Goal: Task Accomplishment & Management: Use online tool/utility

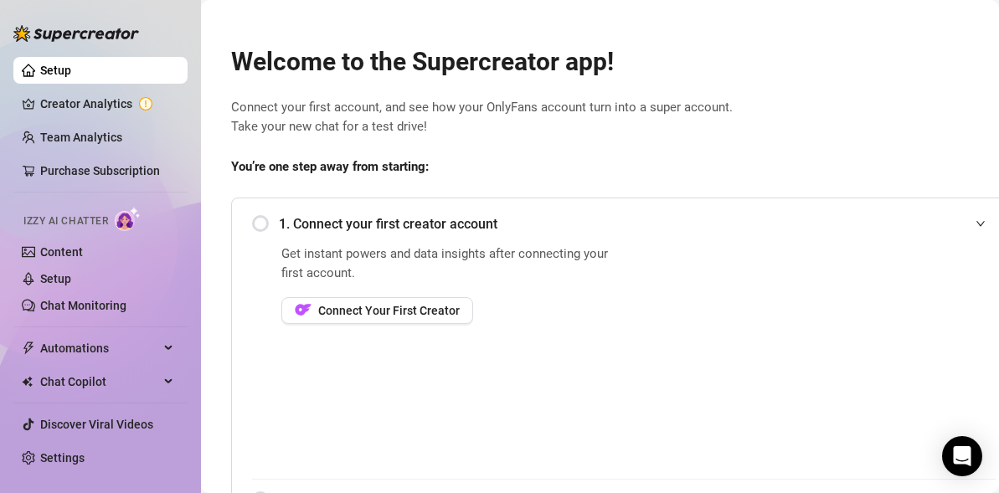
click at [353, 234] on span "1. Connect your first creator account" at bounding box center [637, 223] width 717 height 21
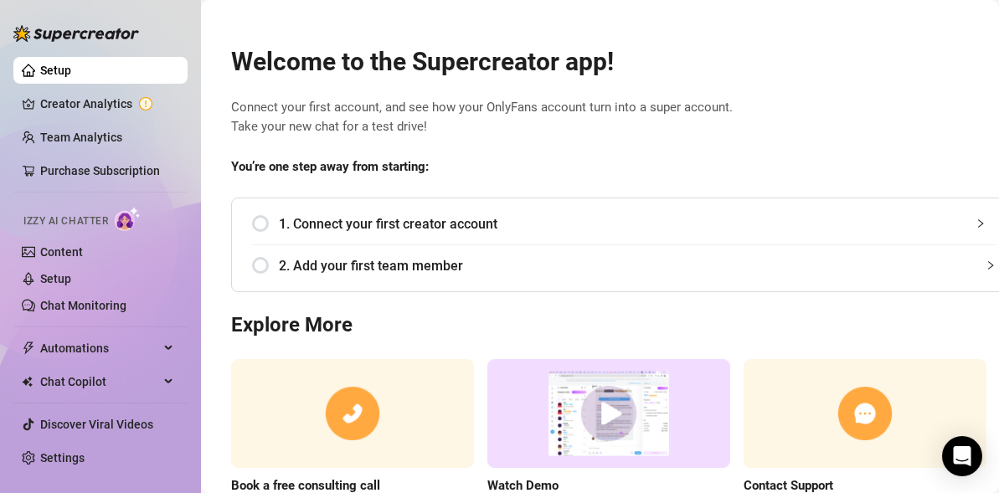
click at [353, 234] on span "1. Connect your first creator account" at bounding box center [637, 223] width 717 height 21
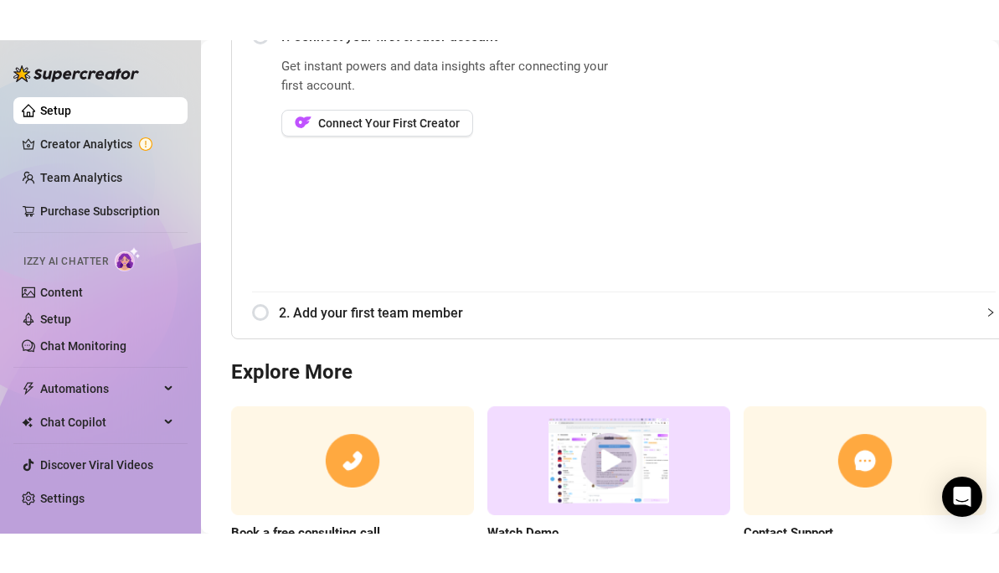
scroll to position [229, 0]
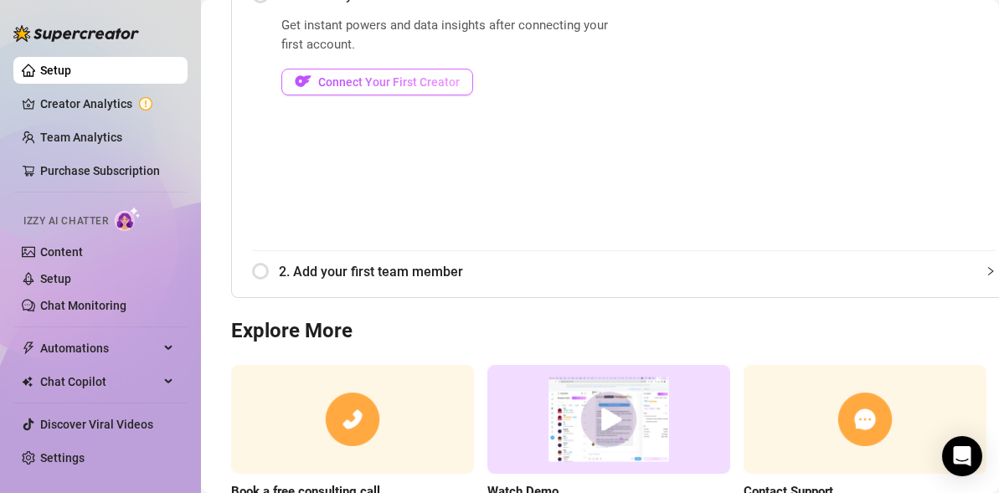
click at [412, 86] on span "Connect Your First Creator" at bounding box center [388, 81] width 141 height 13
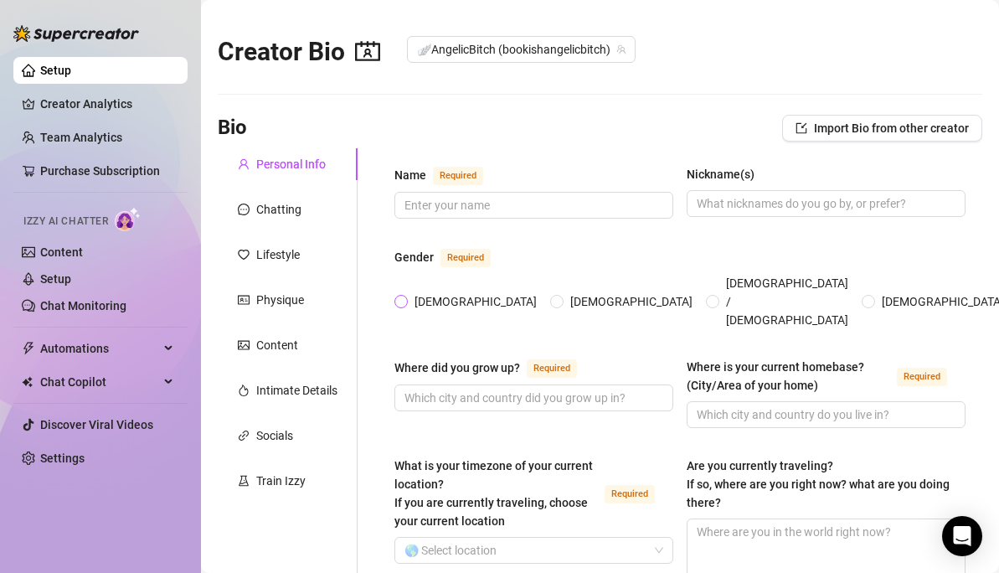
click at [409, 292] on span "[DEMOGRAPHIC_DATA]" at bounding box center [476, 301] width 136 height 18
click at [405, 297] on input "[DEMOGRAPHIC_DATA]" at bounding box center [401, 302] width 7 height 11
radio input "true"
click at [525, 203] on input "Name Required" at bounding box center [531, 205] width 255 height 18
type input "[PERSON_NAME]"
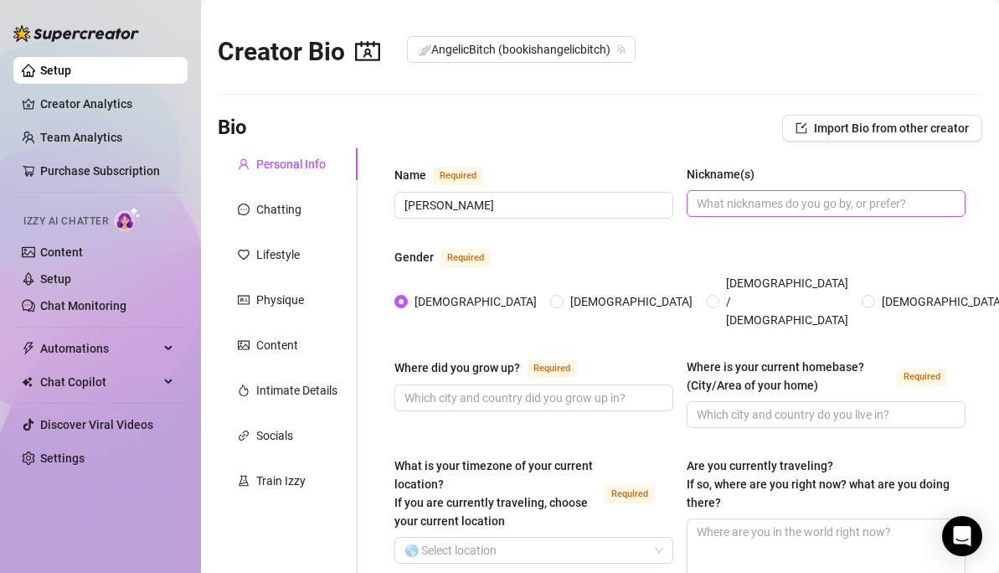
click at [738, 212] on span at bounding box center [825, 203] width 279 height 27
type input "AngelicBItch"
click at [530, 388] on input "Where did you grow up? Required" at bounding box center [531, 397] width 255 height 18
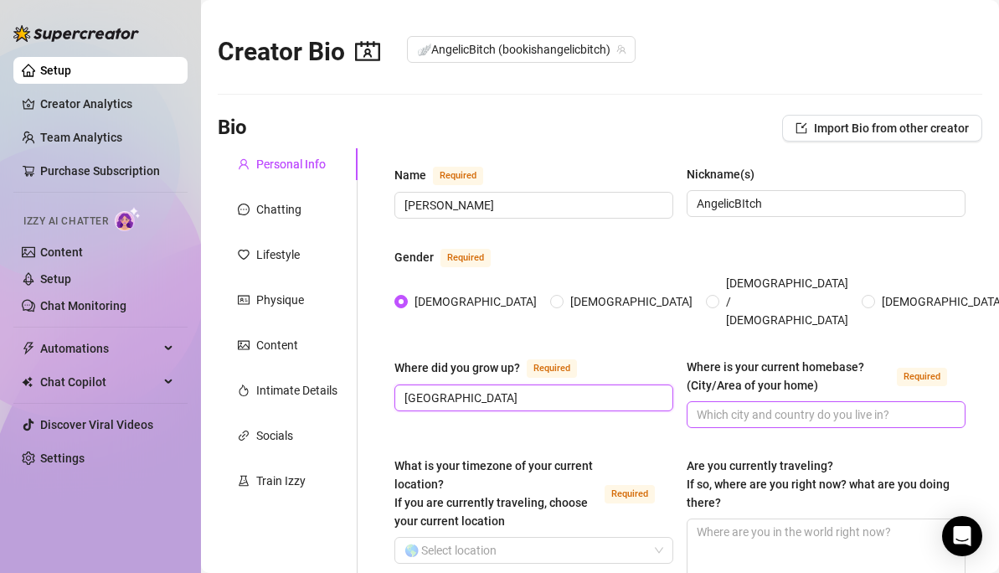
type input "[GEOGRAPHIC_DATA]"
click at [835, 405] on input "Where is your current homebase? (City/Area of your home) Required" at bounding box center [824, 414] width 255 height 18
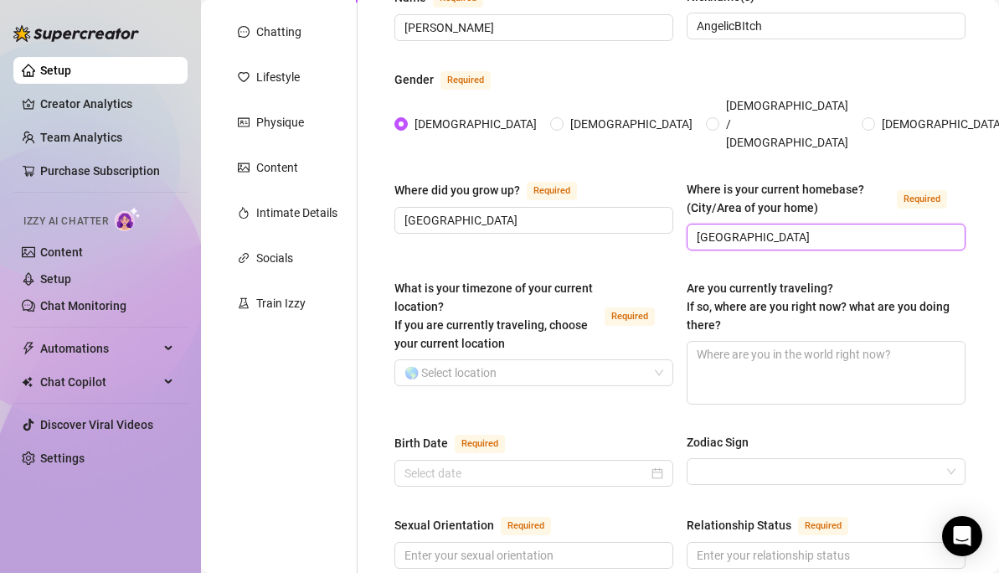
scroll to position [187, 0]
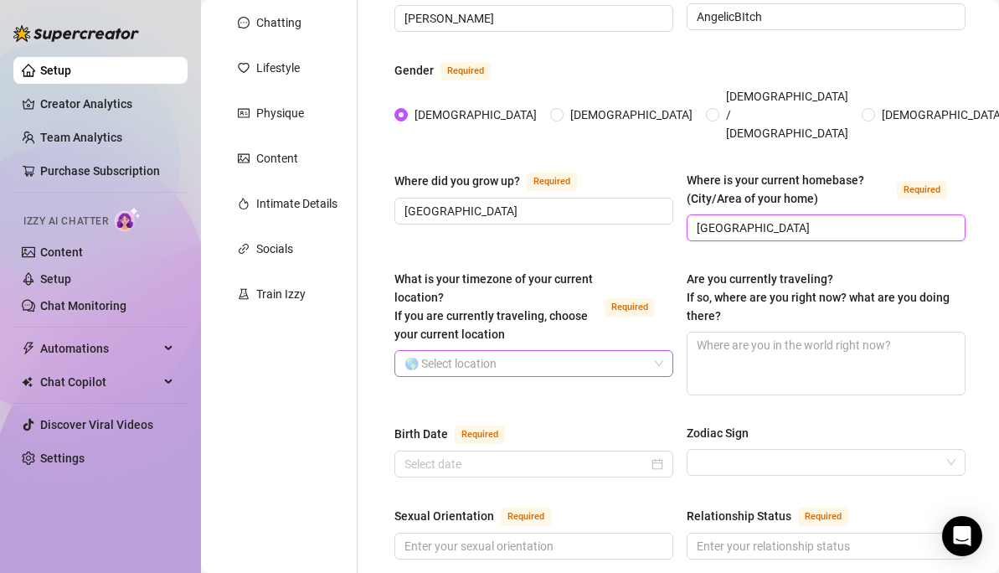
type input "[GEOGRAPHIC_DATA]"
click at [492, 351] on input "What is your timezone of your current location? If you are currently traveling,…" at bounding box center [526, 363] width 244 height 25
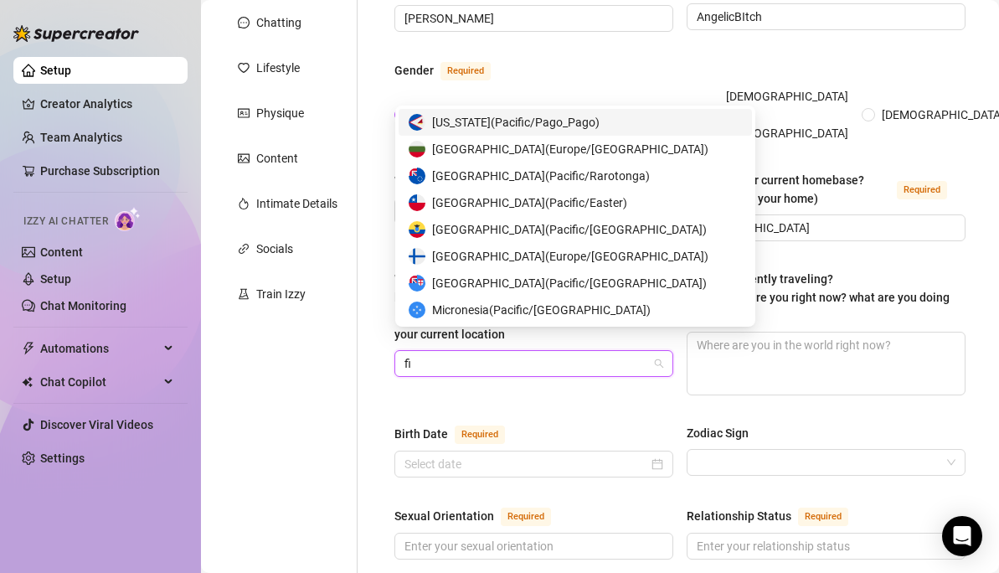
type input "f"
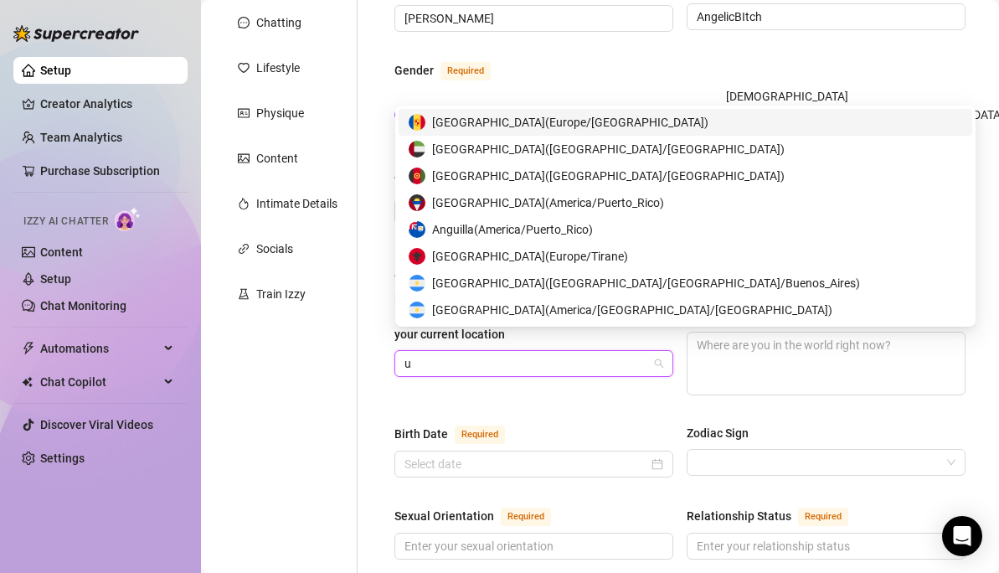
type input "uk"
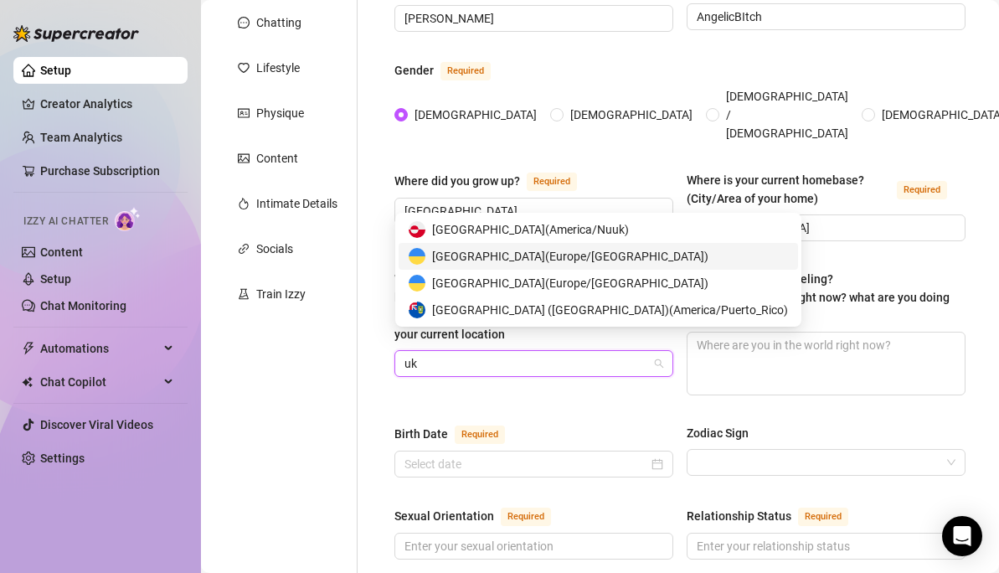
click at [531, 261] on span "Ukraine ( Europe/Kyiv )" at bounding box center [570, 256] width 276 height 18
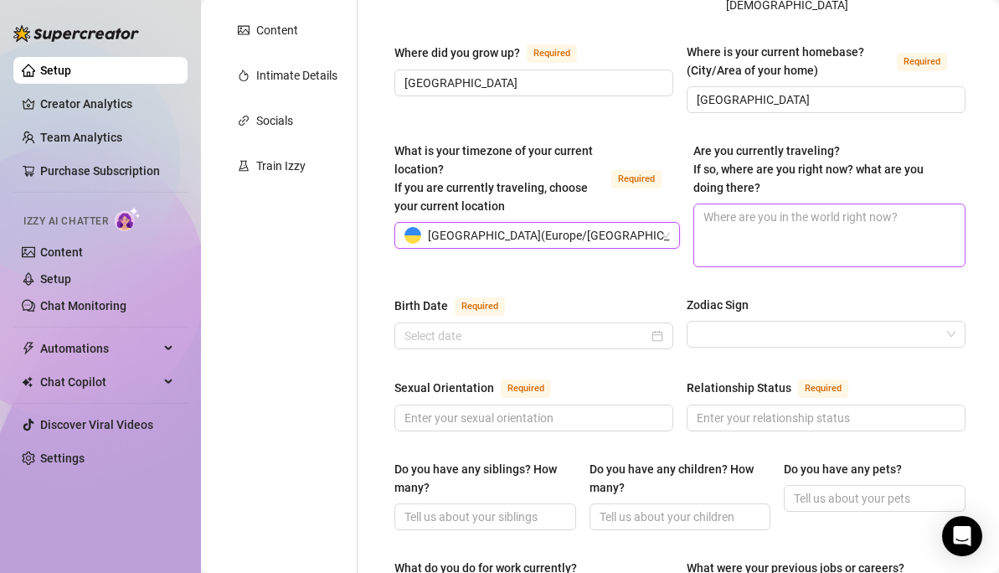
scroll to position [327, 0]
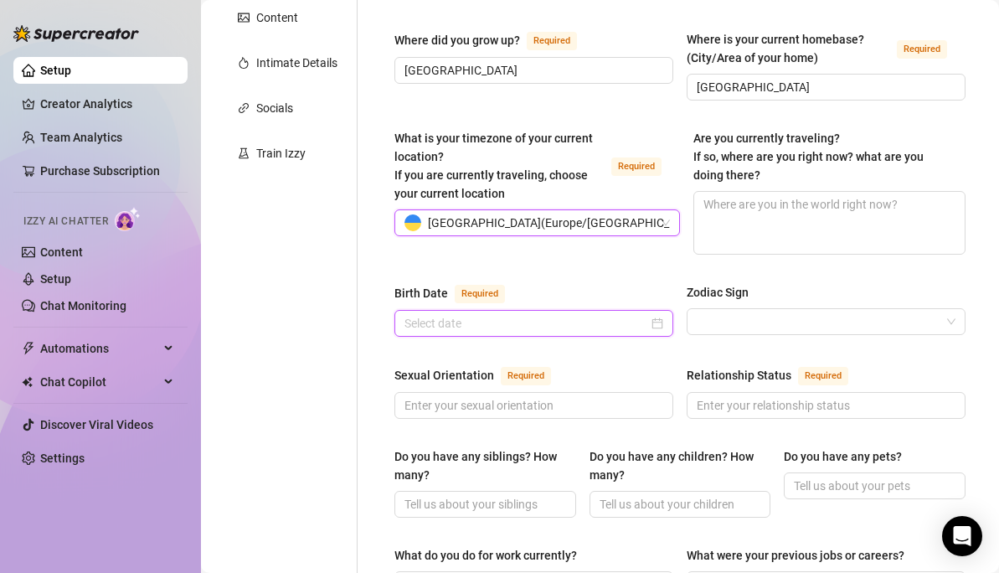
click at [535, 314] on input "Birth Date Required" at bounding box center [526, 323] width 244 height 18
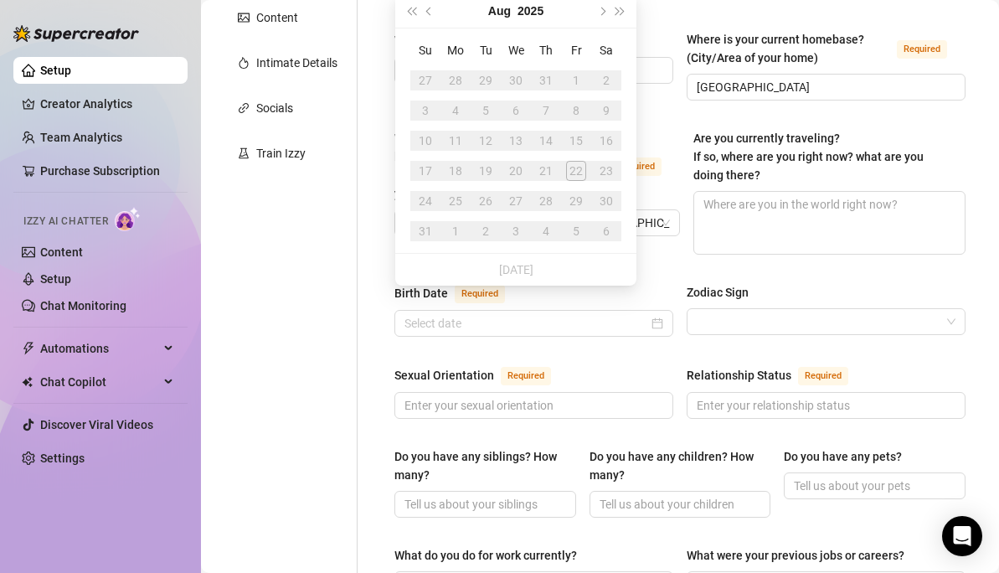
click at [693, 283] on div "Zodiac Sign" at bounding box center [717, 292] width 62 height 18
click at [697, 309] on input "Zodiac Sign" at bounding box center [819, 321] width 244 height 25
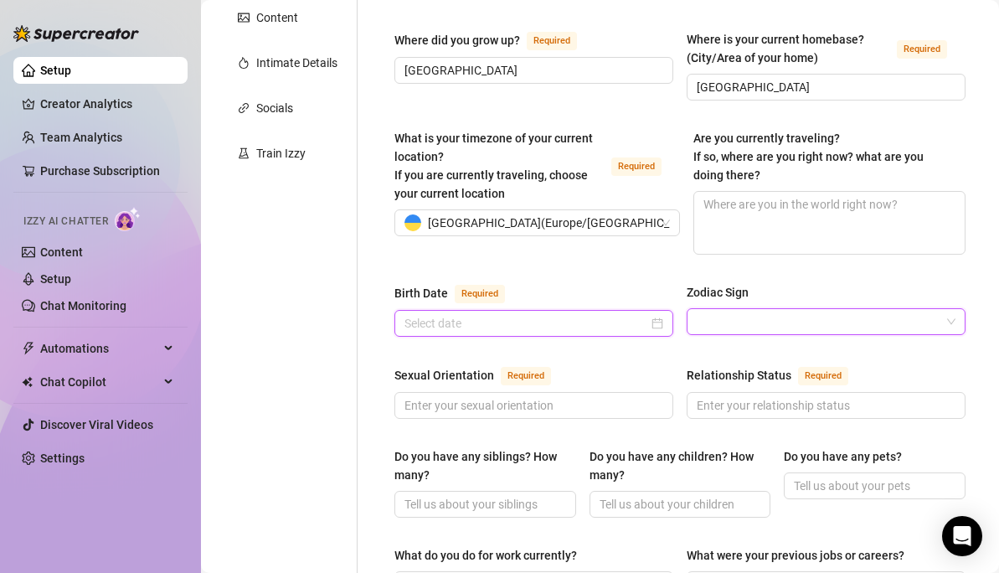
click at [625, 314] on input "Birth Date Required" at bounding box center [526, 323] width 244 height 18
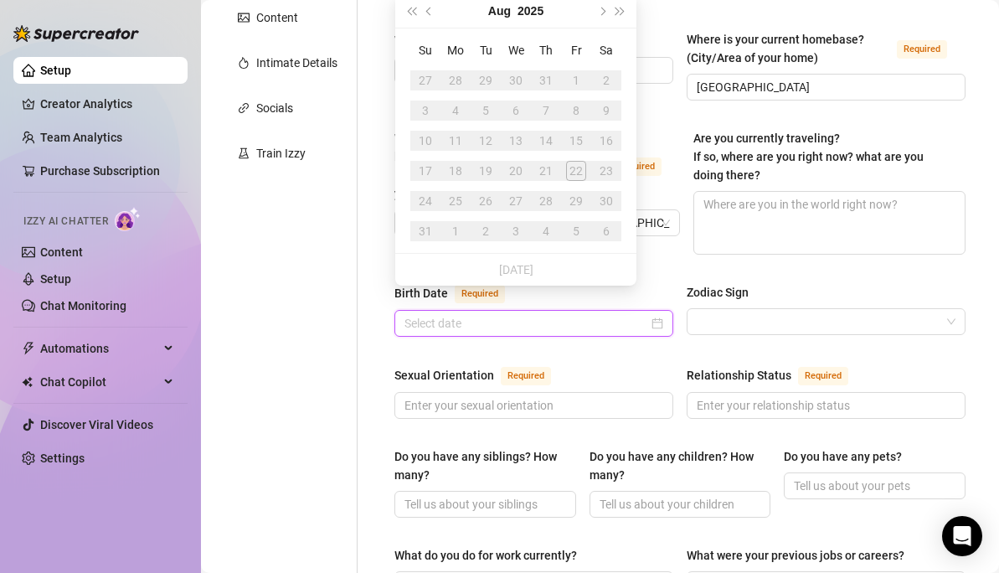
click at [655, 314] on div at bounding box center [533, 323] width 259 height 18
click at [539, 11] on button "2025" at bounding box center [530, 10] width 26 height 33
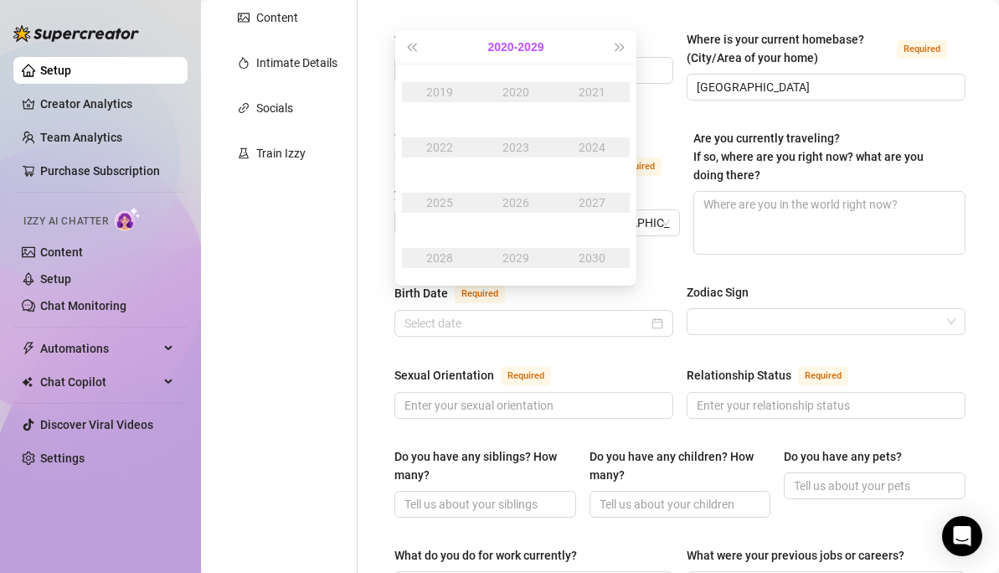
click at [501, 49] on button "2020 - 2029" at bounding box center [516, 46] width 56 height 33
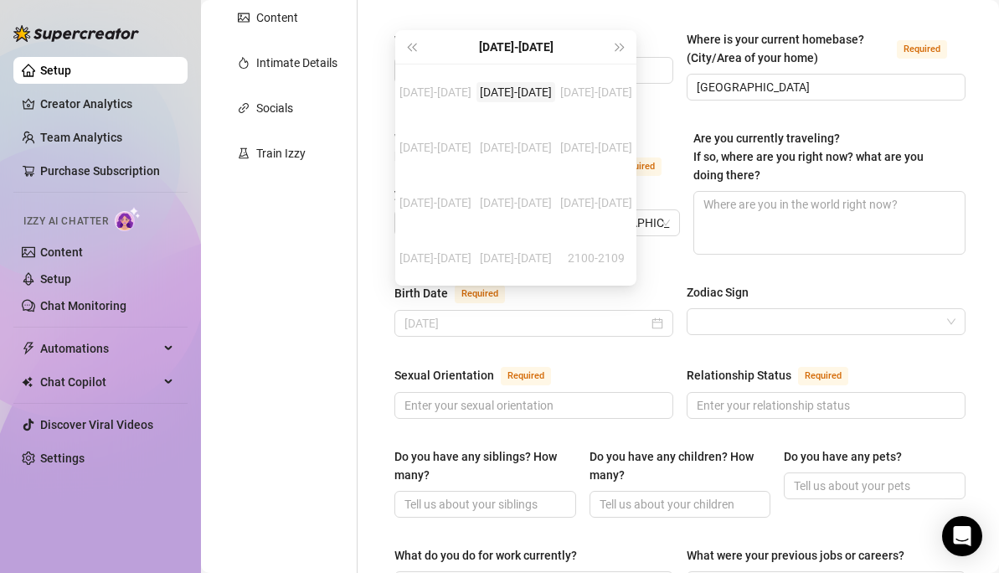
click at [506, 97] on div "2000-2009" at bounding box center [515, 92] width 79 height 20
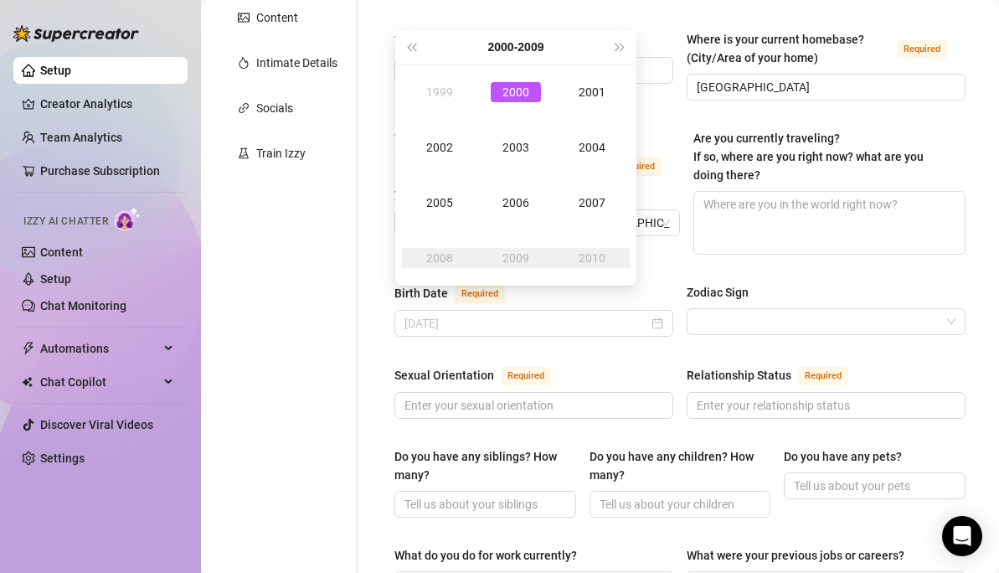
click at [509, 87] on div "2000" at bounding box center [516, 92] width 50 height 20
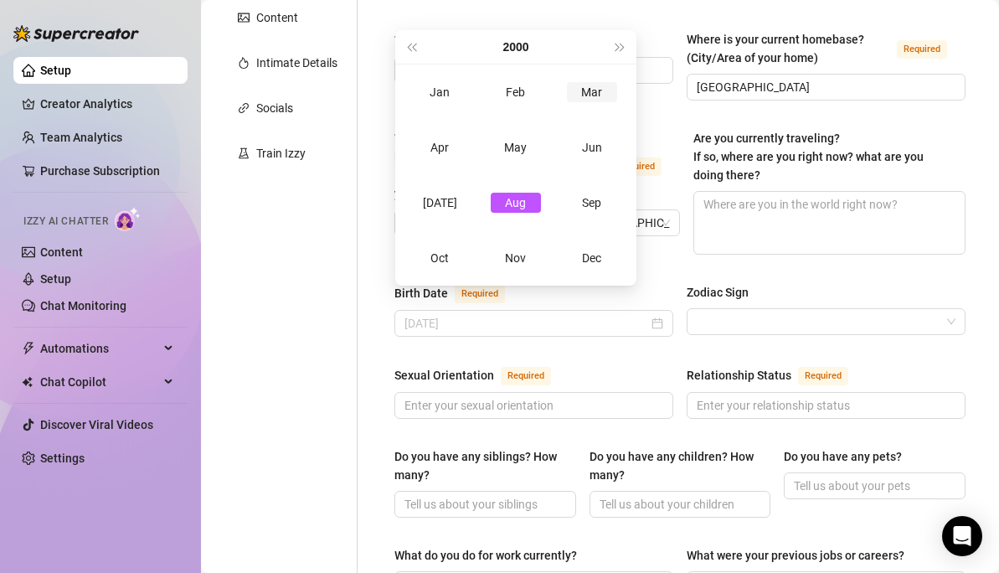
click at [590, 85] on div "Mar" at bounding box center [592, 92] width 50 height 20
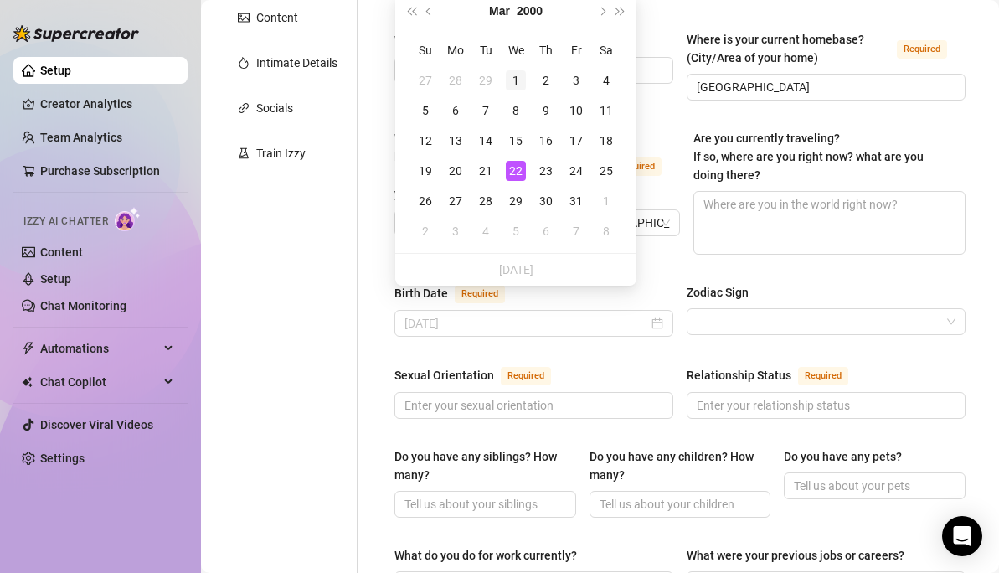
type input "[DATE]"
click at [520, 80] on div "1" at bounding box center [516, 80] width 20 height 20
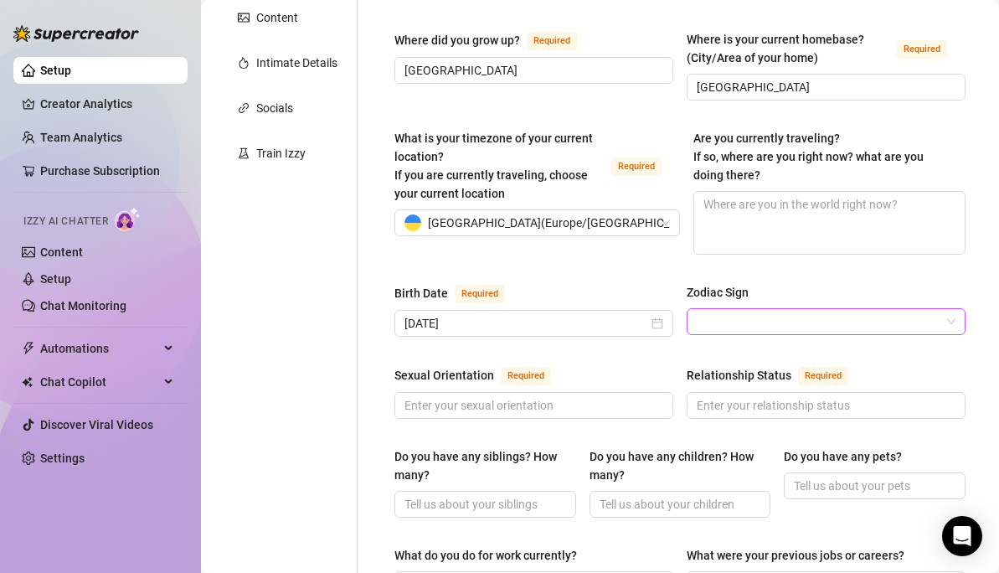
click at [754, 309] on input "Zodiac Sign" at bounding box center [819, 321] width 244 height 25
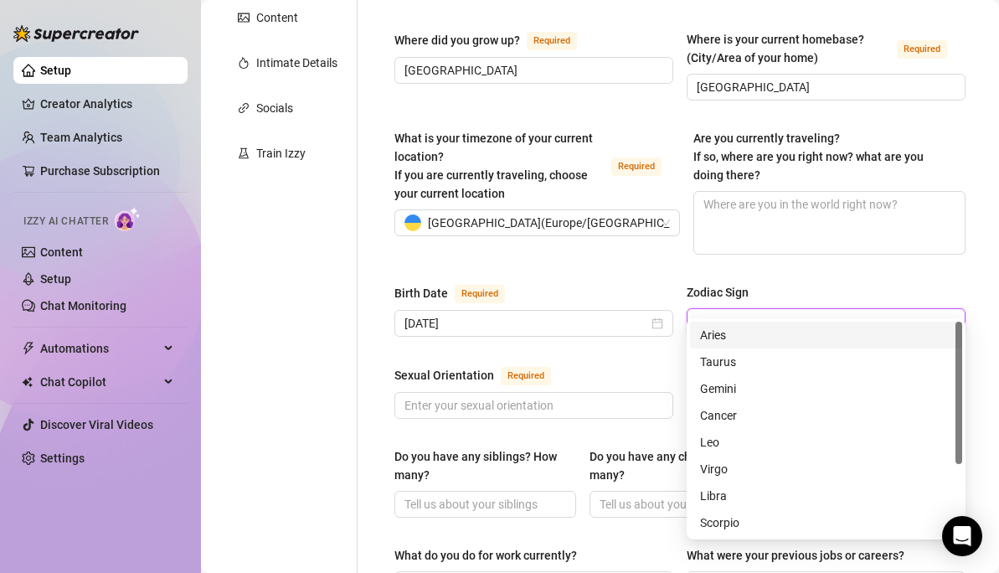
click at [754, 309] on input "Zodiac Sign" at bounding box center [819, 321] width 244 height 25
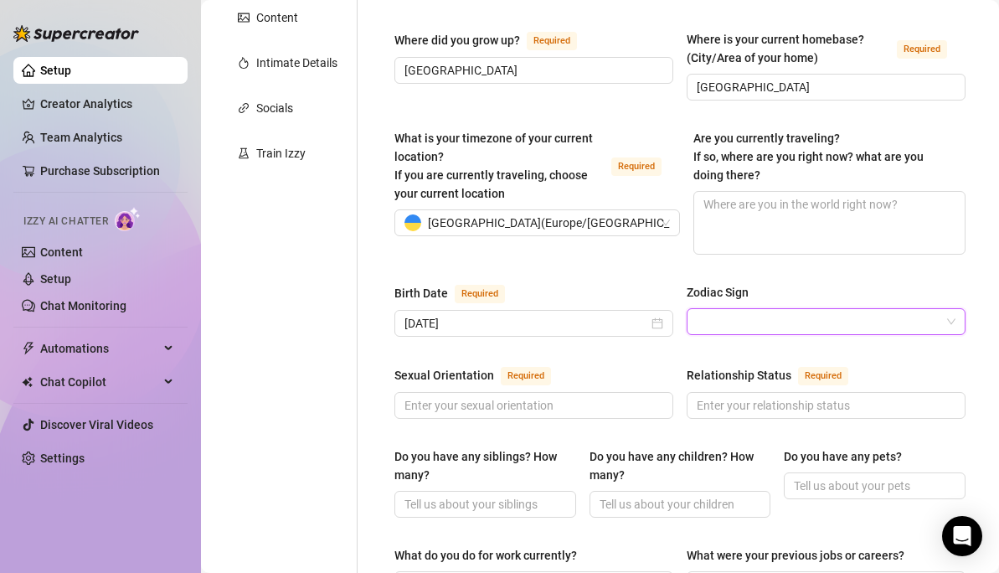
click at [742, 309] on input "Zodiac Sign" at bounding box center [819, 321] width 244 height 25
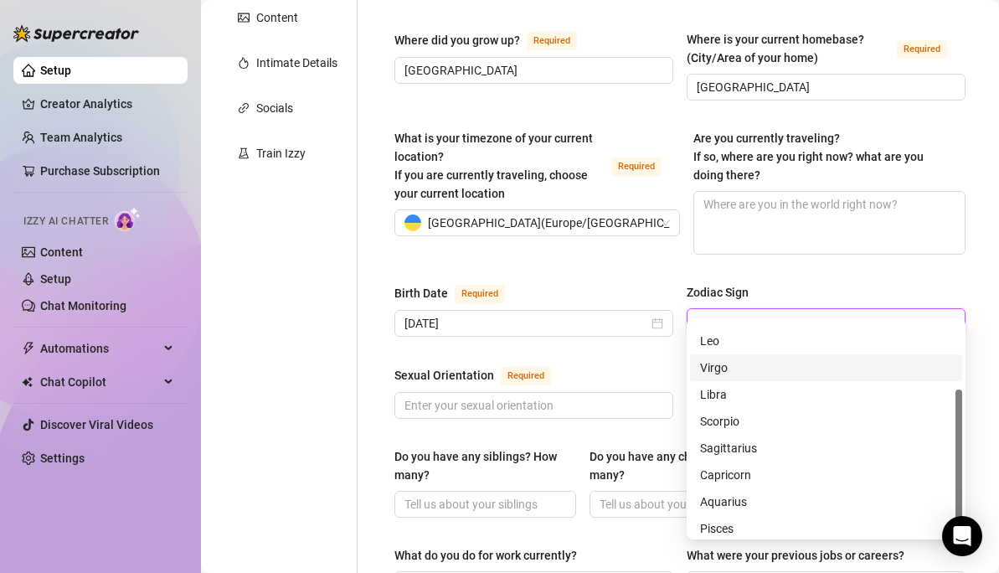
scroll to position [107, 0]
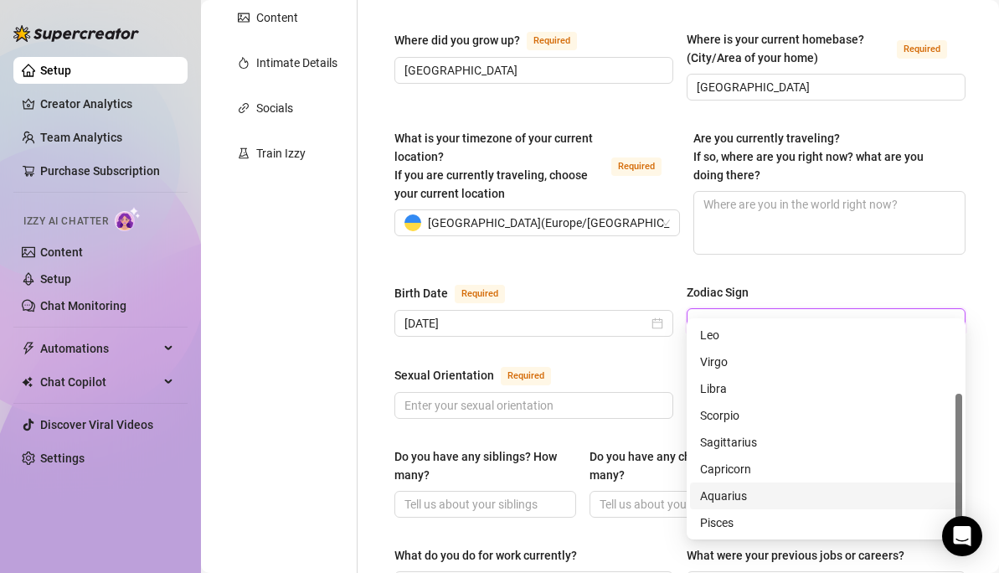
click at [746, 492] on div "Aquarius" at bounding box center [826, 495] width 252 height 18
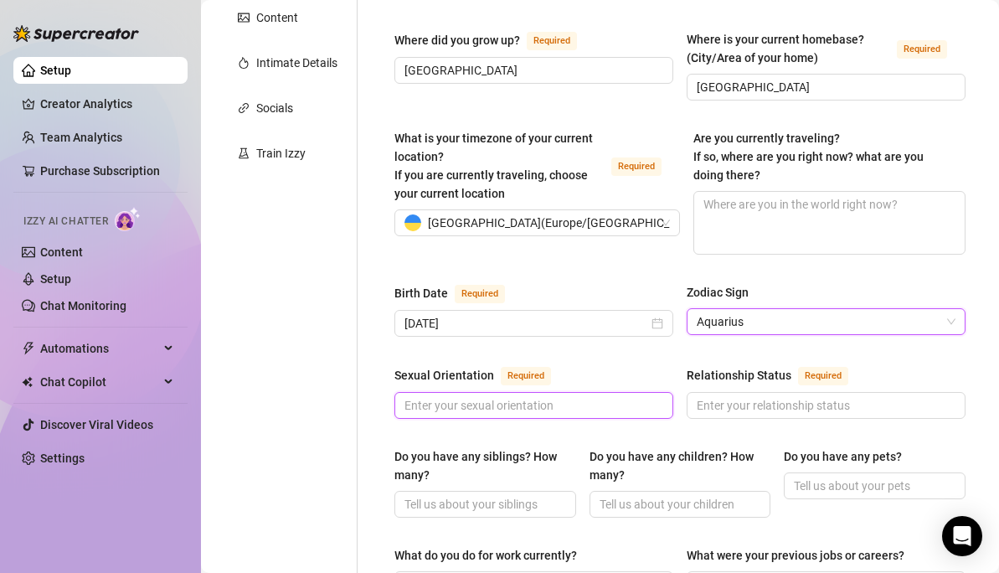
click at [557, 396] on input "Sexual Orientation Required" at bounding box center [531, 405] width 255 height 18
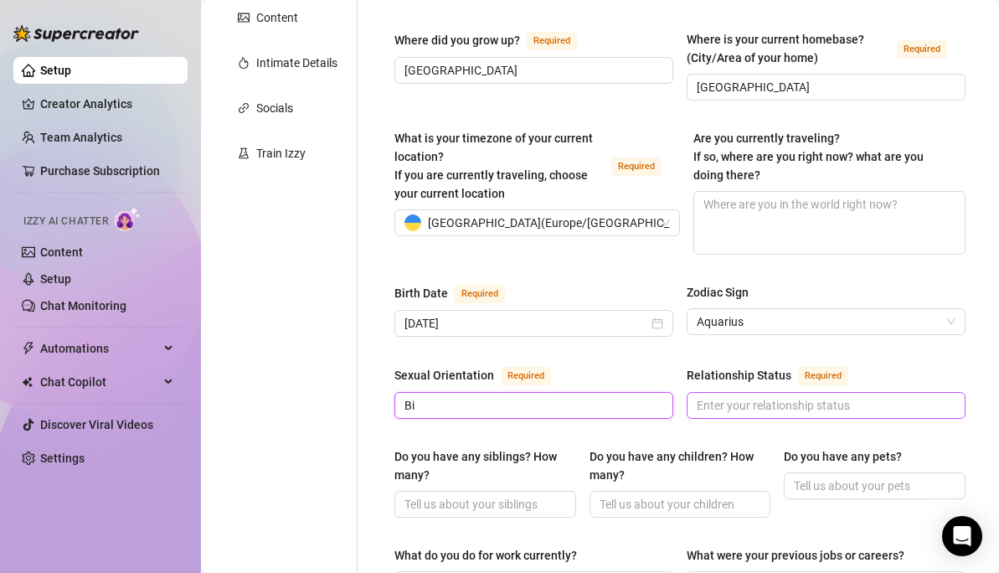
type input "Bi"
click at [779, 396] on input "Relationship Status Required" at bounding box center [824, 405] width 255 height 18
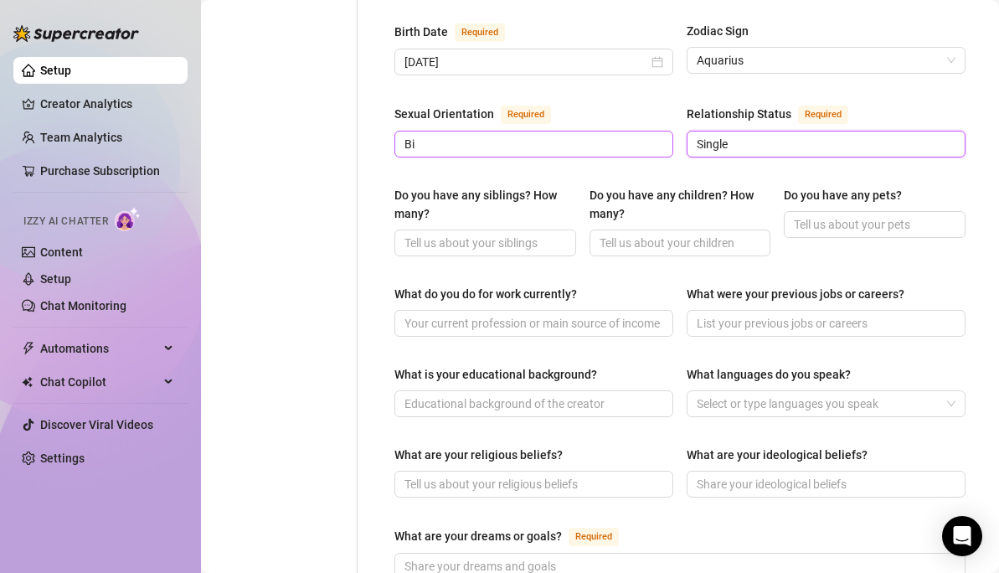
scroll to position [602, 0]
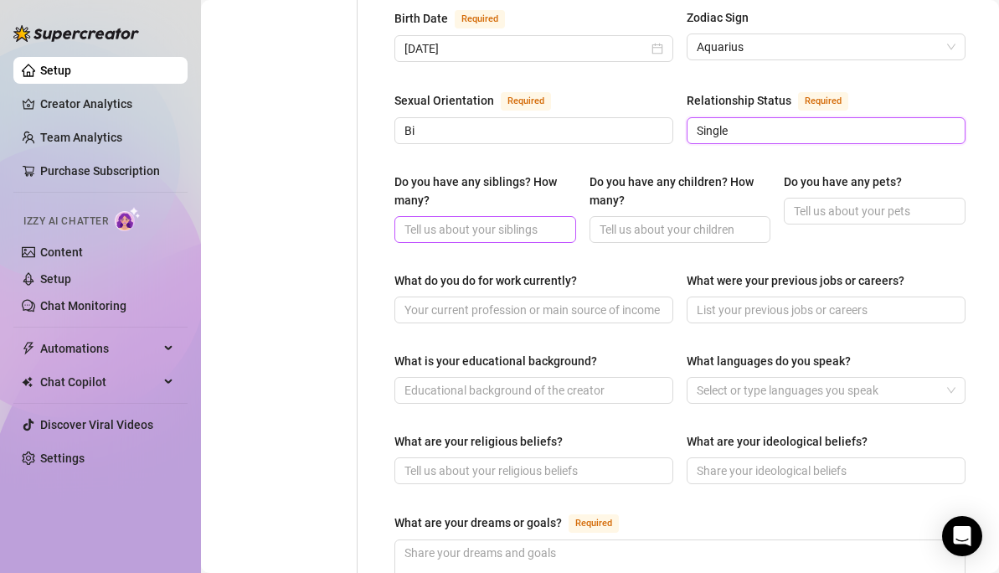
type input "Single"
click at [495, 220] on input "Do you have any siblings? How many?" at bounding box center [483, 229] width 158 height 18
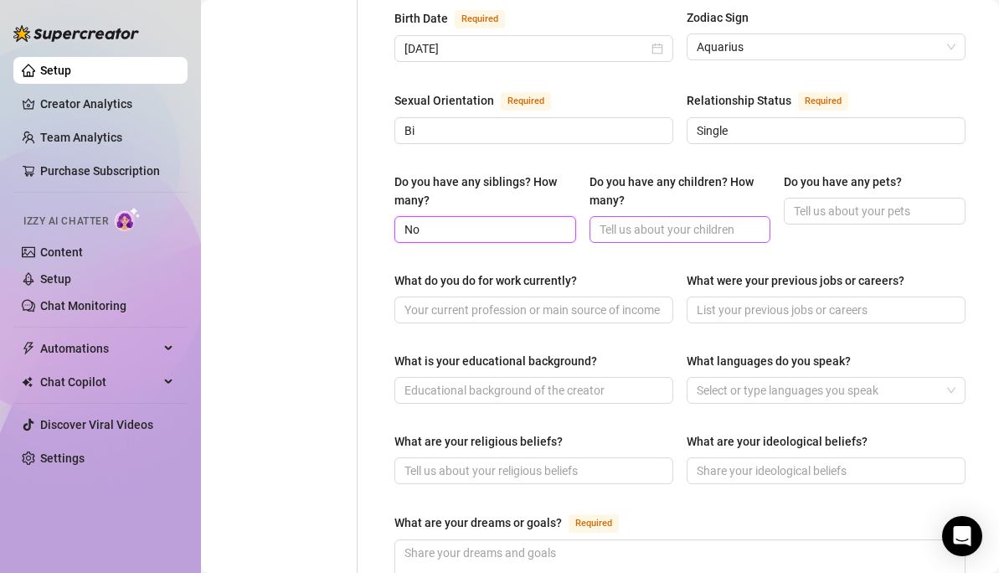
type input "No"
click at [634, 220] on input "Do you have any children? How many?" at bounding box center [678, 229] width 158 height 18
type input "No"
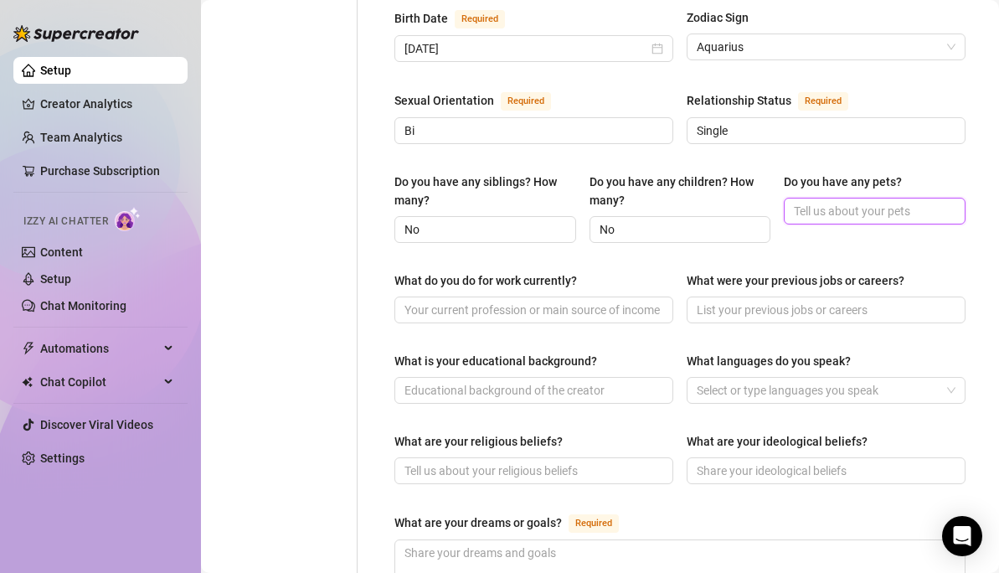
click at [909, 202] on input "Do you have any pets?" at bounding box center [873, 211] width 158 height 18
type input "No"
click at [601, 296] on span at bounding box center [533, 309] width 279 height 27
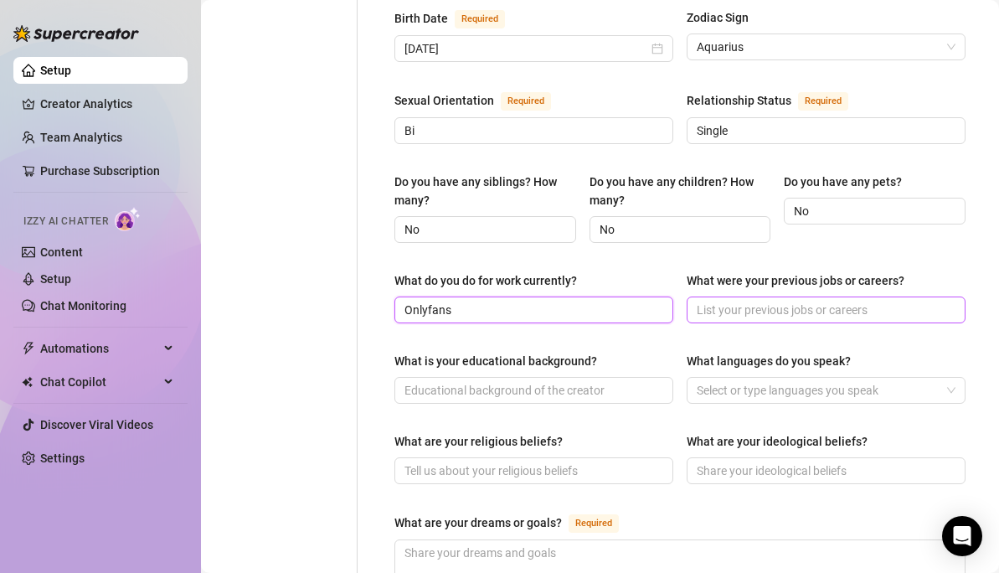
type input "Onlyfans"
click at [802, 297] on span at bounding box center [825, 309] width 279 height 27
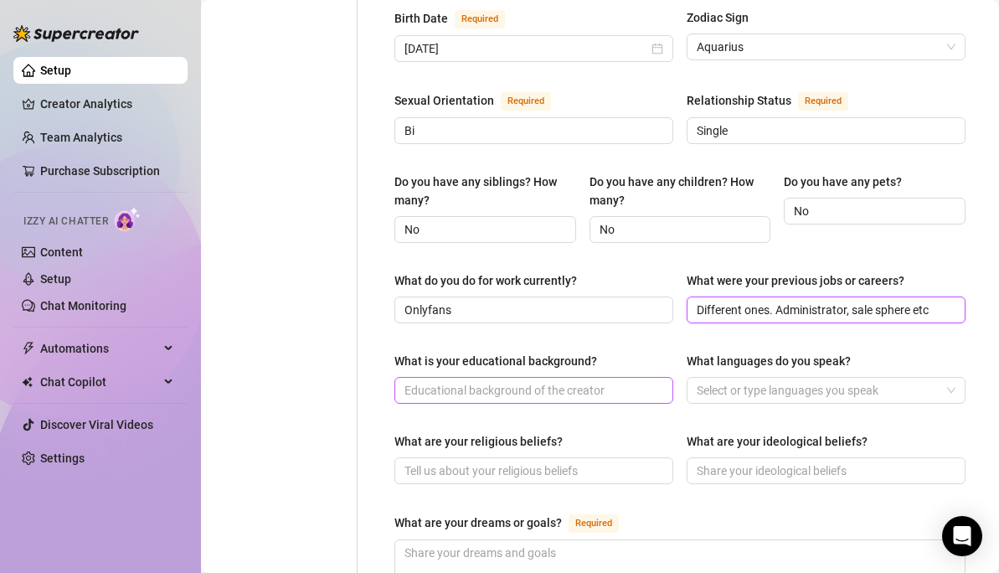
type input "Different ones. Administrator, sale sphere etc"
click at [545, 381] on input "What is your educational background?" at bounding box center [531, 390] width 255 height 18
click at [748, 378] on div at bounding box center [817, 389] width 254 height 23
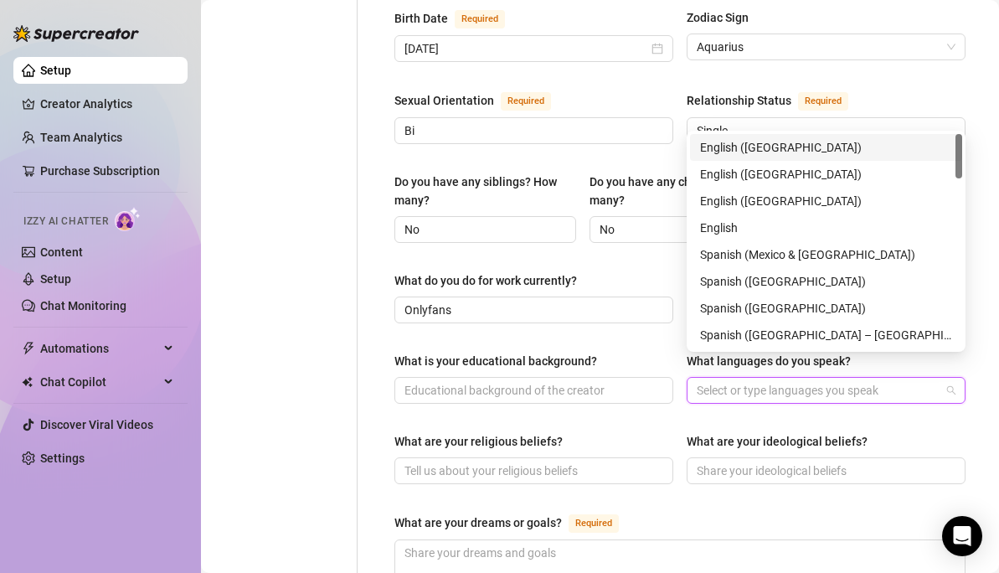
click at [748, 150] on div "English ([GEOGRAPHIC_DATA])" at bounding box center [826, 147] width 252 height 18
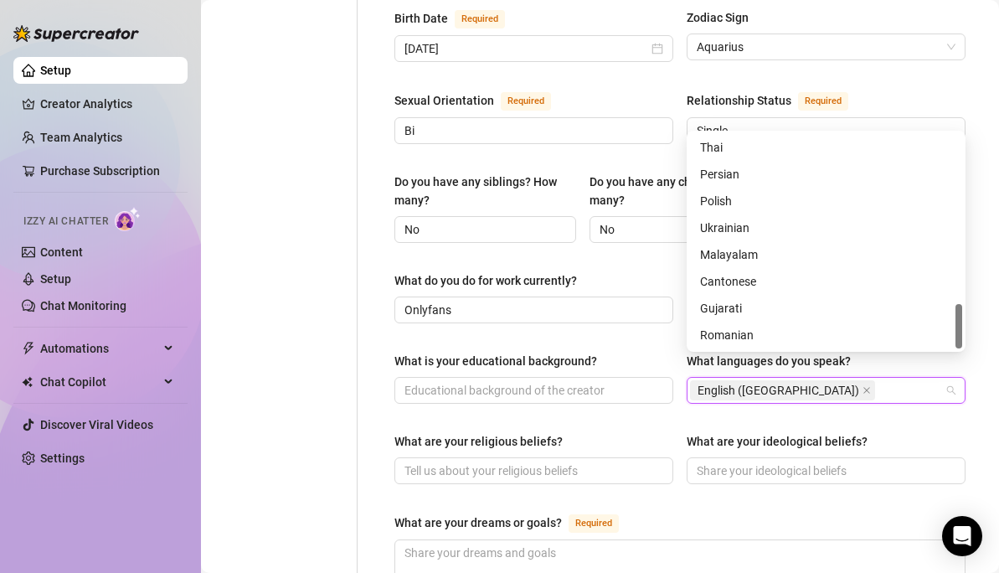
scroll to position [804, 0]
click at [757, 221] on div "Ukrainian" at bounding box center [826, 228] width 252 height 18
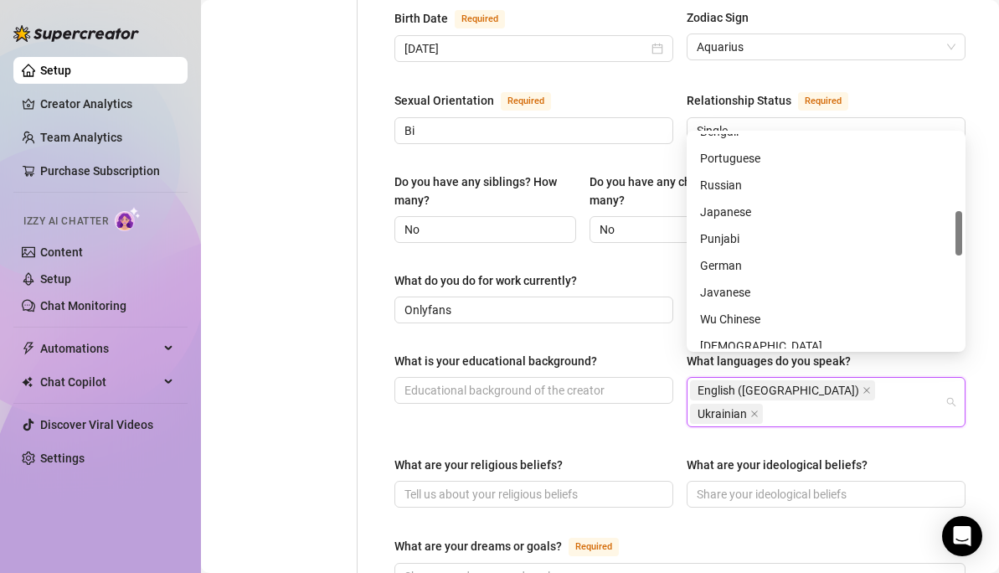
scroll to position [358, 0]
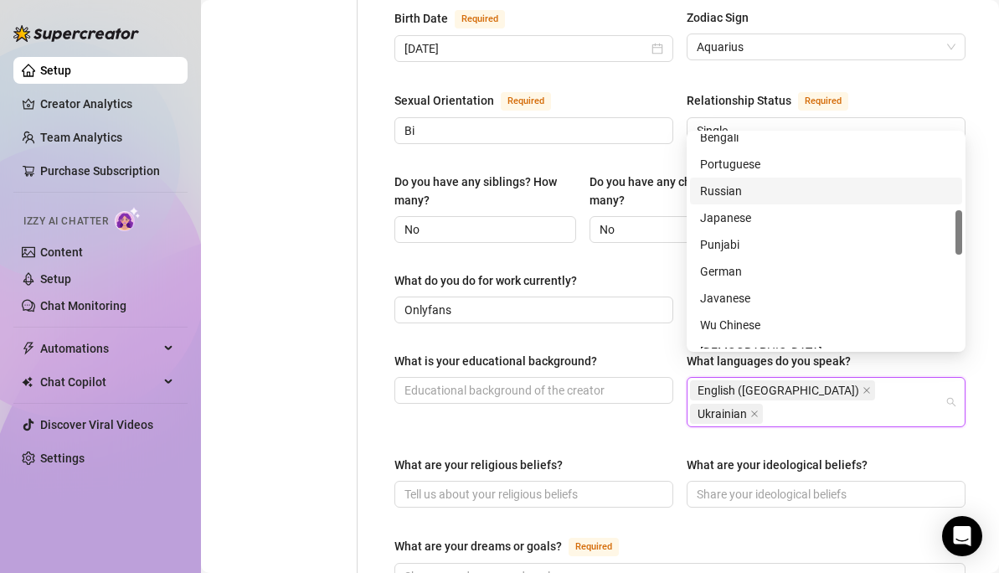
click at [764, 190] on div "Russian" at bounding box center [826, 191] width 252 height 18
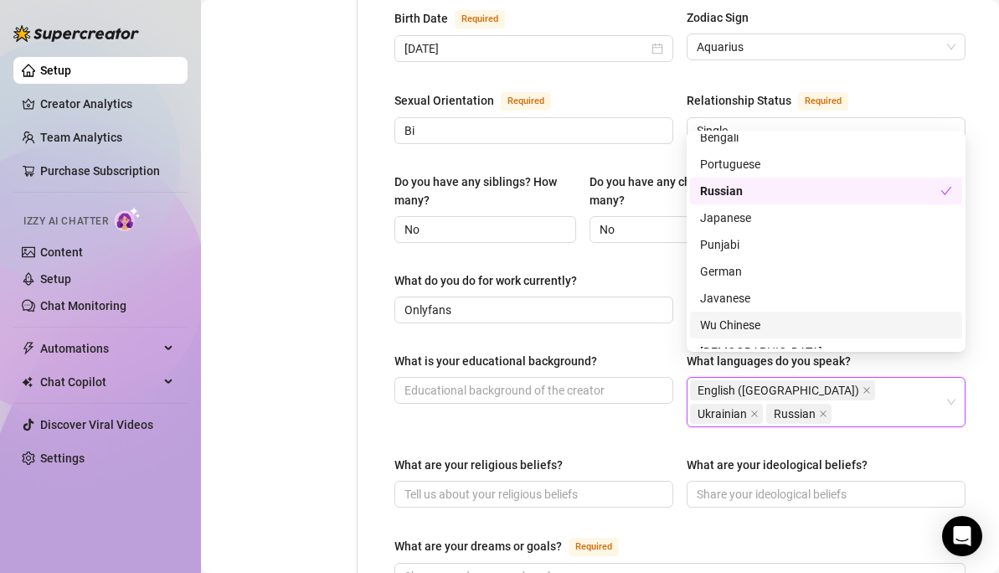
click at [795, 391] on div "What is your educational background? What languages do you speak? English (US),…" at bounding box center [679, 397] width 571 height 90
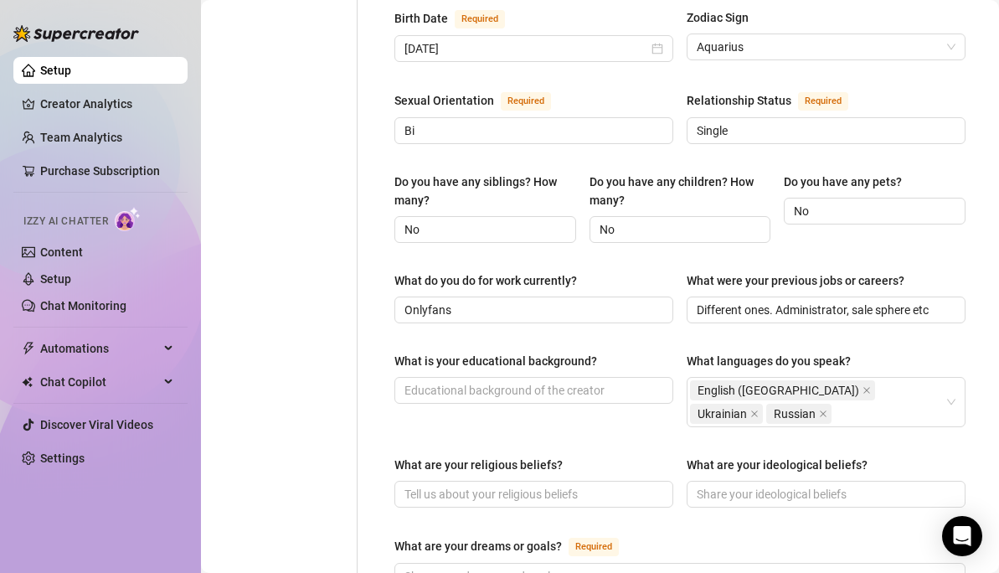
scroll to position [763, 0]
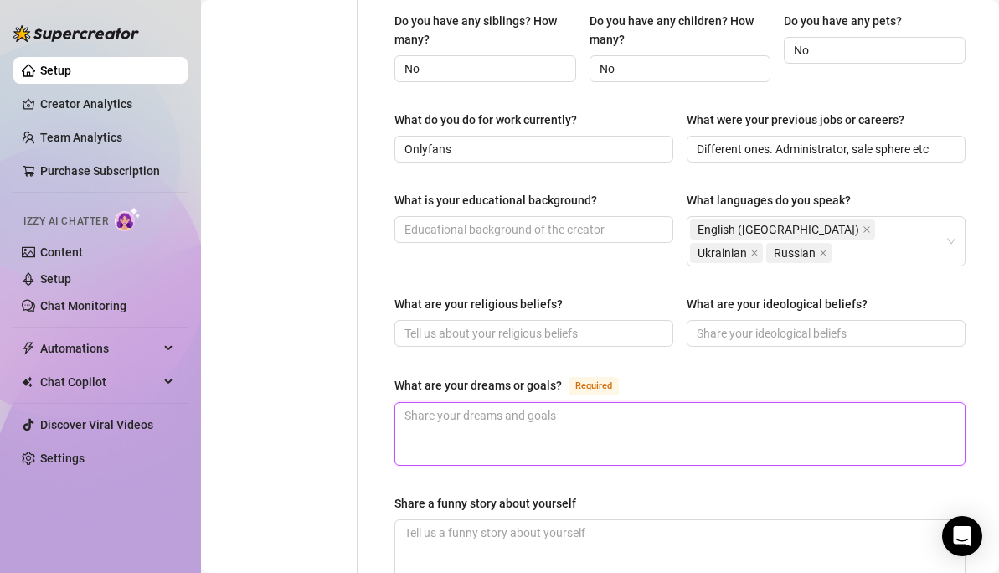
click at [727, 403] on textarea "What are your dreams or goals? Required" at bounding box center [679, 434] width 569 height 62
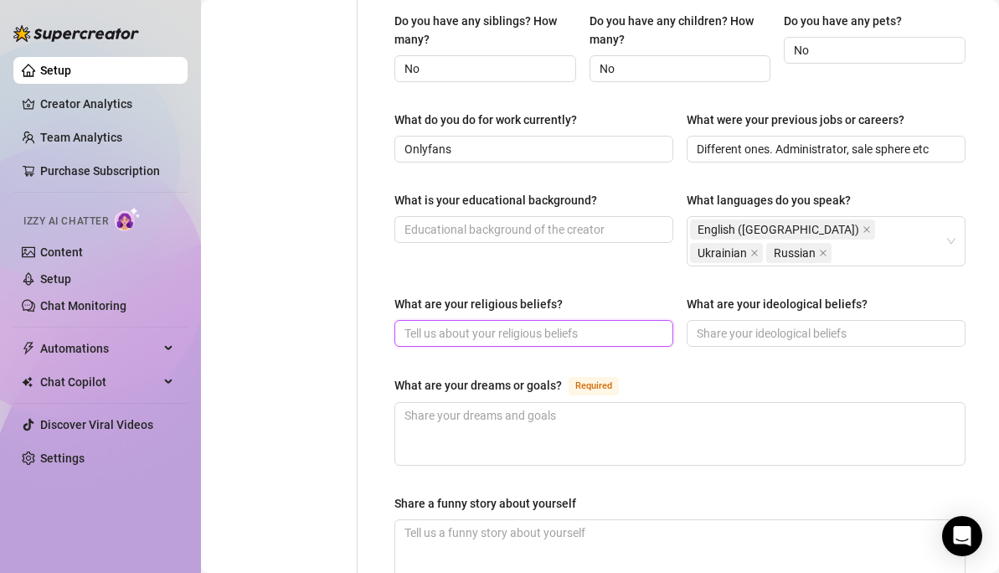
click at [599, 324] on input "What are your religious beliefs?" at bounding box center [531, 333] width 255 height 18
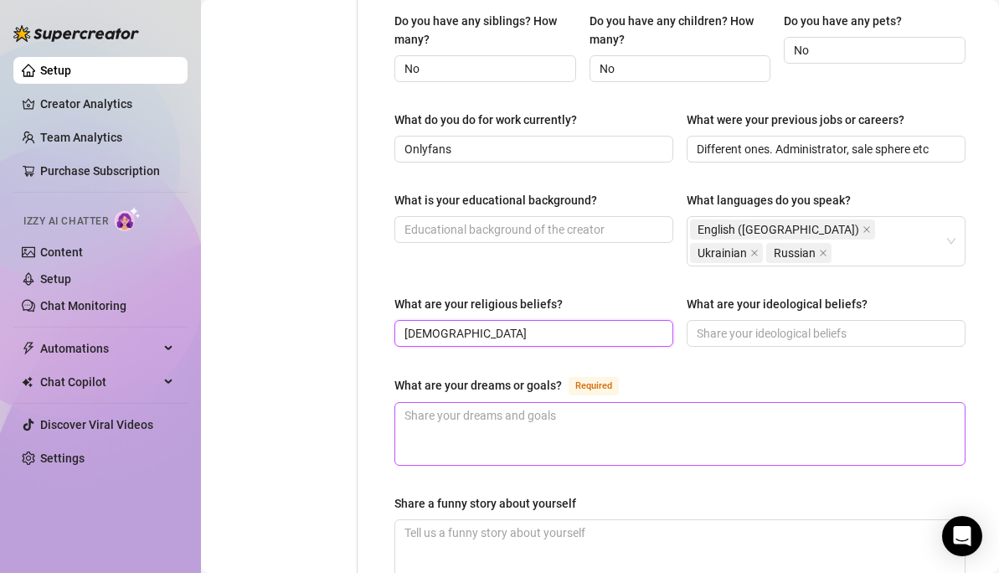
type input "[DEMOGRAPHIC_DATA]"
click at [595, 403] on textarea "What are your dreams or goals? Required" at bounding box center [679, 434] width 569 height 62
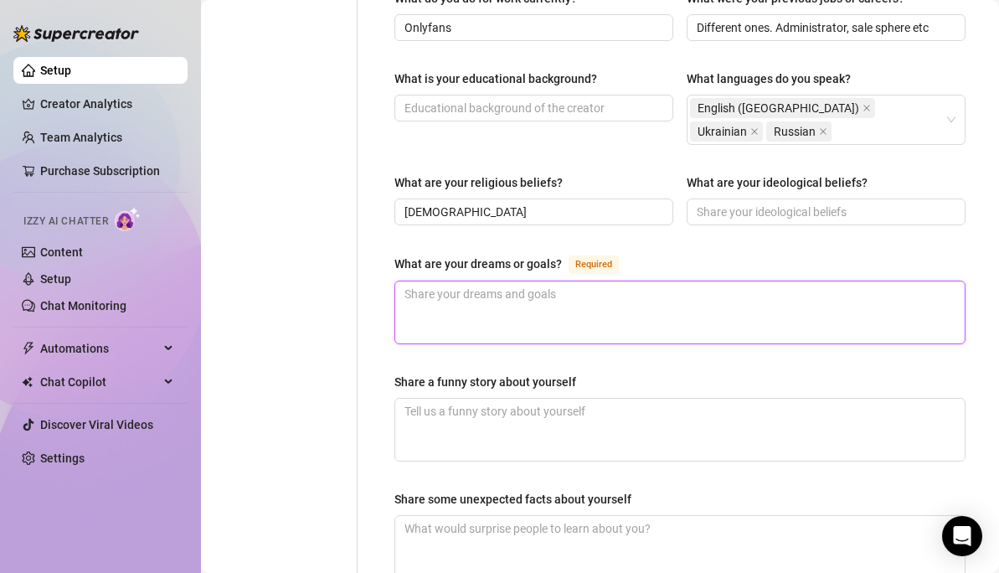
scroll to position [886, 0]
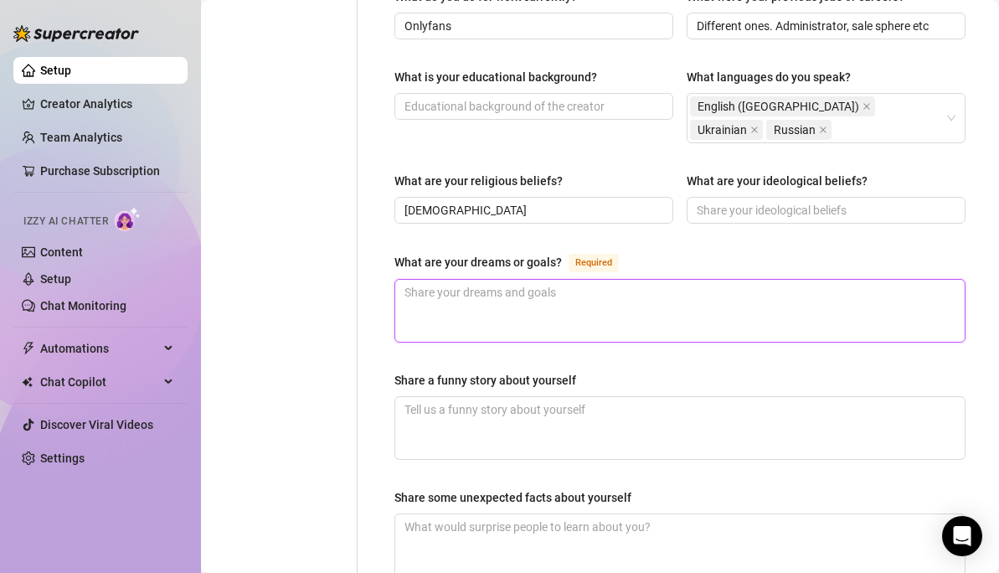
type textarea "T"
type textarea "To"
type textarea "To l"
type textarea "To liv"
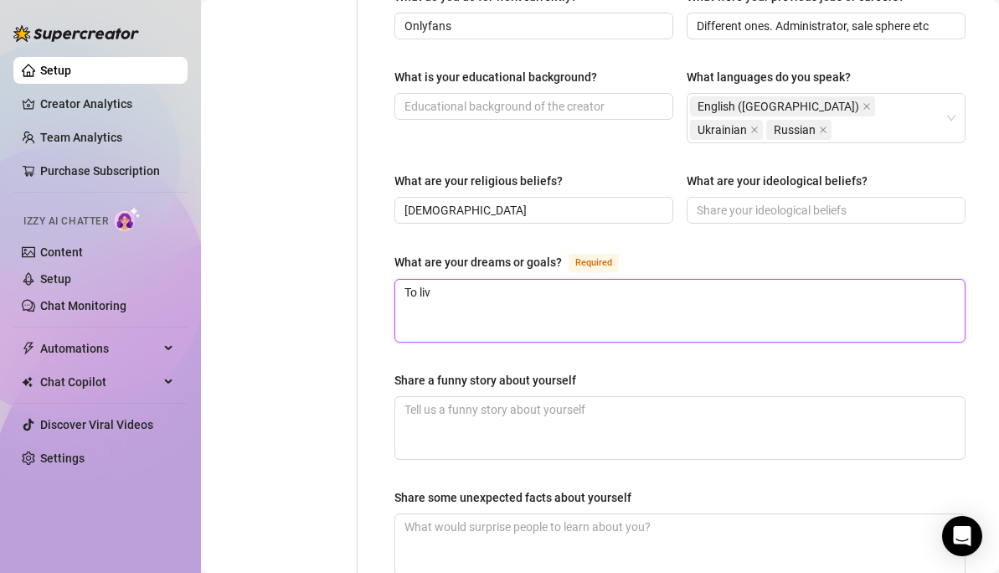
type textarea "To live"
type textarea "To live p"
type textarea "To live pe"
type textarea "To live pea"
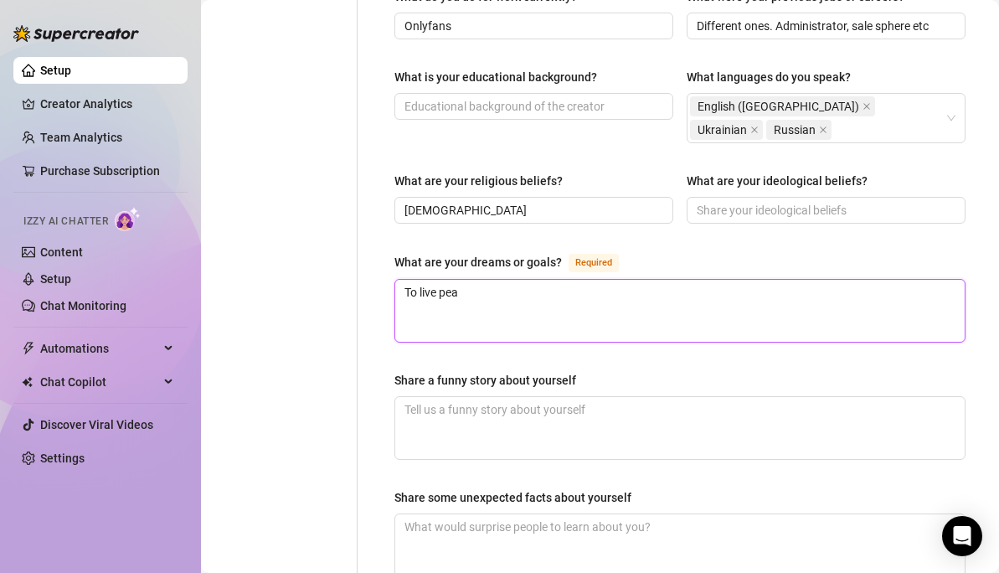
type textarea "To live peac"
type textarea "To live peace"
type textarea "To live peacef"
type textarea "To live peacefu"
type textarea "To live peaceful"
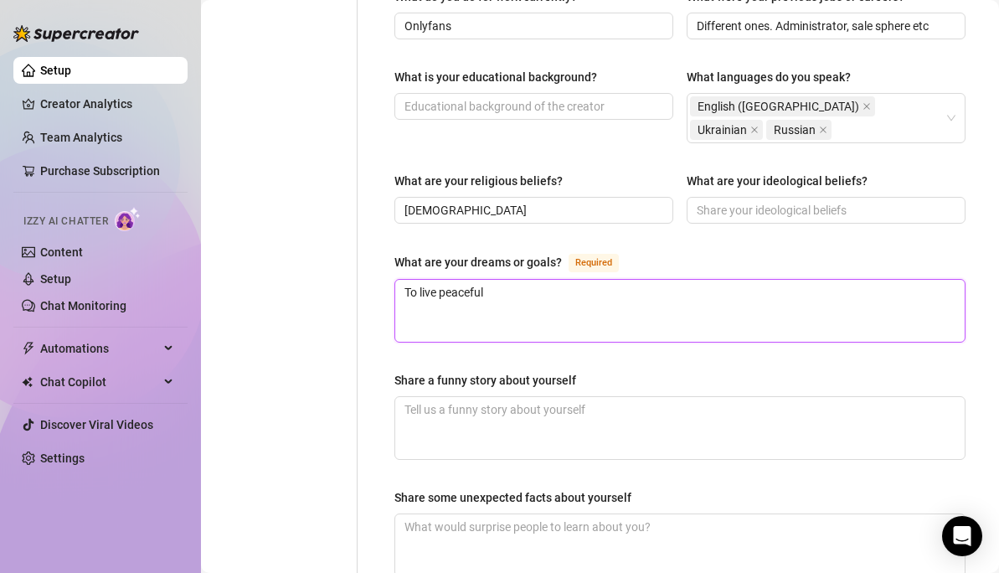
type textarea "To live peacefull"
type textarea "To live peacefull l"
type textarea "To live peacefull li"
type textarea "To live peacefull lif"
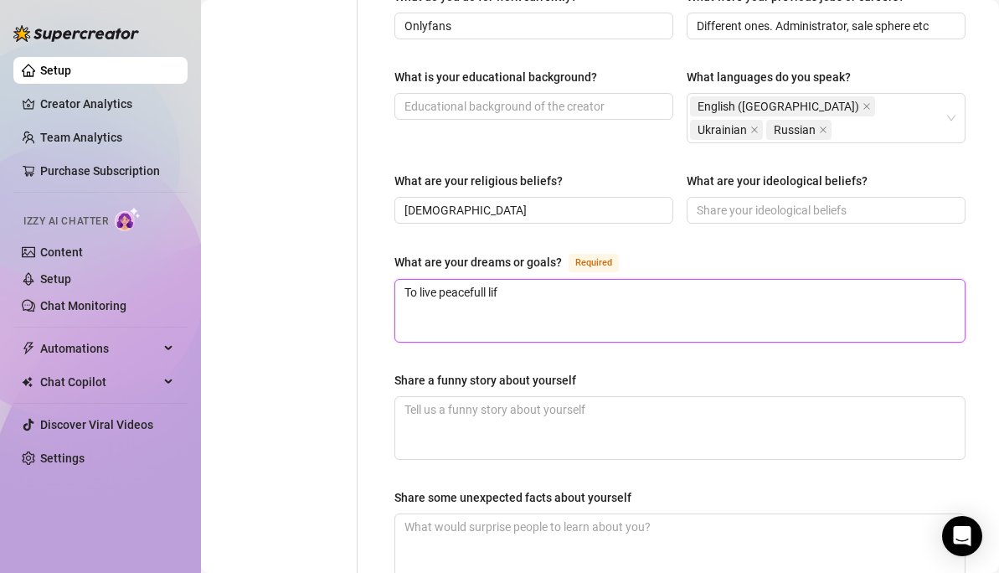
type textarea "To live peacefull life"
click at [554, 280] on textarea "To live peacefull life" at bounding box center [679, 311] width 569 height 62
type textarea "To live peacefull lif"
type textarea "To live peacefull li"
type textarea "To live peacefull l"
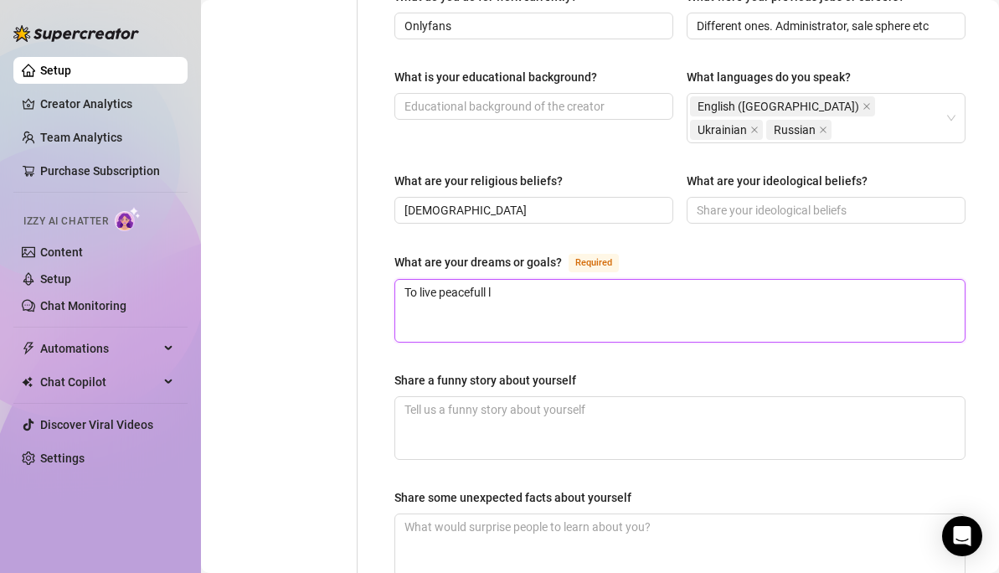
type textarea "To live peacefull"
type textarea "To live peaceful"
type textarea "To live peacefu"
type textarea "To live peacef"
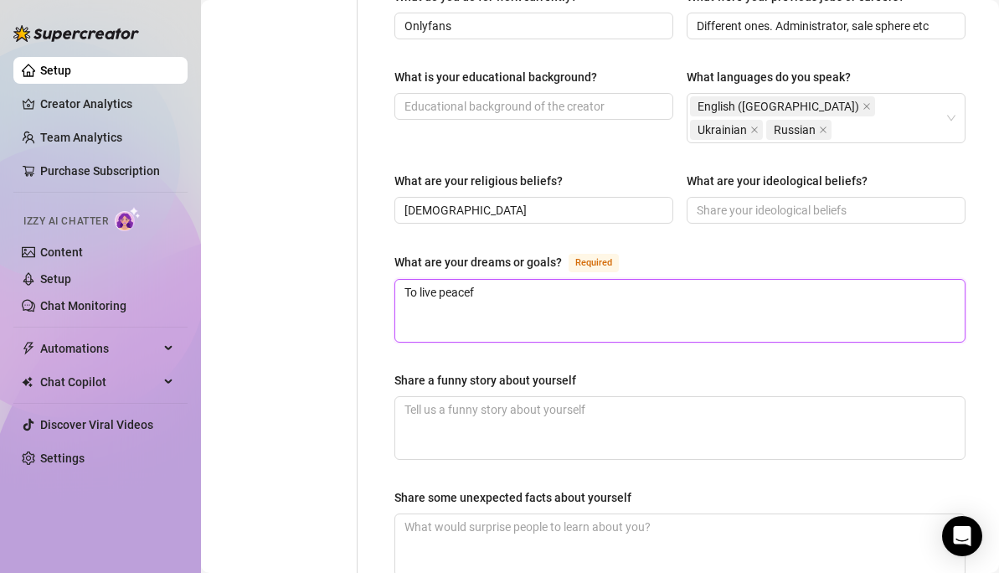
type textarea "To live peacefu"
type textarea "To live peaceful"
type textarea "To live peaceful l"
type textarea "To live peaceful li"
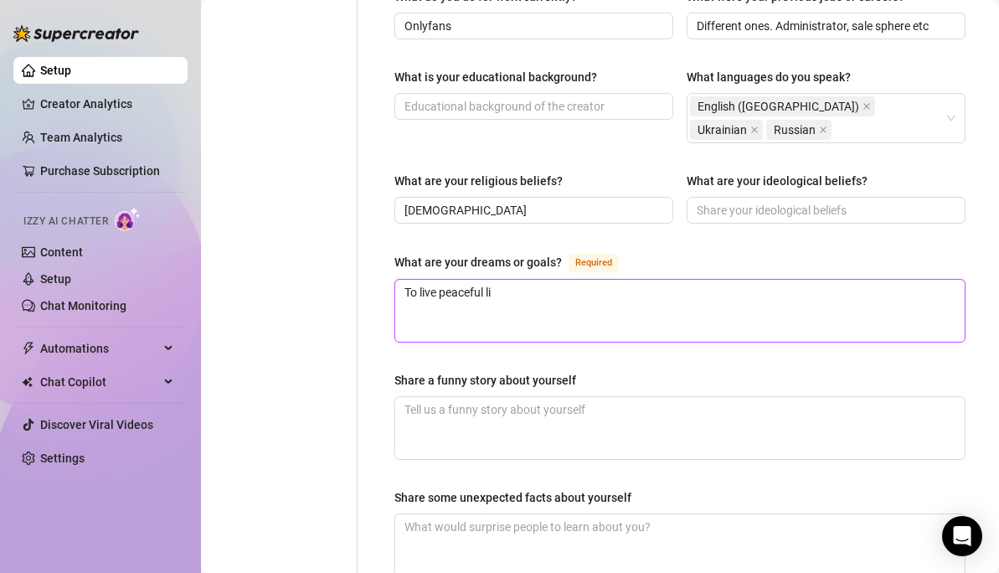
type textarea "To live peaceful lif"
type textarea "To live peaceful life"
type textarea "To live peaceful life,"
type textarea "To live peaceful life, b"
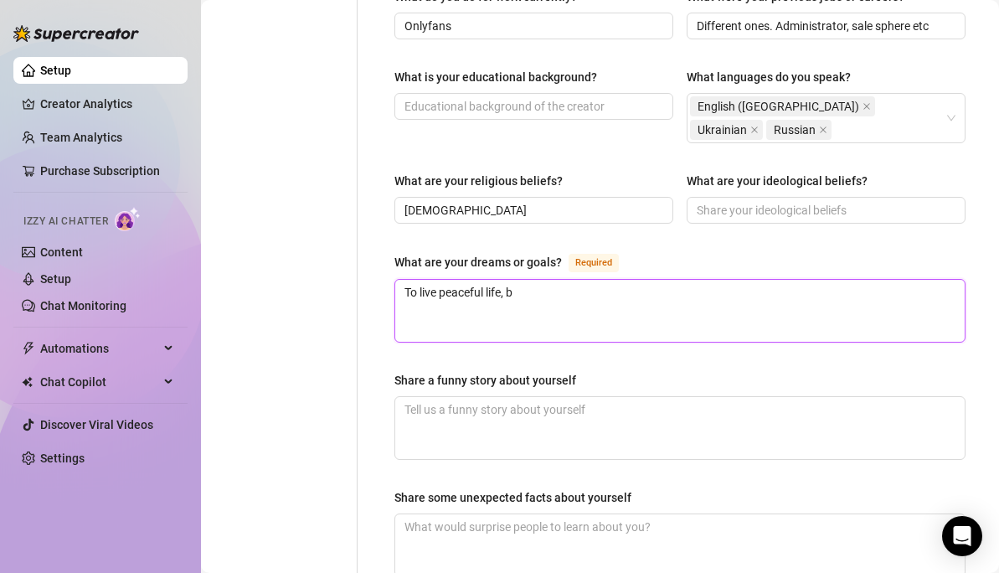
type textarea "To live peaceful life, bu"
type textarea "To live peaceful life, buy"
type textarea "To live peaceful life, buy a"
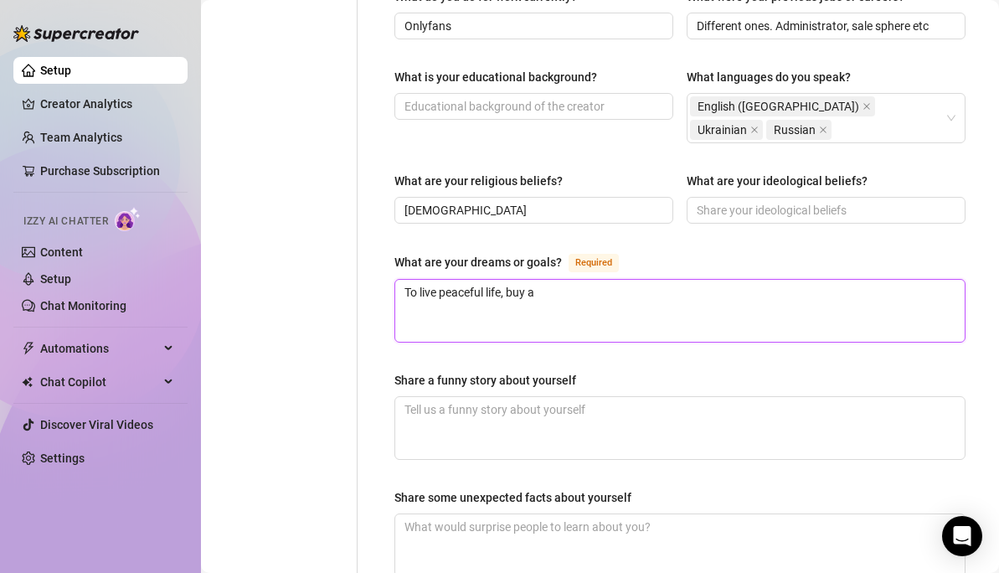
type textarea "To live peaceful life, buy a l"
type textarea "To live peaceful life, buy a lo"
type textarea "To live peaceful life, buy a lot"
type textarea "To live peaceful life, buy a lot o"
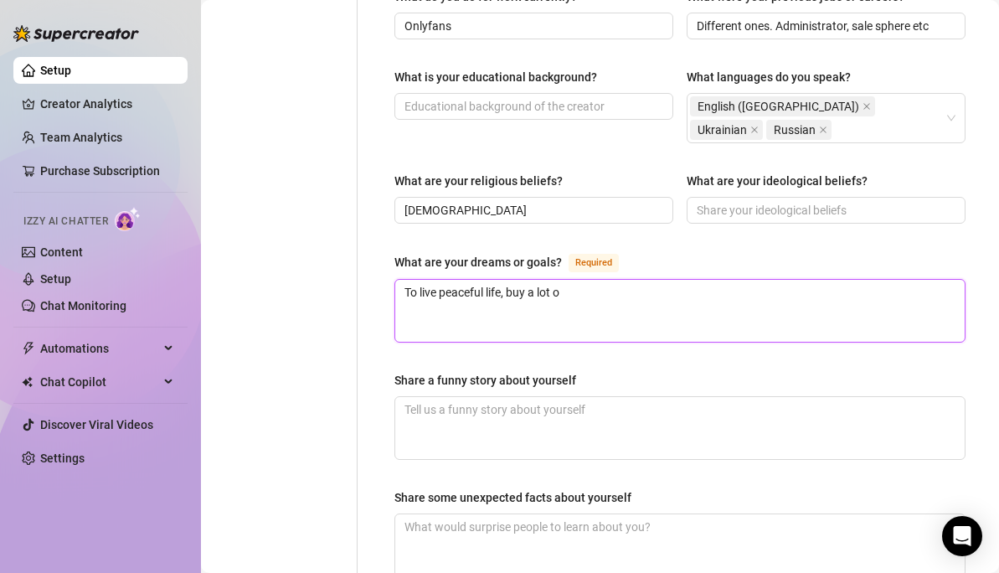
type textarea "To live peaceful life, buy a lot of"
type textarea "To live peaceful life, buy a lot of g"
type textarea "To live peaceful life, buy a lot of ga"
type textarea "To live peaceful life, buy a lot of gam"
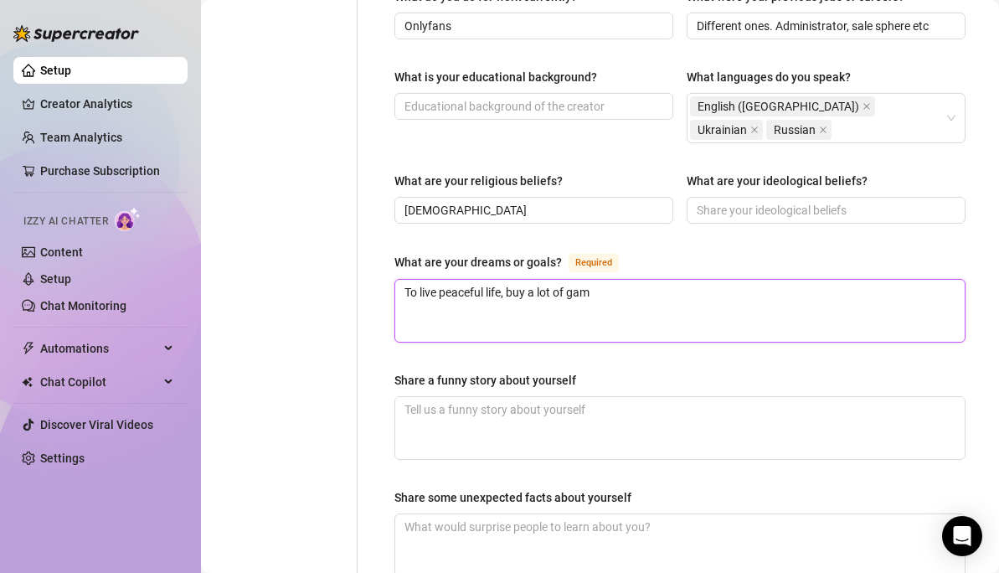
type textarea "To live peaceful life, buy a lot of game"
type textarea "To live peaceful life, buy a lot of games"
type textarea "To live peaceful life, buy a lot of games a"
type textarea "To live peaceful life, buy a lot of games an"
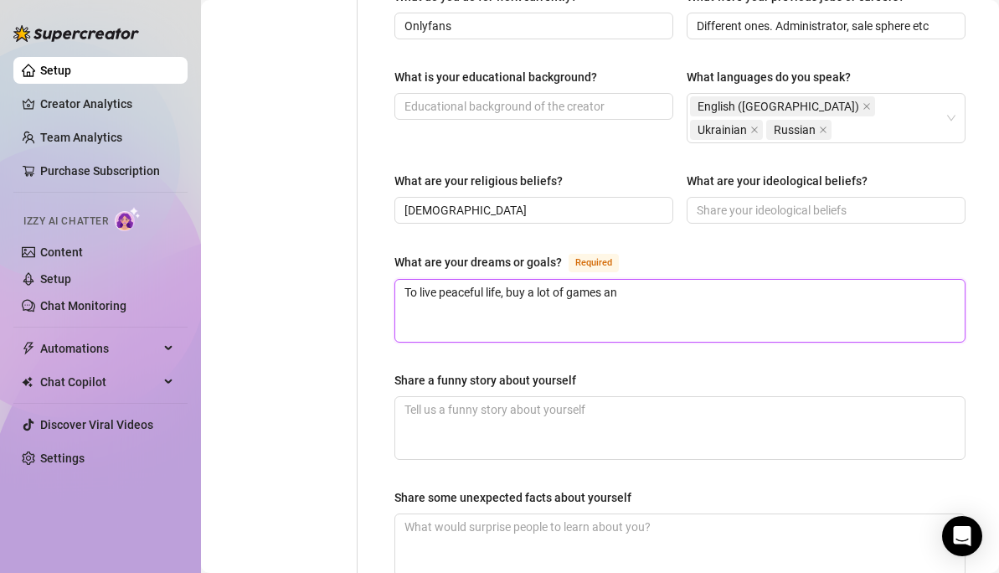
type textarea "To live peaceful life, buy a lot of games and"
type textarea "To live peaceful life, buy a lot of games and L"
type textarea "To live peaceful life, buy a lot of games and LE"
type textarea "To live peaceful life, buy a lot of games and LEG"
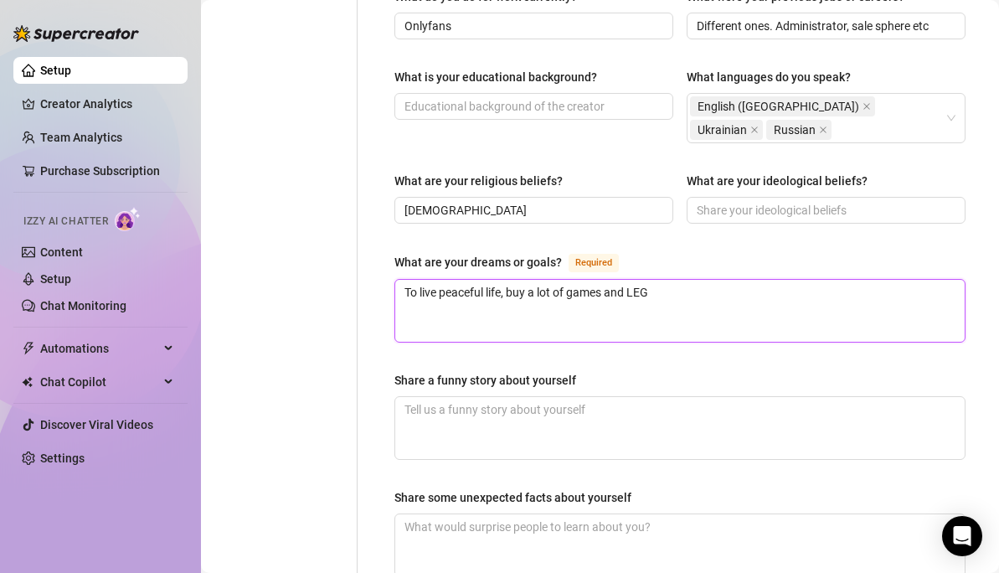
type textarea "To live peaceful life, buy a lot of games and LEGO"
type textarea "To live peaceful life, buy a lot of games and LEGOs"
type textarea "To live peaceful life, buy a lot of games and LEGOs l"
type textarea "To live peaceful life, buy a lot of games and LEGOs lo"
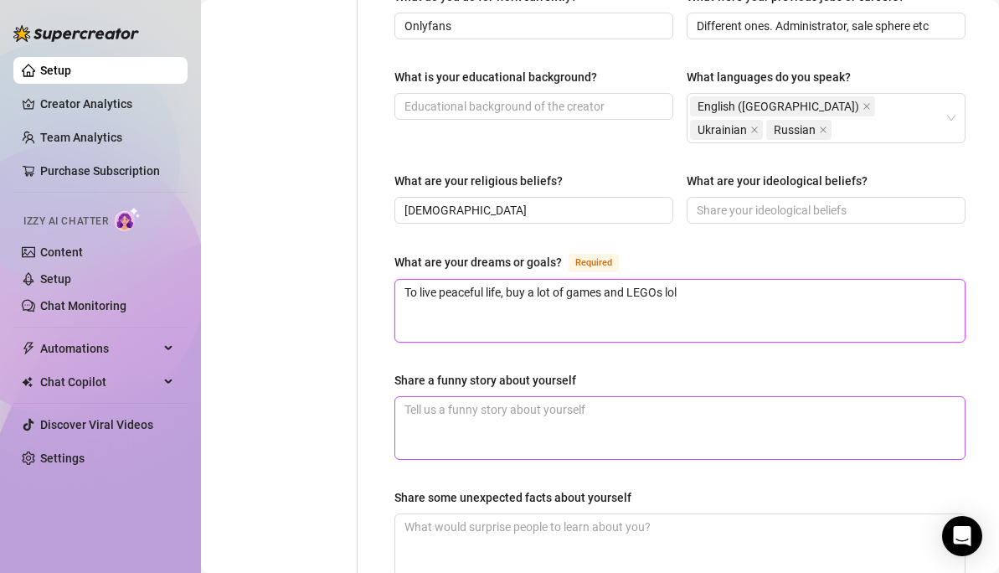
type textarea "To live peaceful life, buy a lot of games and LEGOs lol"
click at [491, 397] on textarea "Share a funny story about yourself" at bounding box center [679, 428] width 569 height 62
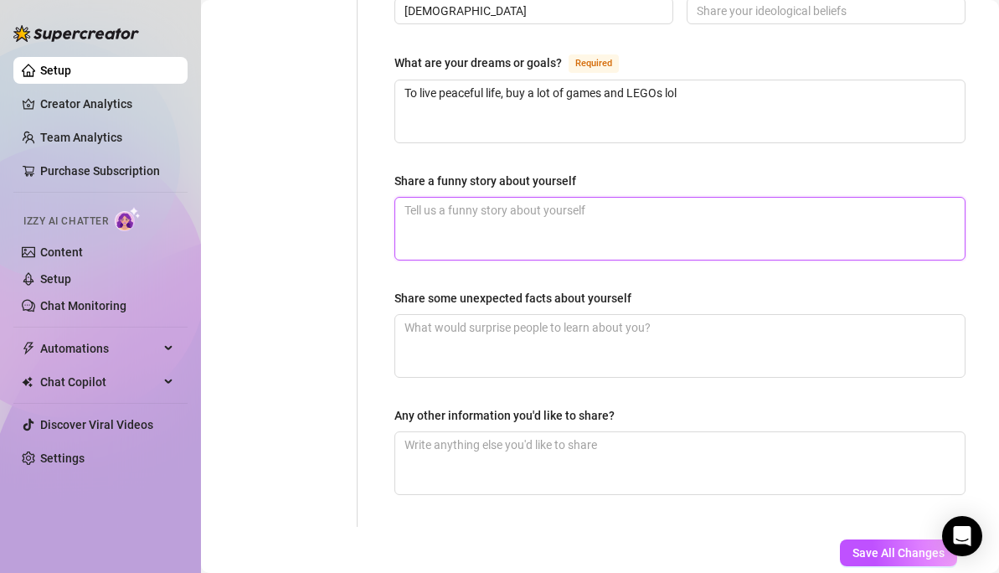
scroll to position [1112, 0]
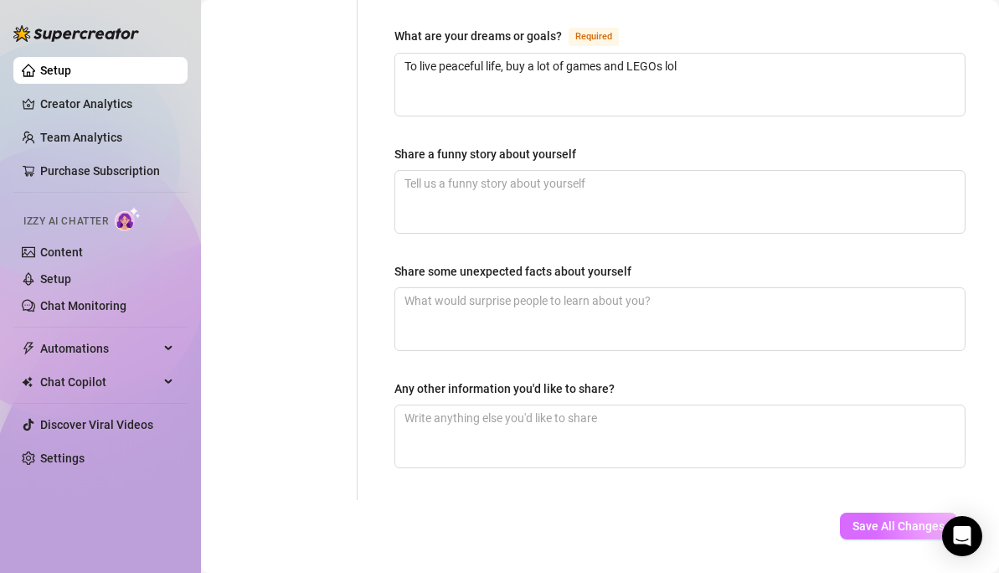
click at [909, 492] on span "Save All Changes" at bounding box center [898, 525] width 92 height 13
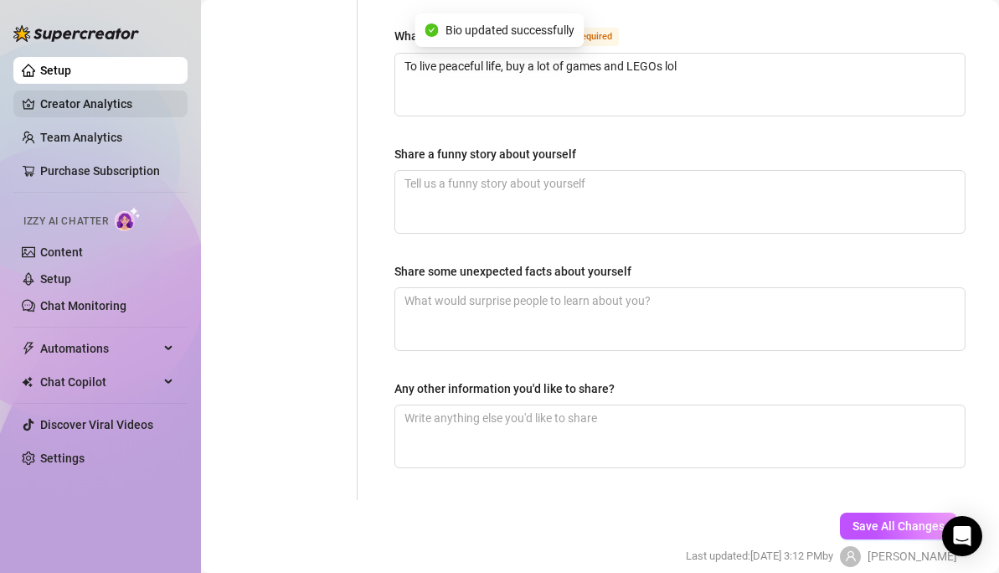
click at [69, 100] on link "Creator Analytics" at bounding box center [107, 103] width 134 height 27
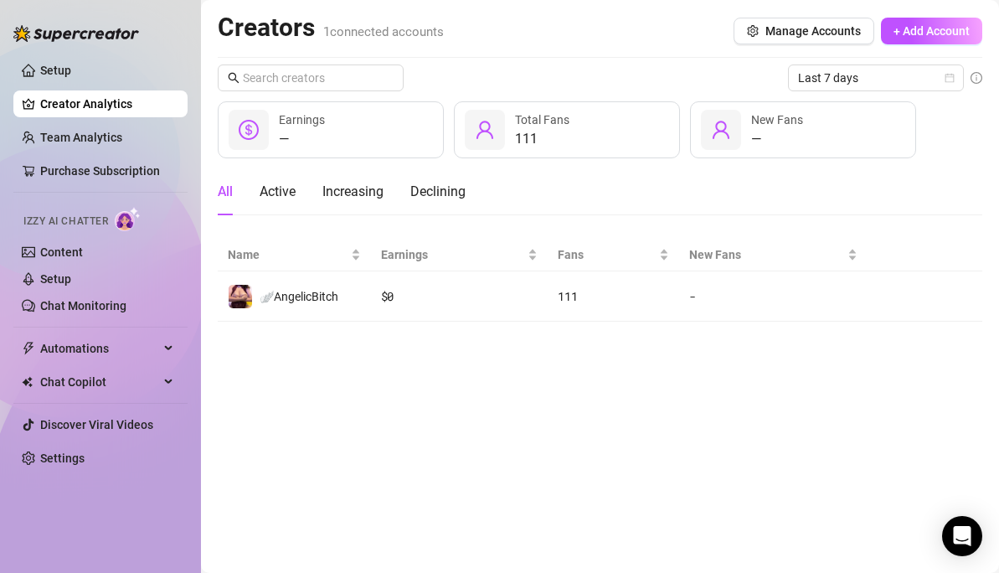
click at [373, 128] on div "— Earnings" at bounding box center [331, 129] width 226 height 57
click at [819, 89] on span "Last 7 days" at bounding box center [876, 77] width 156 height 25
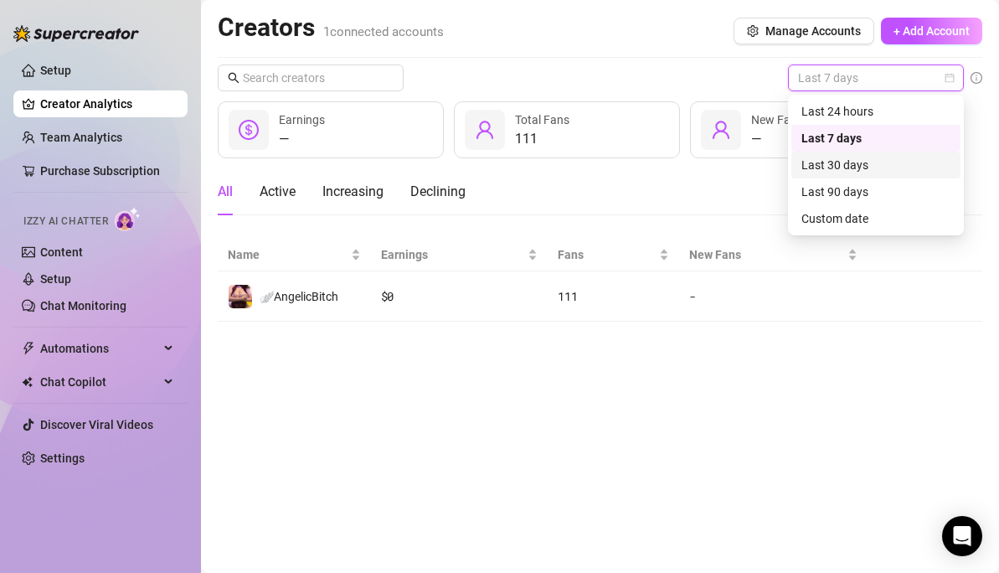
click at [810, 167] on div "Last 30 days" at bounding box center [875, 165] width 149 height 18
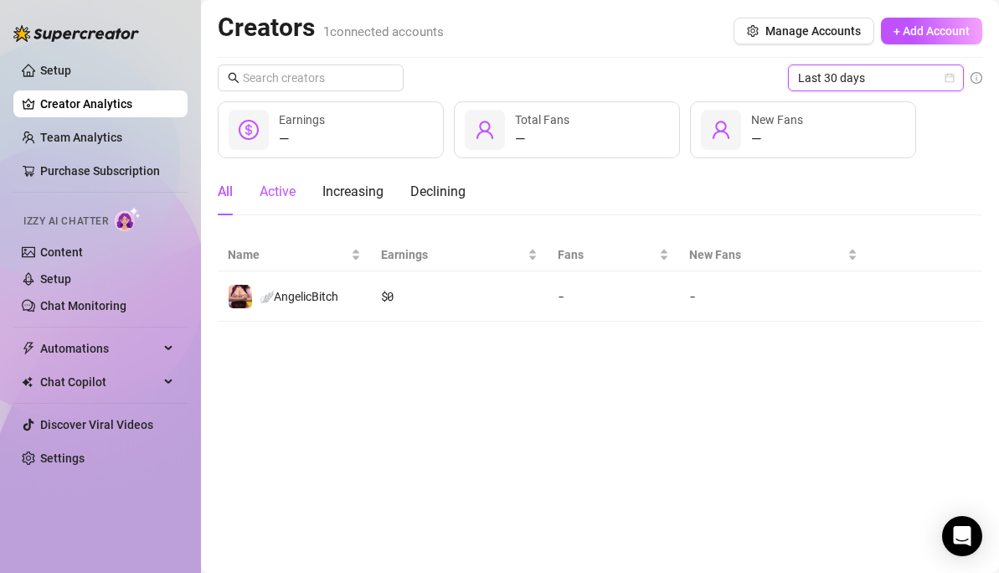
click at [277, 196] on div "Active" at bounding box center [278, 192] width 36 height 20
click at [224, 195] on div "All" at bounding box center [225, 192] width 15 height 20
click at [100, 164] on link "Purchase Subscription" at bounding box center [100, 170] width 120 height 13
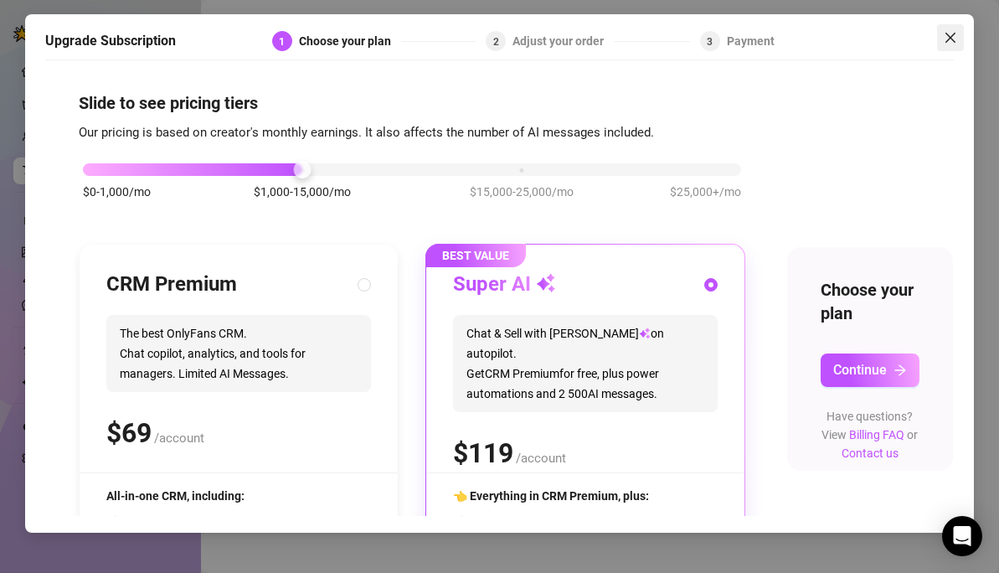
click at [953, 39] on icon "close" at bounding box center [949, 37] width 13 height 13
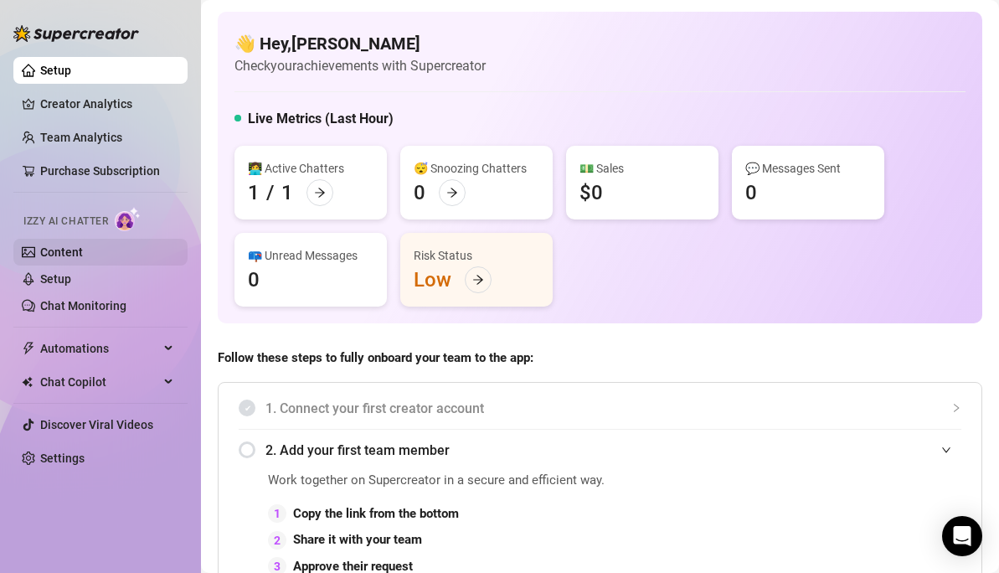
click at [54, 246] on link "Content" at bounding box center [61, 251] width 43 height 13
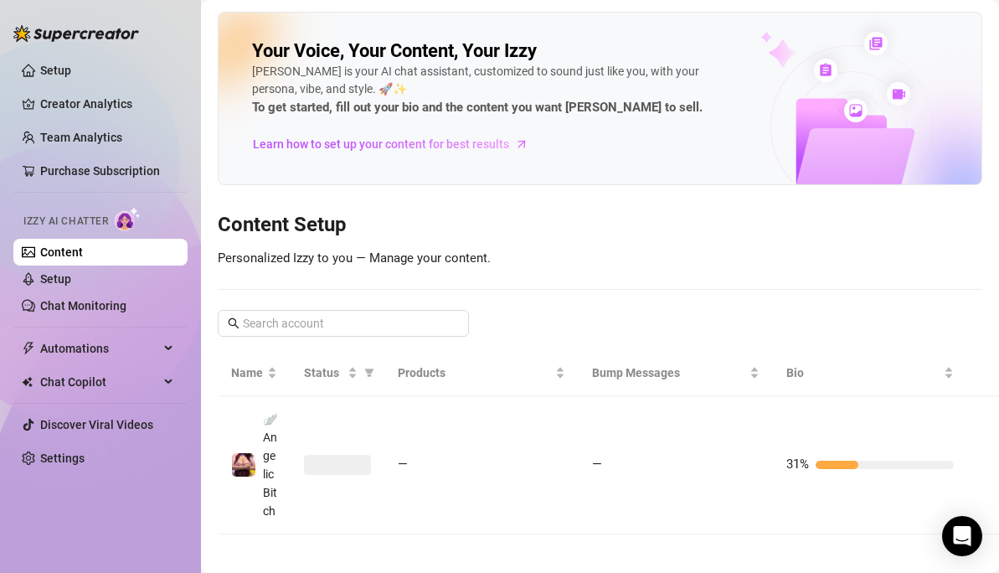
click at [94, 216] on span "Izzy AI Chatter" at bounding box center [65, 221] width 85 height 16
click at [335, 256] on span "Personalized Izzy to you — Manage your content." at bounding box center [354, 257] width 273 height 15
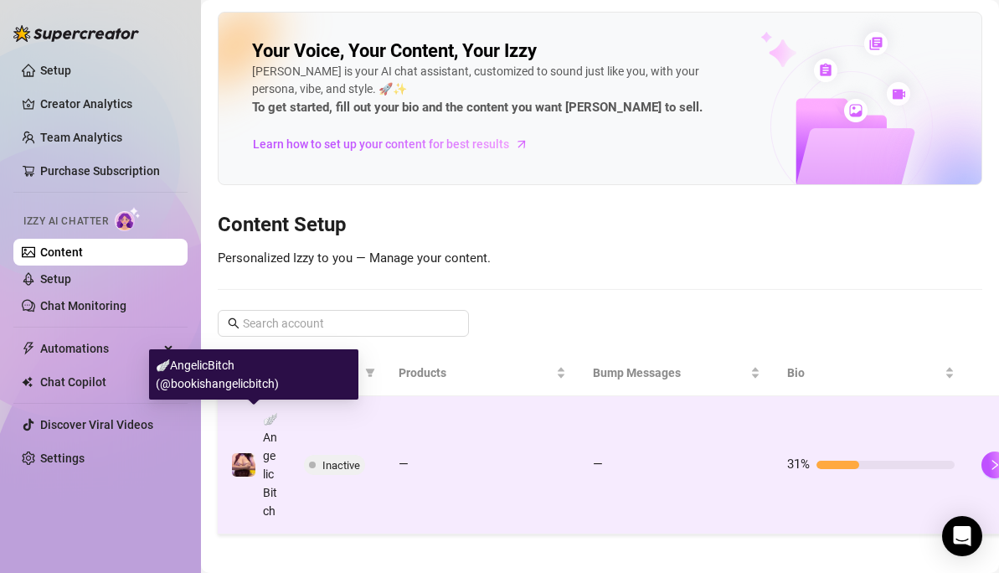
click at [268, 483] on div "🪽AngelicBitch" at bounding box center [270, 464] width 14 height 111
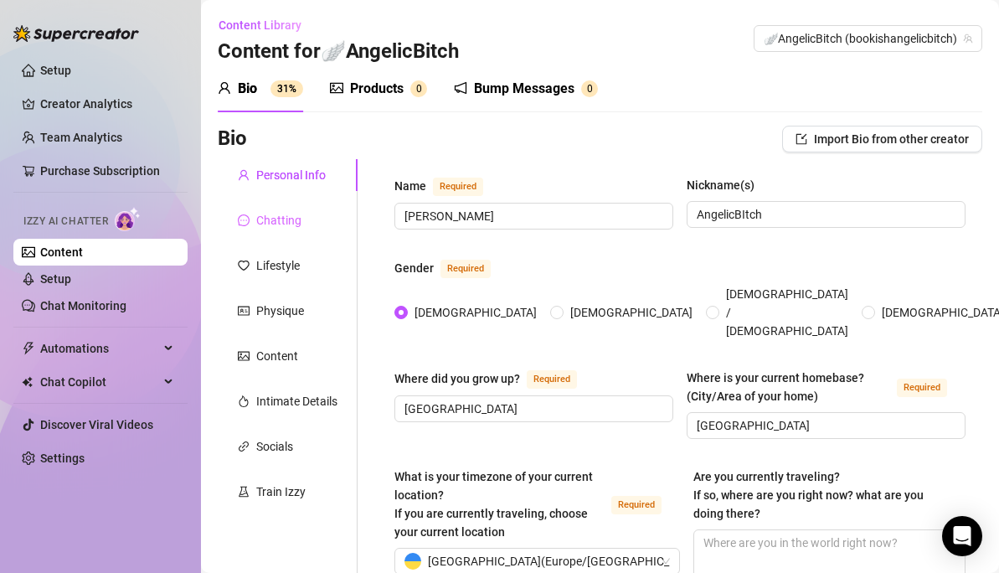
click at [301, 221] on div "Chatting" at bounding box center [288, 220] width 140 height 32
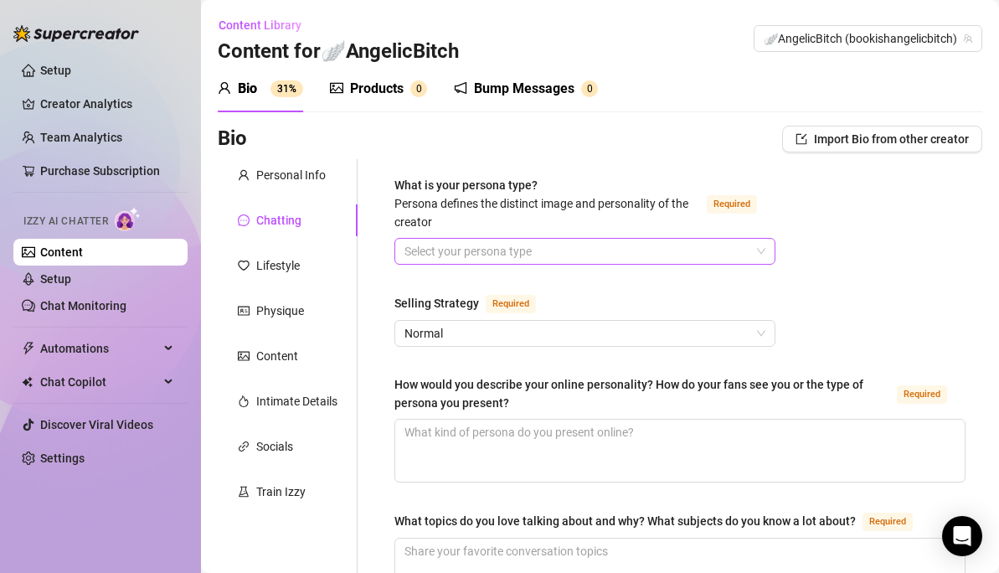
click at [614, 241] on input "What is your persona type? Persona defines the distinct image and personality o…" at bounding box center [577, 251] width 346 height 25
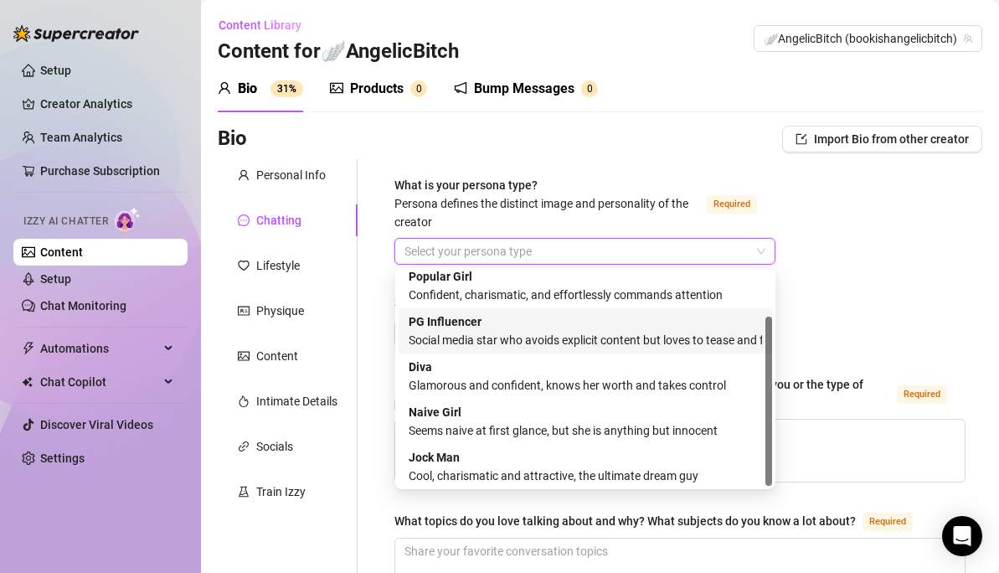
scroll to position [57, 0]
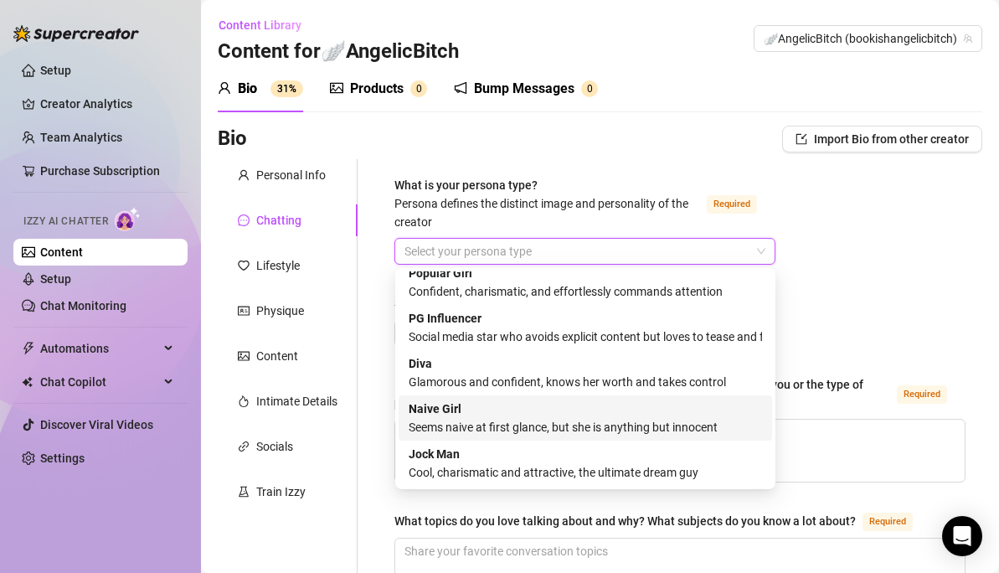
click at [679, 426] on div "Seems naive at first glance, but she is anything but innocent" at bounding box center [585, 427] width 353 height 18
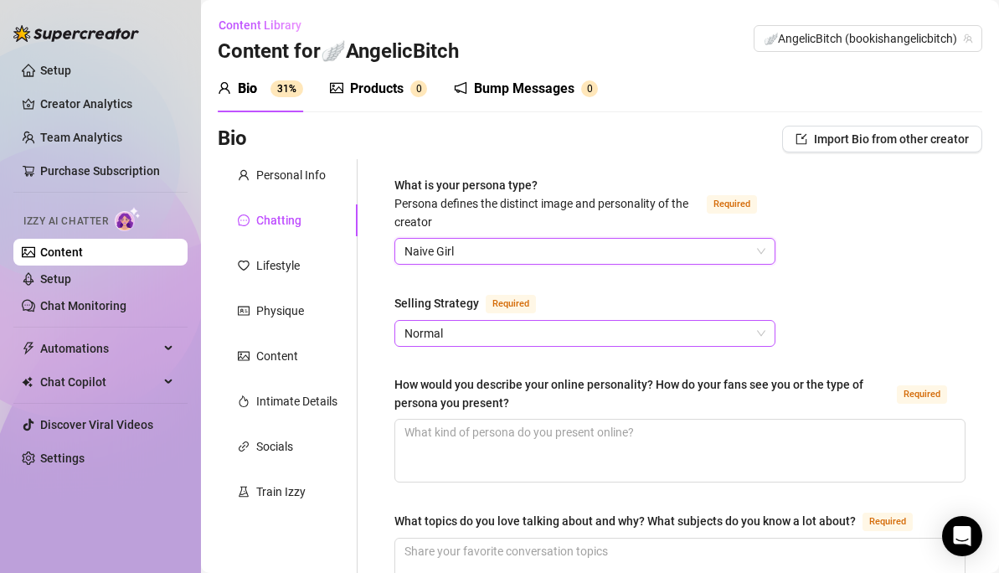
click at [717, 337] on span "Normal" at bounding box center [584, 333] width 361 height 25
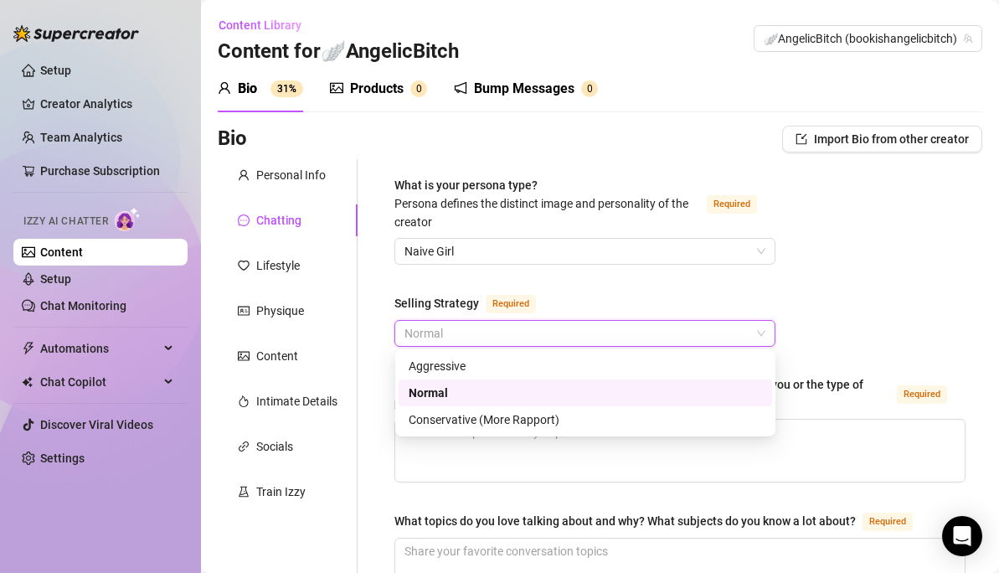
click at [563, 393] on div "Normal" at bounding box center [585, 392] width 353 height 18
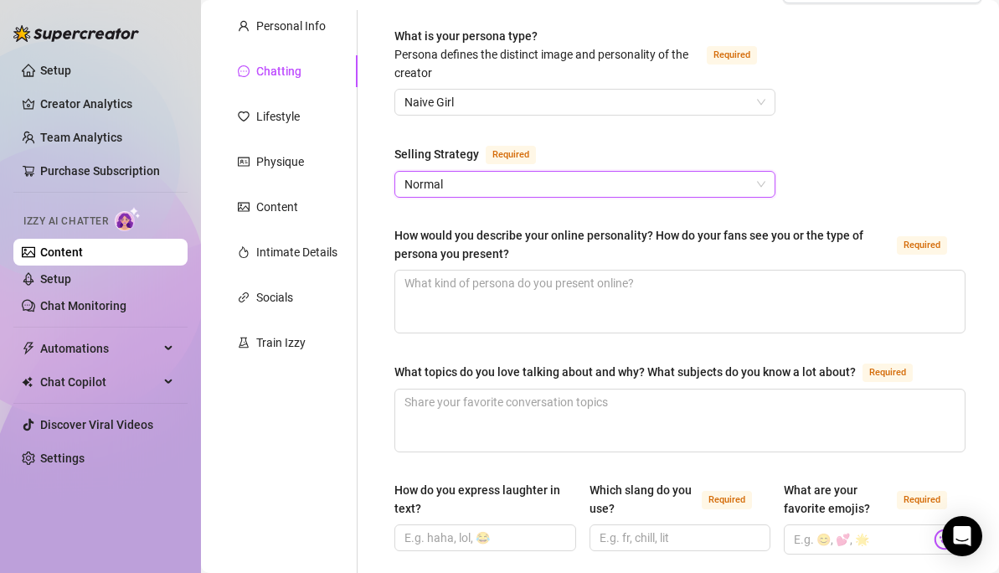
scroll to position [150, 0]
click at [619, 299] on textarea "How would you describe your online personality? How do your fans see you or the…" at bounding box center [679, 301] width 569 height 62
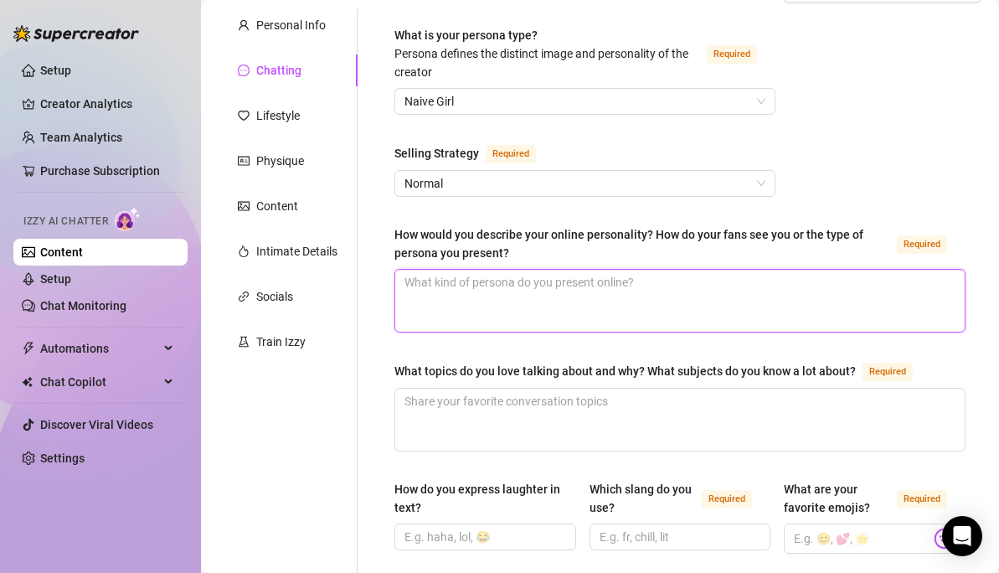
type textarea "A"
type textarea "As"
type textarea "As i"
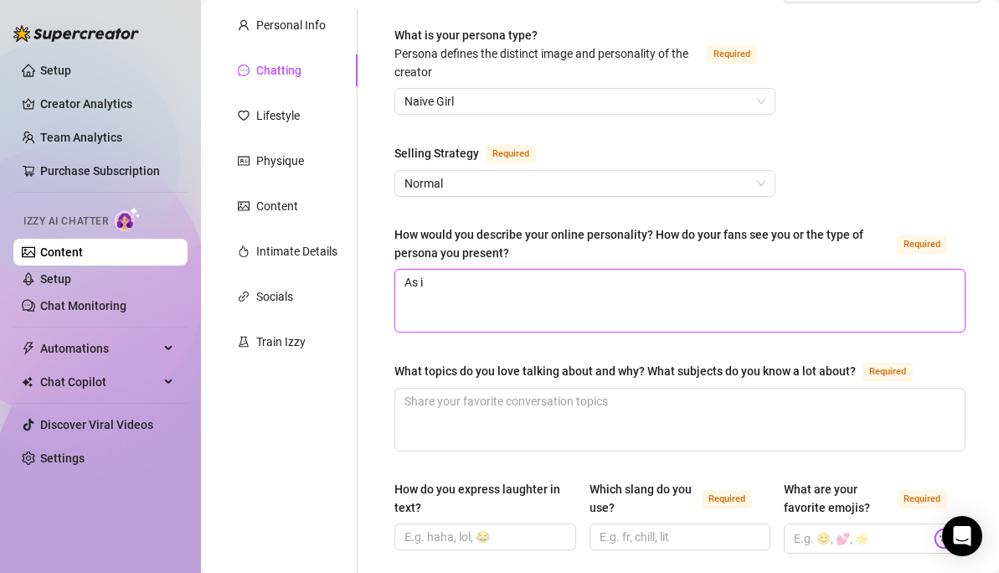
type textarea "As i a"
type textarea "As i am"
type textarea "As i am l"
type textarea "As i am li"
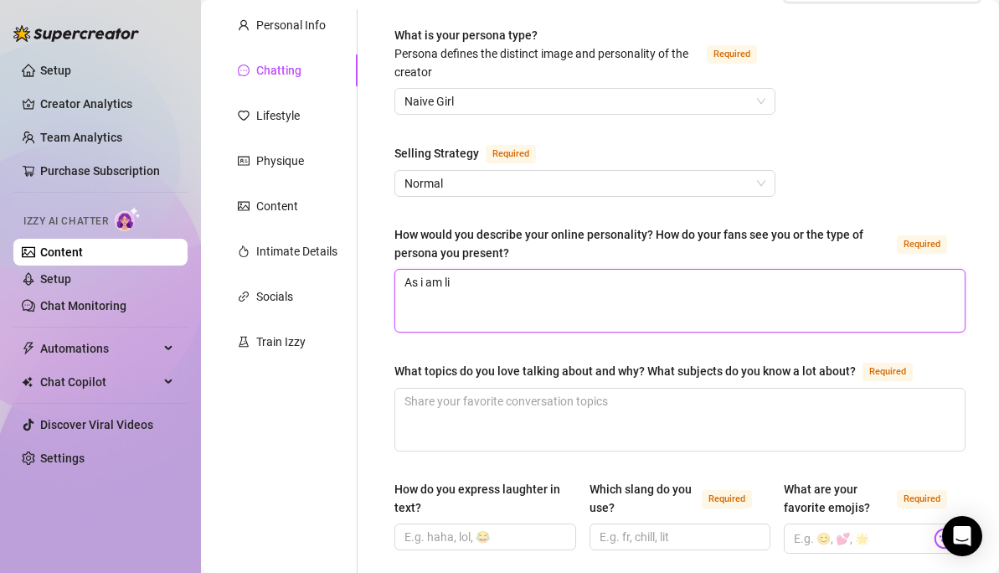
type textarea "As i am lit"
type textarea "As i am litt"
type textarea "As i am littl"
type textarea "As i am little"
type textarea "As i am little g"
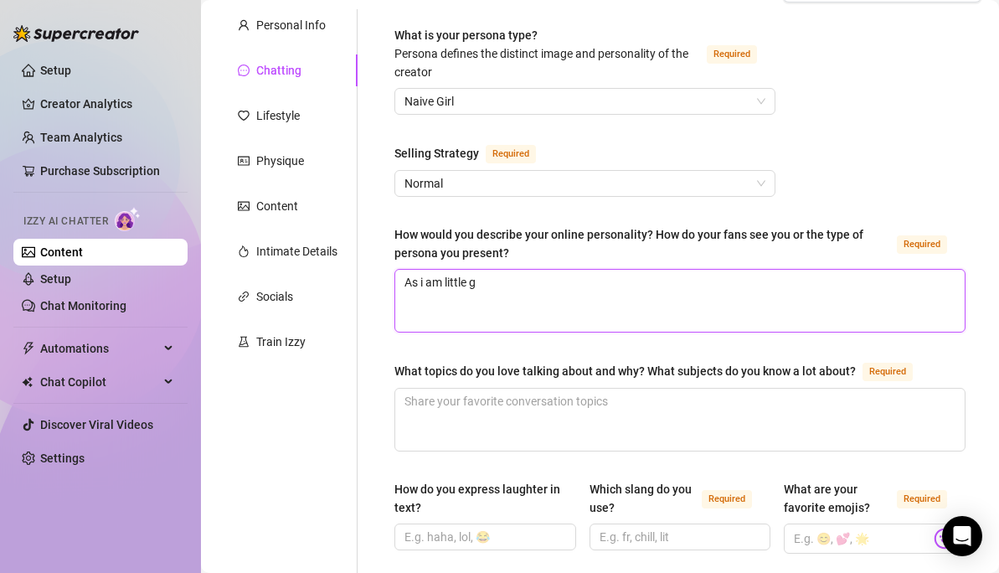
type textarea "As i am little gi"
type textarea "As i am little gir"
type textarea "As i am little girl"
type textarea "As i am little girl w"
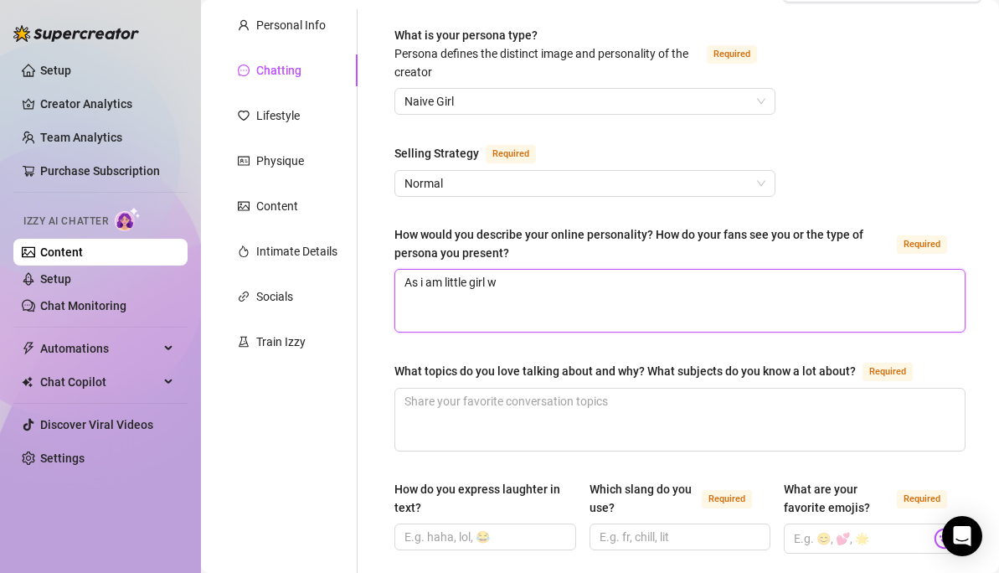
type textarea "As i am little girl wi"
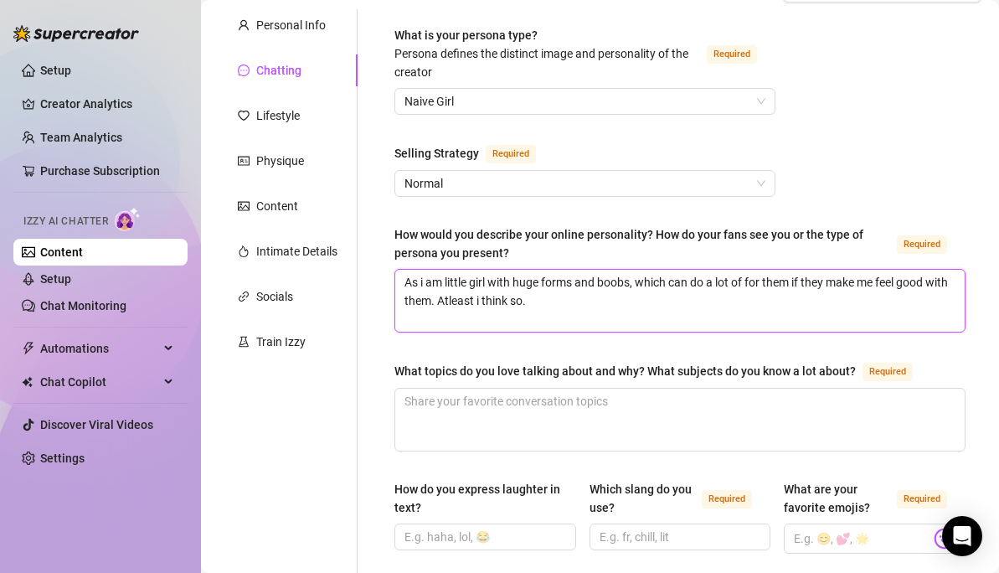
click at [501, 293] on textarea "As i am little girl with huge forms and boobs, which can do a lot of for them i…" at bounding box center [679, 301] width 569 height 62
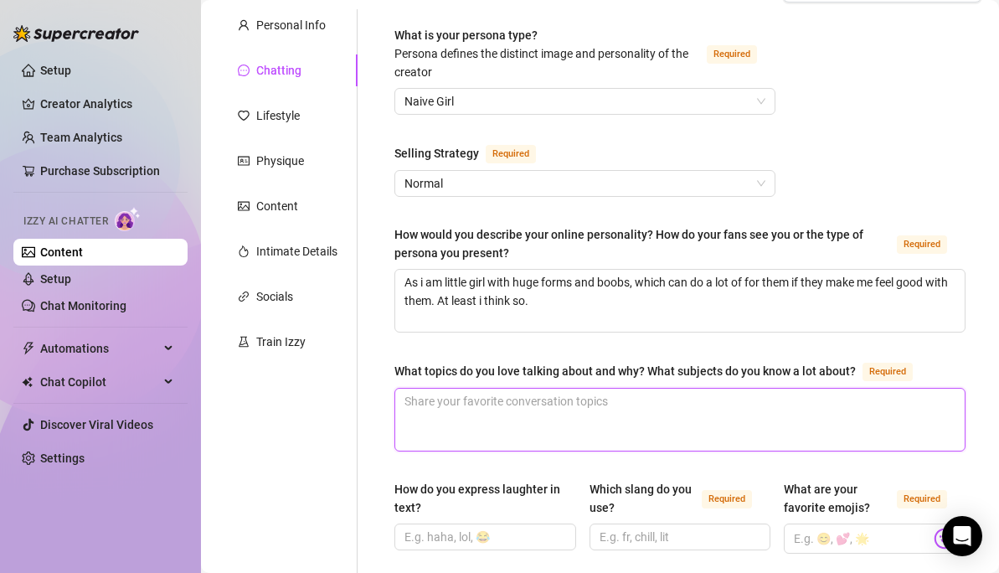
click at [479, 405] on textarea "What topics do you love talking about and why? What subjects do you know a lot …" at bounding box center [679, 419] width 569 height 62
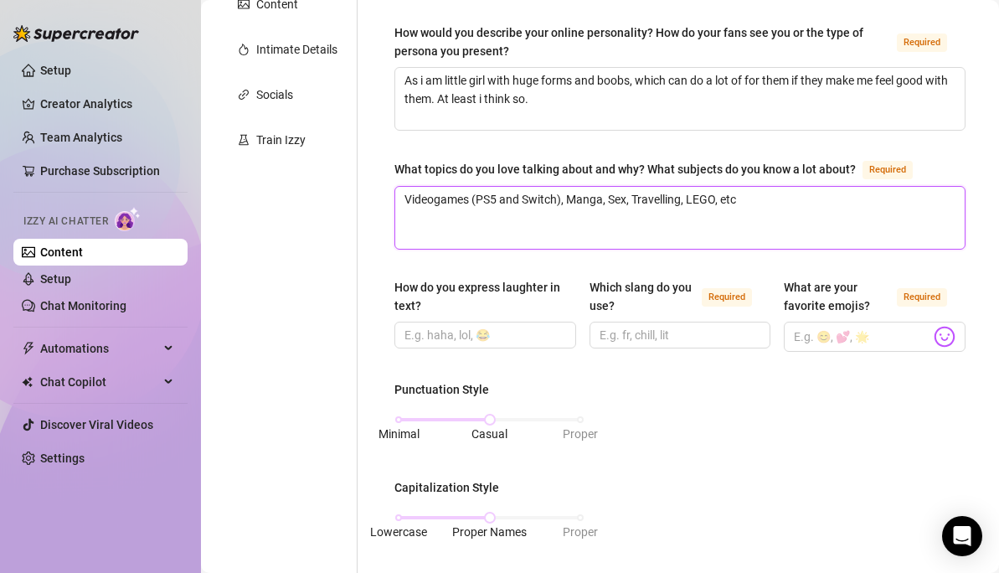
scroll to position [357, 0]
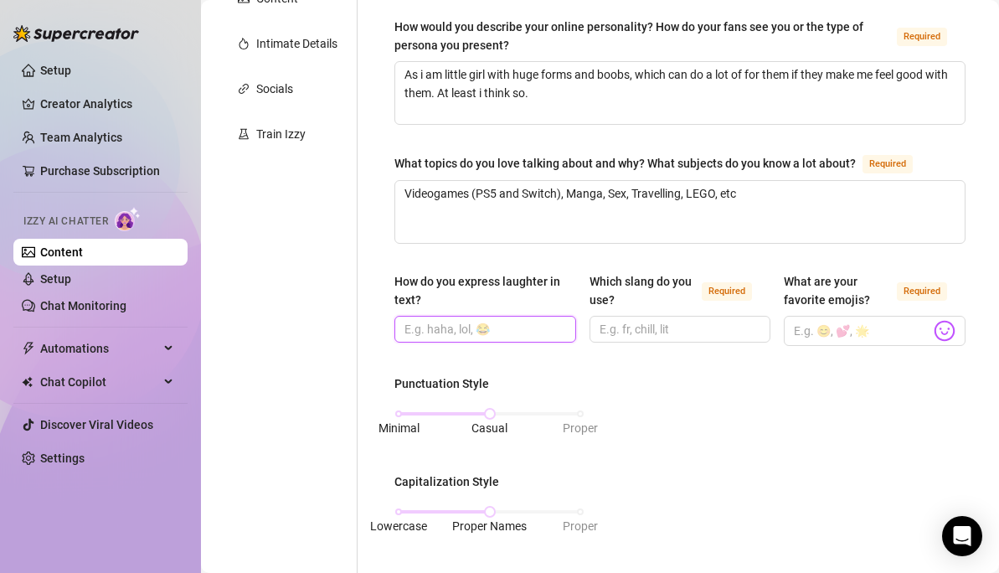
click at [519, 323] on input "How do you express laughter in text?" at bounding box center [483, 329] width 158 height 18
click at [696, 324] on input "Which slang do you use? Required" at bounding box center [678, 329] width 158 height 18
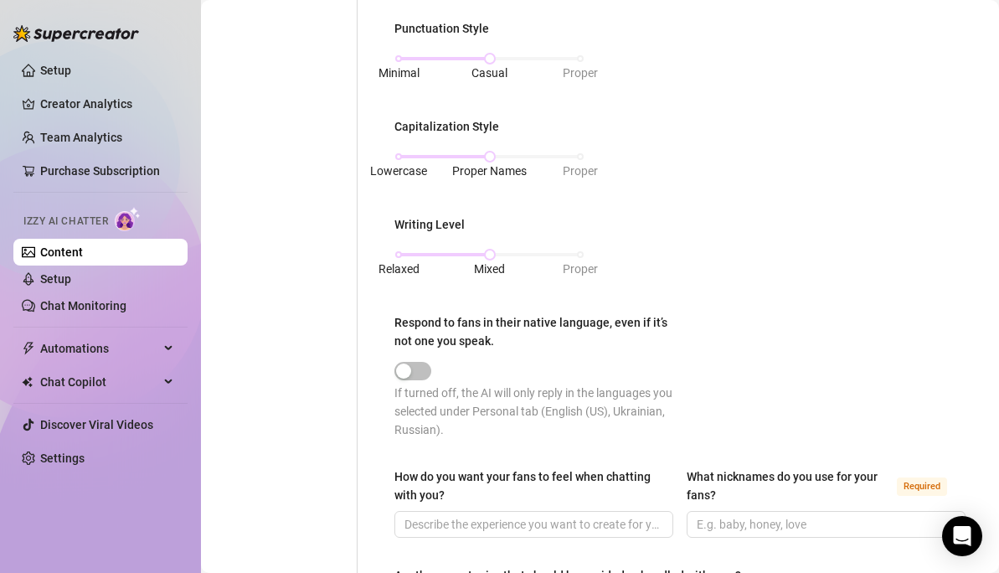
scroll to position [716, 0]
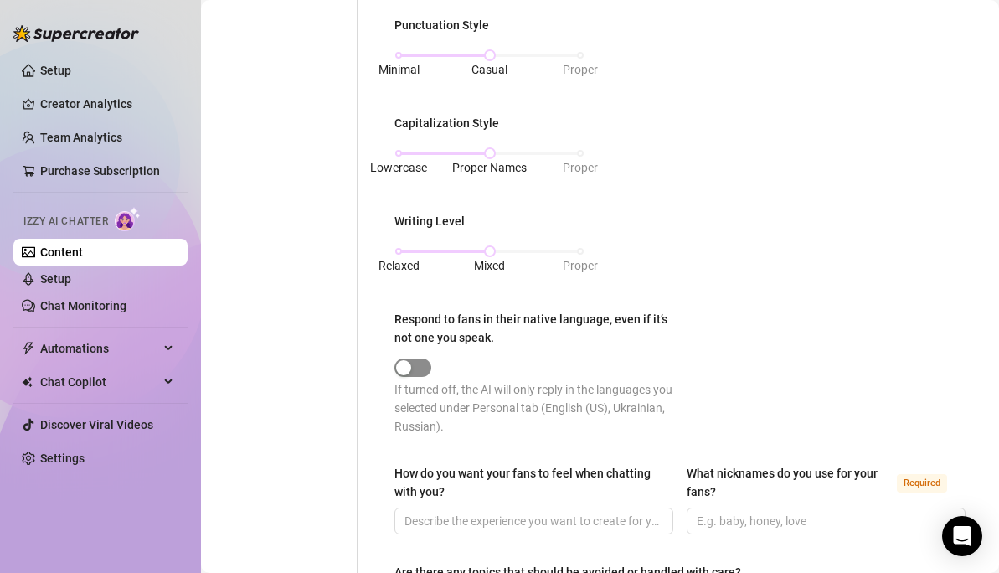
click at [421, 368] on span "button" at bounding box center [412, 367] width 37 height 18
click at [405, 362] on span "button" at bounding box center [412, 367] width 37 height 18
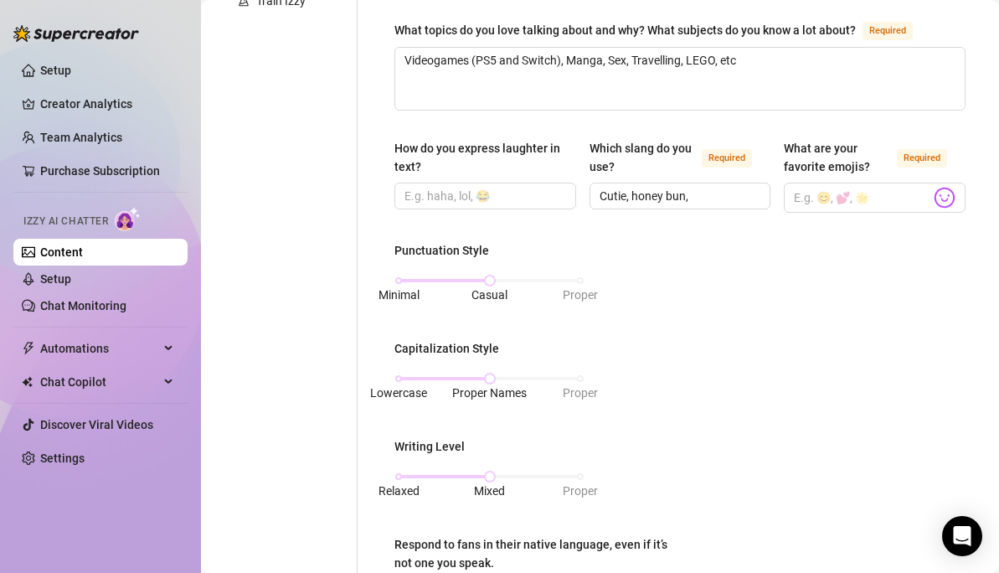
scroll to position [470, 0]
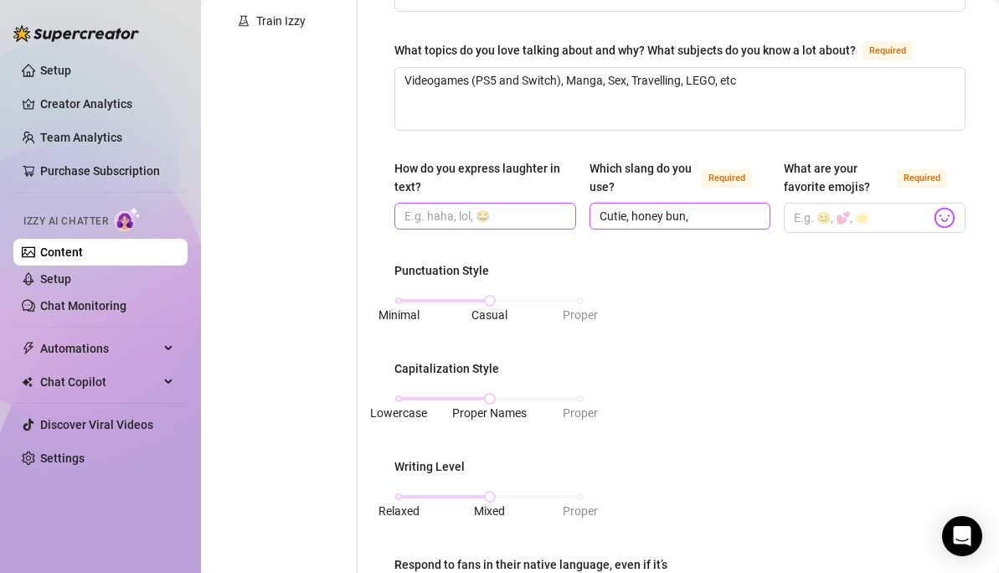
drag, startPoint x: 708, startPoint y: 215, endPoint x: 475, endPoint y: 211, distance: 233.6
click at [476, 210] on div "How do you express laughter in text? Which slang do you use? Required Cutie, ho…" at bounding box center [679, 203] width 571 height 89
click at [475, 217] on input "How do you express laughter in text?" at bounding box center [483, 216] width 158 height 18
click at [452, 213] on input "How do you express laughter in text?" at bounding box center [483, 216] width 158 height 18
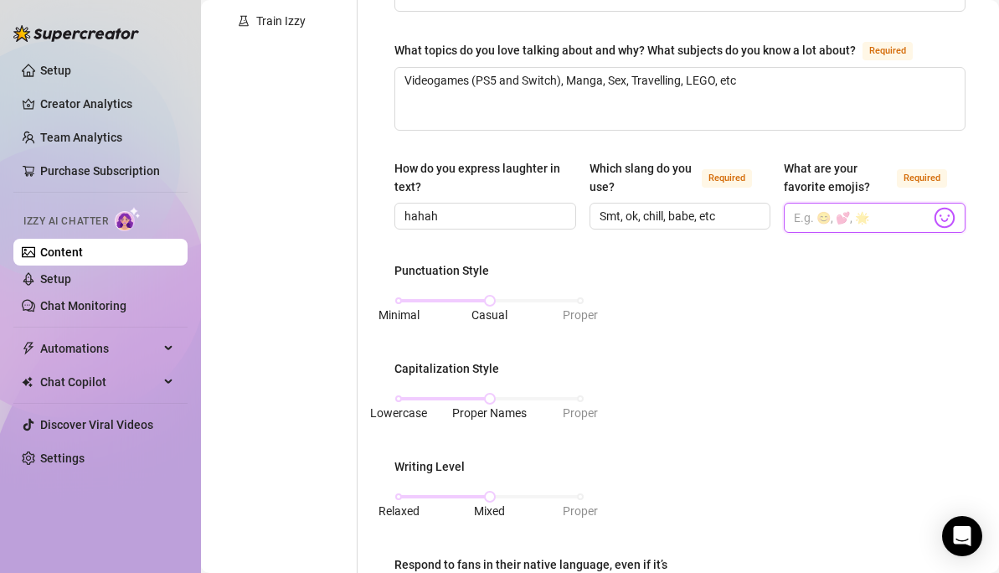
click at [833, 210] on input "What are your favorite emojis? Required" at bounding box center [862, 218] width 136 height 22
click at [944, 216] on button "Symbols" at bounding box center [944, 216] width 0 height 0
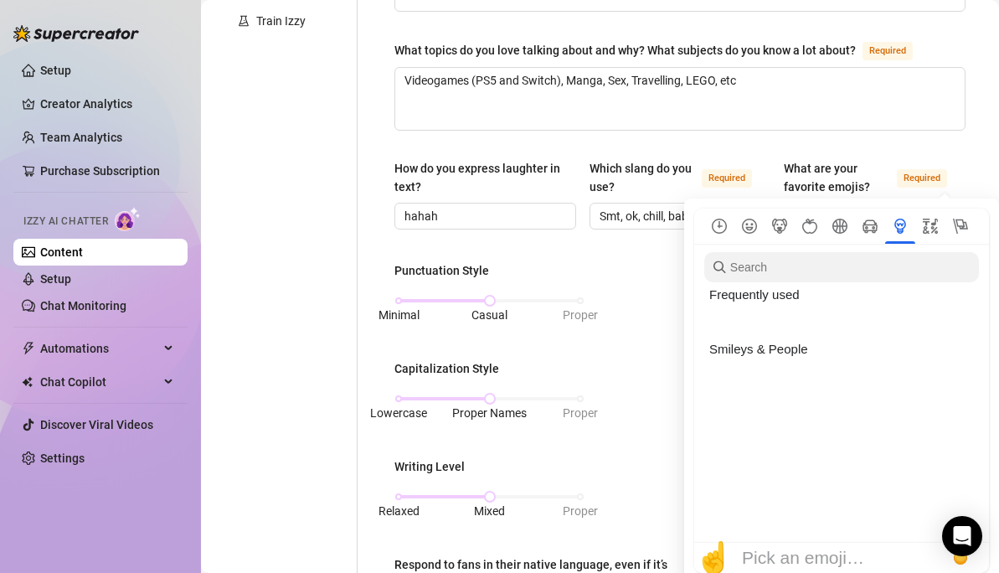
scroll to position [4688, 0]
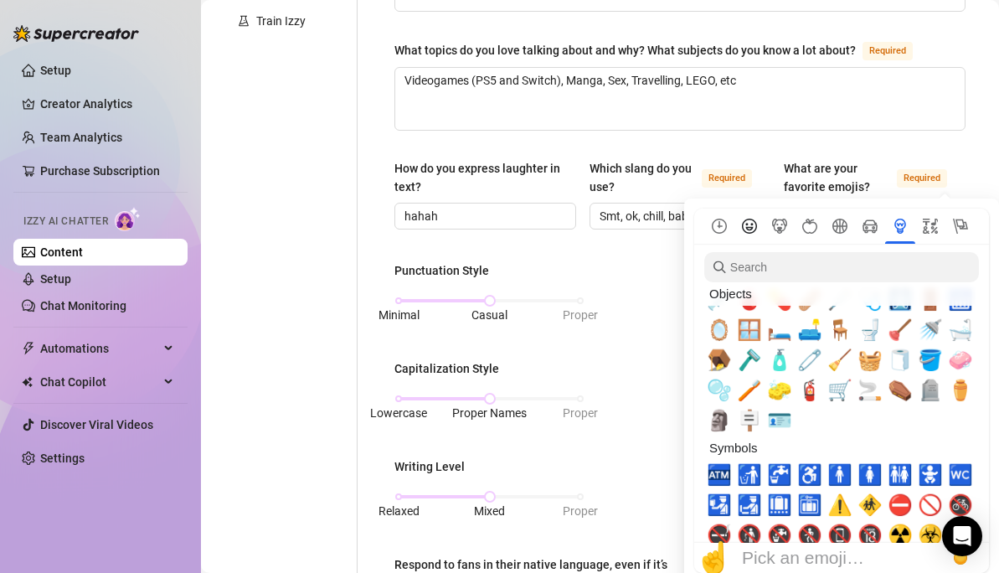
click at [748, 224] on icon "Smileys & People" at bounding box center [749, 226] width 15 height 15
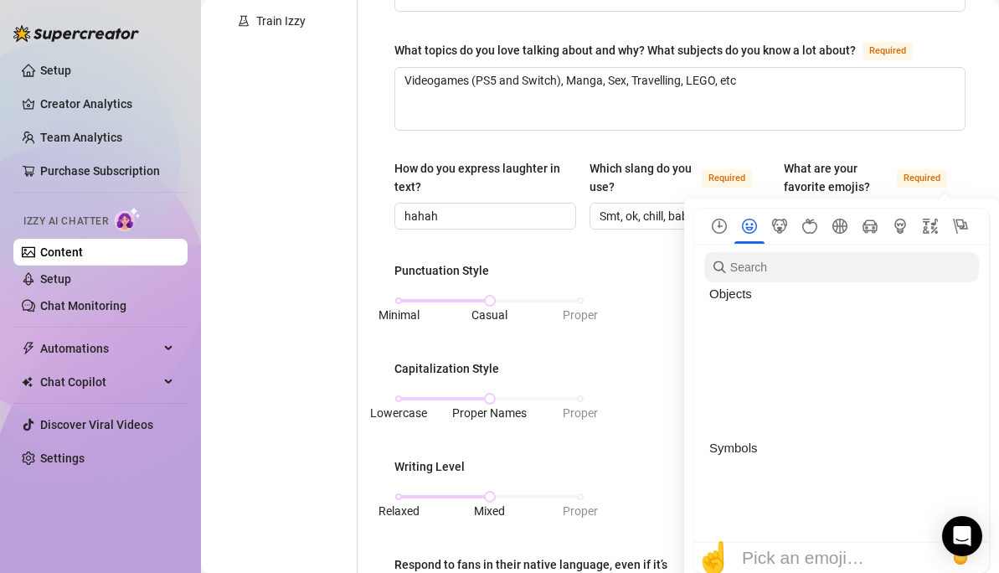
scroll to position [55, 0]
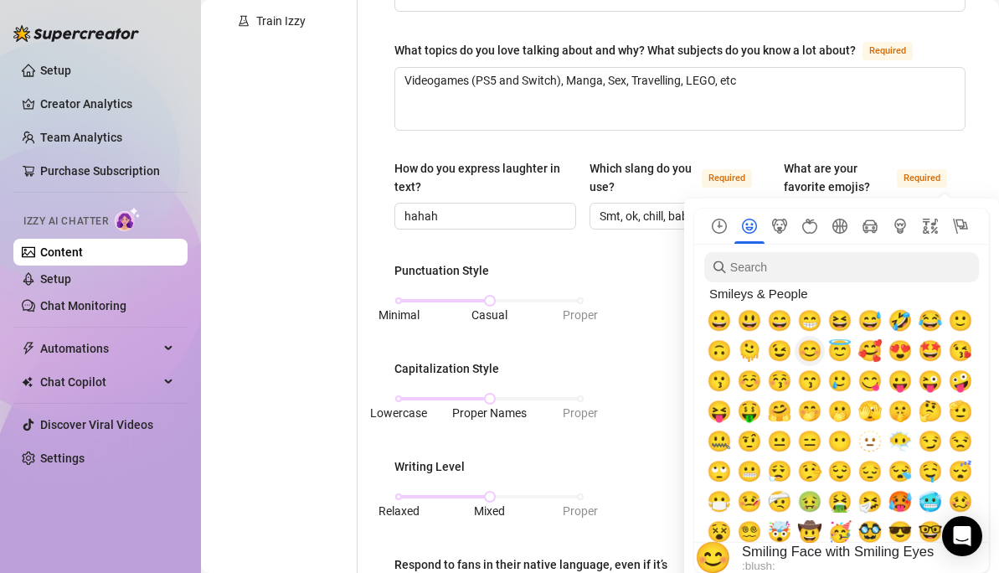
click at [805, 352] on span "😊" at bounding box center [809, 350] width 25 height 23
click at [903, 352] on span "😍" at bounding box center [899, 350] width 25 height 23
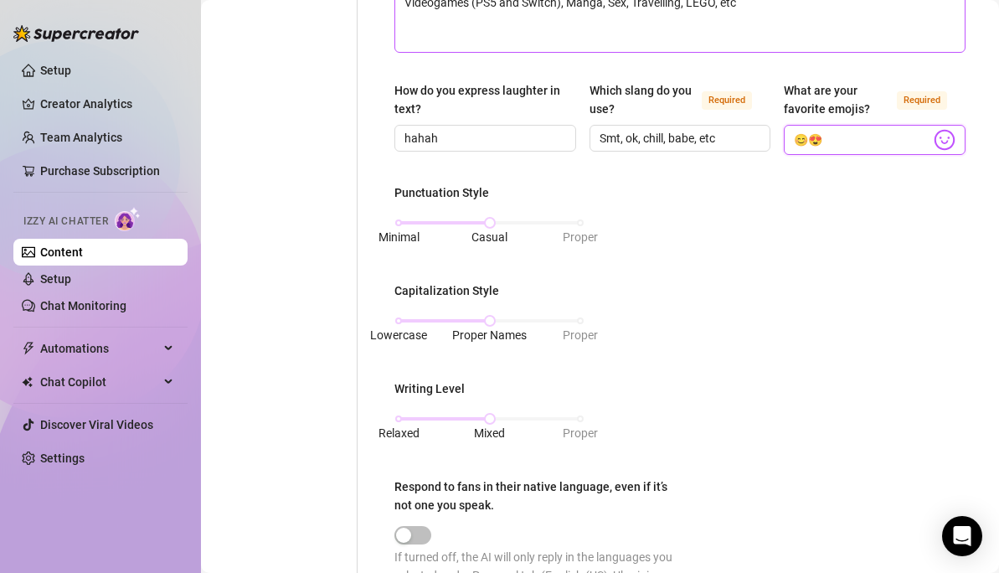
scroll to position [570, 0]
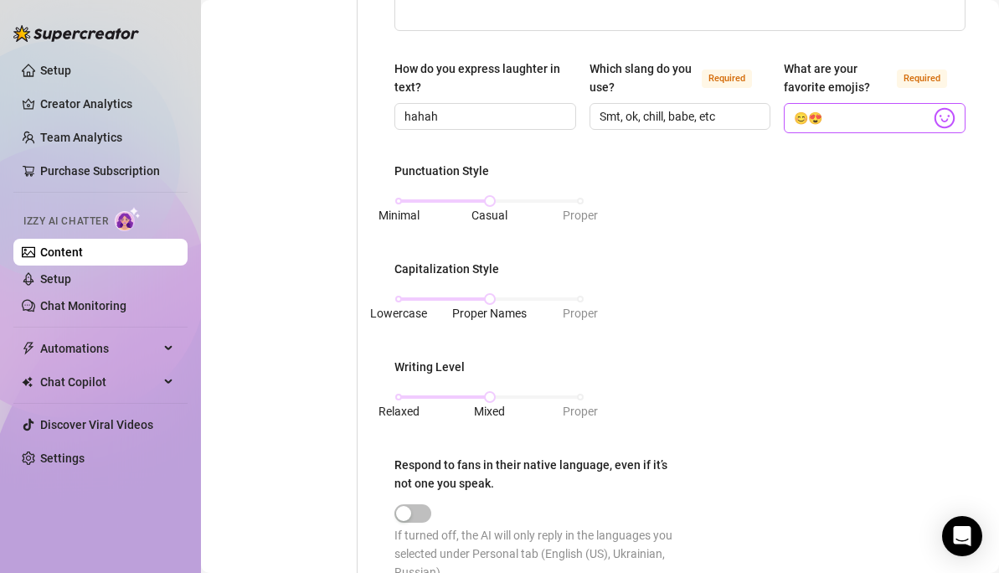
click at [946, 113] on img at bounding box center [944, 118] width 22 height 22
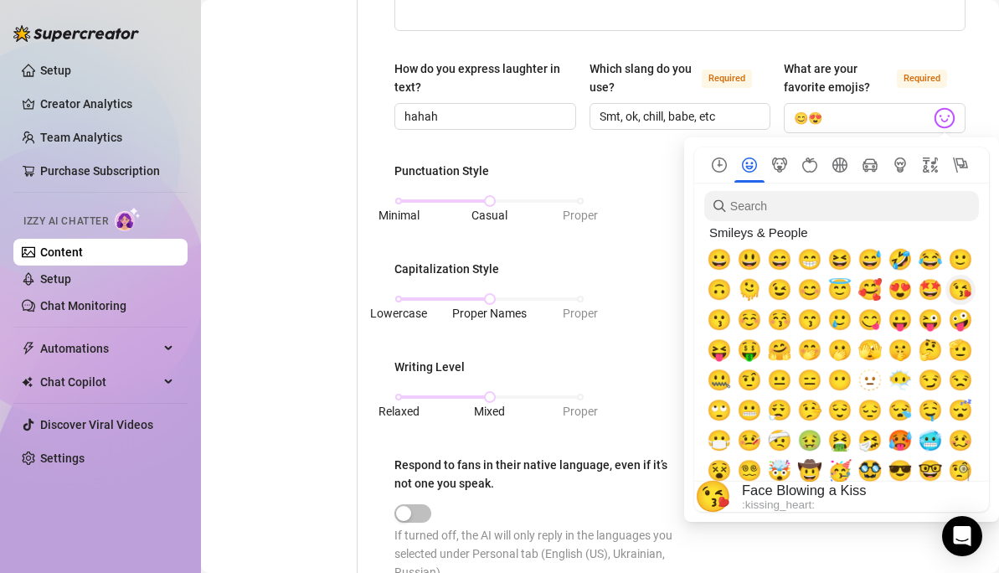
click at [958, 290] on span "😘" at bounding box center [960, 289] width 25 height 23
click at [808, 347] on span "🤭" at bounding box center [809, 349] width 25 height 23
click at [843, 349] on span "🫢" at bounding box center [839, 349] width 25 height 23
click at [872, 346] on span "🫣" at bounding box center [869, 349] width 25 height 23
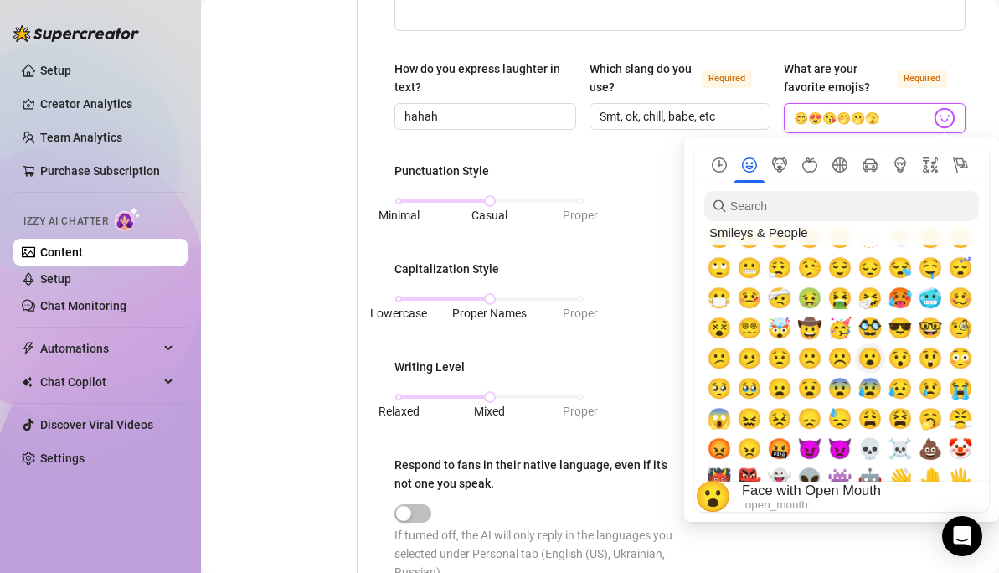
scroll to position [219, 0]
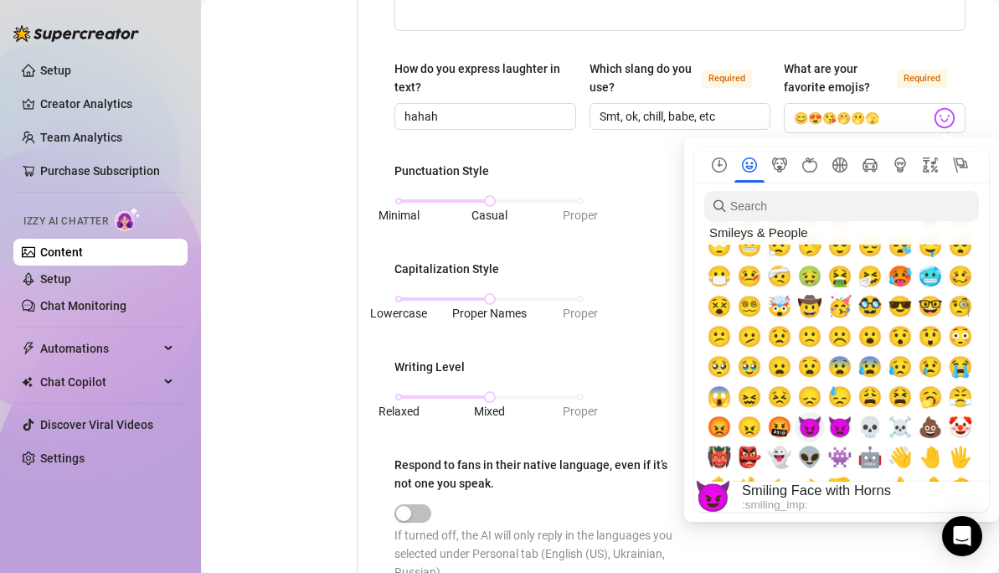
click at [810, 421] on span "😈" at bounding box center [809, 426] width 25 height 23
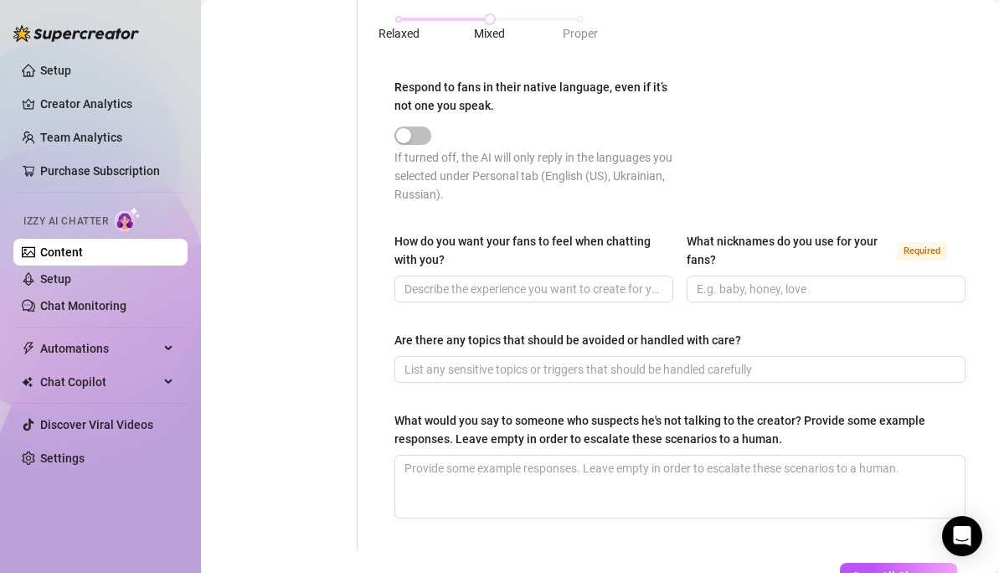
scroll to position [959, 0]
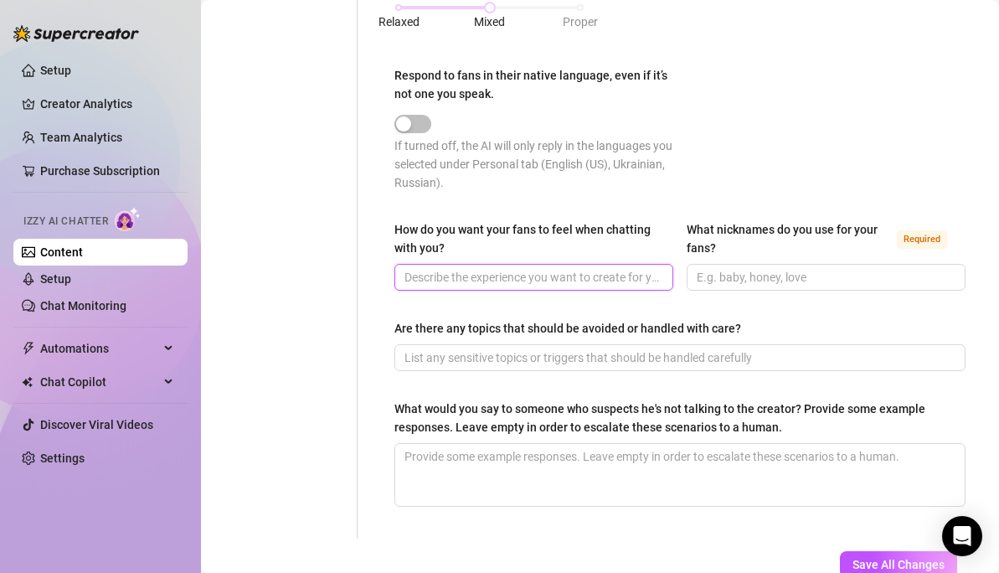
click at [548, 274] on input "How do you want your fans to feel when chatting with you?" at bounding box center [531, 277] width 255 height 18
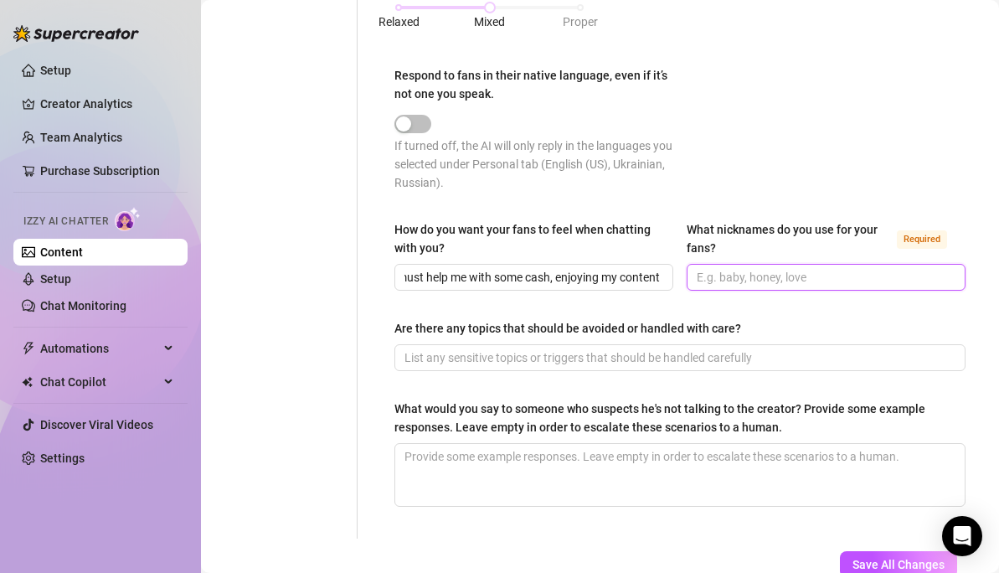
click at [758, 270] on input "What nicknames do you use for your fans? Required" at bounding box center [824, 277] width 255 height 18
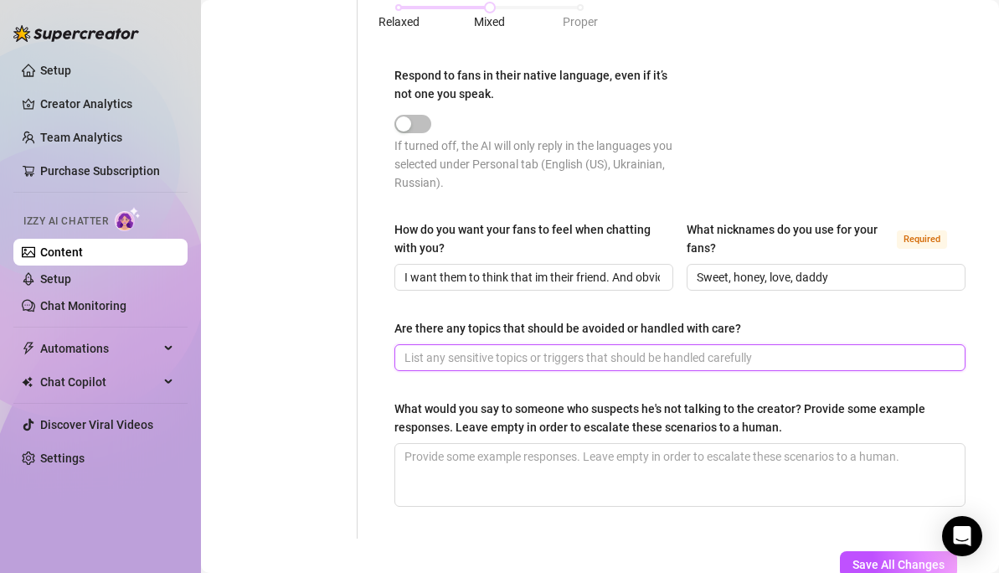
click at [559, 348] on input "Are there any topics that should be avoided or handled with care?" at bounding box center [678, 357] width 548 height 18
click at [945, 362] on input "Its better not to speak about video calls, my face (or say that its only for hi…" at bounding box center [678, 357] width 548 height 18
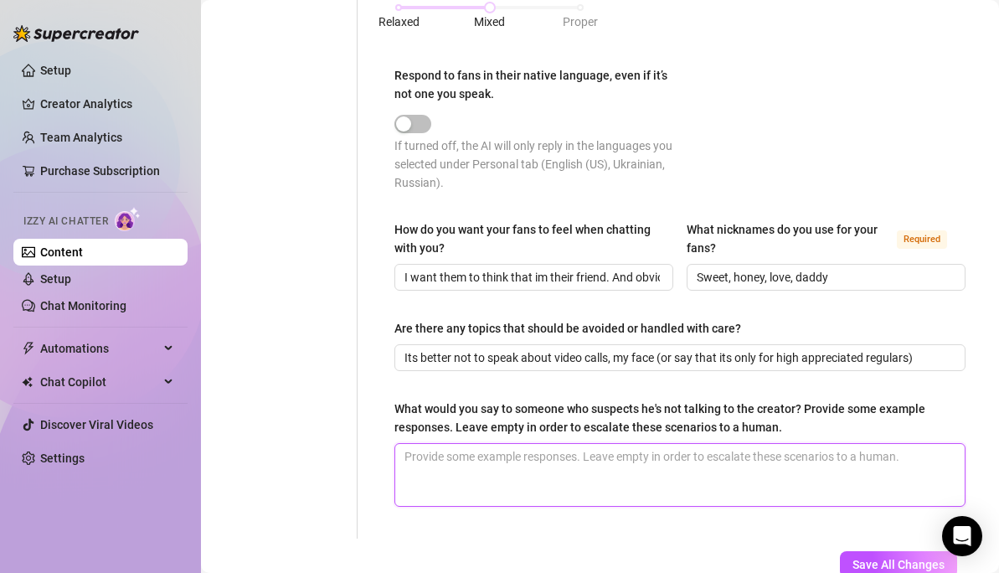
click at [703, 450] on textarea "What would you say to someone who suspects he's not talking to the creator? Pro…" at bounding box center [679, 475] width 569 height 62
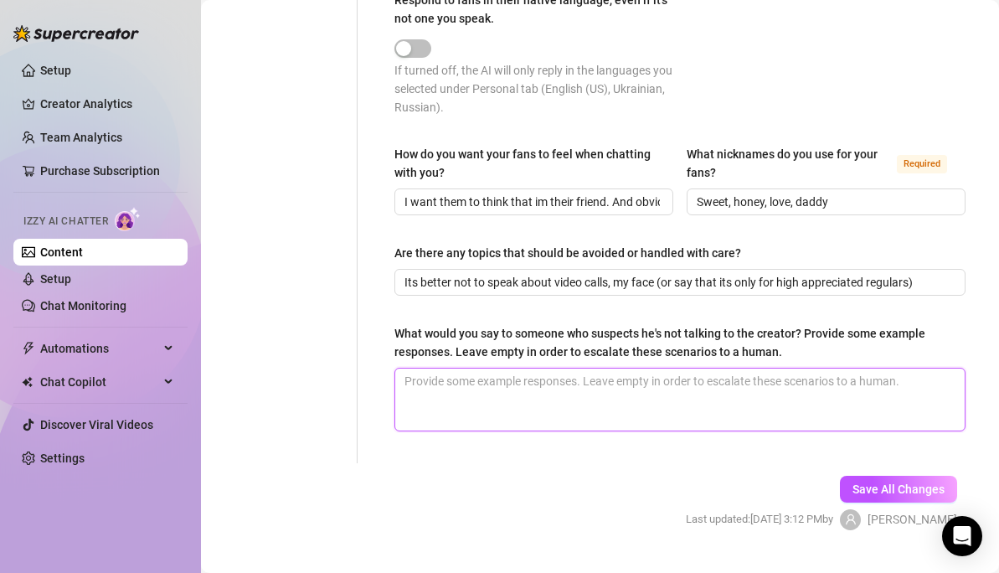
scroll to position [1037, 0]
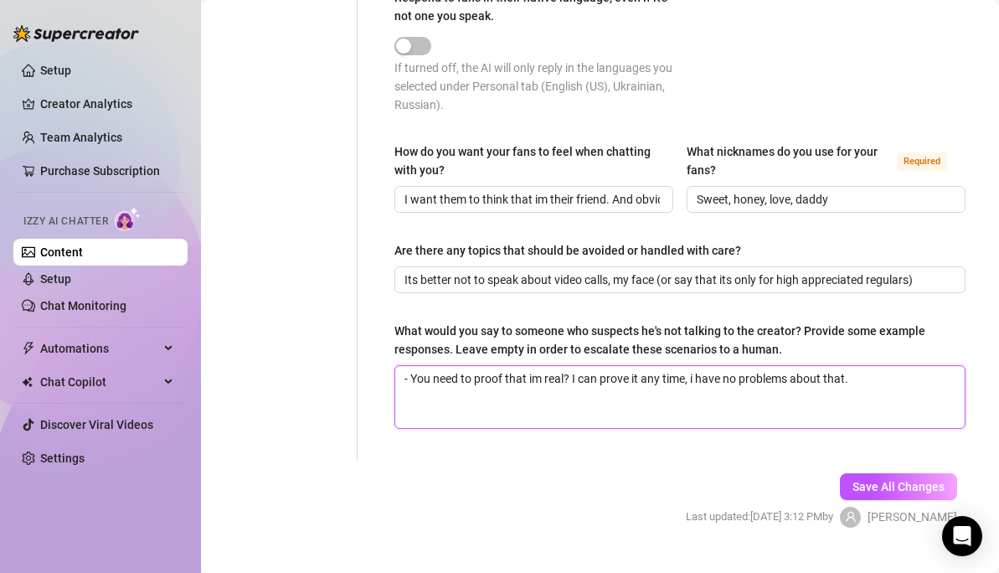
click at [882, 375] on textarea "- You need to proof that im real? I can prove it any time, i have no problems a…" at bounding box center [679, 397] width 569 height 62
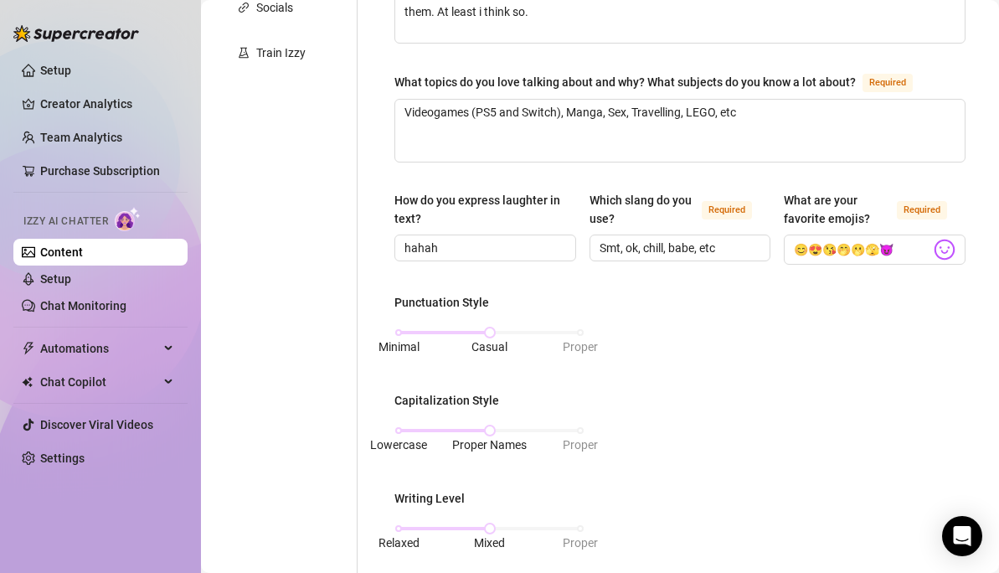
scroll to position [437, 0]
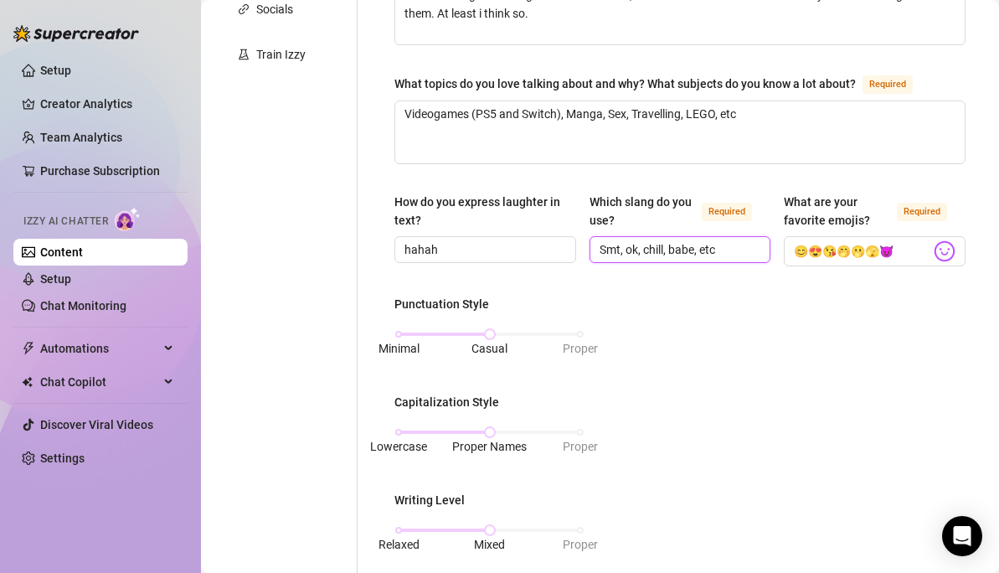
click at [725, 248] on input "Smt, ok, chill, babe, etc" at bounding box center [678, 249] width 158 height 18
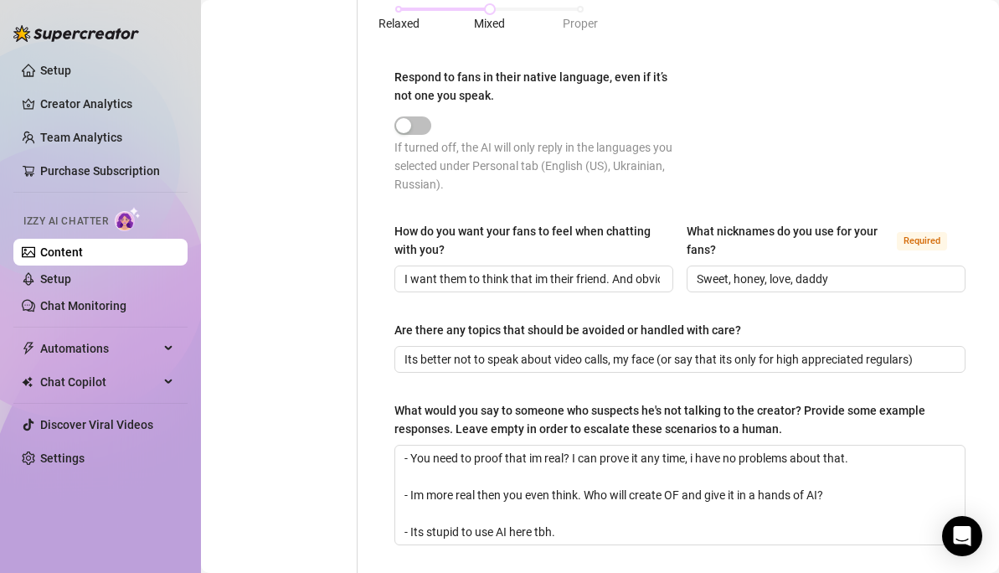
scroll to position [1107, 0]
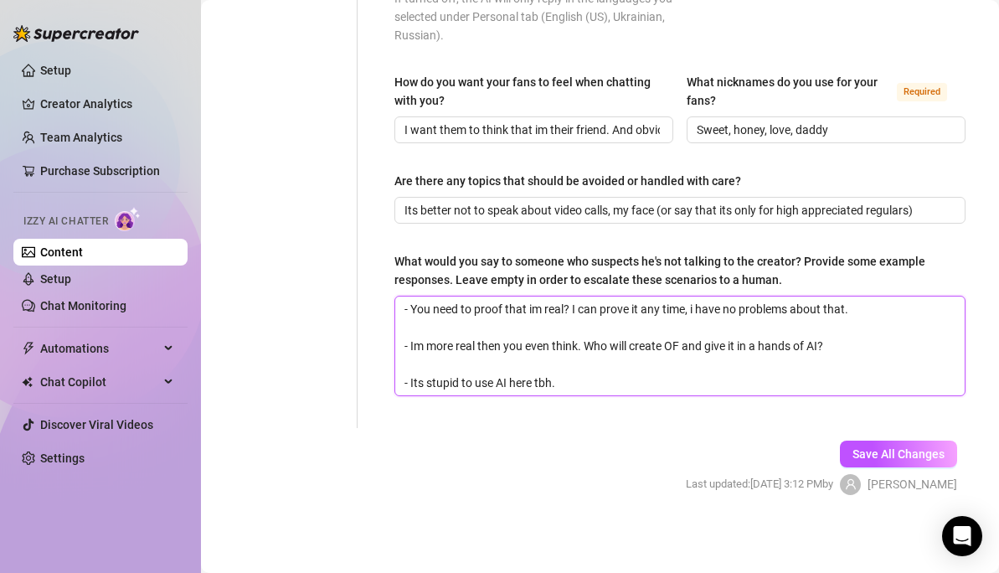
click at [631, 388] on textarea "- You need to proof that im real? I can prove it any time, i have no problems a…" at bounding box center [679, 345] width 569 height 99
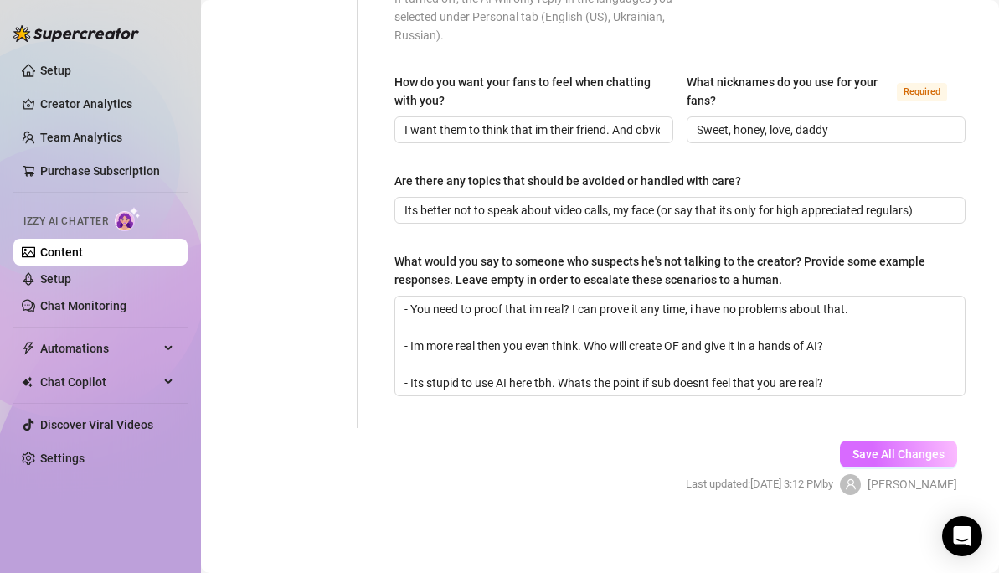
click at [852, 454] on span "Save All Changes" at bounding box center [898, 453] width 92 height 13
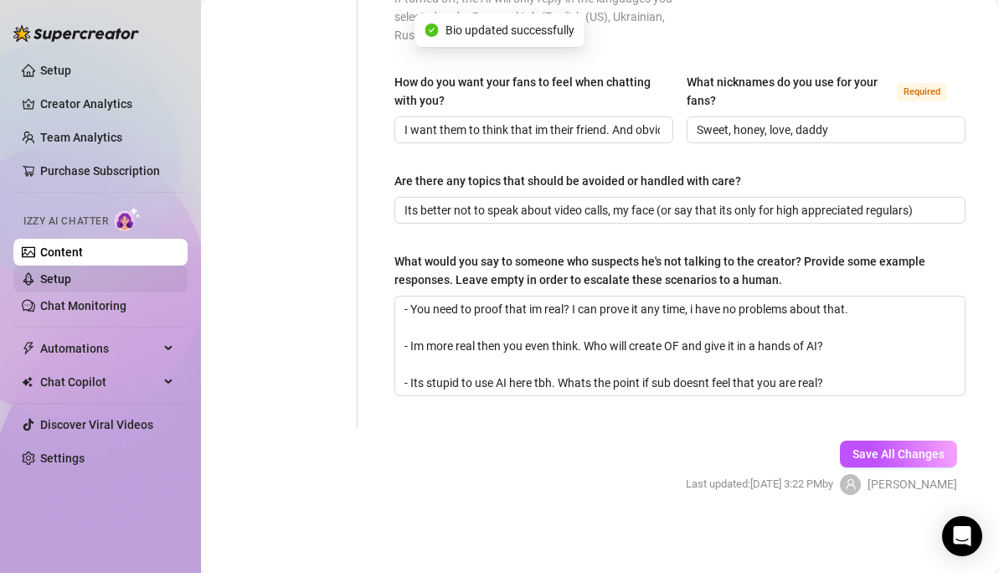
click at [69, 275] on link "Setup" at bounding box center [55, 278] width 31 height 13
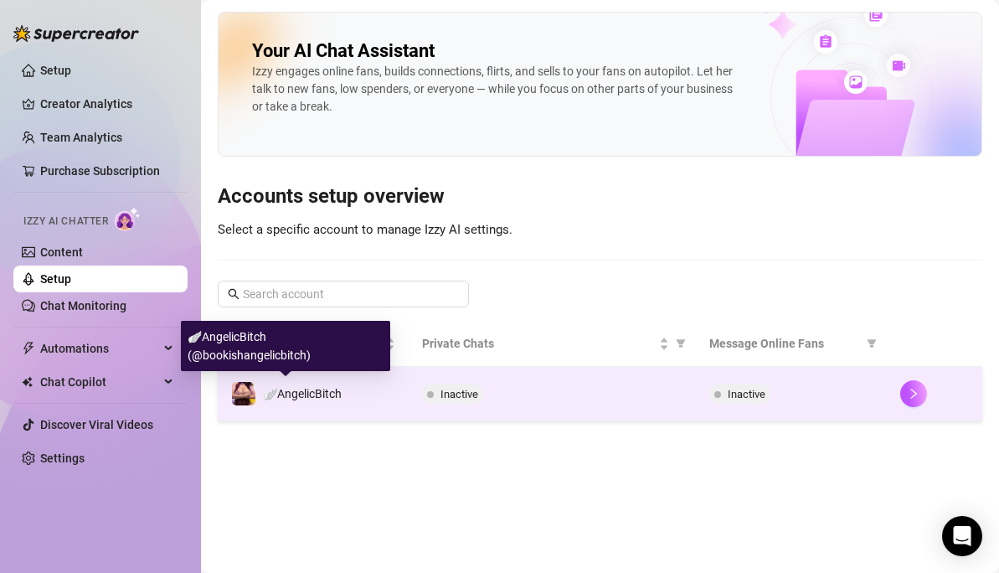
click at [314, 404] on div "🪽AngelicBitch" at bounding box center [286, 393] width 111 height 25
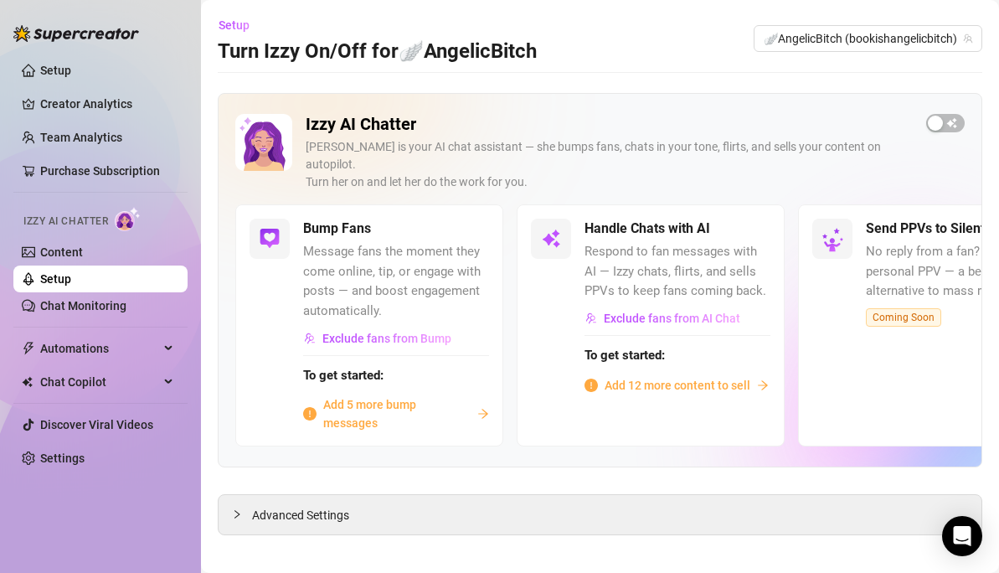
click at [902, 242] on span "No reply from a fan? Try a smart, personal PPV — a better alternative to mass m…" at bounding box center [959, 271] width 186 height 59
click at [916, 246] on span "No reply from a fan? Try a smart, personal PPV — a better alternative to mass m…" at bounding box center [959, 271] width 186 height 59
click at [947, 128] on span "button" at bounding box center [945, 123] width 39 height 18
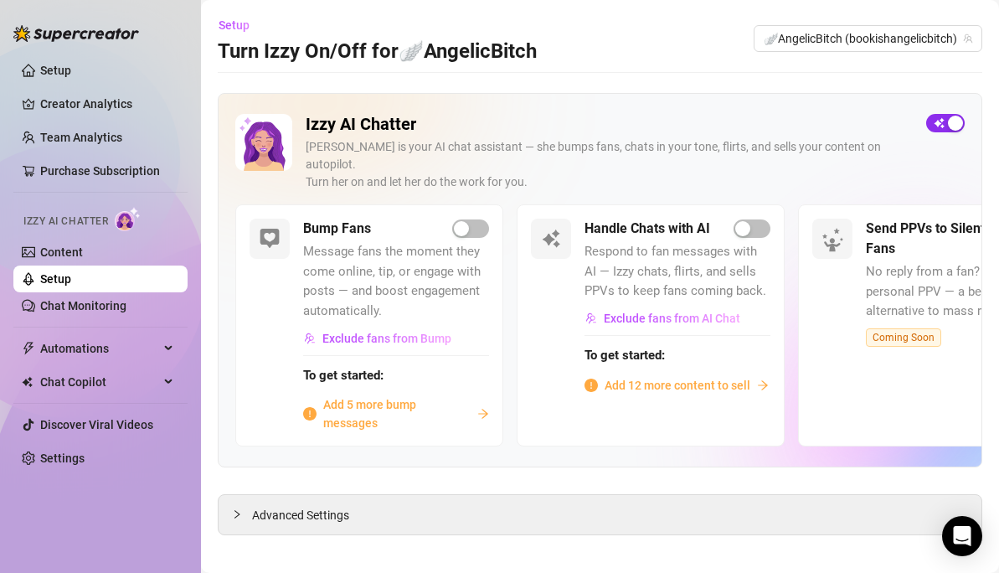
click at [948, 128] on div "button" at bounding box center [955, 123] width 15 height 15
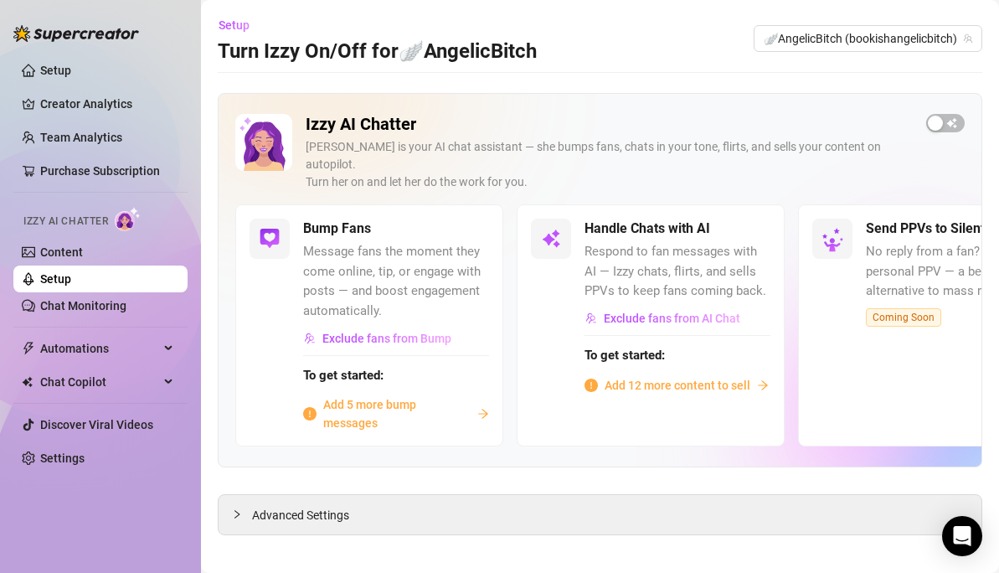
click at [378, 395] on span "Add 5 more bump messages" at bounding box center [396, 413] width 147 height 37
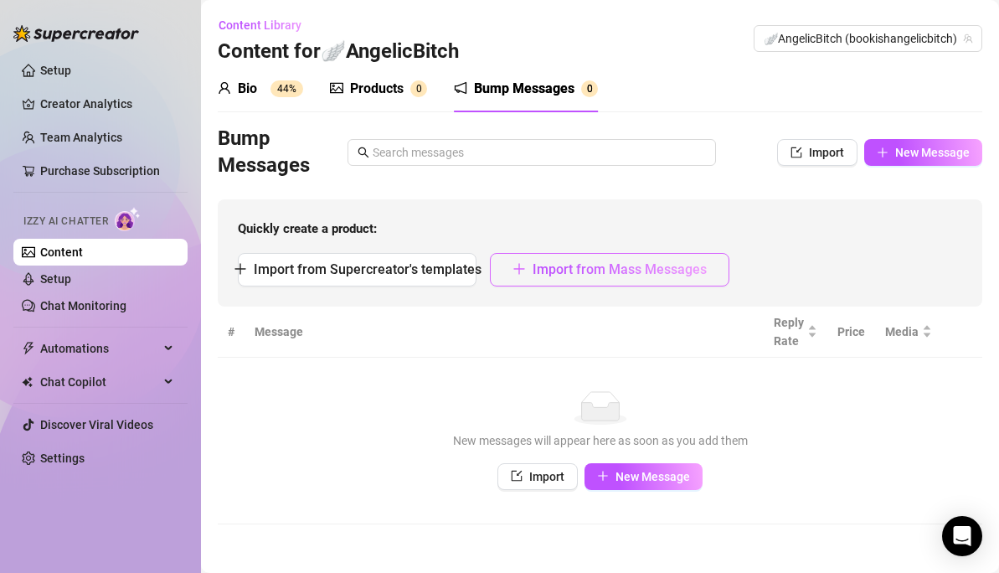
click at [568, 263] on span "Import from Mass Messages" at bounding box center [619, 269] width 174 height 16
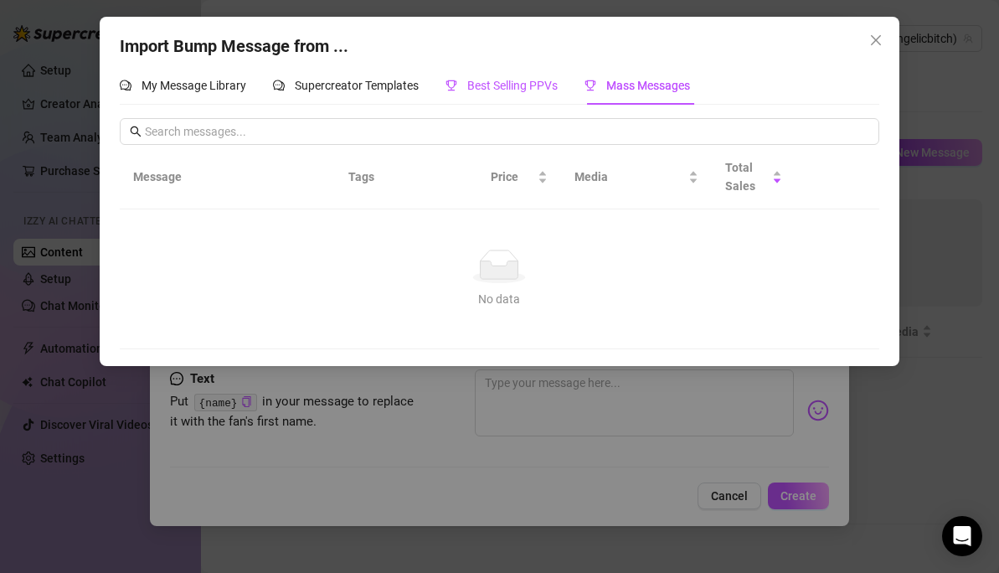
click at [494, 89] on span "Best Selling PPVs" at bounding box center [512, 85] width 90 height 13
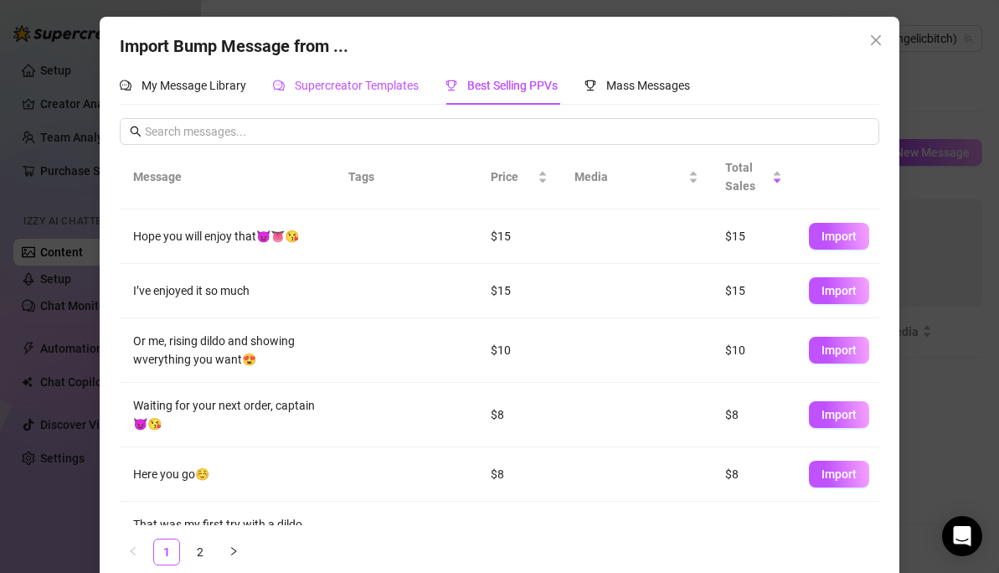
click at [346, 88] on span "Supercreator Templates" at bounding box center [357, 85] width 124 height 13
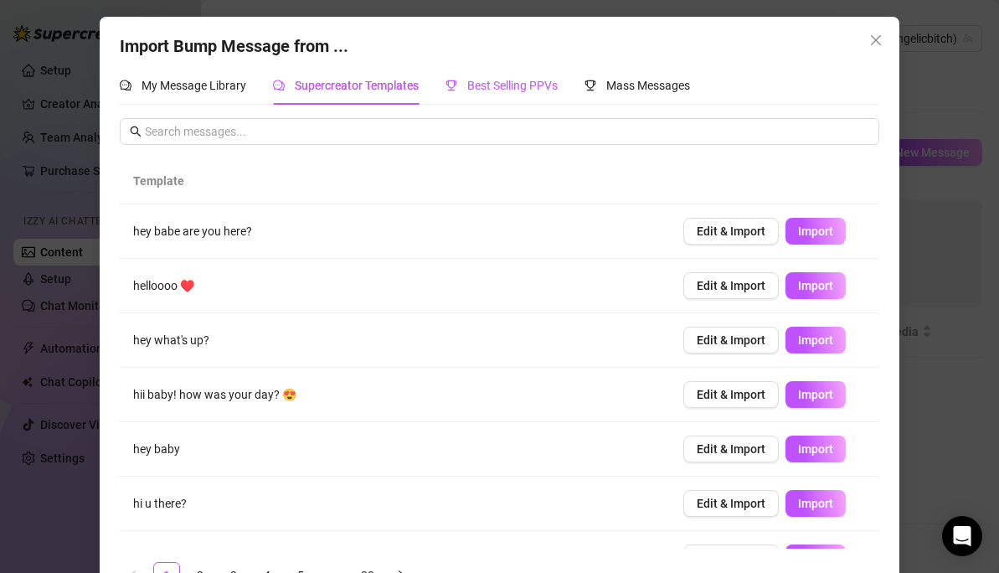
click at [505, 85] on span "Best Selling PPVs" at bounding box center [512, 85] width 90 height 13
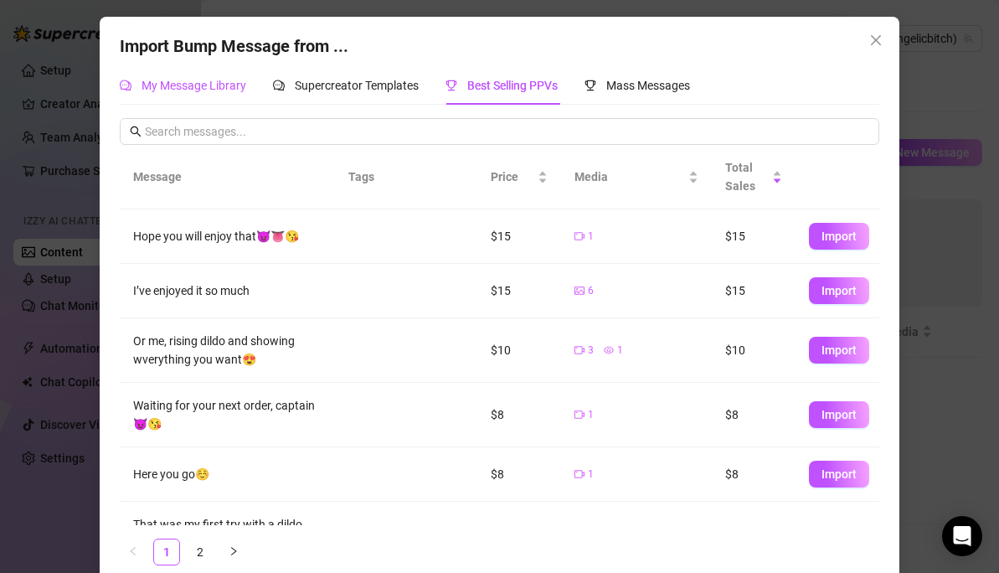
click at [173, 85] on span "My Message Library" at bounding box center [193, 85] width 105 height 13
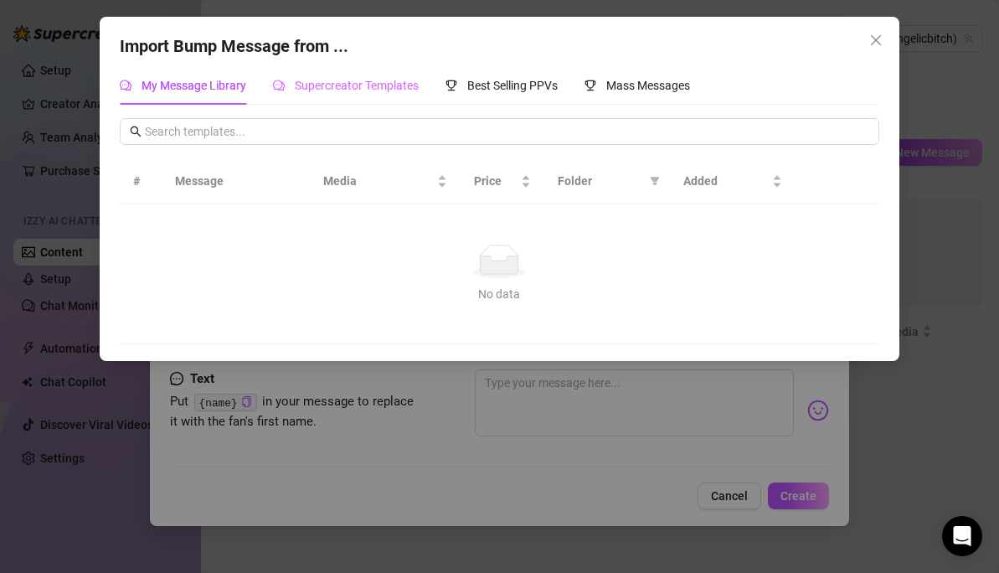
click at [280, 100] on div "Supercreator Templates" at bounding box center [346, 85] width 146 height 39
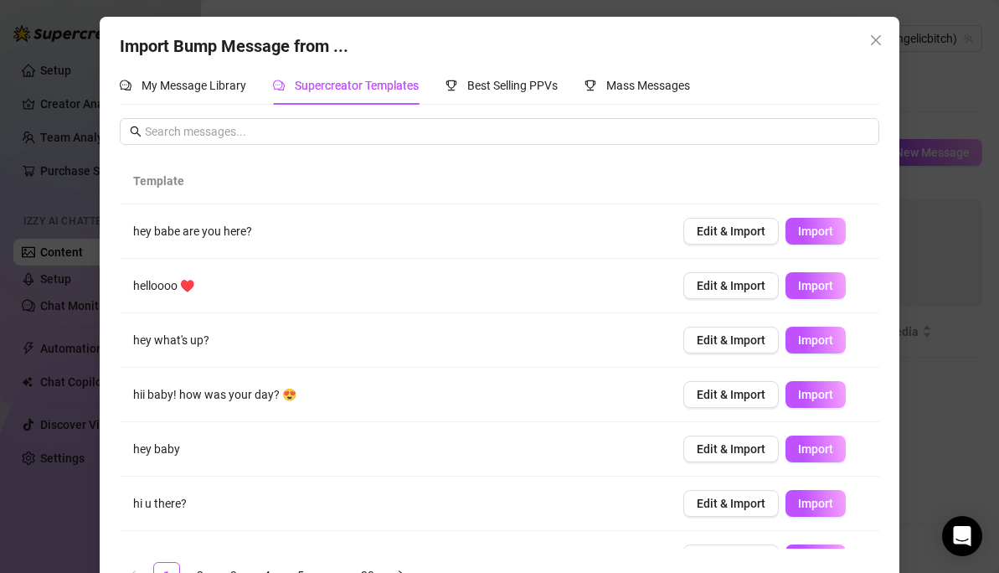
scroll to position [46, 0]
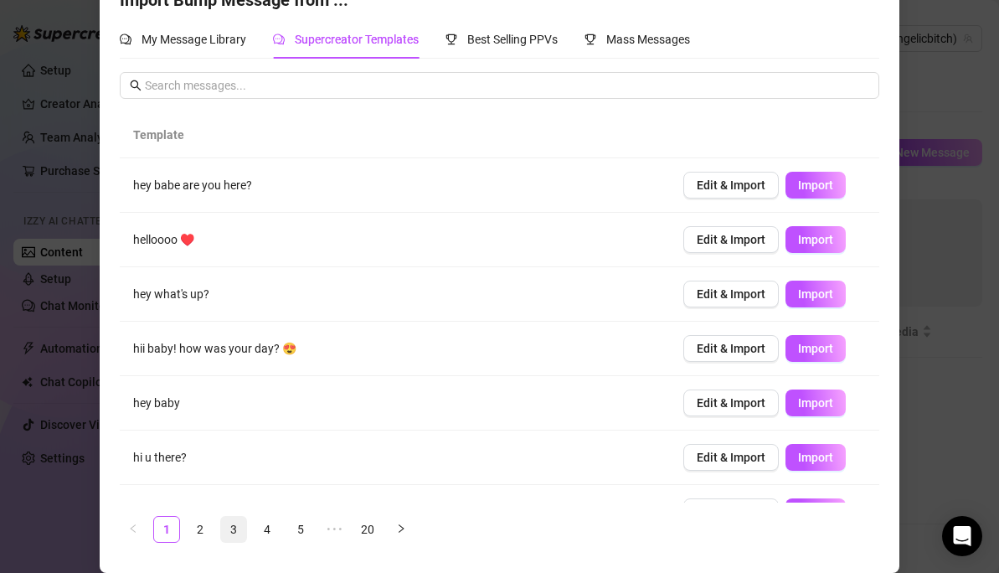
click at [226, 492] on link "3" at bounding box center [233, 529] width 25 height 25
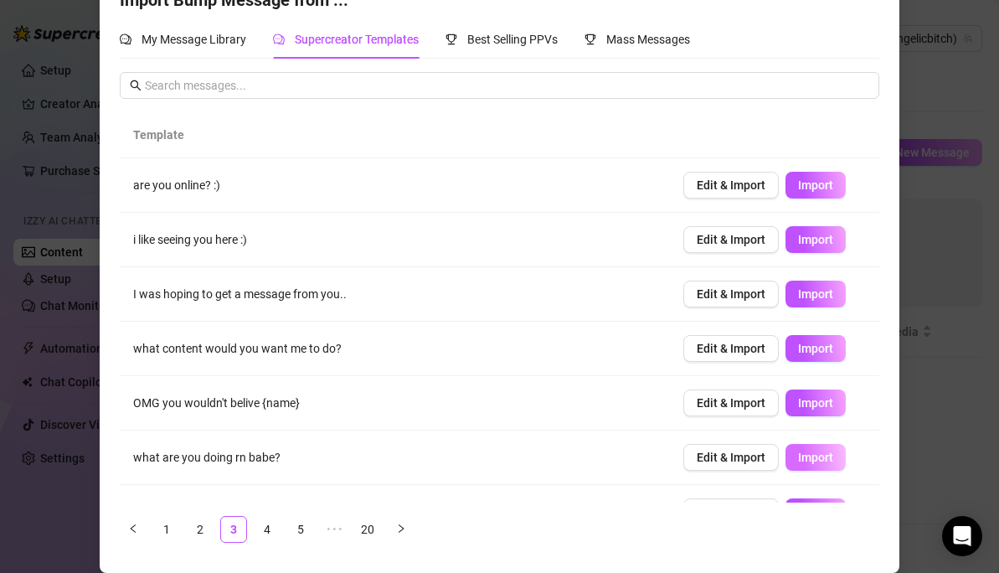
click at [807, 451] on span "Import" at bounding box center [815, 456] width 35 height 13
click at [270, 492] on link "4" at bounding box center [266, 529] width 25 height 25
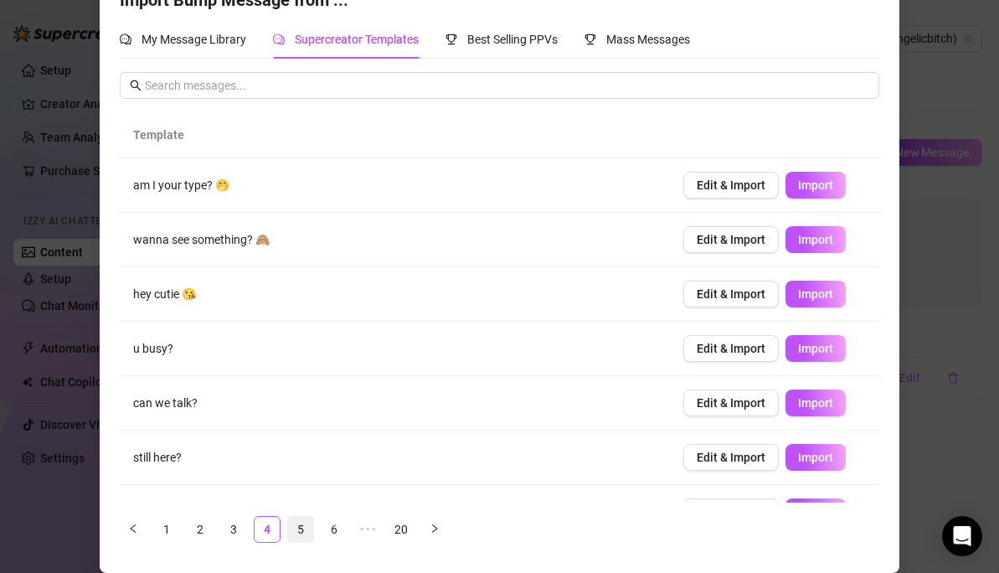
click at [296, 492] on link "5" at bounding box center [300, 529] width 25 height 25
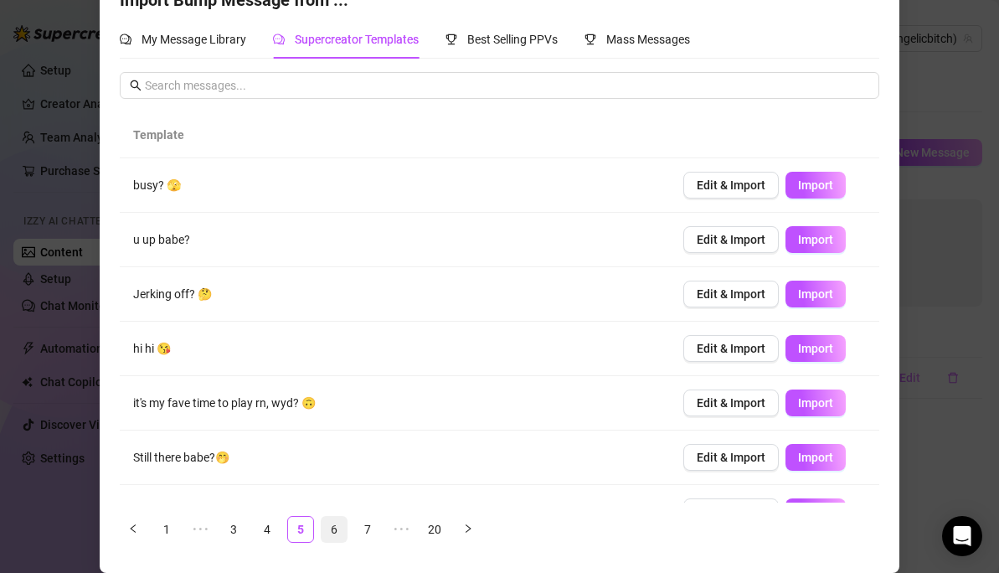
click at [341, 492] on link "6" at bounding box center [333, 529] width 25 height 25
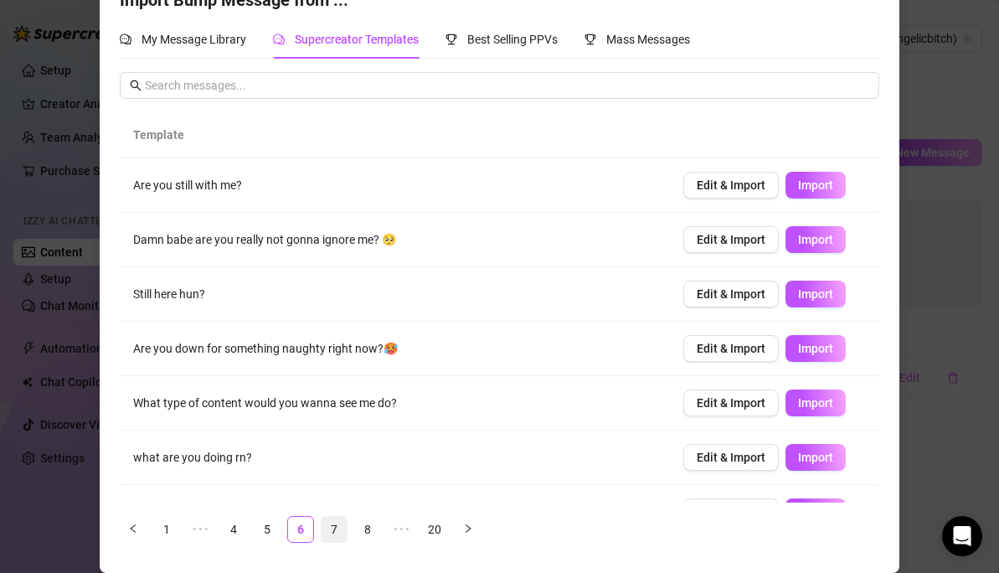
click at [342, 492] on link "7" at bounding box center [333, 529] width 25 height 25
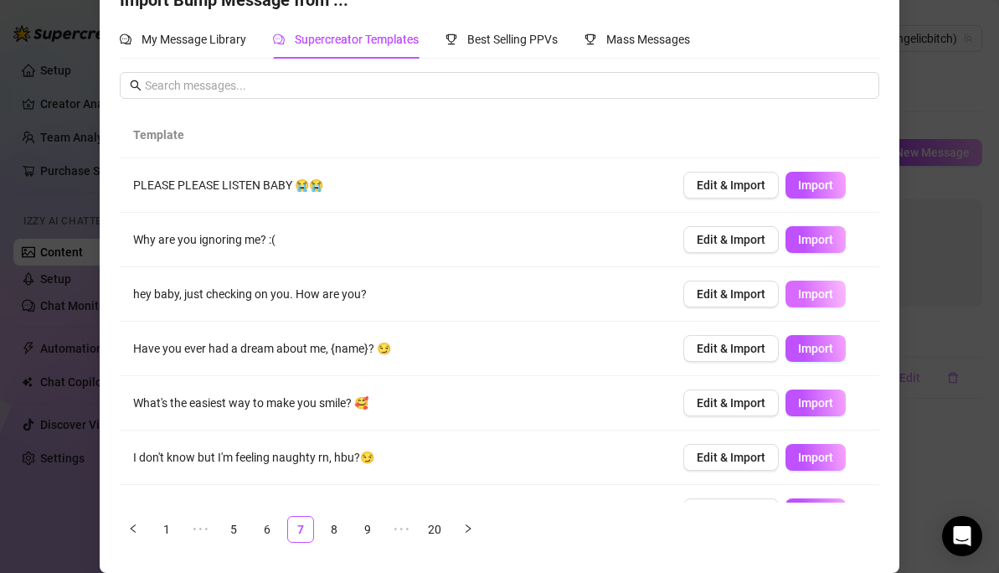
click at [820, 300] on span "Import" at bounding box center [815, 293] width 35 height 13
click at [341, 492] on link "8" at bounding box center [333, 529] width 25 height 25
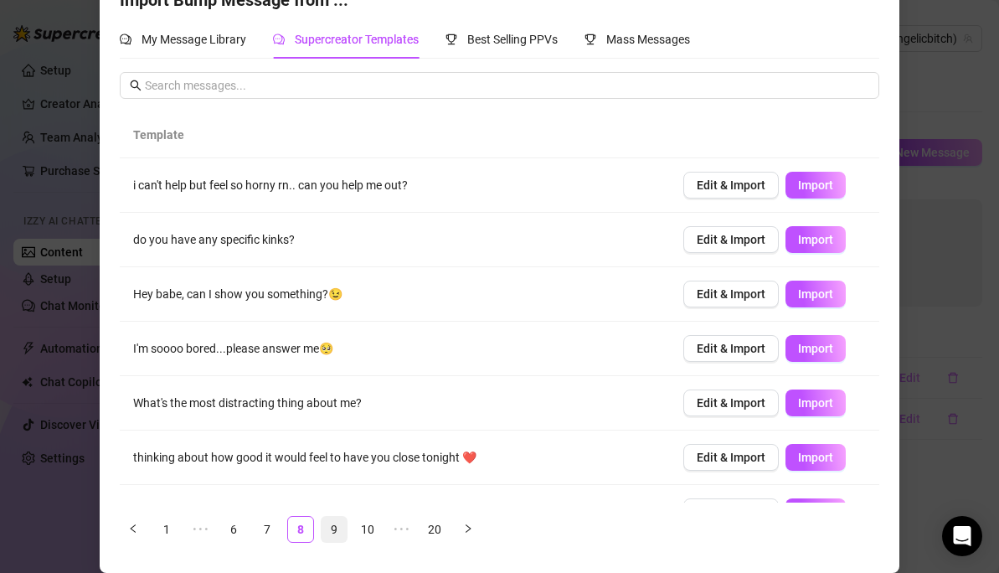
click at [337, 492] on link "9" at bounding box center [333, 529] width 25 height 25
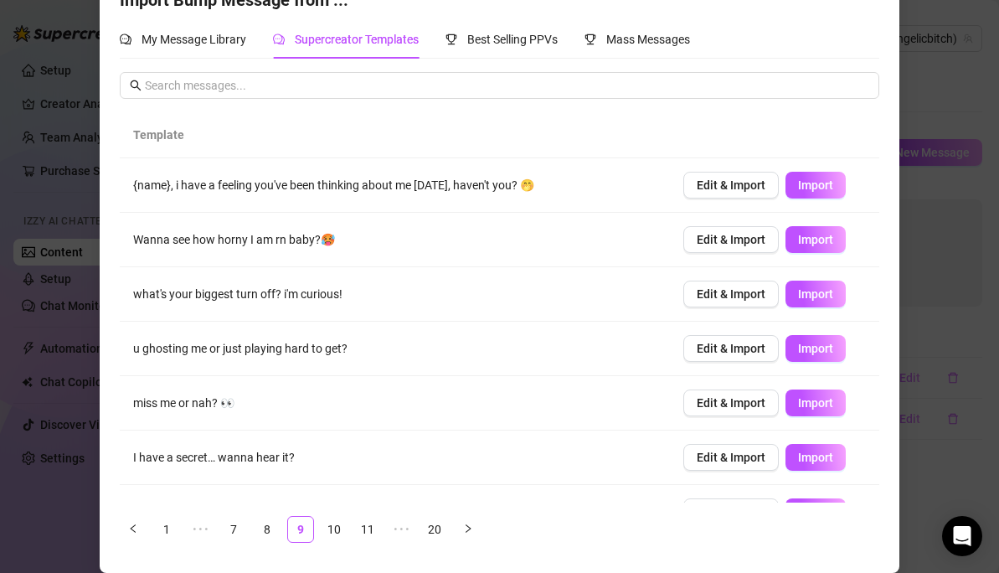
click at [351, 492] on ul "1 ••• 7 8 9 10 11 ••• 20" at bounding box center [499, 529] width 758 height 27
click at [350, 492] on ul "1 ••• 7 8 9 10 11 ••• 20" at bounding box center [499, 529] width 758 height 27
click at [339, 492] on link "10" at bounding box center [333, 529] width 25 height 25
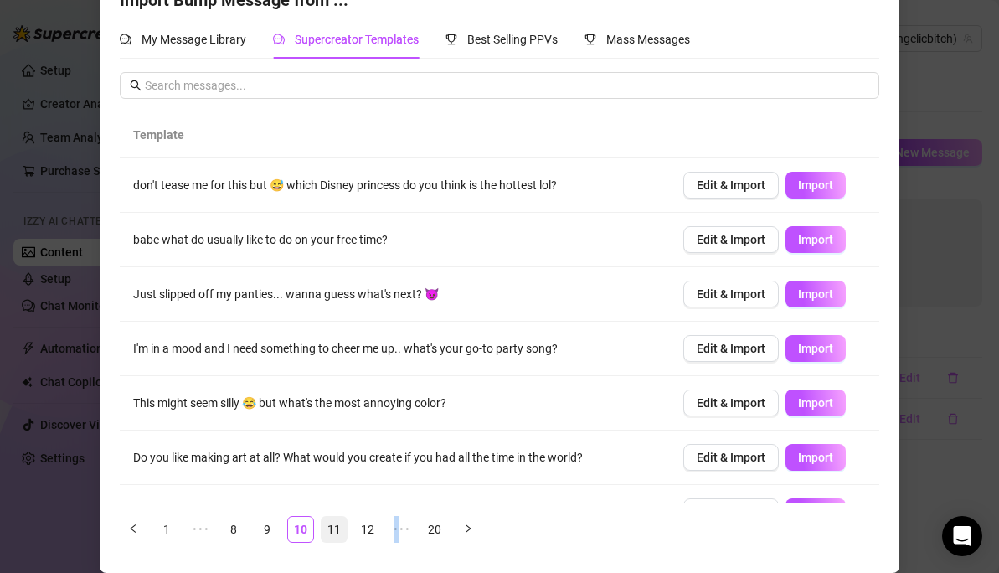
click at [334, 492] on link "11" at bounding box center [333, 529] width 25 height 25
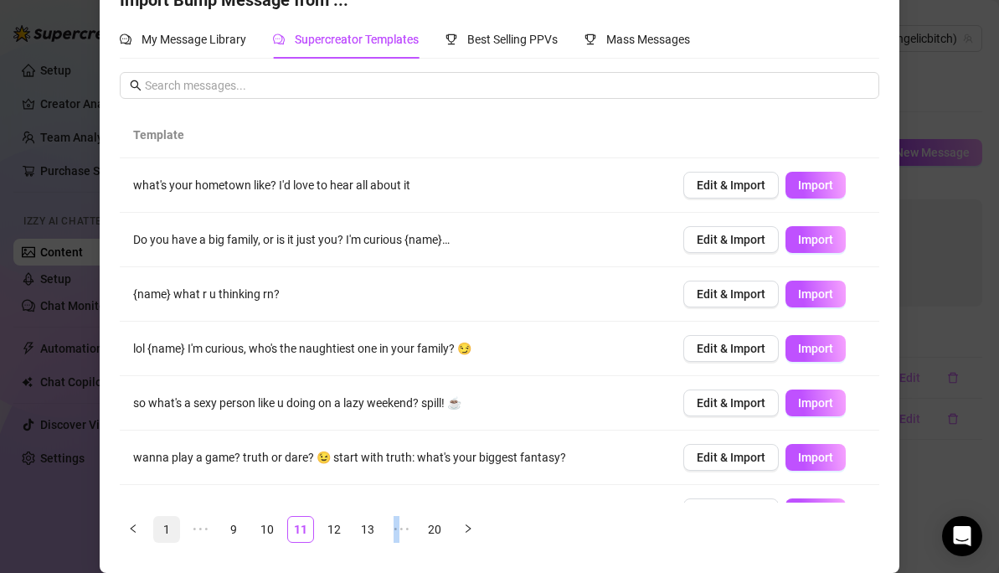
click at [158, 492] on link "1" at bounding box center [166, 529] width 25 height 25
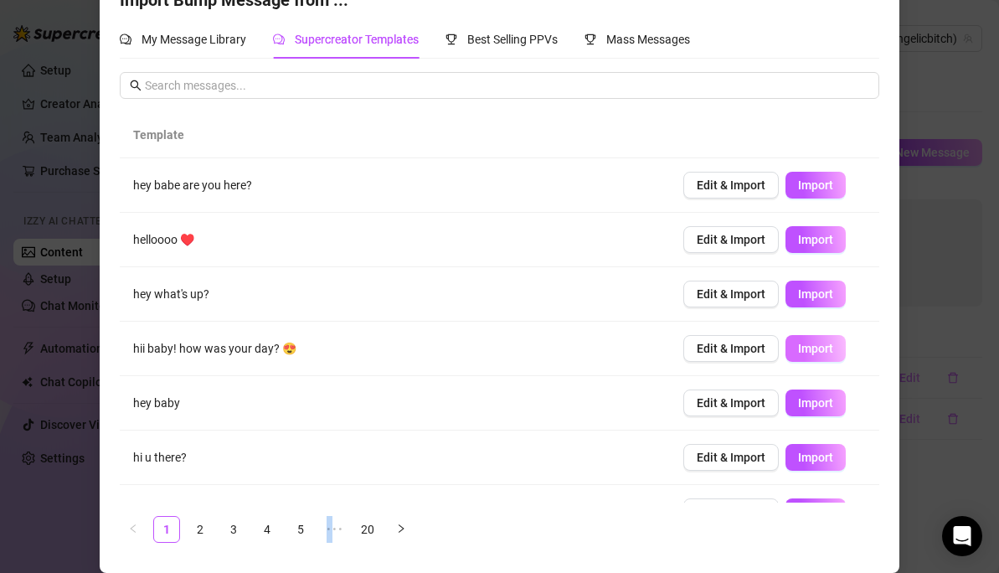
click at [815, 348] on span "Import" at bounding box center [815, 348] width 35 height 13
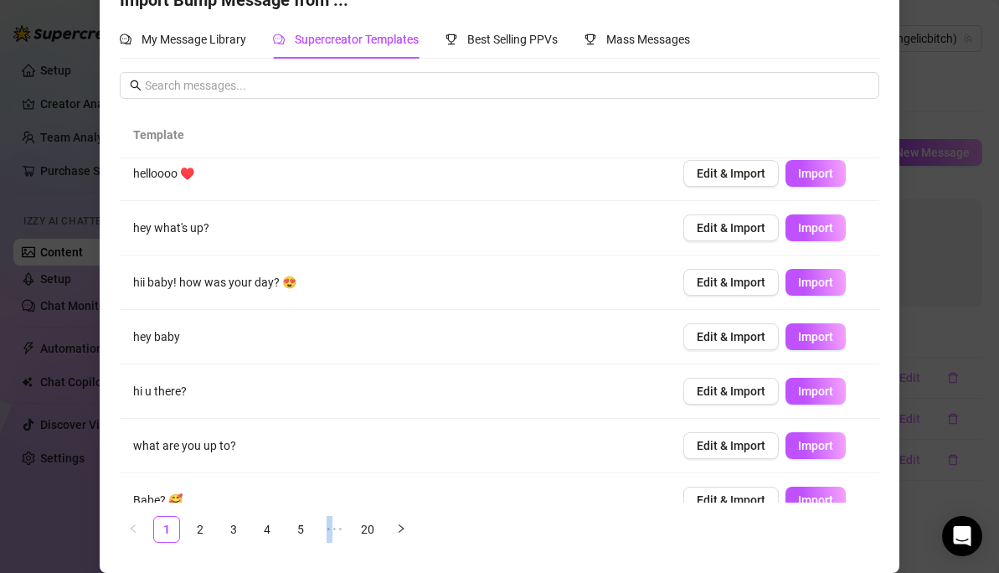
scroll to position [69, 0]
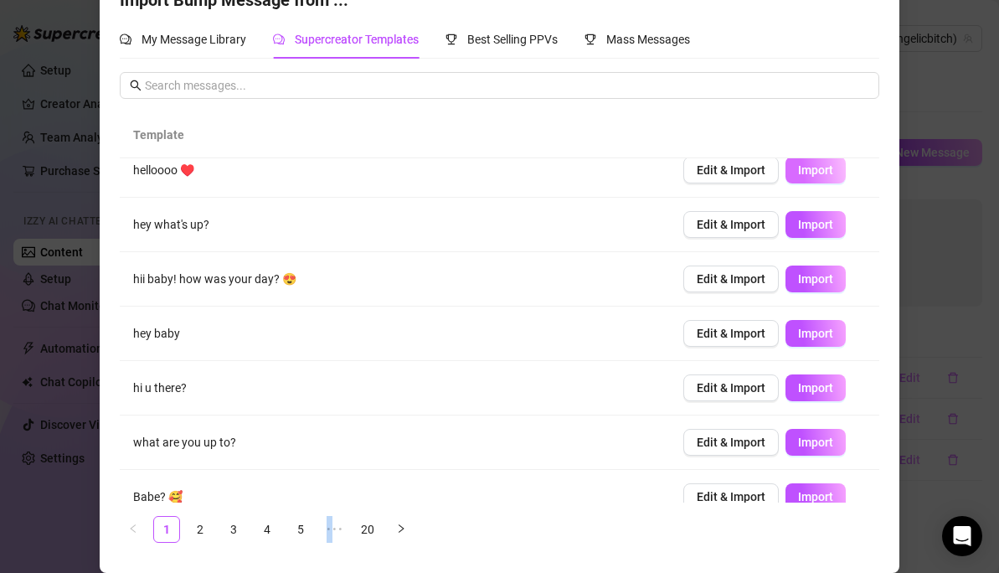
click at [814, 177] on span "Import" at bounding box center [815, 169] width 35 height 13
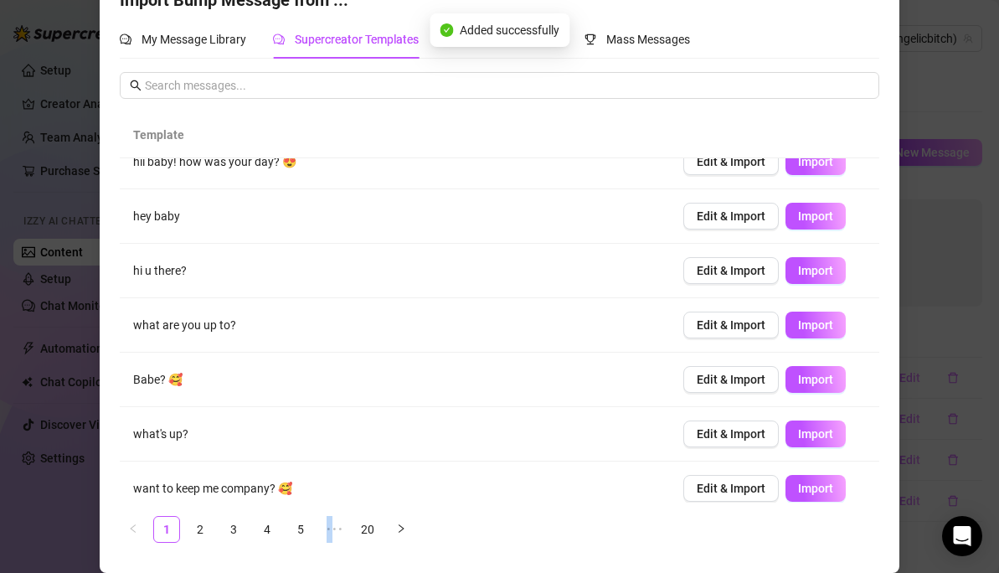
scroll to position [200, 0]
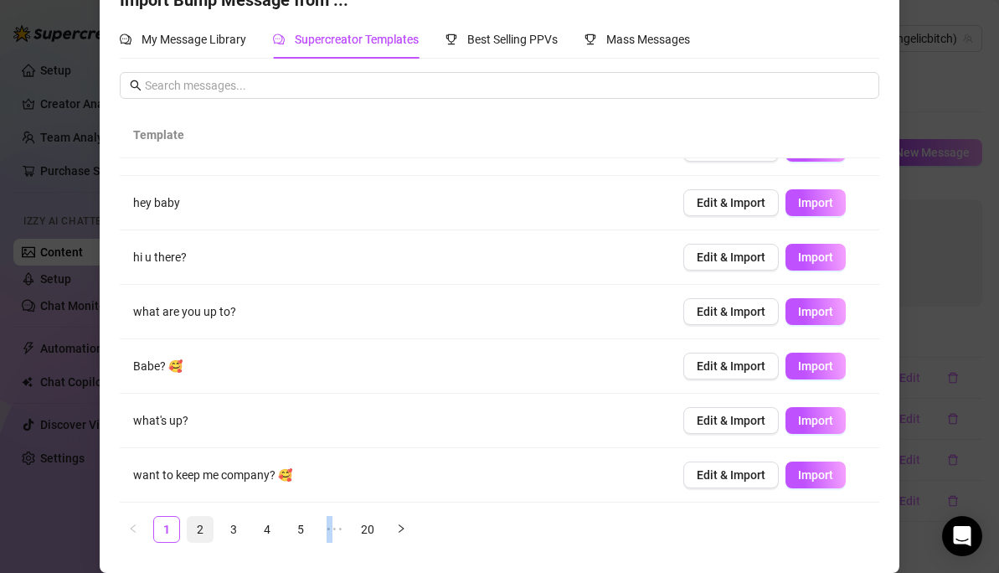
click at [198, 492] on link "2" at bounding box center [200, 529] width 25 height 25
click at [238, 492] on div "Template if you were here, where would you touch me? Edit & Import Import Hey😎 …" at bounding box center [499, 333] width 758 height 443
click at [233, 492] on link "3" at bounding box center [233, 529] width 25 height 25
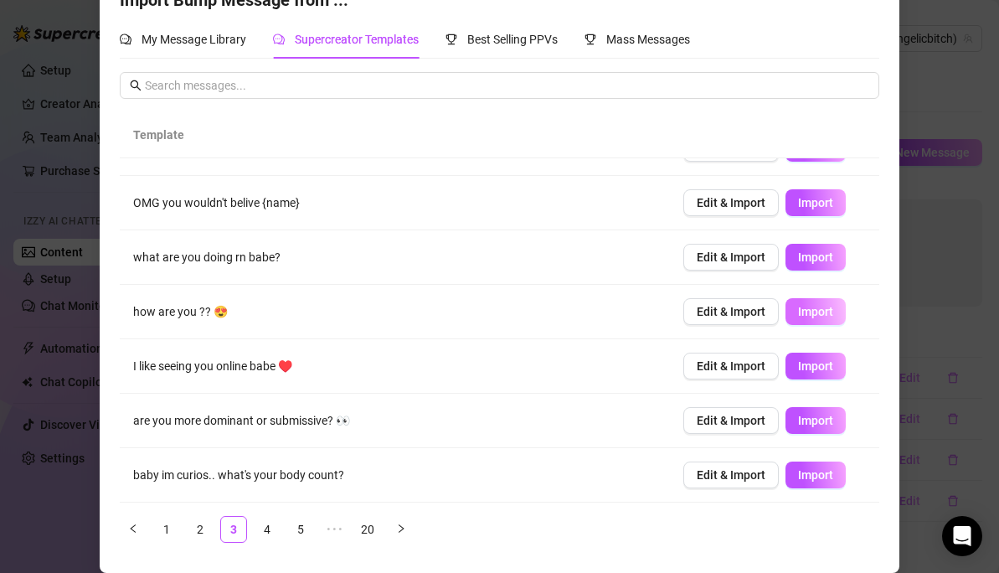
click at [830, 314] on span "Import" at bounding box center [815, 311] width 35 height 13
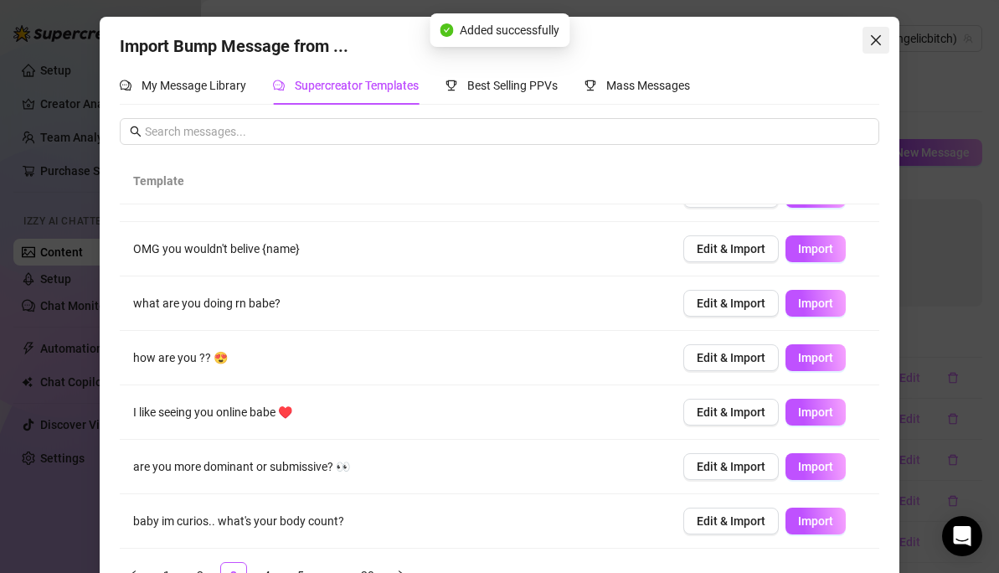
click at [881, 36] on icon "close" at bounding box center [875, 39] width 13 height 13
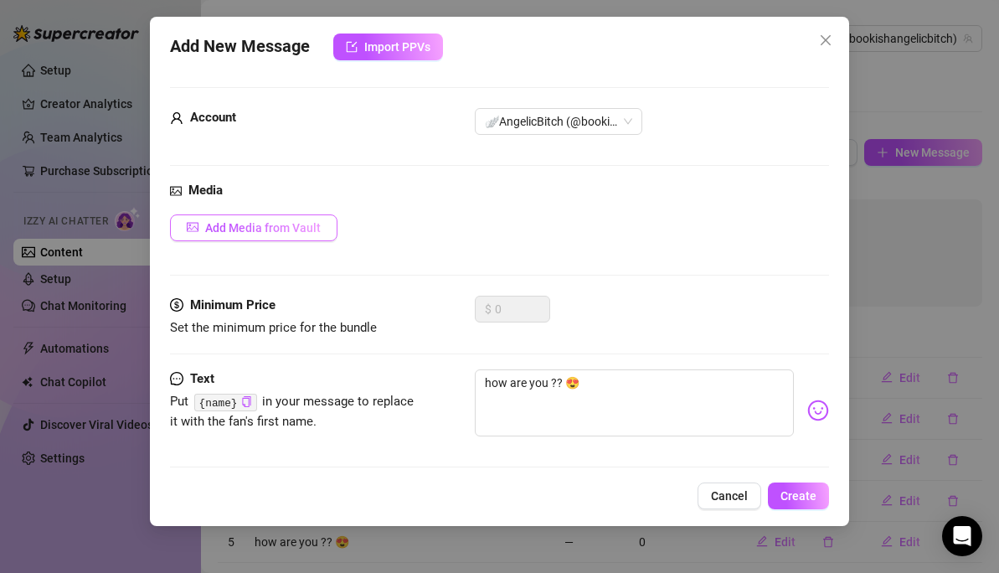
click at [309, 236] on button "Add Media from Vault" at bounding box center [253, 227] width 167 height 27
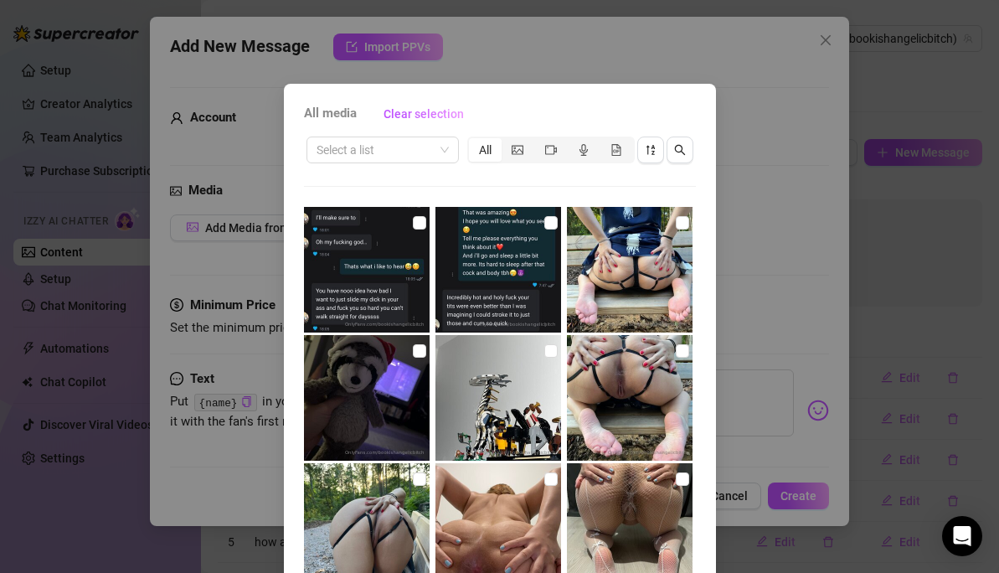
click at [781, 105] on div "All media Clear selection Select a list All 00:08 00:08 00:25 00:20 00:11 00:17…" at bounding box center [499, 286] width 999 height 573
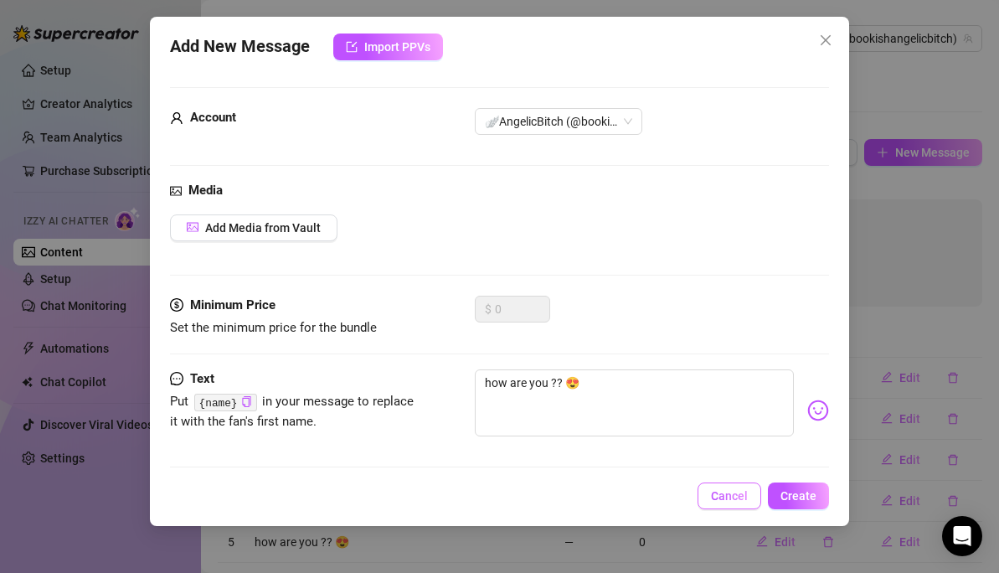
click at [731, 492] on button "Cancel" at bounding box center [729, 495] width 64 height 27
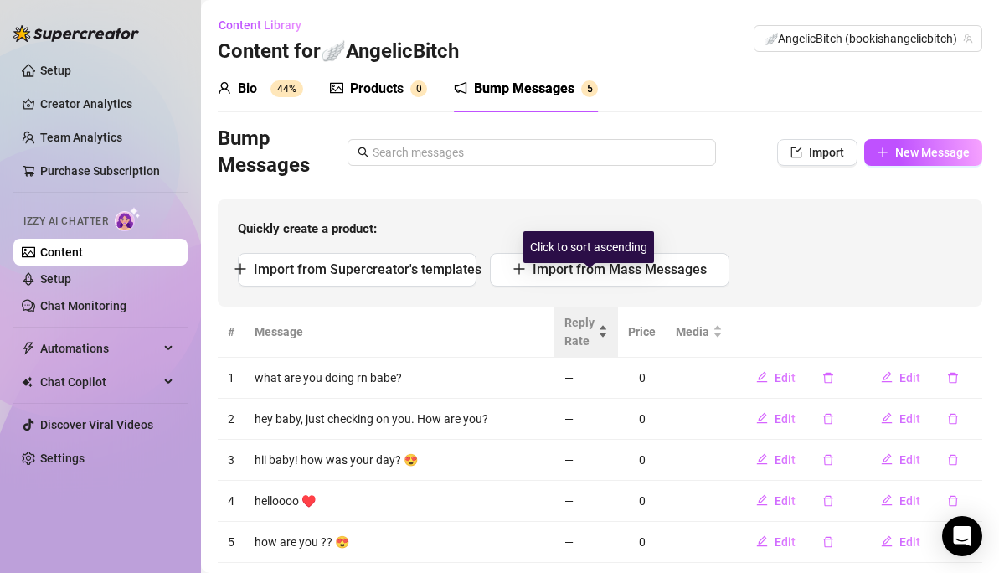
scroll to position [39, 0]
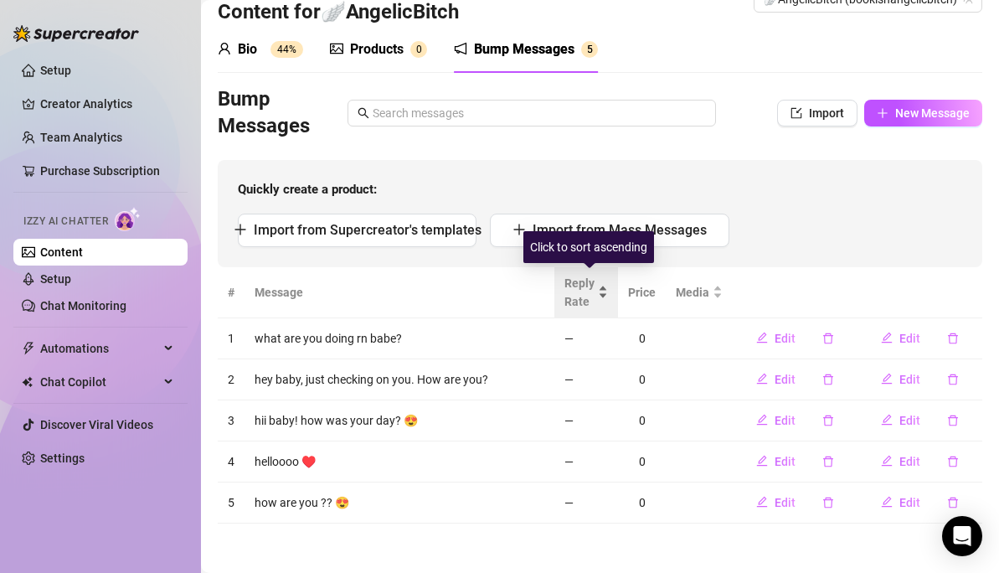
click at [584, 289] on span "Reply Rate" at bounding box center [579, 292] width 30 height 37
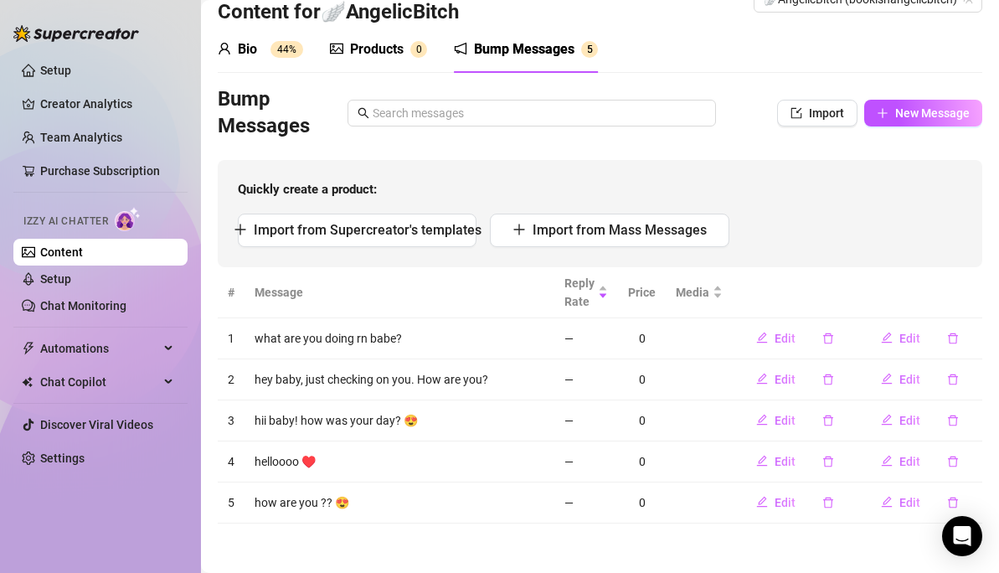
scroll to position [0, 0]
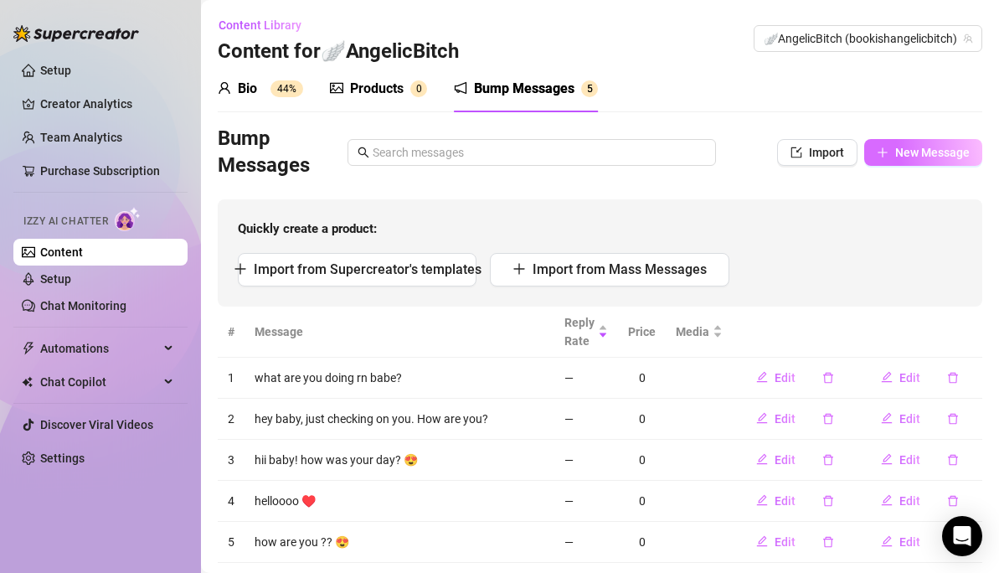
click at [897, 140] on button "New Message" at bounding box center [923, 152] width 118 height 27
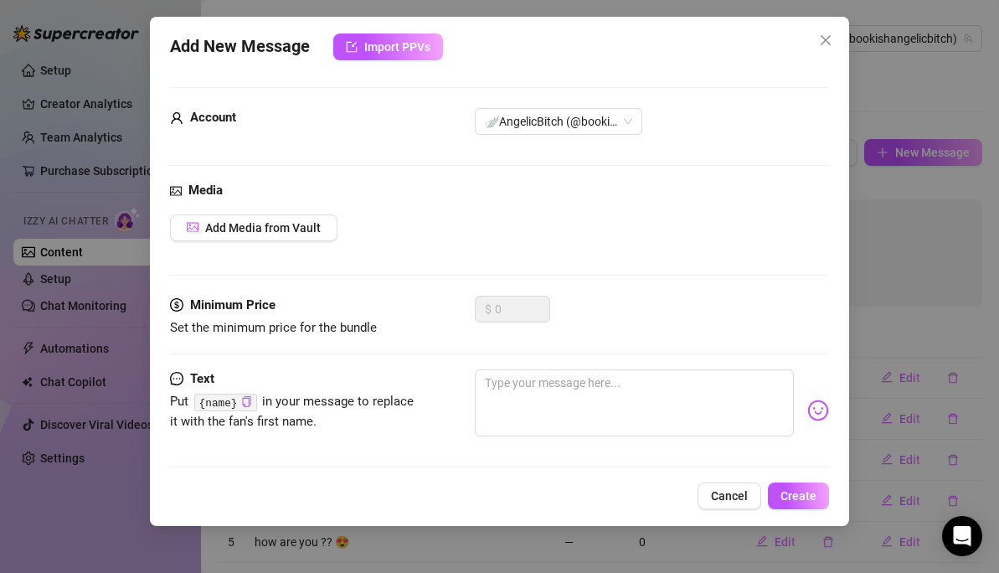
click at [841, 32] on div "Add New Message Import PPVs Account 🪽AngelicBitch (@bookishangelicbitch) Media …" at bounding box center [499, 271] width 699 height 509
click at [835, 33] on button "Close" at bounding box center [825, 40] width 27 height 27
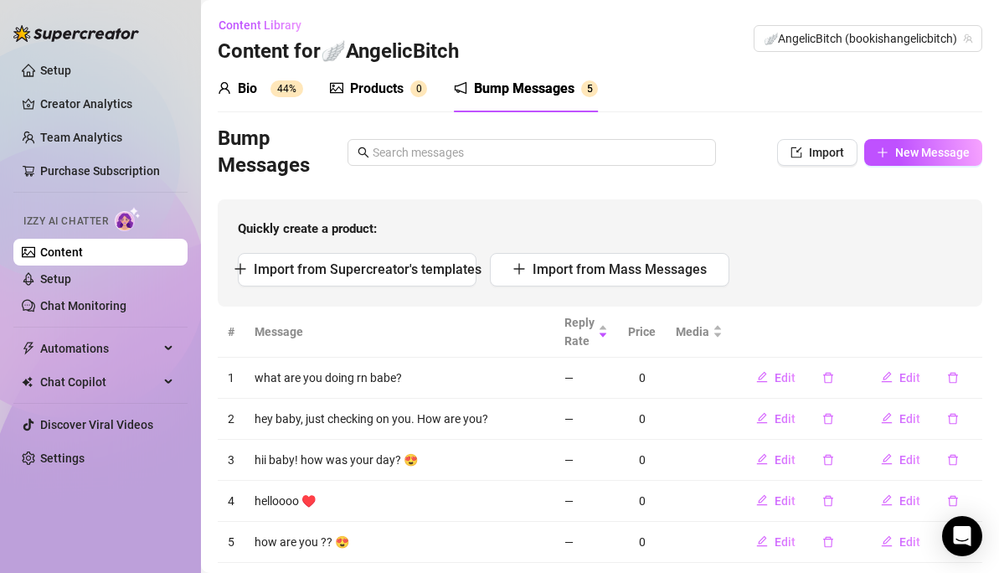
click at [258, 91] on div "Bio 44%" at bounding box center [260, 89] width 85 height 20
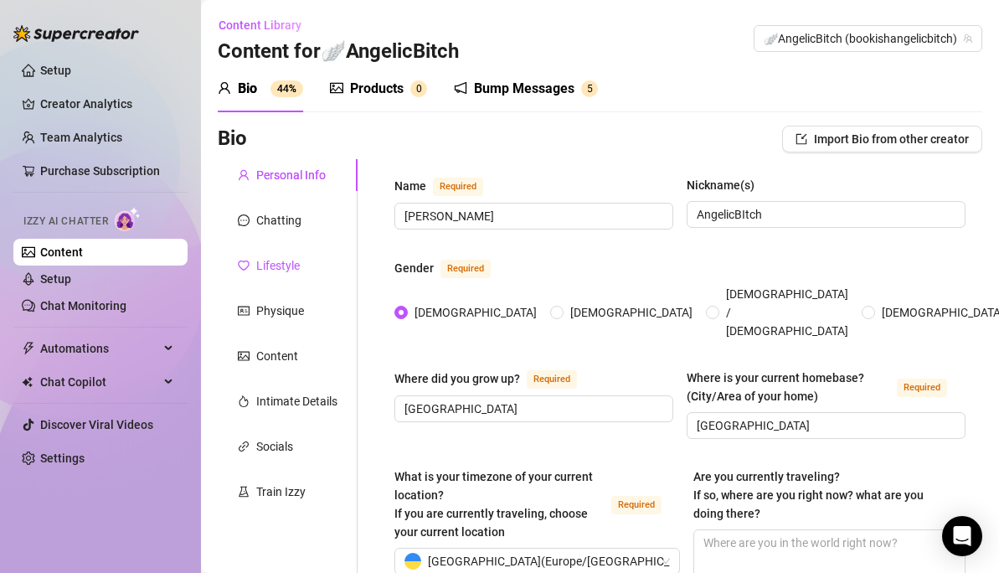
click at [288, 270] on div "Lifestyle" at bounding box center [278, 265] width 44 height 18
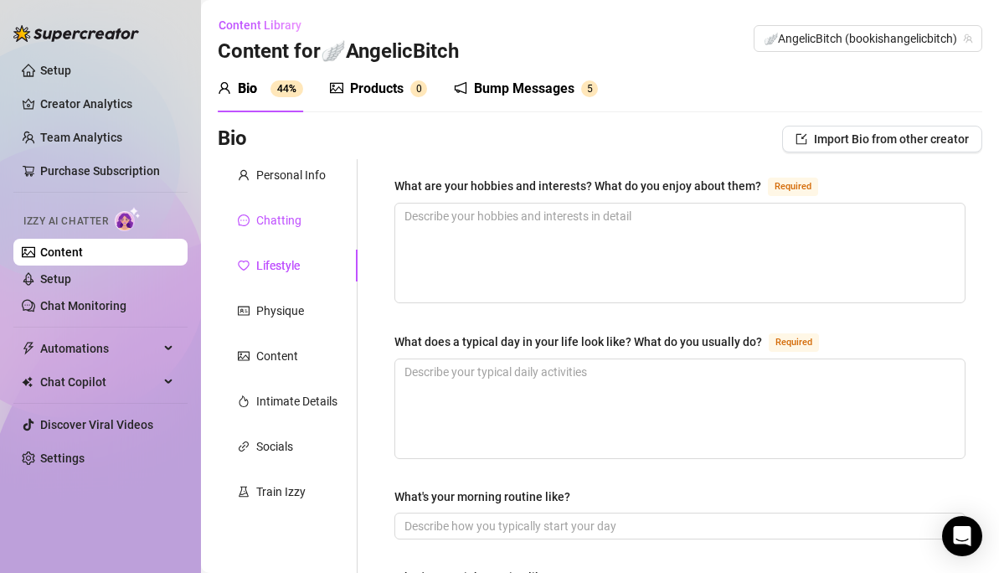
click at [275, 222] on div "Chatting" at bounding box center [278, 220] width 45 height 18
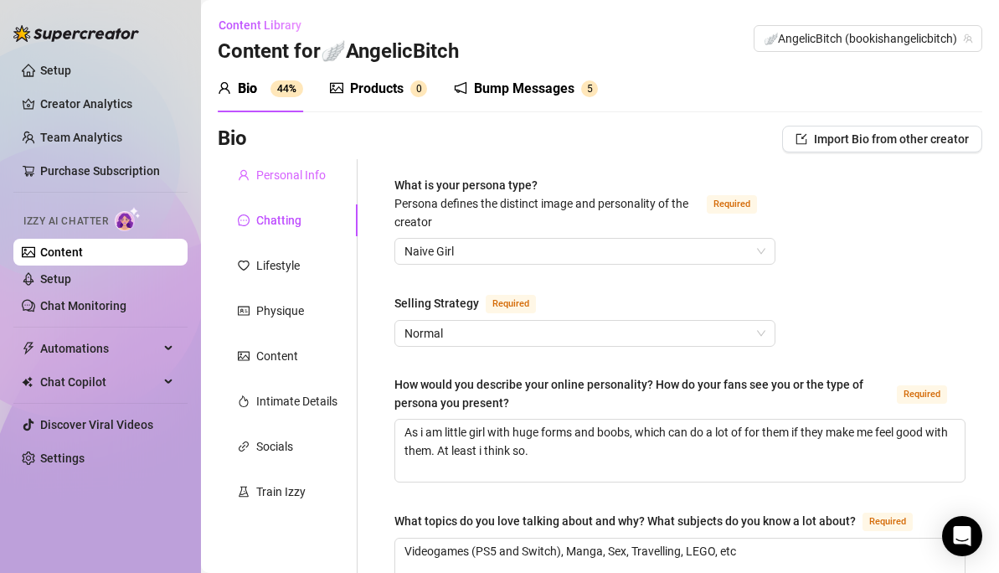
click at [281, 184] on div "Personal Info" at bounding box center [288, 175] width 140 height 32
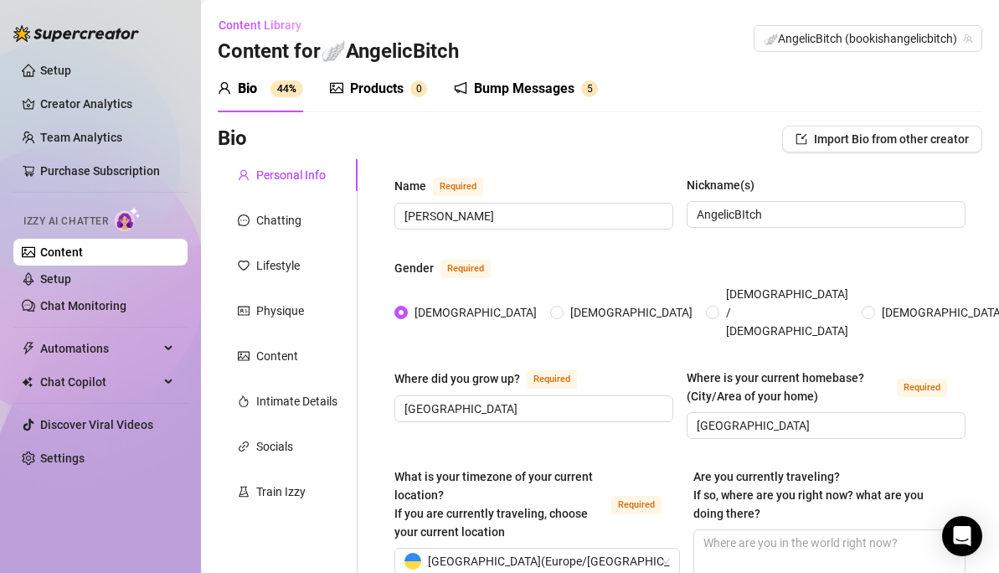
click at [397, 95] on div "Products" at bounding box center [377, 89] width 54 height 20
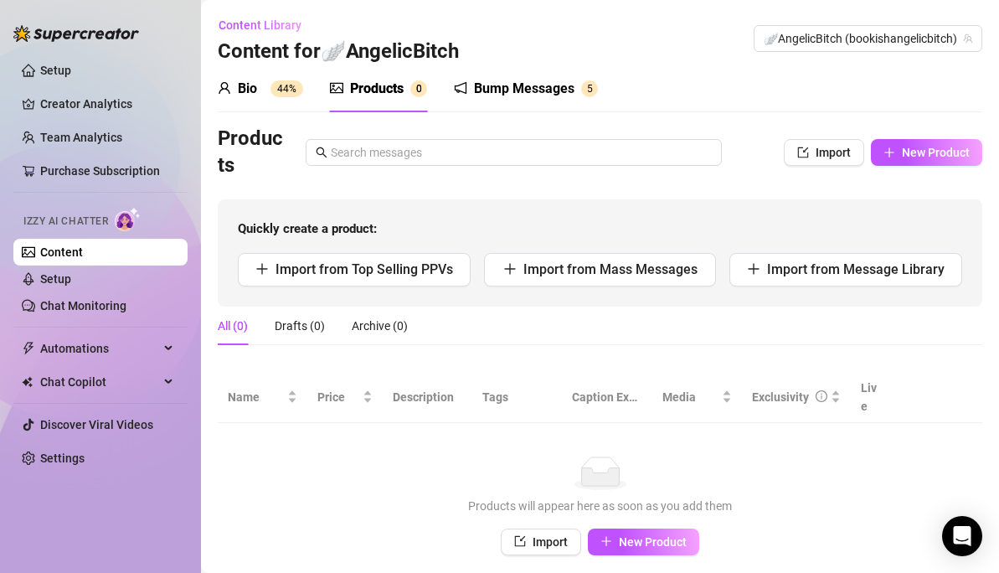
click at [262, 97] on div "Bio 44%" at bounding box center [260, 89] width 85 height 20
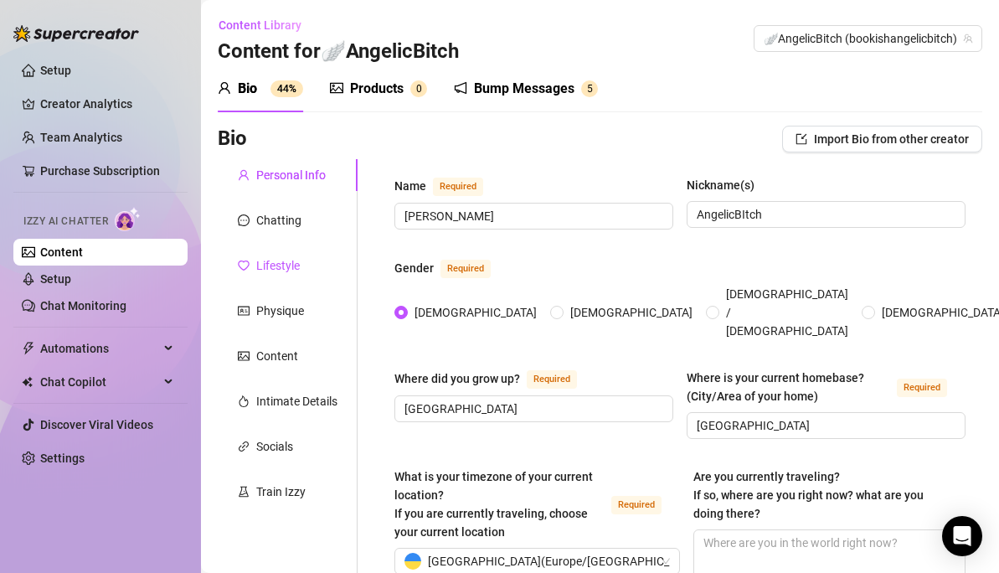
click at [299, 270] on div "Lifestyle" at bounding box center [278, 265] width 44 height 18
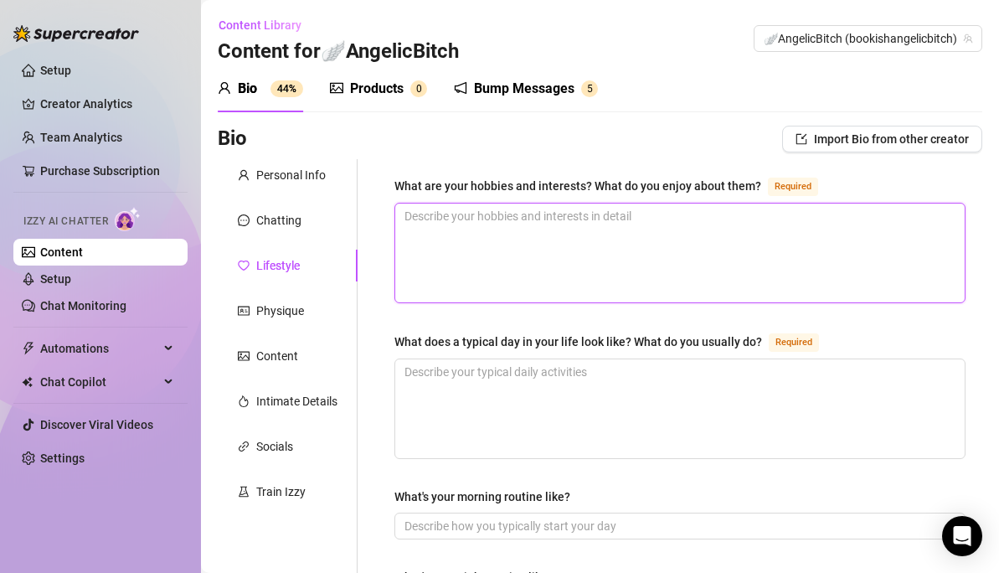
click at [518, 216] on textarea "What are your hobbies and interests? What do you enjoy about them? Required" at bounding box center [679, 252] width 569 height 99
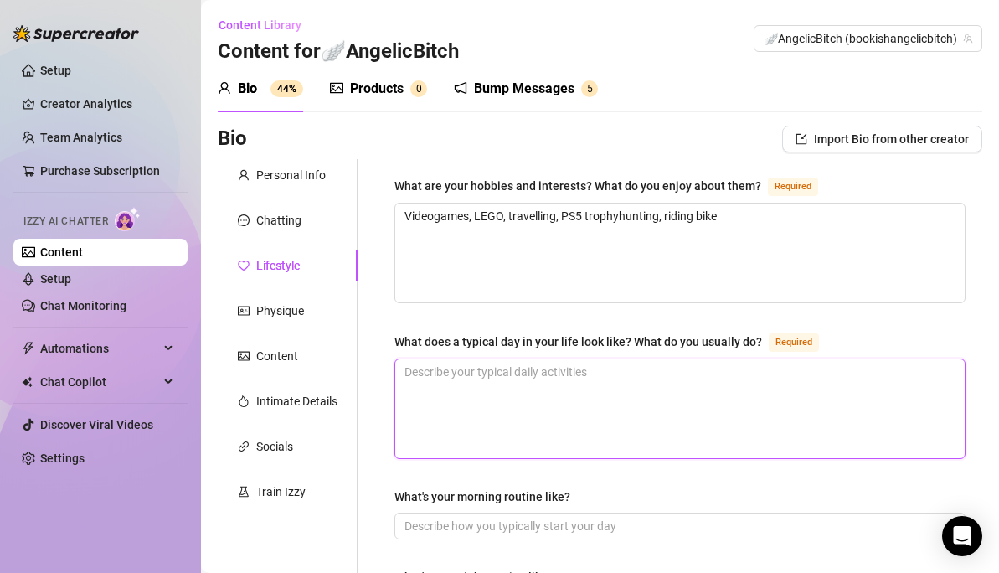
click at [489, 379] on textarea "What does a typical day in your life look like? What do you usually do? Required" at bounding box center [679, 408] width 569 height 99
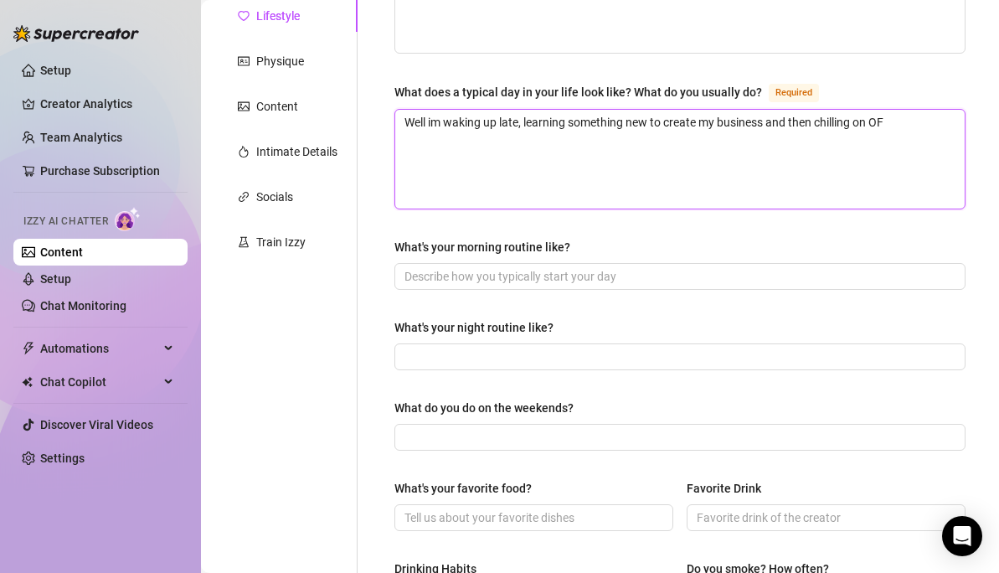
scroll to position [249, 0]
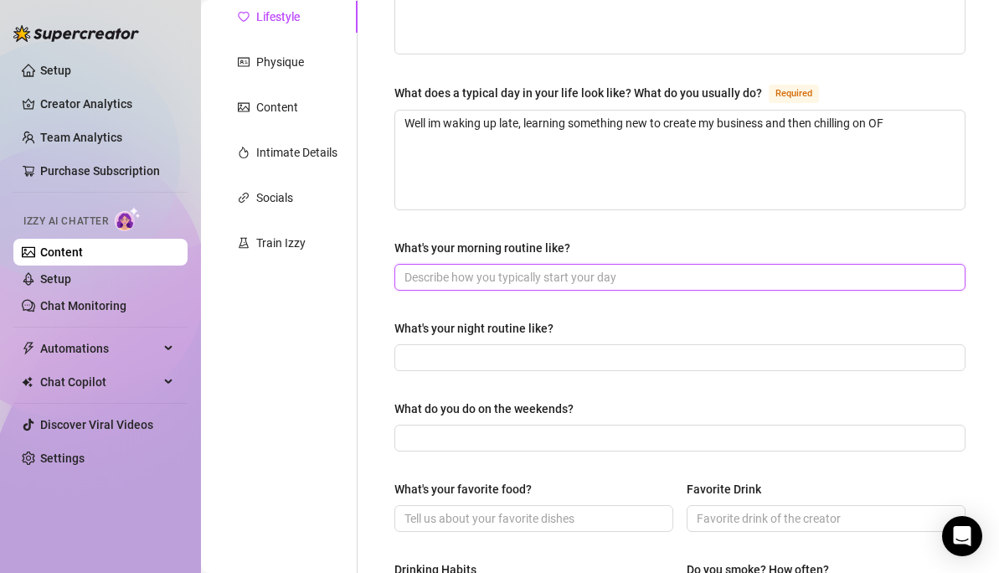
click at [467, 269] on input "What's your morning routine like?" at bounding box center [678, 277] width 548 height 18
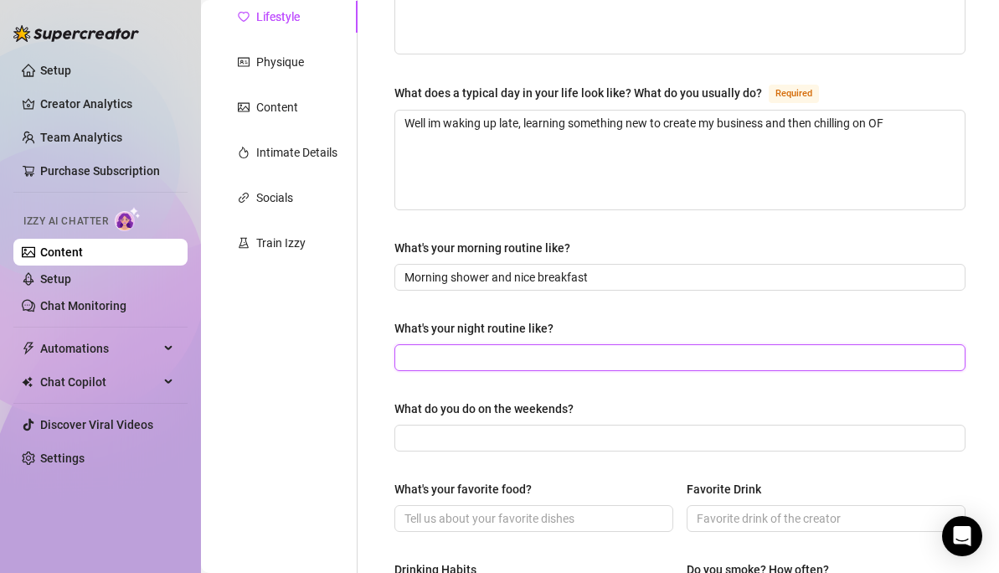
click at [615, 358] on input "What's your night routine like?" at bounding box center [678, 357] width 548 height 18
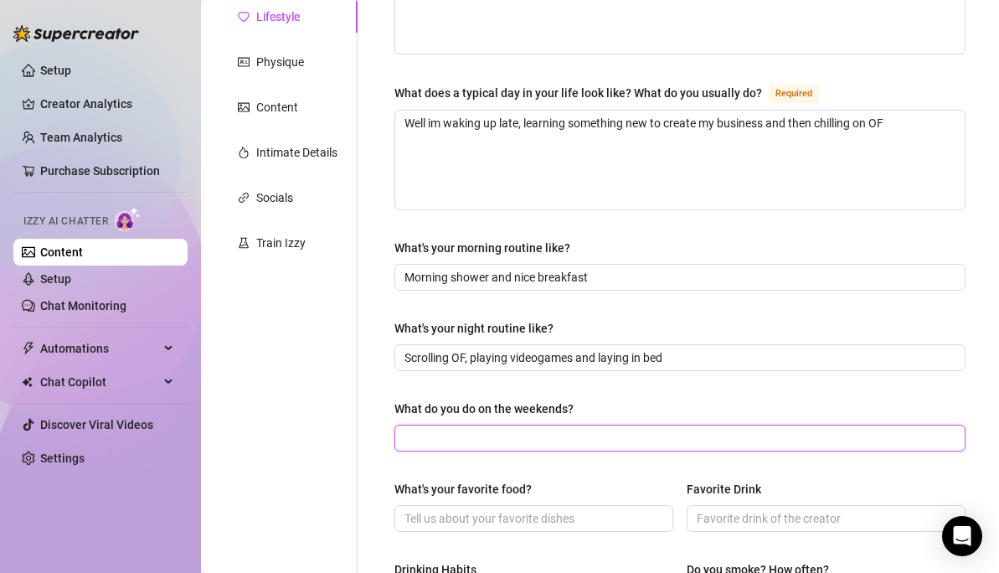
click at [569, 434] on input "What do you do on the weekends?" at bounding box center [678, 438] width 548 height 18
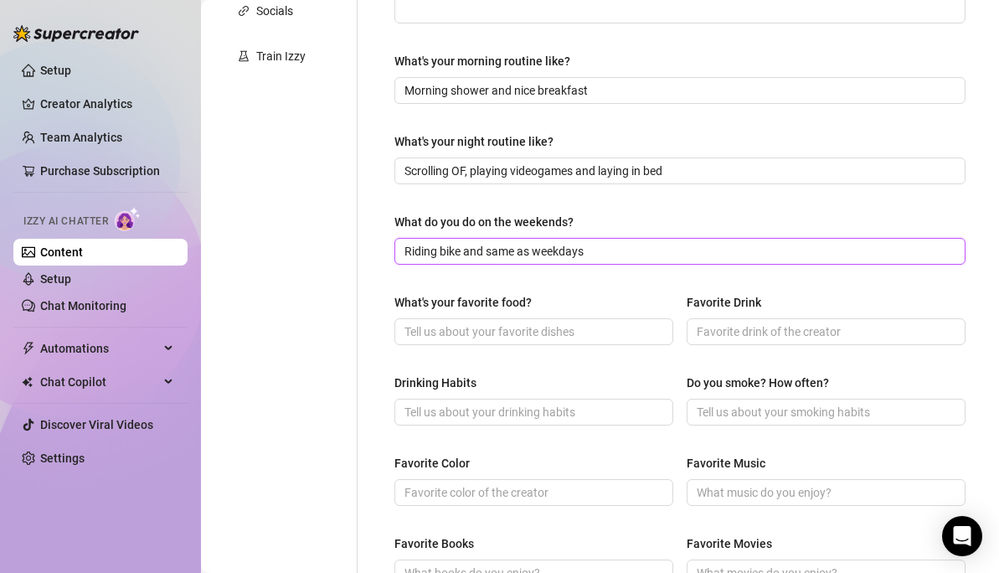
scroll to position [436, 0]
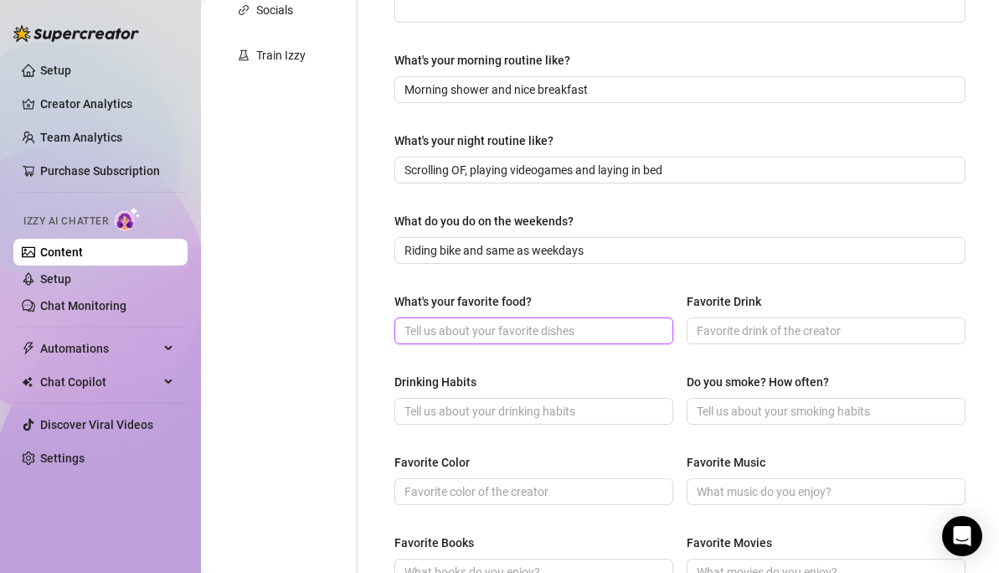
click at [585, 330] on input "What's your favorite food?" at bounding box center [531, 330] width 255 height 18
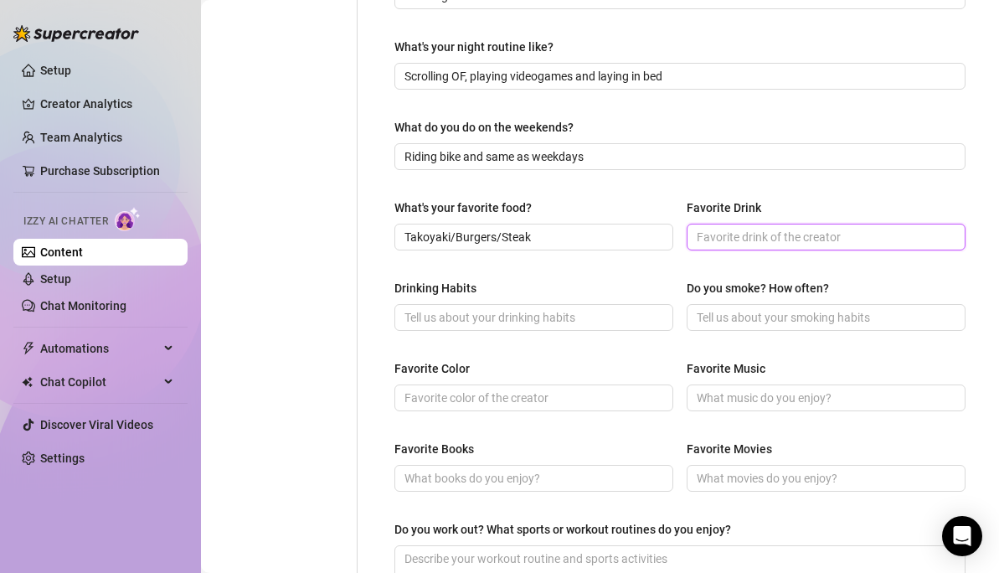
click at [858, 237] on input "Favorite Drink" at bounding box center [824, 237] width 255 height 18
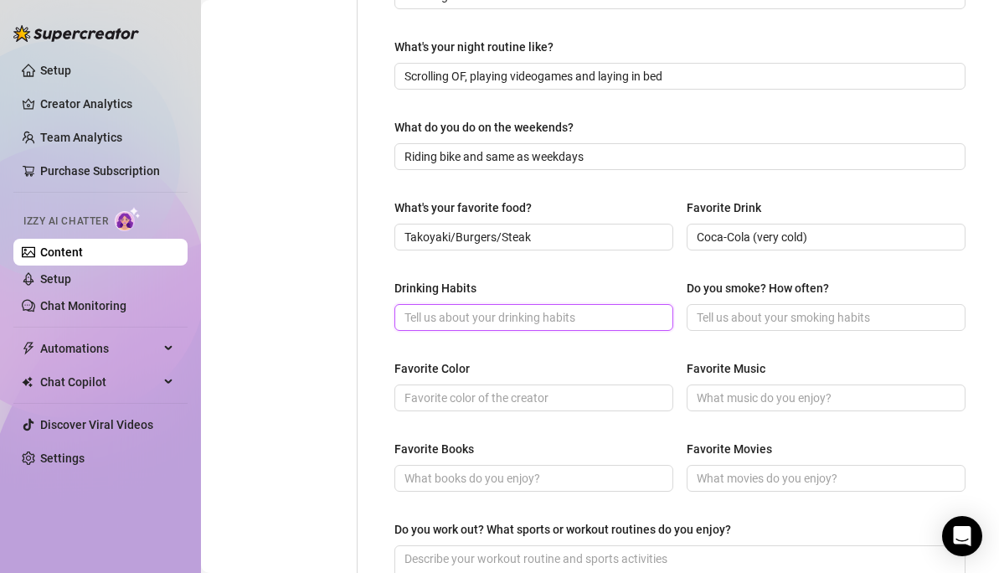
click at [598, 308] on input "Drinking Habits" at bounding box center [531, 317] width 255 height 18
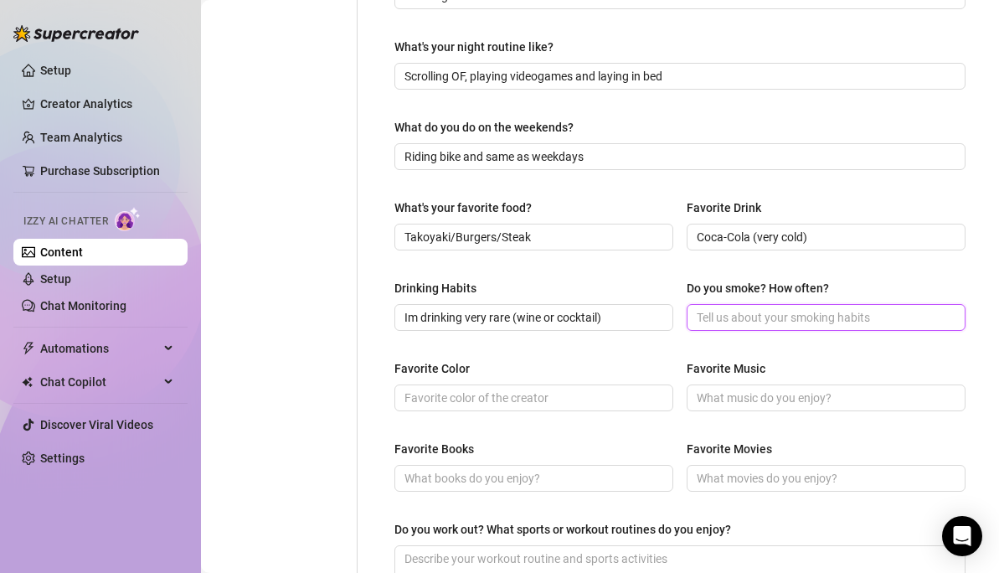
click at [712, 320] on input "Do you smoke? How often?" at bounding box center [824, 317] width 255 height 18
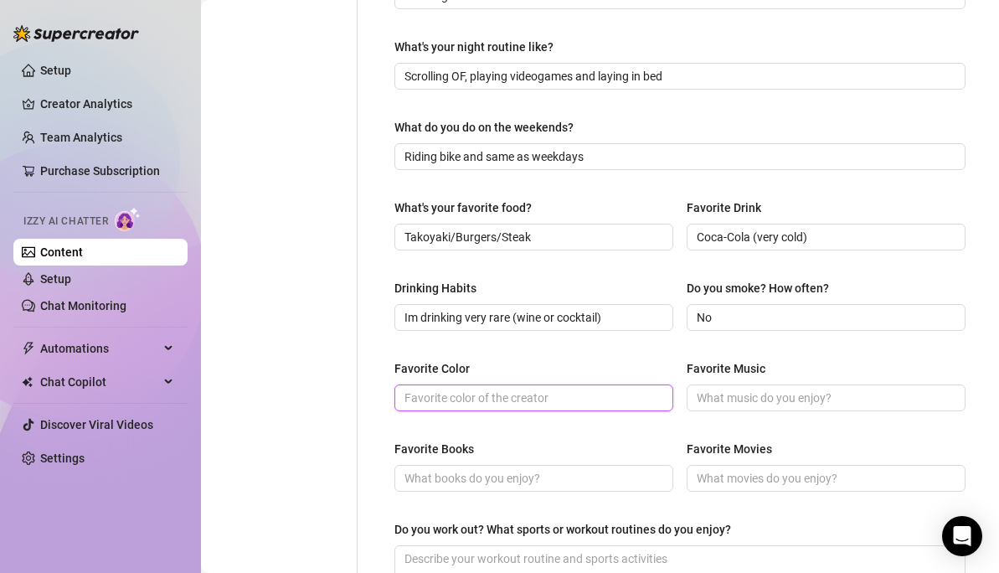
click at [549, 388] on input "Favorite Color" at bounding box center [531, 397] width 255 height 18
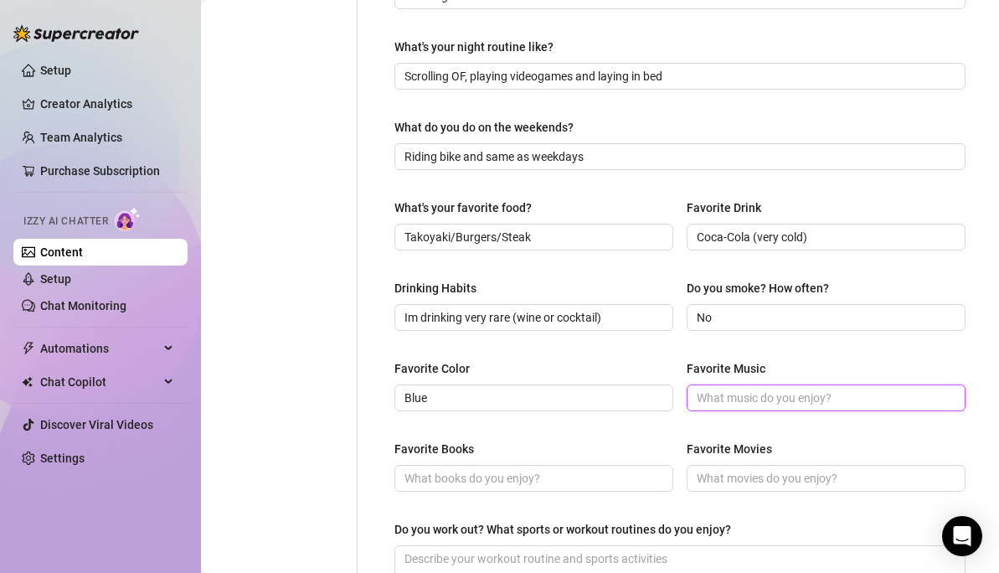
click at [737, 397] on input "Favorite Music" at bounding box center [824, 397] width 255 height 18
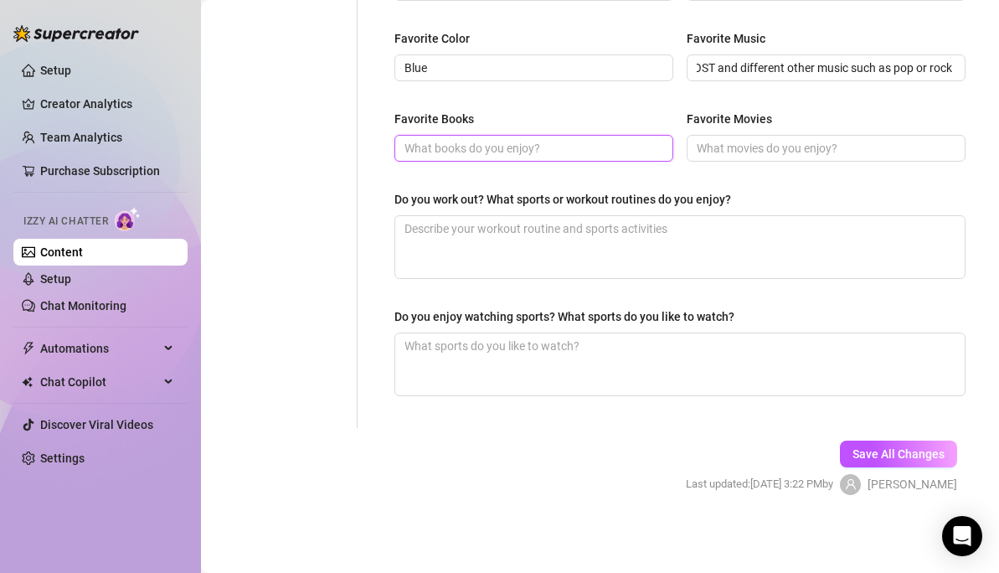
click at [558, 144] on input "Favorite Books" at bounding box center [531, 148] width 255 height 18
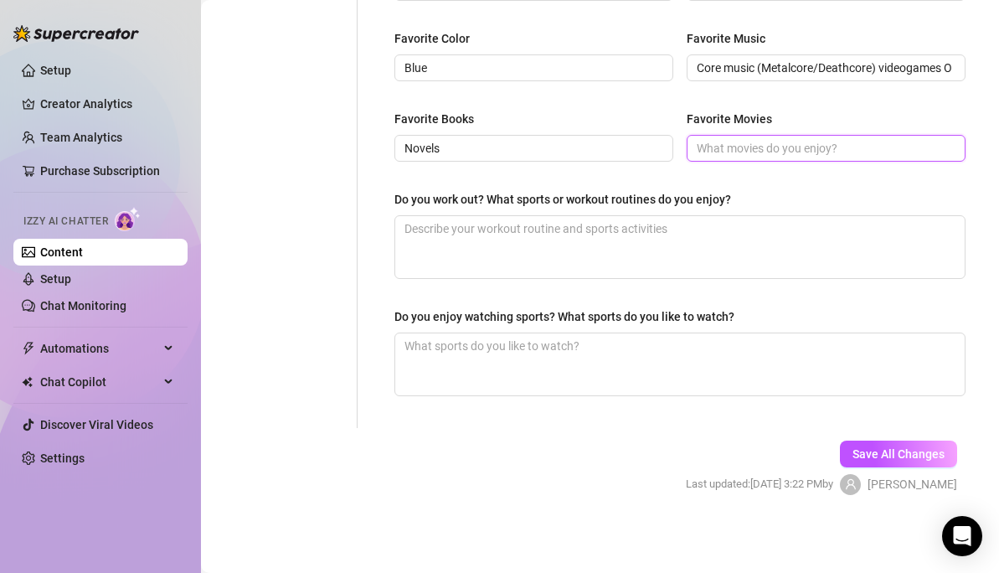
click at [751, 149] on input "Favorite Movies" at bounding box center [824, 148] width 255 height 18
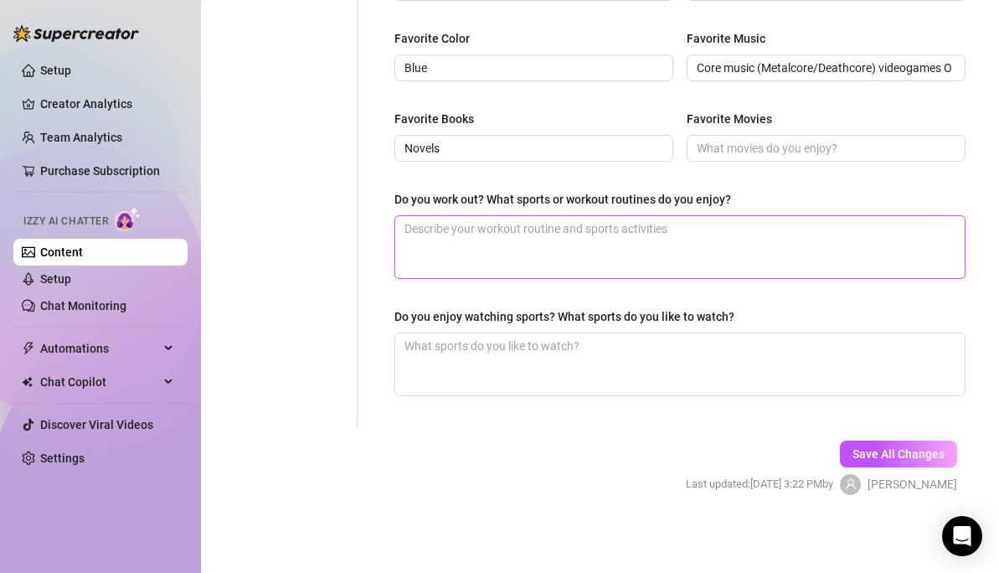
click at [623, 233] on textarea "Do you work out? What sports or workout routines do you enjoy?" at bounding box center [679, 247] width 569 height 62
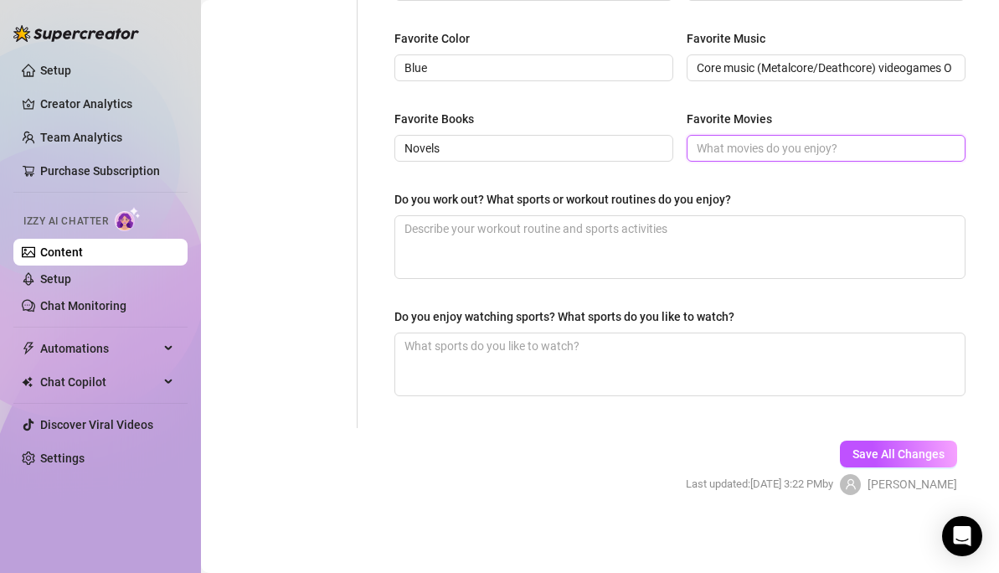
click at [743, 143] on input "Favorite Movies" at bounding box center [824, 148] width 255 height 18
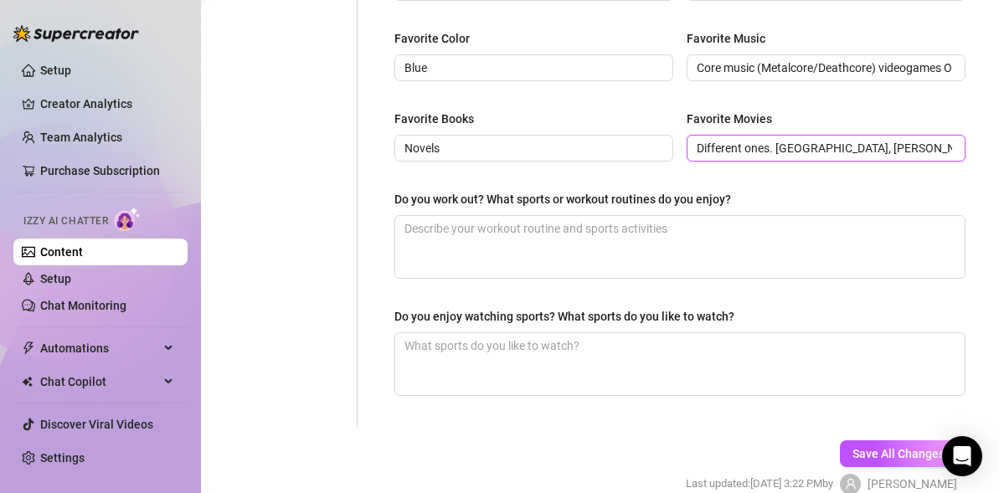
click at [941, 152] on input "Different ones. Green Mile, Forrest Gump, Constantine. All movies with Kianu" at bounding box center [824, 148] width 255 height 18
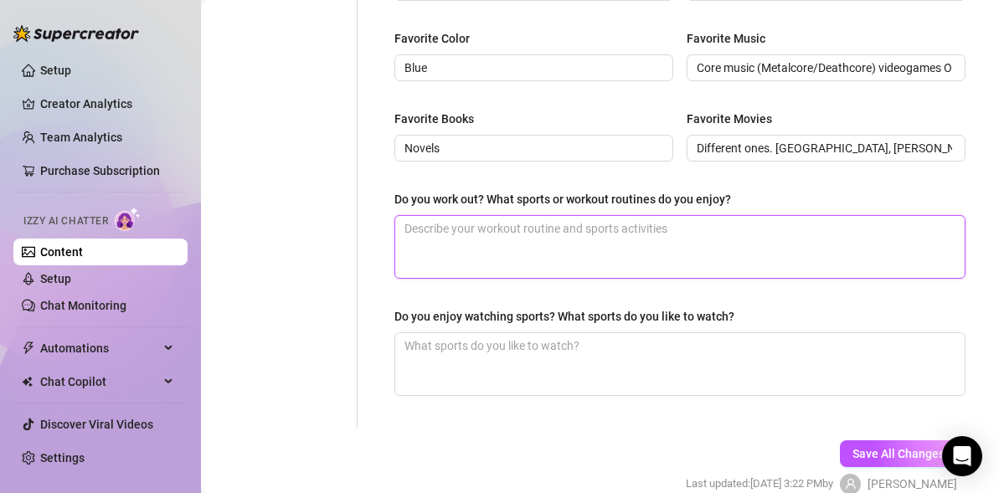
click at [724, 230] on textarea "Do you work out? What sports or workout routines do you enjoy?" at bounding box center [679, 247] width 569 height 62
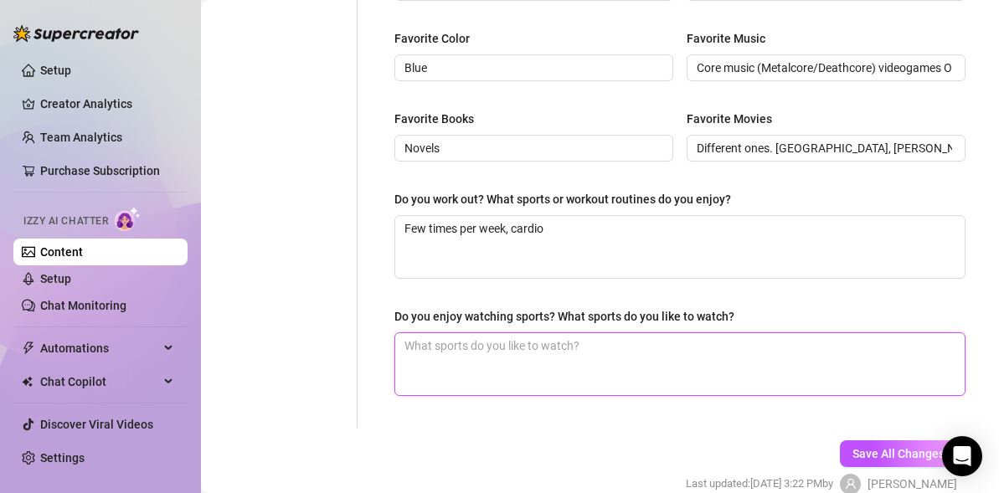
click at [576, 356] on textarea "Do you enjoy watching sports? What sports do you like to watch?" at bounding box center [679, 364] width 569 height 62
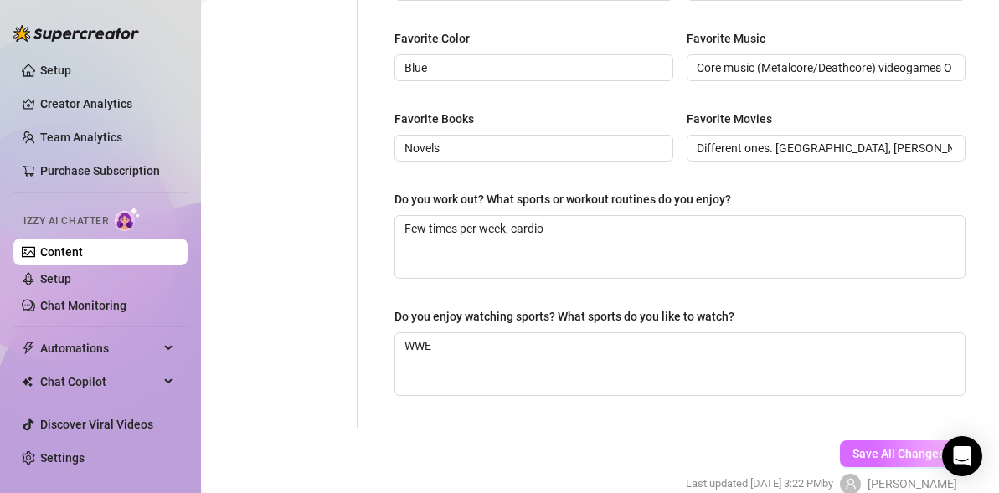
click at [864, 444] on button "Save All Changes" at bounding box center [898, 453] width 117 height 27
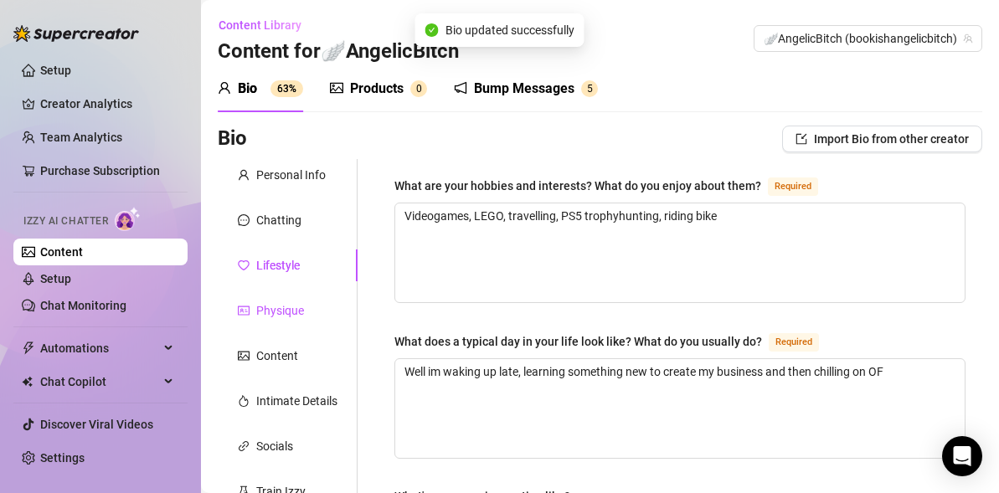
click at [278, 311] on div "Physique" at bounding box center [280, 310] width 48 height 18
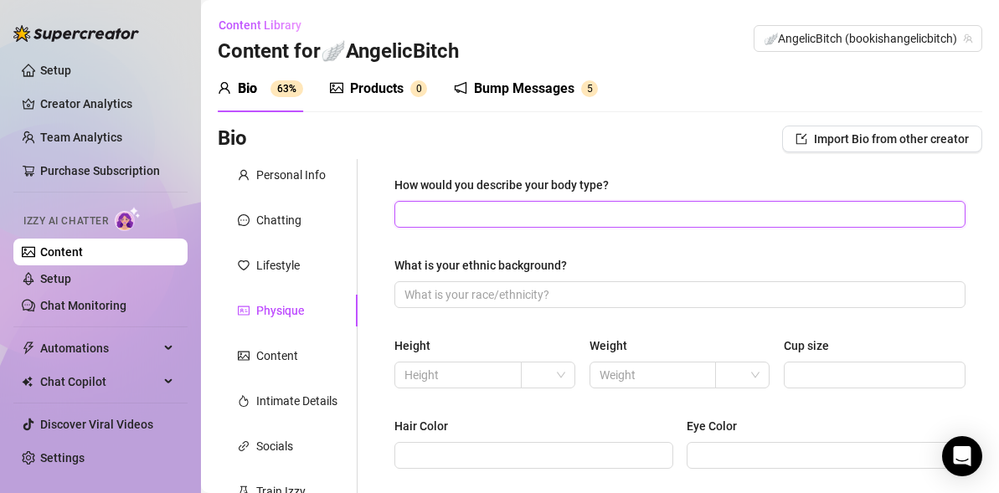
click at [512, 216] on input "How would you describe your body type?" at bounding box center [678, 214] width 548 height 18
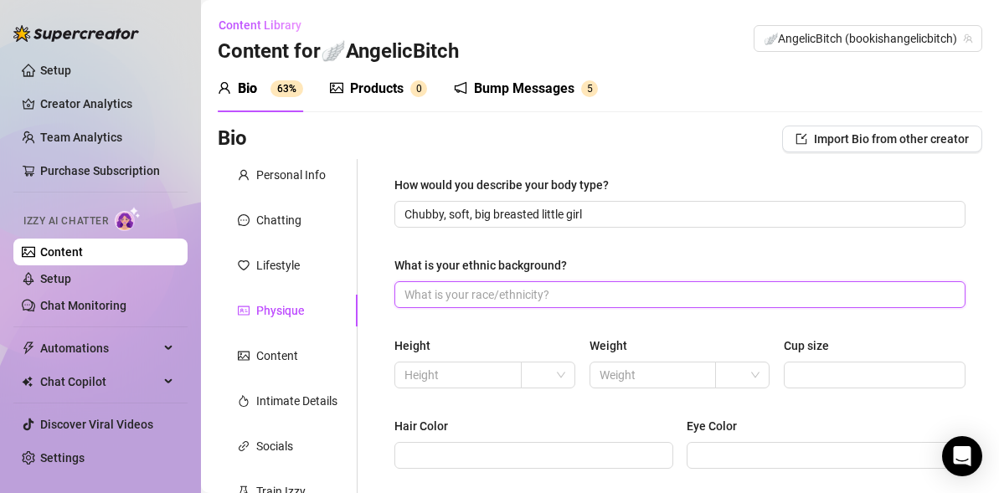
click at [459, 300] on input "What is your ethnic background?" at bounding box center [678, 294] width 548 height 18
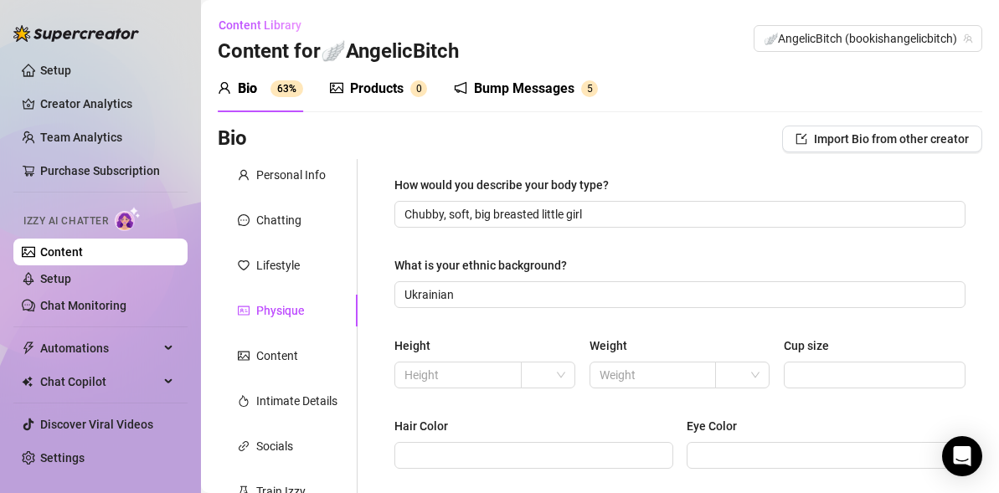
click at [501, 312] on div "How would you describe your body type? Chubby, soft, big breasted little girl W…" at bounding box center [679, 427] width 571 height 502
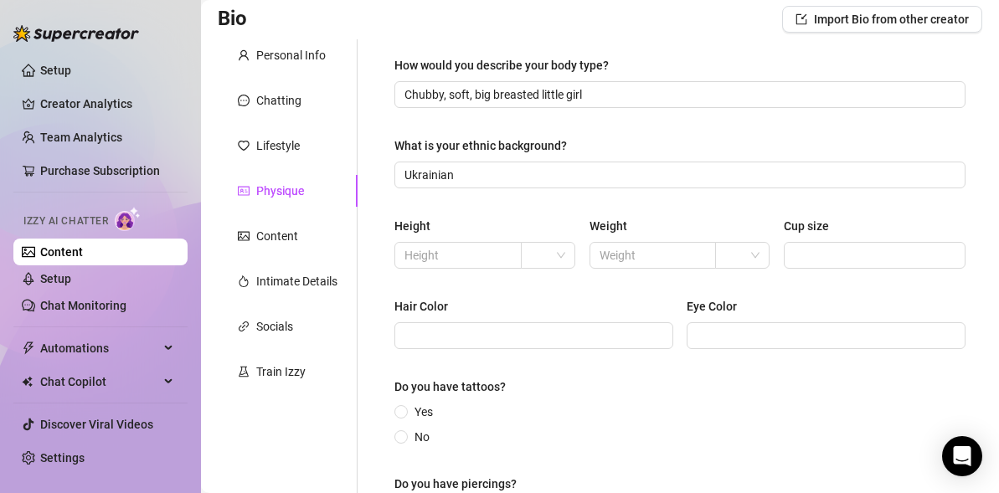
scroll to position [122, 0]
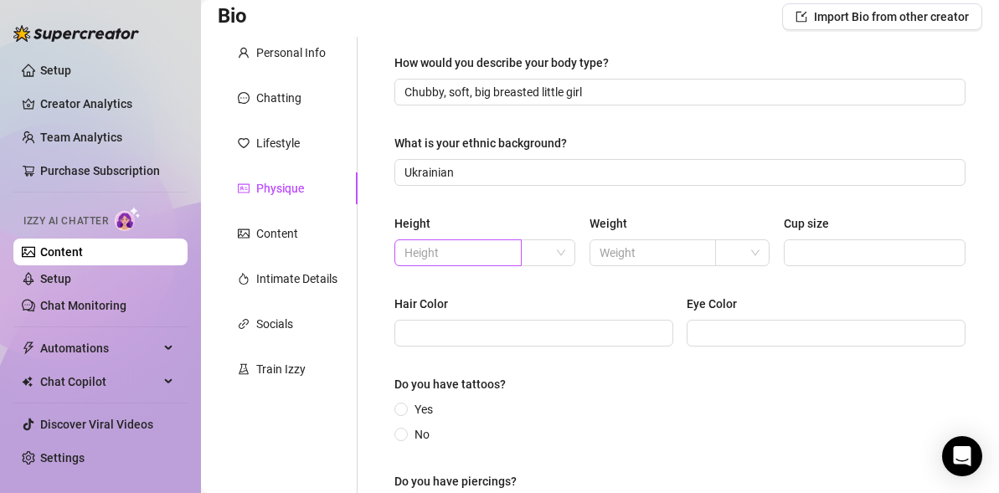
click at [471, 262] on span at bounding box center [457, 252] width 127 height 27
click at [632, 244] on input "text" at bounding box center [651, 253] width 104 height 18
click at [424, 254] on input "57" at bounding box center [456, 253] width 104 height 18
click at [832, 254] on input "Cup size" at bounding box center [873, 253] width 158 height 18
click at [596, 321] on span at bounding box center [533, 333] width 279 height 27
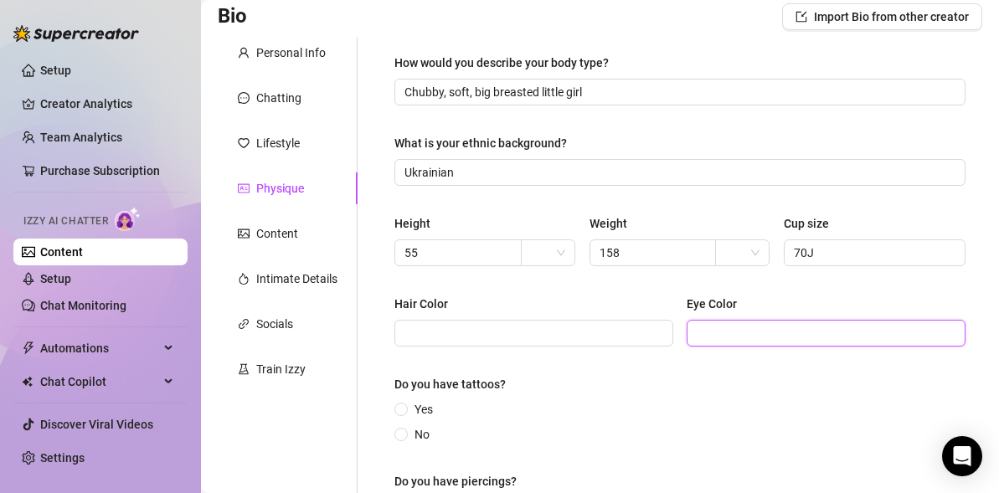
click at [740, 334] on input "Eye Color" at bounding box center [824, 333] width 255 height 18
click at [408, 433] on span at bounding box center [400, 434] width 13 height 13
click at [405, 433] on input "No" at bounding box center [401, 435] width 7 height 11
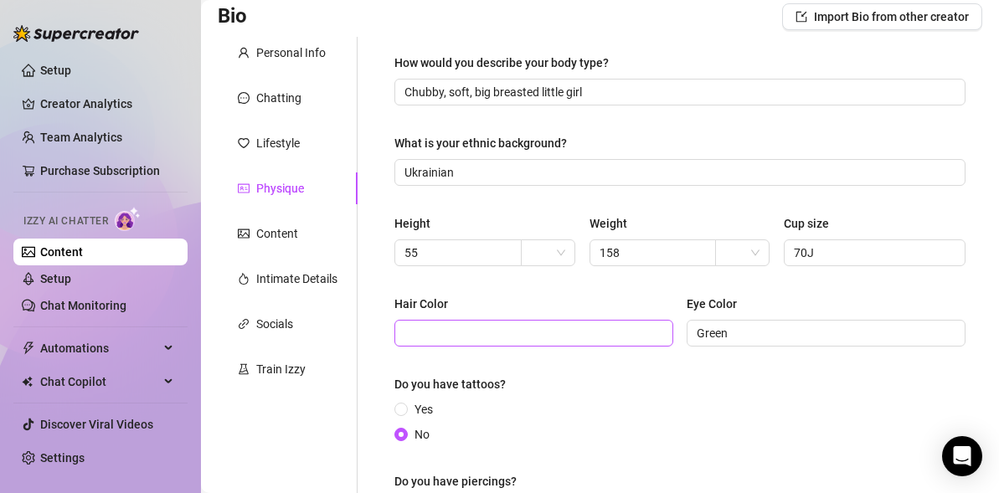
click at [490, 322] on span at bounding box center [533, 333] width 279 height 27
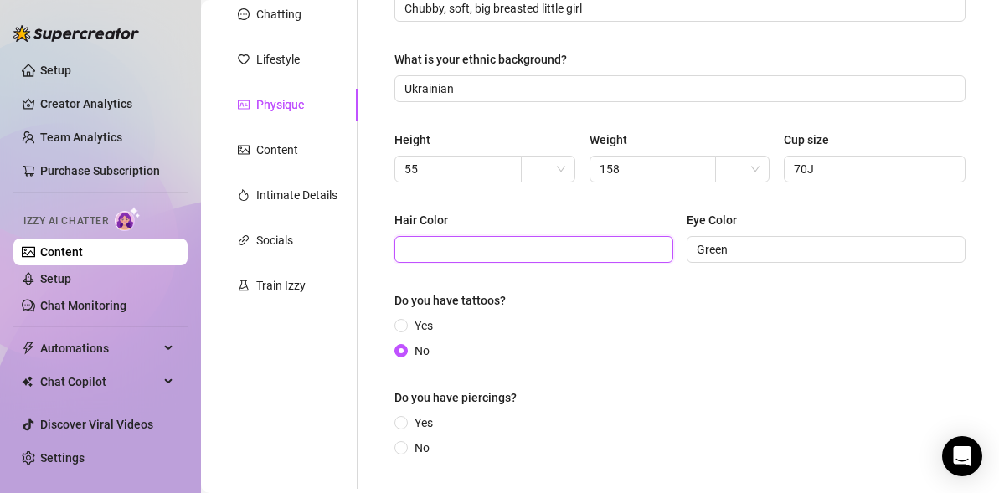
scroll to position [234, 0]
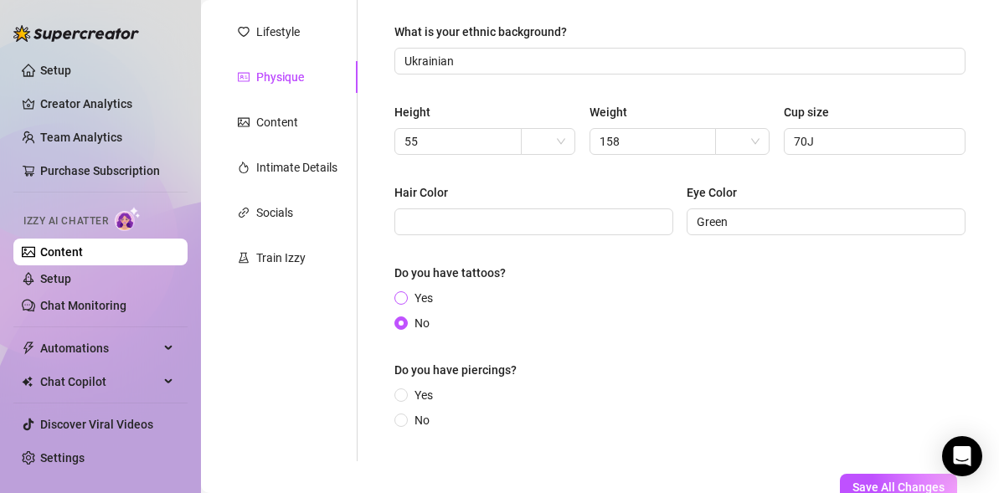
click at [422, 301] on span "Yes" at bounding box center [424, 298] width 32 height 18
click at [405, 301] on input "Yes" at bounding box center [401, 299] width 7 height 11
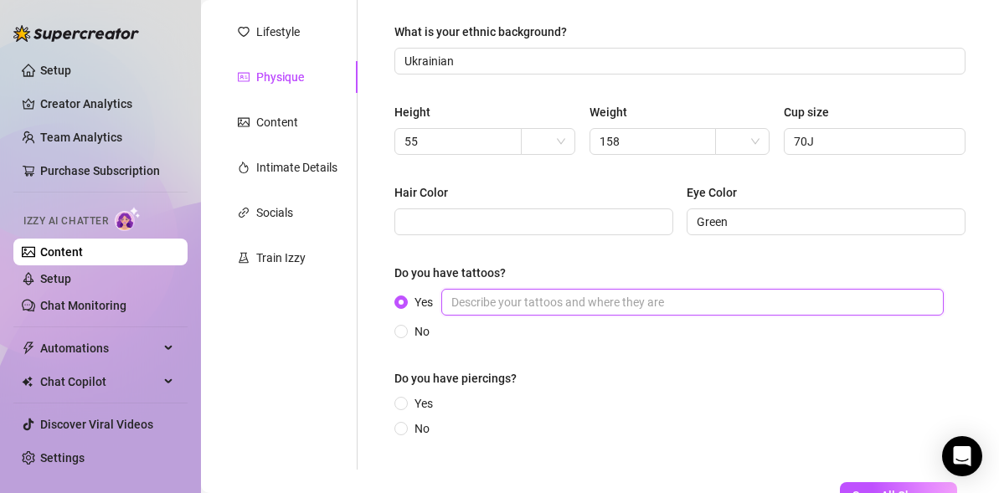
click at [513, 314] on input "Yes" at bounding box center [692, 302] width 502 height 27
click at [781, 308] on input "Small one on the hand but is very personal one so it mu" at bounding box center [692, 302] width 502 height 27
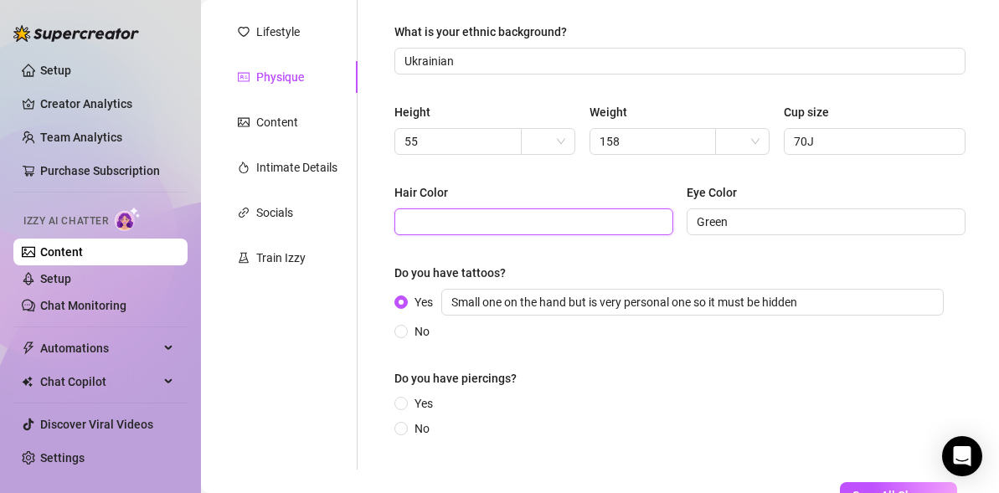
click at [561, 219] on input "Hair Color" at bounding box center [531, 222] width 255 height 18
click at [470, 232] on span at bounding box center [533, 221] width 279 height 27
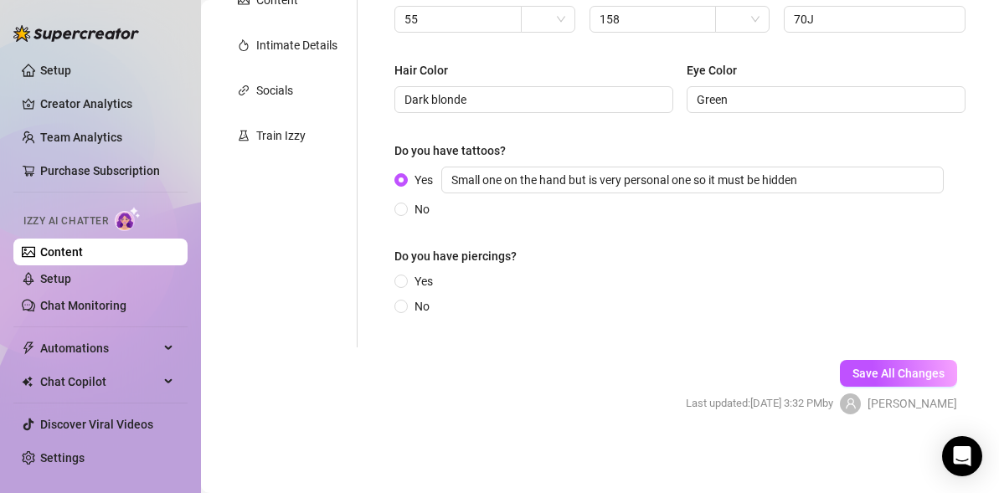
click at [419, 269] on div "Do you have piercings?" at bounding box center [679, 259] width 571 height 25
click at [419, 276] on span "Yes" at bounding box center [424, 281] width 32 height 18
click at [405, 277] on input "Yes" at bounding box center [401, 282] width 7 height 11
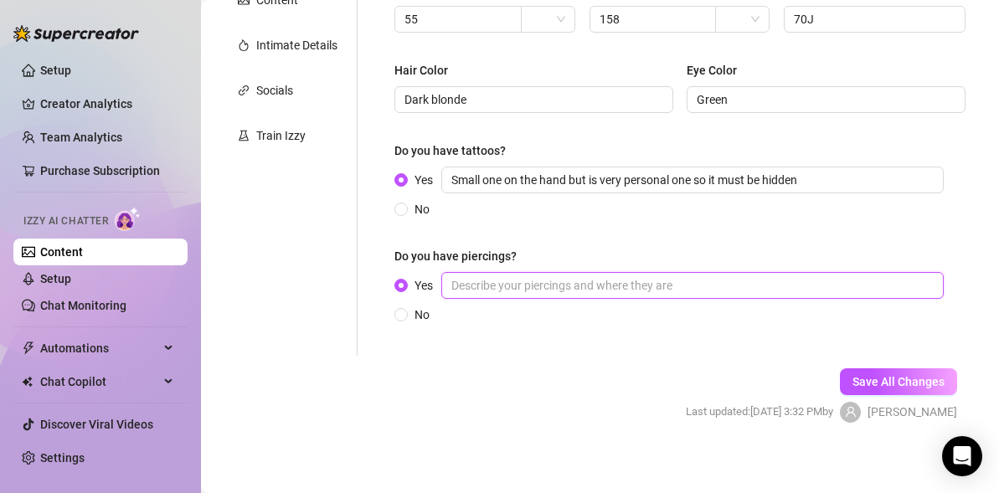
click at [537, 287] on input "Yes" at bounding box center [692, 285] width 502 height 27
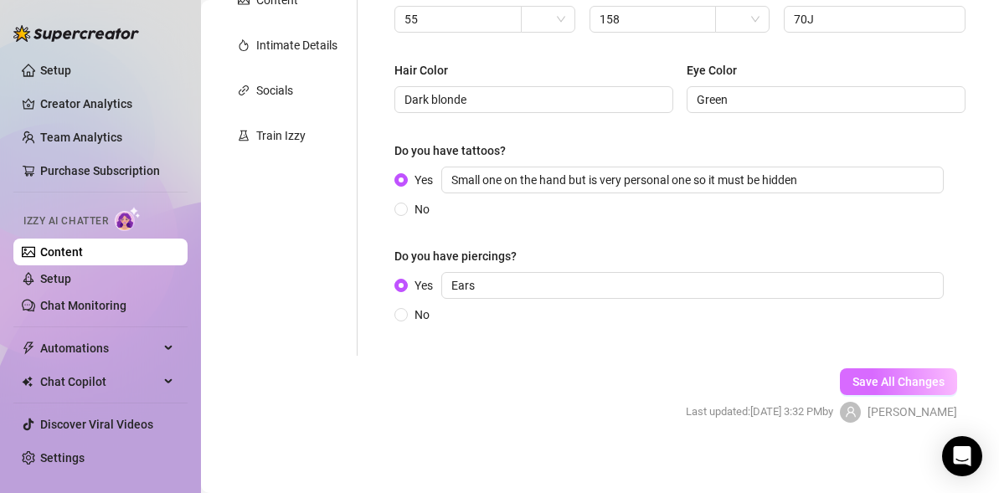
click at [880, 376] on span "Save All Changes" at bounding box center [898, 381] width 92 height 13
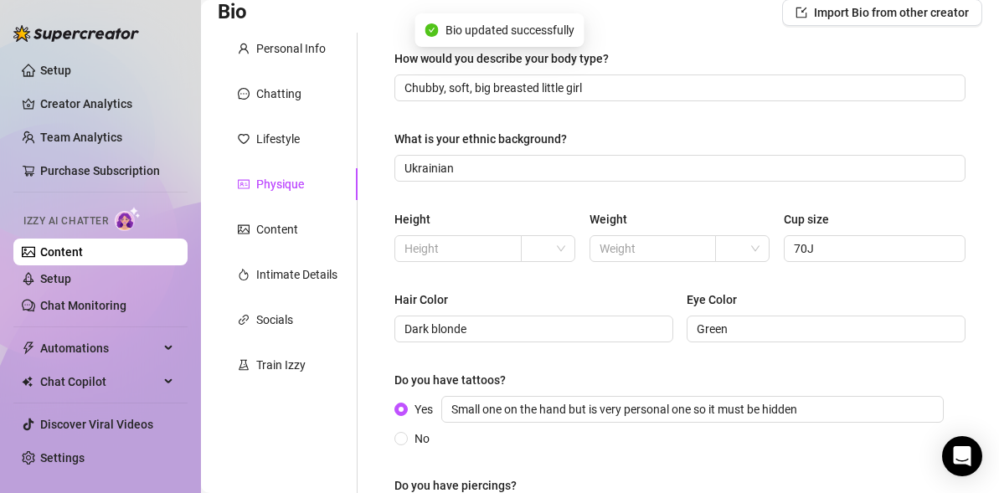
scroll to position [125, 0]
click at [282, 231] on div "Content" at bounding box center [277, 231] width 42 height 18
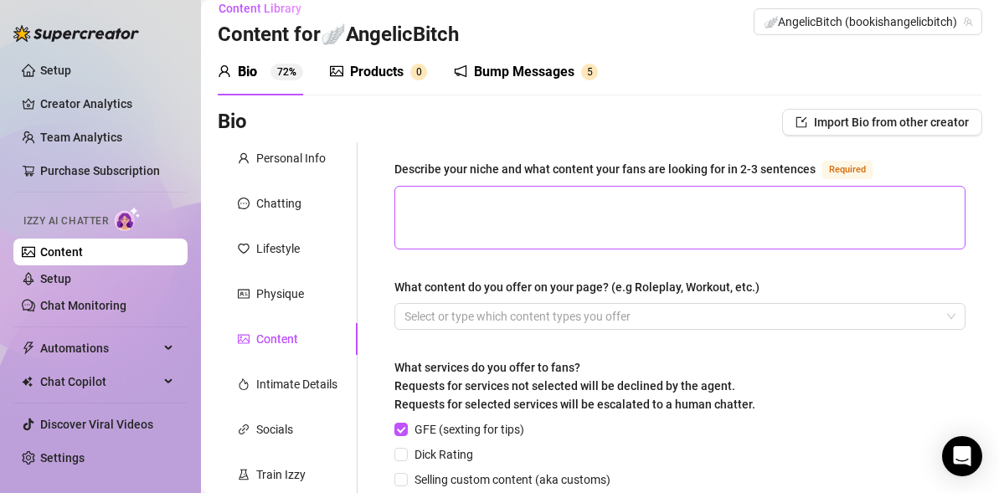
scroll to position [0, 0]
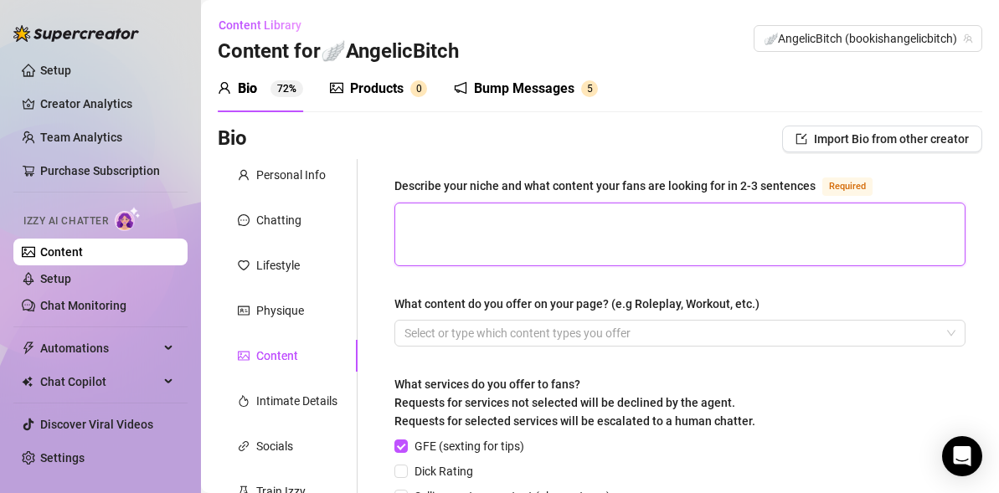
click at [650, 223] on textarea "Describe your niche and what content your fans are looking for in 2-3 sentences…" at bounding box center [679, 234] width 569 height 62
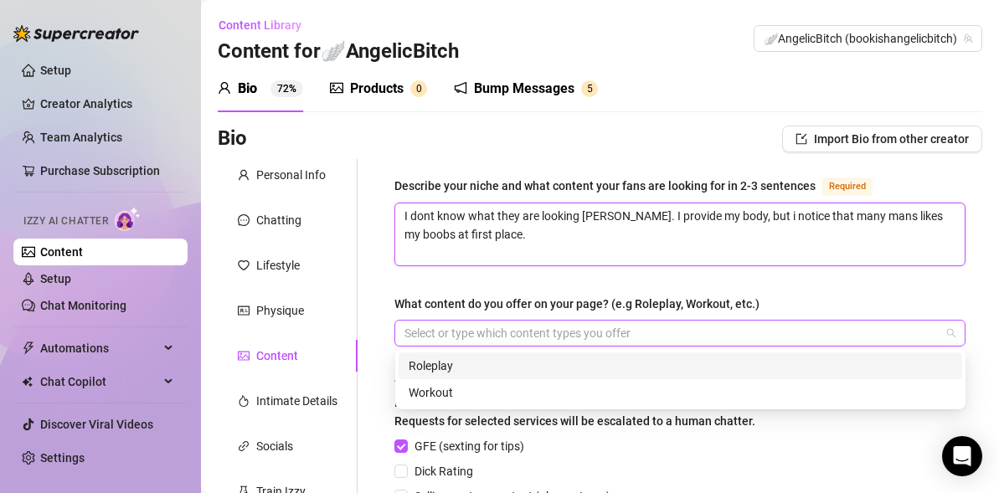
click at [597, 334] on div at bounding box center [671, 332] width 547 height 23
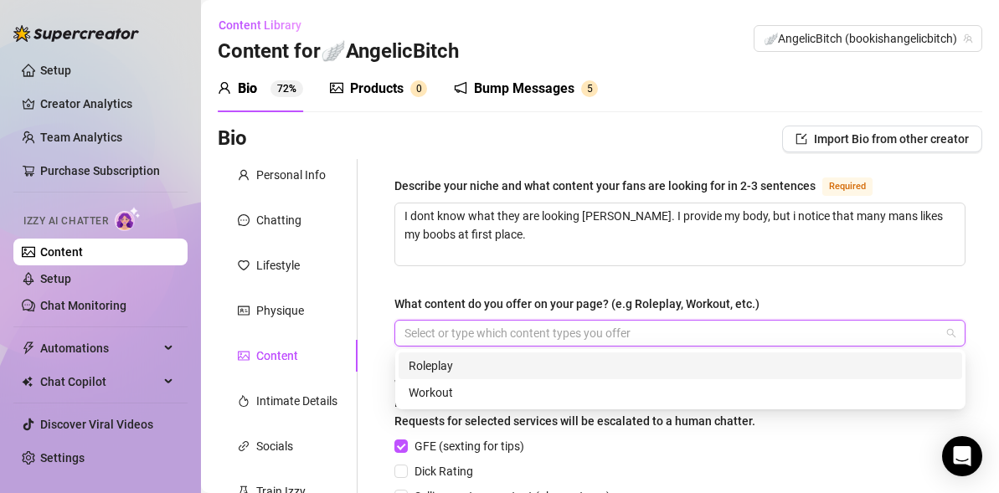
click at [528, 362] on div "Roleplay" at bounding box center [680, 366] width 543 height 18
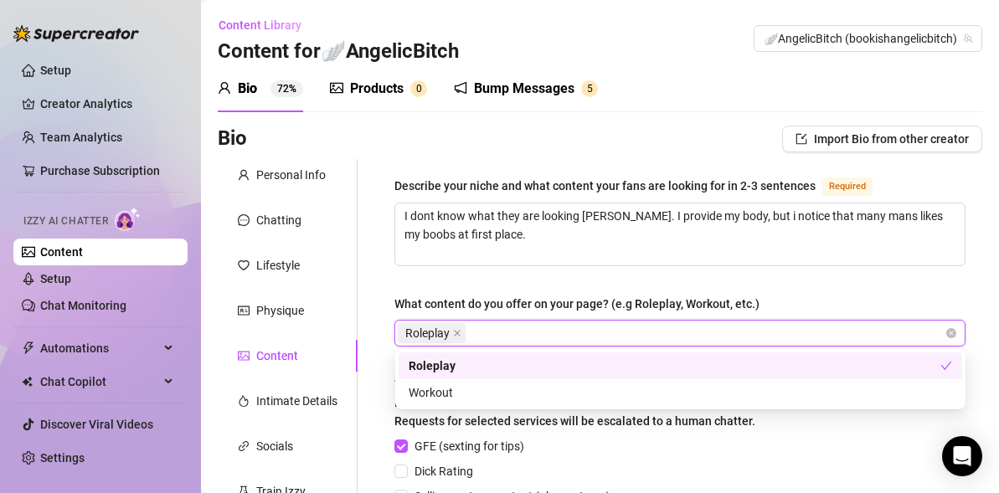
click at [546, 265] on div "Describe your niche and what content your fans are looking for in 2-3 sentences…" at bounding box center [679, 443] width 571 height 534
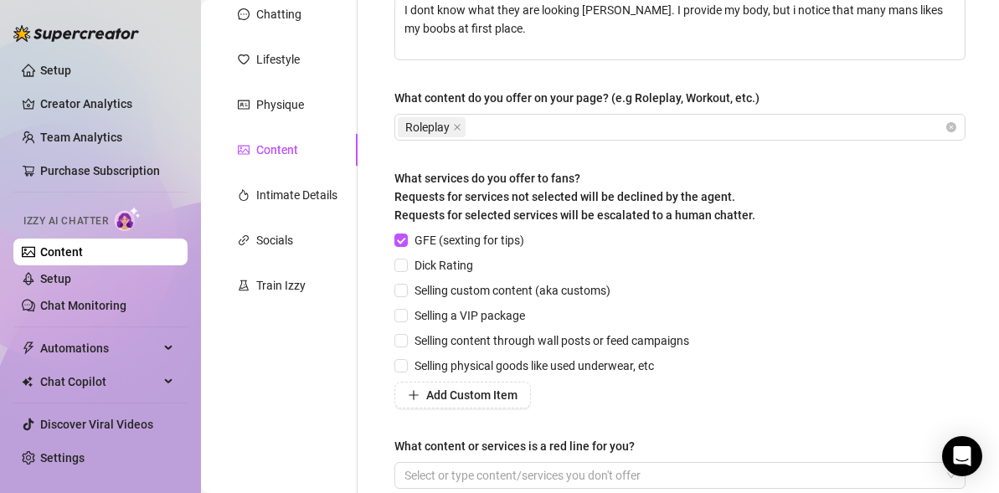
scroll to position [204, 0]
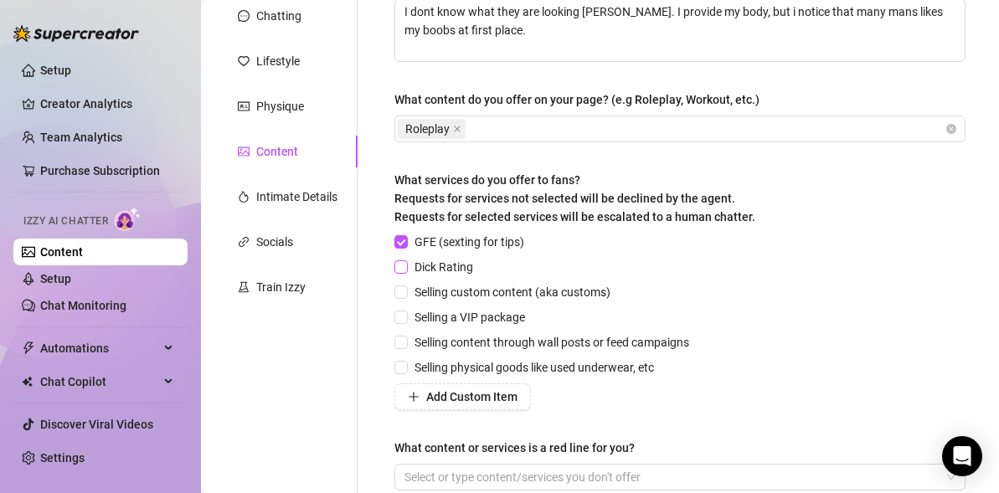
click at [456, 260] on span "Dick Rating" at bounding box center [444, 267] width 72 height 18
click at [406, 260] on input "Dick Rating" at bounding box center [400, 266] width 12 height 12
click at [465, 295] on span "Selling custom content (aka customs)" at bounding box center [512, 292] width 209 height 18
click at [406, 295] on input "Selling custom content (aka customs)" at bounding box center [400, 291] width 12 height 12
click at [455, 317] on span "Selling a VIP package" at bounding box center [470, 317] width 124 height 18
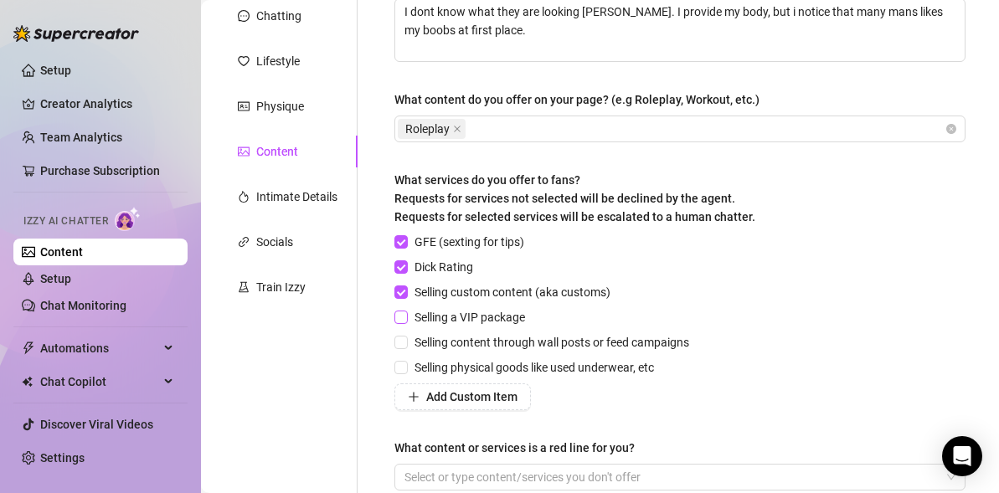
click at [406, 317] on input "Selling a VIP package" at bounding box center [400, 317] width 12 height 12
click at [455, 338] on span "Selling content through wall posts or feed campaigns" at bounding box center [552, 342] width 288 height 18
click at [406, 338] on input "Selling content through wall posts or feed campaigns" at bounding box center [400, 342] width 12 height 12
click at [455, 338] on span "Selling content through wall posts or feed campaigns" at bounding box center [552, 342] width 288 height 18
click at [406, 338] on input "Selling content through wall posts or feed campaigns" at bounding box center [400, 342] width 12 height 12
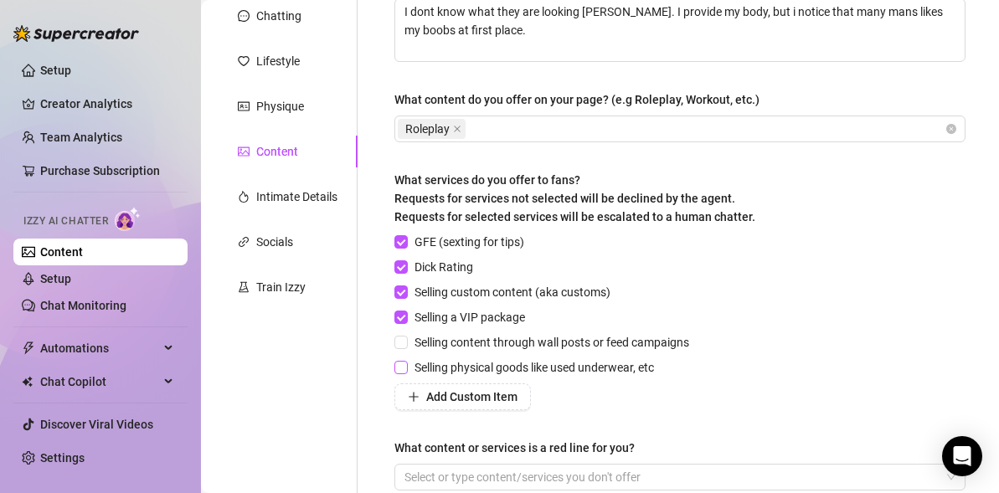
click at [445, 369] on span "Selling physical goods like used underwear, etc" at bounding box center [534, 367] width 253 height 18
click at [406, 369] on input "Selling physical goods like used underwear, etc" at bounding box center [400, 367] width 12 height 12
click at [445, 369] on span "Selling physical goods like used underwear, etc" at bounding box center [534, 367] width 253 height 18
click at [406, 369] on input "Selling physical goods like used underwear, etc" at bounding box center [400, 367] width 12 height 12
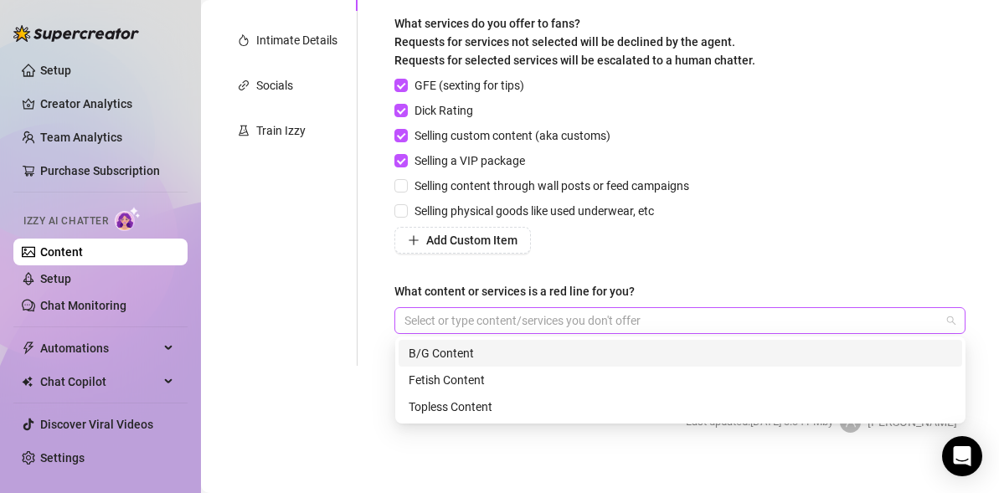
click at [486, 317] on div at bounding box center [671, 320] width 547 height 23
click at [712, 250] on div "GFE (sexting for tips) Dick Rating Selling custom content (aka customs) Selling…" at bounding box center [679, 164] width 571 height 177
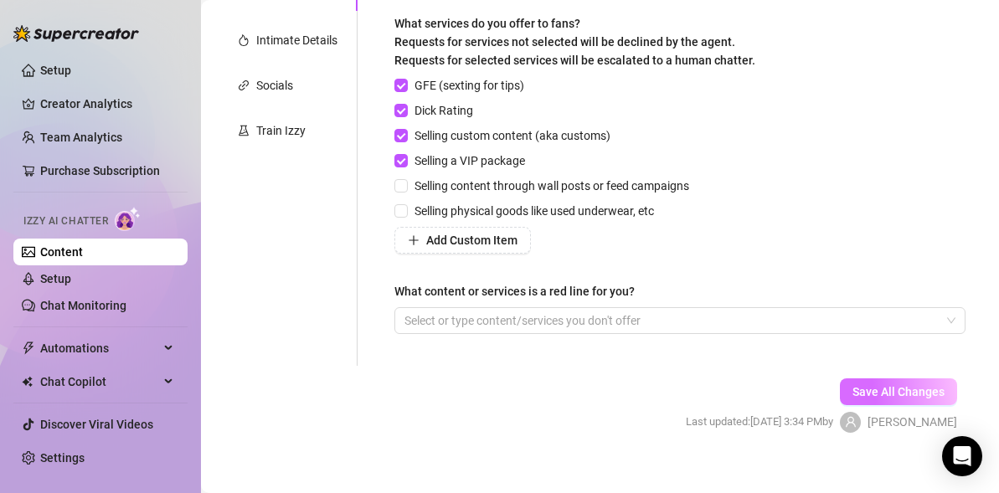
click at [866, 393] on span "Save All Changes" at bounding box center [898, 391] width 92 height 13
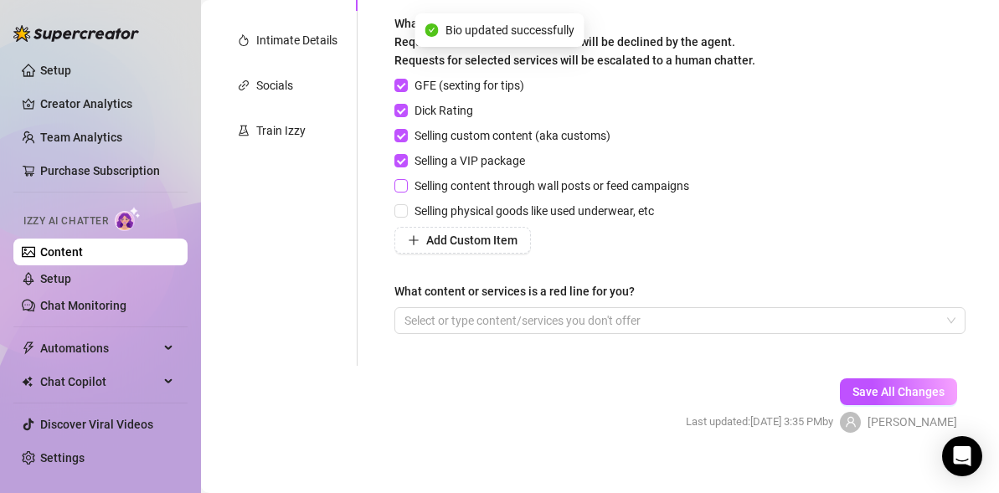
scroll to position [152, 0]
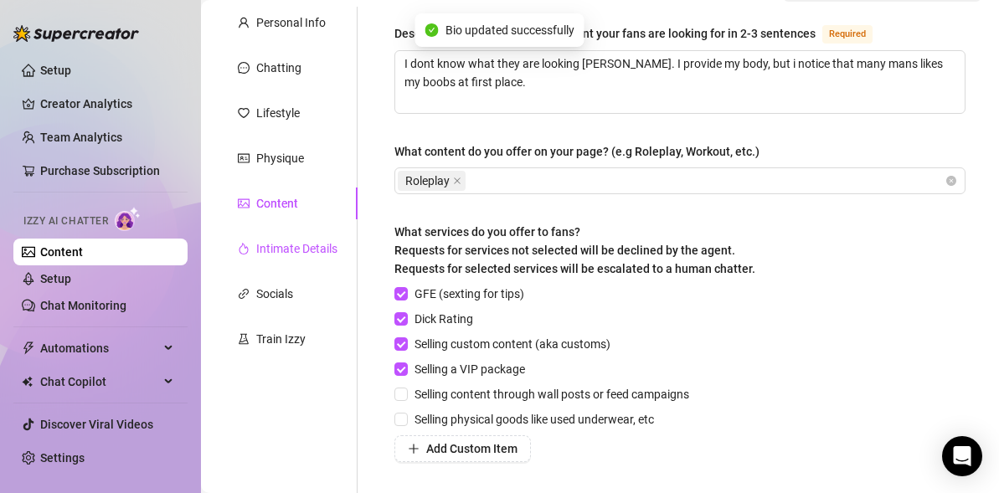
click at [266, 244] on div "Intimate Details" at bounding box center [296, 248] width 81 height 18
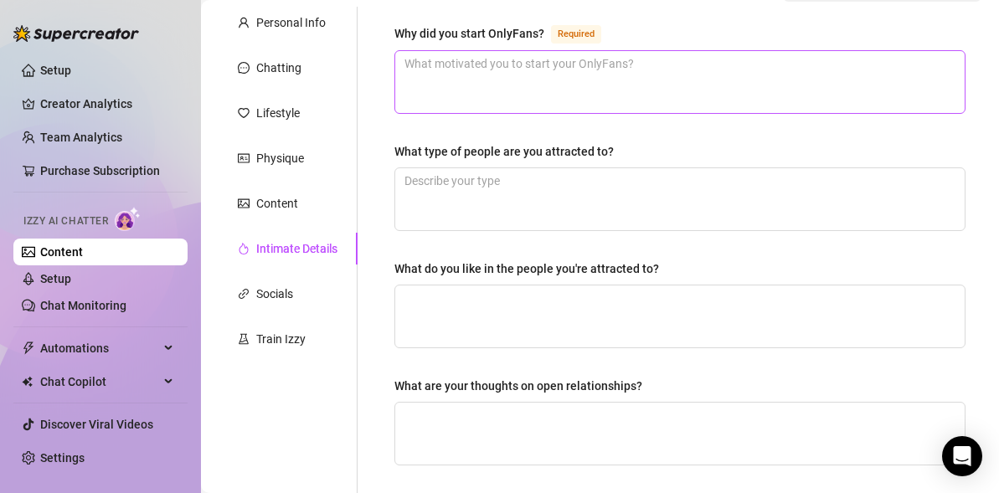
scroll to position [0, 0]
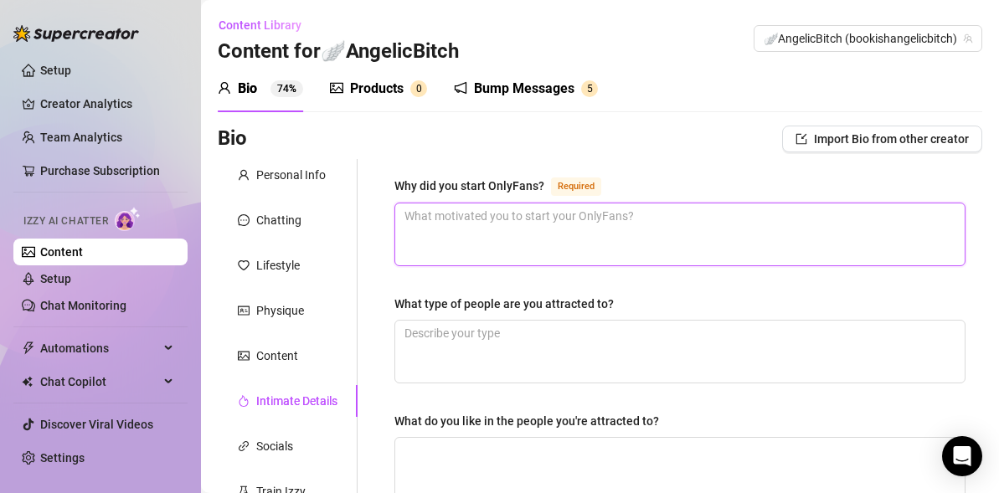
click at [536, 234] on textarea "Why did you start OnlyFans? Required" at bounding box center [679, 234] width 569 height 62
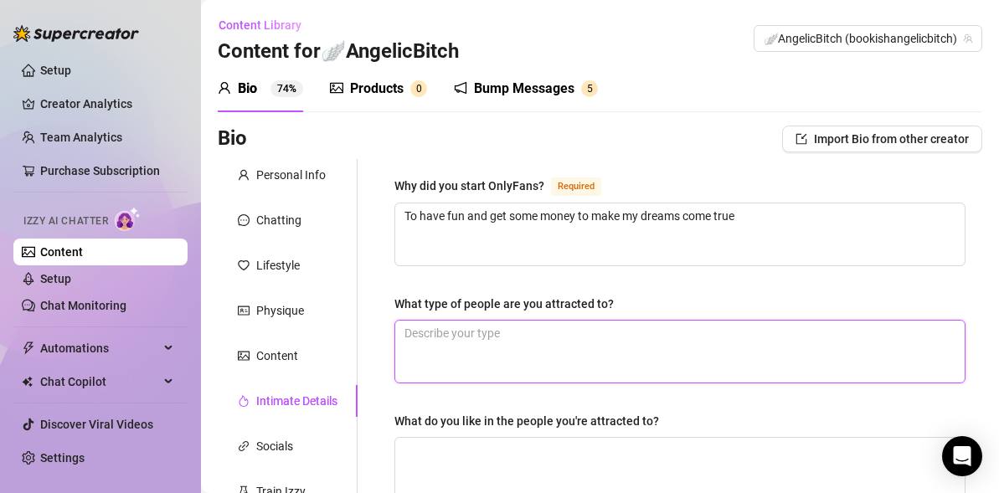
click at [465, 342] on textarea "What type of people are you attracted to?" at bounding box center [679, 352] width 569 height 62
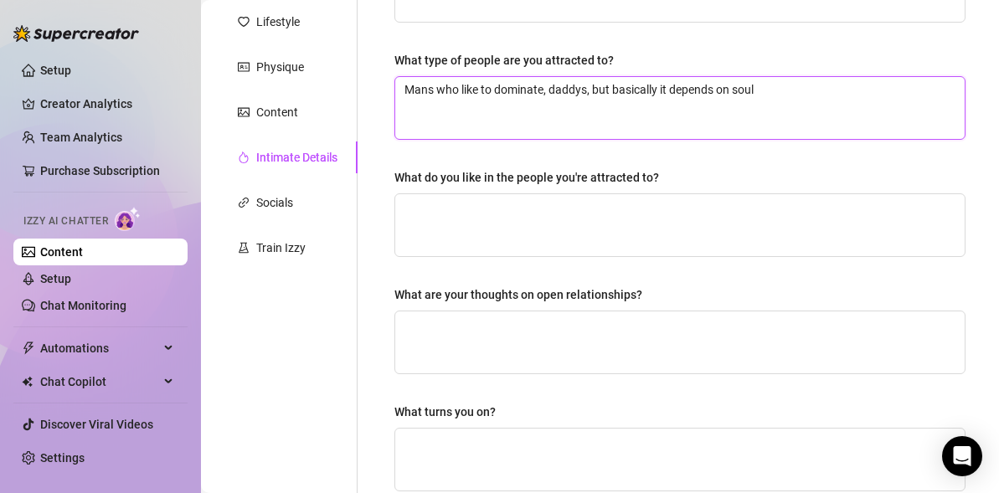
scroll to position [244, 0]
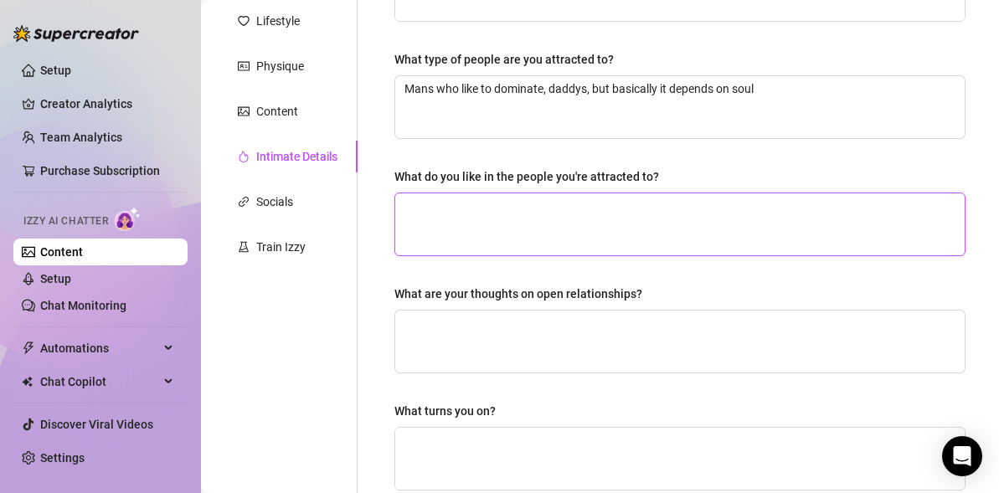
click at [553, 239] on textarea "What do you like in the people you're attracted to?" at bounding box center [679, 224] width 569 height 62
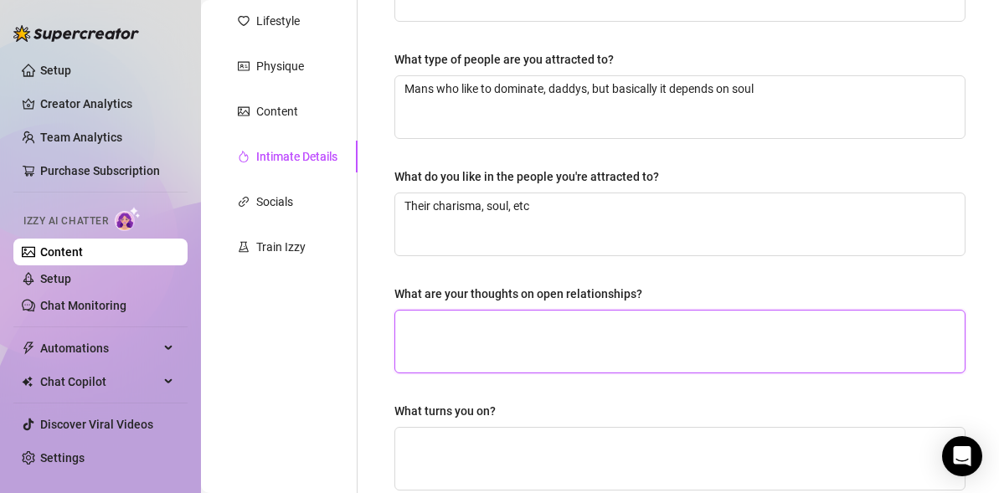
click at [501, 337] on textarea "What are your thoughts on open relationships?" at bounding box center [679, 342] width 569 height 62
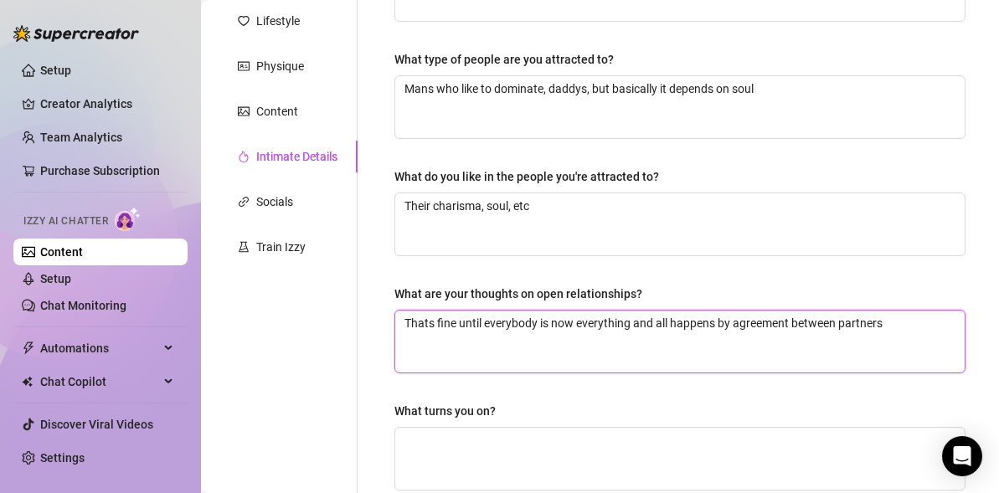
scroll to position [402, 0]
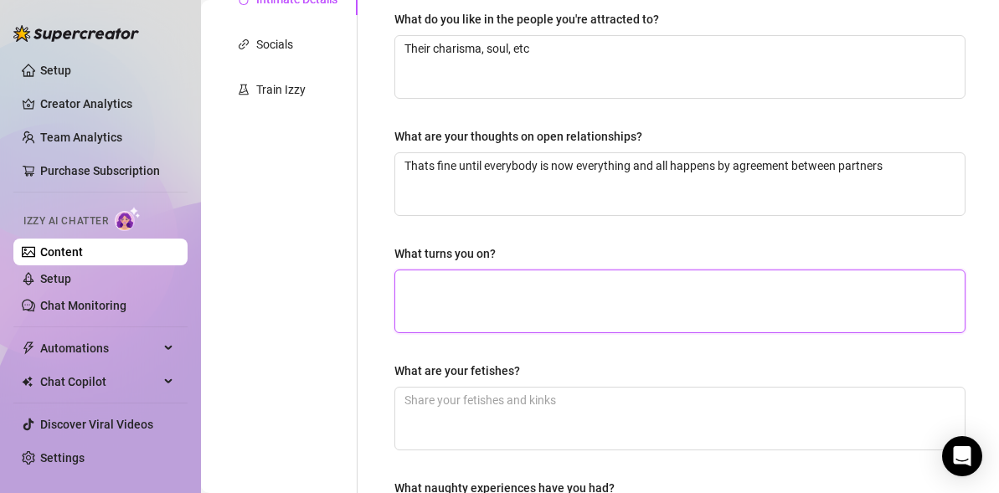
click at [462, 270] on textarea "What turns you on?" at bounding box center [679, 301] width 569 height 62
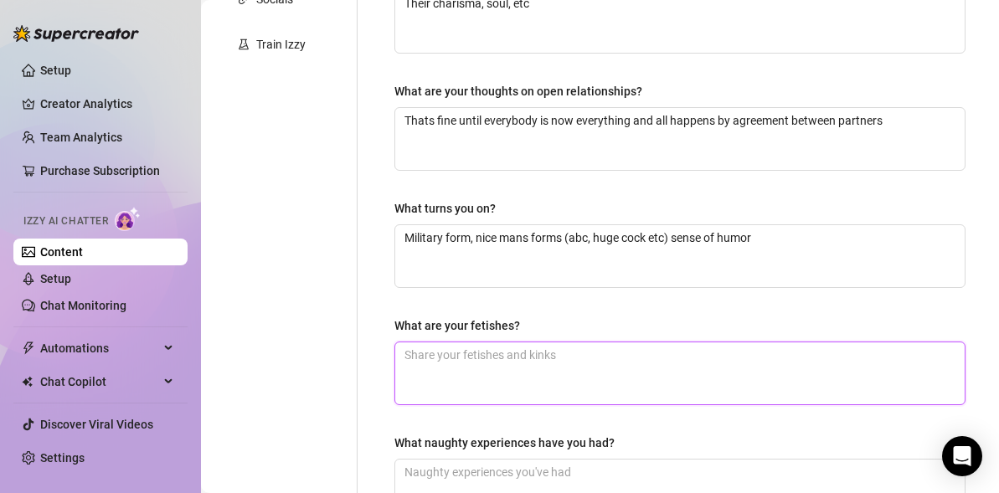
click at [602, 353] on textarea "What are your fetishes?" at bounding box center [679, 373] width 569 height 62
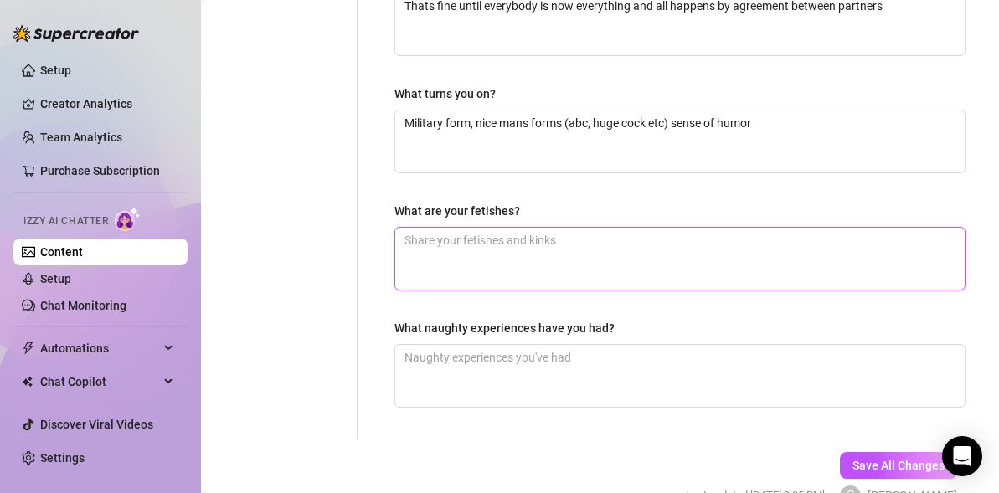
scroll to position [563, 0]
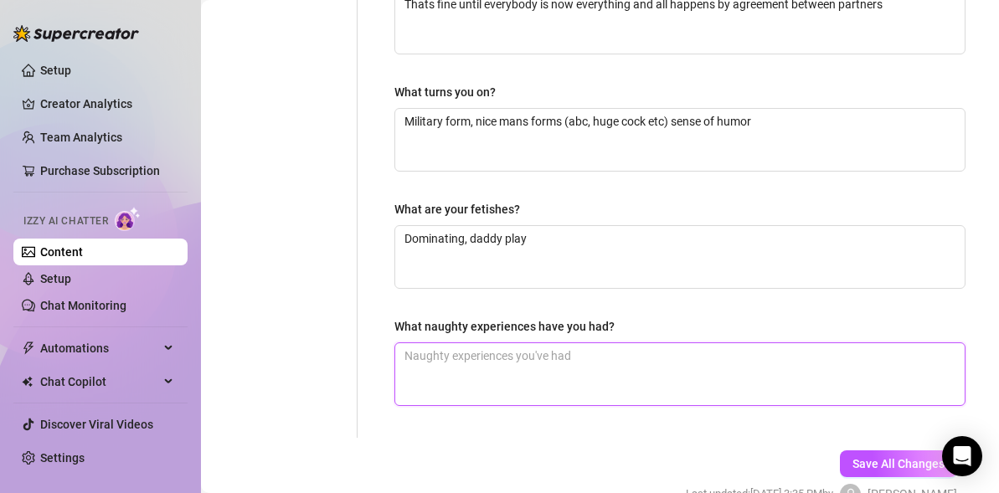
click at [539, 368] on textarea "What naughty experiences have you had?" at bounding box center [679, 374] width 569 height 62
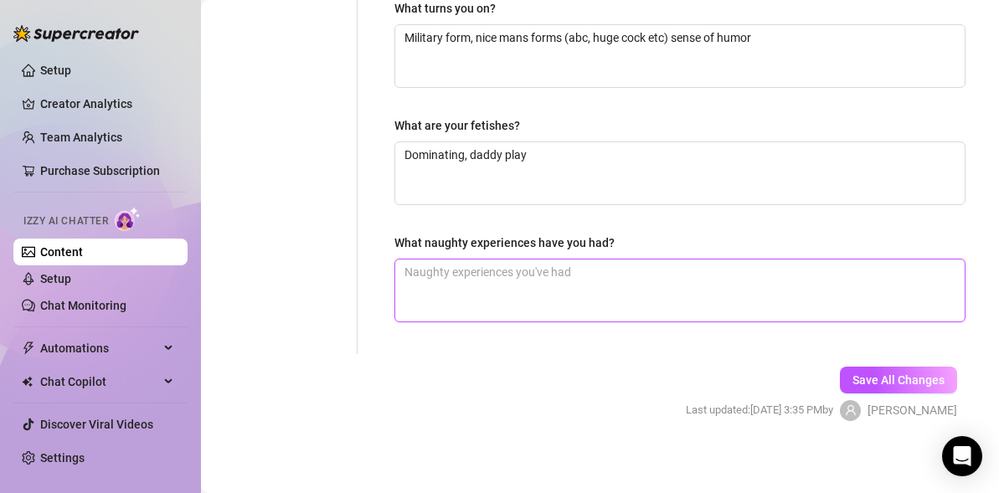
scroll to position [650, 0]
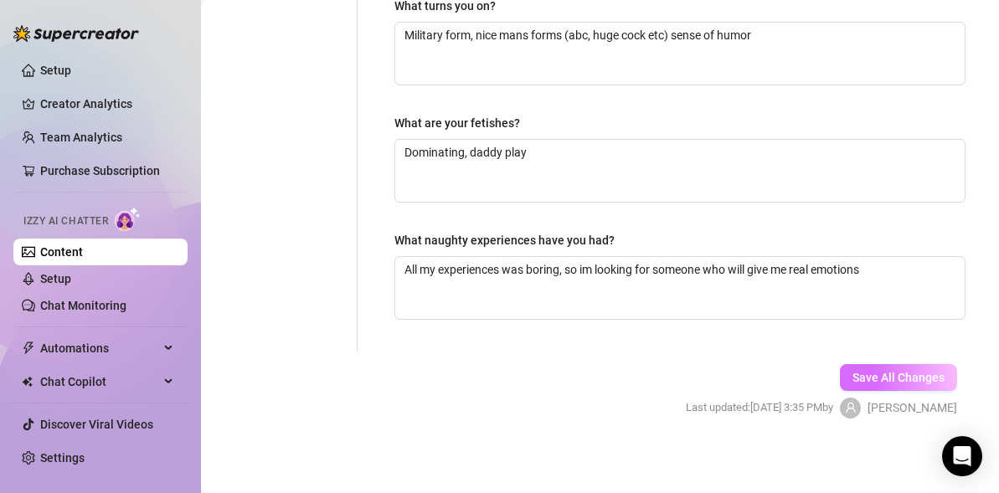
click at [856, 379] on span "Save All Changes" at bounding box center [898, 377] width 92 height 13
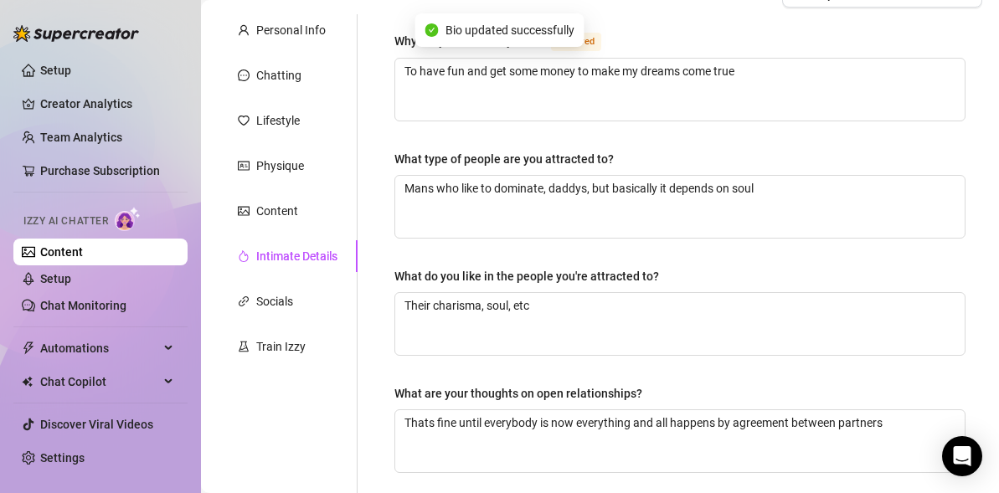
scroll to position [147, 0]
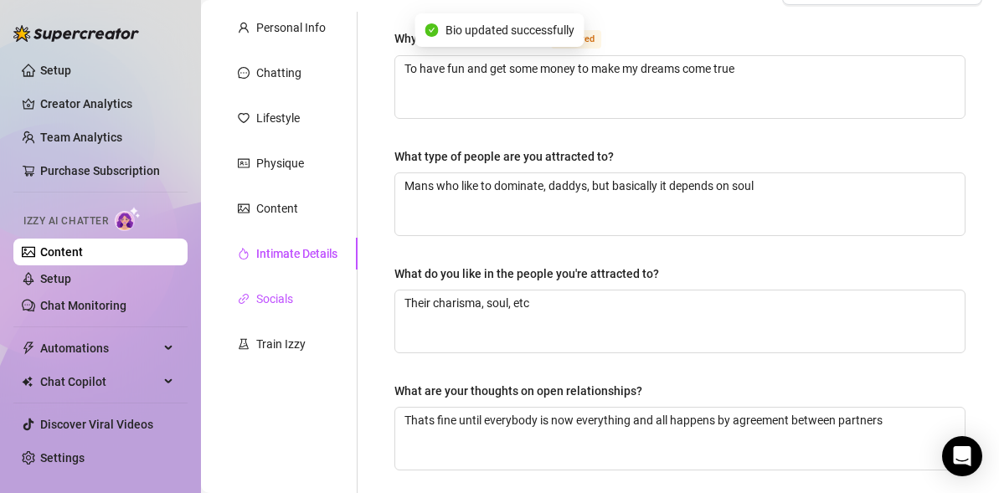
click at [273, 291] on div "Socials" at bounding box center [274, 299] width 37 height 18
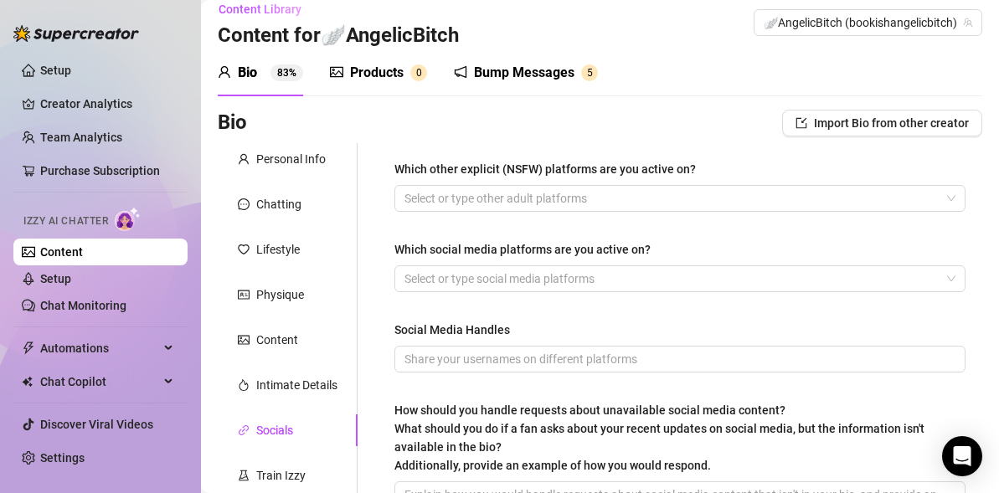
scroll to position [0, 0]
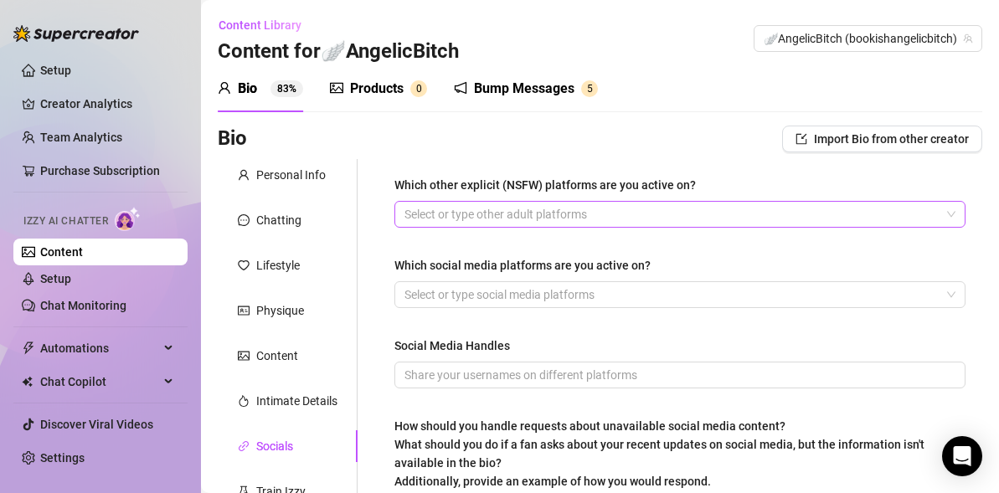
click at [582, 213] on div at bounding box center [671, 214] width 547 height 23
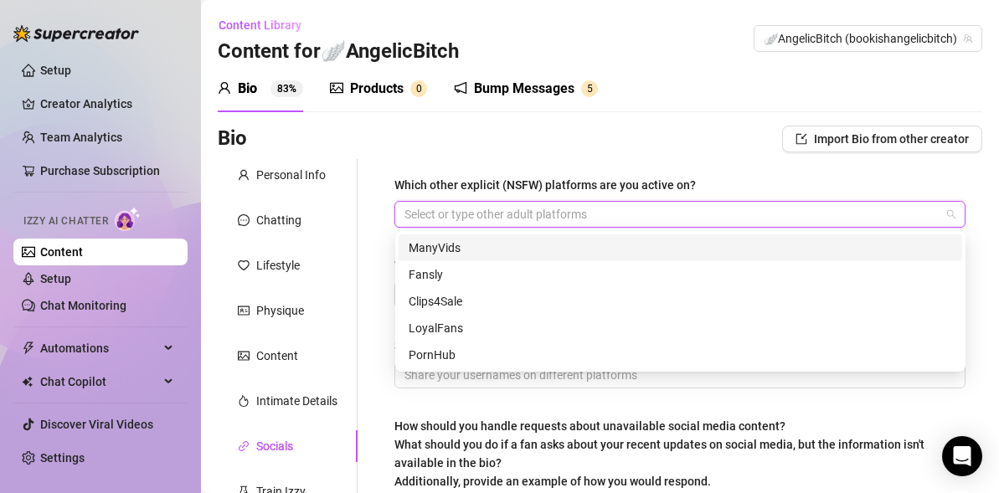
click at [523, 215] on div at bounding box center [671, 214] width 547 height 23
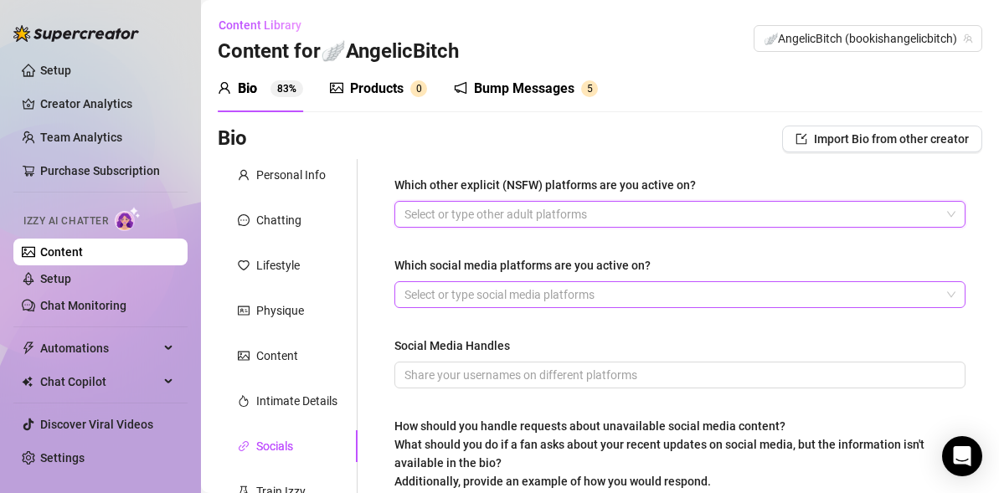
click at [517, 283] on div at bounding box center [671, 294] width 547 height 23
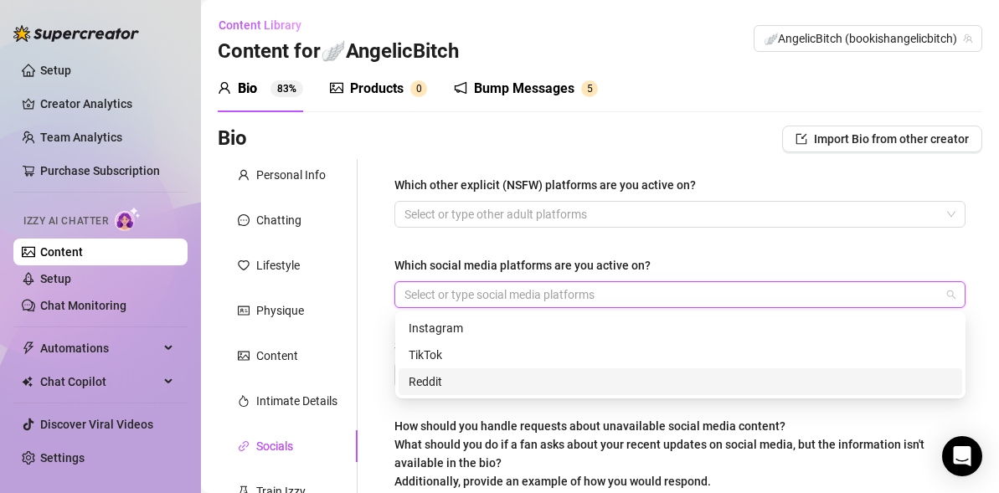
click at [467, 379] on div "Reddit" at bounding box center [680, 382] width 543 height 18
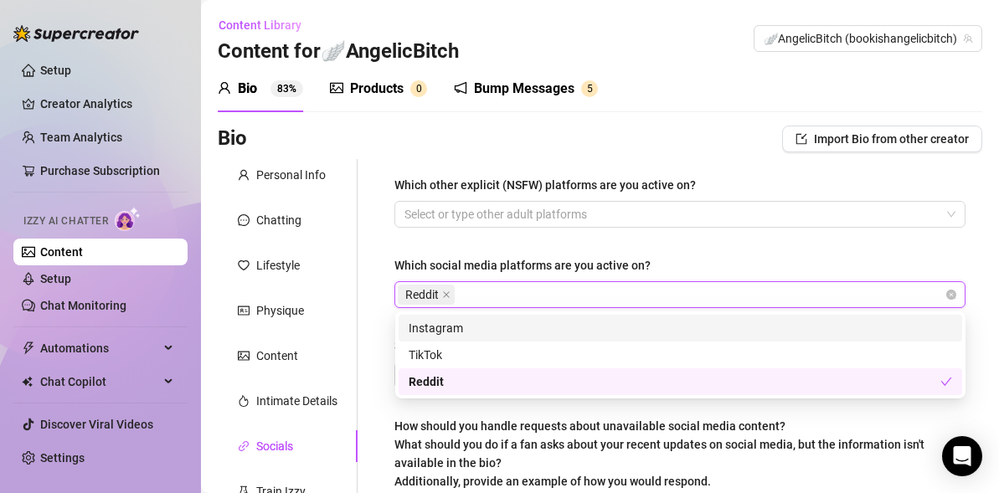
click at [595, 253] on div "Which other explicit (NSFW) platforms are you active on? Select or type other a…" at bounding box center [679, 376] width 571 height 400
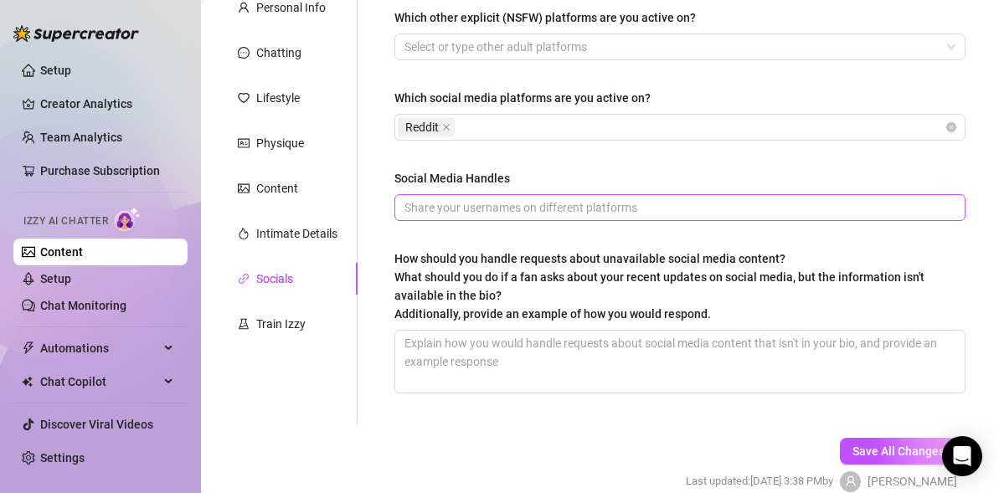
scroll to position [170, 0]
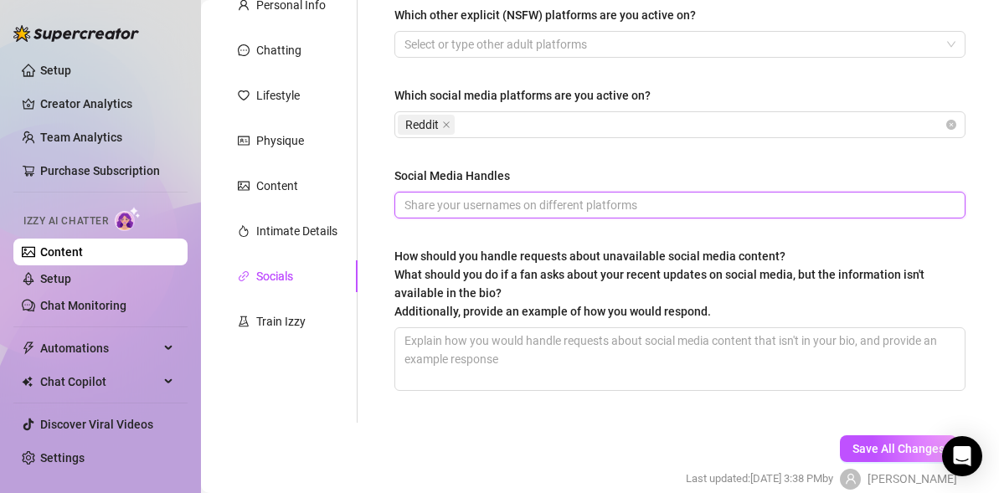
click at [482, 203] on input "Social Media Handles" at bounding box center [678, 205] width 548 height 18
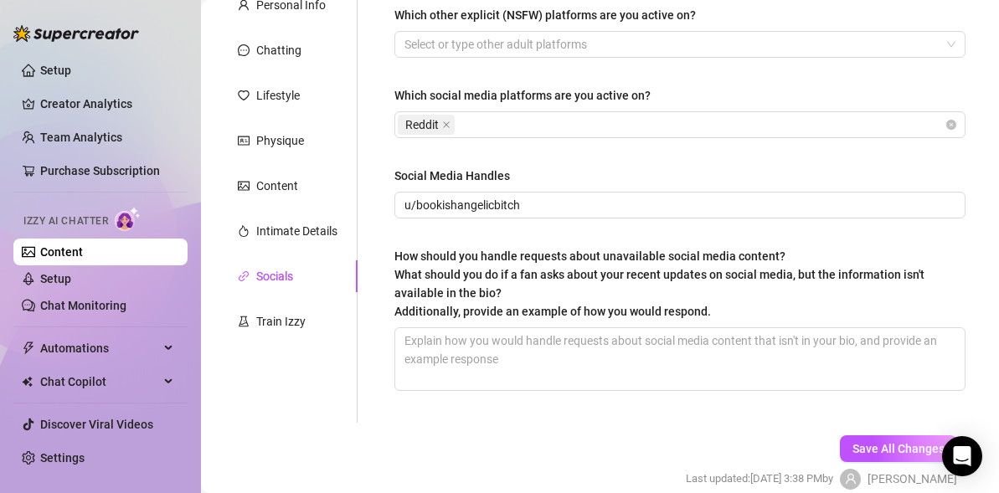
click at [553, 254] on span "How should you handle requests about unavailable social media content? What sho…" at bounding box center [659, 283] width 530 height 69
click at [553, 328] on textarea "How should you handle requests about unavailable social media content? What sho…" at bounding box center [679, 359] width 569 height 62
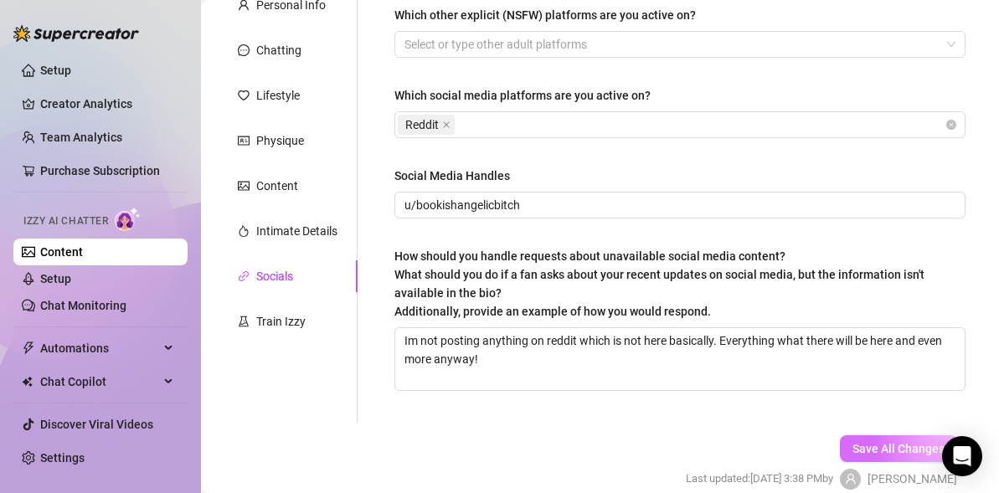
click at [898, 455] on span "Save All Changes" at bounding box center [898, 448] width 92 height 13
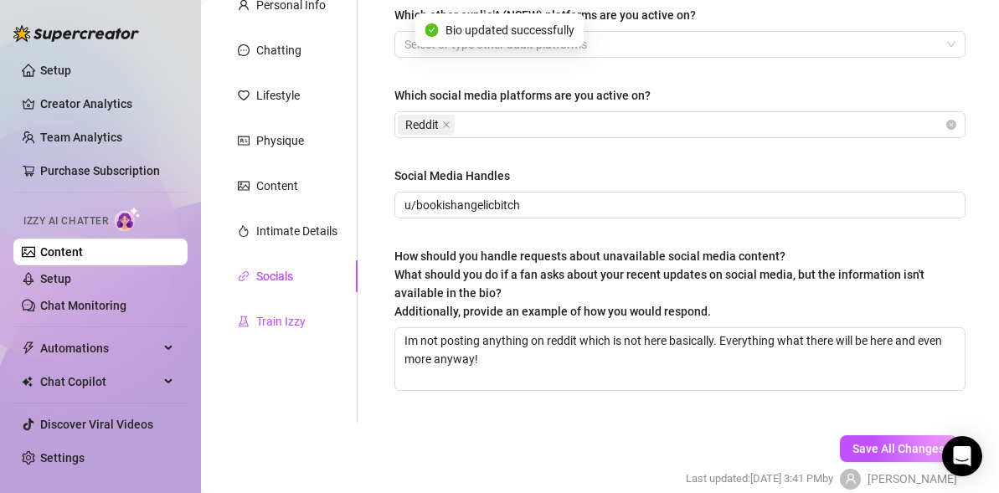
click at [304, 326] on div "Train Izzy" at bounding box center [280, 321] width 49 height 18
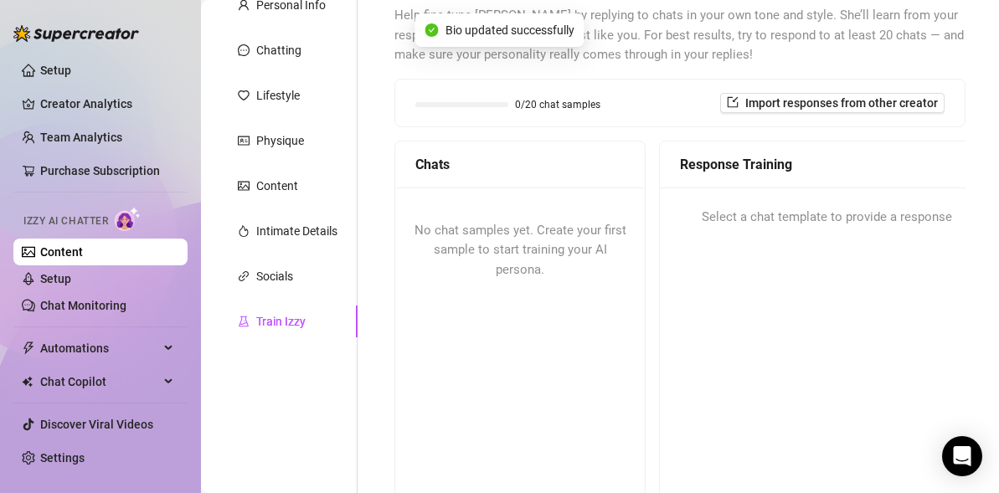
scroll to position [0, 0]
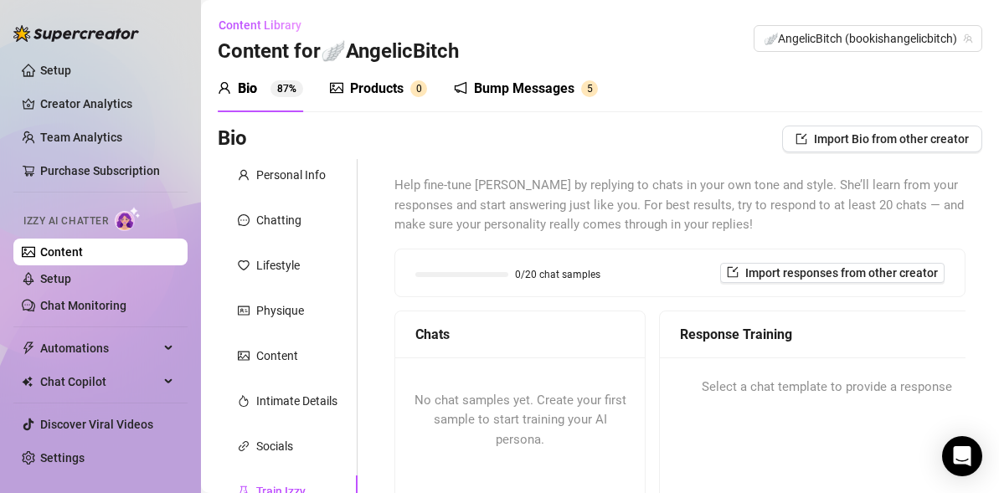
click at [593, 362] on div "No chat samples yet. Create your first sample to start training your AI persona." at bounding box center [519, 420] width 249 height 126
click at [765, 275] on span "Import responses from other creator" at bounding box center [841, 272] width 193 height 13
click at [886, 197] on span "Help fine-tune [PERSON_NAME] by replying to chats in your own tone and style. S…" at bounding box center [679, 205] width 571 height 59
click at [499, 267] on div "0/20 chat samples" at bounding box center [507, 274] width 185 height 16
click at [457, 443] on div "No chat samples yet. Create your first sample to start training your AI persona." at bounding box center [519, 420] width 249 height 126
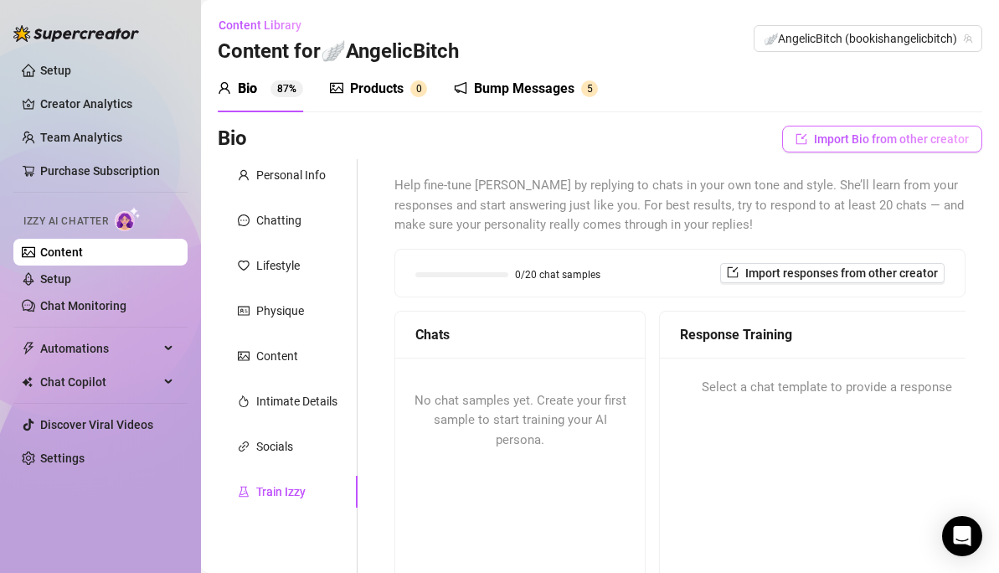
click at [866, 137] on span "Import Bio from other creator" at bounding box center [891, 138] width 155 height 13
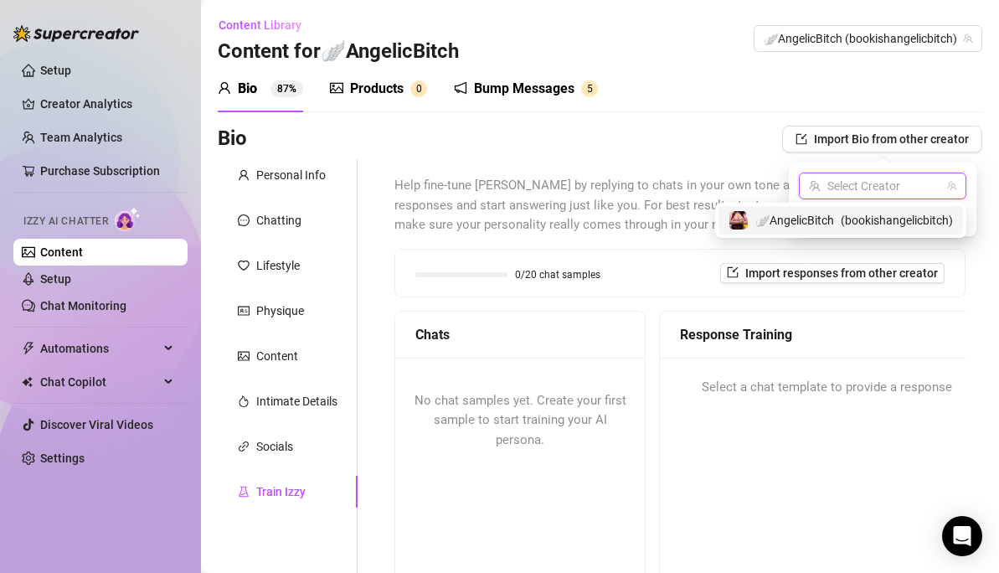
click at [863, 193] on input "search" at bounding box center [875, 185] width 132 height 25
click at [841, 223] on span "( bookishangelicbitch )" at bounding box center [897, 220] width 112 height 18
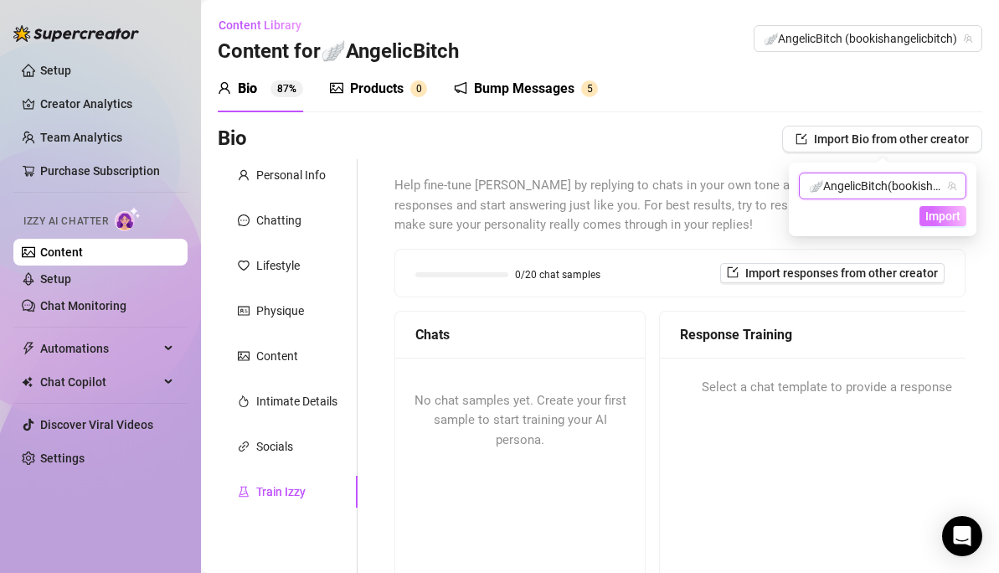
click at [938, 225] on button "Import" at bounding box center [942, 216] width 47 height 20
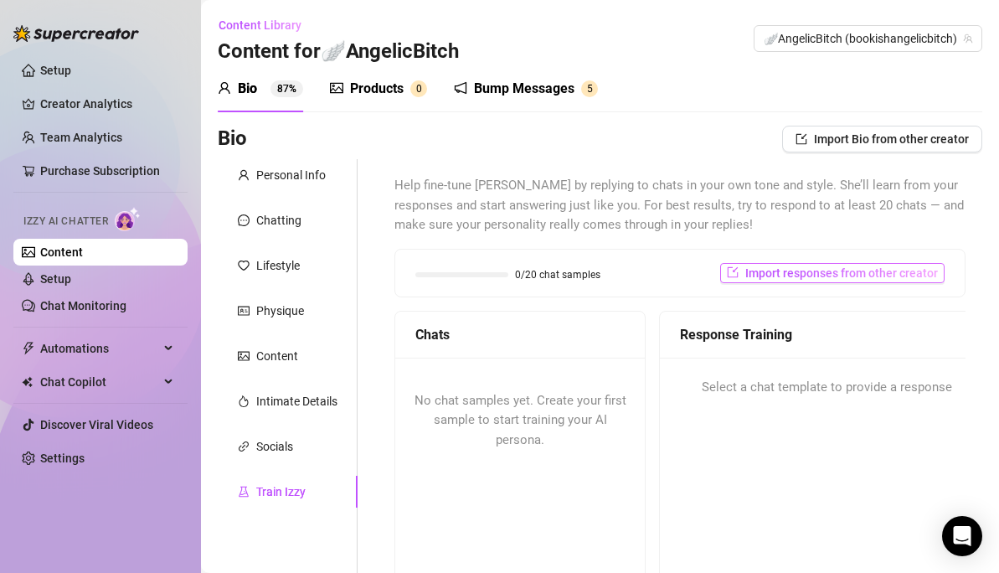
click at [847, 268] on span "Import responses from other creator" at bounding box center [841, 272] width 193 height 13
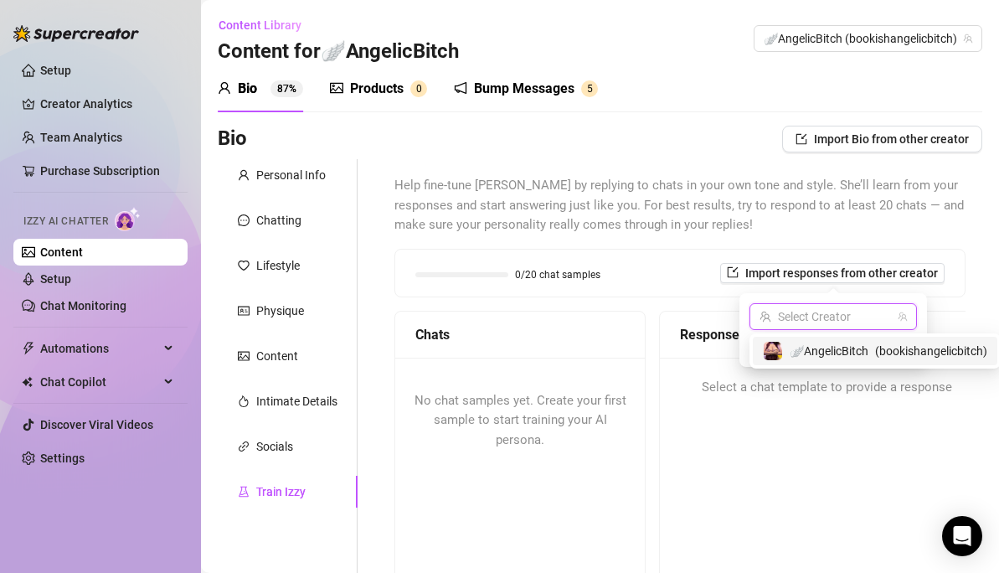
click at [799, 305] on input "search" at bounding box center [825, 316] width 132 height 25
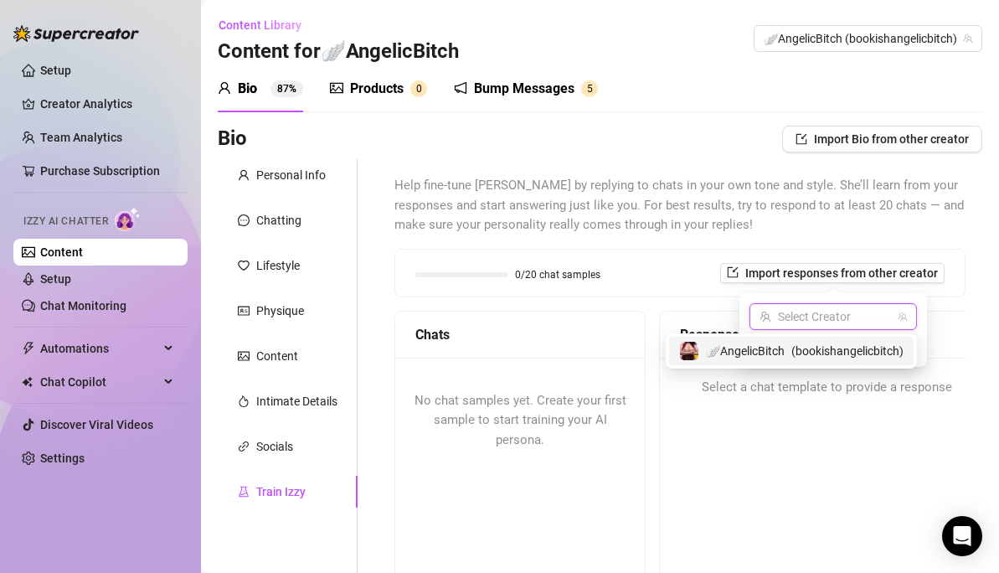
click at [803, 358] on span "( bookishangelicbitch )" at bounding box center [847, 351] width 112 height 18
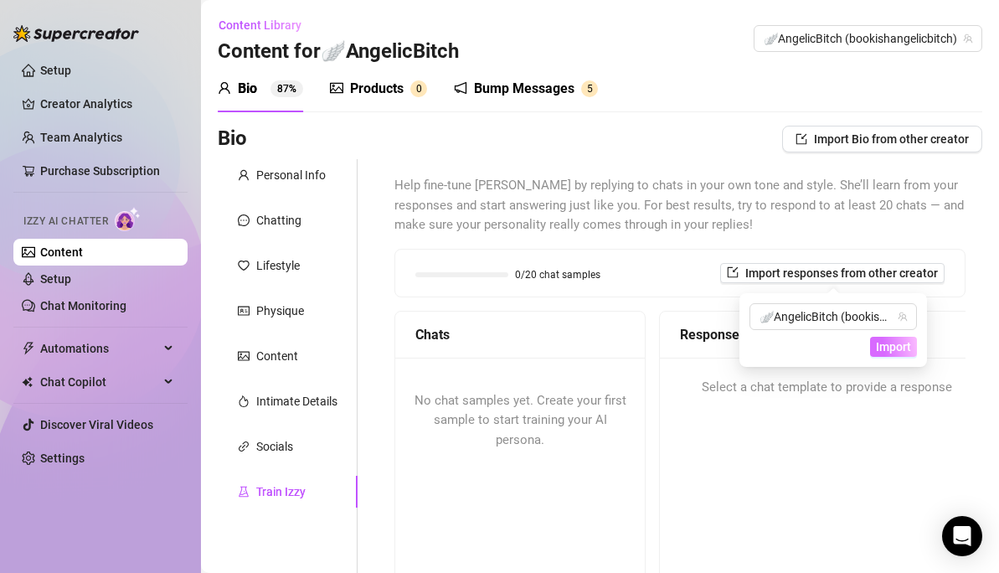
click at [886, 347] on span "Import" at bounding box center [893, 346] width 35 height 13
click at [888, 343] on span "Import" at bounding box center [893, 346] width 35 height 13
click at [885, 346] on span "Import" at bounding box center [893, 346] width 35 height 13
click at [891, 304] on span "🪽AngelicBitch (bookishangelicbitch)" at bounding box center [832, 316] width 147 height 25
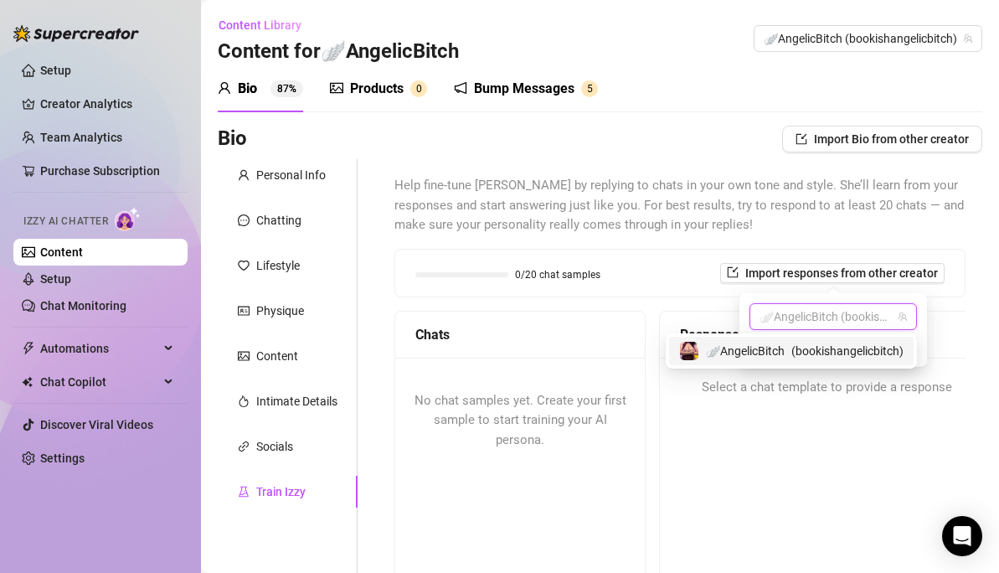
click at [851, 347] on span "( bookishangelicbitch )" at bounding box center [847, 351] width 112 height 18
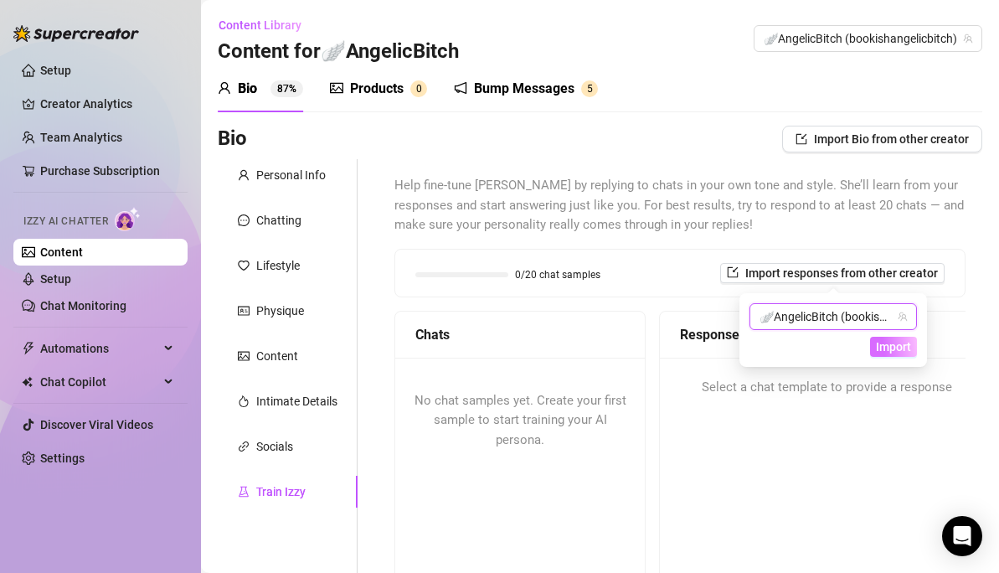
click at [886, 346] on span "Import" at bounding box center [893, 346] width 35 height 13
click at [949, 306] on div "Help fine-tune Izzy by replying to chats in your own tone and style. She’ll lea…" at bounding box center [679, 452] width 571 height 553
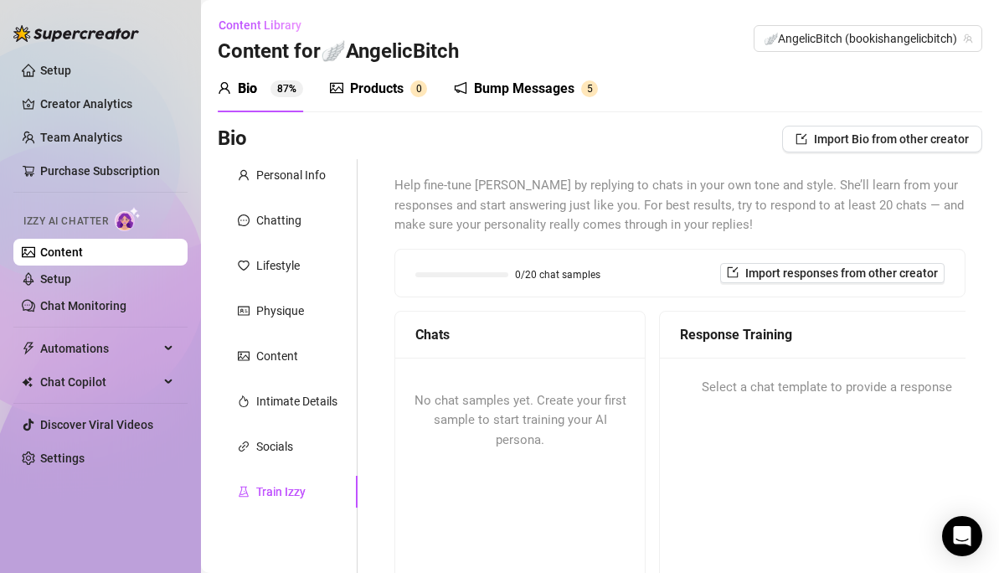
click at [751, 399] on div "Select a chat template to provide a response" at bounding box center [826, 387] width 333 height 60
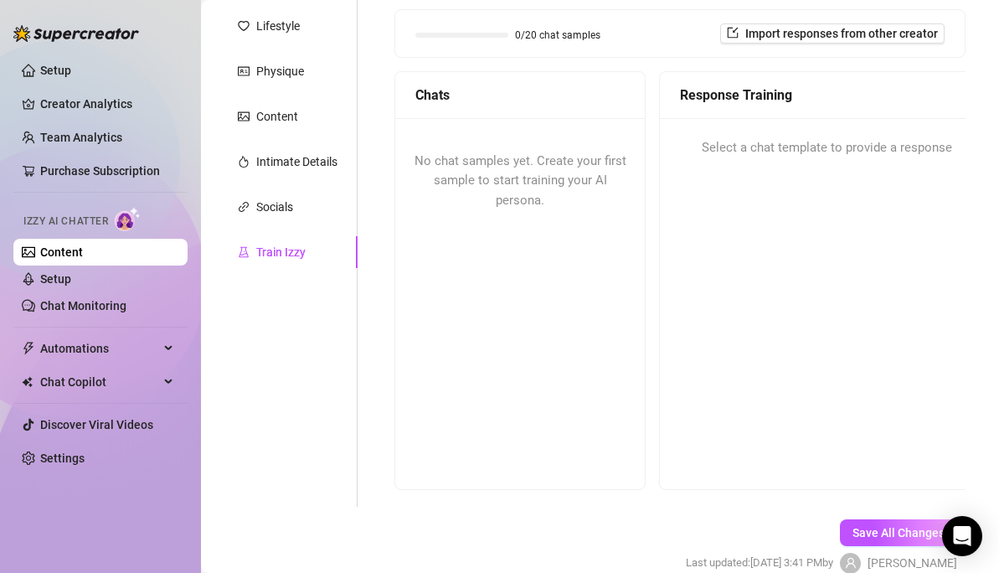
scroll to position [319, 0]
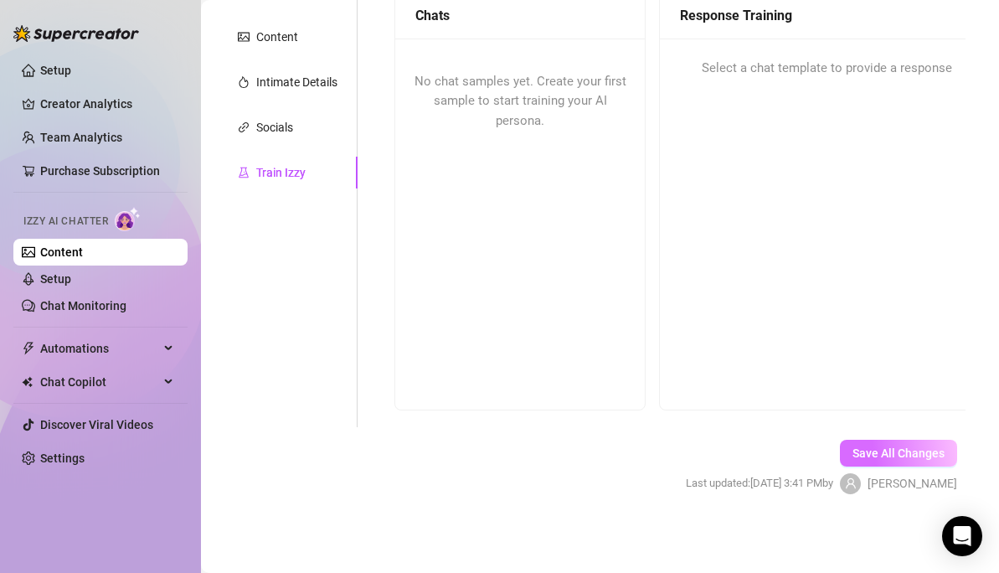
click at [918, 454] on span "Save All Changes" at bounding box center [898, 452] width 92 height 13
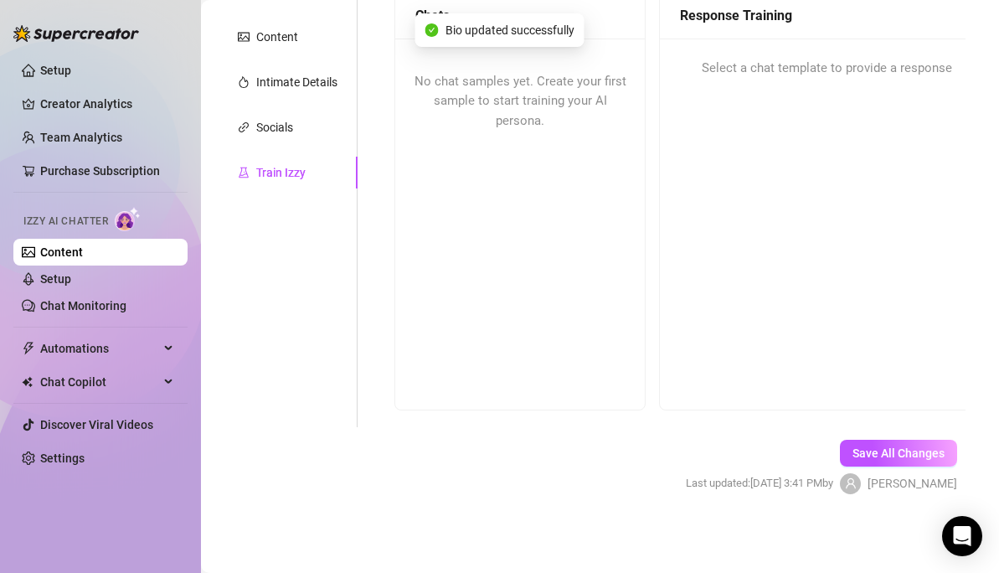
scroll to position [0, 0]
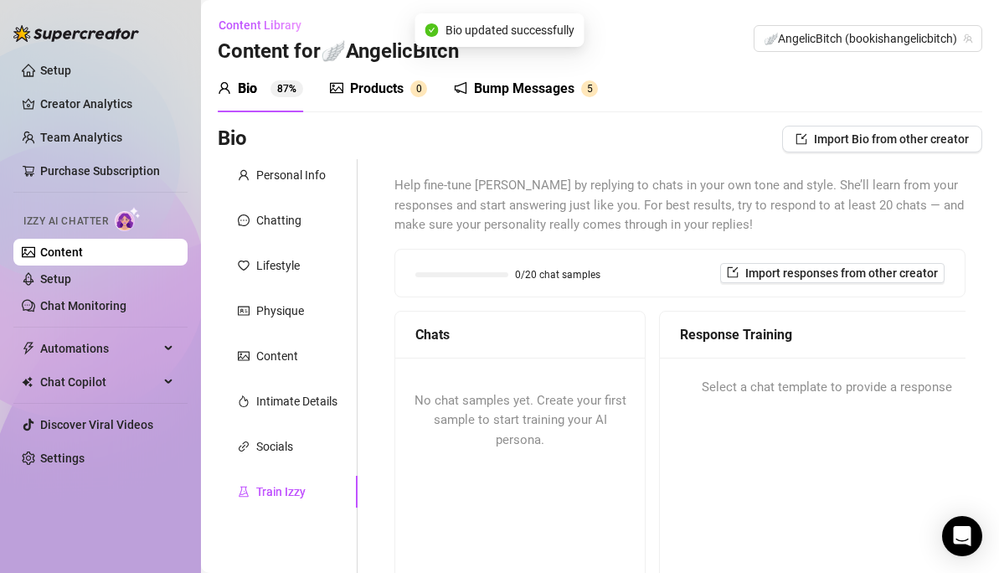
click at [500, 273] on div at bounding box center [461, 274] width 93 height 5
click at [393, 107] on div "Products 0" at bounding box center [378, 88] width 97 height 47
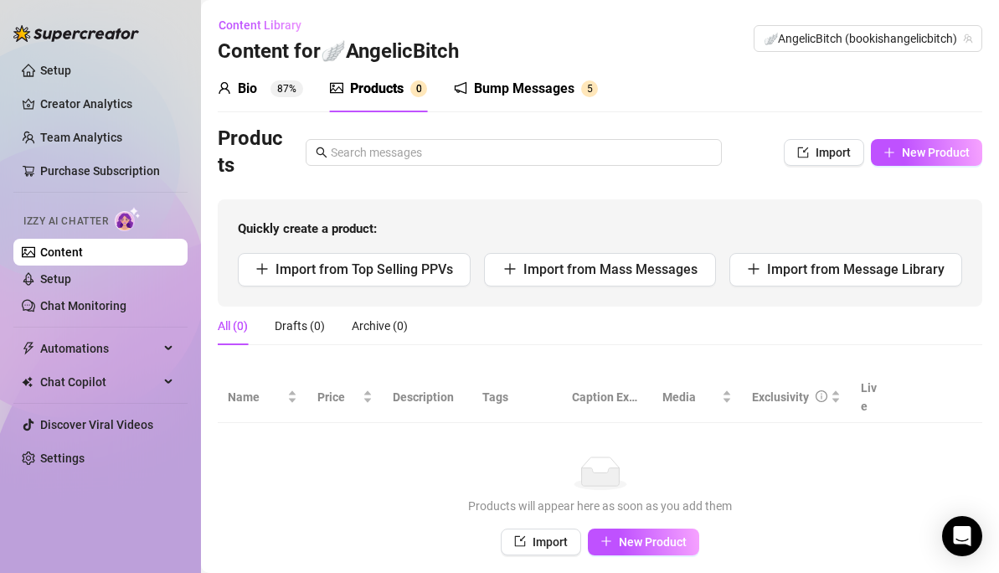
click at [486, 101] on div "Bump Messages 5" at bounding box center [526, 88] width 144 height 47
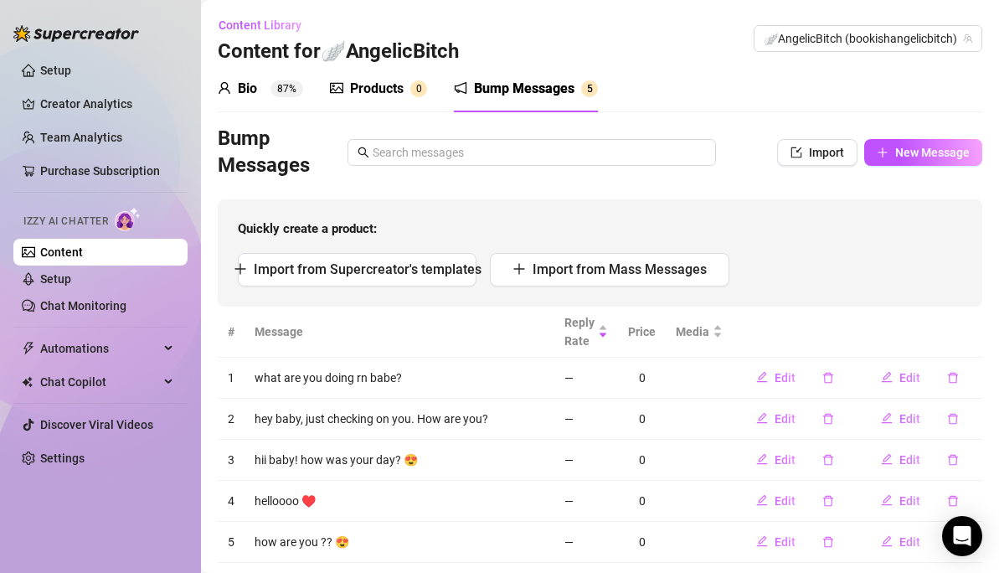
click at [266, 85] on div "Bio 87%" at bounding box center [260, 89] width 85 height 20
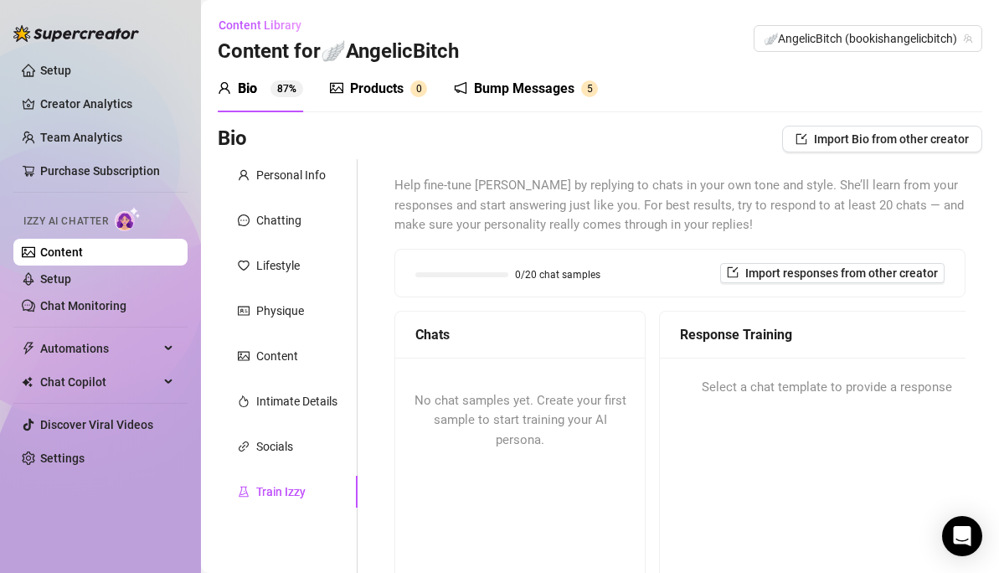
click at [95, 224] on span "Izzy AI Chatter" at bounding box center [65, 221] width 85 height 16
click at [71, 279] on link "Setup" at bounding box center [55, 278] width 31 height 13
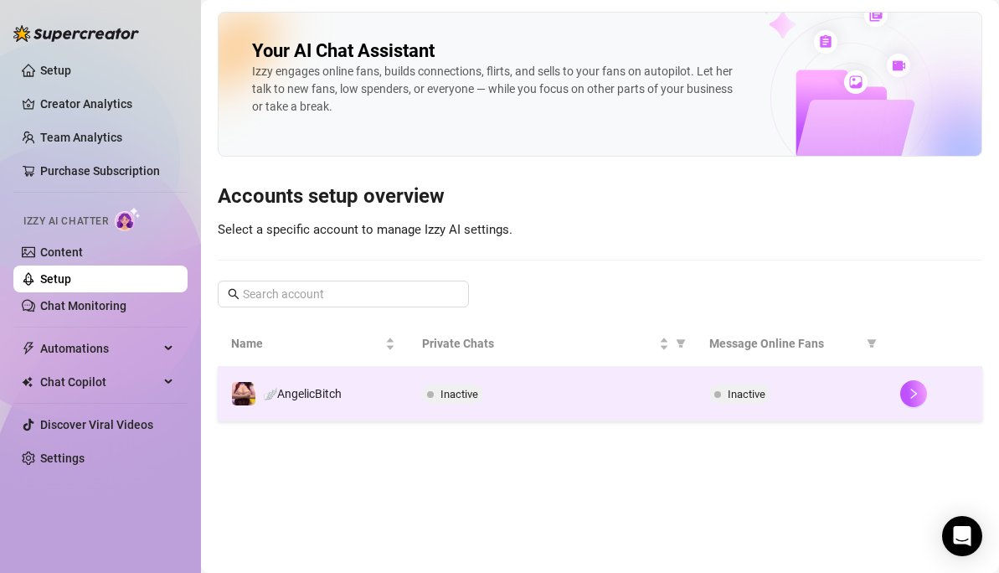
click at [409, 386] on td "Inactive" at bounding box center [552, 394] width 286 height 54
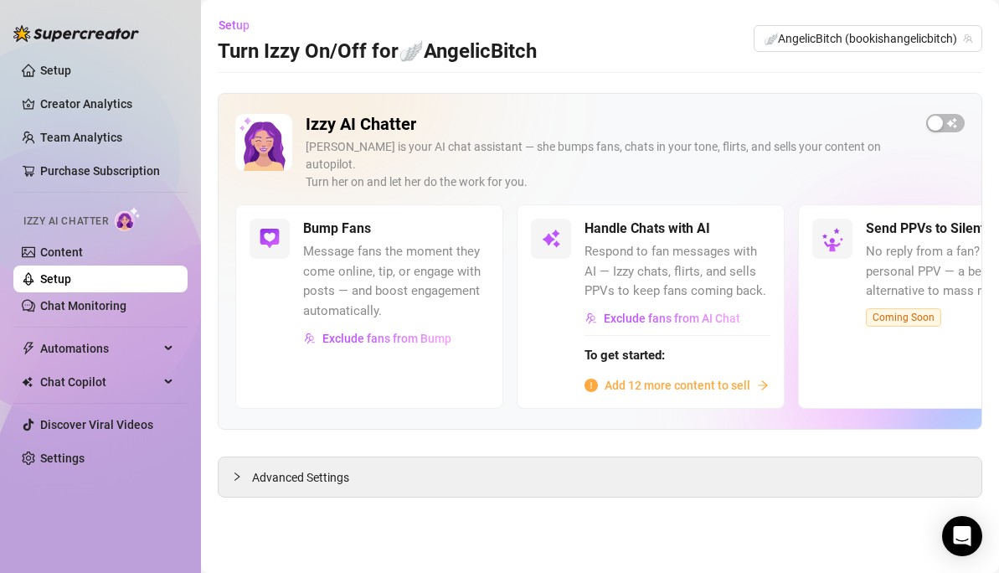
click at [71, 275] on link "Setup" at bounding box center [55, 278] width 31 height 13
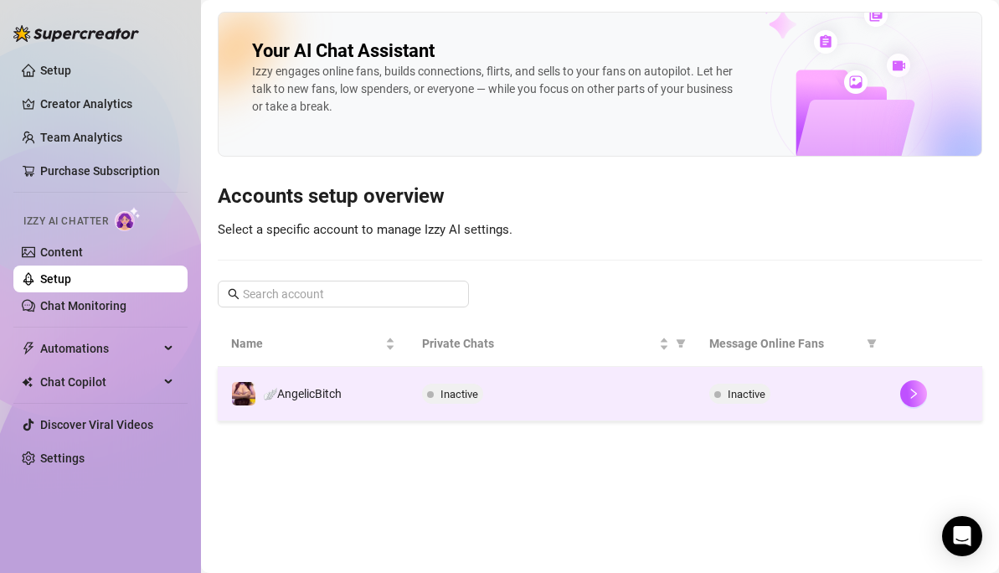
click at [479, 407] on td "Inactive" at bounding box center [552, 394] width 286 height 54
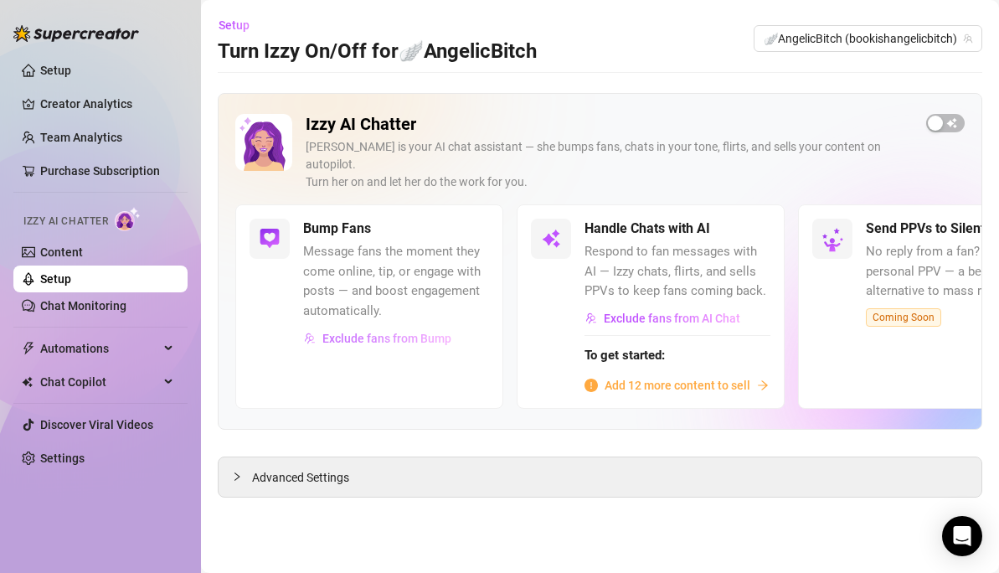
click at [401, 325] on button "Exclude fans from Bump" at bounding box center [377, 338] width 149 height 27
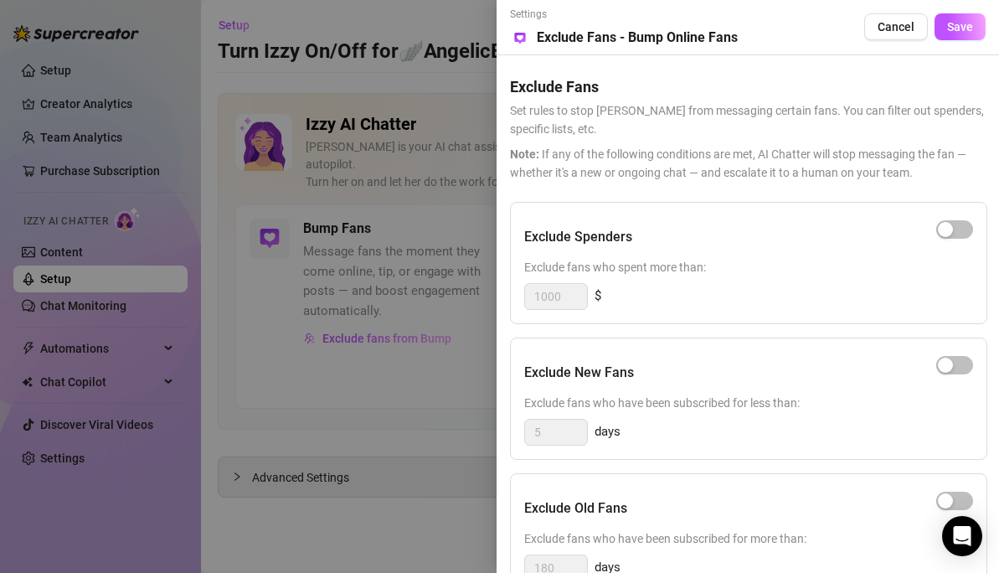
click at [761, 194] on div "Exclude Fans Set rules to stop Izzy from messaging certain fans. You can filter…" at bounding box center [748, 404] width 476 height 699
click at [968, 28] on span "Save" at bounding box center [960, 26] width 26 height 13
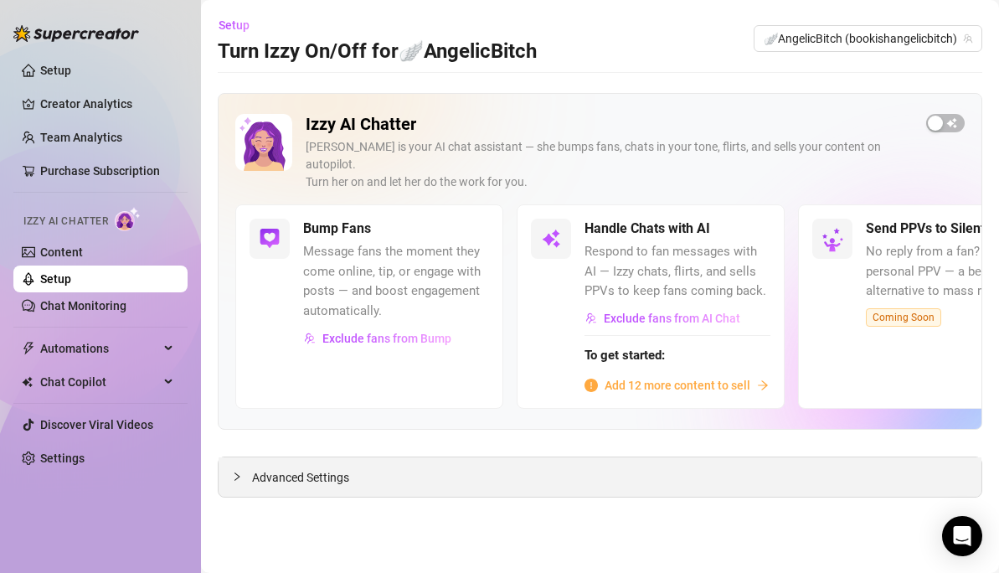
click at [641, 470] on div "Advanced Settings" at bounding box center [600, 476] width 763 height 39
click at [318, 468] on span "Advanced Settings" at bounding box center [300, 477] width 97 height 18
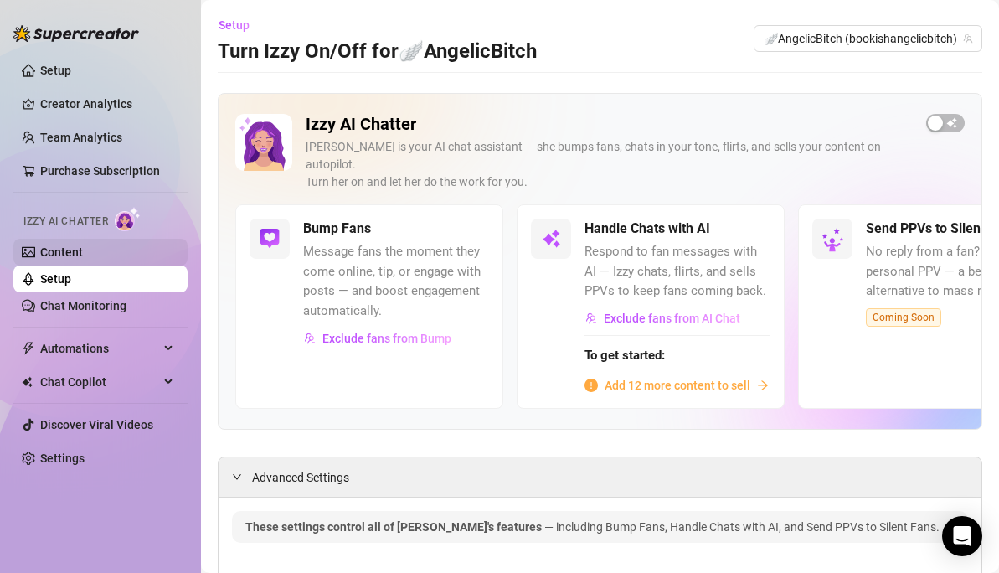
click at [83, 246] on link "Content" at bounding box center [61, 251] width 43 height 13
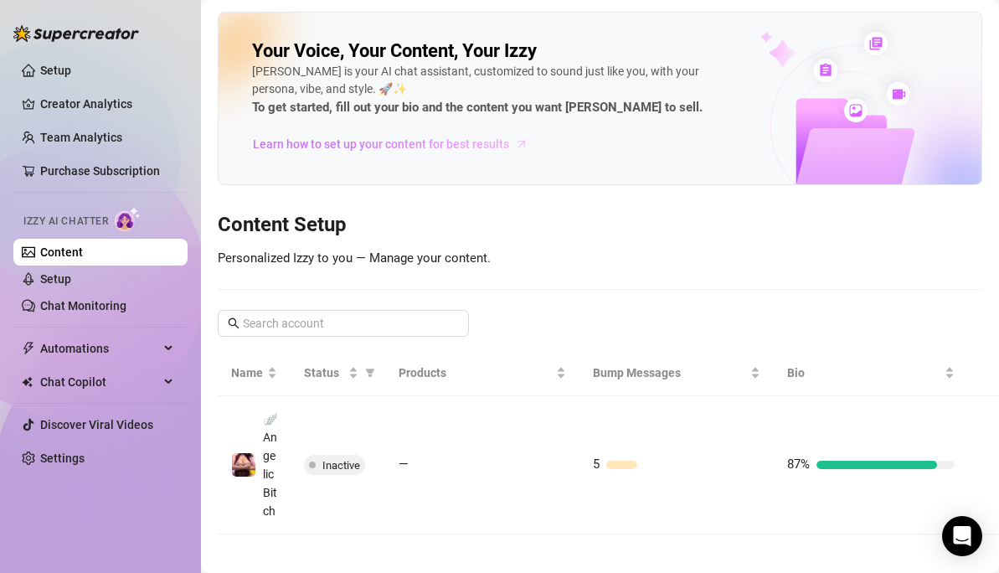
click at [454, 146] on span "Learn how to set up your content for best results" at bounding box center [381, 144] width 256 height 18
click at [497, 280] on div "Your Voice, Your Content, Your Izzy Izzy is your AI chat assistant, customized …" at bounding box center [600, 273] width 764 height 522
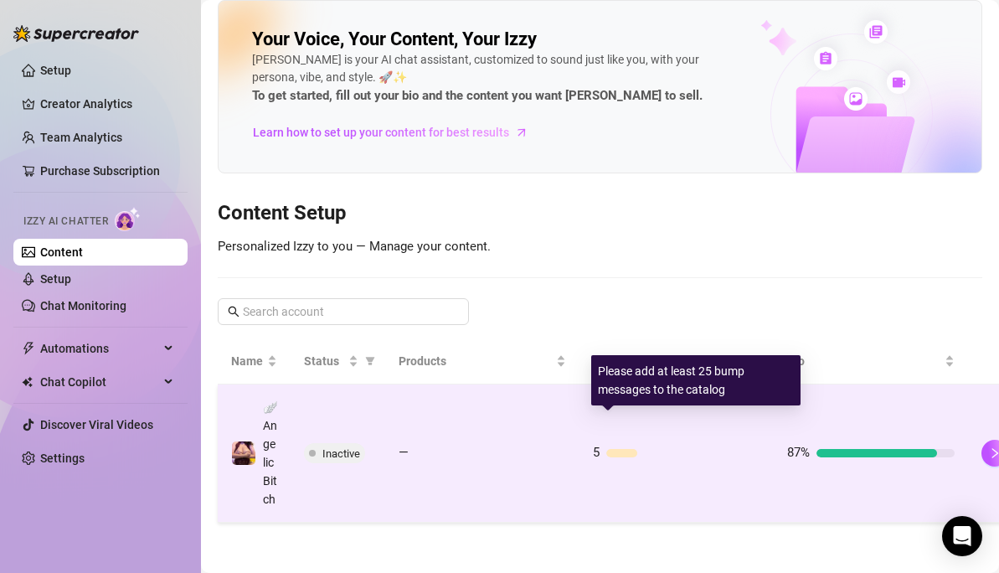
click at [697, 443] on div "5" at bounding box center [676, 453] width 167 height 20
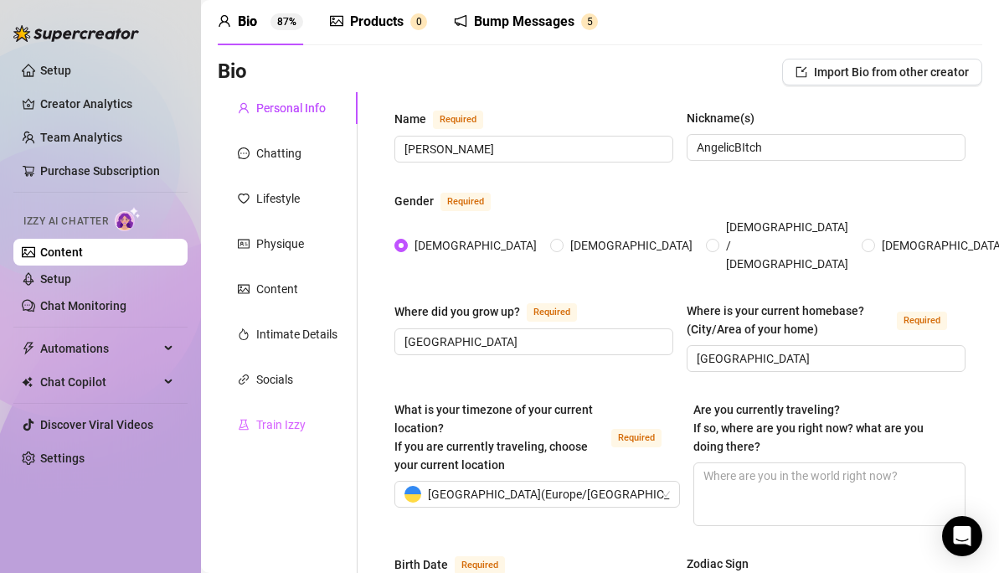
click at [285, 412] on div "Train Izzy" at bounding box center [288, 425] width 140 height 32
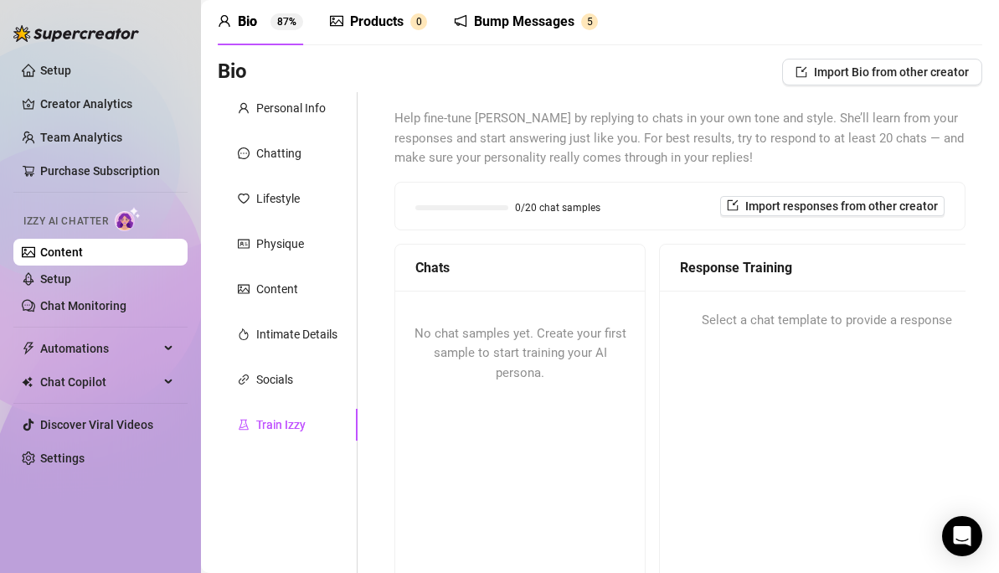
click at [574, 321] on div "No chat samples yet. Create your first sample to start training your AI persona." at bounding box center [519, 353] width 249 height 126
click at [798, 206] on span "Import responses from other creator" at bounding box center [841, 205] width 193 height 13
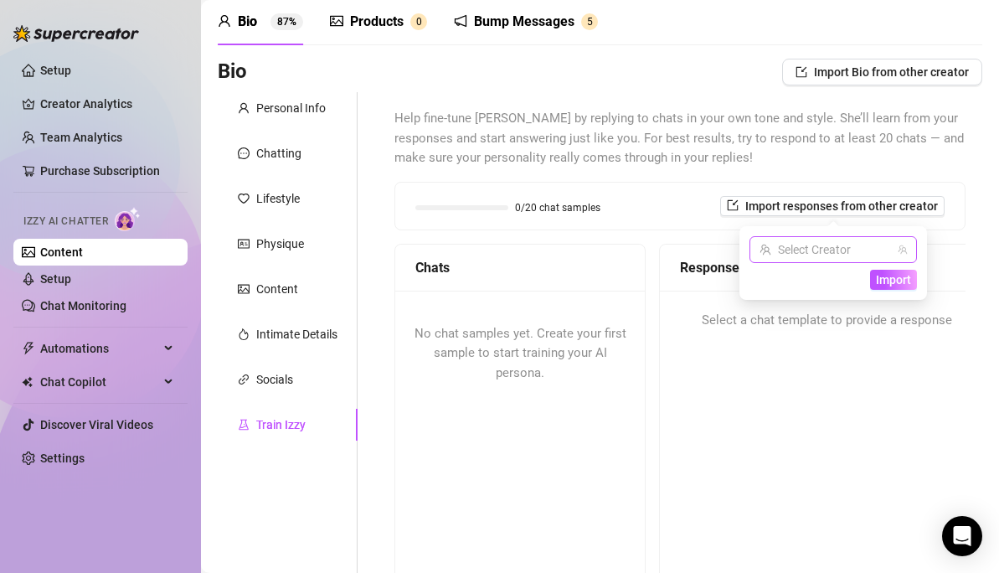
click at [794, 242] on input "search" at bounding box center [825, 249] width 132 height 25
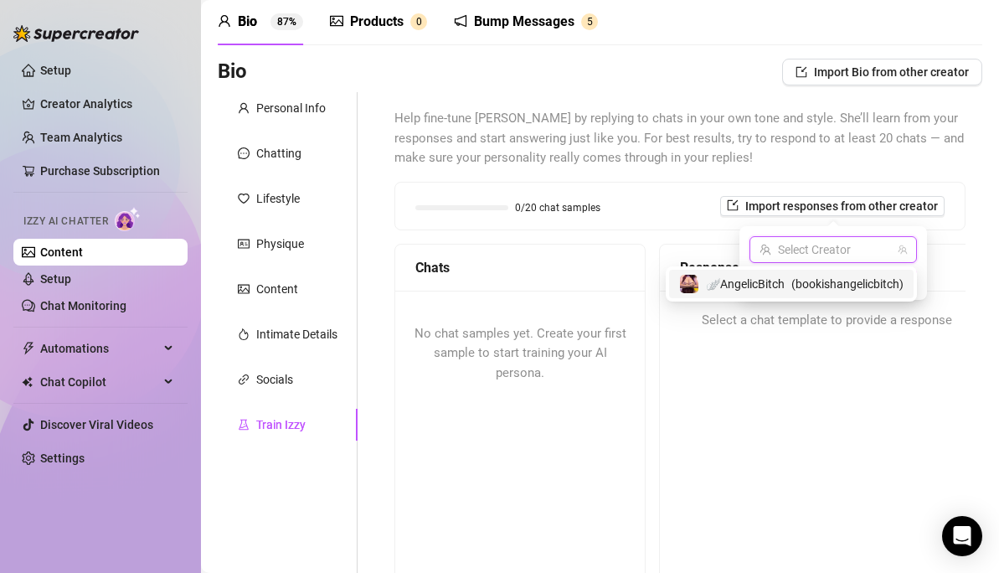
click at [775, 283] on span "🪽AngelicBitch" at bounding box center [745, 284] width 79 height 18
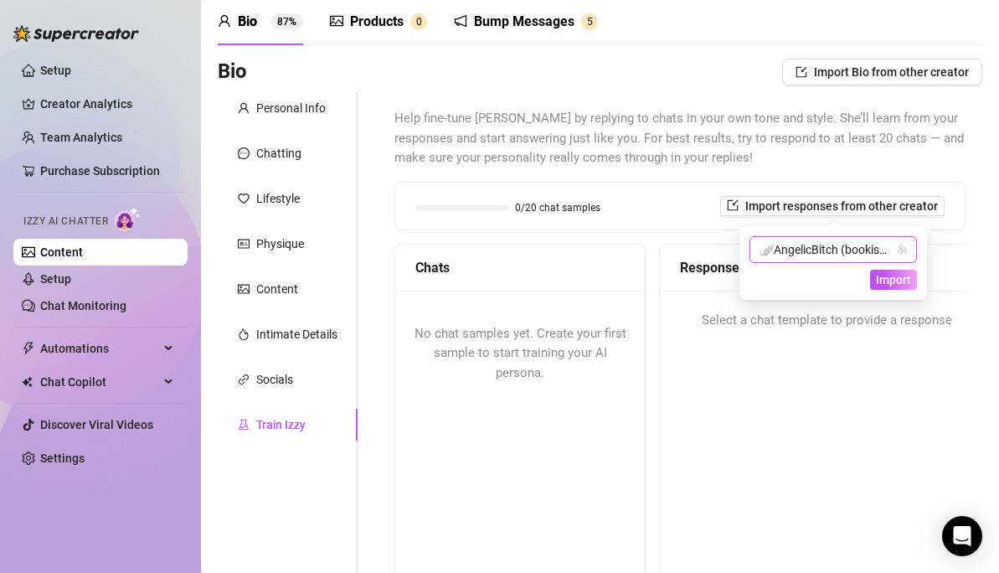
click at [900, 250] on icon "team" at bounding box center [902, 249] width 10 height 10
click at [892, 280] on span "Import" at bounding box center [893, 279] width 35 height 13
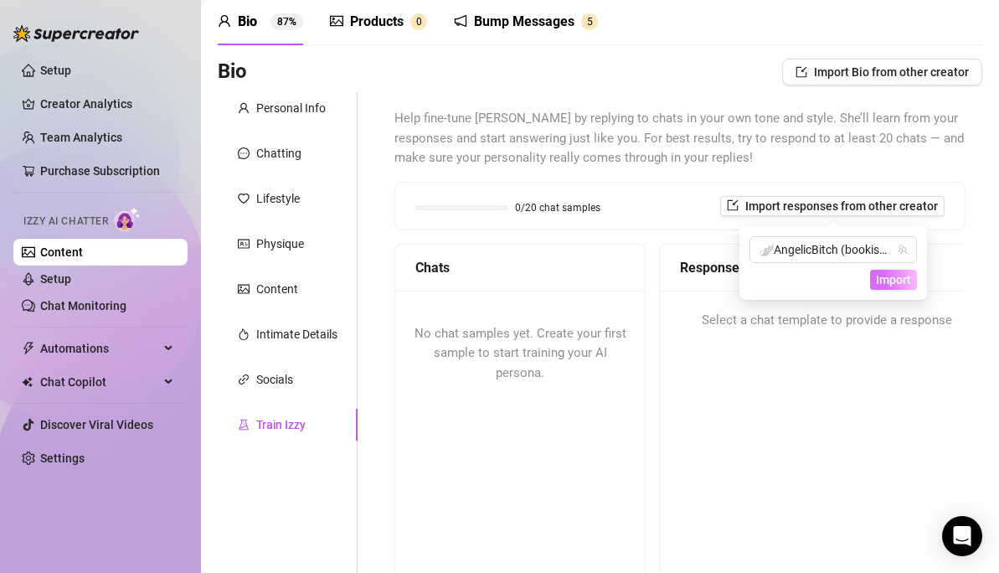
click at [892, 280] on span "Import" at bounding box center [893, 279] width 35 height 13
click at [818, 69] on span "Import Bio from other creator" at bounding box center [891, 71] width 155 height 13
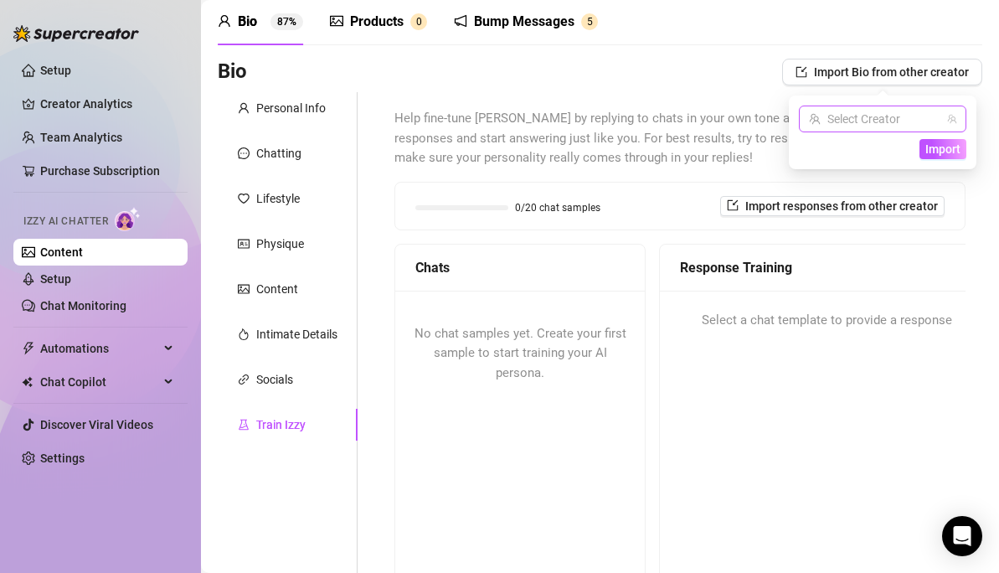
click at [833, 122] on input "search" at bounding box center [875, 118] width 132 height 25
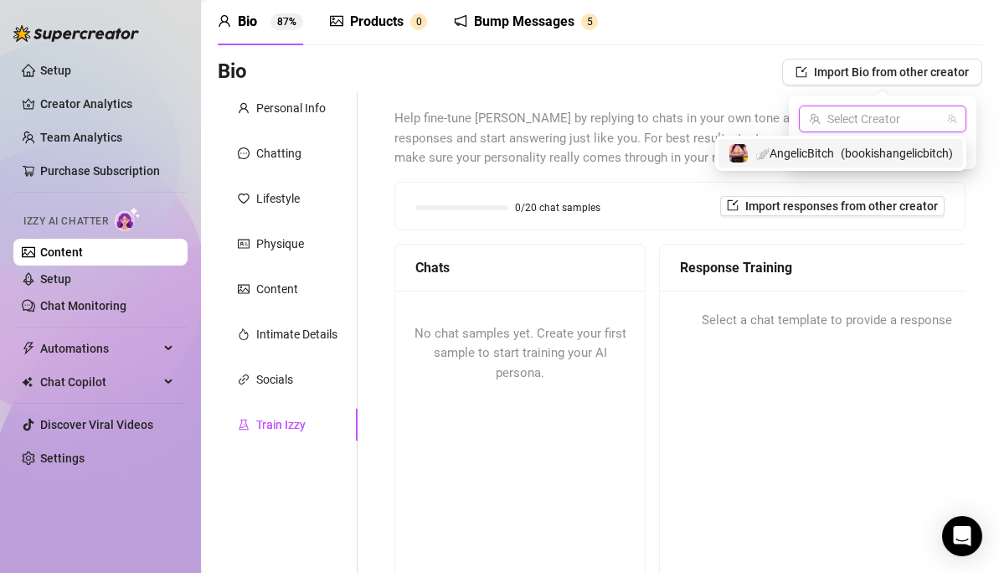
click at [779, 147] on span "🪽AngelicBitch" at bounding box center [794, 153] width 79 height 18
click at [779, 147] on span "Help fine-tune [PERSON_NAME] by replying to chats in your own tone and style. S…" at bounding box center [679, 138] width 571 height 59
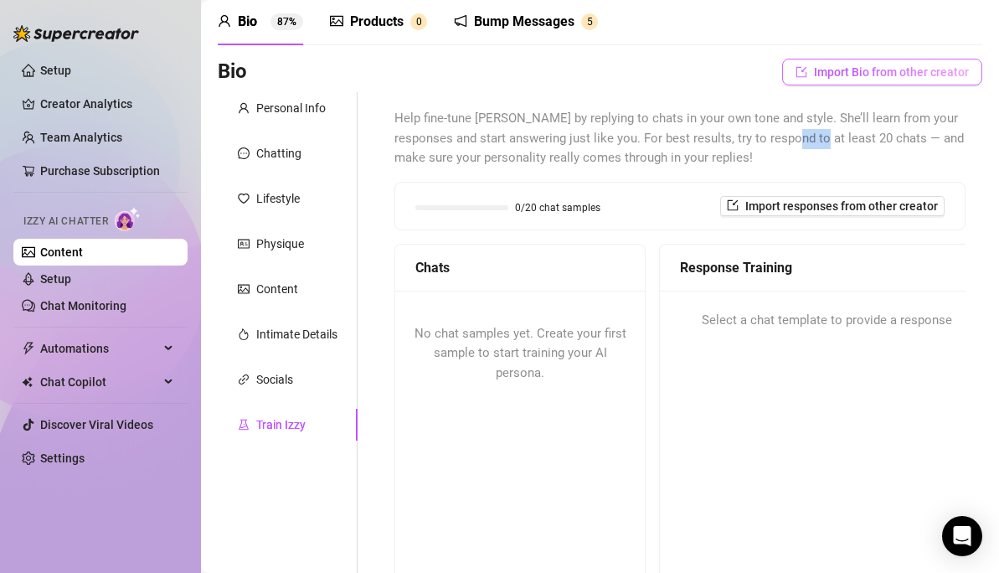
click at [833, 73] on span "Import Bio from other creator" at bounding box center [891, 71] width 155 height 13
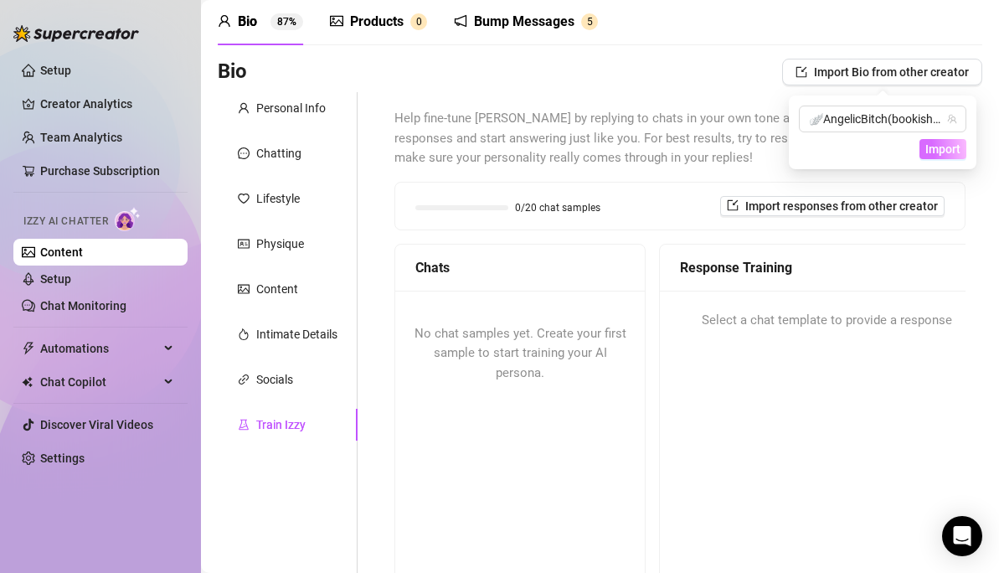
click at [952, 140] on button "Import" at bounding box center [942, 149] width 47 height 20
click at [952, 140] on span "Help fine-tune [PERSON_NAME] by replying to chats in your own tone and style. S…" at bounding box center [679, 138] width 571 height 59
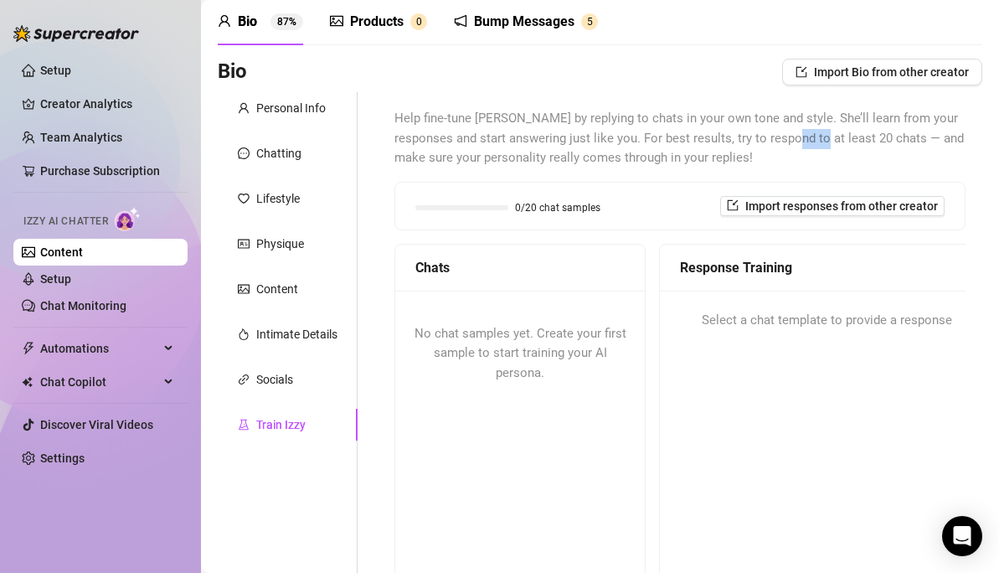
click at [952, 140] on span "Help fine-tune [PERSON_NAME] by replying to chats in your own tone and style. S…" at bounding box center [679, 138] width 571 height 59
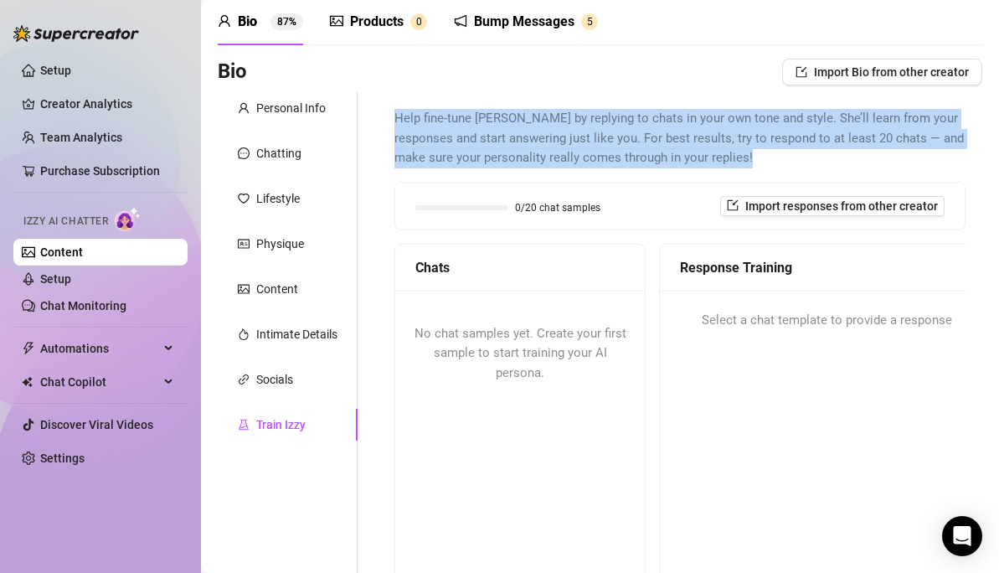
click at [944, 163] on span "Help fine-tune [PERSON_NAME] by replying to chats in your own tone and style. S…" at bounding box center [679, 138] width 571 height 59
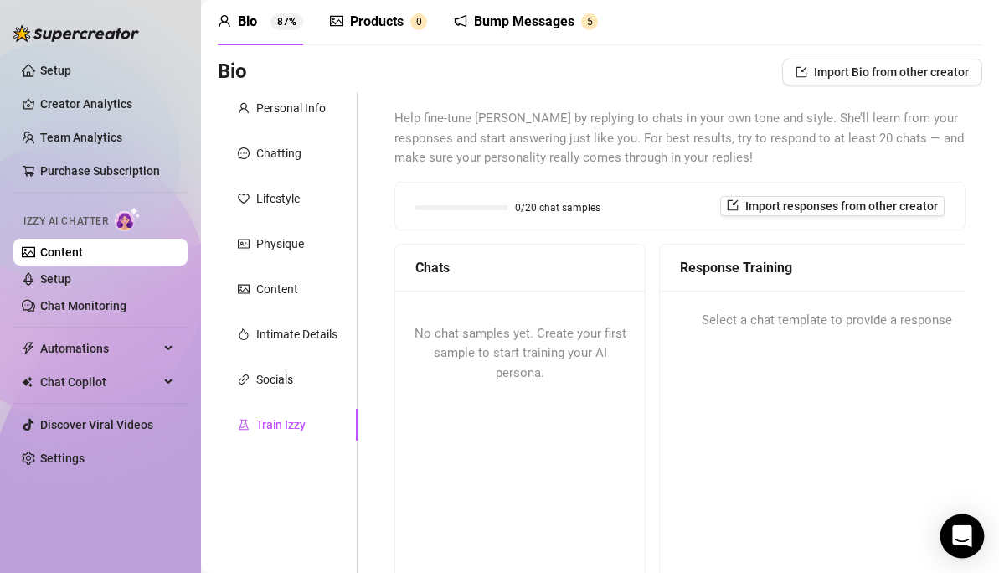
click at [964, 492] on icon "Open Intercom Messenger" at bounding box center [961, 536] width 19 height 22
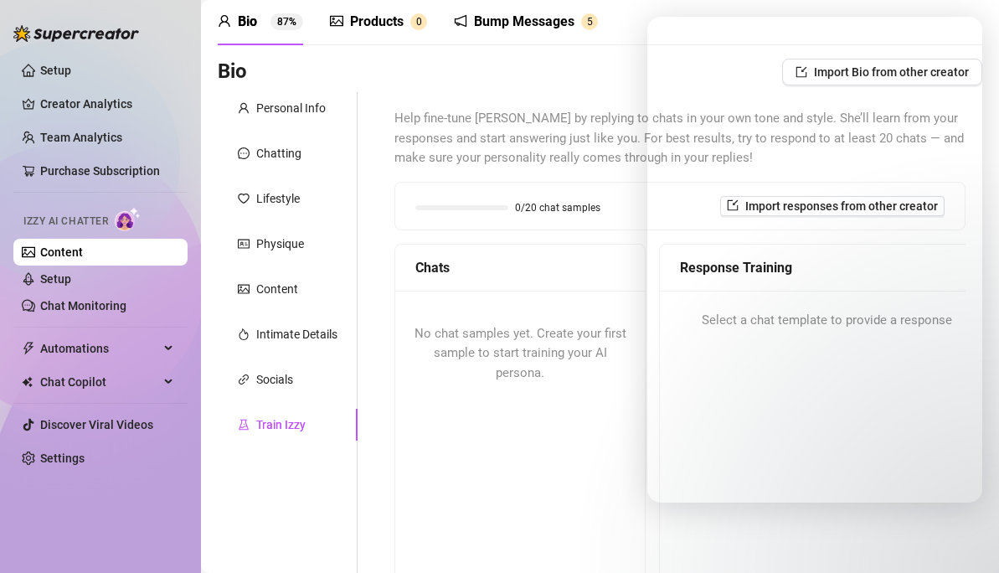
click at [584, 327] on div "No chat samples yet. Create your first sample to start training your AI persona." at bounding box center [519, 474] width 249 height 369
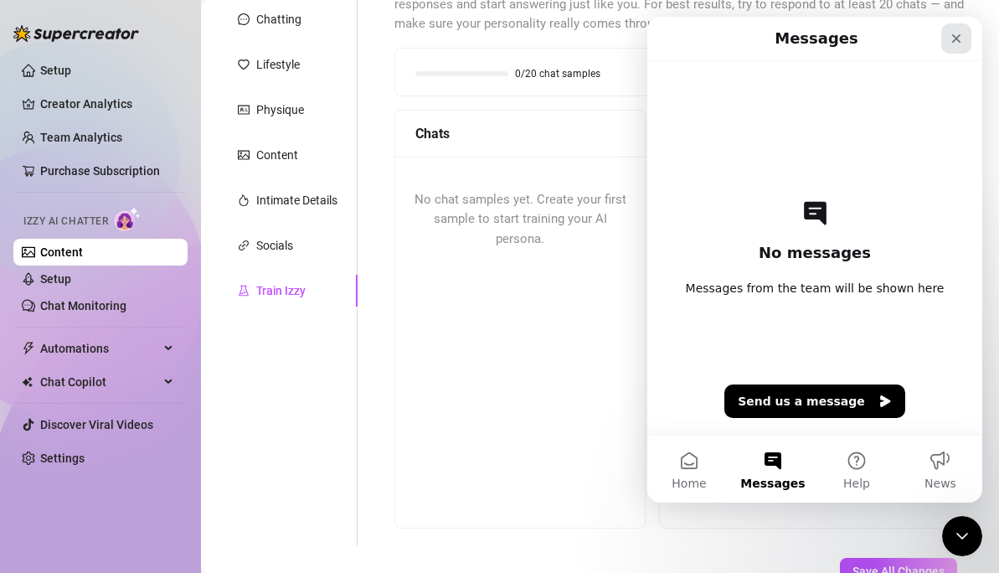
click at [956, 37] on icon "Close" at bounding box center [956, 38] width 9 height 9
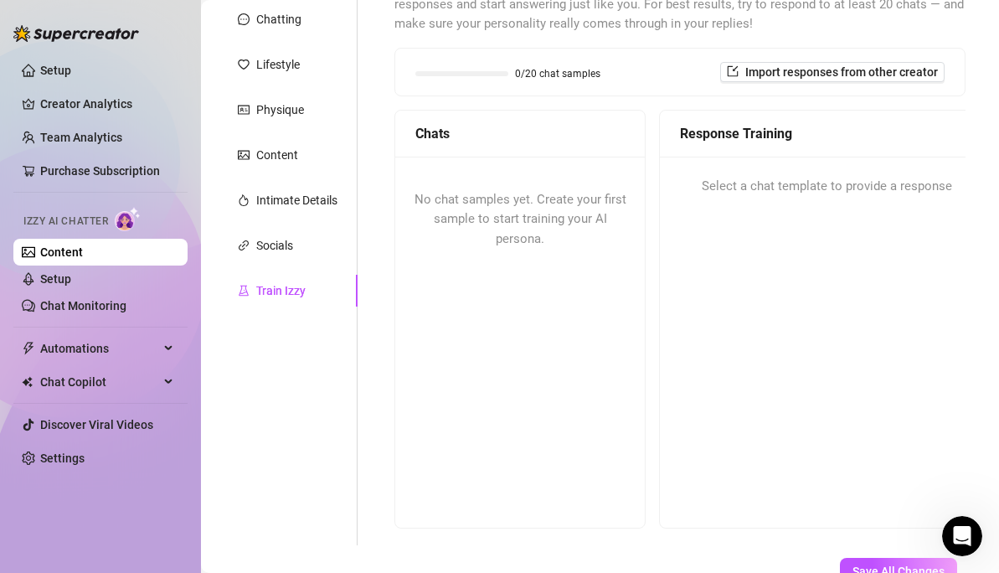
click at [613, 358] on div "No chat samples yet. Create your first sample to start training your AI persona." at bounding box center [519, 341] width 249 height 369
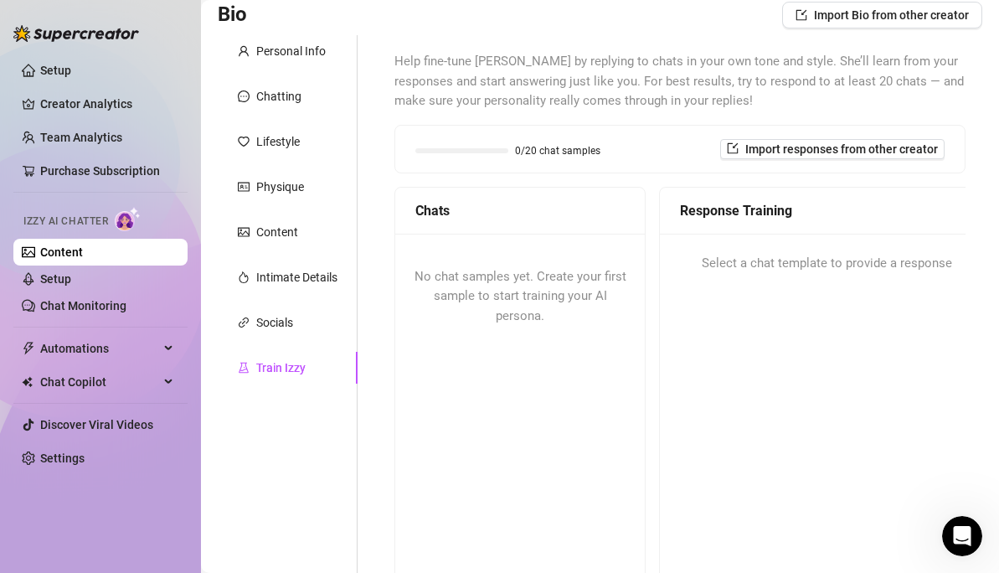
scroll to position [108, 0]
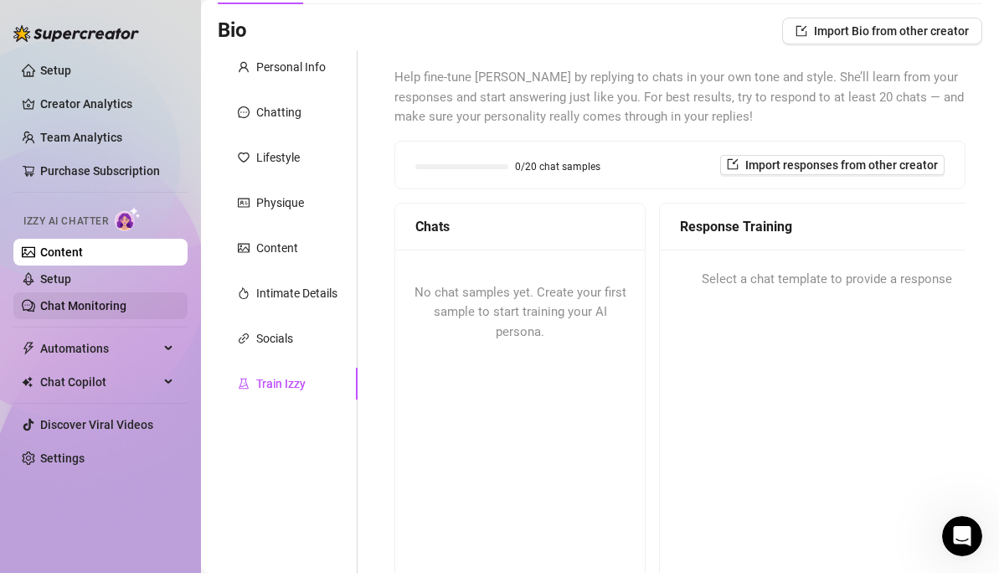
click at [90, 300] on link "Chat Monitoring" at bounding box center [83, 305] width 86 height 13
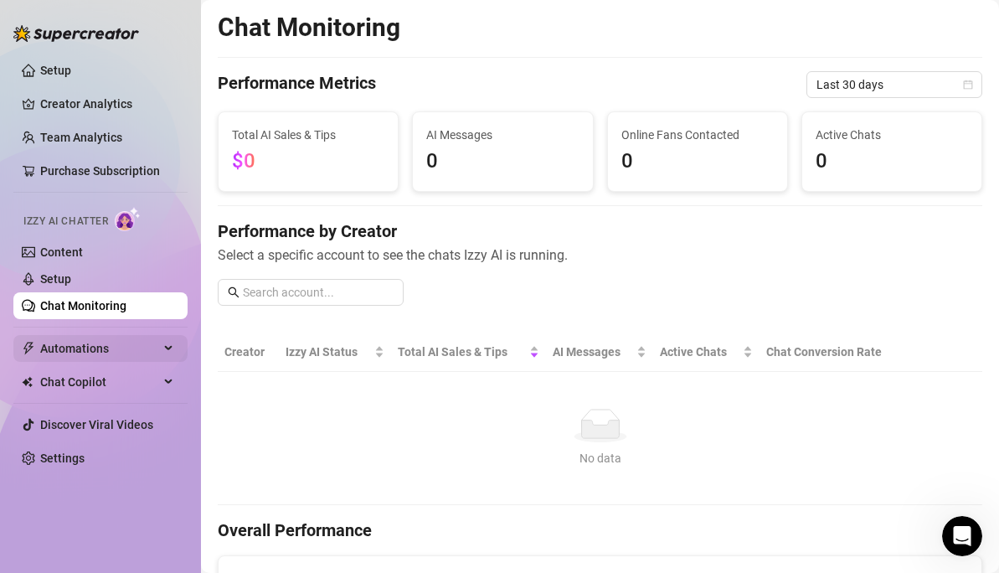
click at [84, 342] on span "Automations" at bounding box center [99, 348] width 119 height 27
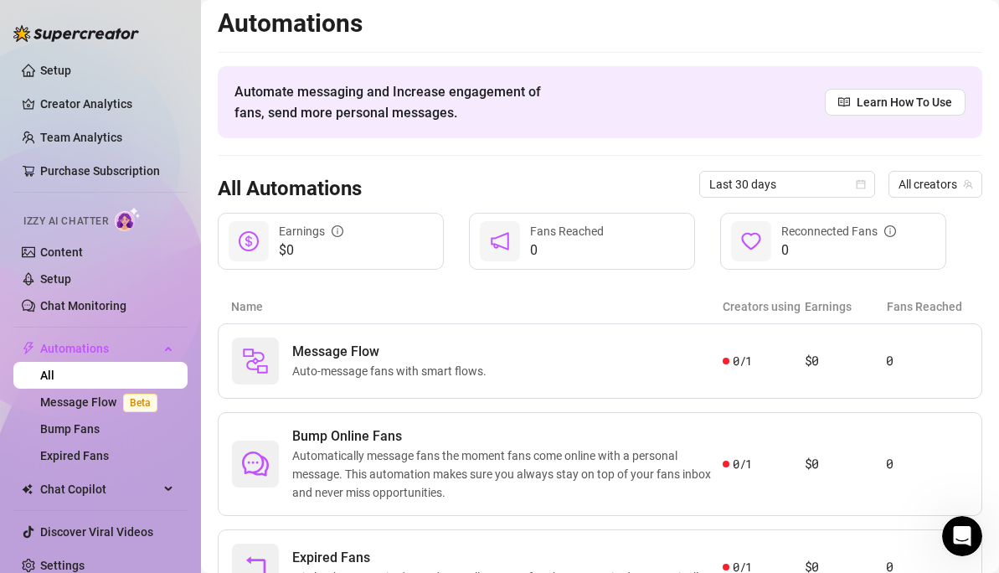
scroll to position [86, 0]
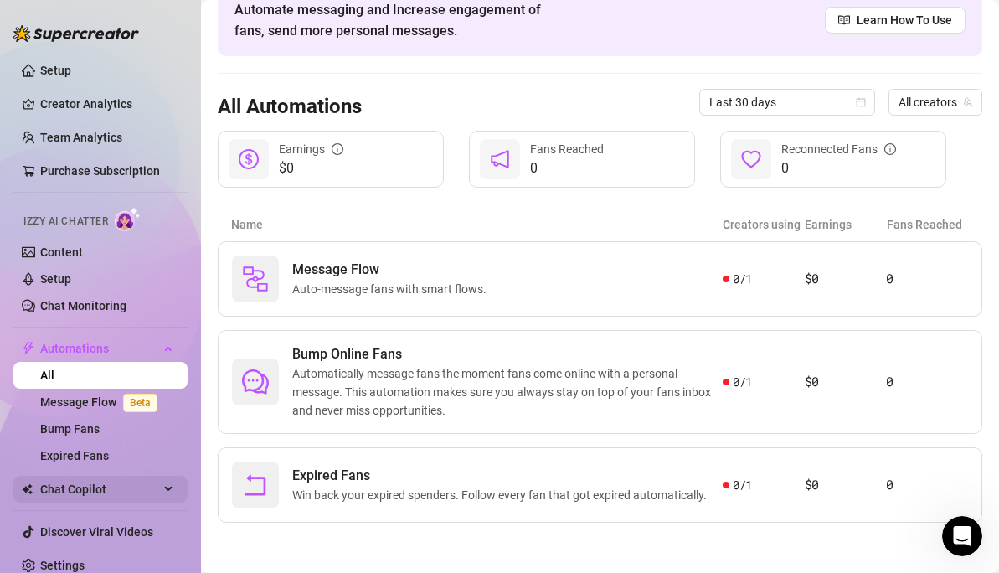
click at [102, 492] on span "Chat Copilot" at bounding box center [99, 489] width 119 height 27
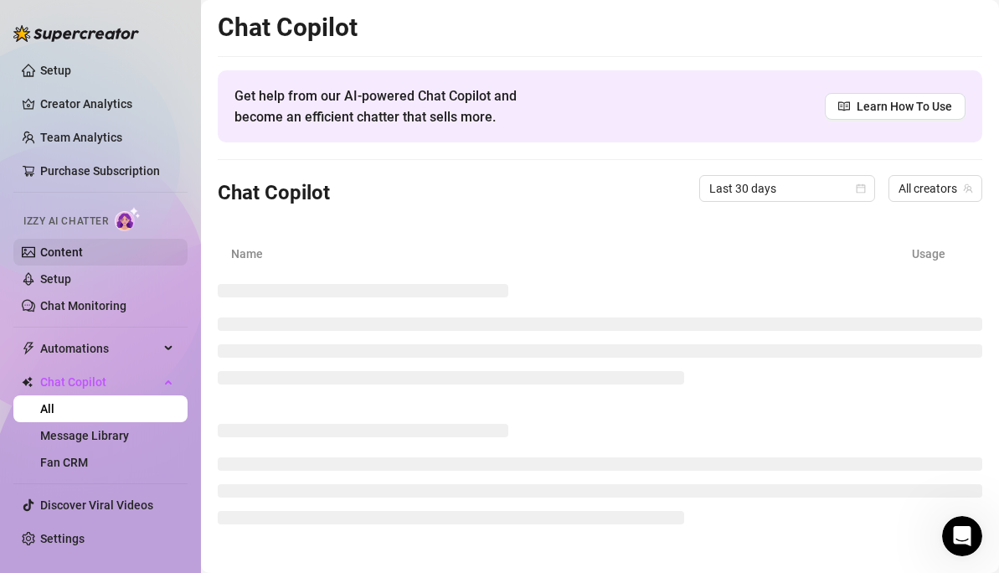
click at [75, 245] on link "Content" at bounding box center [61, 251] width 43 height 13
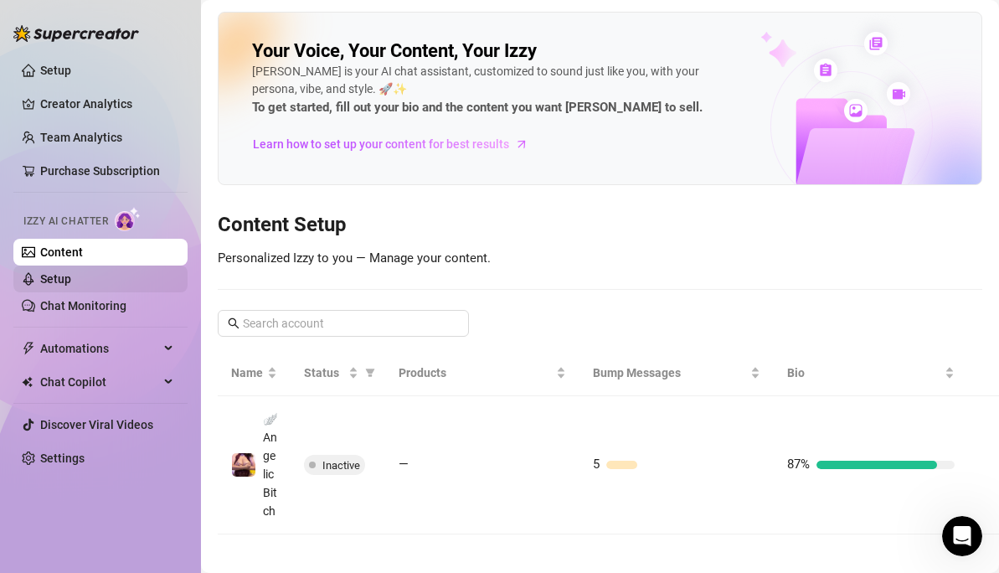
click at [71, 280] on link "Setup" at bounding box center [55, 278] width 31 height 13
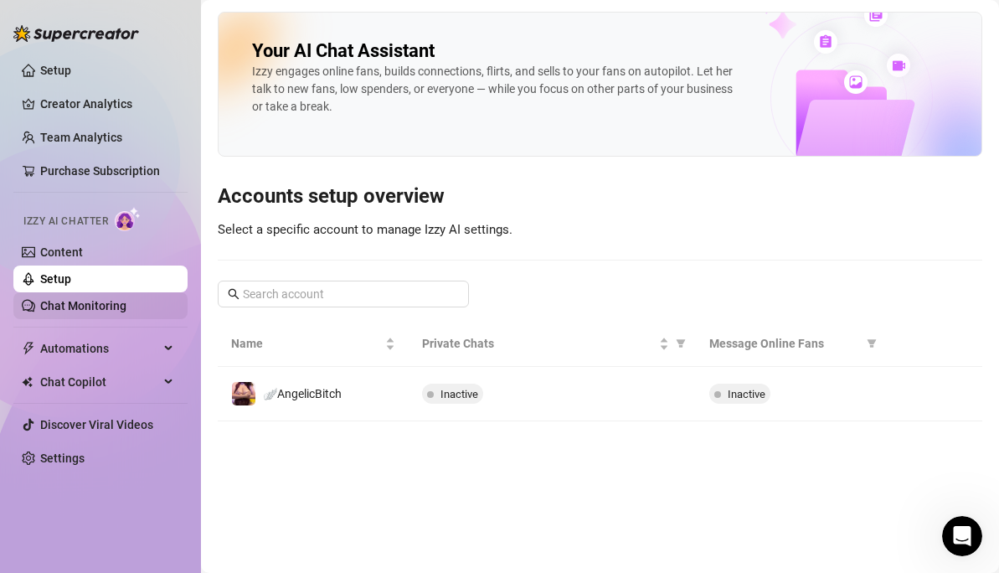
click at [126, 306] on link "Chat Monitoring" at bounding box center [83, 305] width 86 height 13
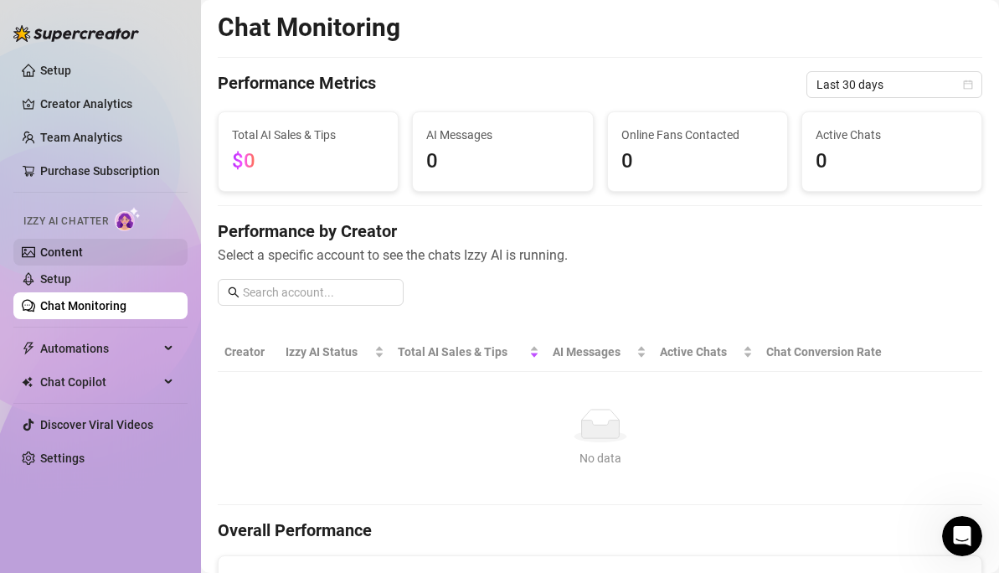
click at [76, 248] on link "Content" at bounding box center [61, 251] width 43 height 13
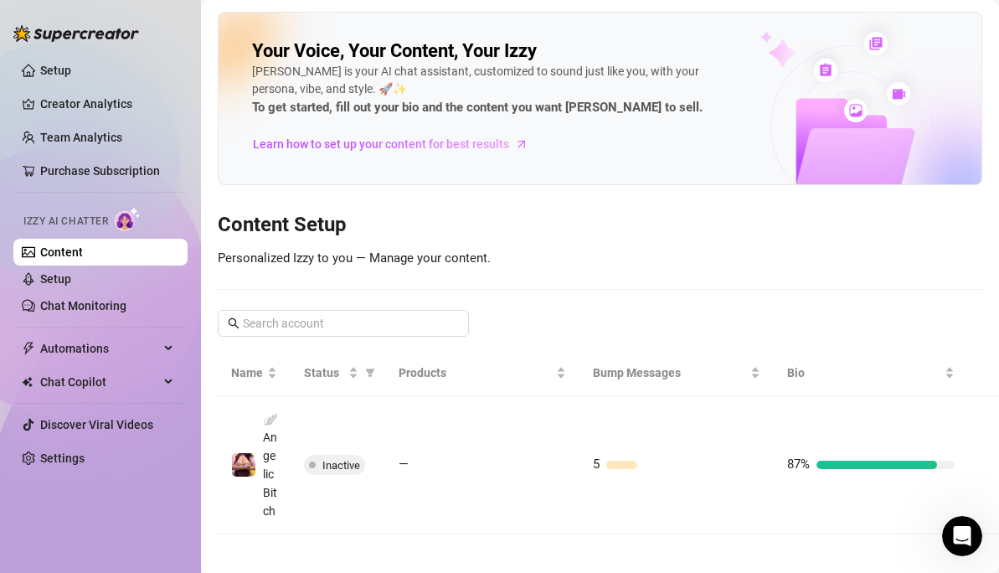
scroll to position [67, 0]
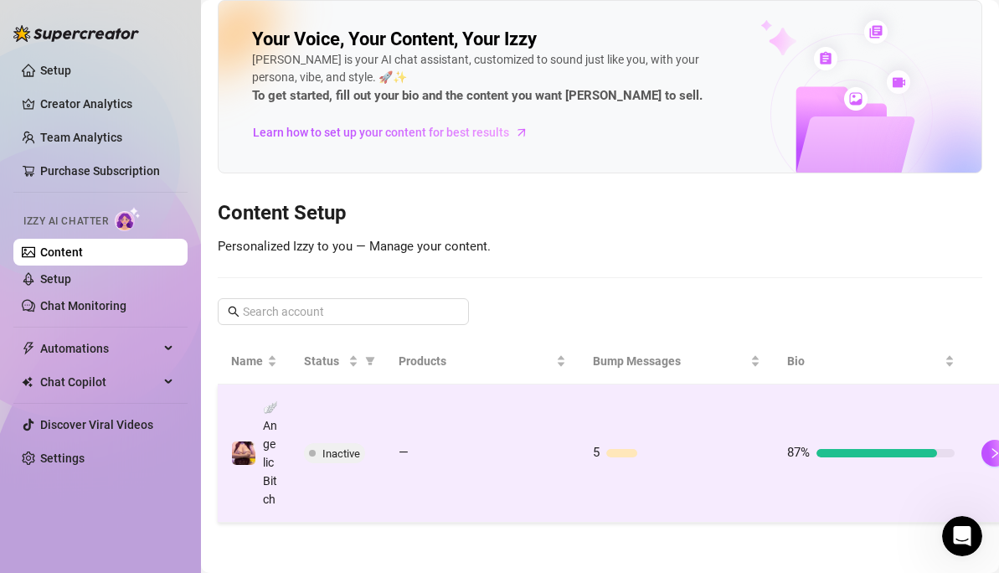
click at [540, 449] on div at bounding box center [490, 453] width 151 height 8
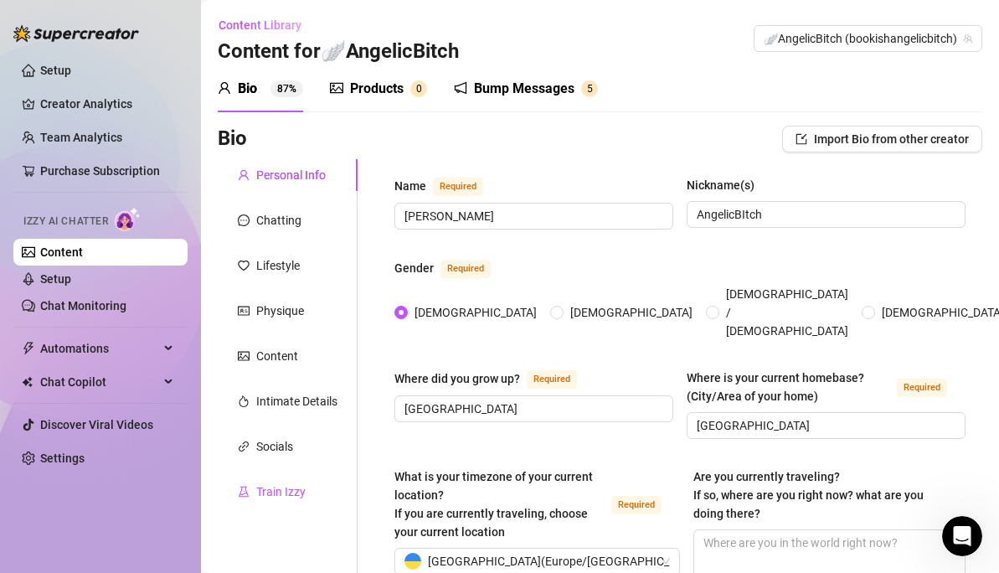
click at [296, 483] on div "Train Izzy" at bounding box center [280, 491] width 49 height 18
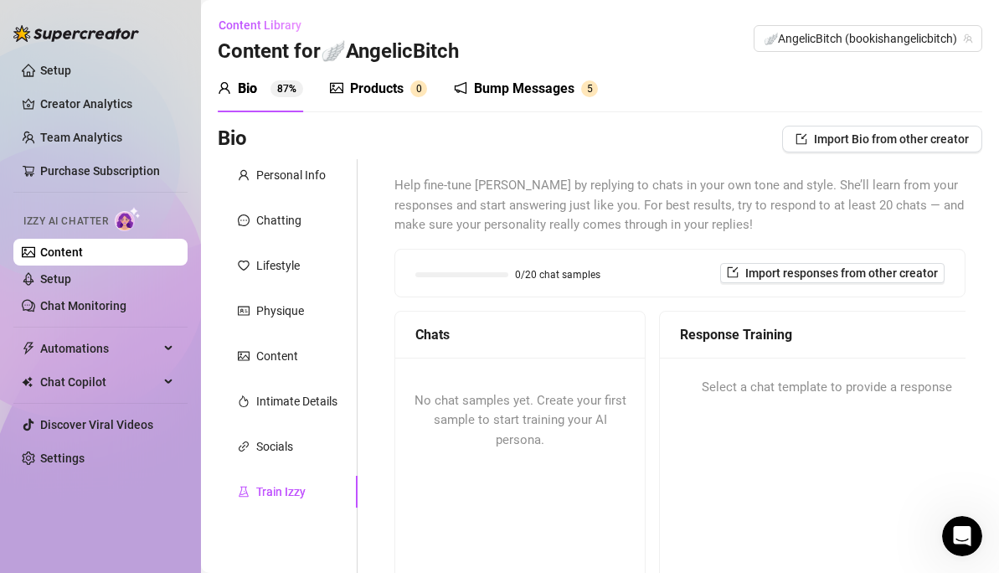
click at [507, 348] on div "Chats" at bounding box center [519, 334] width 249 height 47
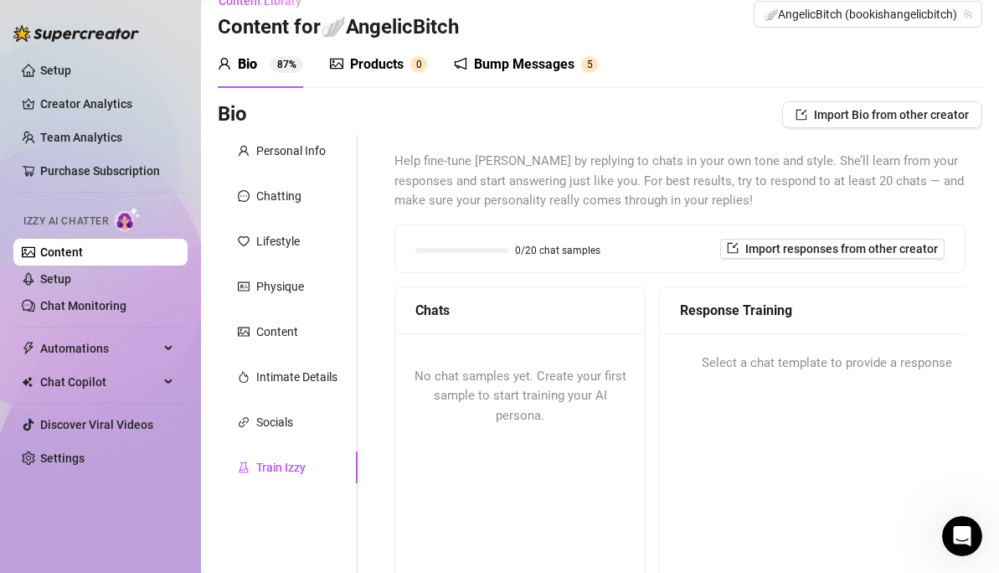
scroll to position [17, 0]
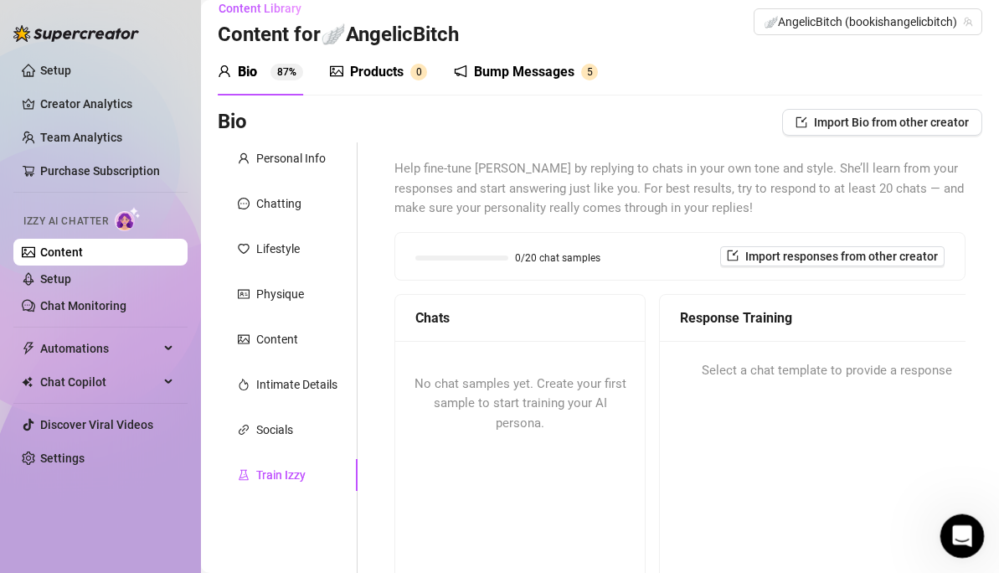
click at [959, 492] on icon "Open Intercom Messenger" at bounding box center [960, 533] width 12 height 13
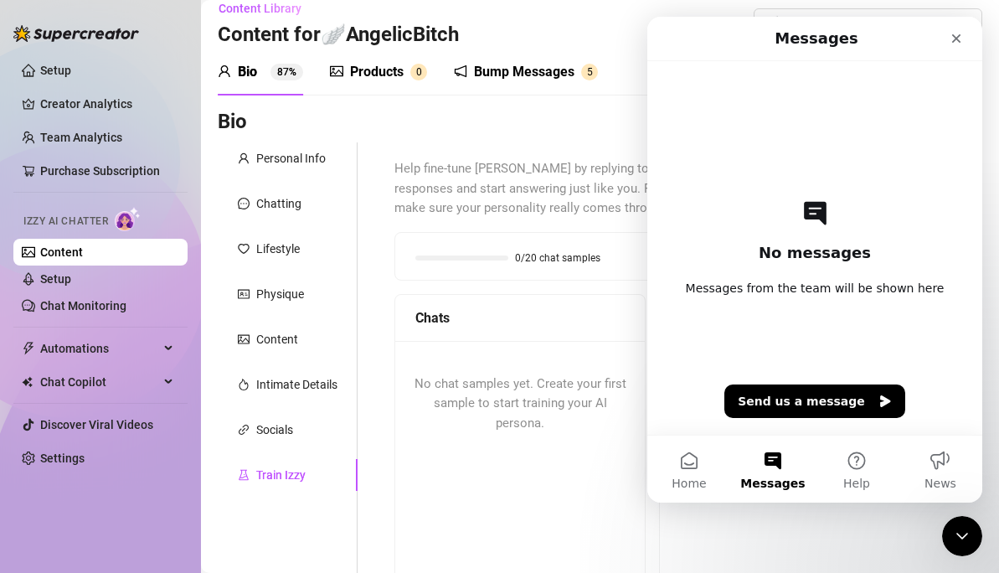
click at [824, 410] on button "Send us a message" at bounding box center [814, 400] width 181 height 33
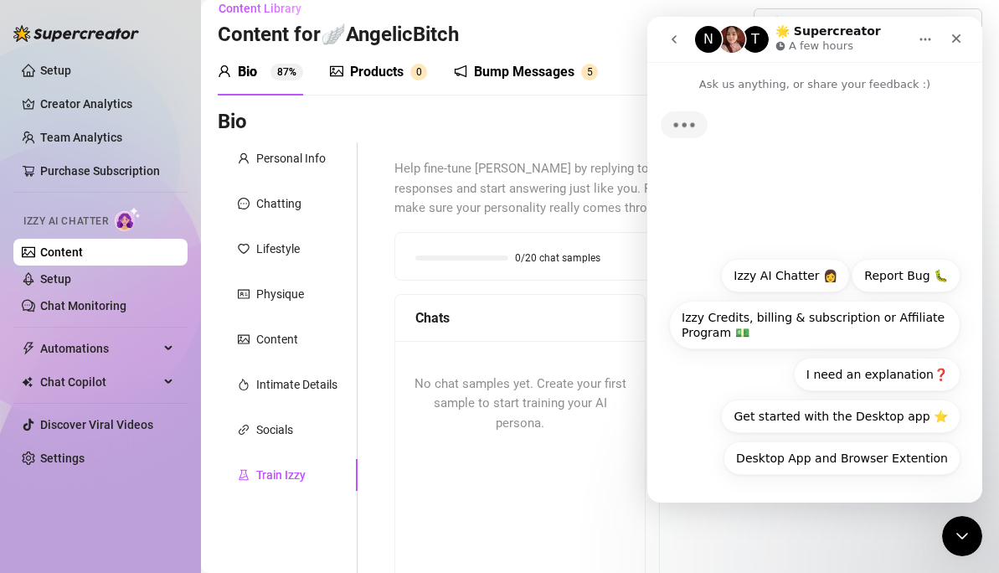
click at [863, 374] on button "I need an explanation❓" at bounding box center [877, 373] width 167 height 33
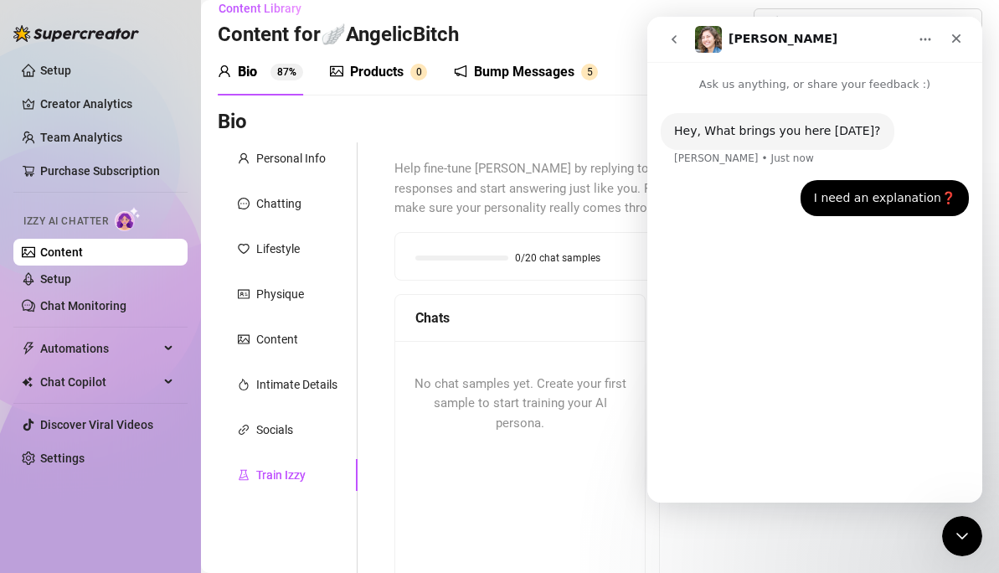
click at [823, 260] on div "Hey, What brings you here today? Ella • Just now I need an explanation❓ Kate • …" at bounding box center [814, 290] width 335 height 395
click at [822, 315] on div "Hey, What brings you here today? Ella • Just now I need an explanation❓ Kate • …" at bounding box center [814, 297] width 335 height 409
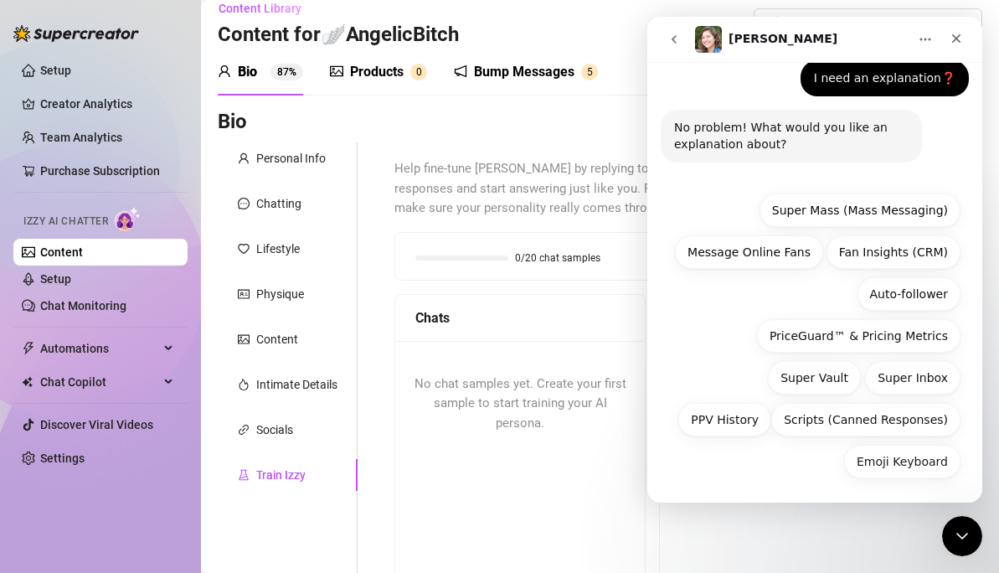
scroll to position [106, 0]
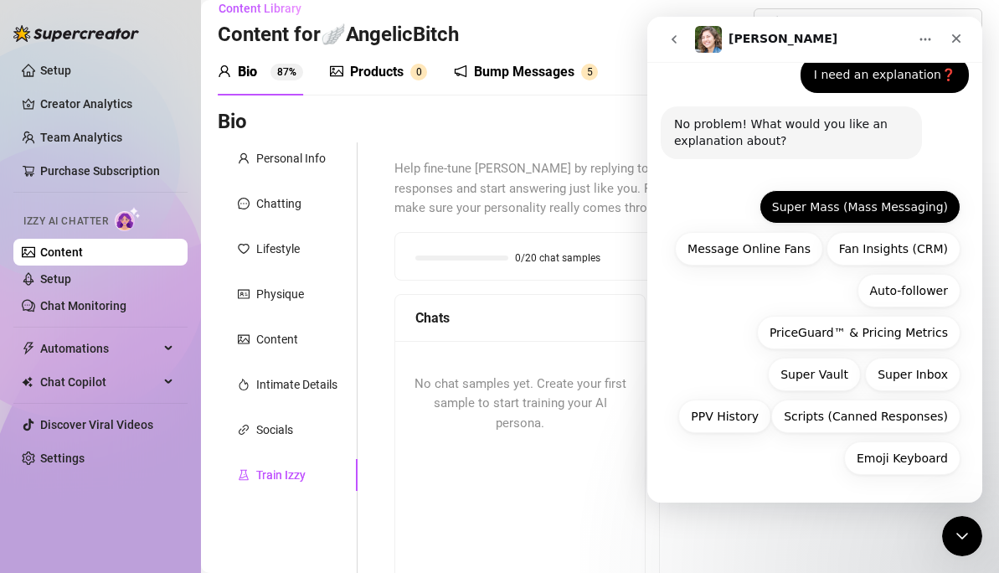
click at [872, 193] on button "Super Mass (Mass Messaging)" at bounding box center [859, 206] width 201 height 33
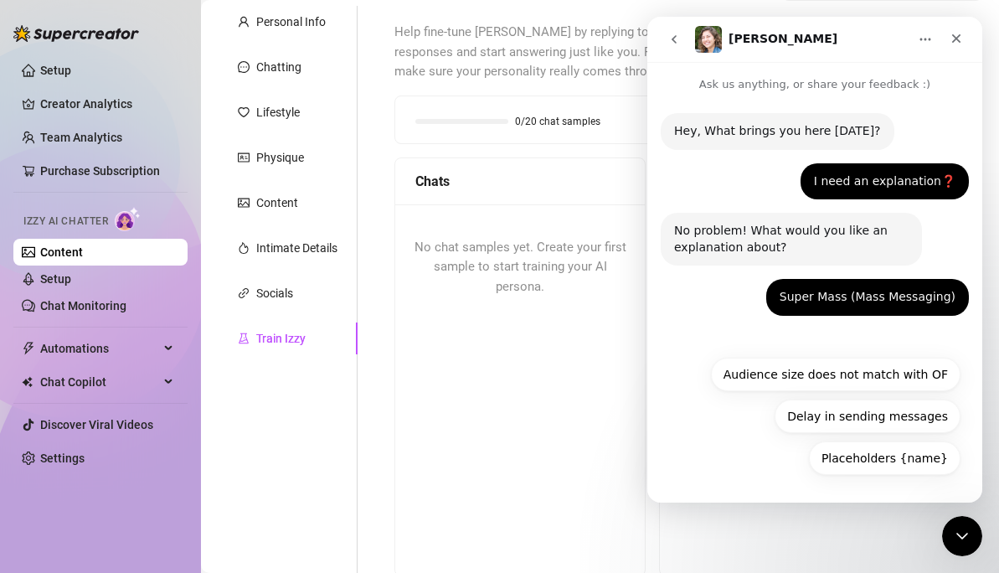
scroll to position [158, 0]
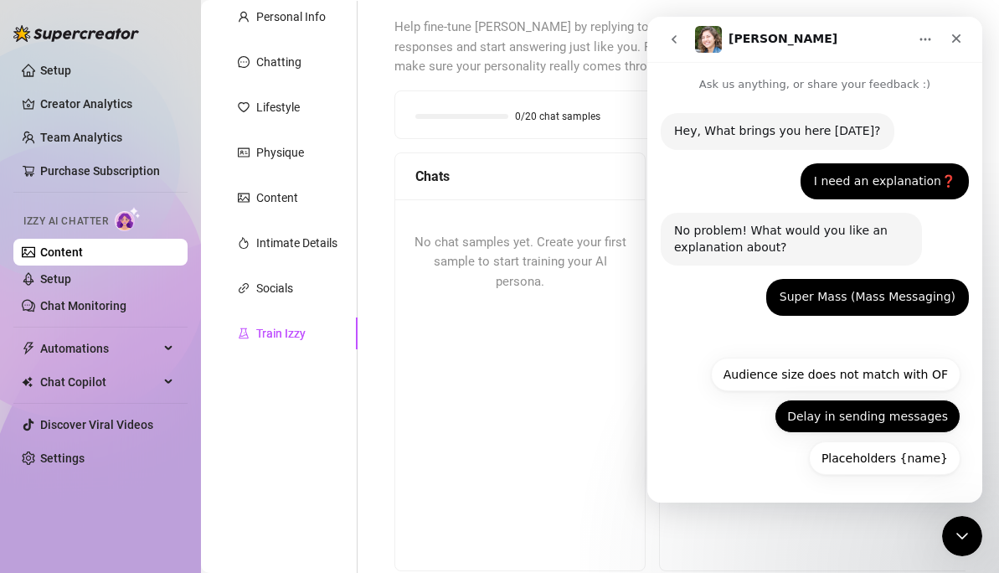
click at [836, 417] on button "Delay in sending messages" at bounding box center [867, 415] width 186 height 33
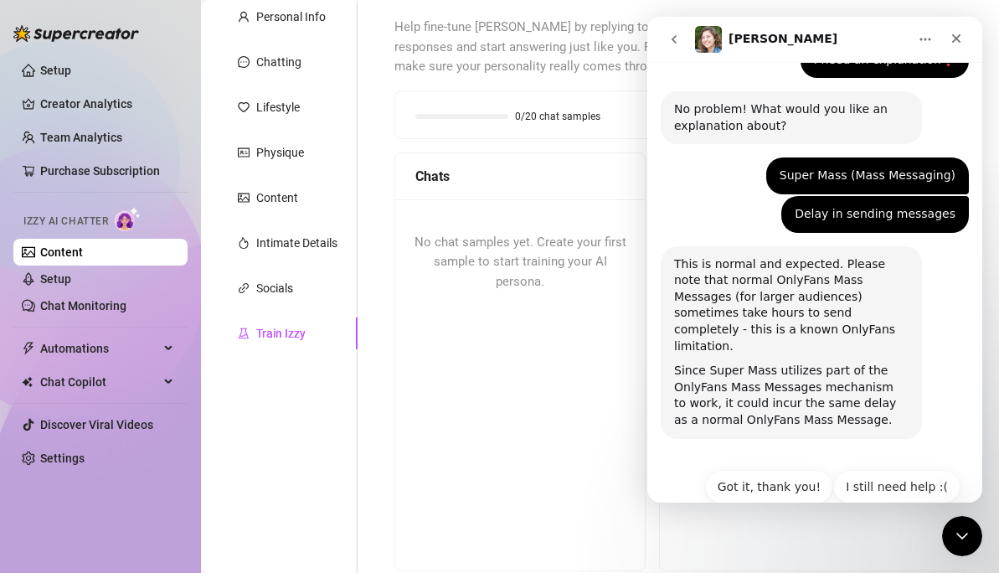
scroll to position [135, 0]
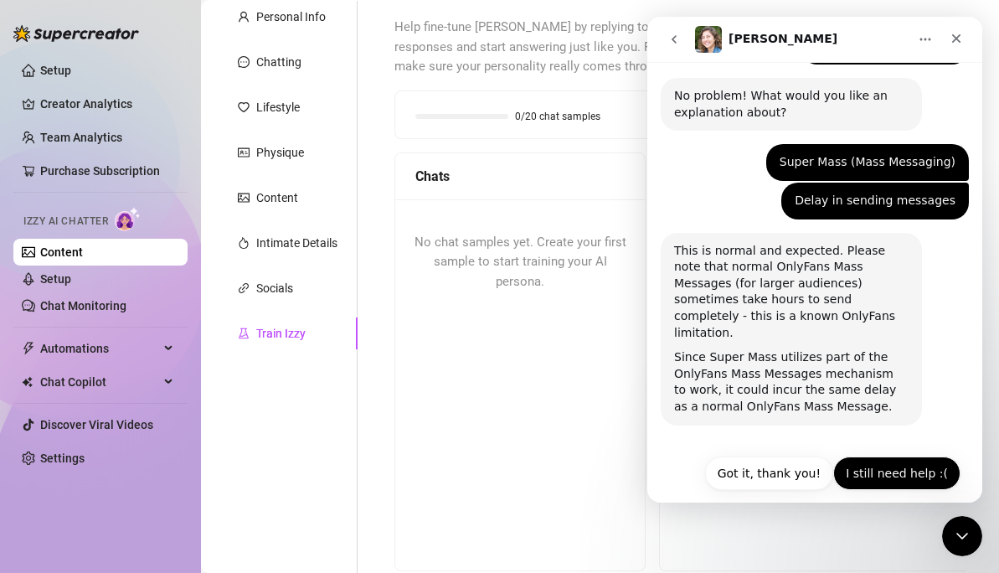
click at [884, 456] on button "I still need help :(" at bounding box center [896, 472] width 127 height 33
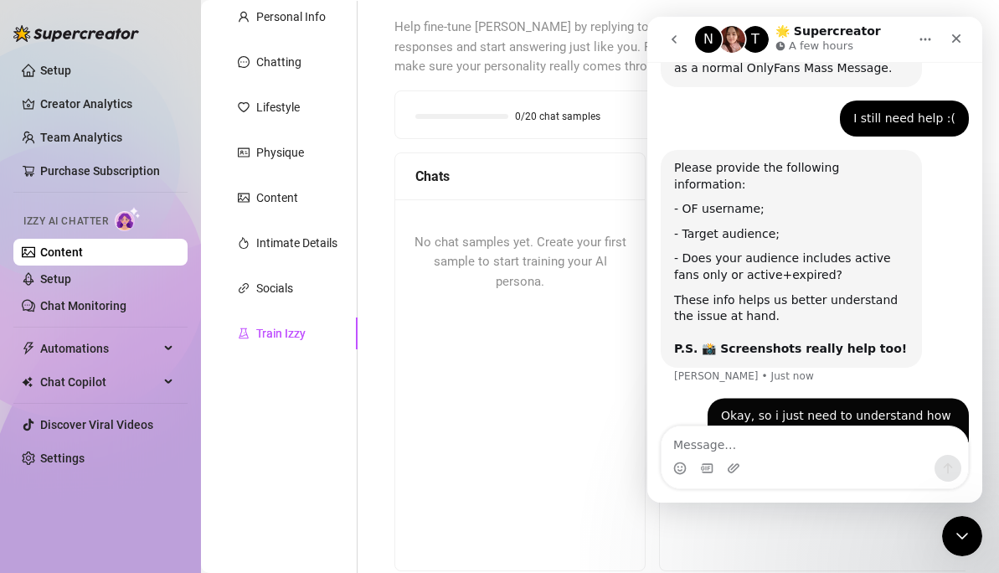
scroll to position [499, 0]
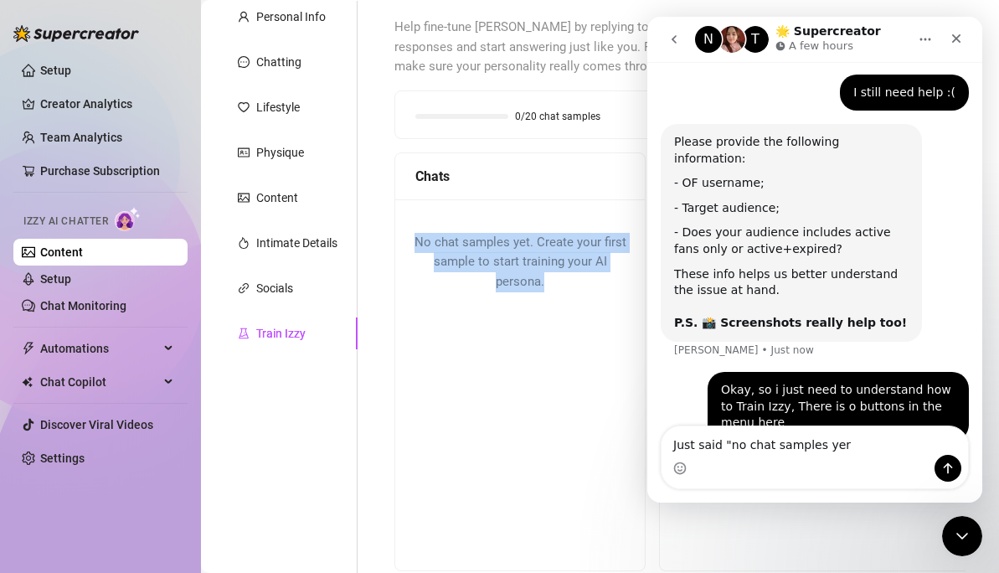
drag, startPoint x: 562, startPoint y: 284, endPoint x: 417, endPoint y: 239, distance: 151.7
click at [415, 239] on div "No chat samples yet. Create your first sample to start training your AI persona." at bounding box center [519, 262] width 249 height 126
copy span "No chat samples yet. Create your first sample to start training your AI persona."
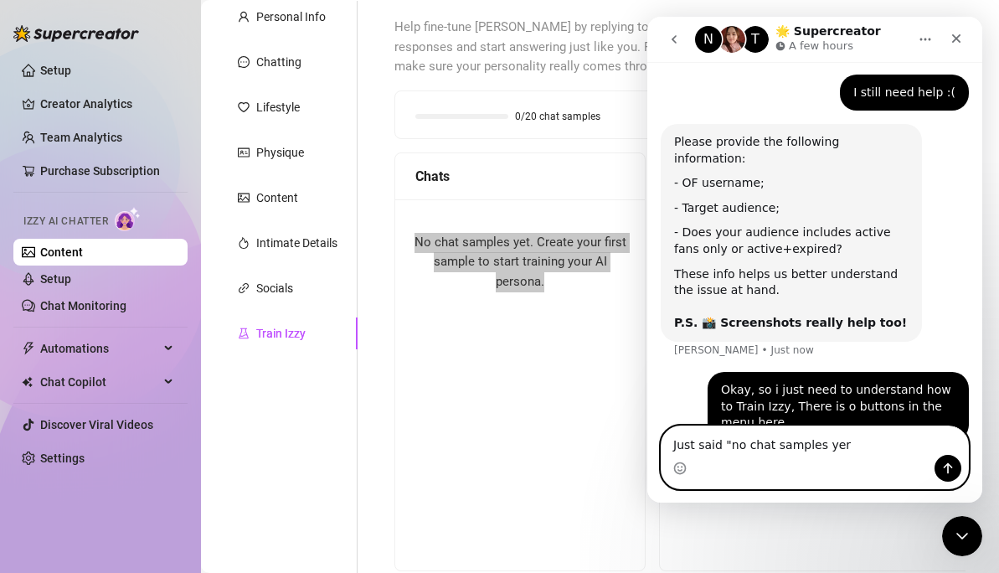
drag, startPoint x: 846, startPoint y: 445, endPoint x: 729, endPoint y: 444, distance: 116.4
click at [729, 444] on textarea "Just said "no chat samples yer" at bounding box center [814, 440] width 306 height 28
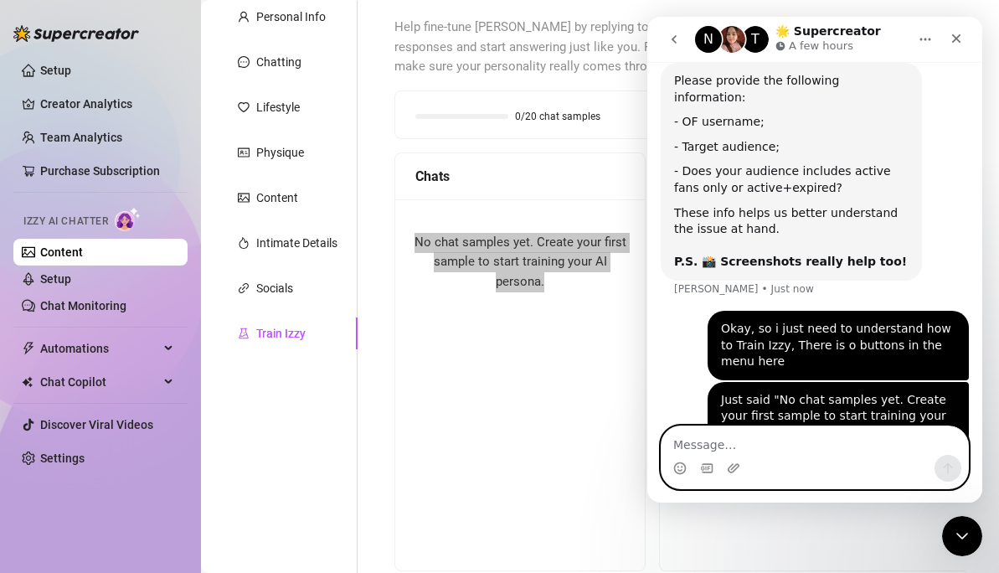
scroll to position [570, 0]
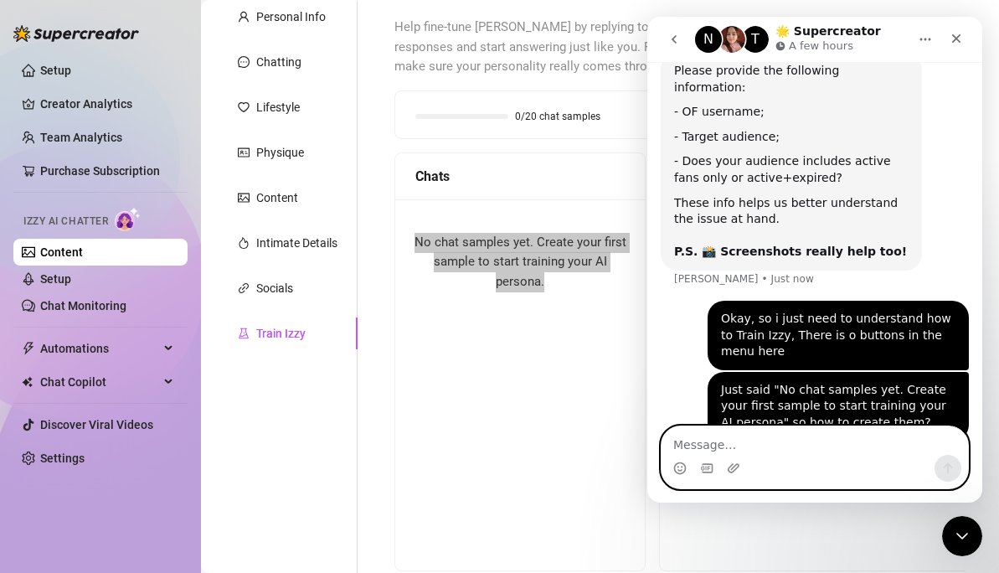
click at [805, 451] on textarea "Message…" at bounding box center [814, 440] width 306 height 28
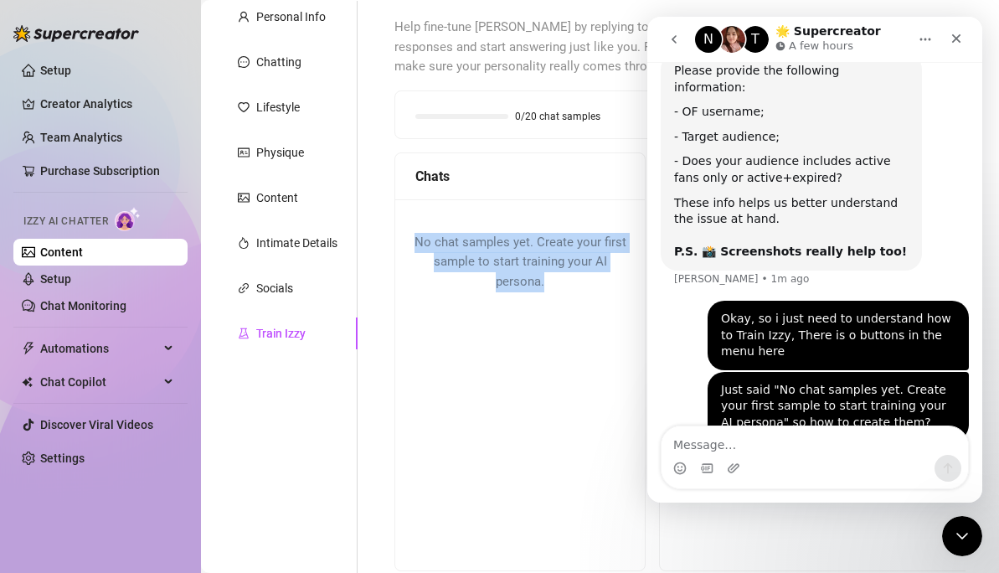
click at [585, 213] on div "No chat samples yet. Create your first sample to start training your AI persona." at bounding box center [519, 262] width 249 height 126
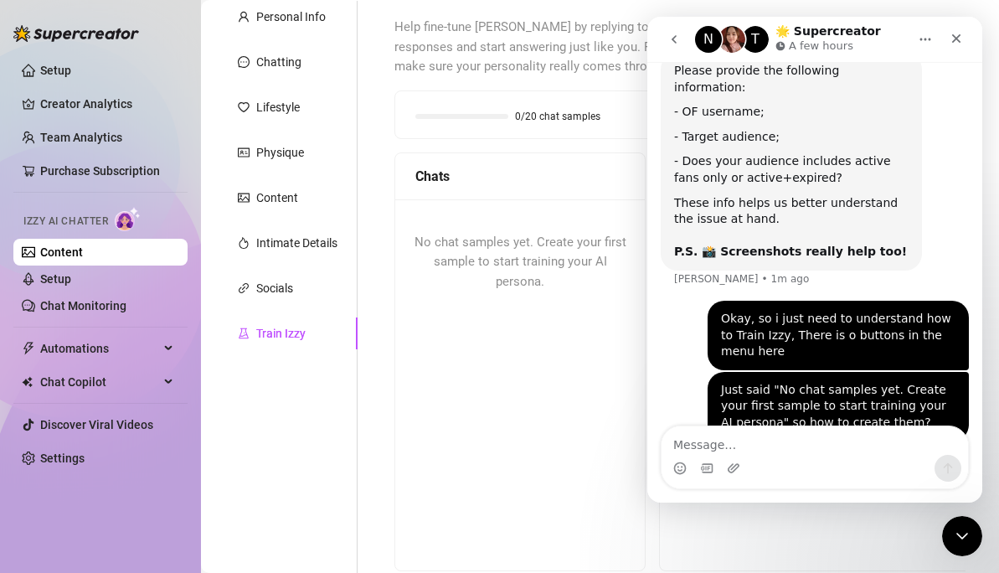
click at [913, 39] on button "Home" at bounding box center [925, 39] width 32 height 32
click at [879, 43] on div "N T 🌟 Supercreator A few hours" at bounding box center [801, 39] width 213 height 29
click at [974, 492] on div "Help fine-tune Izzy by replying to chats in your own tone and style. She’ll lea…" at bounding box center [680, 294] width 604 height 587
click at [971, 492] on div "Close Intercom Messenger" at bounding box center [959, 533] width 40 height 40
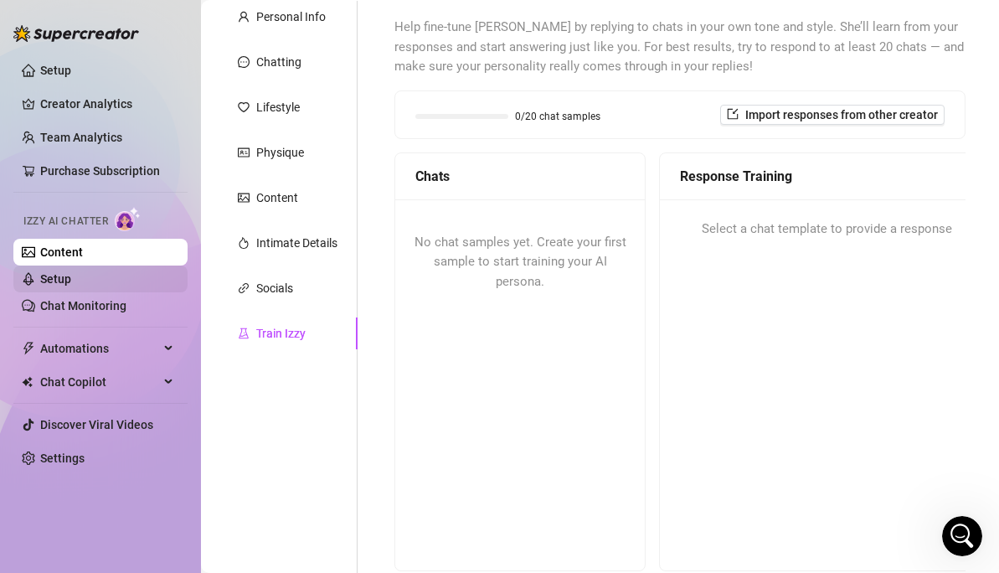
click at [51, 275] on link "Setup" at bounding box center [55, 278] width 31 height 13
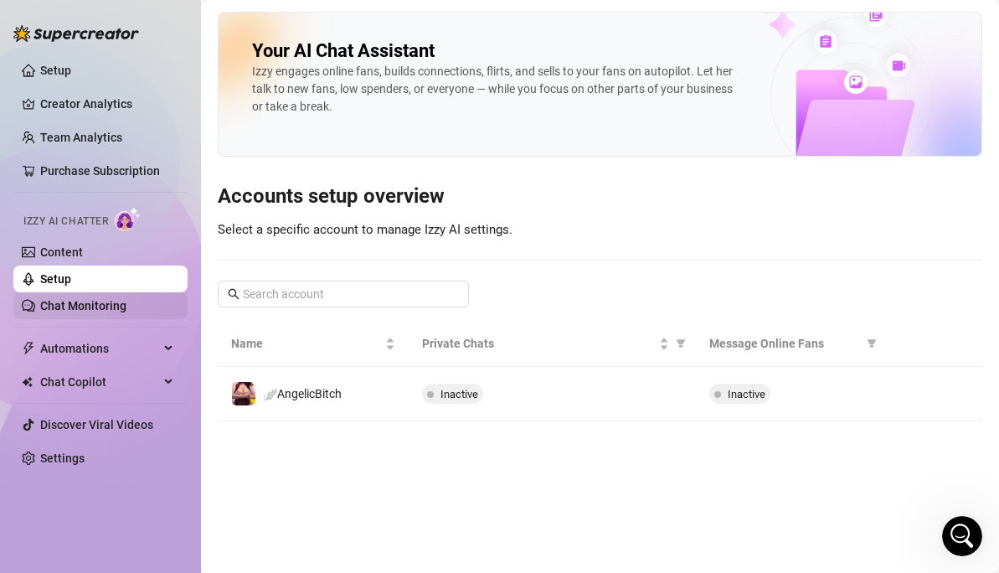
click at [87, 303] on link "Chat Monitoring" at bounding box center [83, 305] width 86 height 13
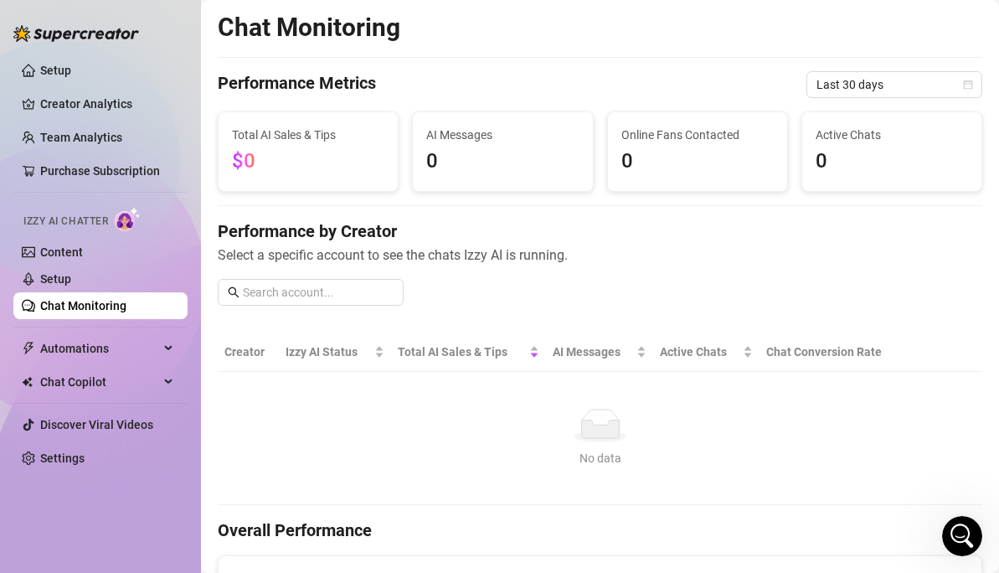
click at [93, 215] on span "Izzy AI Chatter" at bounding box center [65, 221] width 85 height 16
click at [72, 256] on link "Content" at bounding box center [61, 251] width 43 height 13
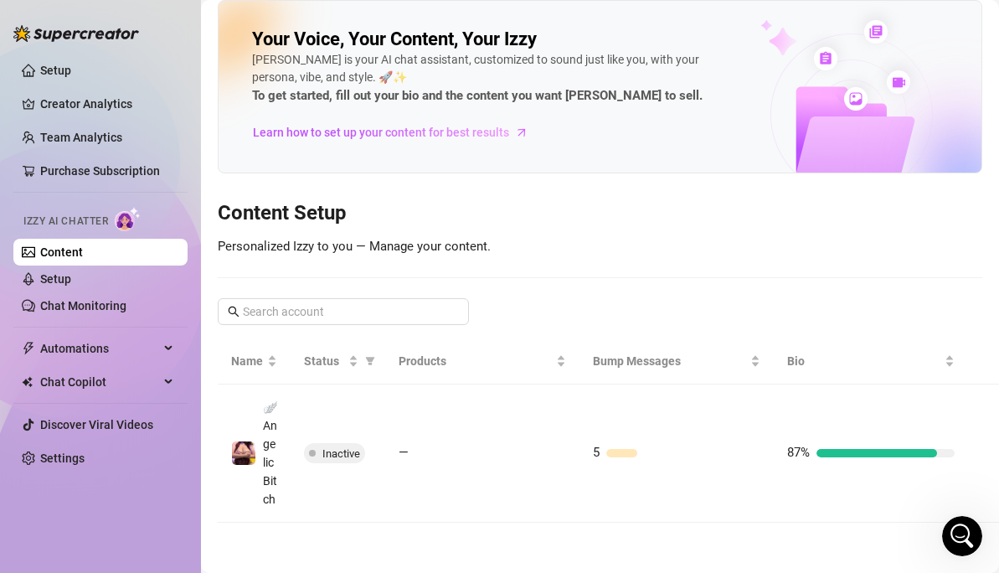
scroll to position [64, 0]
click at [64, 278] on link "Setup" at bounding box center [55, 278] width 31 height 13
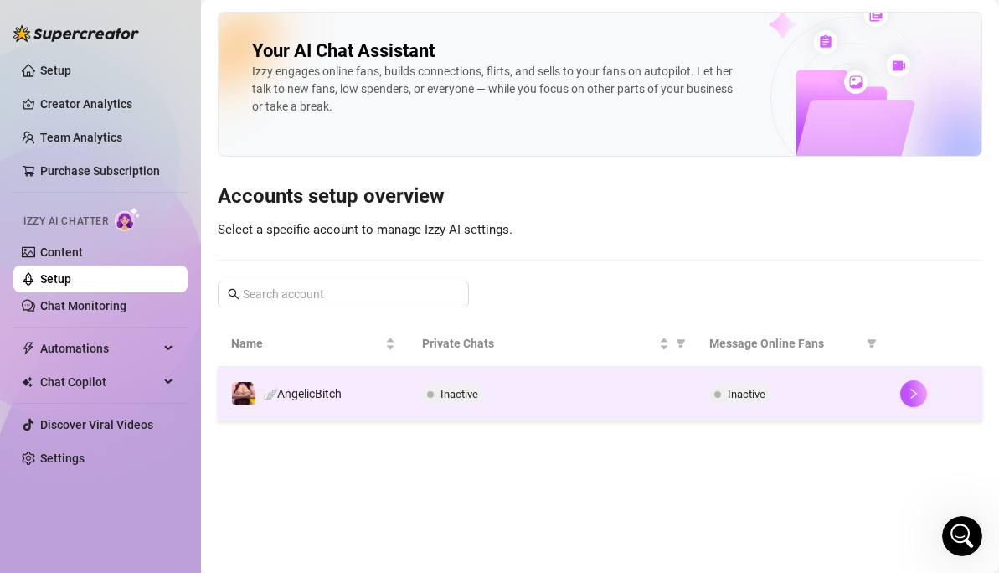
click at [601, 392] on div "Inactive" at bounding box center [552, 393] width 260 height 20
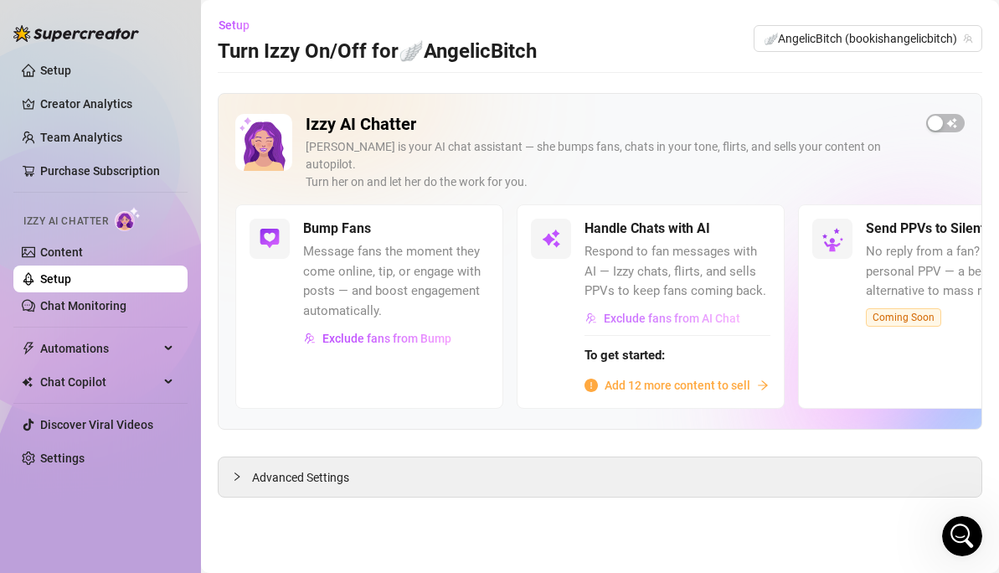
click at [681, 305] on button "Exclude fans from AI Chat" at bounding box center [662, 318] width 157 height 27
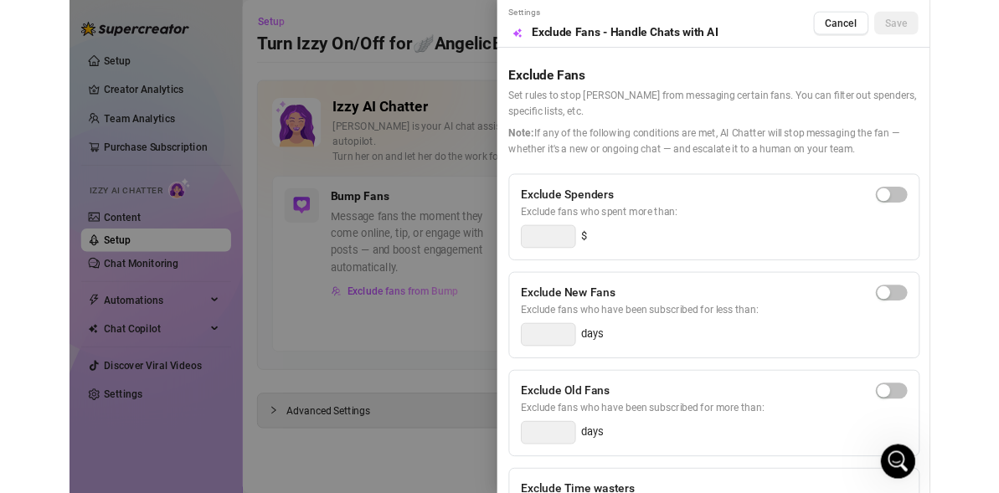
scroll to position [289, 0]
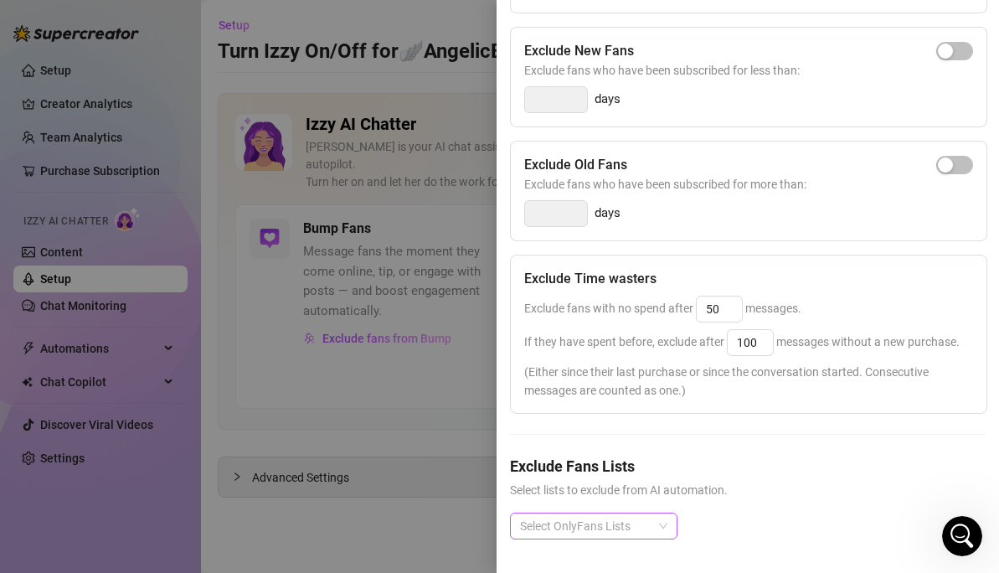
click at [587, 492] on div at bounding box center [584, 525] width 143 height 23
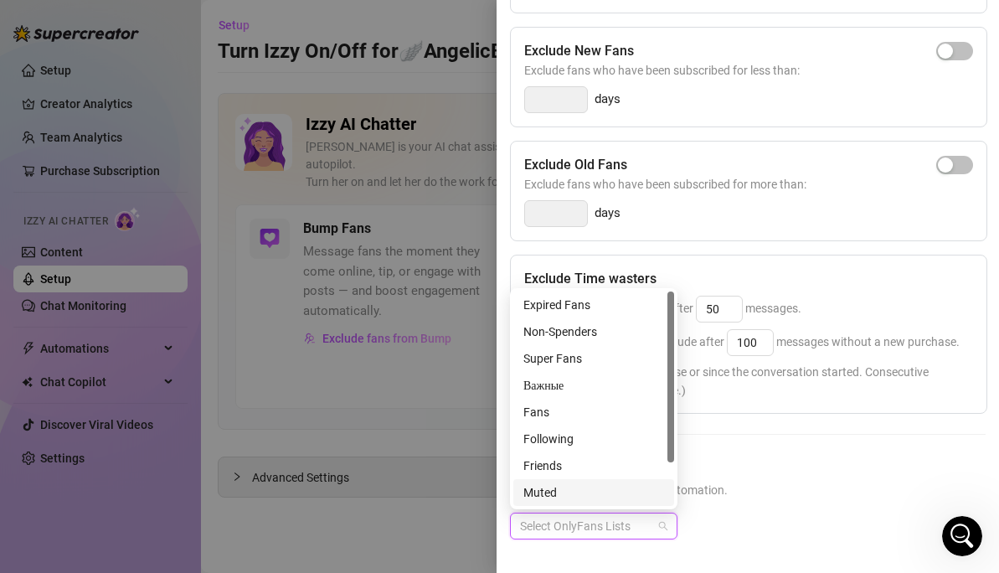
click at [730, 476] on h5 "Exclude Fans Lists" at bounding box center [748, 466] width 476 height 23
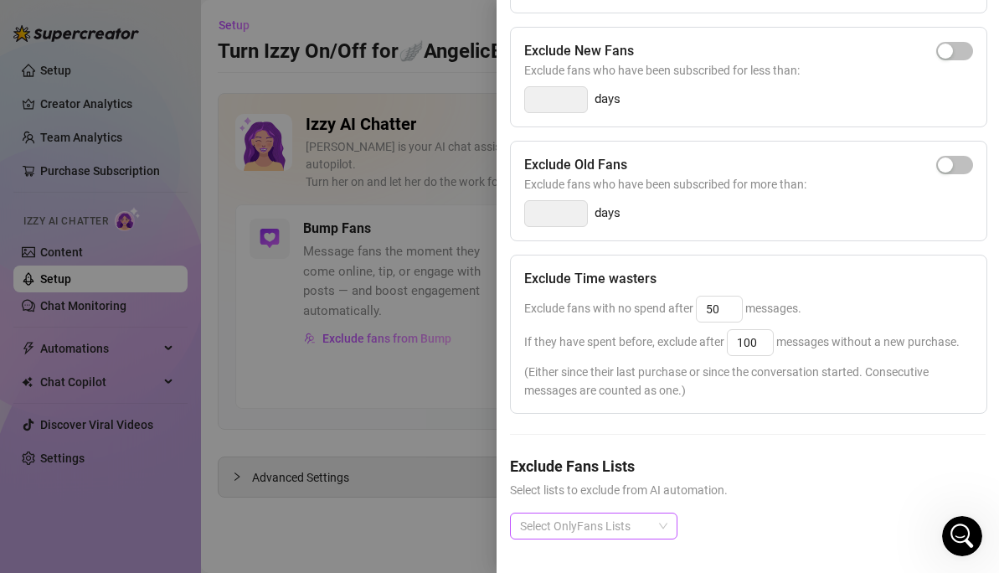
click at [600, 492] on div at bounding box center [584, 525] width 143 height 23
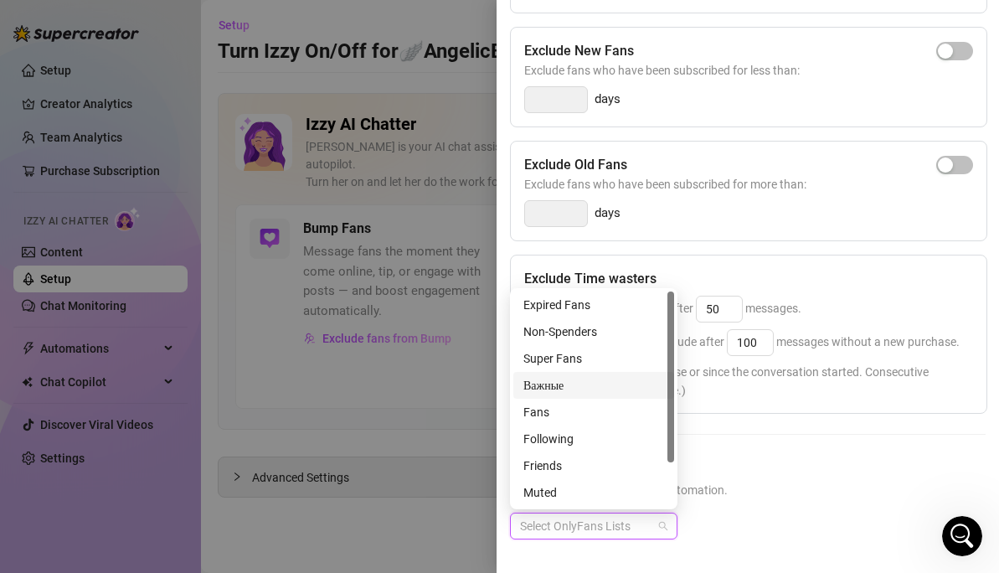
click at [544, 386] on div "Важные" at bounding box center [593, 385] width 141 height 18
click at [770, 466] on h5 "Exclude Fans Lists" at bounding box center [748, 466] width 476 height 23
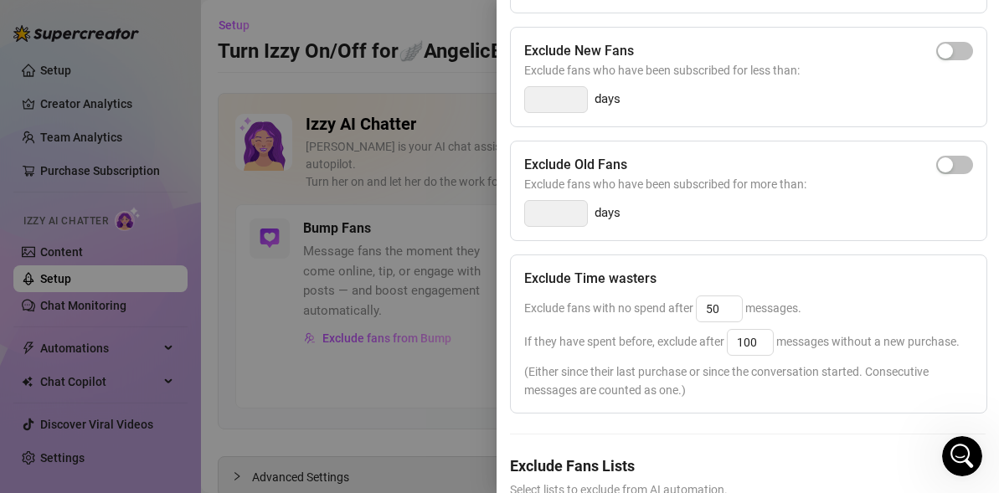
scroll to position [368, 0]
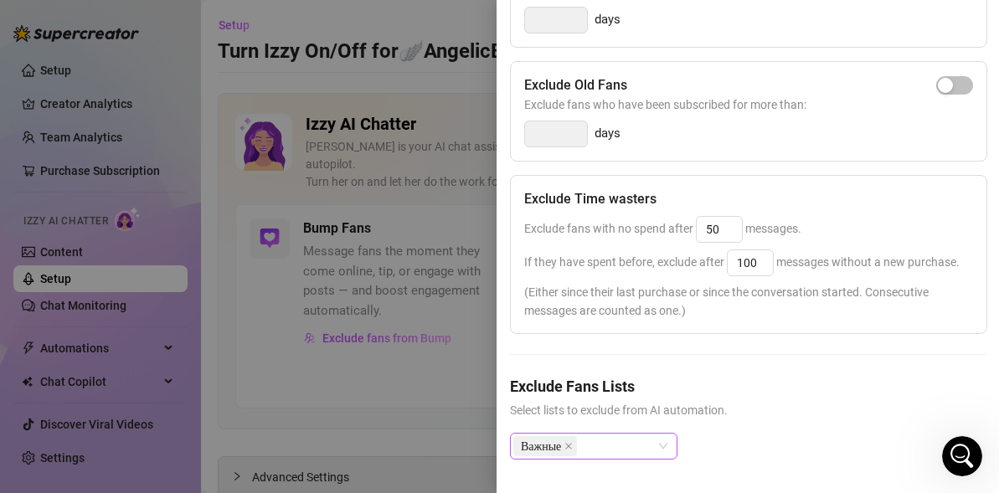
click at [666, 440] on div "Важные" at bounding box center [593, 446] width 167 height 27
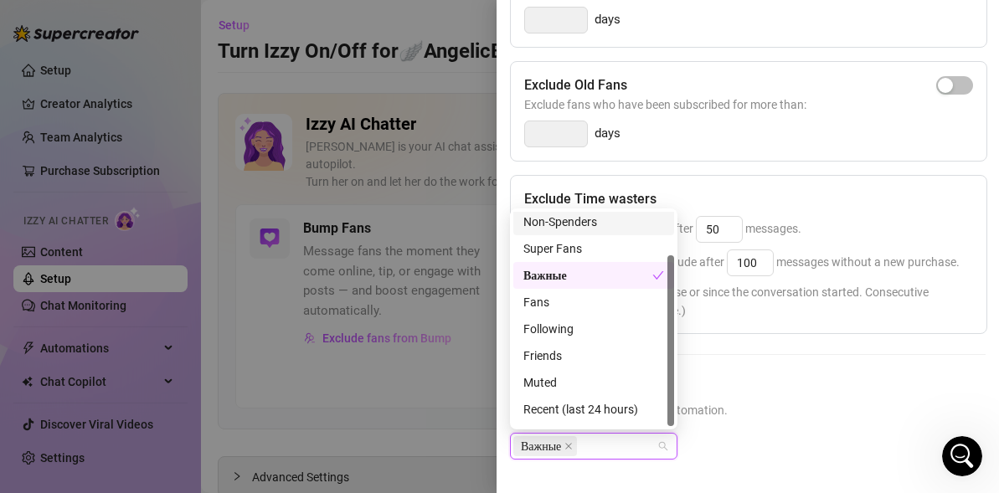
scroll to position [54, 0]
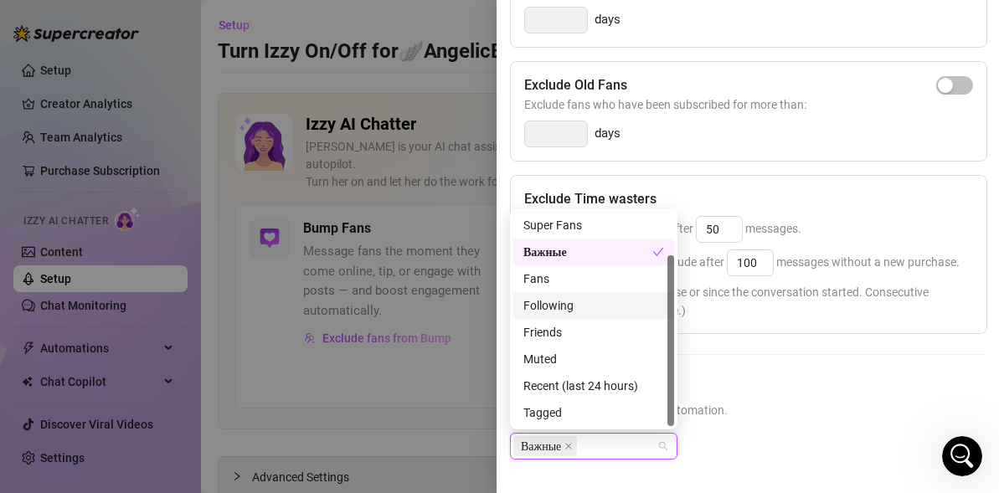
click at [801, 407] on span "Select lists to exclude from AI automation." at bounding box center [748, 410] width 476 height 18
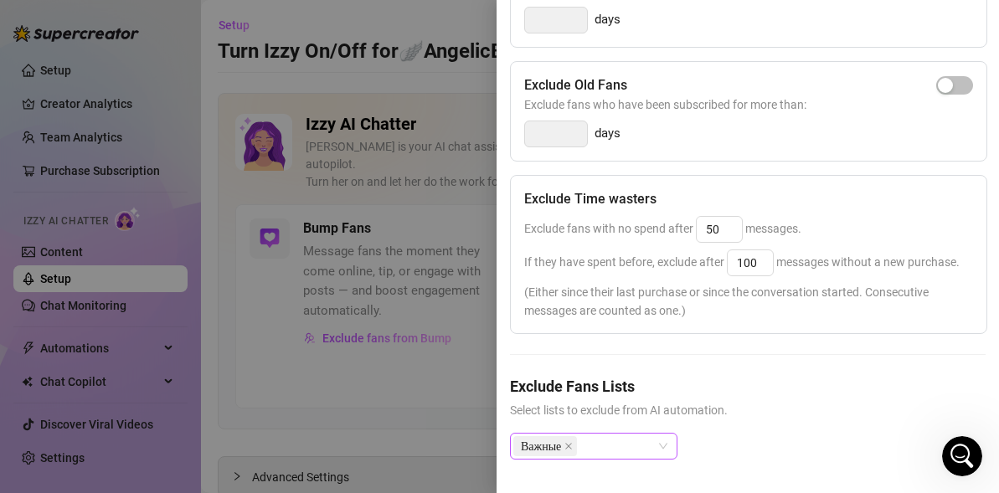
click at [650, 436] on div "Важные" at bounding box center [584, 445] width 143 height 23
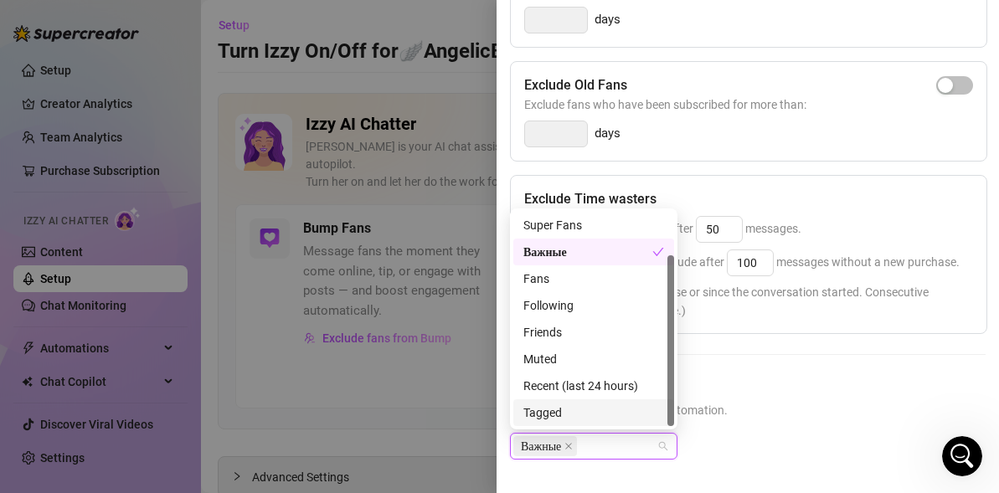
click at [586, 418] on div "Tagged" at bounding box center [593, 413] width 141 height 18
click at [635, 443] on icon "close" at bounding box center [634, 446] width 8 height 8
click at [792, 452] on div "Важные" at bounding box center [748, 460] width 476 height 54
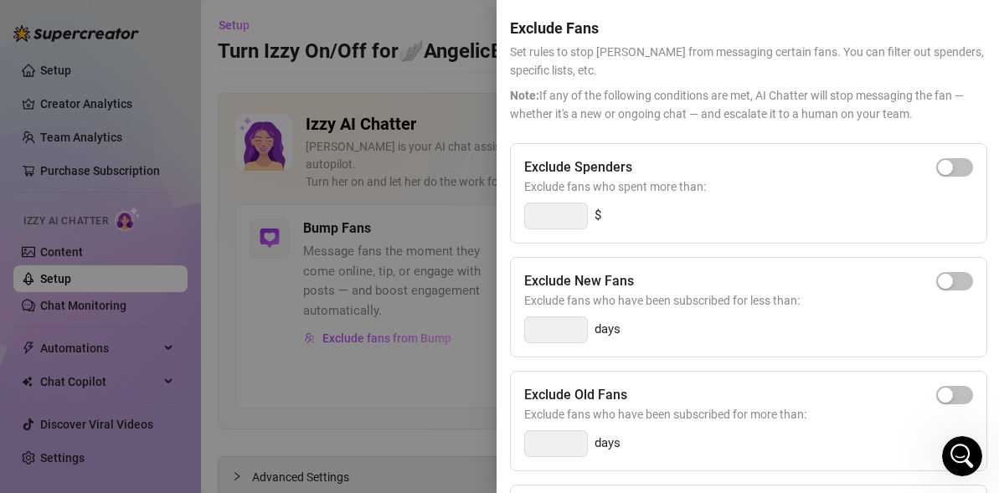
scroll to position [0, 0]
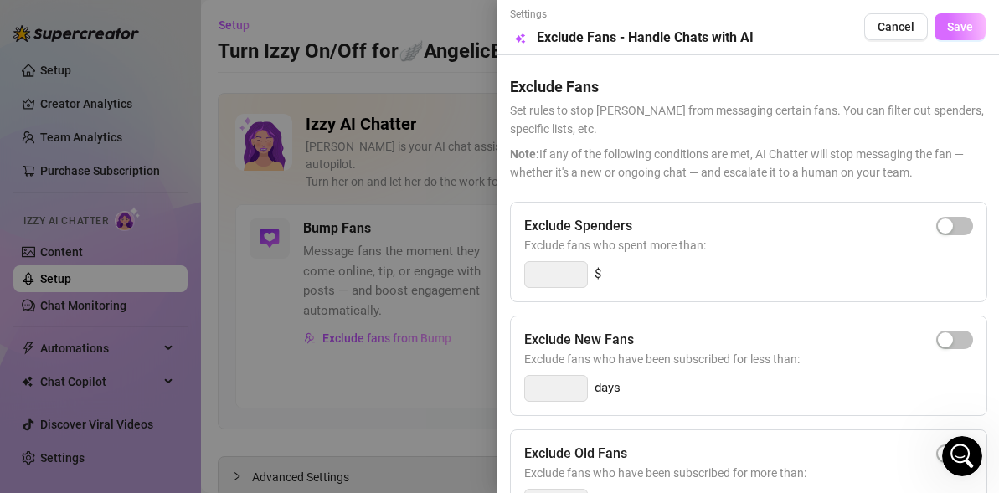
click at [964, 34] on button "Save" at bounding box center [959, 26] width 51 height 27
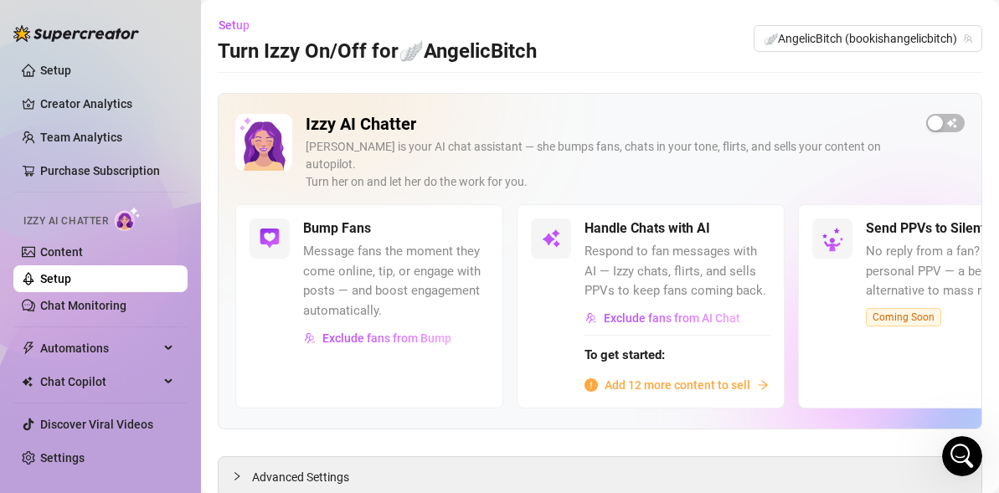
scroll to position [1, 0]
click at [719, 375] on span "Add 12 more content to sell" at bounding box center [677, 384] width 146 height 18
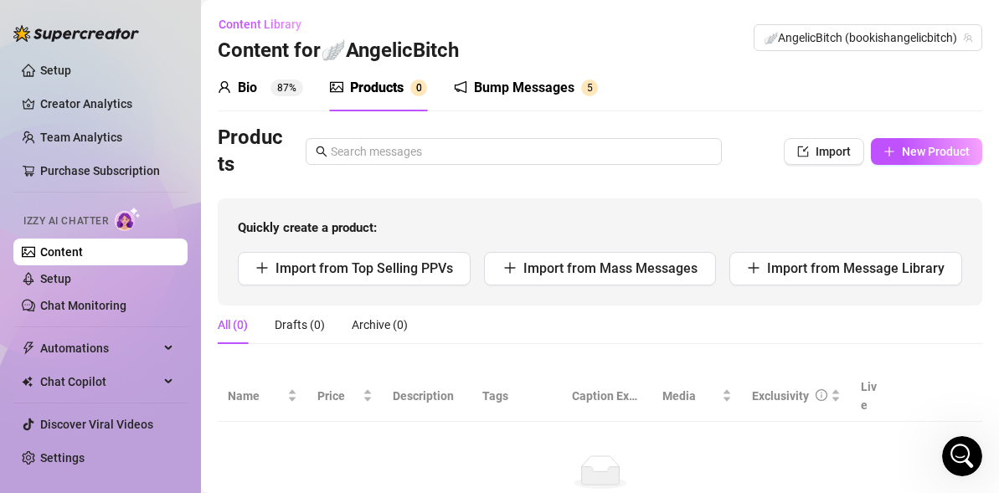
scroll to position [93, 0]
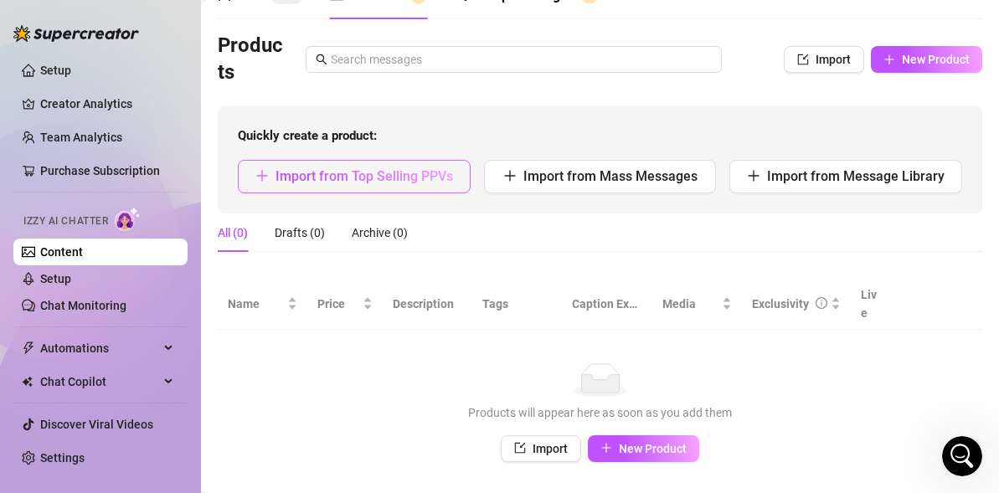
click at [432, 184] on button "Import from Top Selling PPVs" at bounding box center [354, 176] width 233 height 33
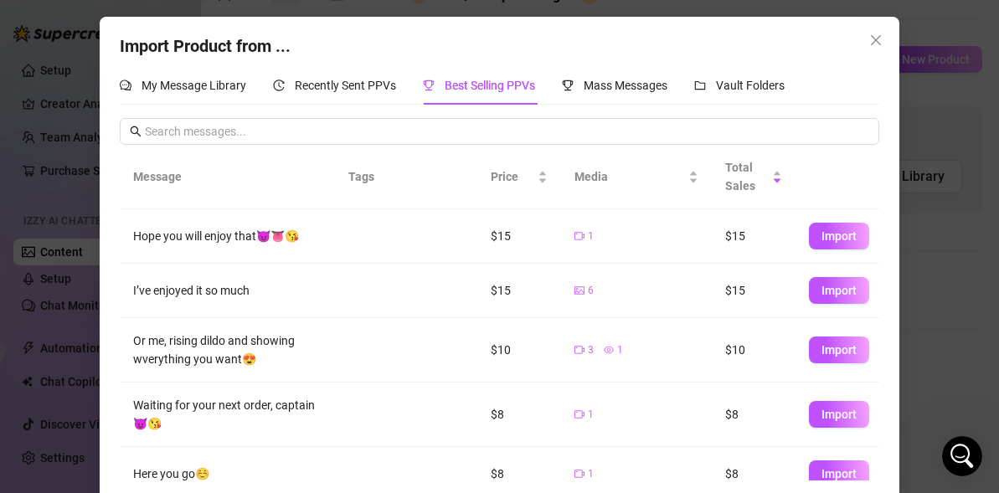
click at [277, 236] on div "Hope you will enjoy that😈👅😘" at bounding box center [227, 236] width 188 height 18
click at [700, 238] on td "1" at bounding box center [636, 236] width 151 height 54
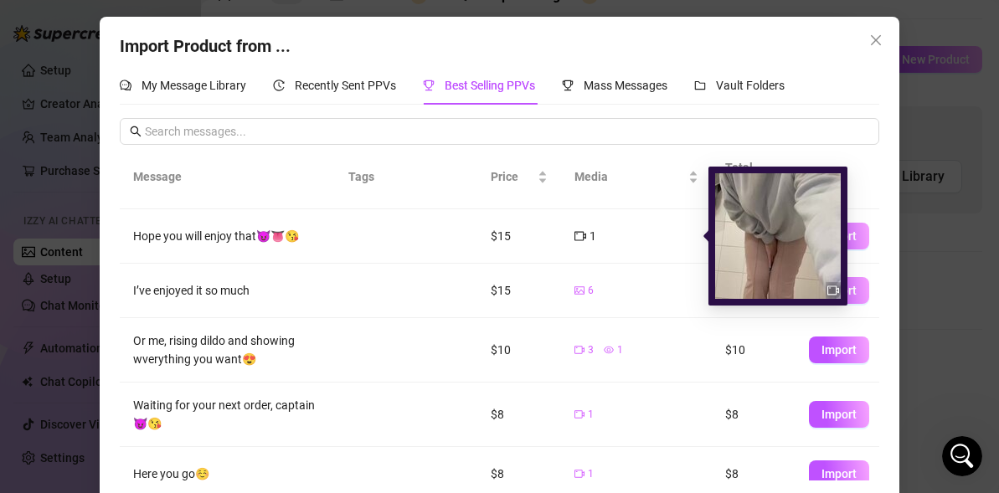
click at [584, 229] on div "1" at bounding box center [585, 236] width 22 height 18
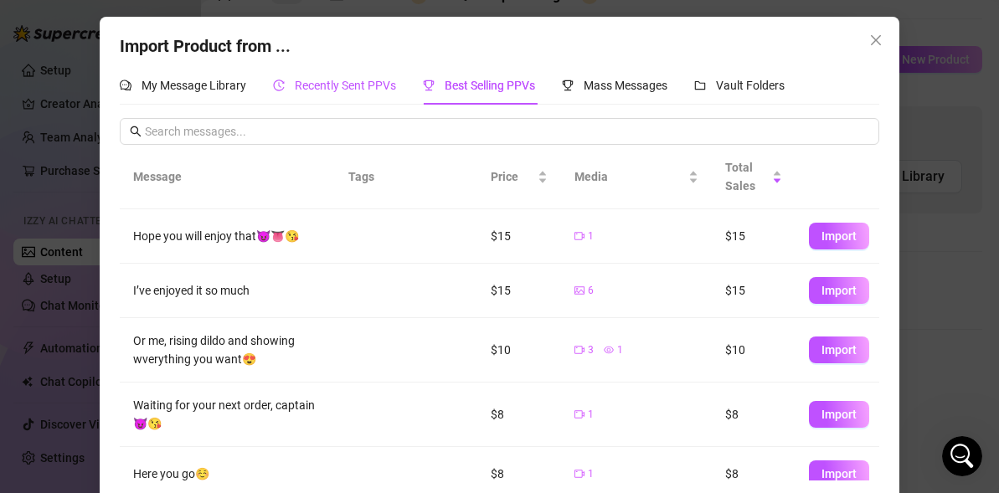
click at [323, 84] on span "Recently Sent PPVs" at bounding box center [345, 85] width 101 height 13
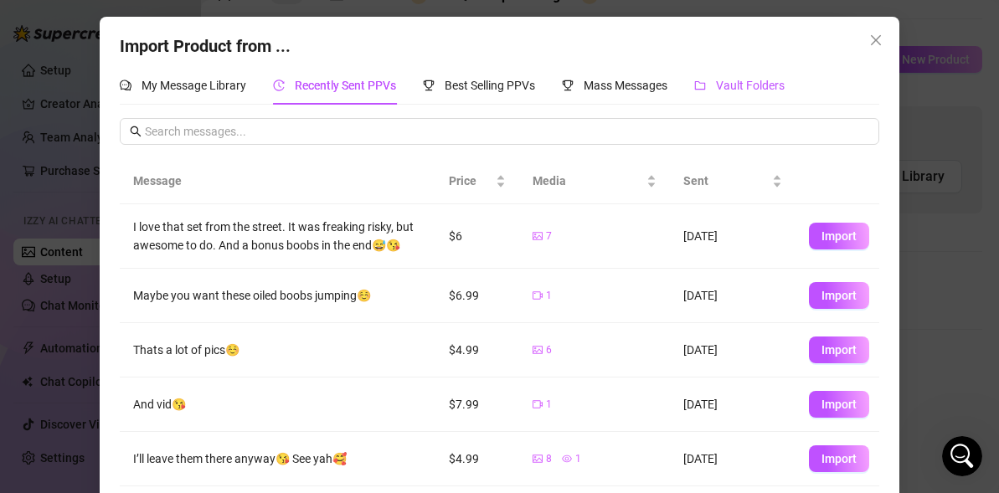
click at [757, 80] on span "Vault Folders" at bounding box center [750, 85] width 69 height 13
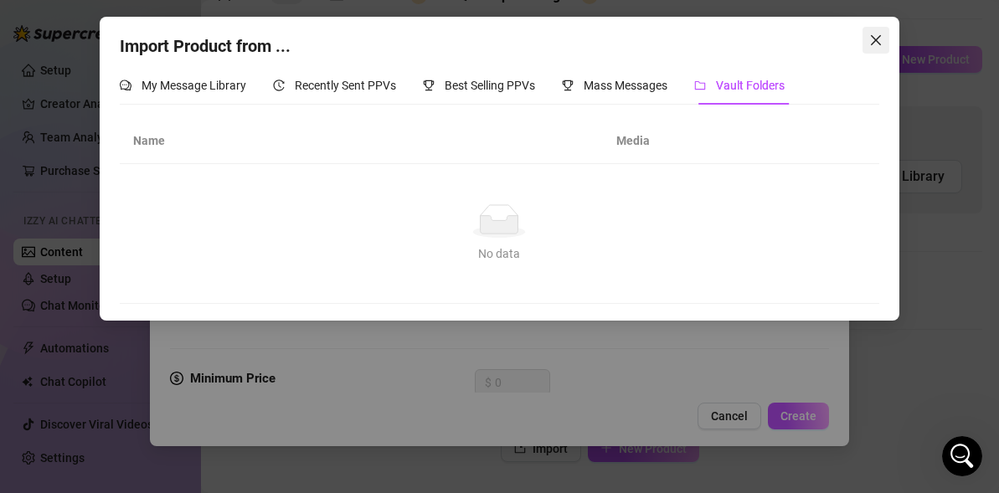
click at [873, 44] on icon "close" at bounding box center [875, 39] width 13 height 13
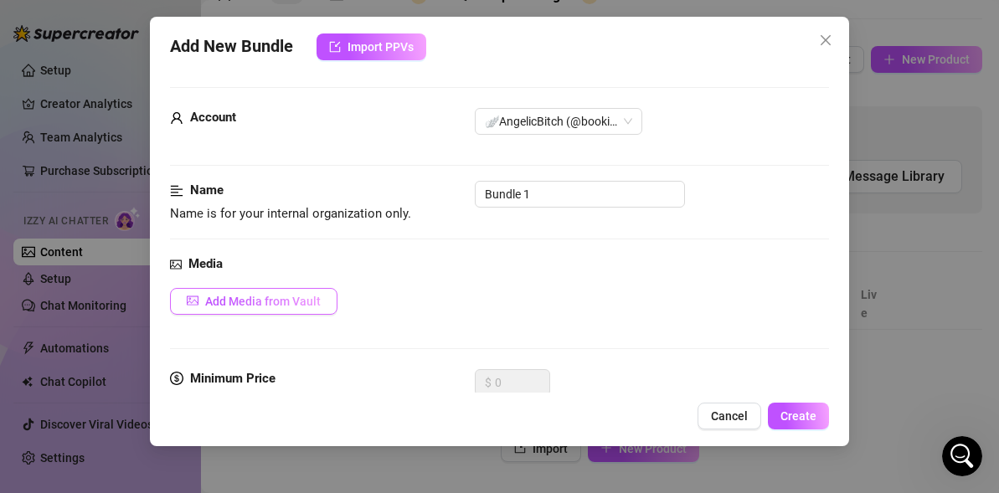
click at [267, 304] on span "Add Media from Vault" at bounding box center [263, 301] width 116 height 13
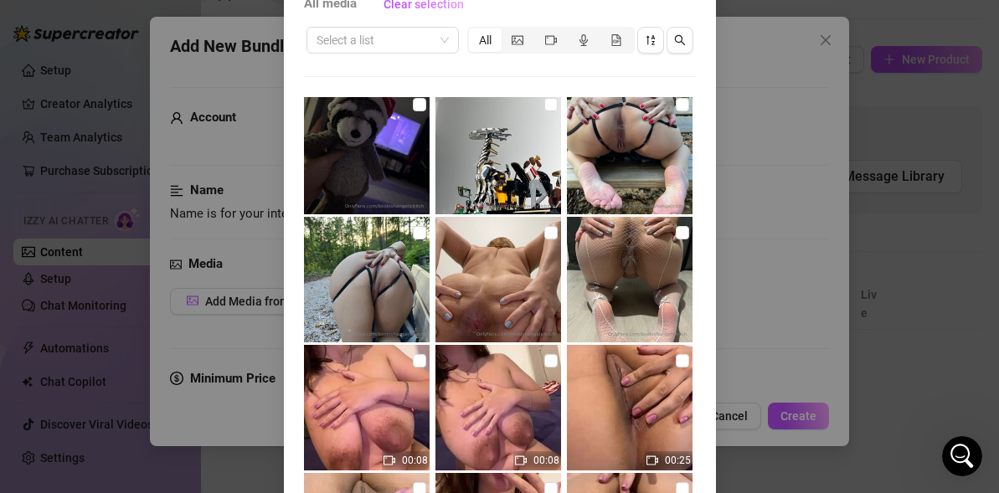
scroll to position [139, 0]
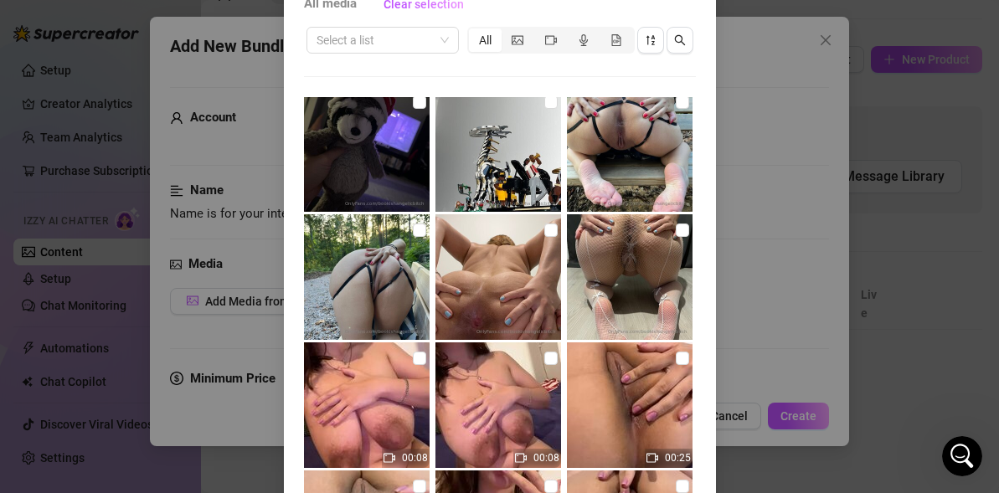
click at [648, 261] on img at bounding box center [630, 277] width 126 height 126
click at [664, 290] on img at bounding box center [630, 277] width 126 height 126
click at [680, 234] on input "checkbox" at bounding box center [682, 230] width 13 height 13
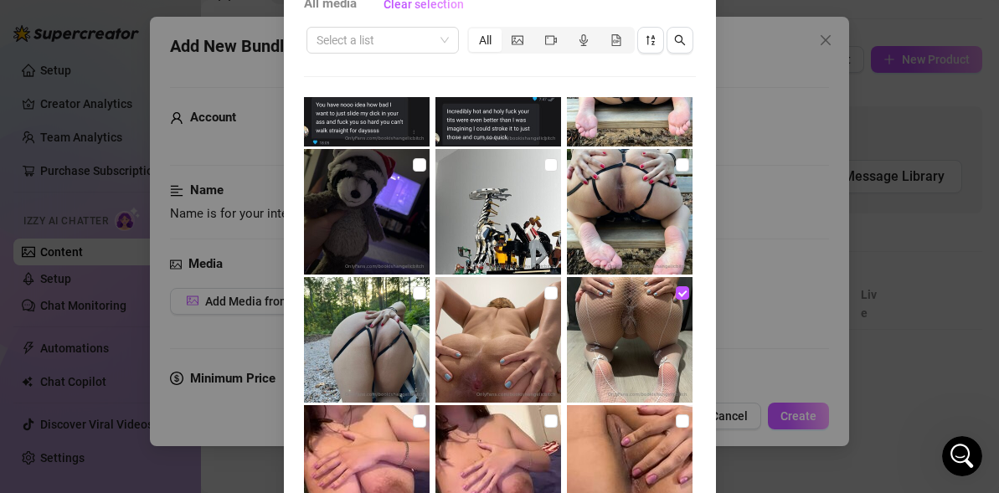
scroll to position [15, 0]
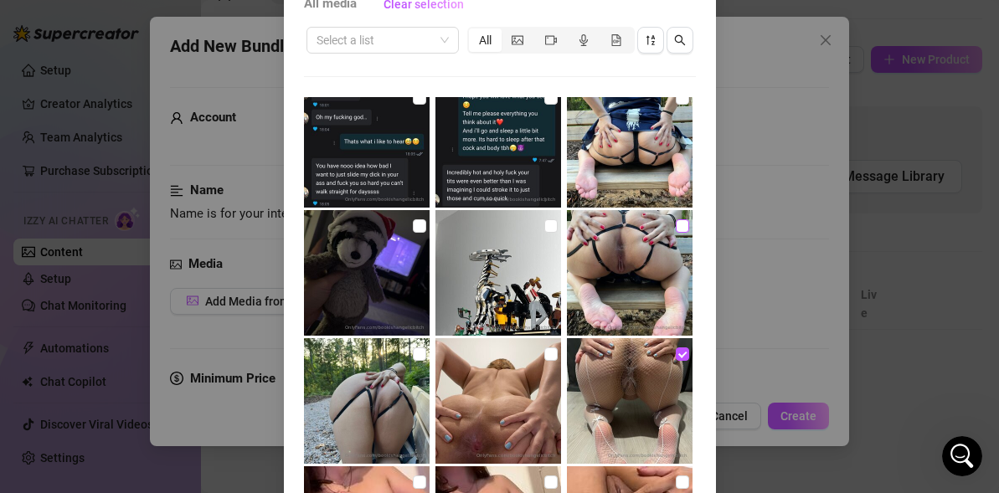
click at [677, 227] on input "checkbox" at bounding box center [682, 225] width 13 height 13
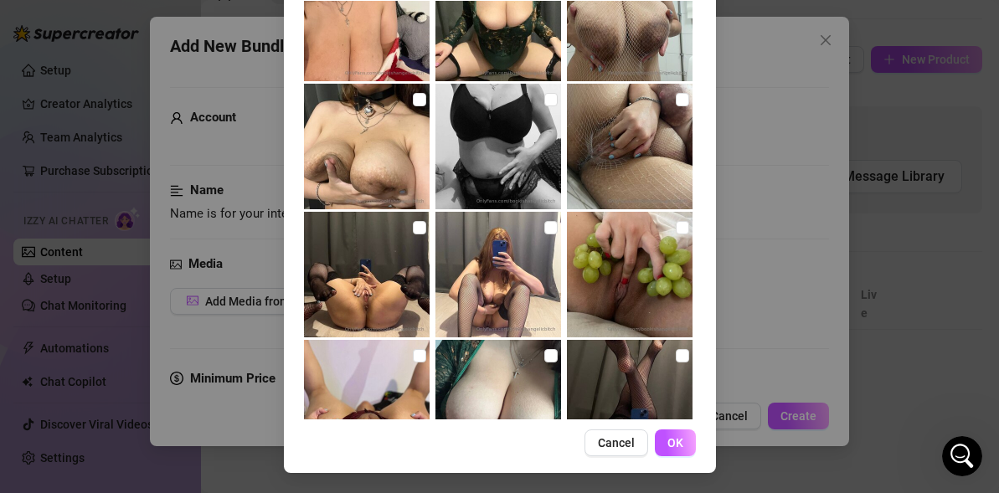
scroll to position [1248, 0]
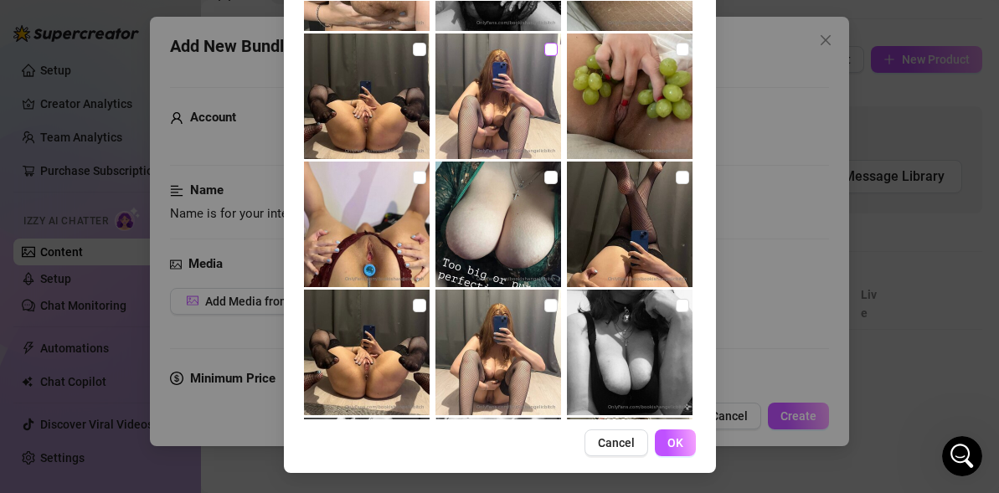
click at [547, 51] on input "checkbox" at bounding box center [550, 49] width 13 height 13
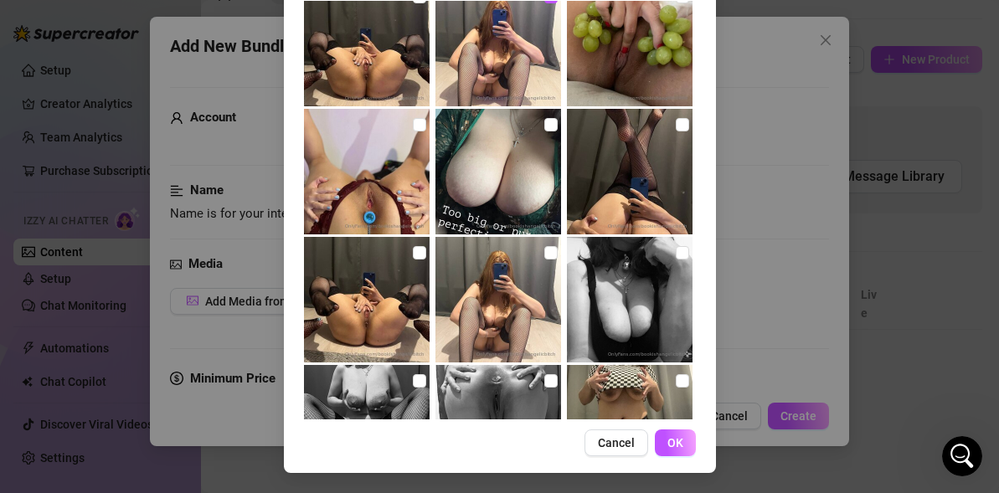
scroll to position [1322, 0]
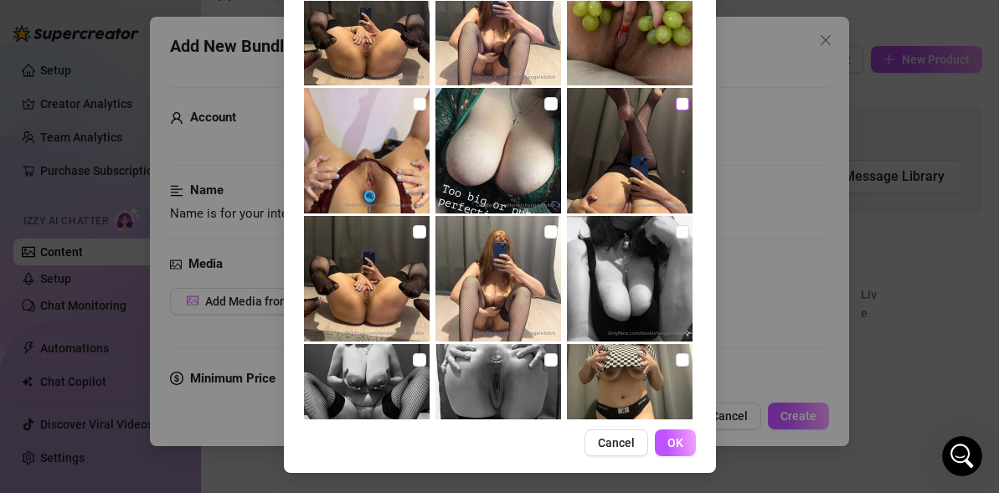
click at [680, 105] on input "checkbox" at bounding box center [682, 103] width 13 height 13
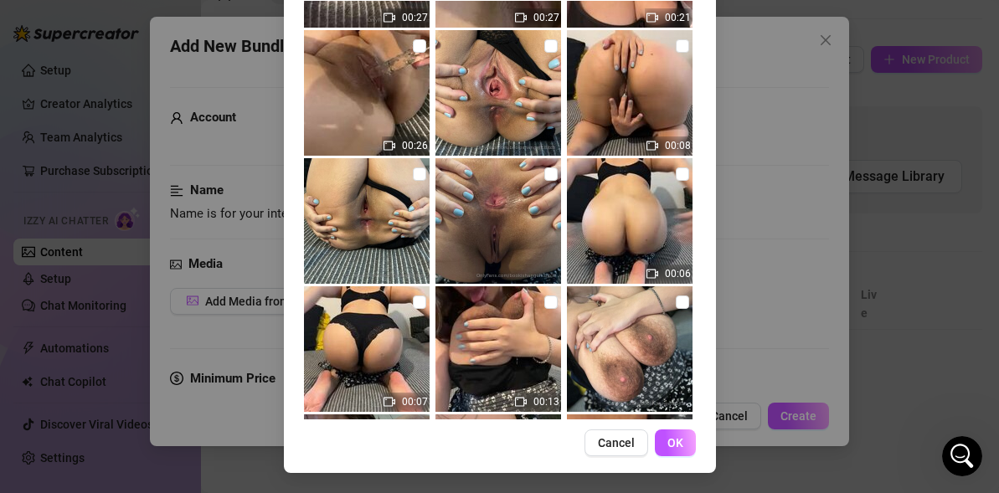
scroll to position [8808, 0]
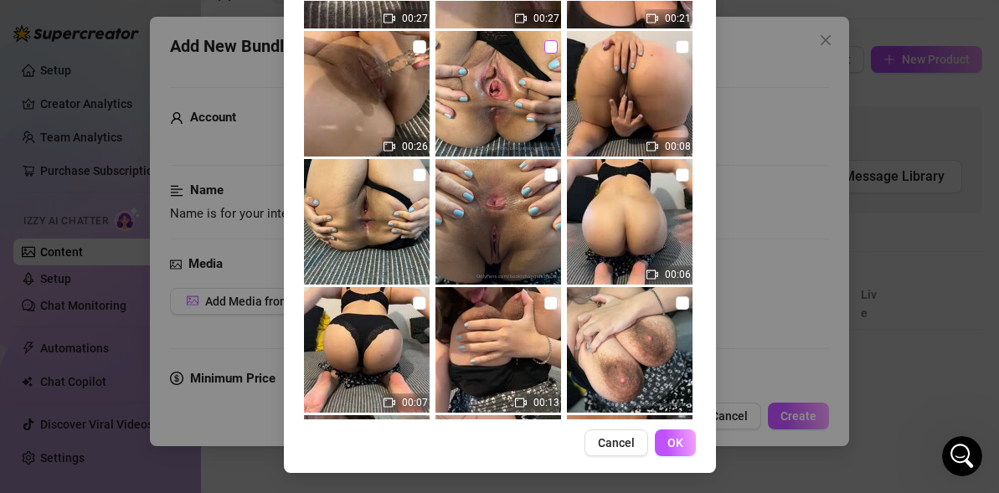
click at [551, 45] on input "checkbox" at bounding box center [550, 46] width 13 height 13
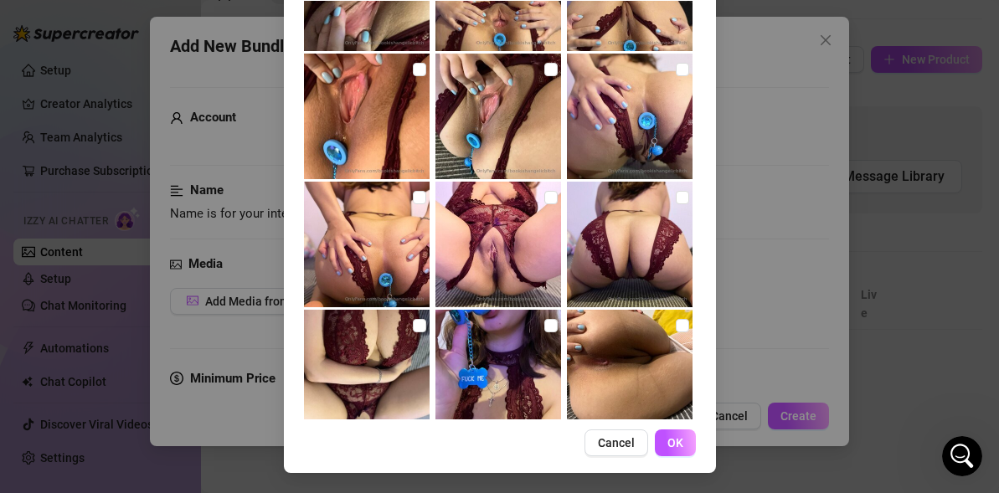
scroll to position [9692, 0]
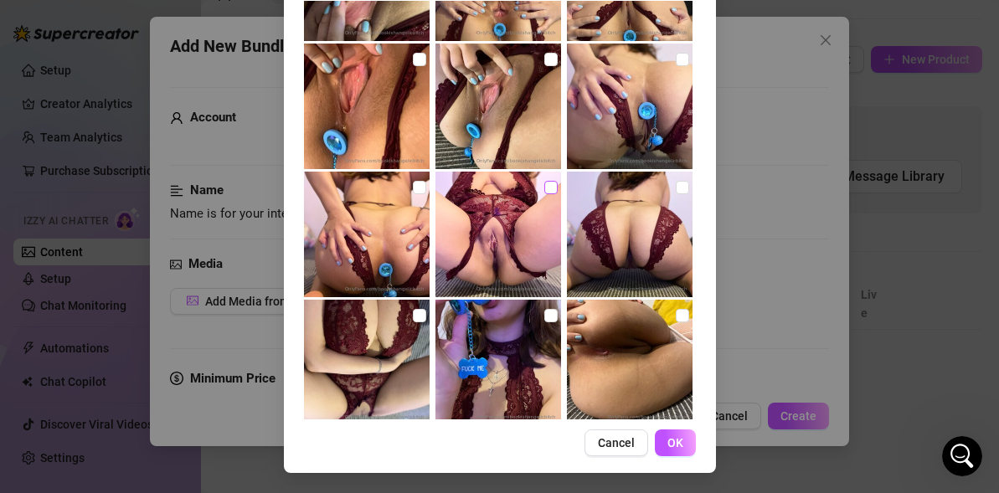
click at [546, 188] on input "checkbox" at bounding box center [550, 187] width 13 height 13
click at [418, 188] on input "checkbox" at bounding box center [419, 187] width 13 height 13
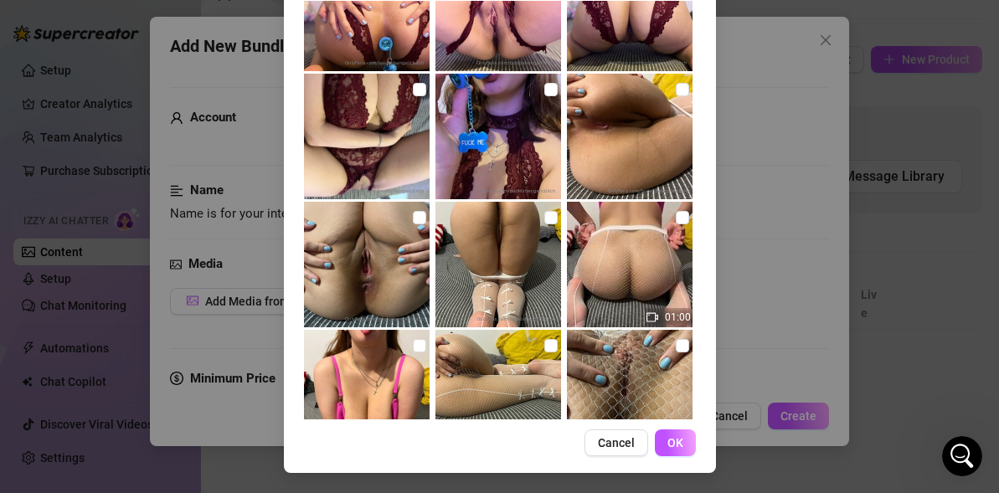
scroll to position [9920, 0]
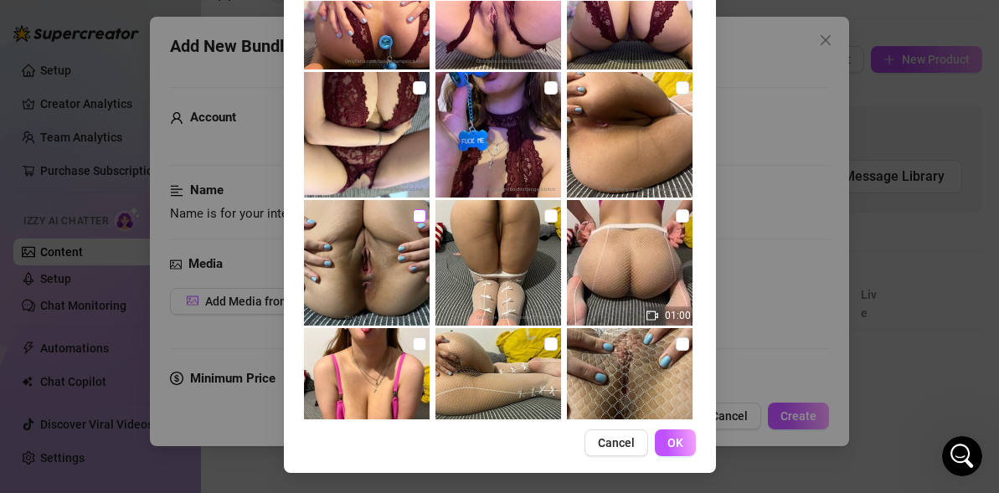
click at [417, 219] on input "checkbox" at bounding box center [419, 215] width 13 height 13
click at [552, 217] on input "checkbox" at bounding box center [550, 215] width 13 height 13
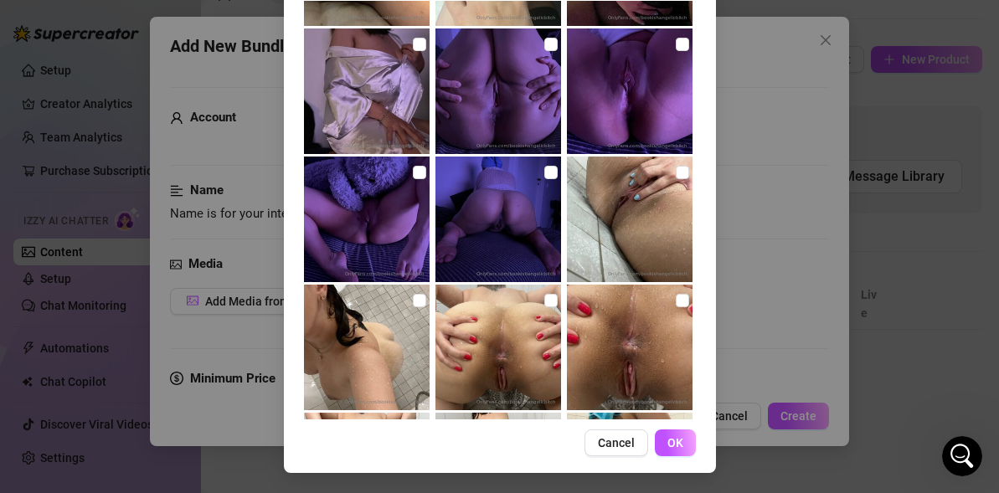
scroll to position [15984, 0]
click at [681, 42] on input "checkbox" at bounding box center [682, 43] width 13 height 13
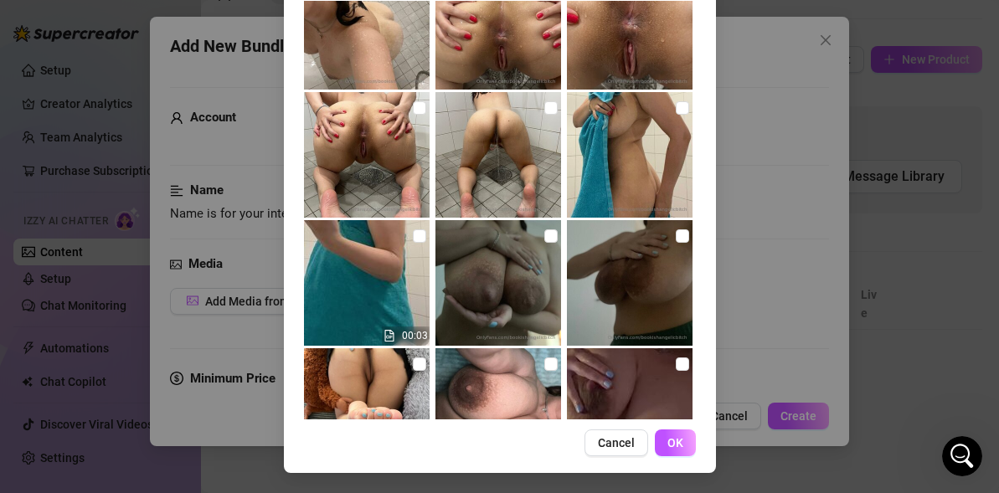
scroll to position [16211, 0]
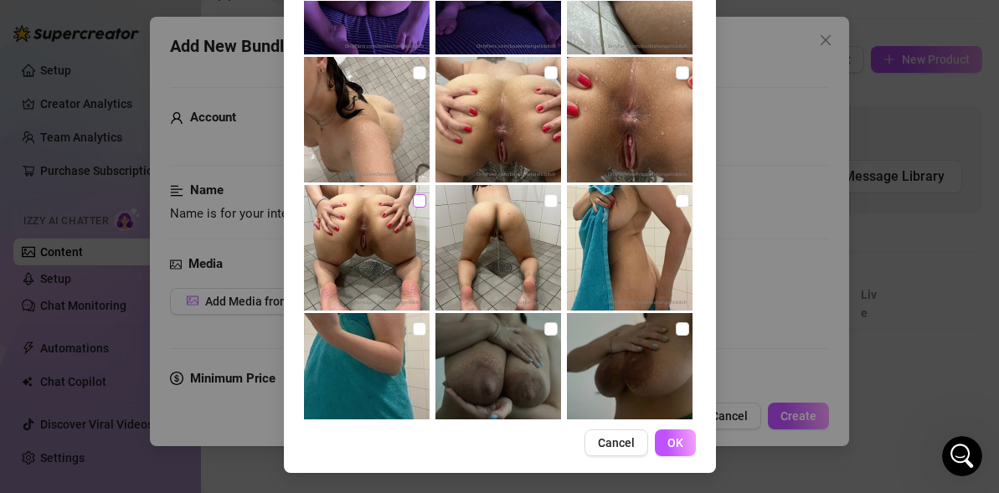
click at [416, 203] on input "checkbox" at bounding box center [419, 200] width 13 height 13
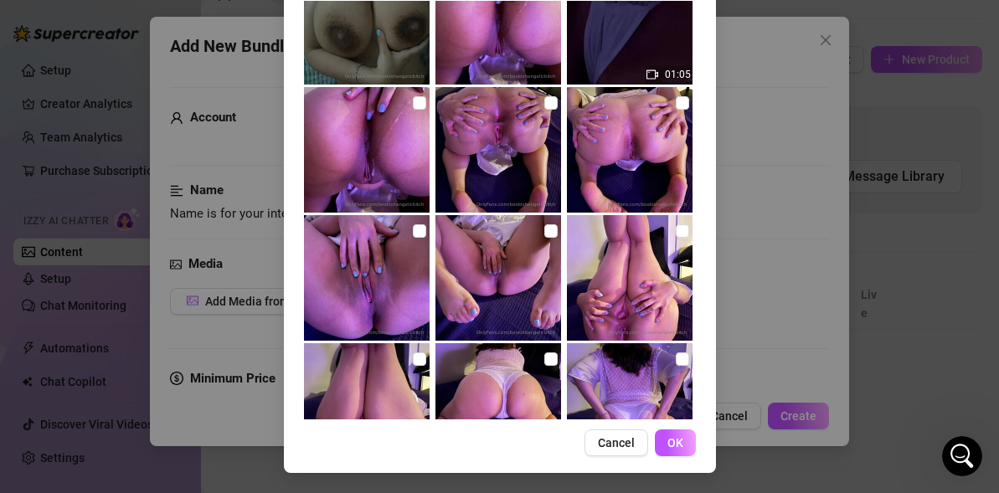
scroll to position [17078, 0]
click at [546, 238] on label at bounding box center [550, 230] width 13 height 18
click at [546, 237] on input "checkbox" at bounding box center [550, 230] width 13 height 13
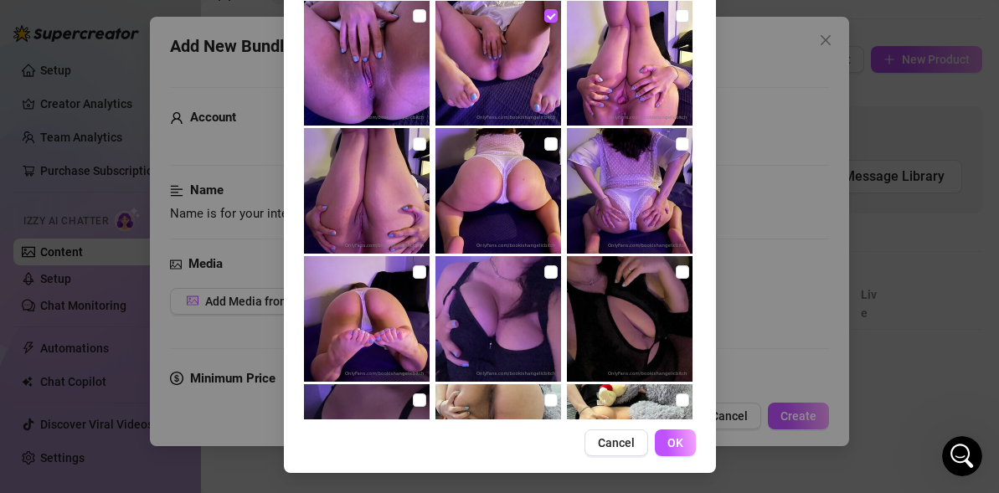
scroll to position [17293, 0]
click at [677, 18] on input "checkbox" at bounding box center [682, 14] width 13 height 13
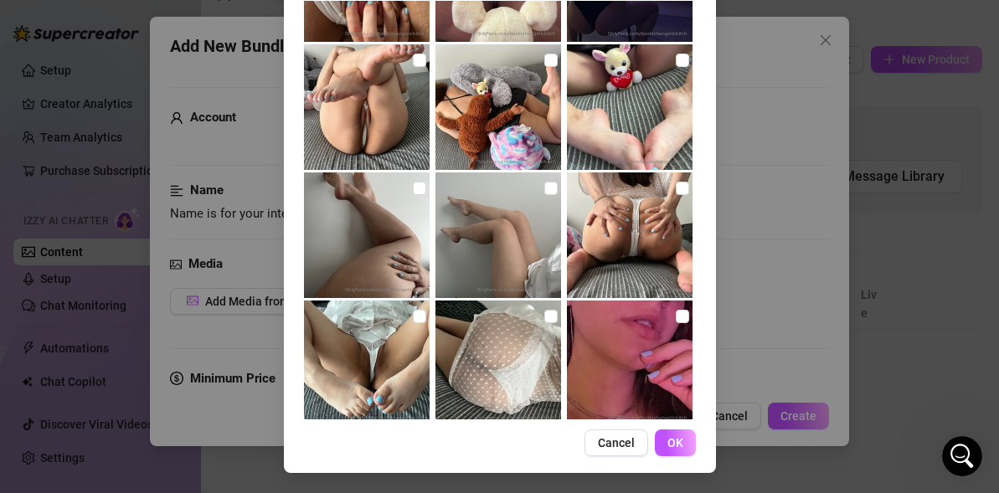
scroll to position [17749, 0]
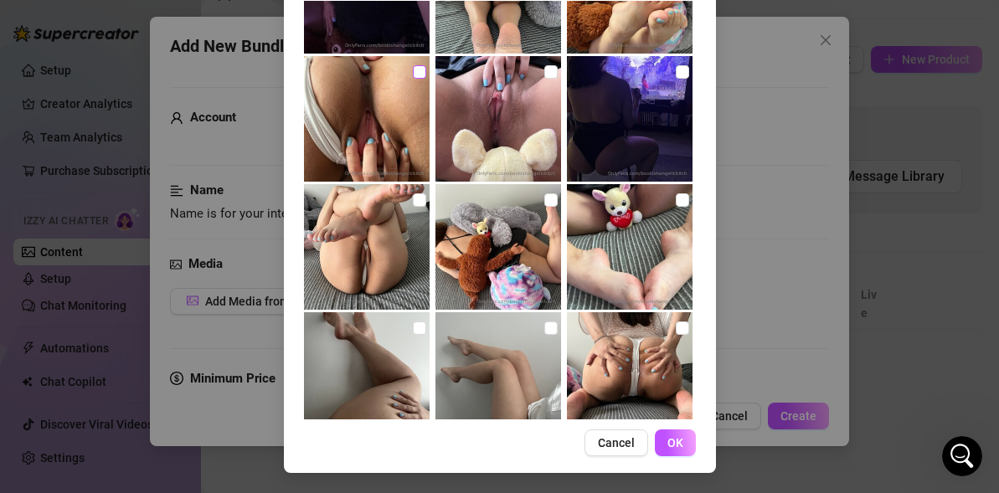
click at [415, 68] on input "checkbox" at bounding box center [419, 71] width 13 height 13
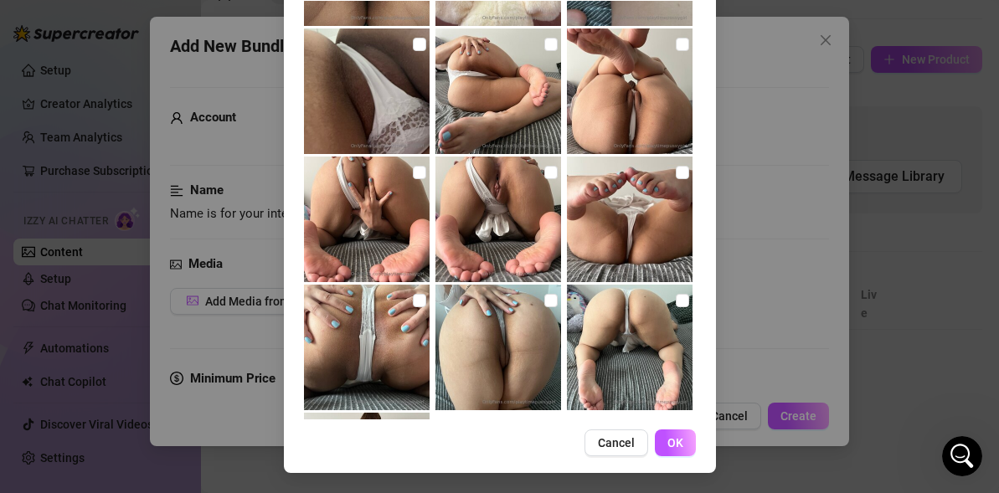
scroll to position [18563, 0]
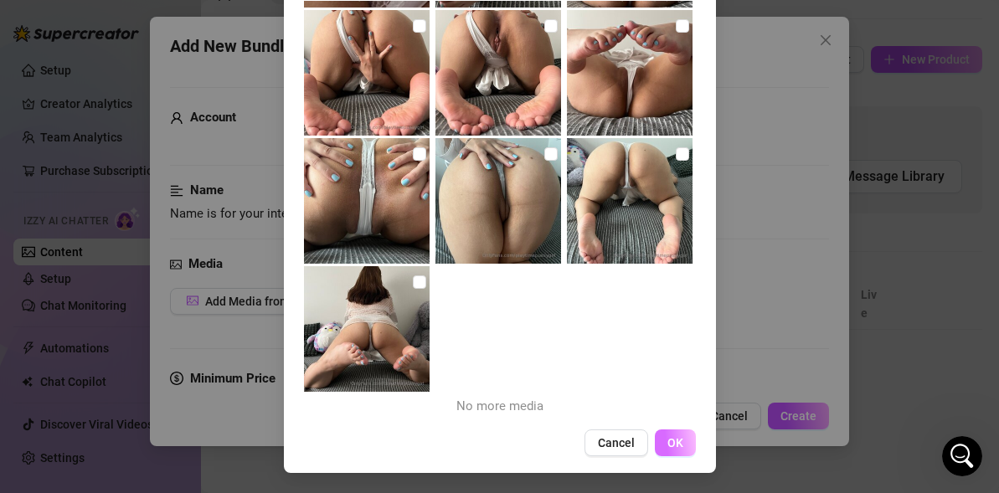
click at [666, 453] on button "OK" at bounding box center [675, 442] width 41 height 27
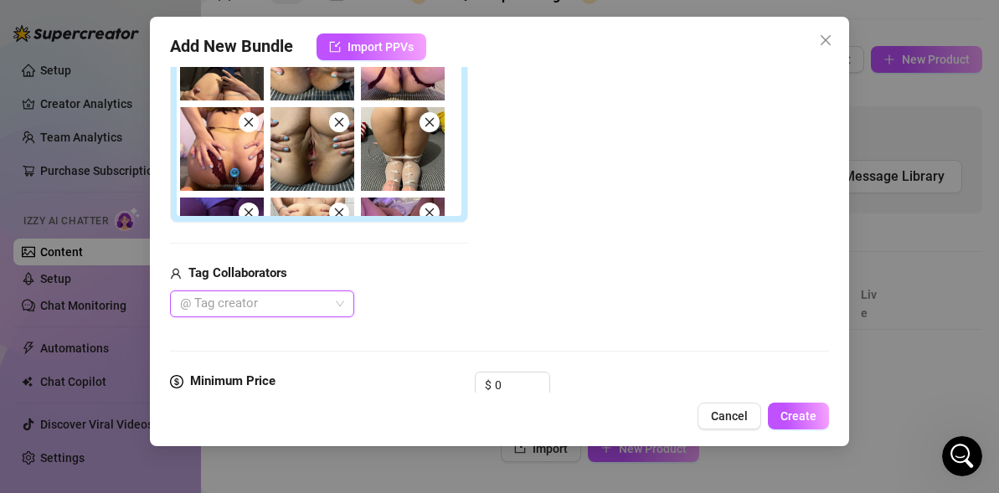
scroll to position [643, 0]
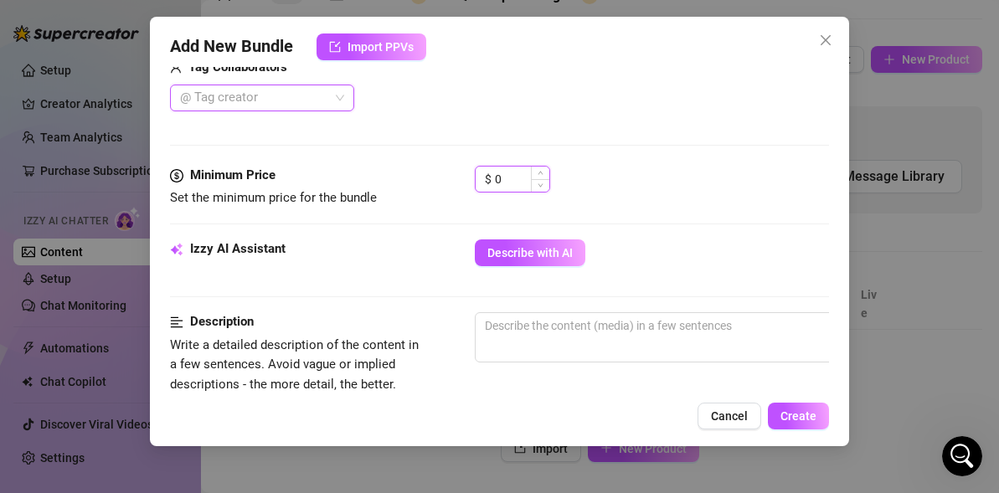
click at [526, 183] on input "0" at bounding box center [522, 179] width 54 height 25
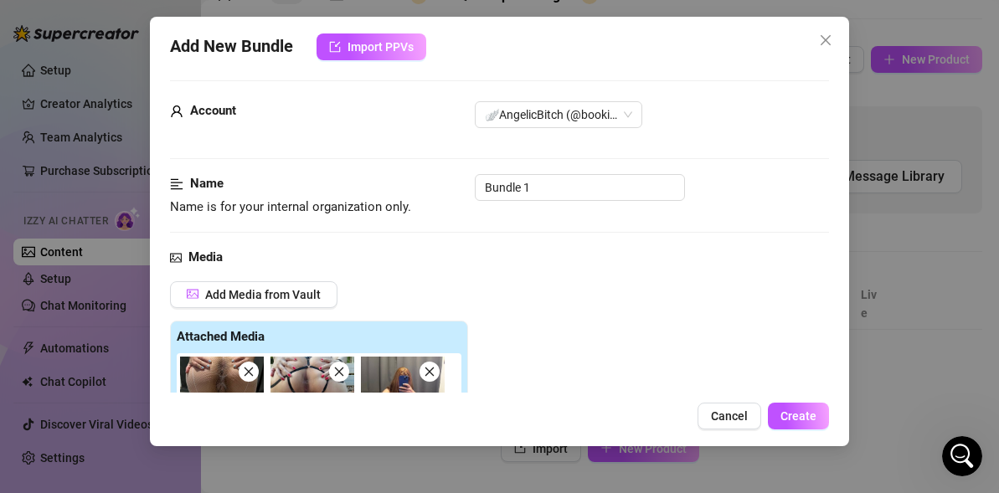
scroll to position [0, 0]
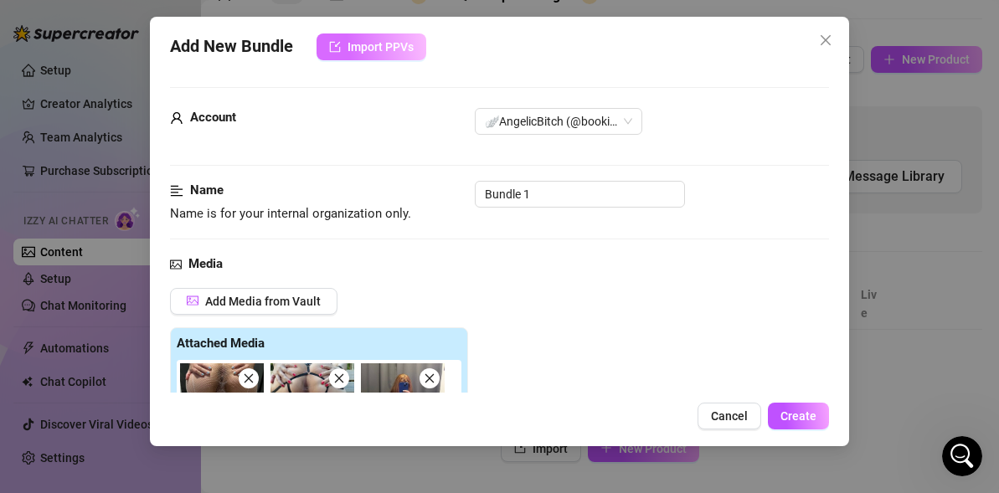
click at [373, 47] on span "Import PPVs" at bounding box center [380, 46] width 66 height 13
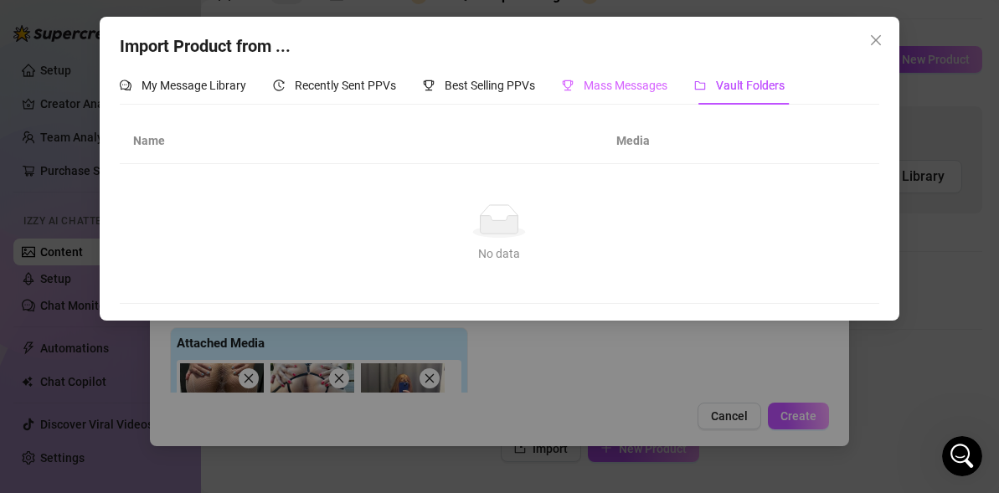
click at [646, 101] on div "Mass Messages" at bounding box center [614, 85] width 105 height 39
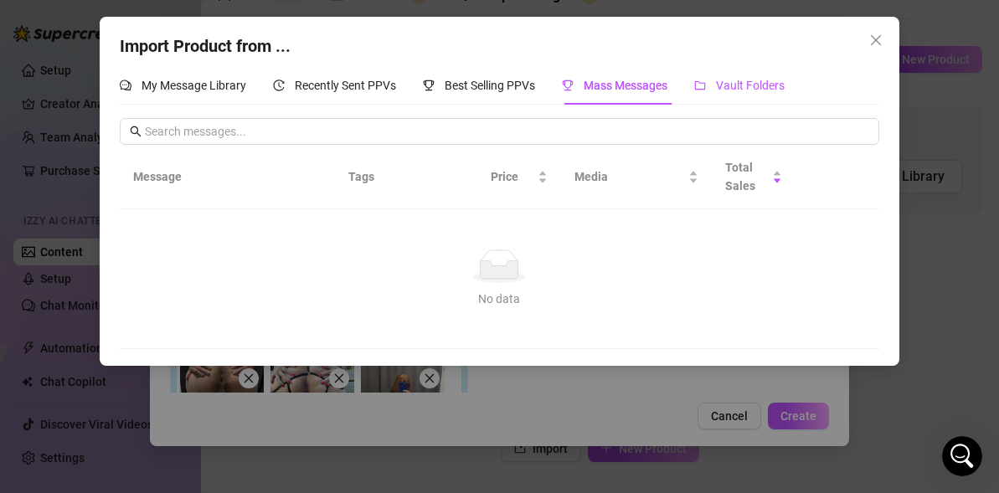
click at [714, 88] on div "Vault Folders" at bounding box center [739, 85] width 90 height 18
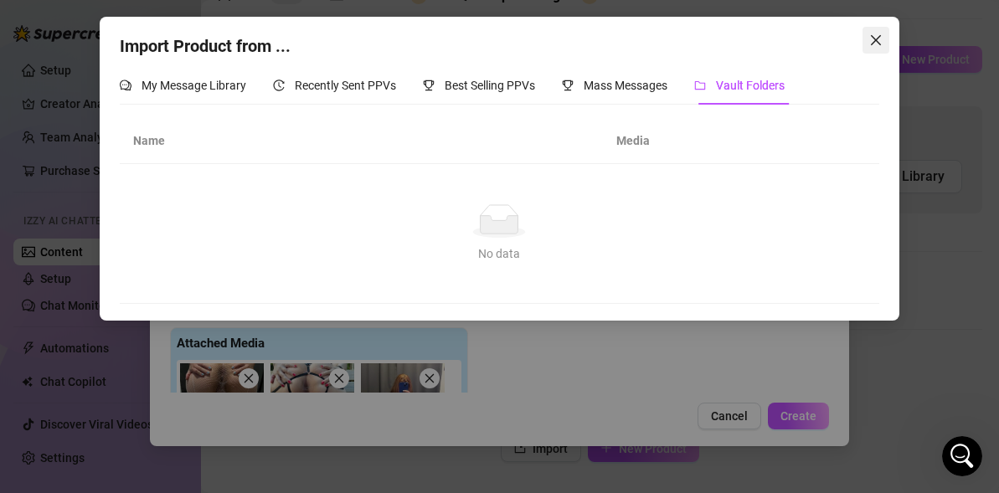
scroll to position [650, 0]
click at [876, 36] on icon "close" at bounding box center [875, 39] width 13 height 13
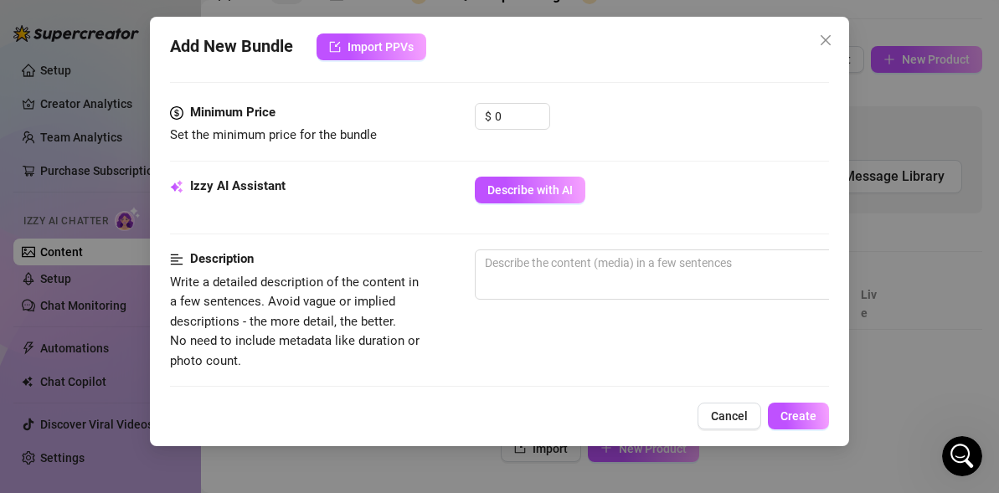
scroll to position [708, 0]
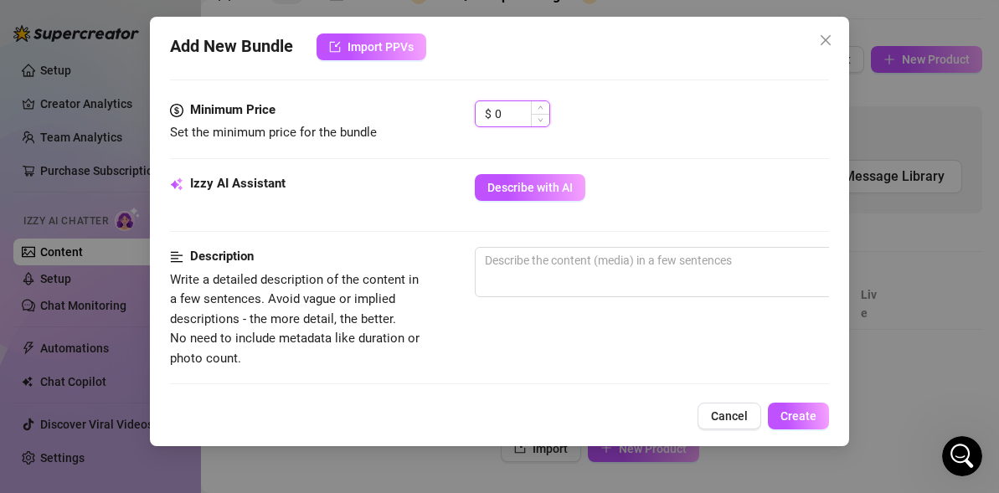
click at [529, 101] on input "0" at bounding box center [522, 113] width 54 height 25
click at [529, 114] on input "4.0" at bounding box center [522, 113] width 54 height 25
type input "4.99"
click at [594, 132] on div "$ 4.99" at bounding box center [652, 121] width 354 height 42
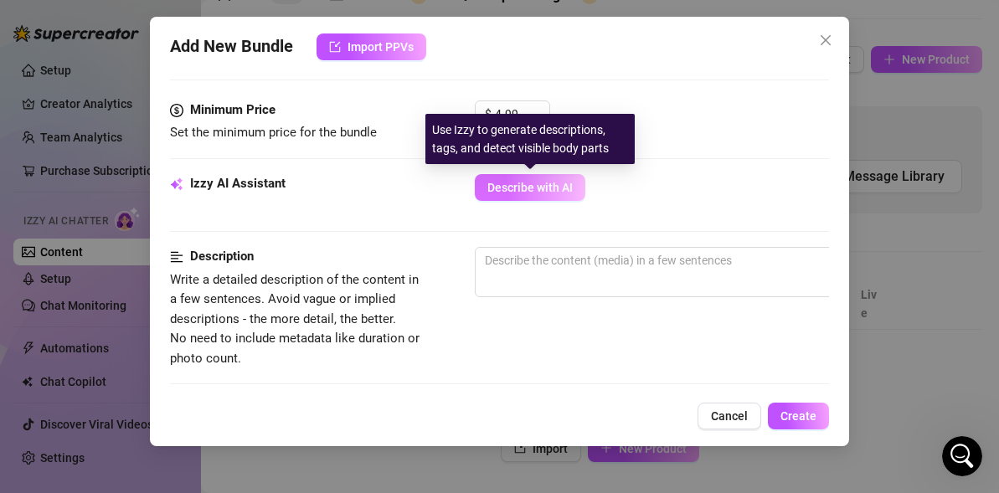
click at [499, 191] on span "Describe with AI" at bounding box center [529, 187] width 85 height 13
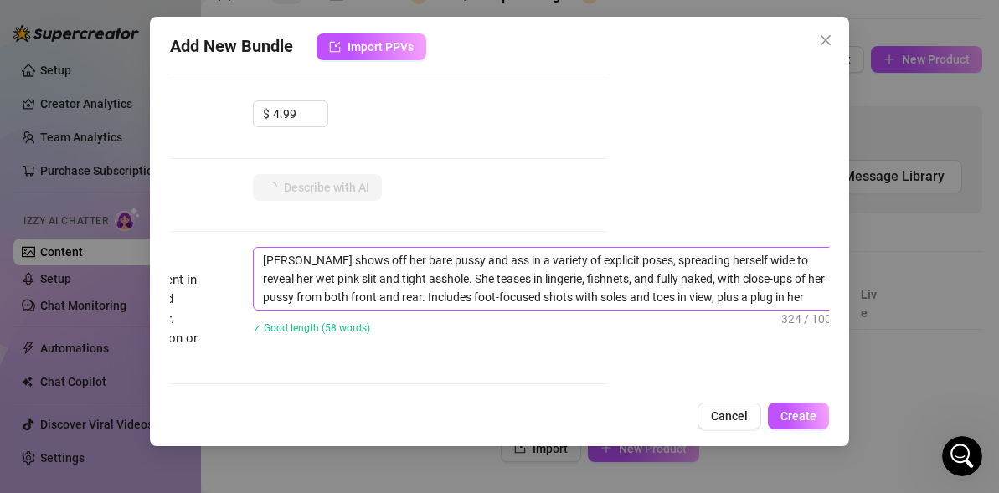
scroll to position [708, 232]
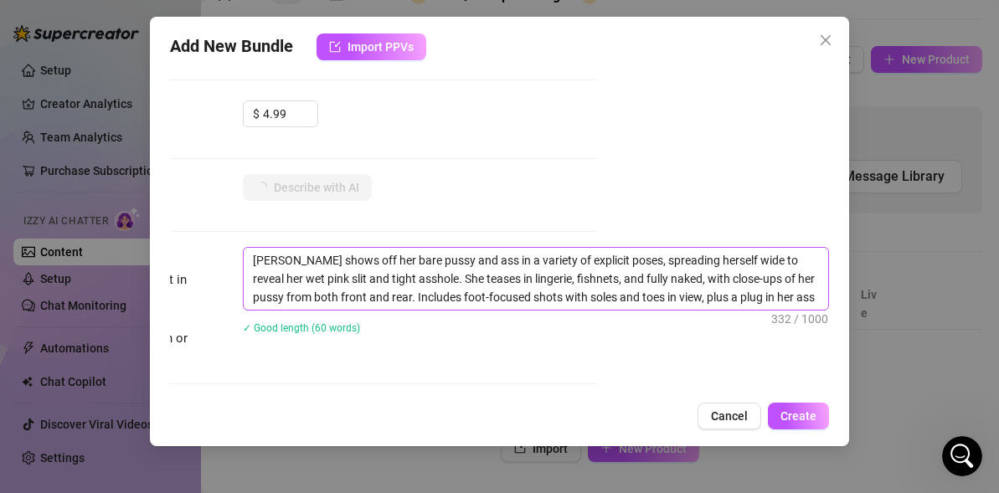
type textarea "[PERSON_NAME] shows off her bare pussy and ass in a variety of explicit poses, …"
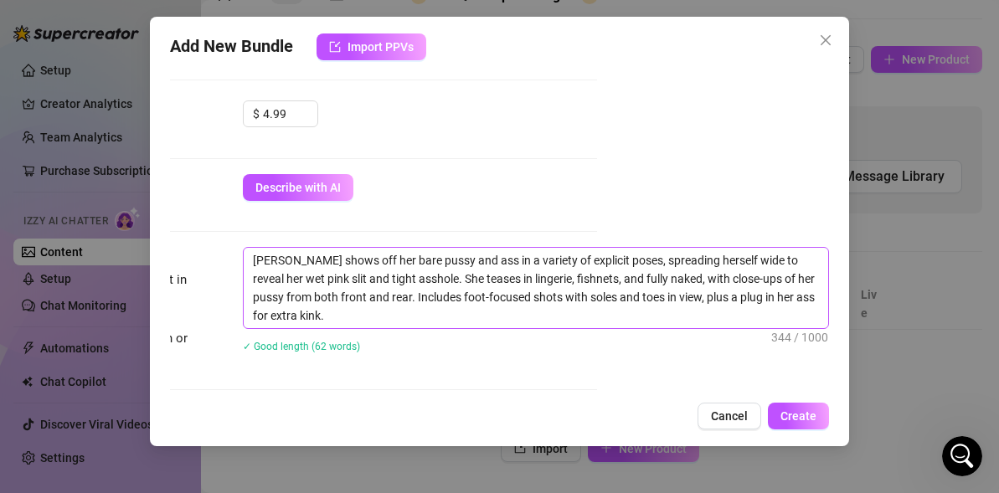
scroll to position [708, 0]
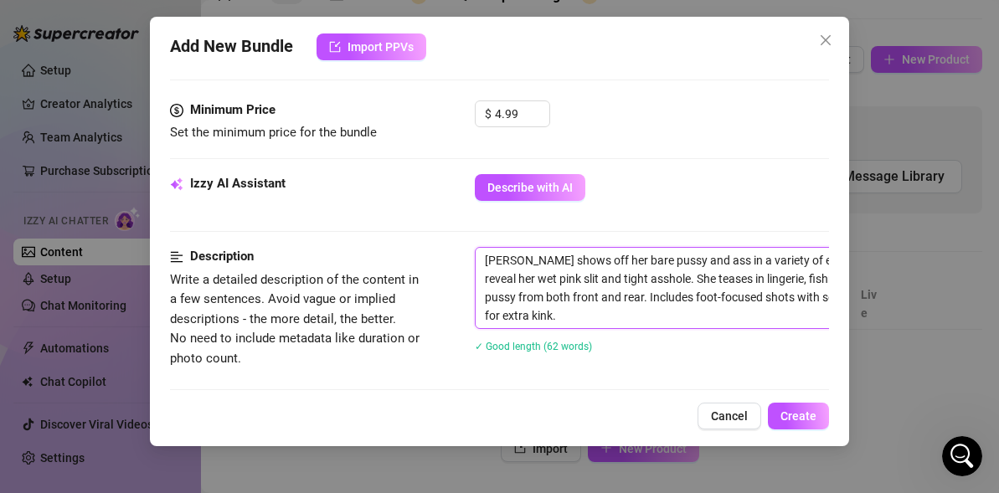
drag, startPoint x: 529, startPoint y: 260, endPoint x: 345, endPoint y: 248, distance: 184.5
click at [343, 249] on div "Description Write a detailed description of the content in a few sentences. Avo…" at bounding box center [499, 310] width 659 height 127
type textarea "[PERSON_NAME] shows off her bare pussy and ass in a variety of explicit poses, …"
type textarea "shows off her bare pussy and ass in a variety of explicit poses, spreading hers…"
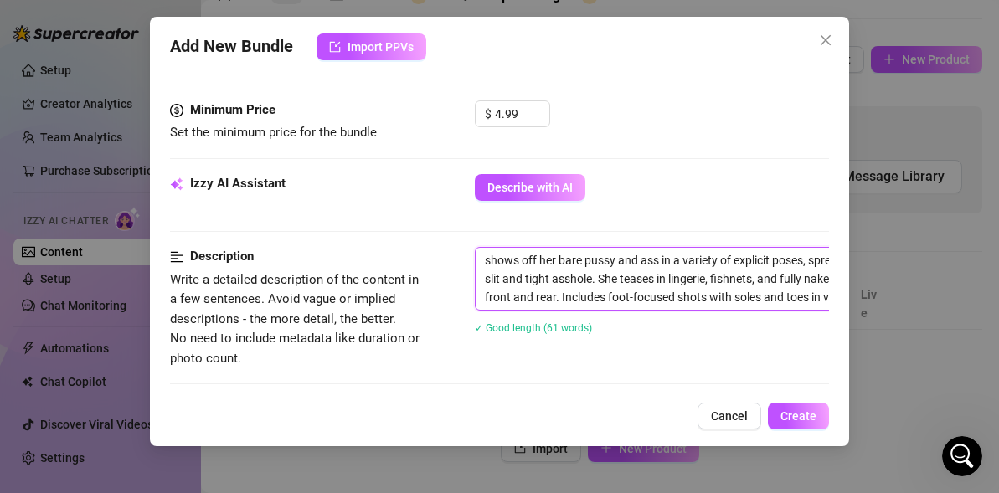
type textarea "I shows off her bare pussy and ass in a variety of explicit poses, spreading he…"
click at [524, 258] on textarea "I shows off her bare pussy and ass in a variety of explicit poses, spreading he…" at bounding box center [768, 279] width 584 height 62
type textarea "I show off her bare pussy and ass in a variety of explicit poses, spreading her…"
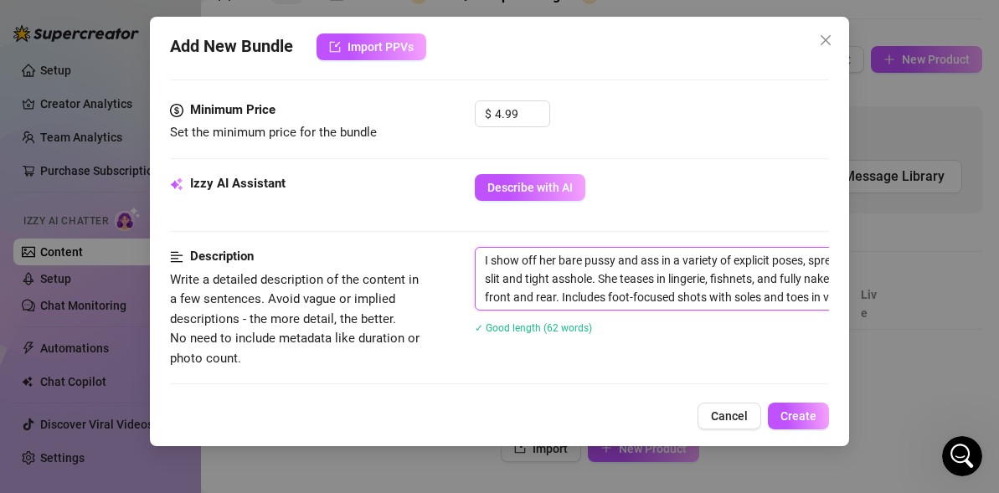
click at [558, 258] on textarea "I show off her bare pussy and ass in a variety of explicit poses, spreading her…" at bounding box center [768, 279] width 584 height 62
type textarea "I show off he bare pussy and ass in a variety of explicit poses, spreading hers…"
type textarea "I show off h bare pussy and ass in a variety of explicit poses, spreading herse…"
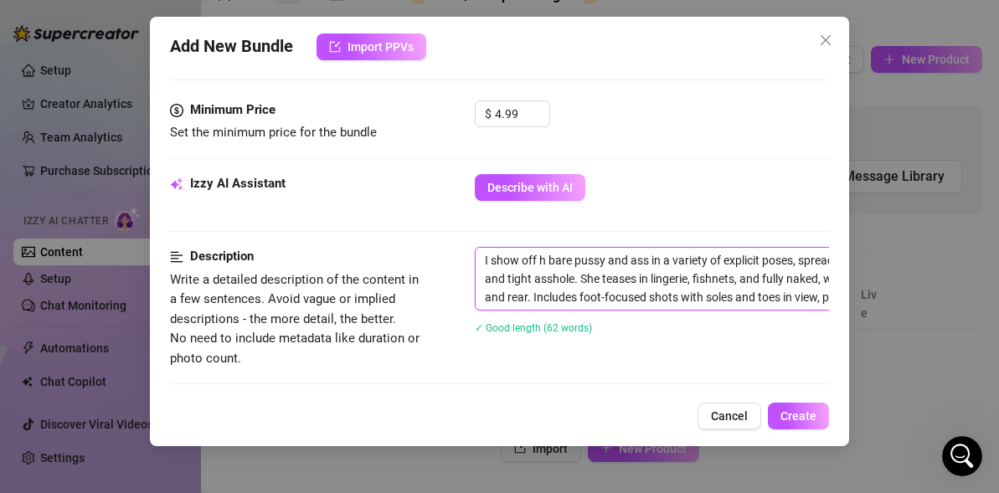
type textarea "I show off bare pussy and ass in a variety of explicit poses, spreading herself…"
type textarea "I show off m bare pussy and ass in a variety of explicit poses, spreading herse…"
type textarea "I show off my bare pussy and ass in a variety of explicit poses, spreading hers…"
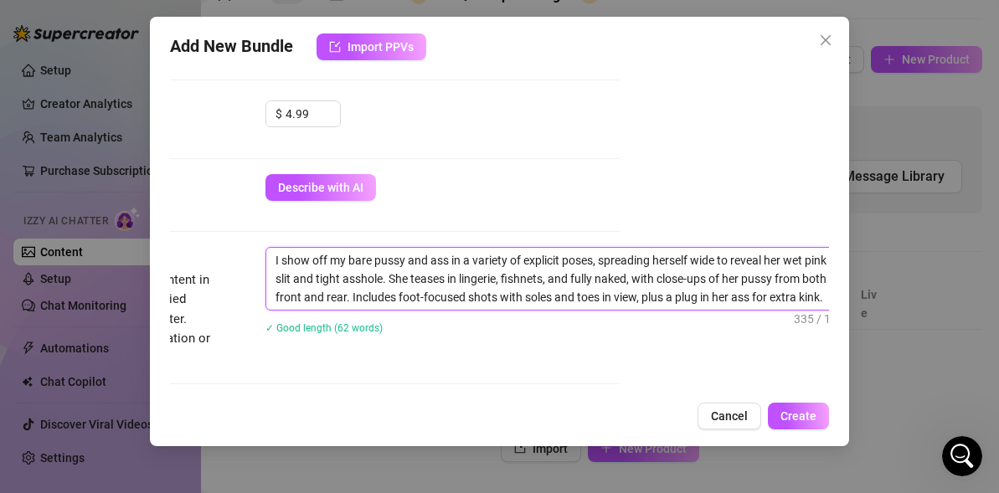
scroll to position [708, 232]
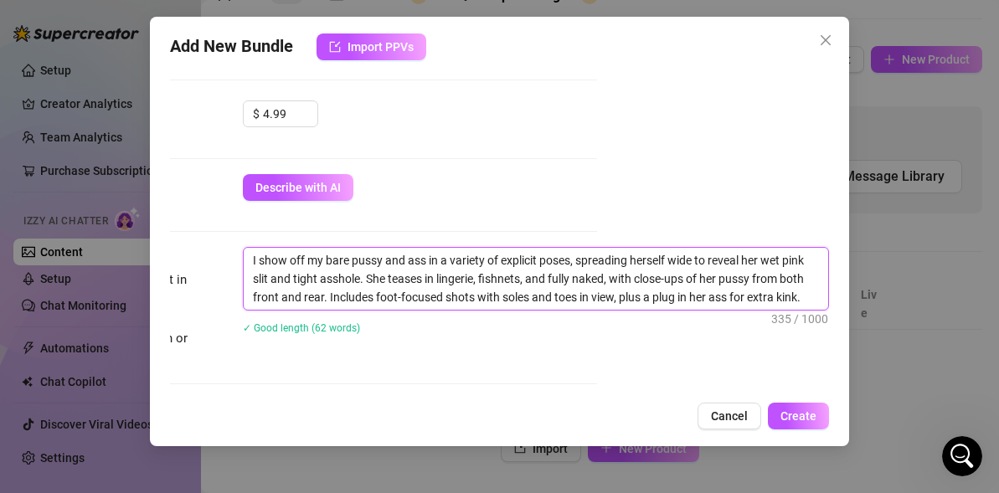
click at [668, 260] on textarea "I show off my bare pussy and ass in a variety of explicit poses, spreading hers…" at bounding box center [536, 279] width 584 height 62
type textarea "I show off my bare pussy and ass in a variety of explicit poses, spreading [PER…"
type textarea "I show off my bare pussy and ass in a variety of explicit poses, spreading hers…"
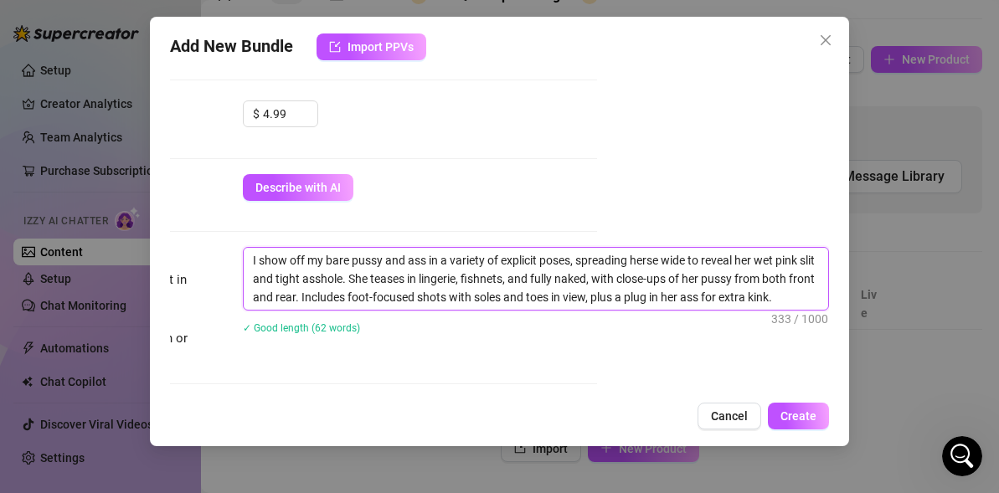
type textarea "I show off my bare pussy and ass in a variety of explicit poses, spreading hers…"
type textarea "I show off my bare pussy and ass in a variety of explicit poses, spreading her …"
type textarea "I show off my bare pussy and ass in a variety of explicit poses, spreading he w…"
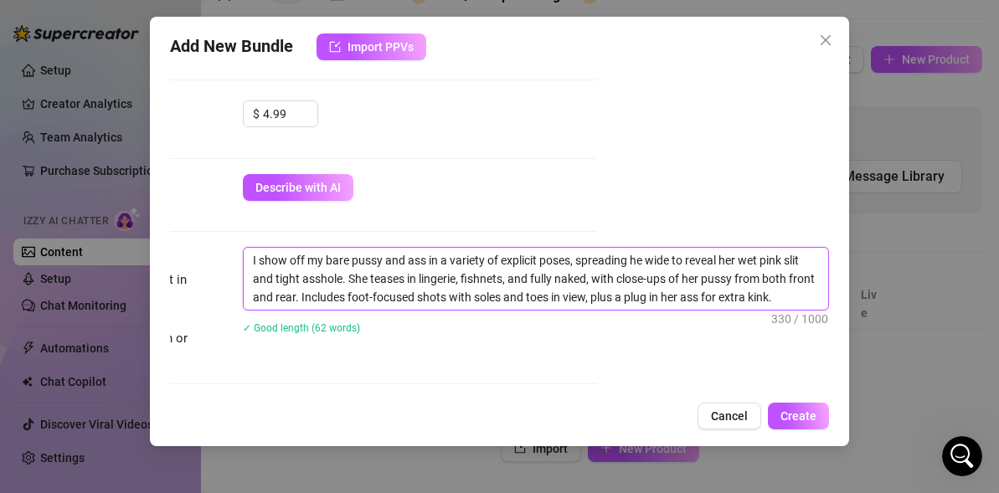
type textarea "I show off my bare pussy and ass in a variety of explicit poses, spreading h wi…"
type textarea "I show off my bare pussy and ass in a variety of explicit poses, spreading wide…"
type textarea "I show off my bare pussy and ass in a variety of explicit poses, spreading m wi…"
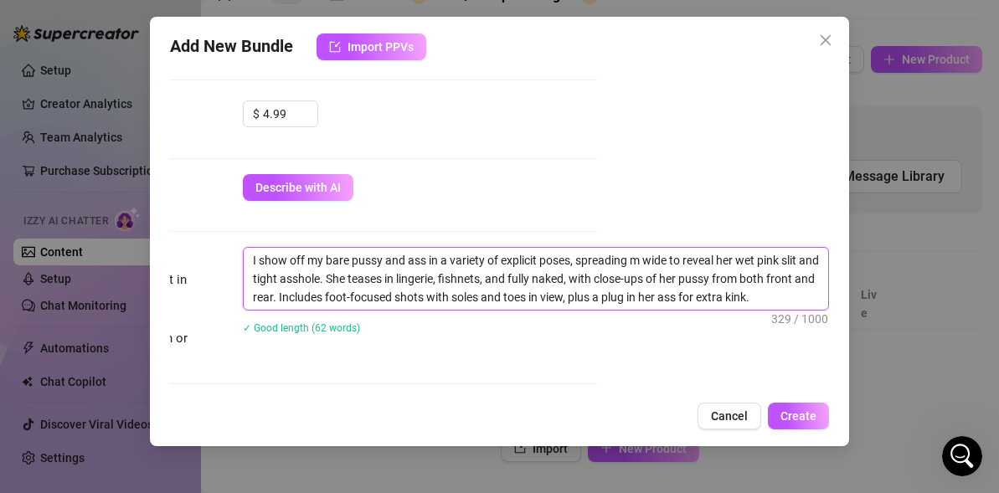
type textarea "I show off my bare pussy and ass in a variety of explicit poses, spreading my w…"
type textarea "I show off my bare pussy and ass in a variety of explicit poses, spreading mys …"
type textarea "I show off my bare pussy and ass in a variety of explicit poses, spreading myse…"
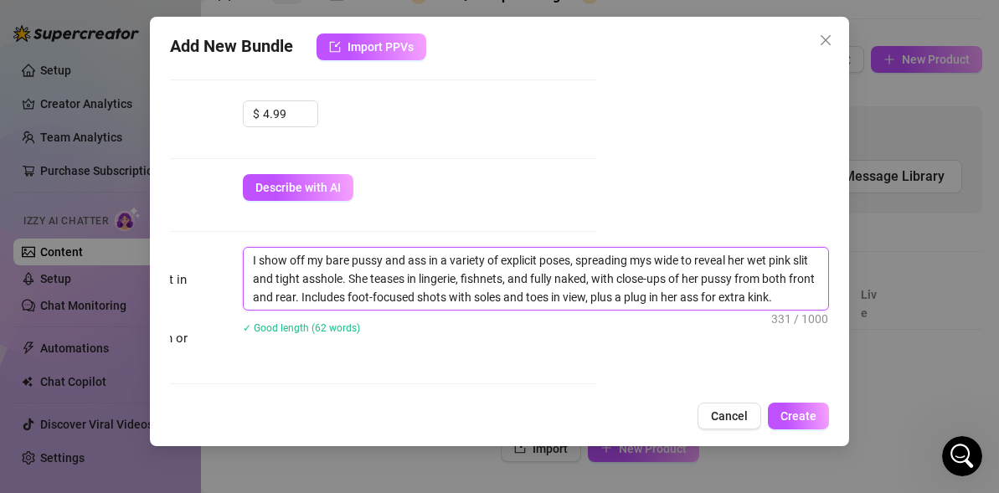
type textarea "I show off my bare pussy and ass in a variety of explicit poses, spreading myse…"
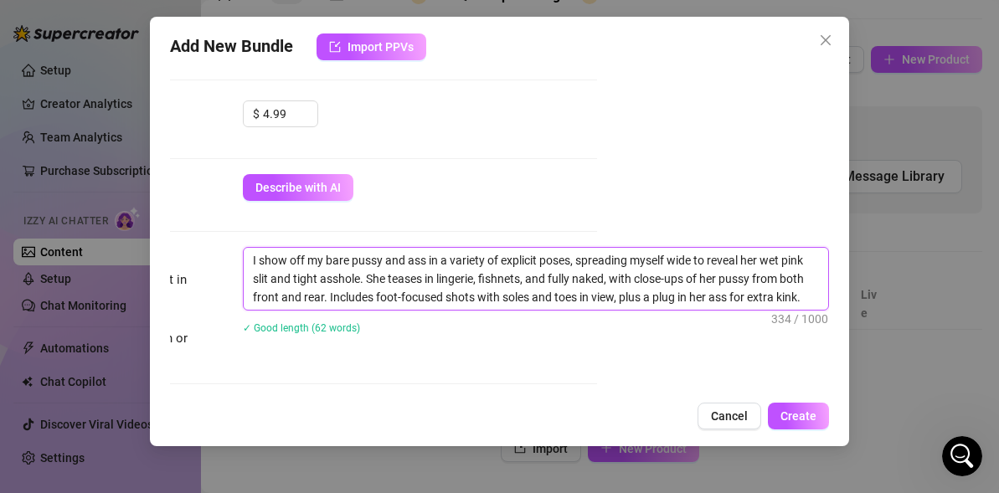
click at [762, 261] on textarea "I show off my bare pussy and ass in a variety of explicit poses, spreading myse…" at bounding box center [536, 279] width 584 height 62
type textarea "I show off my bare pussy and ass in a variety of explicit poses, spreading myse…"
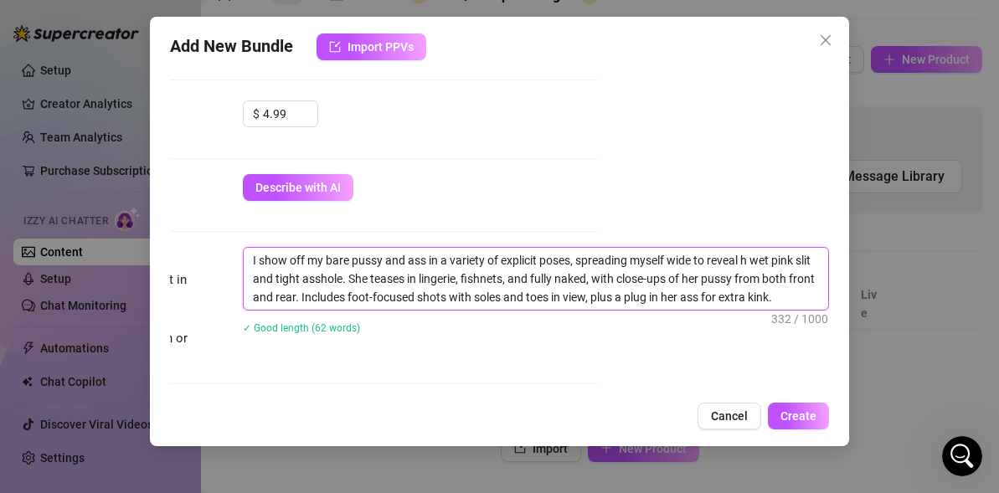
type textarea "I show off my bare pussy and ass in a variety of explicit poses, spreading myse…"
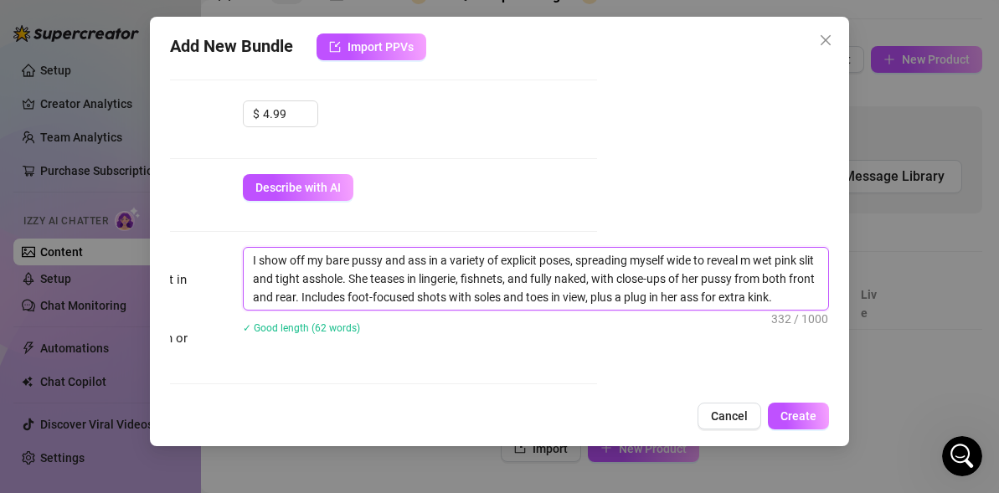
type textarea "I show off my bare pussy and ass in a variety of explicit poses, spreading myse…"
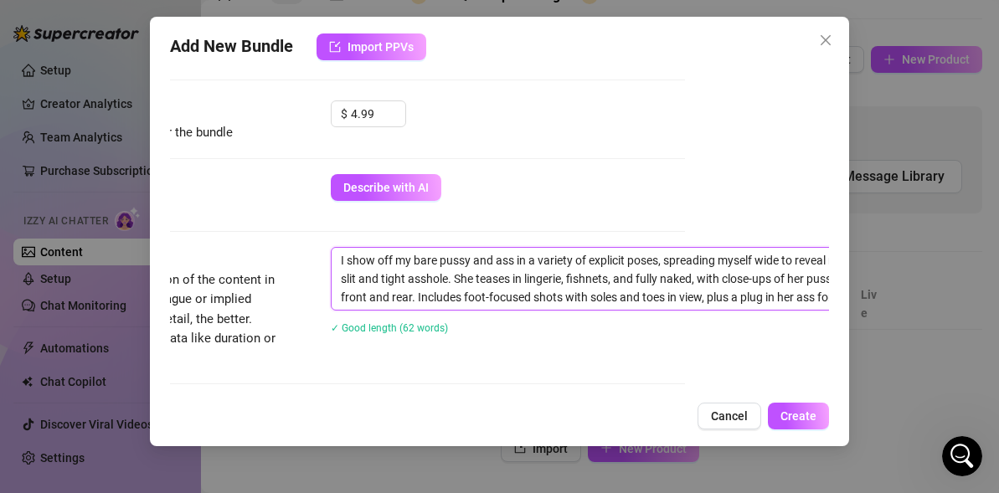
scroll to position [708, 148]
click at [469, 277] on textarea "I show off my bare pussy and ass in a variety of explicit poses, spreading myse…" at bounding box center [619, 279] width 584 height 62
type textarea "I show off my bare pussy and ass in a variety of explicit poses, spreading myse…"
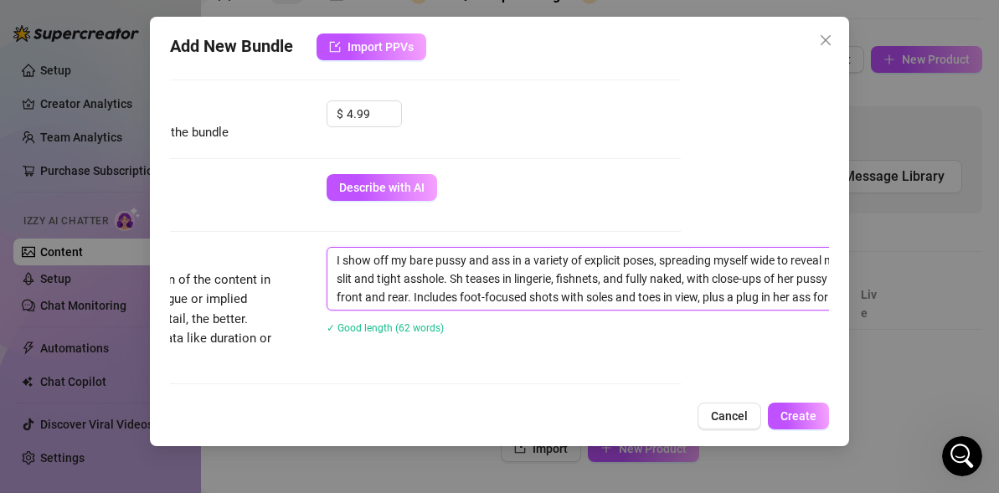
type textarea "I show off my bare pussy and ass in a variety of explicit poses, spreading myse…"
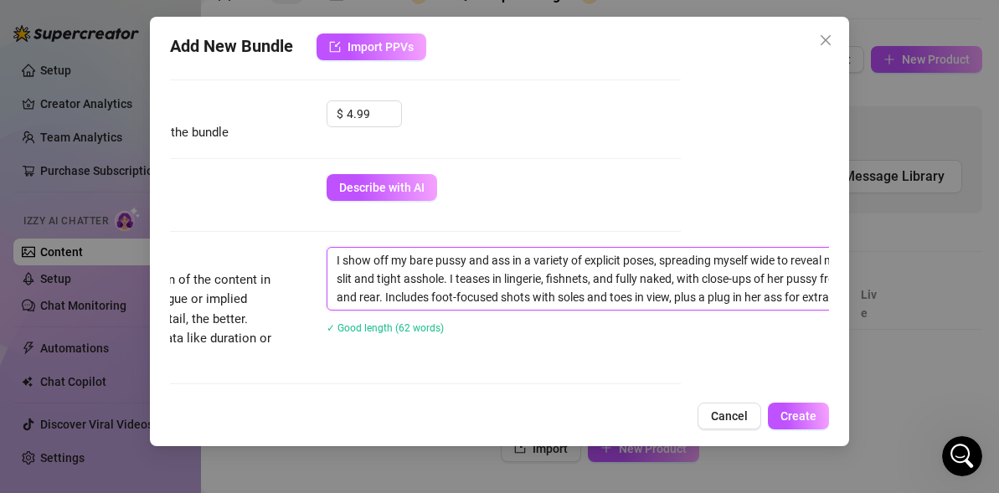
type textarea "I show off my bare pussy and ass in a variety of explicit poses, spreading myse…"
click at [501, 280] on textarea "I show off my bare pussy and ass in a variety of explicit poses, spreading myse…" at bounding box center [619, 279] width 584 height 62
type textarea "I show off my bare pussy and ass in a variety of explicit poses, spreading myse…"
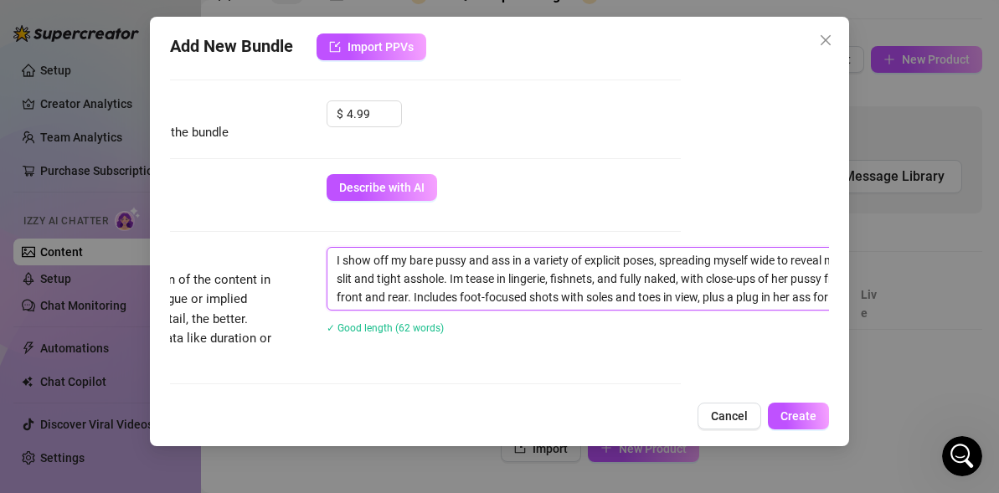
type textarea "I show off my bare pussy and ass in a variety of explicit poses, spreading myse…"
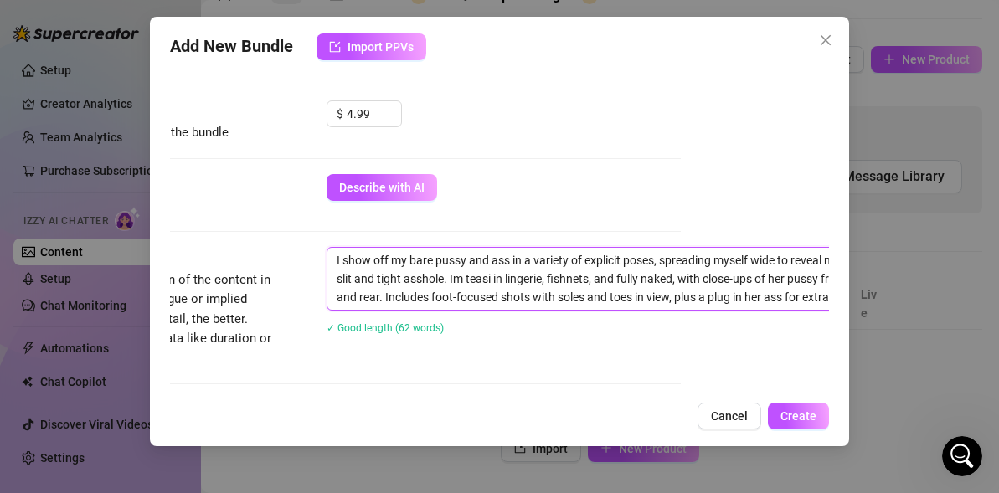
type textarea "I show off my bare pussy and ass in a variety of explicit poses, spreading myse…"
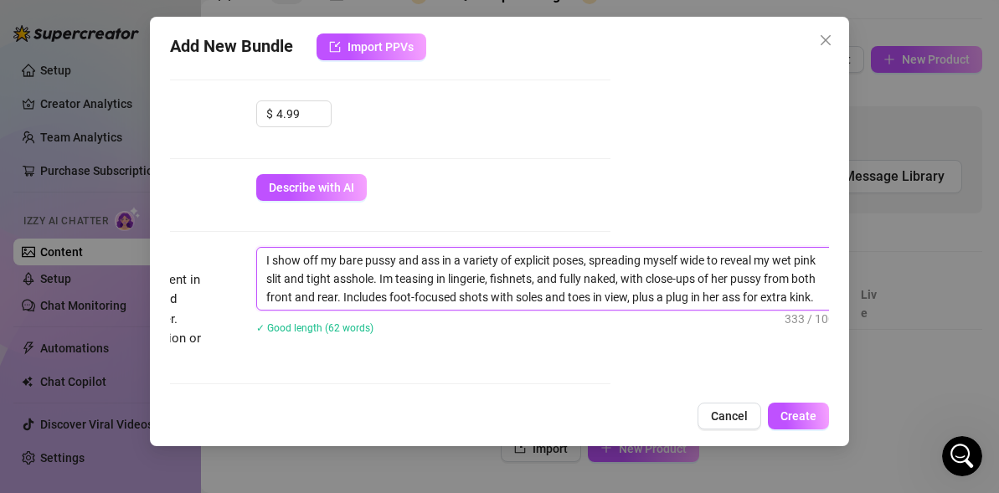
scroll to position [708, 232]
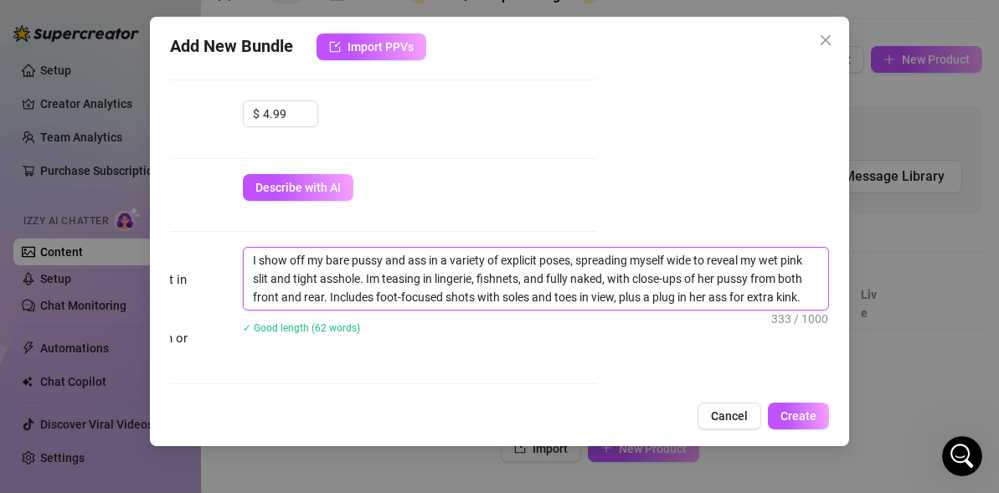
click at [717, 280] on textarea "I show off my bare pussy and ass in a variety of explicit poses, spreading myse…" at bounding box center [536, 279] width 584 height 62
type textarea "I show off my bare pussy and ass in a variety of explicit poses, spreading myse…"
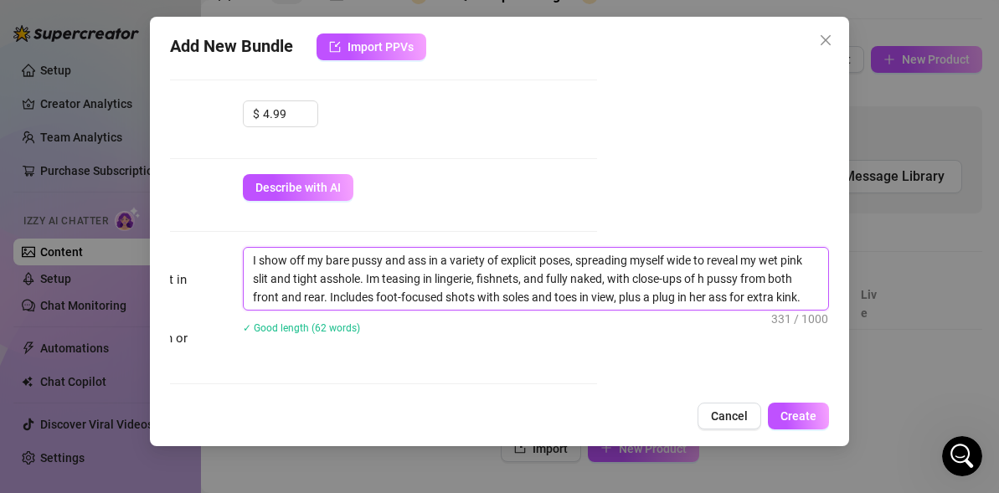
type textarea "I show off my bare pussy and ass in a variety of explicit poses, spreading myse…"
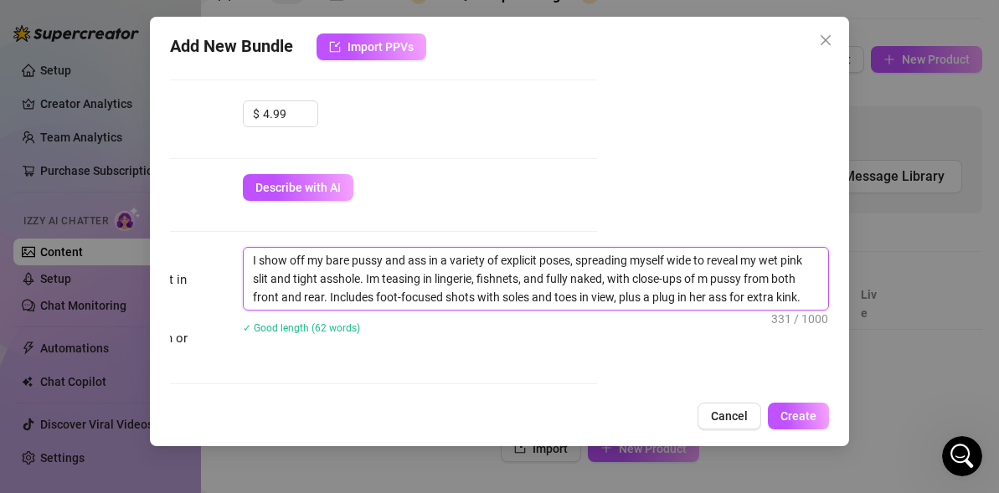
type textarea "I show off my bare pussy and ass in a variety of explicit poses, spreading myse…"
click at [707, 293] on textarea "I show off my bare pussy and ass in a variety of explicit poses, spreading myse…" at bounding box center [536, 279] width 584 height 62
type textarea "I show off my bare pussy and ass in a variety of explicit poses, spreading myse…"
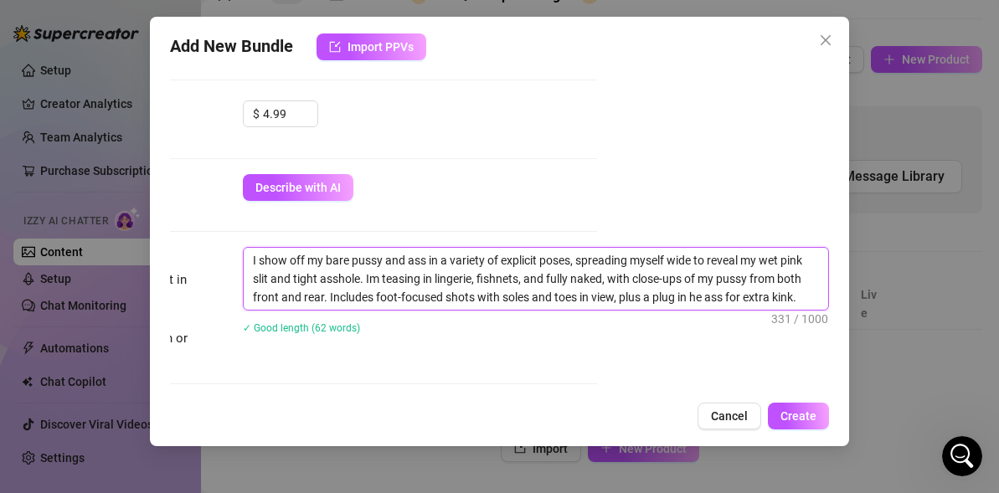
type textarea "I show off my bare pussy and ass in a variety of explicit poses, spreading myse…"
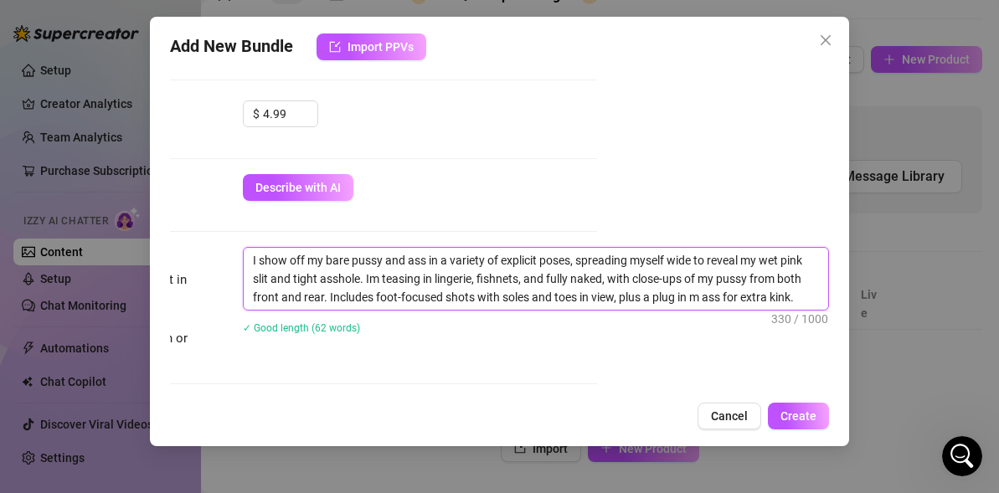
type textarea "I show off my bare pussy and ass in a variety of explicit poses, spreading myse…"
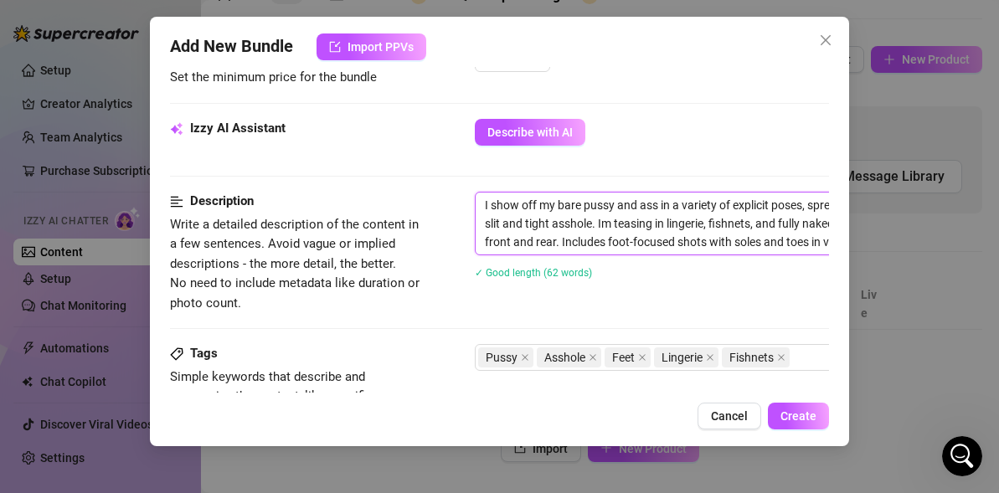
scroll to position [763, 232]
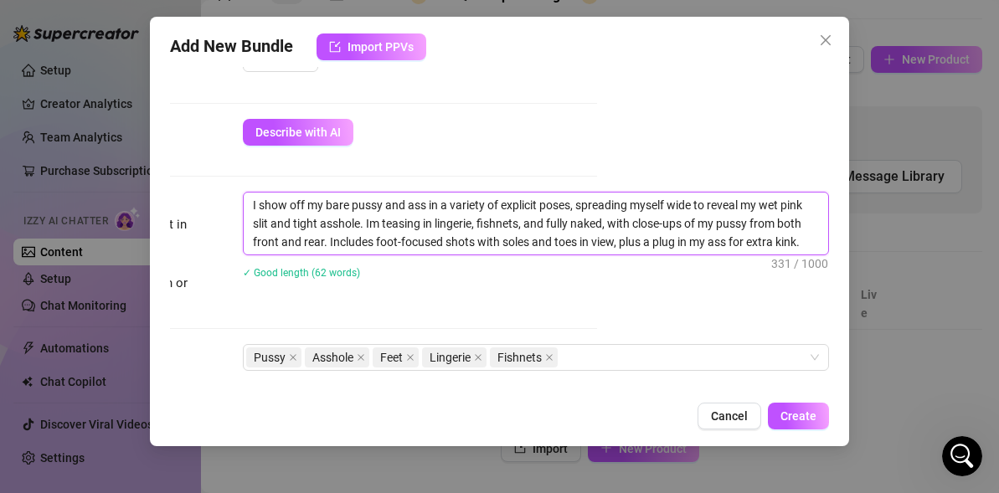
drag, startPoint x: 482, startPoint y: 202, endPoint x: 990, endPoint y: 337, distance: 525.9
click at [995, 337] on div "Add New Bundle Import PPVs Account 🪽AngelicBitch (@bookishangelicbitch) Name Na…" at bounding box center [499, 246] width 999 height 493
type textarea "I show off my bare pussy and ass in a variety of explicit poses, spreading myse…"
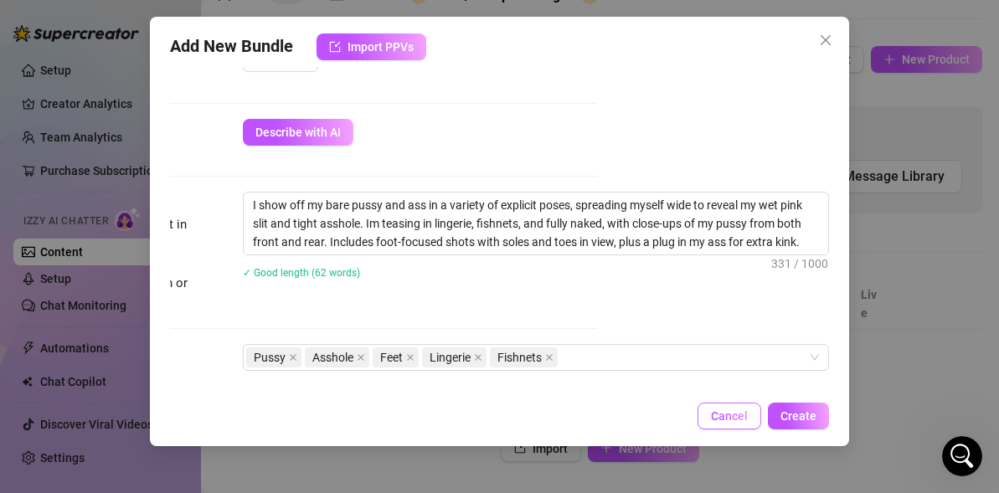
click at [743, 412] on span "Cancel" at bounding box center [729, 415] width 37 height 13
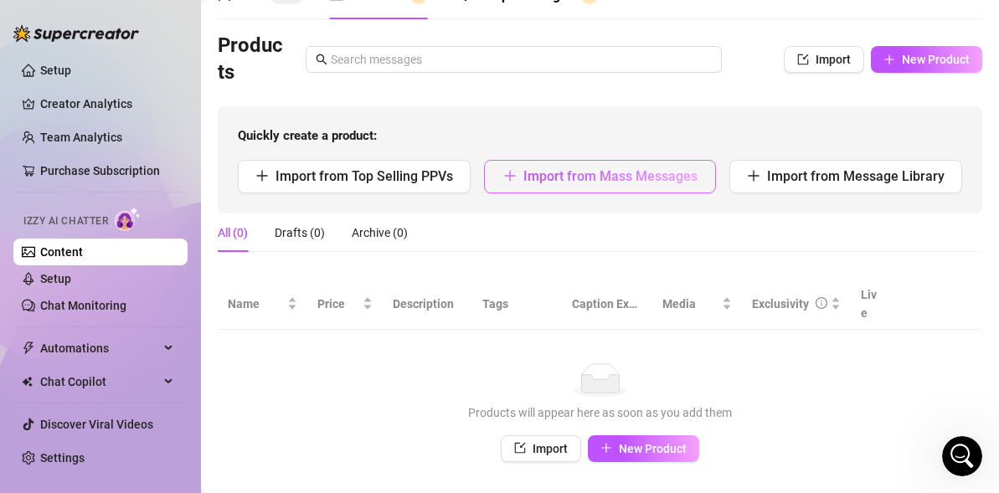
scroll to position [14, 0]
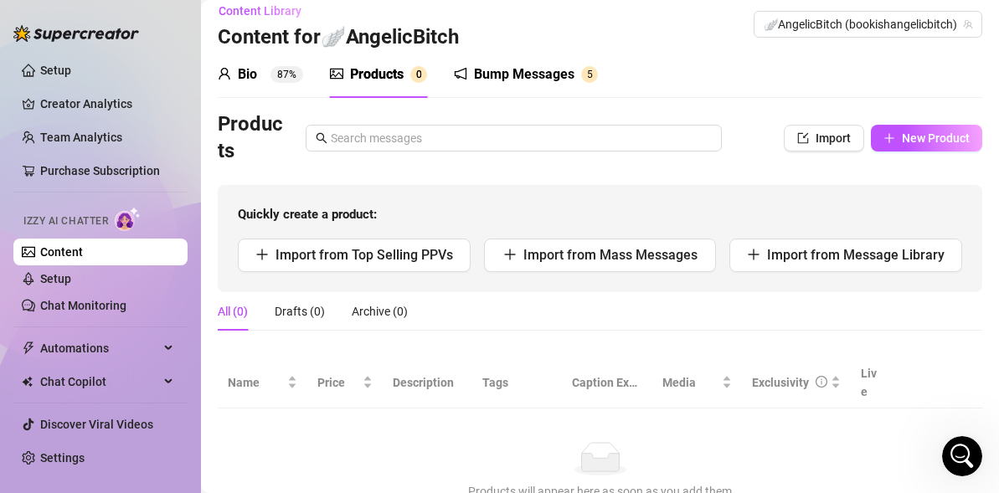
click at [502, 82] on div "Bump Messages" at bounding box center [524, 74] width 100 height 20
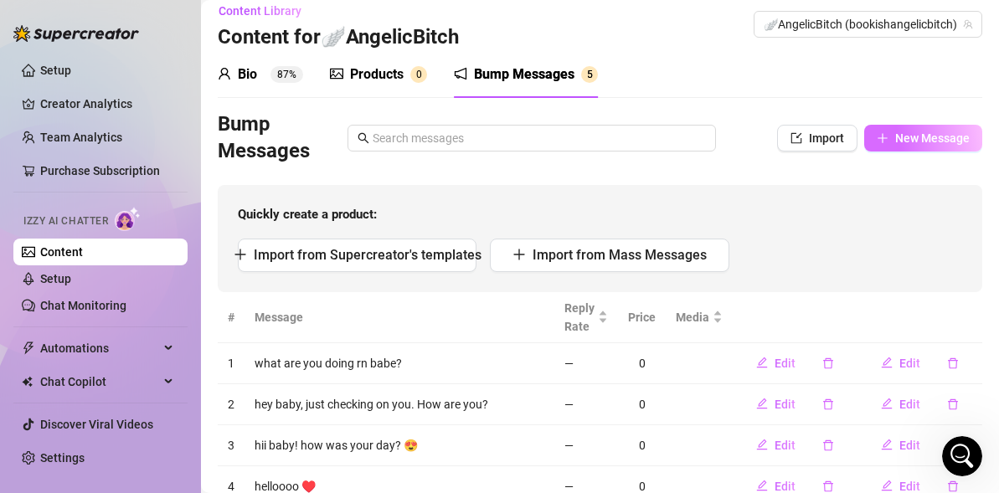
click at [887, 145] on button "New Message" at bounding box center [923, 138] width 118 height 27
type textarea "Type your message here..."
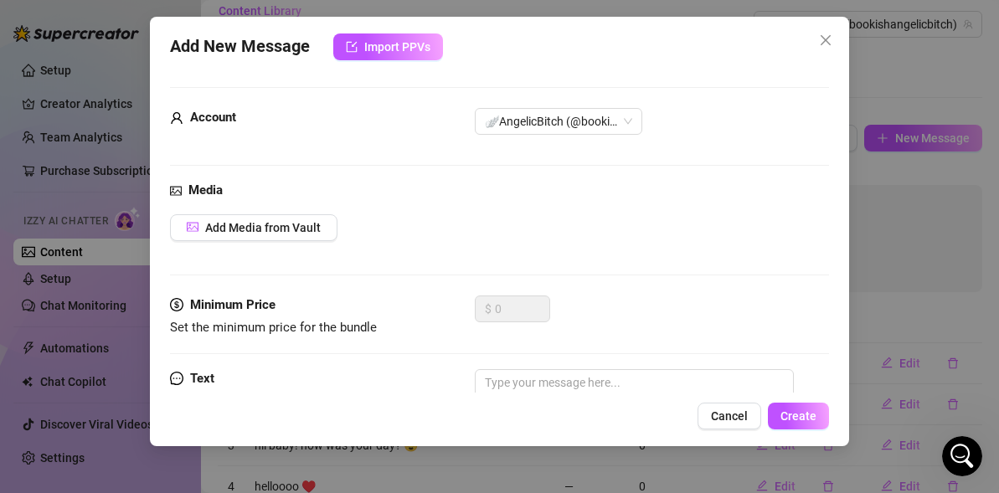
click at [789, 155] on div "Account 🪽AngelicBitch (@bookishangelicbitch)" at bounding box center [499, 144] width 659 height 73
click at [736, 409] on span "Cancel" at bounding box center [729, 415] width 37 height 13
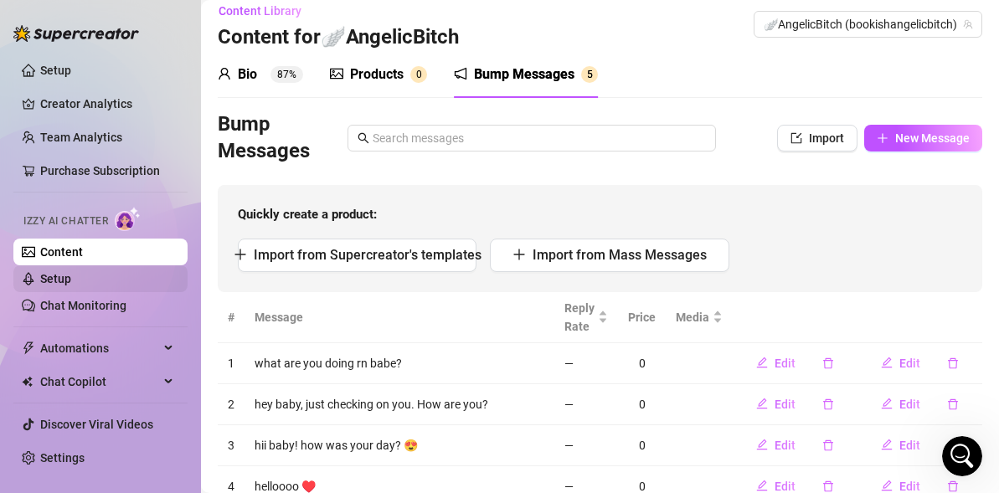
click at [65, 276] on link "Setup" at bounding box center [55, 278] width 31 height 13
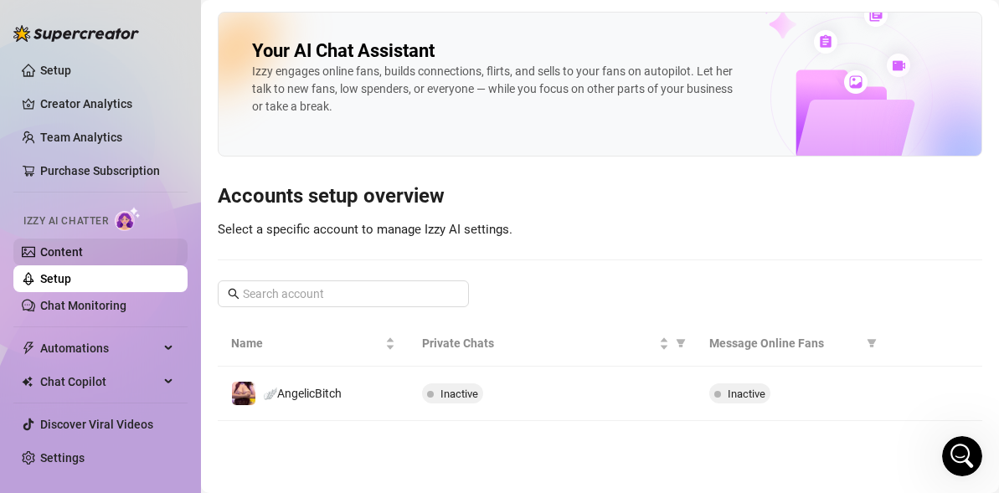
click at [78, 251] on link "Content" at bounding box center [61, 251] width 43 height 13
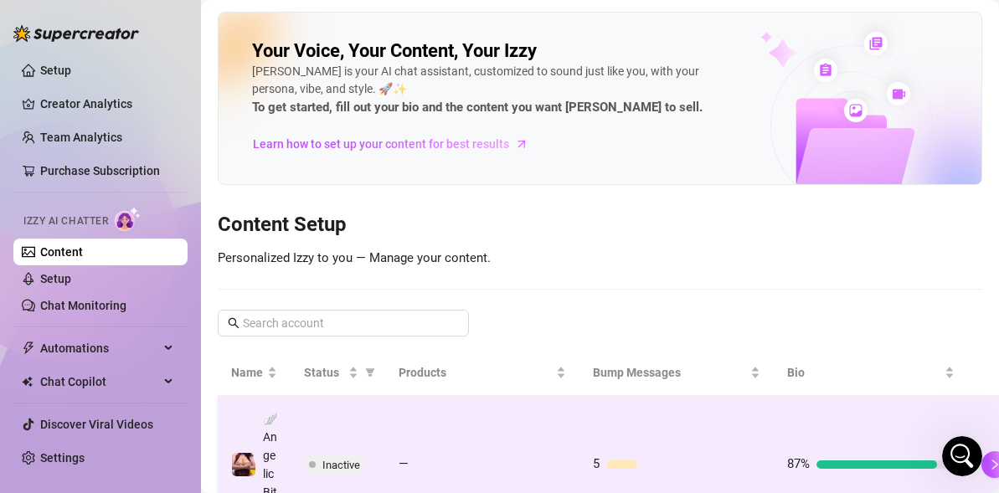
scroll to position [147, 0]
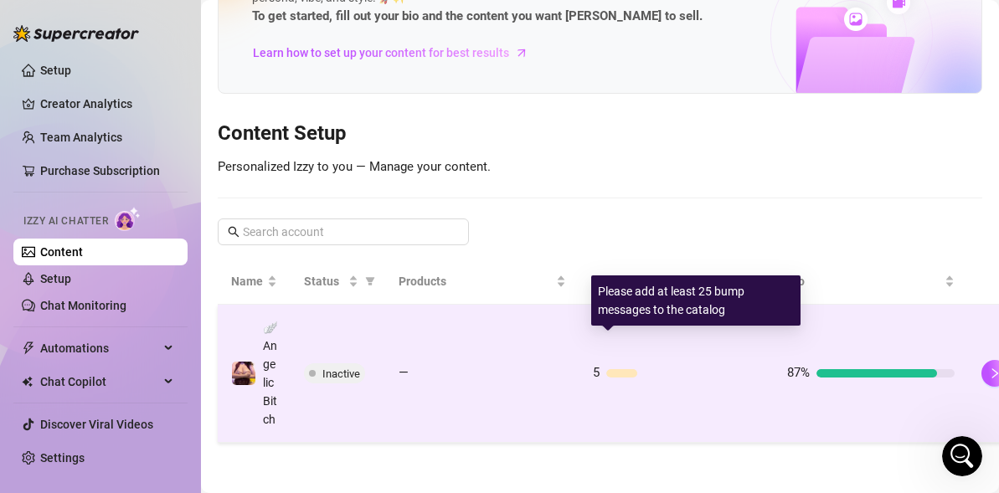
click at [625, 363] on div "5" at bounding box center [676, 373] width 167 height 20
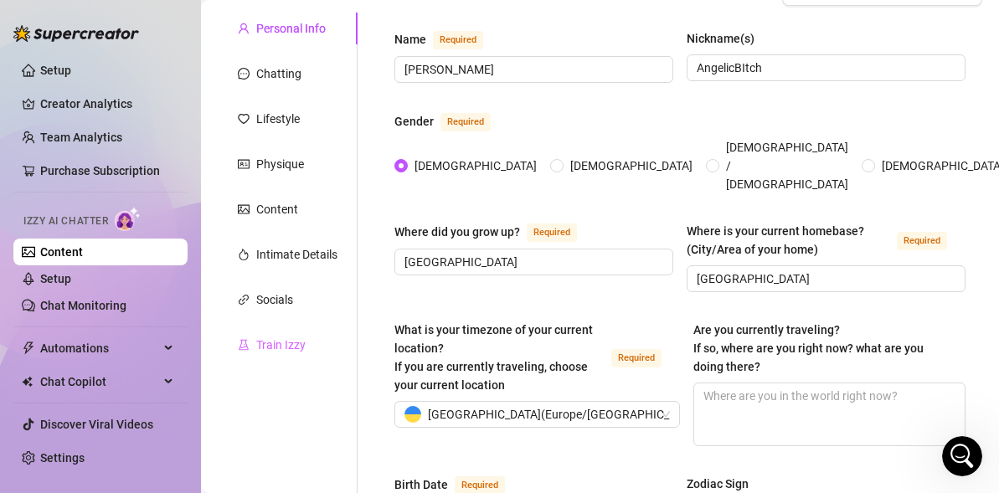
click at [271, 334] on div "Train Izzy" at bounding box center [288, 345] width 140 height 32
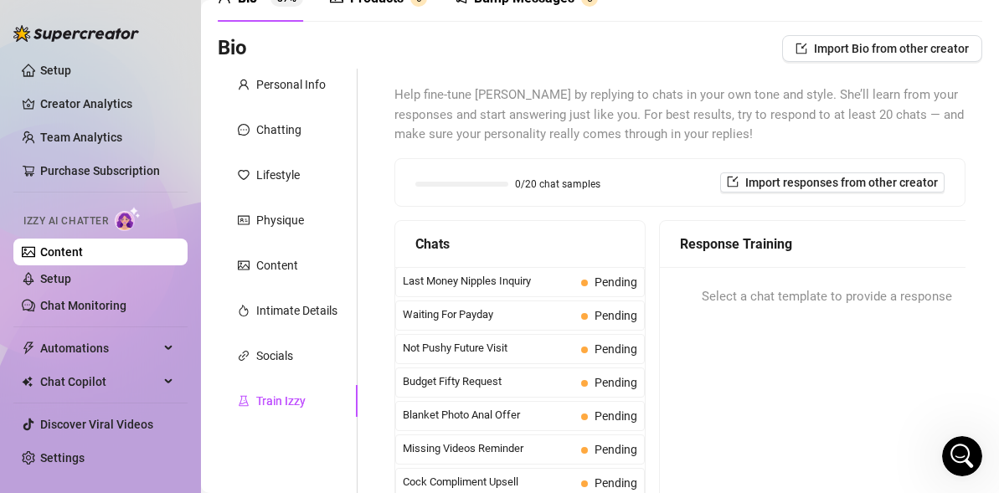
scroll to position [111, 0]
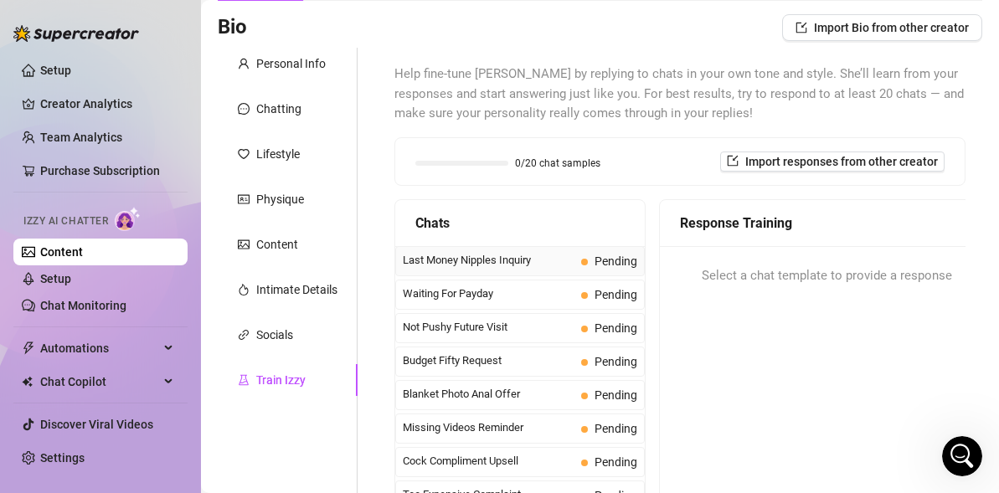
click at [485, 261] on span "Last Money Nipples Inquiry" at bounding box center [489, 260] width 172 height 17
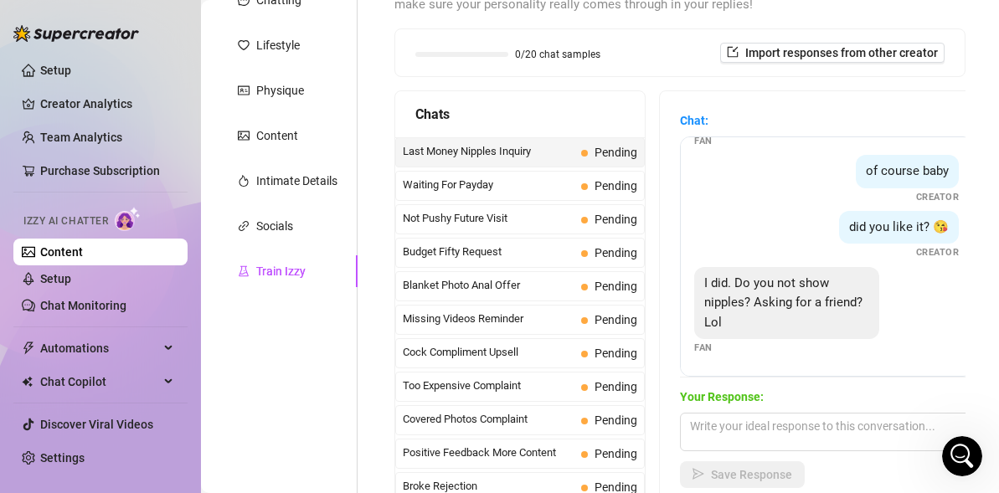
scroll to position [224, 0]
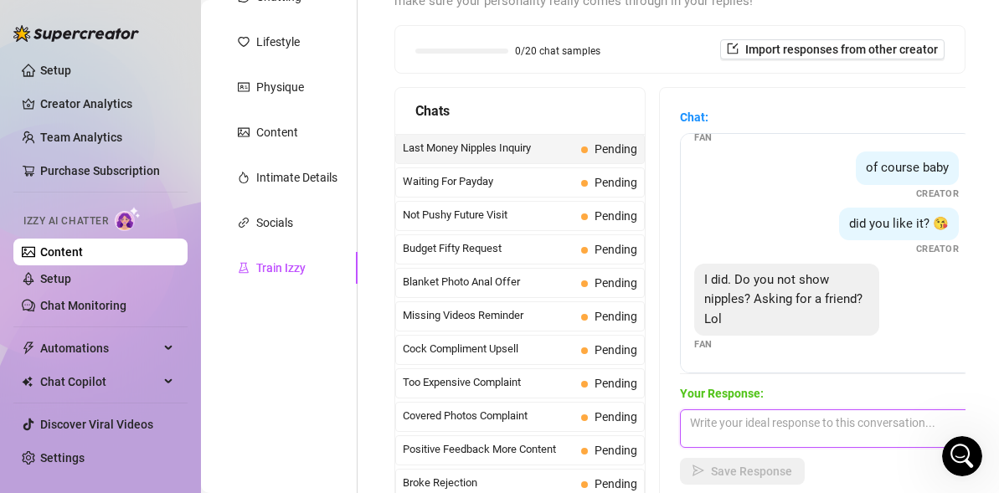
click at [748, 419] on textarea at bounding box center [826, 428] width 293 height 39
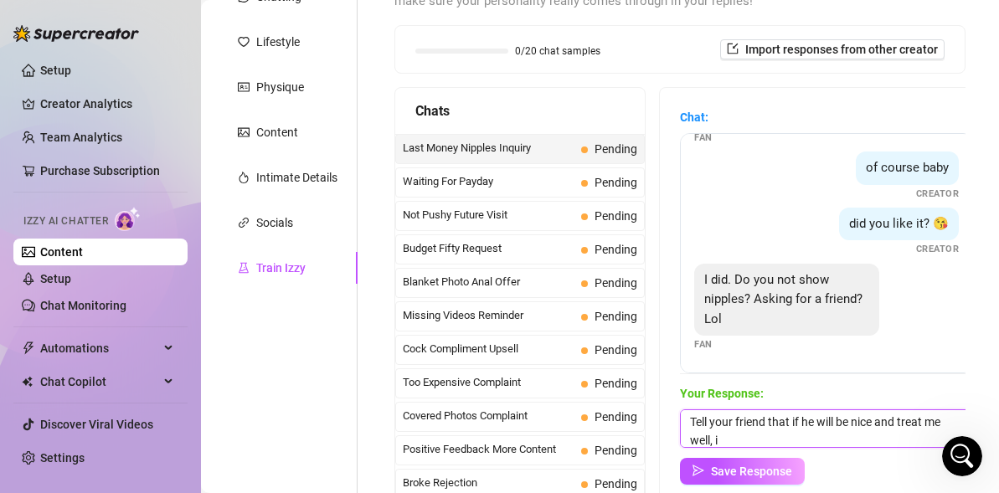
scroll to position [0, 0]
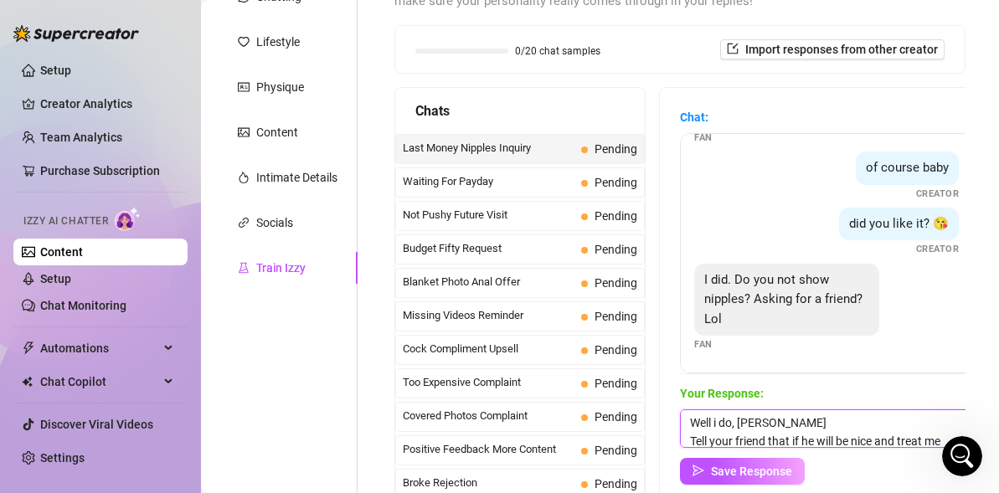
click at [803, 412] on textarea "Well i do, [PERSON_NAME] Tell your friend that if he will be nice and treat me …" at bounding box center [826, 428] width 293 height 39
click at [789, 429] on textarea "Well i do, [PERSON_NAME] Tell your friend that if he will be nice and treat me …" at bounding box center [826, 428] width 293 height 39
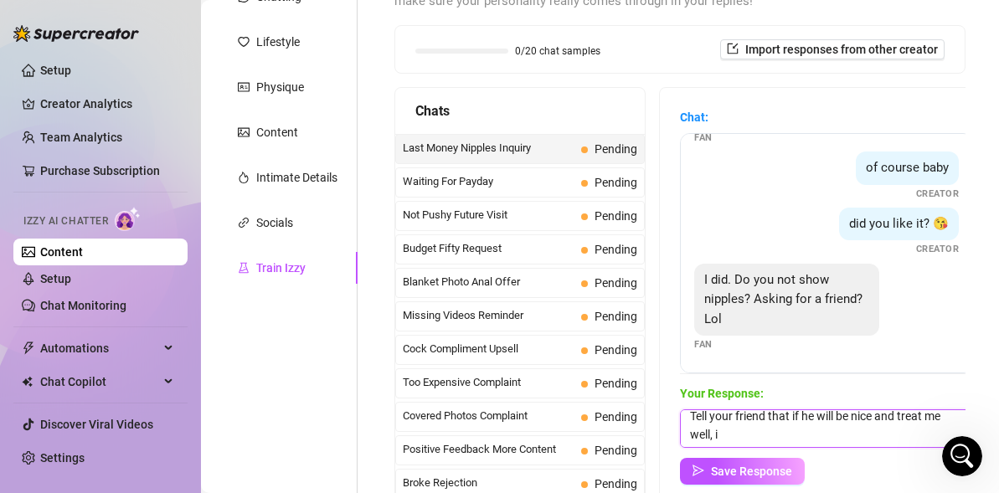
click at [784, 435] on textarea "Well i do, [PERSON_NAME] Tell your friend that if he will be nice and treat me …" at bounding box center [826, 428] width 293 height 39
type textarea "Well i do, [PERSON_NAME] Tell your friend that if he will be nice and treat me …"
click at [740, 468] on span "Save Response" at bounding box center [751, 471] width 81 height 13
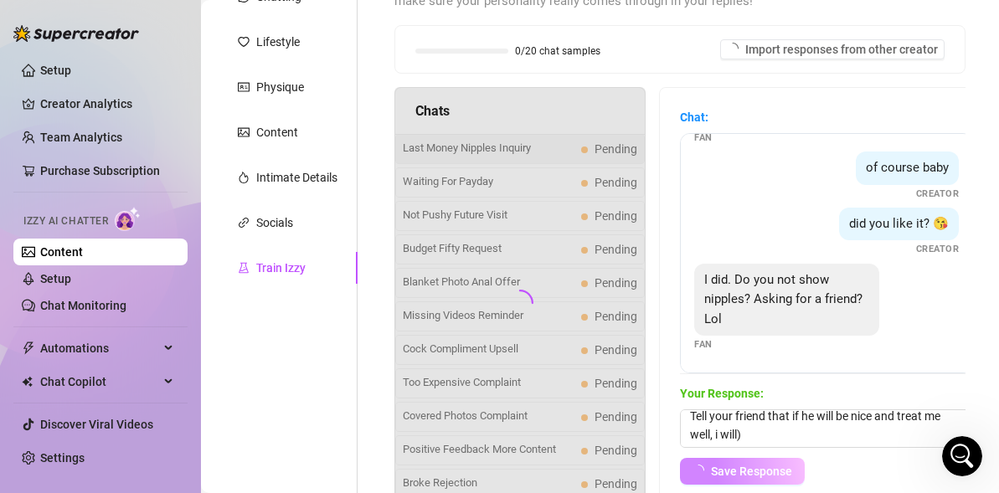
scroll to position [69, 0]
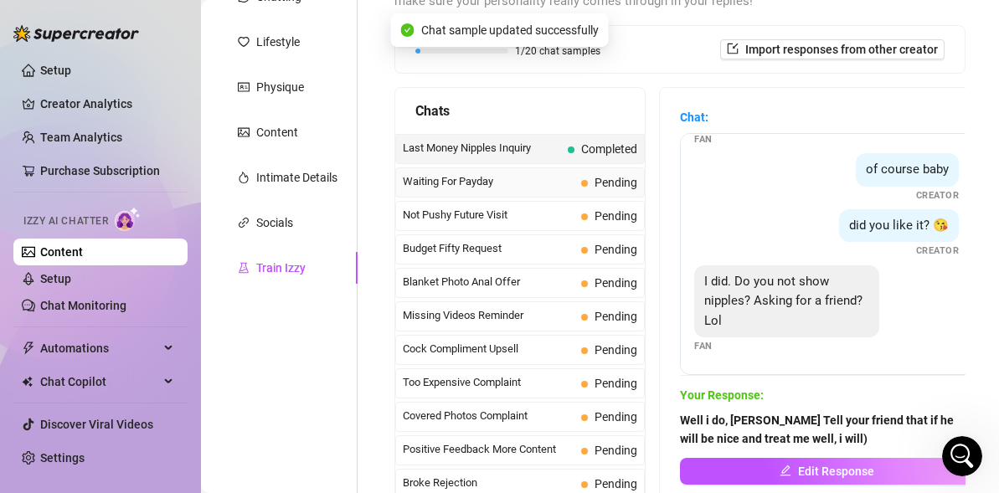
click at [575, 177] on div "Waiting For Payday Pending" at bounding box center [519, 182] width 249 height 30
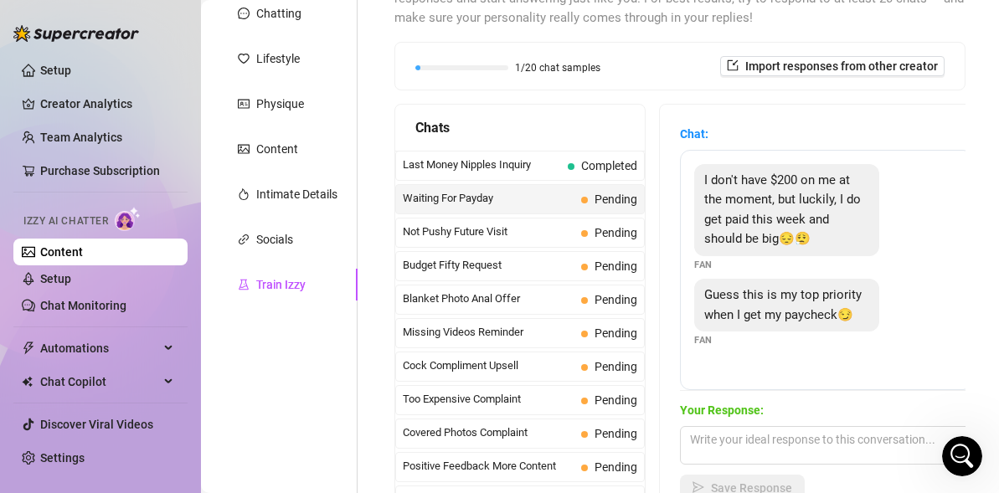
scroll to position [206, 0]
click at [784, 429] on textarea at bounding box center [826, 446] width 293 height 39
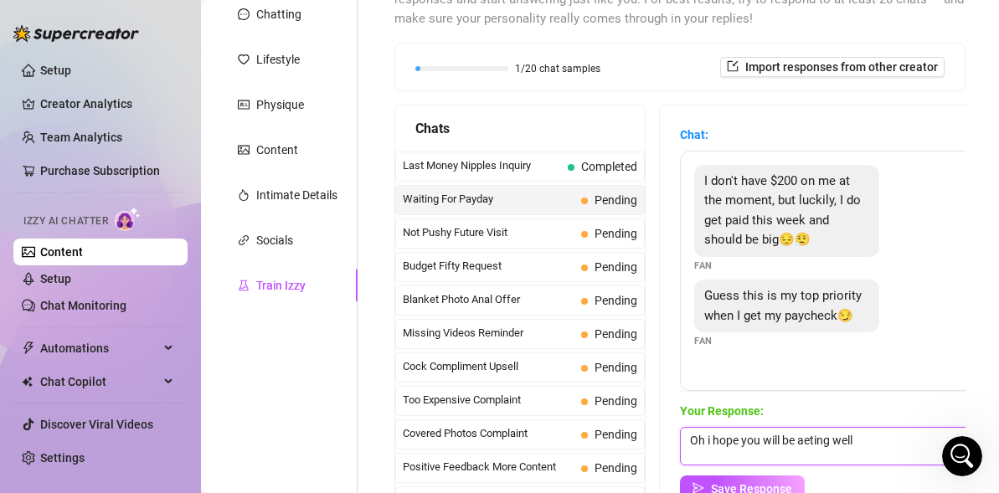
click at [827, 444] on textarea "Oh i hope you will be aeting well" at bounding box center [826, 446] width 293 height 39
click at [877, 435] on textarea "Oh i hope you will be eating well" at bounding box center [826, 446] width 293 height 39
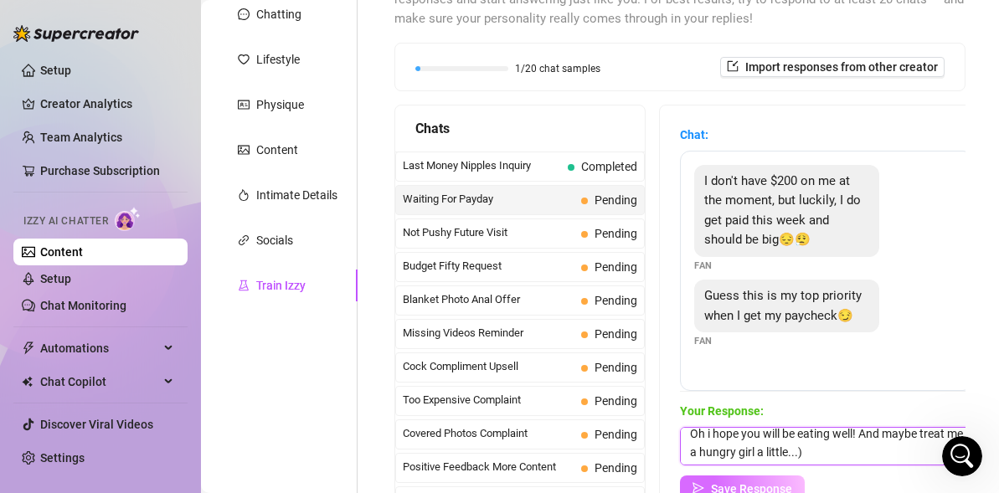
type textarea "Oh i hope you will be eating well! And maybe treat me a hungry girl a little...)"
click at [751, 482] on span "Save Response" at bounding box center [751, 488] width 81 height 13
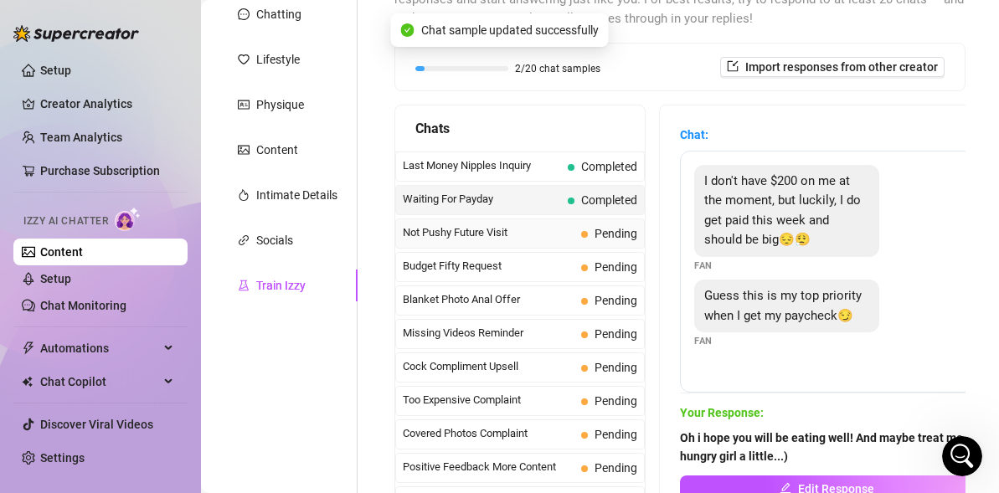
click at [539, 235] on span "Not Pushy Future Visit" at bounding box center [489, 232] width 172 height 17
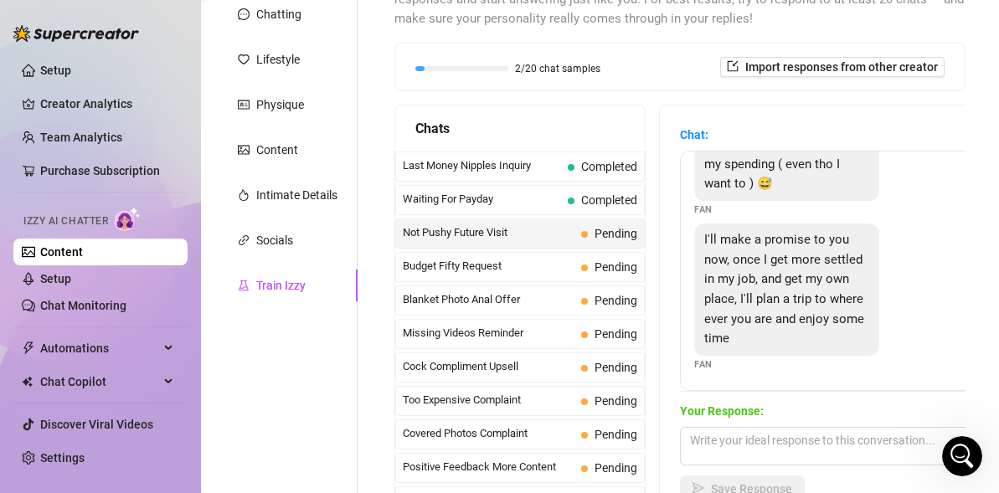
scroll to position [193, 0]
click at [784, 444] on textarea at bounding box center [826, 446] width 293 height 39
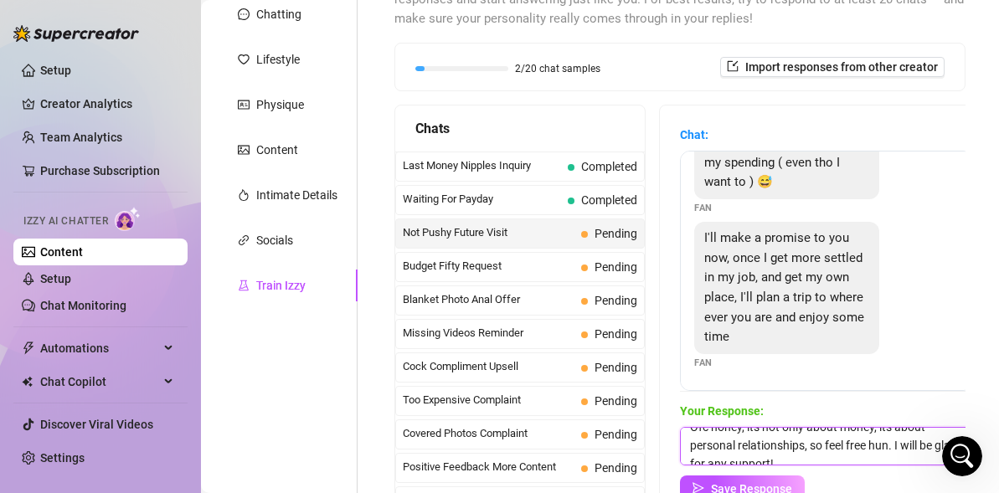
scroll to position [25, 0]
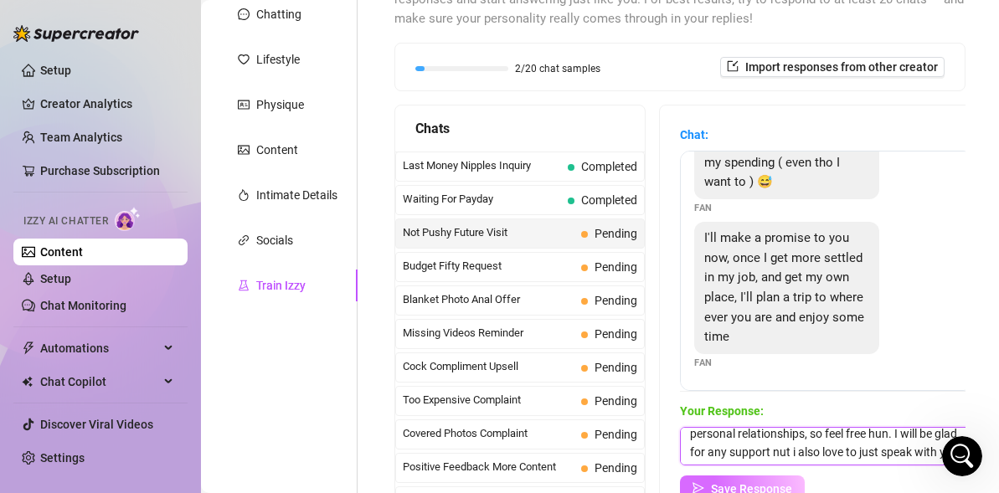
type textarea "Ofc honey, its not only about money, its about personal relationships, so feel …"
click at [772, 476] on button "Save Response" at bounding box center [742, 489] width 125 height 27
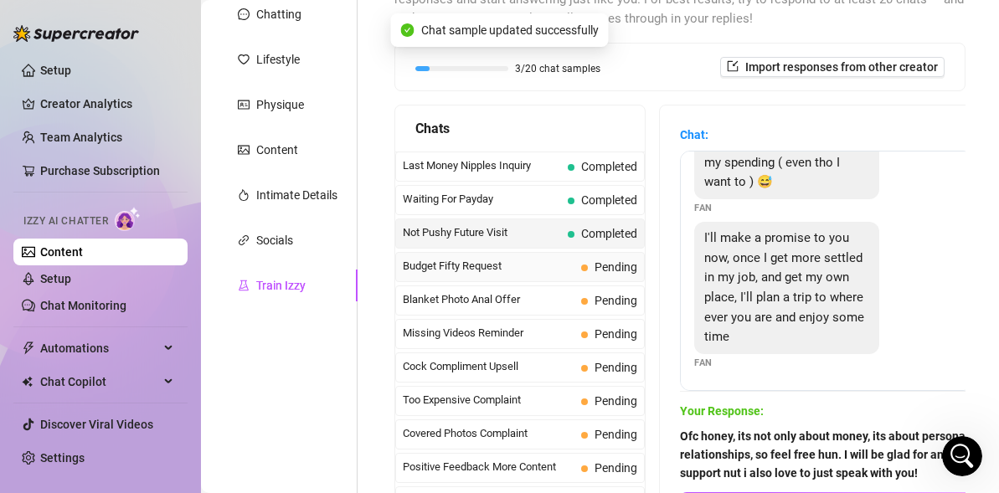
click at [543, 274] on span "Budget Fifty Request" at bounding box center [489, 266] width 172 height 17
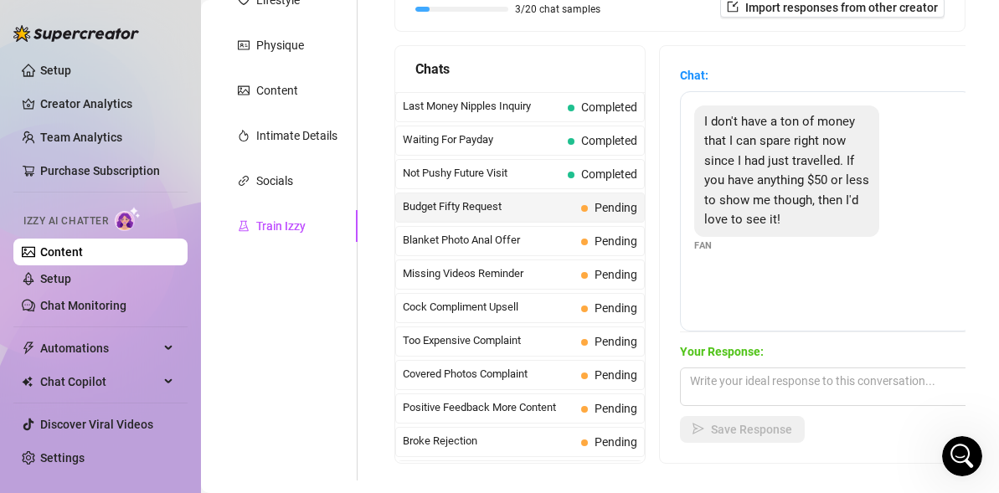
scroll to position [266, 0]
click at [747, 388] on textarea at bounding box center [826, 386] width 293 height 39
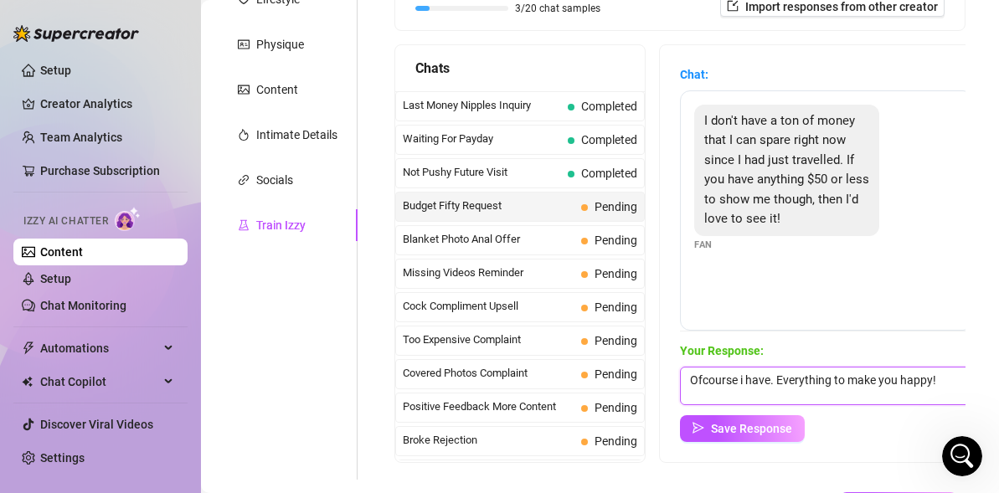
click at [723, 385] on textarea "Ofcourse i have. Everything to make you happy!" at bounding box center [826, 386] width 293 height 39
click at [719, 377] on textarea "Ofcse i have. Everything to make you happy!" at bounding box center [826, 386] width 293 height 39
click at [743, 377] on textarea "Ofc i have. Everything to make you happy!" at bounding box center [826, 386] width 293 height 39
type textarea "Ofc i have! Everything to make you happy!"
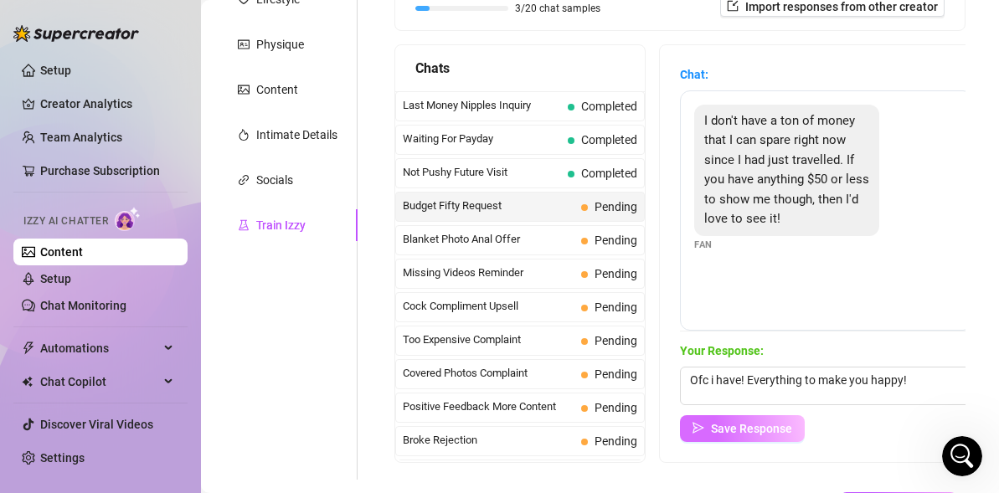
click at [716, 426] on span "Save Response" at bounding box center [751, 428] width 81 height 13
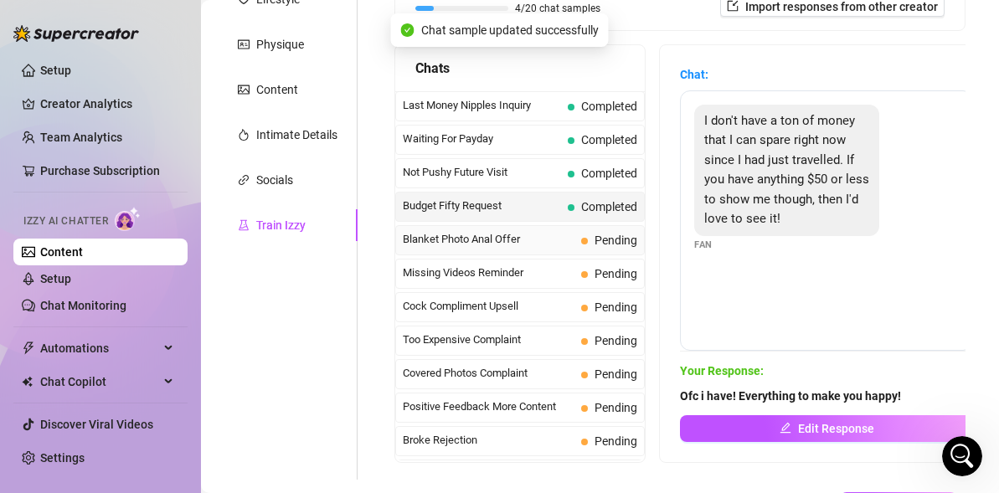
click at [548, 234] on span "Blanket Photo Anal Offer" at bounding box center [489, 239] width 172 height 17
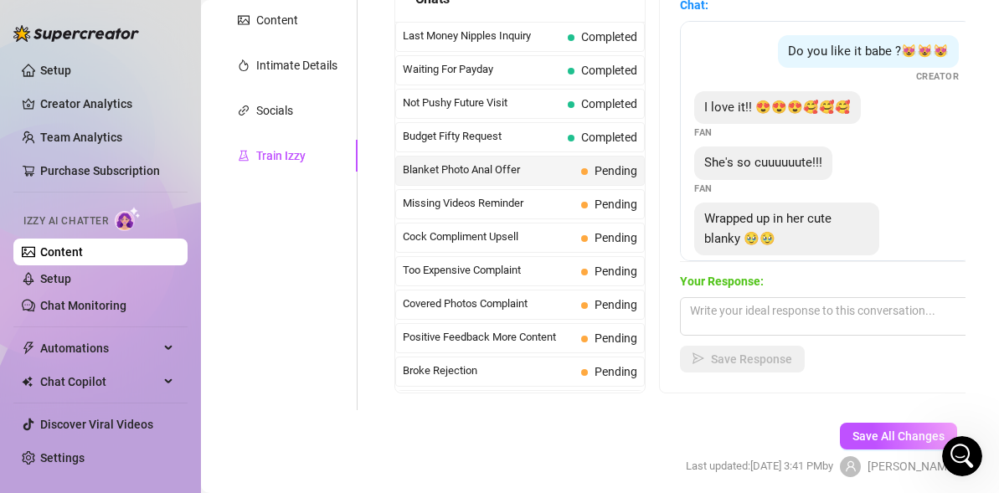
scroll to position [339, 0]
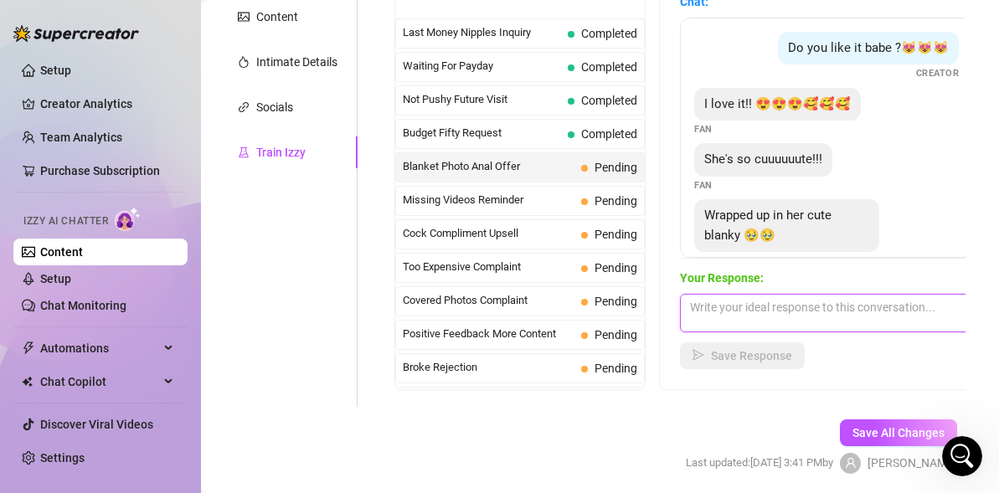
click at [763, 305] on textarea at bounding box center [826, 313] width 293 height 39
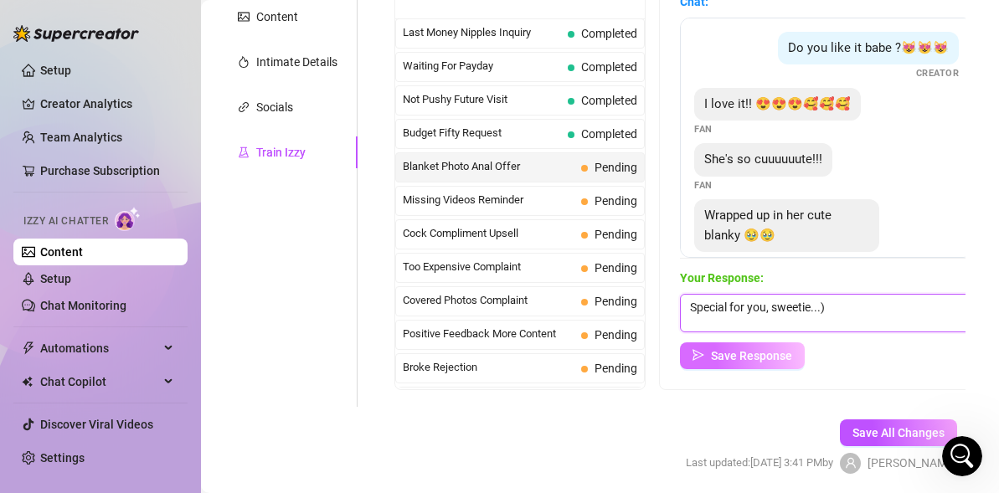
type textarea "Special for you, sweetie...)"
click at [753, 347] on button "Save Response" at bounding box center [742, 355] width 125 height 27
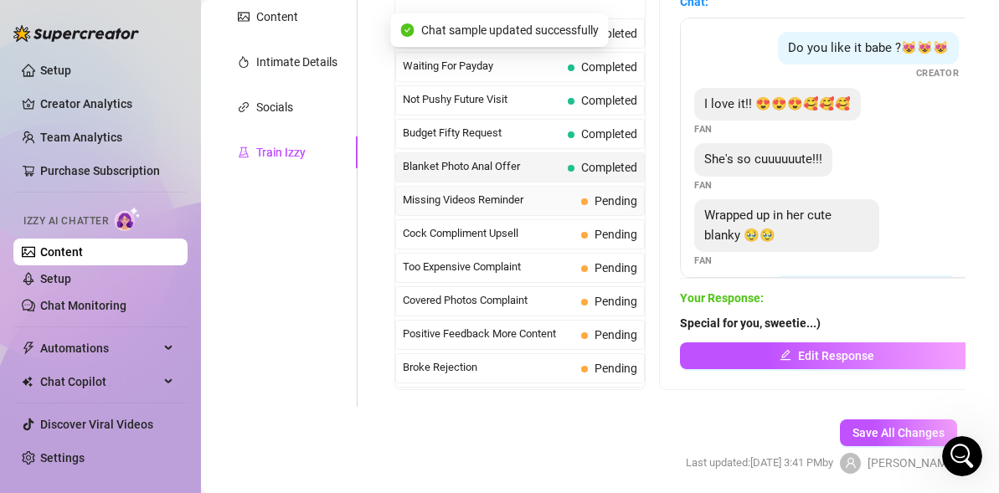
click at [573, 203] on span "Missing Videos Reminder" at bounding box center [489, 200] width 172 height 17
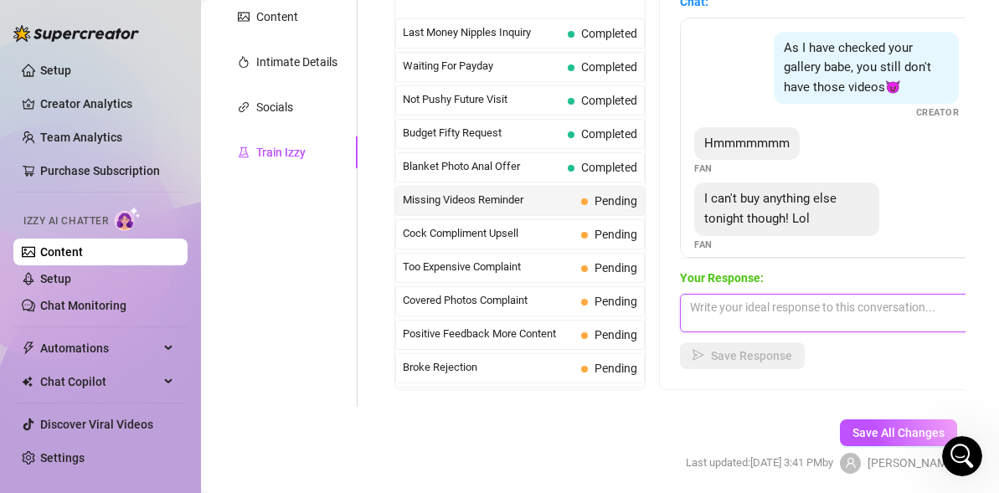
click at [795, 301] on textarea at bounding box center [826, 313] width 293 height 39
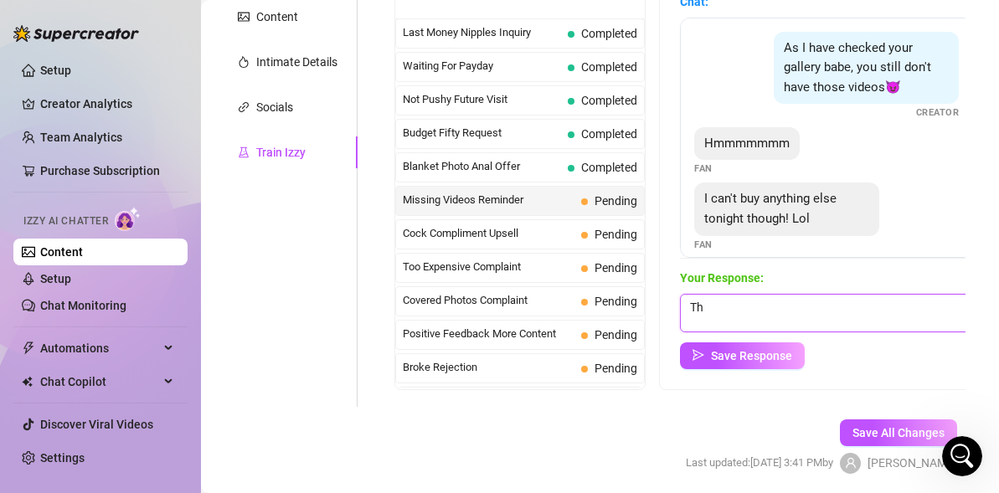
type textarea "T"
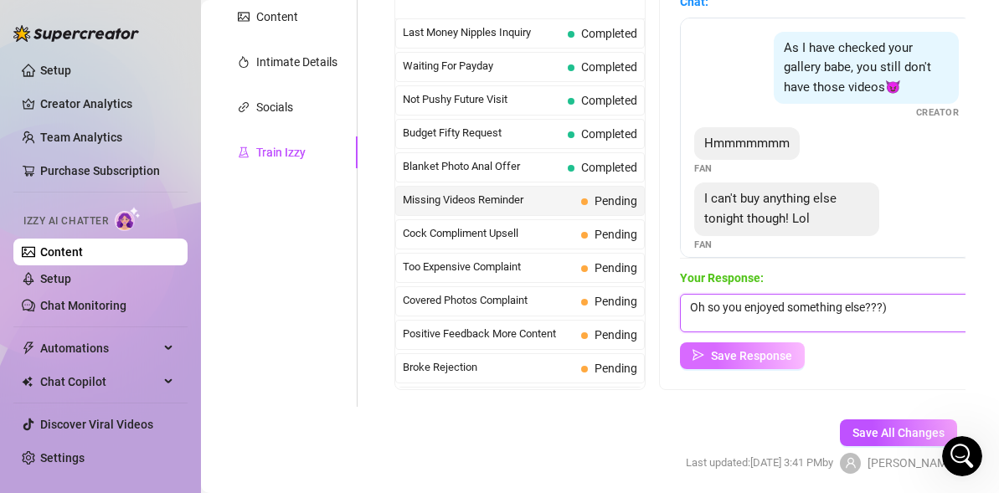
type textarea "Oh so you enjoyed something else???)"
click at [731, 354] on span "Save Response" at bounding box center [751, 355] width 81 height 13
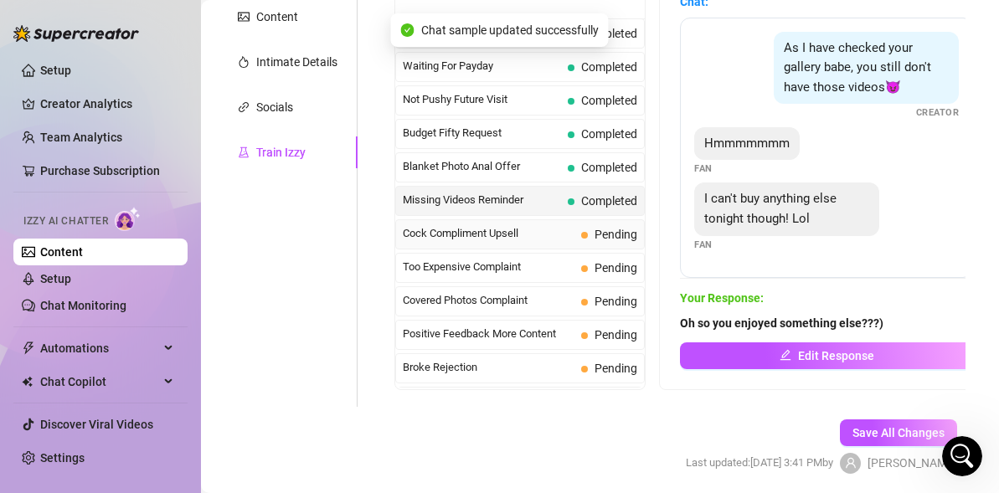
click at [534, 234] on span "Cock Compliment Upsell" at bounding box center [489, 233] width 172 height 17
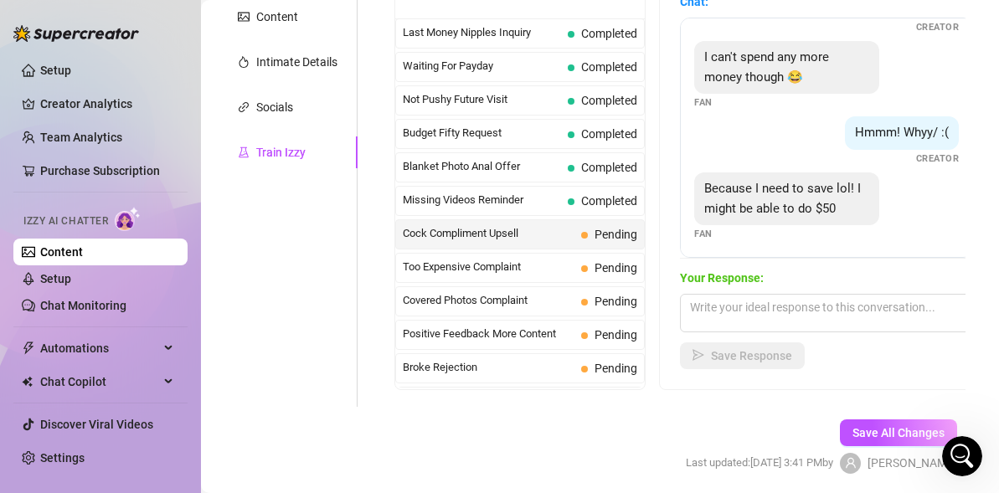
scroll to position [506, 0]
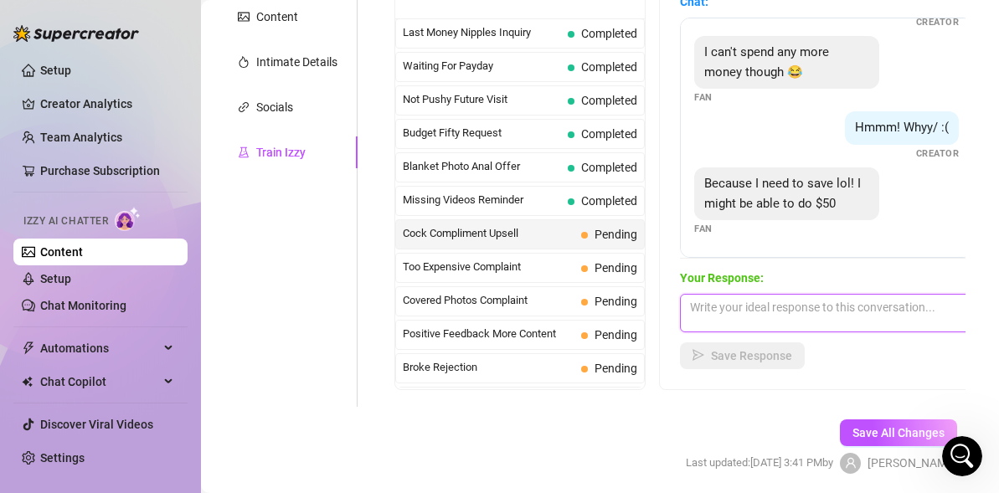
click at [804, 311] on textarea at bounding box center [826, 313] width 293 height 39
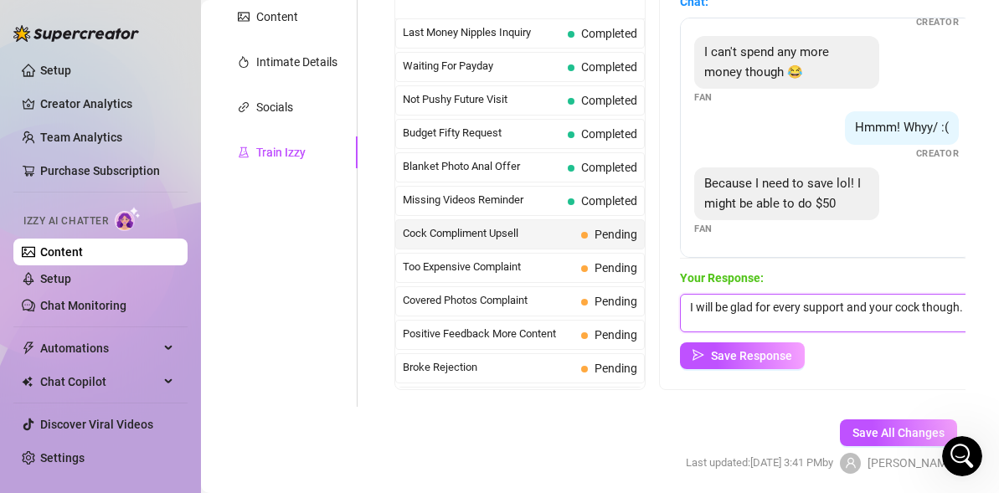
scroll to position [1, 0]
type textarea "I will be glad for every support and your cock though...)"
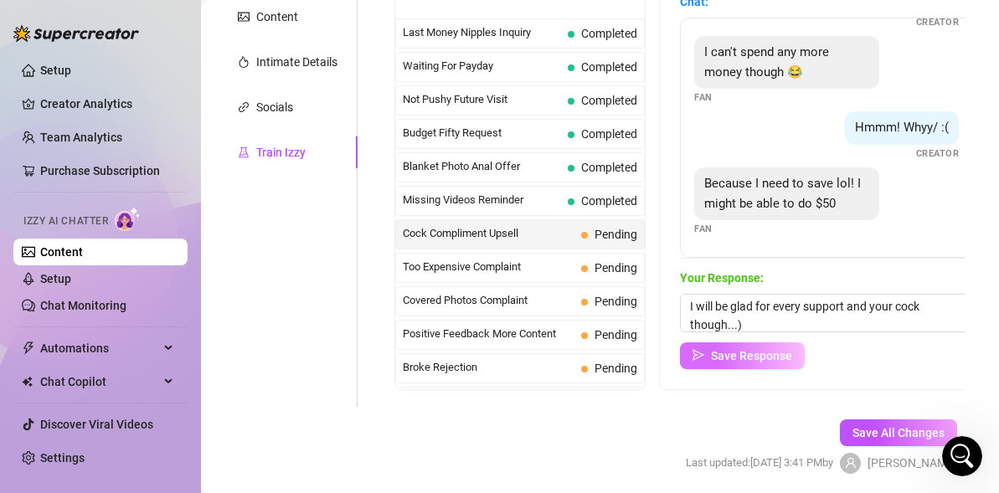
click at [699, 353] on icon "send" at bounding box center [698, 355] width 12 height 12
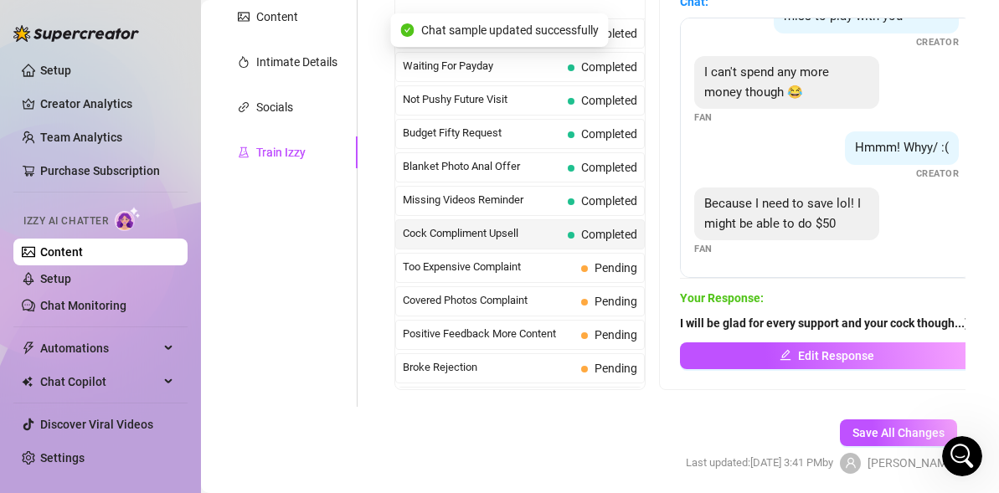
scroll to position [486, 0]
click at [527, 263] on span "Too Expensive Complaint" at bounding box center [489, 267] width 172 height 17
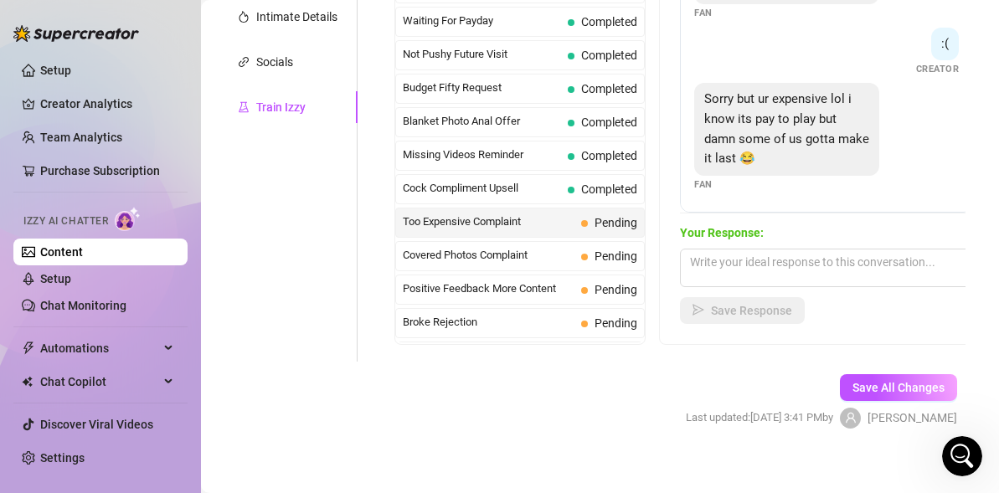
scroll to position [385, 0]
click at [775, 271] on textarea at bounding box center [826, 267] width 293 height 39
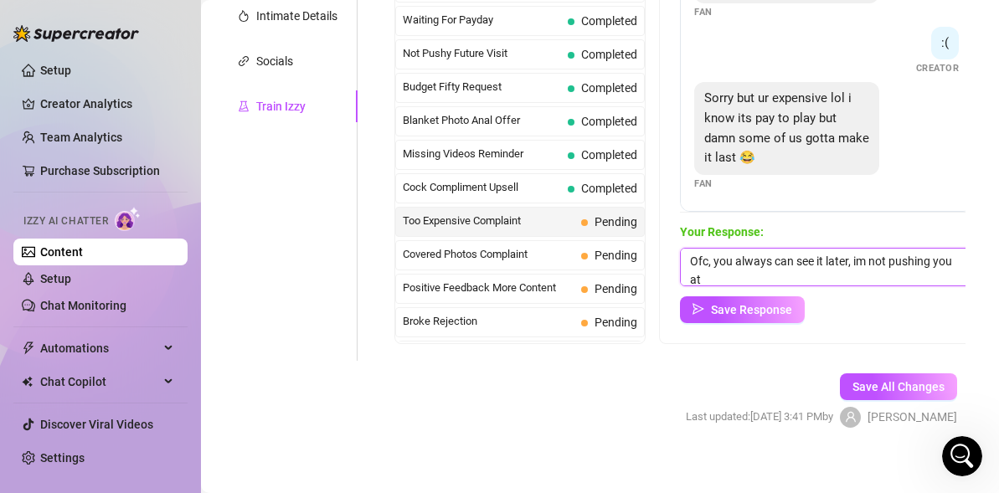
scroll to position [1, 0]
type textarea "Ofc, you always can see it later, im not pushing you at all honey)"
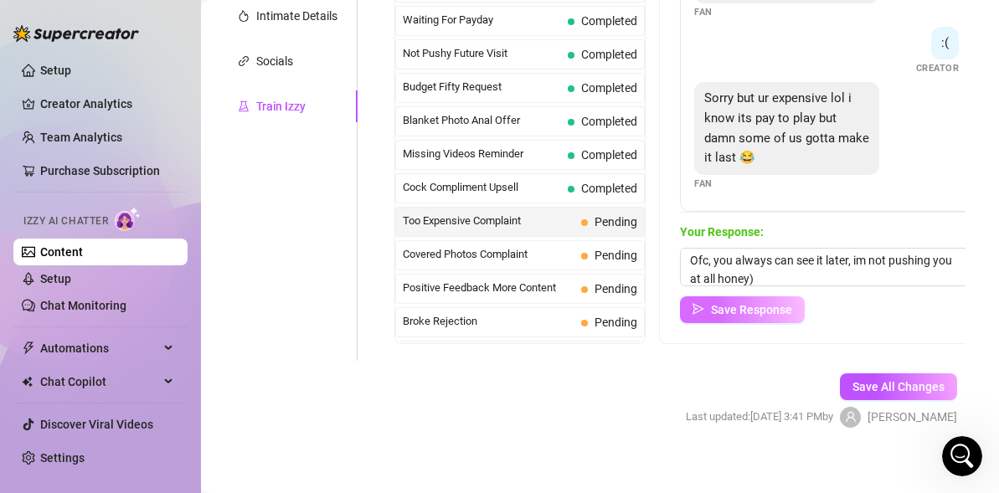
click at [727, 312] on span "Save Response" at bounding box center [751, 309] width 81 height 13
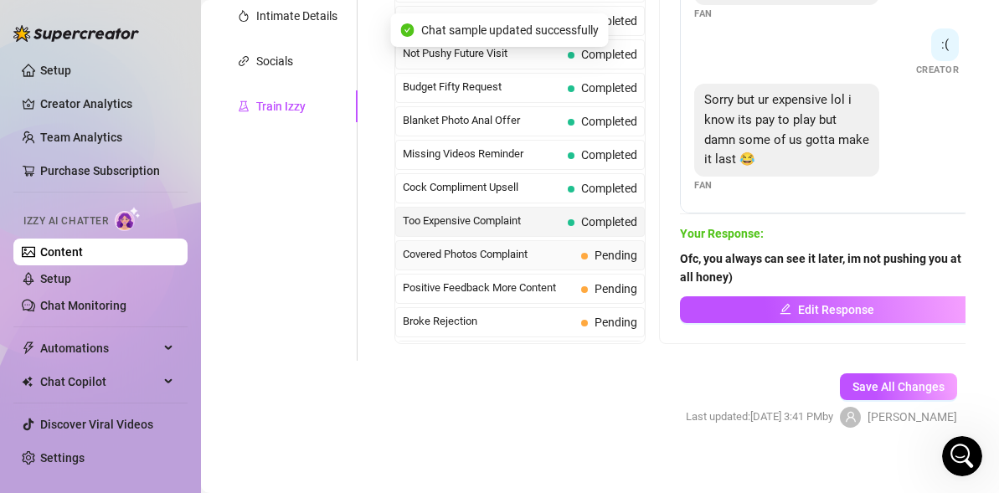
scroll to position [392, 0]
click at [570, 260] on span "Covered Photos Complaint" at bounding box center [489, 254] width 172 height 17
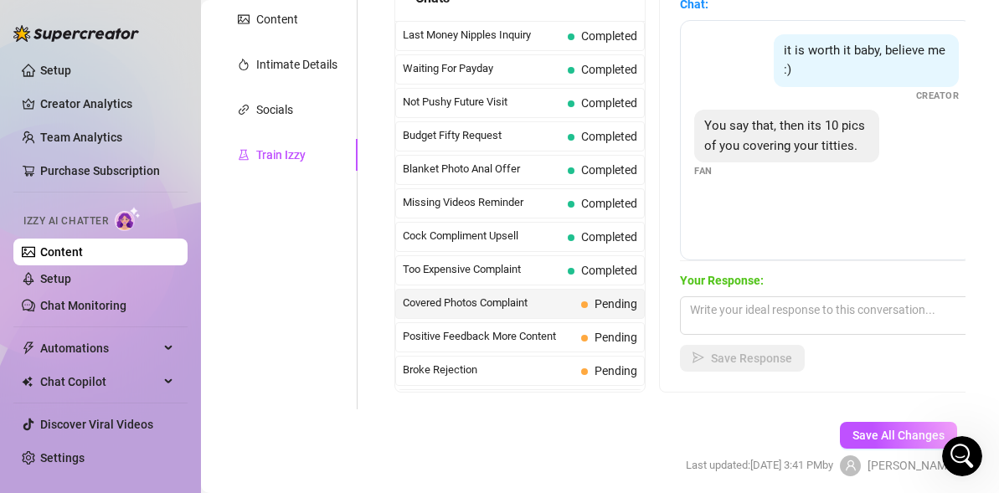
scroll to position [340, 0]
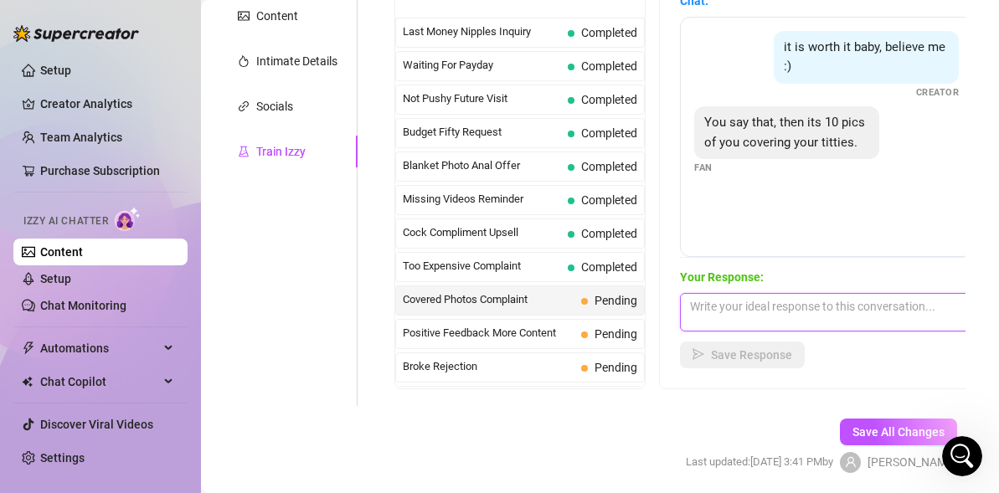
click at [816, 311] on textarea at bounding box center [826, 312] width 293 height 39
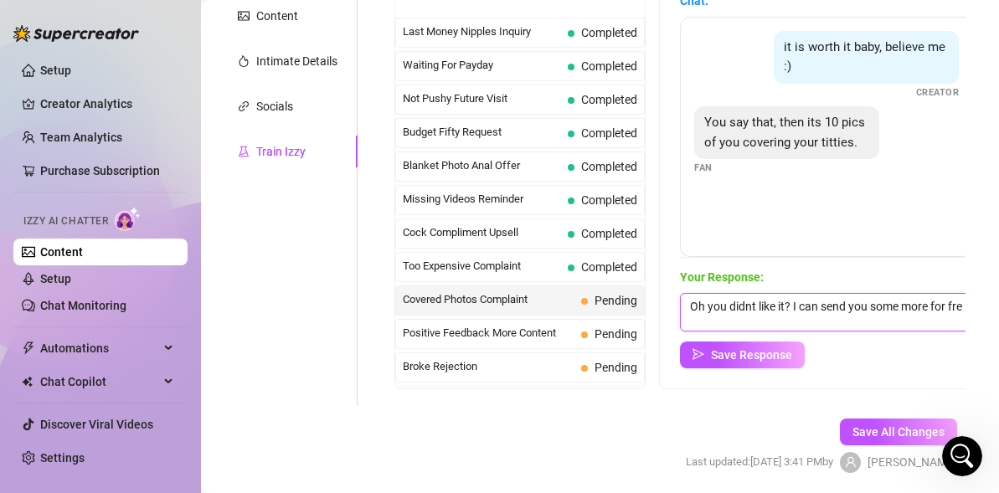
scroll to position [1, 0]
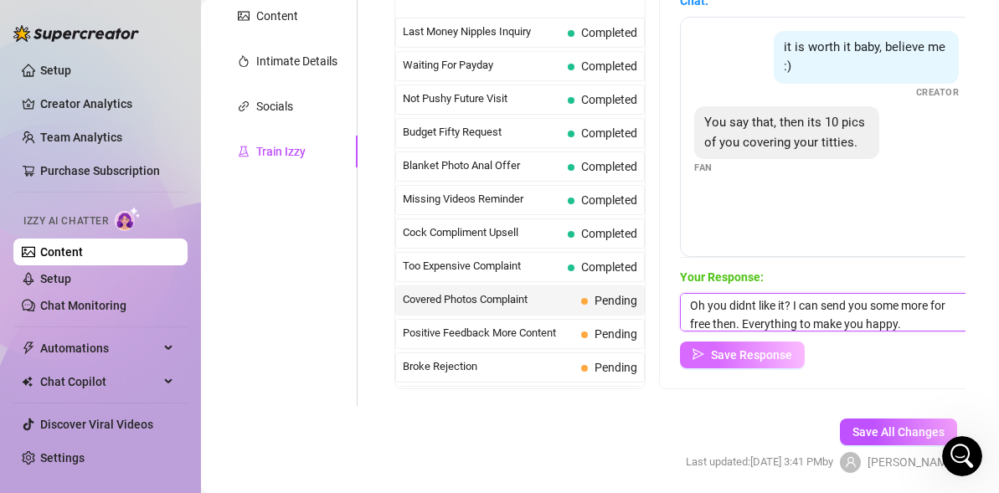
type textarea "Oh you didnt like it? I can send you some more for free then. Everything to mak…"
click at [757, 362] on button "Save Response" at bounding box center [742, 355] width 125 height 27
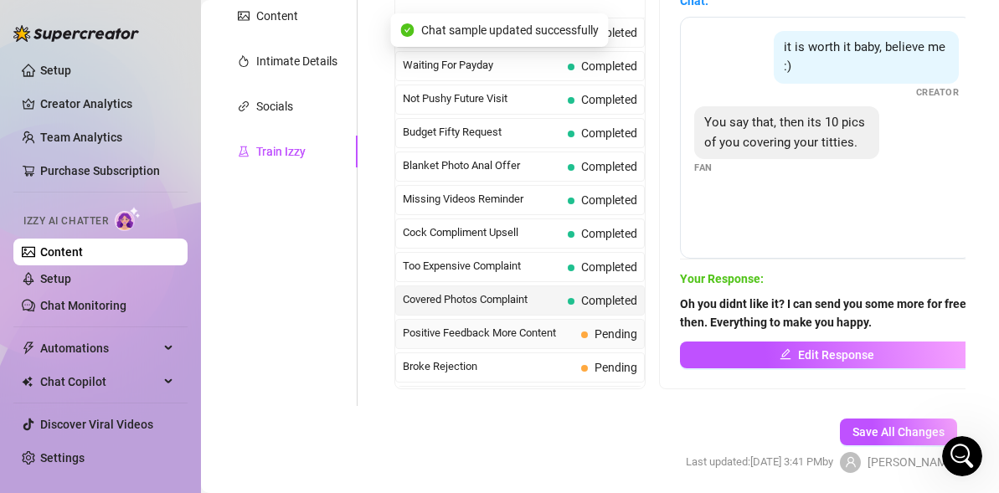
click at [527, 337] on span "Positive Feedback More Content" at bounding box center [489, 333] width 172 height 17
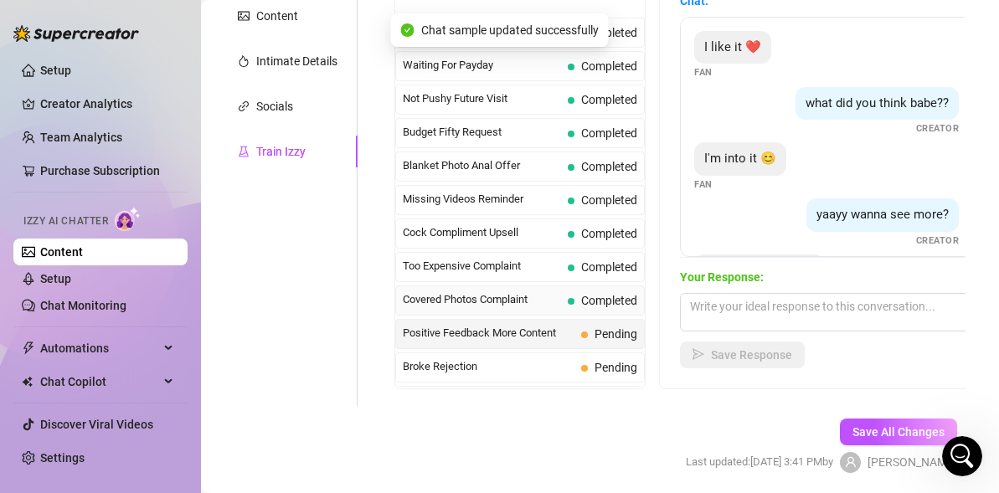
click at [529, 308] on span "Covered Photos Complaint" at bounding box center [482, 299] width 158 height 17
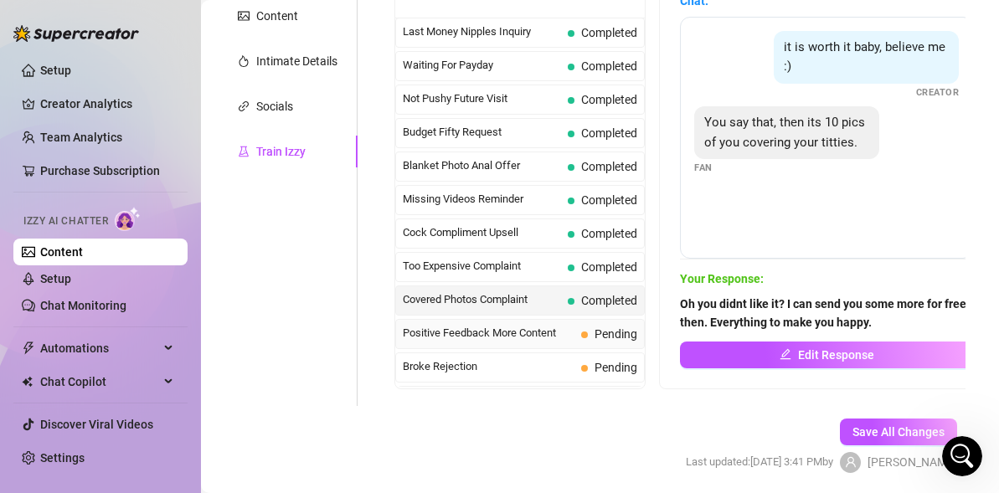
click at [534, 321] on div "Positive Feedback More Content Pending" at bounding box center [519, 334] width 249 height 30
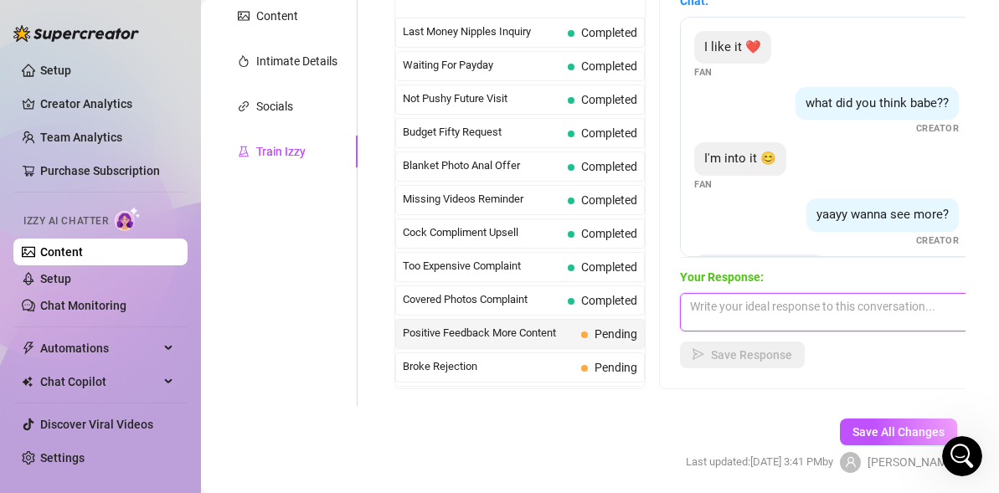
click at [810, 297] on textarea at bounding box center [826, 312] width 293 height 39
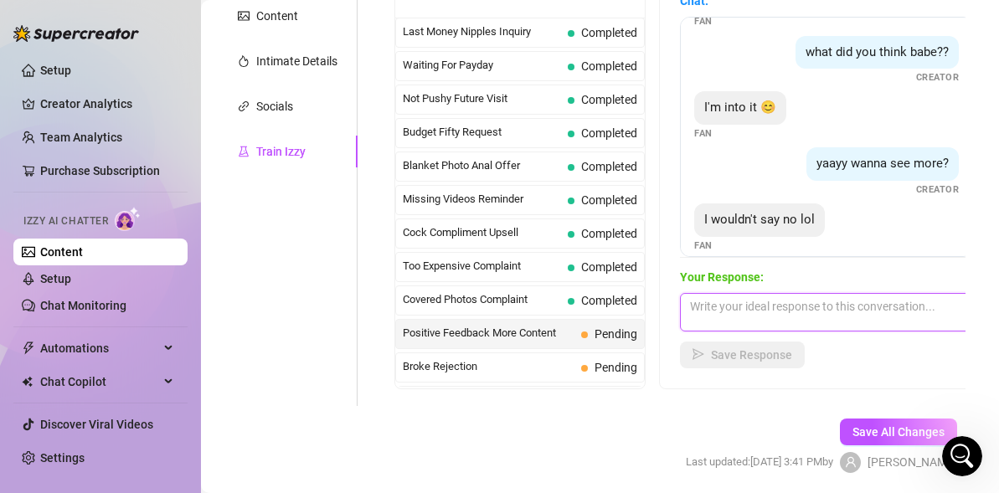
scroll to position [68, 0]
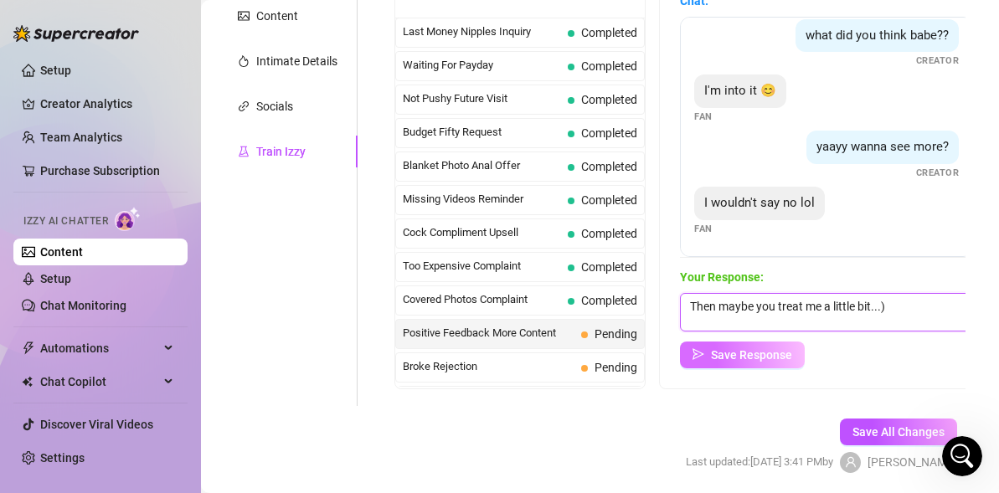
type textarea "Then maybe you treat me a little bit...)"
click at [733, 351] on span "Save Response" at bounding box center [751, 354] width 81 height 13
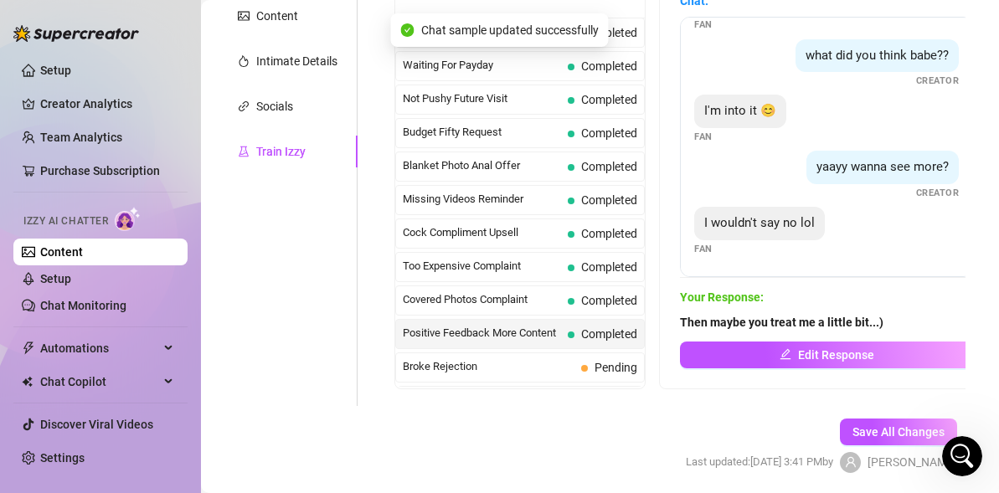
scroll to position [48, 0]
click at [532, 374] on span "Broke Rejection" at bounding box center [489, 366] width 172 height 17
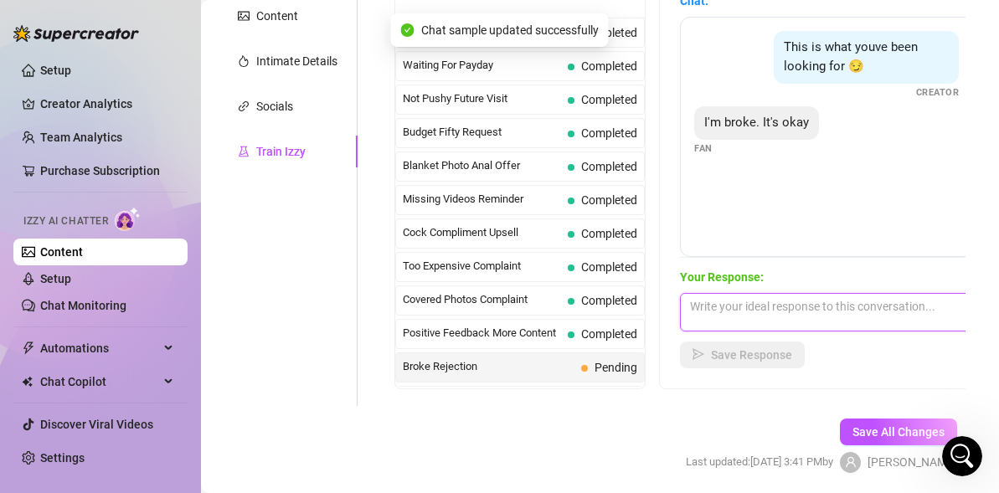
click at [810, 315] on textarea at bounding box center [826, 312] width 293 height 39
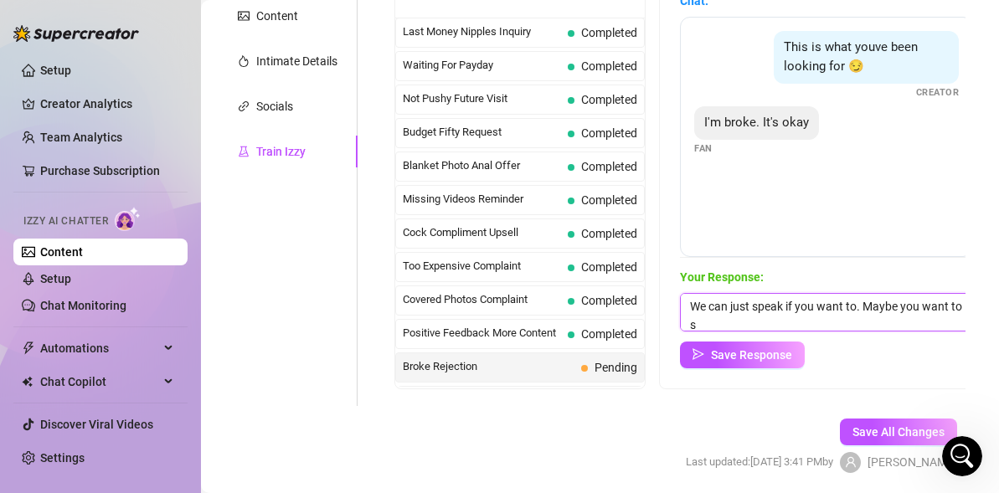
scroll to position [1, 0]
type textarea "We can just speak if you want to. Maybe you want to support me in future)"
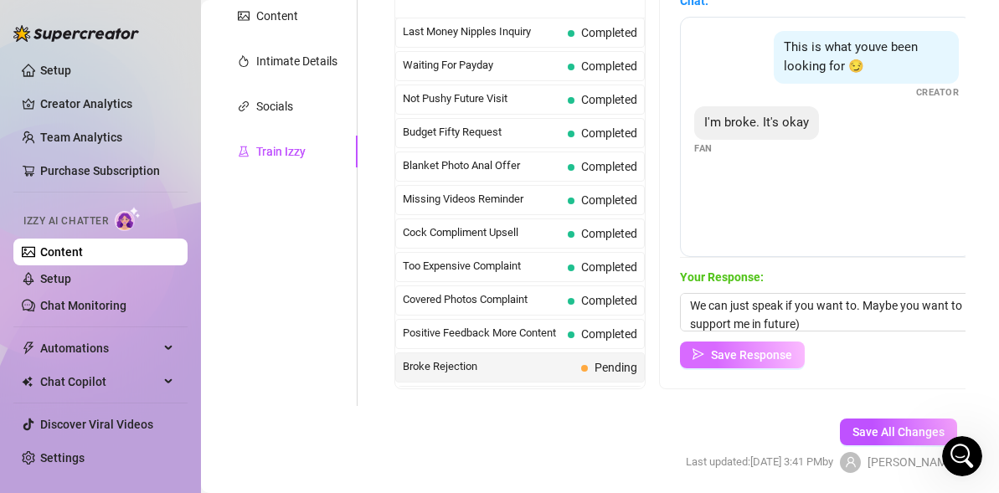
click at [759, 344] on button "Save Response" at bounding box center [742, 355] width 125 height 27
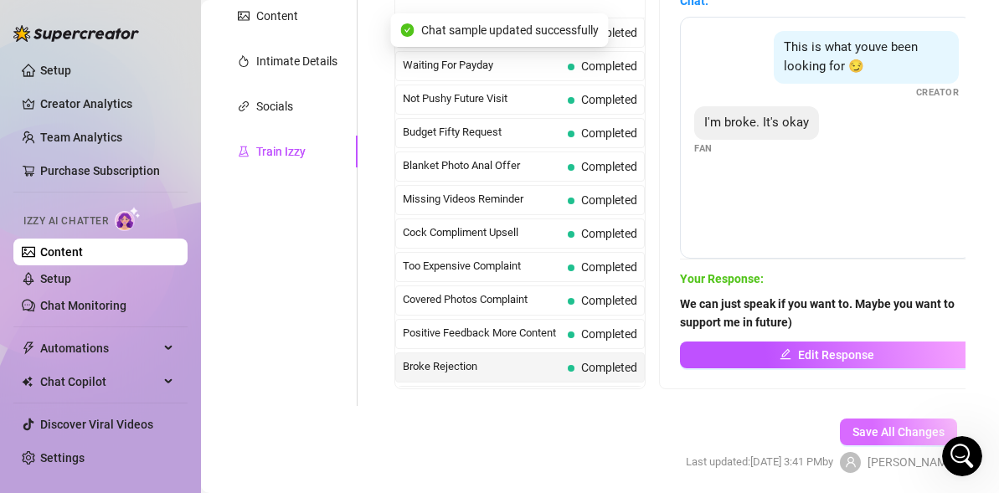
click at [874, 431] on span "Save All Changes" at bounding box center [898, 431] width 92 height 13
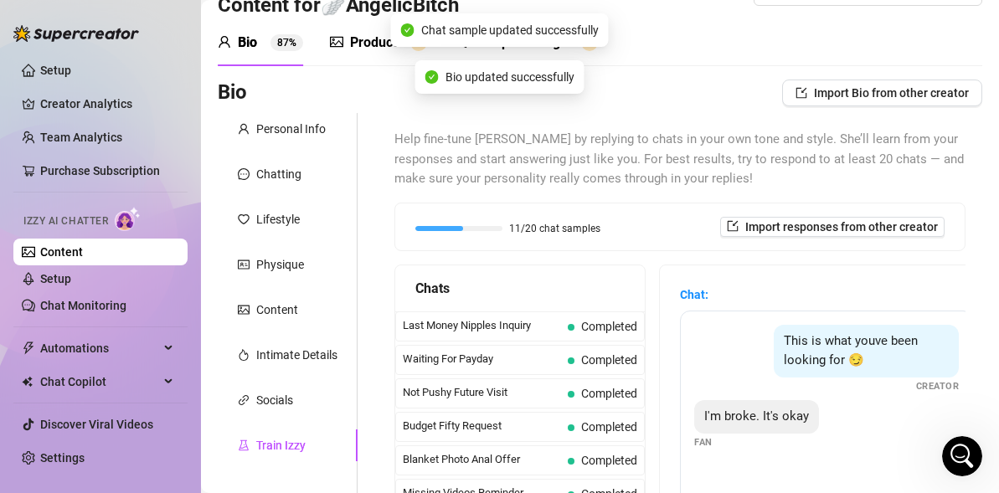
scroll to position [0, 0]
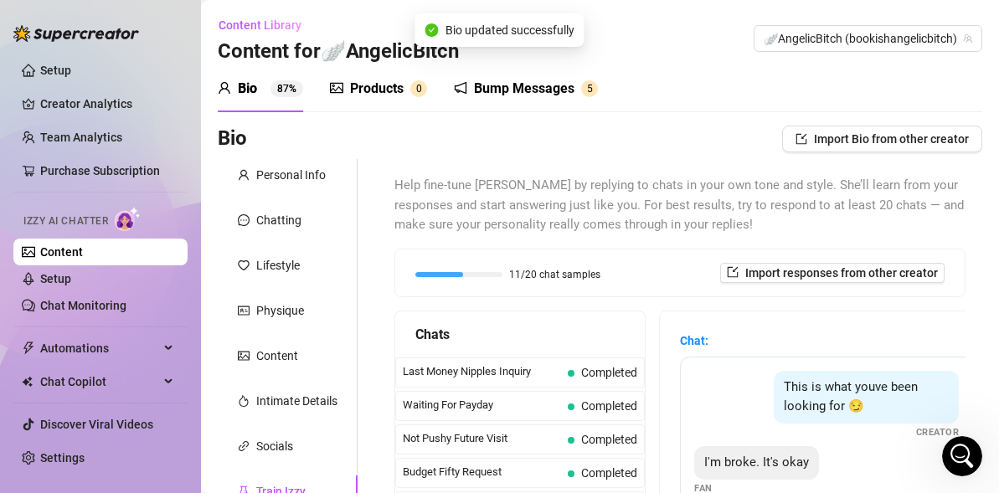
click at [288, 84] on sup "87%" at bounding box center [286, 88] width 33 height 17
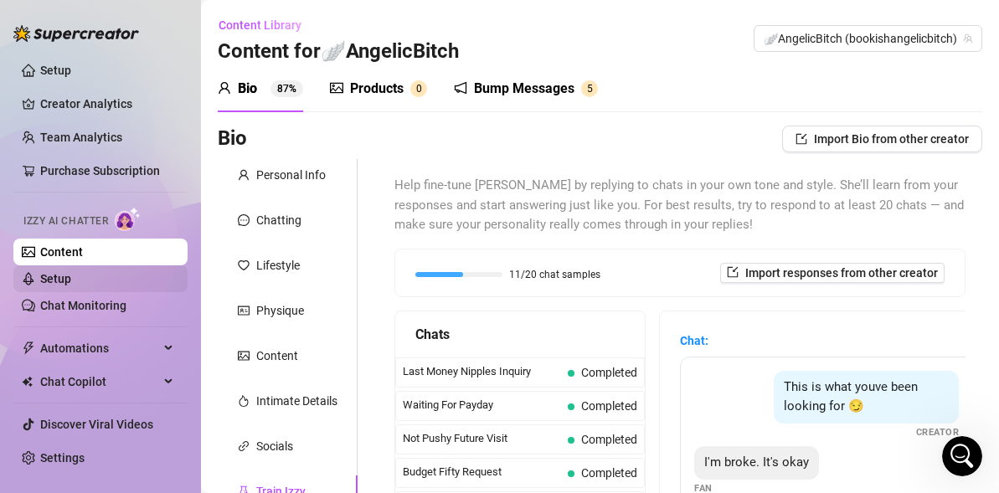
click at [71, 277] on link "Setup" at bounding box center [55, 278] width 31 height 13
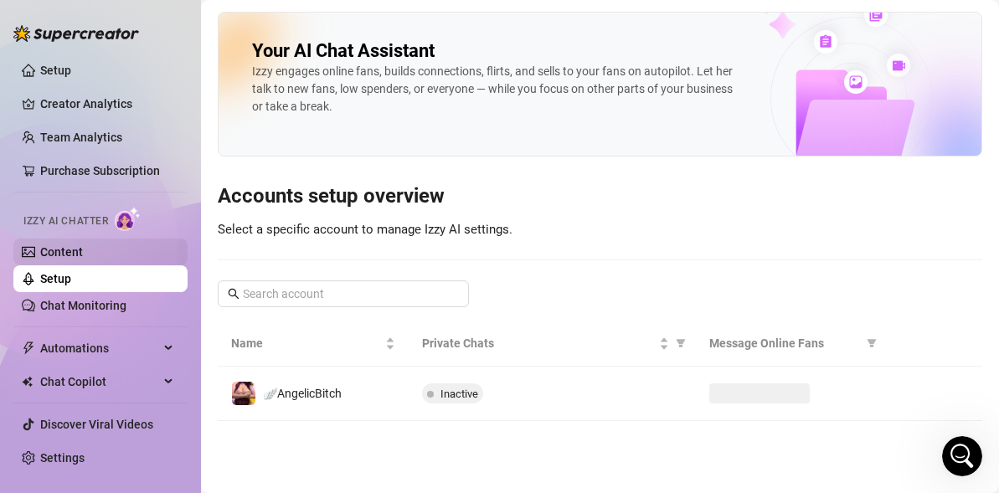
click at [83, 255] on link "Content" at bounding box center [61, 251] width 43 height 13
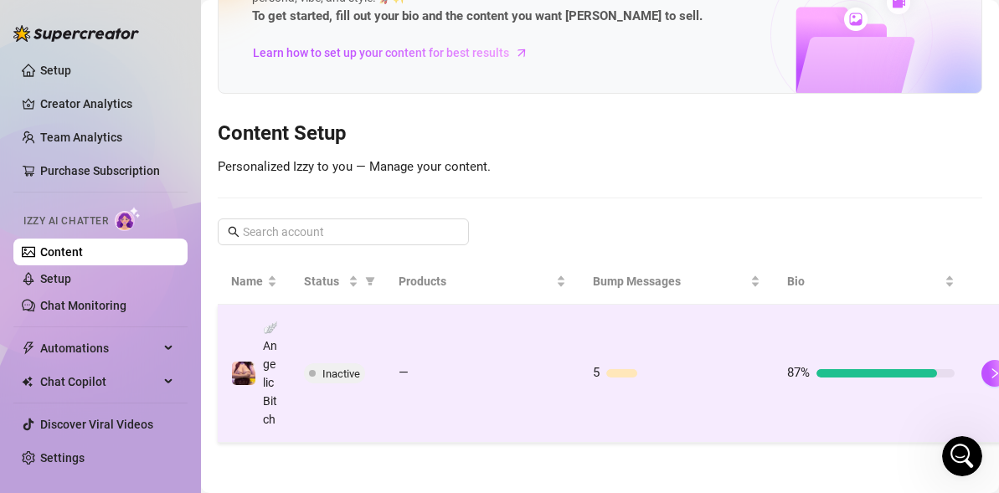
scroll to position [146, 21]
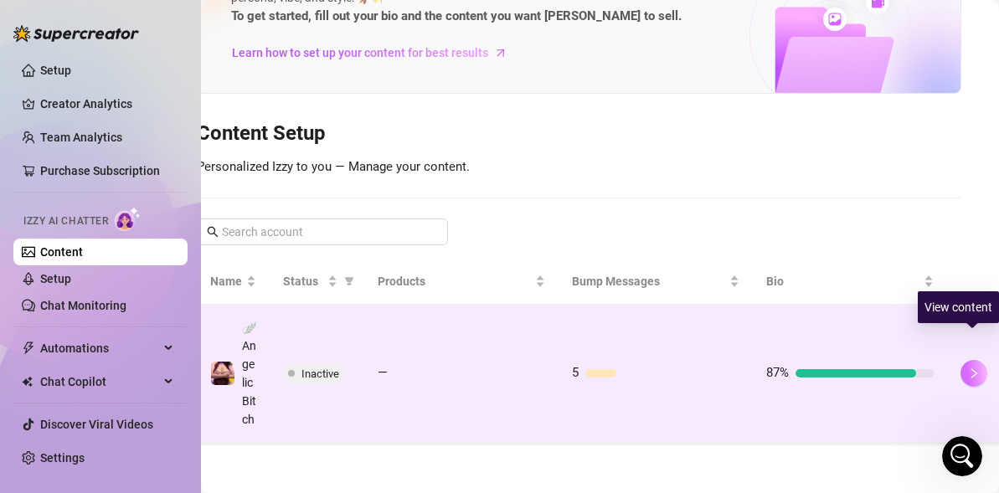
click at [978, 368] on icon "right" at bounding box center [974, 374] width 12 height 12
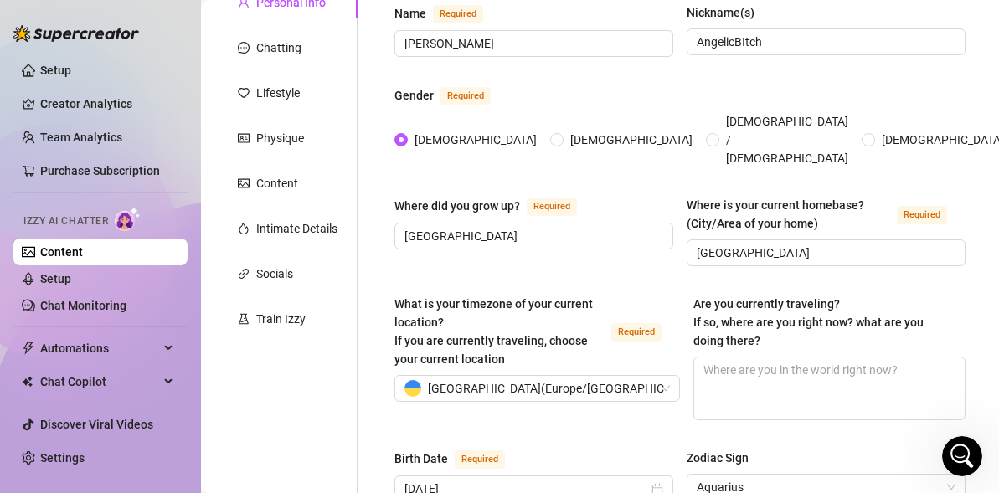
scroll to position [174, 0]
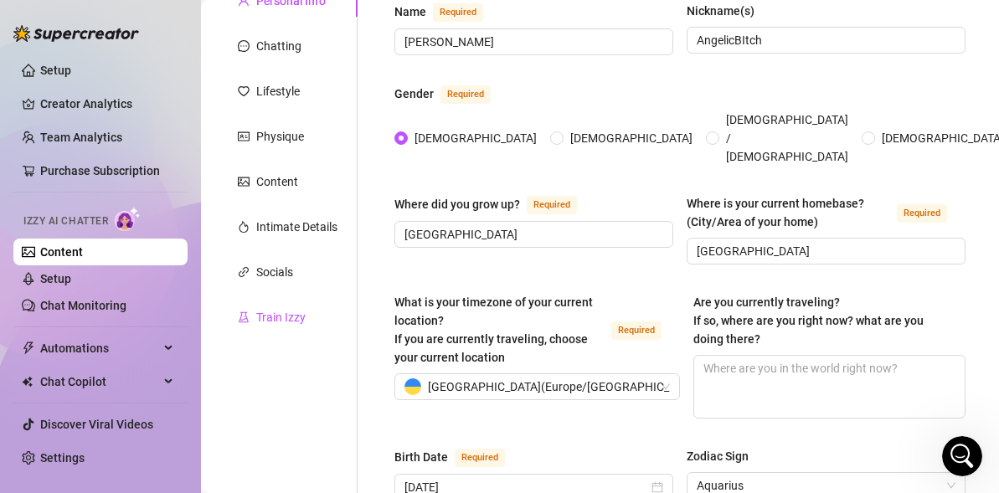
click at [281, 308] on div "Train Izzy" at bounding box center [280, 317] width 49 height 18
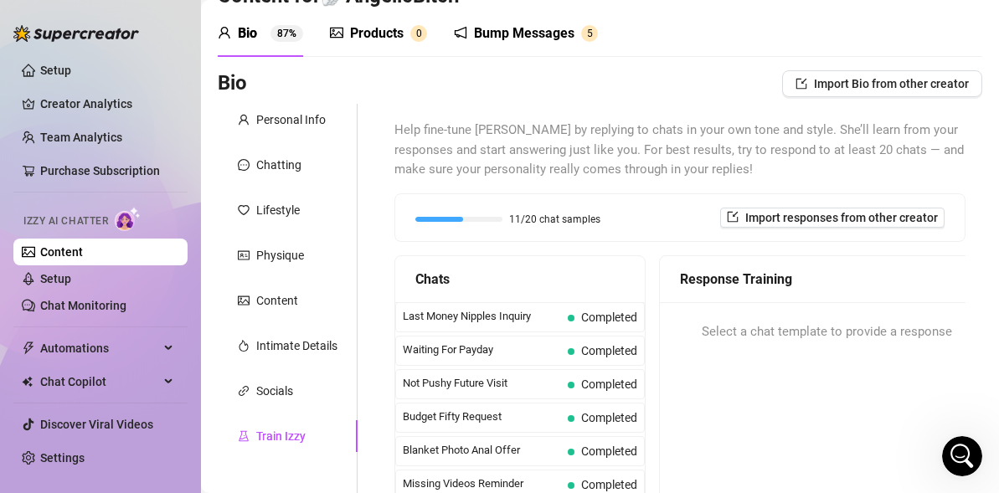
scroll to position [0, 0]
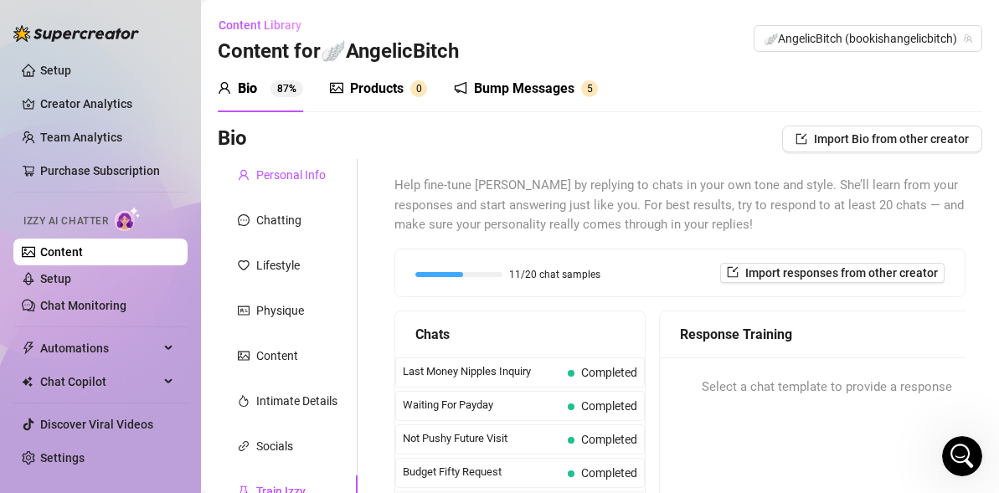
click at [281, 175] on div "Personal Info" at bounding box center [290, 175] width 69 height 18
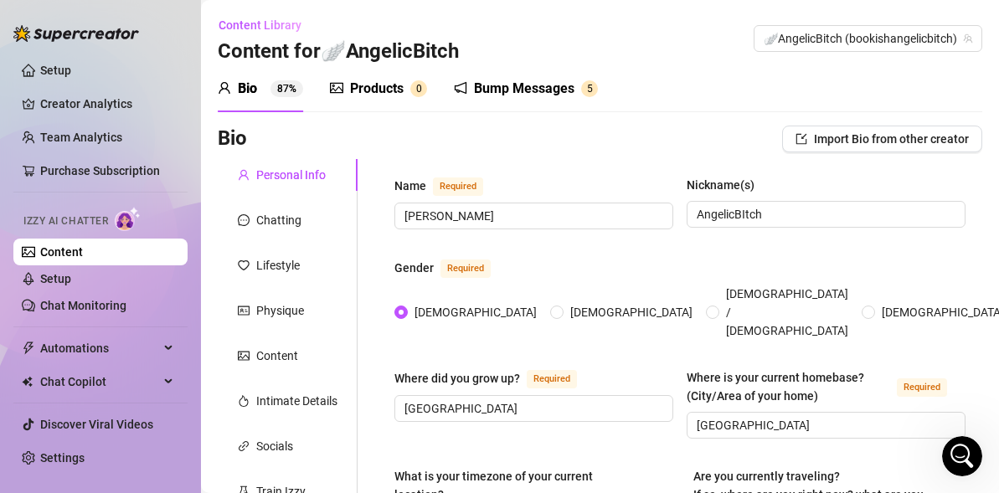
click at [494, 100] on div "Bump Messages 5" at bounding box center [526, 88] width 144 height 47
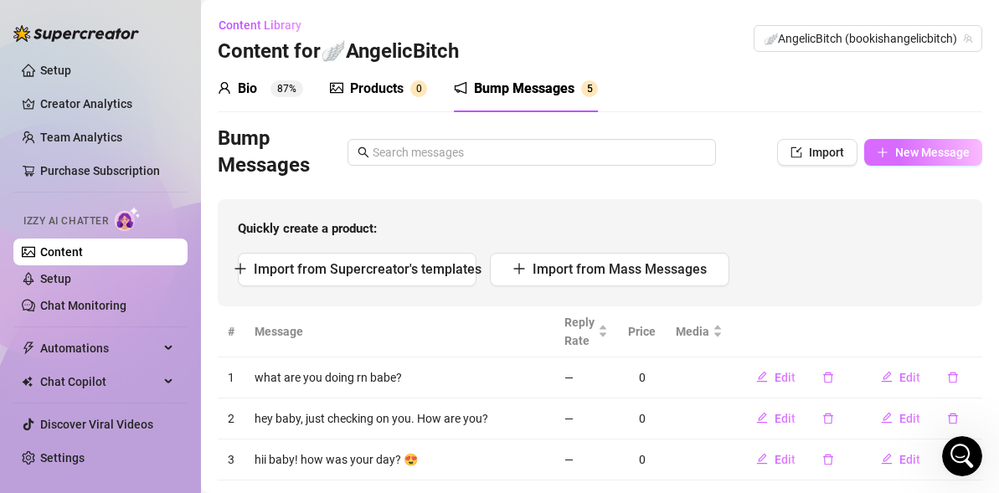
click at [917, 152] on span "New Message" at bounding box center [932, 152] width 75 height 13
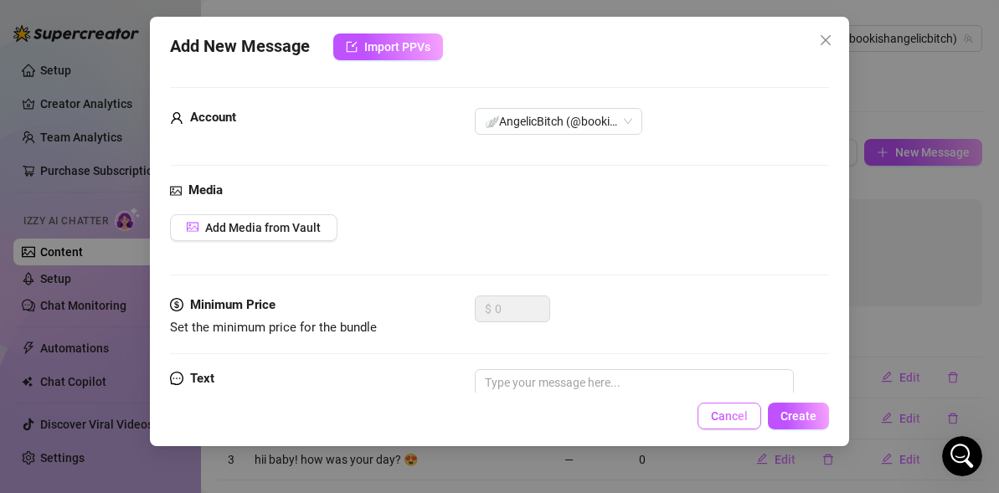
click at [736, 413] on span "Cancel" at bounding box center [729, 415] width 37 height 13
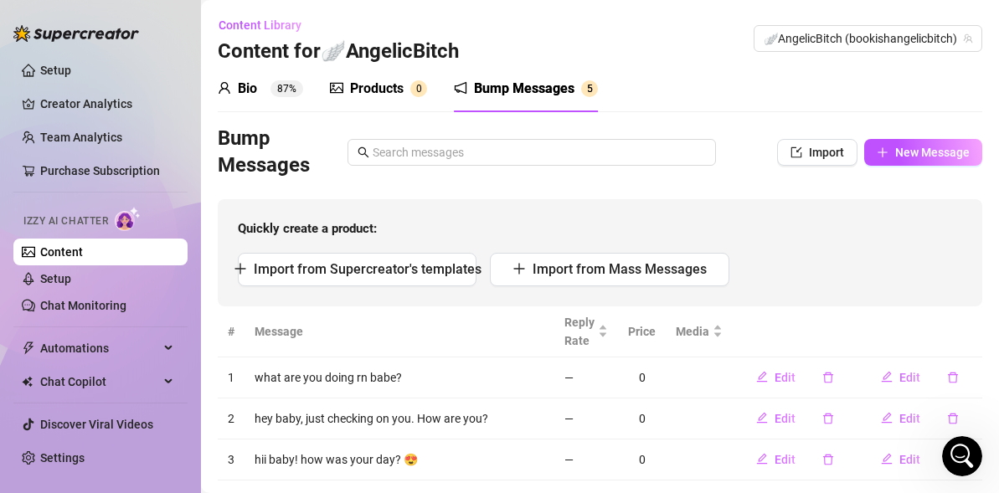
scroll to position [119, 0]
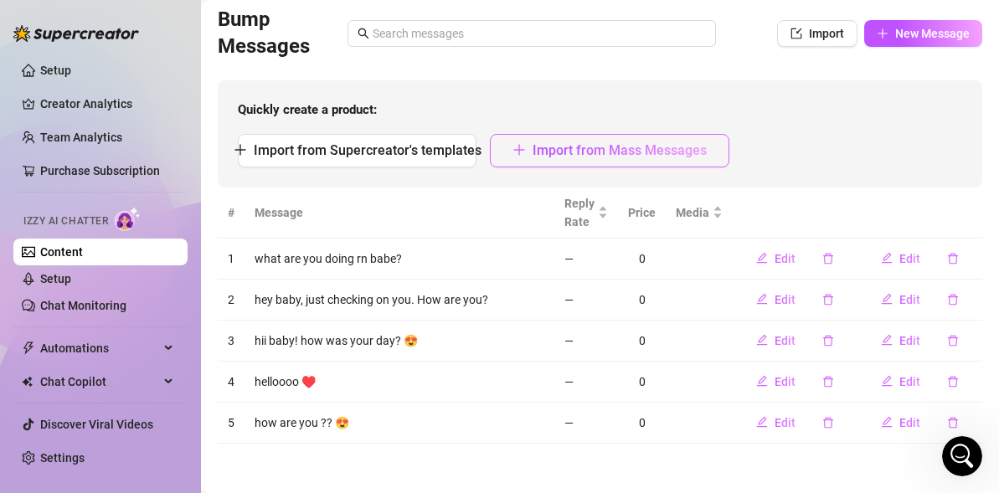
click at [559, 142] on span "Import from Mass Messages" at bounding box center [619, 150] width 174 height 16
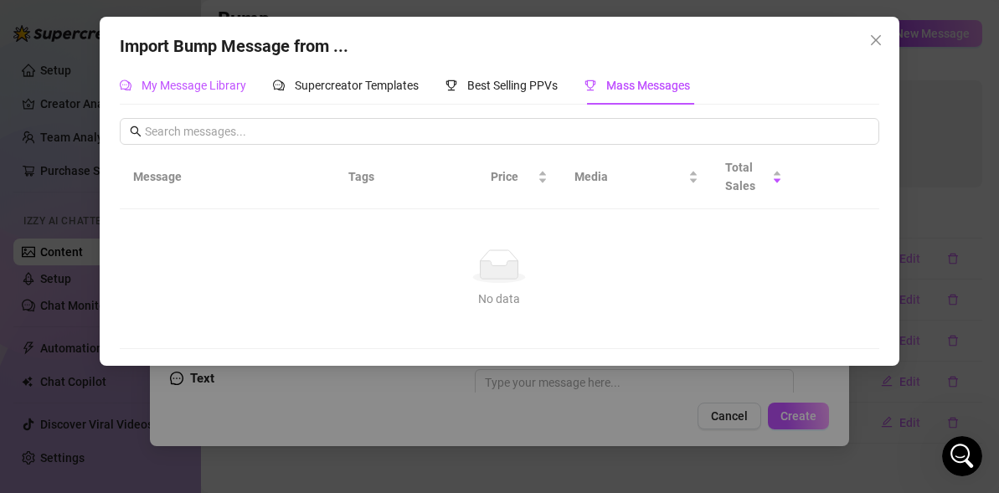
click at [221, 77] on div "My Message Library" at bounding box center [183, 85] width 126 height 18
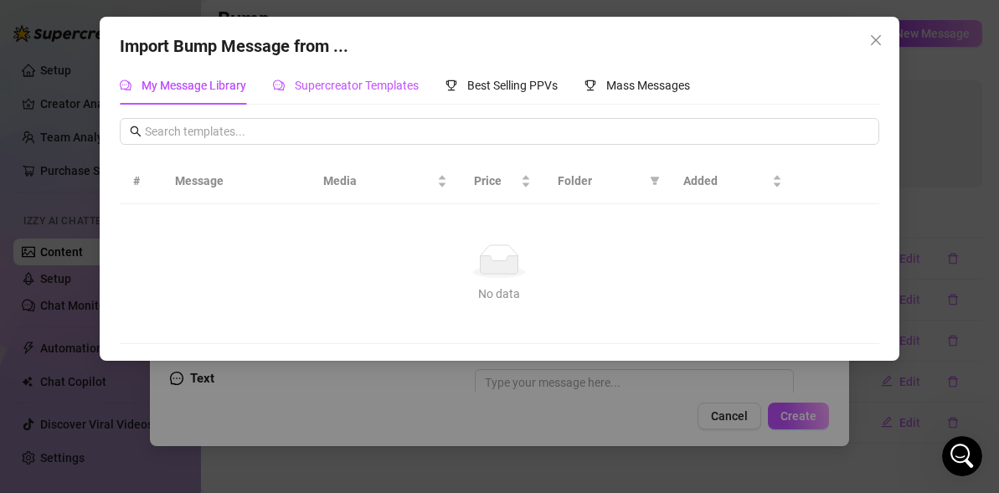
click at [384, 92] on span "Supercreator Templates" at bounding box center [357, 85] width 124 height 13
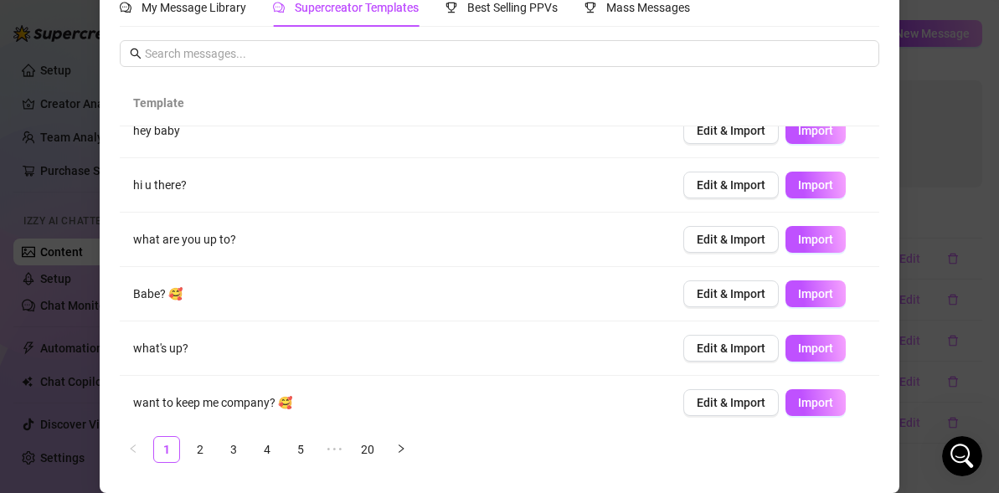
scroll to position [248, 0]
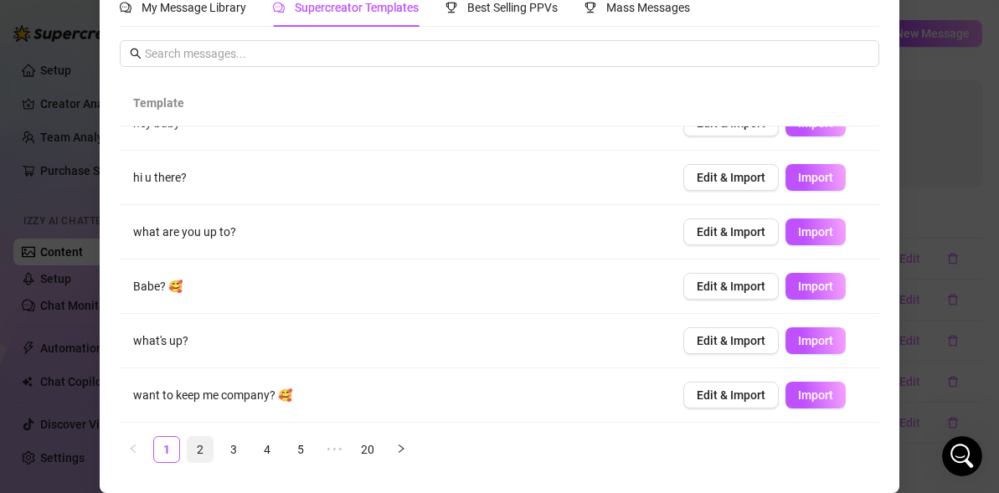
click at [202, 450] on link "2" at bounding box center [200, 449] width 25 height 25
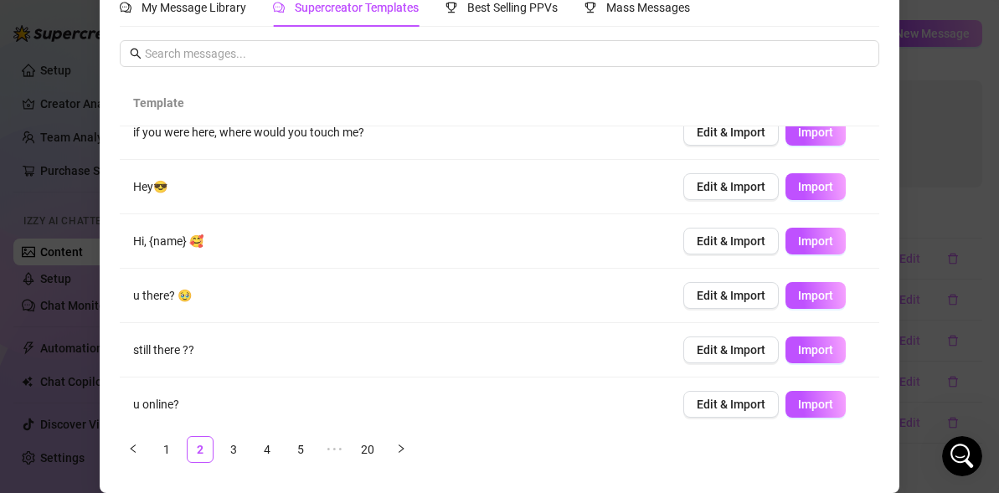
scroll to position [0, 0]
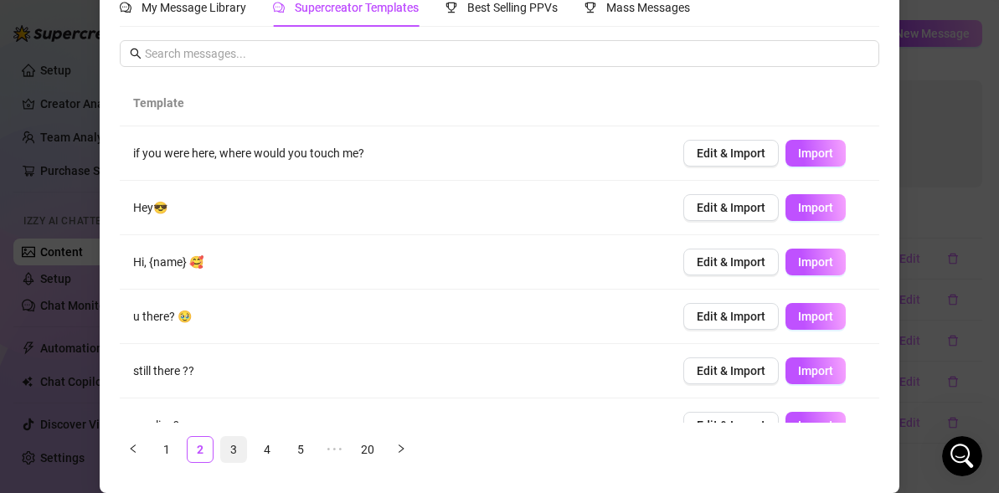
click at [240, 444] on link "3" at bounding box center [233, 449] width 25 height 25
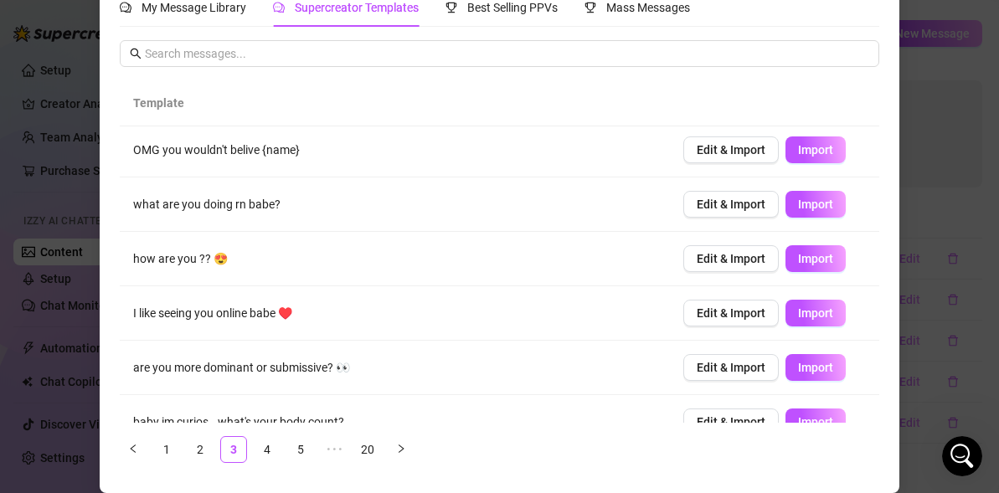
scroll to position [225, 0]
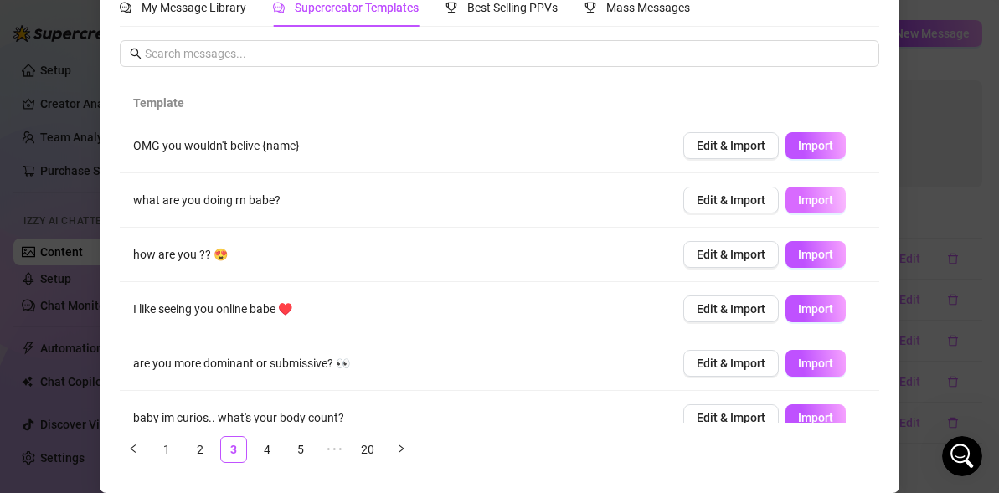
click at [806, 205] on span "Import" at bounding box center [815, 199] width 35 height 13
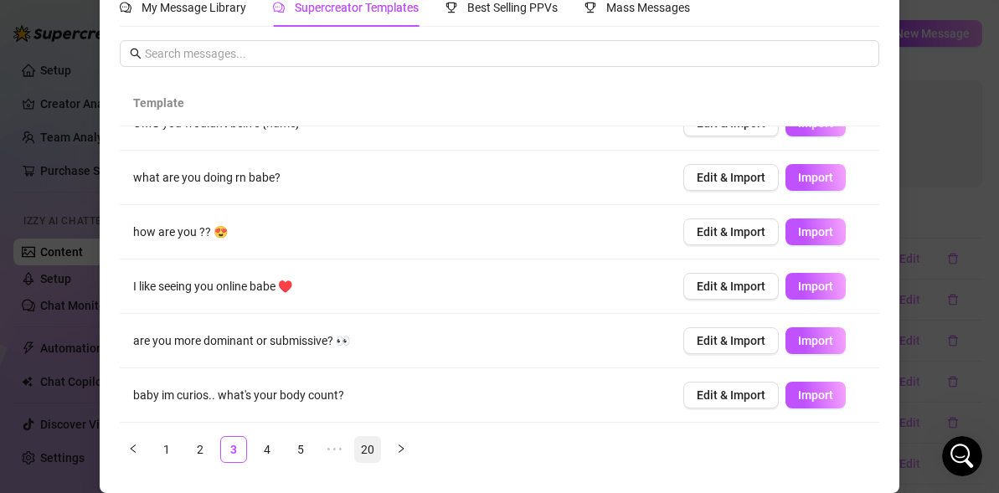
click at [362, 440] on link "20" at bounding box center [367, 449] width 25 height 25
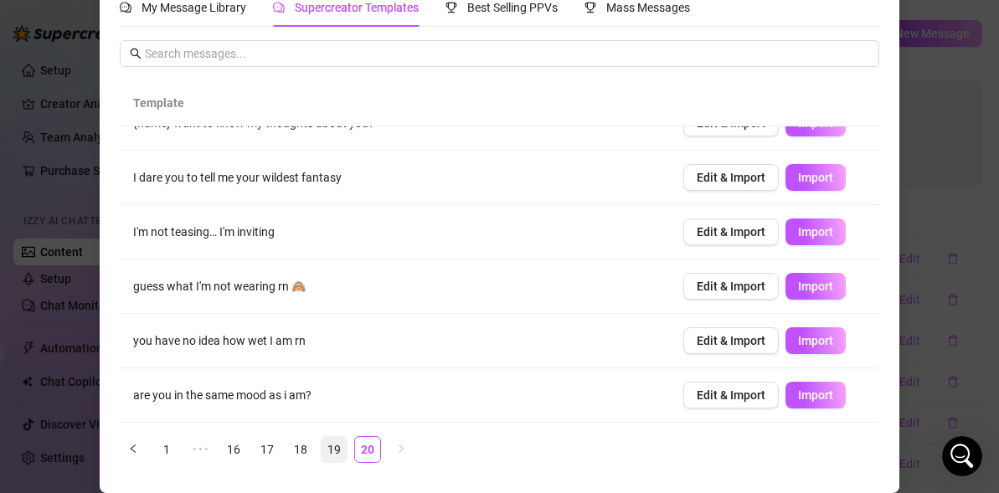
click at [342, 447] on link "19" at bounding box center [333, 449] width 25 height 25
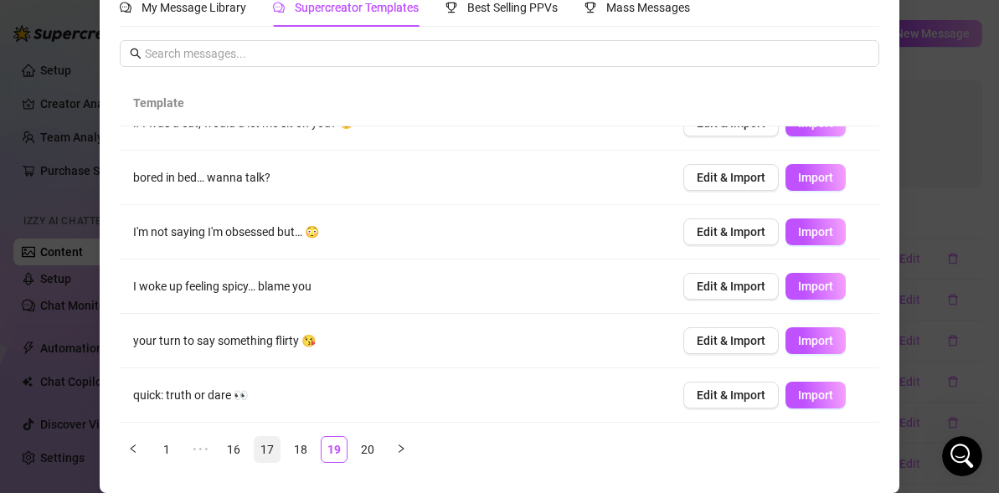
click at [271, 458] on link "17" at bounding box center [266, 449] width 25 height 25
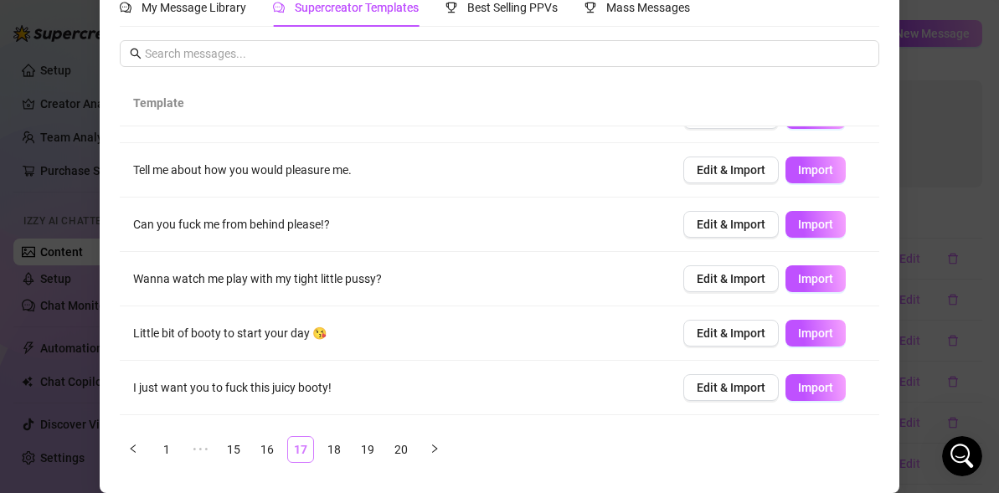
scroll to position [0, 0]
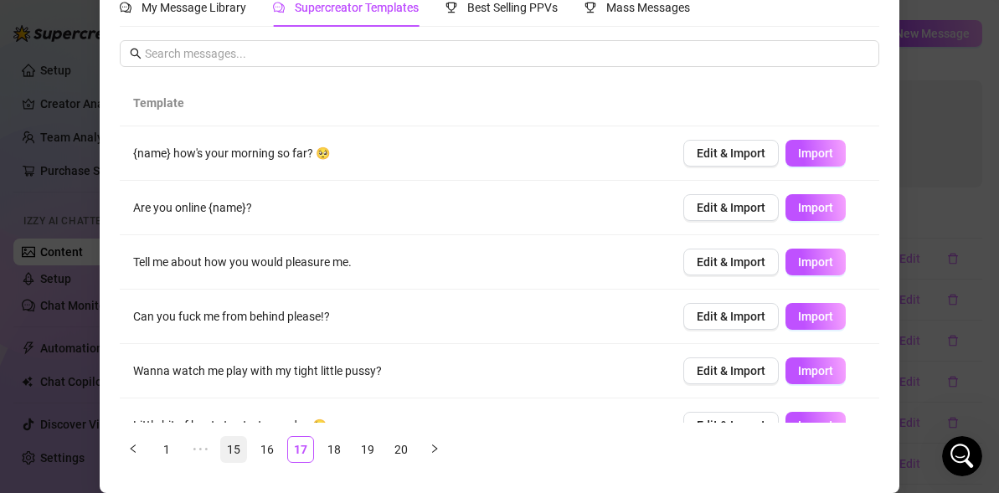
click at [240, 453] on link "15" at bounding box center [233, 449] width 25 height 25
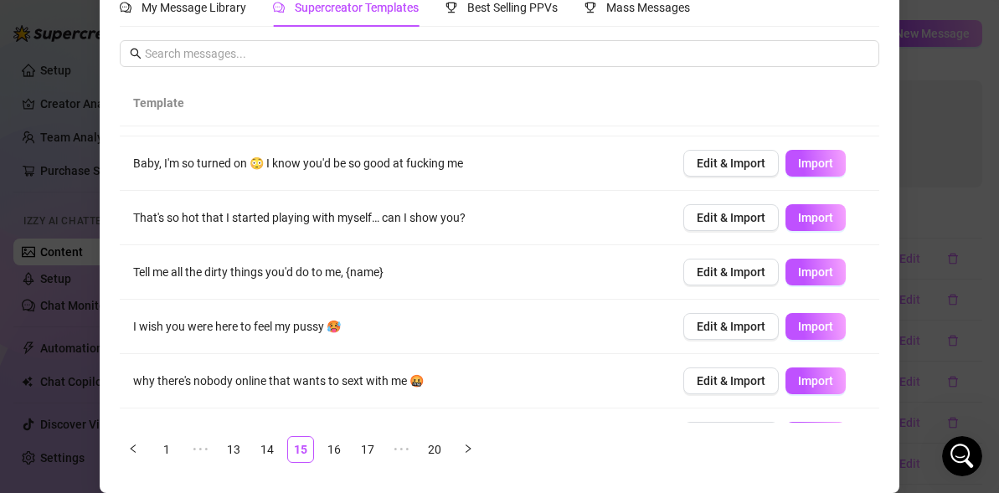
scroll to position [248, 0]
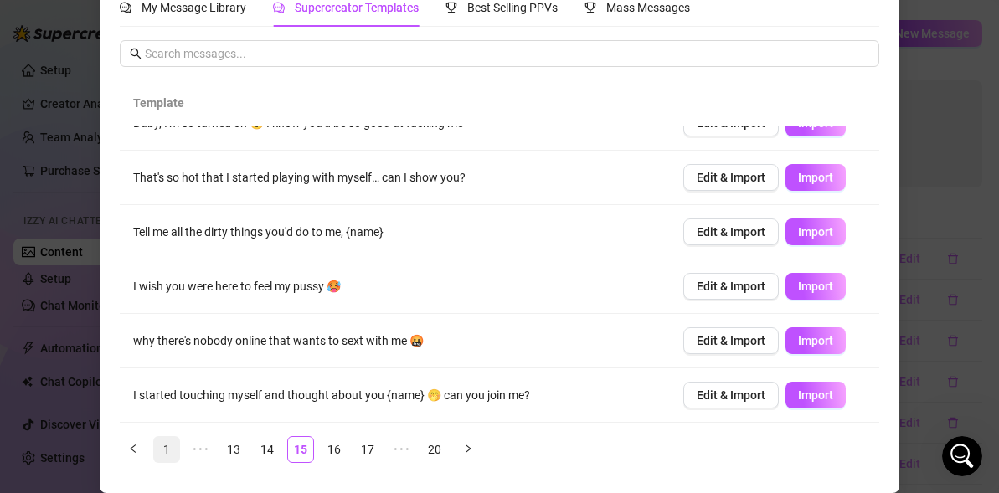
click at [169, 451] on link "1" at bounding box center [166, 449] width 25 height 25
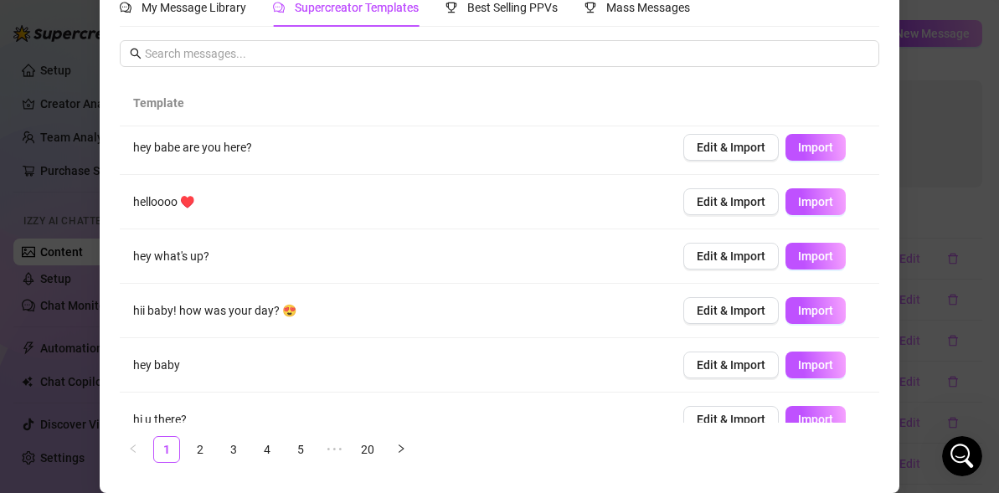
scroll to position [0, 0]
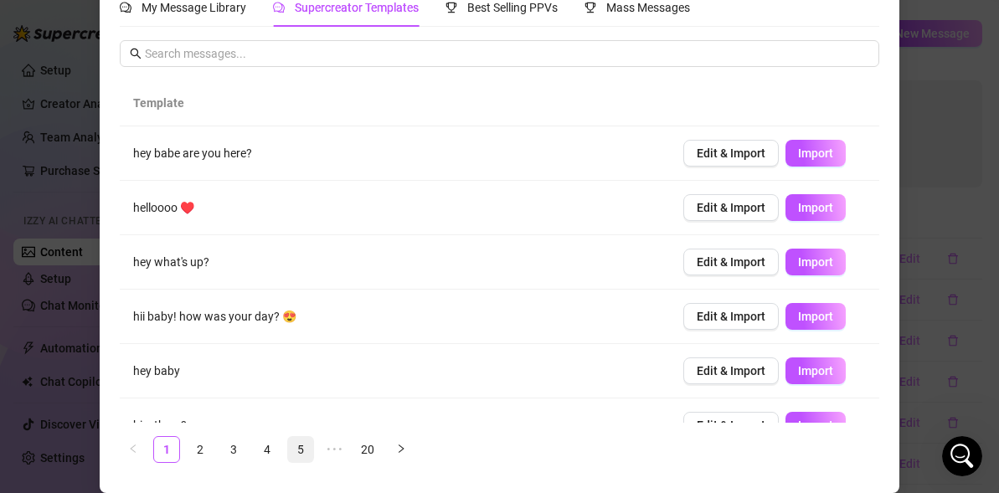
click at [298, 445] on link "5" at bounding box center [300, 449] width 25 height 25
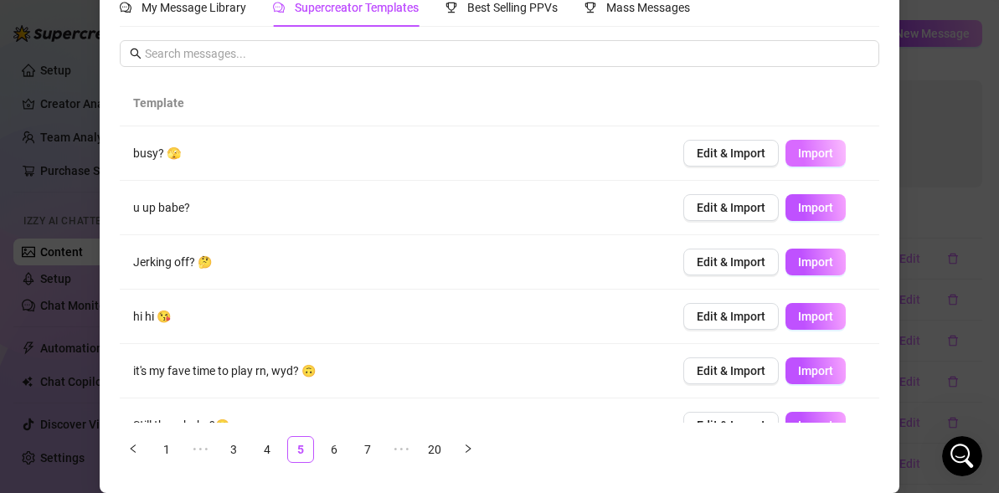
click at [821, 146] on button "Import" at bounding box center [815, 153] width 60 height 27
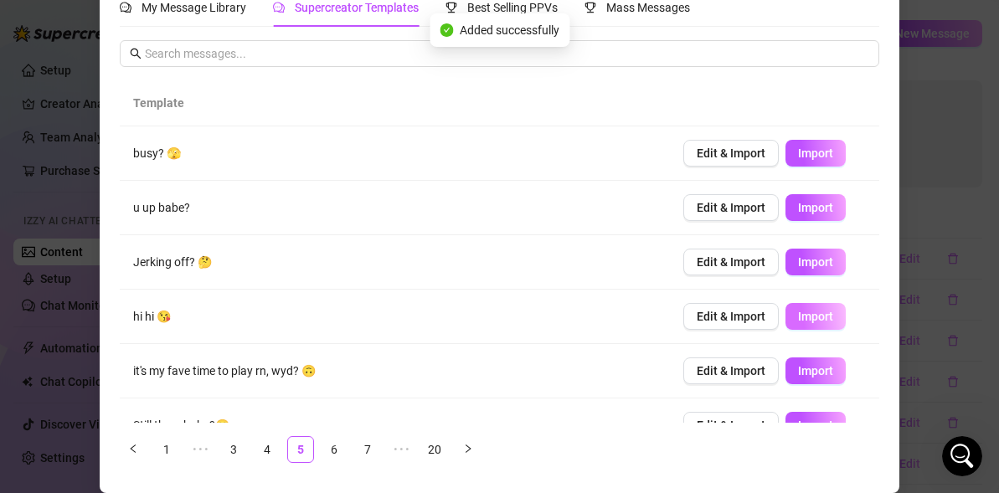
click at [795, 321] on button "Import" at bounding box center [815, 316] width 60 height 27
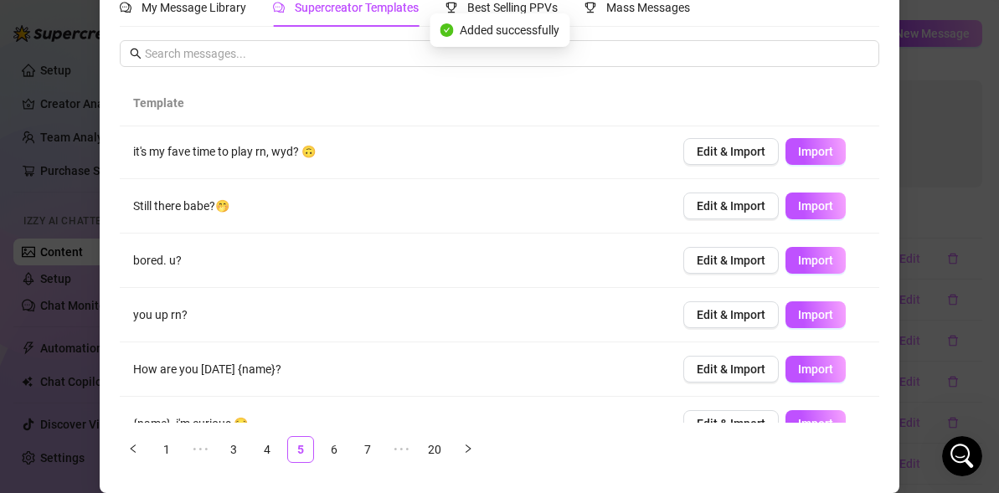
scroll to position [248, 0]
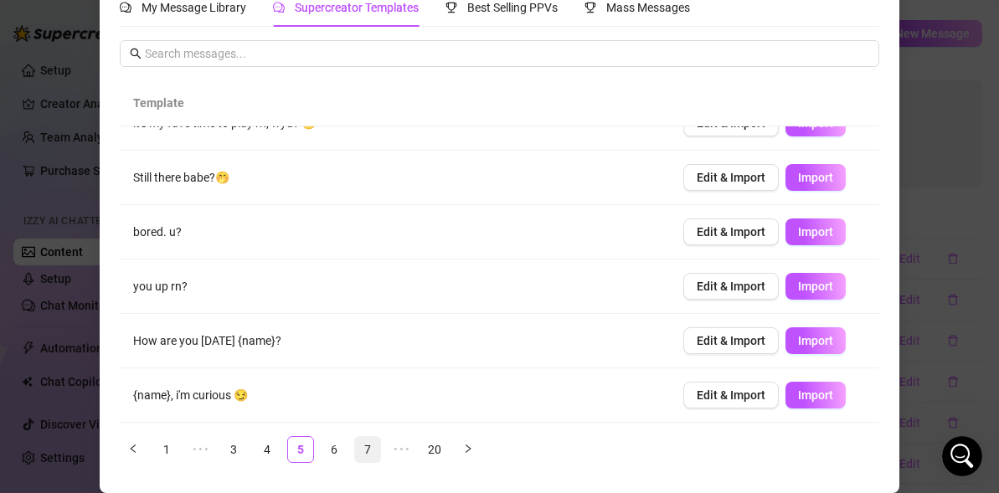
click at [367, 448] on link "7" at bounding box center [367, 449] width 25 height 25
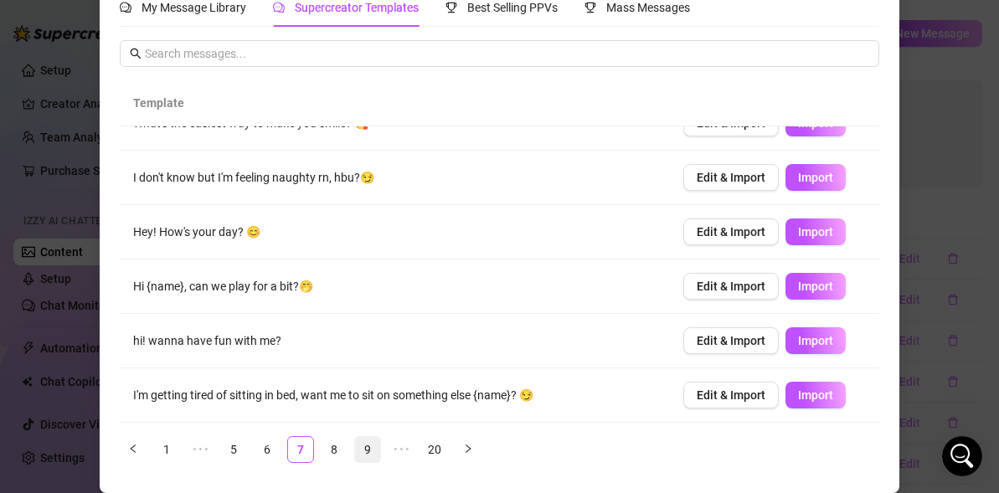
click at [365, 445] on link "9" at bounding box center [367, 449] width 25 height 25
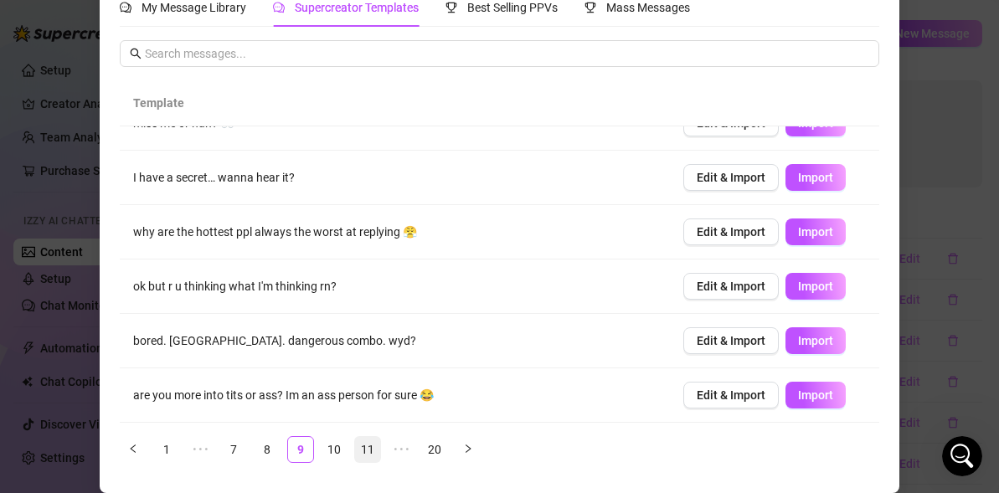
click at [371, 441] on link "11" at bounding box center [367, 449] width 25 height 25
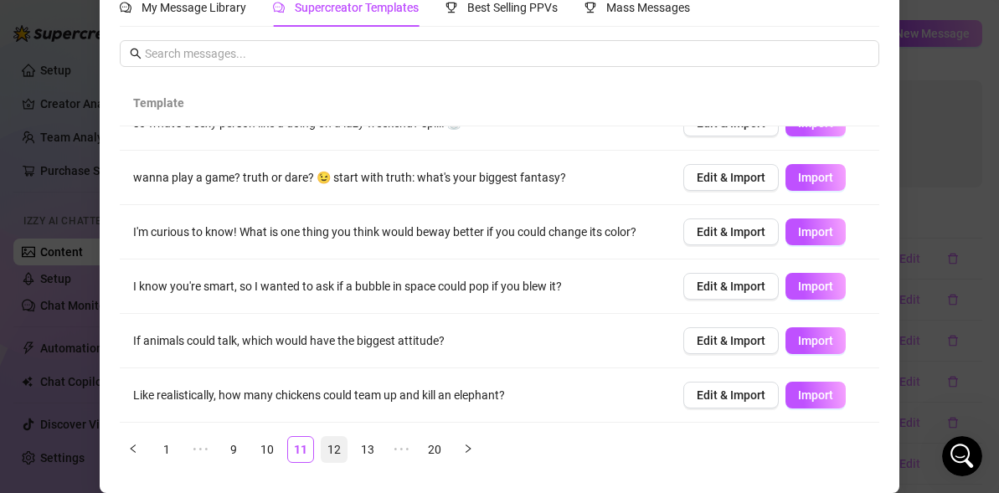
click at [337, 447] on link "12" at bounding box center [333, 449] width 25 height 25
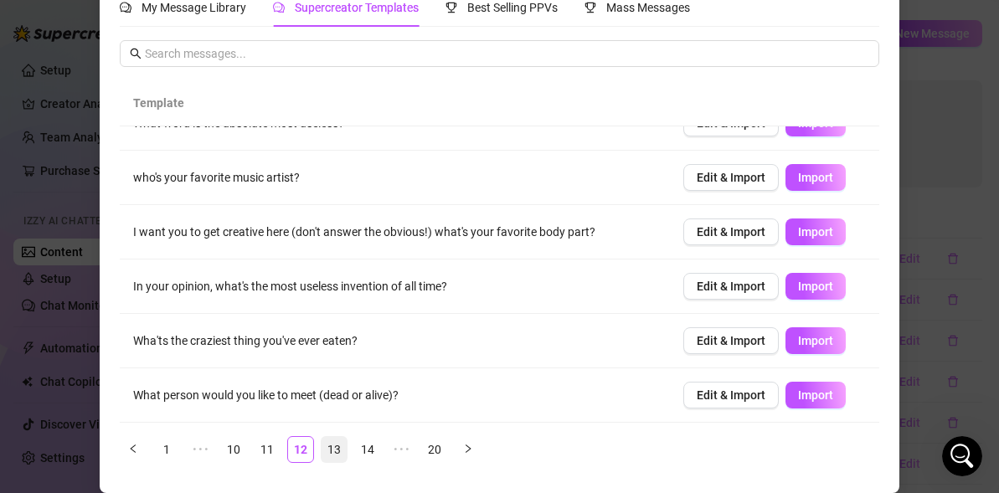
click at [339, 447] on link "13" at bounding box center [333, 449] width 25 height 25
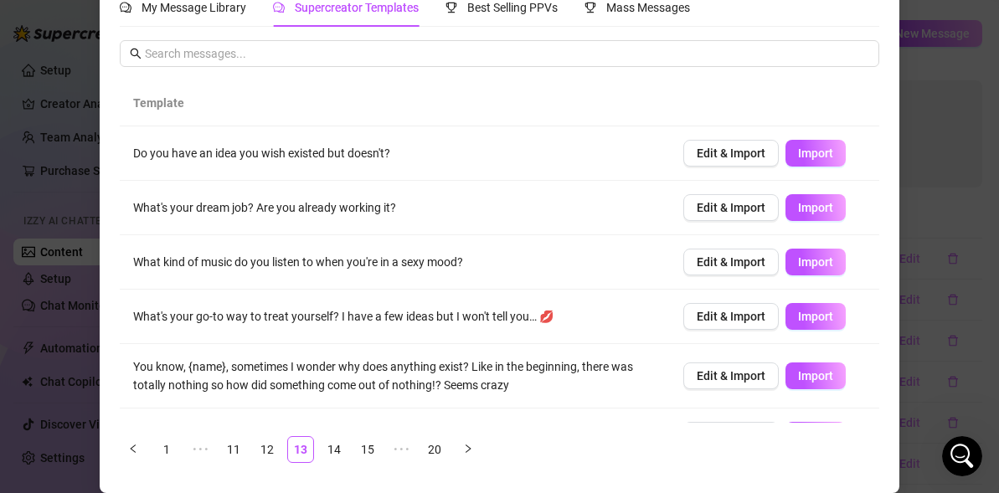
scroll to position [0, 0]
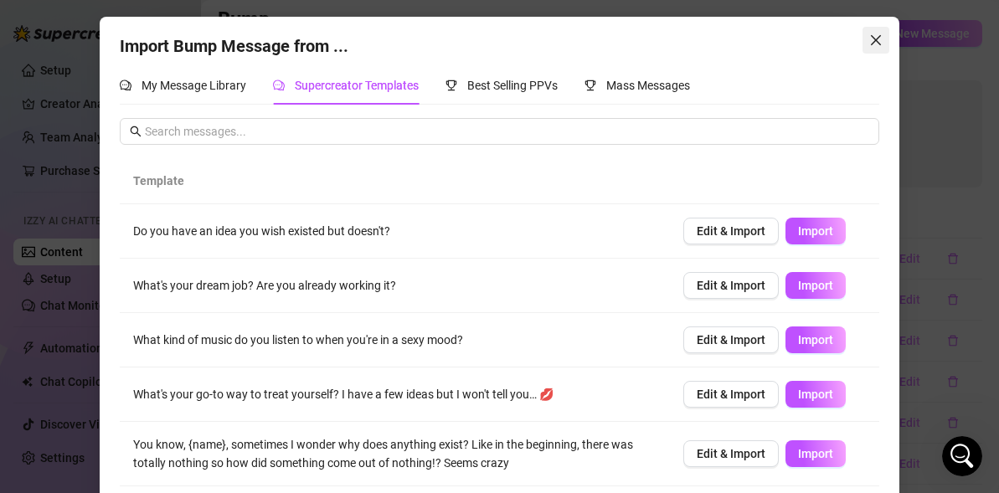
click at [881, 29] on button "Close" at bounding box center [875, 40] width 27 height 27
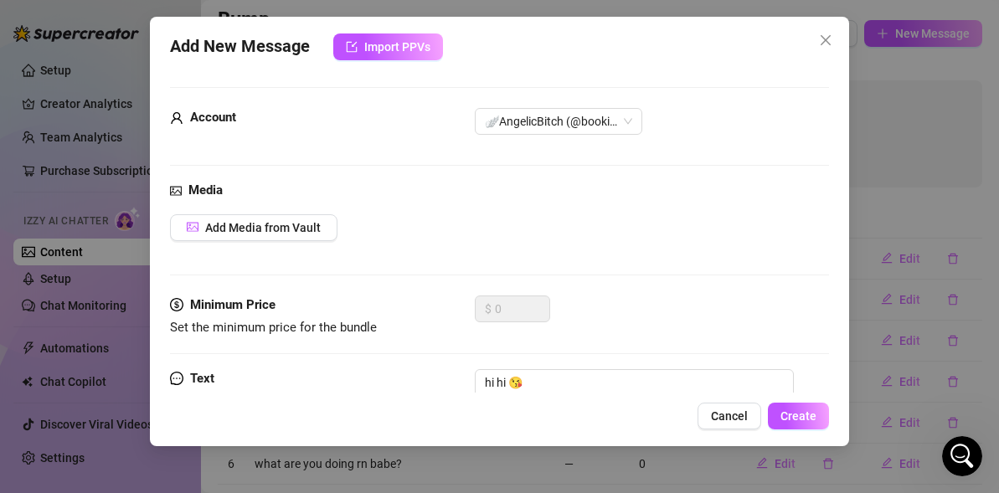
scroll to position [89, 0]
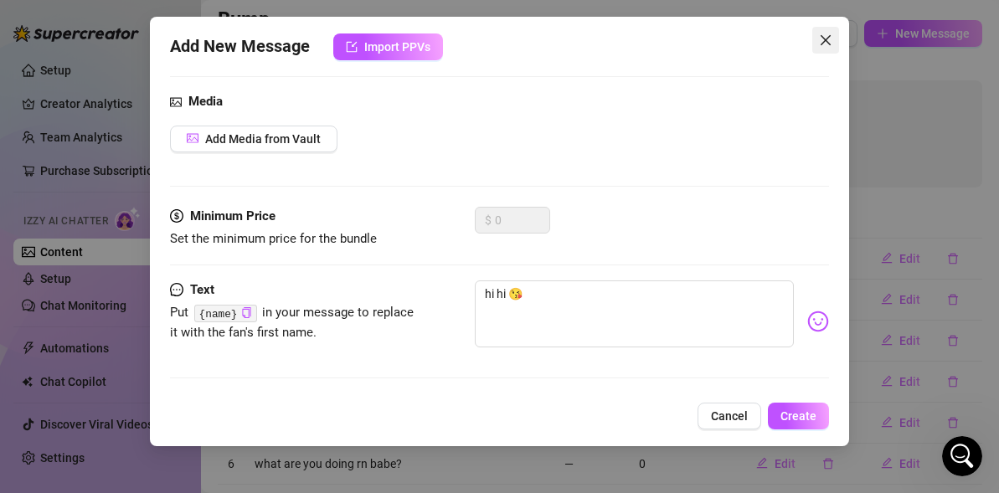
click at [825, 40] on icon "close" at bounding box center [825, 40] width 10 height 10
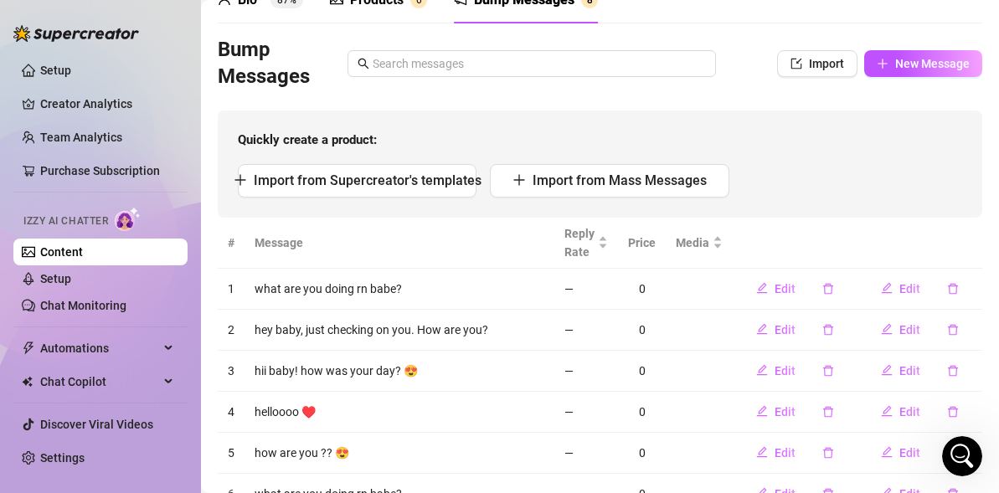
scroll to position [0, 0]
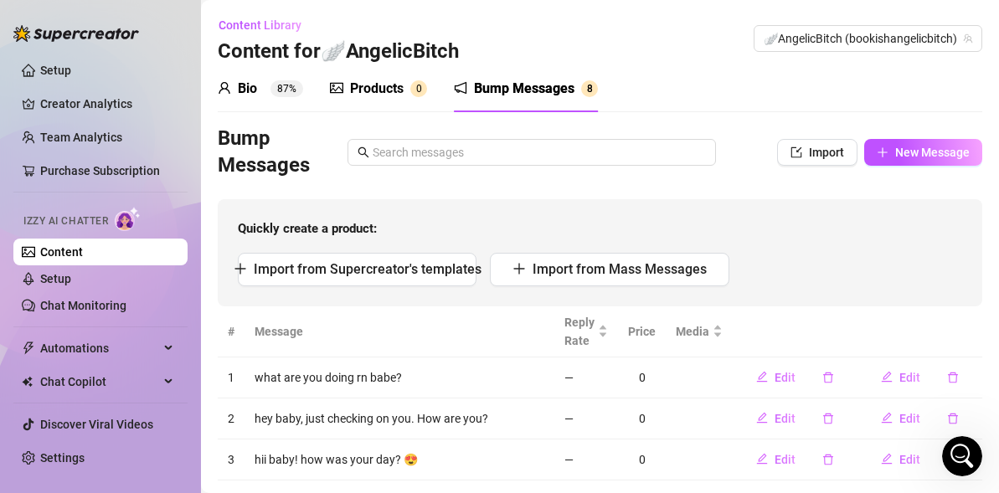
click at [408, 95] on div "Products 0" at bounding box center [378, 89] width 97 height 20
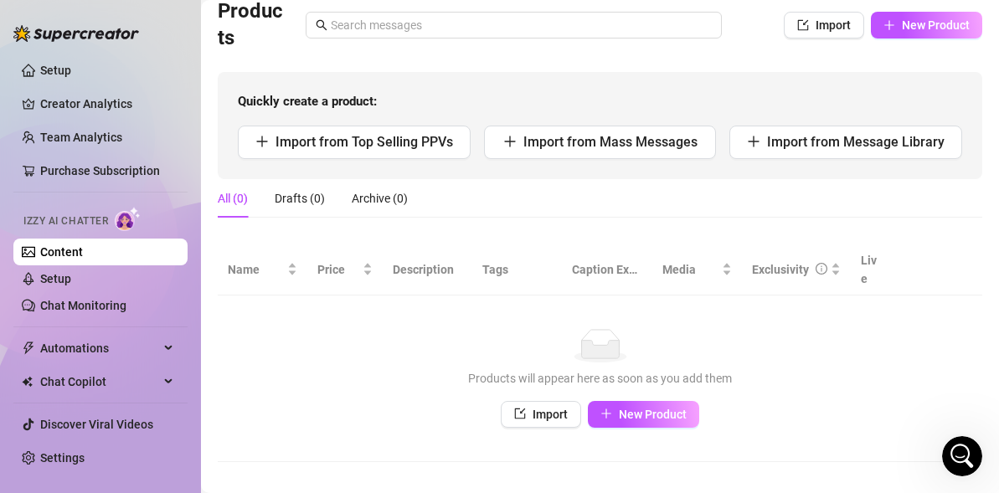
scroll to position [125, 0]
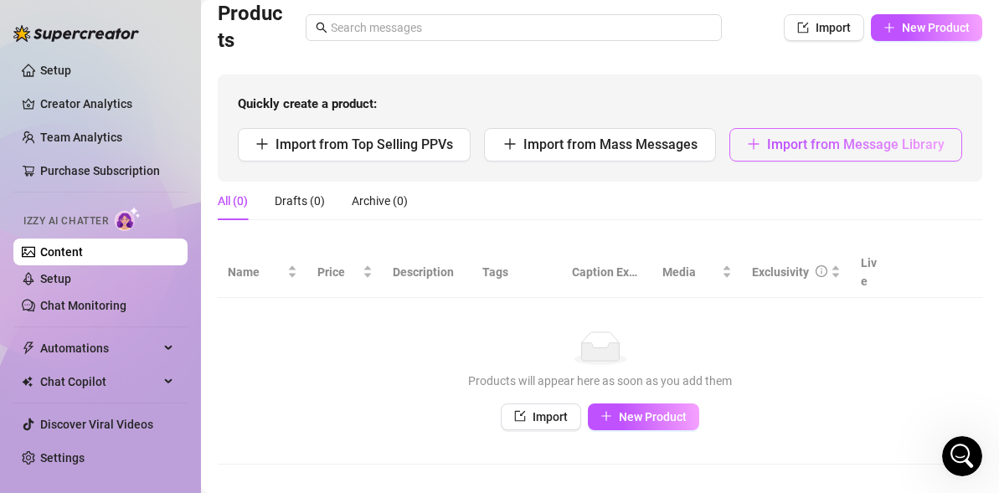
click at [854, 136] on span "Import from Message Library" at bounding box center [855, 144] width 177 height 16
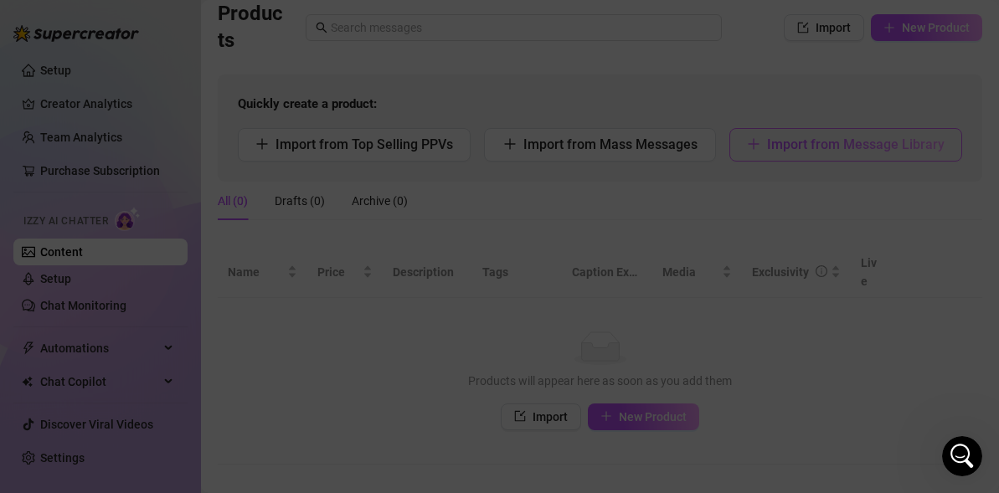
type textarea "Type your message here..."
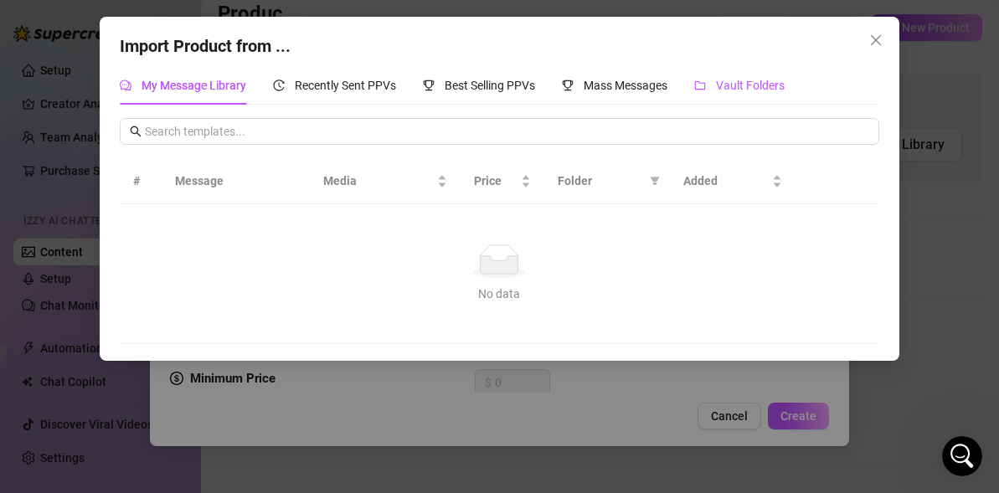
click at [743, 83] on span "Vault Folders" at bounding box center [750, 85] width 69 height 13
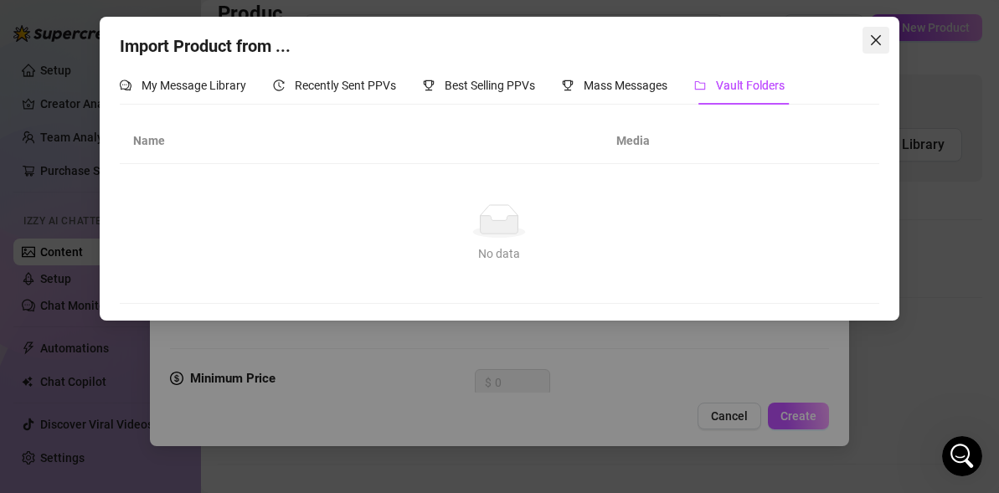
click at [880, 34] on icon "close" at bounding box center [875, 39] width 13 height 13
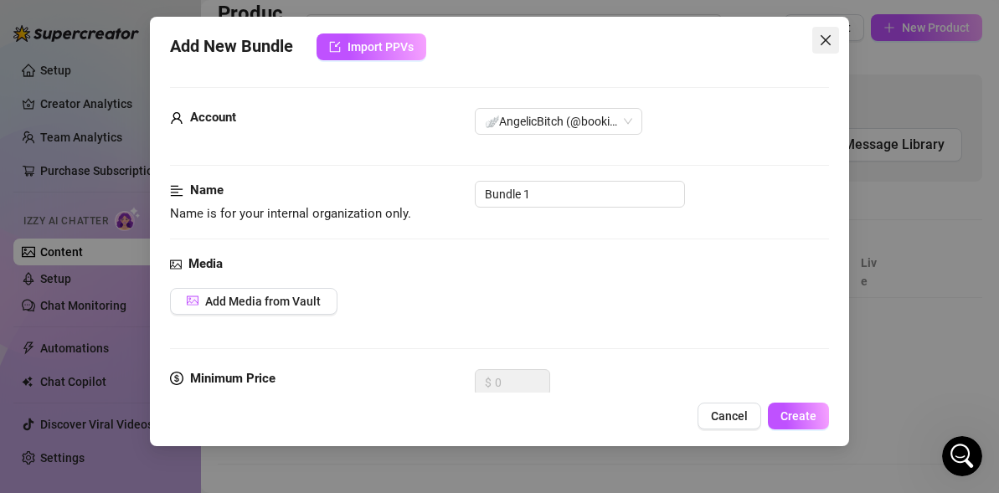
click at [822, 43] on icon "close" at bounding box center [825, 40] width 10 height 10
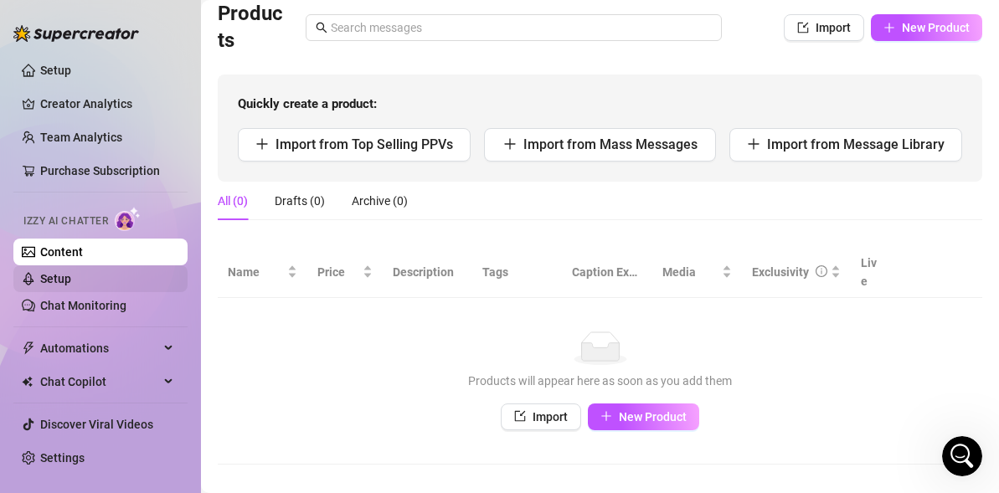
click at [71, 276] on link "Setup" at bounding box center [55, 278] width 31 height 13
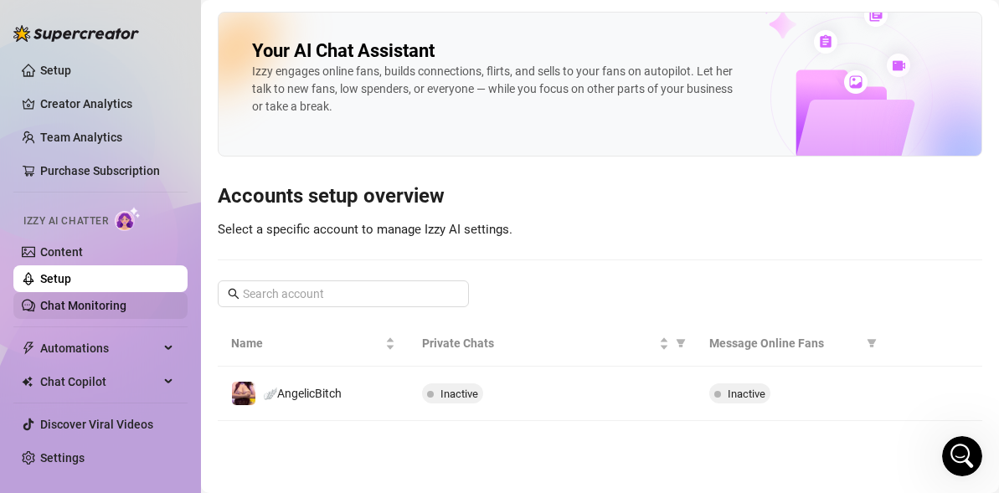
click at [110, 306] on link "Chat Monitoring" at bounding box center [83, 305] width 86 height 13
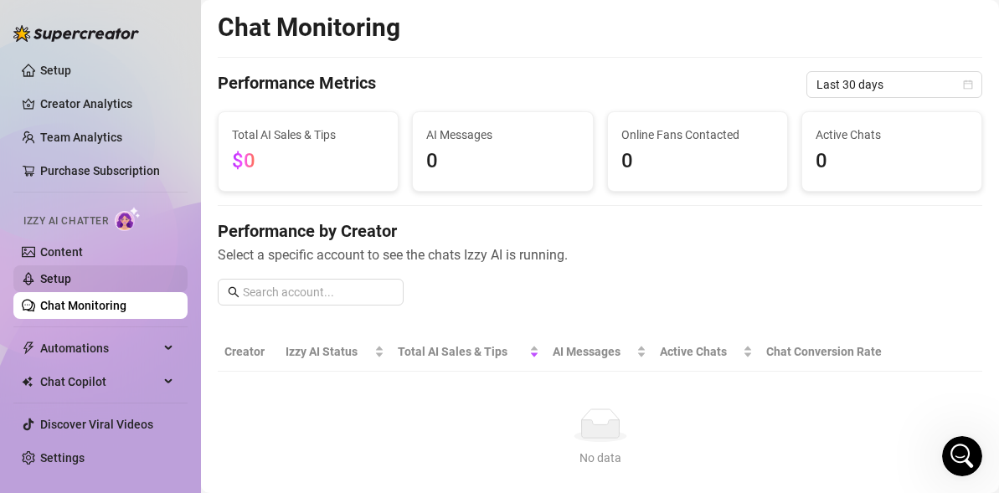
click at [71, 285] on link "Setup" at bounding box center [55, 278] width 31 height 13
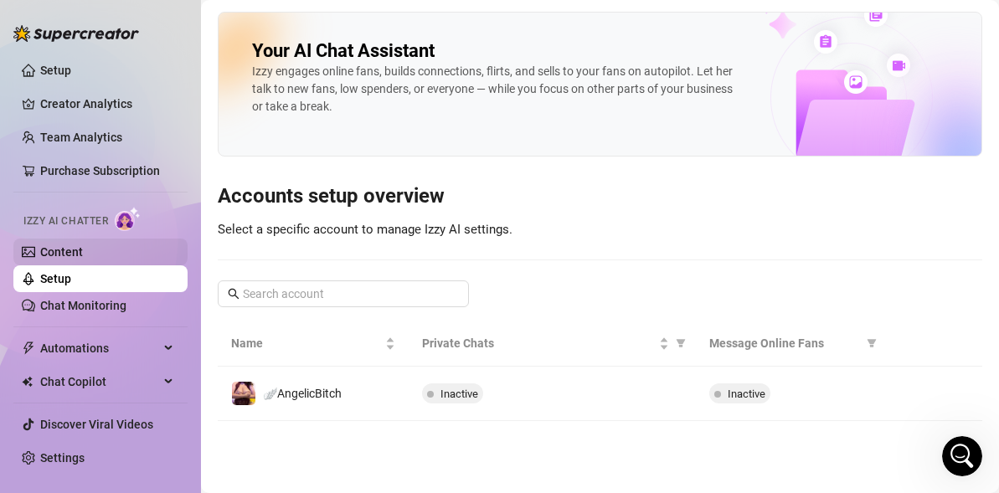
click at [83, 252] on link "Content" at bounding box center [61, 251] width 43 height 13
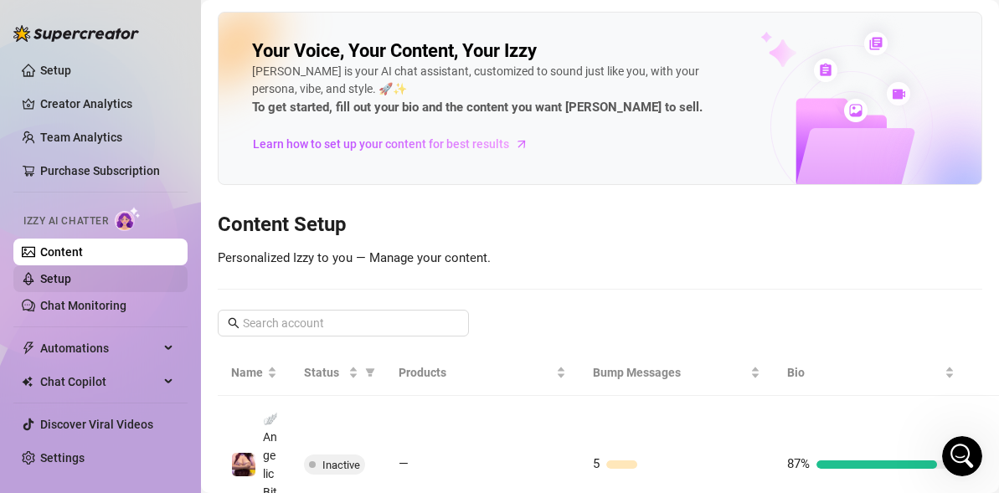
click at [71, 280] on link "Setup" at bounding box center [55, 278] width 31 height 13
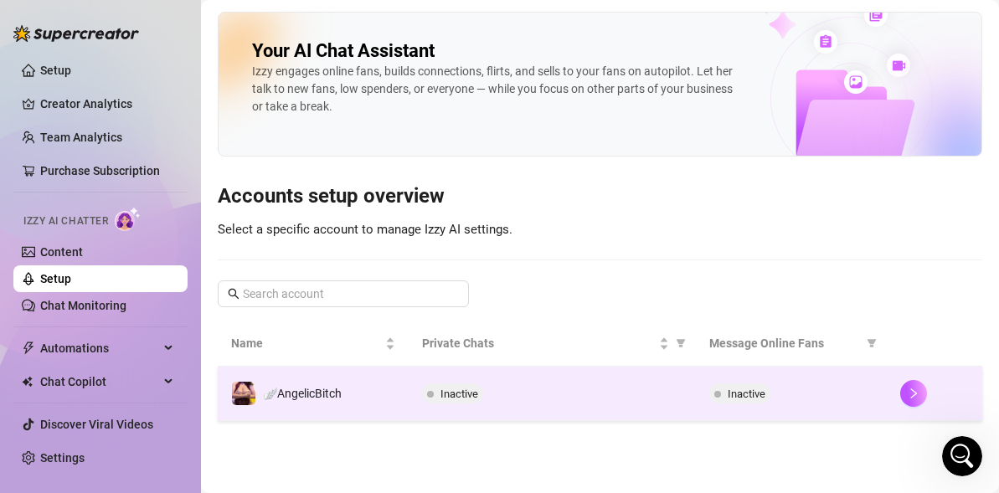
click at [491, 389] on div "Inactive" at bounding box center [552, 393] width 260 height 20
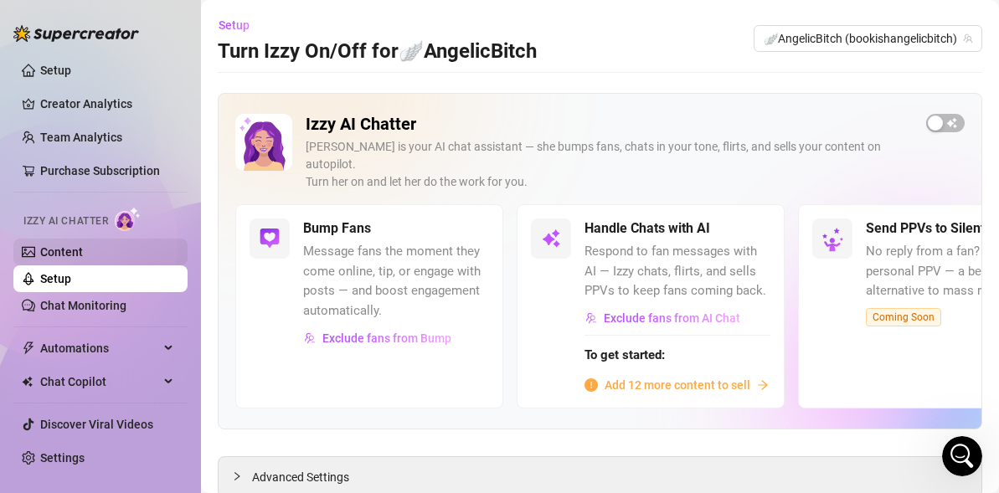
click at [83, 245] on link "Content" at bounding box center [61, 251] width 43 height 13
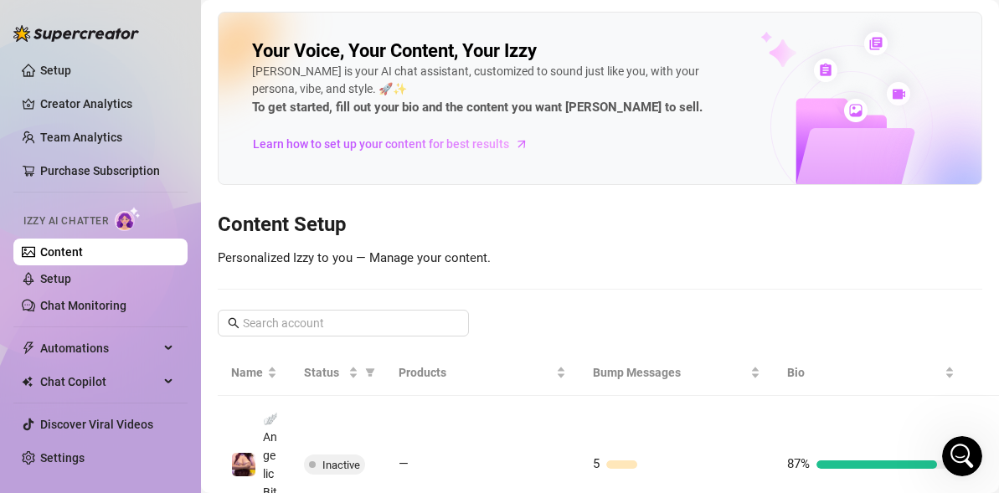
scroll to position [147, 0]
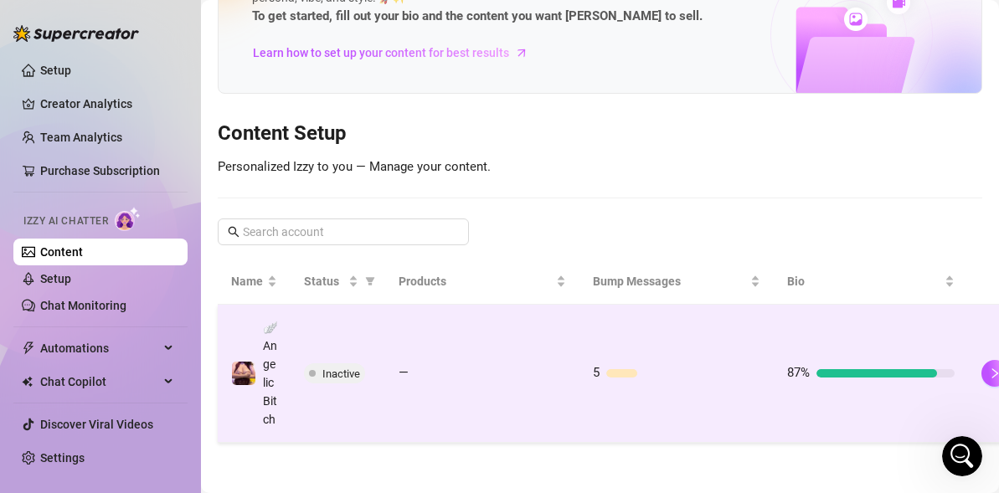
click at [460, 305] on td "—" at bounding box center [482, 374] width 194 height 138
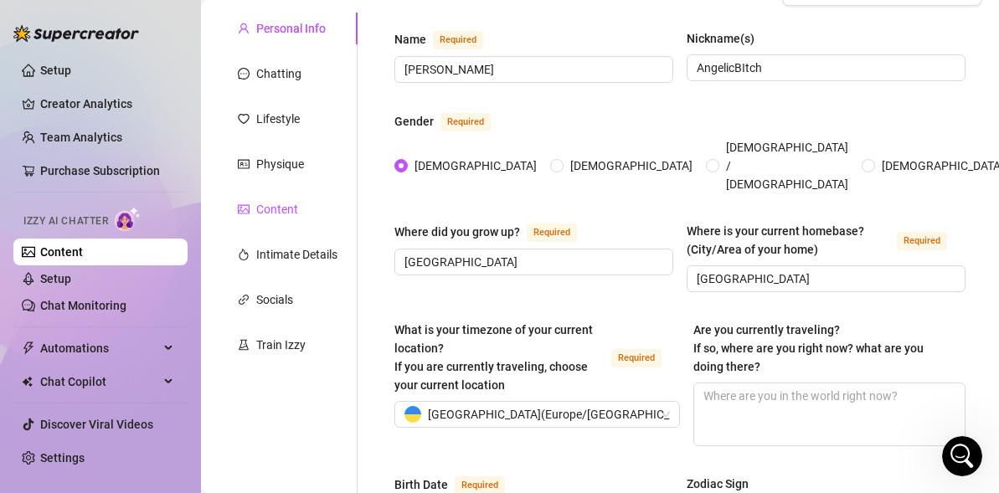
click at [289, 215] on div "Content" at bounding box center [277, 209] width 42 height 18
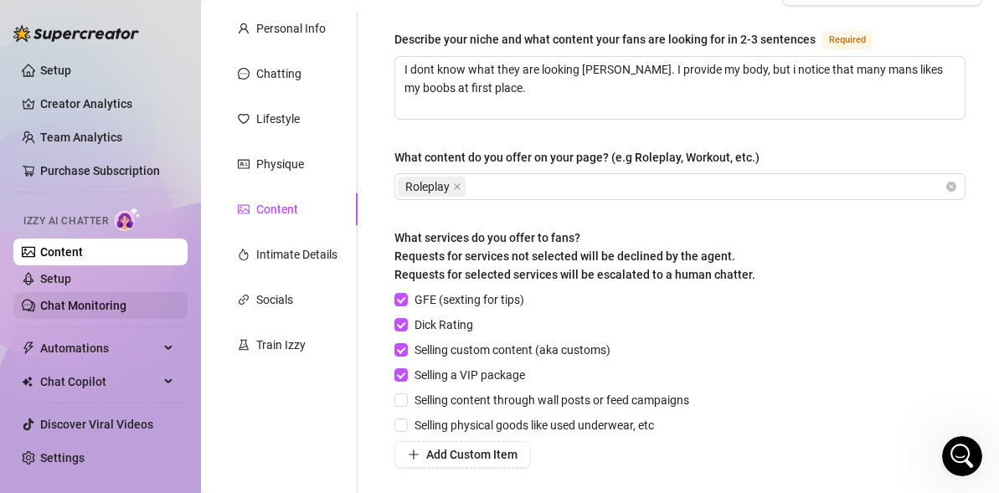
click at [111, 312] on link "Chat Monitoring" at bounding box center [83, 305] width 86 height 13
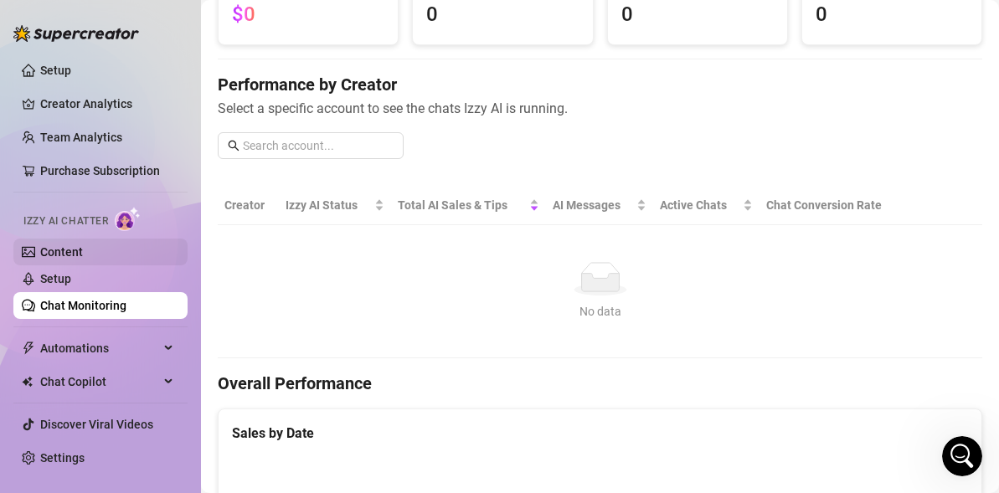
click at [79, 252] on link "Content" at bounding box center [61, 251] width 43 height 13
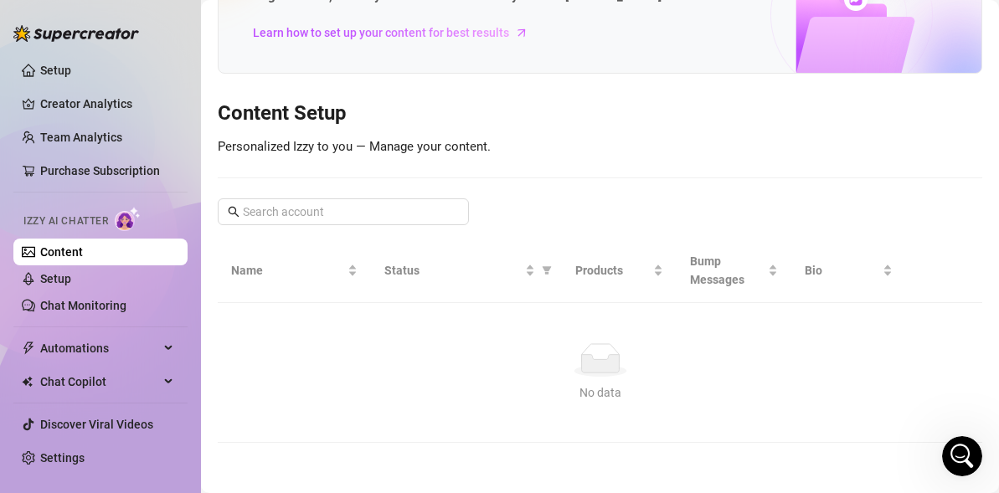
scroll to position [147, 0]
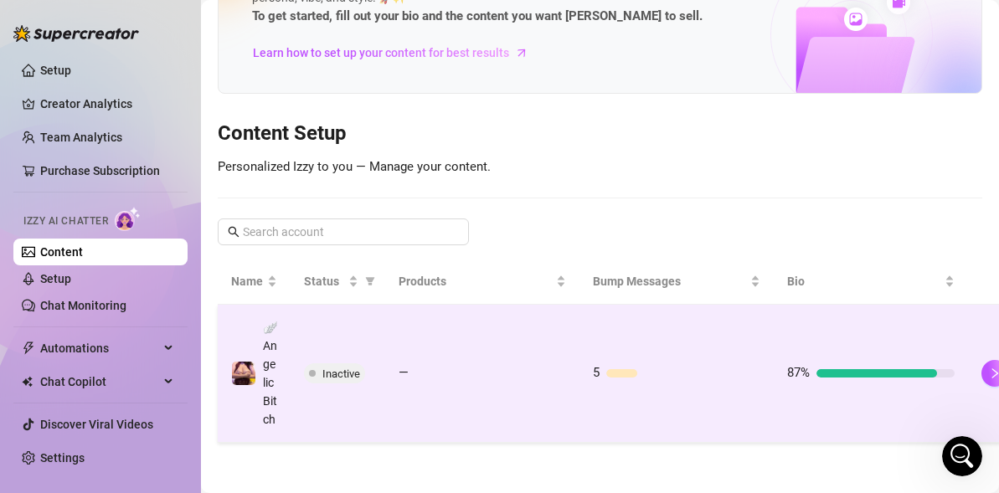
click at [382, 406] on td "Inactive" at bounding box center [337, 374] width 95 height 138
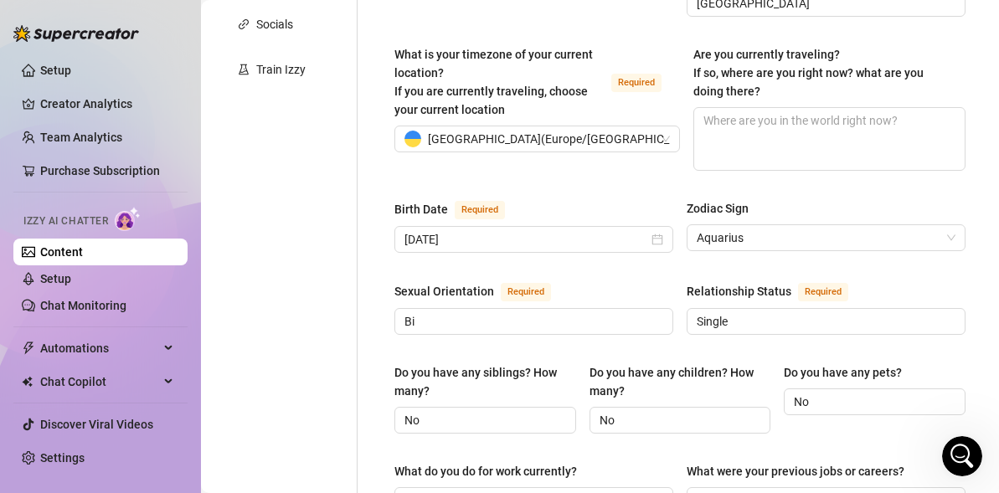
scroll to position [421, 0]
click at [71, 279] on link "Setup" at bounding box center [55, 278] width 31 height 13
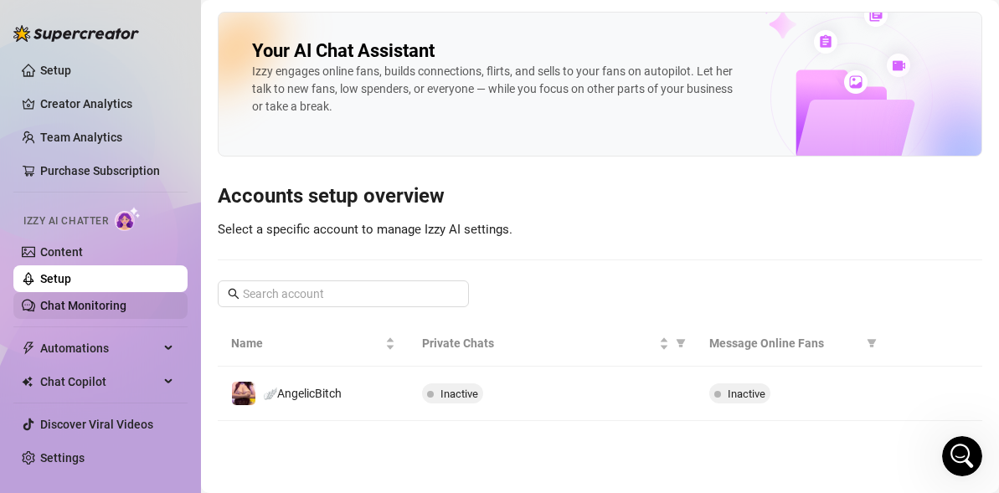
click at [116, 309] on link "Chat Monitoring" at bounding box center [83, 305] width 86 height 13
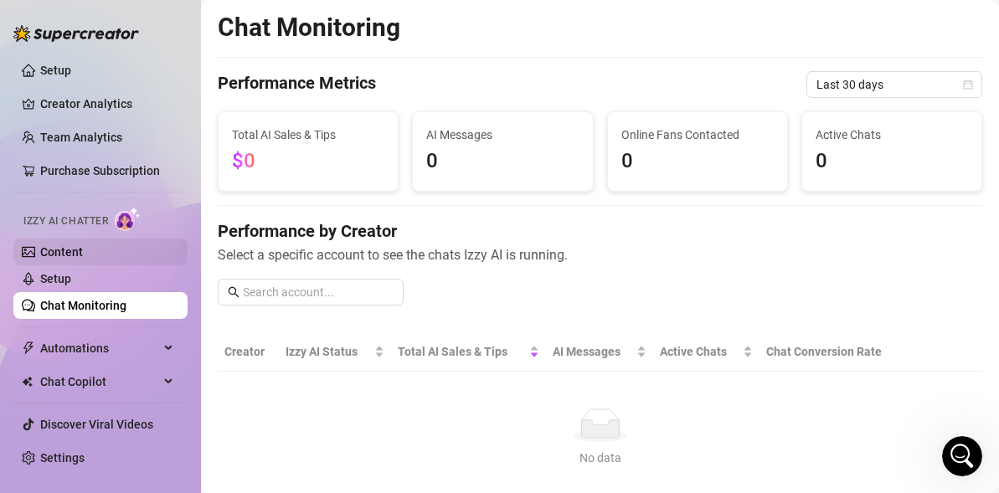
click at [83, 259] on link "Content" at bounding box center [61, 251] width 43 height 13
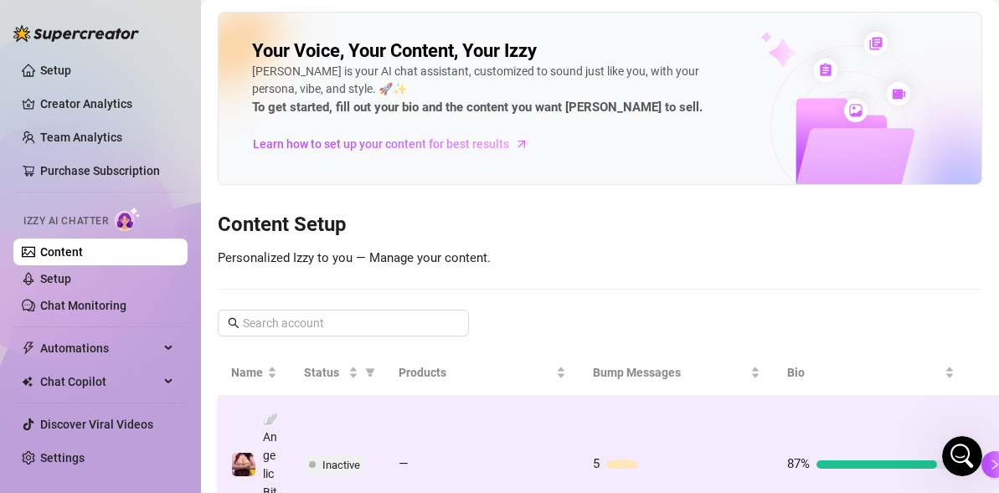
click at [428, 451] on td "—" at bounding box center [482, 465] width 194 height 138
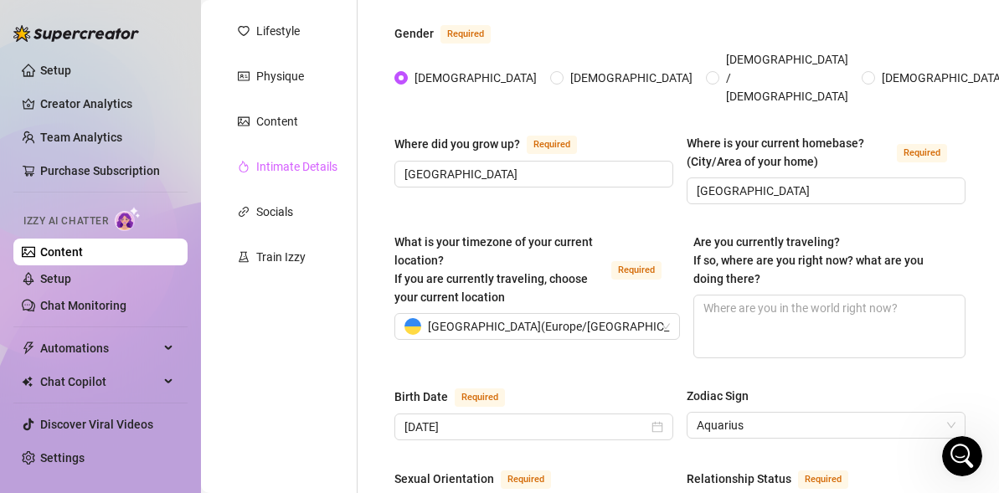
scroll to position [234, 0]
click at [71, 280] on link "Setup" at bounding box center [55, 278] width 31 height 13
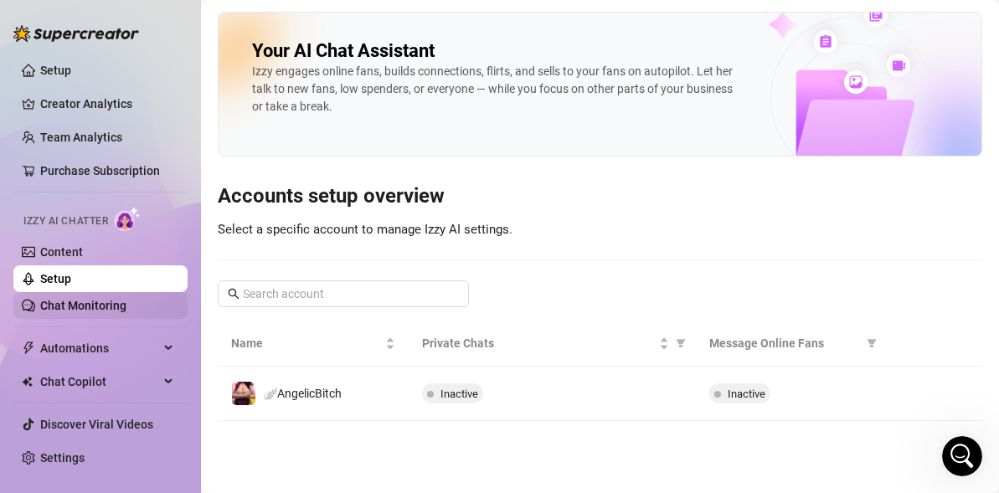
click at [86, 305] on link "Chat Monitoring" at bounding box center [83, 305] width 86 height 13
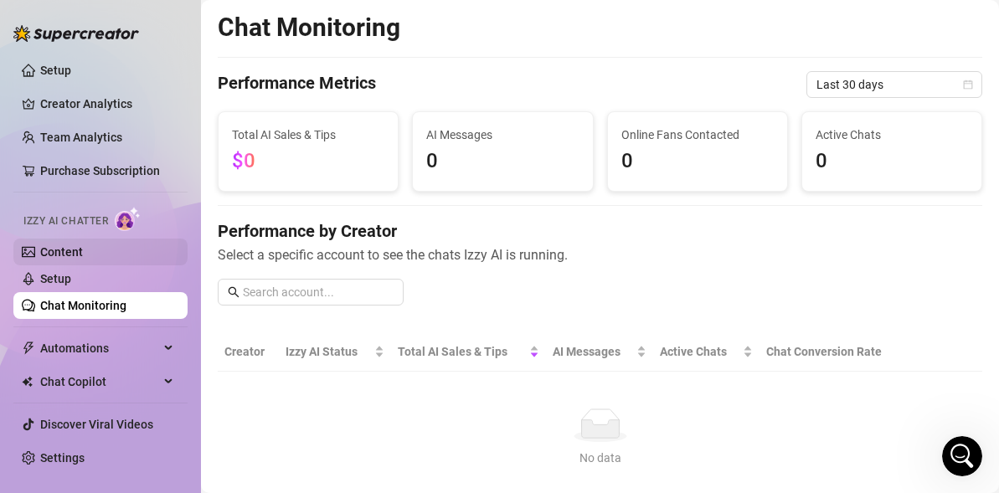
click at [75, 256] on link "Content" at bounding box center [61, 251] width 43 height 13
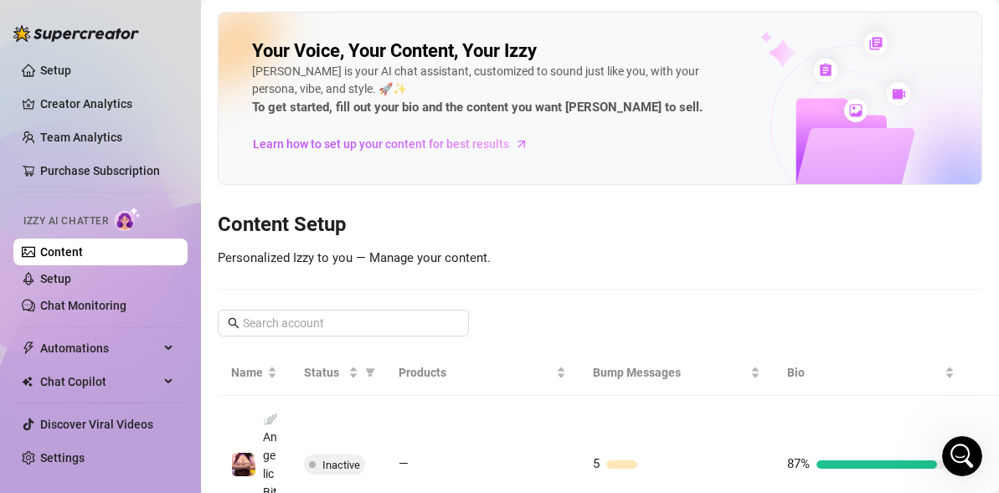
scroll to position [147, 0]
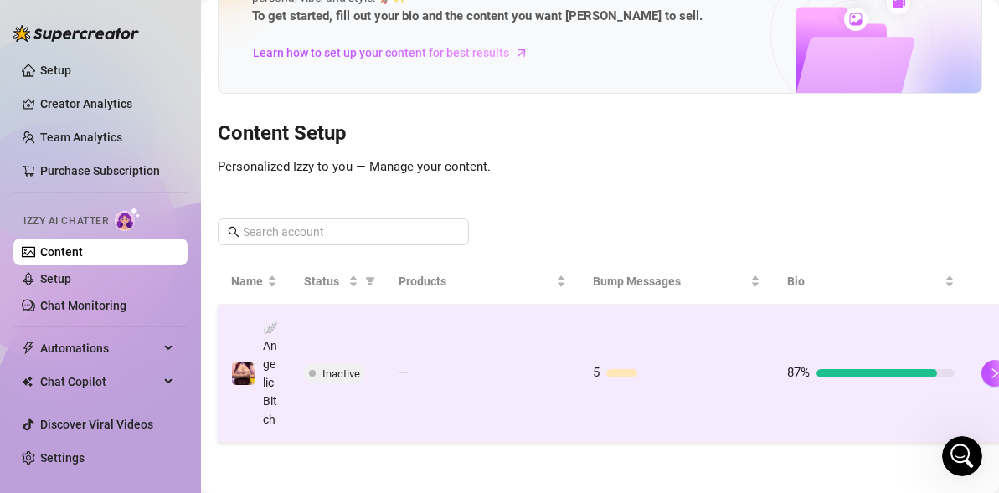
click at [484, 305] on td "—" at bounding box center [482, 374] width 194 height 138
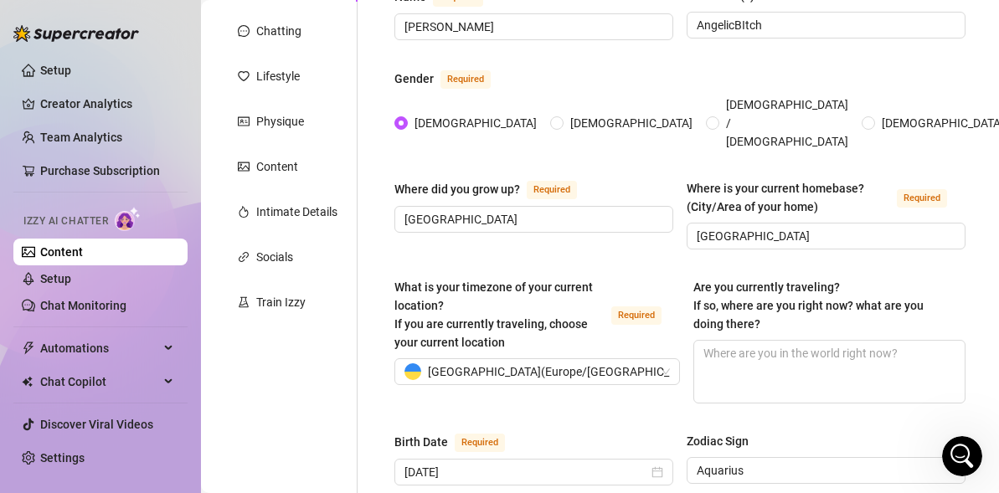
scroll to position [194, 0]
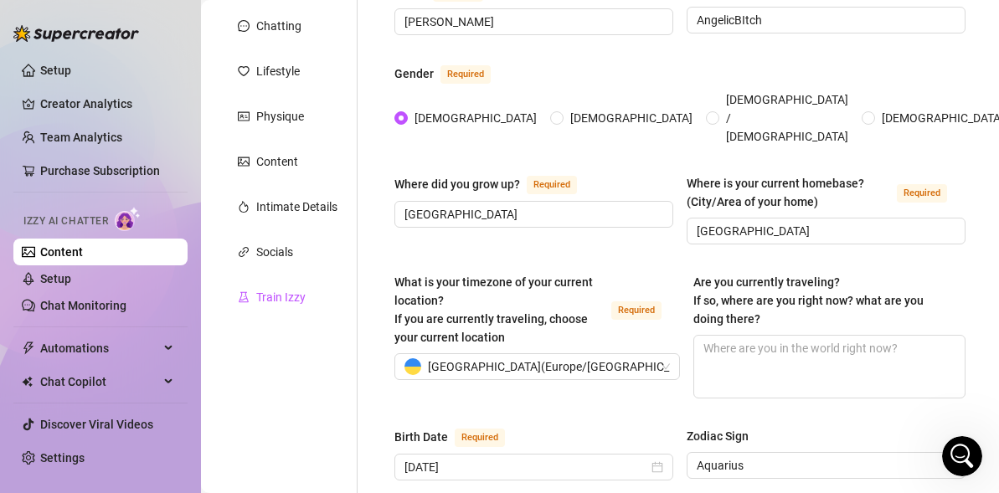
click at [267, 296] on div "Train Izzy" at bounding box center [280, 297] width 49 height 18
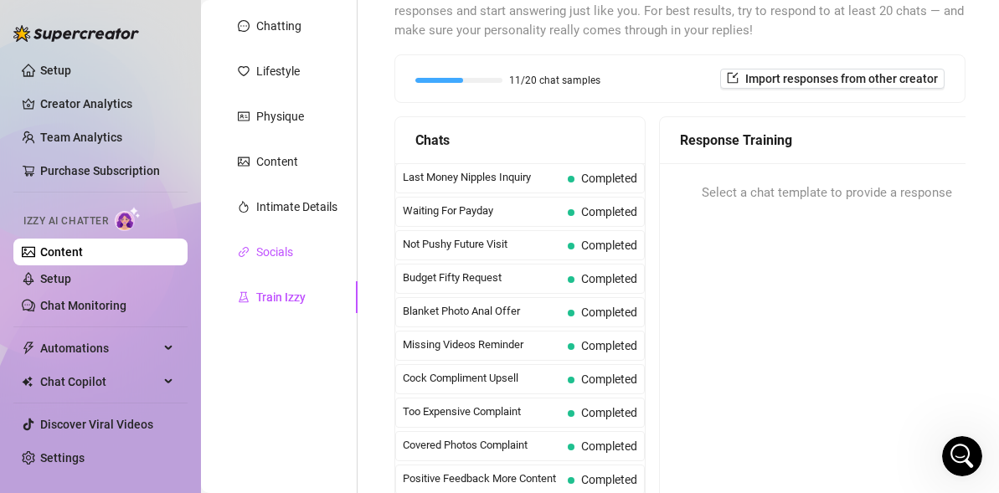
click at [280, 251] on div "Socials" at bounding box center [274, 252] width 37 height 18
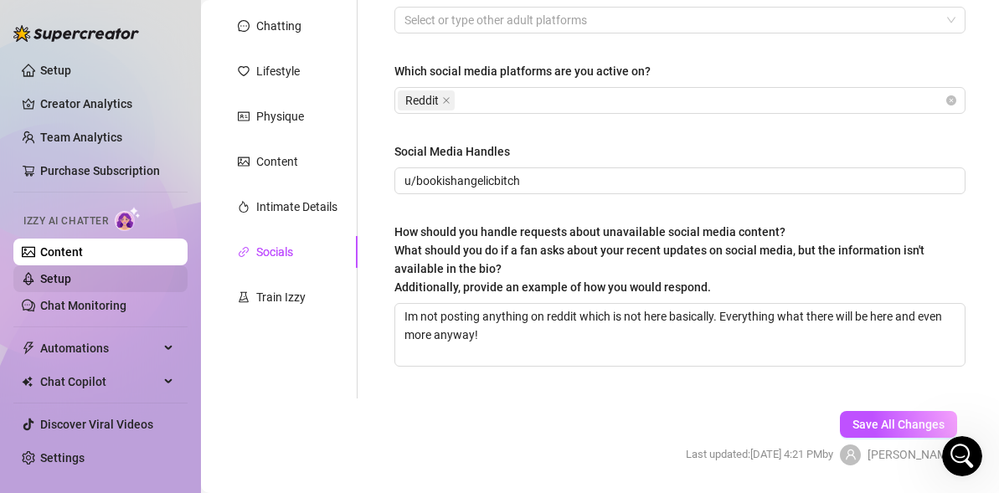
click at [71, 277] on link "Setup" at bounding box center [55, 278] width 31 height 13
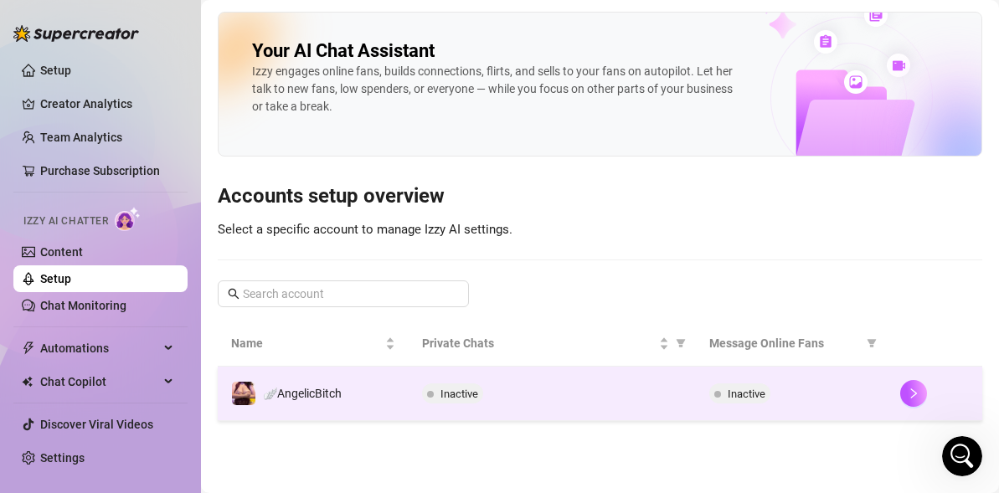
click at [572, 393] on div "Inactive" at bounding box center [552, 393] width 260 height 20
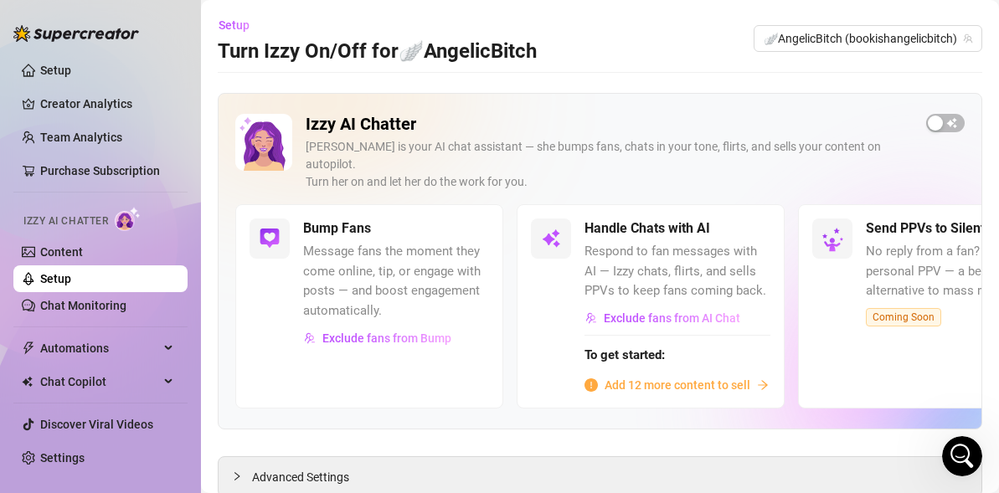
click at [666, 376] on span "Add 12 more content to sell" at bounding box center [677, 385] width 146 height 18
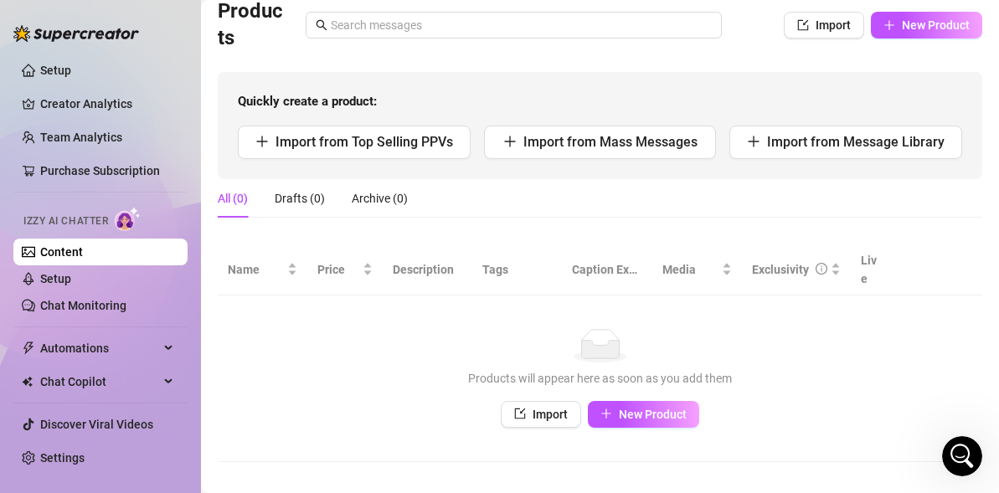
scroll to position [126, 0]
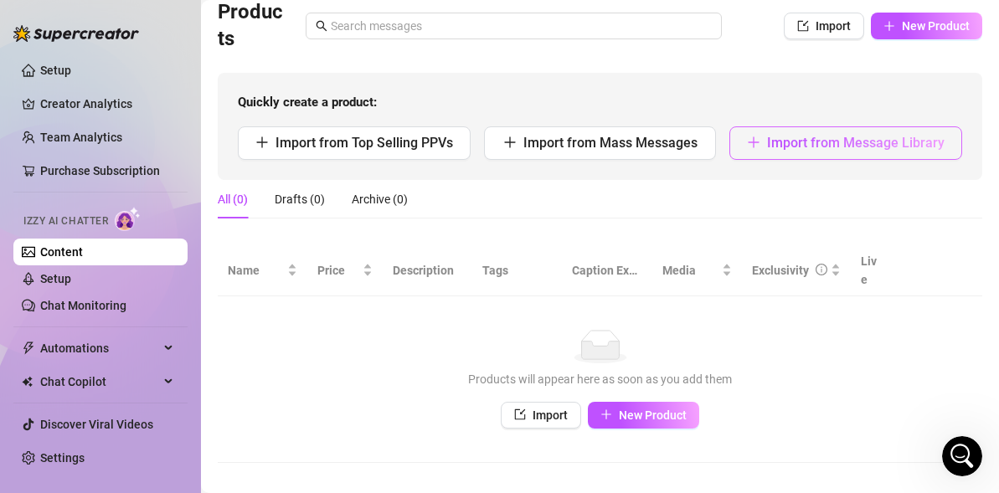
click at [805, 143] on span "Import from Message Library" at bounding box center [855, 143] width 177 height 16
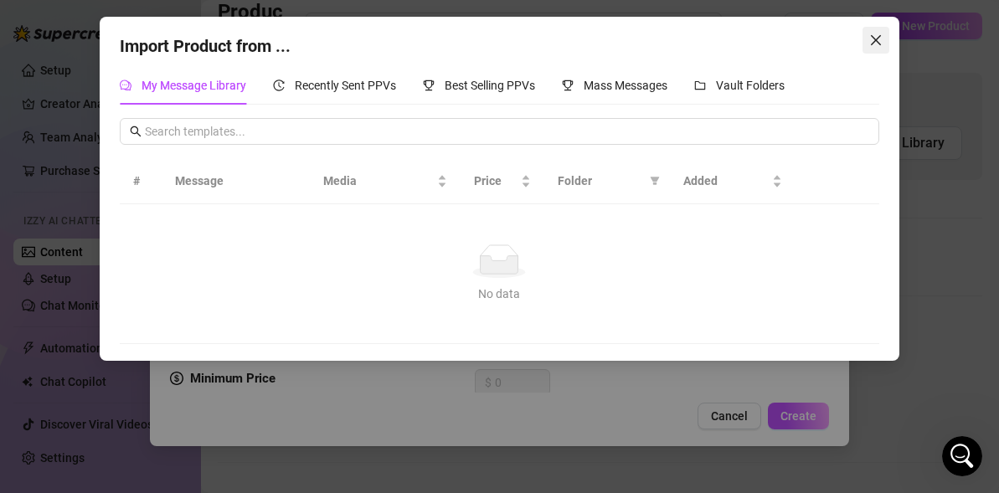
click at [883, 33] on span "Close" at bounding box center [875, 39] width 27 height 13
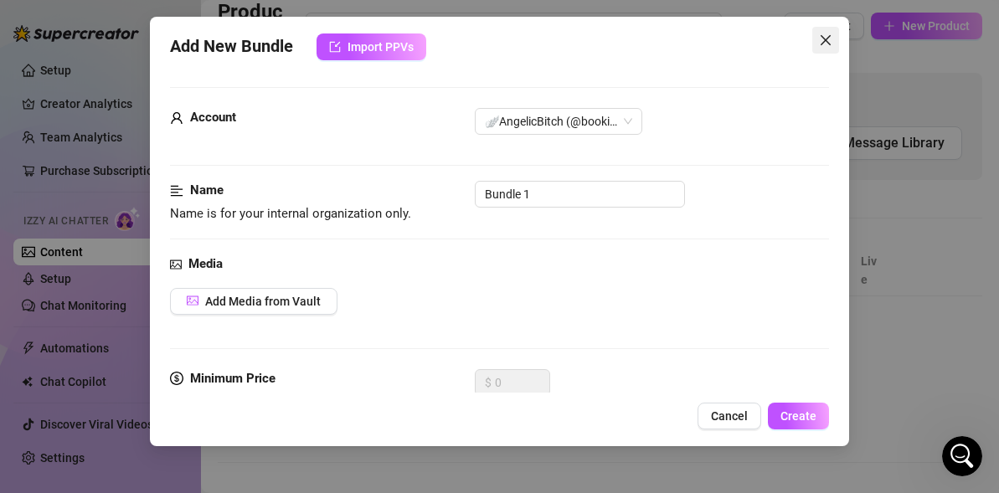
click at [823, 41] on icon "close" at bounding box center [825, 40] width 10 height 10
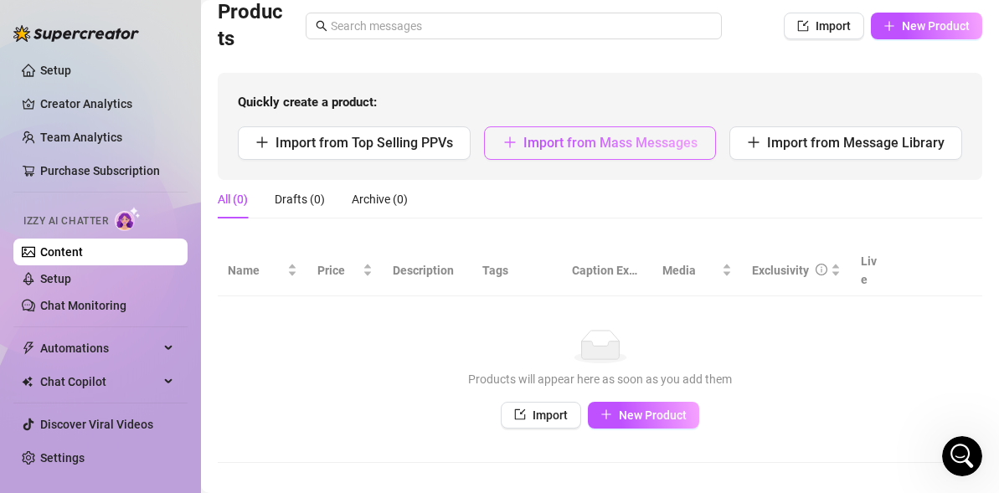
click at [643, 136] on span "Import from Mass Messages" at bounding box center [610, 143] width 174 height 16
type textarea "Type your message here..."
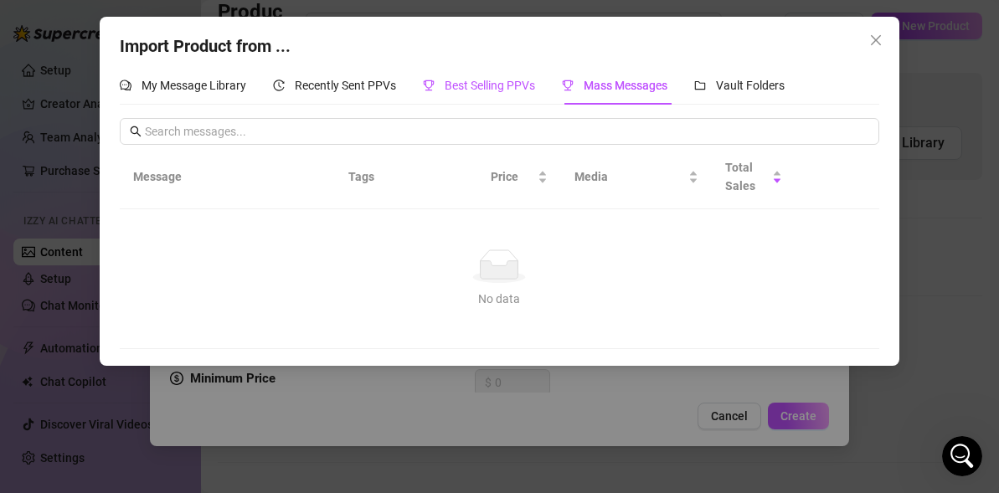
click at [489, 86] on span "Best Selling PPVs" at bounding box center [490, 85] width 90 height 13
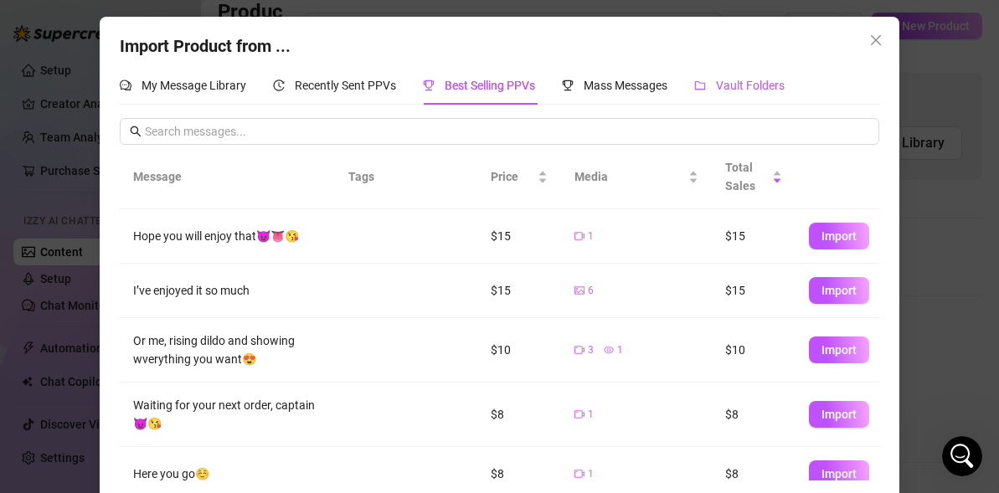
click at [751, 93] on div "Vault Folders" at bounding box center [739, 85] width 90 height 18
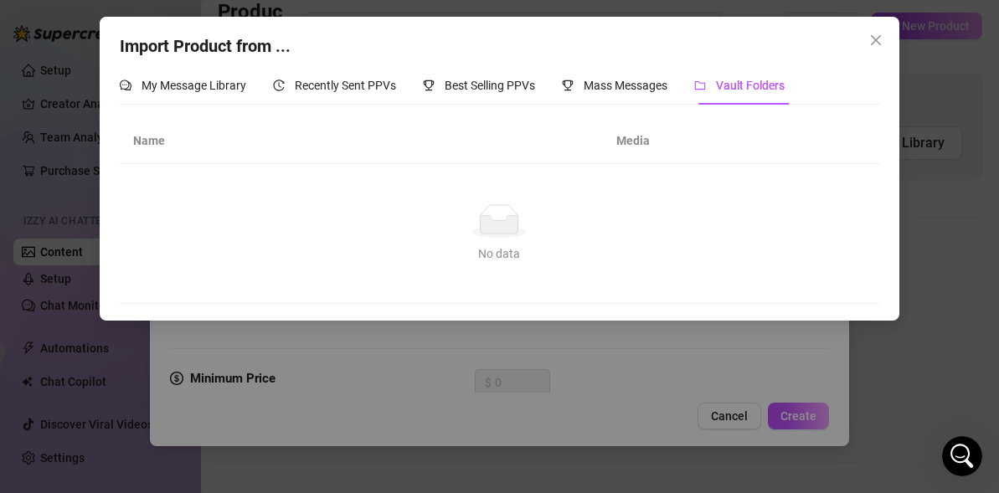
click at [420, 198] on td "No data No data" at bounding box center [499, 234] width 758 height 140
click at [590, 101] on div "Mass Messages" at bounding box center [614, 85] width 105 height 39
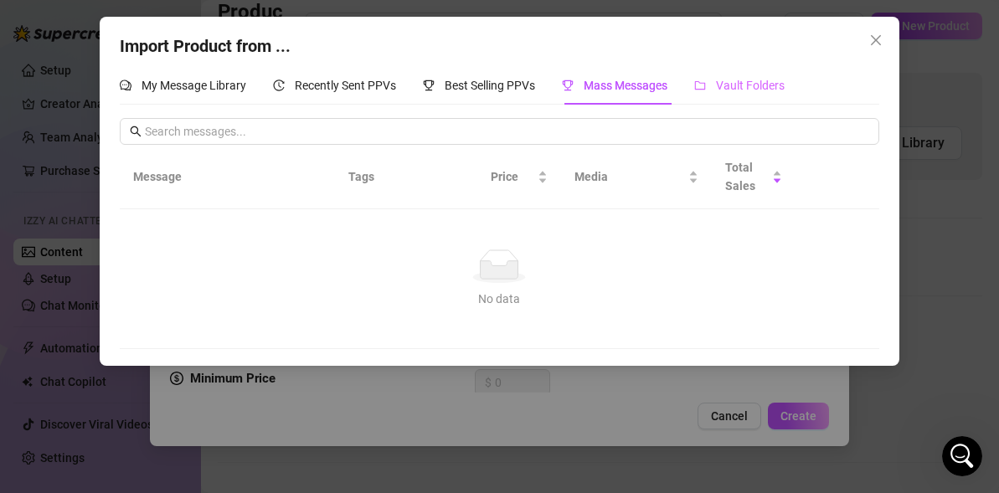
click at [724, 98] on div "Vault Folders" at bounding box center [739, 85] width 90 height 39
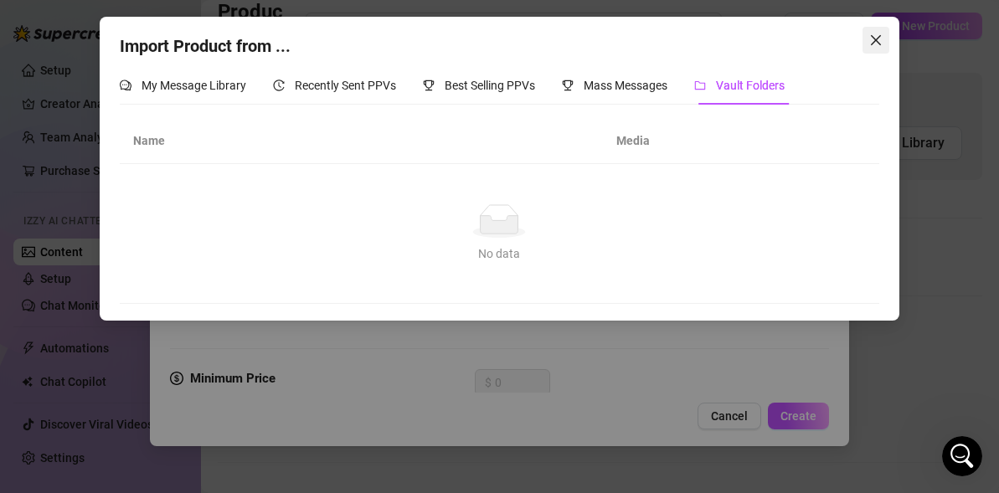
click at [869, 47] on button "Close" at bounding box center [875, 40] width 27 height 27
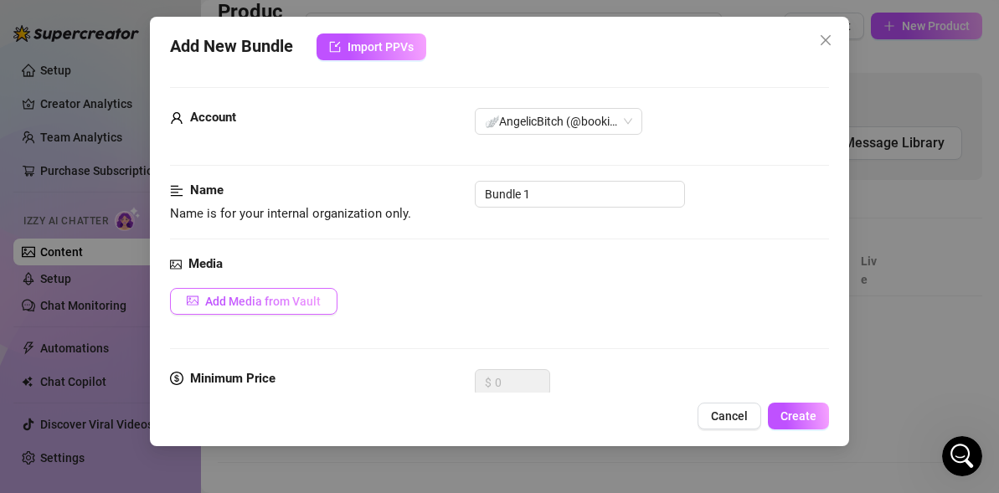
click at [288, 301] on span "Add Media from Vault" at bounding box center [263, 301] width 116 height 13
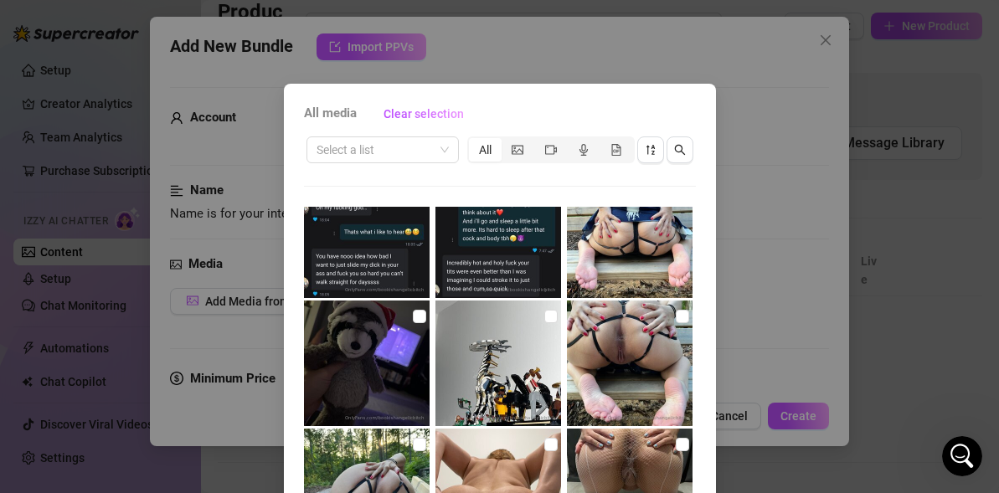
scroll to position [33, 0]
click at [599, 230] on img at bounding box center [630, 236] width 126 height 126
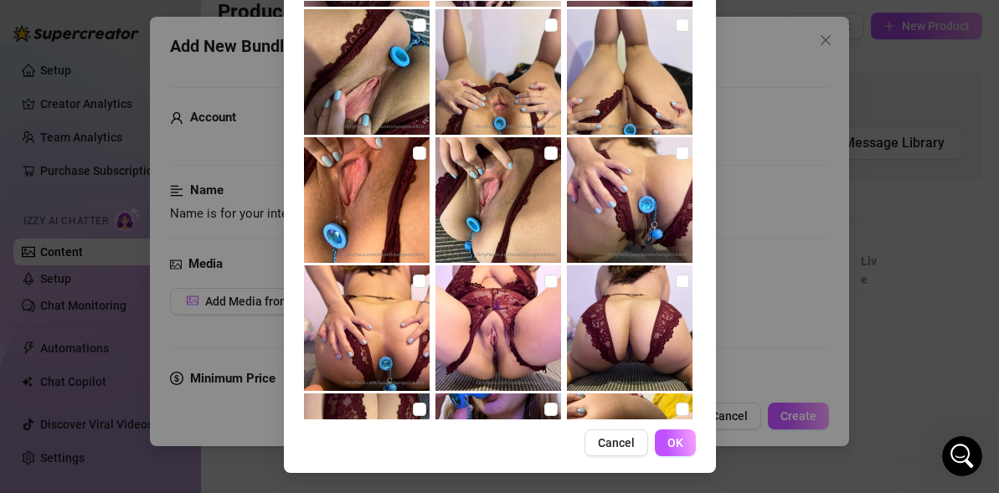
scroll to position [9597, 0]
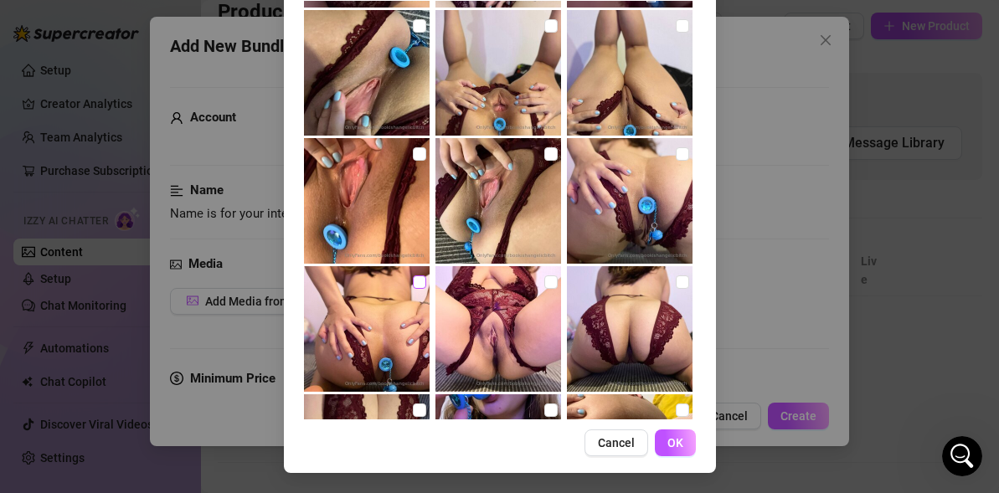
click at [419, 285] on input "checkbox" at bounding box center [419, 281] width 13 height 13
checkbox input "true"
click at [683, 156] on input "checkbox" at bounding box center [682, 153] width 13 height 13
checkbox input "true"
click at [544, 155] on input "checkbox" at bounding box center [550, 153] width 13 height 13
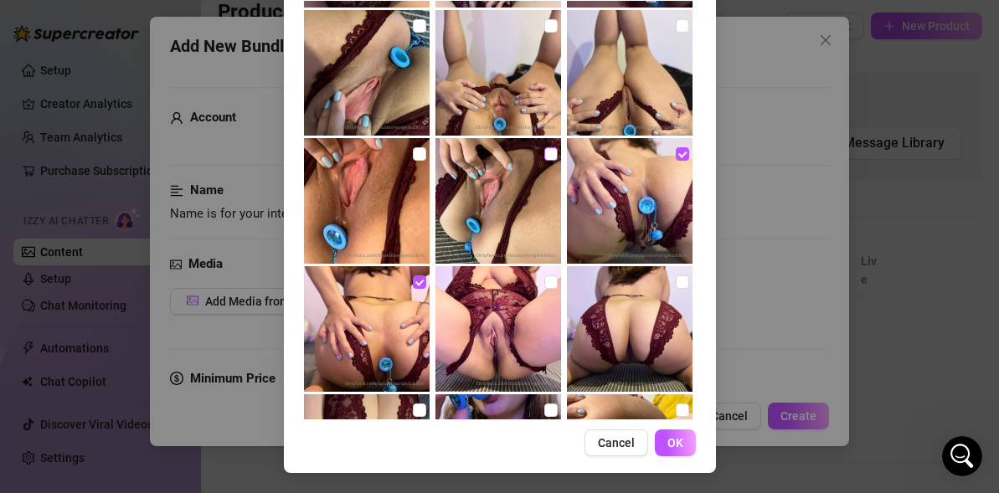
checkbox input "true"
click at [679, 25] on input "checkbox" at bounding box center [682, 25] width 13 height 13
checkbox input "true"
click at [544, 28] on input "checkbox" at bounding box center [550, 25] width 13 height 13
checkbox input "true"
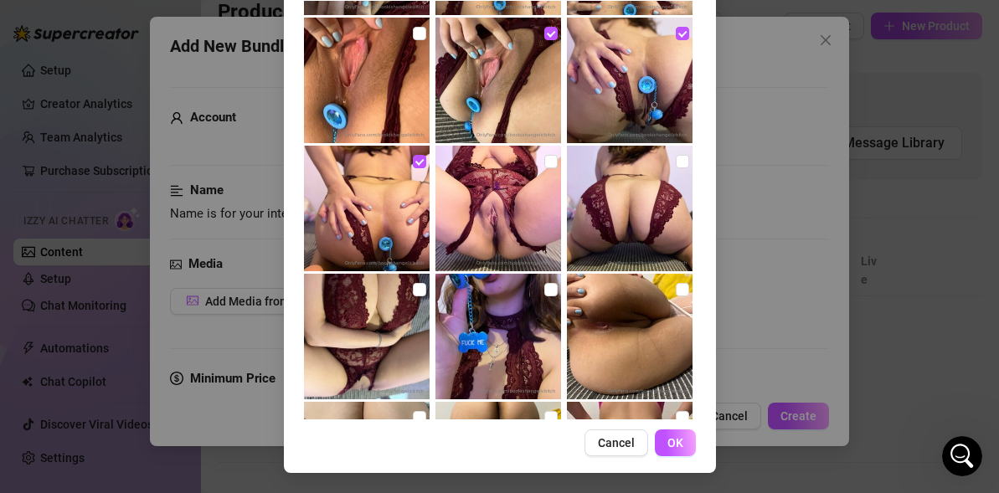
scroll to position [9724, 0]
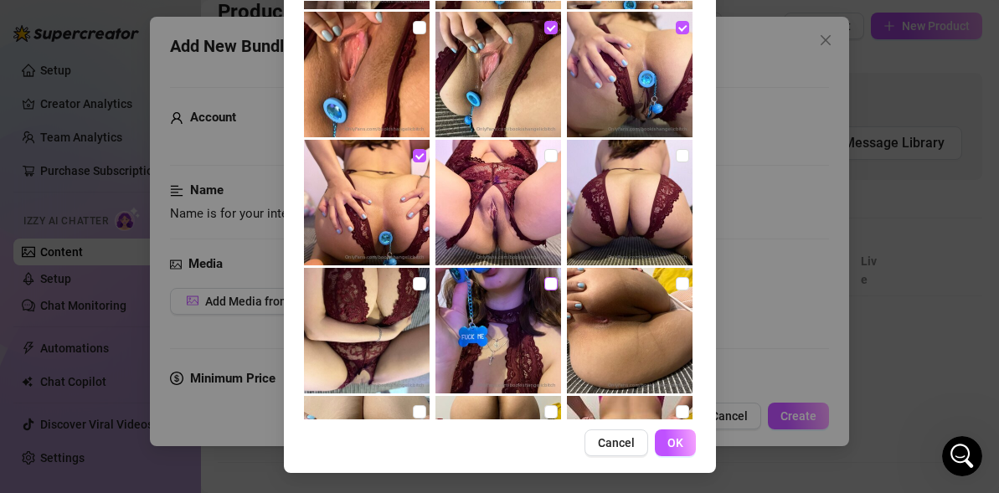
click at [548, 281] on input "checkbox" at bounding box center [550, 283] width 13 height 13
checkbox input "true"
click at [671, 454] on button "OK" at bounding box center [675, 442] width 41 height 27
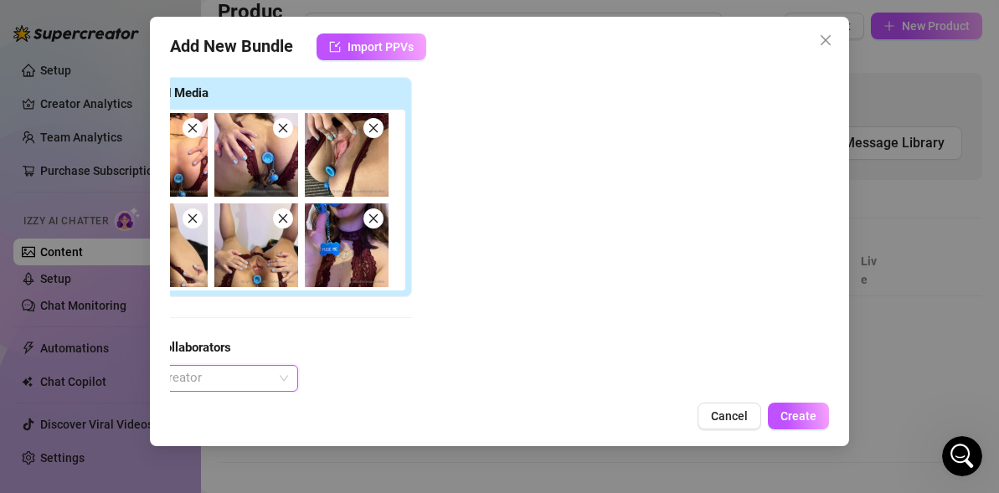
scroll to position [250, 0]
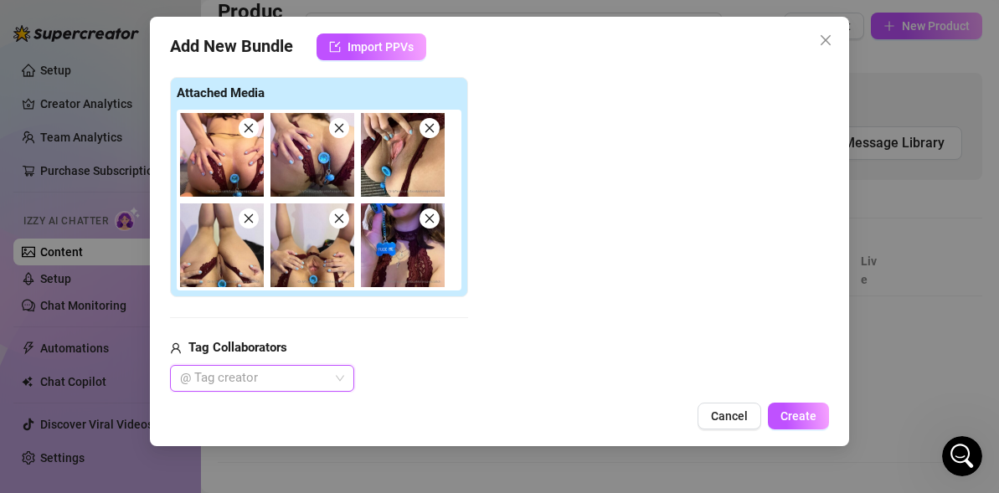
click at [464, 163] on div "Attached Media" at bounding box center [319, 187] width 298 height 221
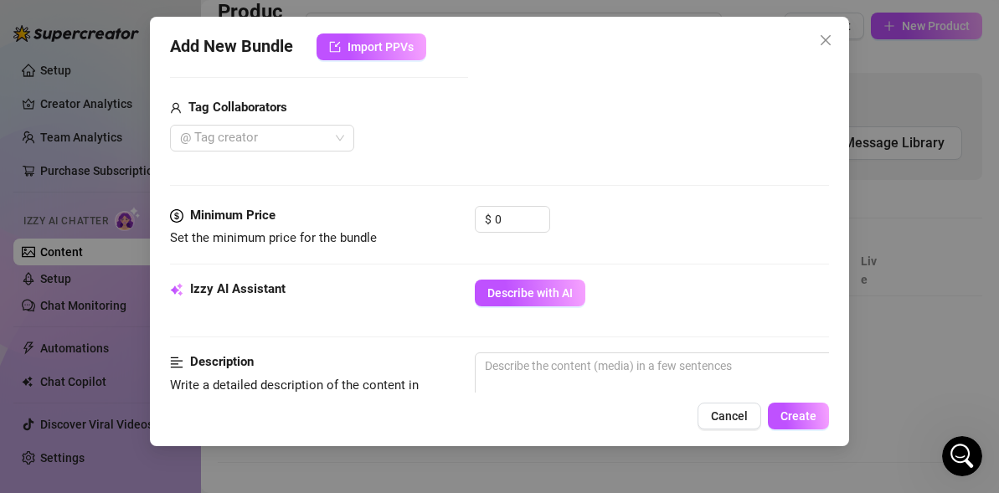
scroll to position [492, 0]
click at [509, 208] on input "0" at bounding box center [522, 217] width 54 height 25
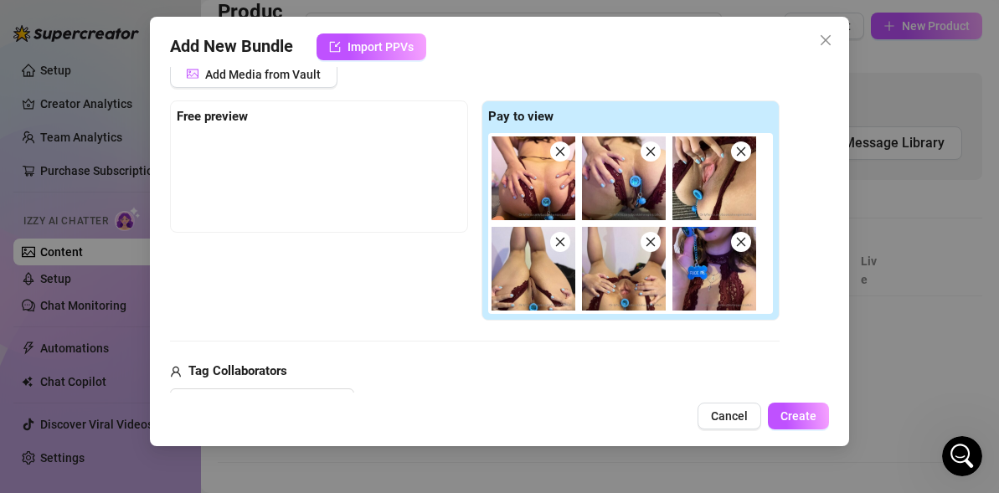
scroll to position [208, 0]
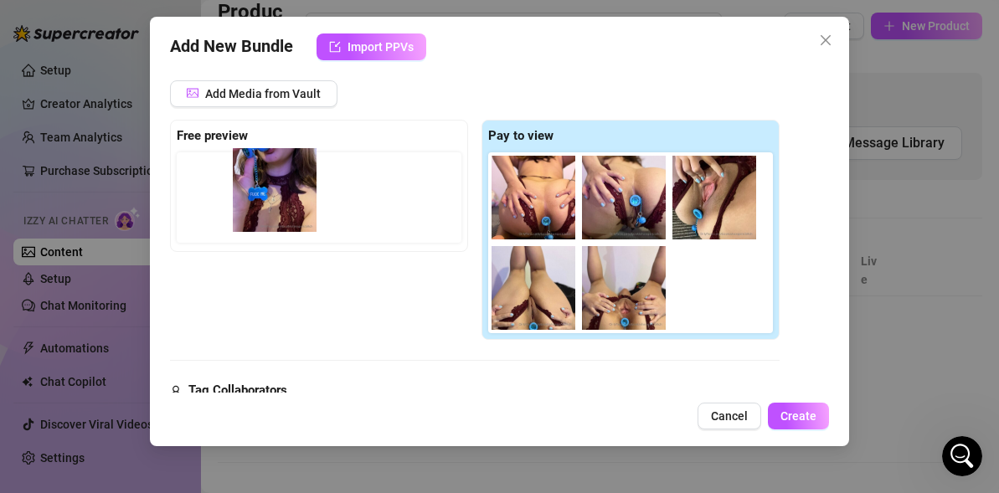
drag, startPoint x: 702, startPoint y: 287, endPoint x: 254, endPoint y: 190, distance: 459.1
click at [253, 190] on div "Free preview Pay to view" at bounding box center [474, 230] width 609 height 221
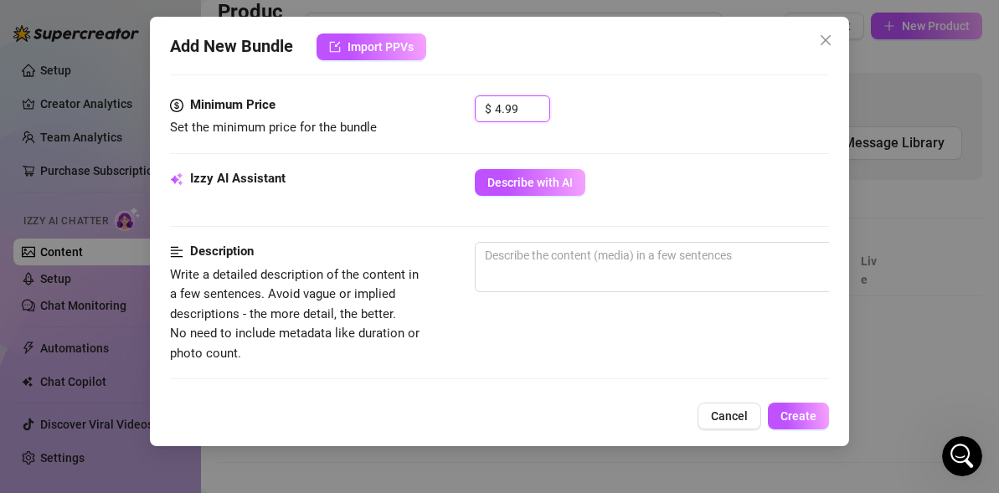
scroll to position [614, 0]
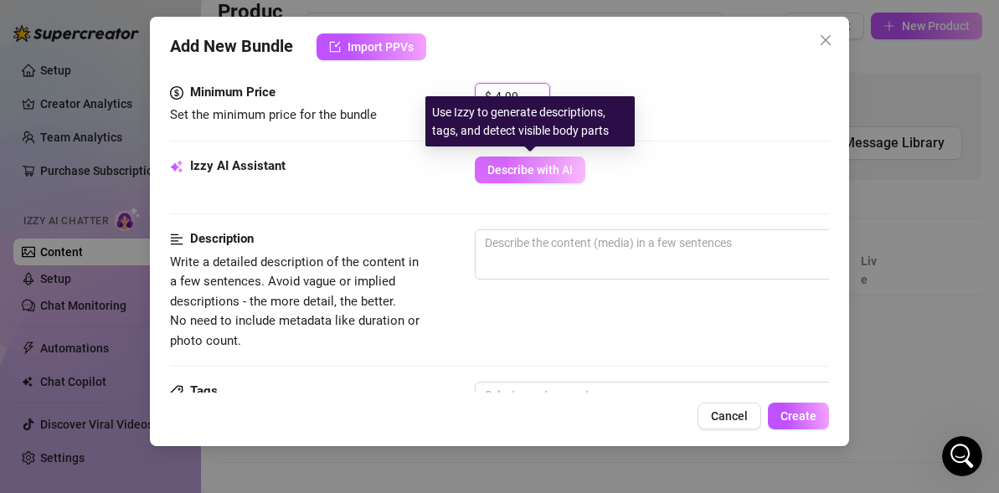
type input "4.99"
click at [536, 175] on span "Describe with AI" at bounding box center [529, 169] width 85 height 13
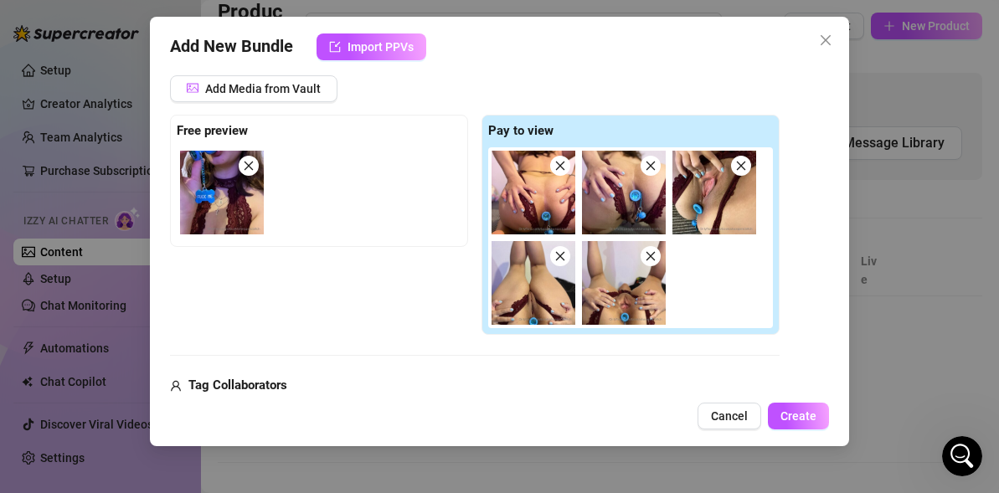
type textarea "[PERSON_NAME]"
type textarea "[PERSON_NAME] wears"
type textarea "[PERSON_NAME] wears a"
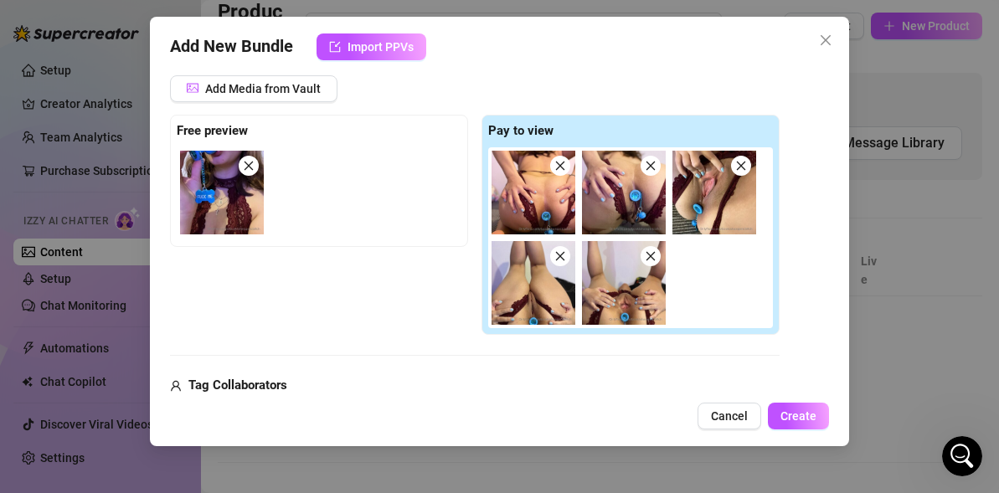
type textarea "[PERSON_NAME] wears a"
type textarea "[PERSON_NAME] wears a [PERSON_NAME]"
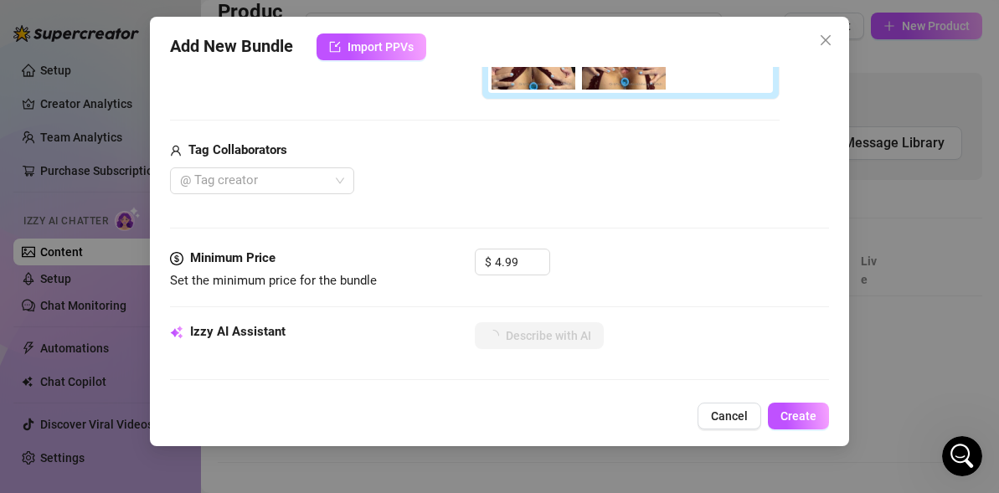
type textarea "[PERSON_NAME] wears a [PERSON_NAME] maroon"
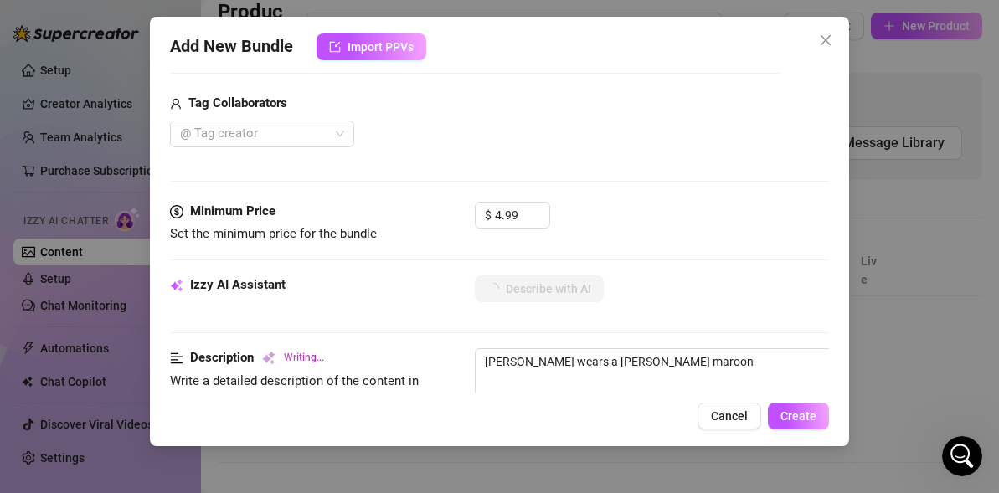
type textarea "[PERSON_NAME] wears a [PERSON_NAME] maroon thong"
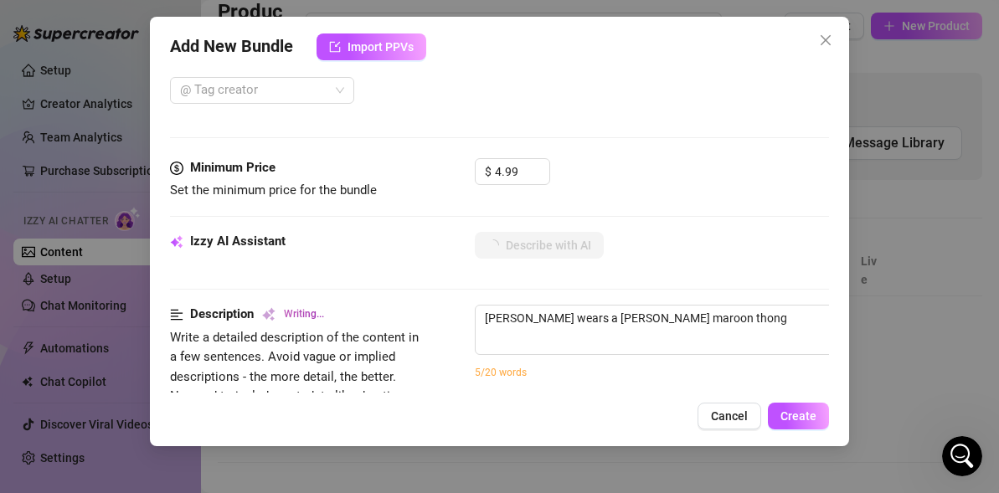
type textarea "[PERSON_NAME] wears a [PERSON_NAME] maroon thong while"
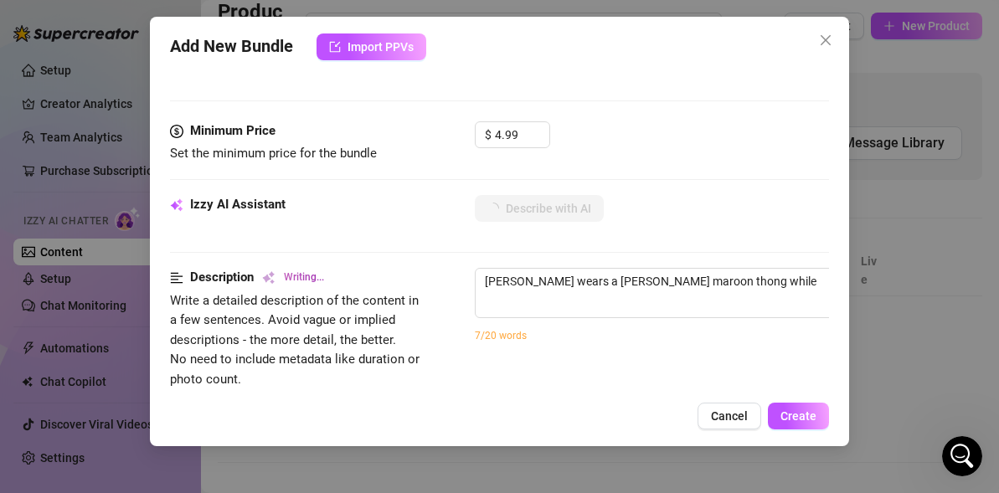
type textarea "[PERSON_NAME] wears a [PERSON_NAME] maroon thong while showing"
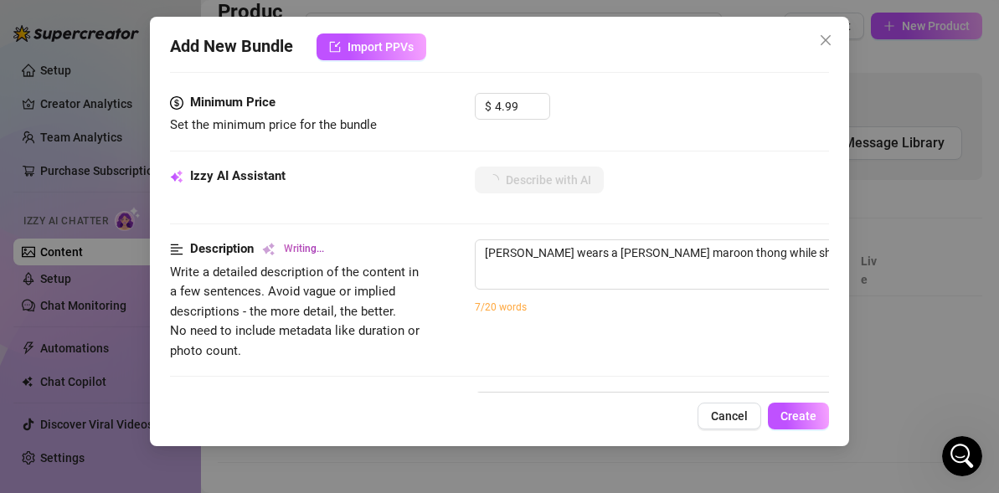
type textarea "[PERSON_NAME] wears a [PERSON_NAME] maroon thong while showing off"
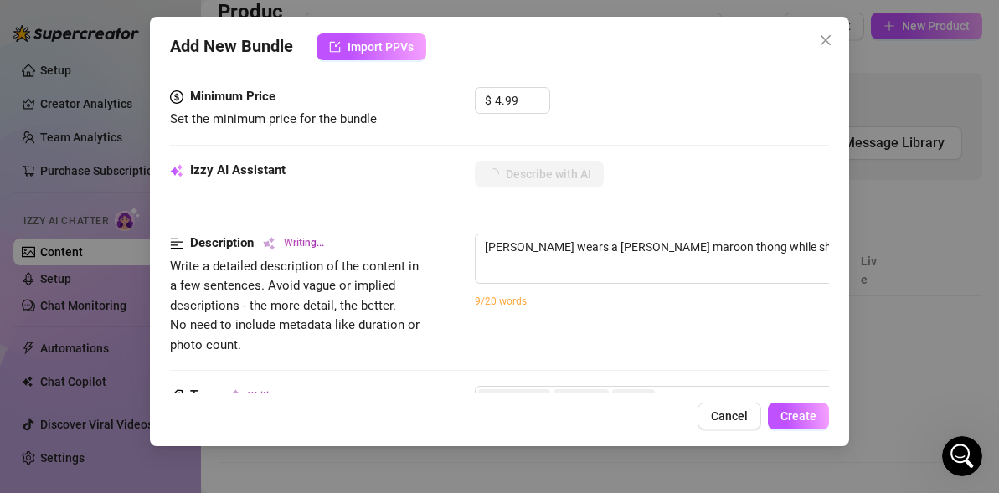
type textarea "[PERSON_NAME] wears a [PERSON_NAME] maroon thong while showing off her"
type textarea "[PERSON_NAME] wears a [PERSON_NAME] maroon thong while showing off her ass"
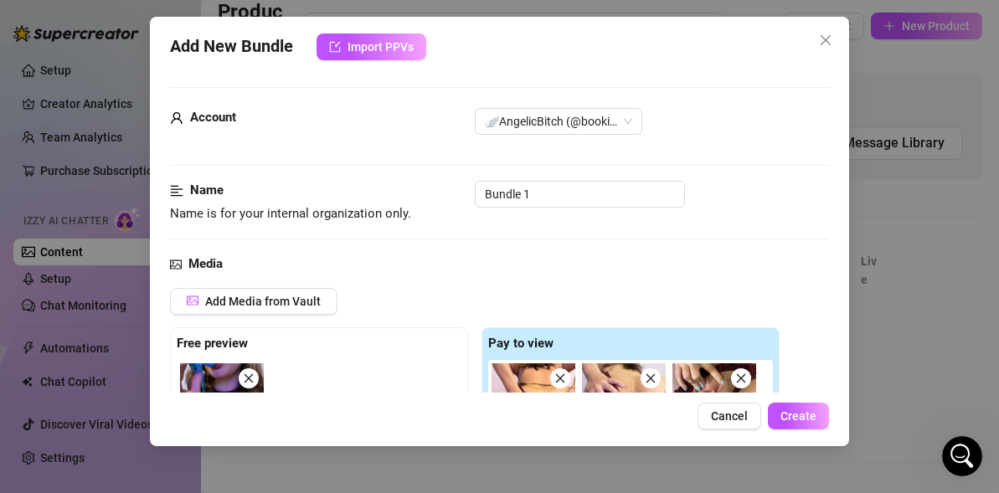
type textarea "[PERSON_NAME] wears a [PERSON_NAME] maroon thong while showing off her ass and"
type textarea "[PERSON_NAME] wears a [PERSON_NAME] maroon thong while showing off her ass and …"
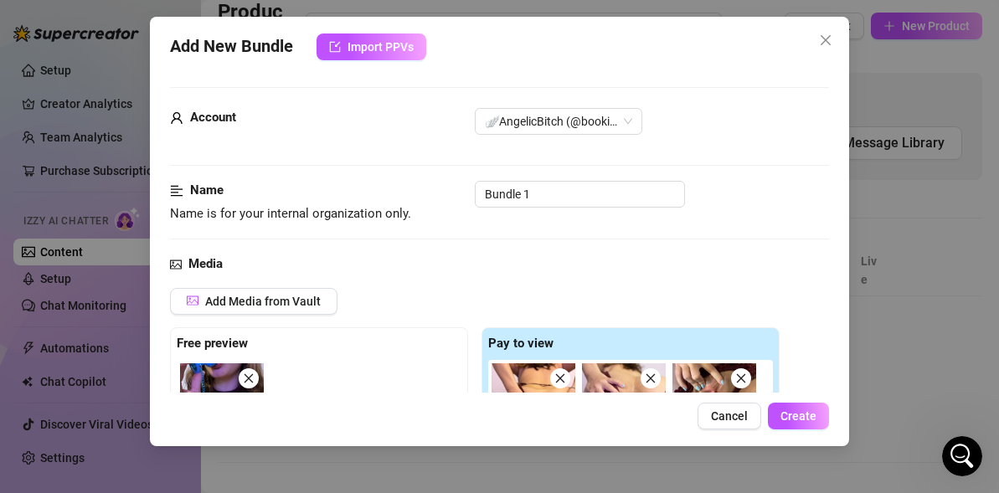
type textarea "[PERSON_NAME] wears a [PERSON_NAME] maroon thong while showing off her ass and …"
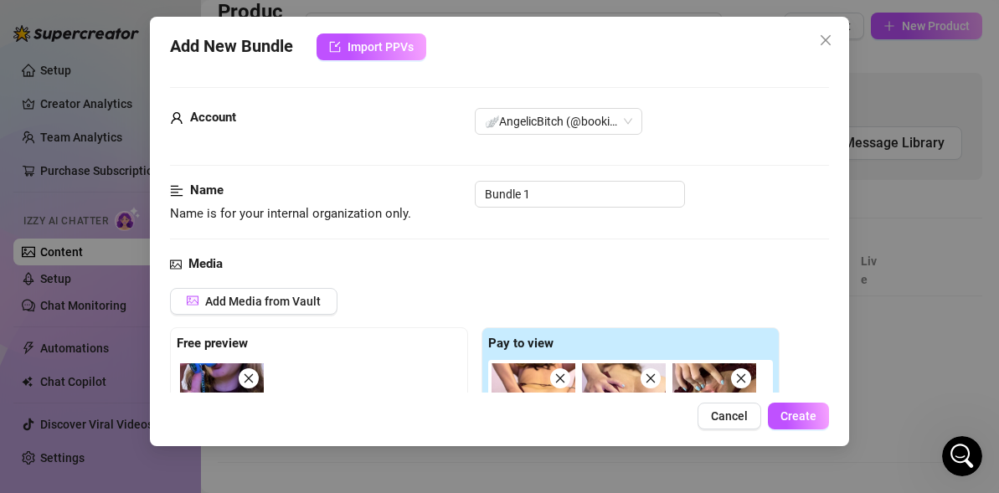
type textarea "[PERSON_NAME] wears a [PERSON_NAME] maroon thong while showing off her ass and …"
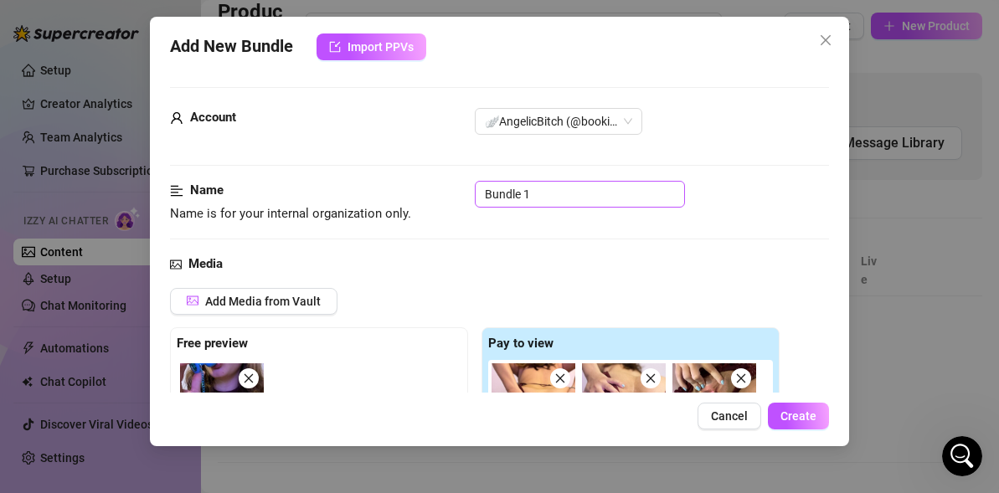
type textarea "[PERSON_NAME] wears a [PERSON_NAME] maroon thong while showing off her ass and …"
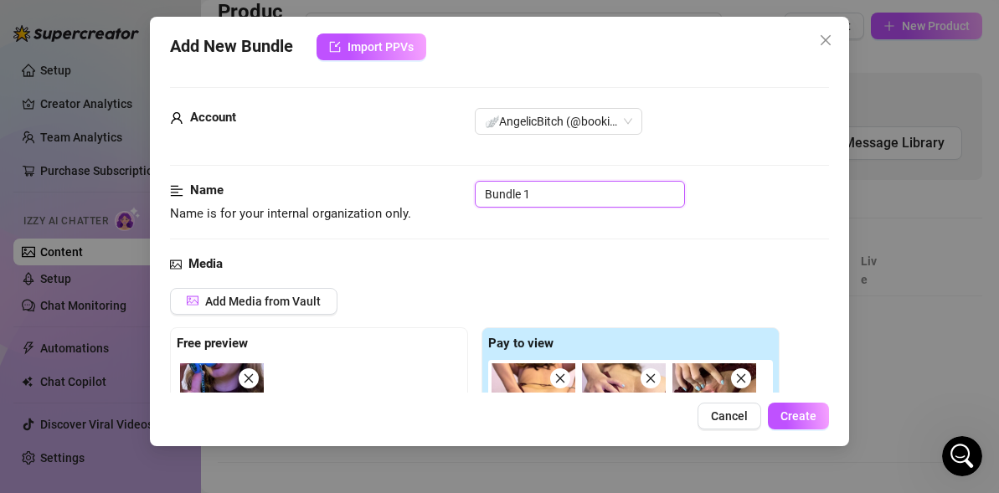
click at [566, 182] on input "Bundle 1" at bounding box center [580, 194] width 210 height 27
type textarea "[PERSON_NAME] wears a [PERSON_NAME] maroon thong while showing off her ass and …"
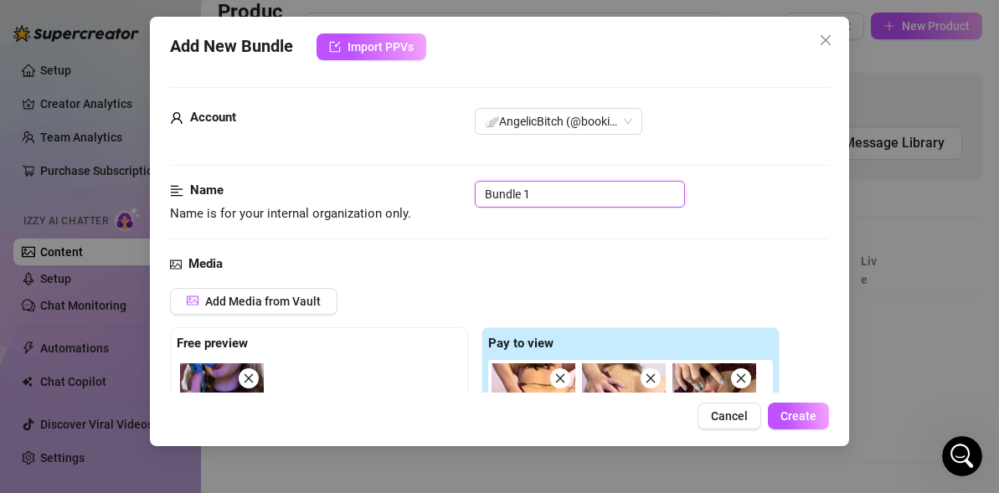
type textarea "[PERSON_NAME] wears a [PERSON_NAME] maroon thong while showing off her ass and …"
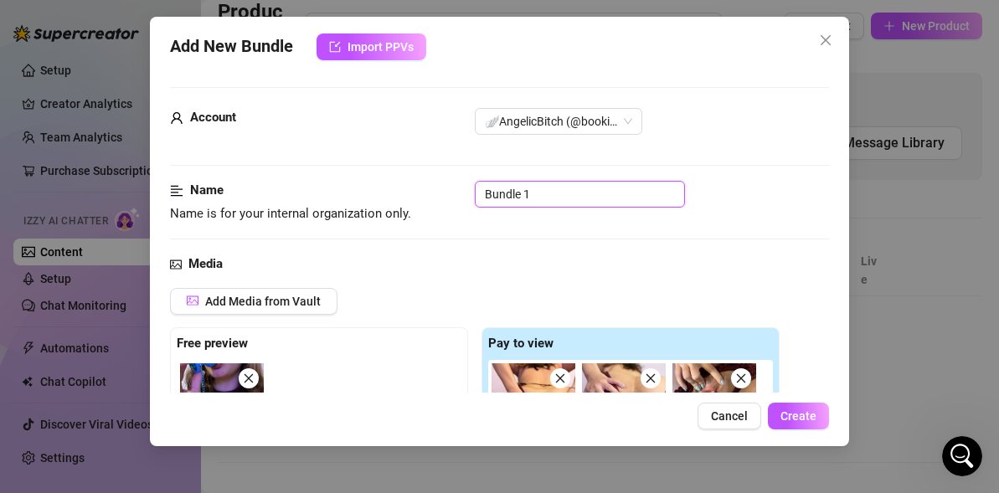
type textarea "[PERSON_NAME] wears a [PERSON_NAME] maroon thong while showing off her ass and …"
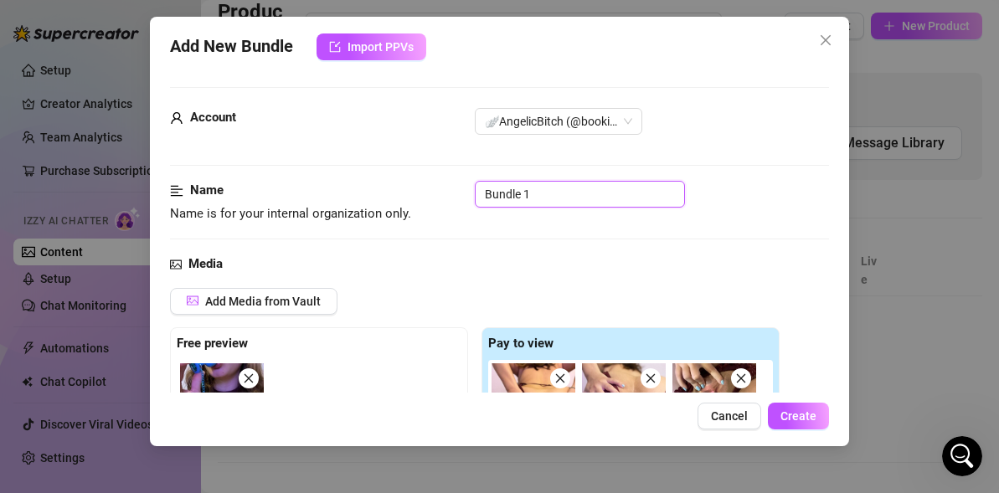
type textarea "[PERSON_NAME] wears a [PERSON_NAME] maroon thong while showing off her ass and …"
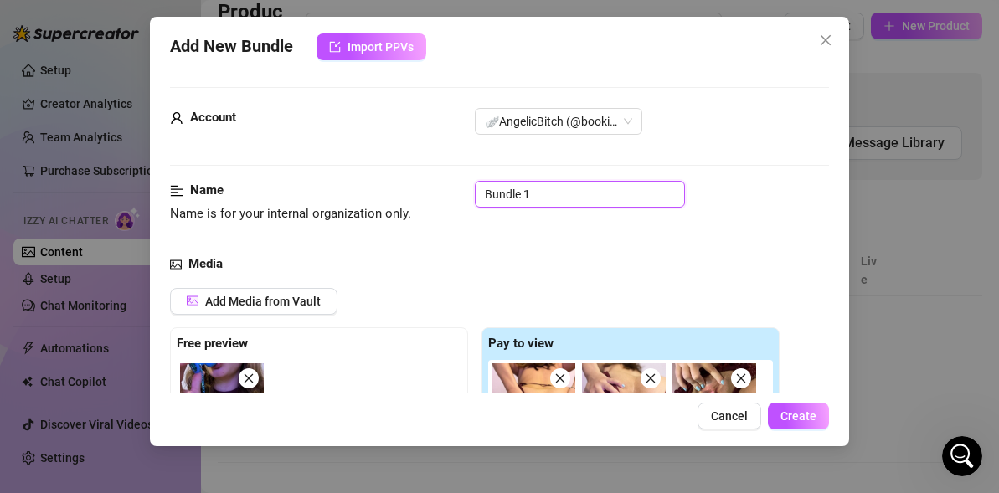
type textarea "[PERSON_NAME] wears a [PERSON_NAME] maroon thong while showing off her ass and …"
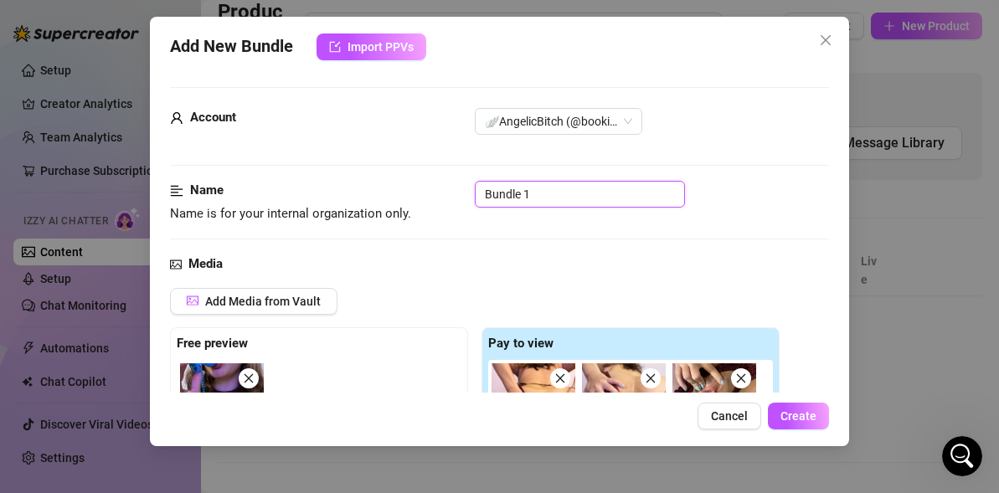
type textarea "[PERSON_NAME] wears a [PERSON_NAME] maroon thong while showing off her ass and …"
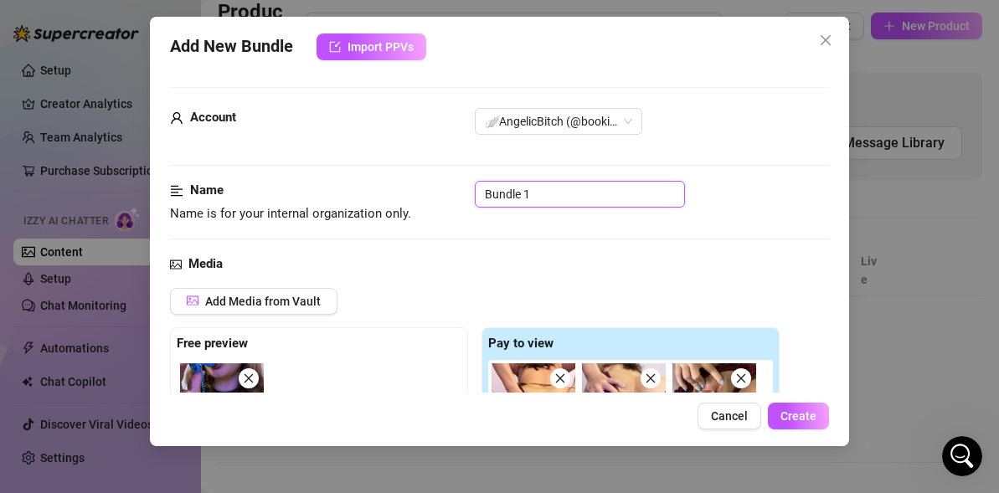
type textarea "[PERSON_NAME] wears a [PERSON_NAME] maroon thong while showing off her ass and …"
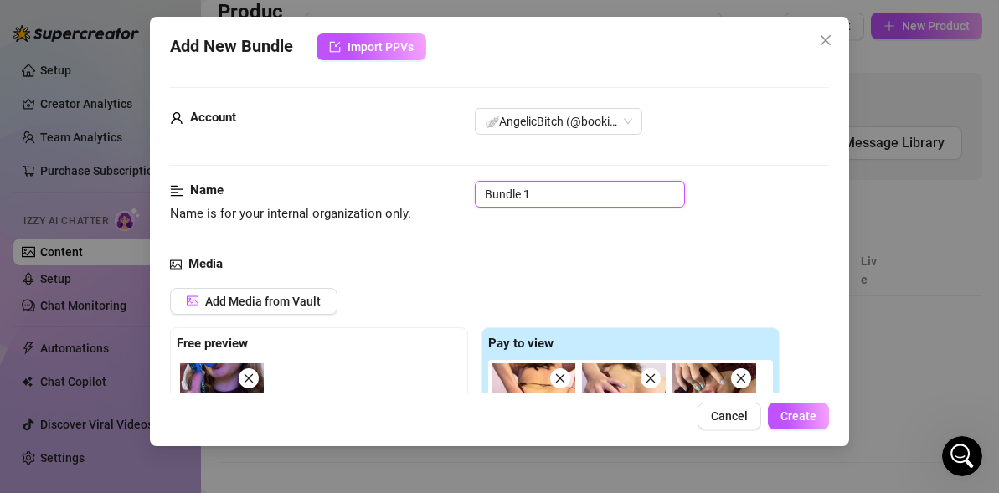
drag, startPoint x: 553, startPoint y: 185, endPoint x: 316, endPoint y: 170, distance: 237.4
type textarea "[PERSON_NAME] wears a [PERSON_NAME] maroon thong while showing off her ass and …"
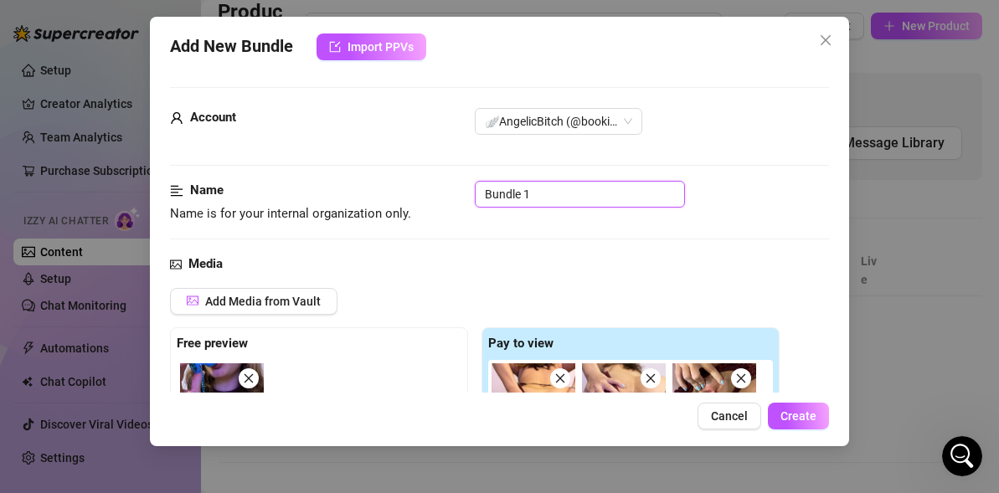
type textarea "[PERSON_NAME] wears a [PERSON_NAME] maroon thong while showing off her ass and …"
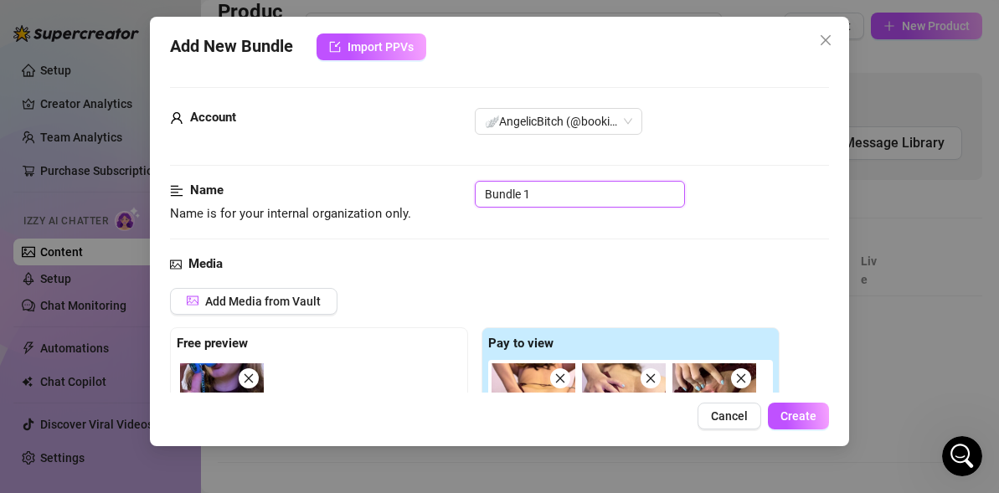
type textarea "[PERSON_NAME] wears a [PERSON_NAME] maroon thong while showing off her ass and …"
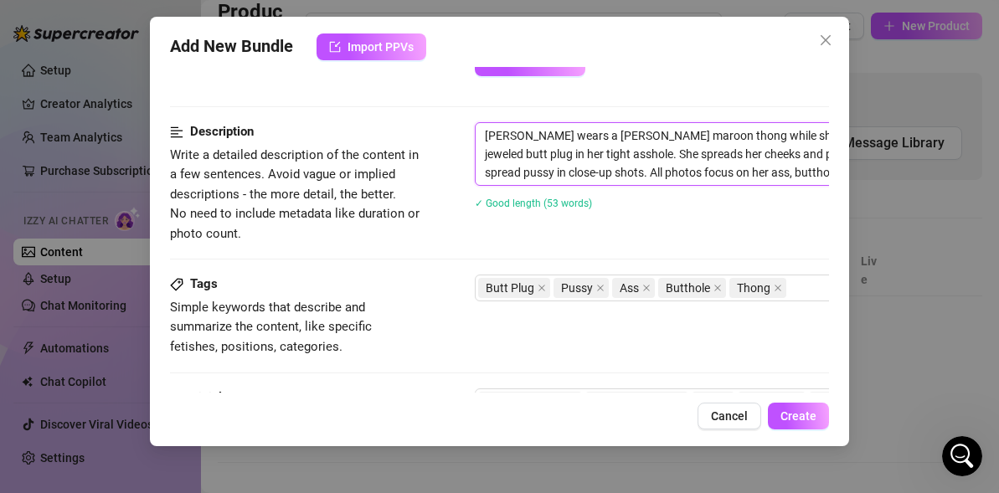
scroll to position [721, 232]
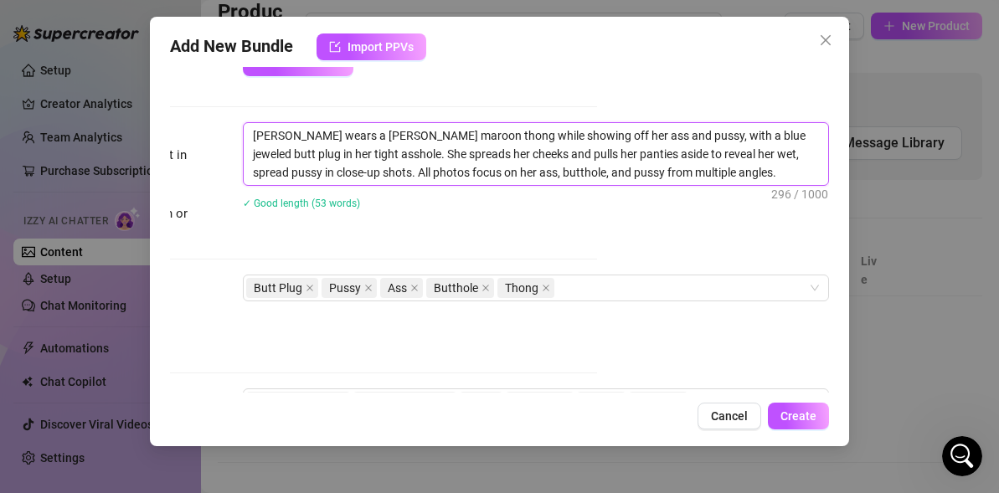
drag, startPoint x: 484, startPoint y: 126, endPoint x: 984, endPoint y: 220, distance: 508.7
click at [986, 219] on div "Add New Bundle Import PPVs Account 🪽AngelicBitch (@bookishangelicbitch) Name Na…" at bounding box center [499, 246] width 999 height 493
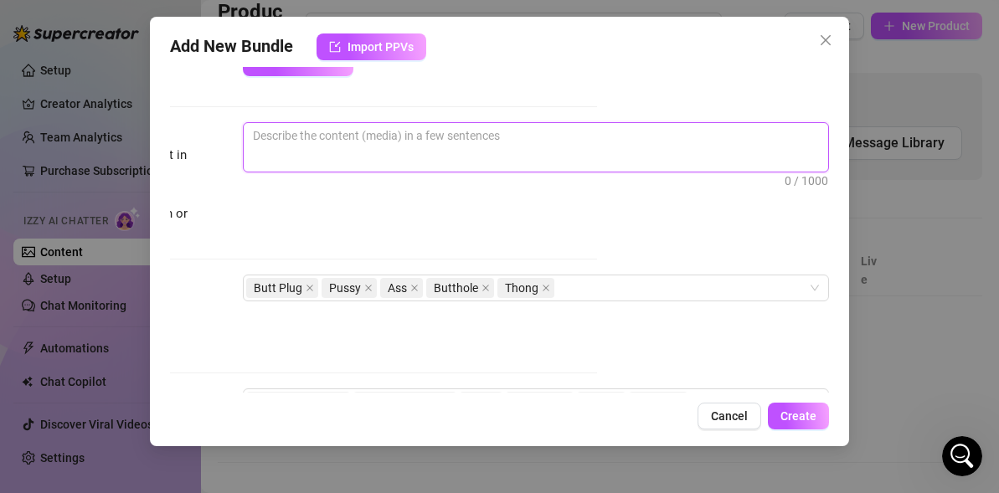
paste textarea "I show off my bare pussy and ass in a variety of explicit poses, spreading myse…"
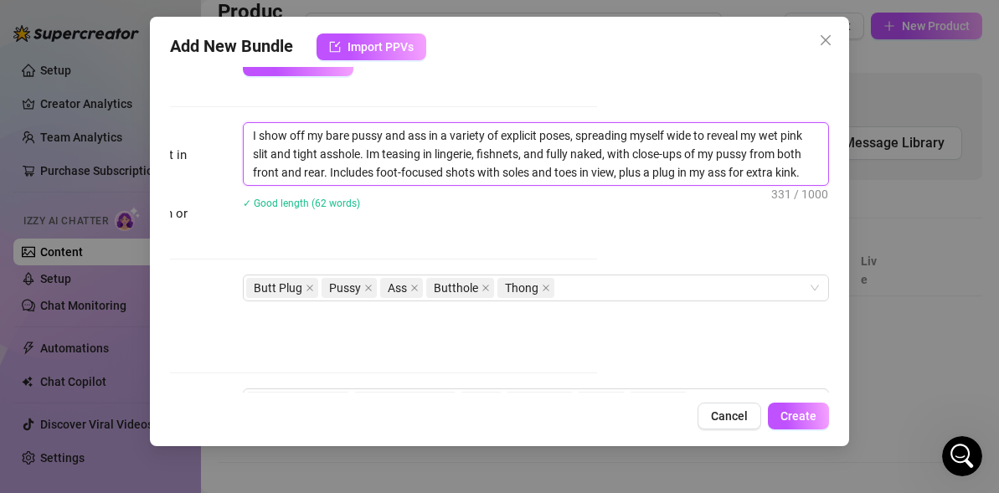
scroll to position [0, 0]
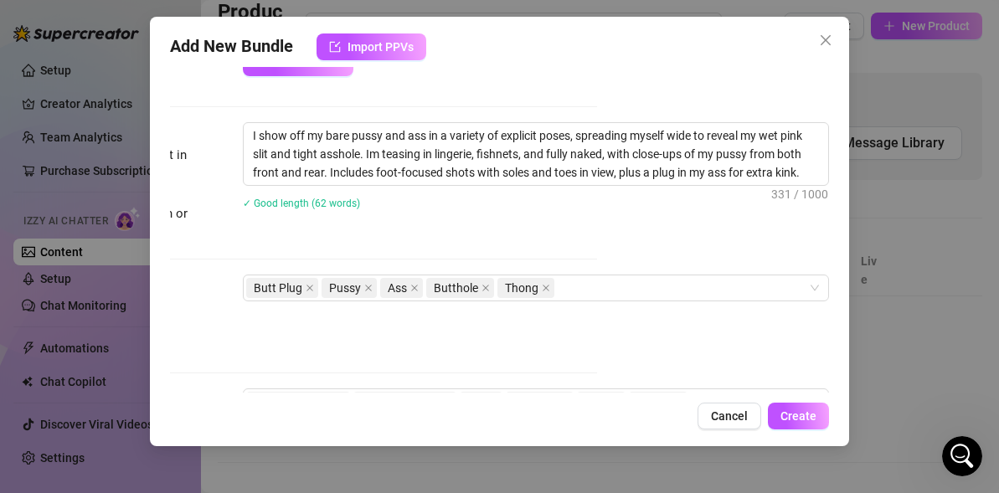
click at [477, 236] on div "Description Write a detailed description of the content in a few sentences. Avo…" at bounding box center [267, 182] width 659 height 121
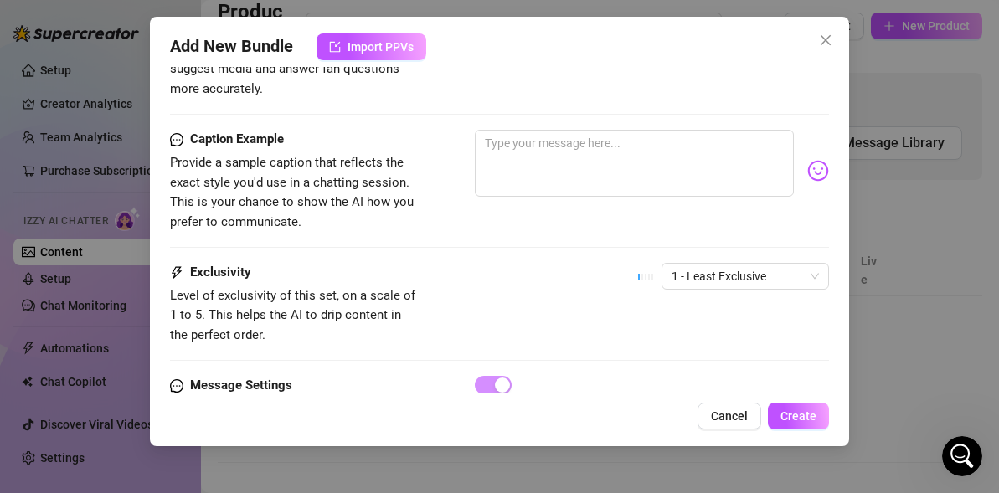
scroll to position [1114, 0]
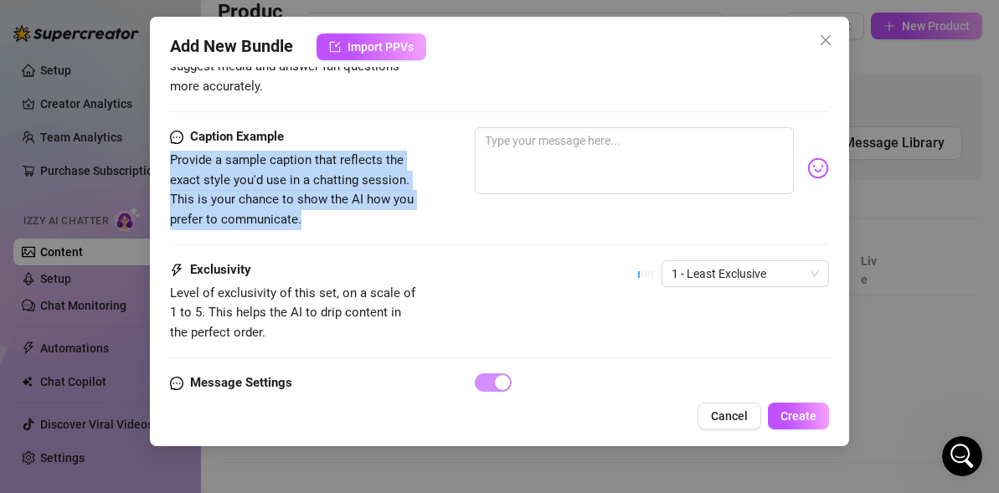
drag, startPoint x: 322, startPoint y: 195, endPoint x: 152, endPoint y: 134, distance: 181.4
click at [152, 135] on div "Add New Bundle Import PPVs Account 🪽AngelicBitch (@bookishangelicbitch) Name Na…" at bounding box center [499, 231] width 699 height 429
copy span "Provide a sample caption that reflects the exact style you'd use in a chatting …"
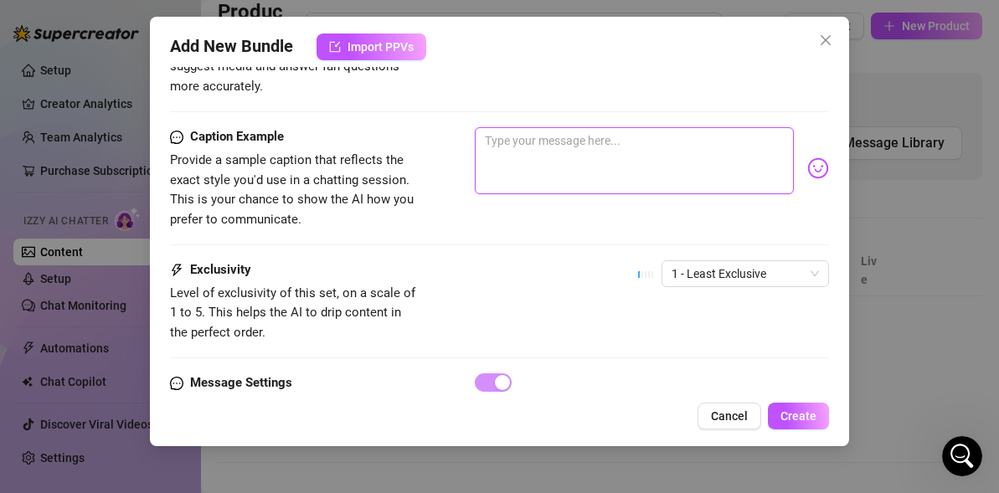
click at [599, 156] on textarea at bounding box center [634, 160] width 319 height 67
click at [761, 261] on span "1 - Least Exclusive" at bounding box center [744, 273] width 147 height 25
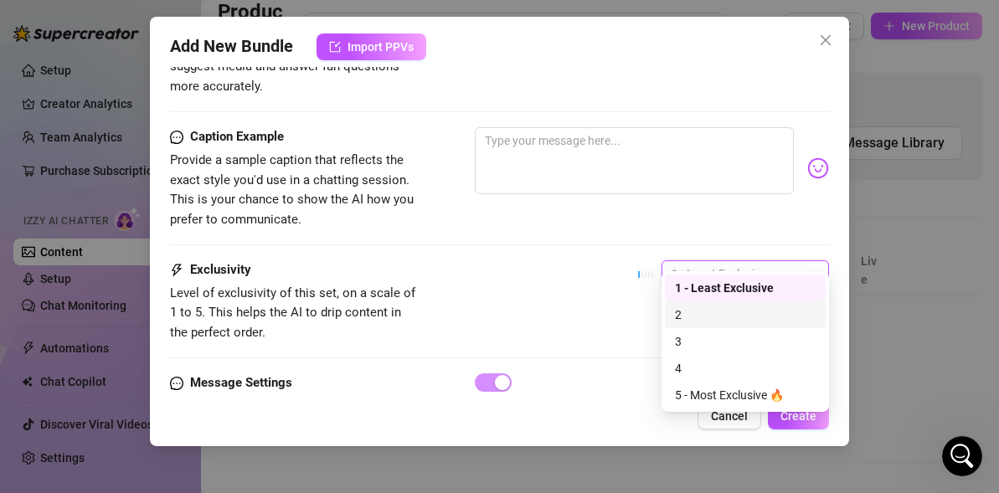
click at [722, 323] on div "2" at bounding box center [745, 315] width 141 height 18
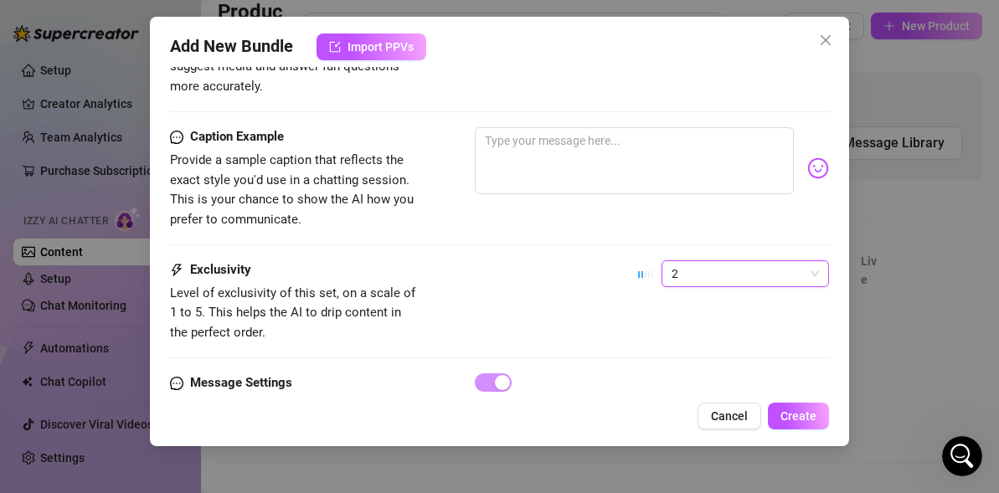
click at [712, 260] on div "2" at bounding box center [744, 273] width 167 height 27
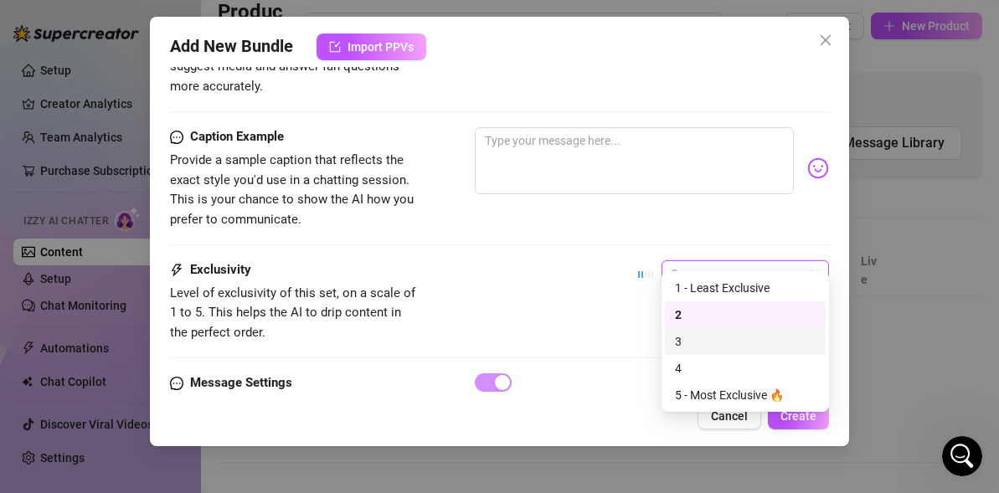
click at [677, 344] on div "3" at bounding box center [745, 341] width 141 height 18
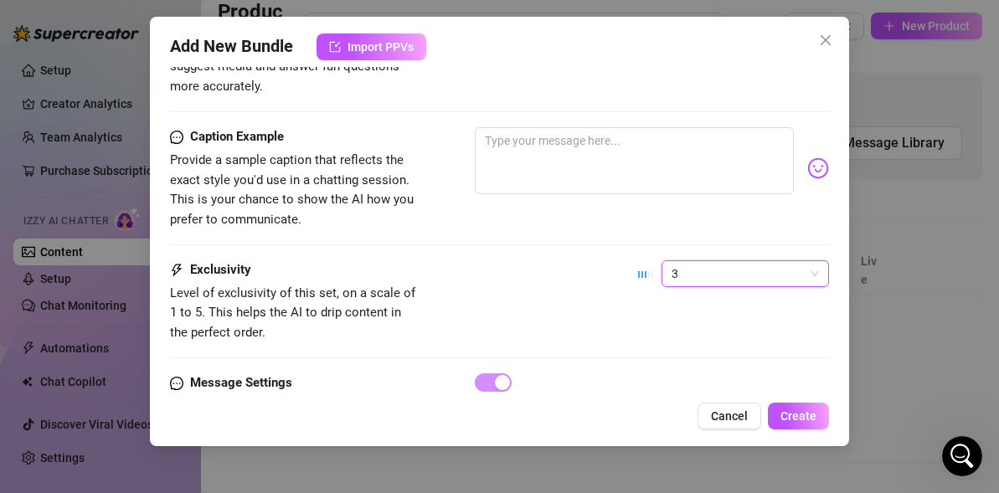
click at [724, 261] on span "3" at bounding box center [744, 273] width 147 height 25
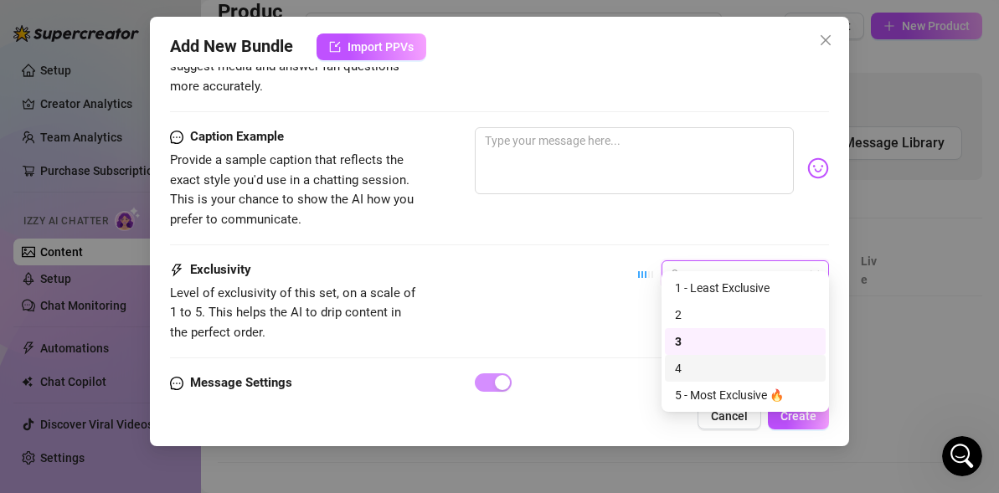
click at [675, 361] on div "4" at bounding box center [745, 368] width 141 height 18
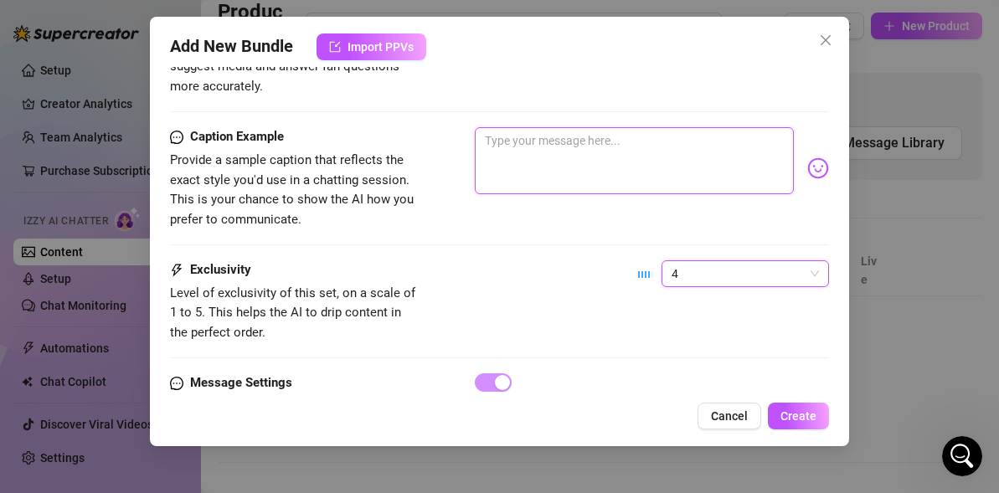
click at [604, 162] on textarea at bounding box center [634, 160] width 319 height 67
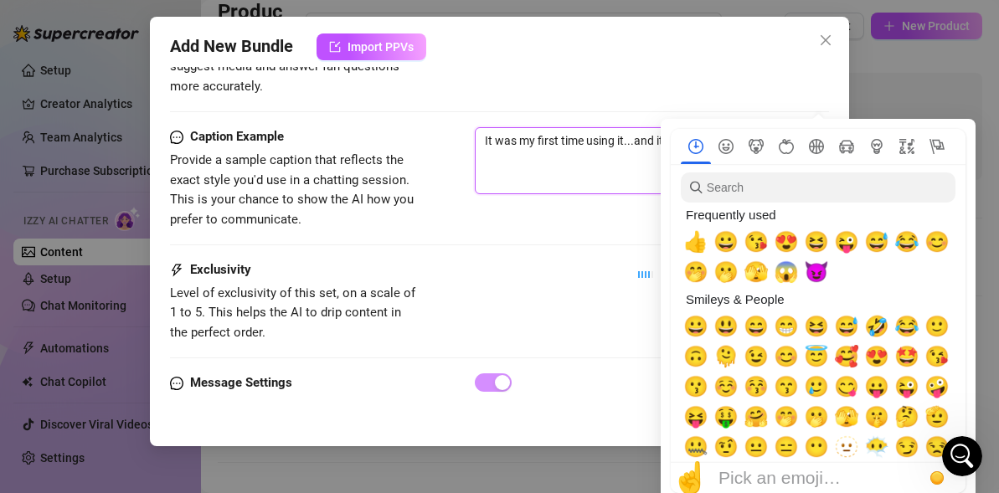
click at [822, 152] on icon "Activity" at bounding box center [816, 146] width 15 height 15
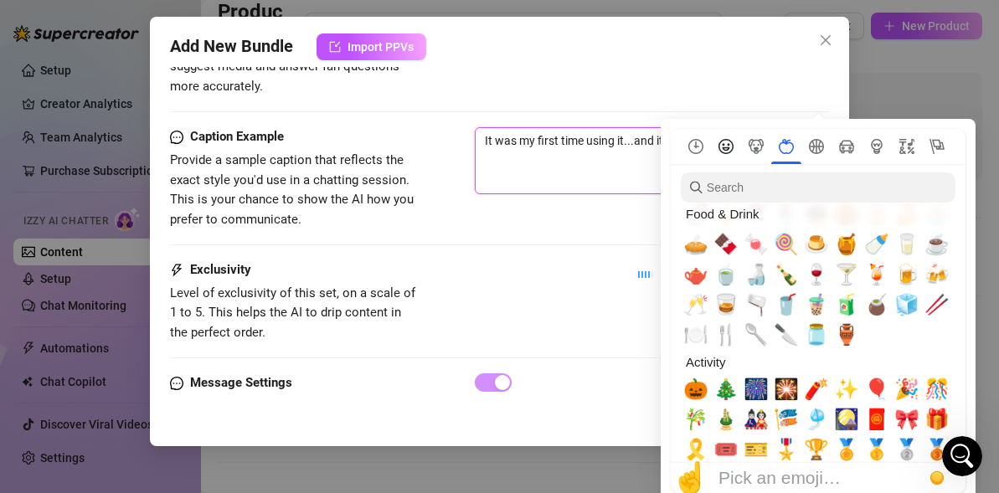
click at [722, 150] on icon "Smileys & People" at bounding box center [725, 146] width 15 height 15
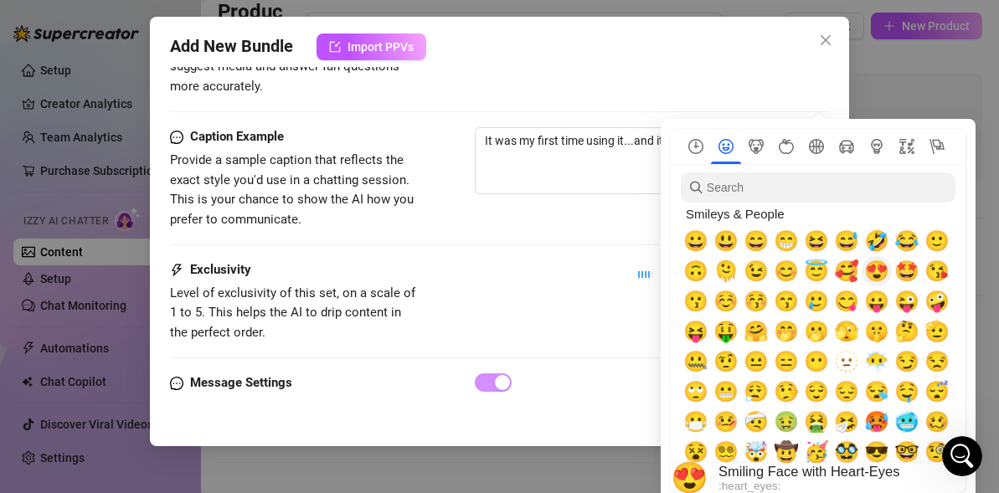
click at [874, 277] on span "😍" at bounding box center [876, 271] width 25 height 23
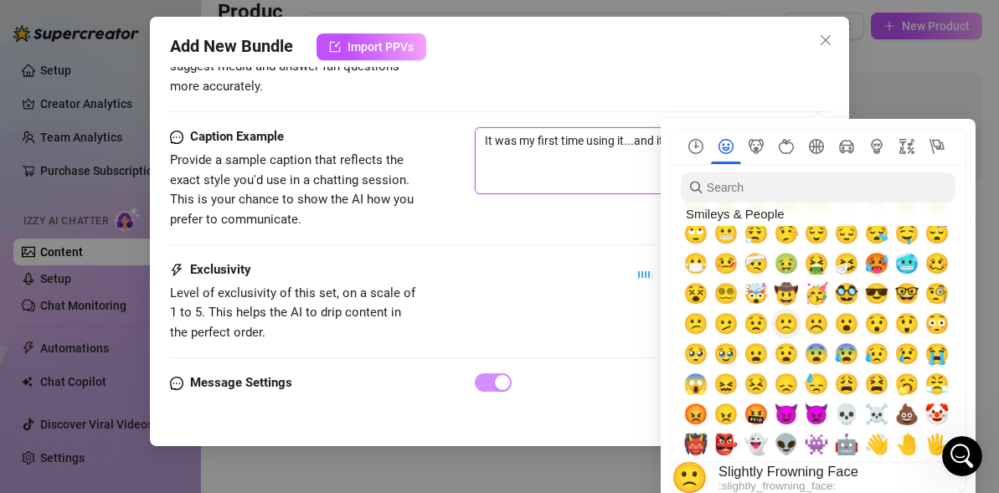
scroll to position [246, 0]
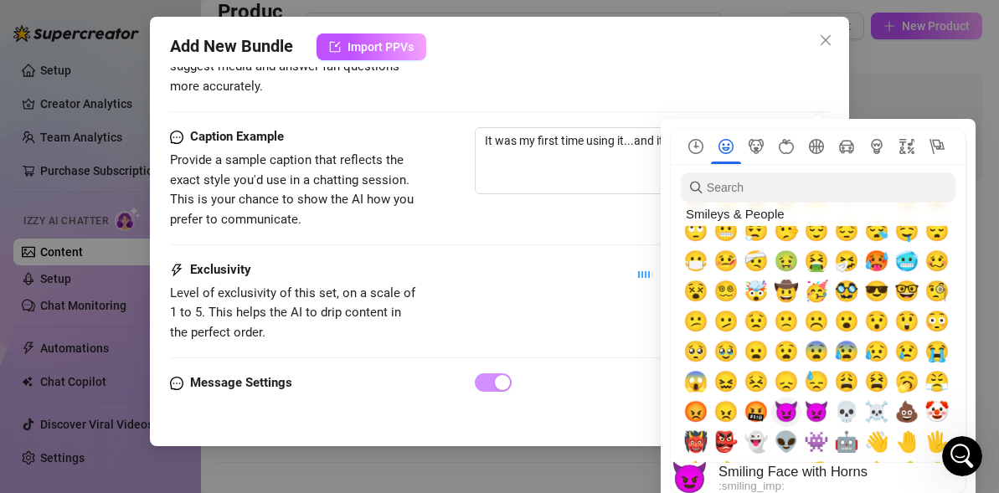
click at [785, 408] on span "😈" at bounding box center [786, 411] width 25 height 23
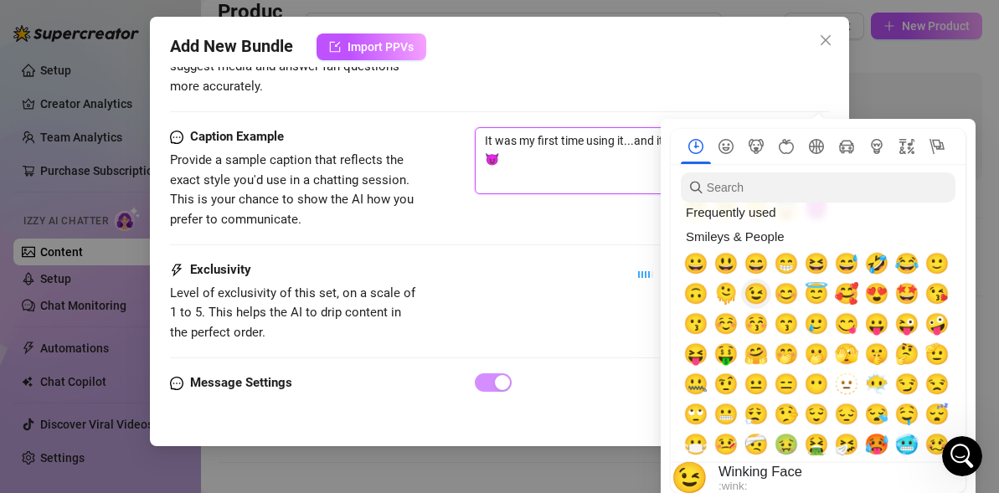
scroll to position [62, 0]
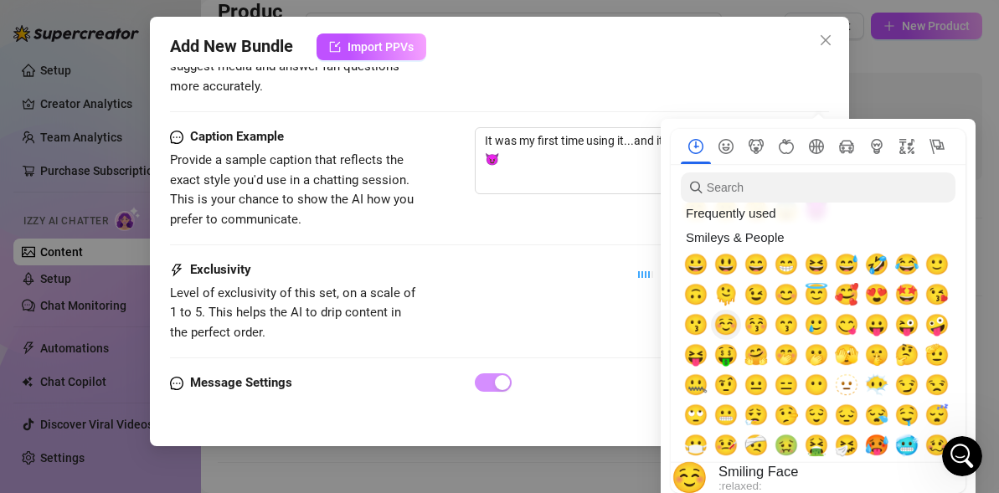
click at [725, 321] on span "☺️" at bounding box center [725, 324] width 25 height 23
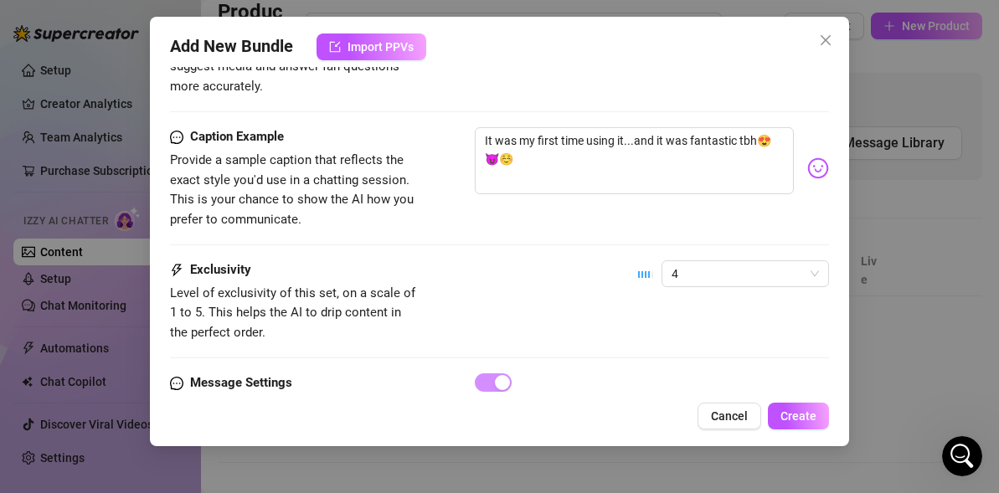
click at [577, 209] on div "Caption Example Provide a sample caption that reflects the exact style you'd us…" at bounding box center [499, 193] width 659 height 133
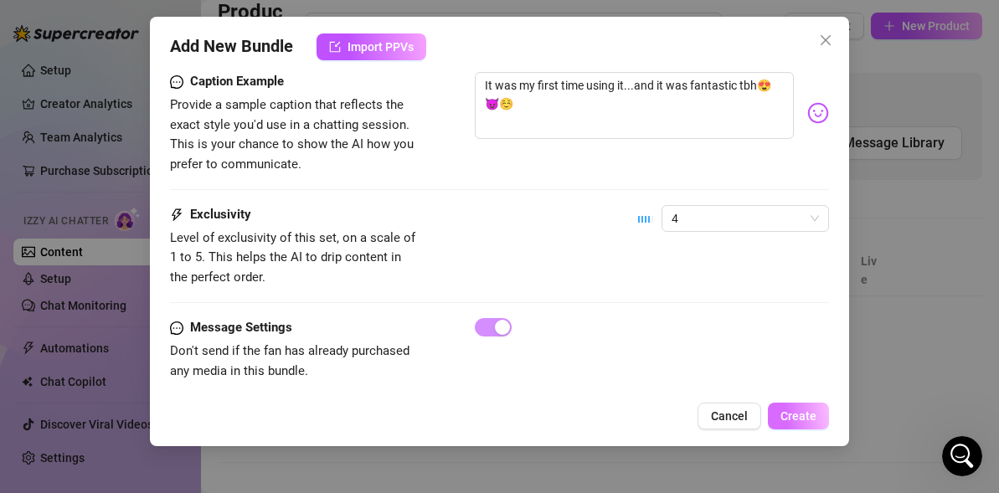
click at [796, 408] on button "Create" at bounding box center [798, 416] width 61 height 27
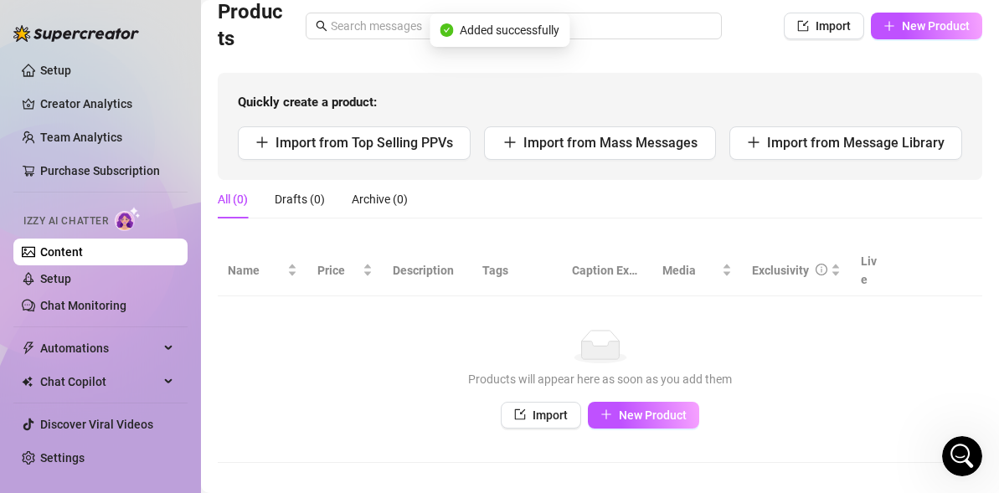
scroll to position [12, 0]
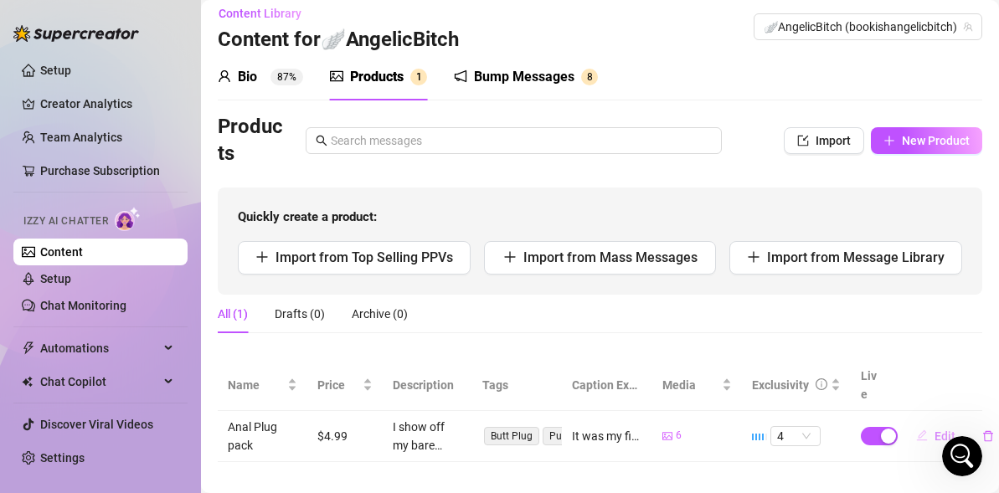
click at [946, 429] on span "Edit" at bounding box center [944, 435] width 21 height 13
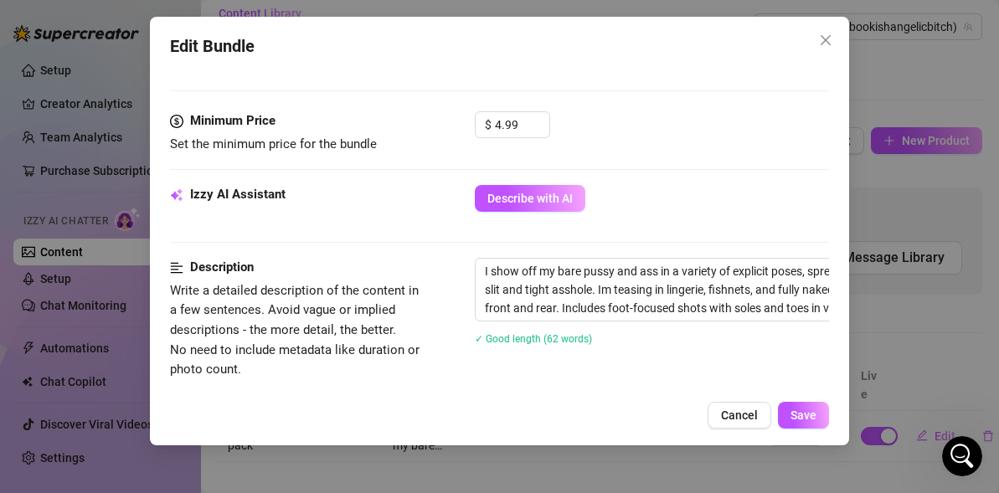
scroll to position [585, 0]
click at [500, 118] on input "4.99" at bounding box center [522, 123] width 54 height 25
click at [800, 407] on button "Save" at bounding box center [803, 415] width 51 height 27
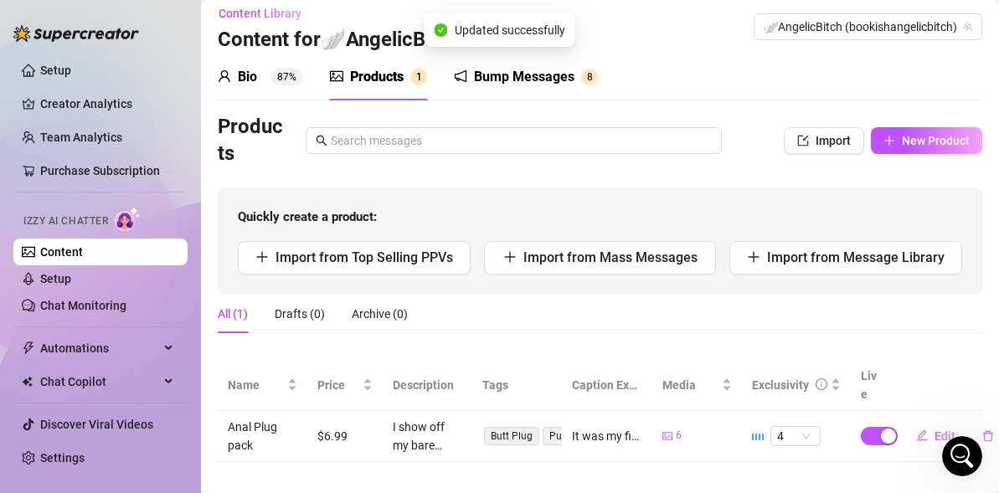
scroll to position [0, 0]
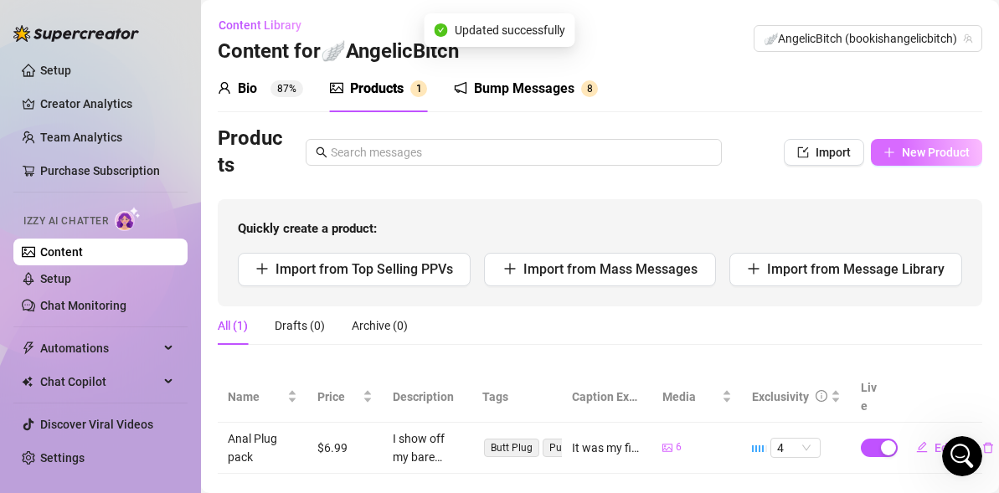
click at [941, 157] on span "New Product" at bounding box center [936, 152] width 68 height 13
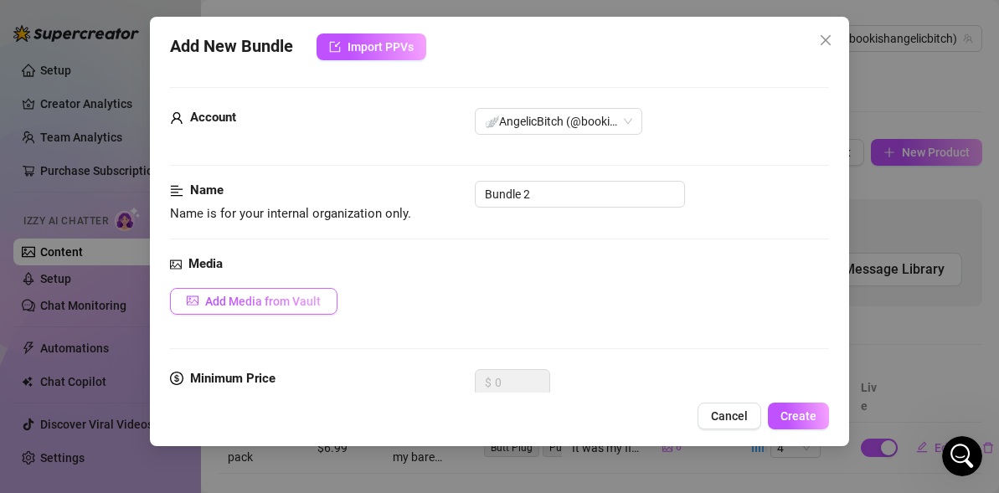
click at [305, 312] on button "Add Media from Vault" at bounding box center [253, 301] width 167 height 27
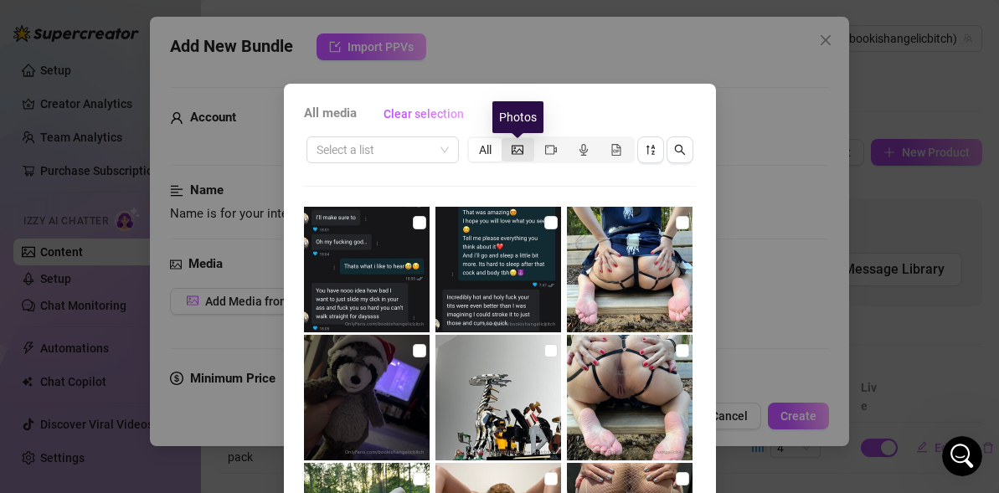
click at [516, 152] on icon "picture" at bounding box center [518, 149] width 12 height 9
click at [506, 141] on input "segmented control" at bounding box center [506, 141] width 0 height 0
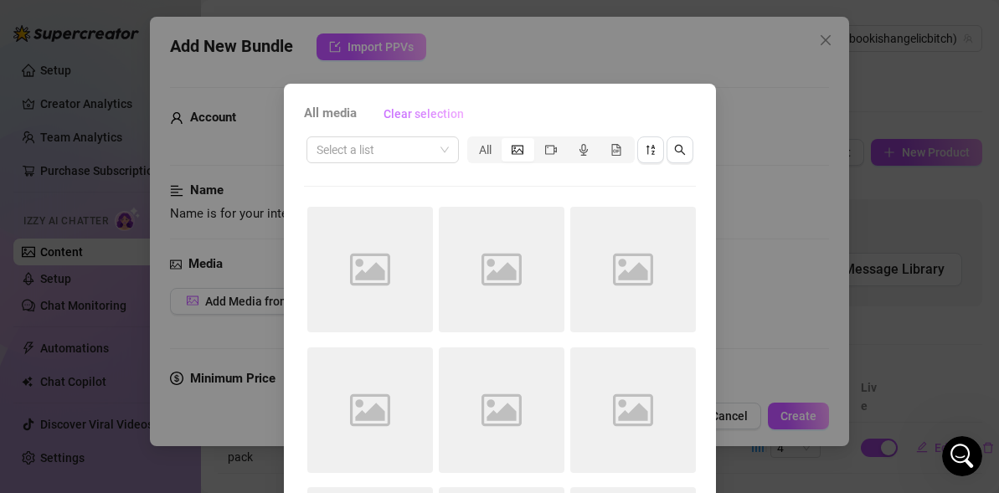
click at [421, 121] on button "Clear selection" at bounding box center [423, 113] width 107 height 27
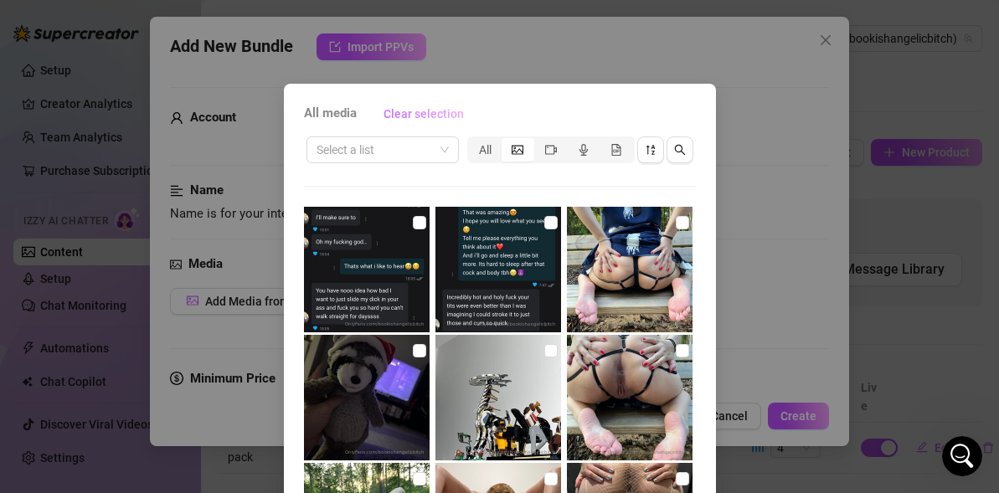
click at [421, 121] on button "Clear selection" at bounding box center [423, 113] width 107 height 27
click at [653, 153] on icon "sort-descending" at bounding box center [649, 150] width 8 height 10
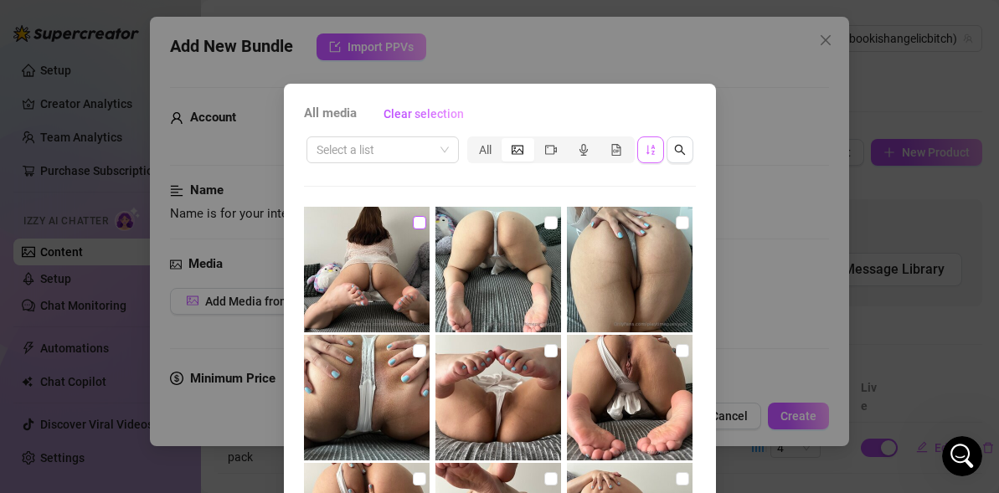
click at [420, 224] on input "checkbox" at bounding box center [419, 222] width 13 height 13
click at [684, 221] on input "checkbox" at bounding box center [682, 222] width 13 height 13
click at [416, 348] on input "checkbox" at bounding box center [419, 350] width 13 height 13
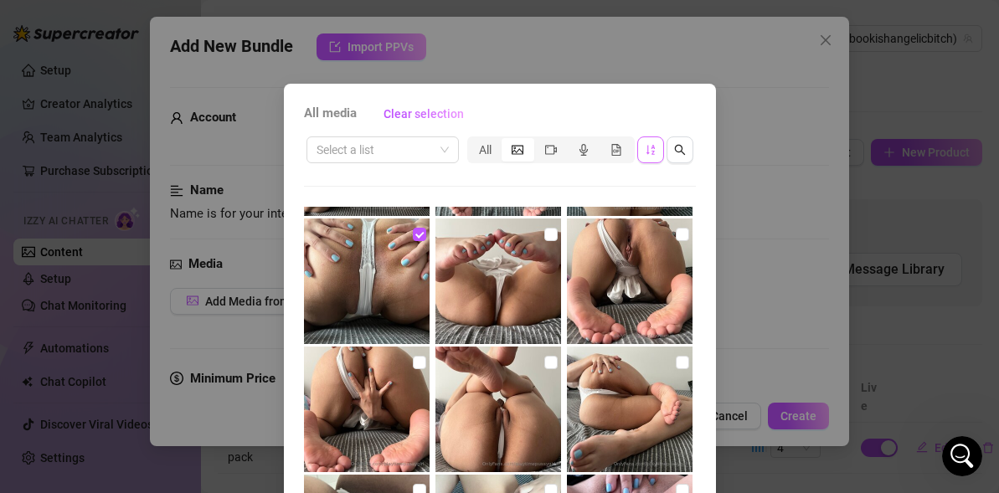
scroll to position [121, 0]
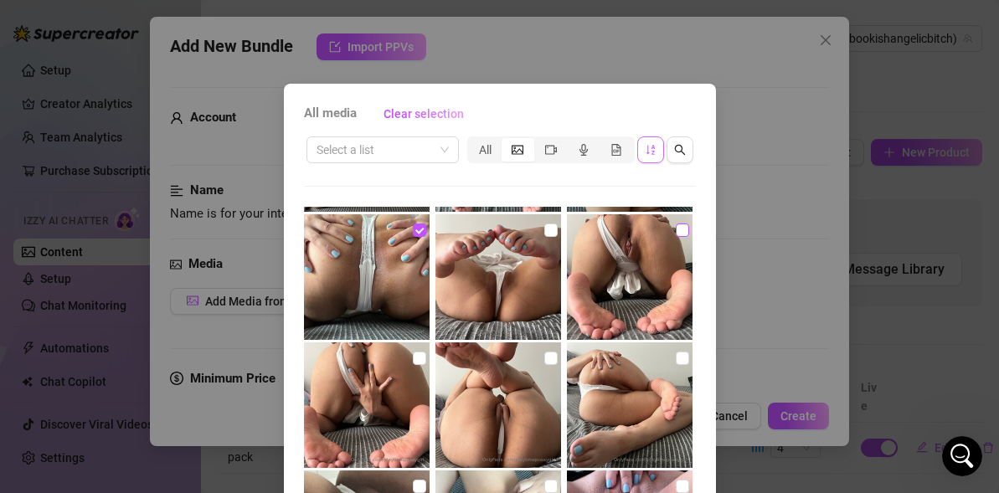
click at [678, 230] on input "checkbox" at bounding box center [682, 230] width 13 height 13
click at [422, 359] on input "checkbox" at bounding box center [419, 358] width 13 height 13
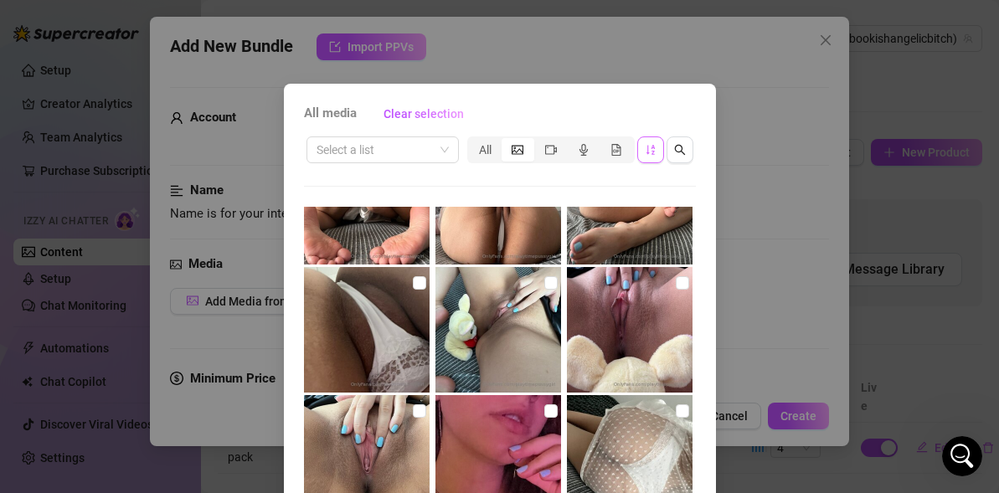
scroll to position [336, 0]
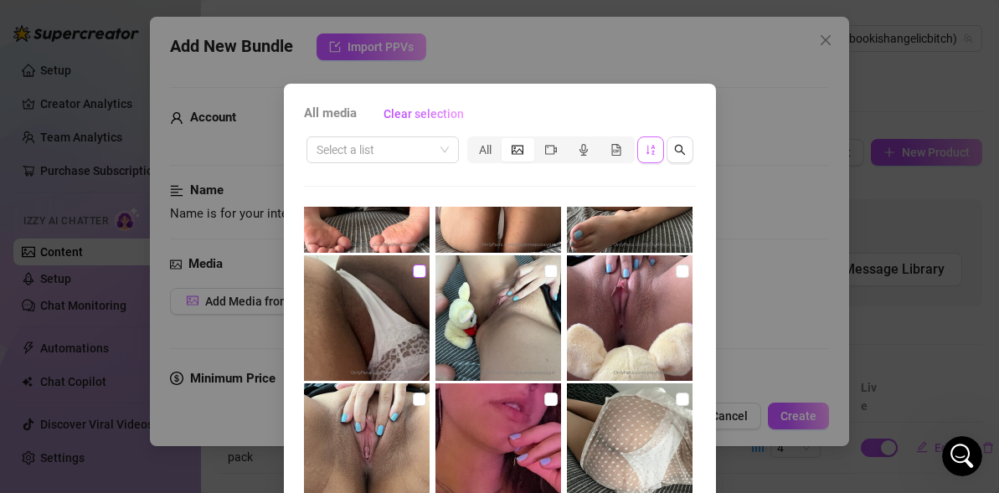
click at [415, 270] on input "checkbox" at bounding box center [419, 271] width 13 height 13
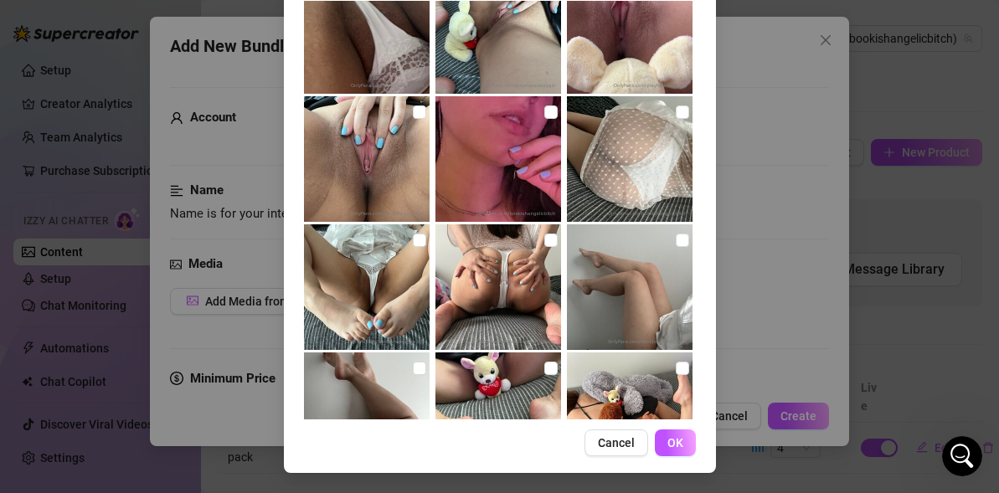
scroll to position [424, 0]
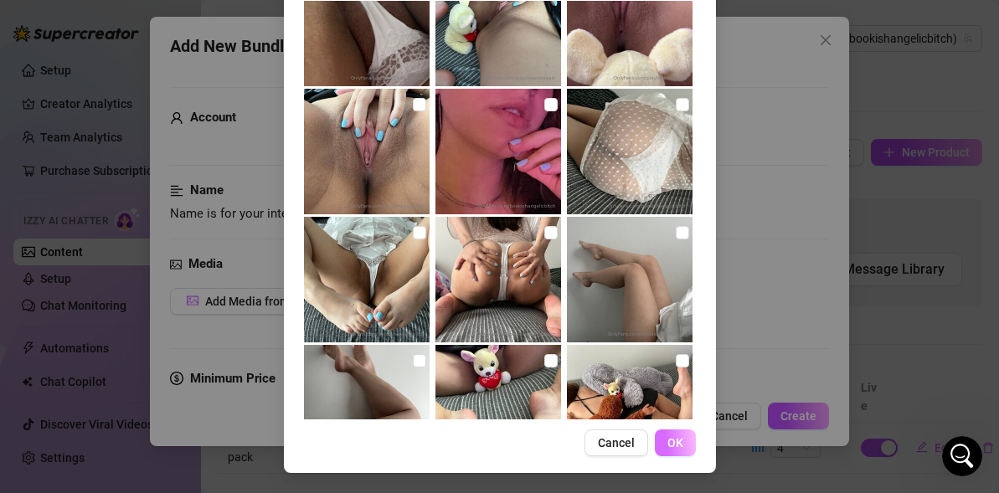
click at [680, 447] on span "OK" at bounding box center [675, 442] width 16 height 13
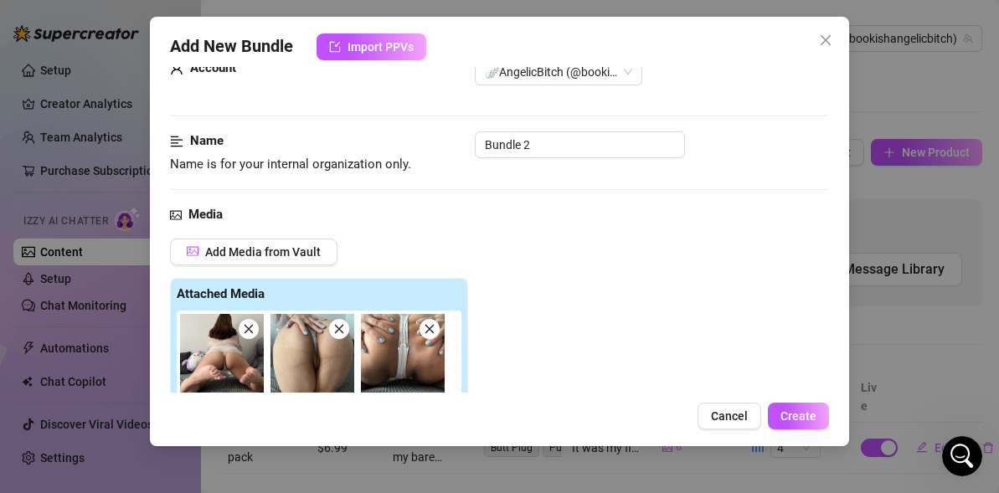
scroll to position [0, 0]
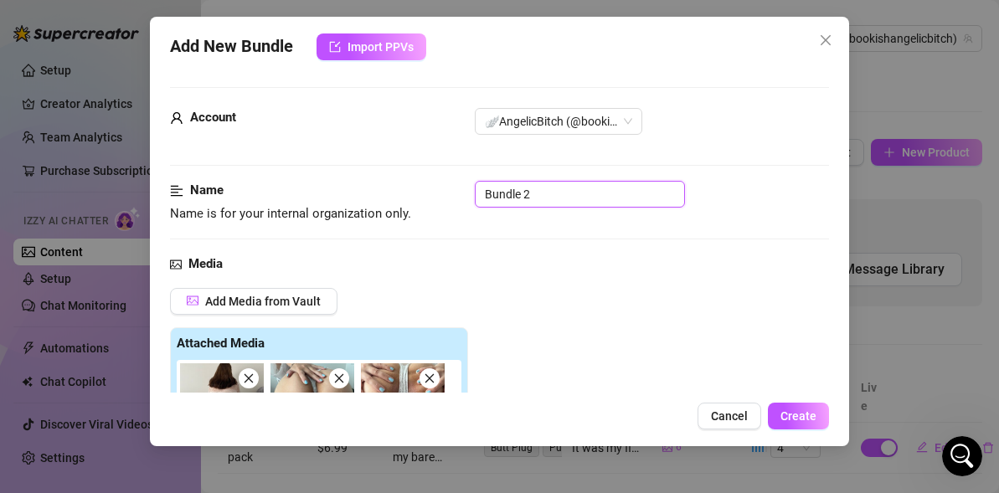
drag, startPoint x: 542, startPoint y: 190, endPoint x: 403, endPoint y: 186, distance: 139.9
click at [404, 186] on div "Name Name is for your internal organization only. Bundle 2" at bounding box center [499, 202] width 659 height 43
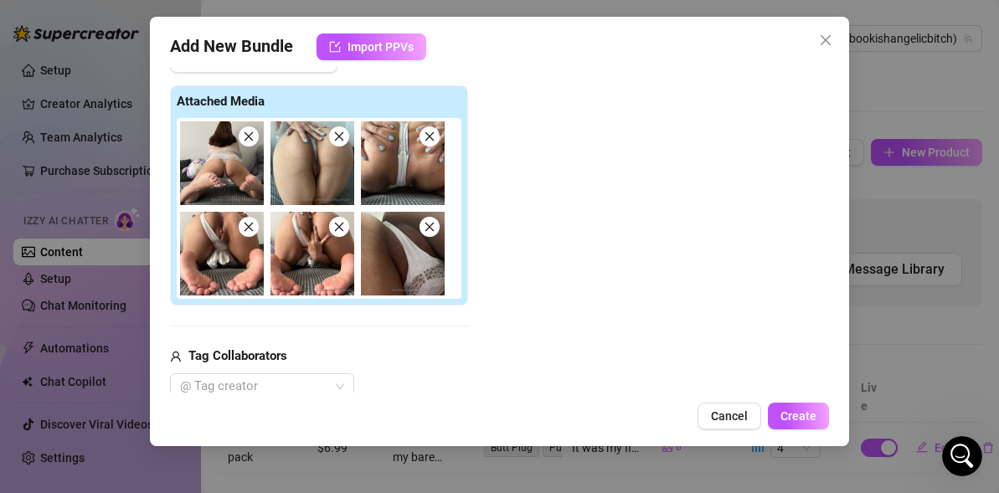
scroll to position [554, 0]
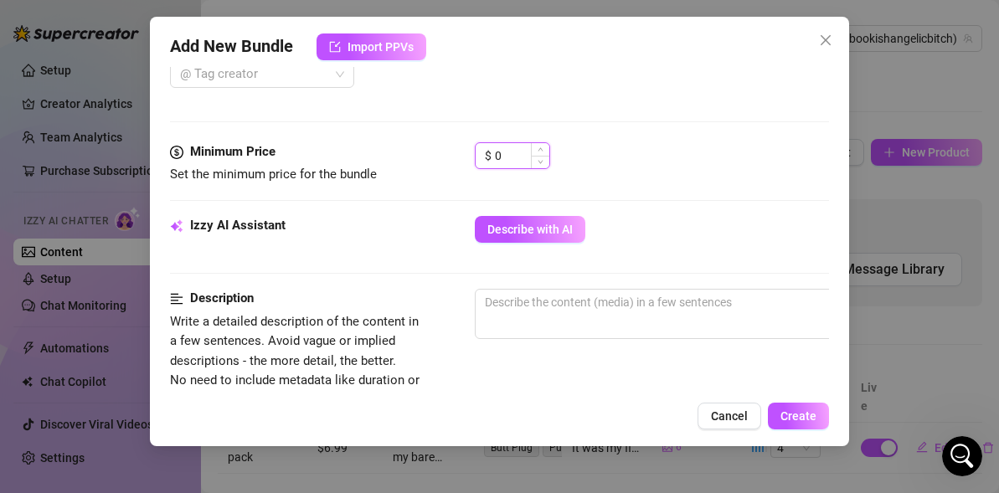
click at [517, 157] on input "0" at bounding box center [522, 155] width 54 height 25
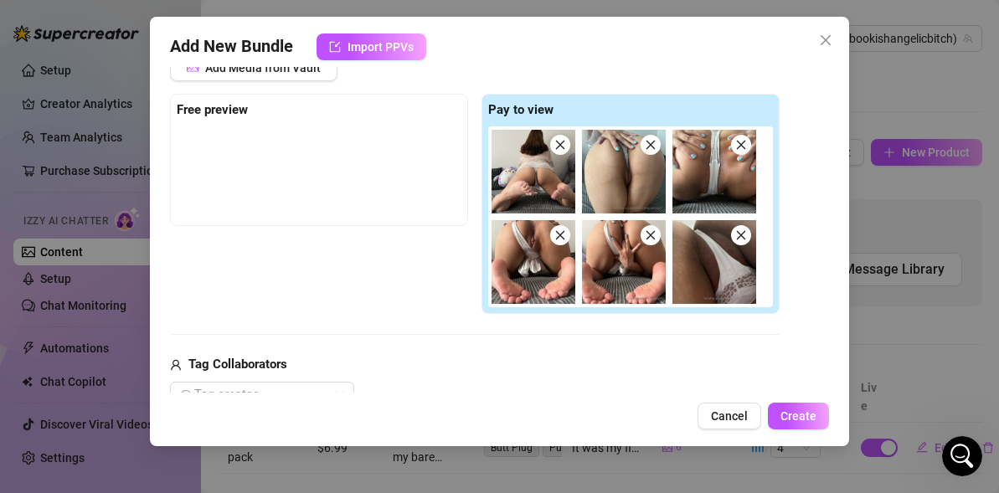
scroll to position [248, 0]
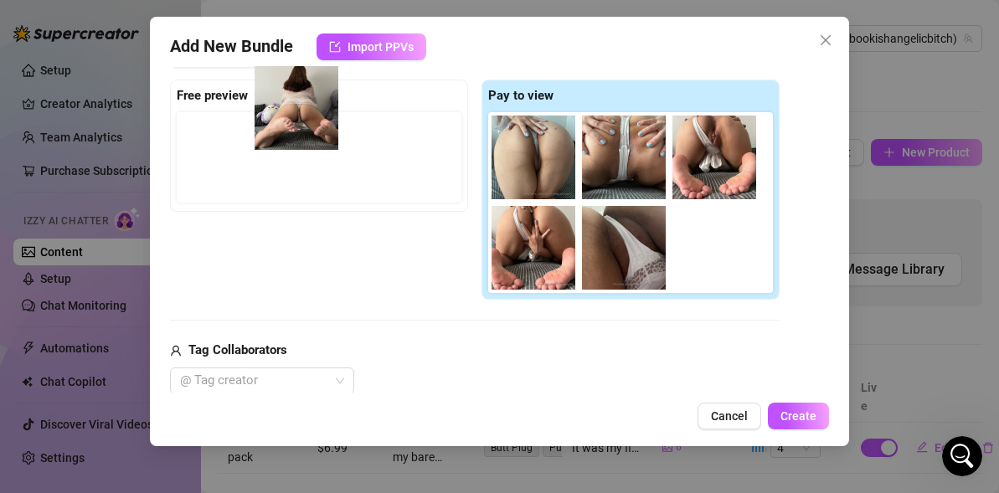
drag, startPoint x: 544, startPoint y: 163, endPoint x: 269, endPoint y: 121, distance: 278.7
click at [269, 121] on div "Free preview Pay to view" at bounding box center [474, 190] width 609 height 221
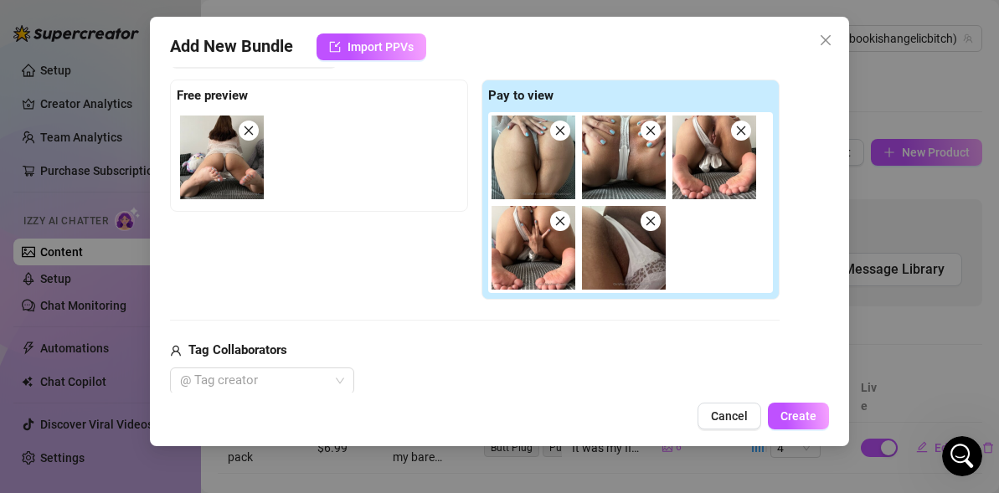
click at [651, 231] on img at bounding box center [624, 248] width 84 height 84
click at [650, 221] on icon "close" at bounding box center [650, 221] width 9 height 9
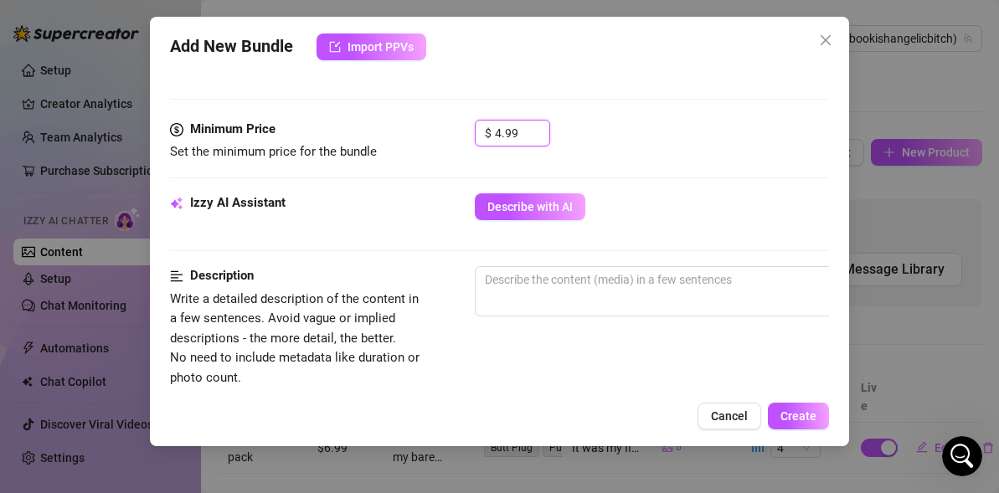
scroll to position [585, 0]
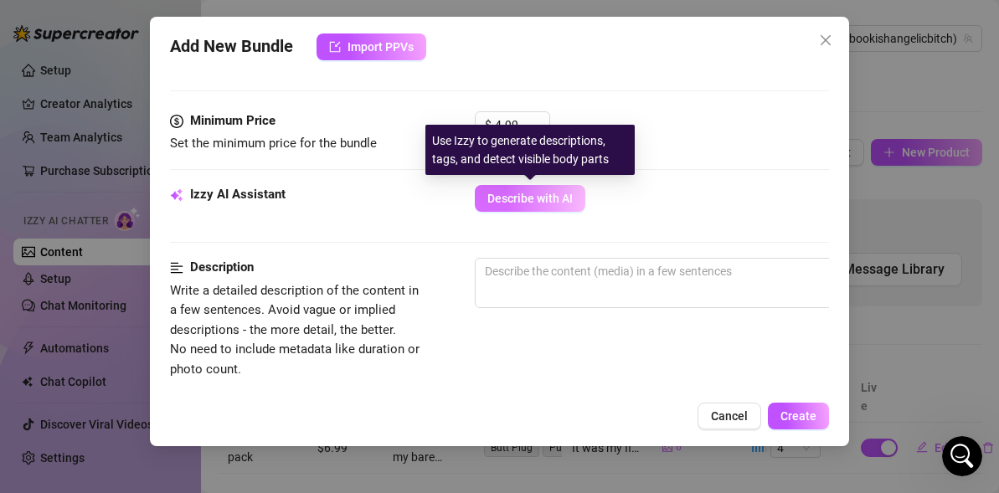
click at [547, 200] on span "Describe with AI" at bounding box center [529, 198] width 85 height 13
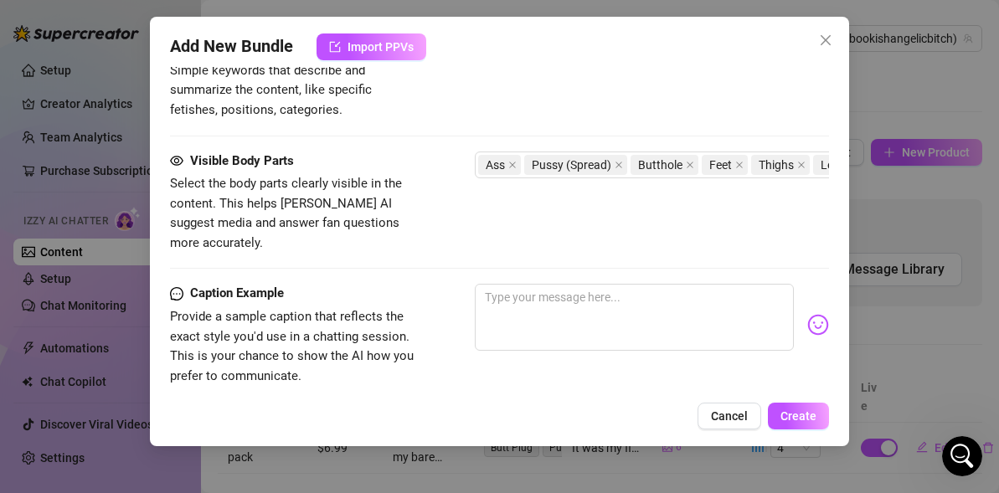
scroll to position [957, 0]
click at [543, 304] on textarea at bounding box center [634, 318] width 319 height 67
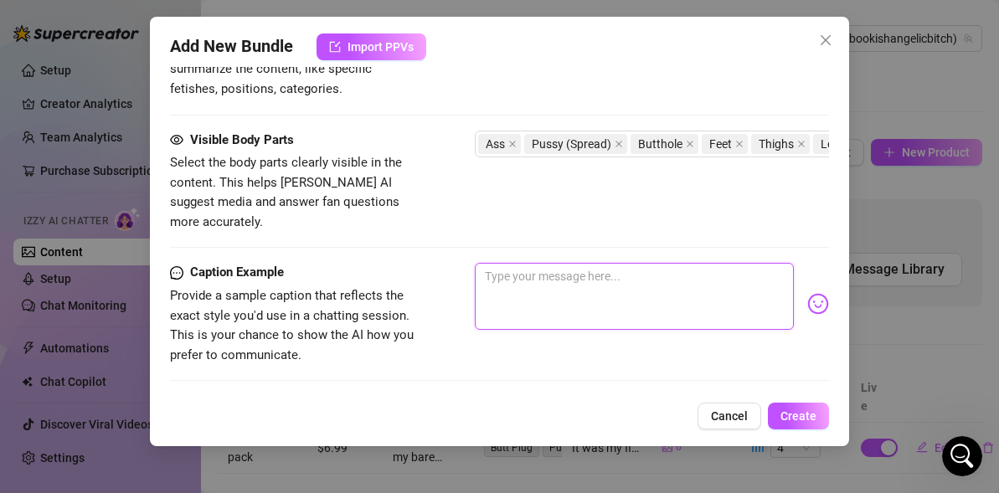
scroll to position [981, 0]
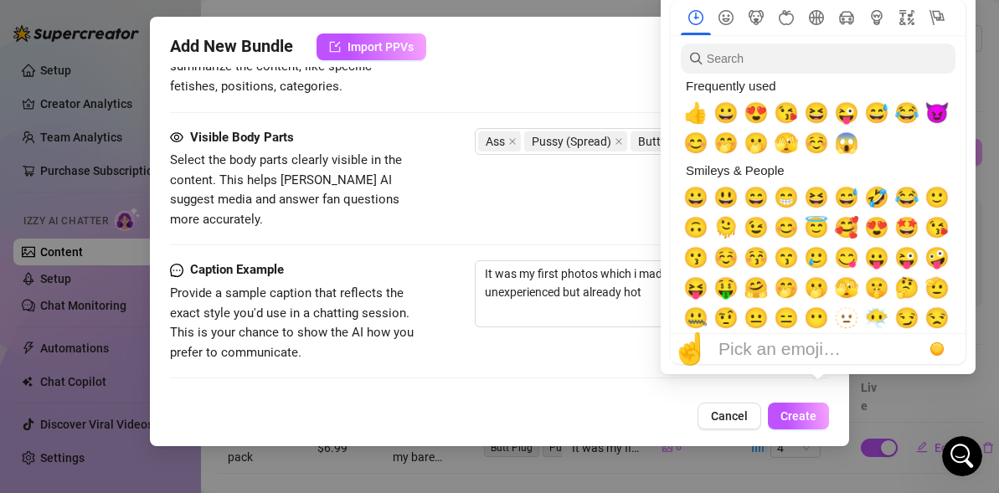
click at [815, 280] on span "🫢" at bounding box center [816, 287] width 25 height 23
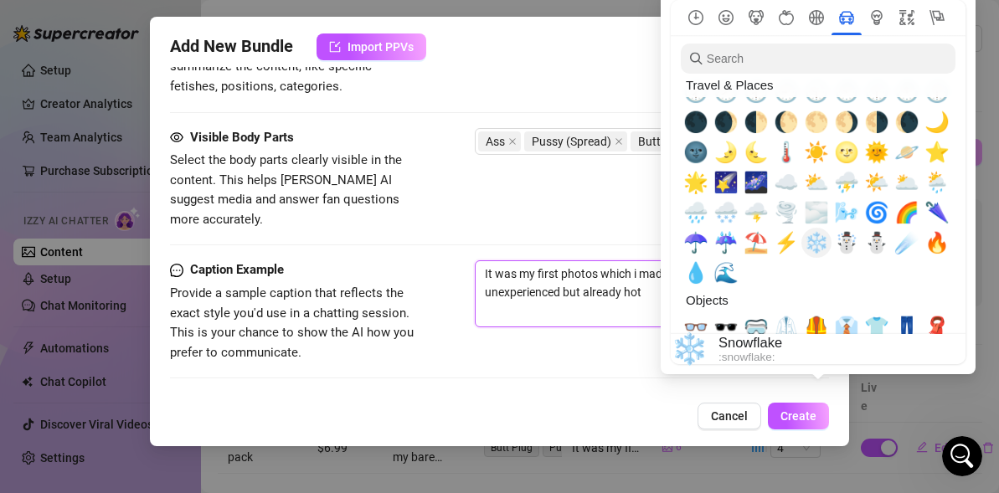
scroll to position [3758, 0]
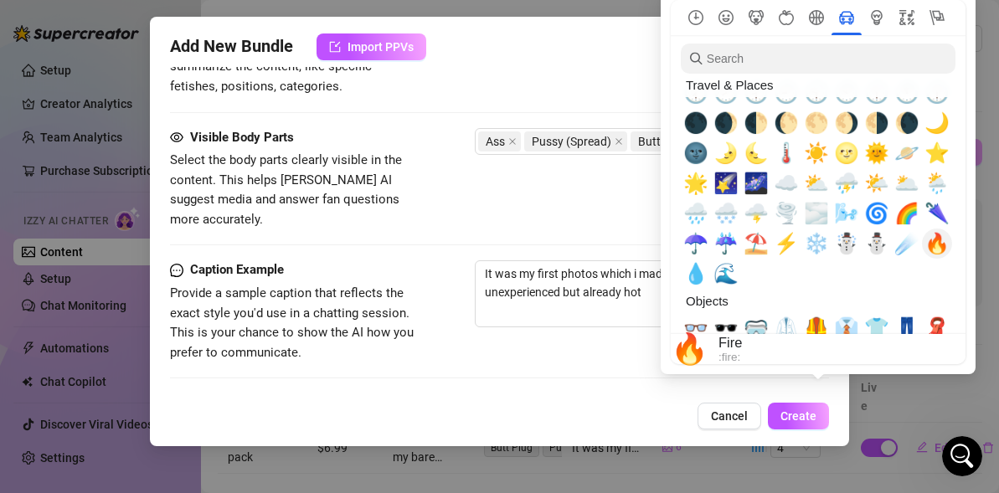
click at [941, 253] on span "🔥" at bounding box center [936, 243] width 25 height 23
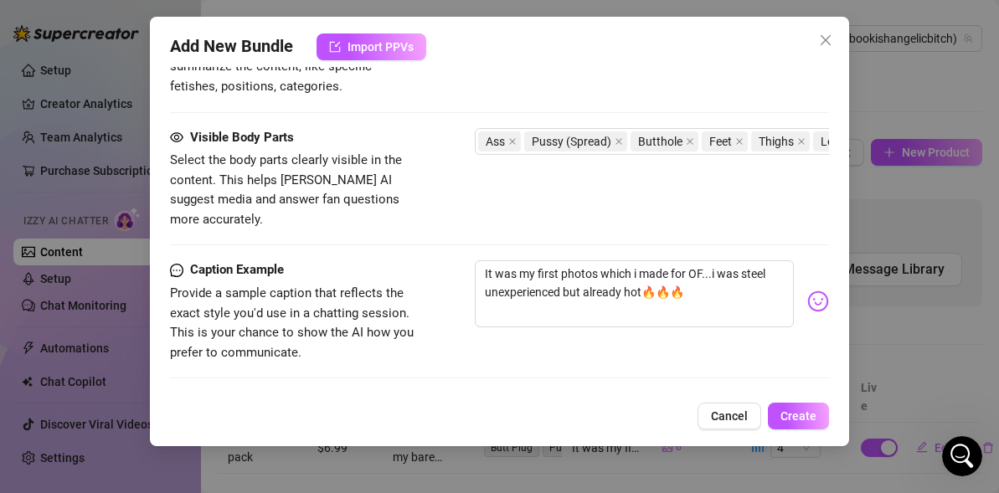
click at [624, 315] on div "It was my first photos which i made for OF...i was steel unexperienced but alre…" at bounding box center [652, 301] width 354 height 82
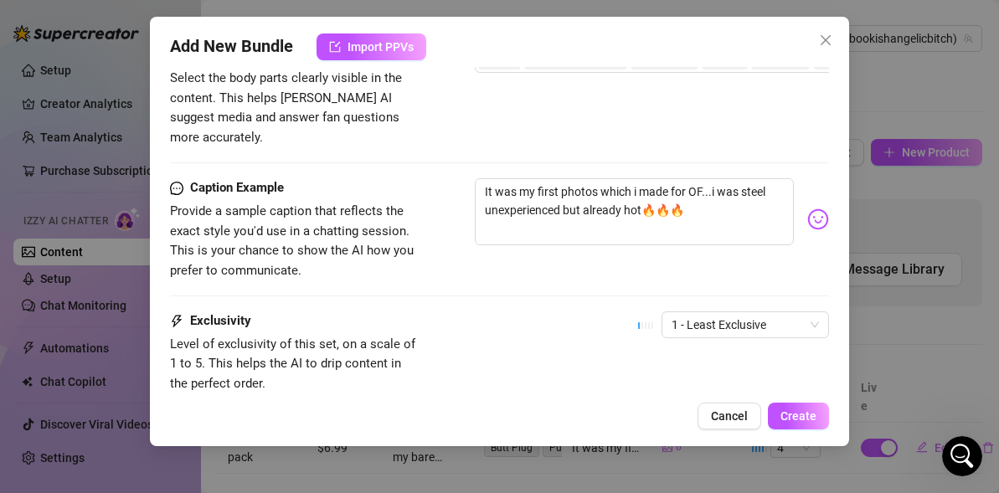
scroll to position [1170, 0]
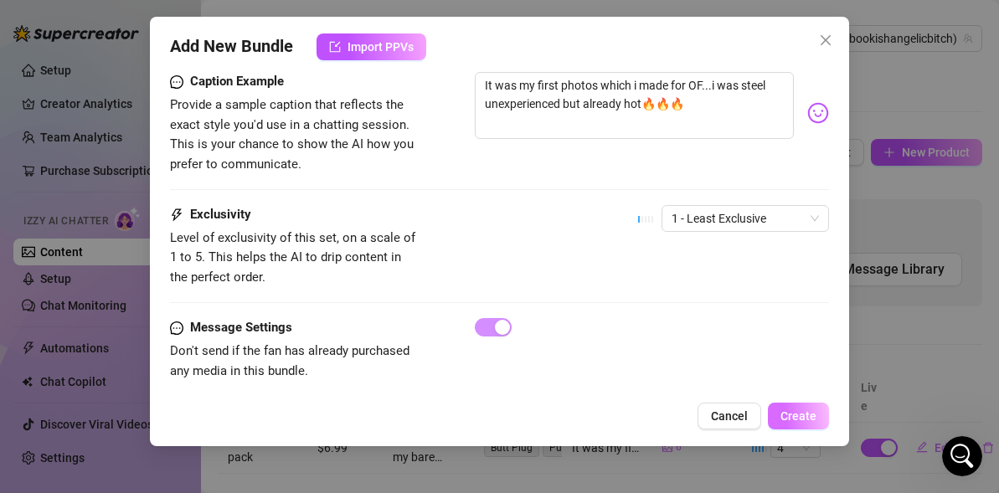
click at [797, 412] on span "Create" at bounding box center [798, 415] width 36 height 13
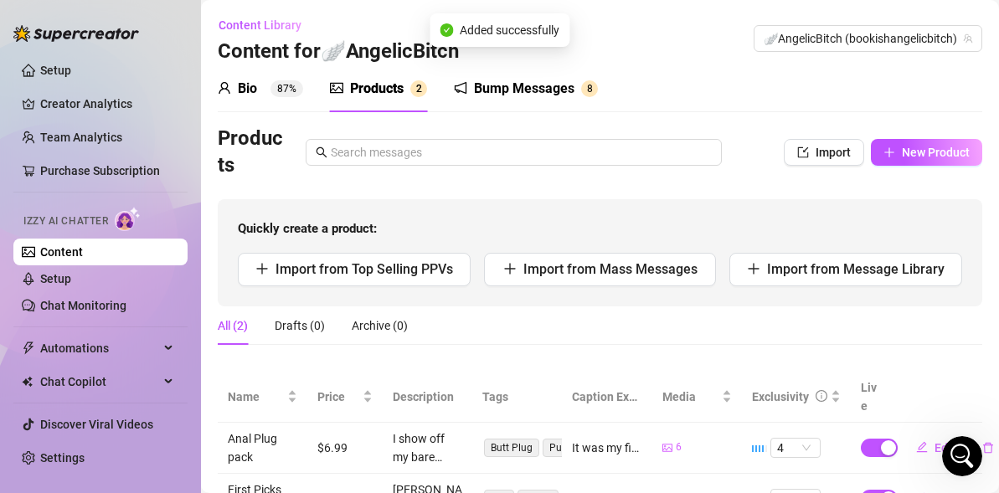
scroll to position [63, 0]
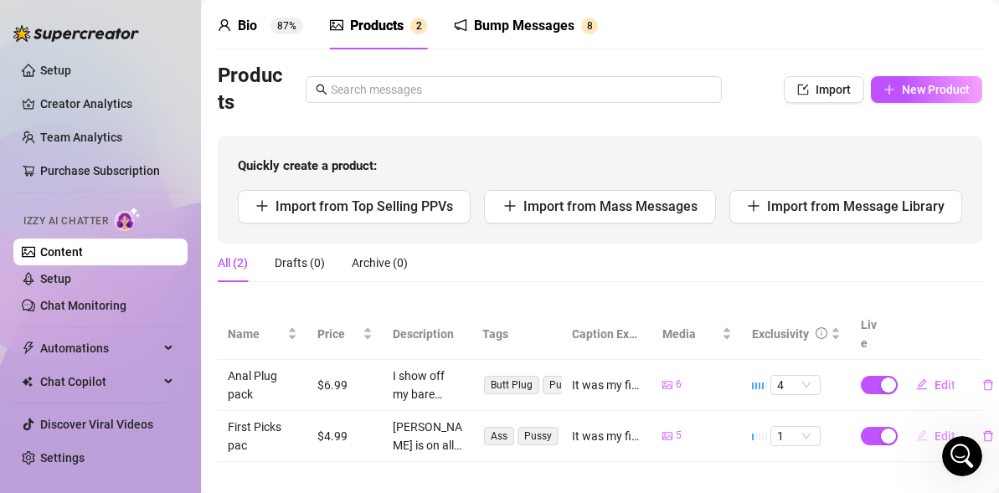
click at [949, 429] on span "Edit" at bounding box center [944, 435] width 21 height 13
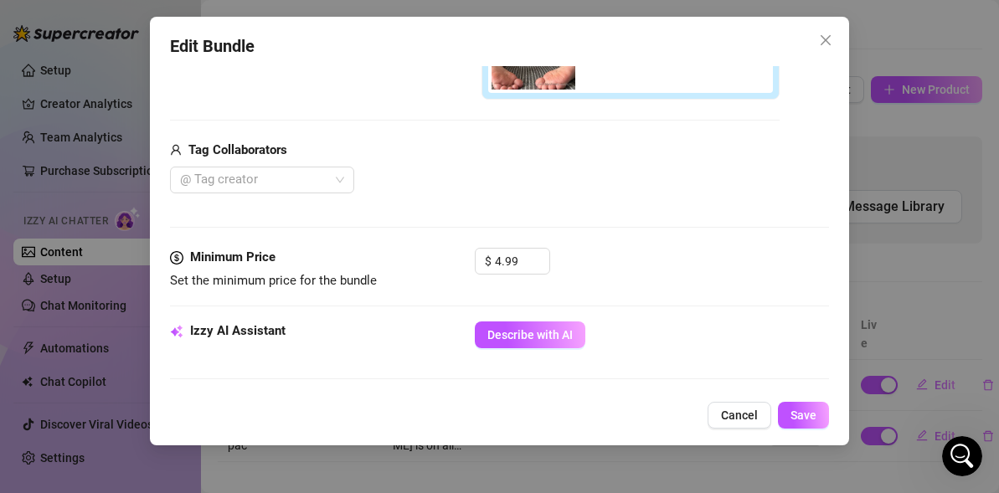
scroll to position [678, 0]
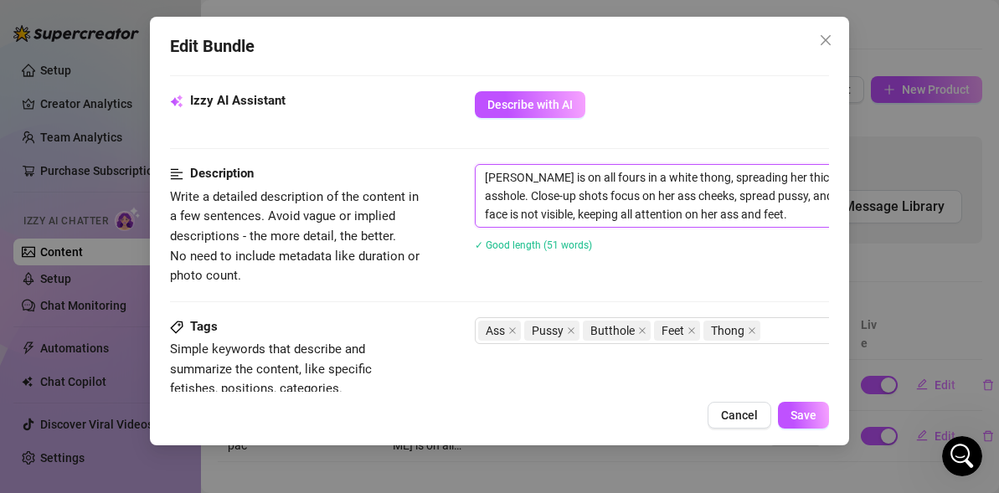
click at [527, 176] on textarea "[PERSON_NAME] is on all fours in a white thong, spreading her thick ass to show…" at bounding box center [768, 196] width 584 height 62
click at [493, 172] on textarea "is on all fours in a white thong, spreading her thick ass to show off her pussy…" at bounding box center [768, 196] width 584 height 62
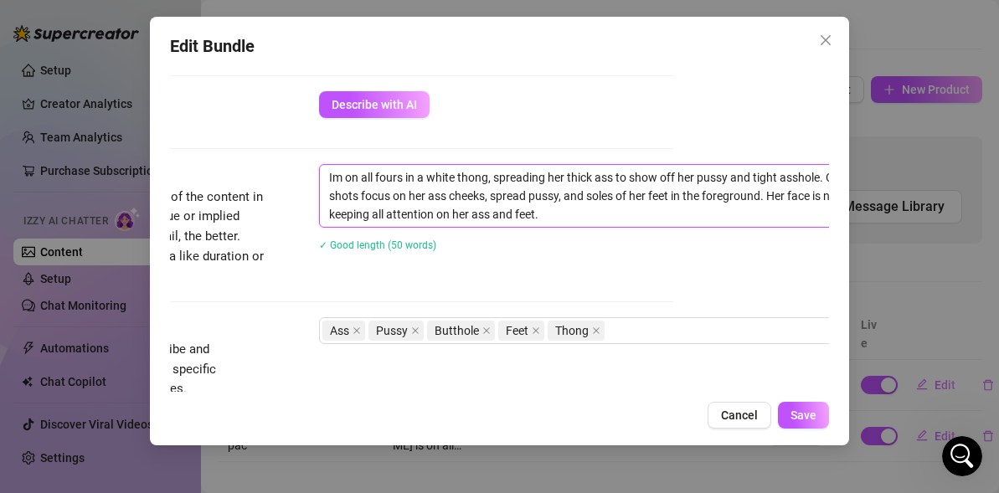
scroll to position [678, 167]
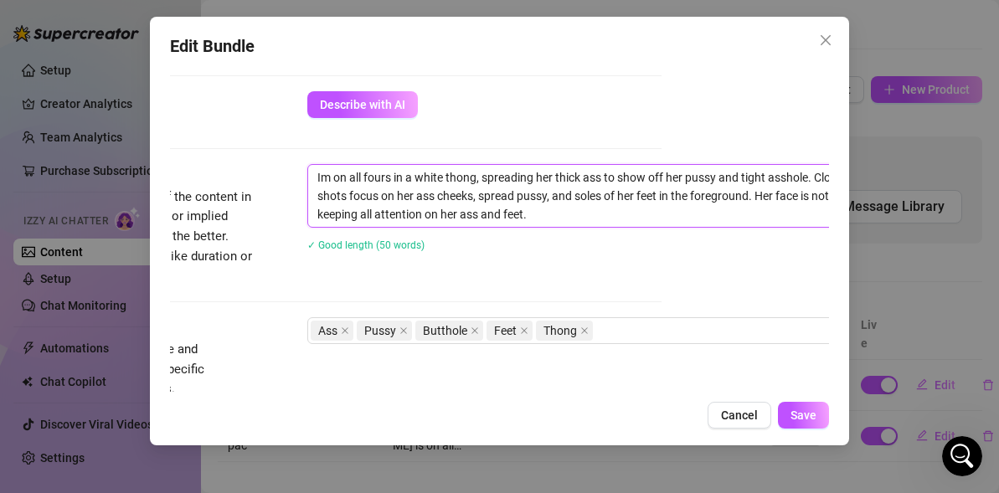
click at [553, 177] on textarea "Im on all fours in a white thong, spreading her thick ass to show off her pussy…" at bounding box center [600, 196] width 584 height 62
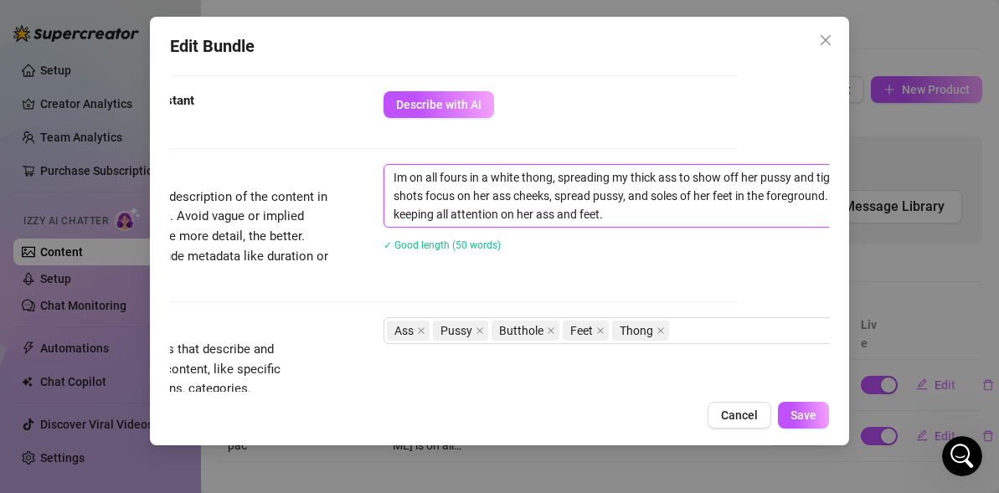
scroll to position [678, 120]
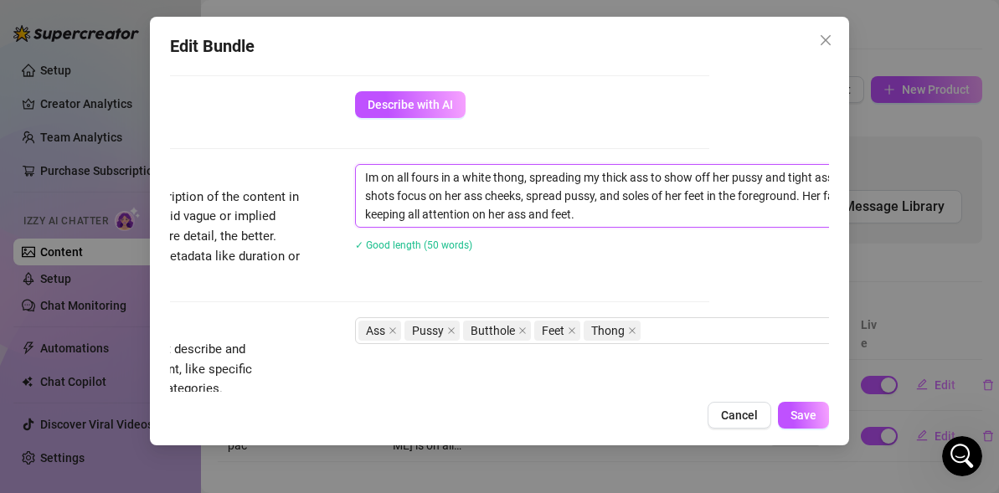
click at [462, 192] on textarea "Im on all fours in a white thong, spreading my thick ass to show off her pussy …" at bounding box center [648, 196] width 584 height 62
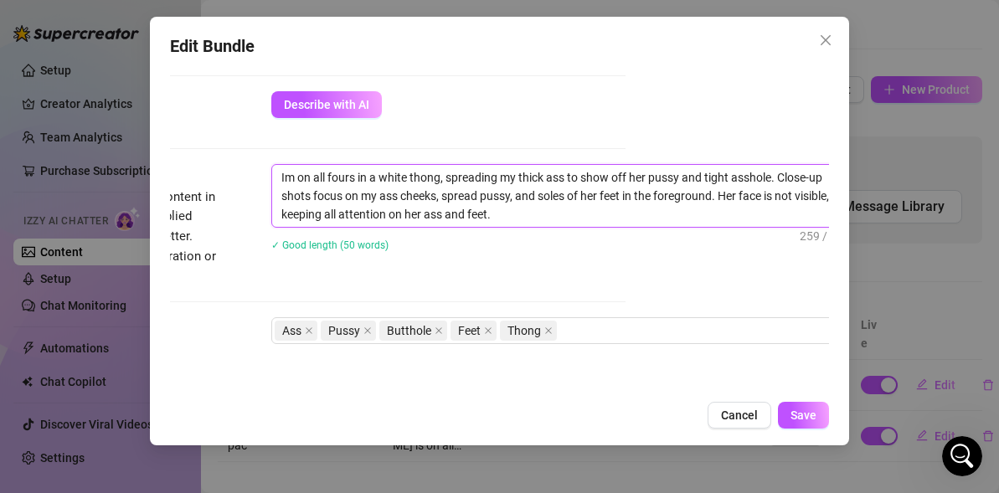
scroll to position [678, 206]
click at [599, 198] on textarea "Im on all fours in a white thong, spreading my thick ass to show off her pussy …" at bounding box center [562, 196] width 584 height 62
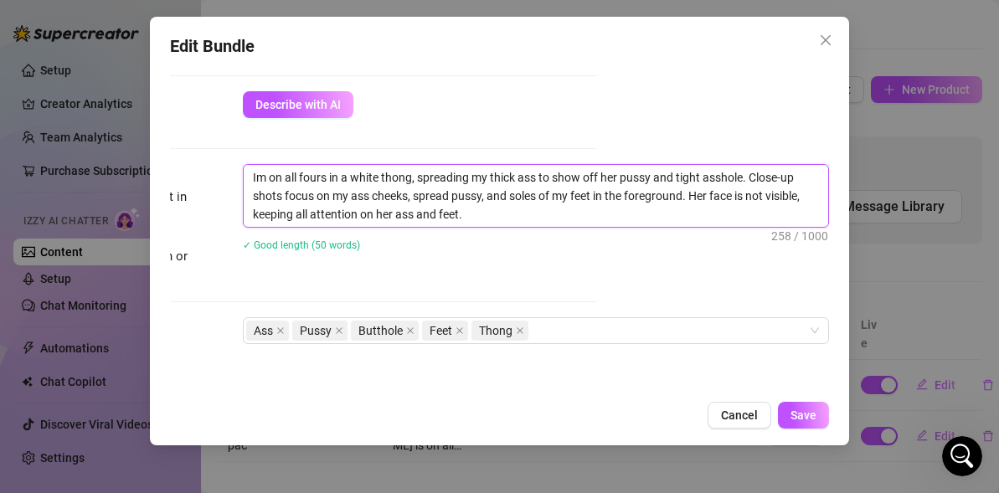
click at [711, 199] on textarea "Im on all fours in a white thong, spreading my thick ass to show off her pussy …" at bounding box center [536, 196] width 584 height 62
drag, startPoint x: 580, startPoint y: 225, endPoint x: 693, endPoint y: 192, distance: 117.9
click at [693, 192] on textarea "Im on all fours in a white thong, spreading my thick ass to show off her pussy …" at bounding box center [536, 196] width 584 height 62
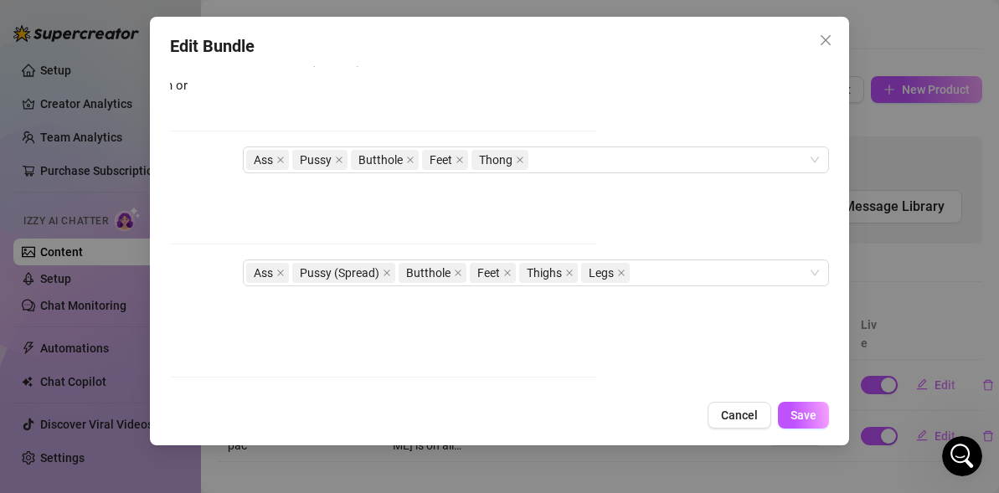
scroll to position [1169, 232]
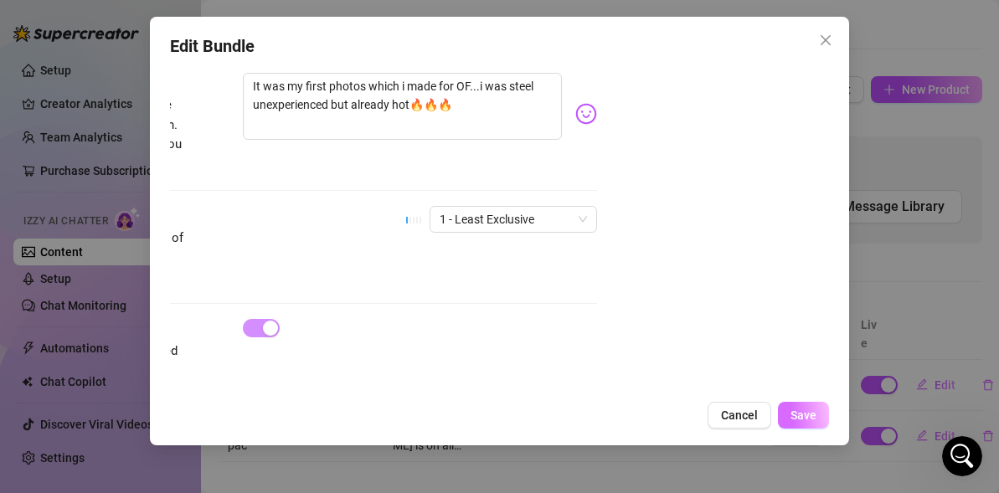
click at [815, 414] on span "Save" at bounding box center [803, 415] width 26 height 13
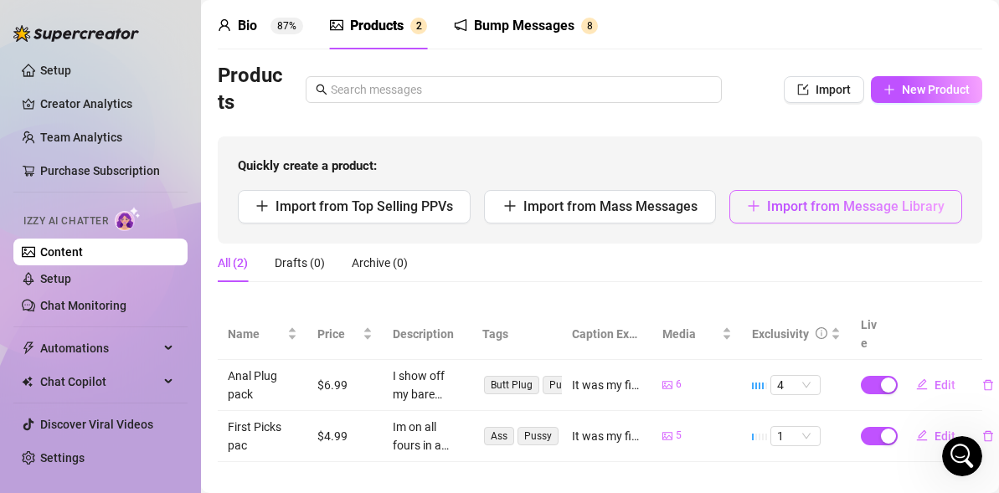
click at [805, 220] on button "Import from Message Library" at bounding box center [845, 206] width 233 height 33
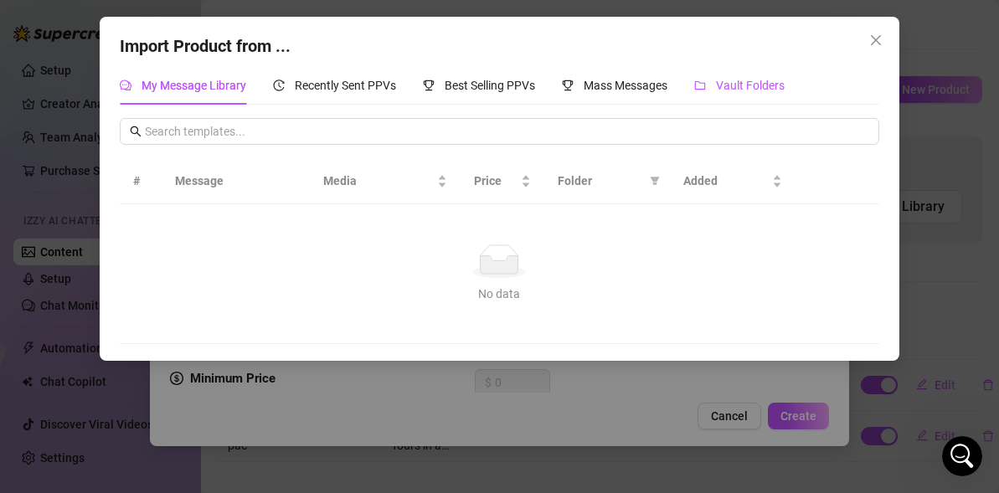
click at [722, 81] on span "Vault Folders" at bounding box center [750, 85] width 69 height 13
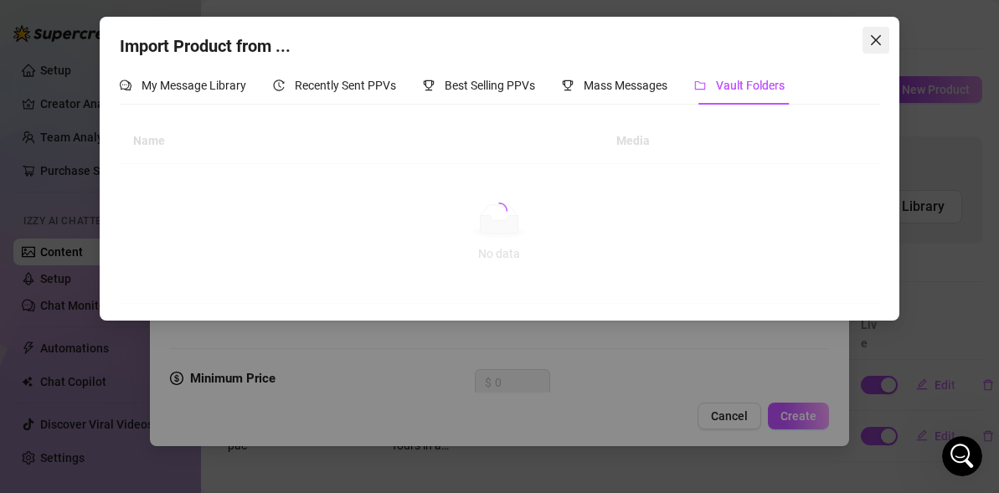
click at [874, 46] on icon "close" at bounding box center [875, 39] width 13 height 13
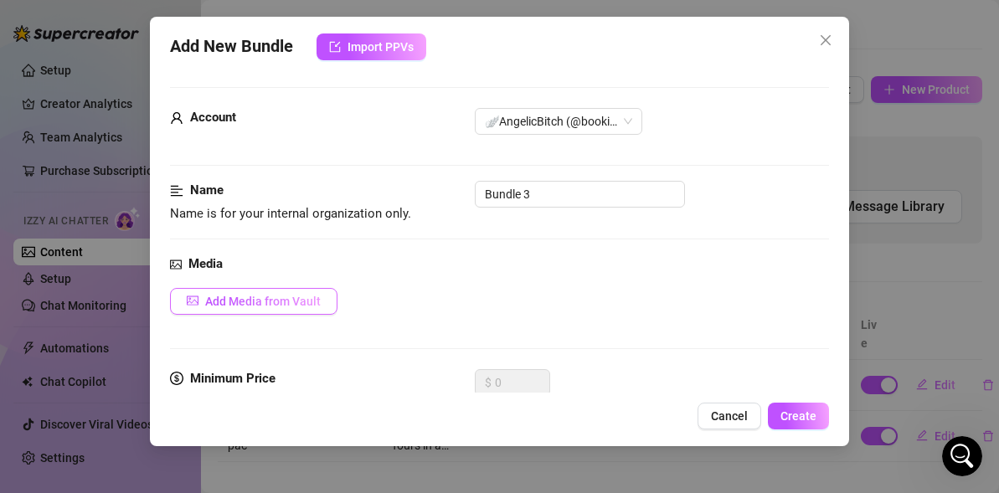
click at [289, 288] on button "Add Media from Vault" at bounding box center [253, 301] width 167 height 27
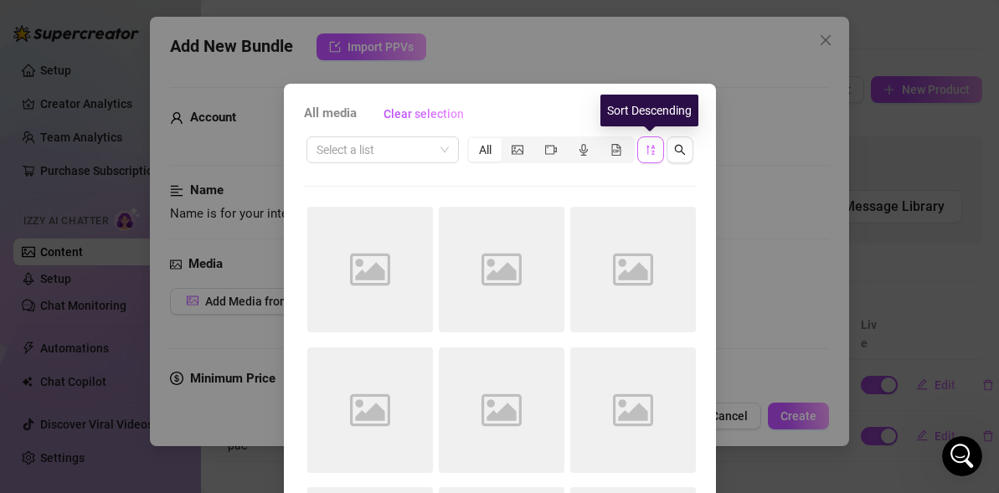
click at [651, 143] on span "button" at bounding box center [651, 149] width 12 height 13
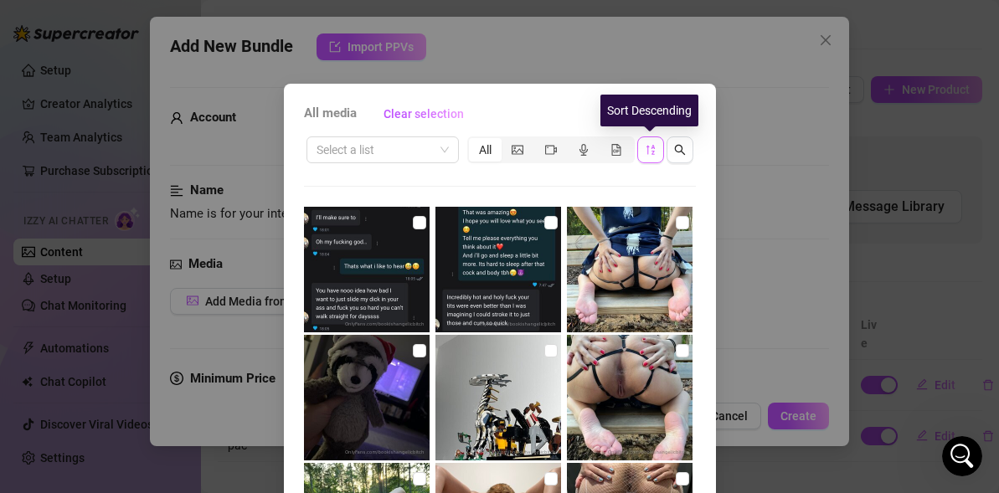
click at [651, 143] on span "button" at bounding box center [651, 149] width 12 height 13
click at [663, 144] on button "button" at bounding box center [650, 149] width 27 height 27
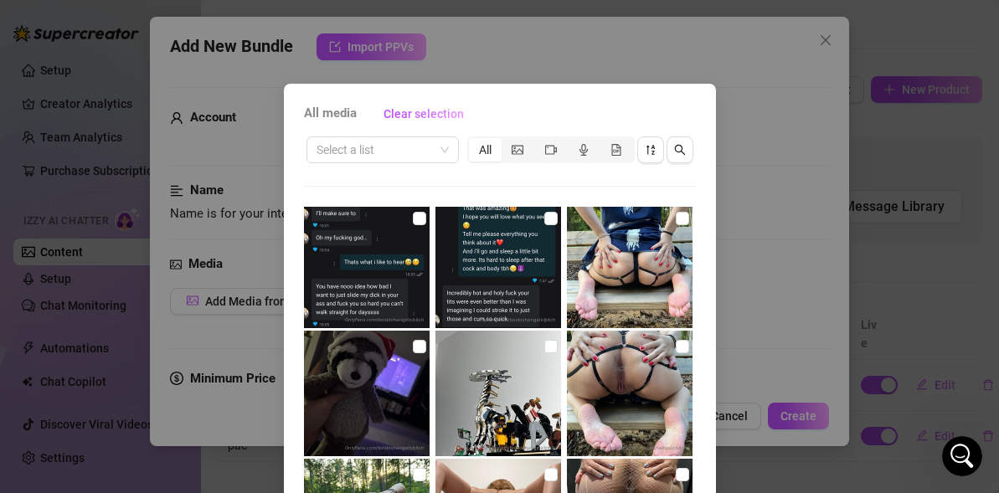
scroll to position [0, 0]
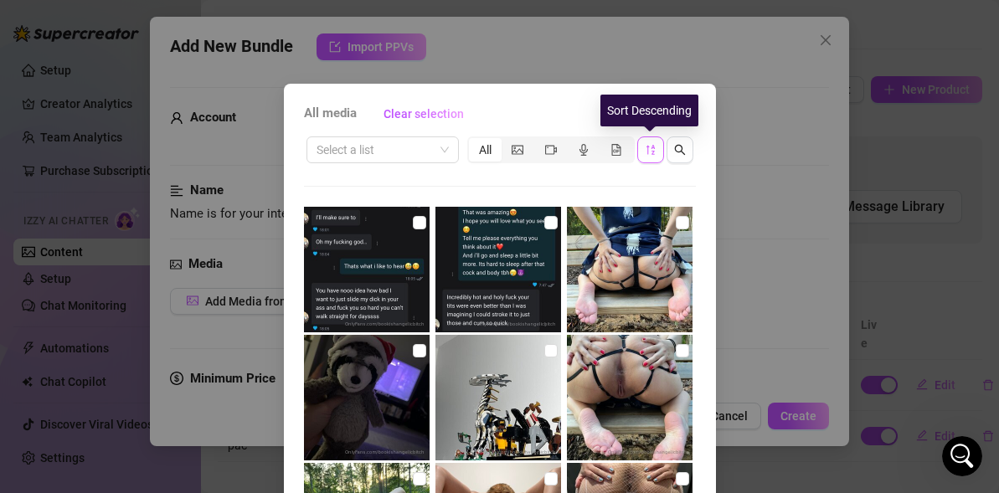
click at [650, 151] on icon "sort-descending" at bounding box center [651, 150] width 12 height 12
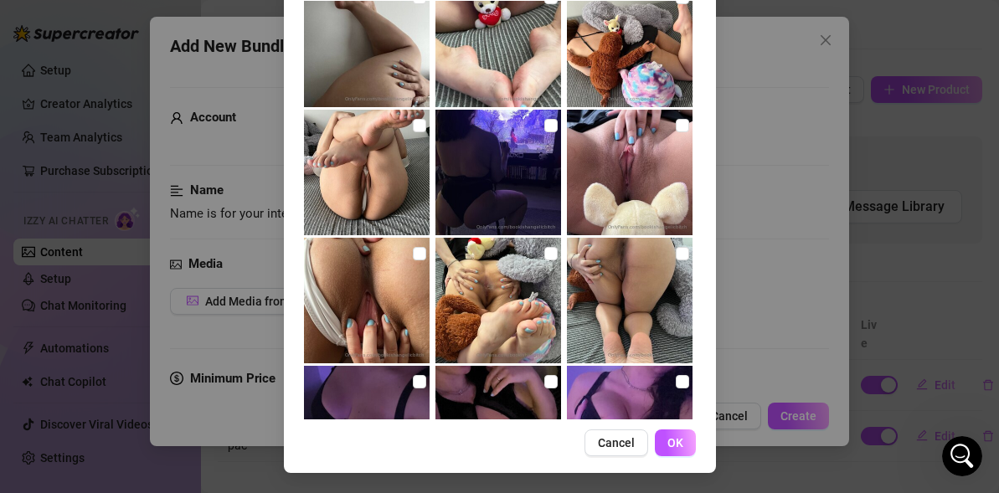
scroll to position [786, 0]
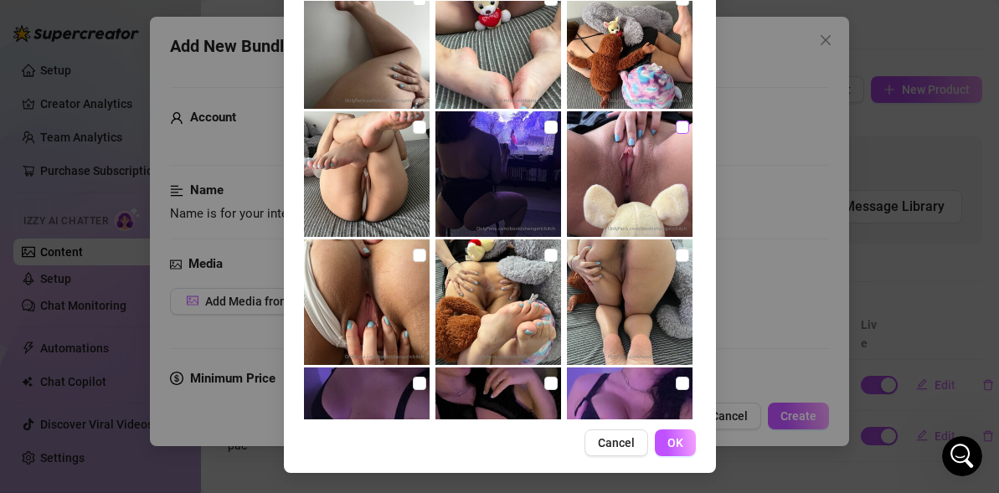
click at [676, 126] on input "checkbox" at bounding box center [682, 127] width 13 height 13
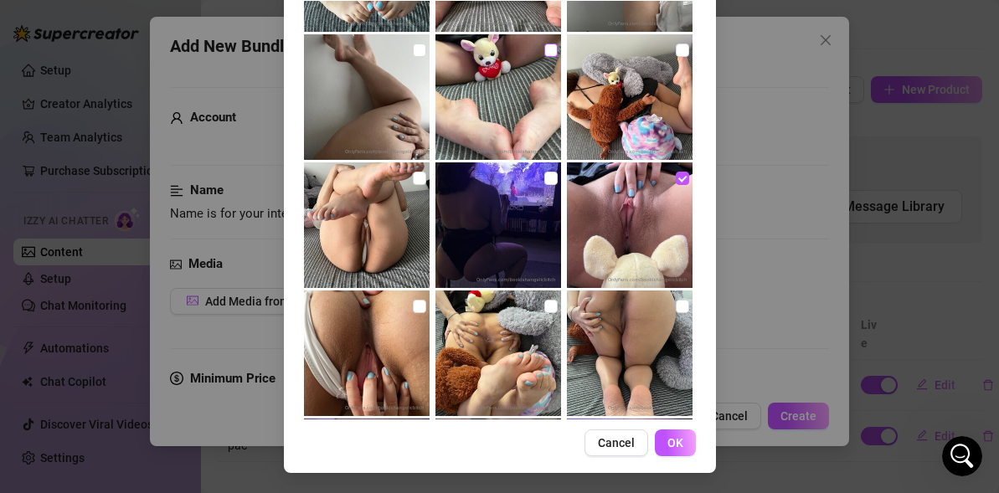
click at [551, 48] on input "checkbox" at bounding box center [550, 50] width 13 height 13
click at [682, 178] on input "checkbox" at bounding box center [682, 178] width 13 height 13
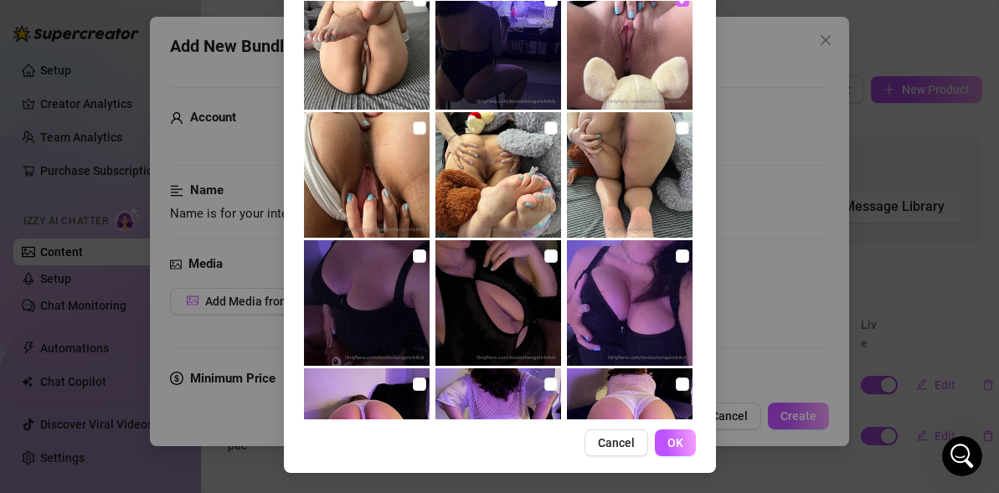
scroll to position [913, 0]
click at [415, 130] on input "checkbox" at bounding box center [419, 127] width 13 height 13
click at [551, 131] on input "checkbox" at bounding box center [550, 127] width 13 height 13
click at [682, 126] on input "checkbox" at bounding box center [682, 127] width 13 height 13
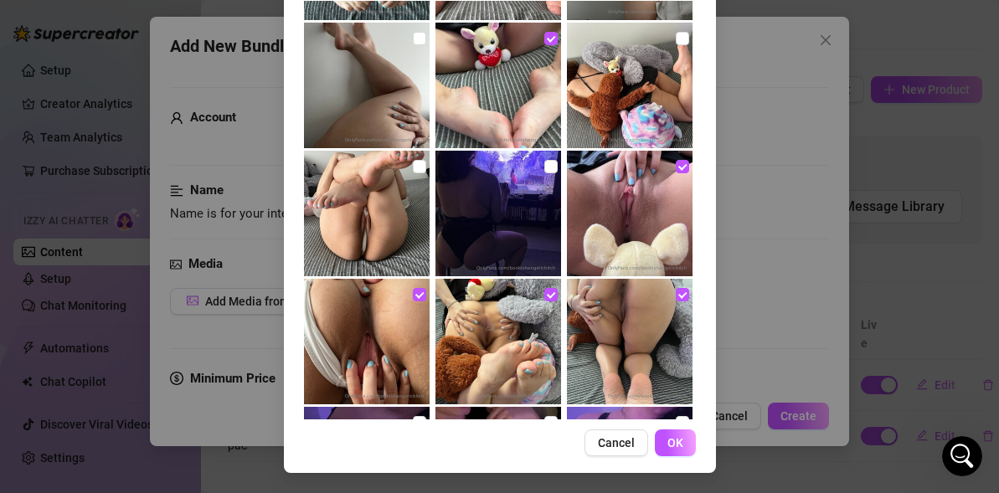
scroll to position [748, 0]
click at [670, 448] on span "OK" at bounding box center [675, 442] width 16 height 13
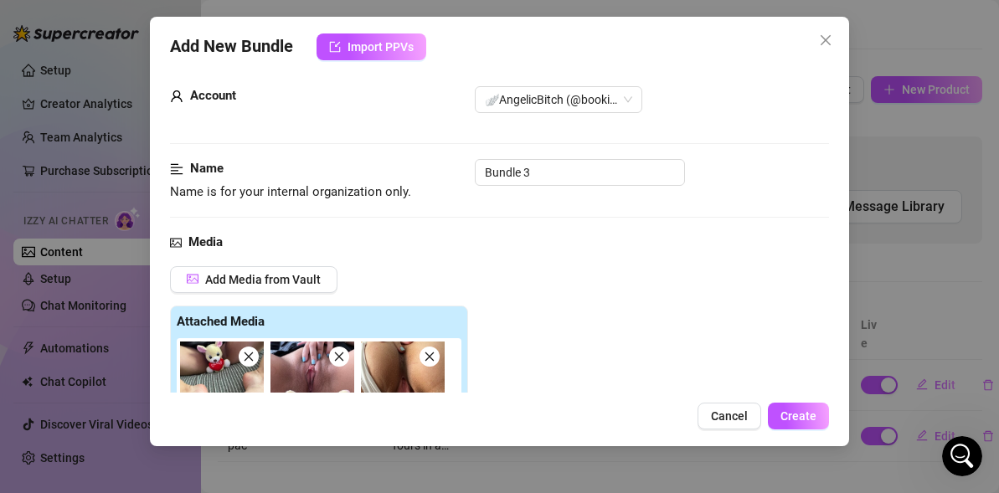
scroll to position [0, 0]
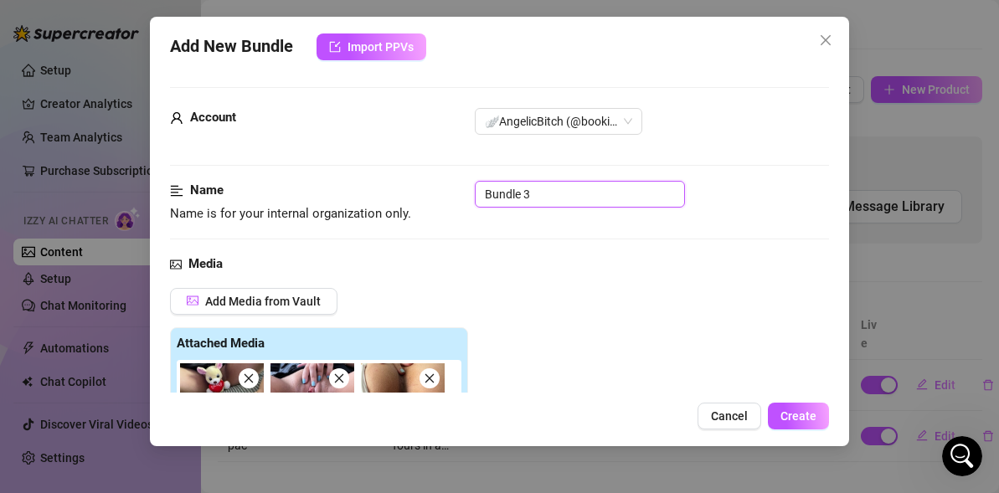
drag, startPoint x: 548, startPoint y: 191, endPoint x: 254, endPoint y: 181, distance: 294.0
click at [260, 181] on div "Name Name is for your internal organization only. Bundle 3" at bounding box center [499, 202] width 659 height 43
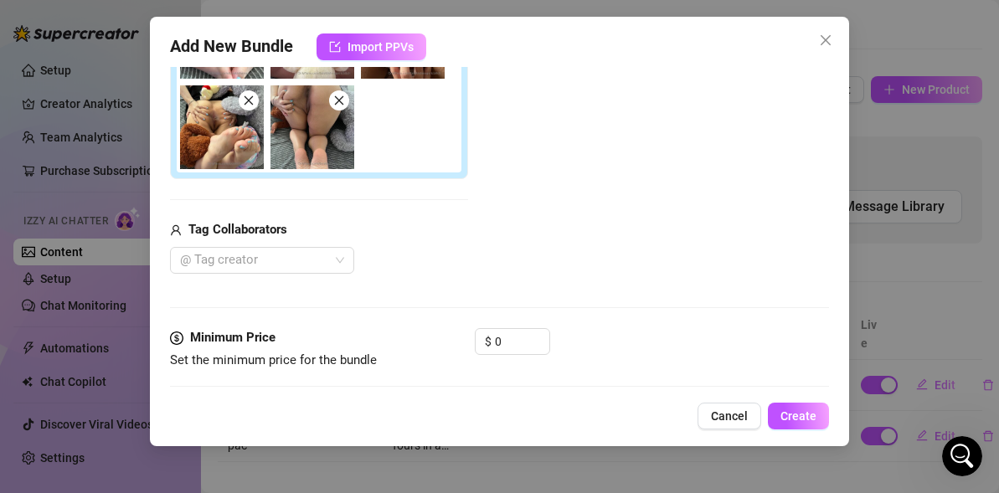
scroll to position [431, 0]
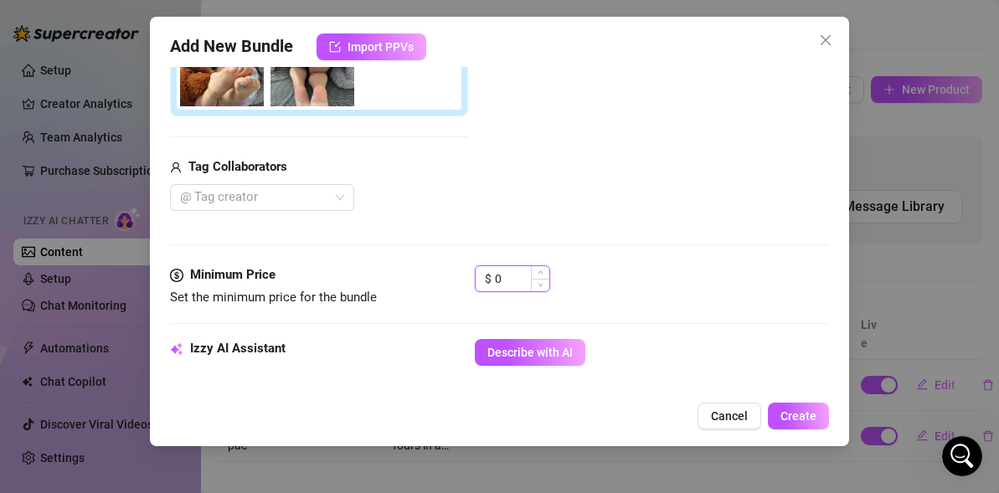
click at [527, 286] on input "0" at bounding box center [522, 278] width 54 height 25
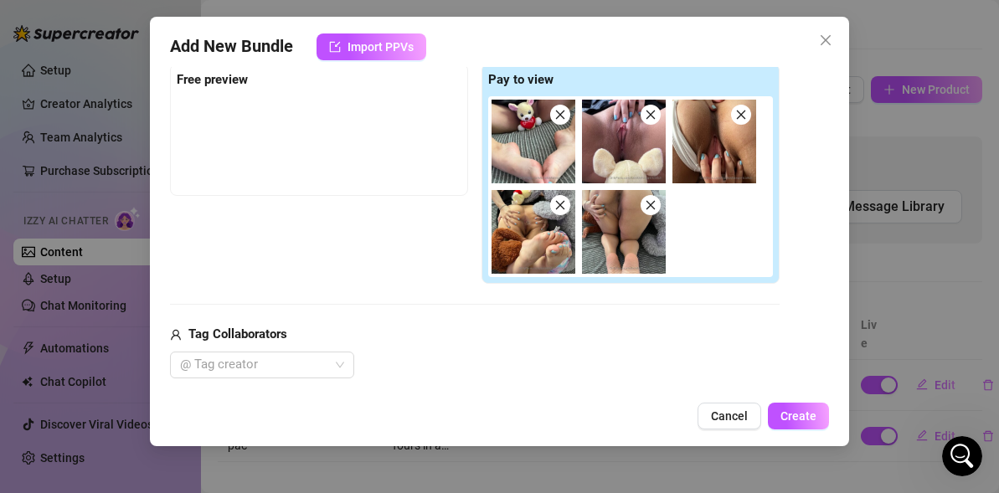
scroll to position [246, 0]
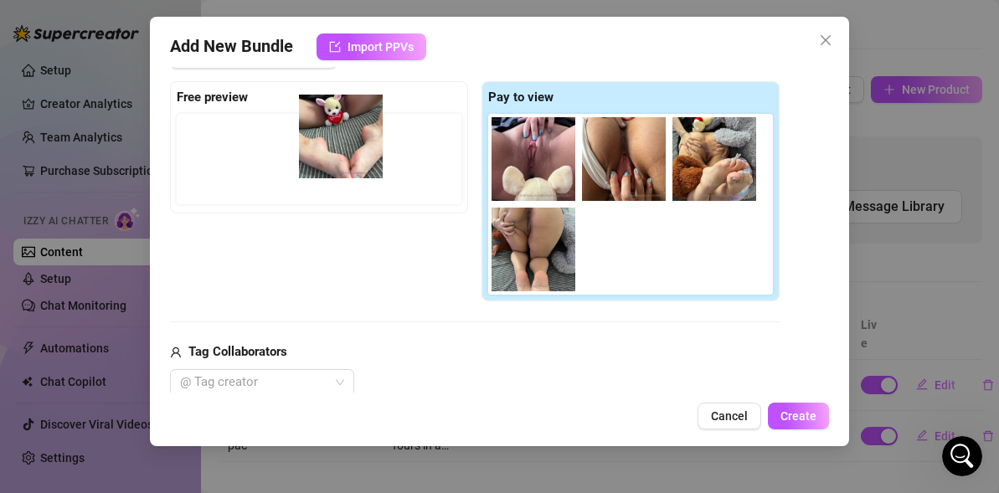
drag, startPoint x: 527, startPoint y: 167, endPoint x: 331, endPoint y: 142, distance: 198.2
click at [331, 142] on div "Free preview Pay to view" at bounding box center [474, 191] width 609 height 221
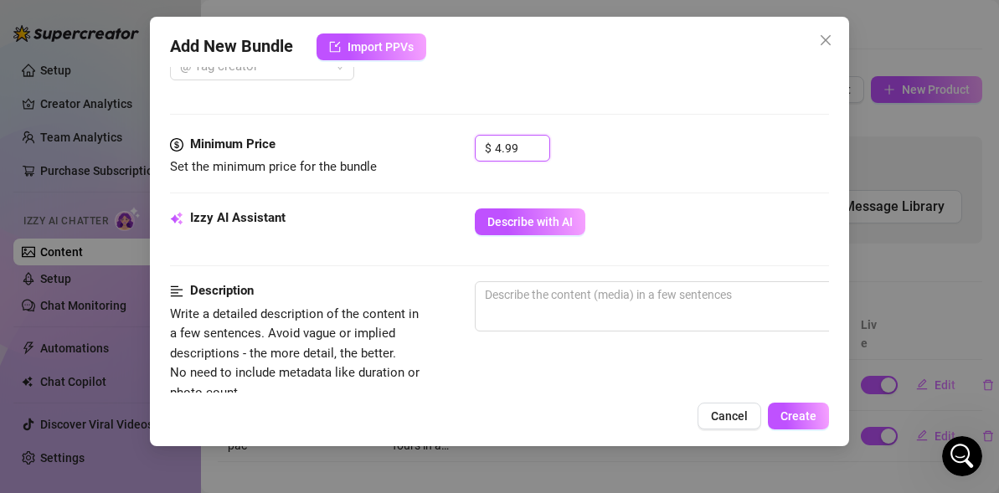
scroll to position [604, 0]
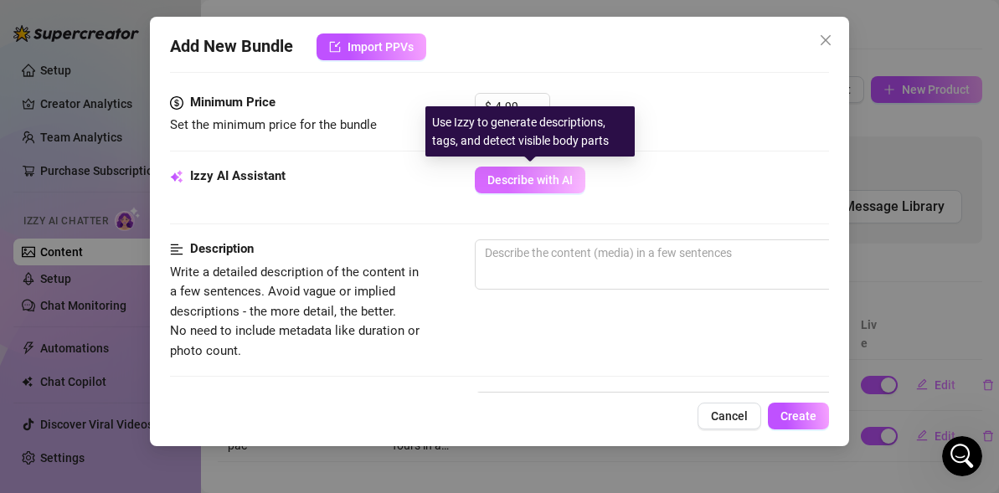
click at [529, 177] on span "Describe with AI" at bounding box center [529, 179] width 85 height 13
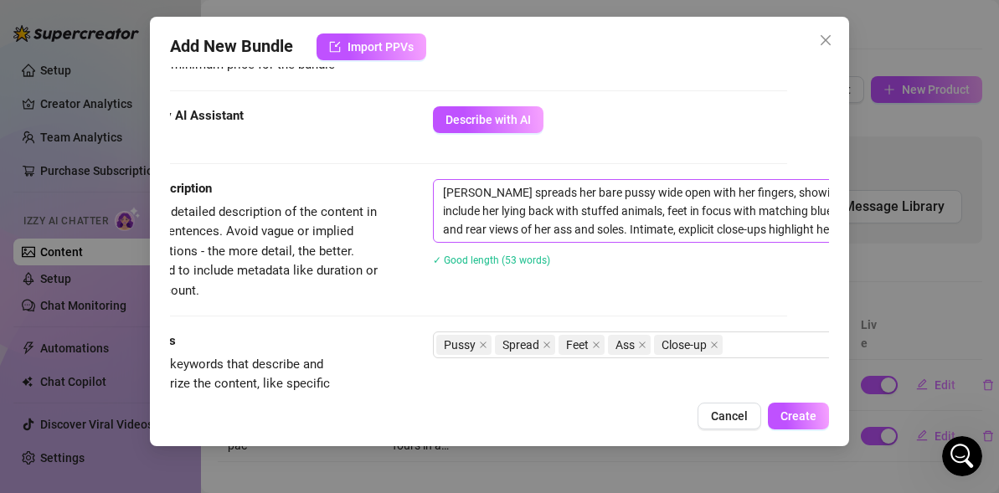
scroll to position [664, 0]
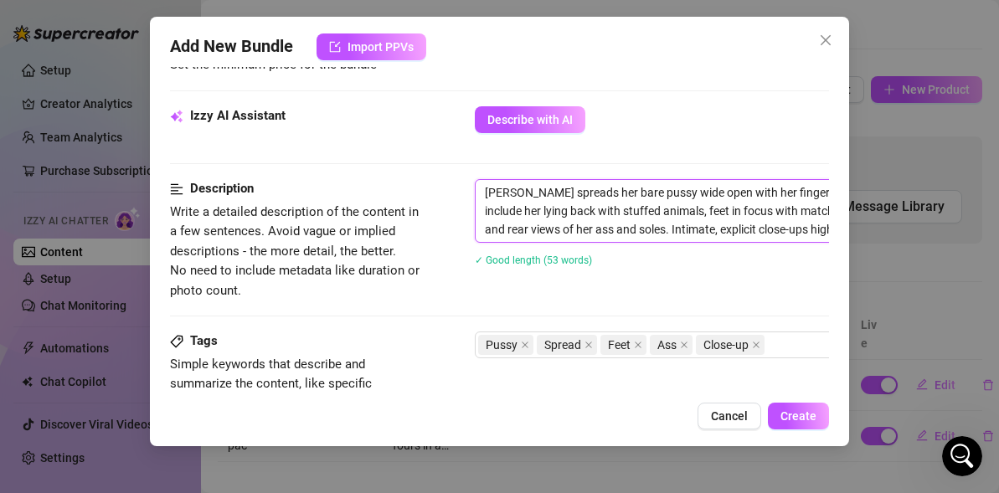
click at [531, 191] on textarea "[PERSON_NAME] spreads her bare pussy wide open with her fingers, showing every …" at bounding box center [768, 211] width 584 height 62
click at [532, 186] on textarea "I spreads her bare pussy wide open with her fingers, showing every detail up cl…" at bounding box center [768, 211] width 584 height 62
click at [543, 188] on textarea "I spread her bare pussy wide open with her fingers, showing every detail up clo…" at bounding box center [768, 211] width 584 height 62
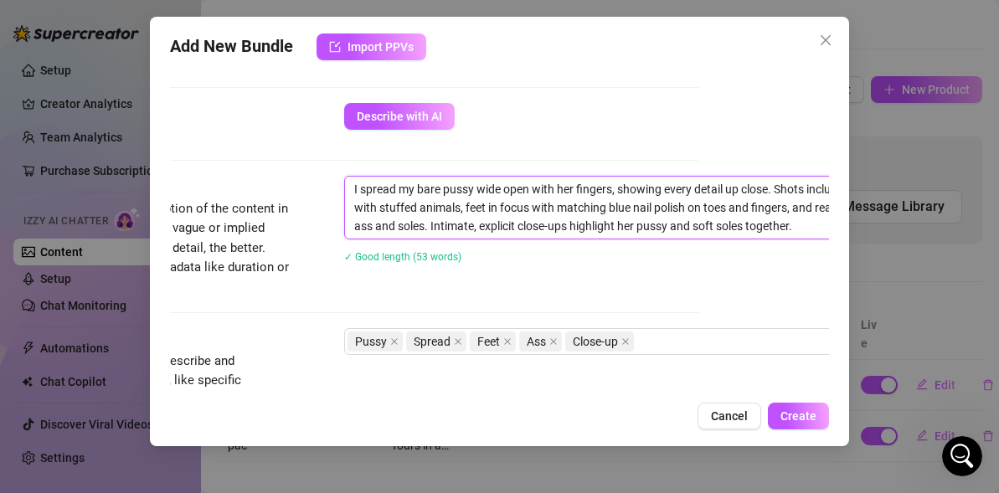
scroll to position [667, 193]
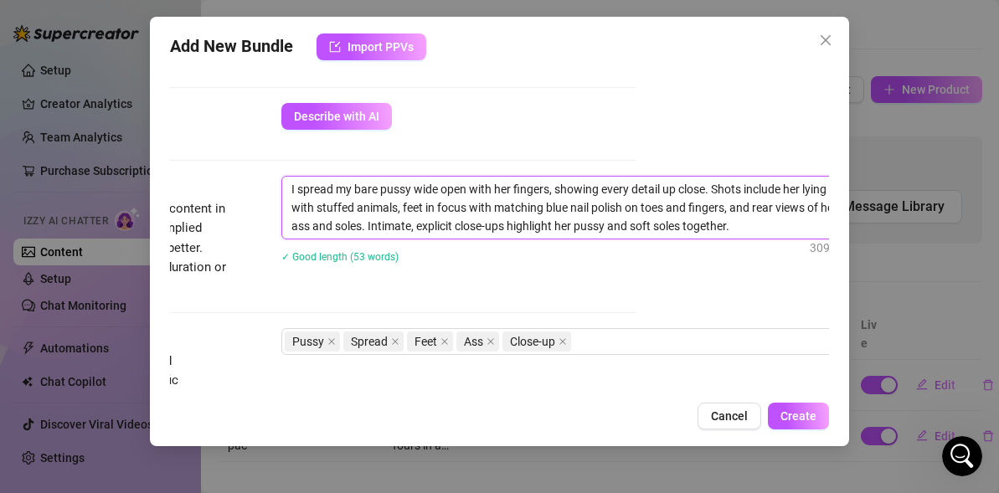
click at [512, 178] on textarea "I spread my bare pussy wide open with her fingers, showing every detail up clos…" at bounding box center [574, 208] width 584 height 62
click at [509, 189] on textarea "I spread my bare pussy wide open with her fingers, showing every detail up clos…" at bounding box center [574, 208] width 584 height 62
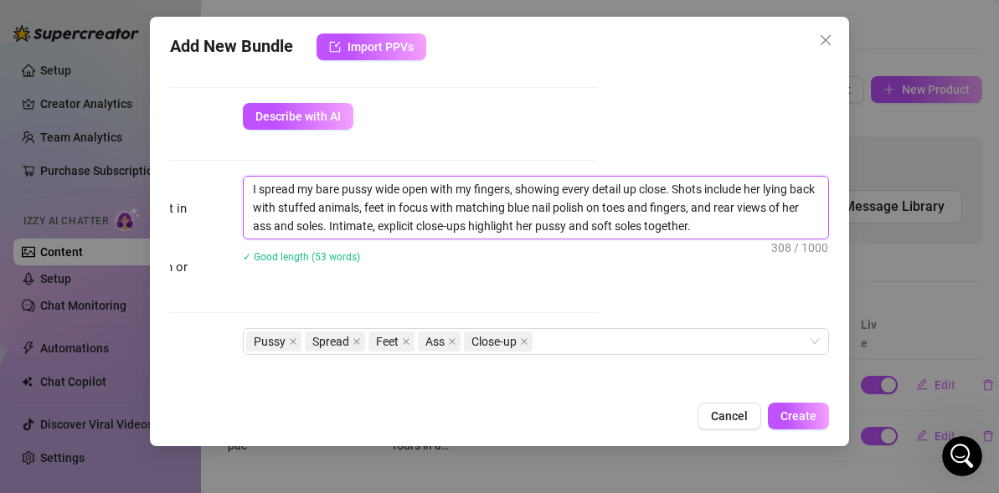
click at [671, 188] on textarea "I spread my bare pussy wide open with my fingers, showing every detail up close…" at bounding box center [536, 208] width 584 height 62
click at [763, 189] on textarea "I spread my bare pussy wide open with my fingers, showing every detail up close…" at bounding box center [536, 208] width 584 height 62
click at [270, 224] on textarea "I spread my bare pussy wide open with my fingers, showing every detail up close…" at bounding box center [536, 208] width 584 height 62
click at [555, 228] on textarea "I spread my bare pussy wide open with my fingers, showing every detail up close…" at bounding box center [536, 208] width 584 height 62
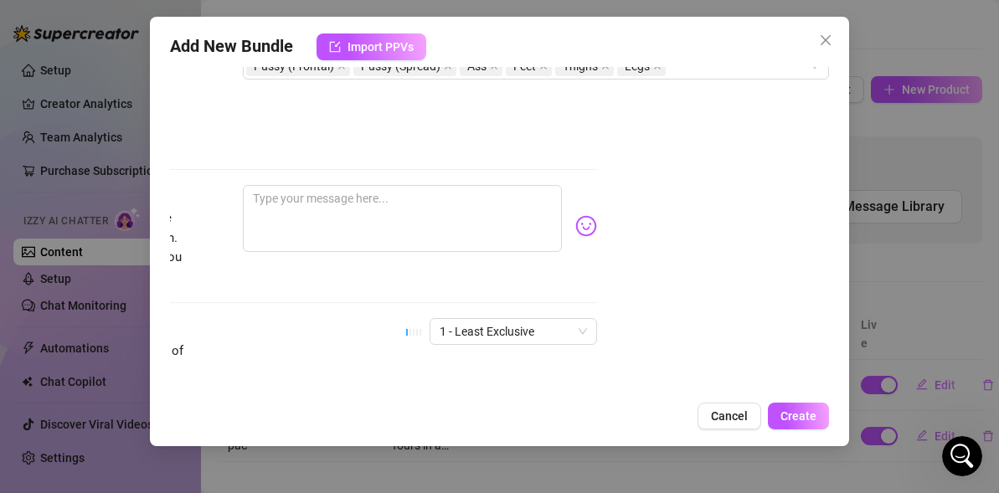
scroll to position [1057, 0]
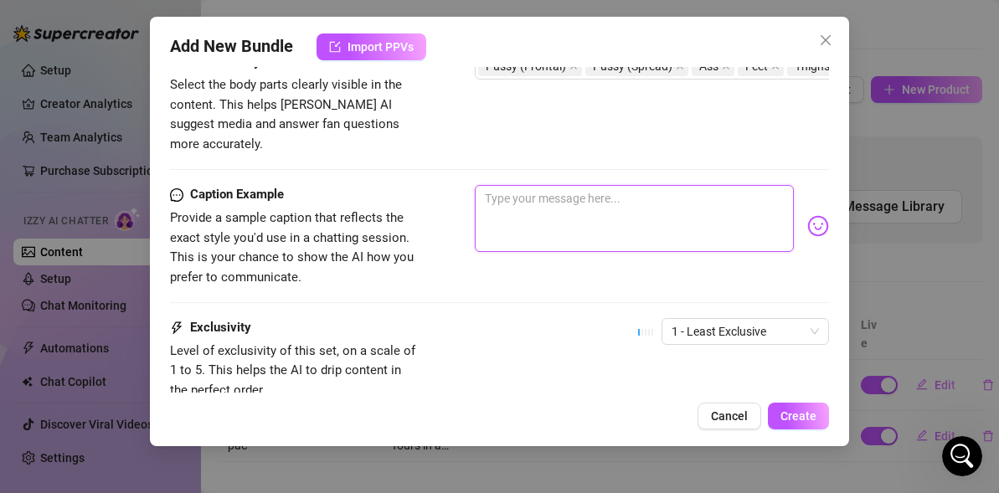
click at [543, 203] on textarea at bounding box center [634, 218] width 319 height 67
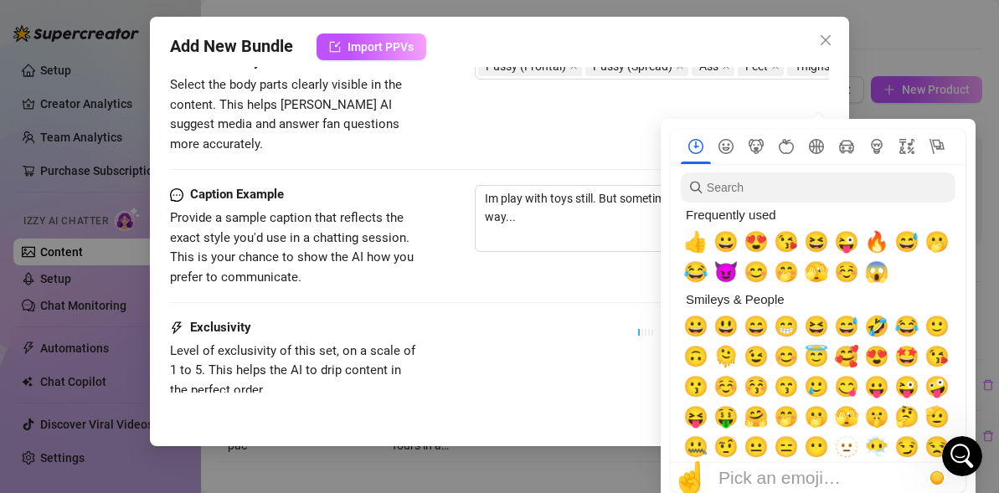
click at [825, 213] on div "Frequently used" at bounding box center [816, 215] width 271 height 24
click at [713, 267] on div "😈" at bounding box center [726, 272] width 30 height 30
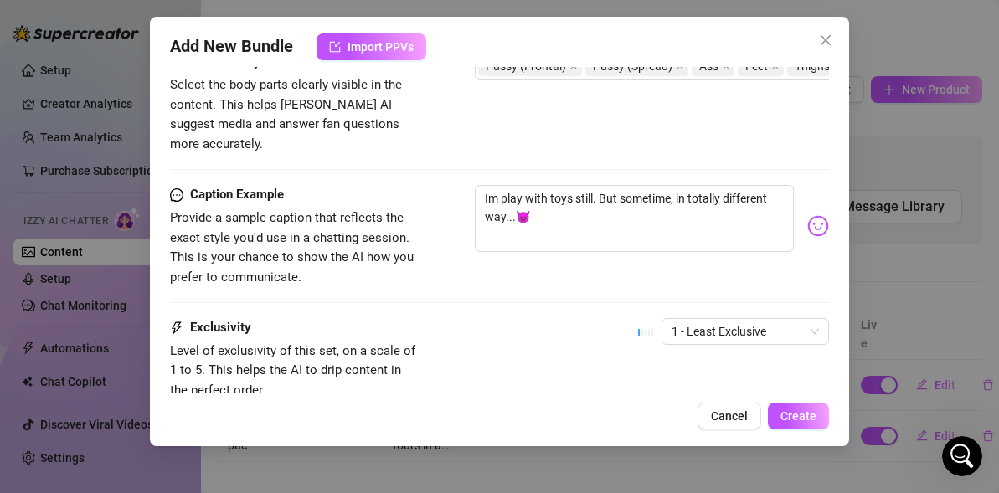
click at [548, 264] on div "Caption Example Provide a sample caption that reflects the exact style you'd us…" at bounding box center [499, 236] width 659 height 102
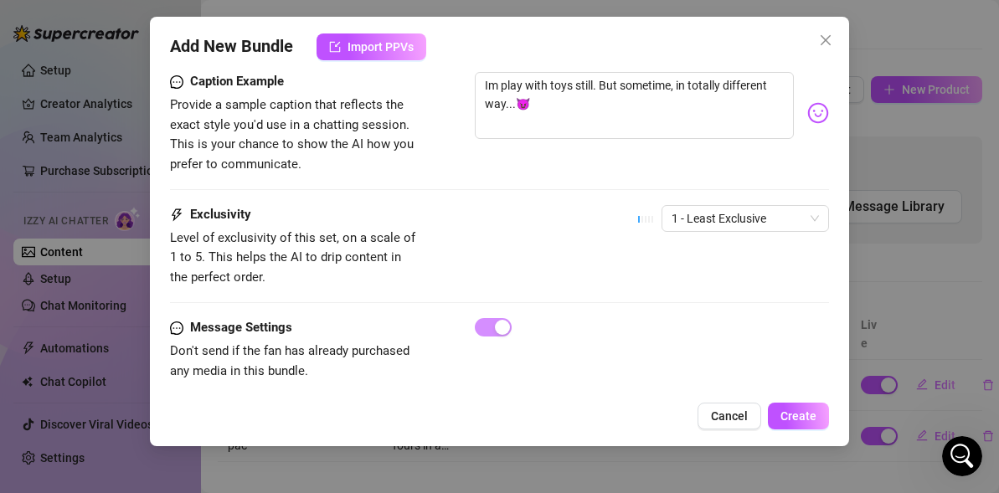
scroll to position [1169, 0]
click at [792, 414] on span "Create" at bounding box center [798, 415] width 36 height 13
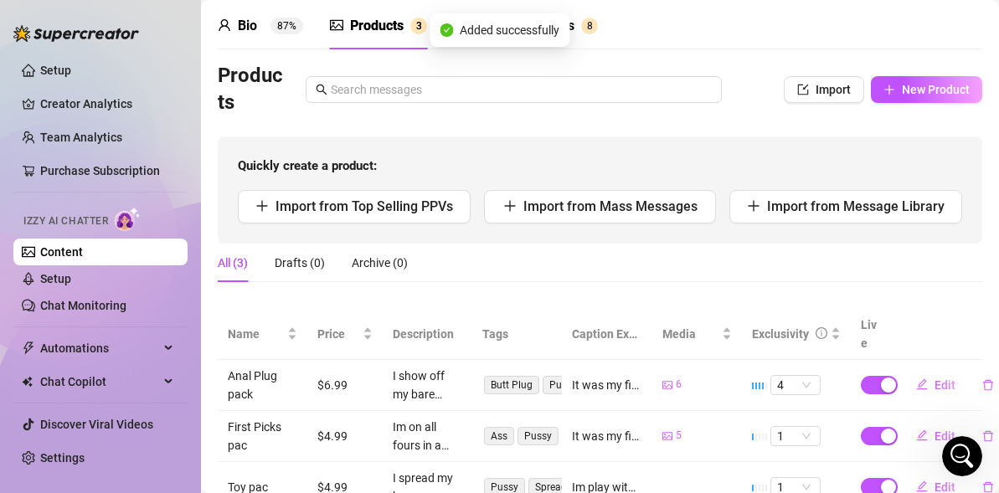
scroll to position [114, 0]
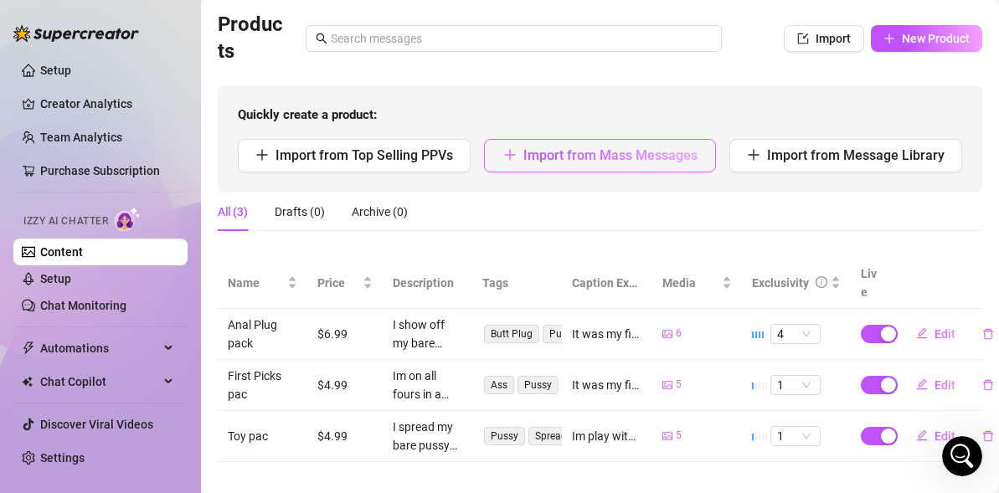
click at [524, 168] on button "Import from Mass Messages" at bounding box center [600, 155] width 233 height 33
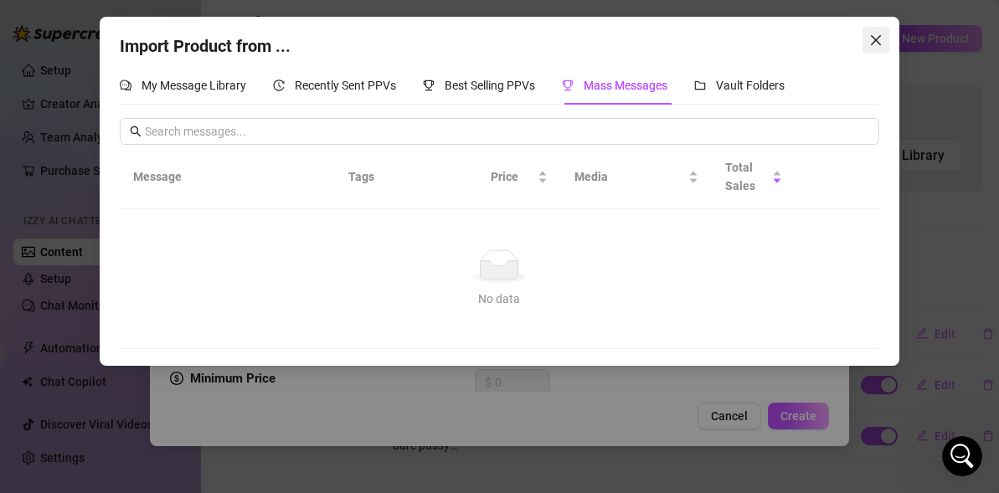
click at [883, 39] on span "Close" at bounding box center [875, 39] width 27 height 13
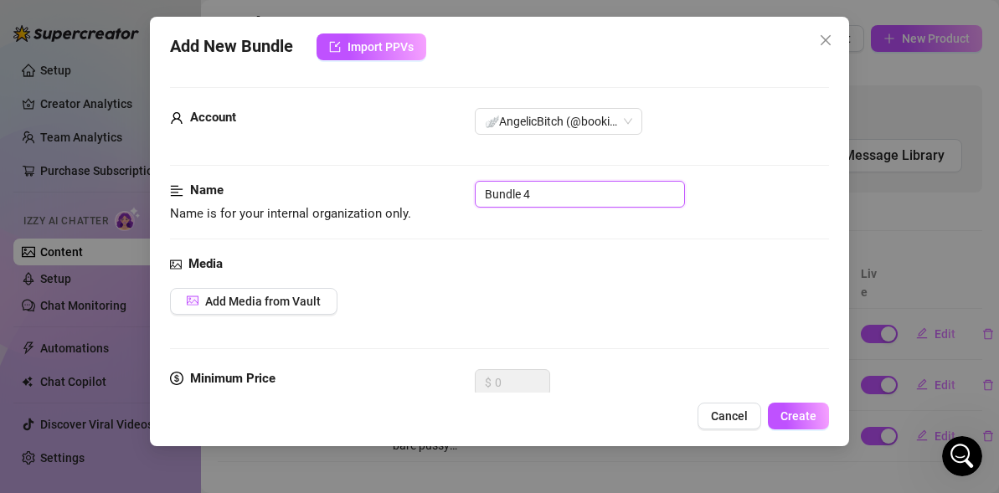
drag, startPoint x: 543, startPoint y: 194, endPoint x: 395, endPoint y: 194, distance: 148.2
click at [395, 194] on div "Name Name is for your internal organization only. Bundle 4" at bounding box center [499, 202] width 659 height 43
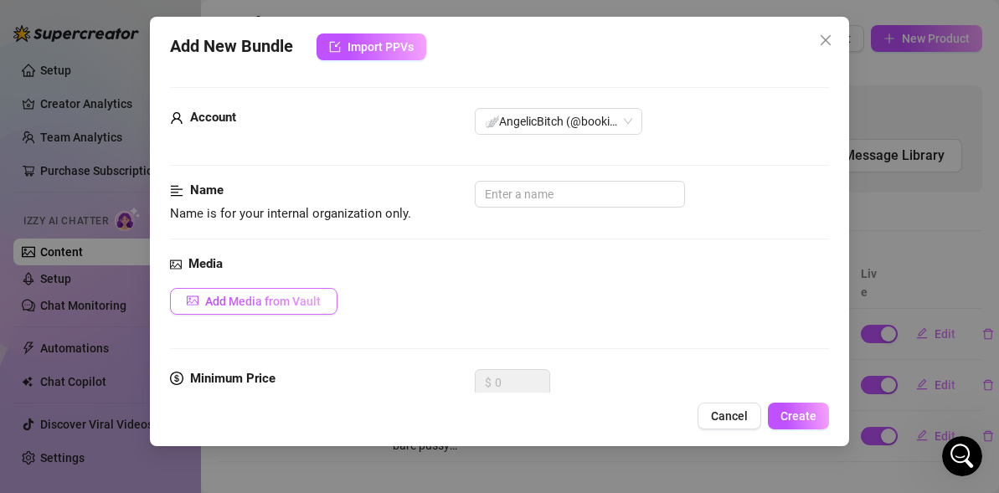
click at [233, 303] on span "Add Media from Vault" at bounding box center [263, 301] width 116 height 13
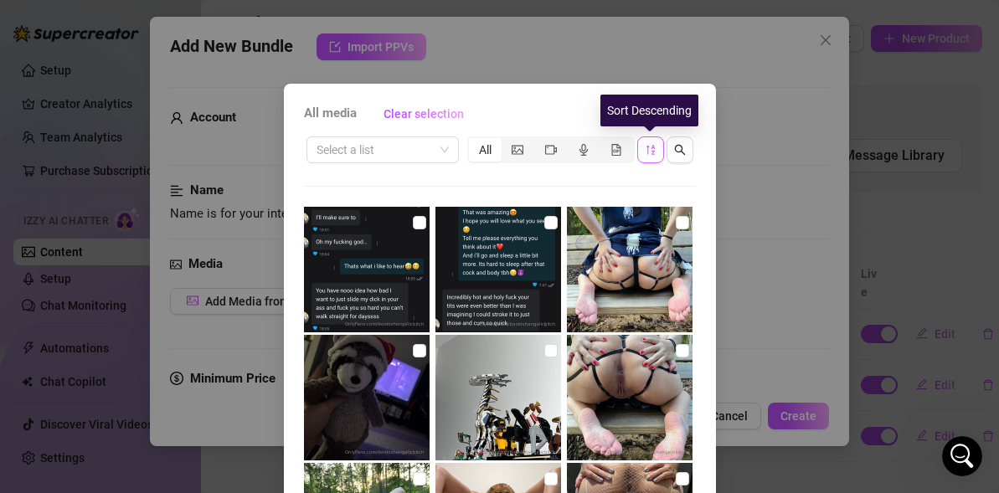
click at [642, 150] on button "button" at bounding box center [650, 149] width 27 height 27
click at [643, 151] on button "button" at bounding box center [650, 149] width 27 height 27
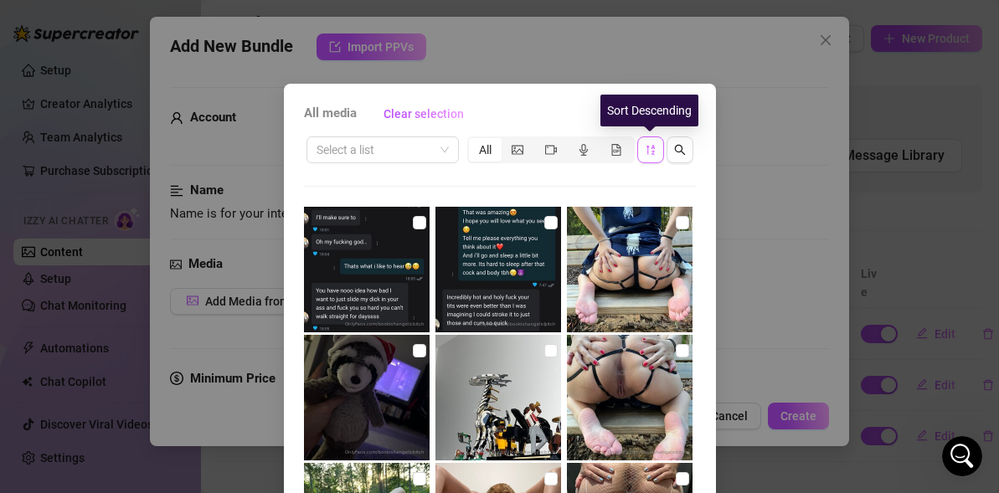
click at [643, 151] on button "button" at bounding box center [650, 149] width 27 height 27
click at [566, 95] on div "All media Clear selection Select a list All 00:08 00:08 00:25 00:20 00:11 00:17…" at bounding box center [500, 381] width 432 height 595
click at [654, 145] on icon "sort-descending" at bounding box center [651, 150] width 12 height 12
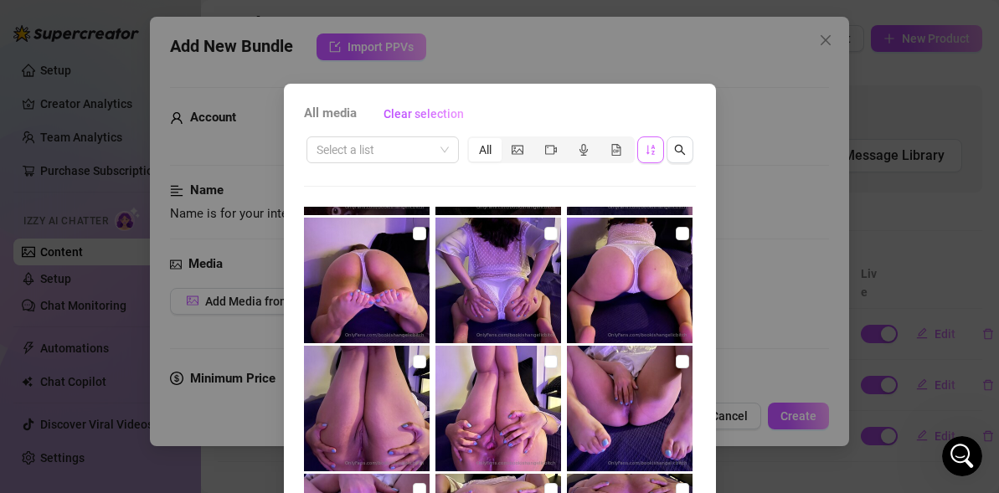
scroll to position [1257, 0]
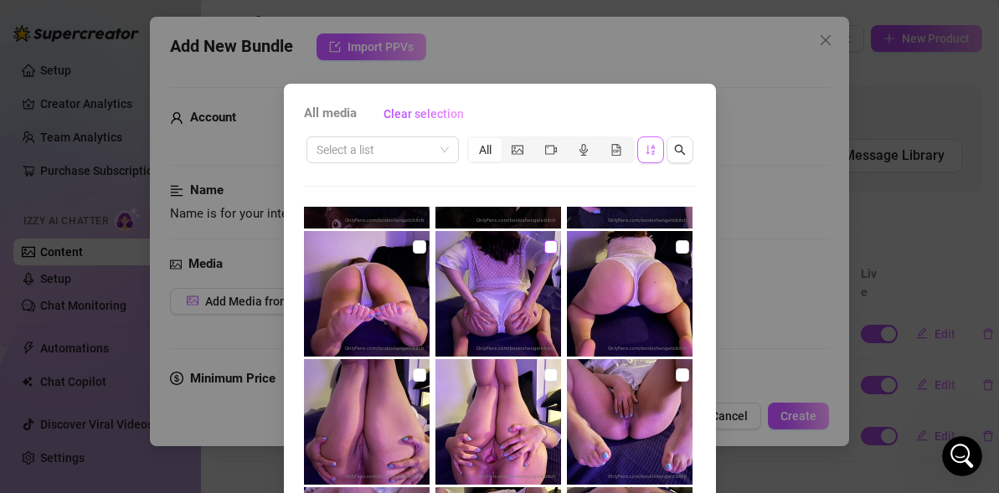
click at [553, 252] on input "checkbox" at bounding box center [550, 246] width 13 height 13
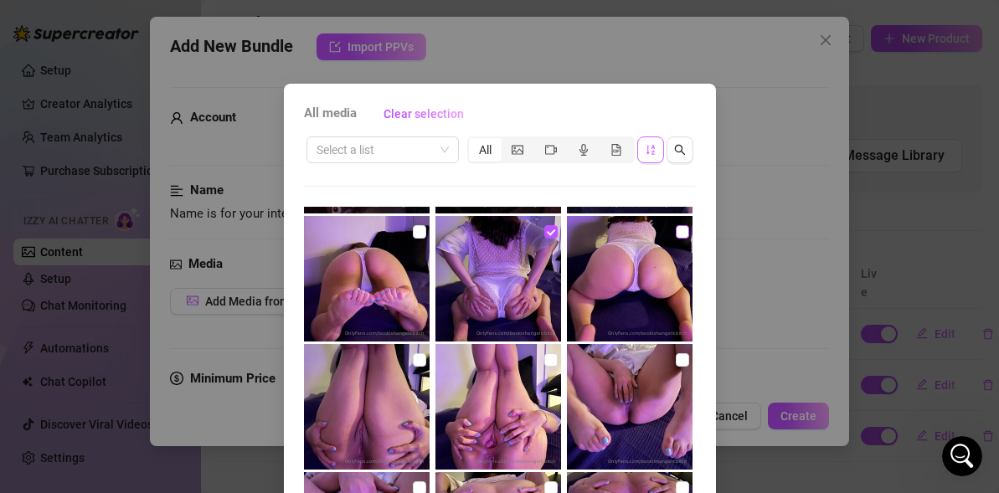
scroll to position [1273, 0]
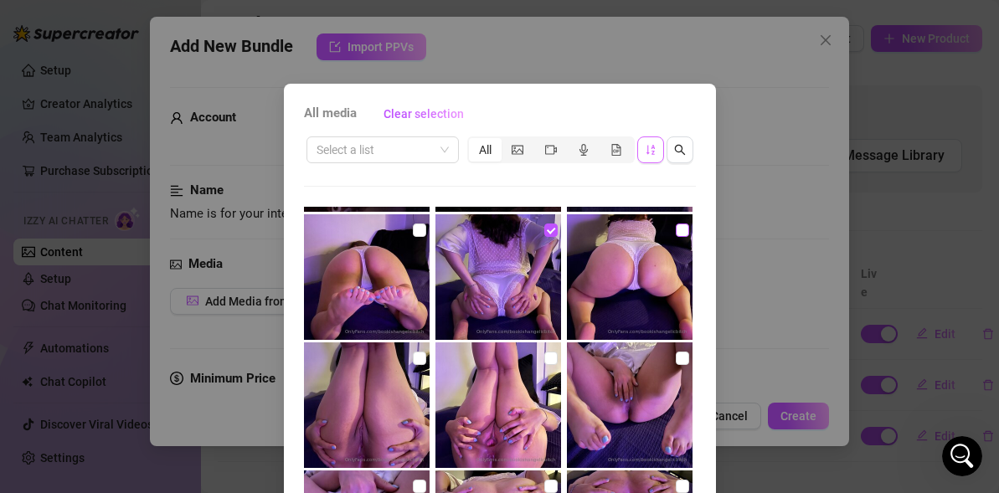
click at [680, 234] on input "checkbox" at bounding box center [682, 230] width 13 height 13
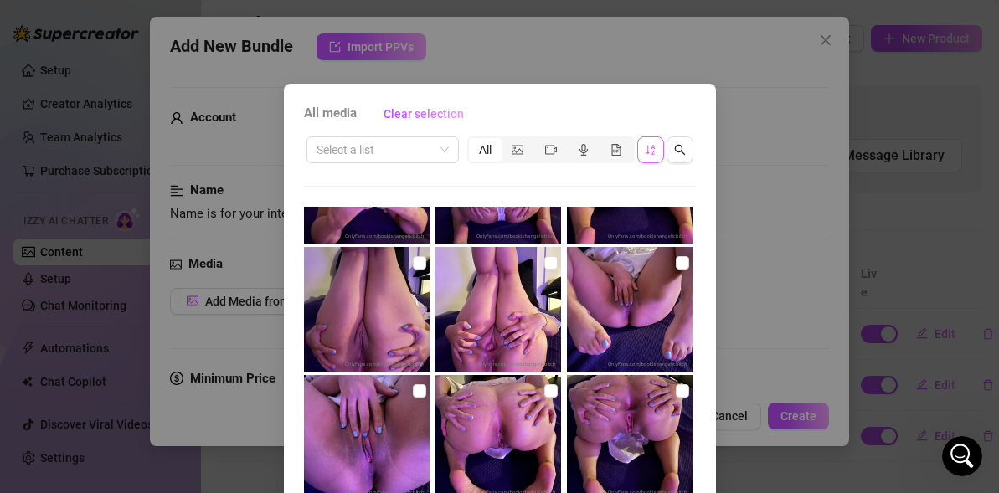
scroll to position [1370, 0]
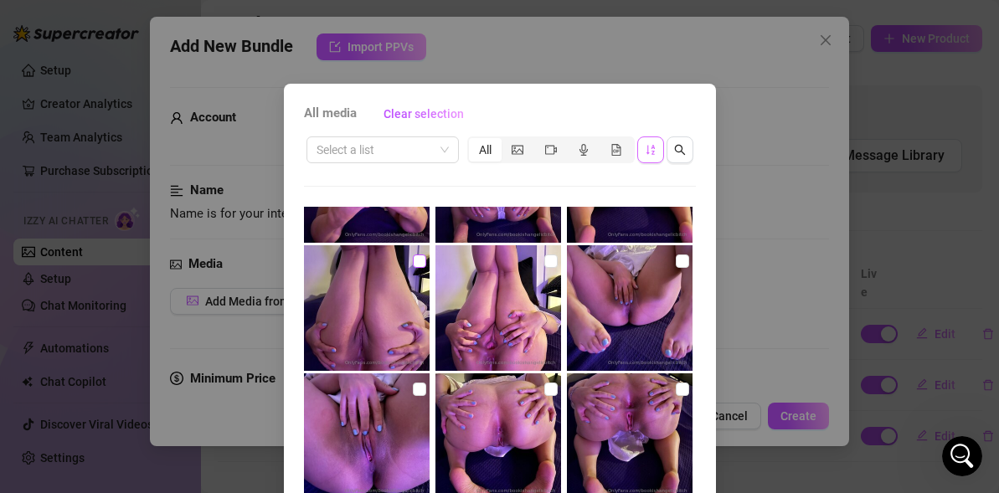
click at [418, 265] on input "checkbox" at bounding box center [419, 260] width 13 height 13
click at [554, 262] on input "checkbox" at bounding box center [550, 260] width 13 height 13
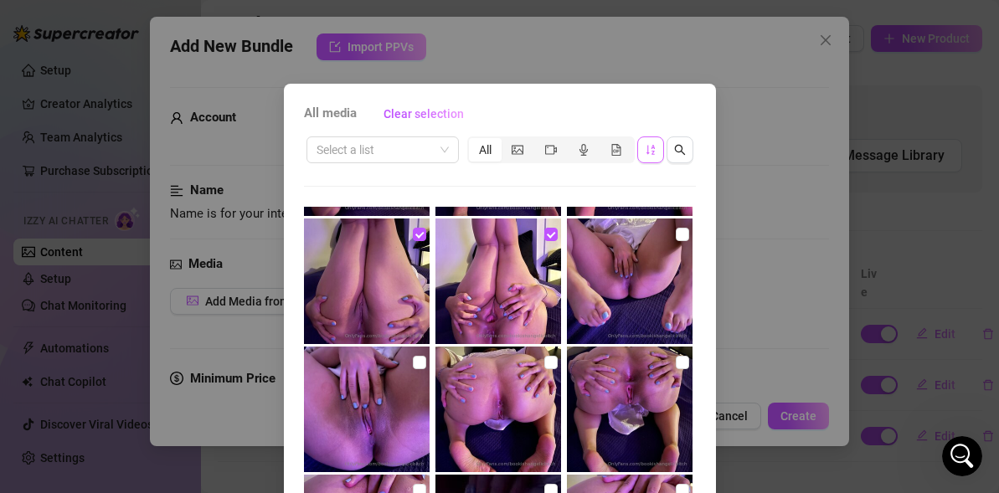
scroll to position [1391, 0]
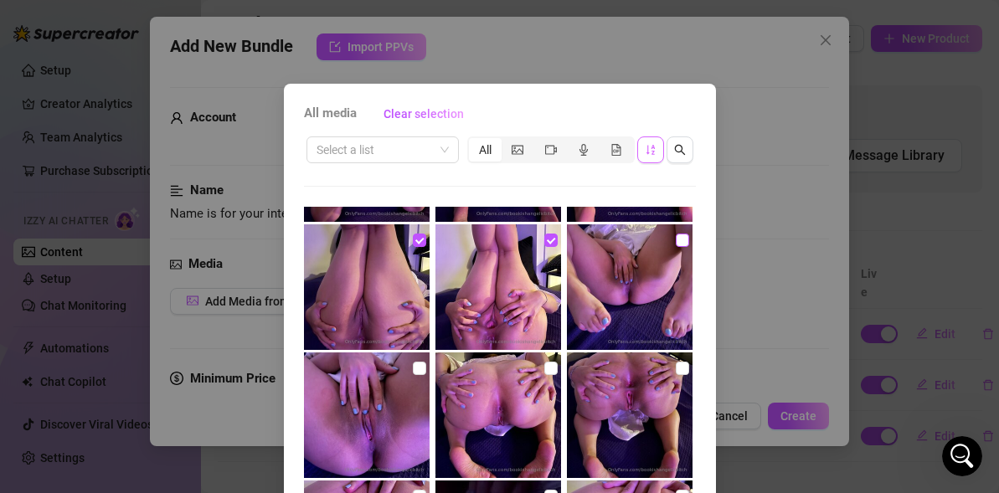
click at [676, 244] on input "checkbox" at bounding box center [682, 240] width 13 height 13
click at [684, 365] on input "checkbox" at bounding box center [682, 368] width 13 height 13
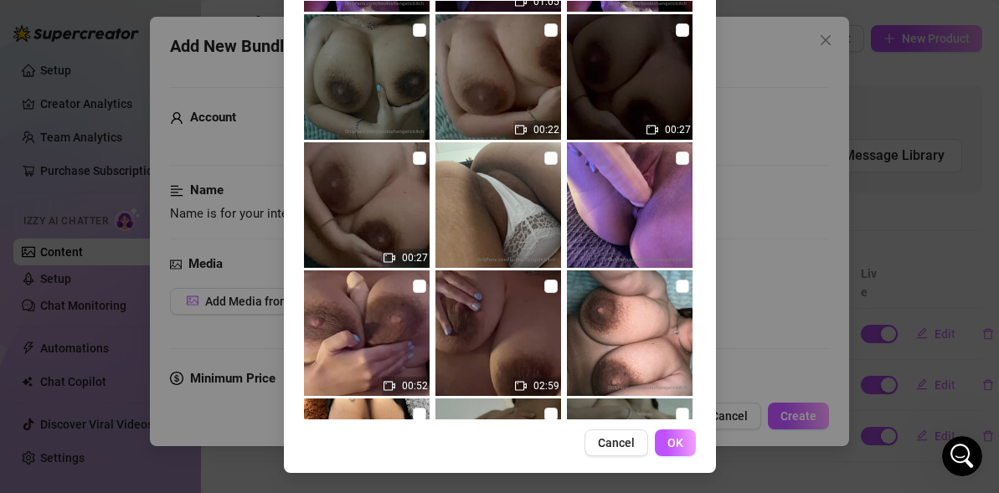
scroll to position [205, 0]
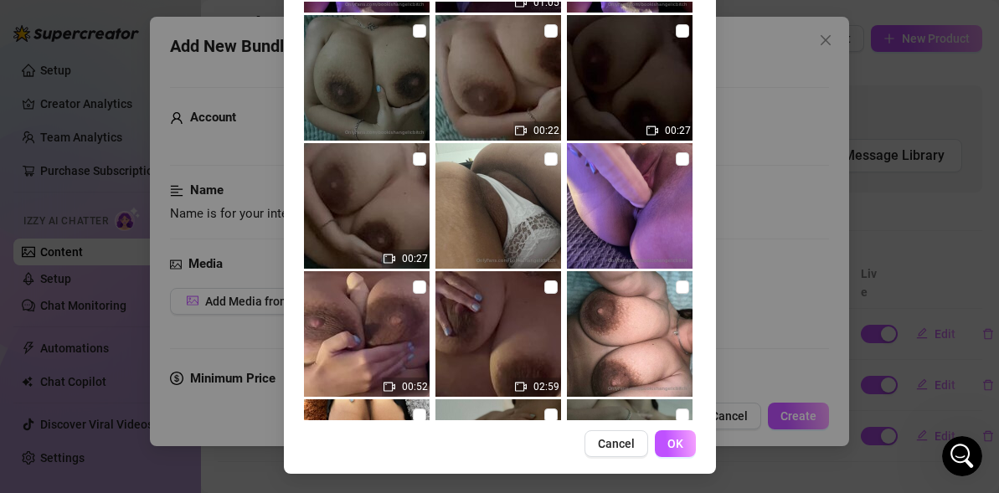
click at [681, 449] on span "OK" at bounding box center [675, 443] width 16 height 13
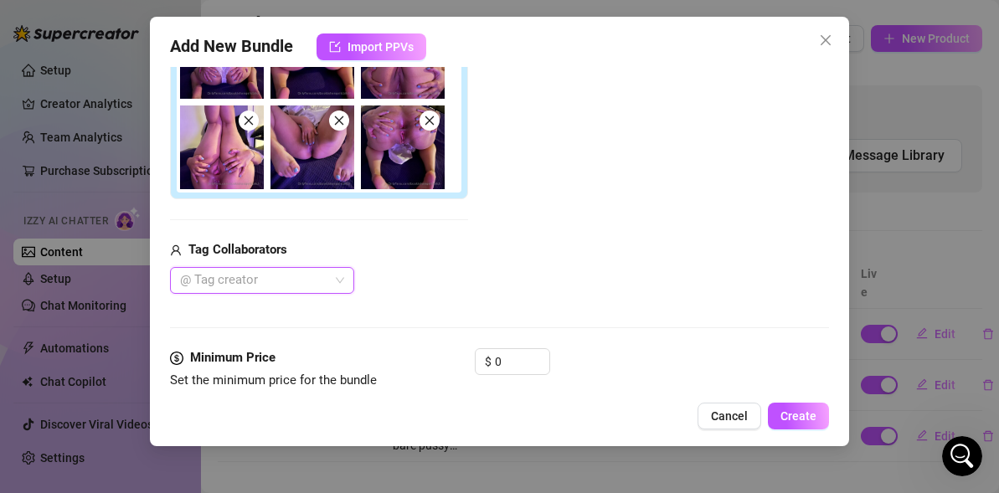
scroll to position [352, 0]
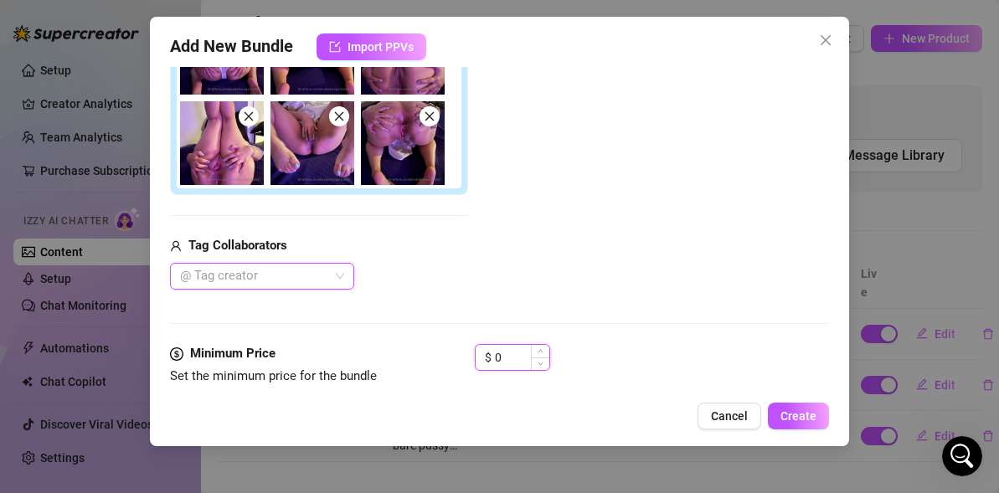
click at [518, 353] on input "0" at bounding box center [522, 357] width 54 height 25
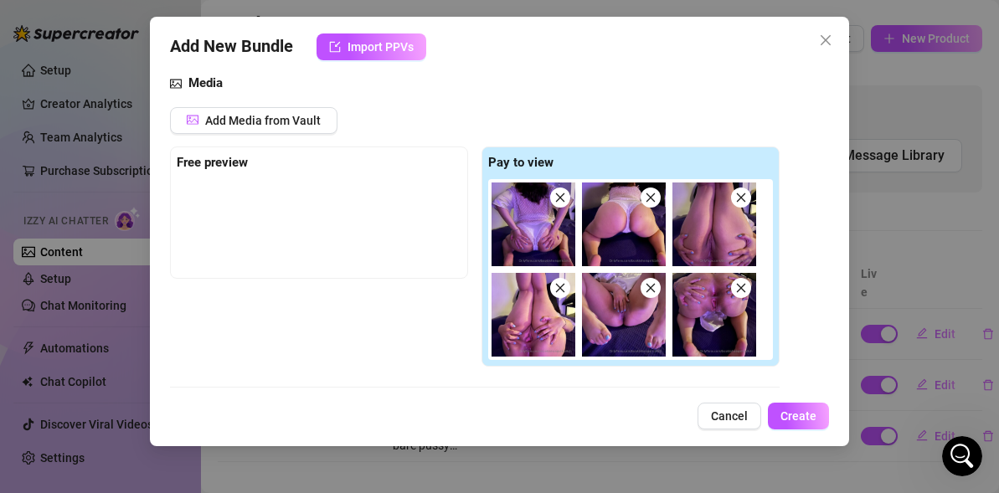
scroll to position [184, 0]
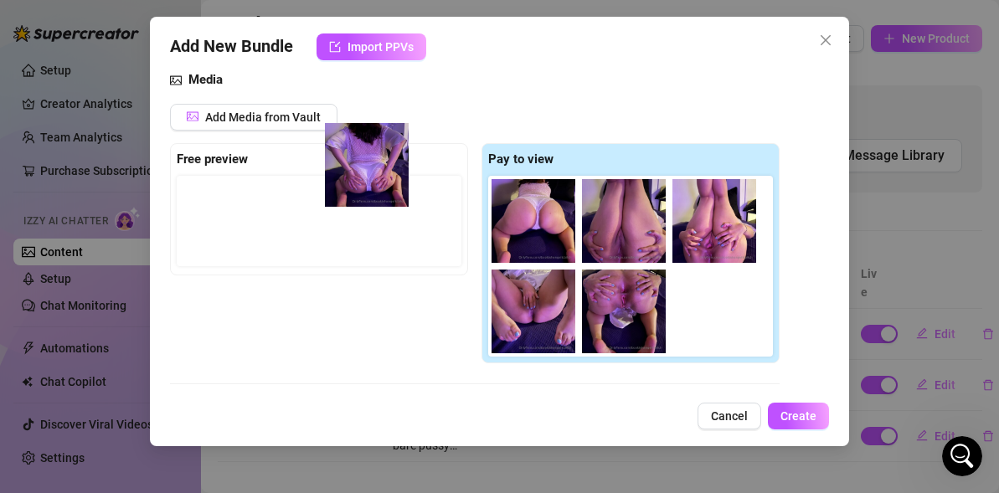
drag, startPoint x: 546, startPoint y: 248, endPoint x: 372, endPoint y: 188, distance: 184.0
click at [372, 188] on div "Free preview Pay to view" at bounding box center [474, 253] width 609 height 221
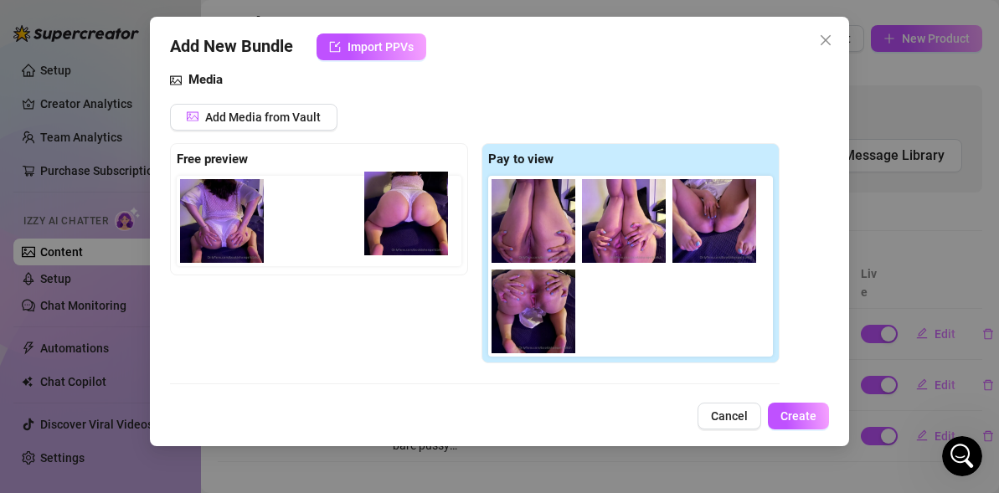
drag, startPoint x: 533, startPoint y: 224, endPoint x: 392, endPoint y: 215, distance: 141.8
click at [392, 215] on div "Free preview Pay to view" at bounding box center [474, 253] width 609 height 221
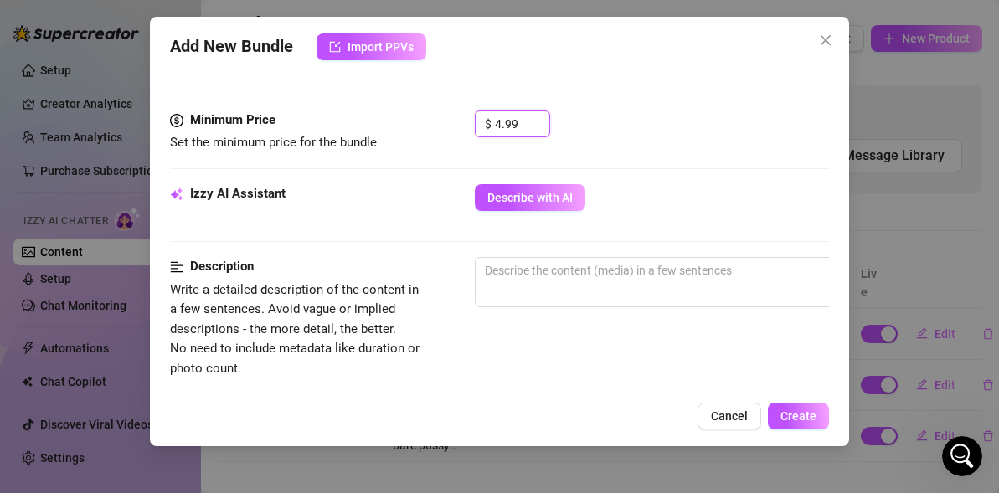
scroll to position [600, 0]
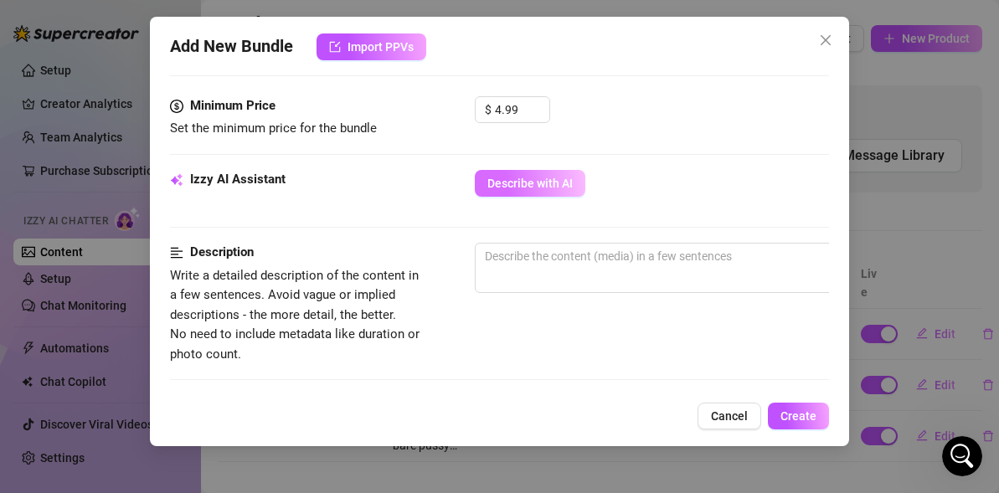
click at [512, 172] on button "Describe with AI" at bounding box center [530, 183] width 111 height 27
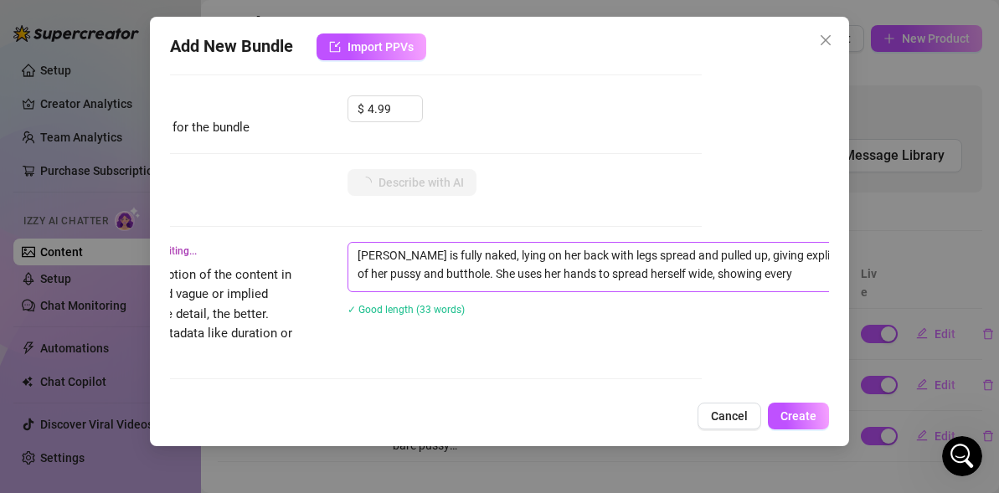
scroll to position [601, 129]
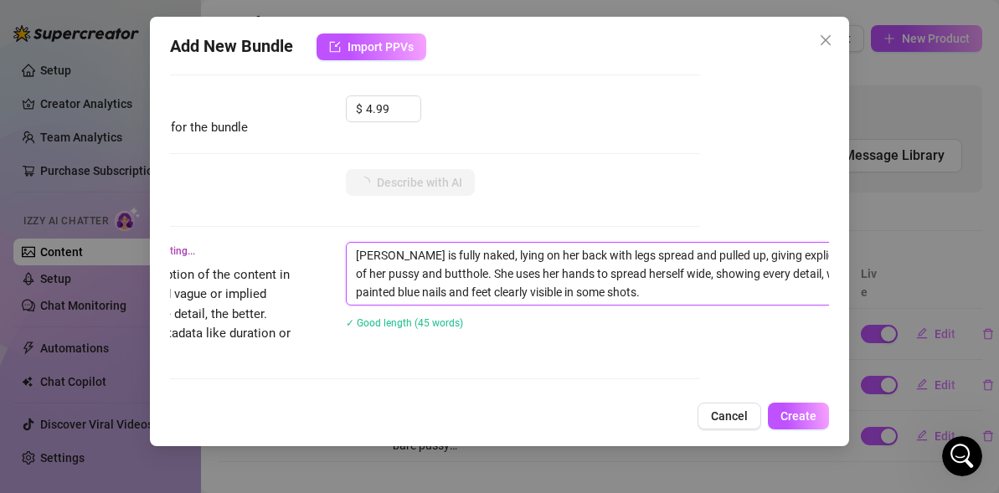
drag, startPoint x: 404, startPoint y: 254, endPoint x: 332, endPoint y: 251, distance: 72.1
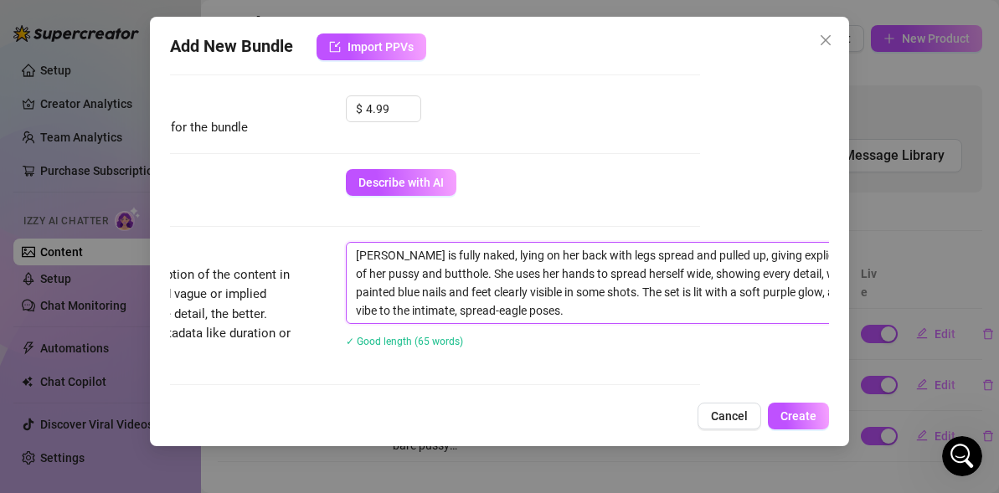
drag, startPoint x: 412, startPoint y: 256, endPoint x: 310, endPoint y: 237, distance: 103.9
click at [310, 237] on form "Account 🪽AngelicBitch (@bookishangelicbitch) Name Name is for your internal org…" at bounding box center [370, 236] width 659 height 1500
click at [498, 248] on textarea "I am fully naked, lying on her back with legs spread and pulled up, giving expl…" at bounding box center [639, 283] width 584 height 80
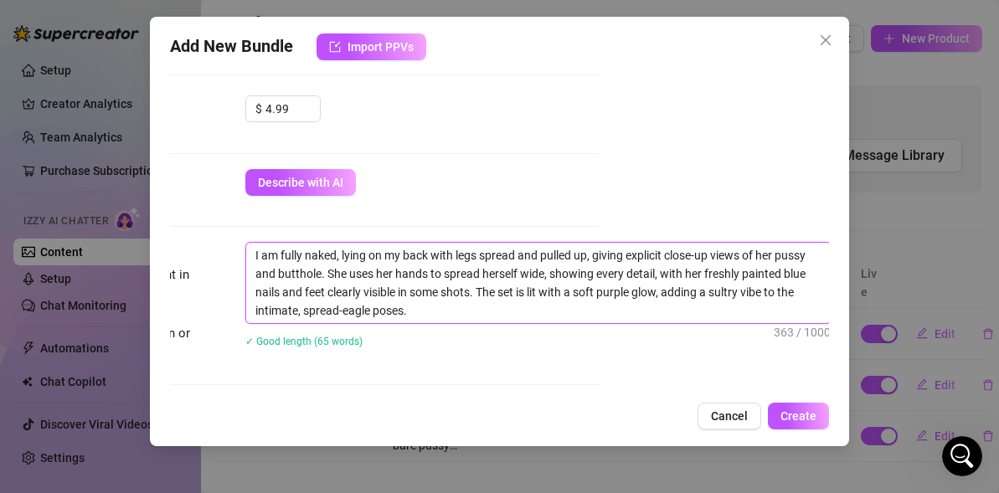
scroll to position [601, 232]
click at [774, 254] on textarea "I am fully naked, lying on my back with legs spread and pulled up, giving expli…" at bounding box center [536, 283] width 584 height 80
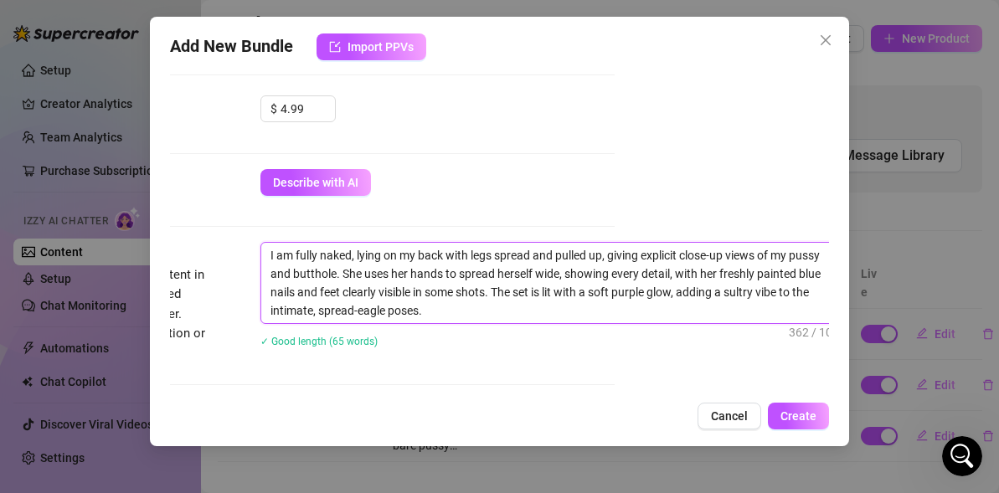
click at [409, 276] on textarea "I am fully naked, lying on my back with legs spread and pulled up, giving expli…" at bounding box center [553, 283] width 584 height 80
drag, startPoint x: 409, startPoint y: 276, endPoint x: 342, endPoint y: 275, distance: 67.0
click at [342, 275] on textarea "I am fully naked, lying on my back with legs spread and pulled up, giving expli…" at bounding box center [553, 283] width 584 height 80
click at [527, 271] on textarea "I am fully naked, lying on my back with legs spread and pulled up, giving expli…" at bounding box center [553, 283] width 584 height 80
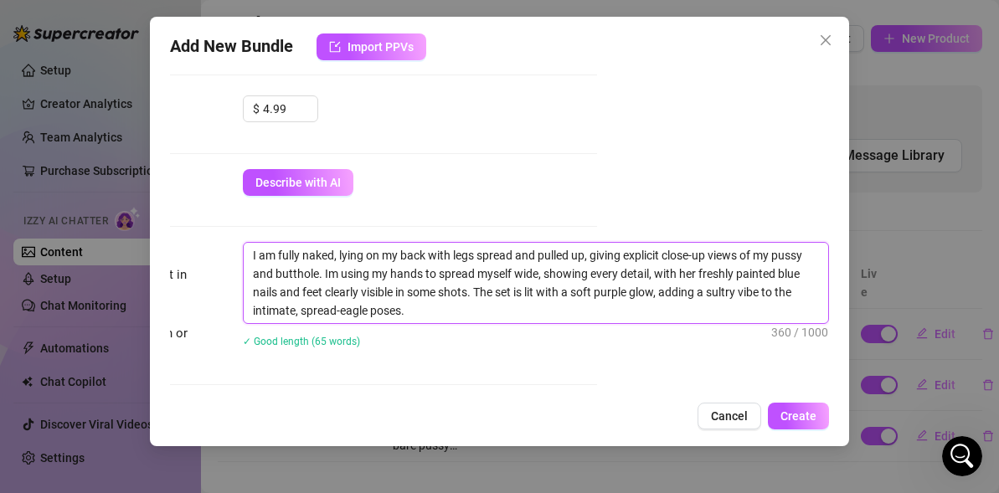
click at [697, 273] on textarea "I am fully naked, lying on my back with legs spread and pulled up, giving expli…" at bounding box center [536, 283] width 584 height 80
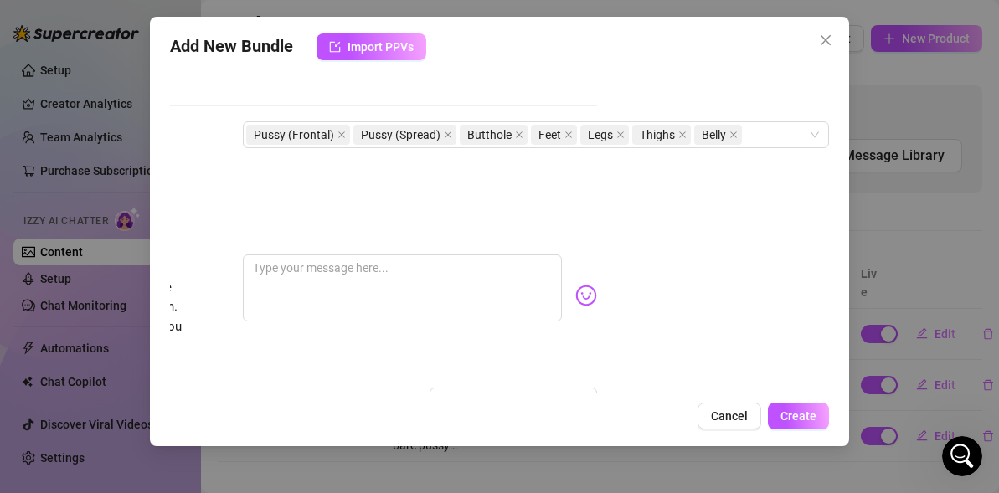
scroll to position [993, 0]
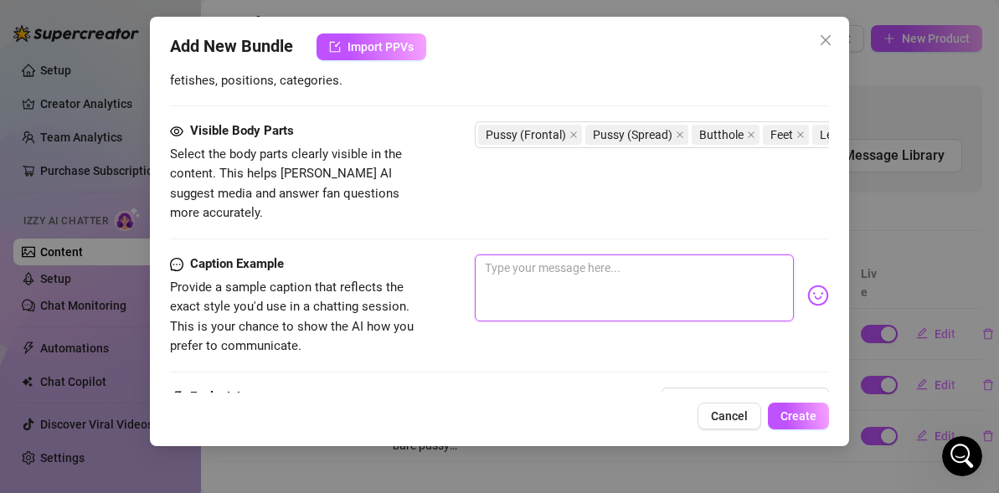
click at [594, 273] on textarea at bounding box center [634, 287] width 319 height 67
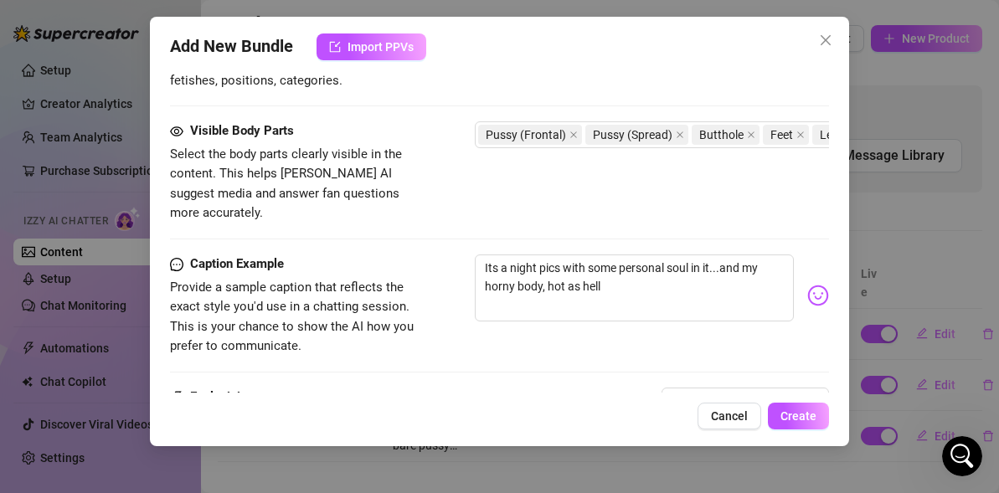
click at [825, 275] on button "🫢" at bounding box center [816, 288] width 30 height 30
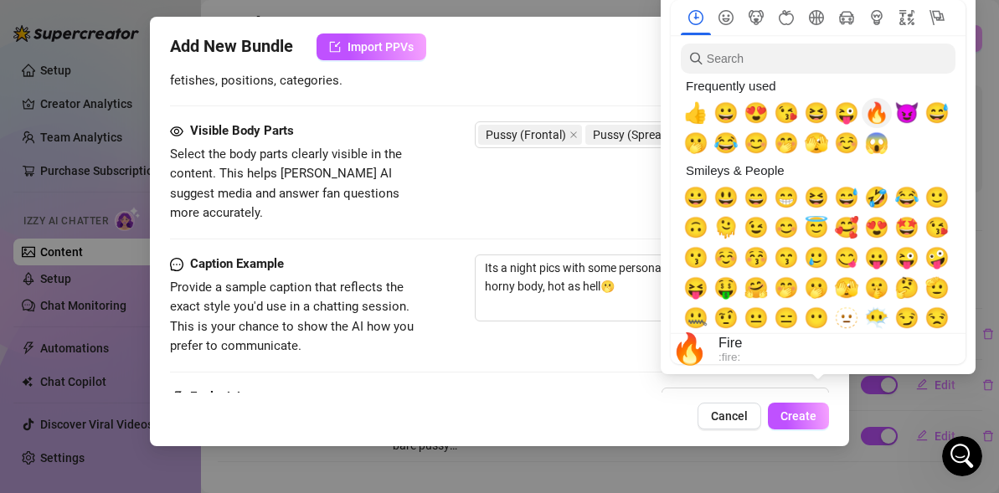
click at [884, 112] on span "🔥" at bounding box center [876, 112] width 25 height 23
click at [909, 111] on span "😈" at bounding box center [906, 112] width 25 height 23
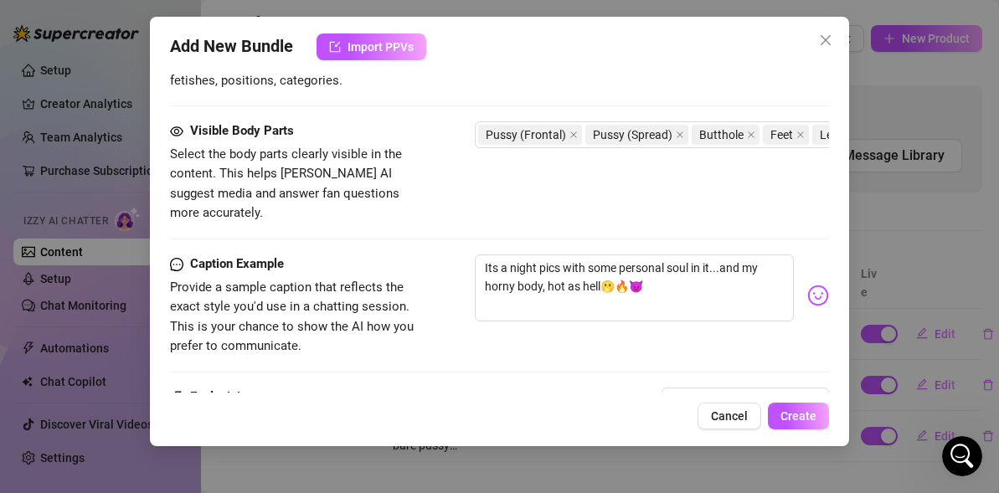
click at [466, 175] on div "Visible Body Parts Select the body parts clearly visible in the content. This h…" at bounding box center [499, 172] width 659 height 102
click at [609, 264] on textarea "Its a night pics with some personal soul in it...and my horny body, hot as hell…" at bounding box center [634, 287] width 319 height 67
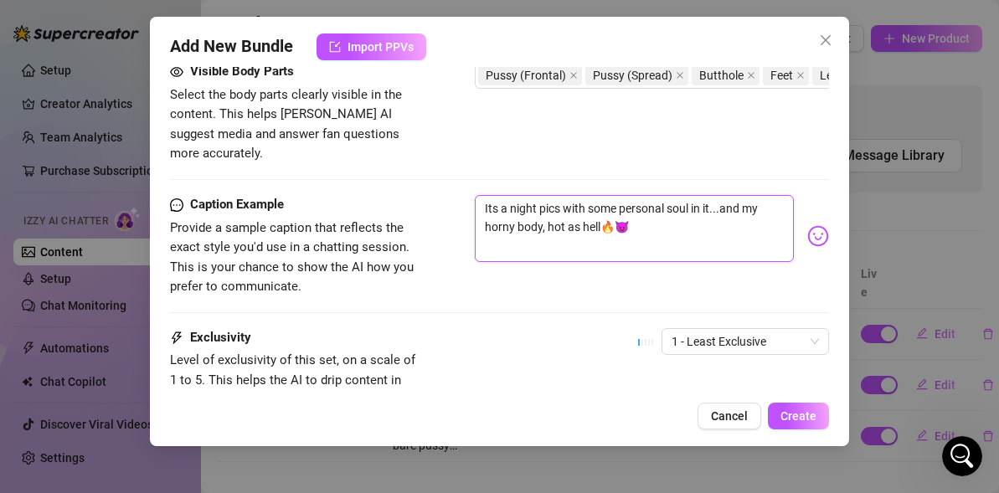
scroll to position [1067, 0]
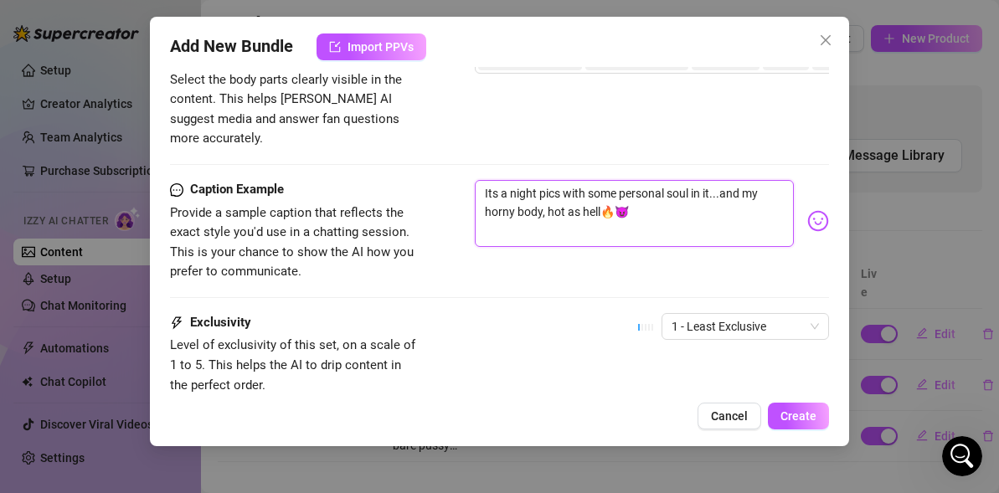
click at [687, 180] on textarea "Its a night pics with some personal soul in it...and my horny body, hot as hell…" at bounding box center [634, 213] width 319 height 67
click at [680, 314] on span "1 - Least Exclusive" at bounding box center [744, 326] width 147 height 25
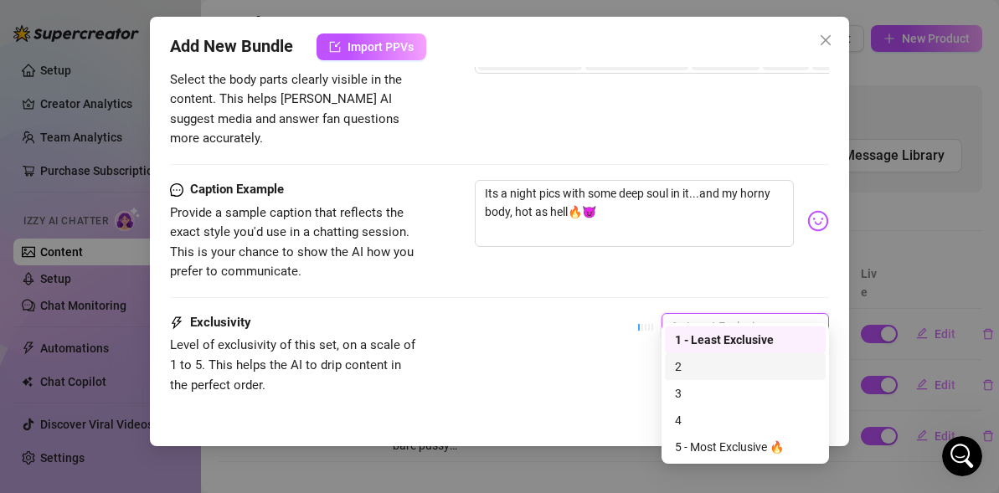
click at [672, 356] on div "2" at bounding box center [745, 366] width 161 height 27
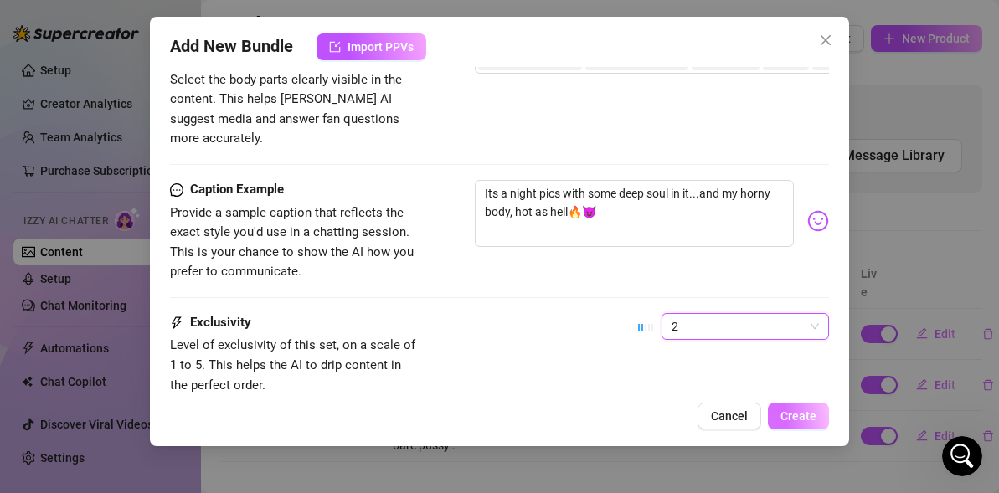
click at [787, 419] on span "Create" at bounding box center [798, 415] width 36 height 13
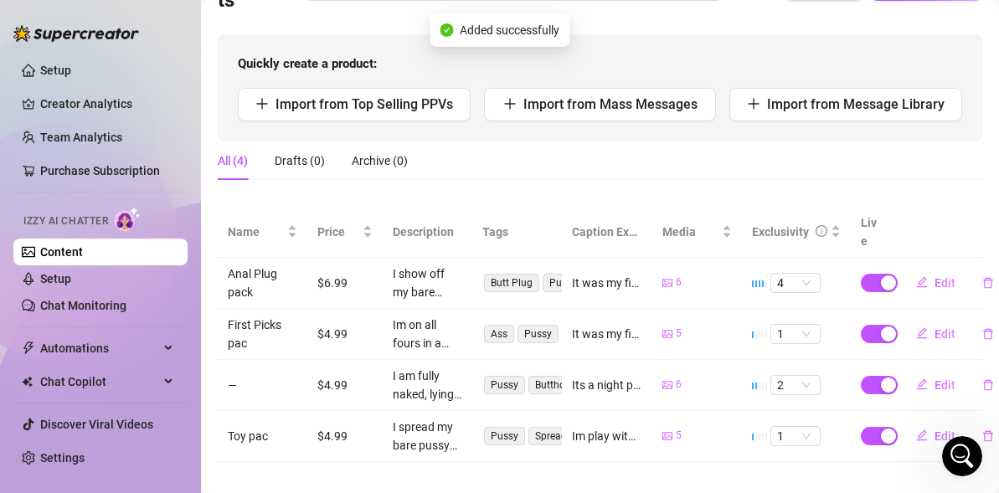
scroll to position [164, 0]
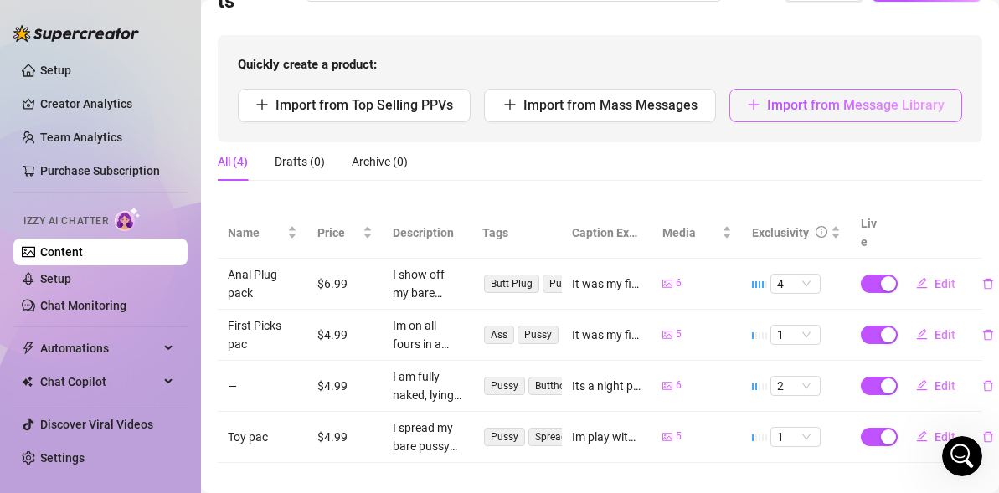
click at [756, 98] on icon "plus" at bounding box center [753, 104] width 13 height 13
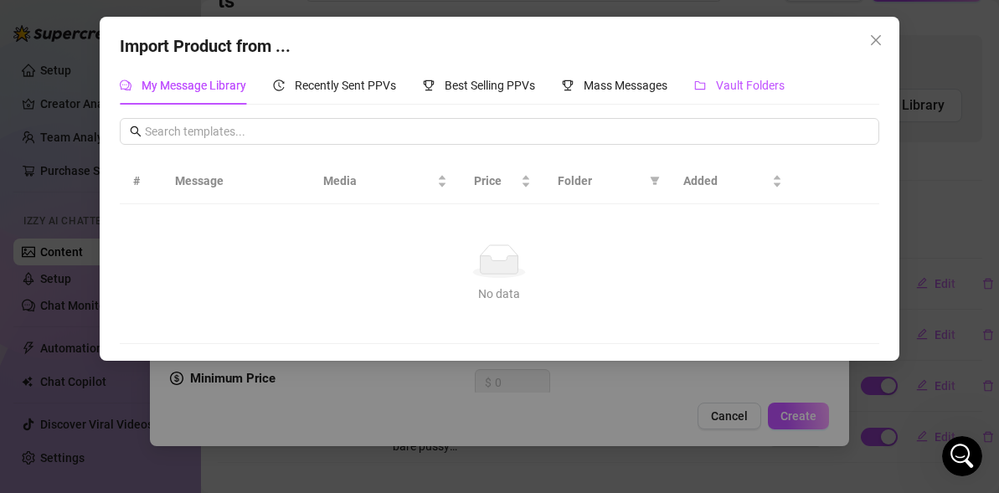
click at [732, 81] on span "Vault Folders" at bounding box center [750, 85] width 69 height 13
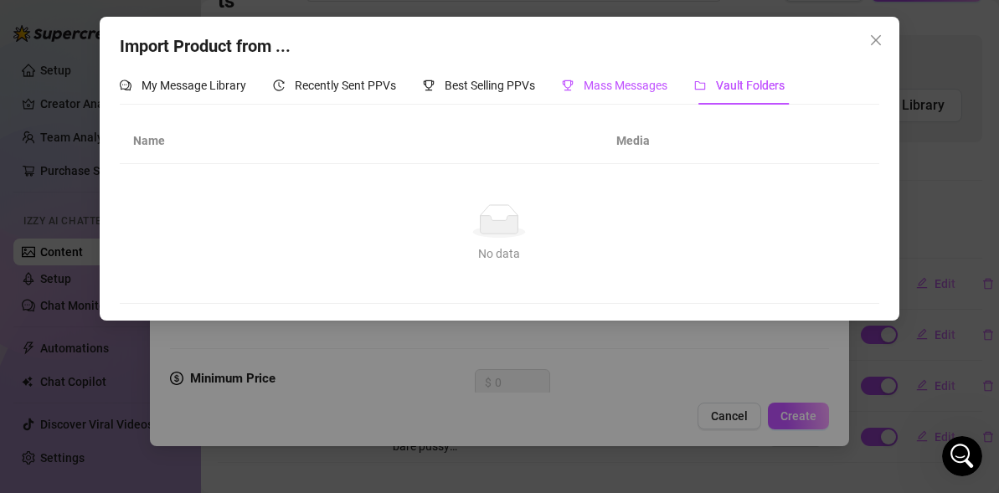
click at [666, 78] on div "Mass Messages" at bounding box center [614, 85] width 105 height 18
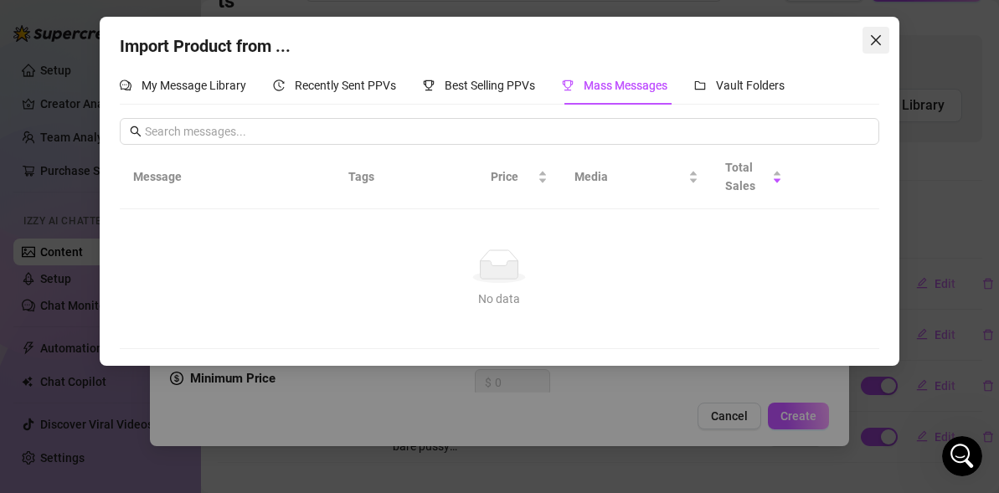
click at [877, 39] on icon "close" at bounding box center [875, 39] width 13 height 13
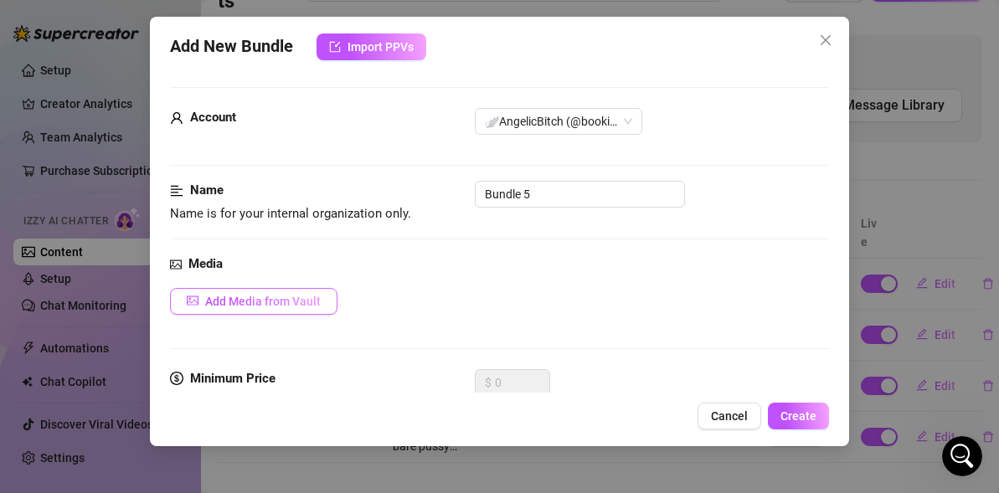
click at [251, 308] on button "Add Media from Vault" at bounding box center [253, 301] width 167 height 27
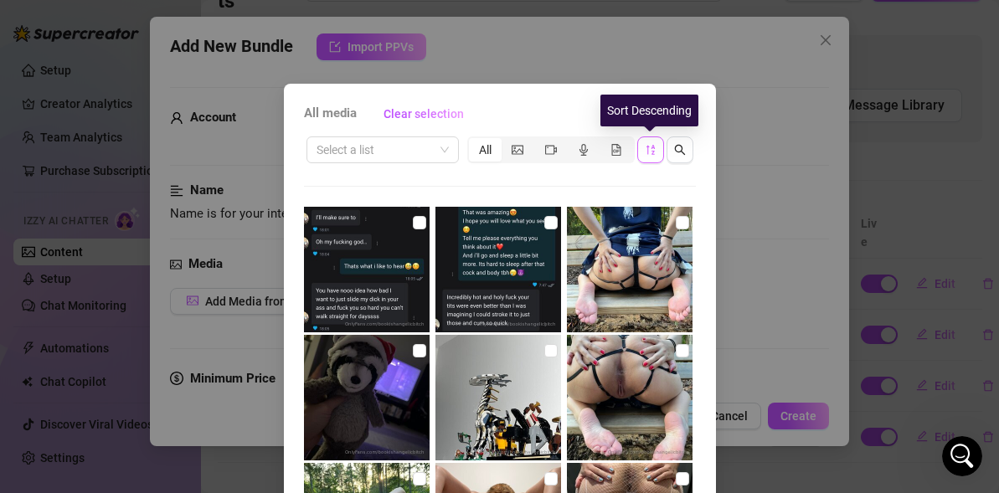
click at [658, 151] on button "button" at bounding box center [650, 149] width 27 height 27
click at [649, 152] on icon "sort-descending" at bounding box center [651, 150] width 12 height 12
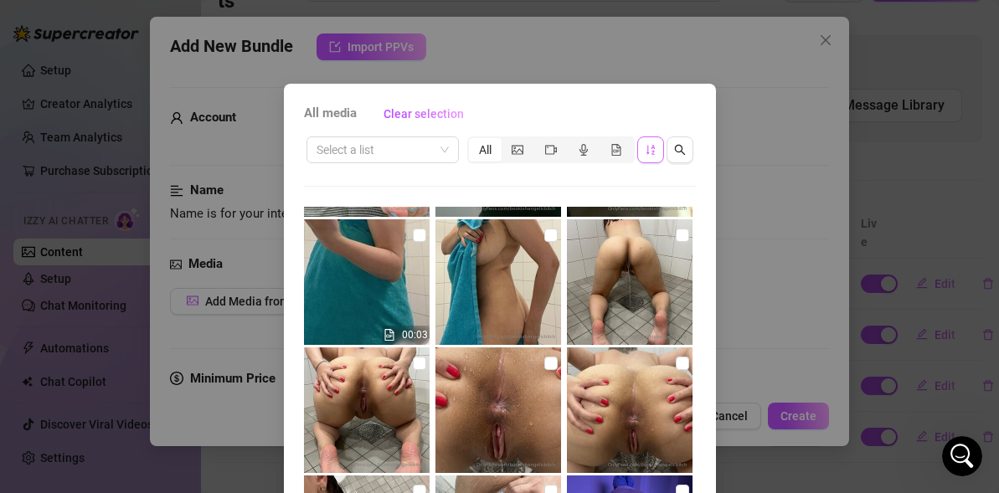
scroll to position [2290, 0]
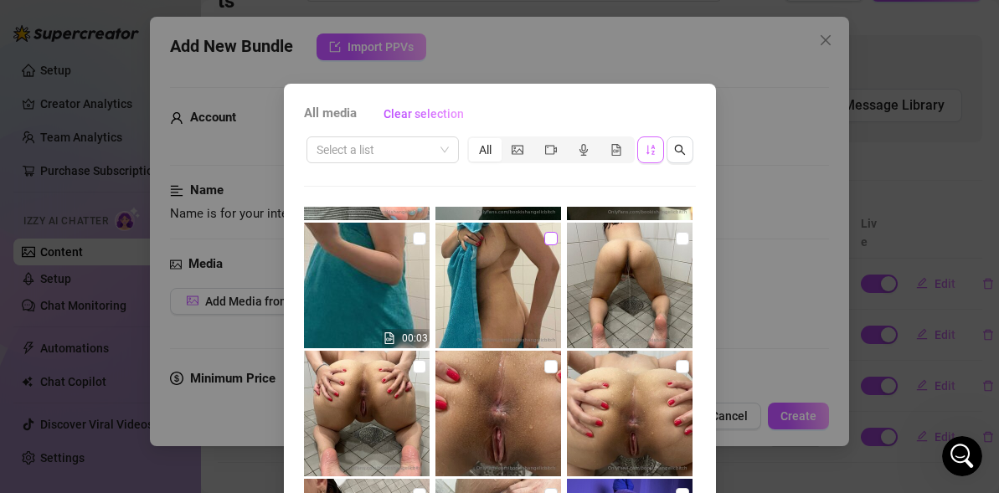
click at [548, 242] on input "checkbox" at bounding box center [550, 238] width 13 height 13
click at [682, 240] on input "checkbox" at bounding box center [682, 238] width 13 height 13
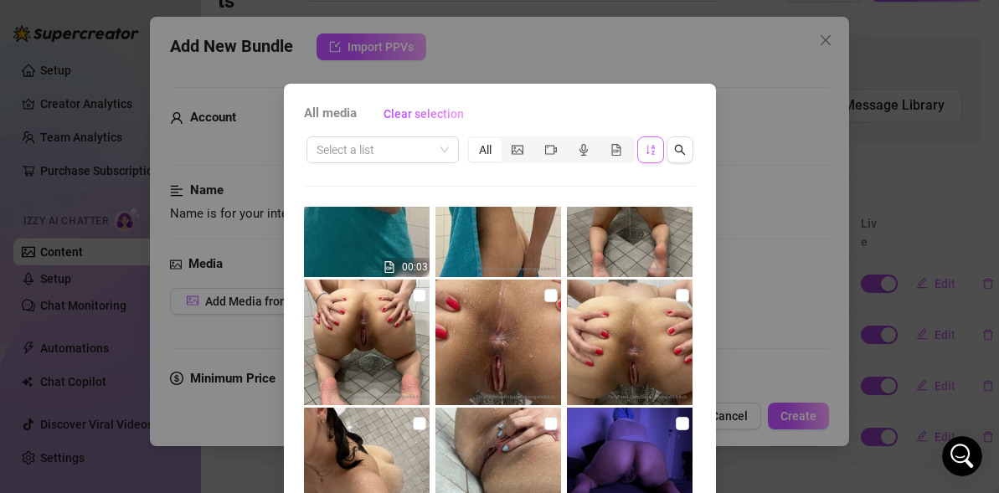
scroll to position [2393, 0]
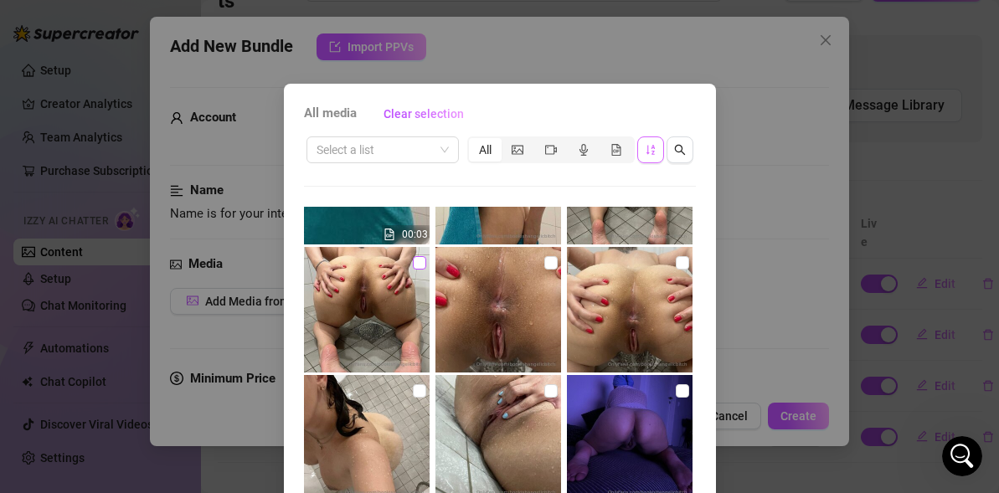
click at [420, 261] on input "checkbox" at bounding box center [419, 262] width 13 height 13
click at [682, 257] on input "checkbox" at bounding box center [682, 262] width 13 height 13
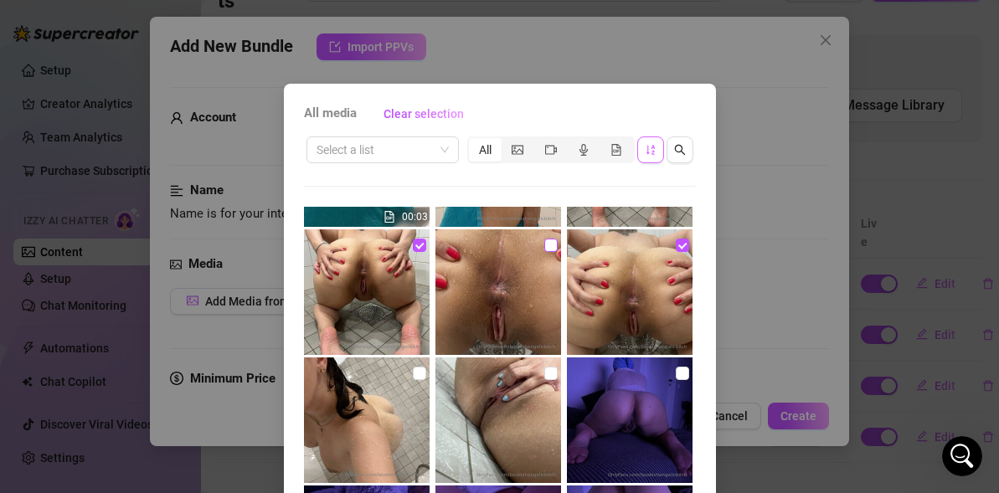
click at [554, 240] on input "checkbox" at bounding box center [550, 245] width 13 height 13
click at [415, 374] on input "checkbox" at bounding box center [419, 373] width 13 height 13
click at [551, 377] on input "checkbox" at bounding box center [550, 373] width 13 height 13
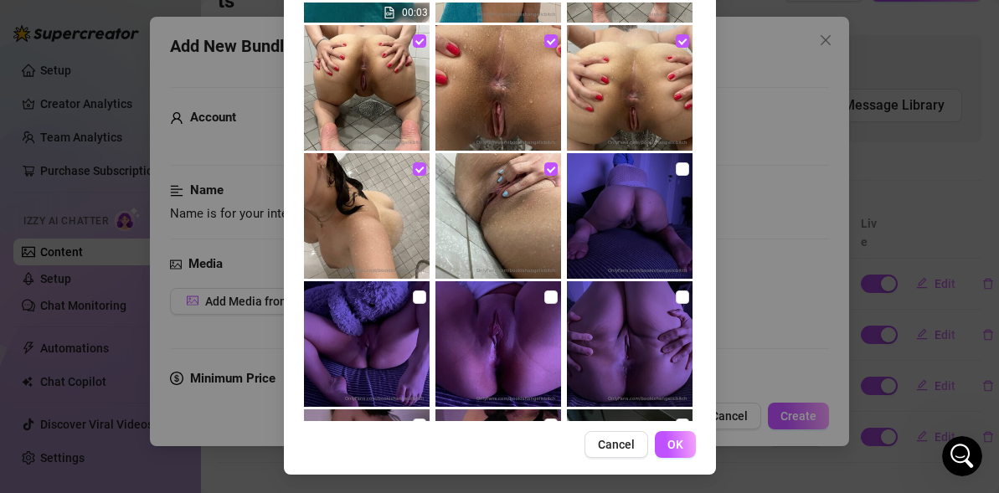
scroll to position [206, 0]
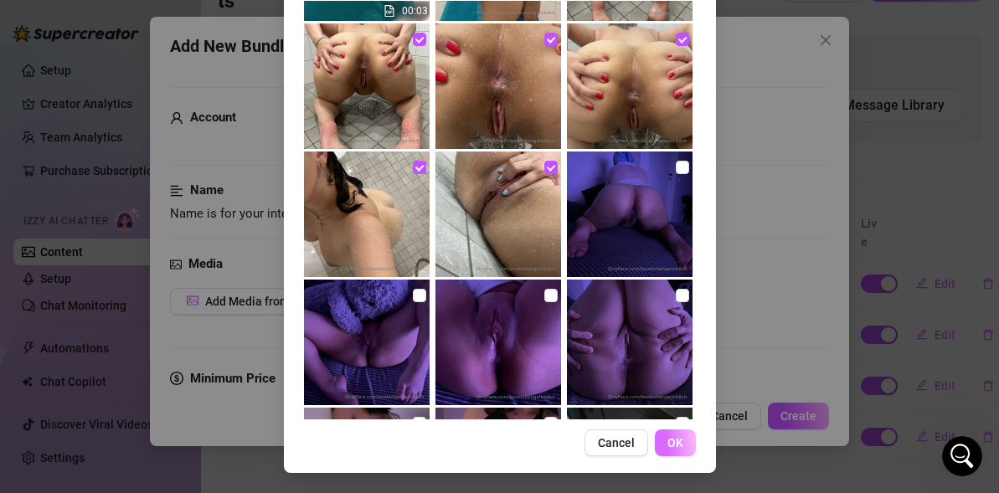
click at [687, 440] on button "OK" at bounding box center [675, 442] width 41 height 27
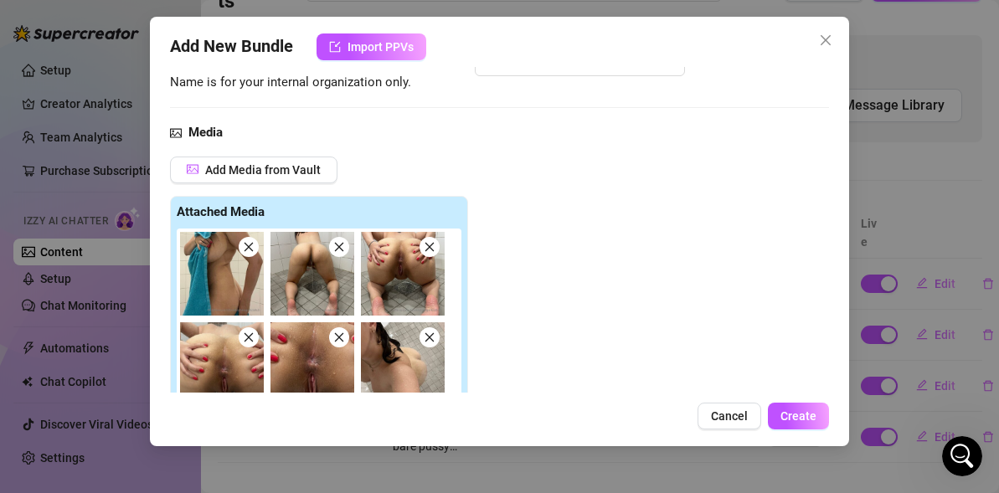
scroll to position [0, 0]
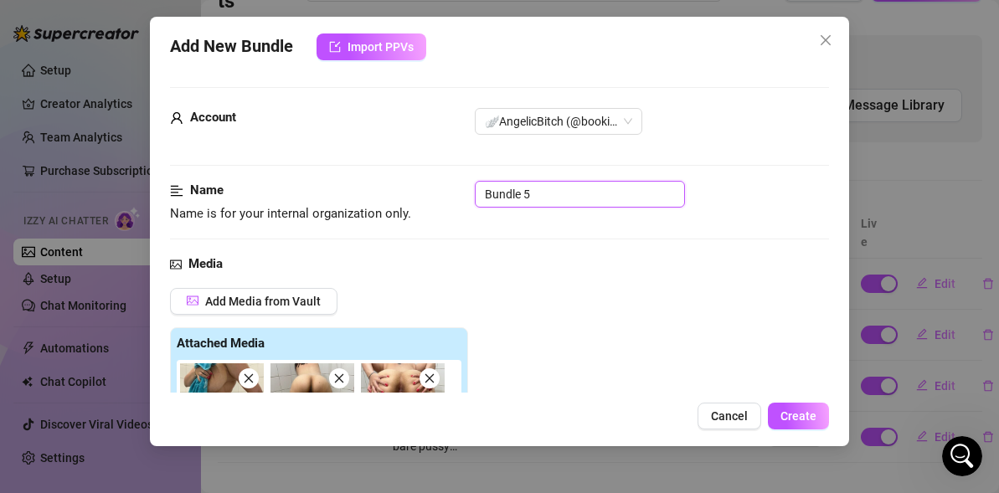
drag, startPoint x: 539, startPoint y: 197, endPoint x: 414, endPoint y: 179, distance: 126.8
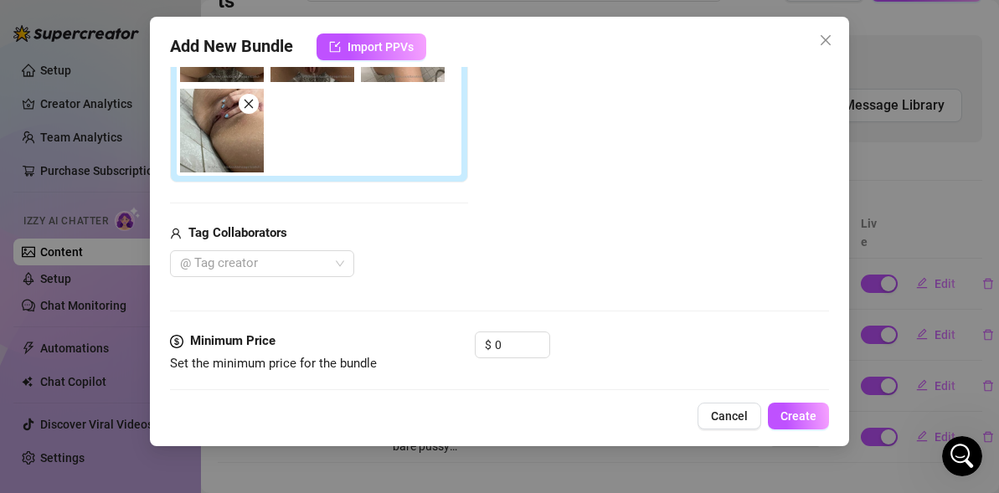
scroll to position [453, 0]
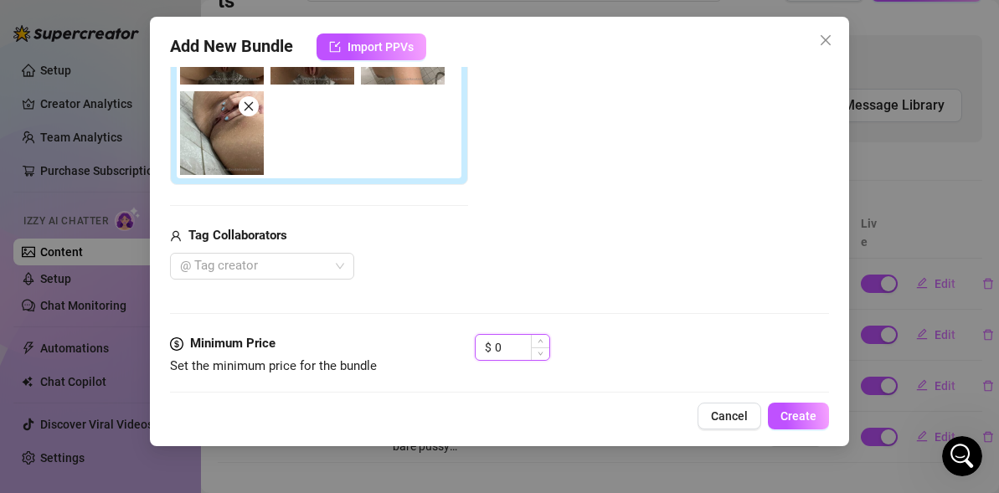
click at [512, 342] on input "0" at bounding box center [522, 347] width 54 height 25
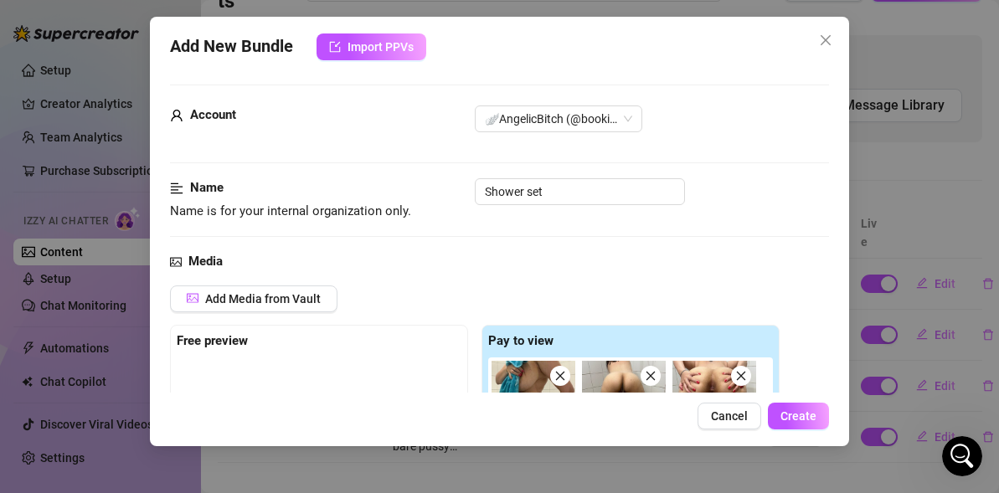
scroll to position [0, 0]
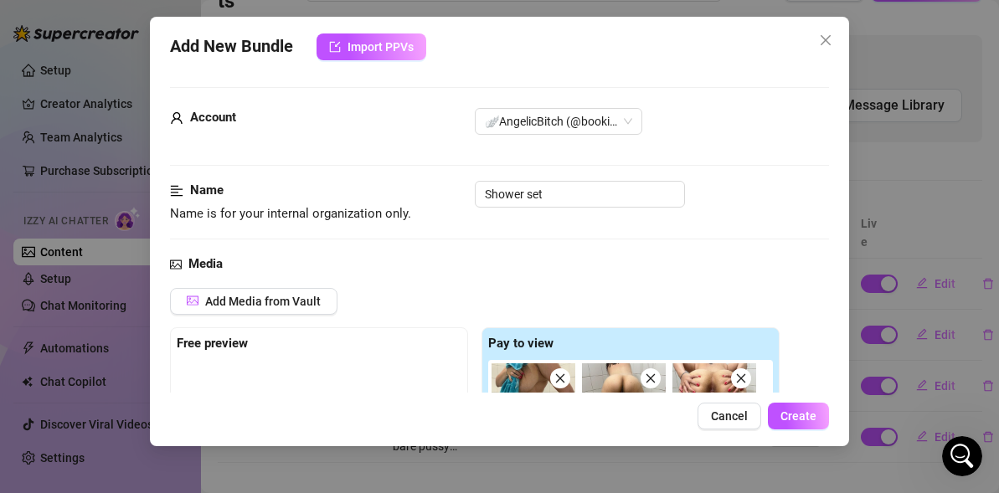
click at [310, 344] on div "Free preview" at bounding box center [319, 344] width 285 height 20
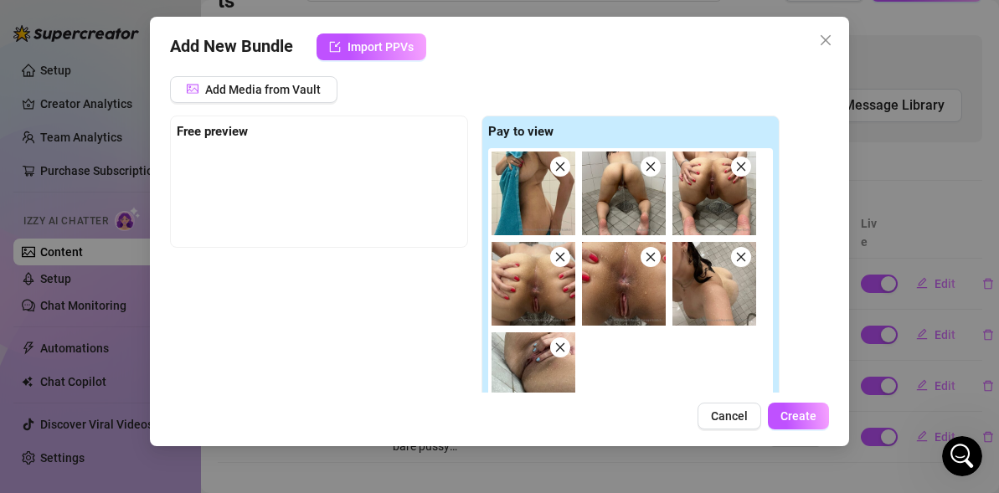
scroll to position [214, 0]
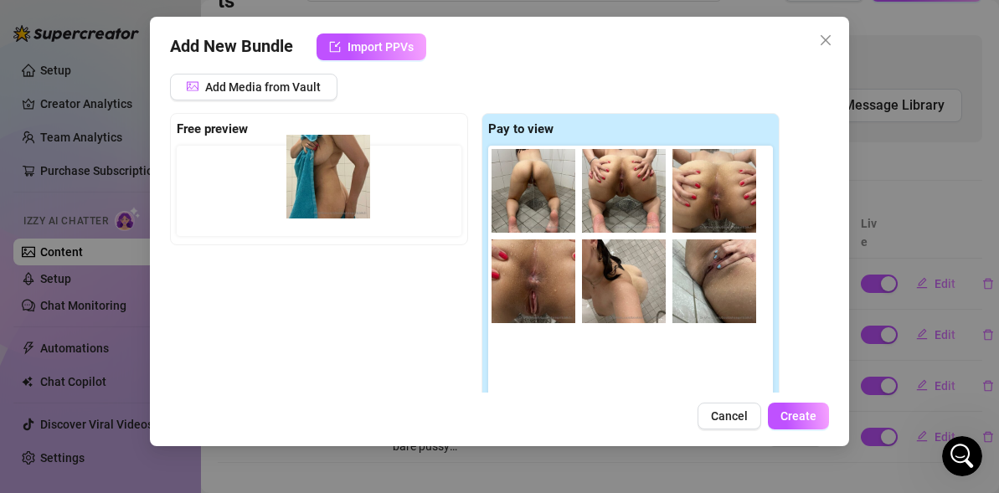
drag, startPoint x: 553, startPoint y: 200, endPoint x: 337, endPoint y: 181, distance: 216.8
click at [338, 182] on div "Free preview Pay to view" at bounding box center [474, 268] width 609 height 311
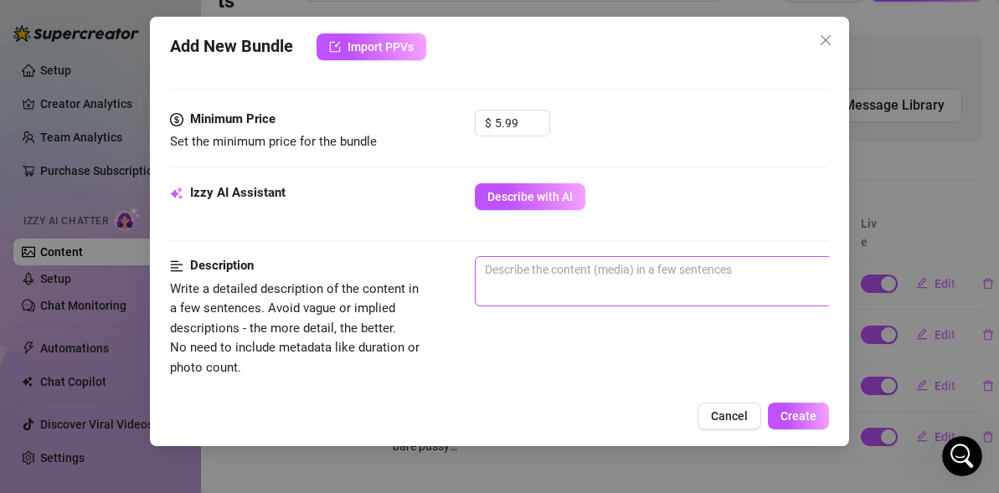
scroll to position [589, 0]
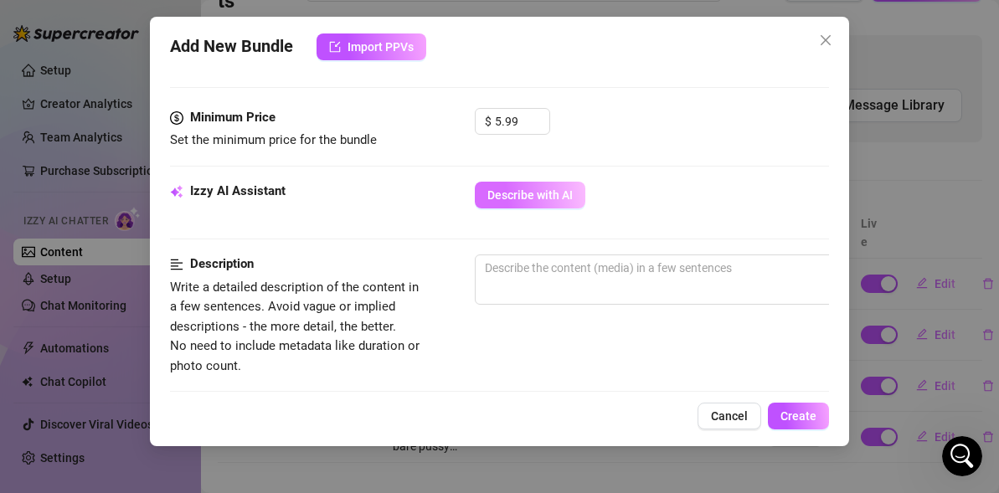
click at [520, 194] on span "Describe with AI" at bounding box center [529, 194] width 85 height 13
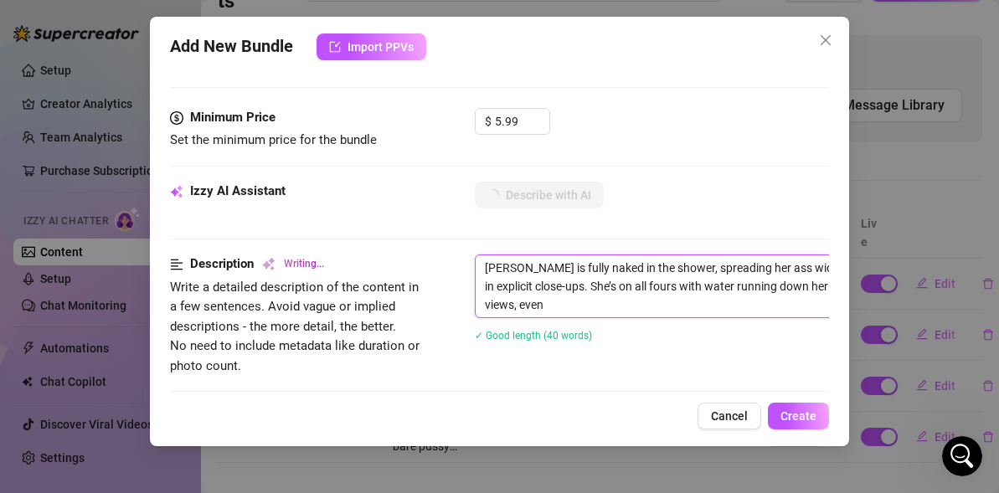
drag, startPoint x: 541, startPoint y: 266, endPoint x: 429, endPoint y: 254, distance: 112.8
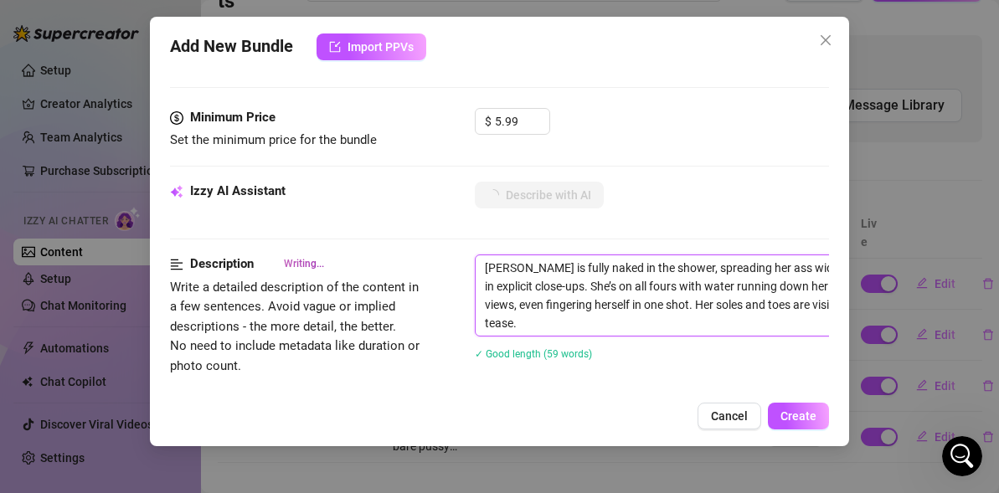
drag, startPoint x: 542, startPoint y: 268, endPoint x: 443, endPoint y: 234, distance: 104.3
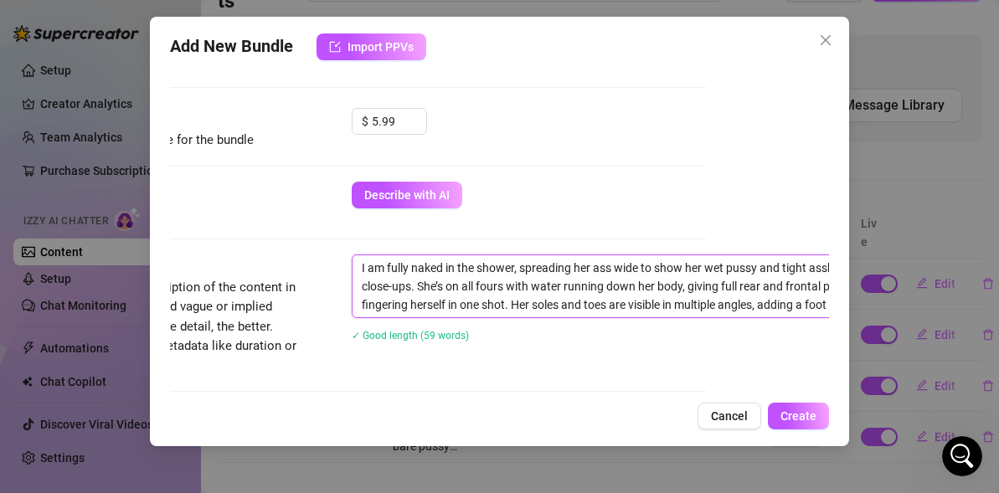
scroll to position [589, 124]
click at [590, 270] on textarea "I am fully naked in the shower, spreading her ass wide to show her wet pussy an…" at bounding box center [644, 286] width 584 height 62
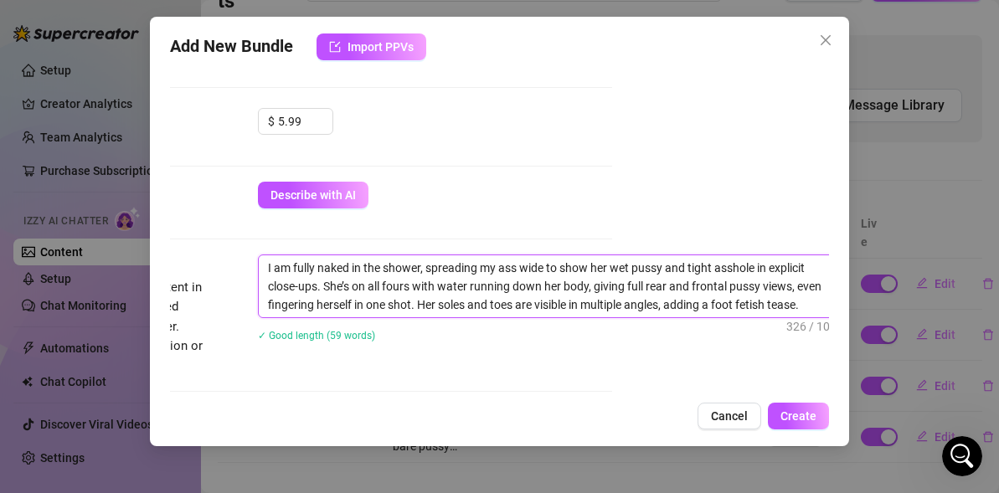
scroll to position [589, 232]
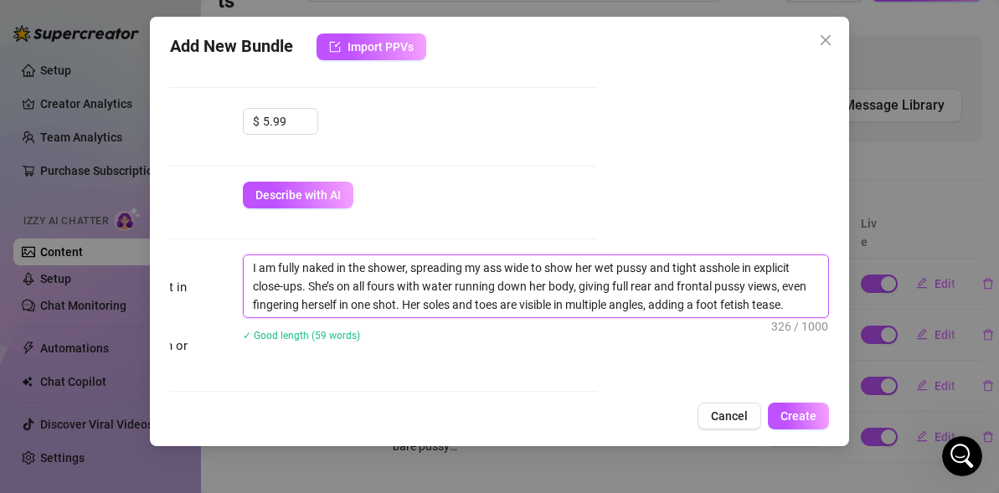
click at [598, 265] on textarea "I am fully naked in the shower, spreading my ass wide to show her wet pussy and…" at bounding box center [536, 286] width 584 height 62
drag, startPoint x: 335, startPoint y: 289, endPoint x: 310, endPoint y: 288, distance: 25.1
click at [310, 289] on textarea "I am fully naked in the shower, spreading my ass wide to show my wet pussy and …" at bounding box center [536, 286] width 584 height 62
click at [542, 287] on textarea "I am fully naked in the shower, spreading my ass wide to show my wet pussy and …" at bounding box center [536, 286] width 584 height 62
drag, startPoint x: 337, startPoint y: 306, endPoint x: 311, endPoint y: 301, distance: 26.3
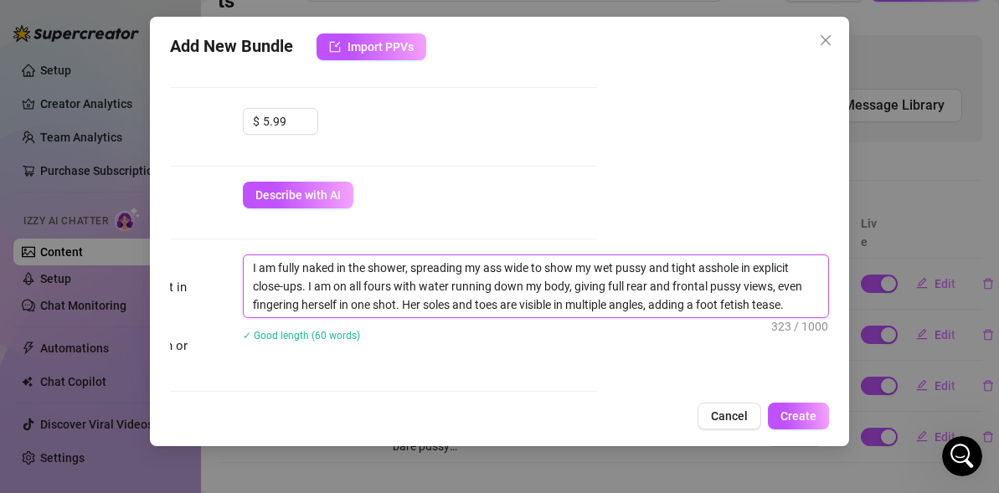
click at [315, 303] on textarea "I am fully naked in the shower, spreading my ass wide to show my wet pussy and …" at bounding box center [536, 286] width 584 height 62
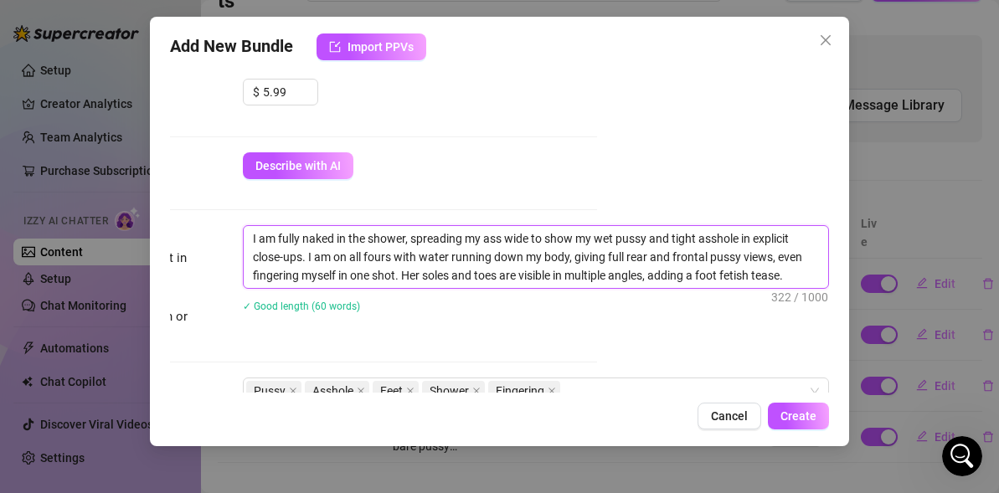
scroll to position [604, 232]
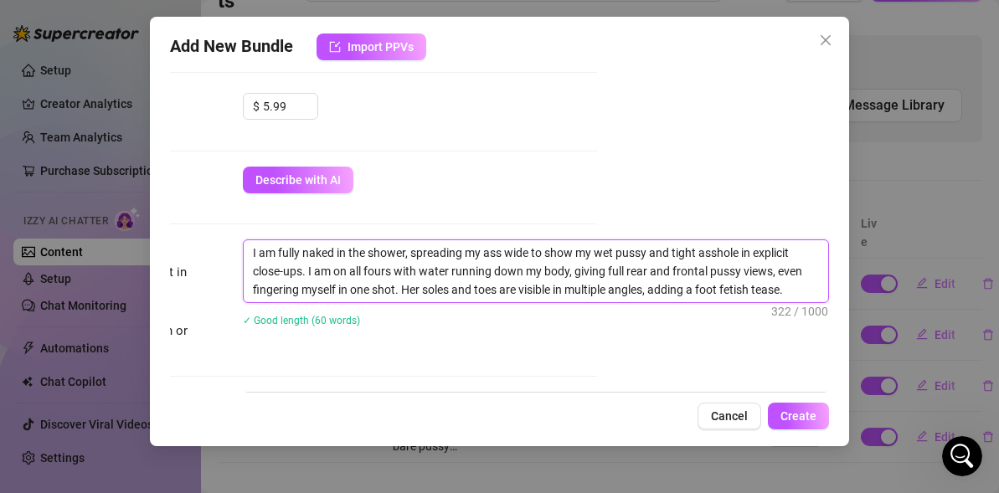
drag, startPoint x: 396, startPoint y: 179, endPoint x: 773, endPoint y: 270, distance: 387.4
click at [773, 270] on textarea "I am fully naked in the shower, spreading my ass wide to show my wet pussy and …" at bounding box center [536, 271] width 584 height 62
click at [799, 275] on textarea "I am fully naked in the shower, spreading my ass wide to show my wet pussy and …" at bounding box center [536, 271] width 584 height 62
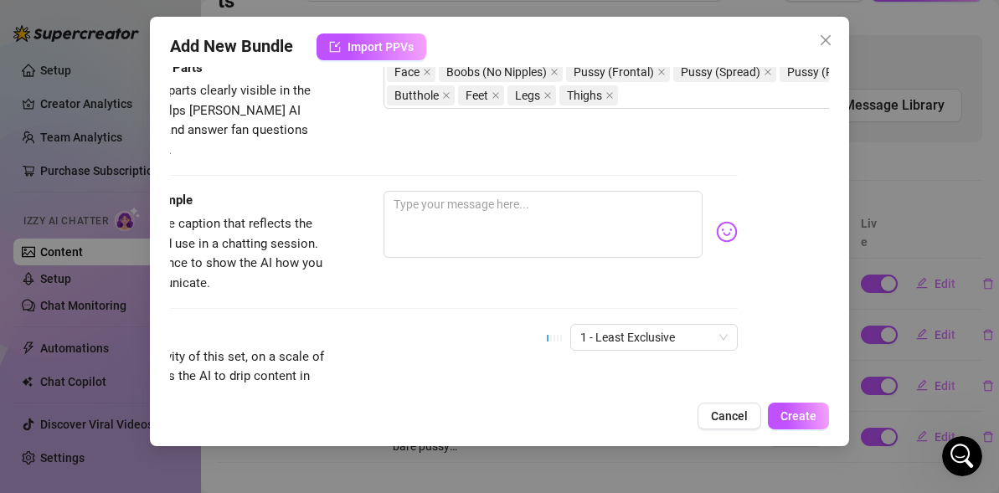
scroll to position [1051, 34]
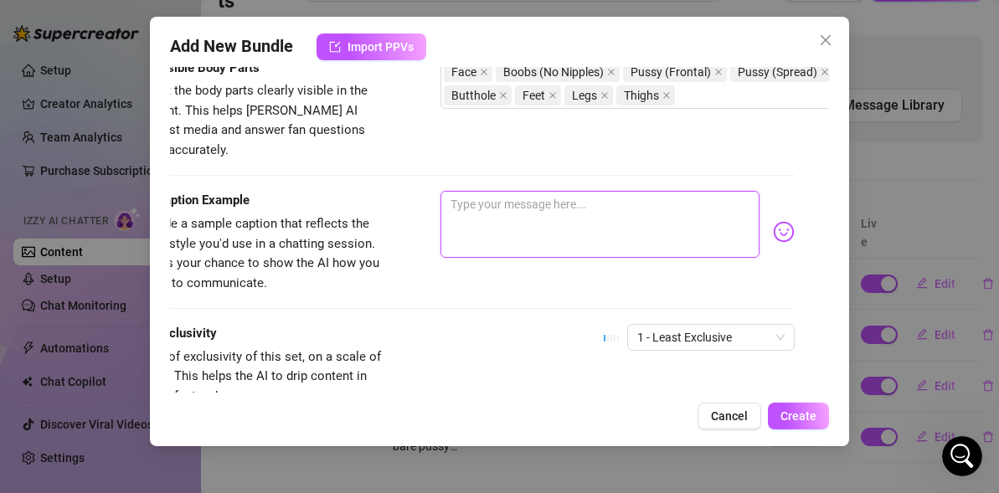
click at [548, 216] on textarea at bounding box center [599, 224] width 319 height 67
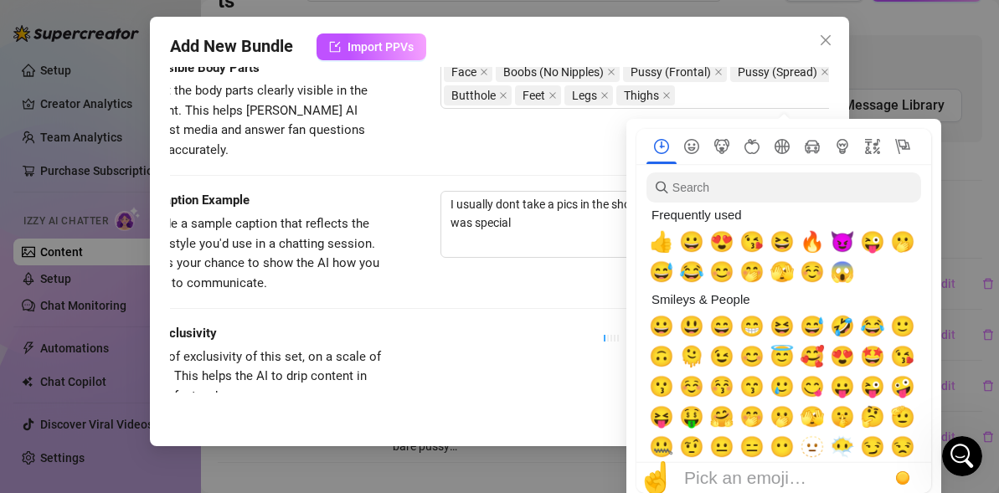
click at [779, 219] on div "Frequently used" at bounding box center [781, 215] width 271 height 24
click at [722, 233] on span "😍" at bounding box center [721, 241] width 25 height 23
click at [818, 242] on span "🔥" at bounding box center [811, 241] width 25 height 23
click at [840, 243] on span "😈" at bounding box center [842, 241] width 25 height 23
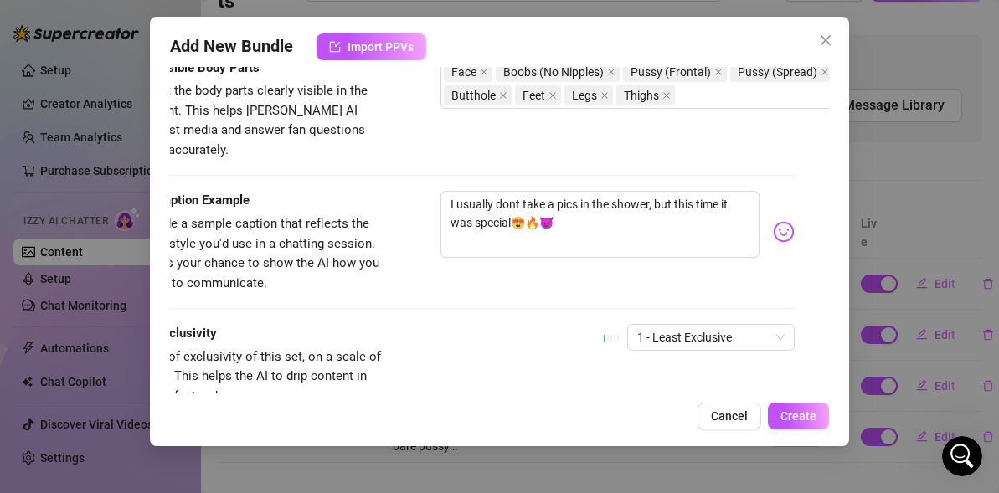
click at [538, 263] on div "Caption Example Provide a sample caption that reflects the exact style you'd us…" at bounding box center [465, 242] width 659 height 102
click at [714, 325] on span "1 - Least Exclusive" at bounding box center [710, 337] width 147 height 25
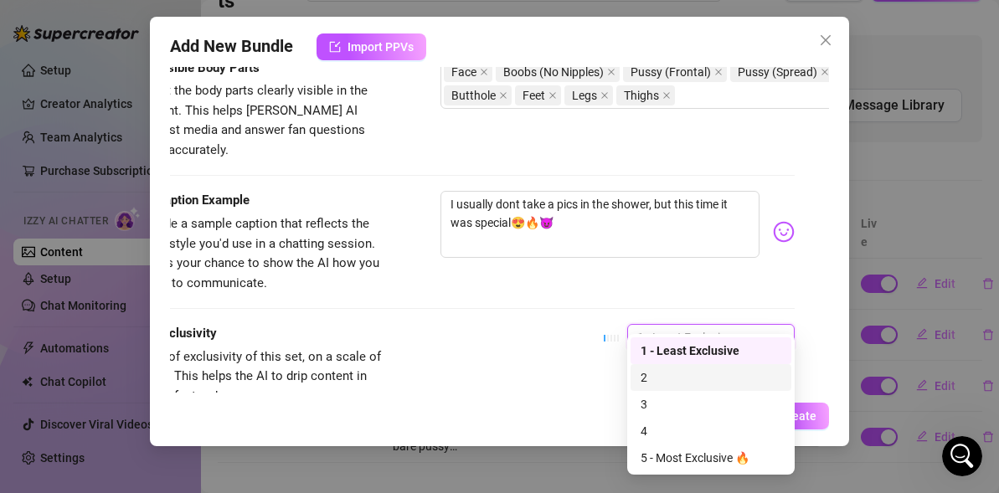
click at [663, 370] on div "2" at bounding box center [710, 377] width 141 height 18
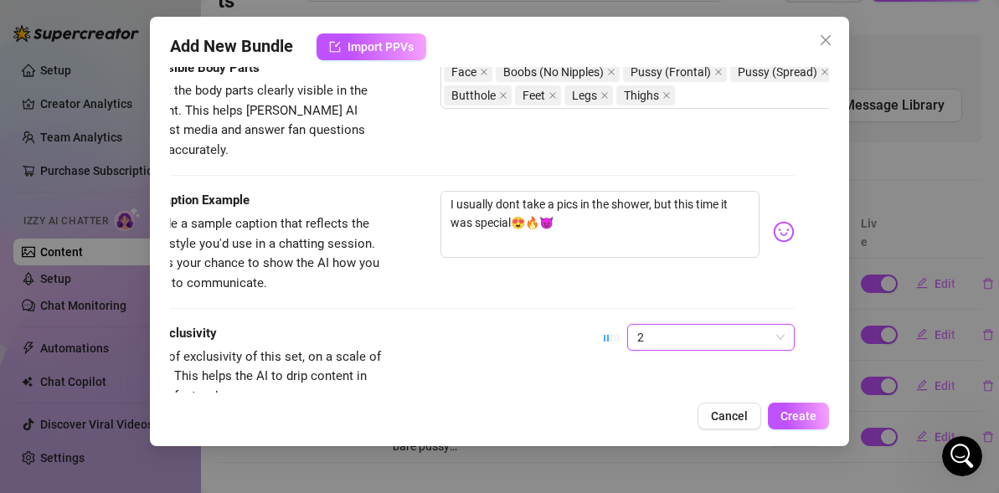
scroll to position [1170, 34]
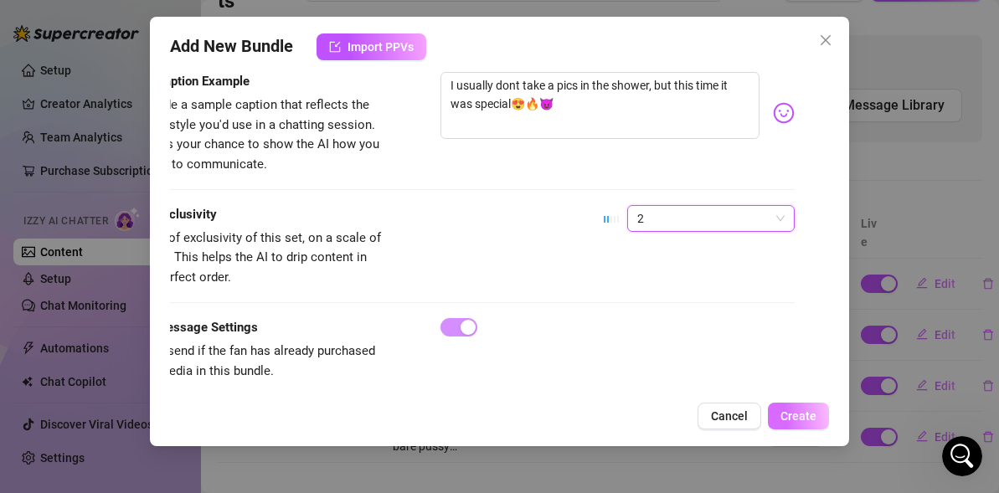
click at [784, 426] on button "Create" at bounding box center [798, 416] width 61 height 27
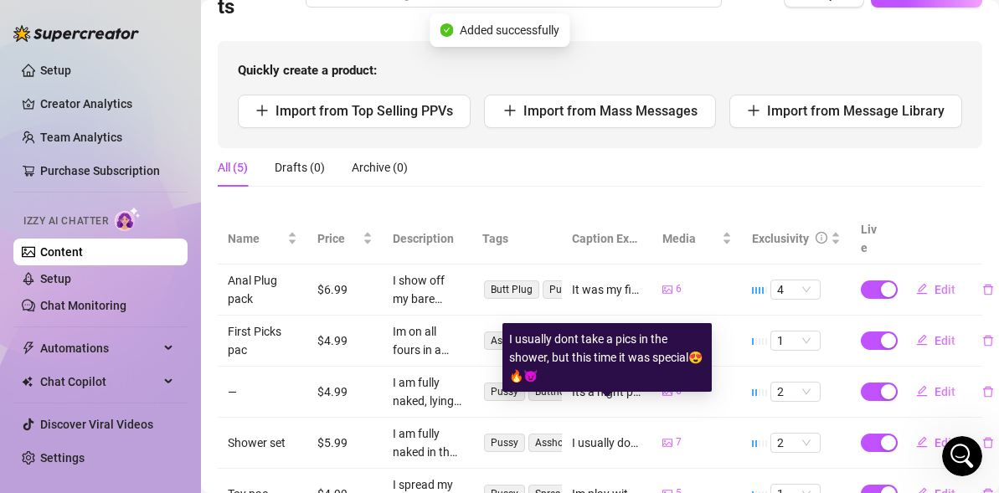
scroll to position [152, 0]
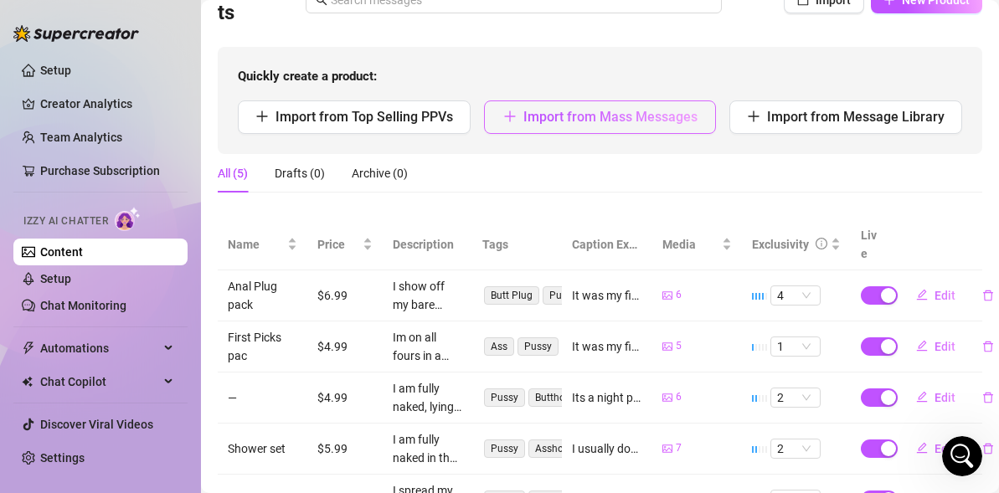
click at [625, 113] on span "Import from Mass Messages" at bounding box center [610, 117] width 174 height 16
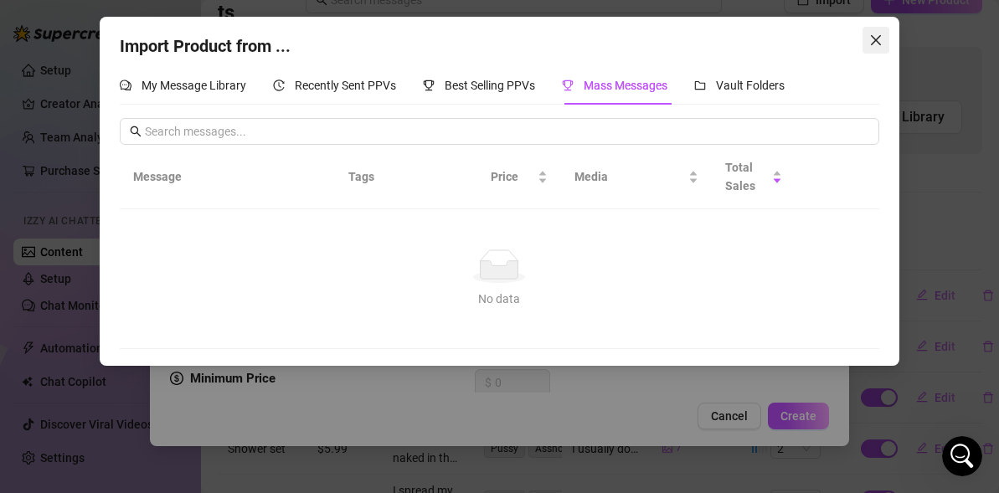
click at [875, 41] on icon "close" at bounding box center [875, 39] width 13 height 13
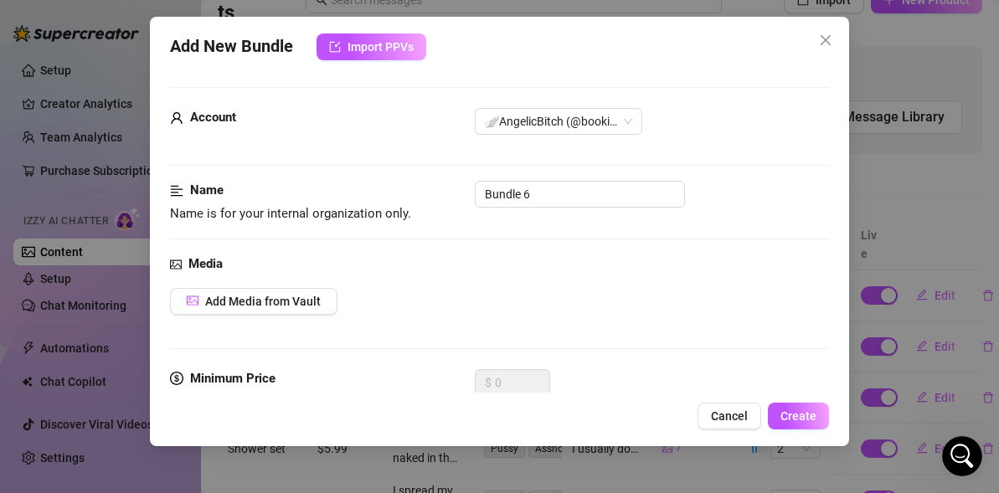
click at [829, 44] on icon "close" at bounding box center [825, 40] width 10 height 10
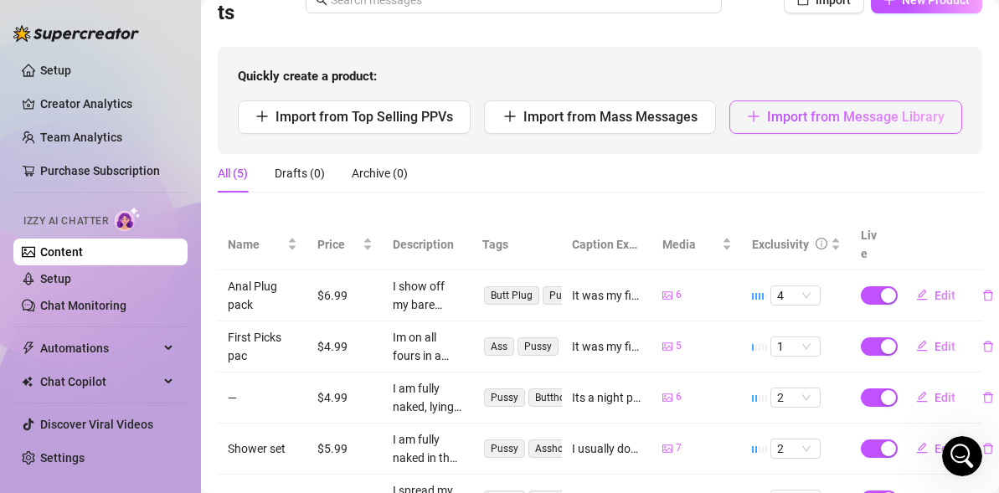
click at [794, 109] on span "Import from Message Library" at bounding box center [855, 117] width 177 height 16
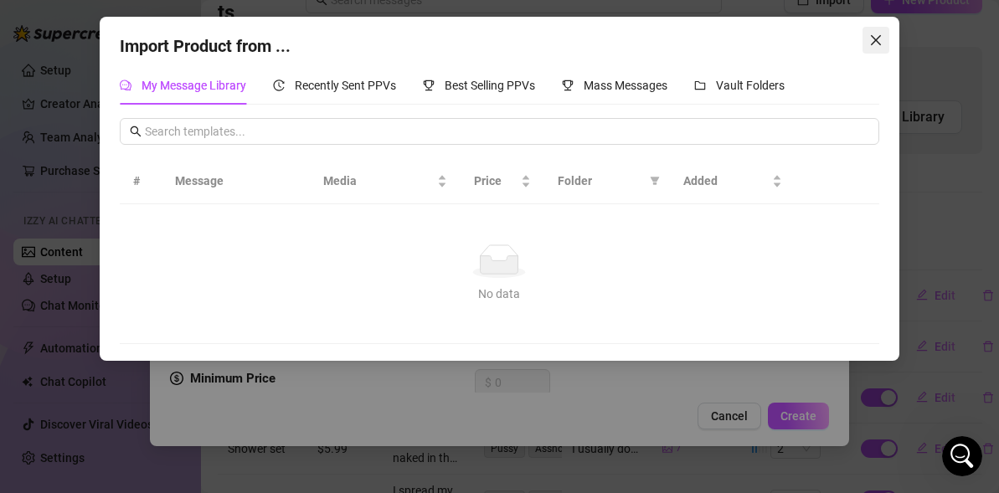
click at [874, 43] on icon "close" at bounding box center [875, 39] width 13 height 13
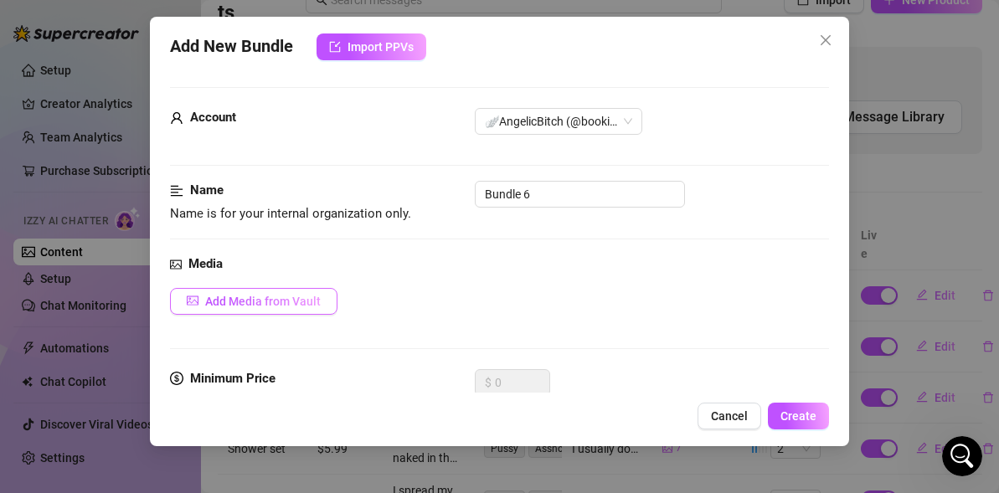
click at [234, 308] on button "Add Media from Vault" at bounding box center [253, 301] width 167 height 27
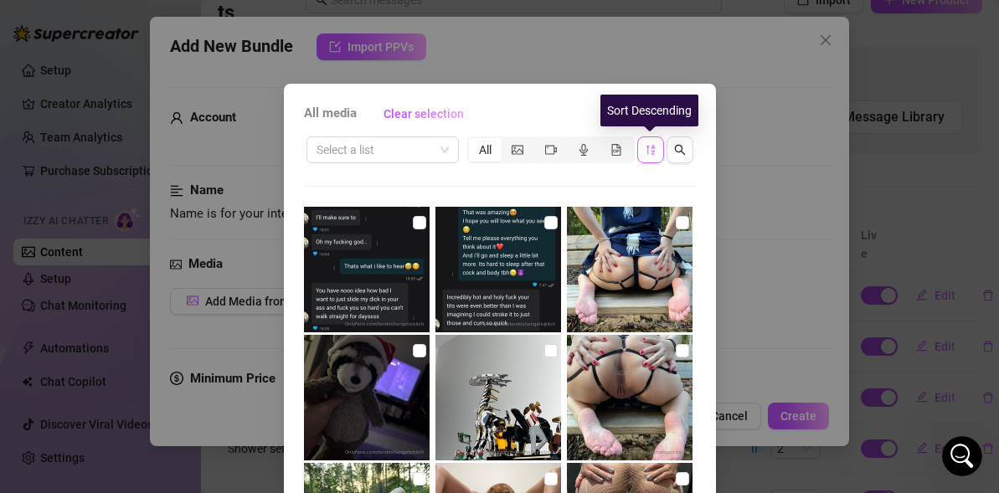
click at [649, 155] on icon "sort-descending" at bounding box center [651, 150] width 12 height 12
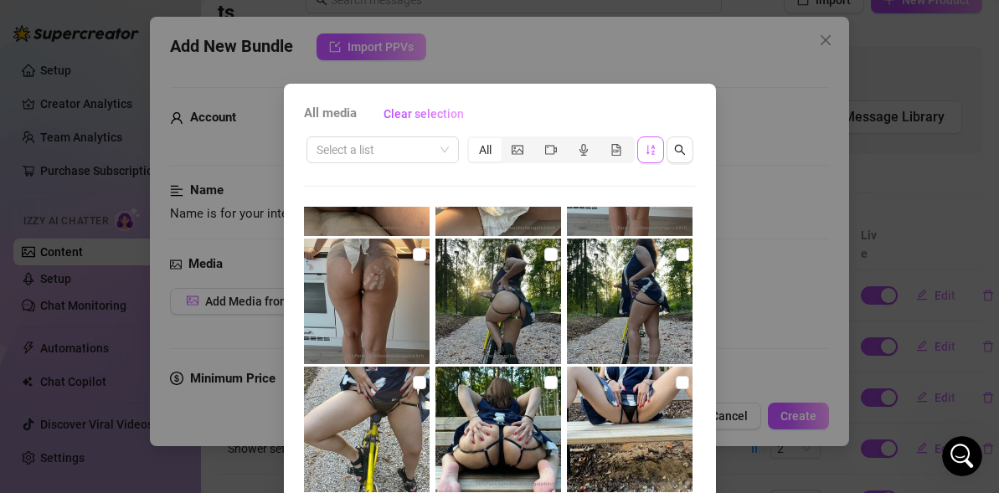
scroll to position [3043, 0]
click at [547, 260] on input "checkbox" at bounding box center [550, 253] width 13 height 13
click at [546, 260] on input "checkbox" at bounding box center [550, 253] width 13 height 13
click at [681, 258] on input "checkbox" at bounding box center [682, 253] width 13 height 13
click at [555, 254] on input "checkbox" at bounding box center [550, 253] width 13 height 13
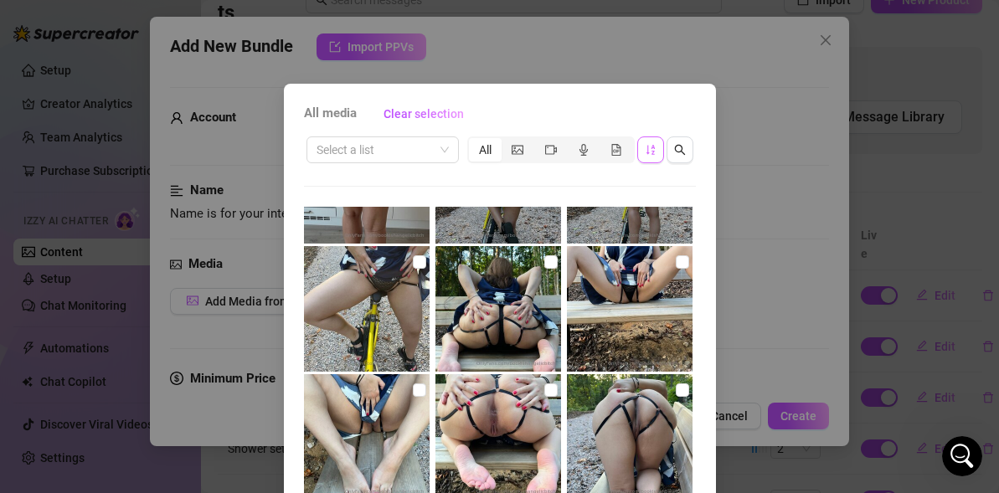
scroll to position [3164, 0]
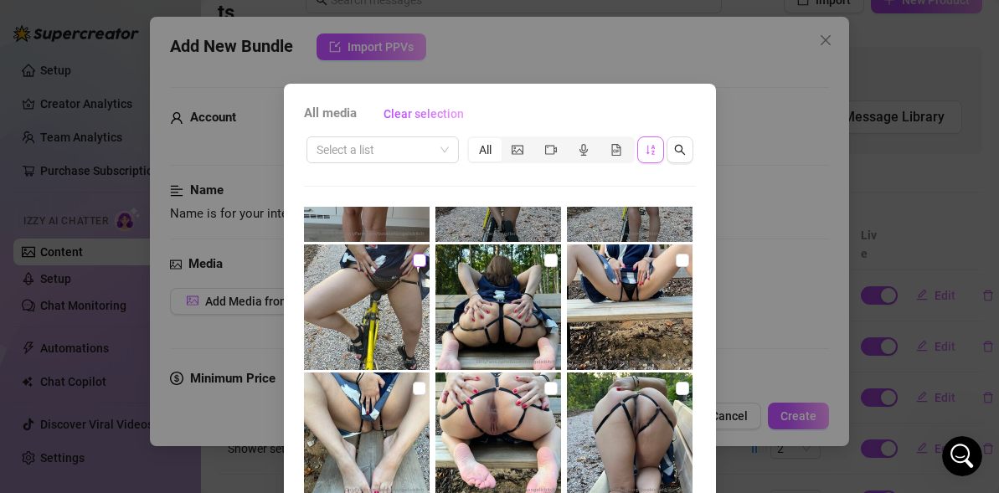
click at [417, 268] on label at bounding box center [419, 260] width 13 height 18
click at [417, 267] on input "checkbox" at bounding box center [419, 260] width 13 height 13
click at [548, 265] on input "checkbox" at bounding box center [550, 260] width 13 height 13
click at [677, 267] on label at bounding box center [682, 260] width 13 height 18
click at [677, 267] on input "checkbox" at bounding box center [682, 260] width 13 height 13
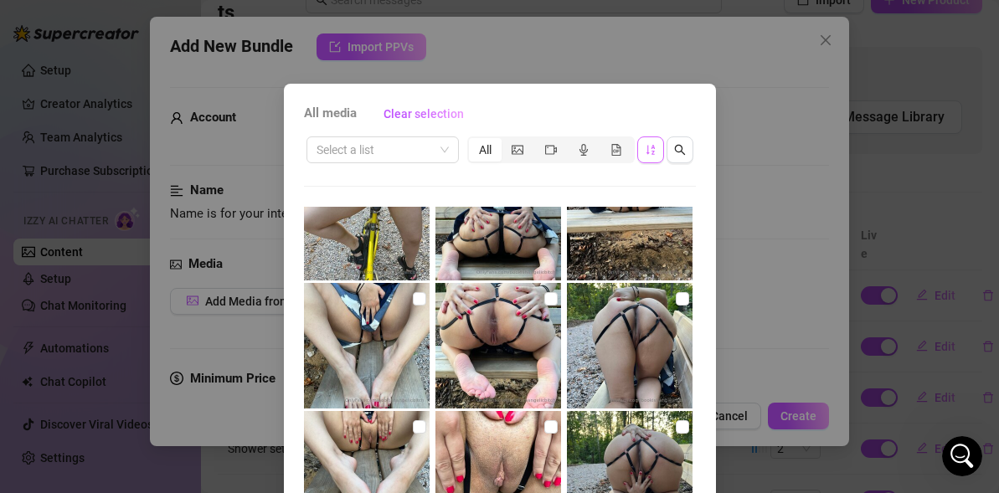
scroll to position [3256, 0]
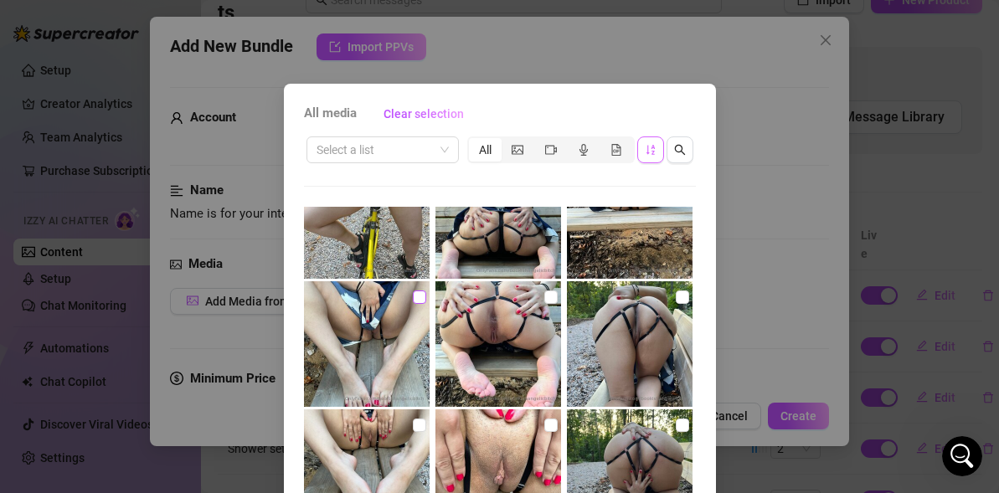
click at [420, 293] on input "checkbox" at bounding box center [419, 296] width 13 height 13
click at [544, 299] on input "checkbox" at bounding box center [550, 296] width 13 height 13
click at [681, 299] on input "checkbox" at bounding box center [682, 296] width 13 height 13
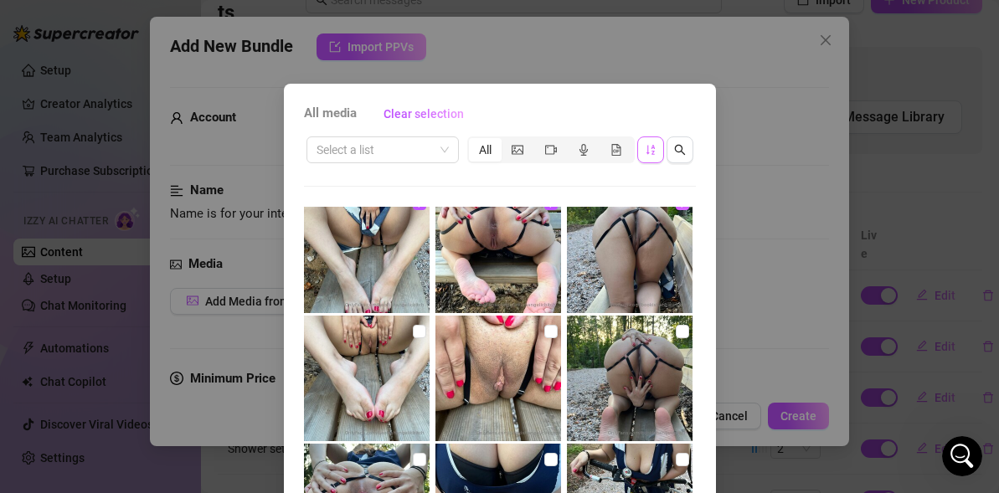
scroll to position [3370, 0]
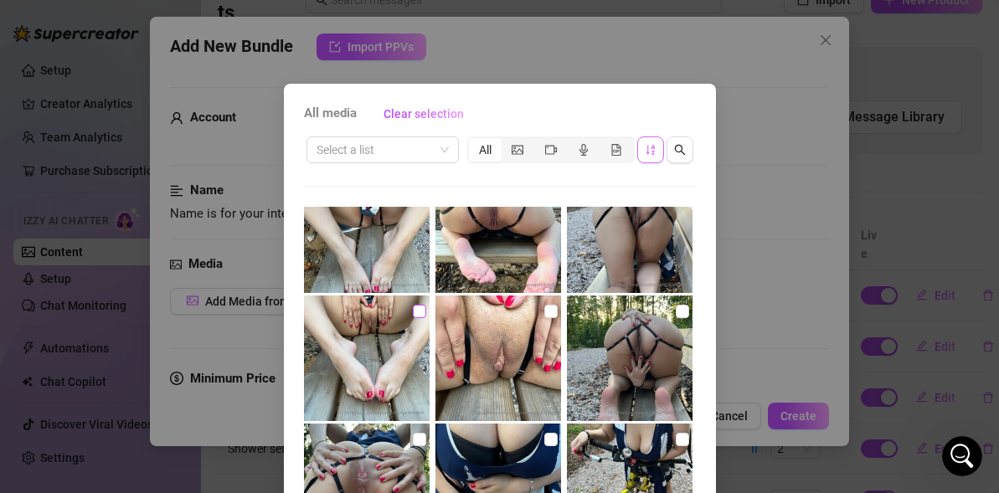
click at [417, 312] on input "checkbox" at bounding box center [419, 311] width 13 height 13
click at [681, 316] on input "checkbox" at bounding box center [682, 311] width 13 height 13
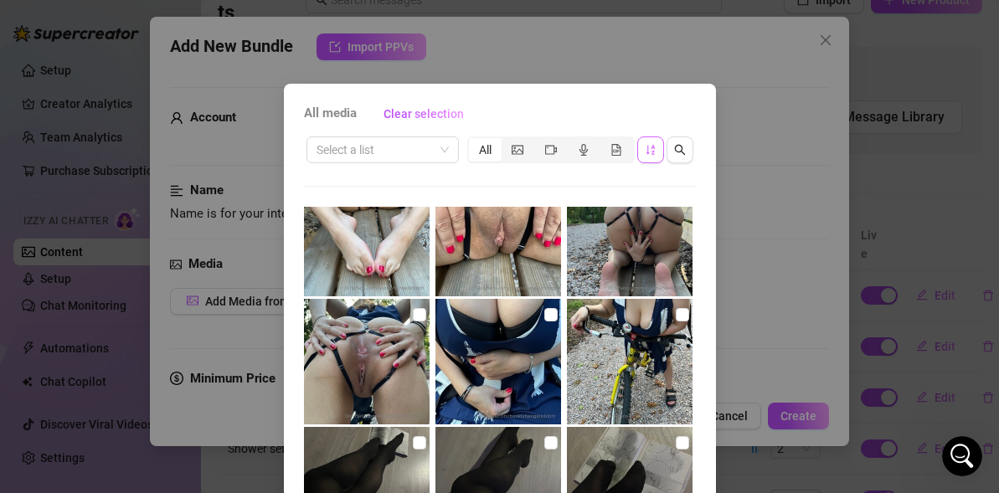
scroll to position [3504, 0]
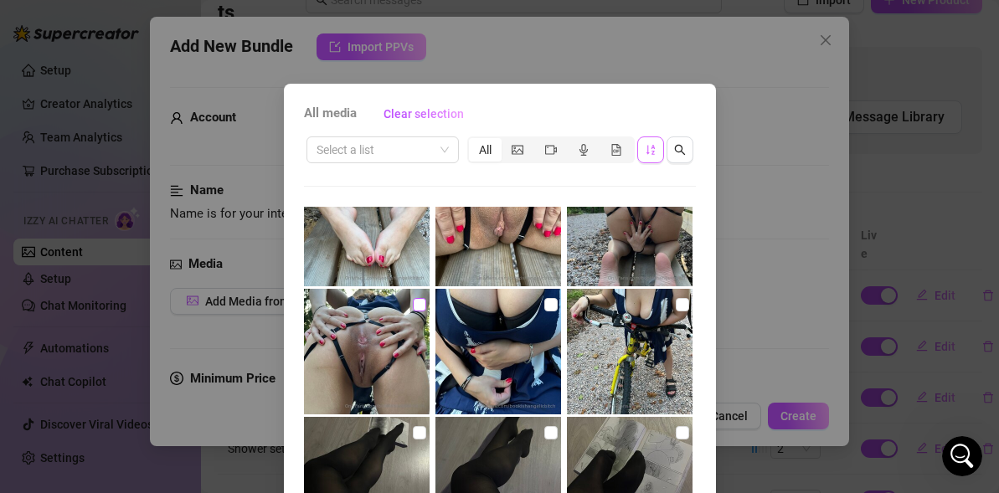
click at [419, 306] on input "checkbox" at bounding box center [419, 304] width 13 height 13
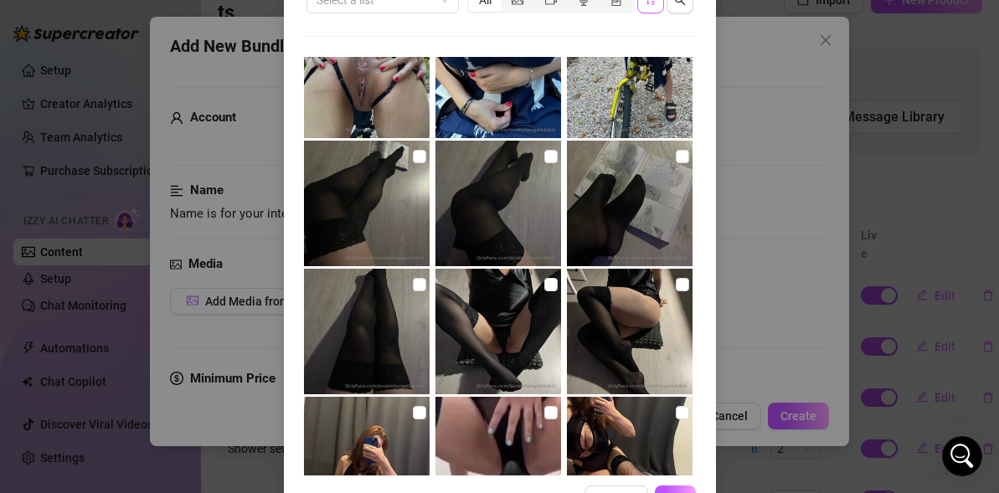
scroll to position [206, 0]
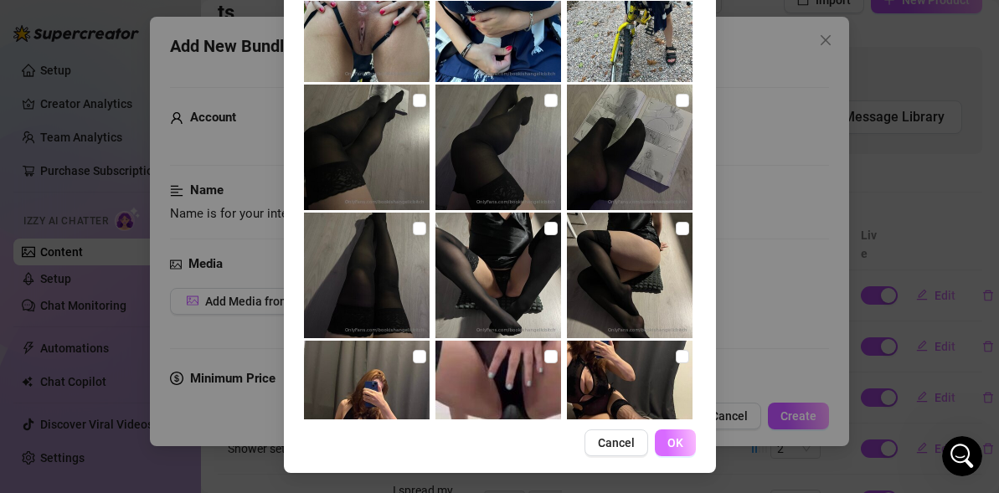
click at [671, 447] on span "OK" at bounding box center [675, 442] width 16 height 13
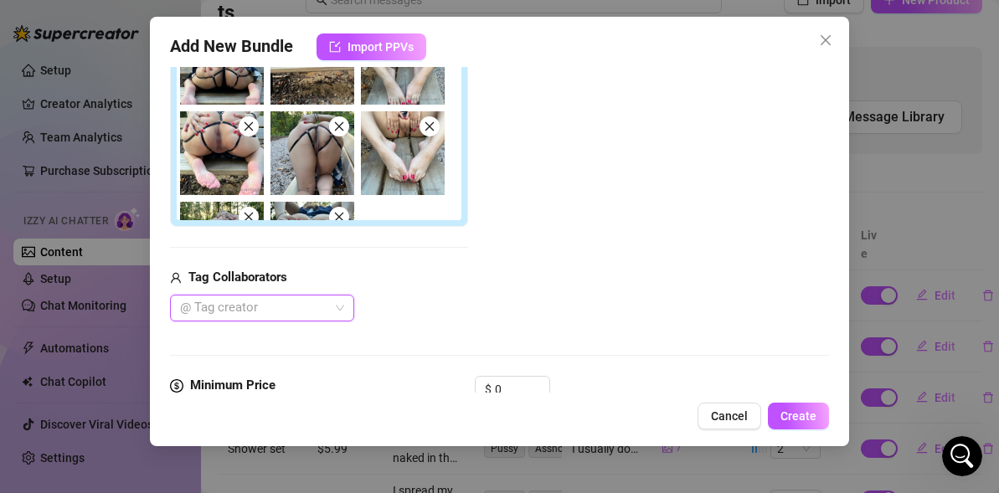
scroll to position [583, 0]
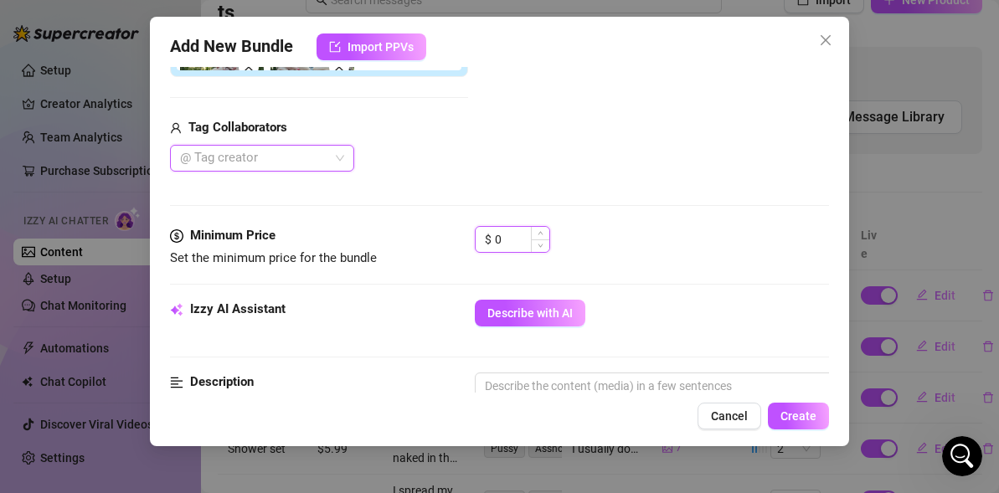
click at [504, 241] on input "0" at bounding box center [522, 239] width 54 height 25
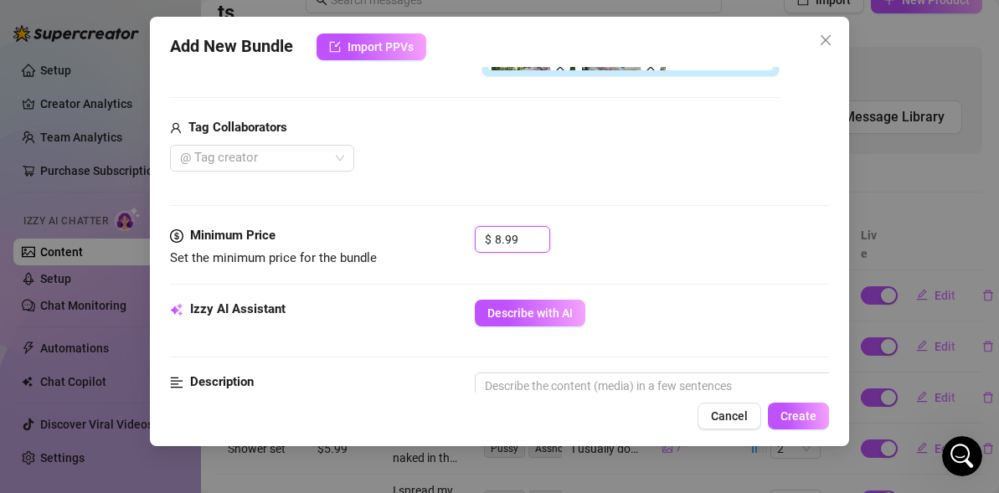
scroll to position [326, 0]
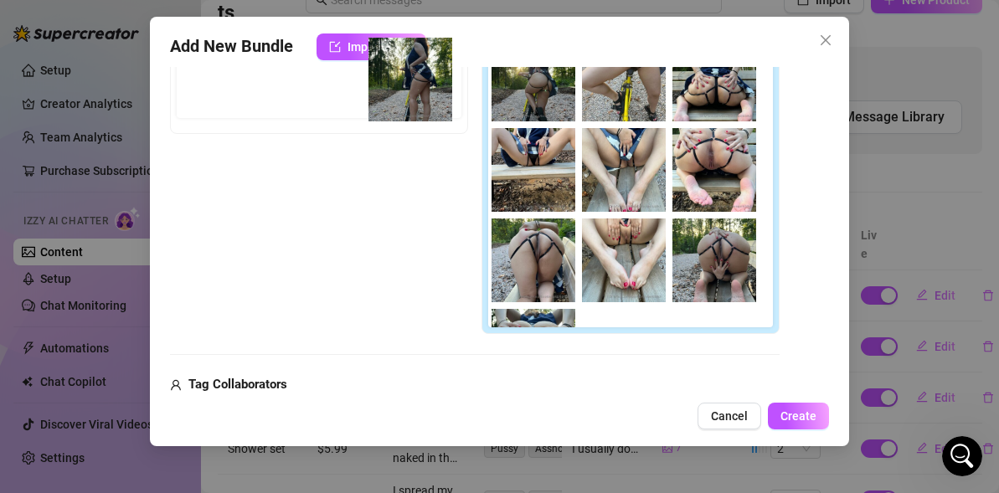
drag, startPoint x: 527, startPoint y: 100, endPoint x: 397, endPoint y: 100, distance: 129.8
click at [397, 100] on div "Free preview Pay to view" at bounding box center [474, 168] width 609 height 333
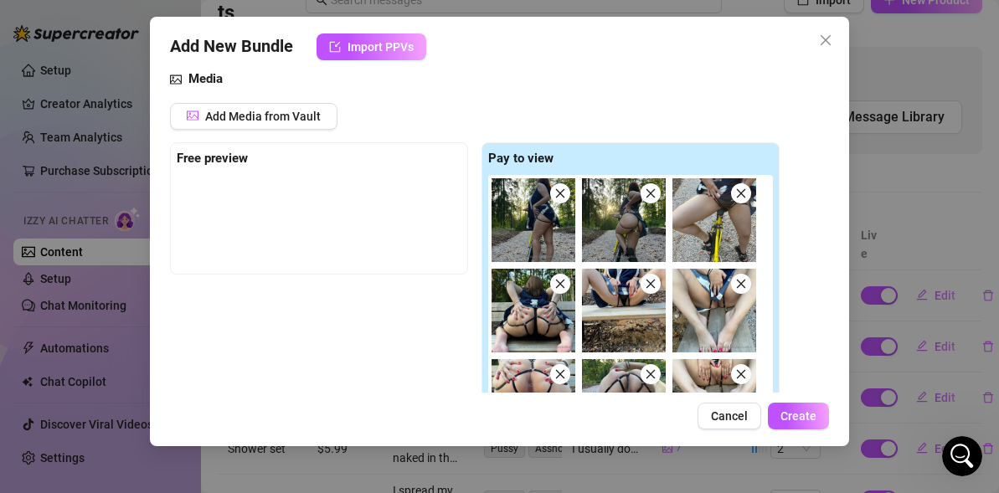
scroll to position [177, 0]
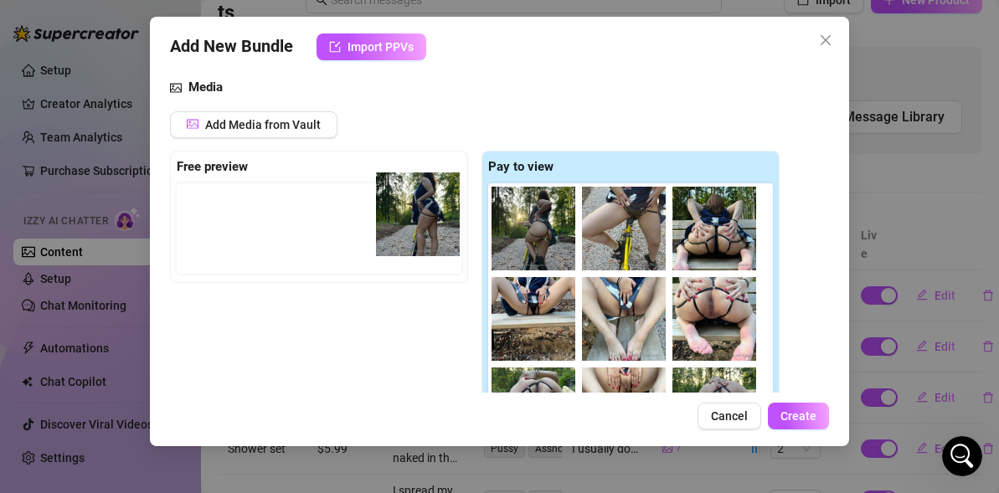
drag, startPoint x: 526, startPoint y: 217, endPoint x: 389, endPoint y: 204, distance: 137.0
click at [389, 204] on div "Free preview Pay to view" at bounding box center [474, 317] width 609 height 333
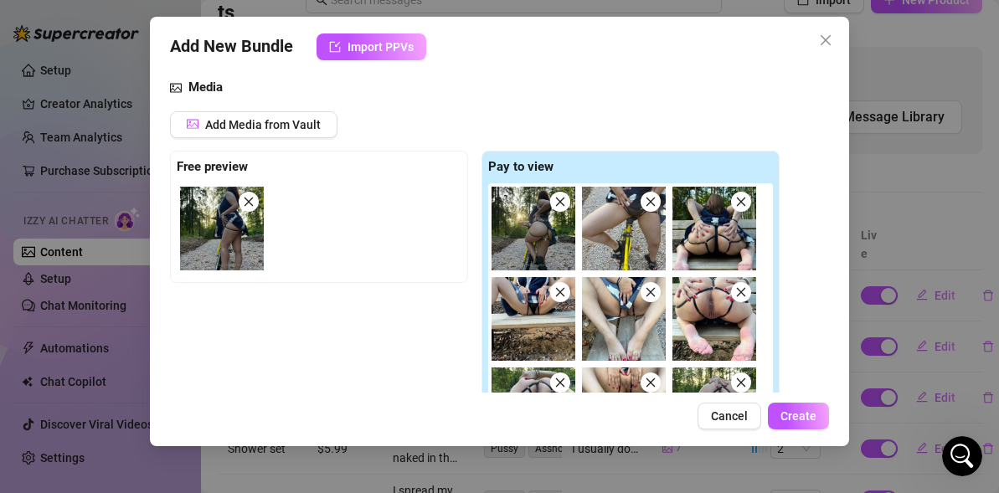
drag, startPoint x: 547, startPoint y: 238, endPoint x: 476, endPoint y: 238, distance: 70.3
click at [477, 238] on div "Free preview Pay to view" at bounding box center [474, 317] width 609 height 333
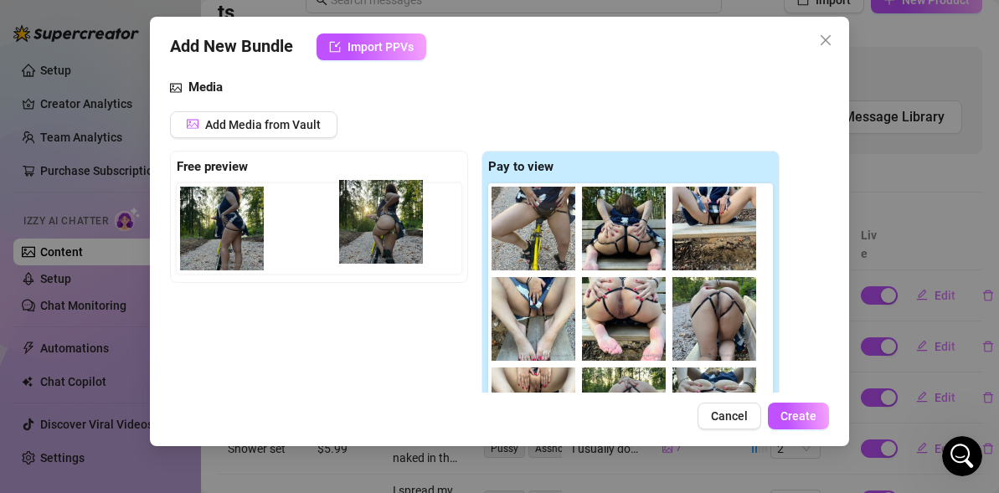
drag, startPoint x: 539, startPoint y: 237, endPoint x: 339, endPoint y: 218, distance: 201.0
click at [348, 219] on div "Free preview Pay to view" at bounding box center [474, 317] width 609 height 333
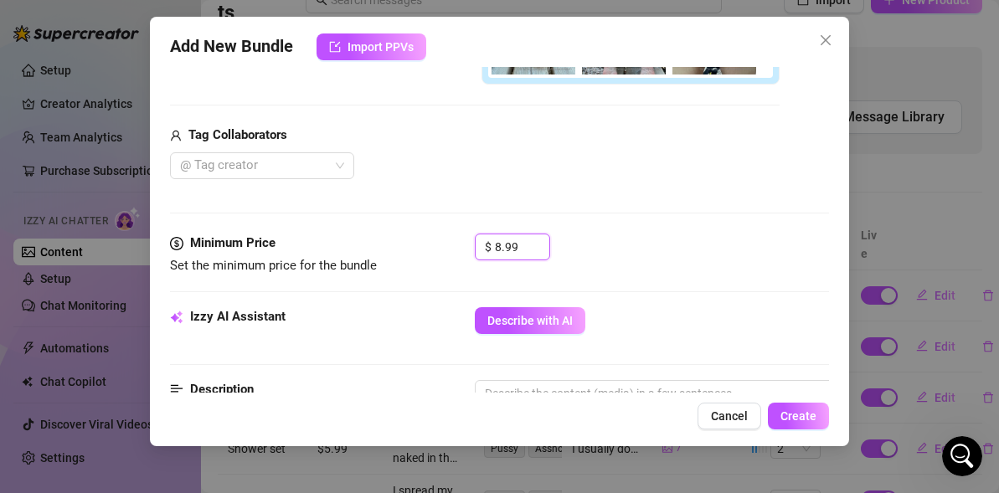
scroll to position [604, 0]
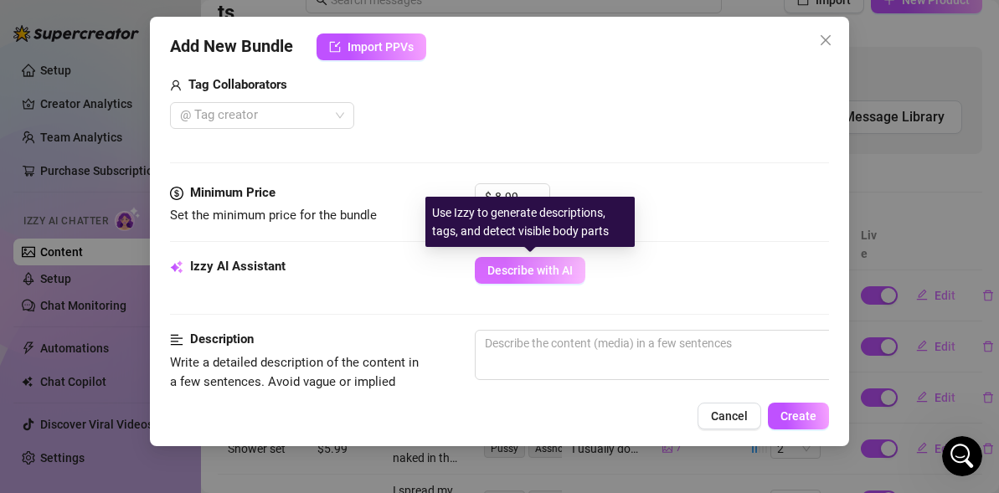
click at [491, 264] on span "Describe with AI" at bounding box center [529, 270] width 85 height 13
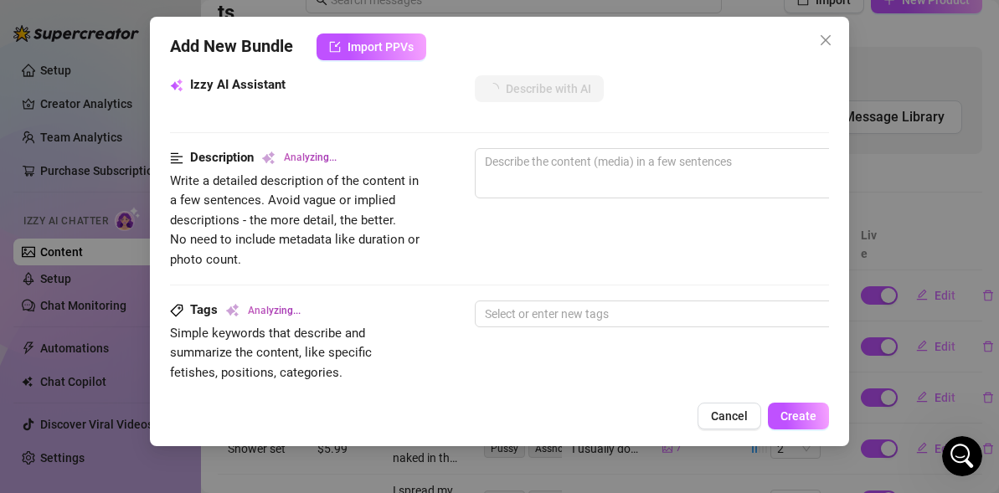
scroll to position [787, 0]
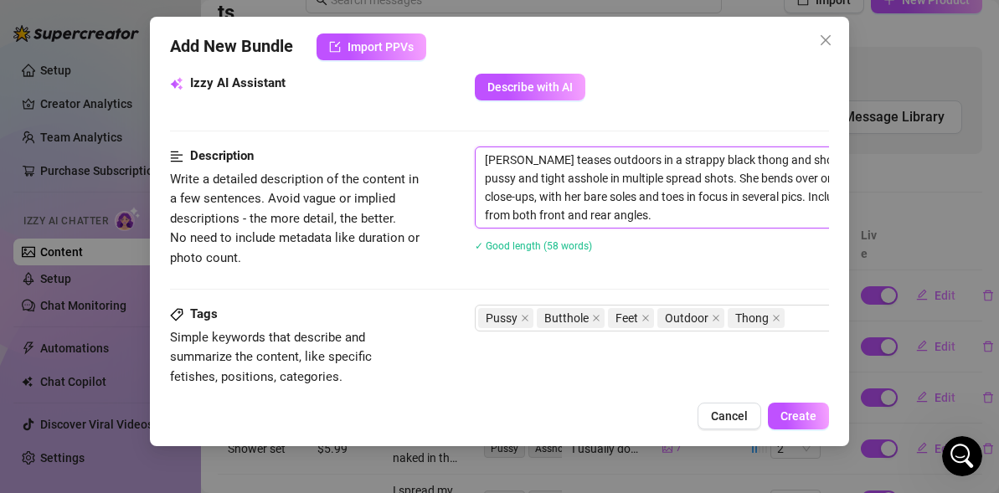
click at [566, 162] on textarea "[PERSON_NAME] teases outdoors in a strappy black thong and short dress, [MEDICA…" at bounding box center [768, 187] width 584 height 80
drag, startPoint x: 529, startPoint y: 158, endPoint x: 463, endPoint y: 148, distance: 66.9
click at [463, 148] on div "Description Write a detailed description of the content in a few sentences. Avo…" at bounding box center [499, 210] width 659 height 127
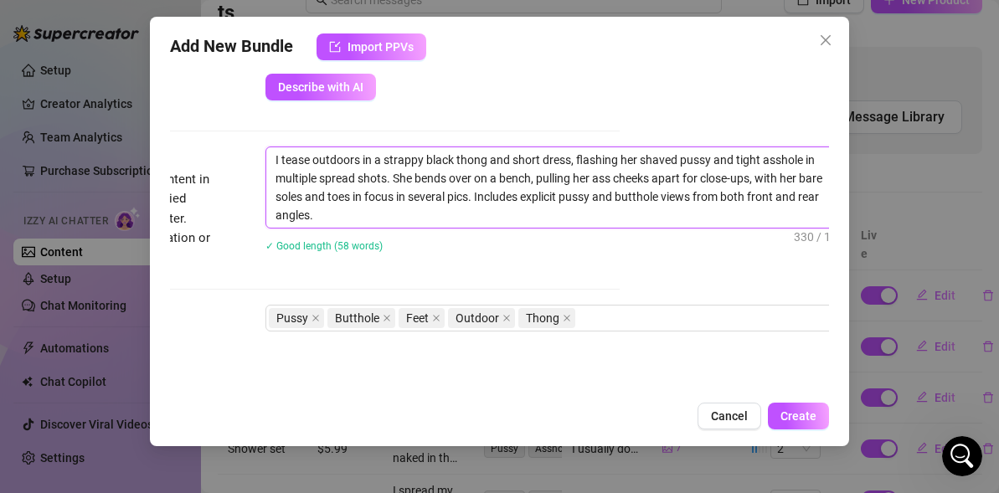
scroll to position [787, 221]
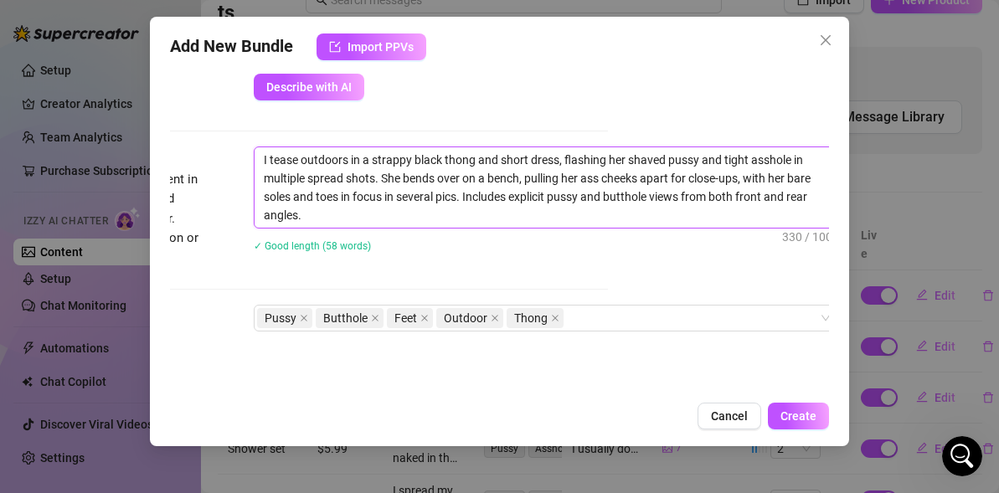
click at [401, 177] on textarea "I tease outdoors in a strappy black thong and short dress, flashing her shaved …" at bounding box center [546, 187] width 584 height 80
click at [623, 159] on textarea "I tease outdoors in a strappy black thong and short dress, flashing her shaved …" at bounding box center [546, 187] width 584 height 80
click at [400, 178] on textarea "I tease outdoors in a strappy black thong and short dress, flashing my shaved p…" at bounding box center [546, 187] width 584 height 80
click at [421, 178] on textarea "I tease outdoors in a strappy black thong and short dress, flashing my shaved p…" at bounding box center [546, 187] width 584 height 80
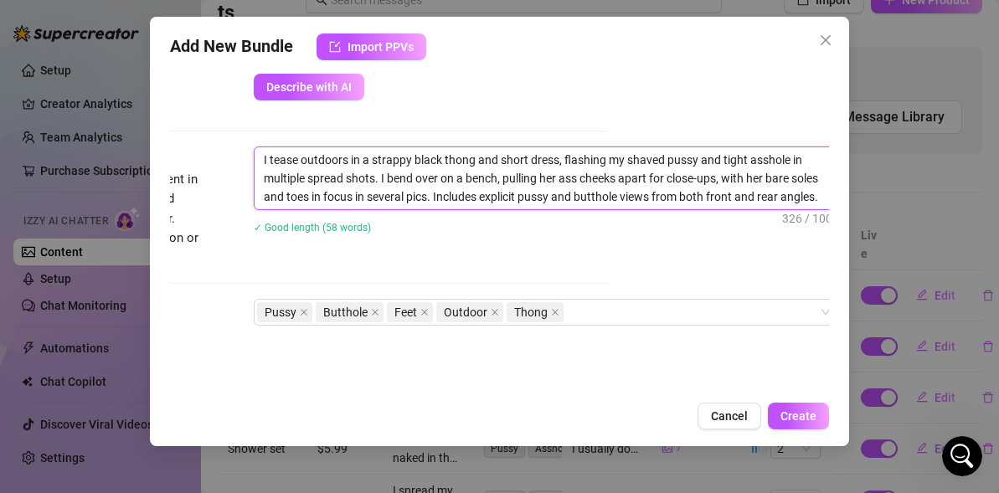
click at [557, 180] on textarea "I tease outdoors in a strappy black thong and short dress, flashing my shaved p…" at bounding box center [546, 178] width 584 height 62
click at [763, 183] on textarea "I tease outdoors in a strappy black thong and short dress, flashing my shaved p…" at bounding box center [546, 178] width 584 height 62
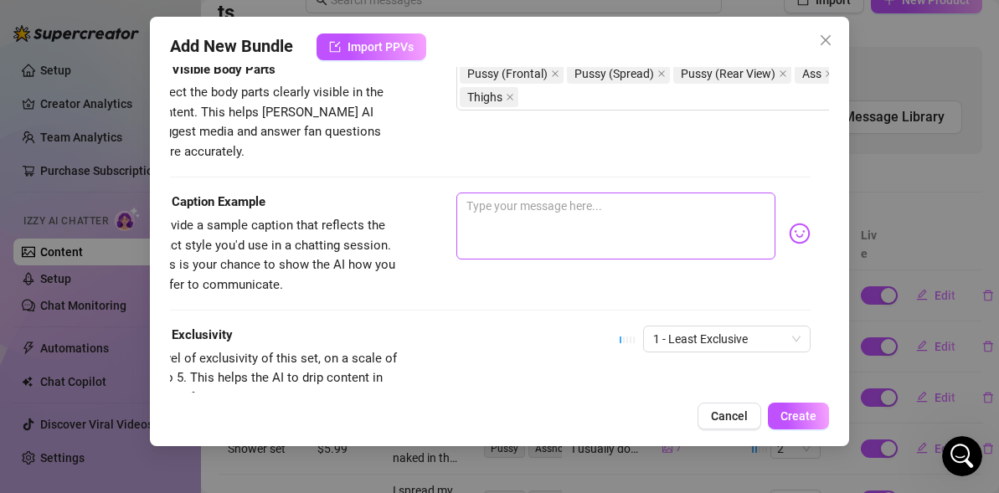
scroll to position [1139, 0]
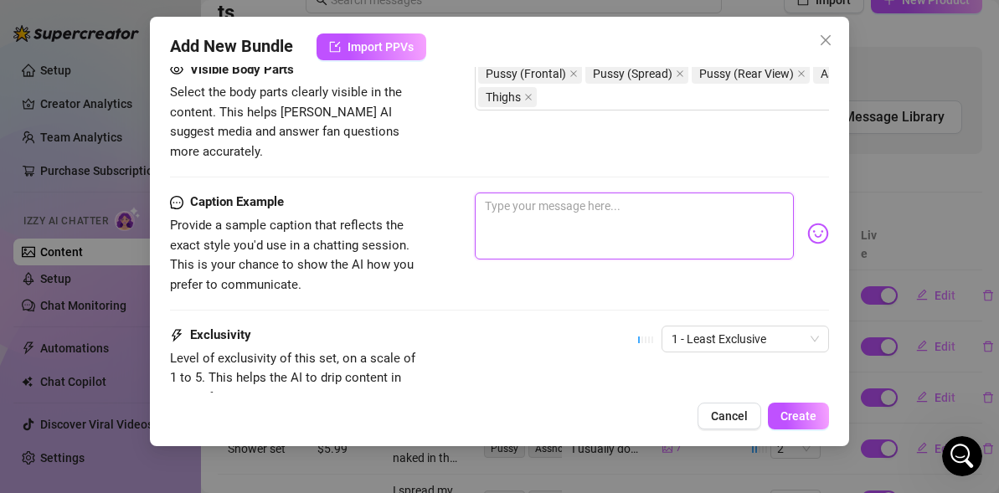
click at [596, 199] on textarea at bounding box center [634, 226] width 319 height 67
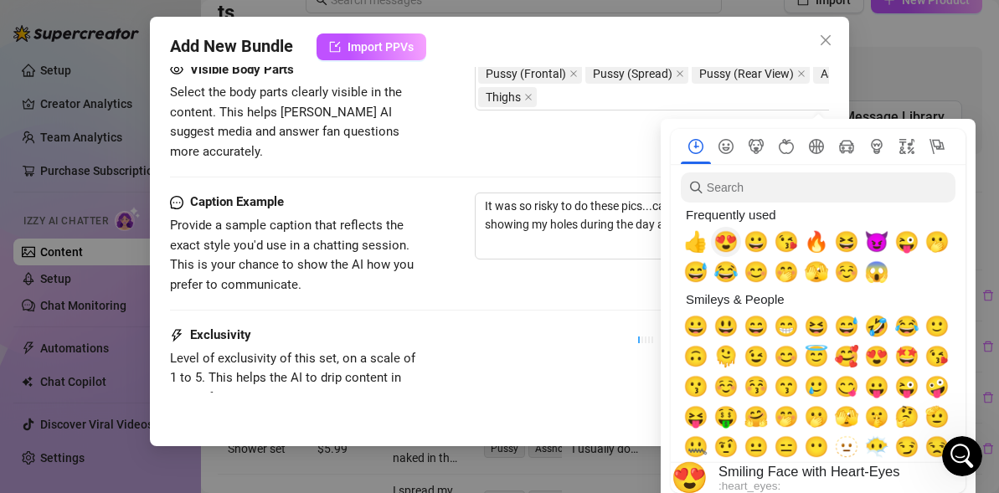
click at [731, 239] on span "😍" at bounding box center [725, 241] width 25 height 23
click at [880, 242] on span "😈" at bounding box center [876, 241] width 25 height 23
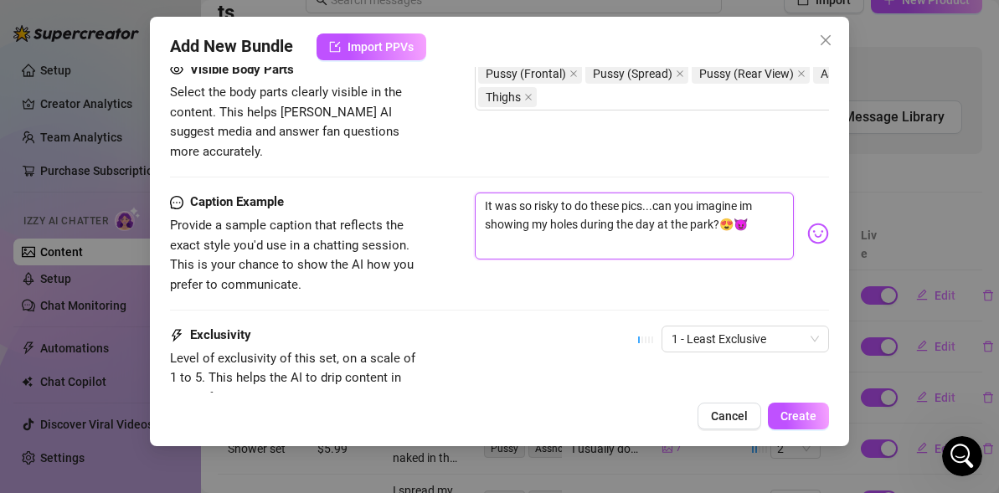
scroll to position [1260, 0]
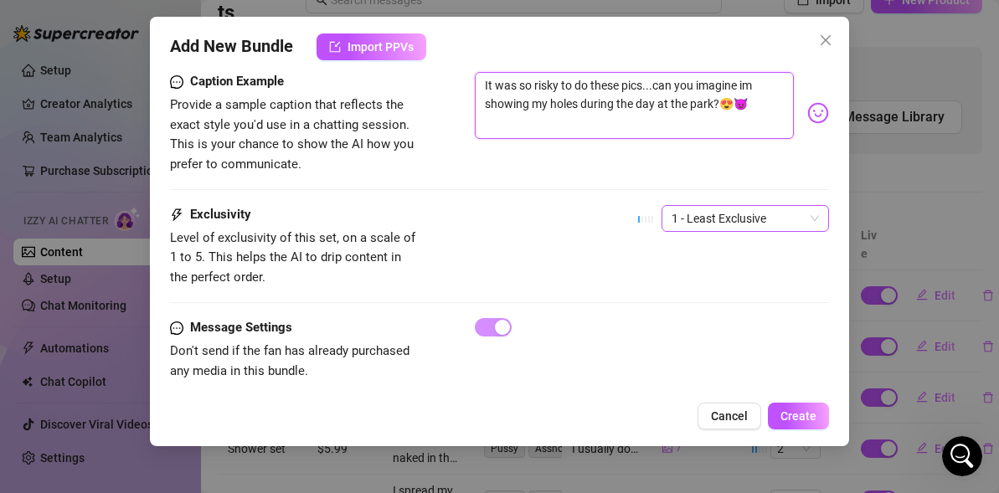
click at [709, 206] on span "1 - Least Exclusive" at bounding box center [744, 218] width 147 height 25
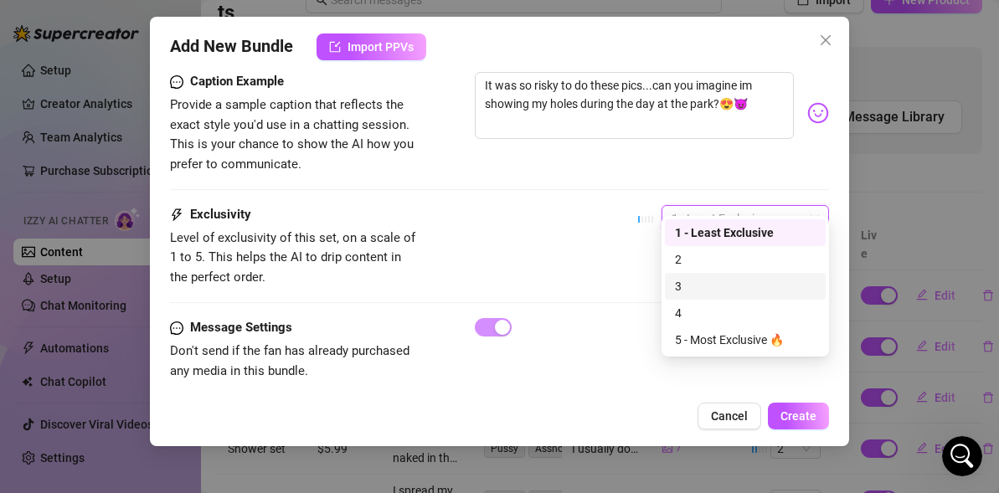
click at [675, 280] on div "3" at bounding box center [745, 286] width 141 height 18
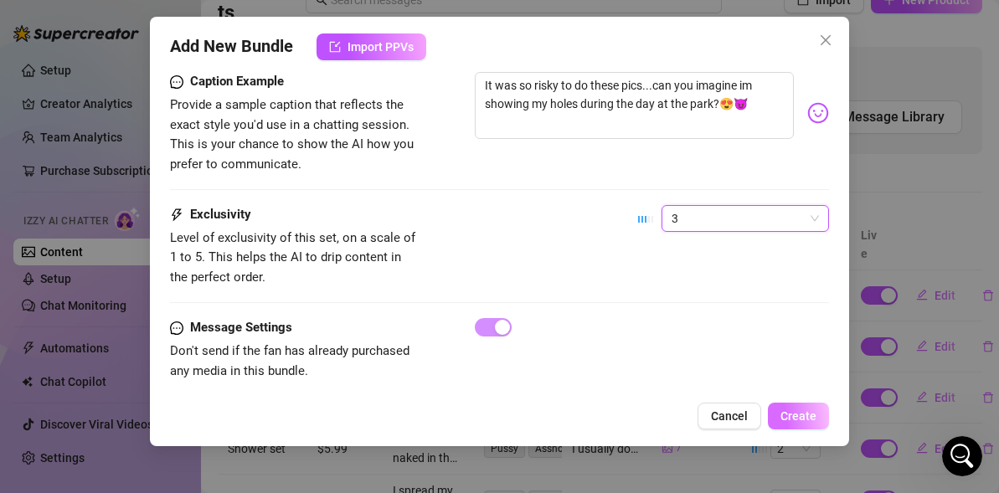
click at [797, 410] on span "Create" at bounding box center [798, 415] width 36 height 13
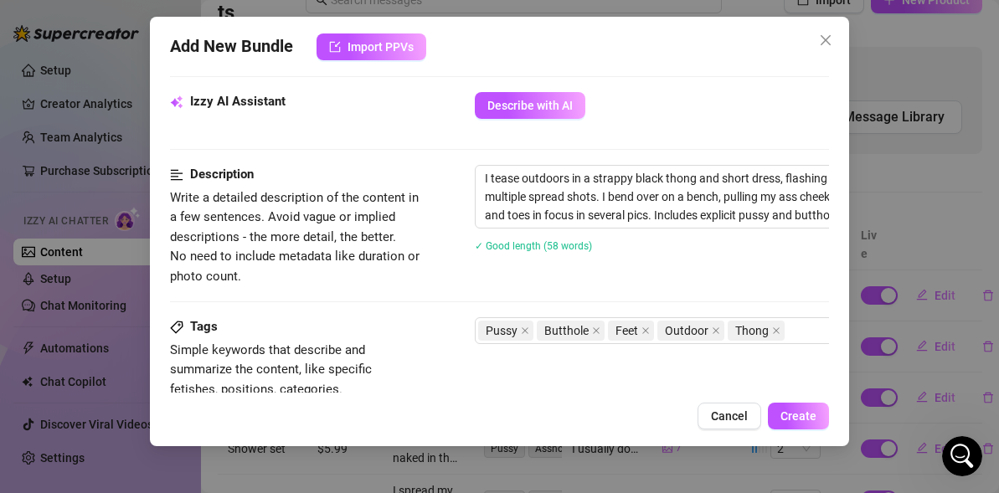
scroll to position [768, 0]
click at [568, 179] on textarea "I tease outdoors in a strappy black thong and short dress, flashing my shaved p…" at bounding box center [768, 198] width 584 height 62
type textarea "I tease outdoor in a strappy black thong and short dress, flashing my shaved pu…"
type textarea "I tease outdoo in a strappy black thong and short dress, flashing my shaved pus…"
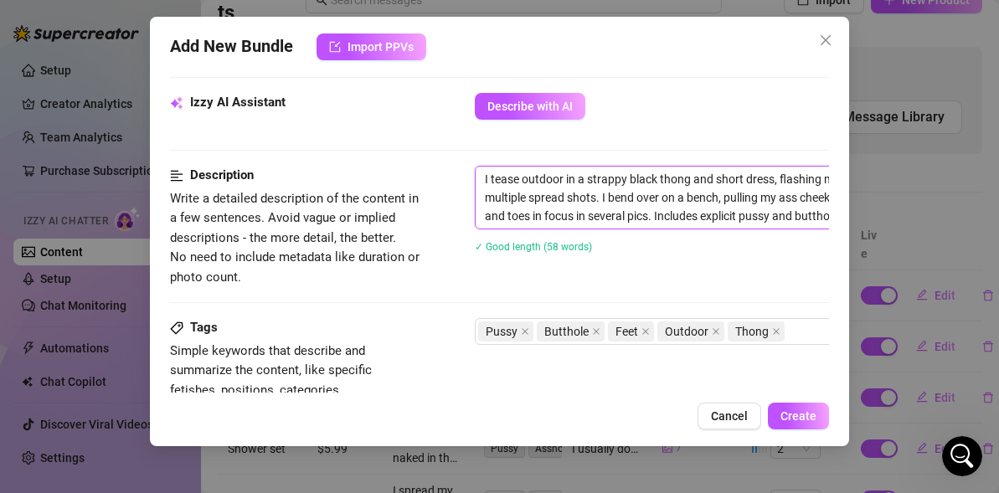
type textarea "I tease outdoo in a strappy black thong and short dress, flashing my shaved pus…"
type textarea "I tease outdo in a strappy black thong and short dress, flashing my shaved puss…"
type textarea "I tease outd in a strappy black thong and short dress, flashing my shaved pussy…"
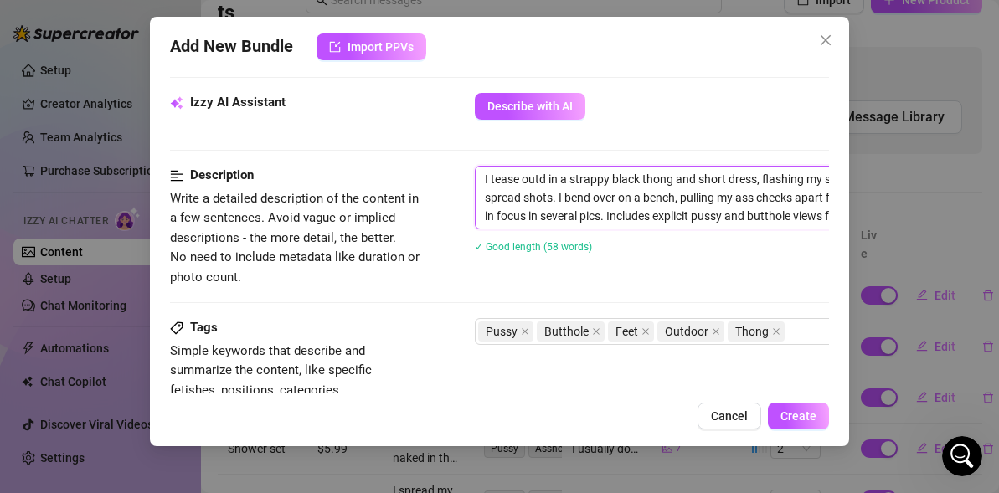
type textarea "I tease out in a strappy black thong and short dress, flashing my shaved pussy …"
type textarea "I tease ou in a strappy black thong and short dress, flashing my shaved pussy a…"
type textarea "I tease o in a strappy black thong and short dress, flashing my shaved pussy an…"
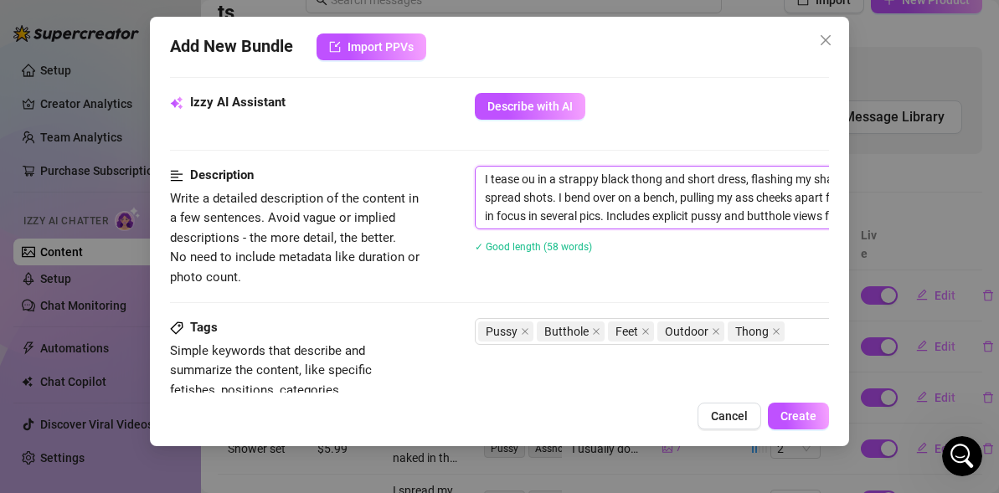
type textarea "I tease o in a strappy black thong and short dress, flashing my shaved pussy an…"
type textarea "I tease in a strappy black thong and short dress, flashing my shaved pussy and …"
type textarea "I tease a in a strappy black thong and short dress, flashing my shaved pussy an…"
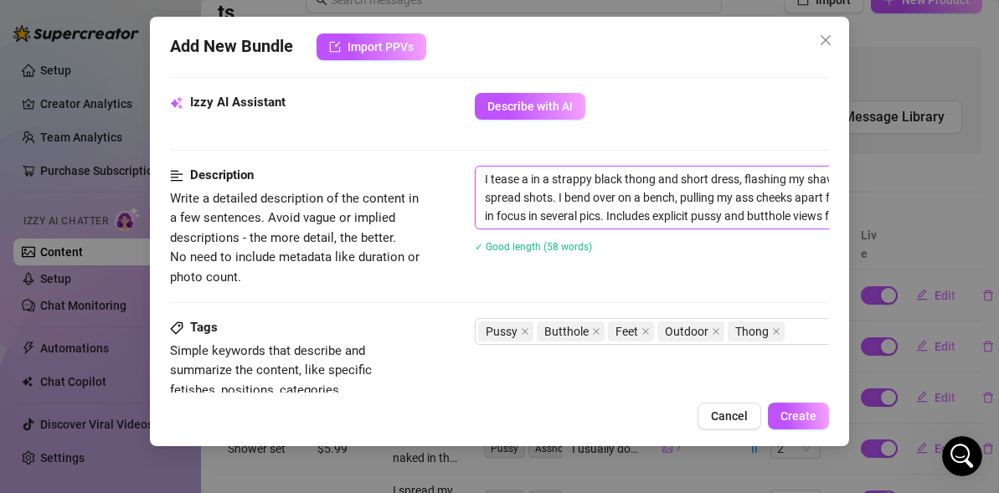
type textarea "I tease at in a strappy black thong and short dress, flashing my shaved pussy a…"
type textarea "I tease at t in a strappy black thong and short dress, flashing my shaved pussy…"
type textarea "I tease at th in a strappy black thong and short dress, flashing my shaved puss…"
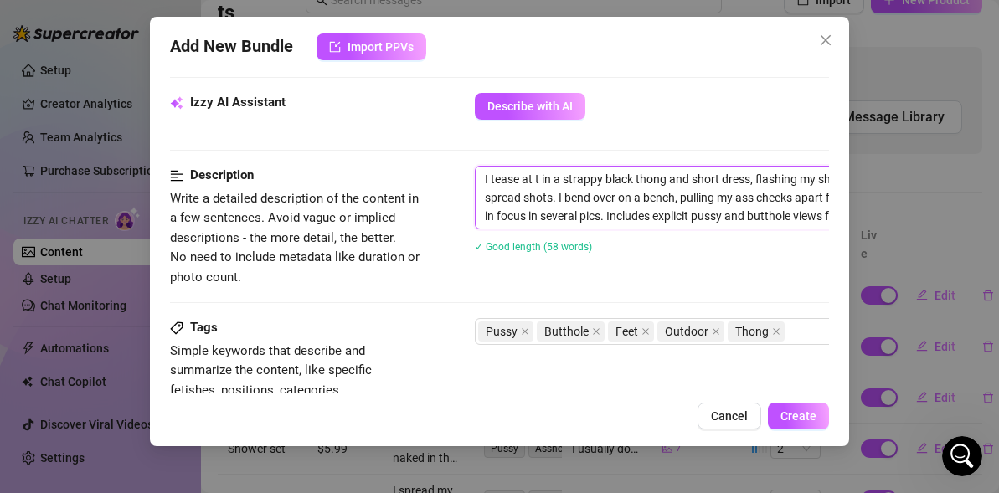
type textarea "I tease at th in a strappy black thong and short dress, flashing my shaved puss…"
type textarea "I tease at the in a strappy black thong and short dress, flashing my shaved pus…"
type textarea "I tease at the p in a strappy black thong and short dress, flashing my shaved p…"
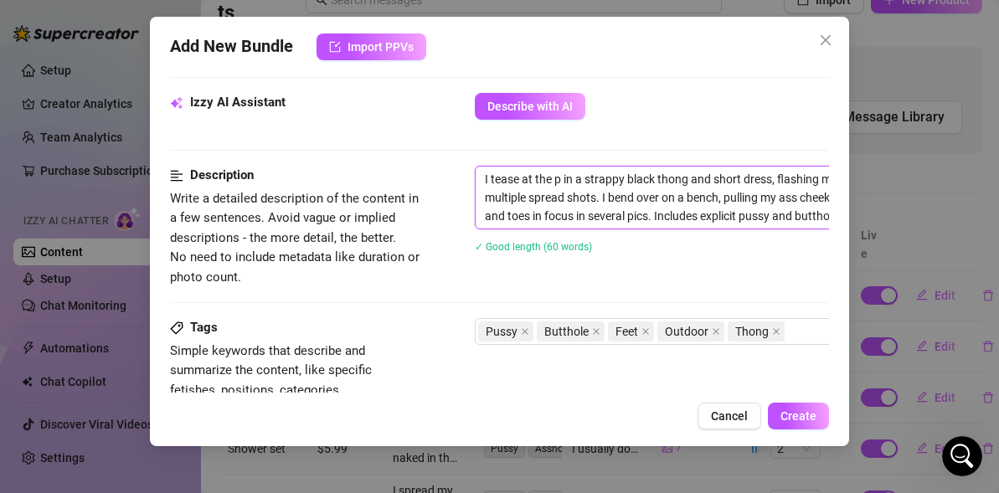
type textarea "I tease at the pa in a strappy black thong and short dress, flashing my shaved …"
type textarea "I tease at the par in a strappy black thong and short dress, flashing my shaved…"
type textarea "I tease at the park in a strappy black thong and short dress, flashing my shave…"
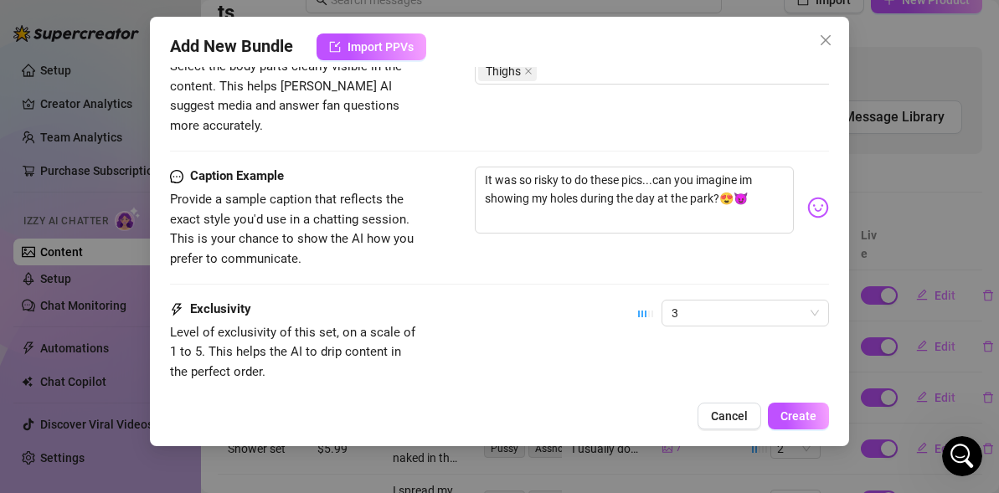
scroll to position [1249, 0]
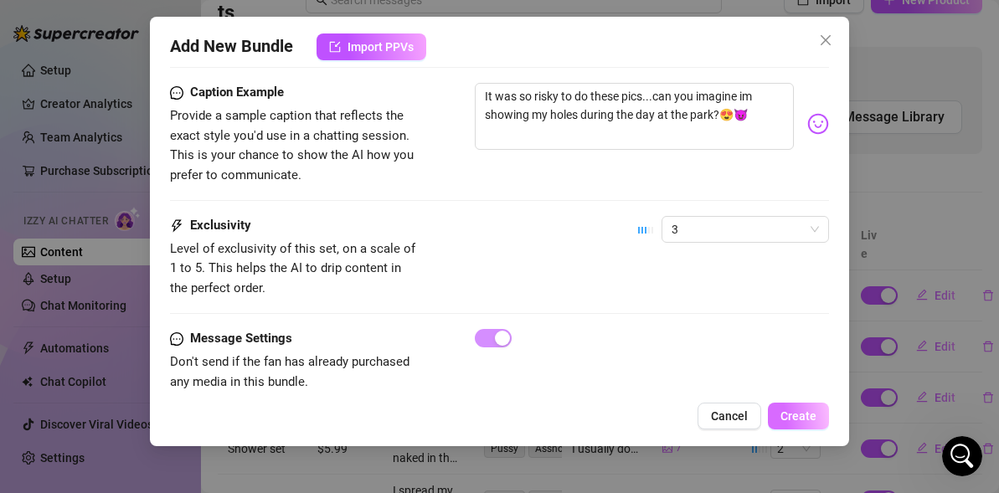
type textarea "I tease at the park in a strappy black thong and short dress, flashing my shave…"
click at [799, 416] on span "Create" at bounding box center [798, 415] width 36 height 13
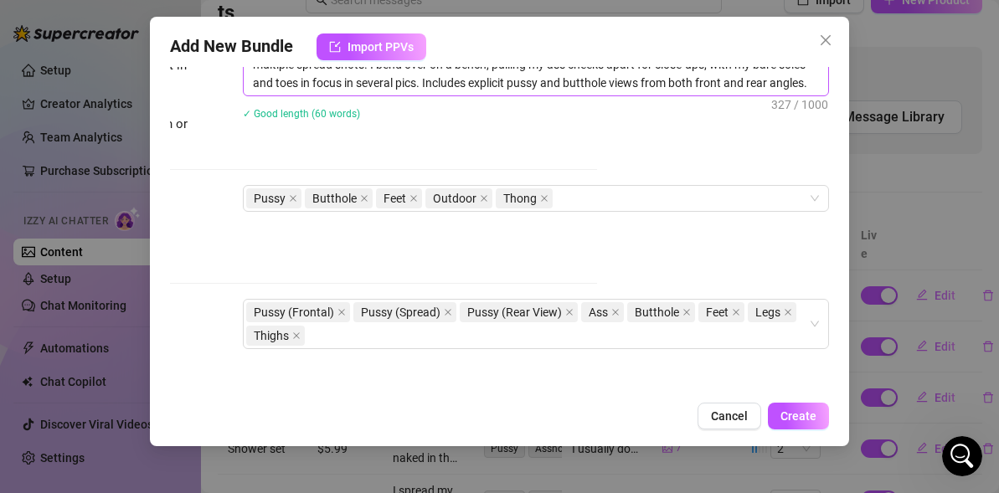
scroll to position [933, 232]
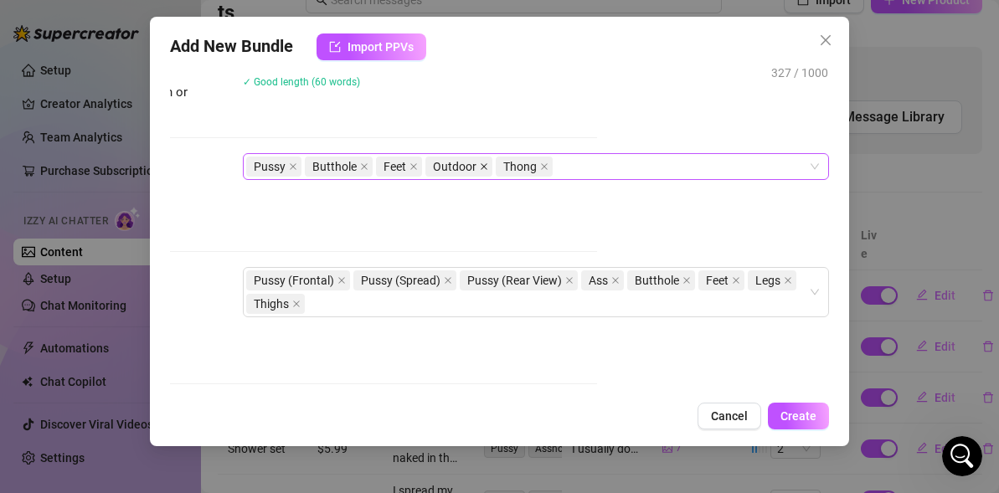
click at [482, 167] on icon "close" at bounding box center [484, 166] width 8 height 8
click at [522, 167] on div "Pussy Butthole Feet Thong" at bounding box center [527, 166] width 562 height 23
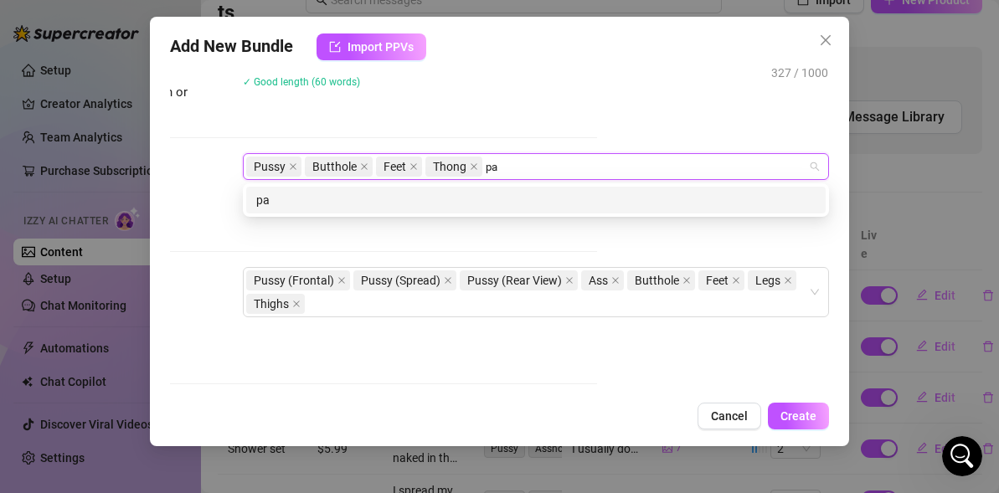
type input "p"
type input "s"
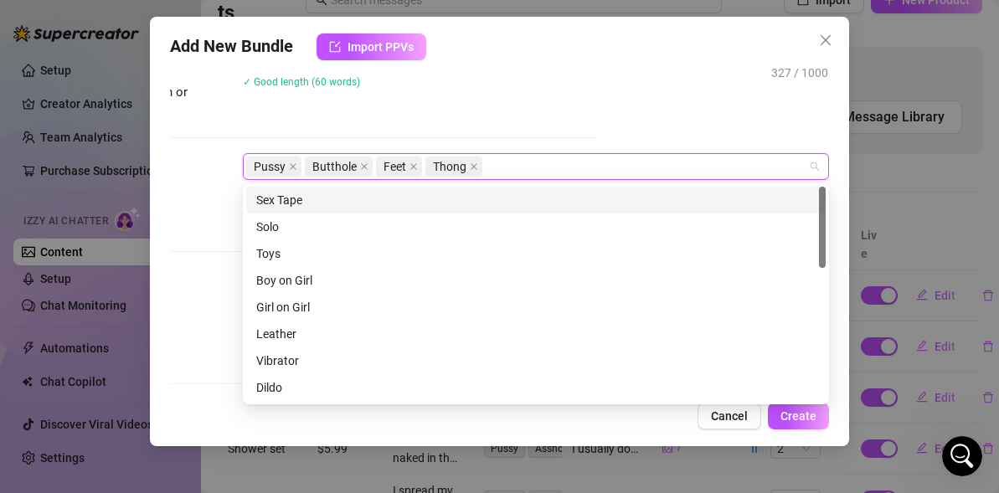
click at [542, 105] on div "I tease at the park in a strappy black thong and short dress, flashing my shave…" at bounding box center [536, 55] width 586 height 109
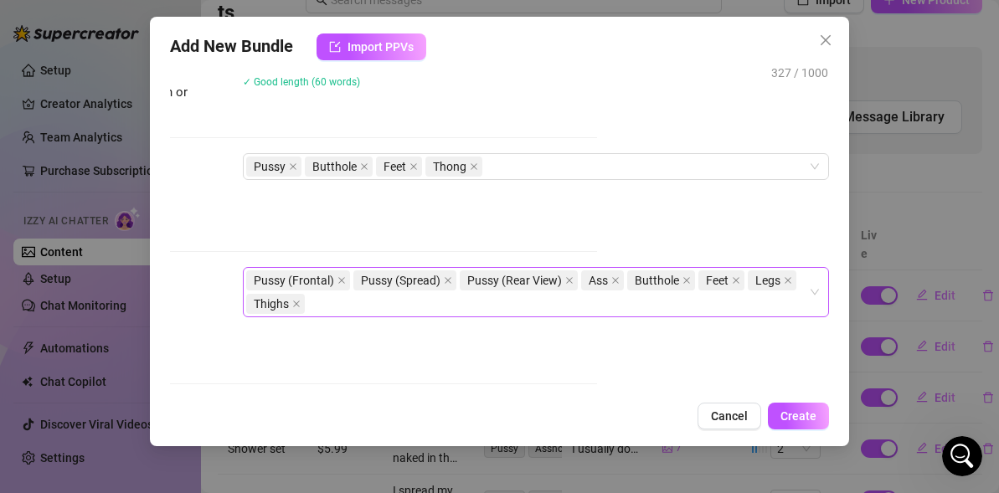
scroll to position [1260, 232]
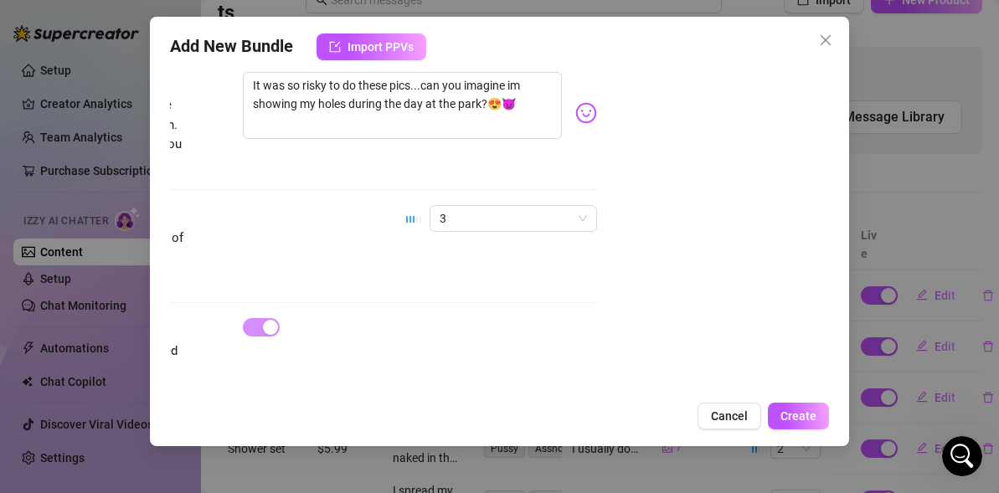
click at [809, 430] on div "Add New Bundle Import PPVs Account 🪽AngelicBitch (@bookishangelicbitch) Name Na…" at bounding box center [499, 231] width 699 height 429
click at [809, 417] on span "Create" at bounding box center [798, 415] width 36 height 13
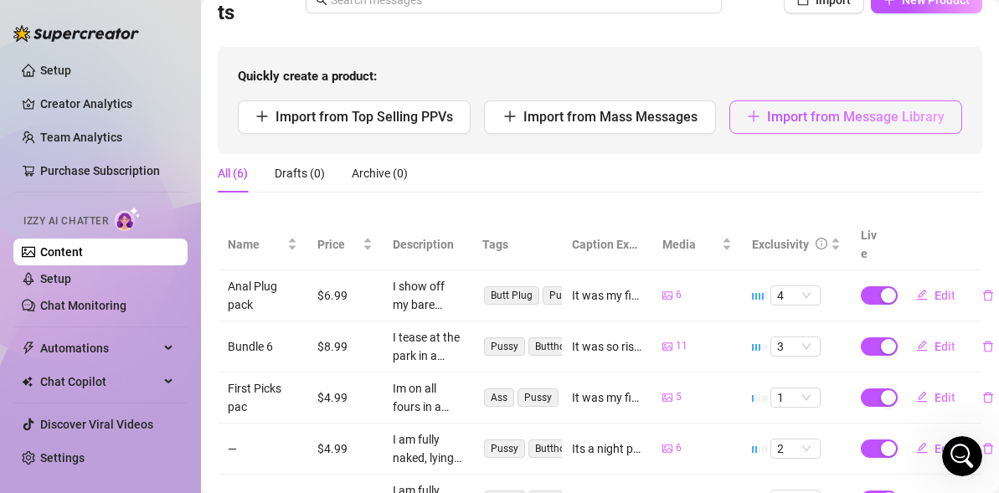
click at [867, 117] on span "Import from Message Library" at bounding box center [855, 117] width 177 height 16
type textarea "Type your message here..."
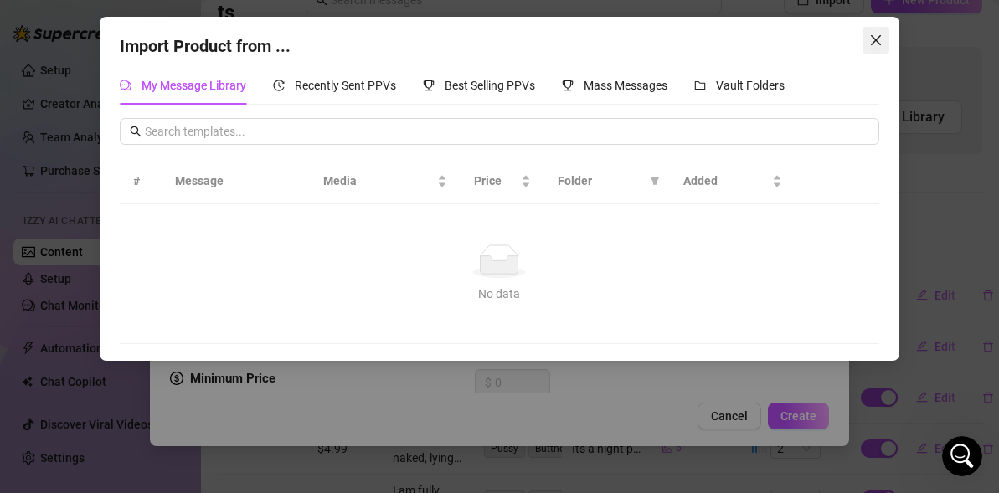
click at [874, 40] on icon "close" at bounding box center [876, 40] width 10 height 10
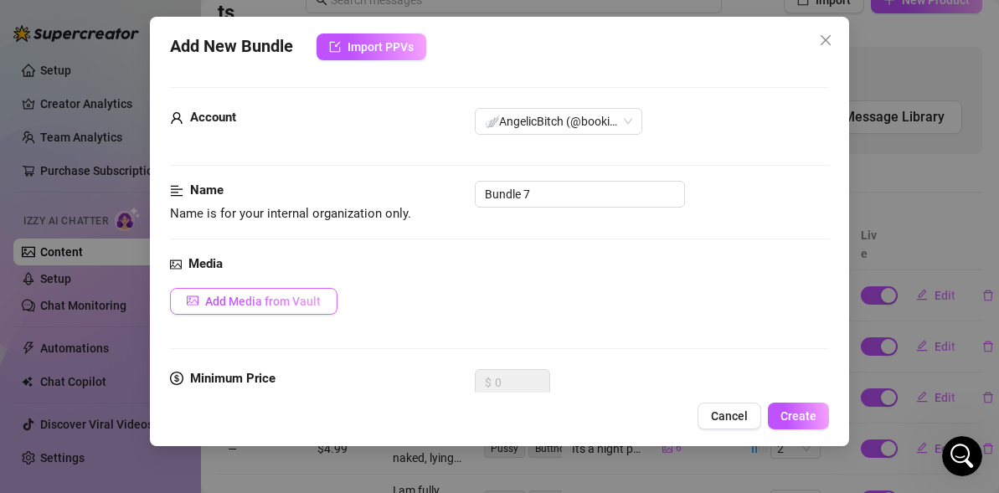
click at [224, 290] on button "Add Media from Vault" at bounding box center [253, 301] width 167 height 27
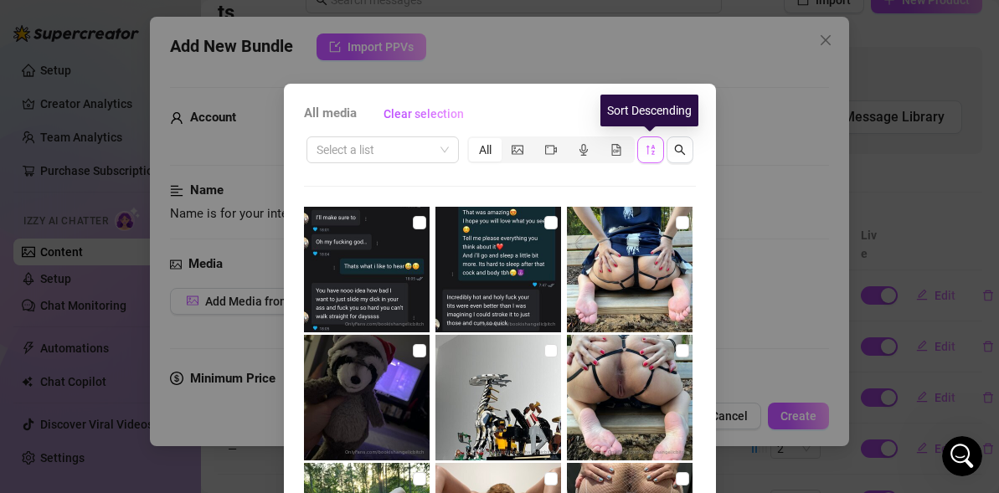
click at [651, 152] on icon "sort-descending" at bounding box center [651, 150] width 12 height 12
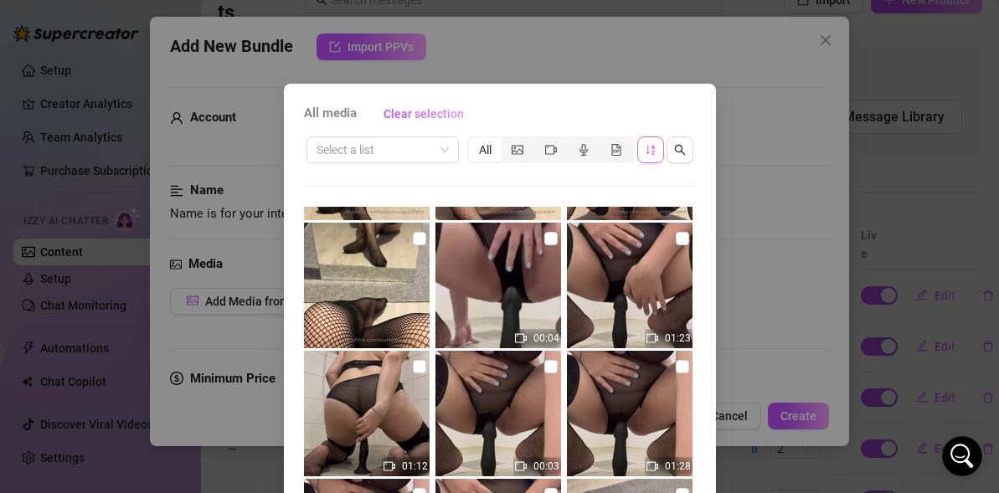
scroll to position [4210, 0]
click at [553, 238] on input "checkbox" at bounding box center [550, 239] width 13 height 13
checkbox input "true"
click at [682, 239] on input "checkbox" at bounding box center [682, 239] width 13 height 13
checkbox input "true"
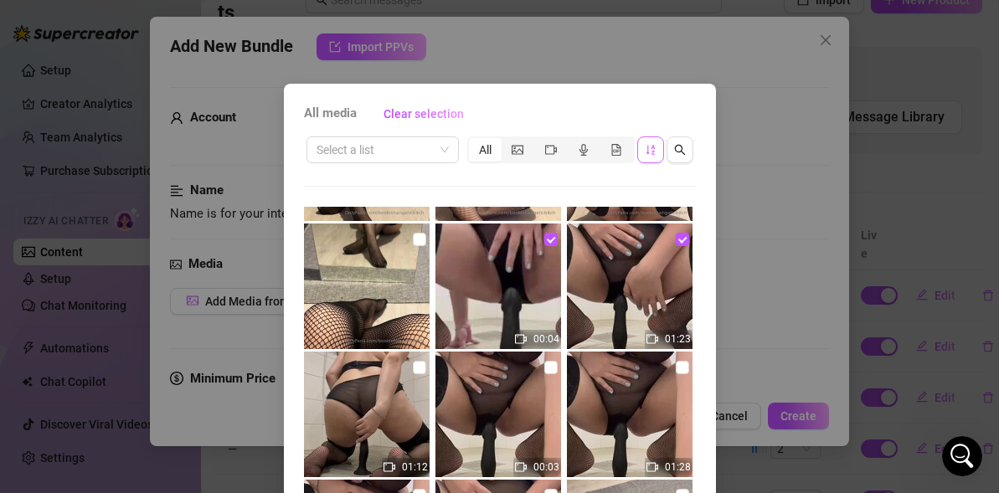
click at [408, 371] on img at bounding box center [367, 415] width 126 height 126
click at [414, 371] on input "checkbox" at bounding box center [419, 367] width 13 height 13
checkbox input "true"
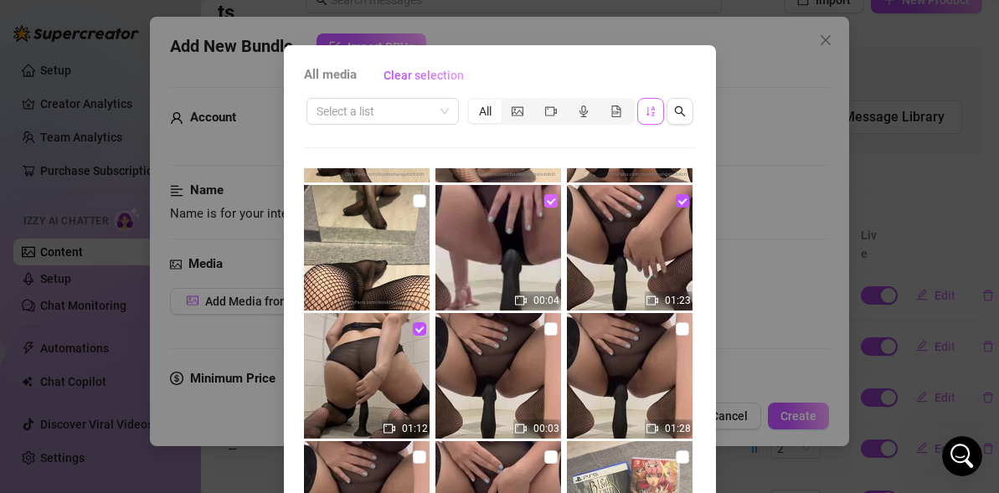
click at [545, 202] on input "checkbox" at bounding box center [550, 200] width 13 height 13
checkbox input "false"
click at [541, 325] on img at bounding box center [498, 376] width 126 height 126
click at [548, 326] on input "checkbox" at bounding box center [550, 328] width 13 height 13
checkbox input "true"
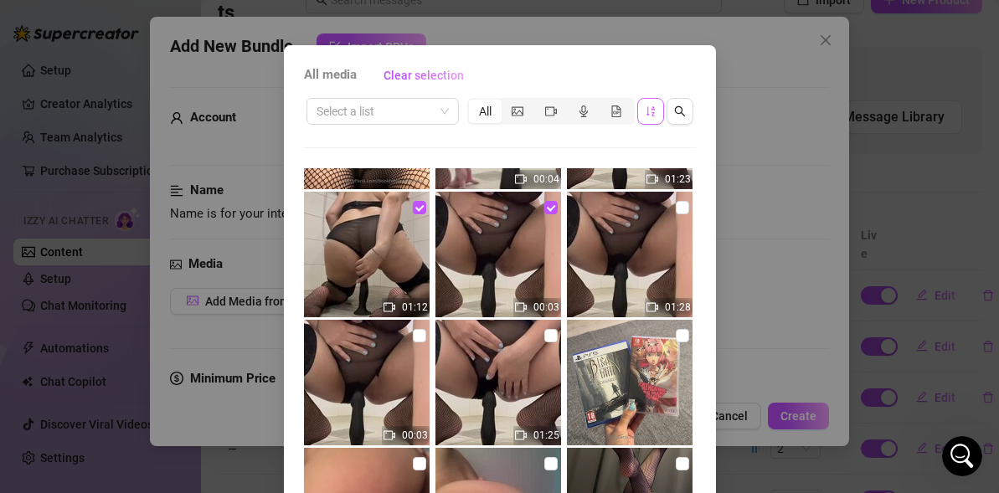
scroll to position [206, 0]
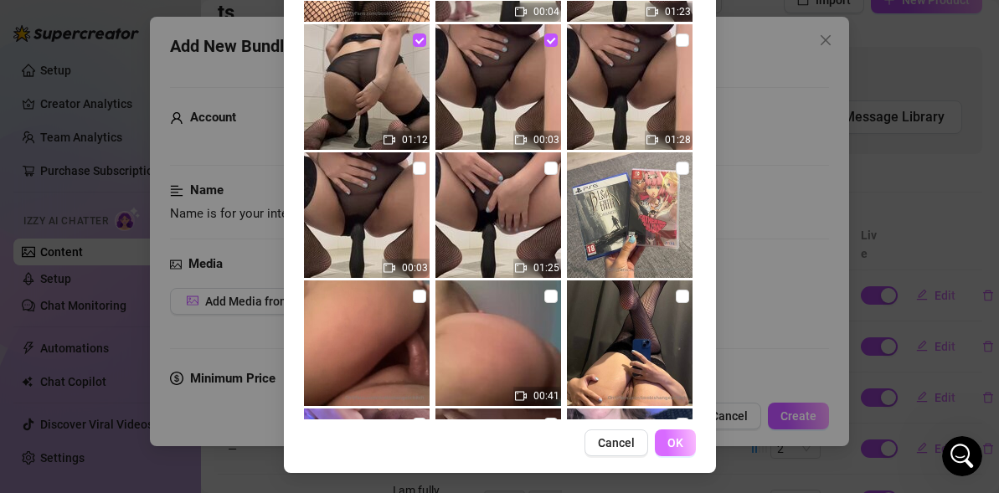
click at [667, 442] on span "OK" at bounding box center [675, 442] width 16 height 13
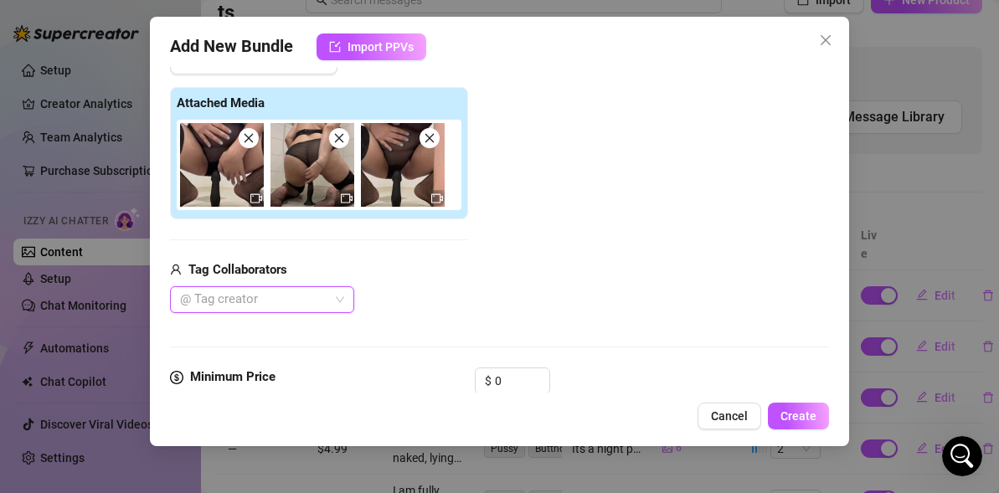
scroll to position [333, 0]
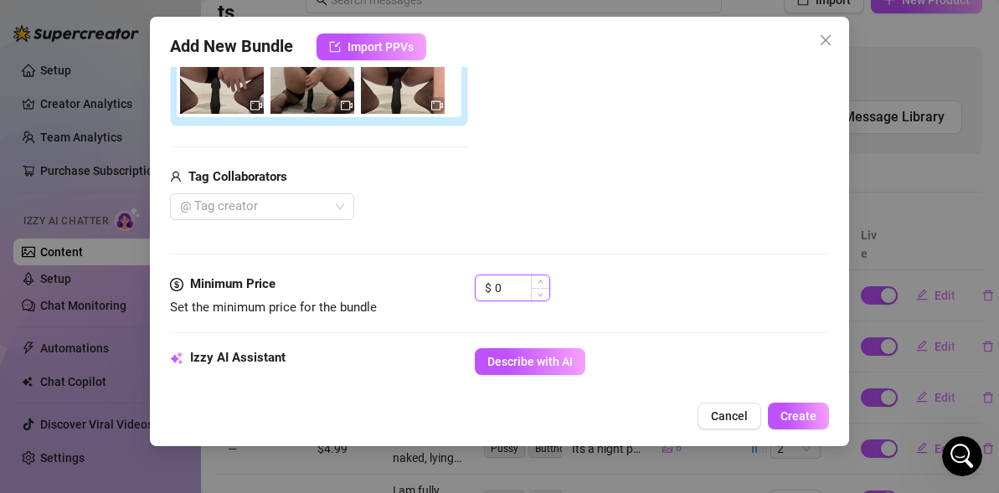
click at [520, 277] on input "0" at bounding box center [522, 287] width 54 height 25
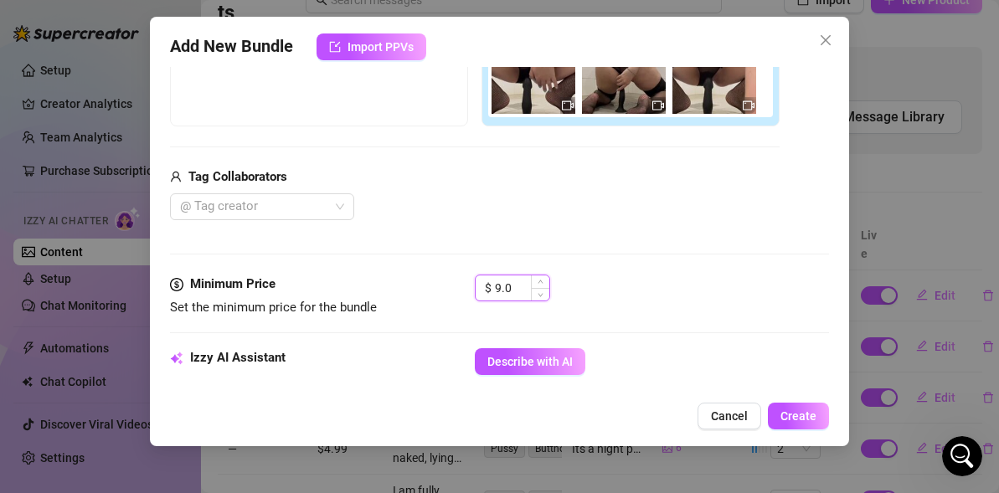
click at [519, 284] on input "9.0" at bounding box center [522, 287] width 54 height 25
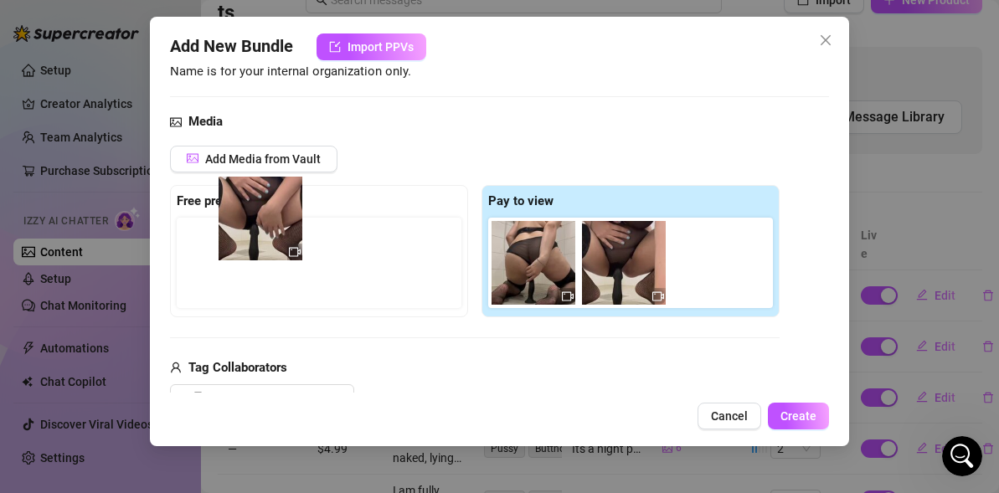
drag, startPoint x: 526, startPoint y: 261, endPoint x: 249, endPoint y: 216, distance: 280.8
click at [249, 216] on div "Free preview Pay to view" at bounding box center [474, 251] width 609 height 132
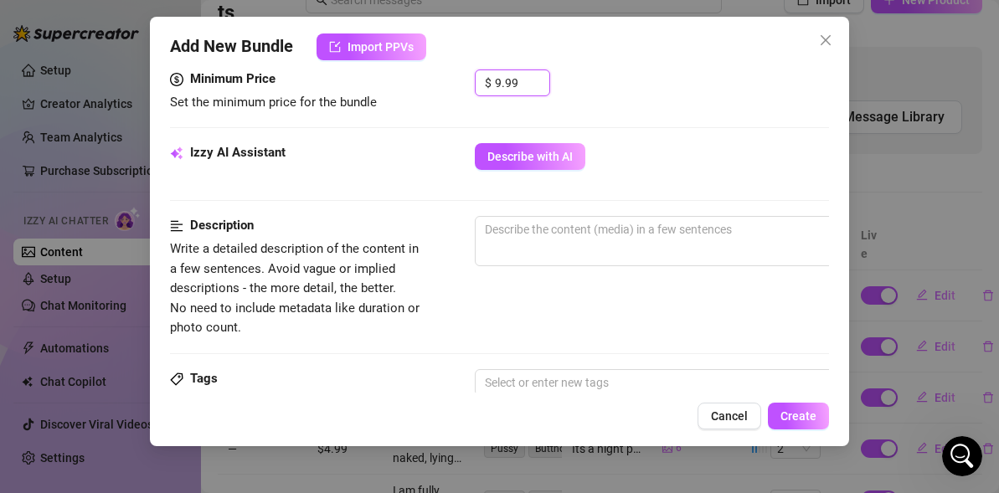
scroll to position [539, 0]
type input "9.99"
click at [502, 159] on span "Describe with AI" at bounding box center [529, 155] width 85 height 13
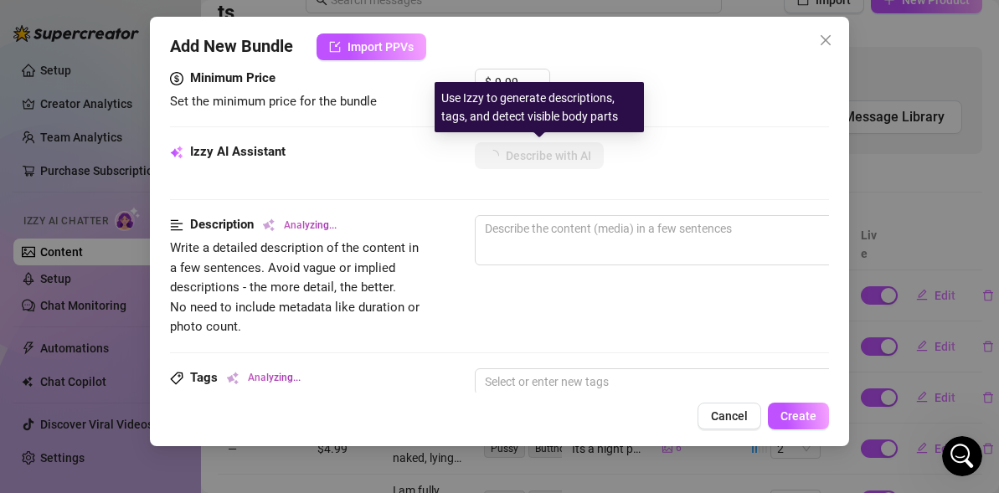
type textarea "[PERSON_NAME]"
type textarea "[PERSON_NAME] wears"
type textarea "[PERSON_NAME] wears a"
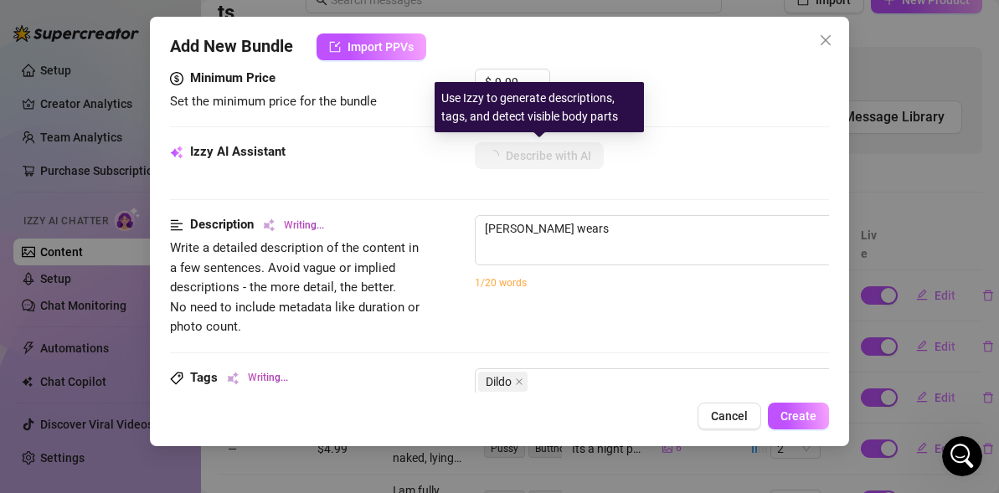
type textarea "[PERSON_NAME] wears a"
type textarea "Angelica wears a sheer"
type textarea "Angelica wears a sheer black"
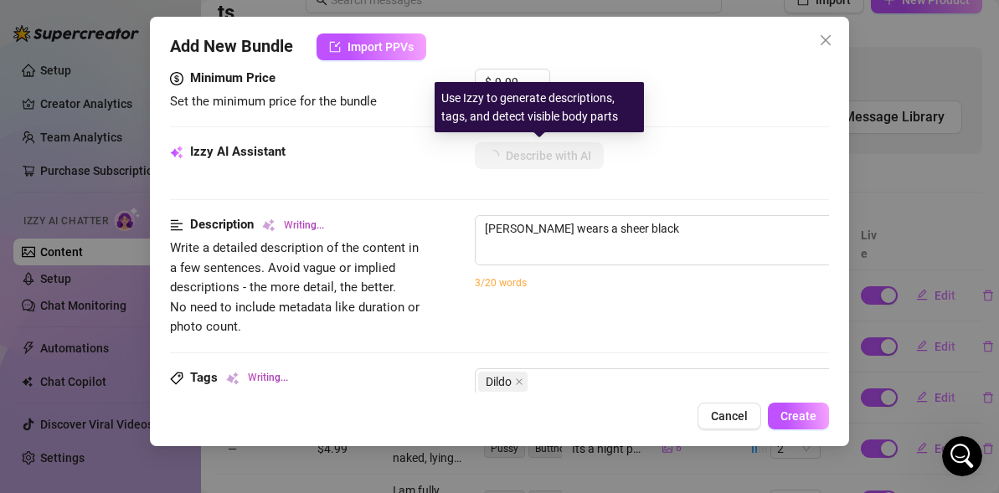
type textarea "Angelica wears a sheer black lingerie"
type textarea "Angelica wears a sheer black lingerie bodysuit"
type textarea "Angelica wears a sheer black lingerie bodysuit with"
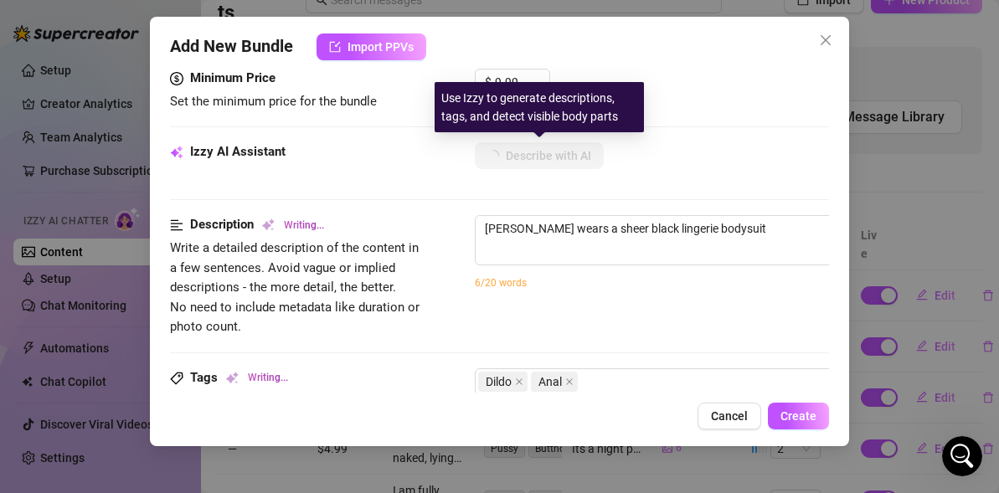
type textarea "Angelica wears a sheer black lingerie bodysuit with"
type textarea "Angelica wears a sheer black lingerie bodysuit with fishnet"
type textarea "Angelica wears a sheer black lingerie bodysuit with fishnet thigh-highs,"
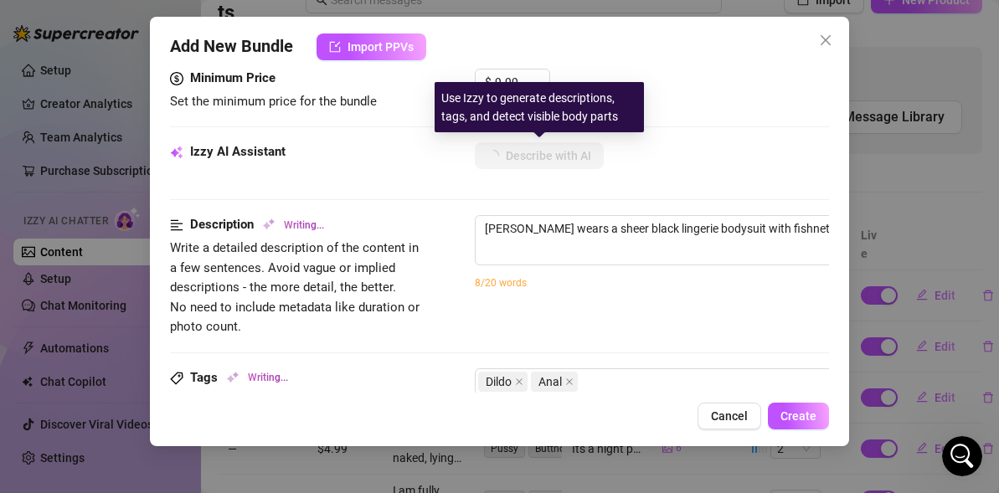
type textarea "Angelica wears a sheer black lingerie bodysuit with fishnet thigh-highs, squatt…"
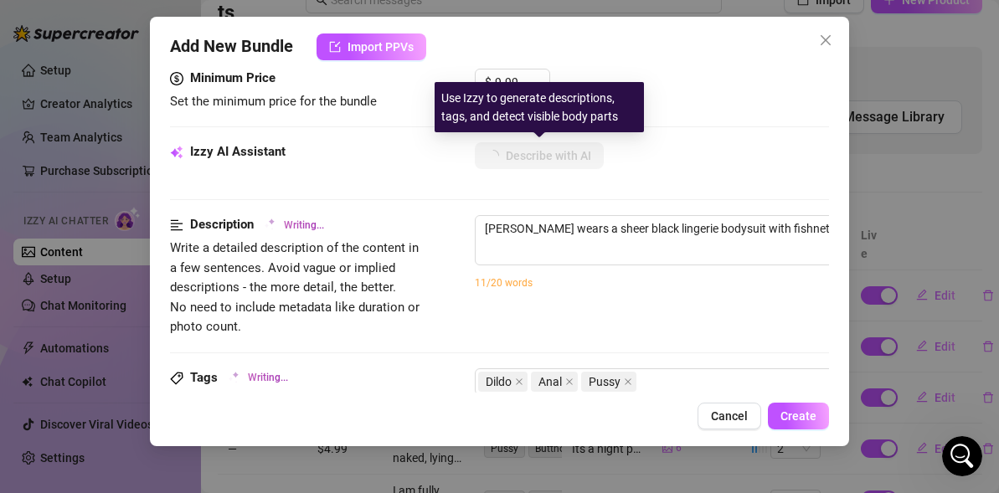
type textarea "Angelica wears a sheer black lingerie bodysuit with fishnet thigh-highs, squatt…"
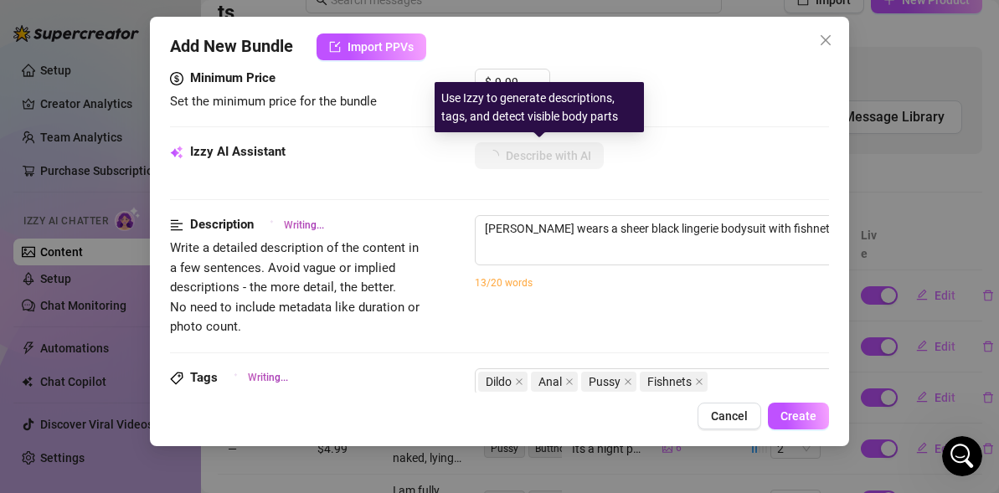
type textarea "Angelica wears a sheer black lingerie bodysuit with fishnet thigh-highs, squatt…"
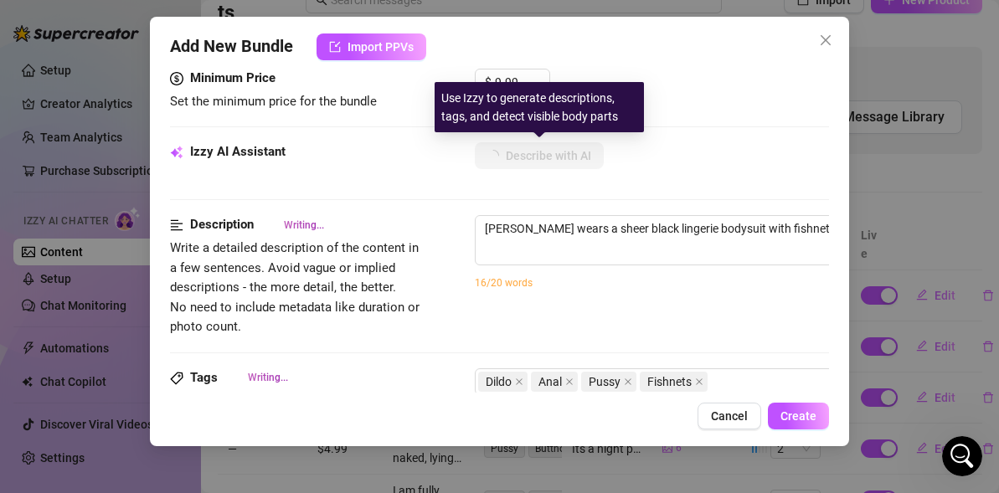
type textarea "Angelica wears a sheer black lingerie bodysuit with fishnet thigh-highs, squatt…"
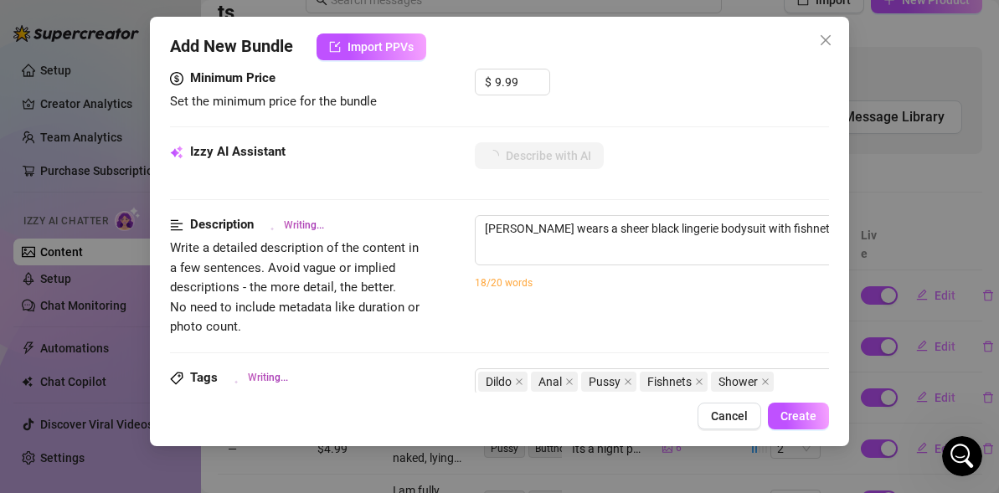
type textarea "Angelica wears a sheer black lingerie bodysuit with fishnet thigh-highs, squatt…"
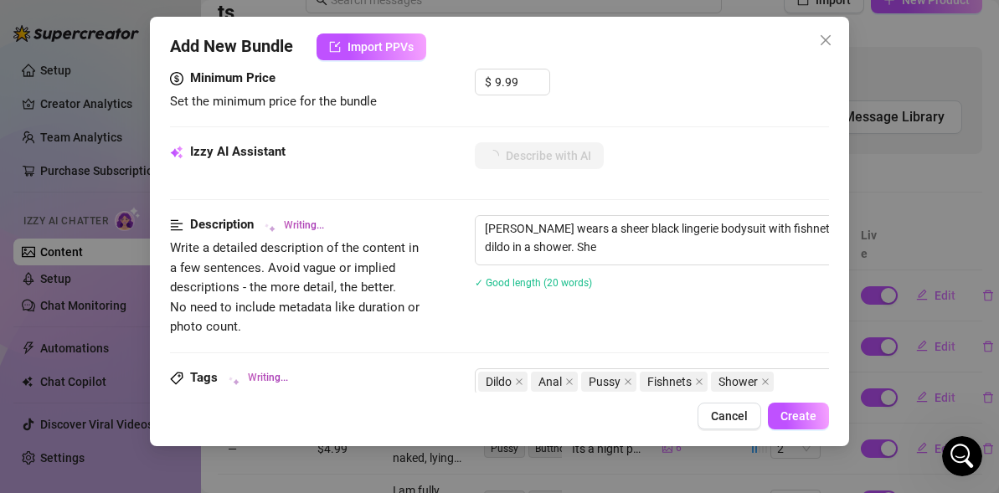
type textarea "Angelica wears a sheer black lingerie bodysuit with fishnet thigh-highs, squatt…"
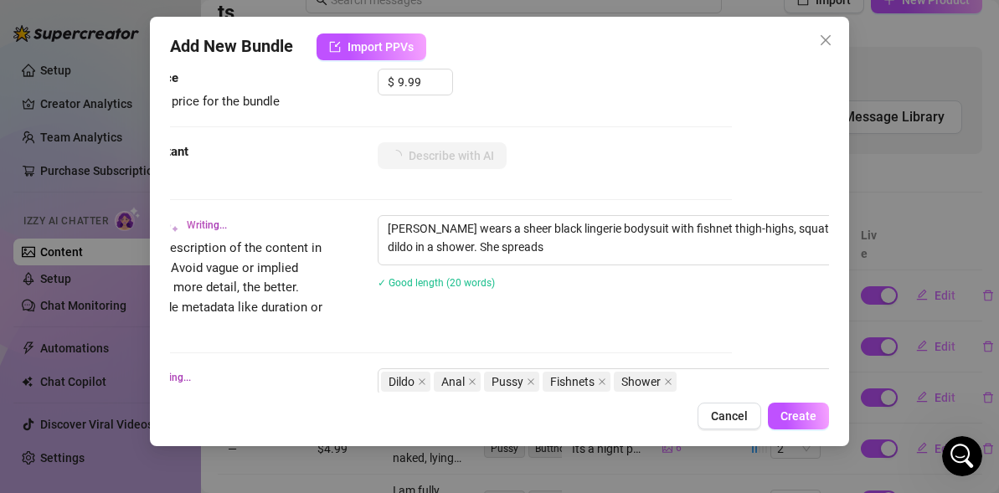
type textarea "Angelica wears a sheer black lingerie bodysuit with fishnet thigh-highs, squatt…"
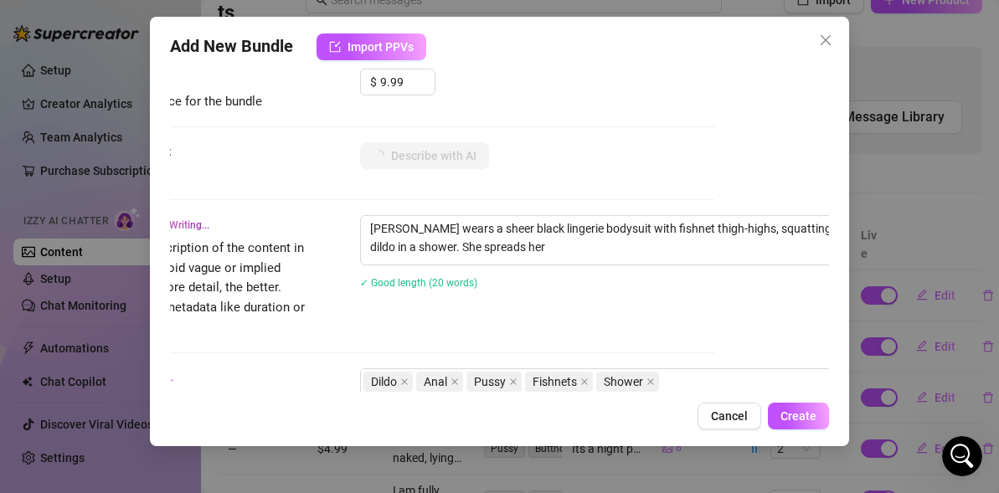
type textarea "Angelica wears a sheer black lingerie bodysuit with fishnet thigh-highs, squatt…"
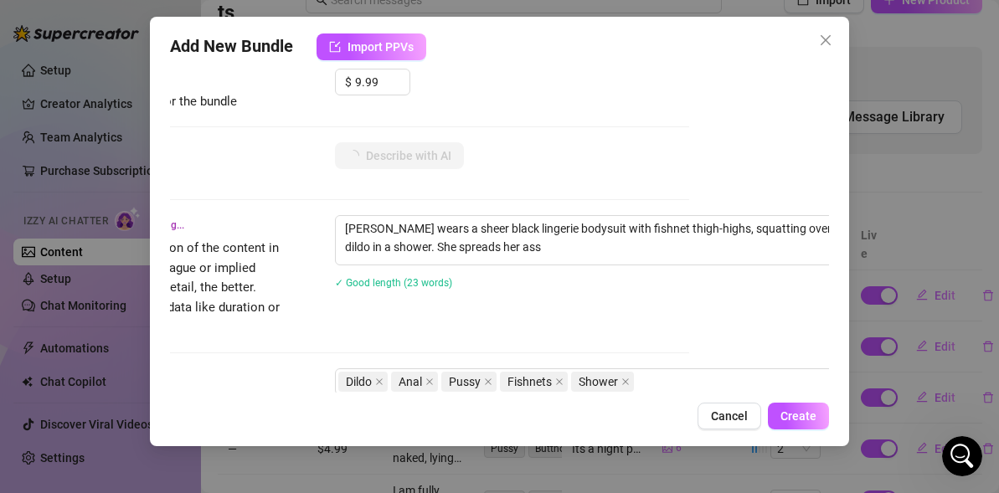
type textarea "Angelica wears a sheer black lingerie bodysuit with fishnet thigh-highs, squatt…"
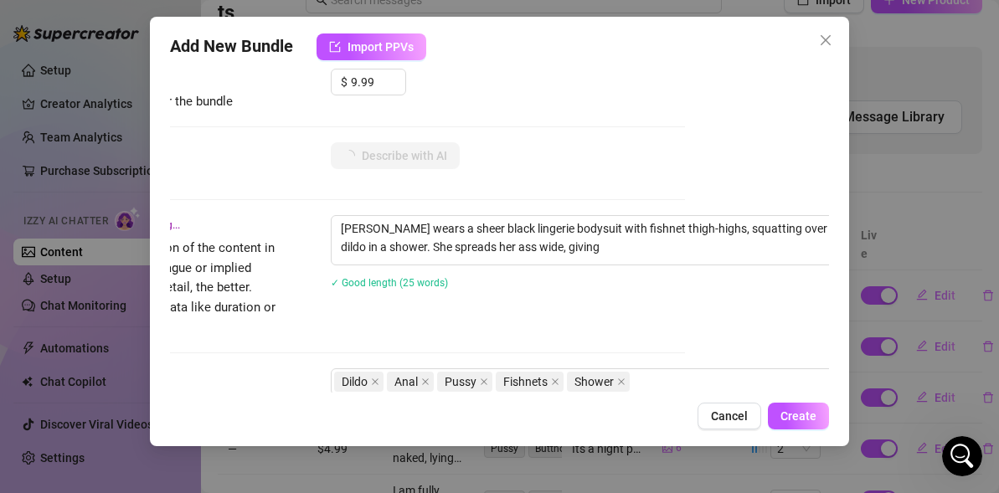
type textarea "Angelica wears a sheer black lingerie bodysuit with fishnet thigh-highs, squatt…"
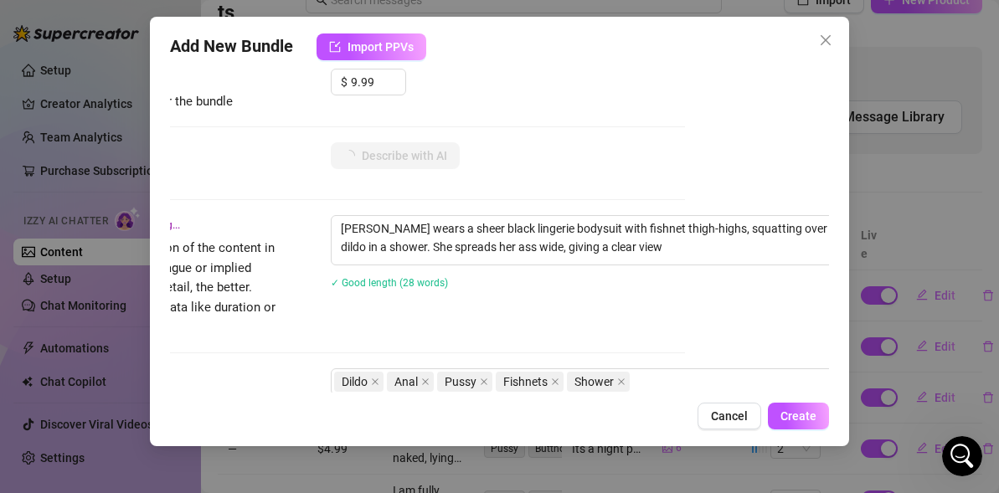
type textarea "Angelica wears a sheer black lingerie bodysuit with fishnet thigh-highs, squatt…"
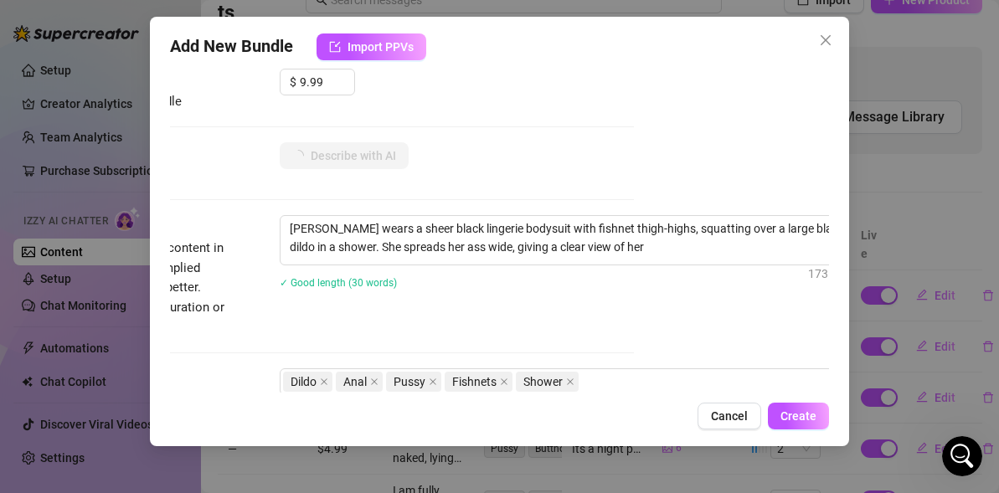
type textarea "Angelica wears a sheer black lingerie bodysuit with fishnet thigh-highs, squatt…"
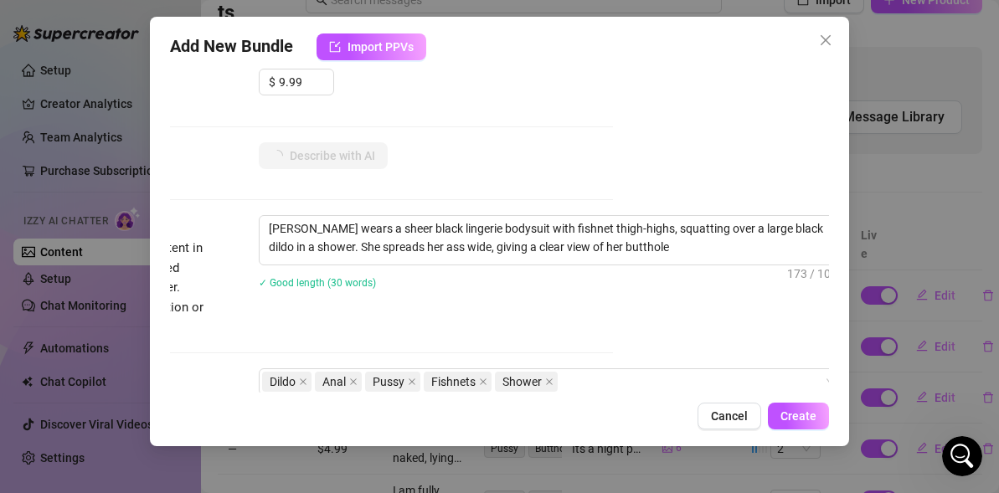
type textarea "Angelica wears a sheer black lingerie bodysuit with fishnet thigh-highs, squatt…"
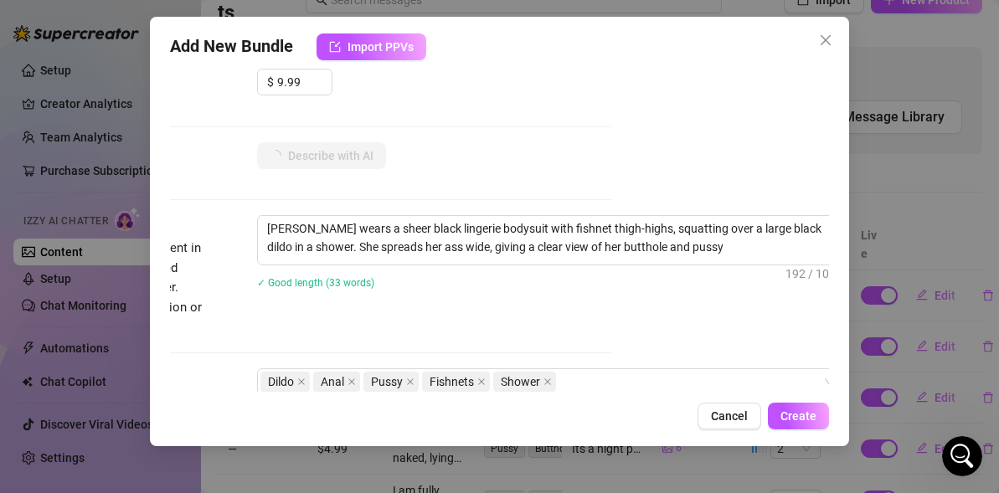
type textarea "Angelica wears a sheer black lingerie bodysuit with fishnet thigh-highs, squatt…"
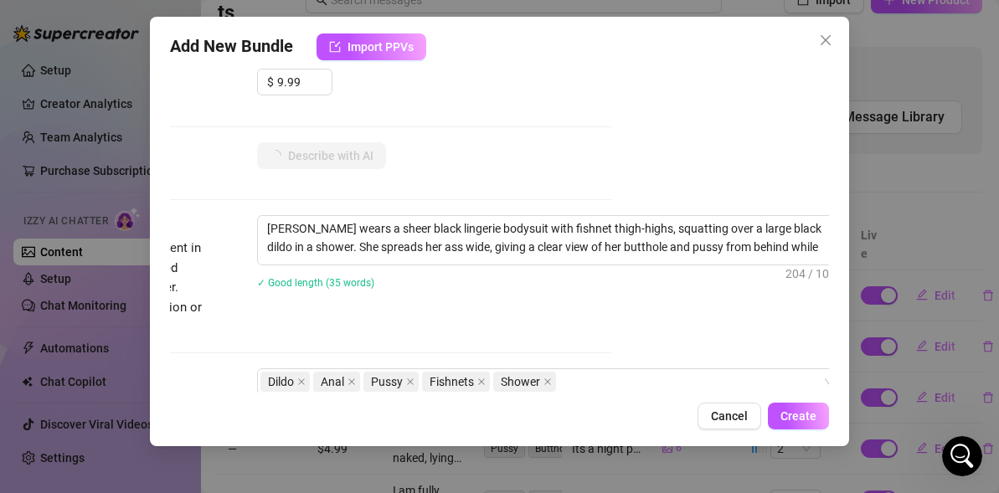
type textarea "Angelica wears a sheer black lingerie bodysuit with fishnet thigh-highs, squatt…"
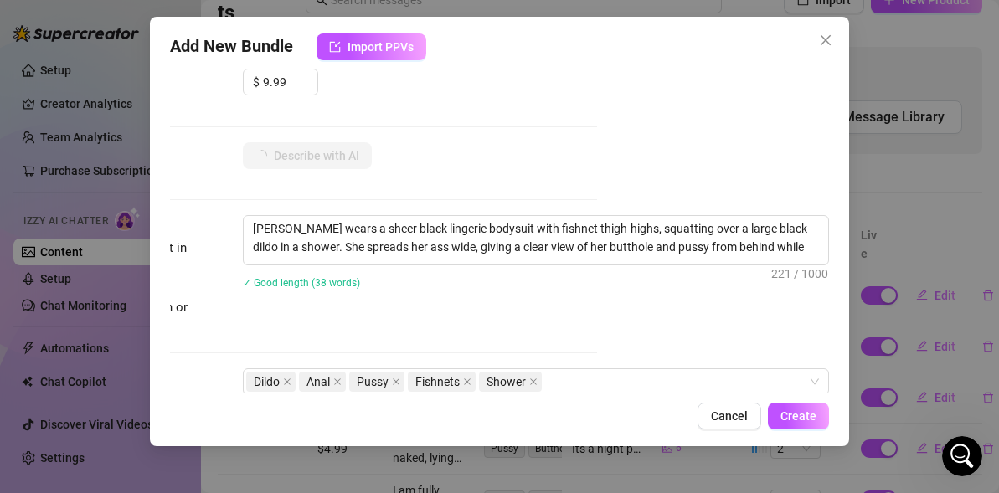
type textarea "Angelica wears a sheer black lingerie bodysuit with fishnet thigh-highs, squatt…"
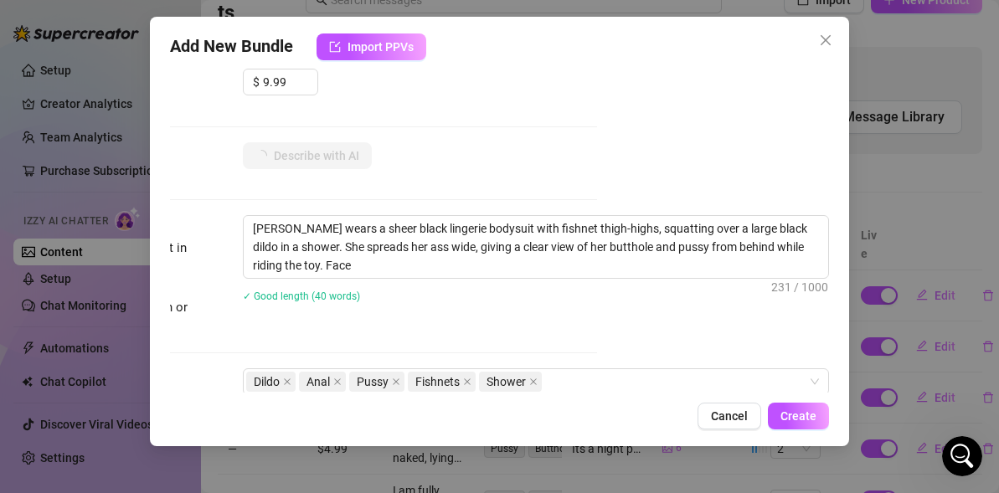
type textarea "Angelica wears a sheer black lingerie bodysuit with fishnet thigh-highs, squatt…"
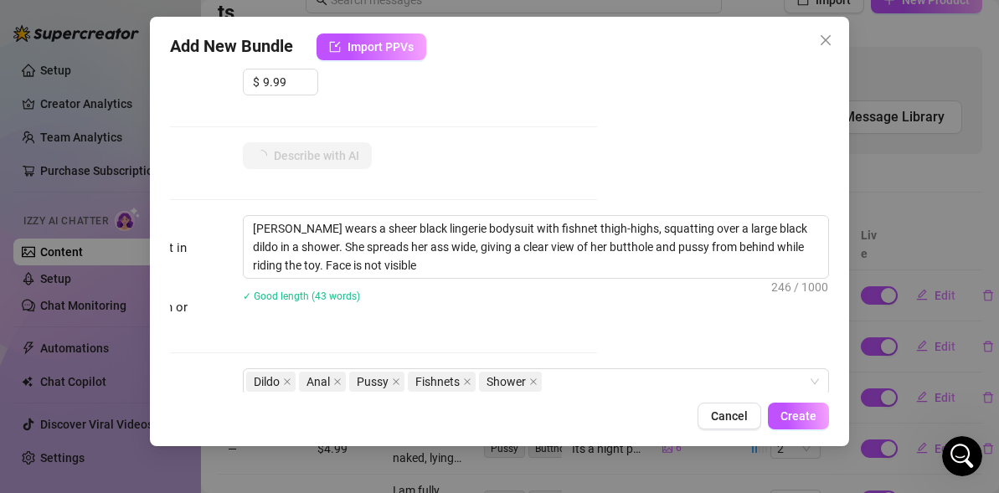
type textarea "Angelica wears a sheer black lingerie bodysuit with fishnet thigh-highs, squatt…"
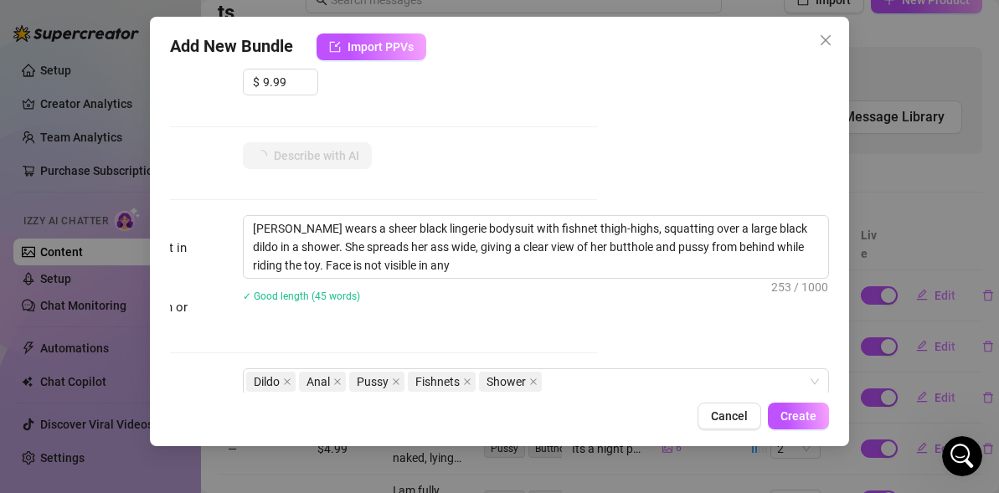
type textarea "Angelica wears a sheer black lingerie bodysuit with fishnet thigh-highs, squatt…"
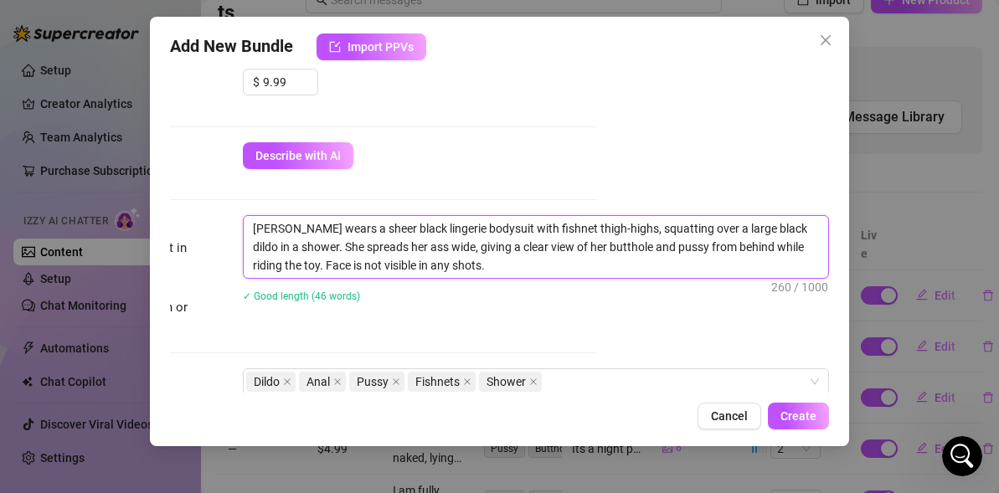
click at [298, 225] on textarea "Angelica wears a sheer black lingerie bodysuit with fishnet thigh-highs, squatt…" at bounding box center [536, 247] width 584 height 62
type textarea "Angelic wears a sheer black lingerie bodysuit with fishnet thigh-highs, squatti…"
type textarea "Angeli wears a sheer black lingerie bodysuit with fishnet thigh-highs, squattin…"
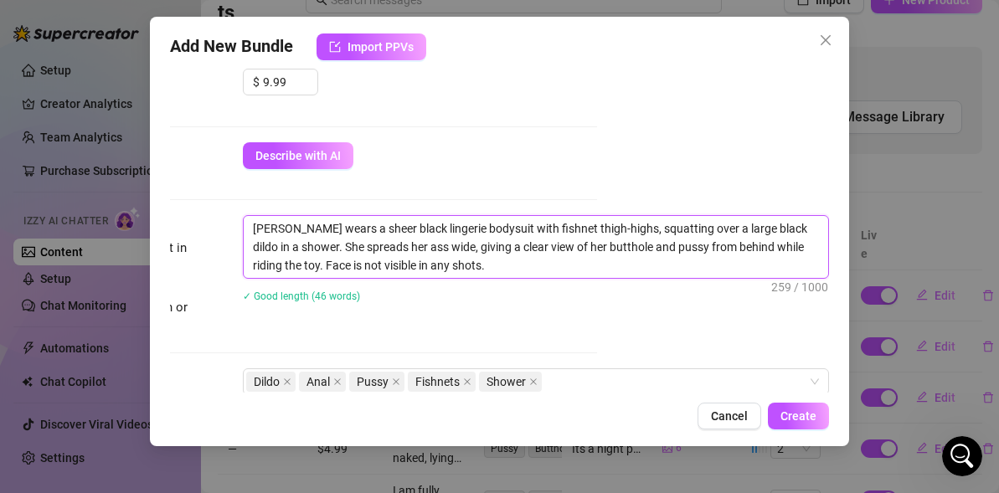
type textarea "Angel wears a sheer black lingerie bodysuit with fishnet thigh-highs, squatting…"
type textarea "Ange wears a sheer black lingerie bodysuit with fishnet thigh-highs, squatting …"
type textarea "Ang wears a sheer black lingerie bodysuit with fishnet thigh-highs, squatting o…"
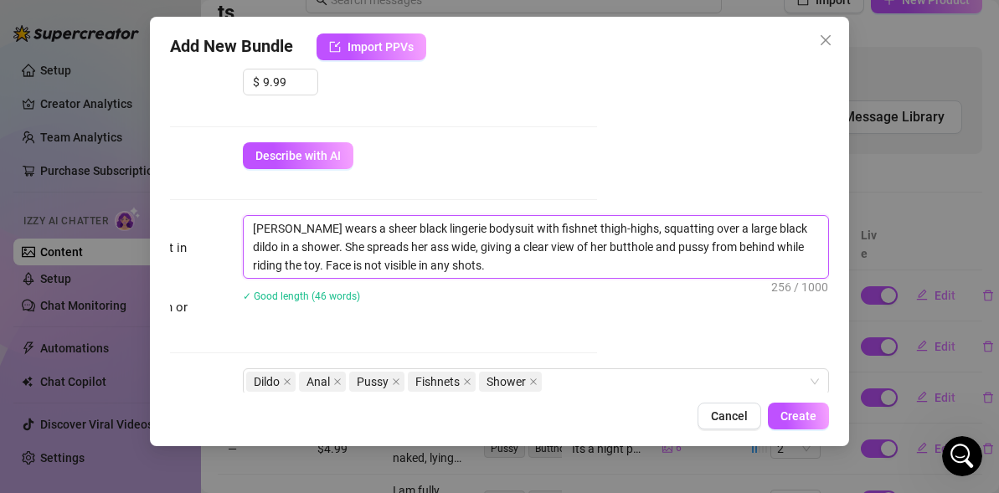
type textarea "Ang wears a sheer black lingerie bodysuit with fishnet thigh-highs, squatting o…"
type textarea "An wears a sheer black lingerie bodysuit with fishnet thigh-highs, squatting ov…"
type textarea "A wears a sheer black lingerie bodysuit with fishnet thigh-highs, squatting ove…"
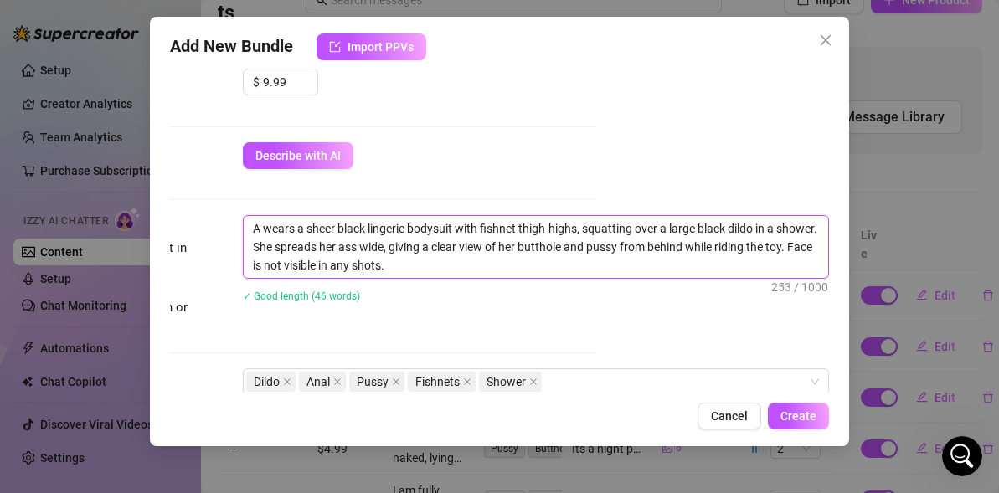
type textarea "wears a sheer black lingerie bodysuit with fishnet thigh-highs, squatting over …"
type textarea "I wears a sheer black lingerie bodysuit with fishnet thigh-highs, squatting ove…"
click at [291, 231] on textarea "I wears a sheer black lingerie bodysuit with fishnet thigh-highs, squatting ove…" at bounding box center [536, 247] width 584 height 62
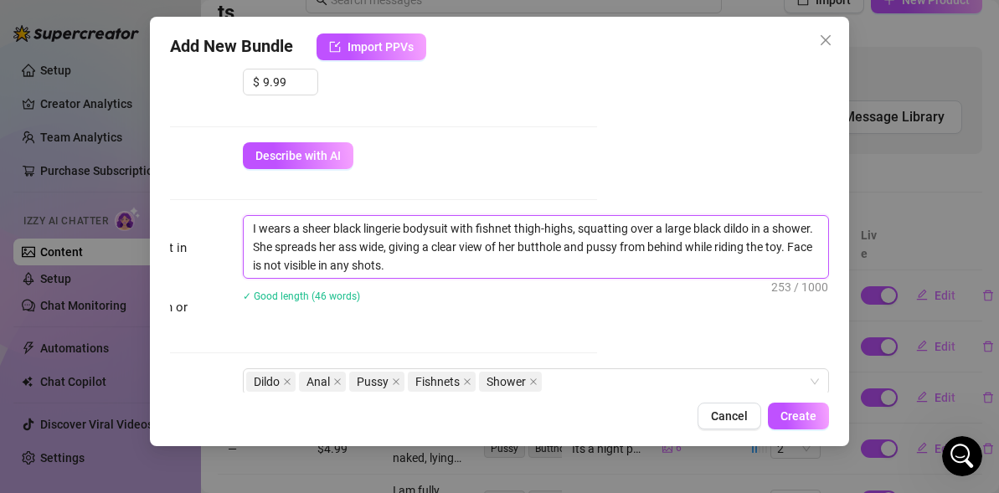
type textarea "I wearsa sheer black lingerie bodysuit with fishnet thigh-highs, squatting over…"
type textarea "I weara sheer black lingerie bodysuit with fishnet thigh-highs, squatting over …"
type textarea "I wear a sheer black lingerie bodysuit with fishnet thigh-highs, squatting over…"
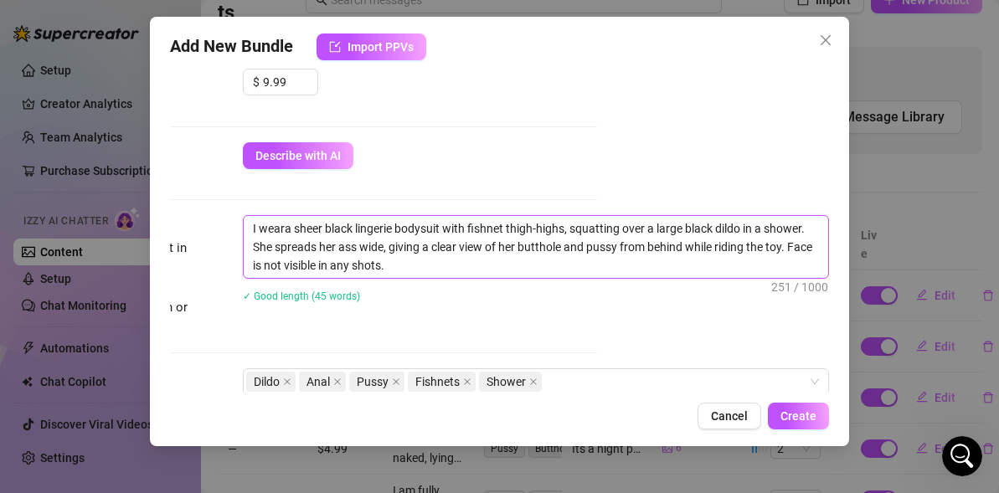
type textarea "I wear a sheer black lingerie bodysuit with fishnet thigh-highs, squatting over…"
click at [275, 249] on textarea "I wear a sheer black lingerie bodysuit with fishnet thigh-highs, squatting over…" at bounding box center [536, 247] width 584 height 62
type textarea "I wear a sheer black lingerie bodysuit with fishnet thigh-highs, squatting over…"
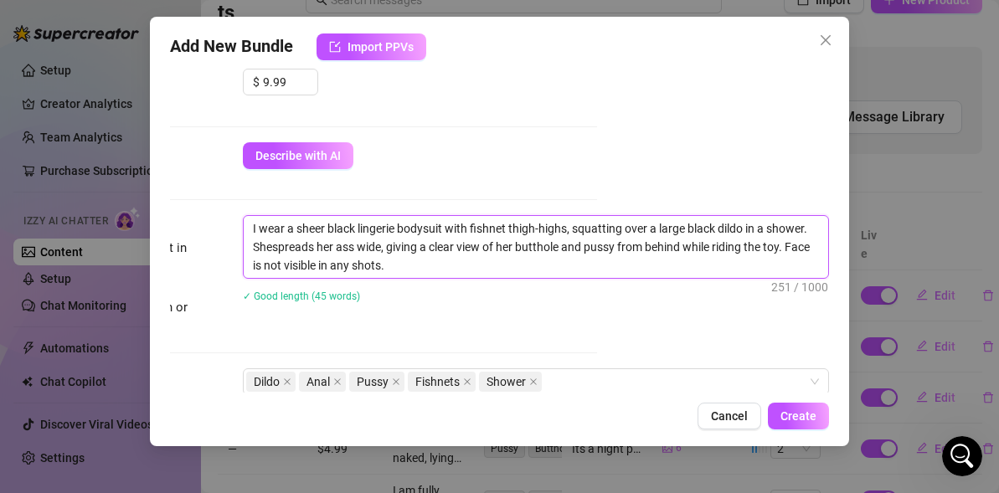
type textarea "I wear a sheer black lingerie bodysuit with fishnet thigh-highs, squatting over…"
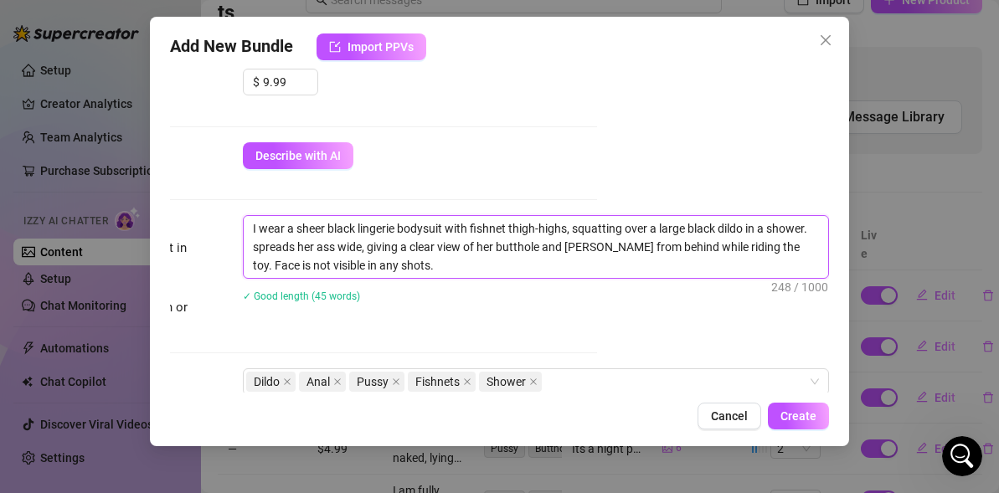
type textarea "I wear a sheer black lingerie bodysuit with fishnet thigh-highs, squatting over…"
click at [293, 250] on textarea "I wear a sheer black lingerie bodysuit with fishnet thigh-highs, squatting over…" at bounding box center [536, 247] width 584 height 62
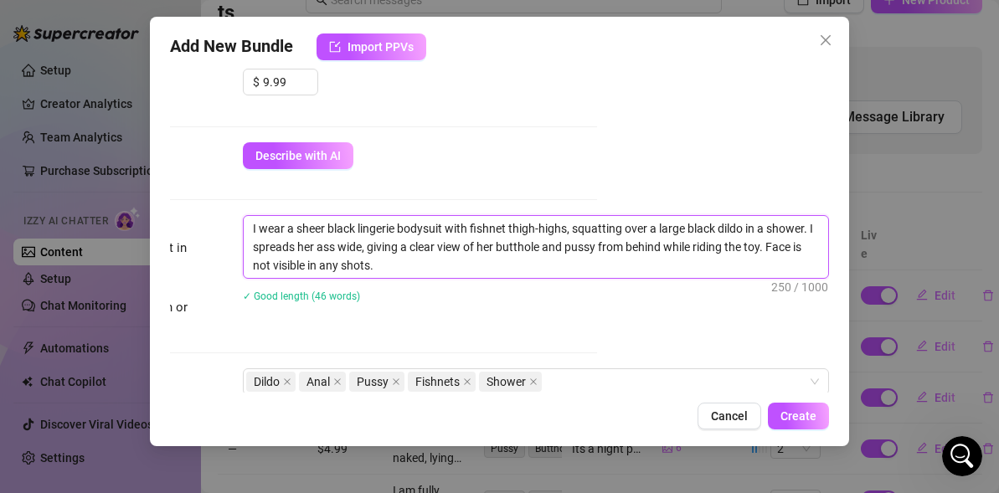
type textarea "I wear a sheer black lingerie bodysuit with fishnet thigh-highs, squatting over…"
click at [308, 248] on textarea "I wear a sheer black lingerie bodysuit with fishnet thigh-highs, squatting over…" at bounding box center [536, 247] width 584 height 62
type textarea "I wear a sheer black lingerie bodysuit with fishnet thigh-highs, squatting over…"
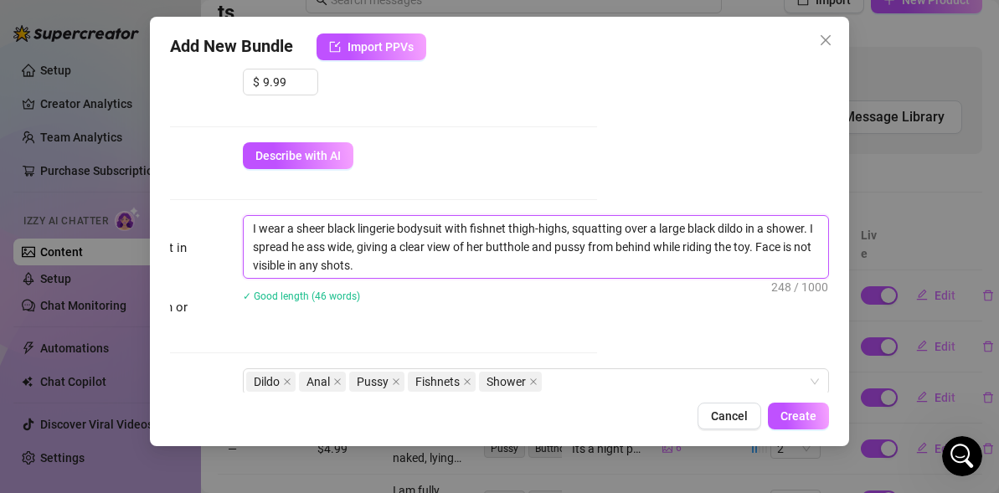
type textarea "I wear a sheer black lingerie bodysuit with fishnet thigh-highs, squatting over…"
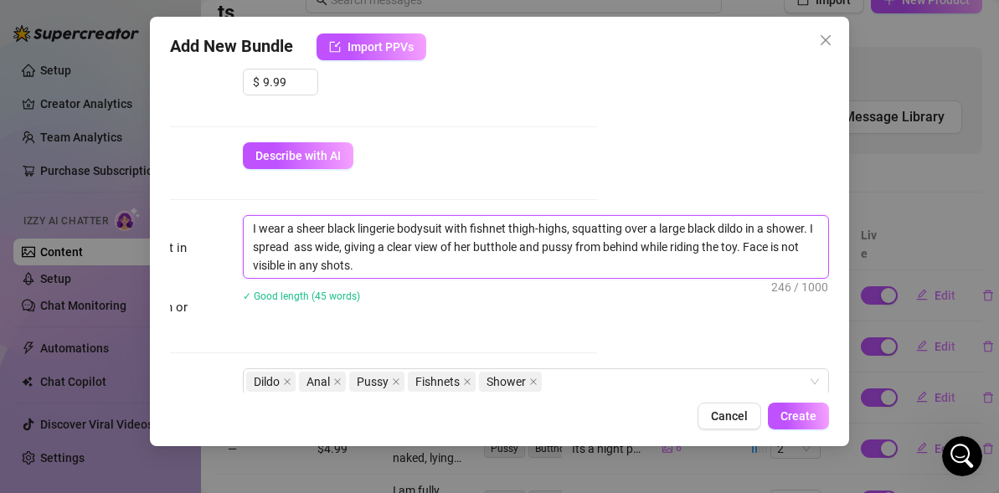
type textarea "I wear a sheer black lingerie bodysuit with fishnet thigh-highs, squatting over…"
click at [488, 249] on textarea "I wear a sheer black lingerie bodysuit with fishnet thigh-highs, squatting over…" at bounding box center [536, 247] width 584 height 62
type textarea "I wear a sheer black lingerie bodysuit with fishnet thigh-highs, squatting over…"
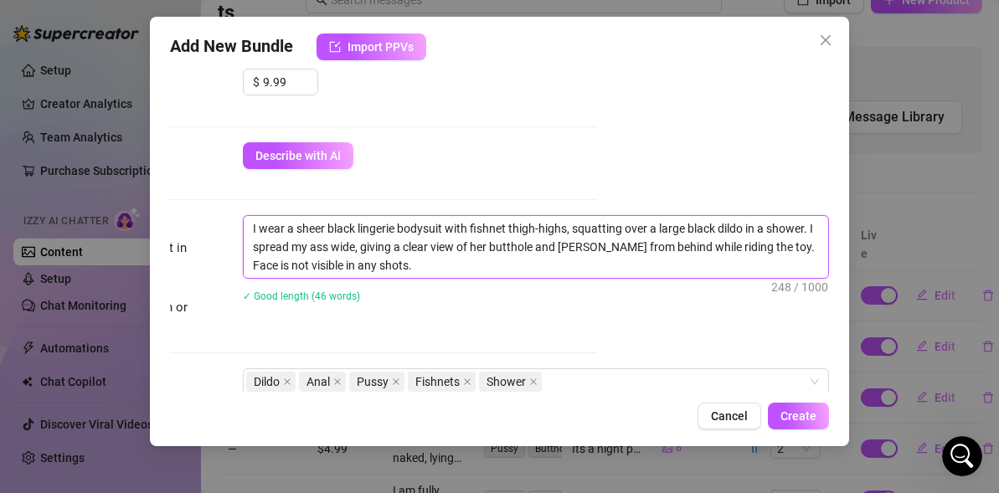
type textarea "I wear a sheer black lingerie bodysuit with fishnet thigh-highs, squatting over…"
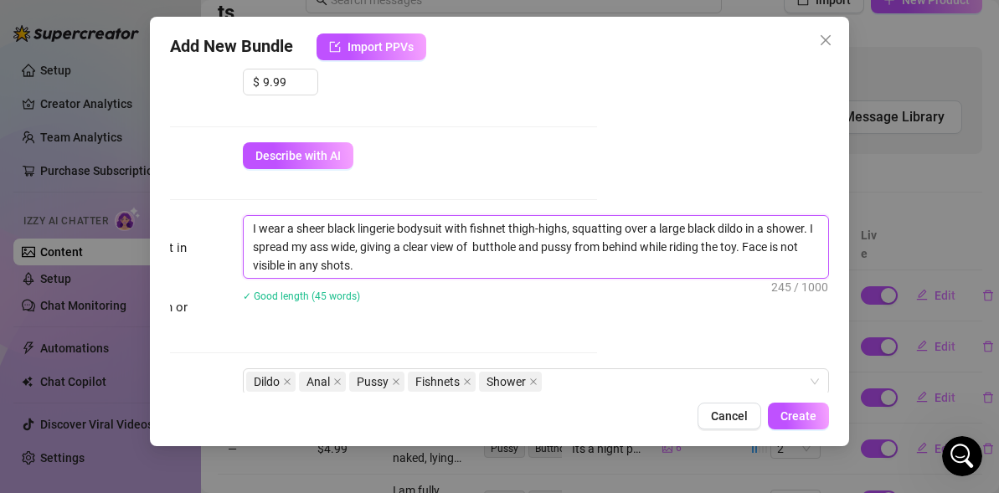
type textarea "I wear a sheer black lingerie bodysuit with fishnet thigh-highs, squatting over…"
drag, startPoint x: 525, startPoint y: 268, endPoint x: 762, endPoint y: 248, distance: 237.8
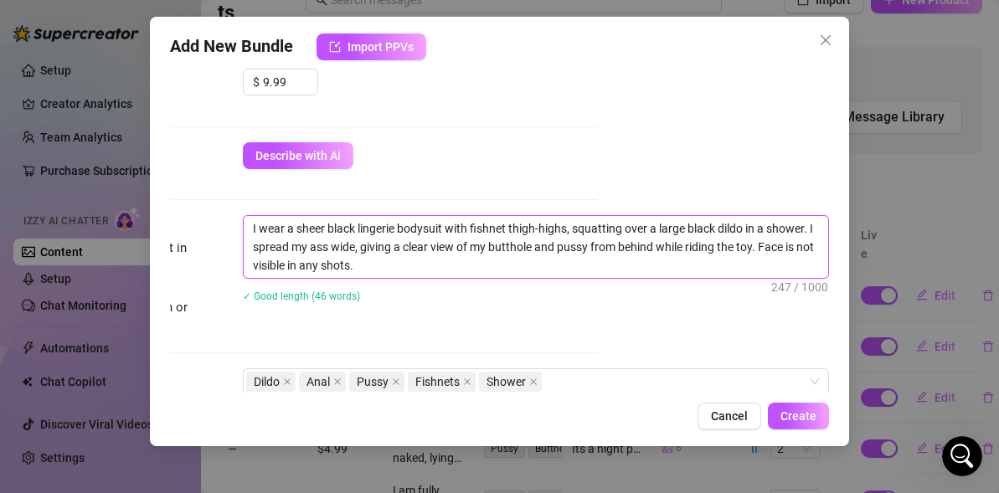
click at [762, 247] on textarea "I wear a sheer black lingerie bodysuit with fishnet thigh-highs, squatting over…" at bounding box center [536, 247] width 584 height 62
type textarea "I wear a sheer black lingerie bodysuit with fishnet thigh-highs, squatting over…"
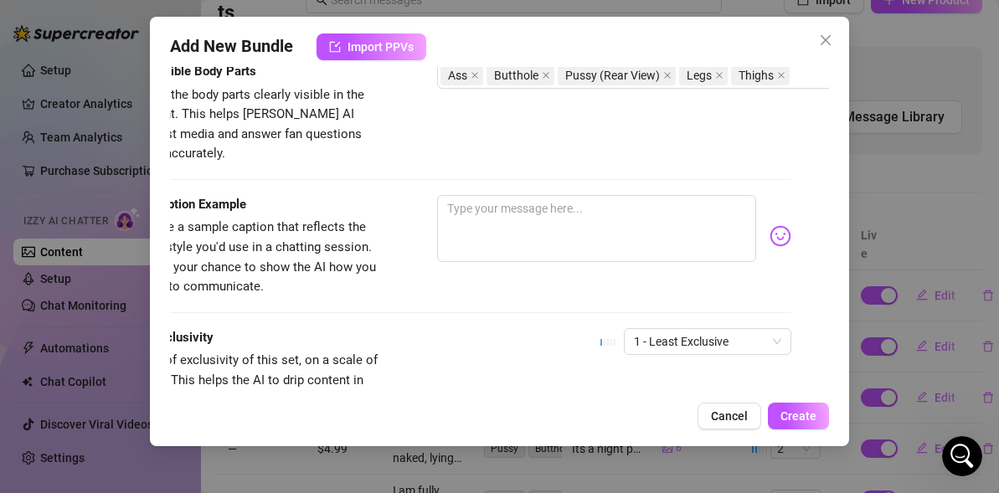
scroll to position [959, 0]
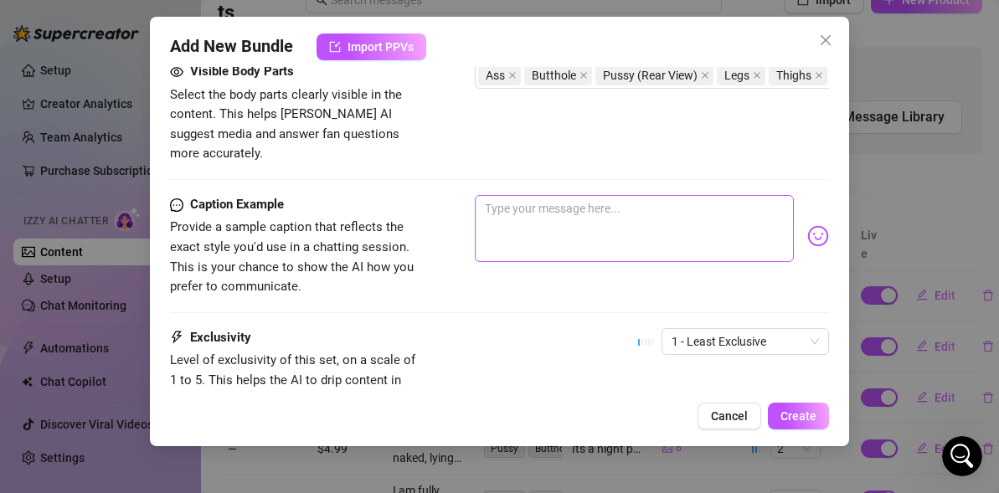
type textarea "I wear a sheer black lingerie bodysuit with fishnet thigh-highs, squatting over…"
click at [569, 215] on textarea at bounding box center [634, 228] width 319 height 67
type textarea "M"
type textarea "My"
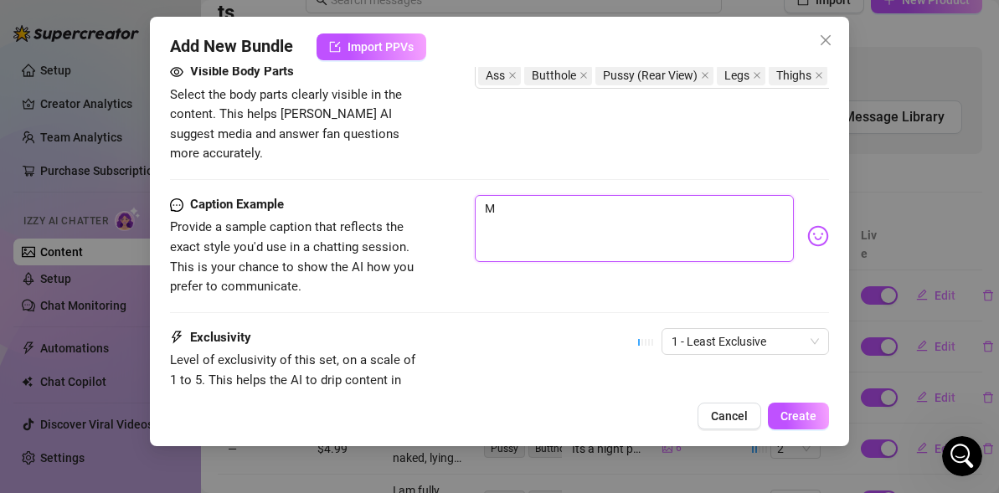
type textarea "My"
click at [591, 208] on textarea "My first riding on vid experience... i think from the moment i sat" at bounding box center [634, 228] width 319 height 67
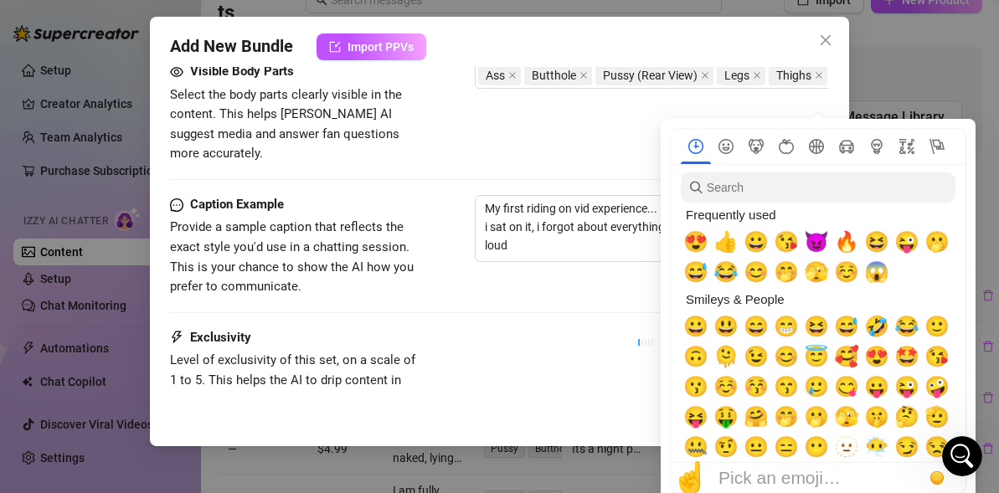
click at [821, 209] on div "Frequently used" at bounding box center [816, 215] width 271 height 24
click at [806, 274] on span "🫣" at bounding box center [816, 271] width 25 height 23
click at [820, 244] on span "😈" at bounding box center [816, 241] width 25 height 23
click at [696, 246] on span "😍" at bounding box center [695, 241] width 25 height 23
click at [558, 266] on div "Caption Example Provide a sample caption that reflects the exact style you'd us…" at bounding box center [499, 246] width 659 height 102
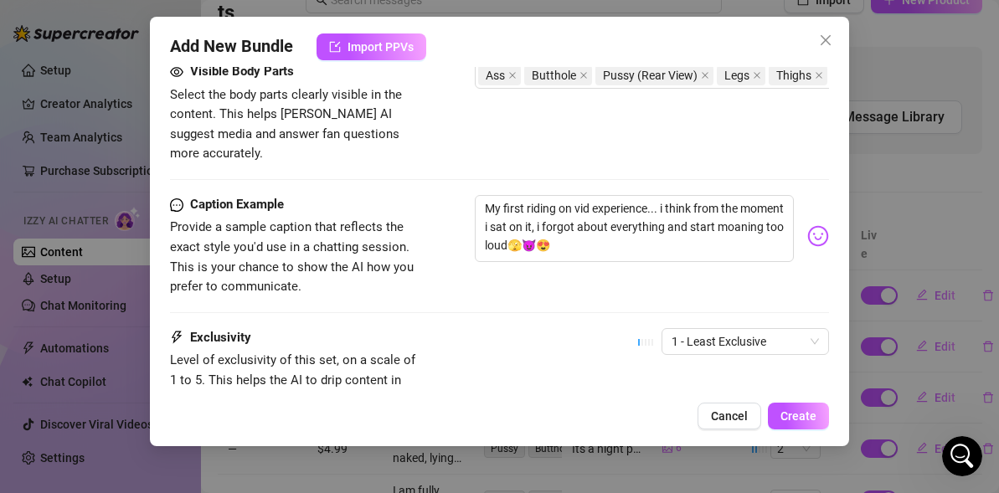
scroll to position [1081, 0]
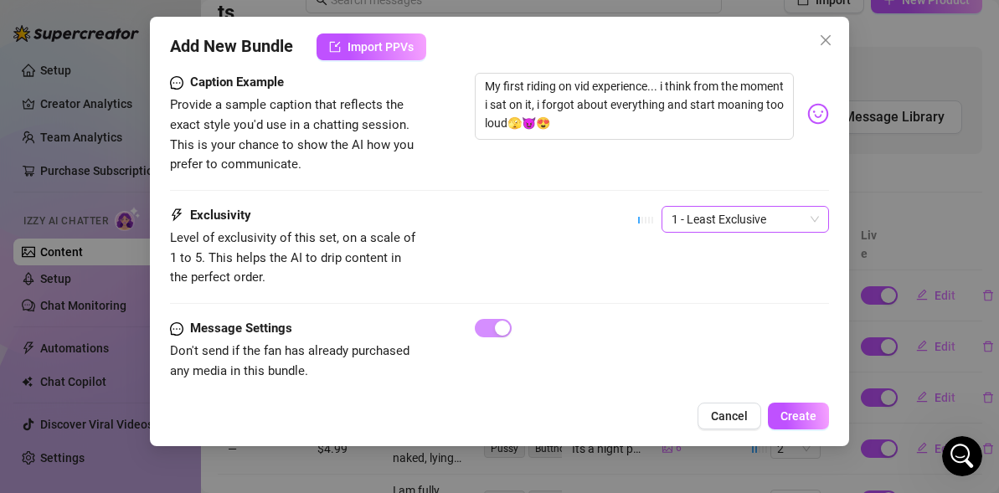
click at [743, 207] on span "1 - Least Exclusive" at bounding box center [744, 219] width 147 height 25
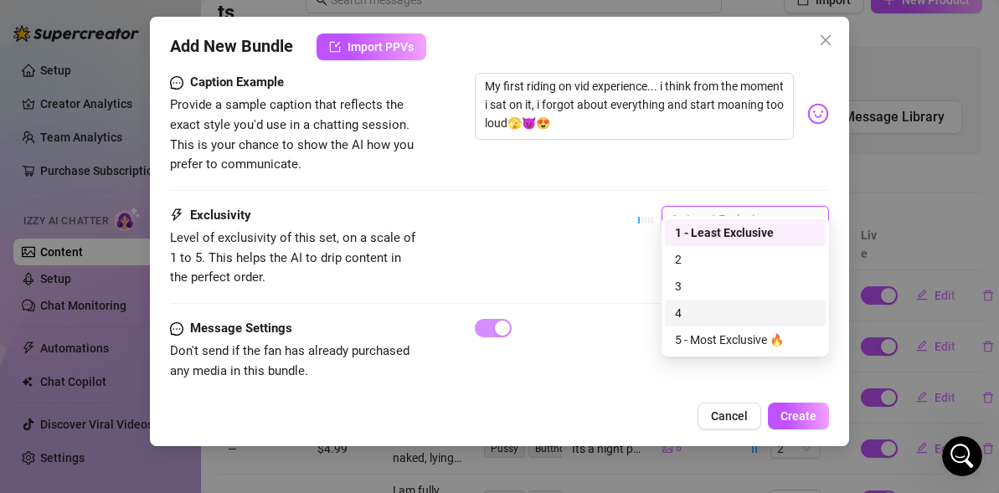
click at [697, 302] on div "4" at bounding box center [745, 313] width 161 height 27
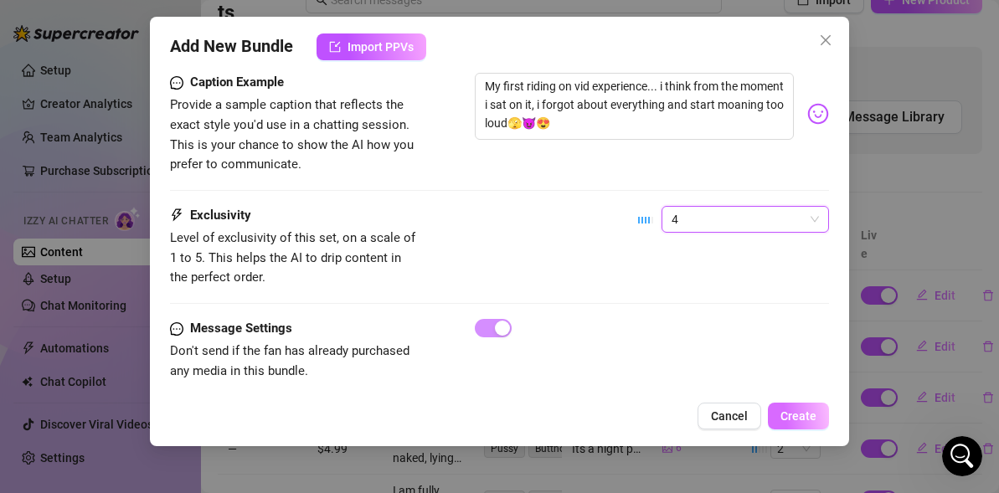
click at [786, 419] on span "Create" at bounding box center [798, 415] width 36 height 13
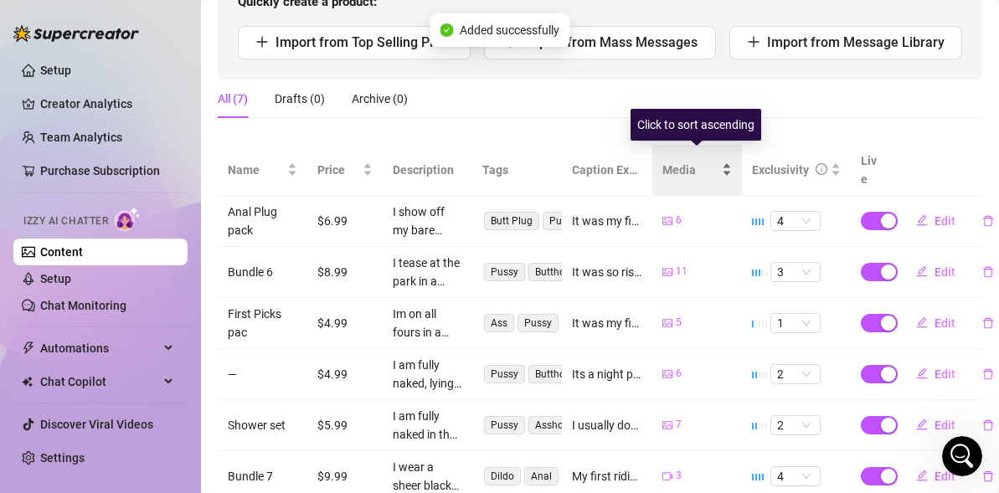
scroll to position [235, 0]
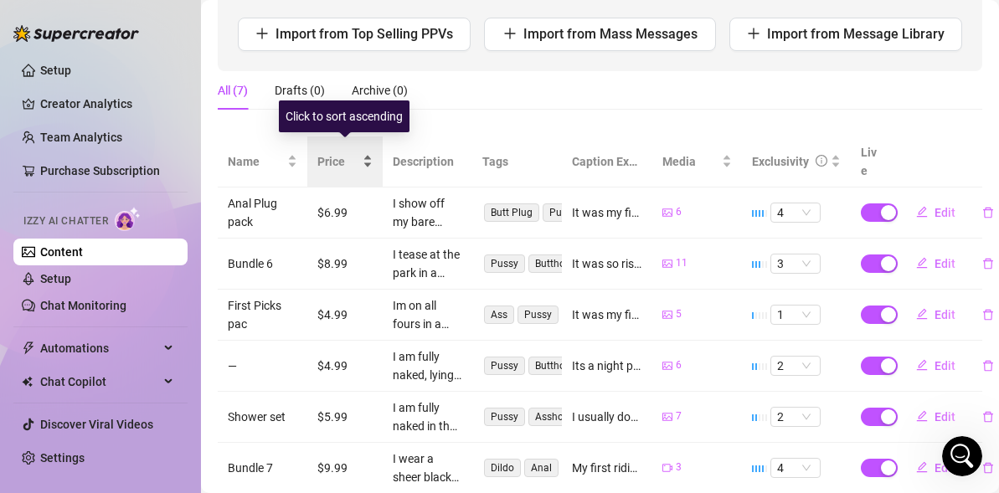
click at [347, 152] on span "Price" at bounding box center [338, 161] width 42 height 18
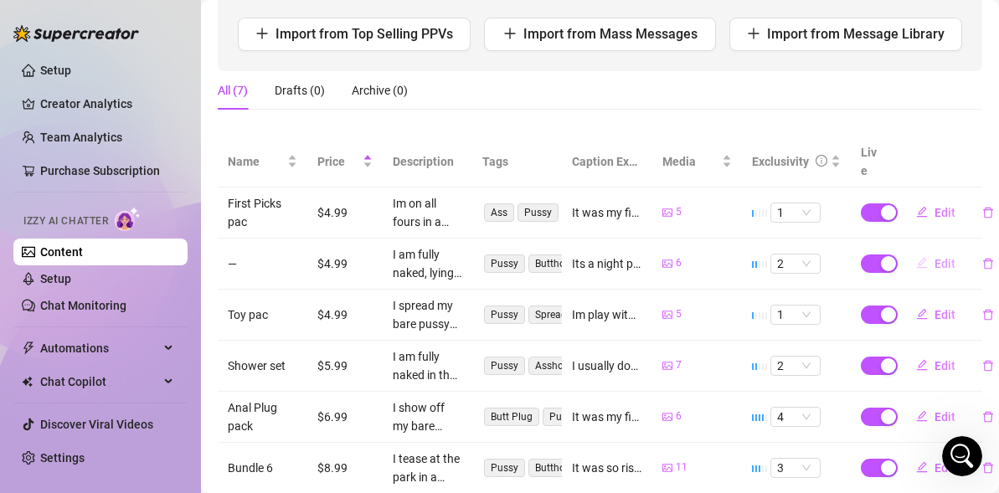
click at [945, 257] on span "Edit" at bounding box center [944, 263] width 21 height 13
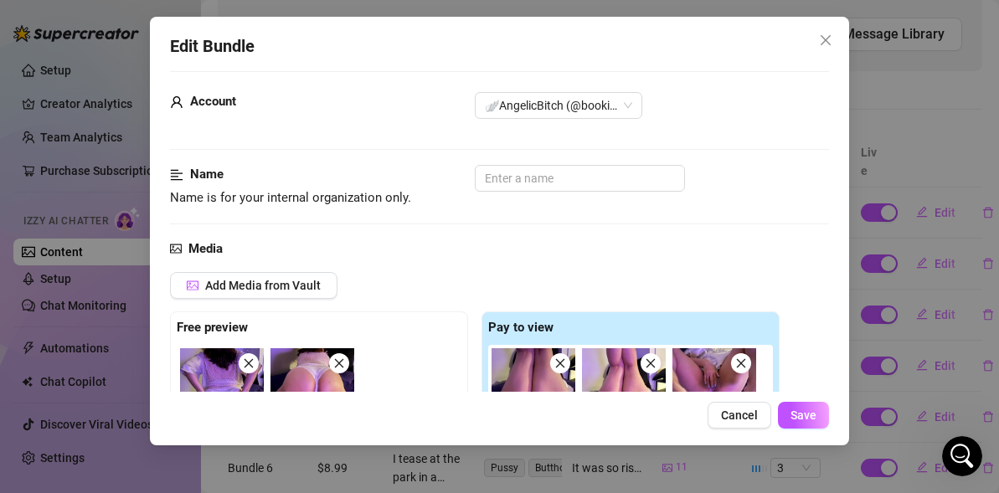
scroll to position [14, 0]
click at [542, 174] on input "text" at bounding box center [580, 179] width 210 height 27
click at [807, 414] on span "Save" at bounding box center [803, 415] width 26 height 13
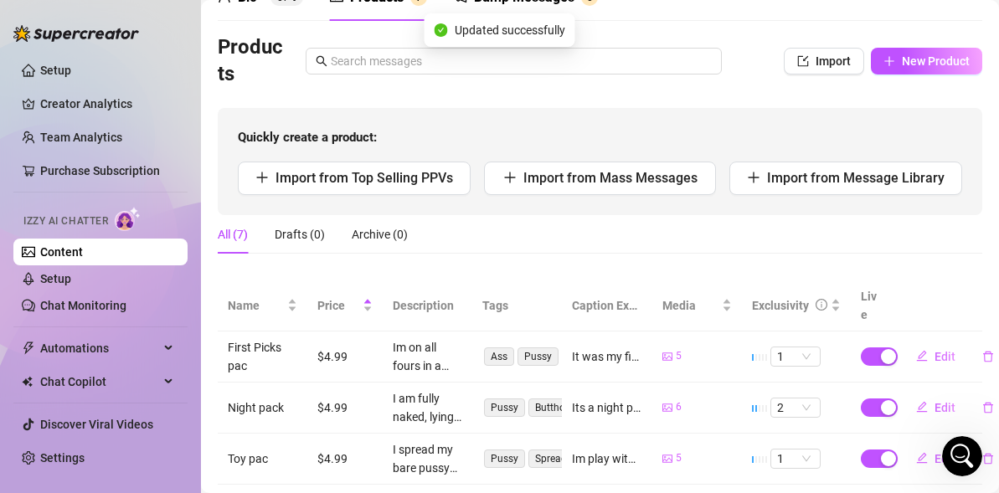
scroll to position [90, 0]
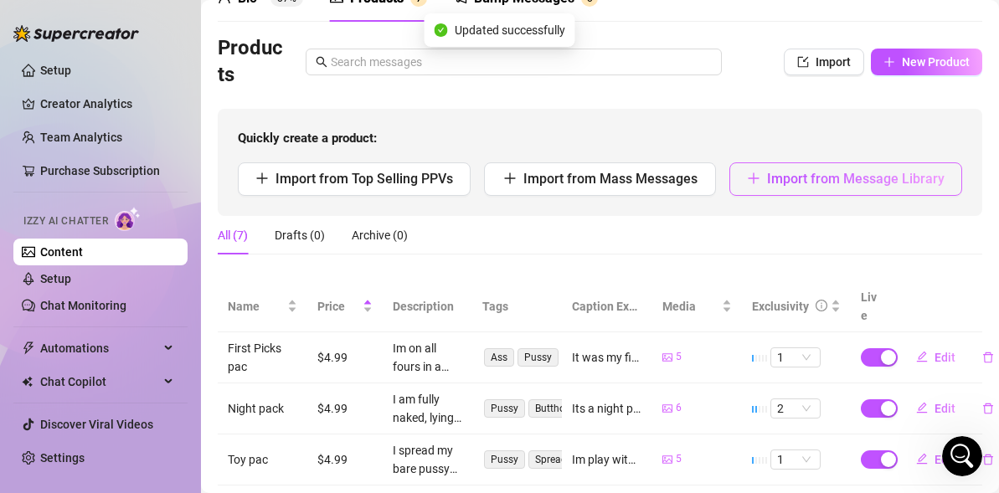
click at [806, 190] on button "Import from Message Library" at bounding box center [845, 178] width 233 height 33
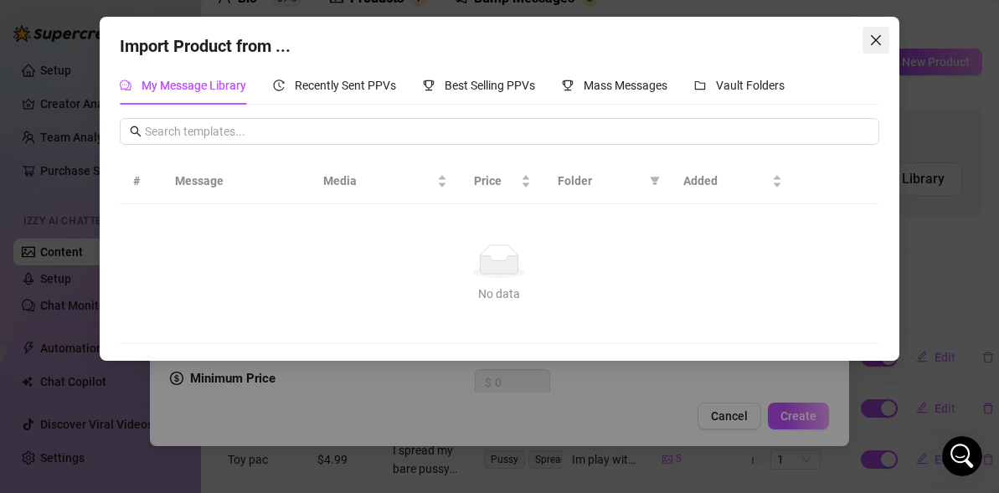
click at [876, 33] on icon "close" at bounding box center [875, 39] width 13 height 13
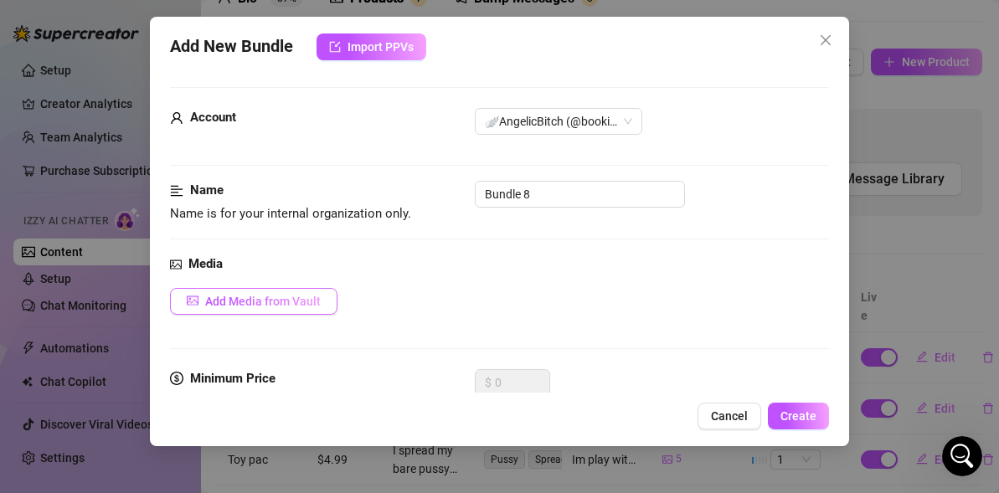
click at [221, 309] on button "Add Media from Vault" at bounding box center [253, 301] width 167 height 27
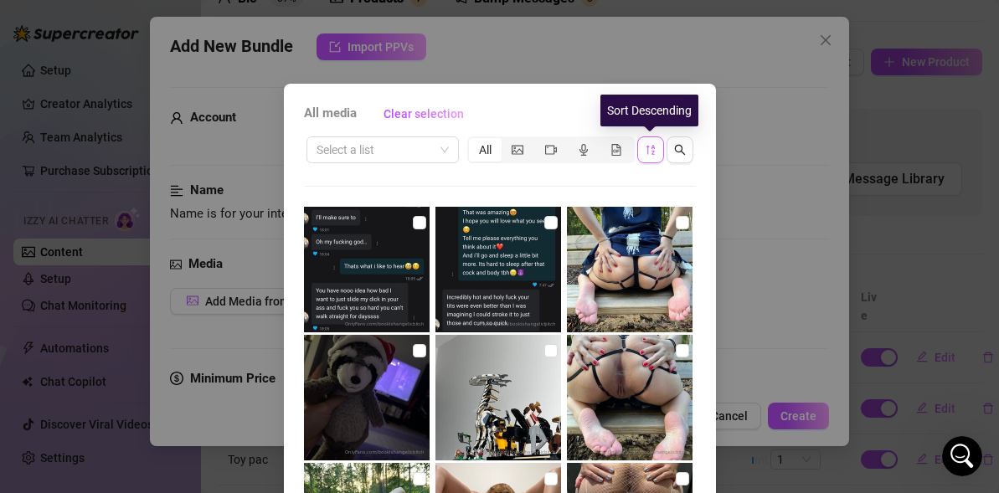
click at [655, 157] on button "button" at bounding box center [650, 149] width 27 height 27
click at [658, 145] on button "button" at bounding box center [650, 149] width 27 height 27
click at [654, 157] on button "button" at bounding box center [650, 149] width 27 height 27
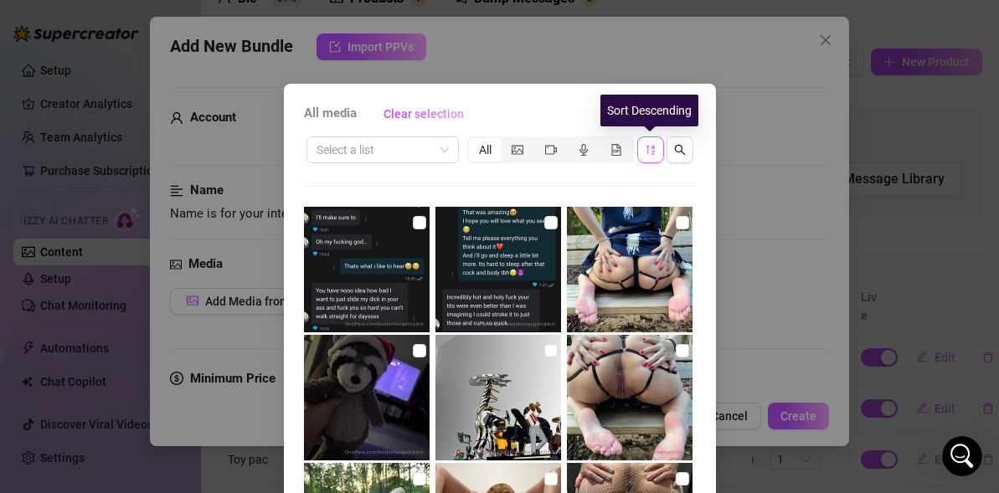
click at [651, 150] on icon "sort-descending" at bounding box center [651, 150] width 12 height 12
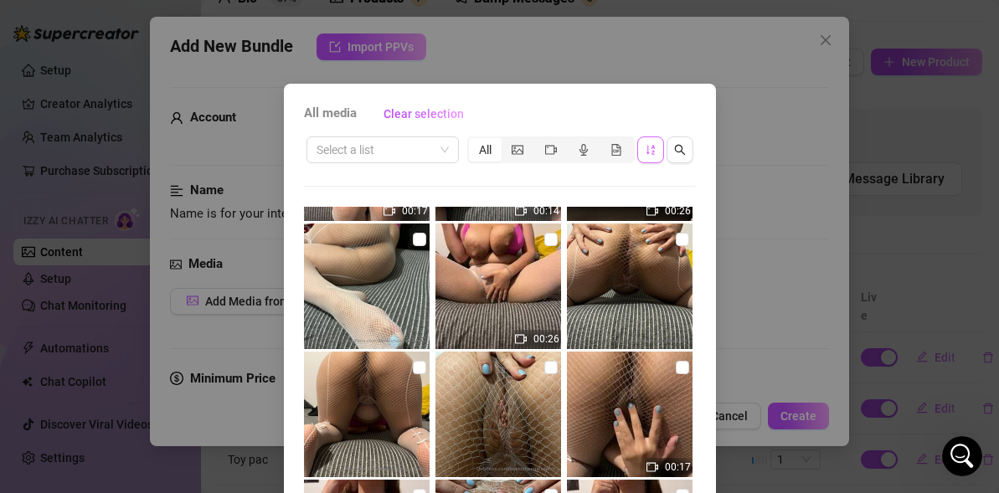
scroll to position [8052, 0]
click at [418, 239] on input "checkbox" at bounding box center [419, 240] width 13 height 13
click at [686, 239] on input "checkbox" at bounding box center [682, 240] width 13 height 13
click at [421, 373] on input "checkbox" at bounding box center [419, 368] width 13 height 13
click at [550, 370] on input "checkbox" at bounding box center [550, 368] width 13 height 13
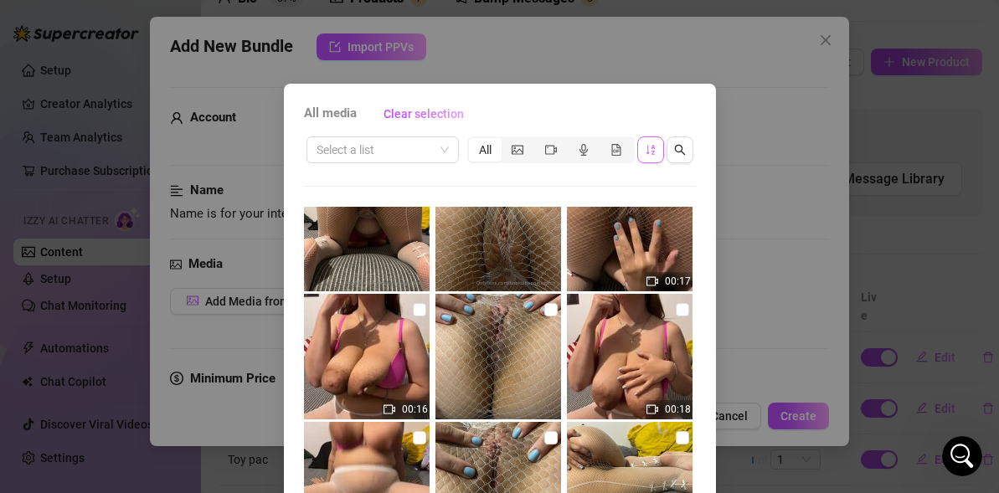
scroll to position [8248, 0]
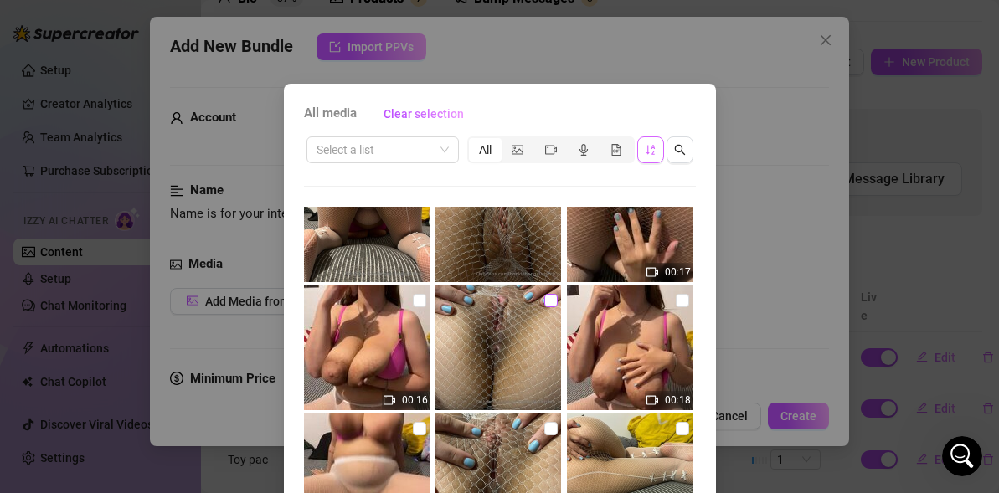
click at [546, 301] on input "checkbox" at bounding box center [550, 300] width 13 height 13
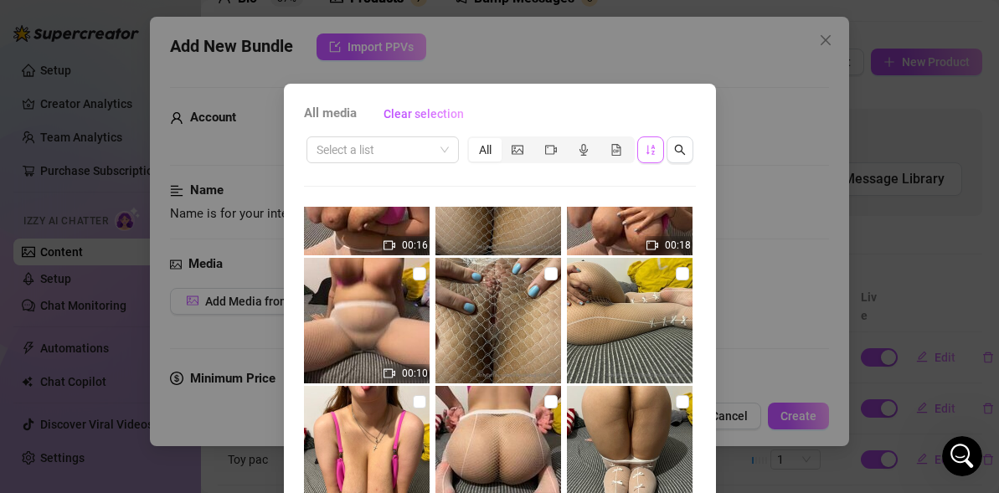
scroll to position [8406, 0]
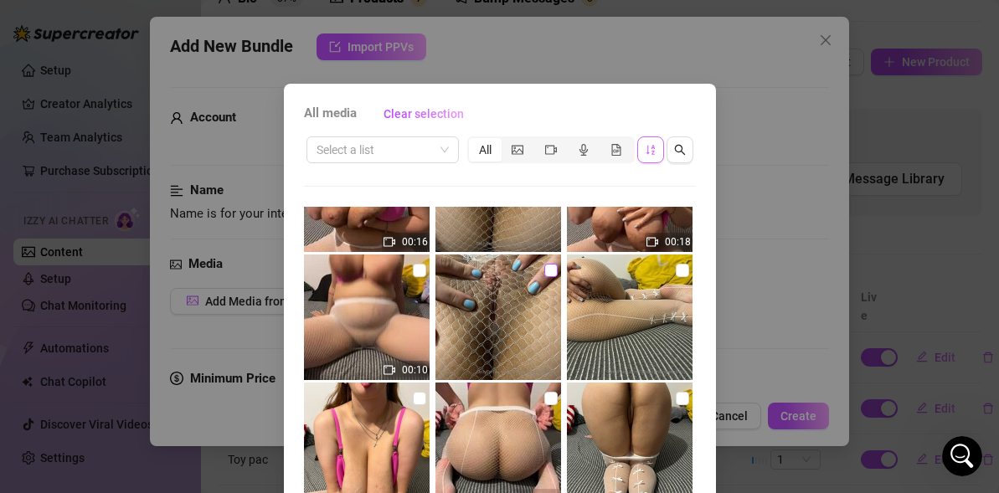
click at [548, 273] on input "checkbox" at bounding box center [550, 270] width 13 height 13
click at [679, 272] on input "checkbox" at bounding box center [682, 270] width 13 height 13
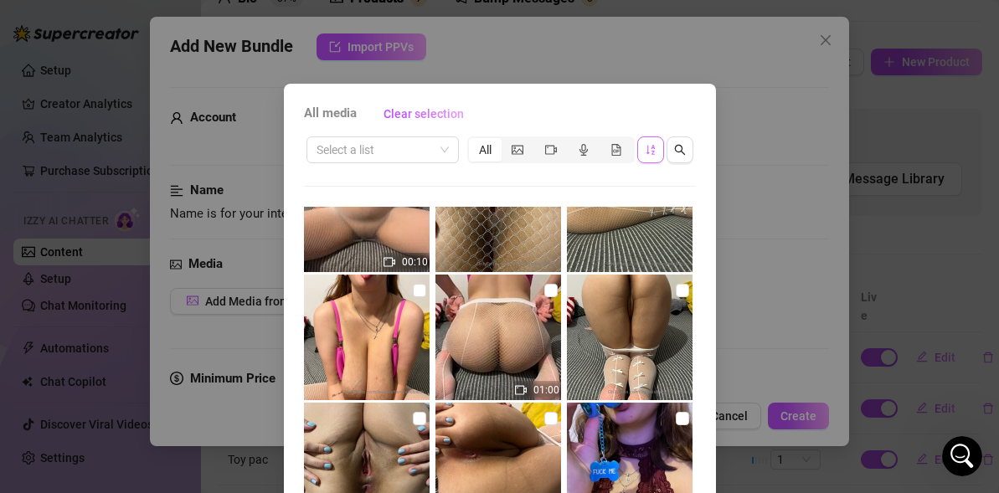
scroll to position [8517, 0]
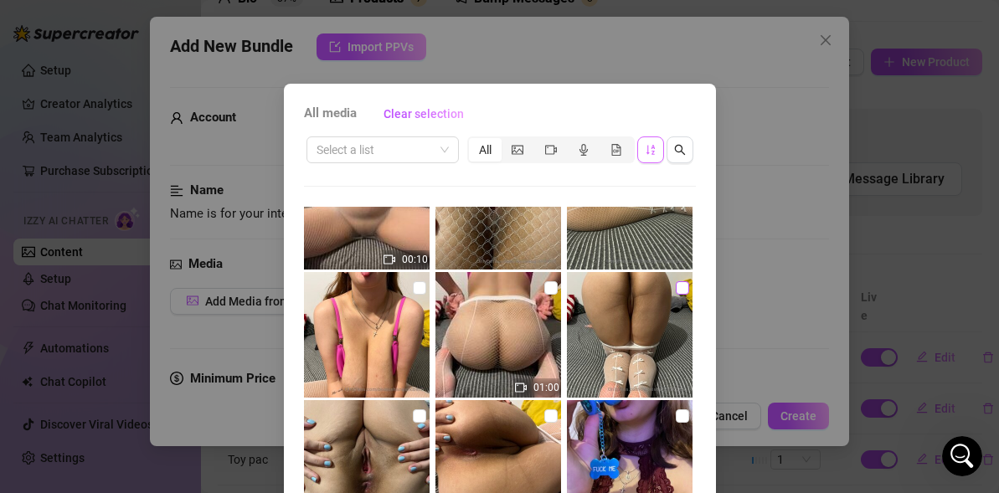
click at [687, 285] on input "checkbox" at bounding box center [682, 287] width 13 height 13
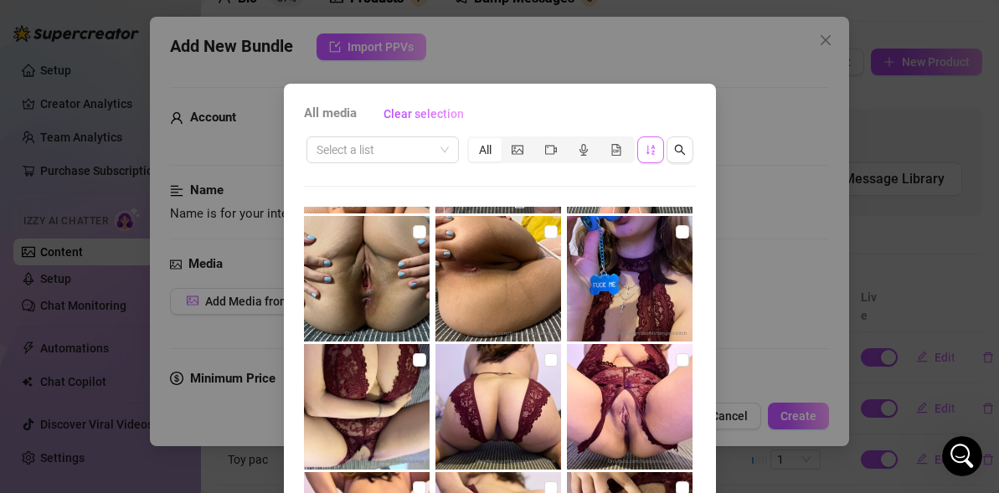
scroll to position [8702, 0]
click at [555, 230] on input "checkbox" at bounding box center [550, 230] width 13 height 13
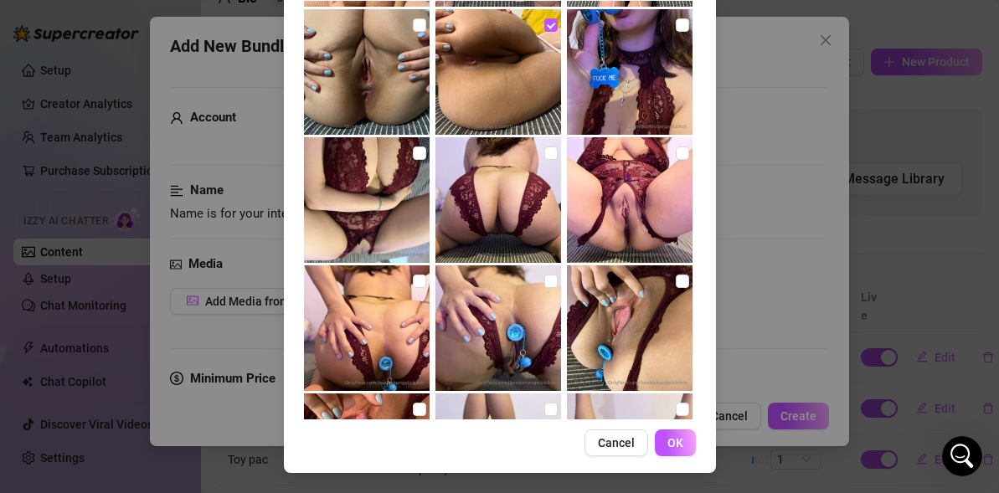
scroll to position [205, 0]
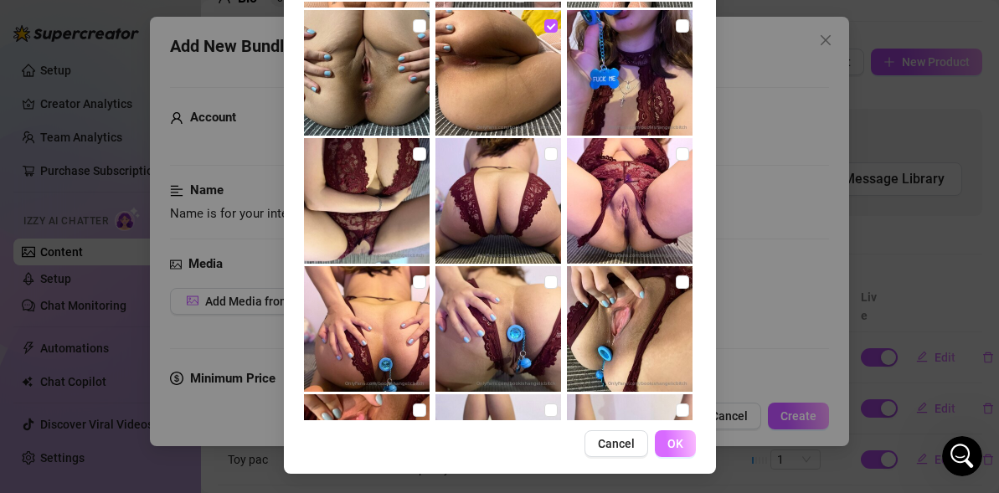
click at [681, 438] on span "OK" at bounding box center [675, 443] width 16 height 13
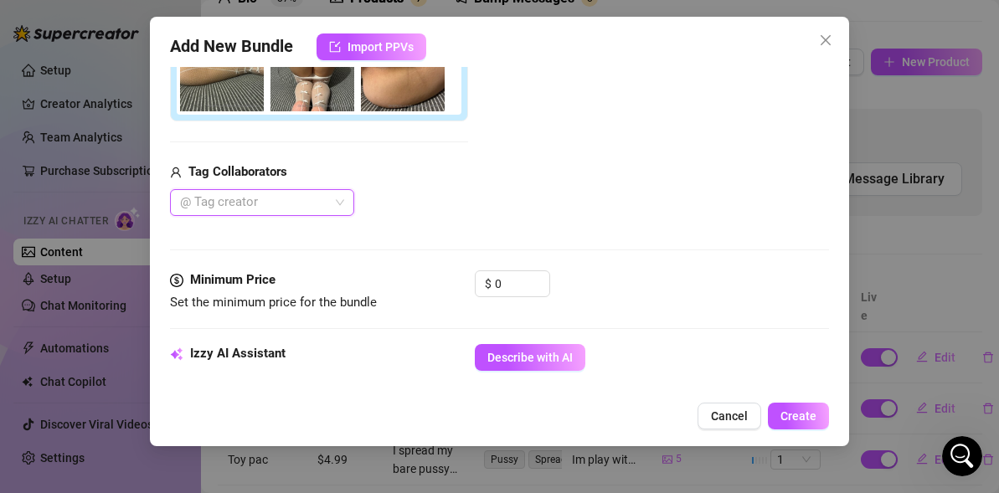
scroll to position [517, 0]
click at [529, 280] on input "0" at bounding box center [522, 282] width 54 height 25
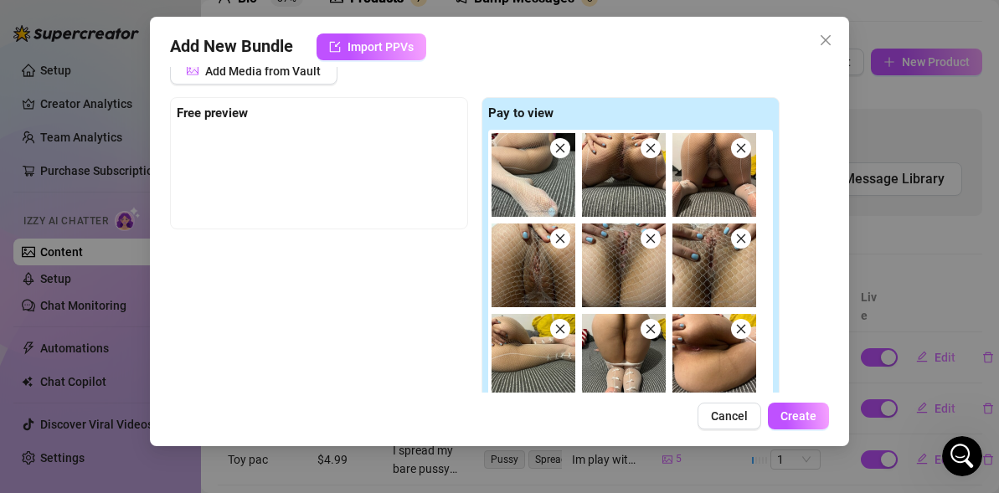
scroll to position [203, 0]
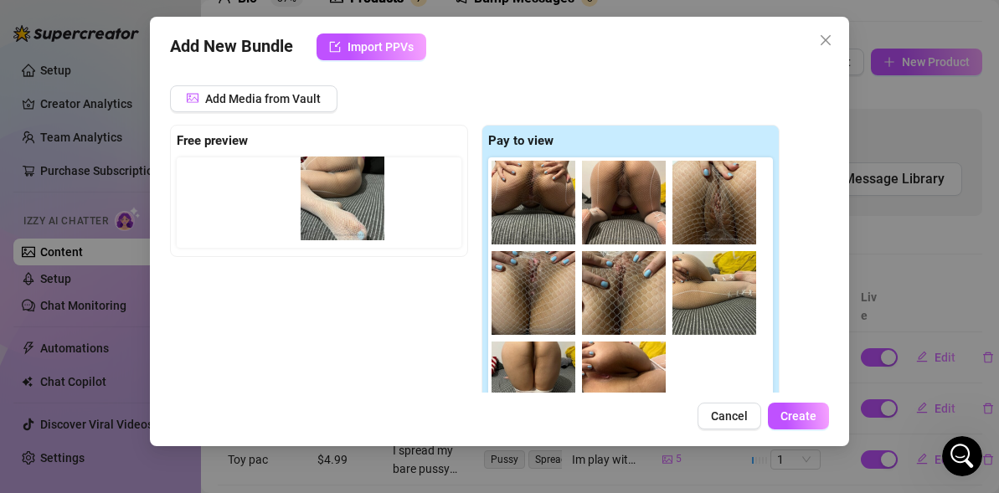
drag, startPoint x: 520, startPoint y: 200, endPoint x: 296, endPoint y: 188, distance: 223.8
click at [296, 188] on div "Free preview Pay to view" at bounding box center [474, 280] width 609 height 311
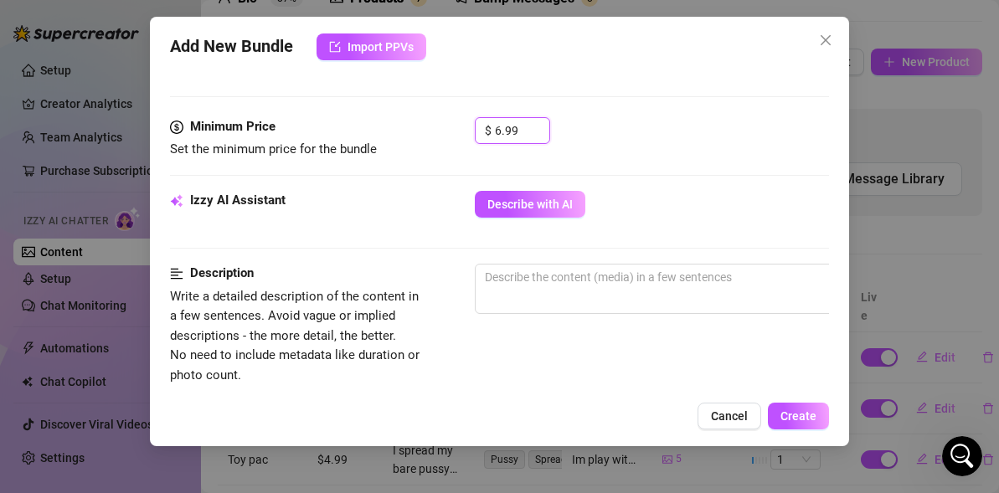
scroll to position [672, 0]
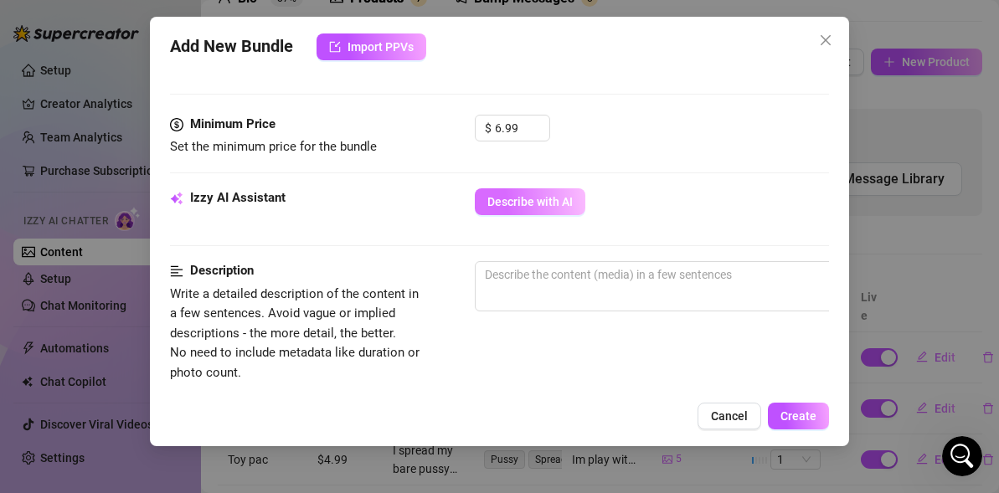
click at [553, 199] on span "Describe with AI" at bounding box center [529, 201] width 85 height 13
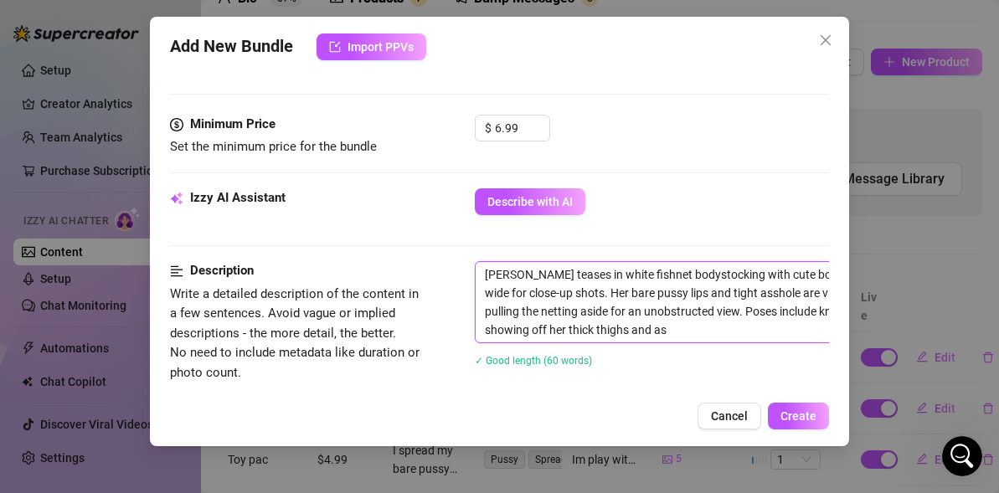
click at [568, 270] on textarea "Angelica teases in white fishnet bodystocking with cute bow details, spreading …" at bounding box center [768, 302] width 584 height 80
drag, startPoint x: 529, startPoint y: 272, endPoint x: 453, endPoint y: 257, distance: 77.7
click at [453, 257] on form "Account 🪽AngelicBitch (@bookishangelicbitch) Name Name is for your internal org…" at bounding box center [499, 210] width 659 height 1591
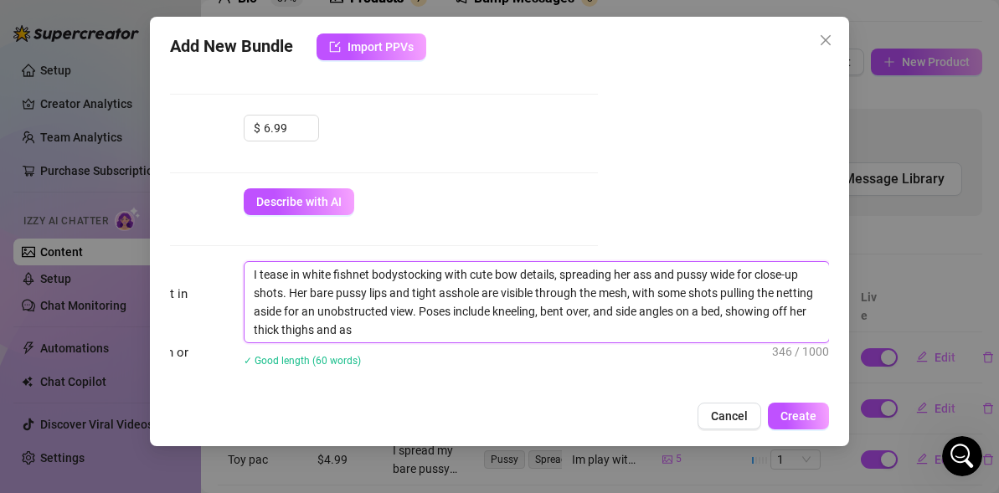
scroll to position [672, 232]
click at [629, 273] on textarea "I tease in white fishnet bodystocking with cute bow details, spreading her ass …" at bounding box center [536, 302] width 584 height 80
click at [307, 294] on textarea "I tease in white fishnet bodystocking with cute bow details, spreading my ass a…" at bounding box center [536, 302] width 584 height 80
click at [425, 327] on textarea "I tease in white fishnet bodystocking with cute bow details, spreading my ass a…" at bounding box center [536, 302] width 584 height 80
click at [810, 314] on textarea "I tease in white fishnet bodystocking with cute bow details, spreading my ass a…" at bounding box center [536, 302] width 584 height 80
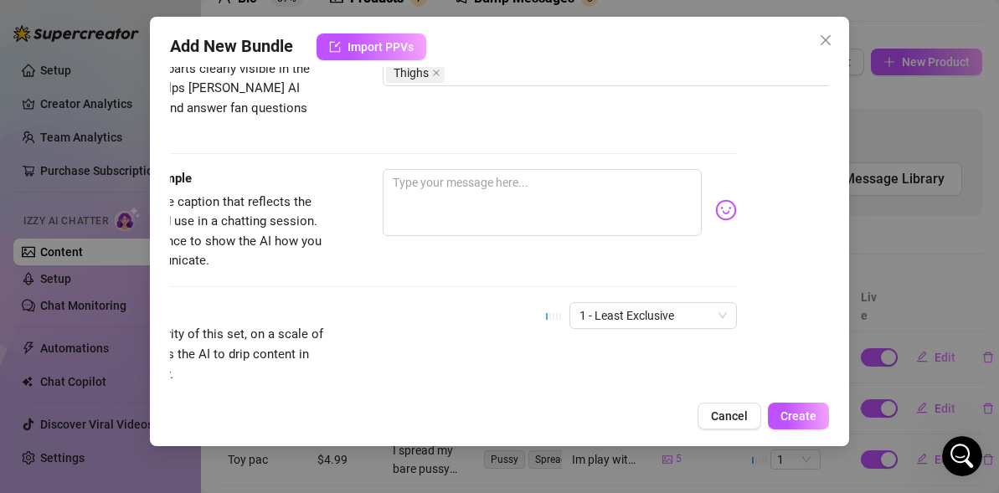
scroll to position [1169, 0]
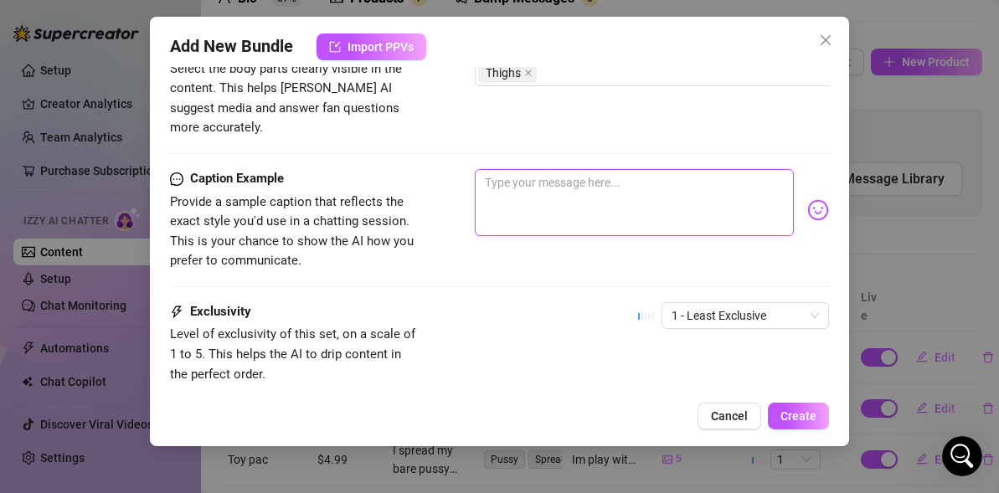
click at [568, 185] on textarea at bounding box center [634, 202] width 319 height 67
click at [716, 169] on textarea "My favourite white fishnets...and fully naked" at bounding box center [634, 202] width 319 height 67
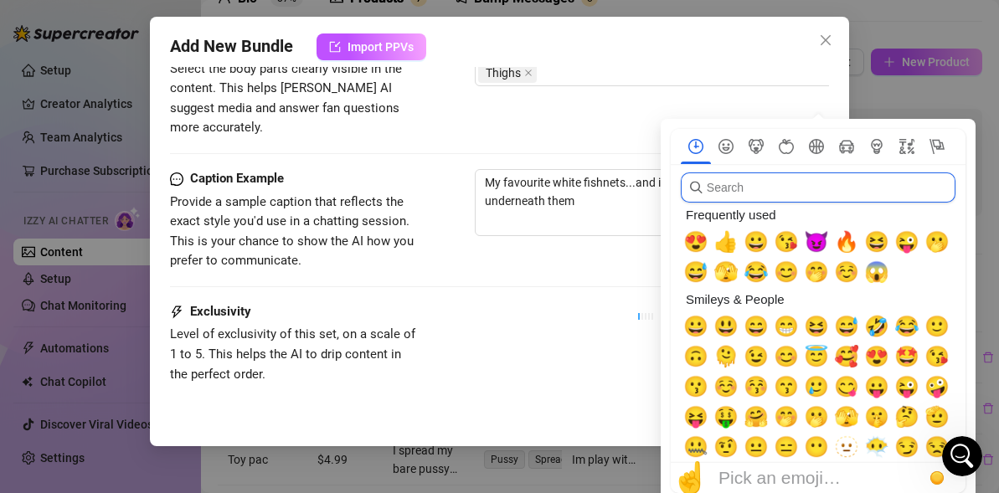
click at [811, 188] on input "search" at bounding box center [818, 187] width 275 height 30
click at [786, 267] on span "😊" at bounding box center [786, 271] width 25 height 23
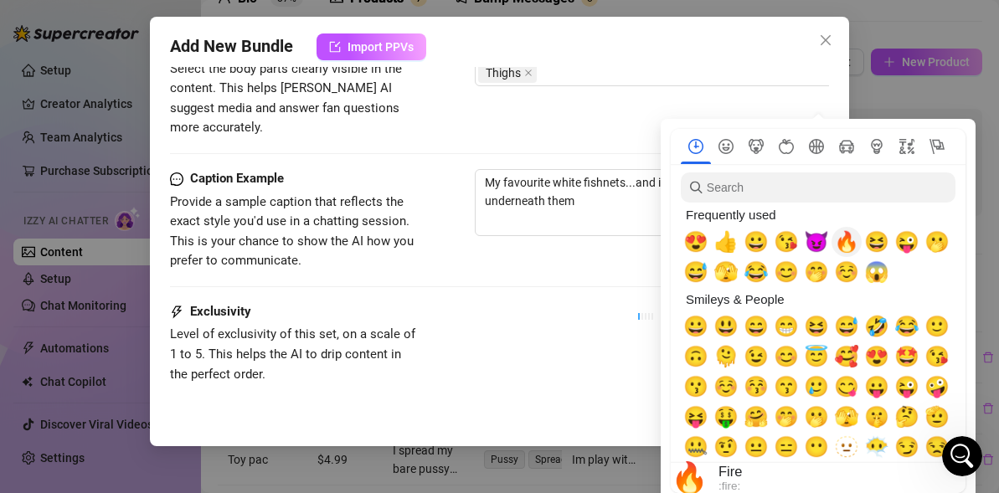
click at [842, 243] on span "🔥" at bounding box center [846, 241] width 25 height 23
click at [820, 241] on span "😈" at bounding box center [816, 241] width 25 height 23
click at [702, 242] on span "😍" at bounding box center [695, 241] width 25 height 23
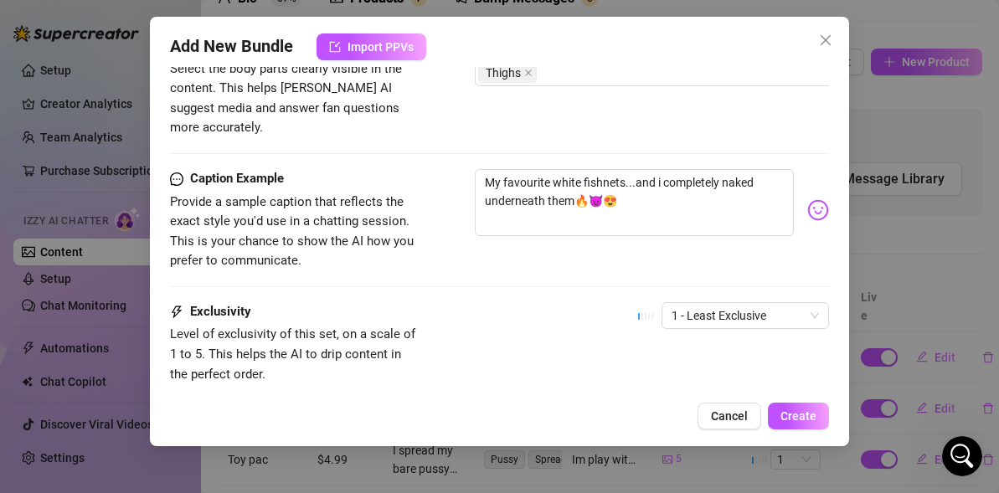
click at [604, 243] on div "Caption Example Provide a sample caption that reflects the exact style you'd us…" at bounding box center [499, 220] width 659 height 102
click at [717, 303] on span "1 - Least Exclusive" at bounding box center [744, 315] width 147 height 25
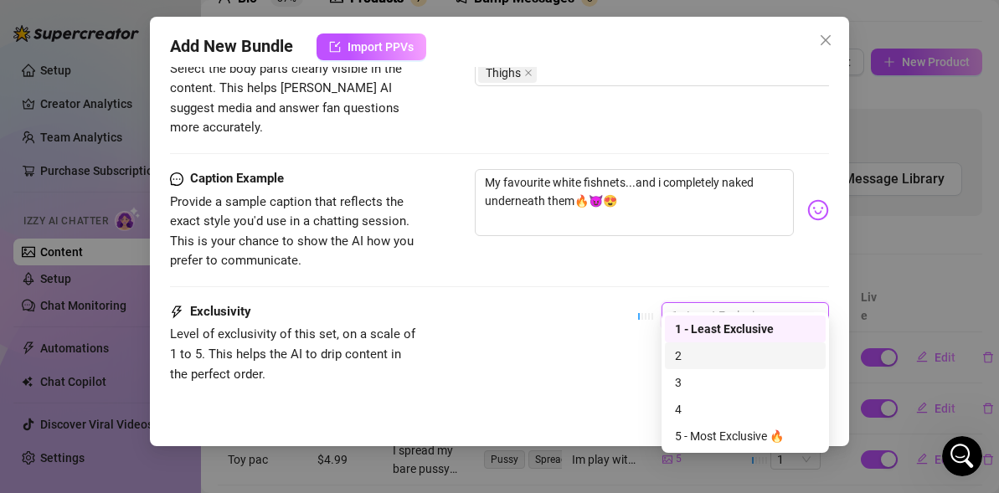
click at [694, 363] on div "2" at bounding box center [745, 356] width 141 height 18
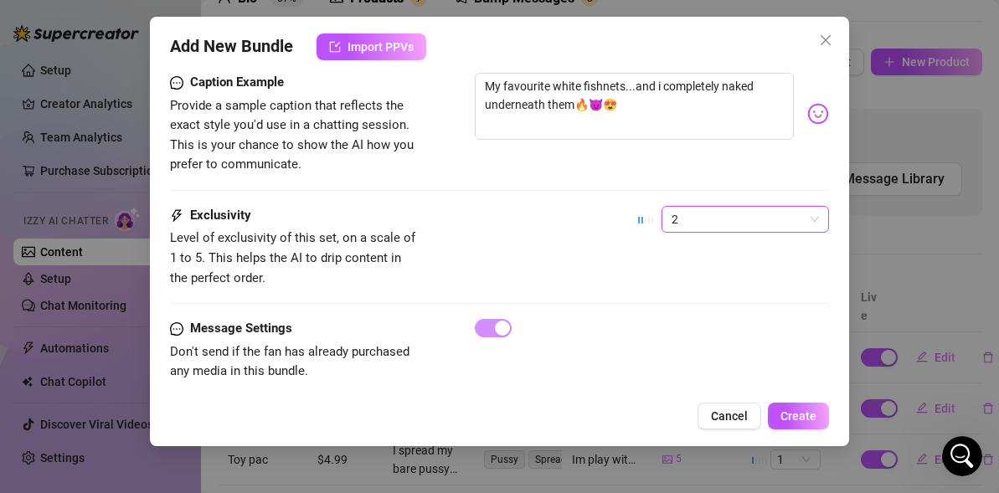
scroll to position [1264, 0]
click at [740, 208] on span "2" at bounding box center [744, 220] width 147 height 25
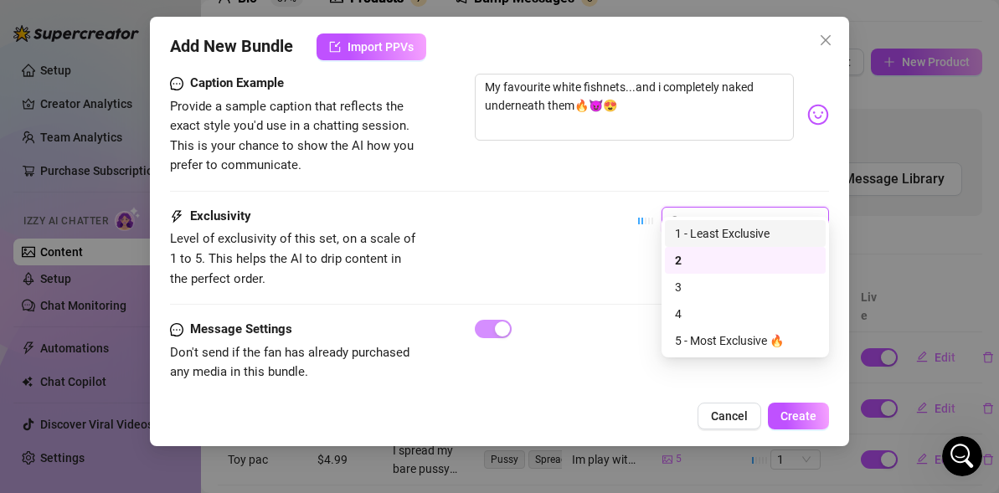
click at [712, 230] on div "1 - Least Exclusive" at bounding box center [745, 233] width 141 height 18
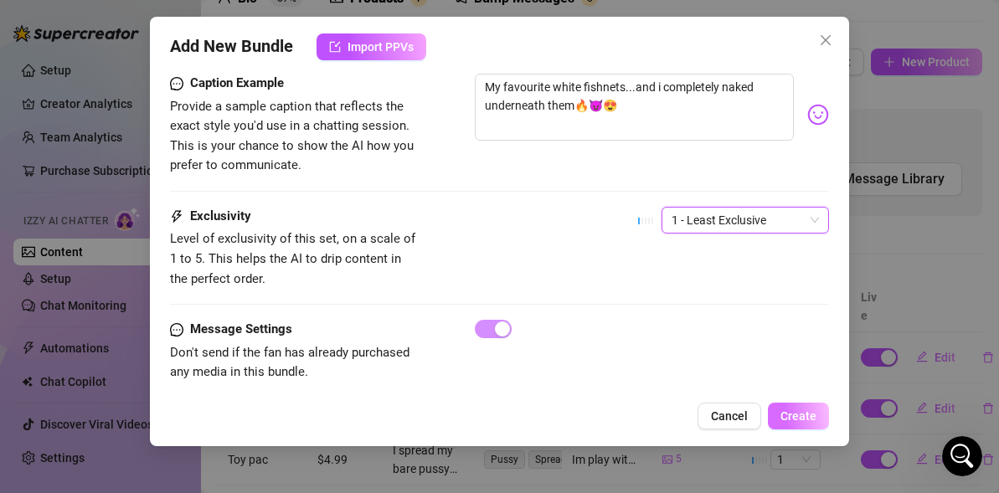
click at [802, 424] on button "Create" at bounding box center [798, 416] width 61 height 27
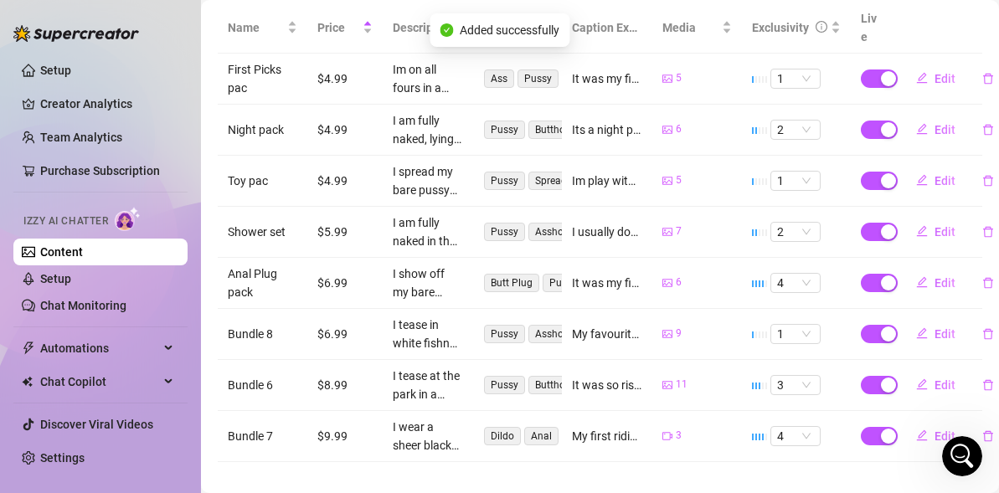
scroll to position [368, 0]
click at [942, 328] on span "Edit" at bounding box center [944, 334] width 21 height 13
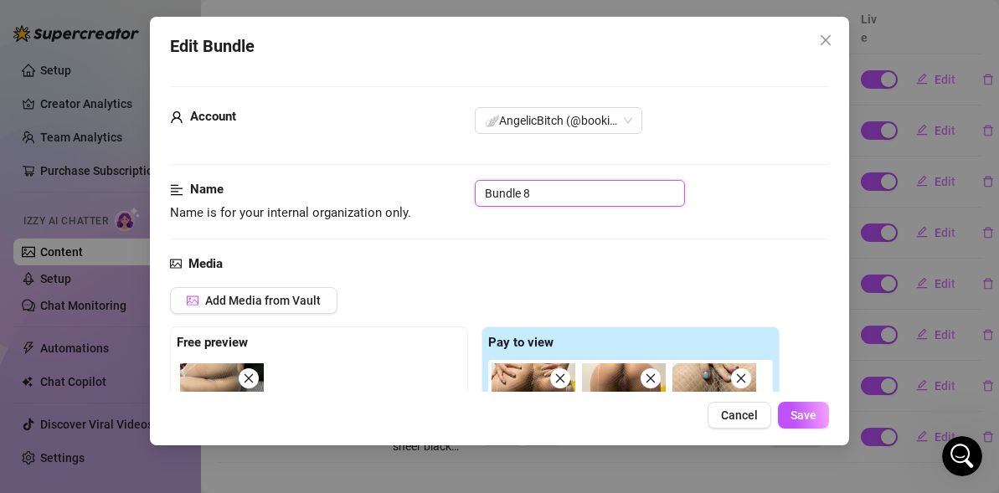
drag, startPoint x: 545, startPoint y: 181, endPoint x: 394, endPoint y: 167, distance: 151.4
drag, startPoint x: 542, startPoint y: 203, endPoint x: 360, endPoint y: 140, distance: 193.3
click at [800, 415] on span "Save" at bounding box center [803, 415] width 26 height 13
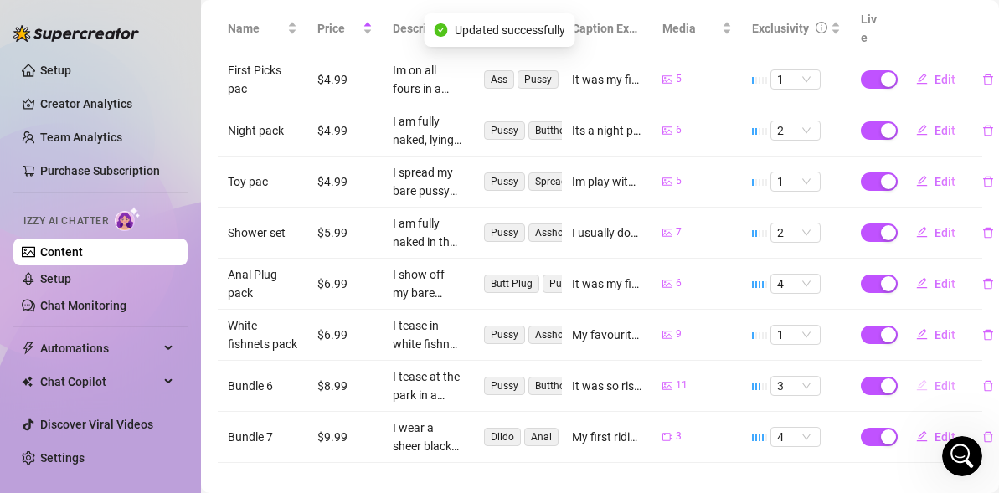
click at [946, 379] on span "Edit" at bounding box center [944, 385] width 21 height 13
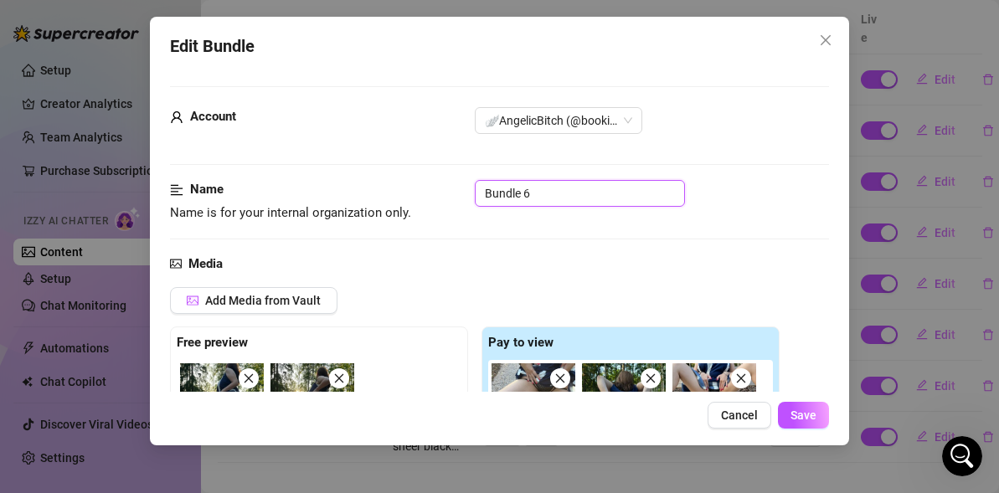
drag, startPoint x: 561, startPoint y: 191, endPoint x: 449, endPoint y: 166, distance: 115.0
click at [797, 419] on span "Save" at bounding box center [803, 415] width 26 height 13
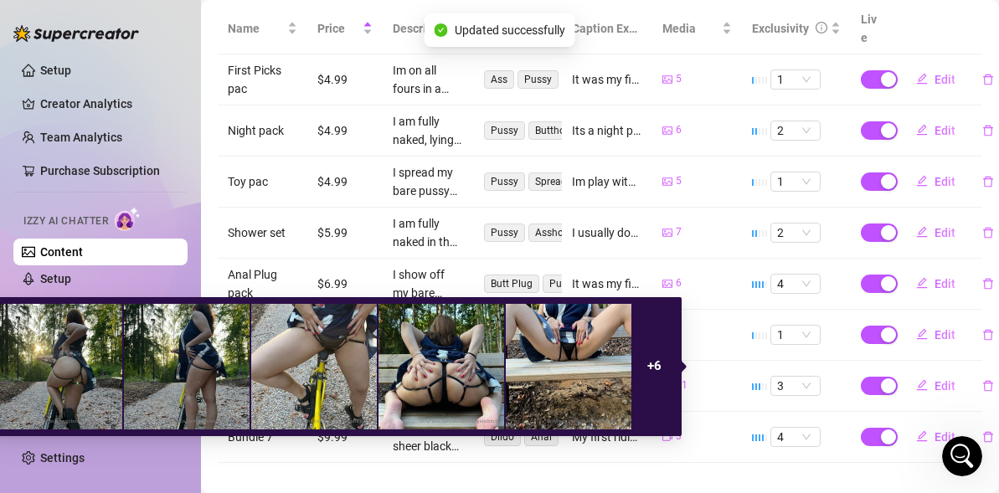
scroll to position [369, 0]
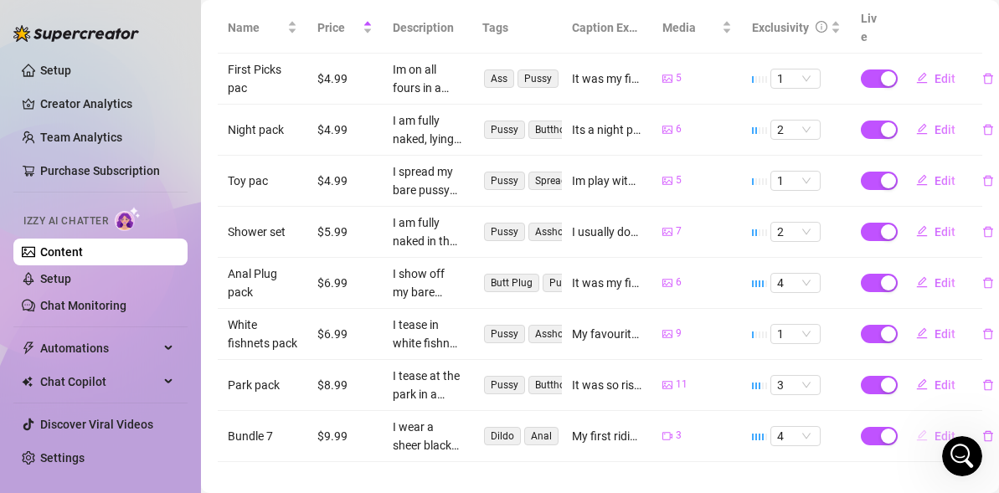
click at [938, 429] on span "Edit" at bounding box center [944, 435] width 21 height 13
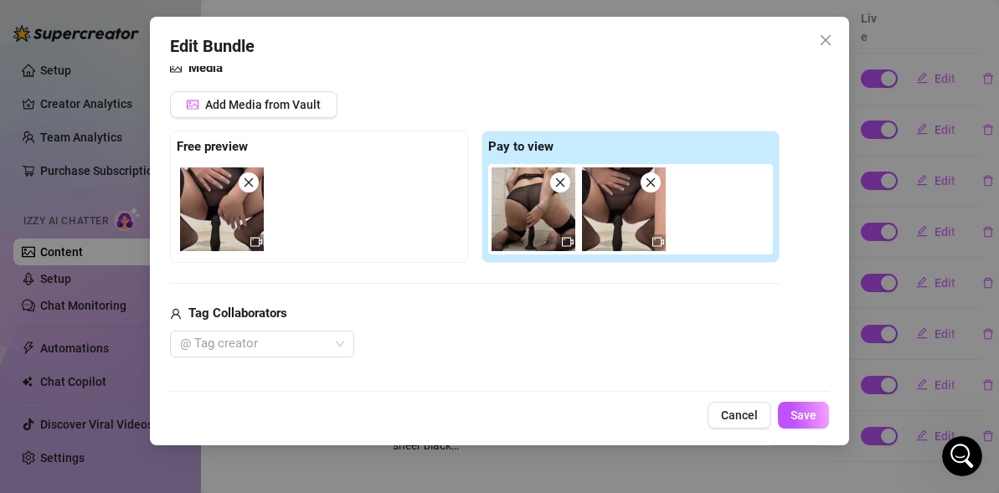
scroll to position [0, 0]
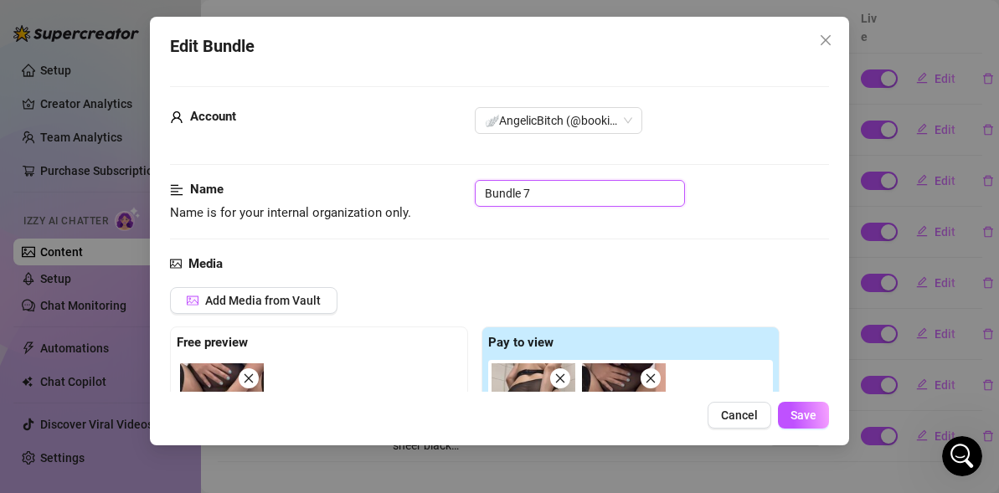
drag, startPoint x: 562, startPoint y: 193, endPoint x: 421, endPoint y: 184, distance: 140.9
click at [421, 184] on div "Name Name is for your internal organization only. Bundle 7" at bounding box center [499, 201] width 659 height 43
click at [805, 417] on span "Save" at bounding box center [803, 415] width 26 height 13
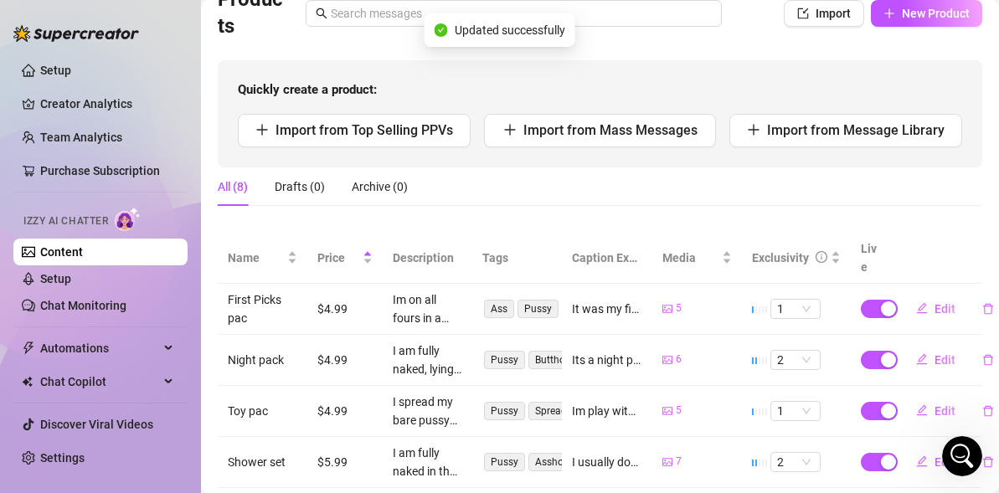
scroll to position [138, 0]
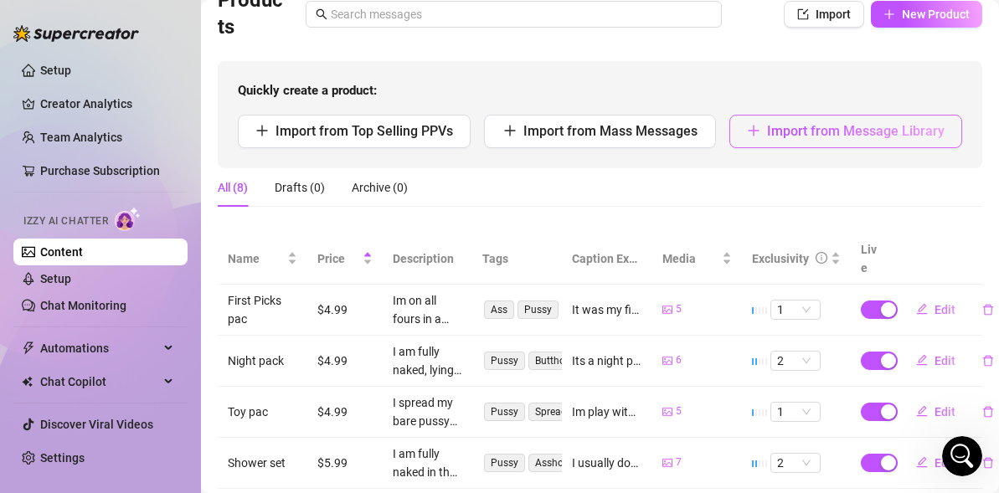
click at [790, 131] on span "Import from Message Library" at bounding box center [855, 131] width 177 height 16
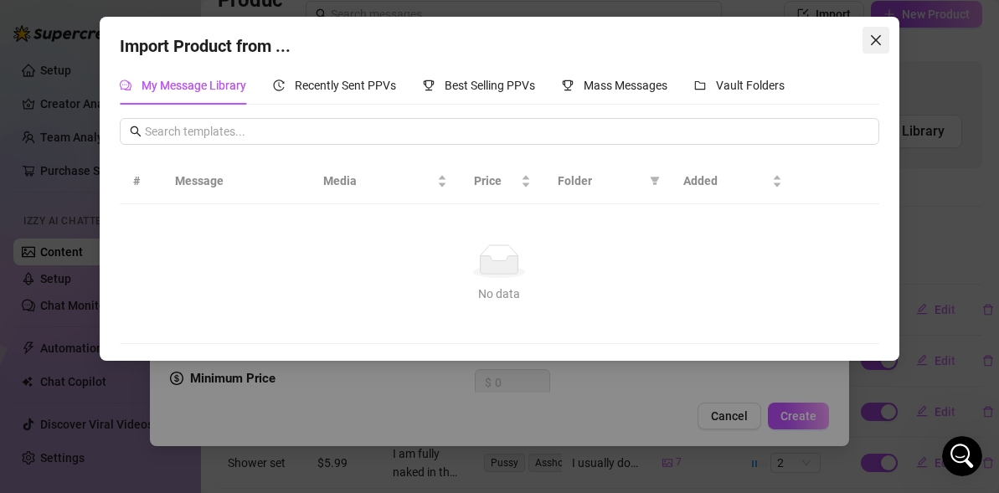
click at [878, 35] on icon "close" at bounding box center [875, 39] width 13 height 13
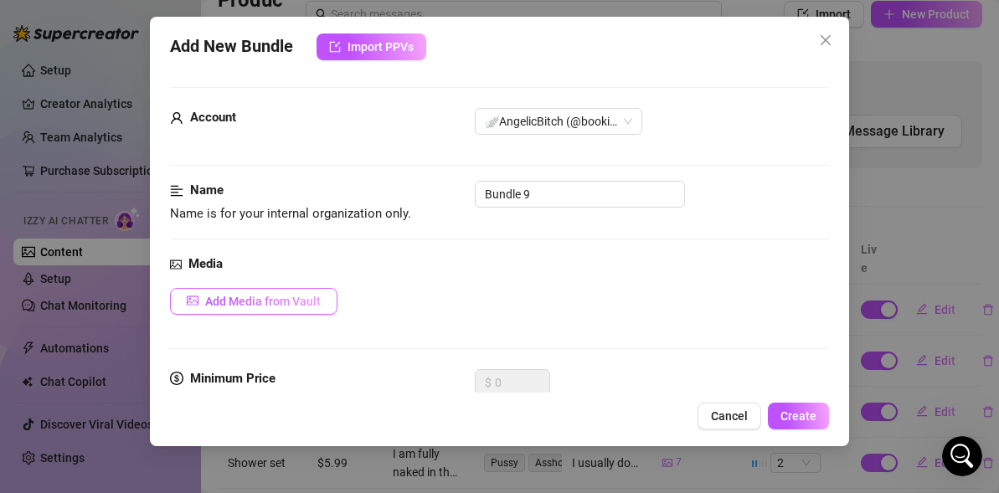
click at [305, 290] on button "Add Media from Vault" at bounding box center [253, 301] width 167 height 27
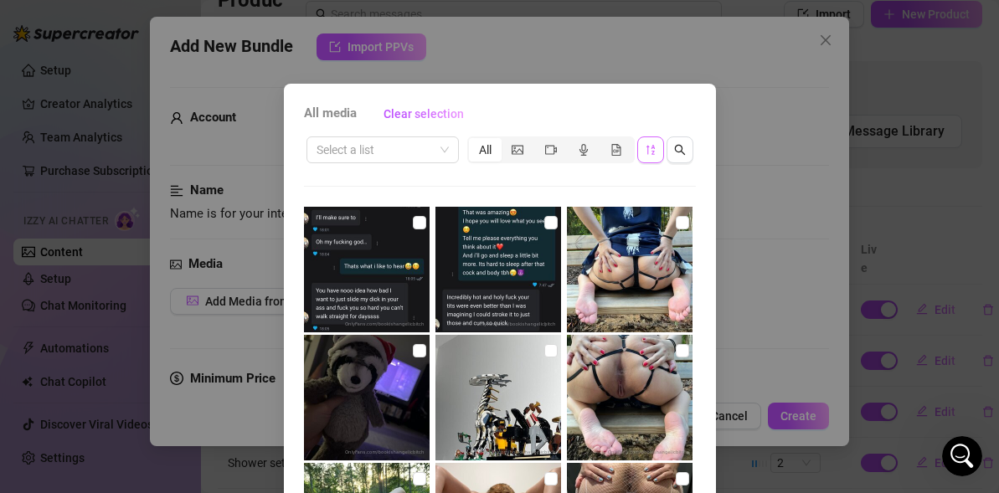
click at [656, 147] on button "button" at bounding box center [650, 149] width 27 height 27
click at [648, 147] on icon "sort-descending" at bounding box center [651, 150] width 12 height 12
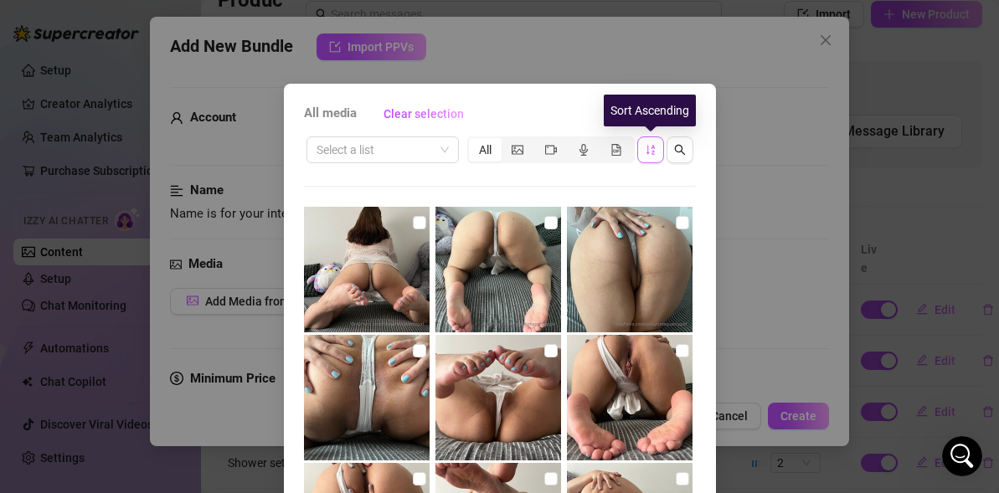
click at [648, 147] on icon "sort-ascending" at bounding box center [651, 150] width 12 height 12
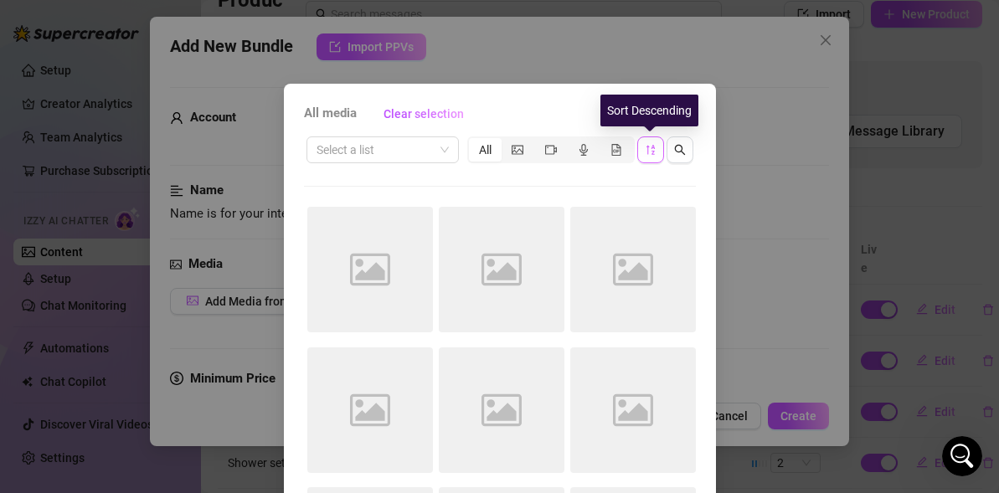
click at [648, 147] on icon "sort-descending" at bounding box center [651, 150] width 12 height 12
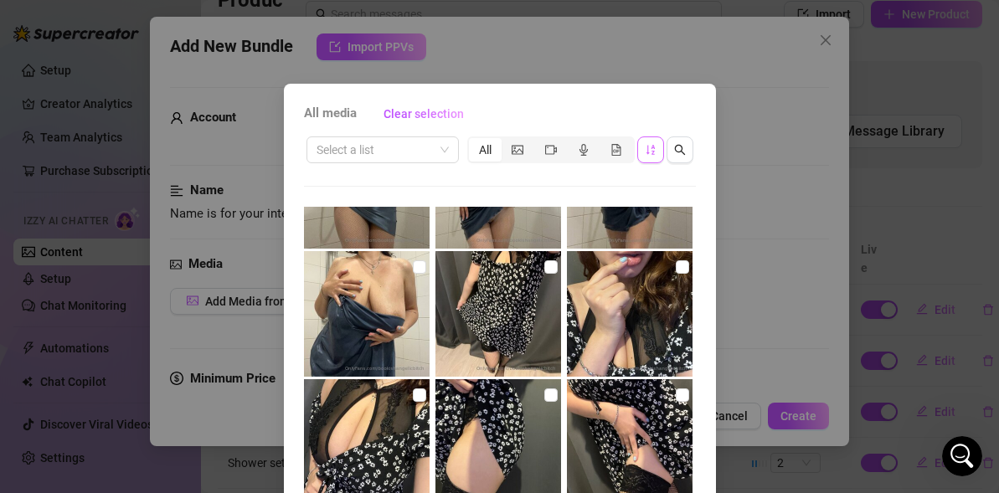
scroll to position [11995, 0]
click at [673, 311] on img at bounding box center [630, 315] width 126 height 126
click at [686, 261] on input "checkbox" at bounding box center [682, 267] width 13 height 13
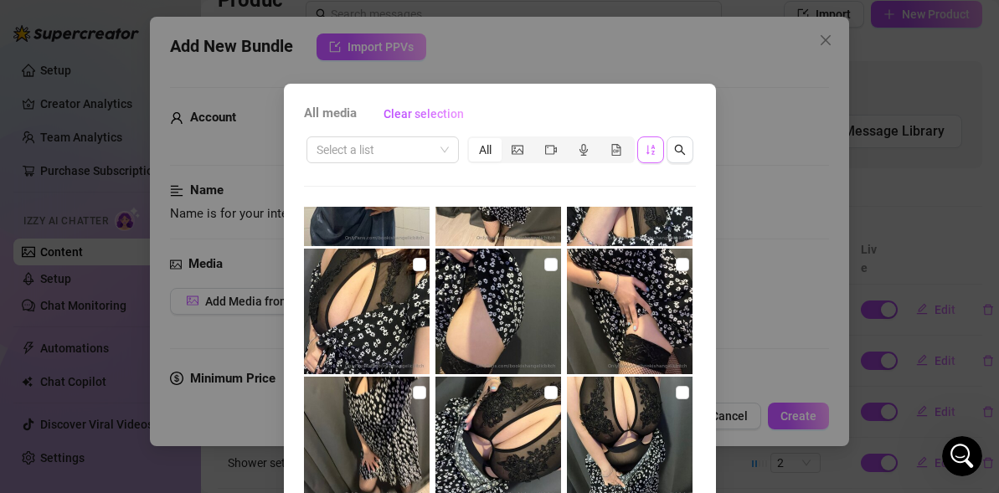
scroll to position [12132, 0]
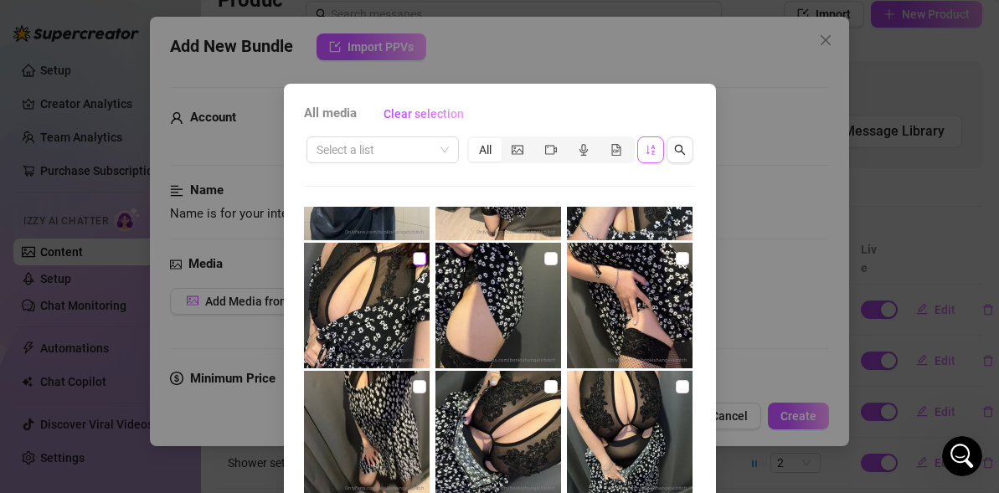
click at [415, 260] on input "checkbox" at bounding box center [419, 258] width 13 height 13
click at [687, 257] on input "checkbox" at bounding box center [682, 258] width 13 height 13
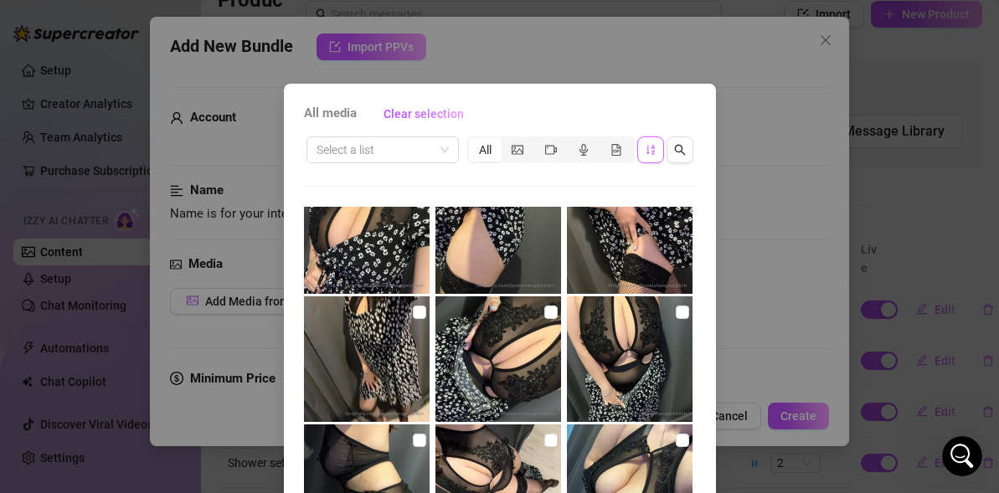
scroll to position [12234, 0]
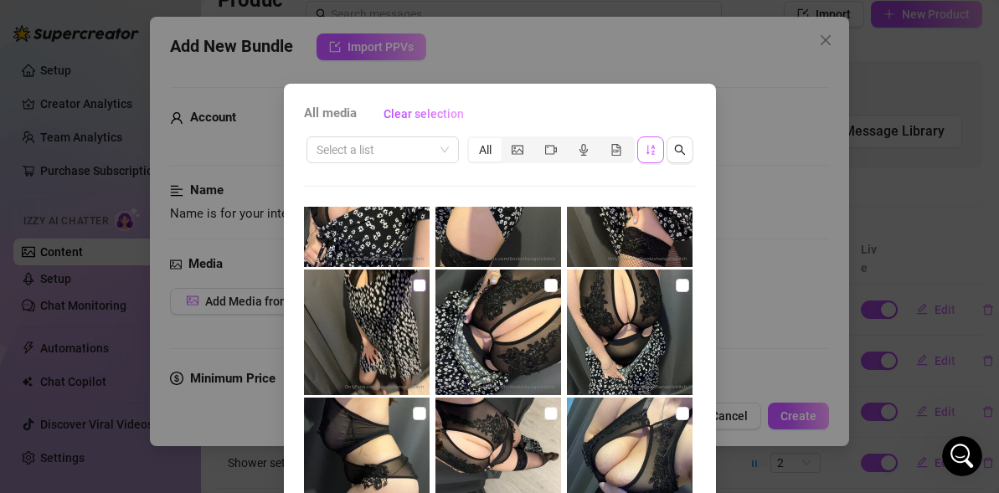
click at [418, 285] on input "checkbox" at bounding box center [419, 285] width 13 height 13
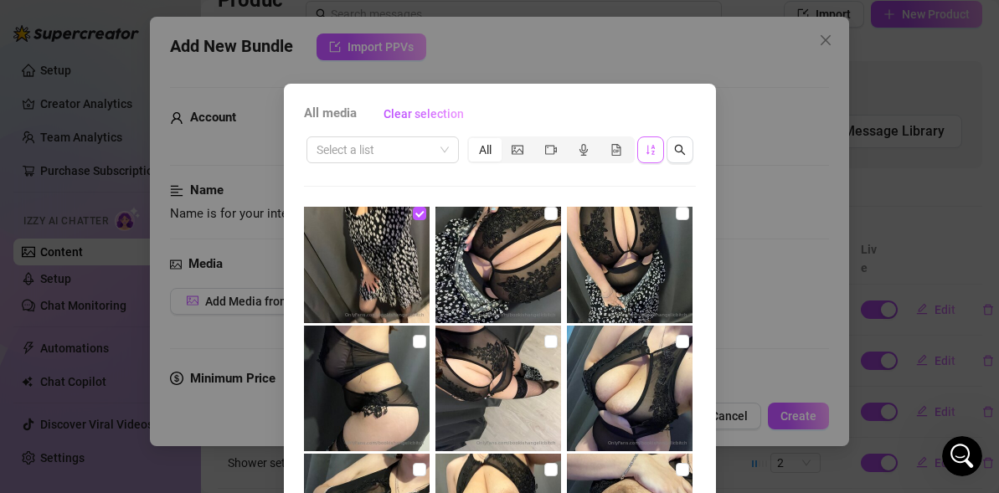
scroll to position [12266, 0]
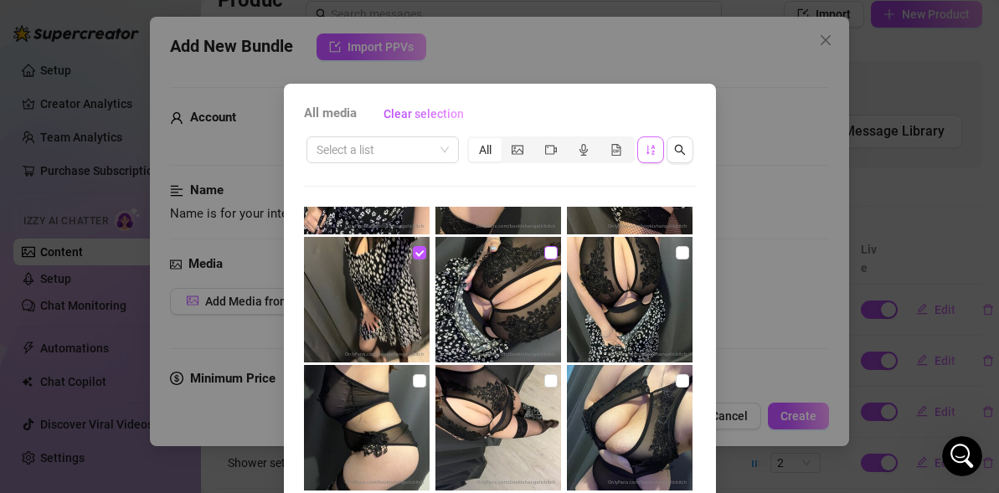
click at [555, 253] on input "checkbox" at bounding box center [550, 252] width 13 height 13
click at [679, 249] on input "checkbox" at bounding box center [682, 252] width 13 height 13
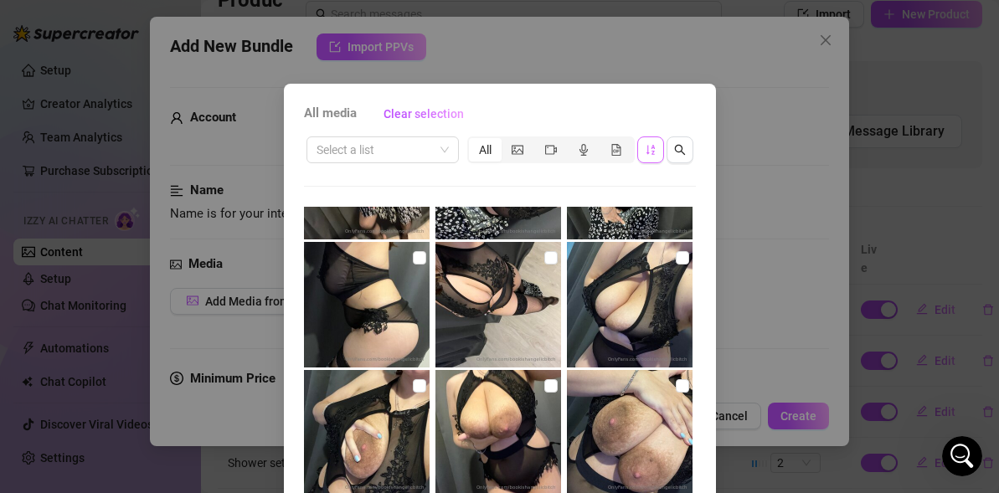
scroll to position [12378, 0]
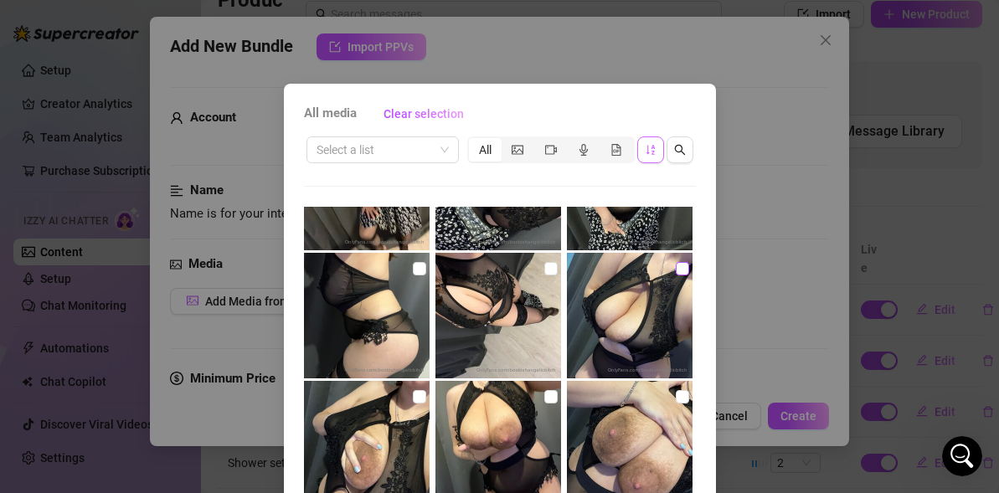
click at [676, 271] on input "checkbox" at bounding box center [682, 268] width 13 height 13
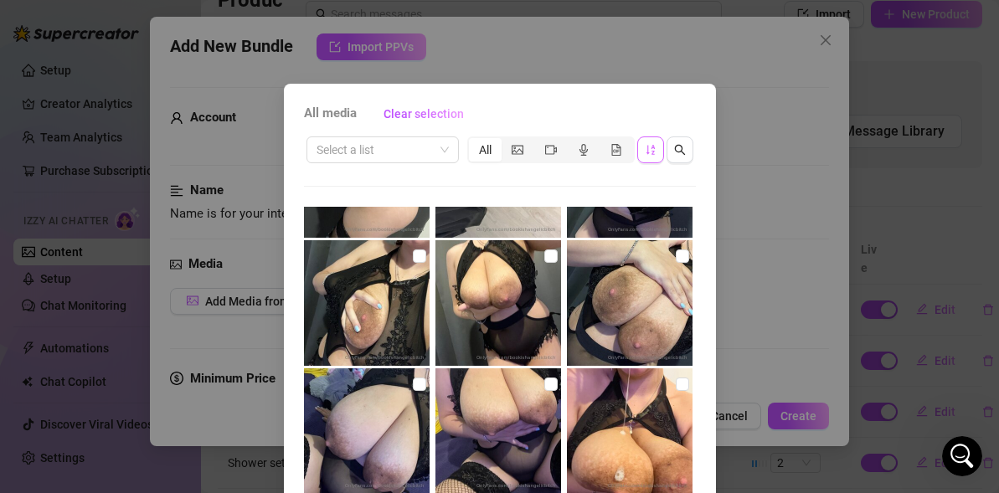
scroll to position [12524, 0]
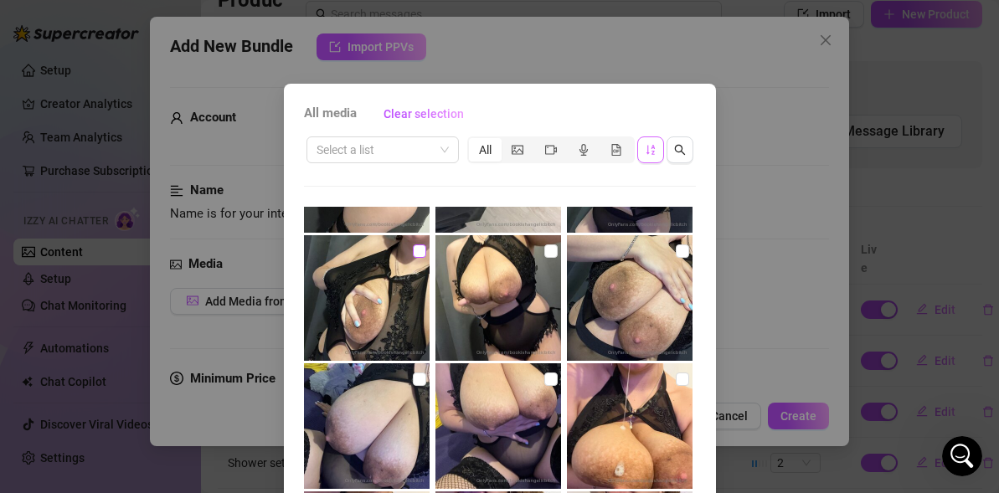
click at [419, 252] on input "checkbox" at bounding box center [419, 250] width 13 height 13
click at [548, 249] on input "checkbox" at bounding box center [550, 250] width 13 height 13
click at [681, 249] on input "checkbox" at bounding box center [682, 250] width 13 height 13
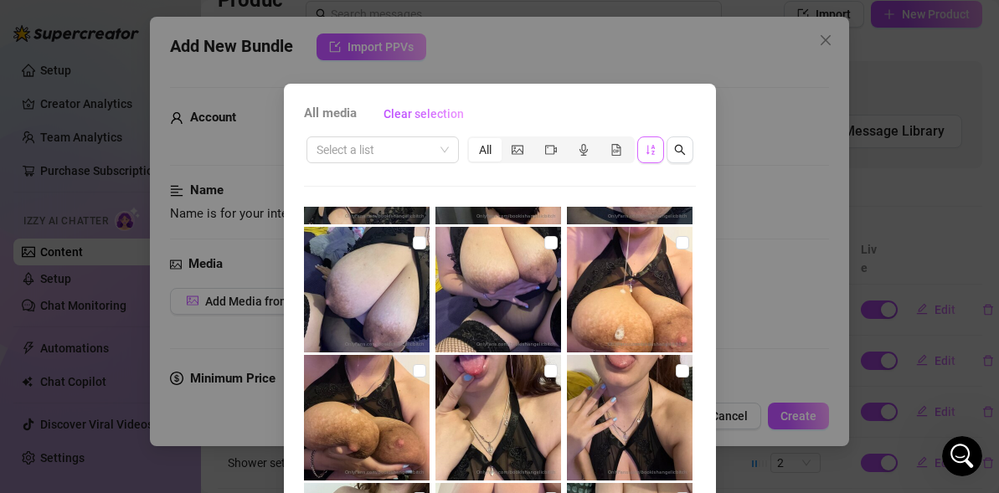
scroll to position [12661, 0]
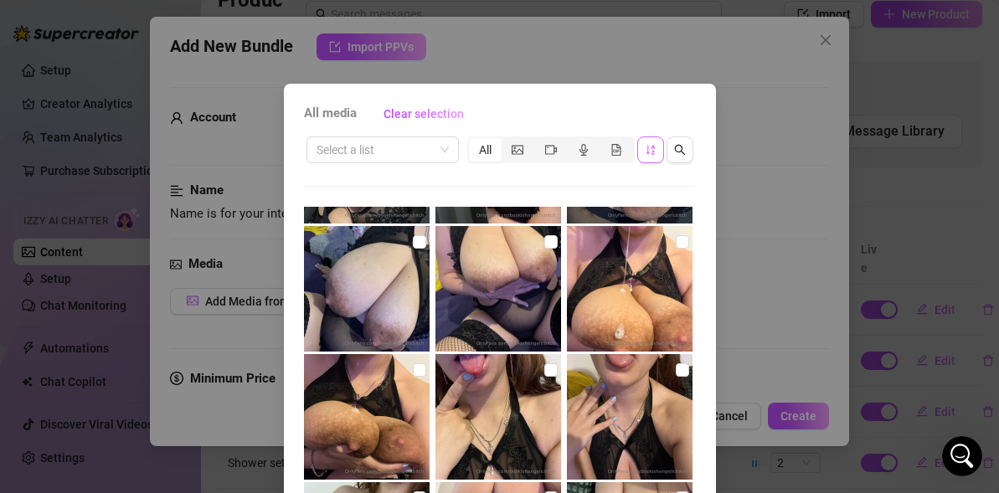
click at [426, 243] on img at bounding box center [367, 289] width 126 height 126
click at [419, 243] on input "checkbox" at bounding box center [419, 241] width 13 height 13
click at [682, 243] on input "checkbox" at bounding box center [682, 241] width 13 height 13
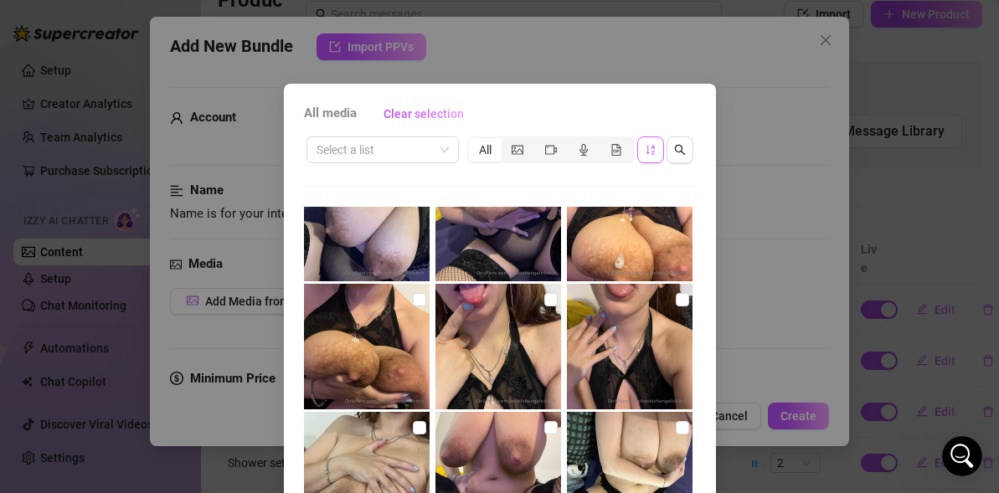
scroll to position [12731, 0]
click at [418, 301] on input "checkbox" at bounding box center [419, 300] width 13 height 13
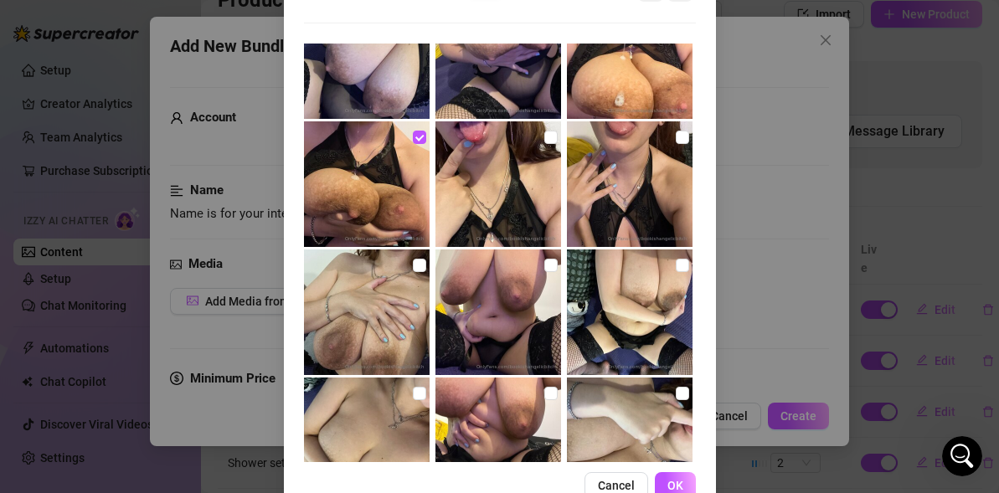
scroll to position [206, 0]
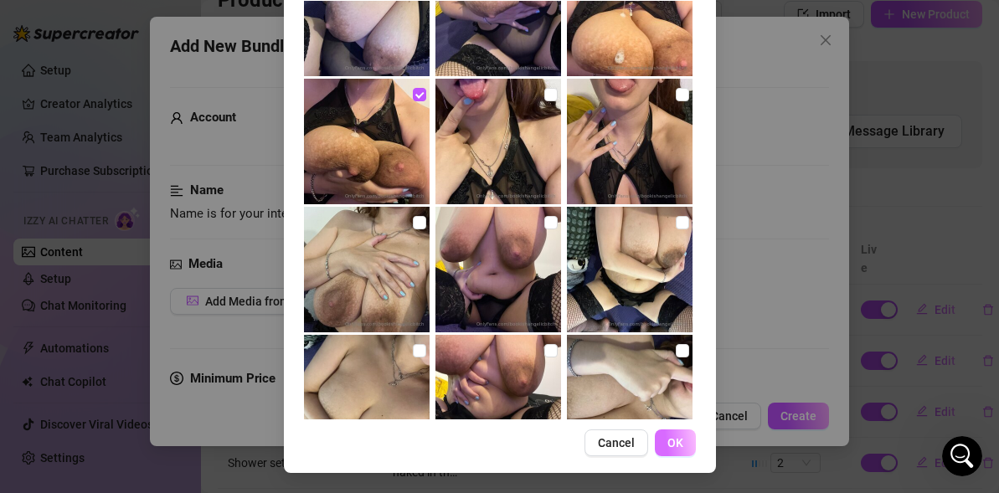
click at [668, 440] on span "OK" at bounding box center [675, 442] width 16 height 13
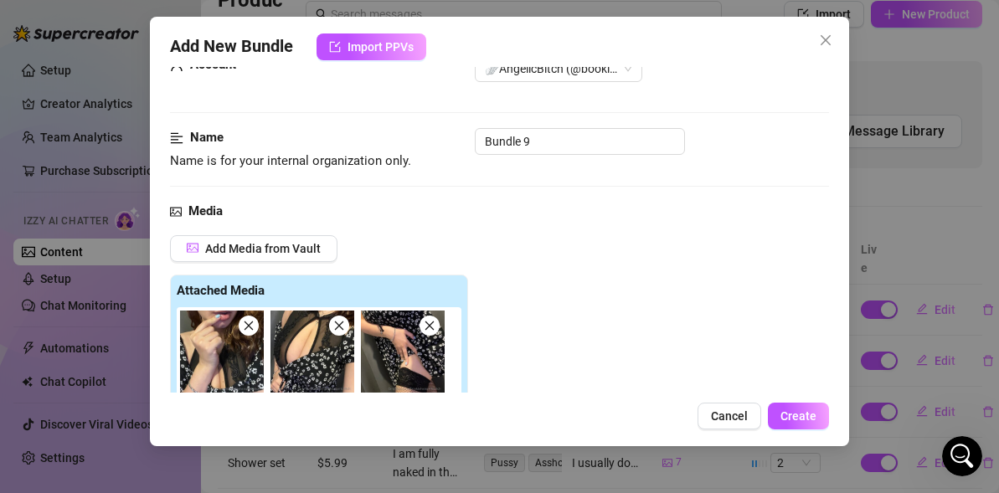
scroll to position [36, 0]
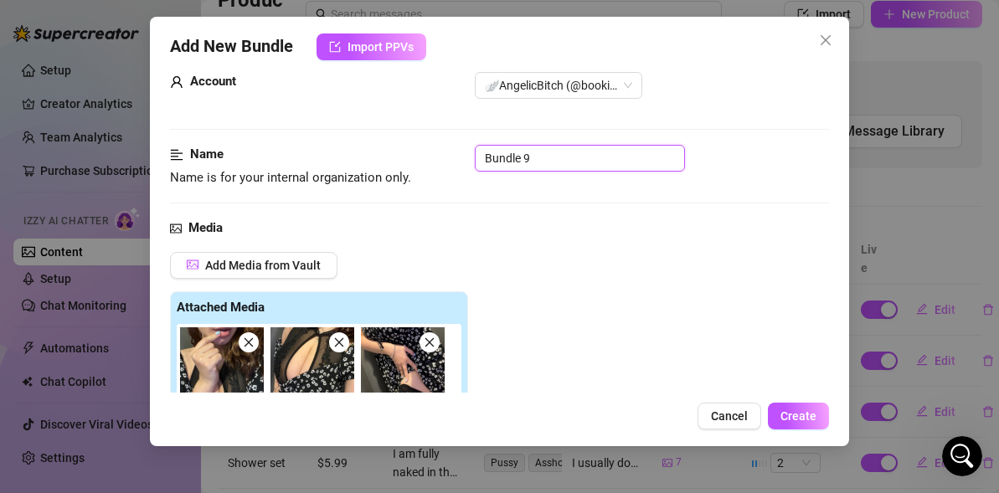
drag, startPoint x: 536, startPoint y: 157, endPoint x: 449, endPoint y: 155, distance: 87.1
click at [449, 155] on div "Name Name is for your internal organization only. Bundle 9" at bounding box center [499, 166] width 659 height 43
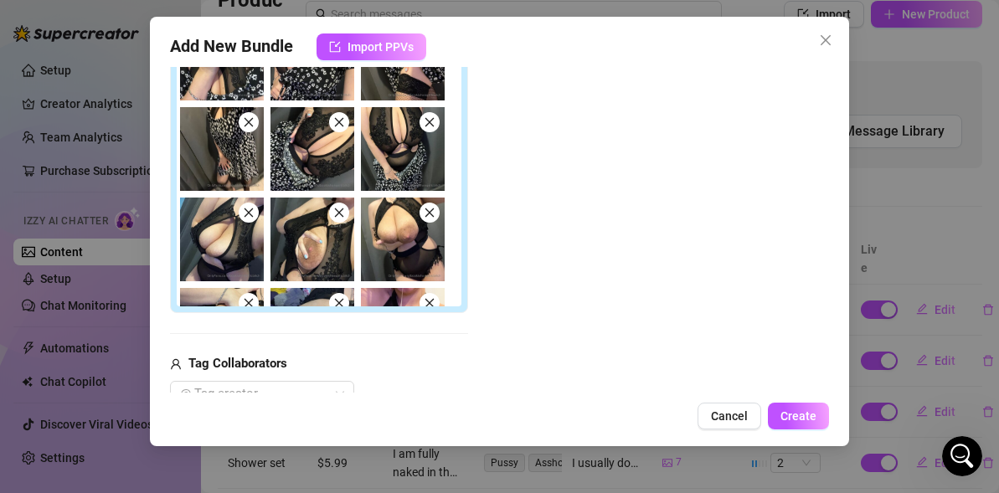
scroll to position [569, 0]
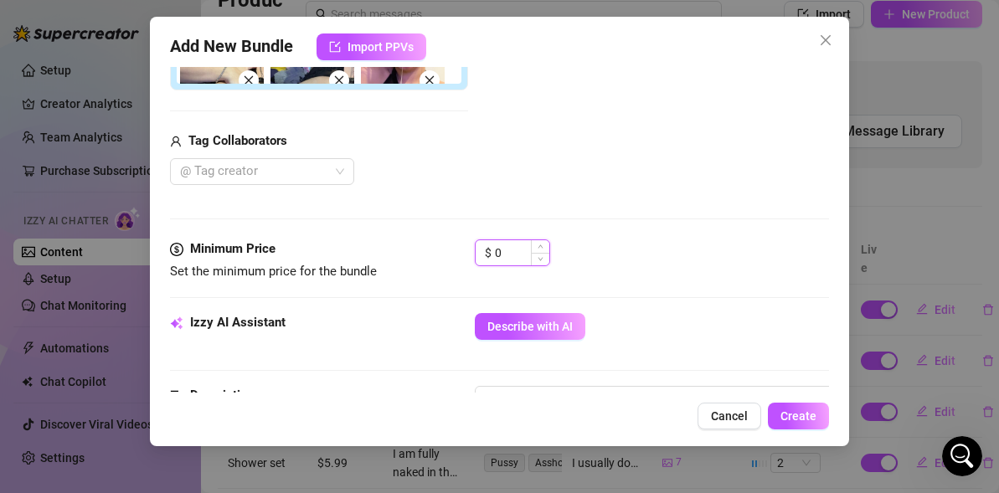
click at [523, 246] on input "0" at bounding box center [522, 252] width 54 height 25
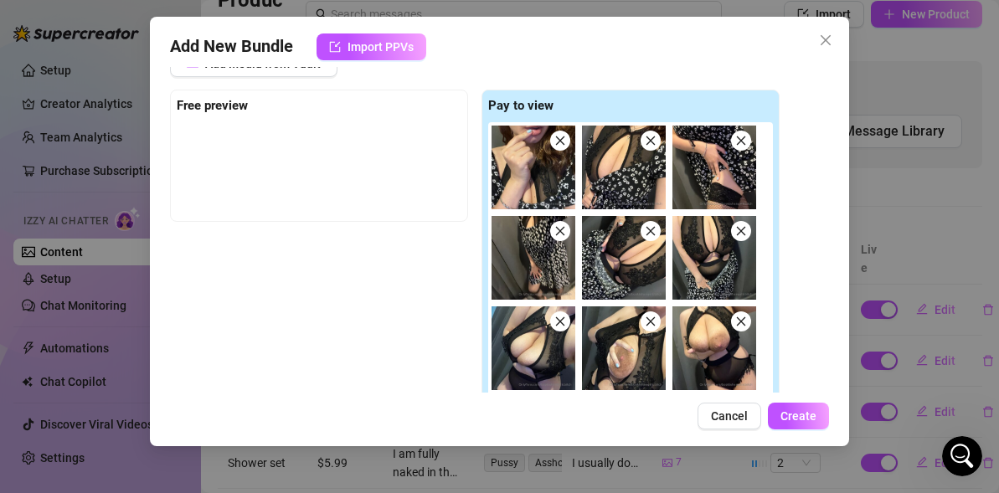
scroll to position [234, 0]
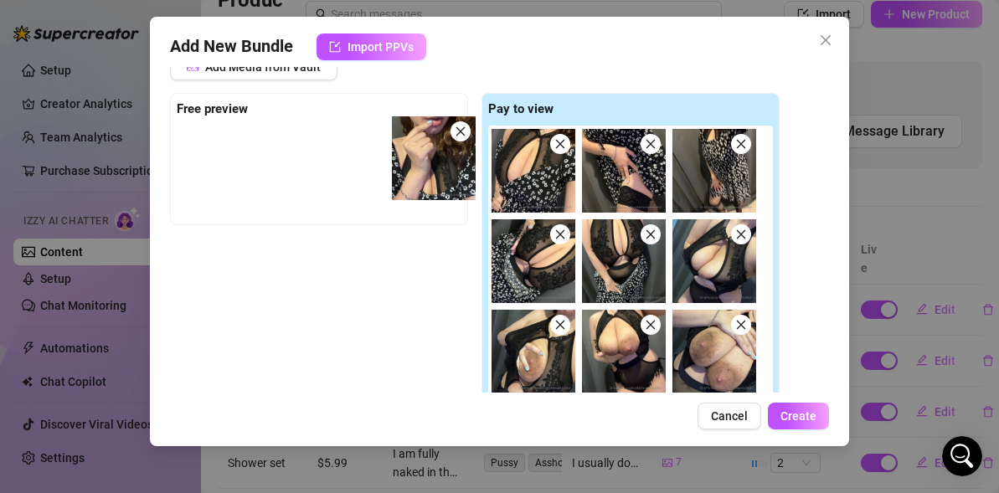
drag, startPoint x: 508, startPoint y: 171, endPoint x: 349, endPoint y: 157, distance: 159.7
click at [349, 157] on div "Free preview Pay to view" at bounding box center [474, 259] width 609 height 333
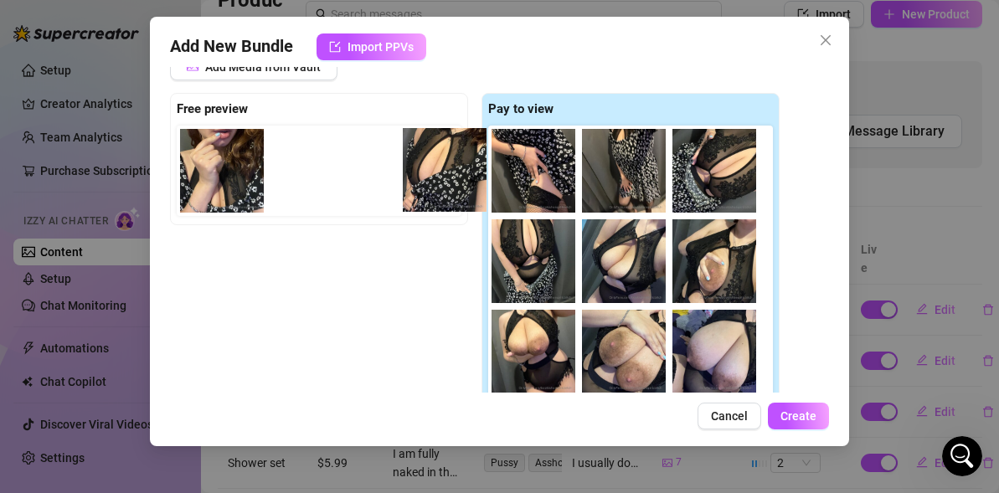
drag, startPoint x: 545, startPoint y: 189, endPoint x: 420, endPoint y: 188, distance: 124.7
click at [424, 188] on div "Free preview Pay to view" at bounding box center [474, 259] width 609 height 333
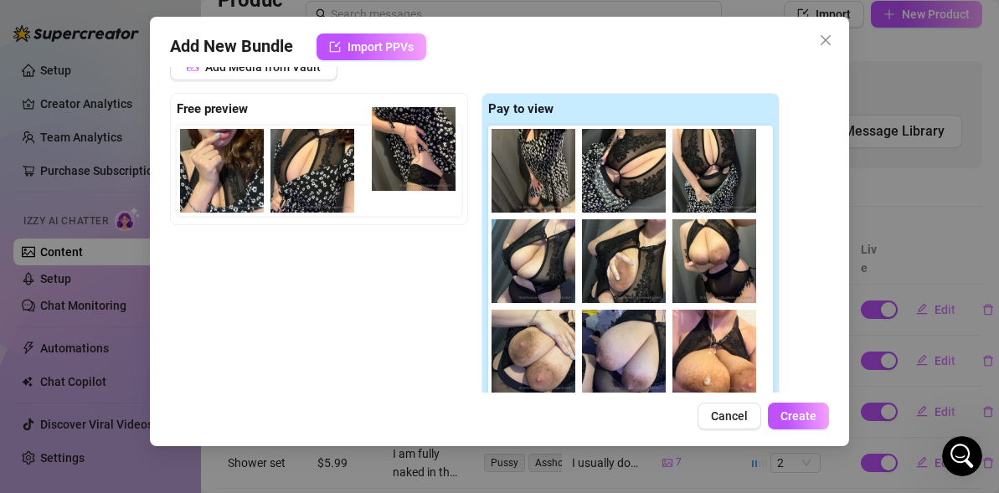
drag, startPoint x: 542, startPoint y: 184, endPoint x: 415, endPoint y: 162, distance: 129.2
click at [415, 161] on div "Free preview Pay to view" at bounding box center [474, 259] width 609 height 333
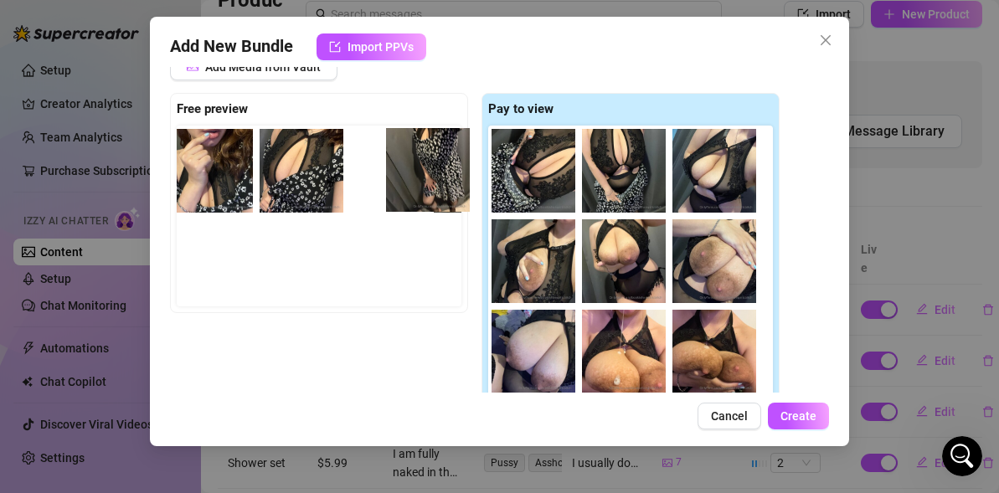
scroll to position [0, 0]
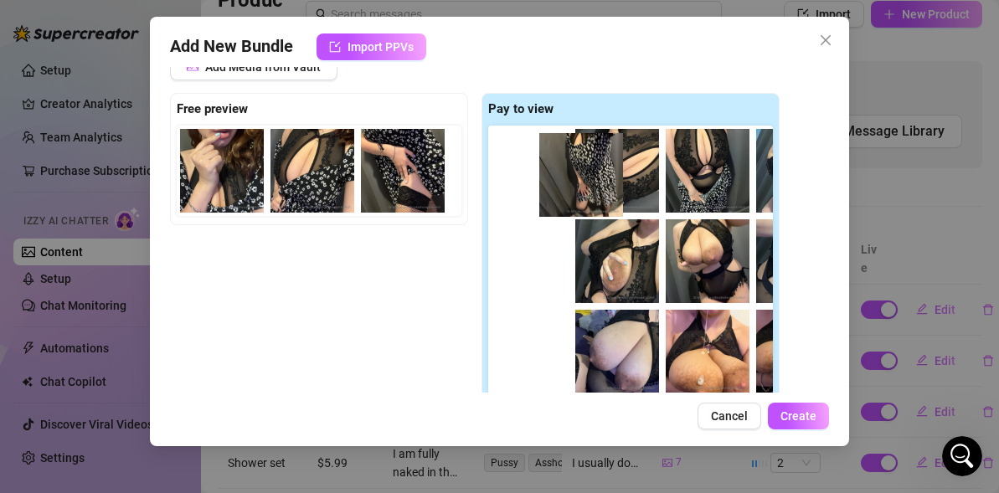
drag, startPoint x: 537, startPoint y: 188, endPoint x: 578, endPoint y: 192, distance: 41.2
click at [578, 192] on div at bounding box center [633, 272] width 291 height 293
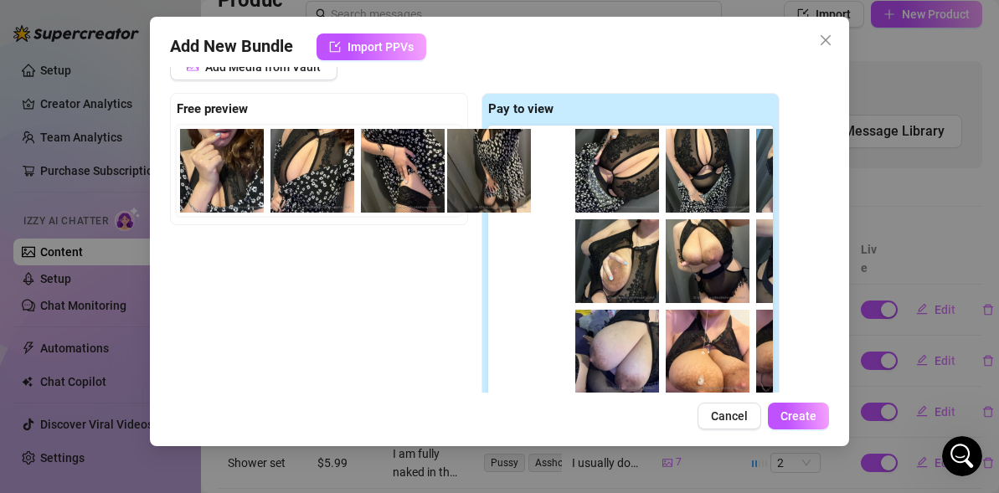
scroll to position [0, 1]
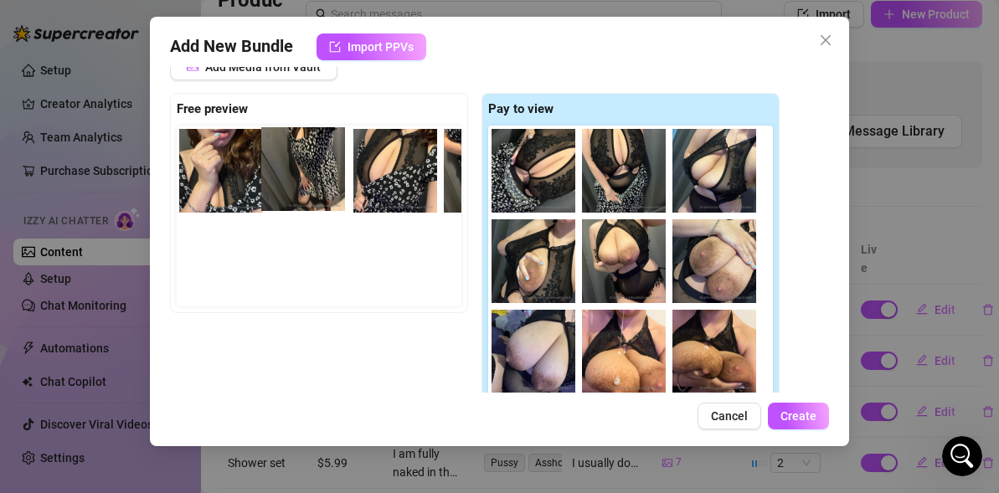
drag, startPoint x: 537, startPoint y: 183, endPoint x: 301, endPoint y: 182, distance: 236.1
click at [301, 182] on div "Free preview Pay to view" at bounding box center [474, 259] width 609 height 333
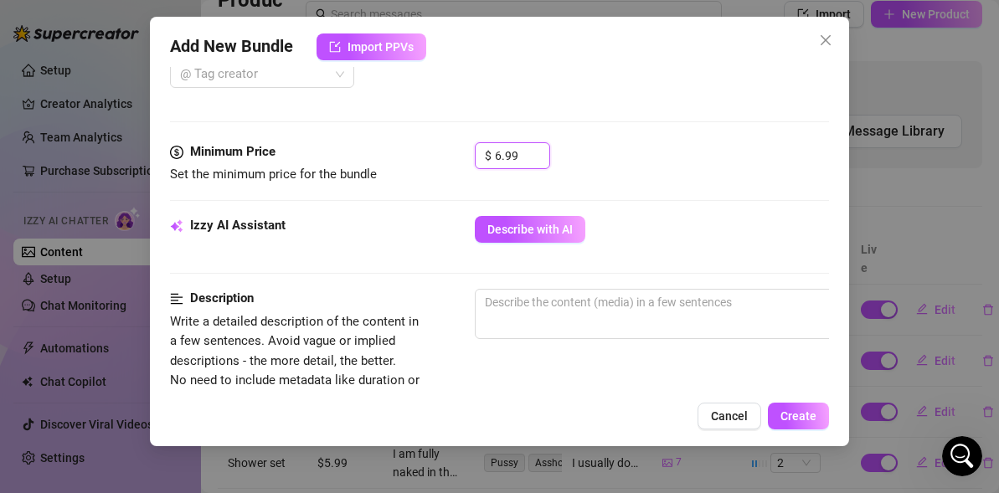
scroll to position [671, 0]
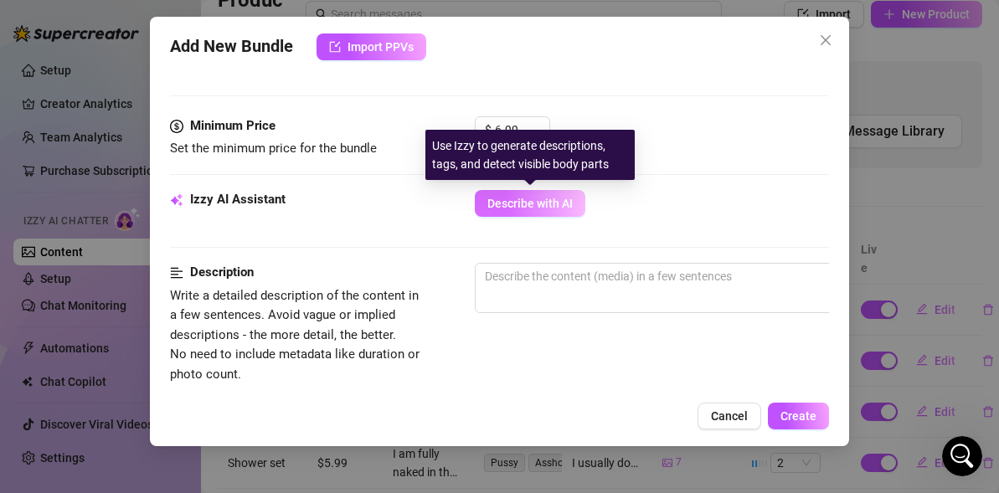
click at [534, 209] on span "Describe with AI" at bounding box center [529, 203] width 85 height 13
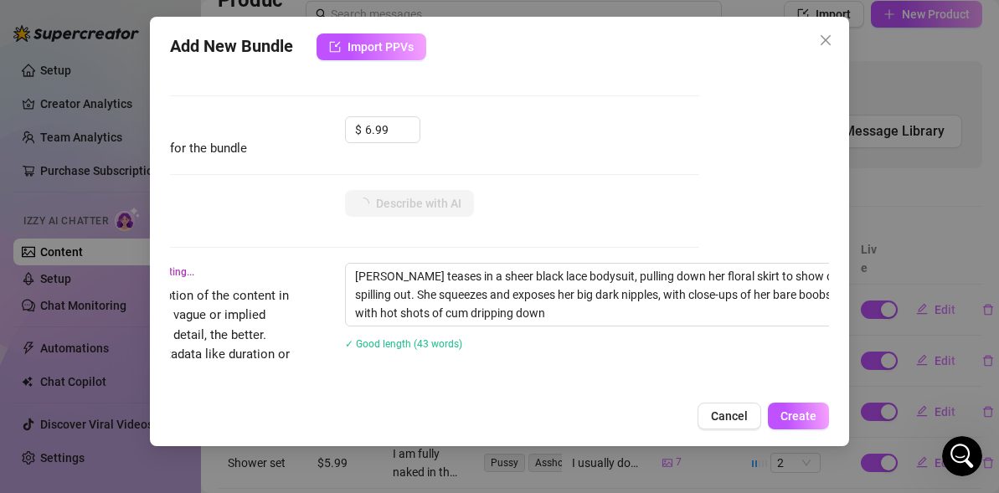
scroll to position [671, 128]
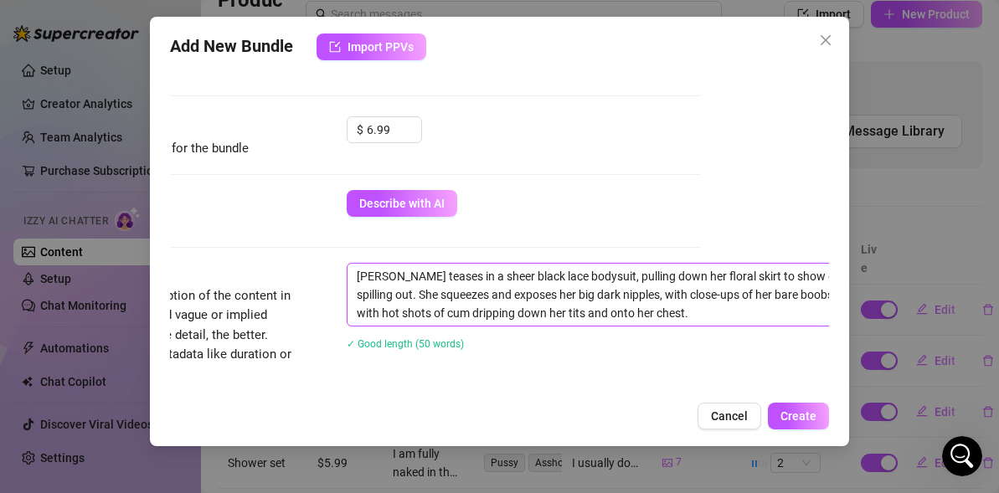
click at [440, 277] on textarea "Angelica teases in a sheer black lace bodysuit, pulling down her floral skirt t…" at bounding box center [639, 295] width 584 height 62
drag, startPoint x: 406, startPoint y: 272, endPoint x: 290, endPoint y: 250, distance: 117.6
click at [290, 250] on form "Account 🪽AngelicBitch (@bookishangelicbitch) Name Name is for your internal org…" at bounding box center [371, 208] width 659 height 1585
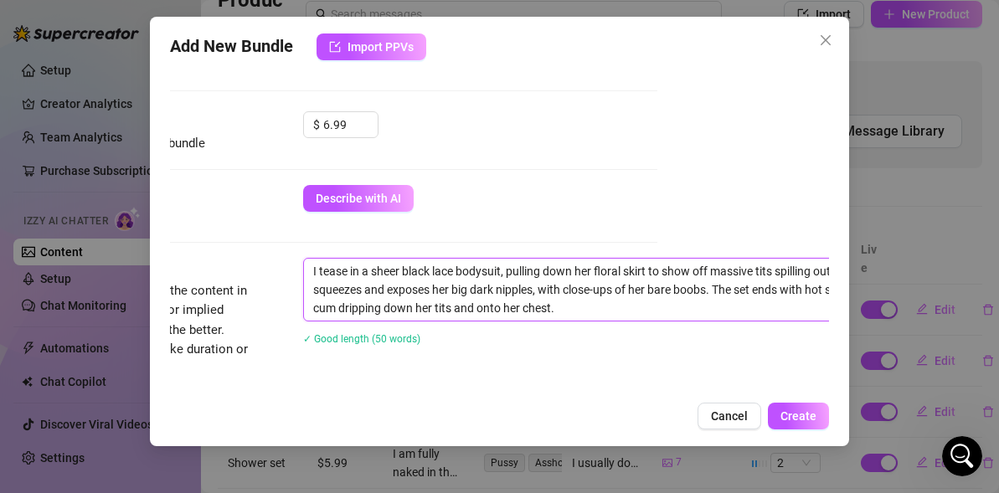
scroll to position [676, 232]
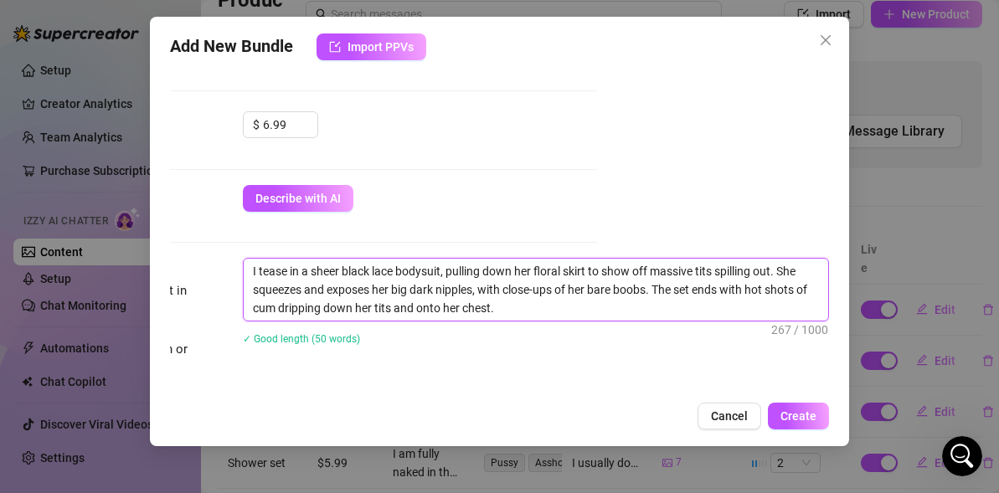
click at [805, 272] on textarea "I tease in a sheer black lace bodysuit, pulling down her floral skirt to show o…" at bounding box center [536, 290] width 584 height 62
click at [302, 287] on textarea "I tease in a sheer black lace bodysuit, pulling down her floral skirt to show o…" at bounding box center [536, 290] width 584 height 62
click at [367, 285] on textarea "I tease in a sheer black lace bodysuit, pulling down her floral skirt to show o…" at bounding box center [536, 290] width 584 height 62
click at [378, 286] on textarea "I tease in a sheer black lace bodysuit, pulling down her floral skirt to show o…" at bounding box center [536, 290] width 584 height 62
click at [570, 293] on textarea "I tease in a sheer black lace bodysuit, pulling down her floral skirt to show o…" at bounding box center [536, 290] width 584 height 62
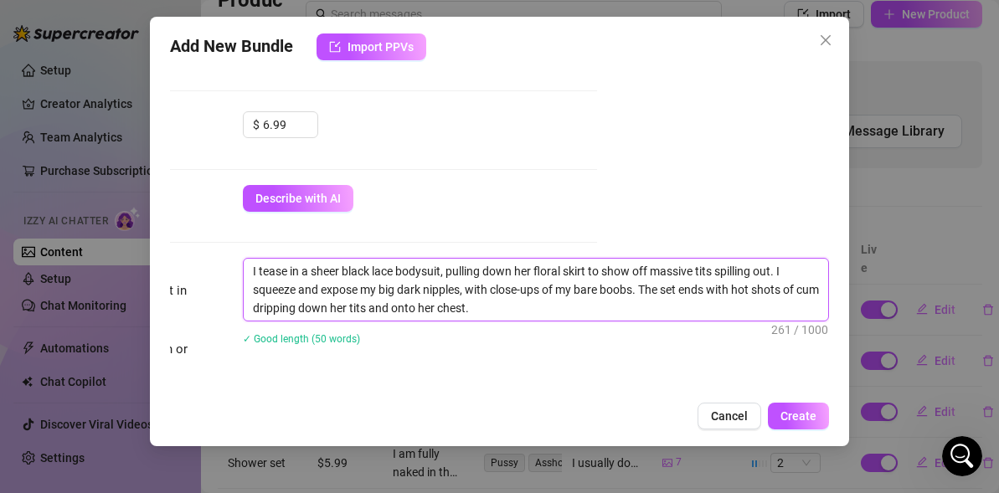
click at [275, 312] on textarea "I tease in a sheer black lace bodysuit, pulling down her floral skirt to show o…" at bounding box center [536, 290] width 584 height 62
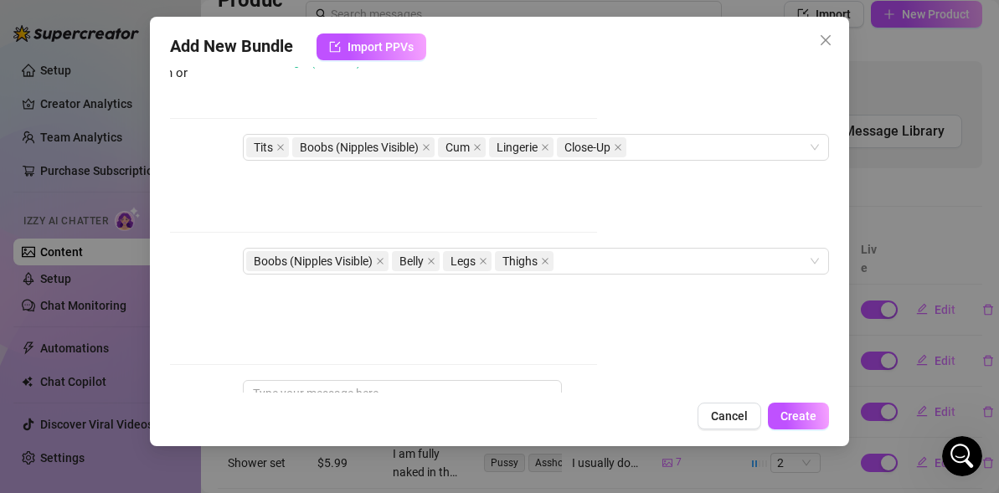
scroll to position [938, 232]
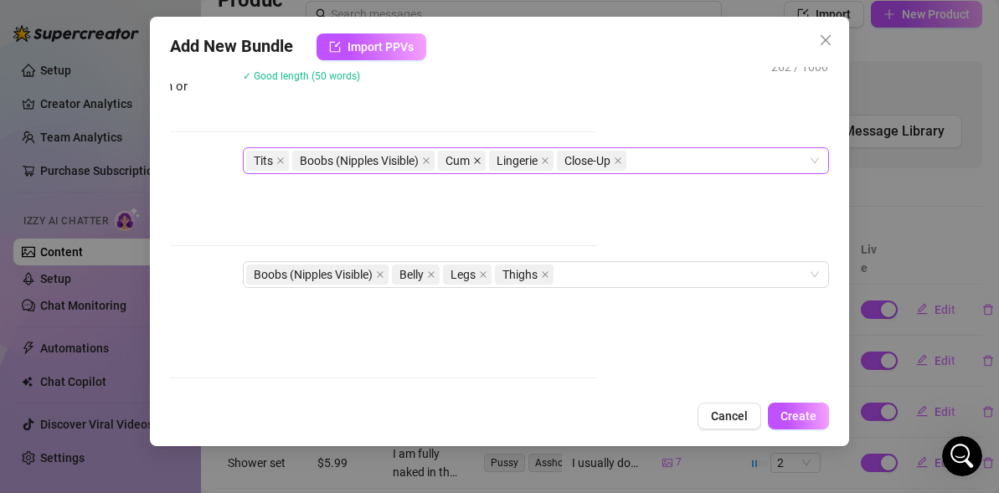
click at [481, 157] on icon "close" at bounding box center [477, 161] width 8 height 8
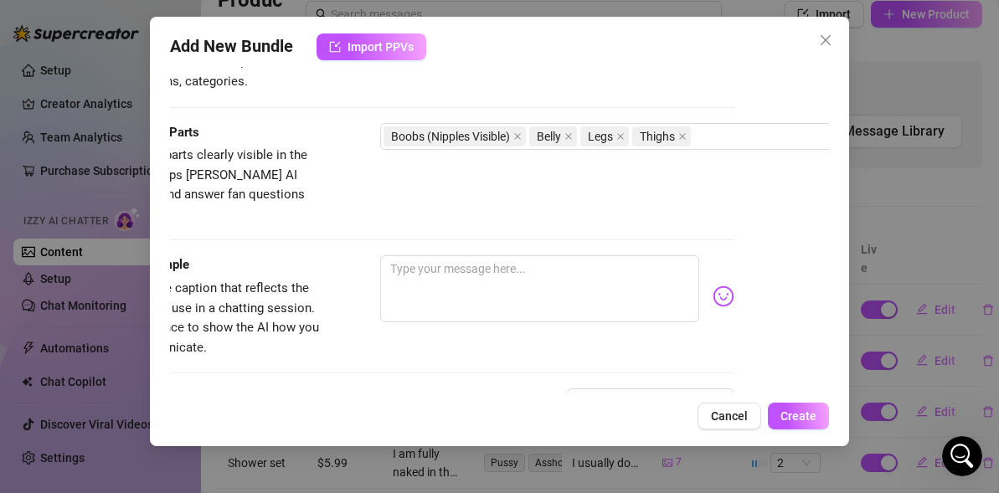
scroll to position [1077, 83]
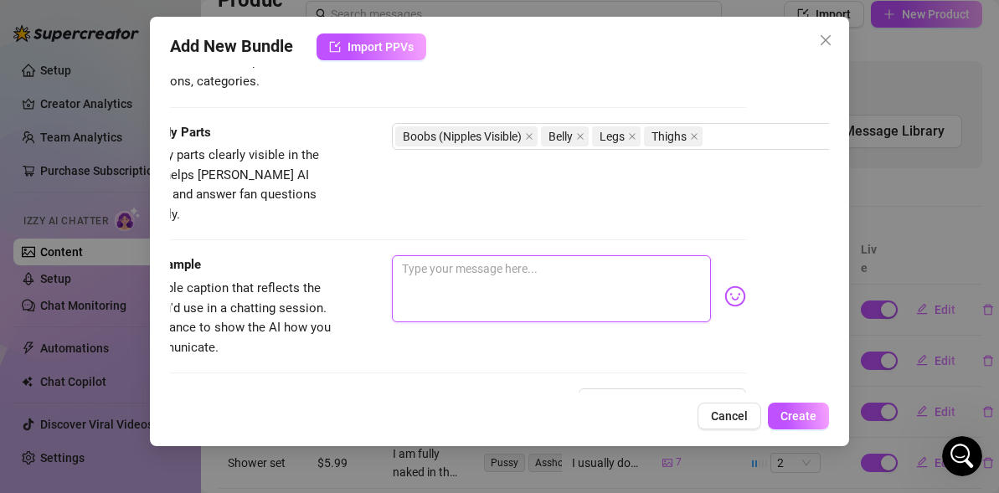
click at [474, 267] on textarea at bounding box center [551, 288] width 319 height 67
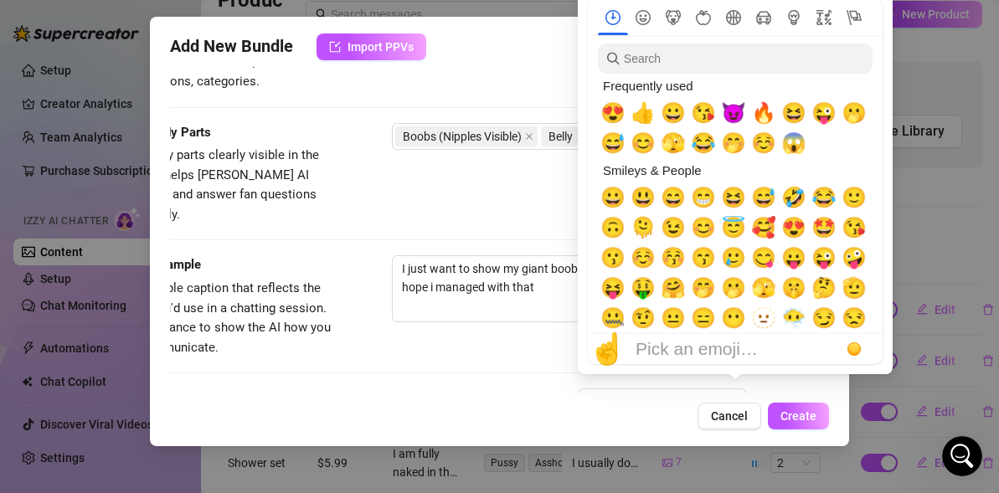
click at [737, 276] on span "🫢" at bounding box center [733, 287] width 25 height 23
click at [668, 147] on span "🫣" at bounding box center [673, 142] width 25 height 23
click at [614, 114] on span "😍" at bounding box center [612, 112] width 25 height 23
click at [692, 113] on div "😘" at bounding box center [703, 113] width 30 height 30
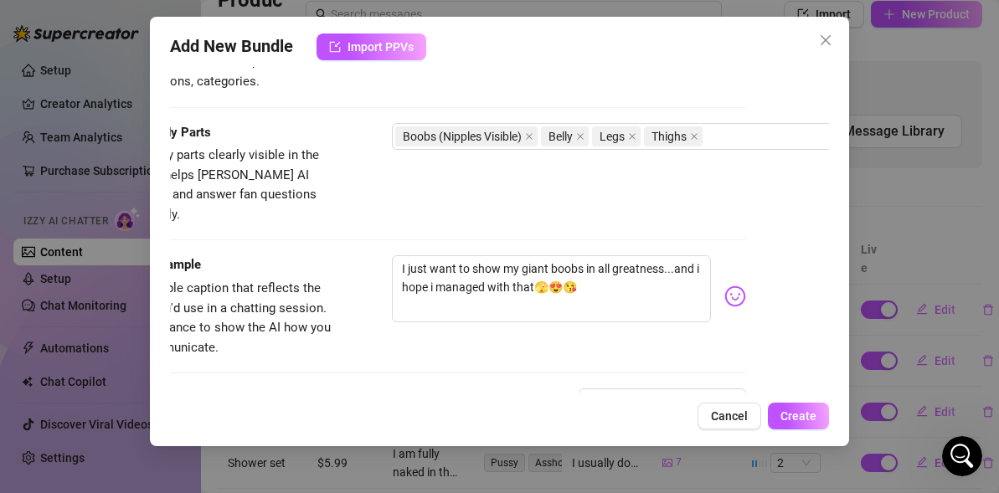
click at [538, 193] on div "Visible Body Parts Select the body parts clearly visible in the content. This h…" at bounding box center [416, 174] width 659 height 102
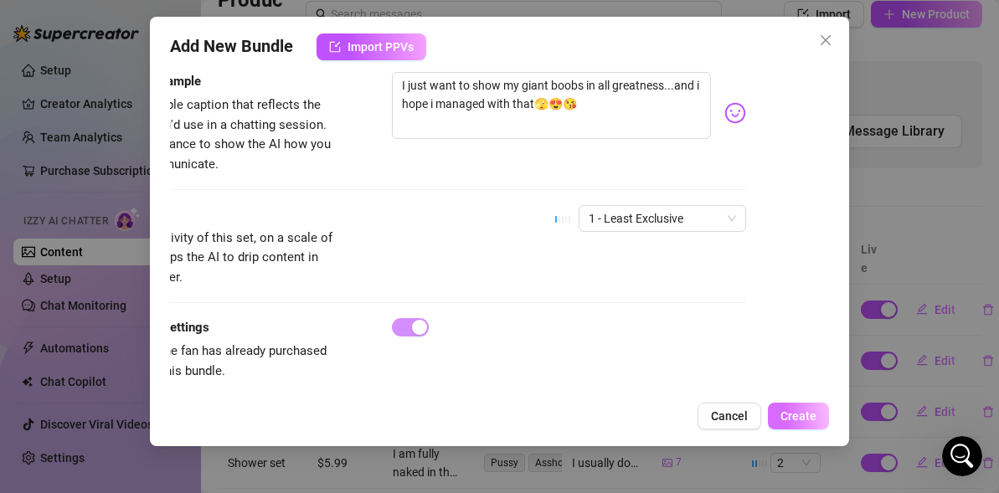
click at [790, 418] on span "Create" at bounding box center [798, 415] width 36 height 13
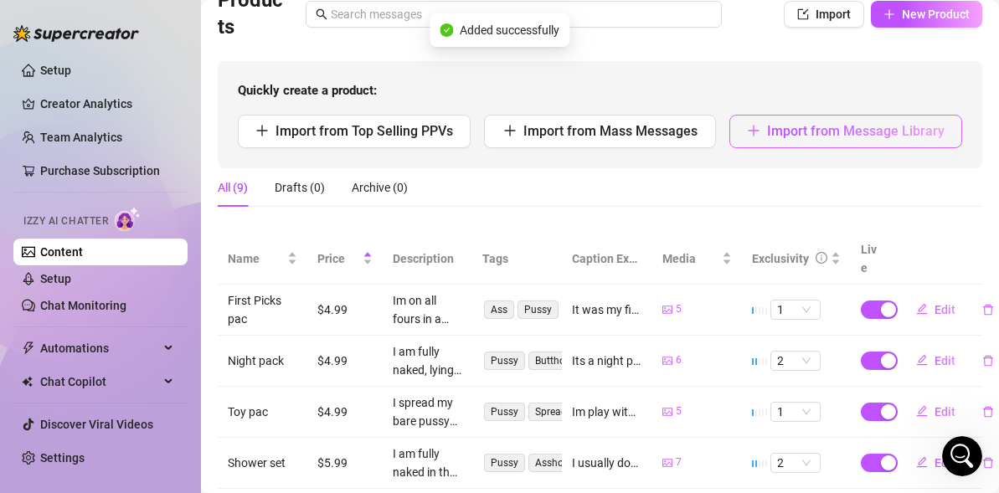
click at [789, 121] on button "Import from Message Library" at bounding box center [845, 131] width 233 height 33
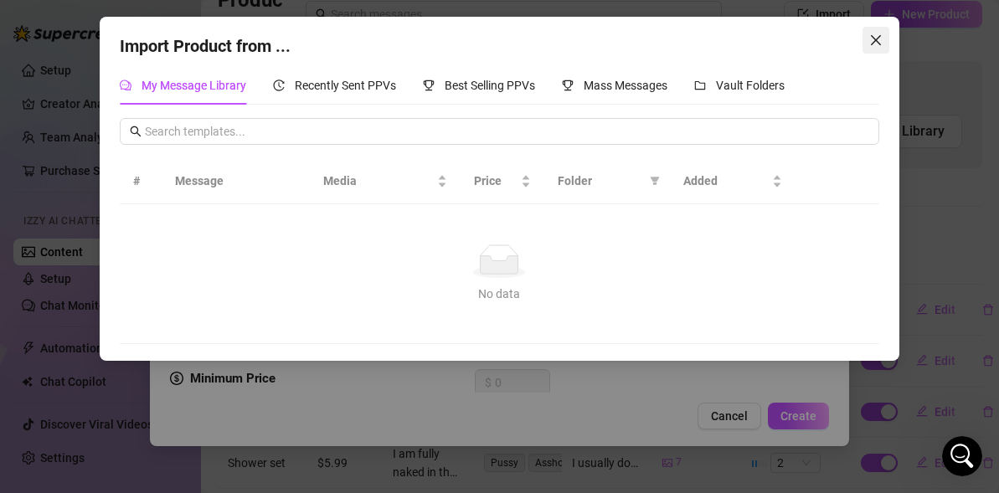
click at [871, 36] on icon "close" at bounding box center [875, 39] width 13 height 13
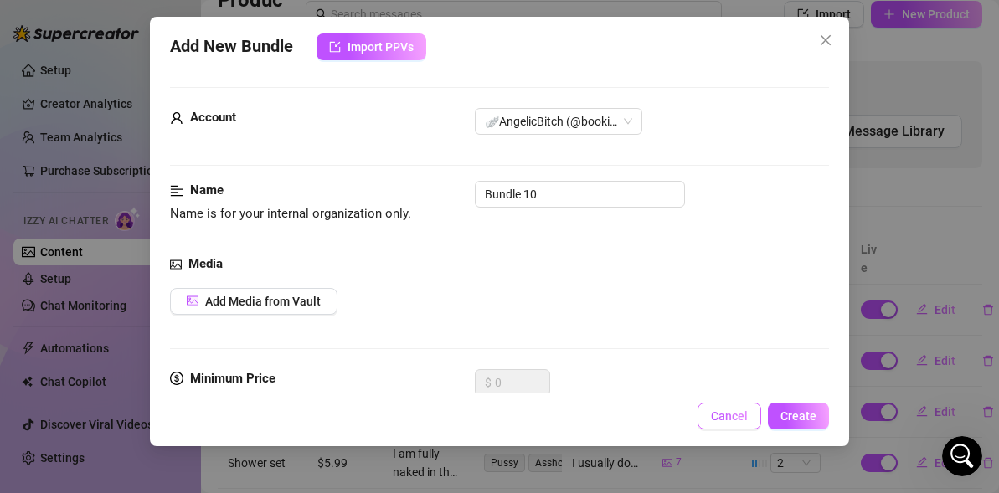
click at [723, 412] on span "Cancel" at bounding box center [729, 415] width 37 height 13
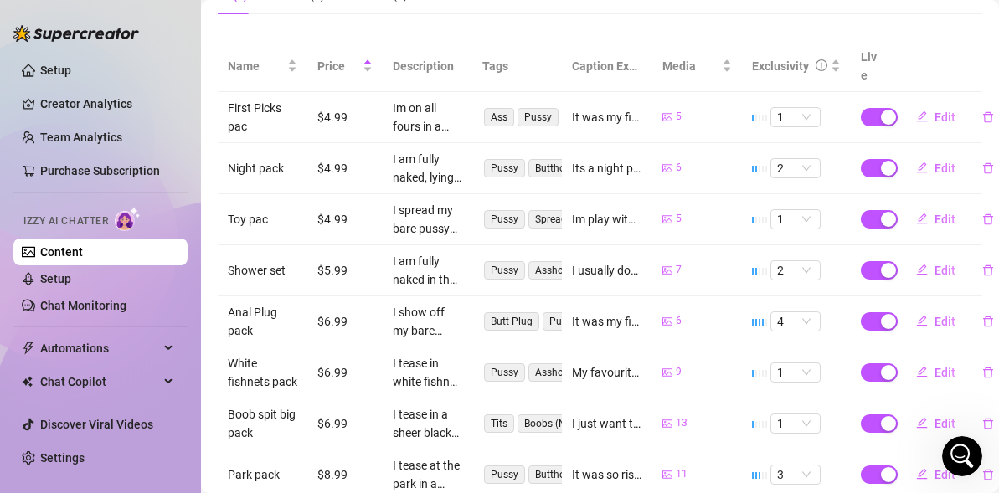
scroll to position [219, 0]
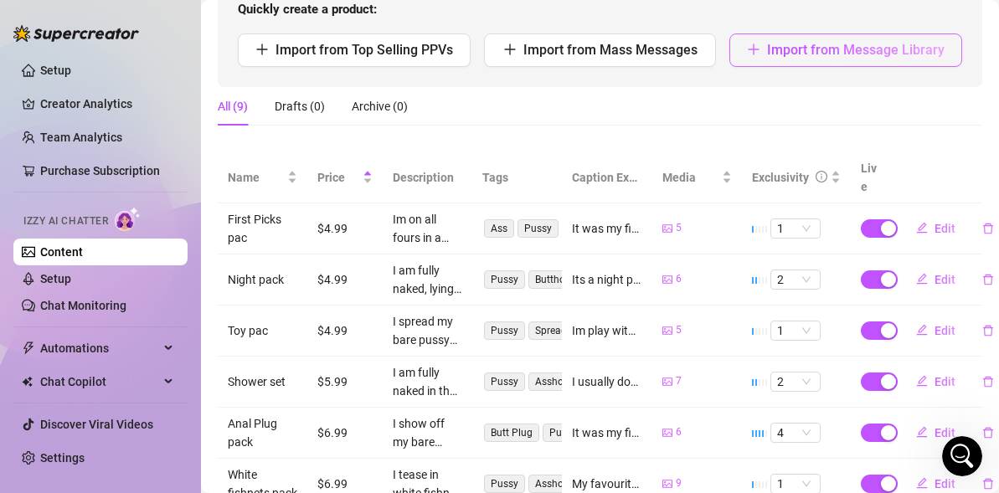
click at [764, 54] on button "Import from Message Library" at bounding box center [845, 49] width 233 height 33
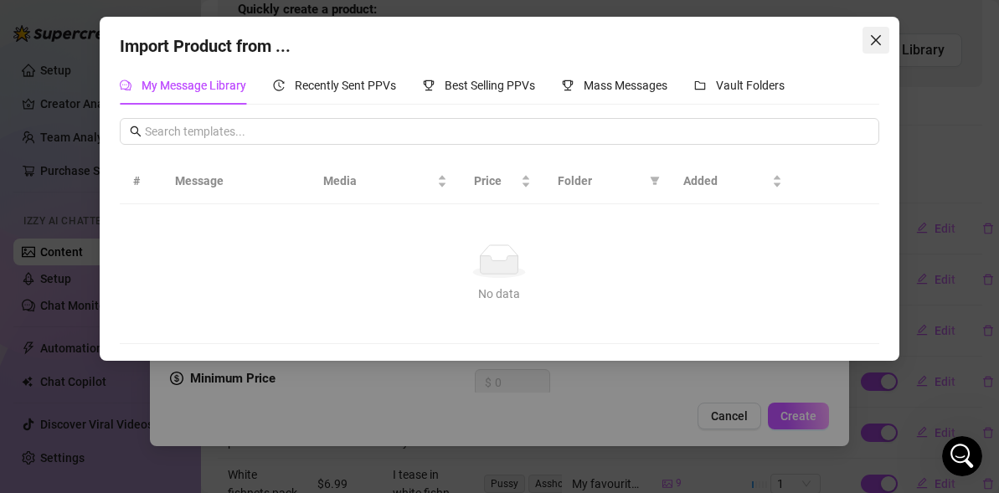
click at [871, 36] on icon "close" at bounding box center [876, 40] width 10 height 10
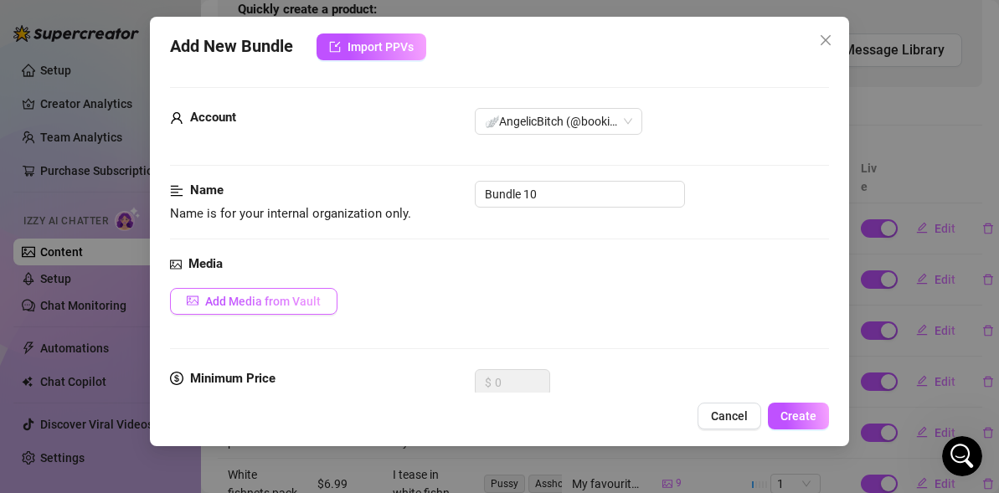
click at [233, 300] on span "Add Media from Vault" at bounding box center [263, 301] width 116 height 13
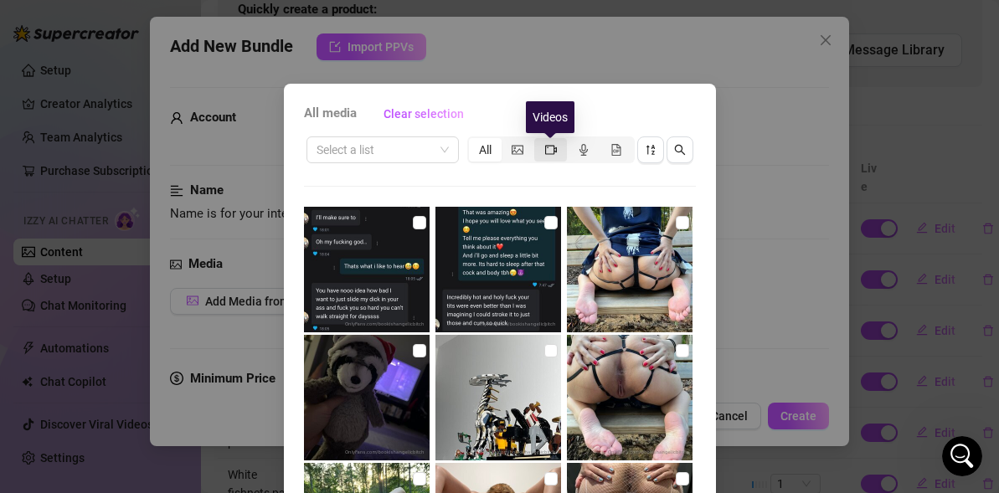
click at [547, 154] on icon "video-camera" at bounding box center [551, 150] width 12 height 12
click at [538, 141] on input "segmented control" at bounding box center [538, 141] width 0 height 0
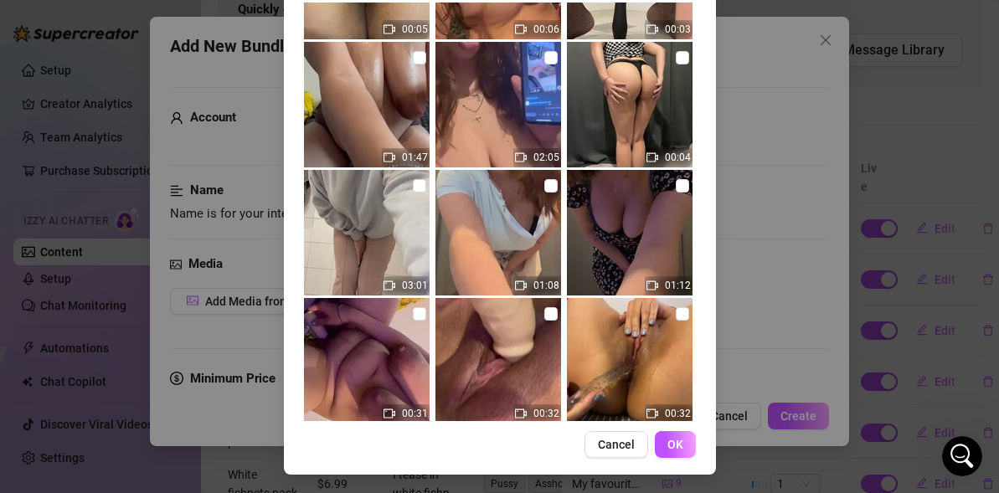
scroll to position [343, 0]
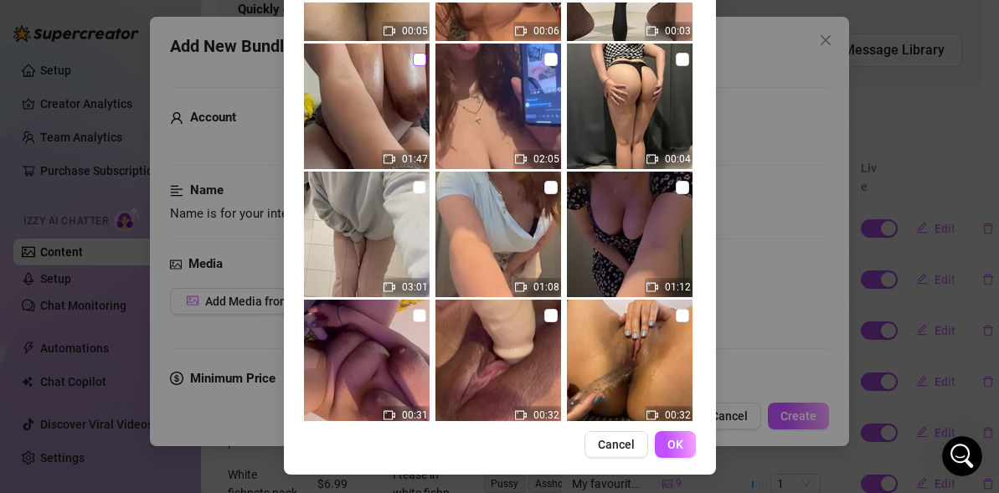
click at [424, 58] on input "checkbox" at bounding box center [419, 59] width 13 height 13
click at [671, 440] on span "OK" at bounding box center [675, 444] width 16 height 13
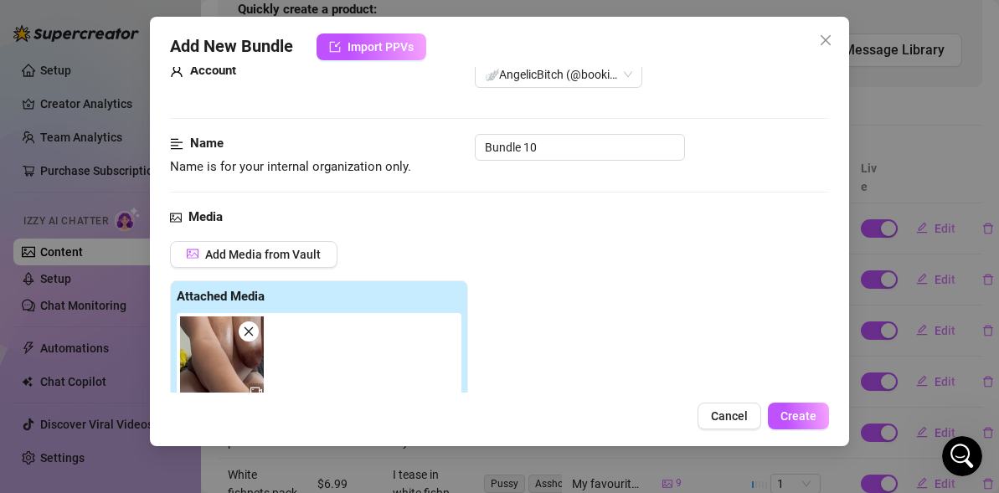
scroll to position [0, 0]
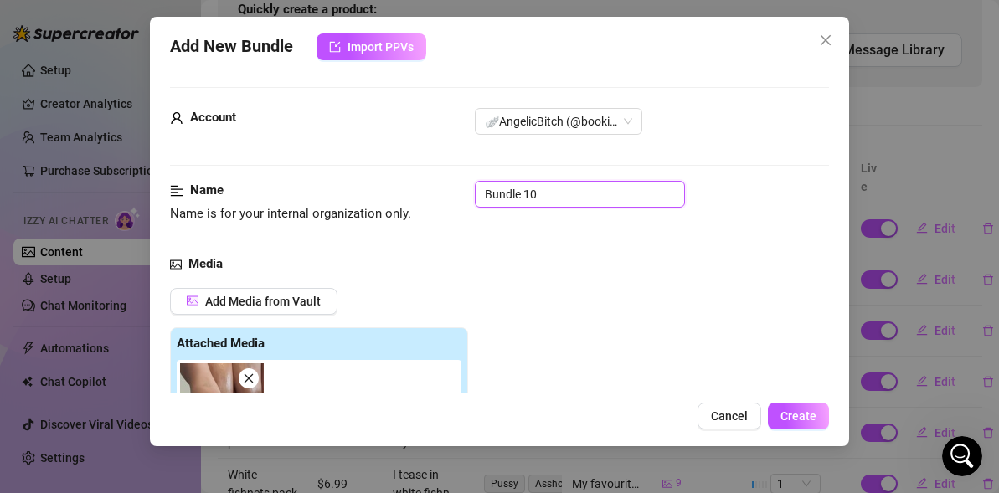
drag, startPoint x: 558, startPoint y: 193, endPoint x: 264, endPoint y: 171, distance: 295.5
click at [313, 284] on div "Media Add Media from Vault Attached Media Tag Collaborators @ Tag creator" at bounding box center [499, 430] width 659 height 353
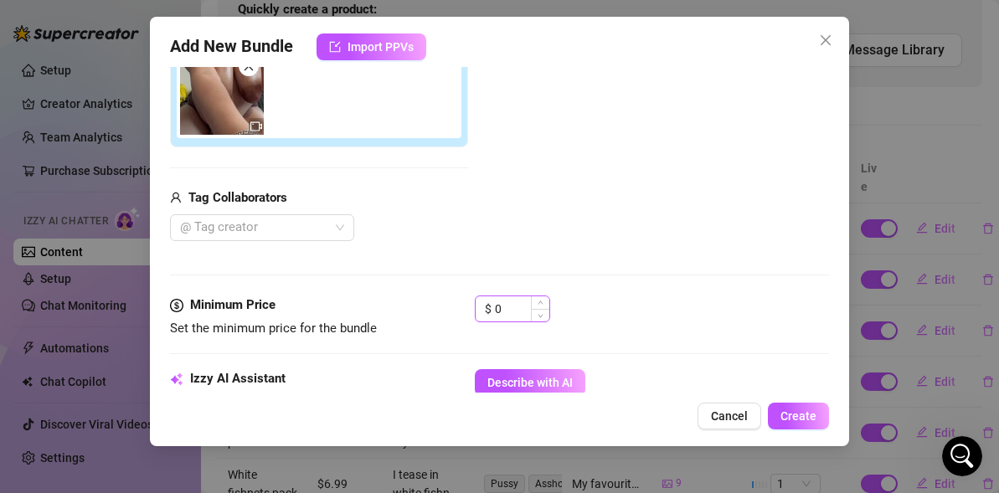
scroll to position [357, 0]
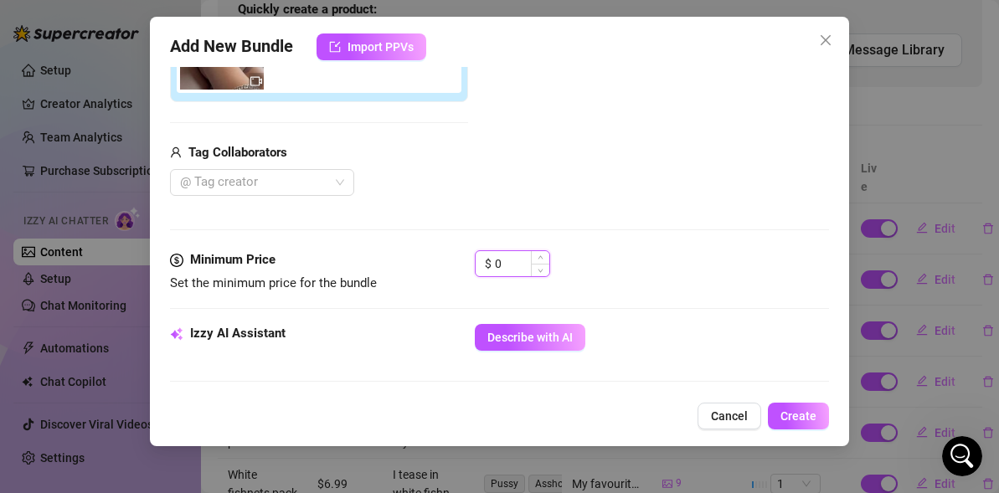
click at [510, 253] on input "0" at bounding box center [522, 263] width 54 height 25
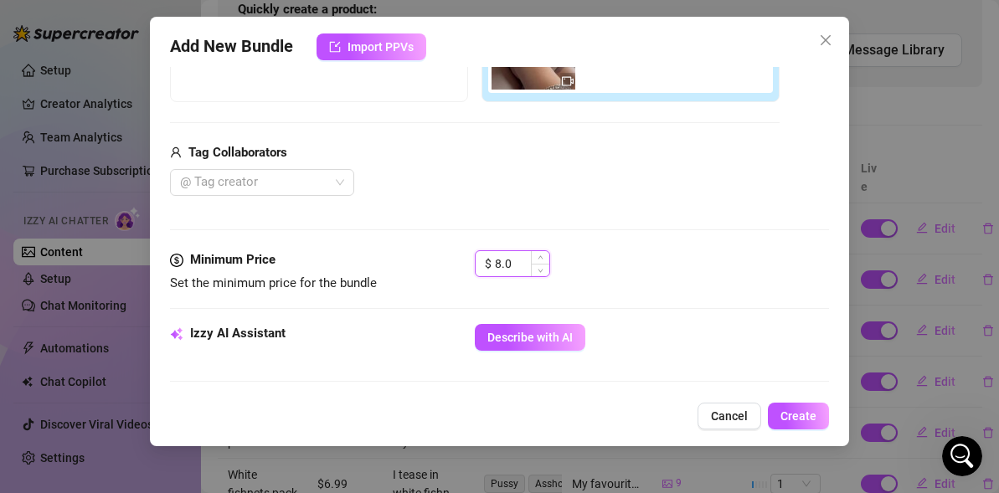
click at [522, 258] on input "8.0" at bounding box center [522, 263] width 54 height 25
click at [593, 264] on div "$ 8.99" at bounding box center [652, 271] width 354 height 42
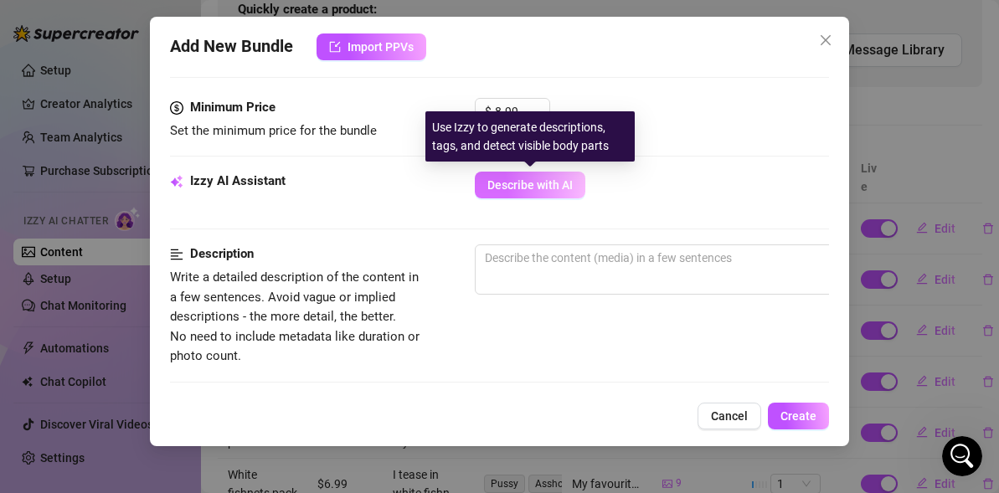
click at [559, 193] on button "Describe with AI" at bounding box center [530, 185] width 111 height 27
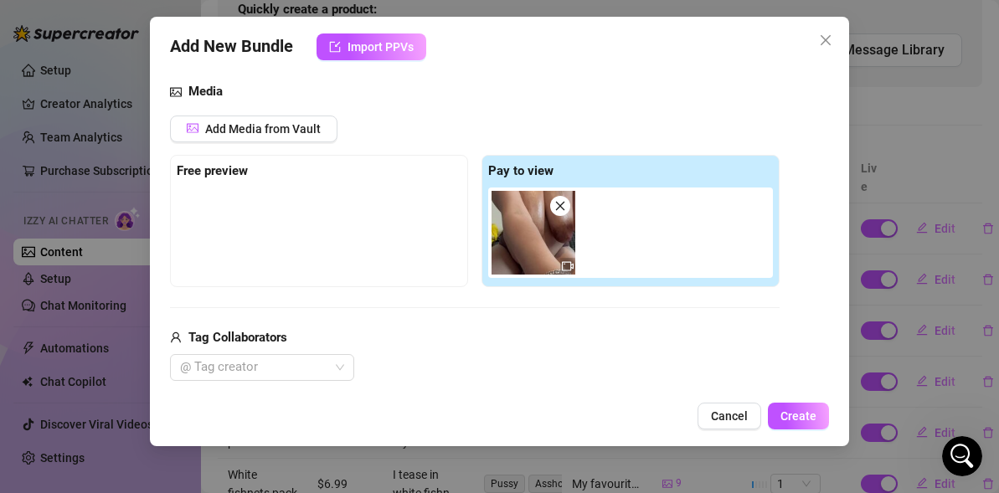
scroll to position [212, 0]
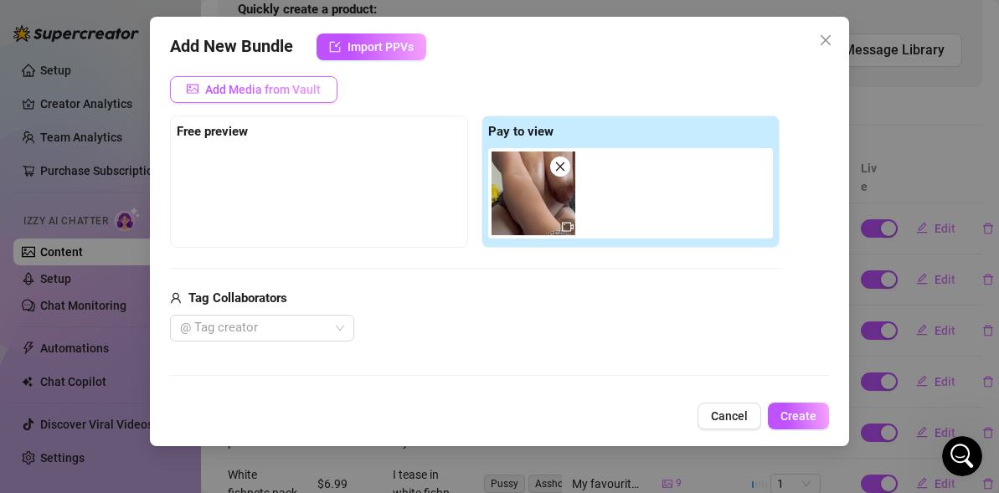
click at [321, 96] on button "Add Media from Vault" at bounding box center [253, 89] width 167 height 27
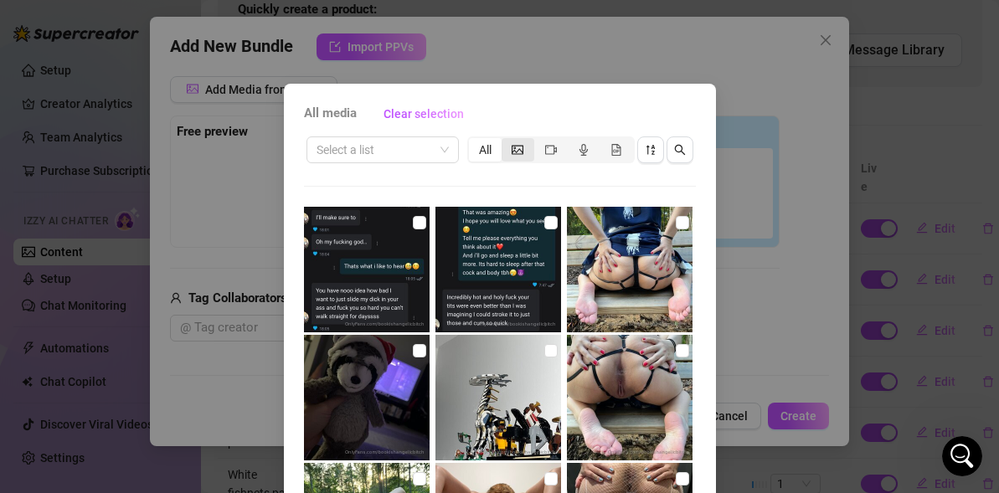
click at [510, 151] on div "segmented control" at bounding box center [517, 149] width 33 height 23
click at [506, 141] on input "segmented control" at bounding box center [506, 141] width 0 height 0
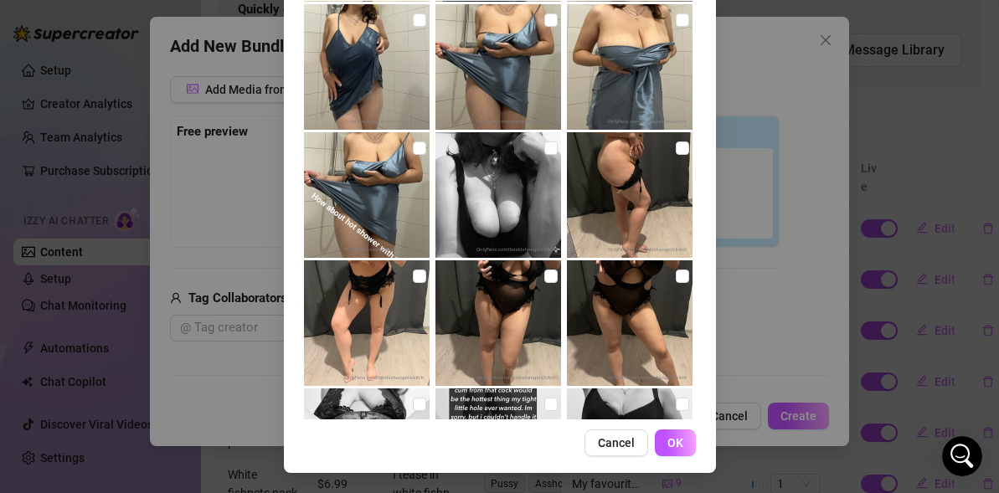
scroll to position [6163, 0]
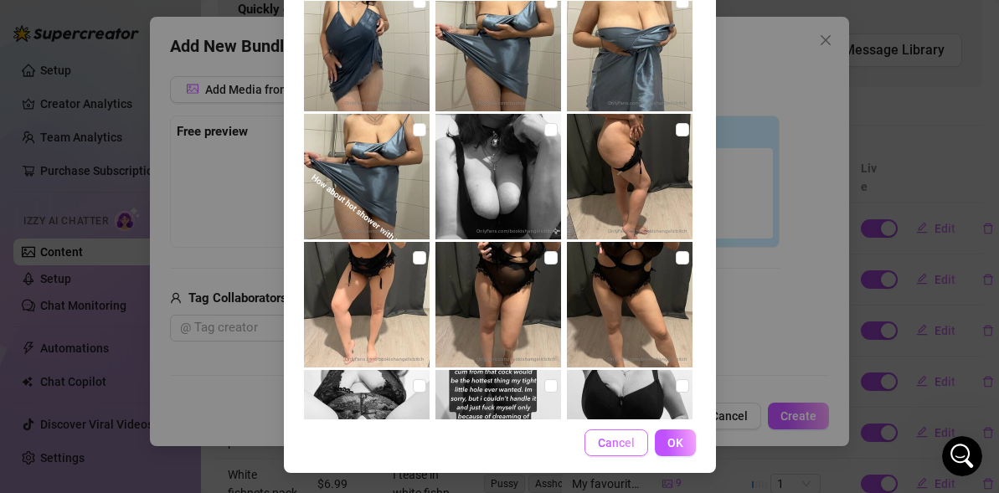
click at [603, 450] on button "Cancel" at bounding box center [616, 442] width 64 height 27
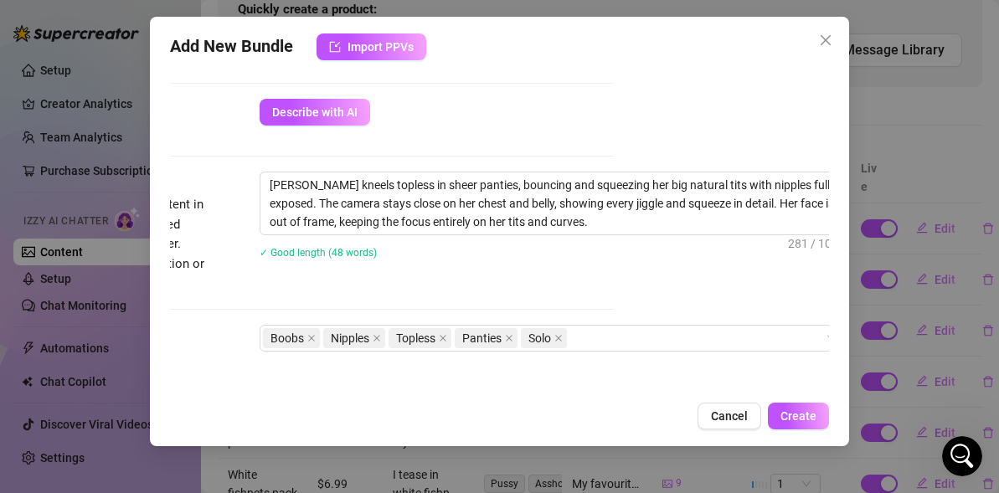
scroll to position [583, 232]
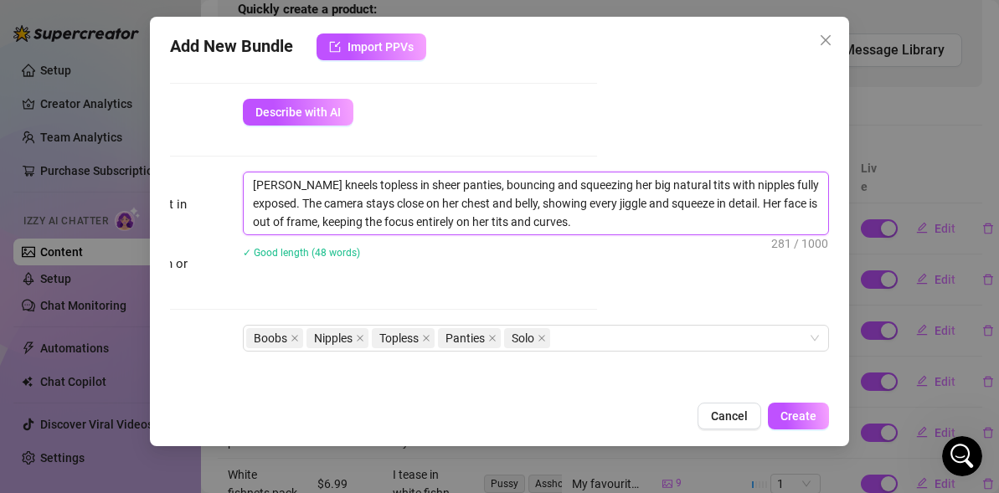
click at [300, 185] on textarea "Angelica kneels topless in sheer panties, bouncing and squeezing her big natura…" at bounding box center [536, 203] width 584 height 62
click at [291, 187] on textarea "I kneels topless in sheer panties, bouncing and squeezing her big natural tits …" at bounding box center [536, 203] width 584 height 62
click at [566, 185] on textarea "I kneel topless in sheer panties, bouncing and squeezing her big natural tits w…" at bounding box center [536, 203] width 584 height 62
drag, startPoint x: 597, startPoint y: 219, endPoint x: 700, endPoint y: 207, distance: 103.7
click at [700, 207] on textarea "I kneel topless in sheer panties, bouncing and squeezing my big natural tits wi…" at bounding box center [536, 203] width 584 height 62
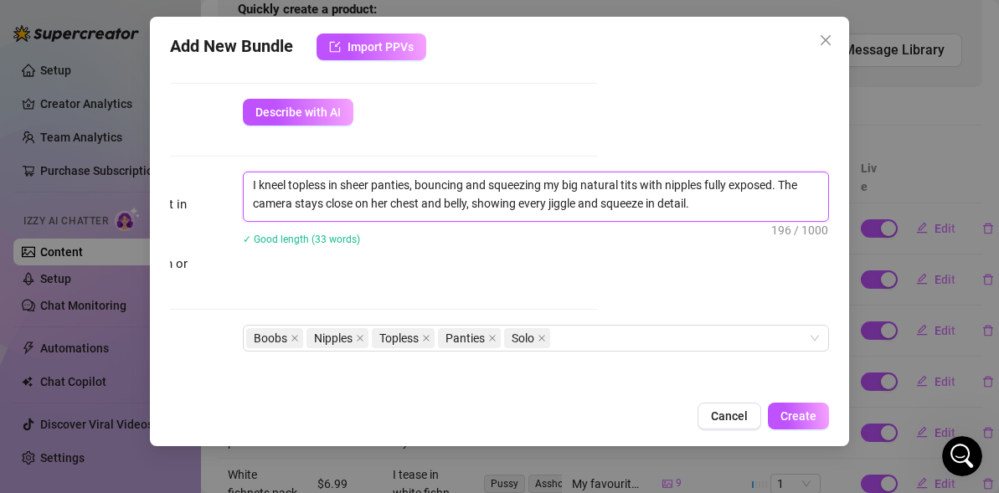
click at [620, 186] on textarea "I kneel topless in sheer panties, bouncing and squeezing my big natural tits wi…" at bounding box center [536, 194] width 584 height 44
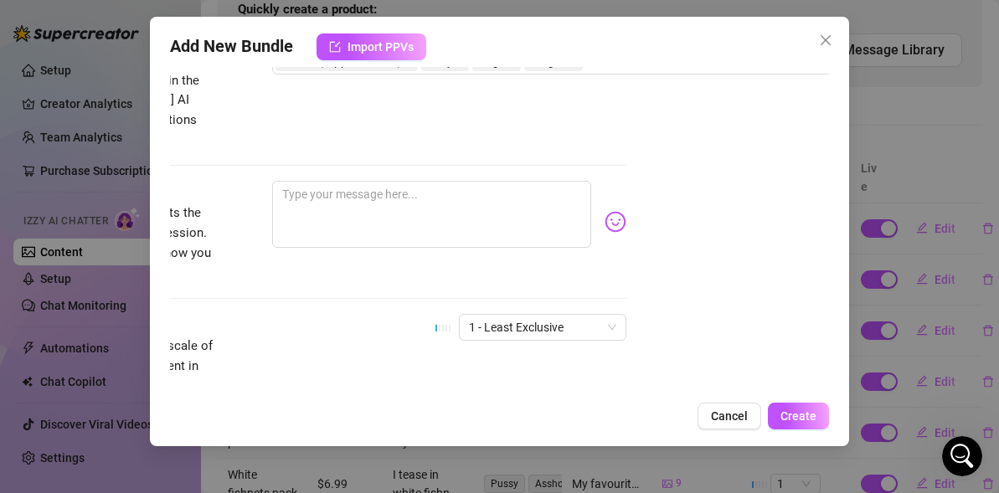
scroll to position [973, 0]
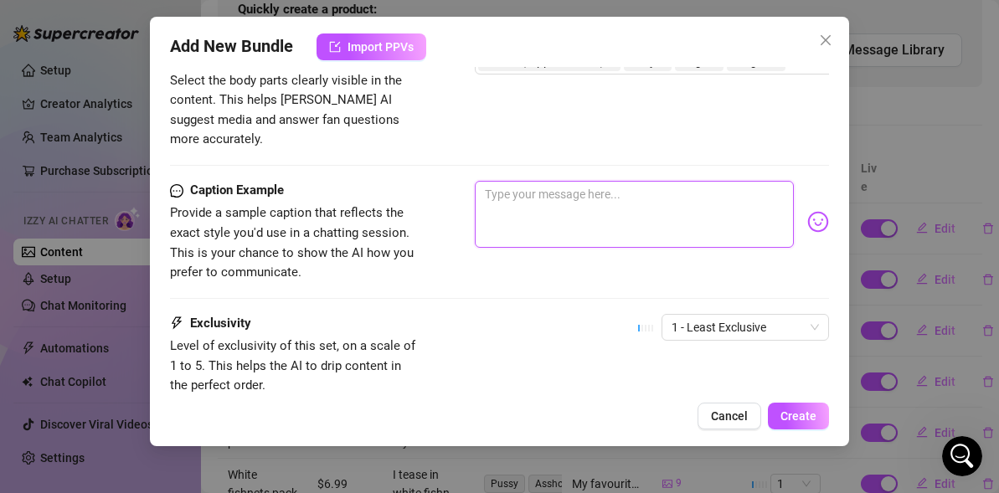
click at [525, 188] on textarea at bounding box center [634, 214] width 319 height 67
drag, startPoint x: 722, startPoint y: 170, endPoint x: 630, endPoint y: 176, distance: 91.4
click at [630, 181] on textarea "First time doing that in oil...you must here" at bounding box center [634, 214] width 319 height 67
paste textarea "You just have to hear and see them slapping against each other."
click at [631, 181] on textarea "First time doing that in oil...You just have to hear and see them slapping agai…" at bounding box center [634, 214] width 319 height 67
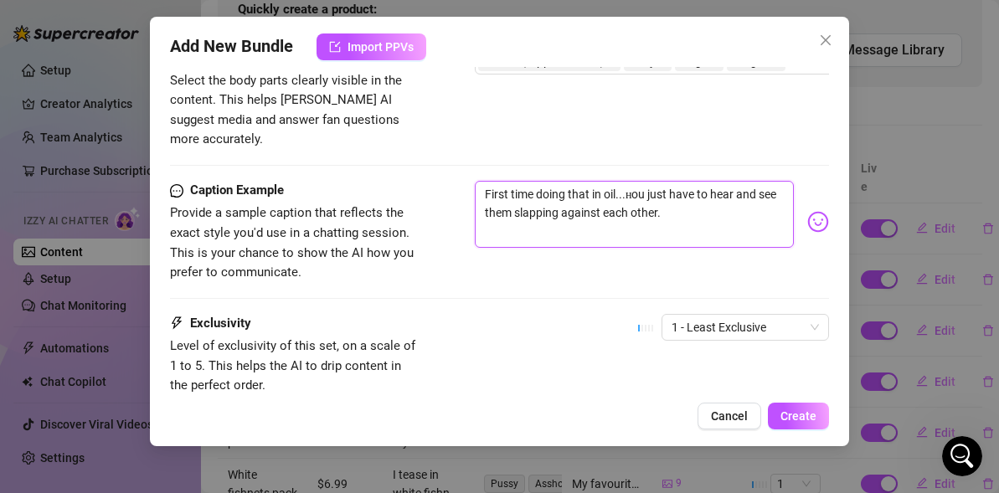
click at [697, 190] on textarea "First time doing that in oil...нou just have to hear and see them slapping agai…" at bounding box center [634, 214] width 319 height 67
click at [632, 181] on textarea "First time doing that in oil...нou just have to hear and see them slapping agai…" at bounding box center [634, 214] width 319 height 67
click at [668, 193] on textarea "First time doing that in oil...you just have to hear and see them slapping agai…" at bounding box center [634, 214] width 319 height 67
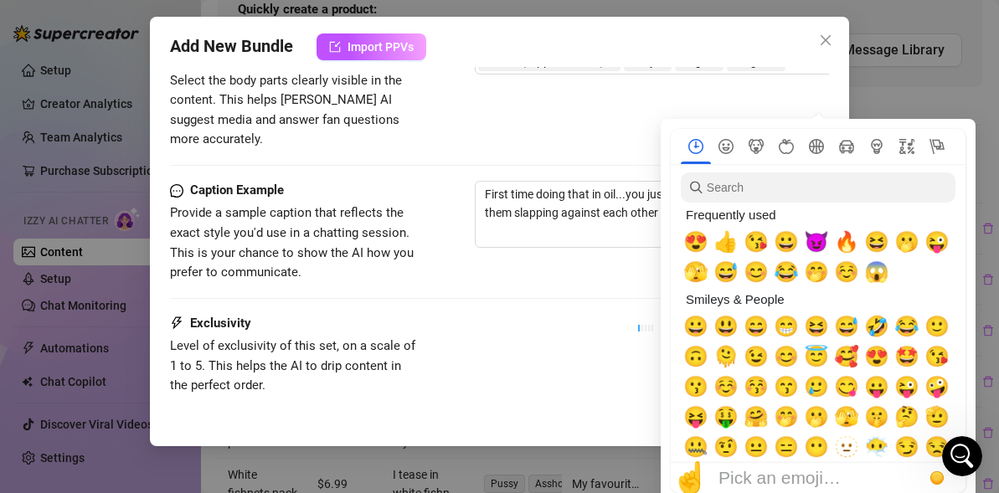
click at [815, 203] on div "Frequently used" at bounding box center [816, 215] width 271 height 24
click at [700, 239] on span "😍" at bounding box center [695, 241] width 25 height 23
click at [702, 238] on span "😍" at bounding box center [695, 241] width 25 height 23
click at [820, 242] on span "😈" at bounding box center [816, 241] width 25 height 23
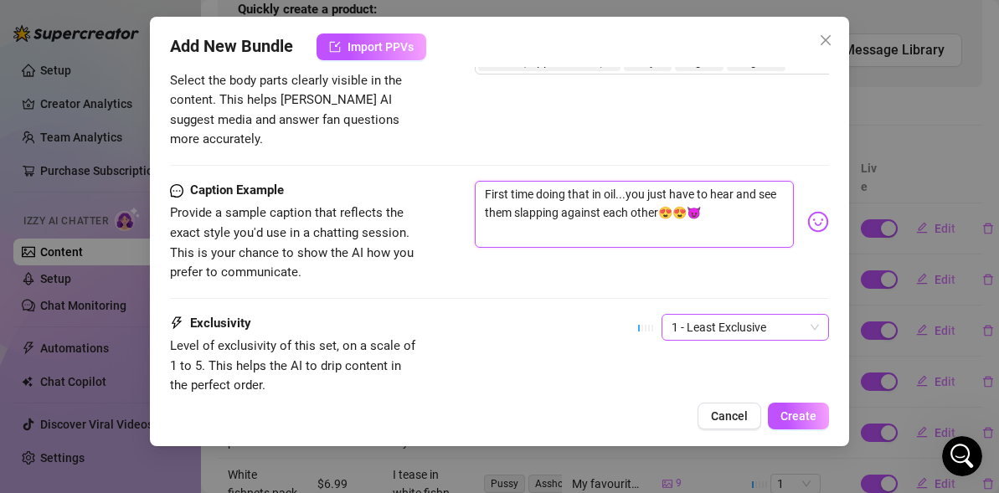
click at [708, 315] on span "1 - Least Exclusive" at bounding box center [744, 327] width 147 height 25
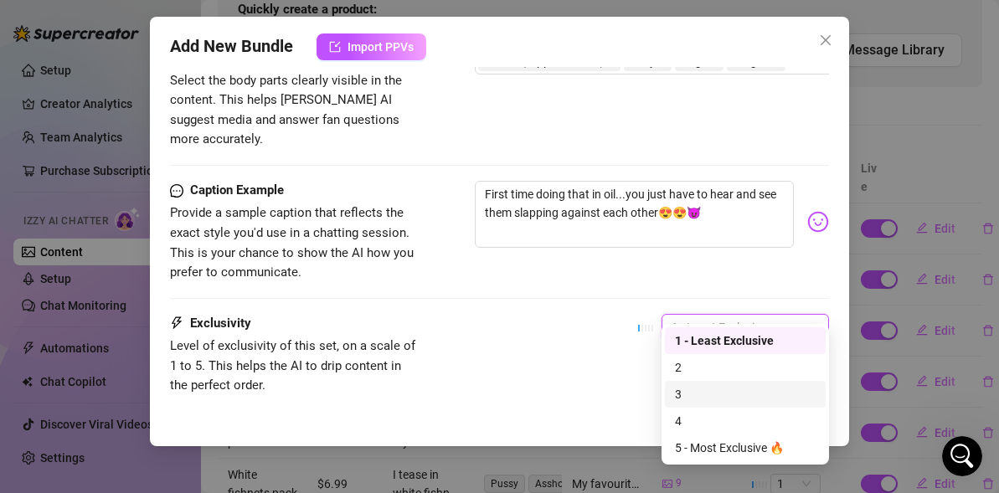
click at [697, 393] on div "3" at bounding box center [745, 394] width 141 height 18
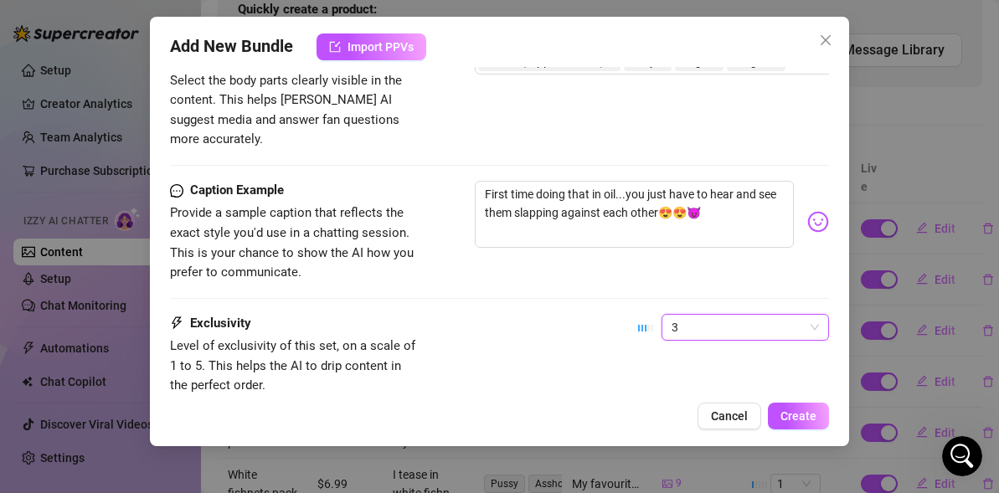
scroll to position [1081, 0]
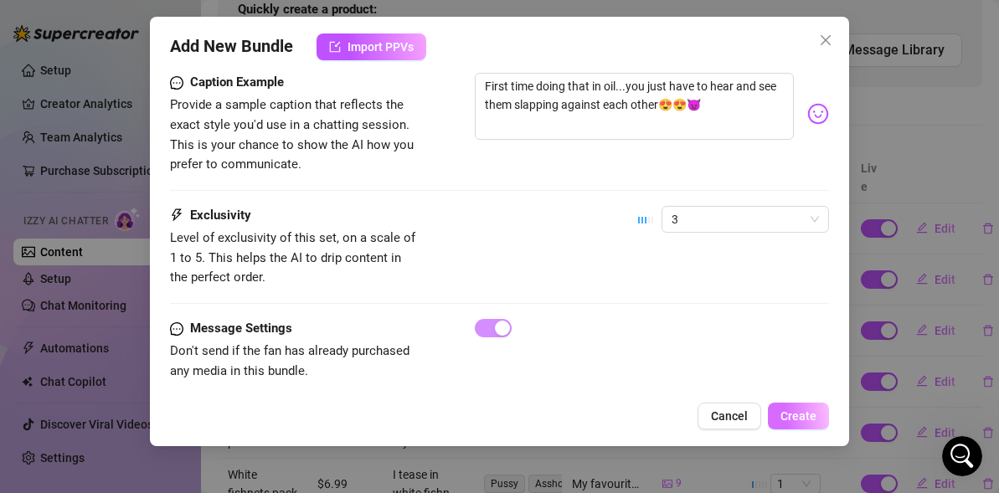
click at [795, 423] on button "Create" at bounding box center [798, 416] width 61 height 27
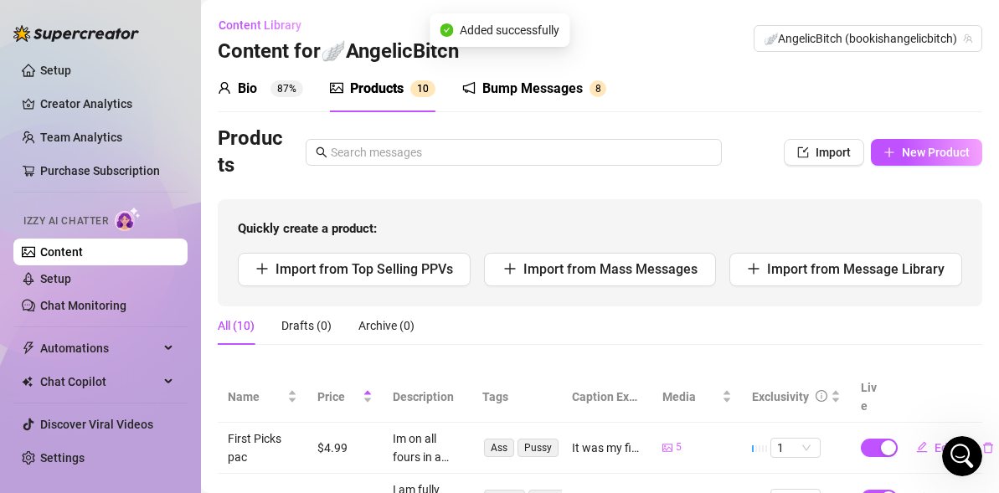
scroll to position [0, 0]
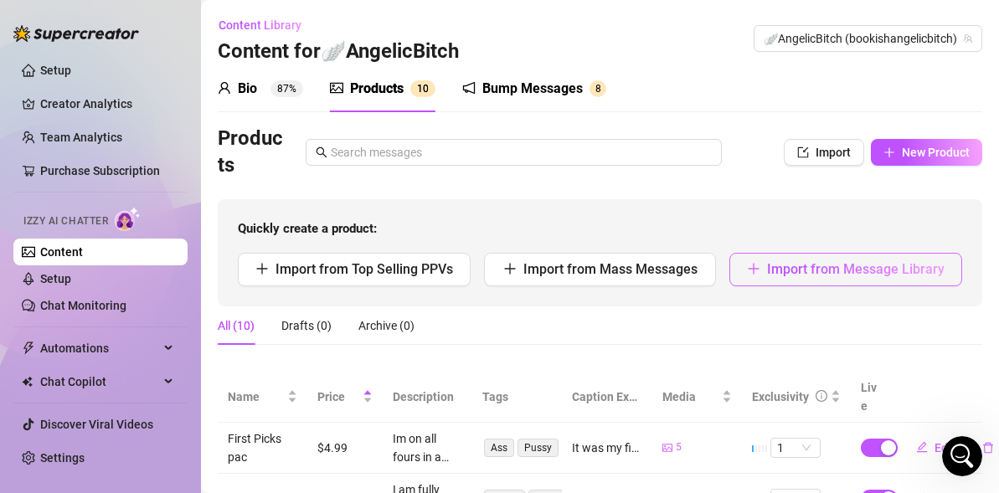
click at [774, 267] on span "Import from Message Library" at bounding box center [855, 269] width 177 height 16
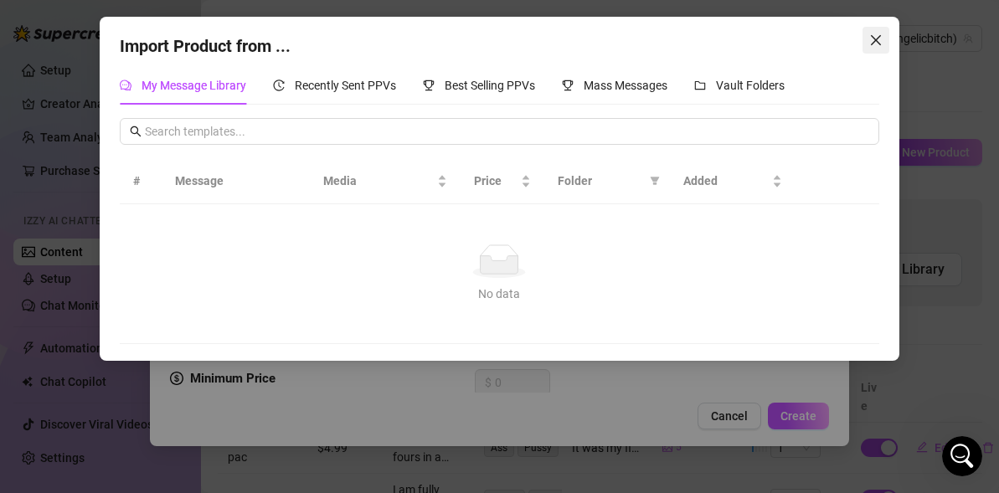
click at [871, 39] on icon "close" at bounding box center [875, 39] width 13 height 13
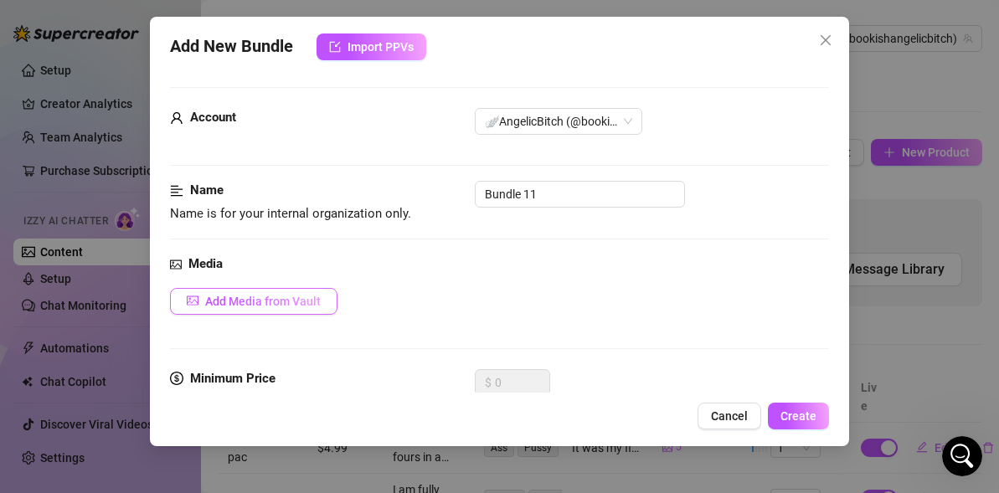
click at [231, 292] on button "Add Media from Vault" at bounding box center [253, 301] width 167 height 27
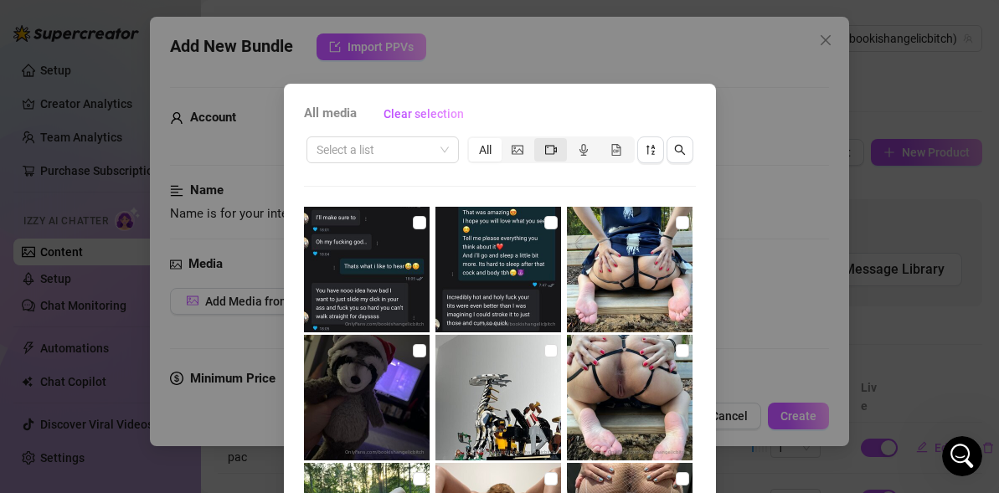
click at [553, 150] on icon "video-camera" at bounding box center [551, 149] width 12 height 9
click at [538, 141] on input "segmented control" at bounding box center [538, 141] width 0 height 0
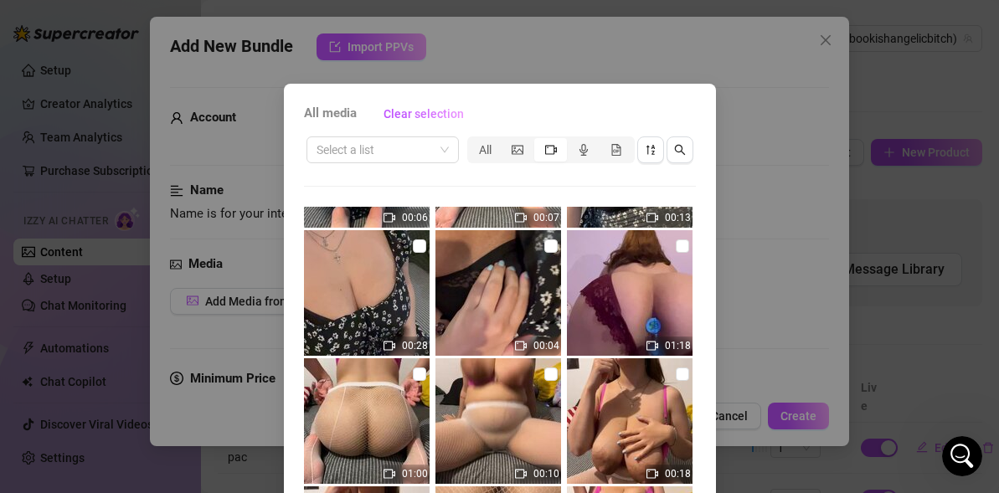
scroll to position [1385, 0]
click at [687, 244] on input "checkbox" at bounding box center [682, 246] width 13 height 13
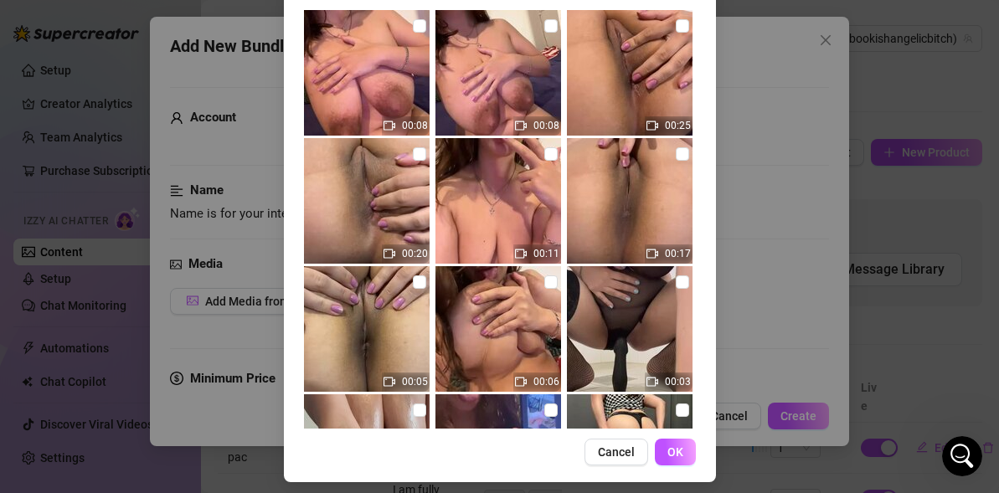
scroll to position [0, 0]
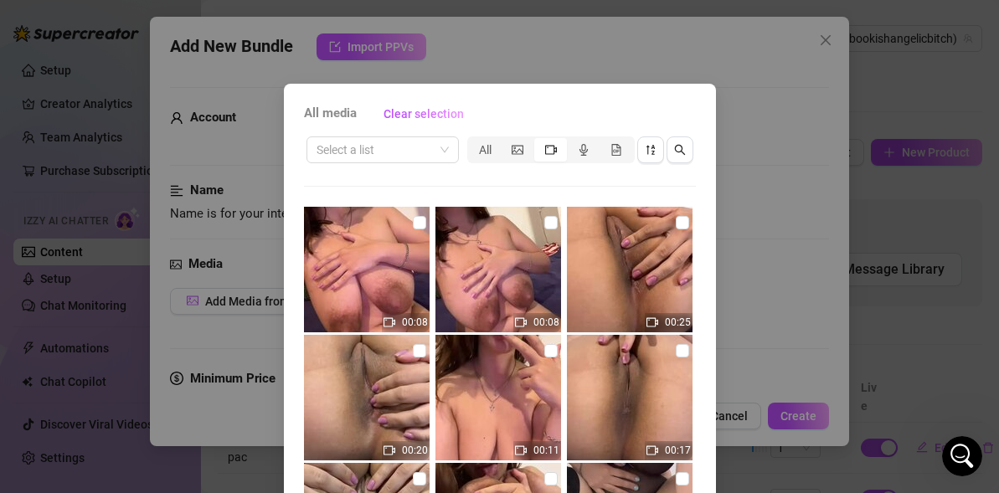
drag, startPoint x: 521, startPoint y: 157, endPoint x: 533, endPoint y: 167, distance: 16.1
click at [521, 157] on div "segmented control" at bounding box center [517, 149] width 33 height 23
click at [506, 141] on input "segmented control" at bounding box center [506, 141] width 0 height 0
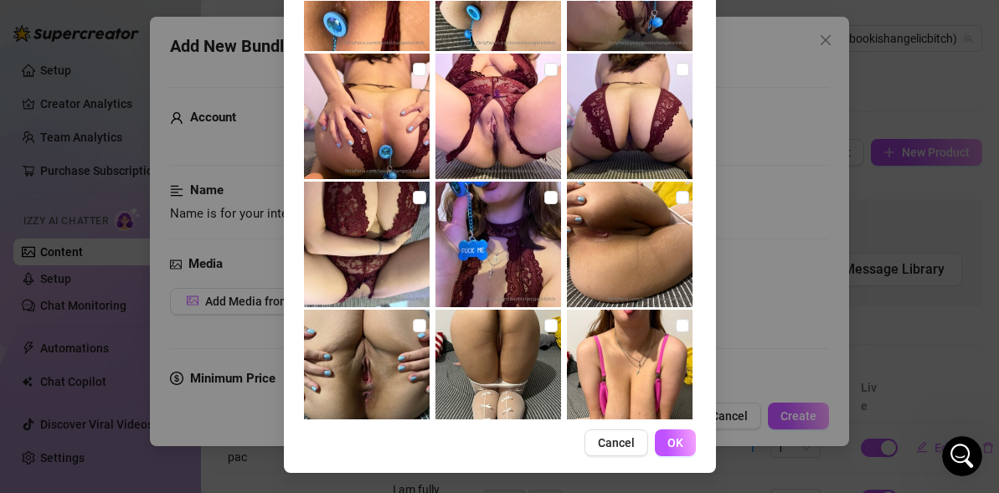
scroll to position [8314, 0]
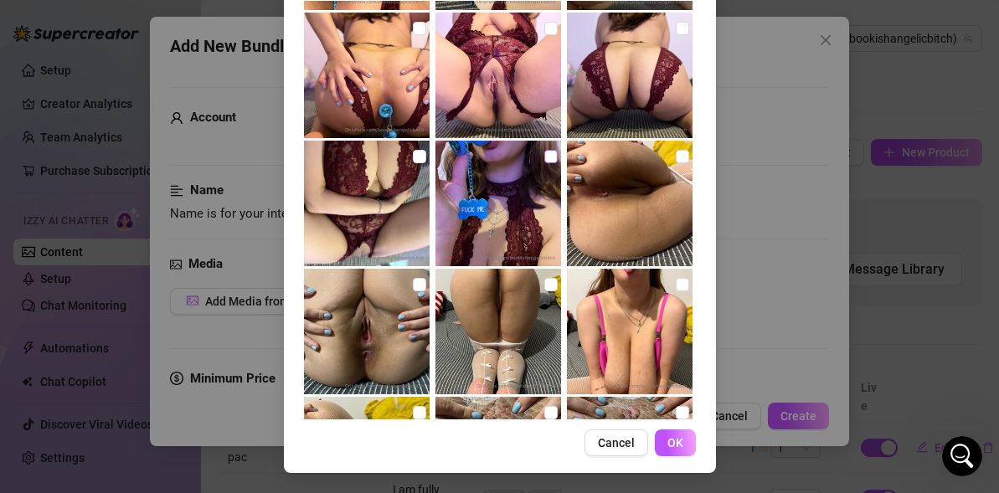
click at [552, 159] on input "checkbox" at bounding box center [550, 156] width 13 height 13
click at [674, 444] on span "OK" at bounding box center [675, 442] width 16 height 13
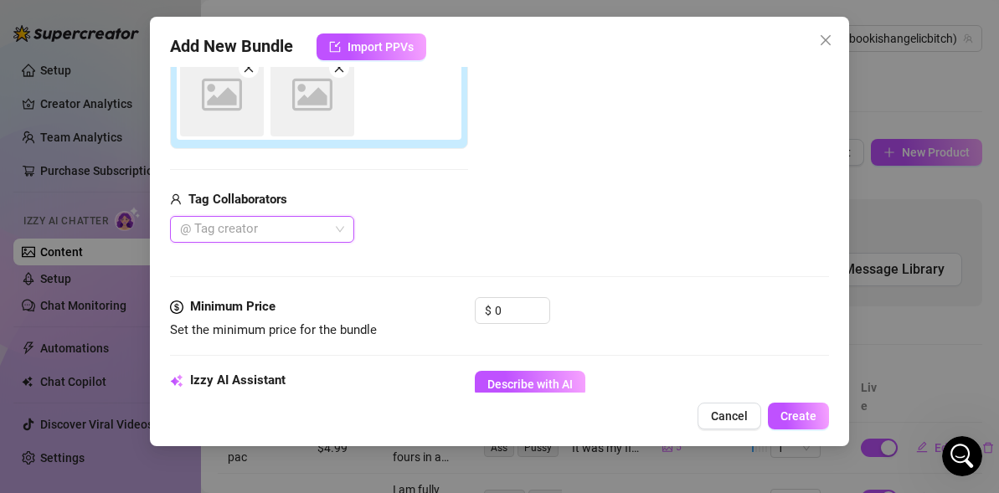
scroll to position [311, 0]
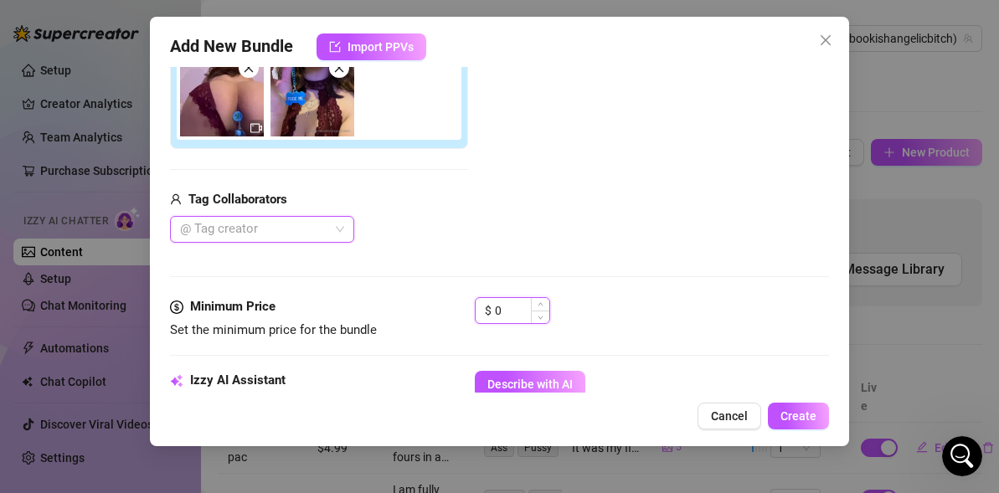
click at [520, 307] on input "0" at bounding box center [522, 310] width 54 height 25
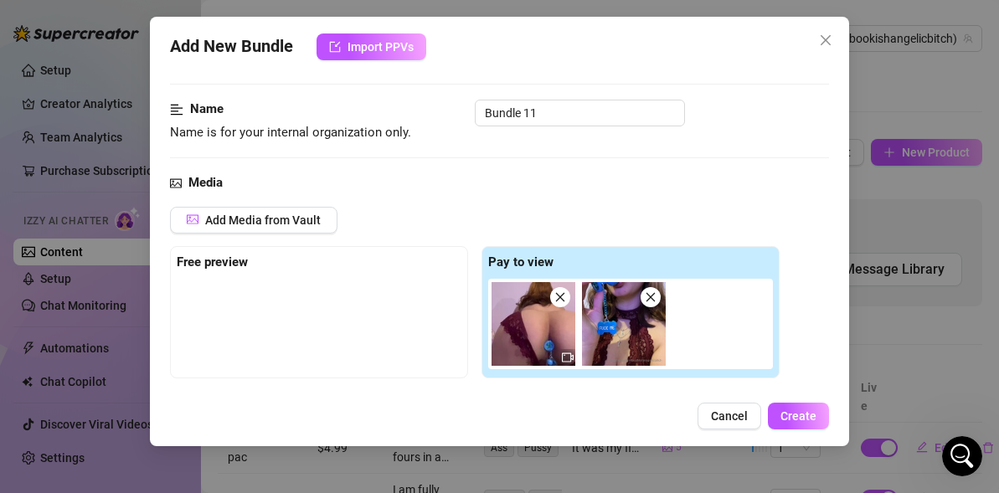
scroll to position [78, 0]
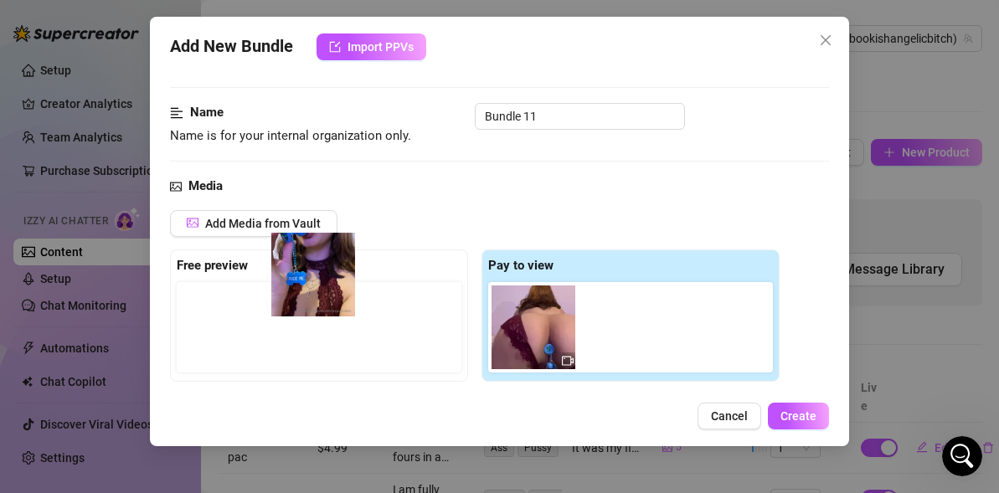
drag, startPoint x: 617, startPoint y: 323, endPoint x: 298, endPoint y: 266, distance: 324.0
click at [298, 266] on div "Free preview Pay to view" at bounding box center [474, 315] width 609 height 132
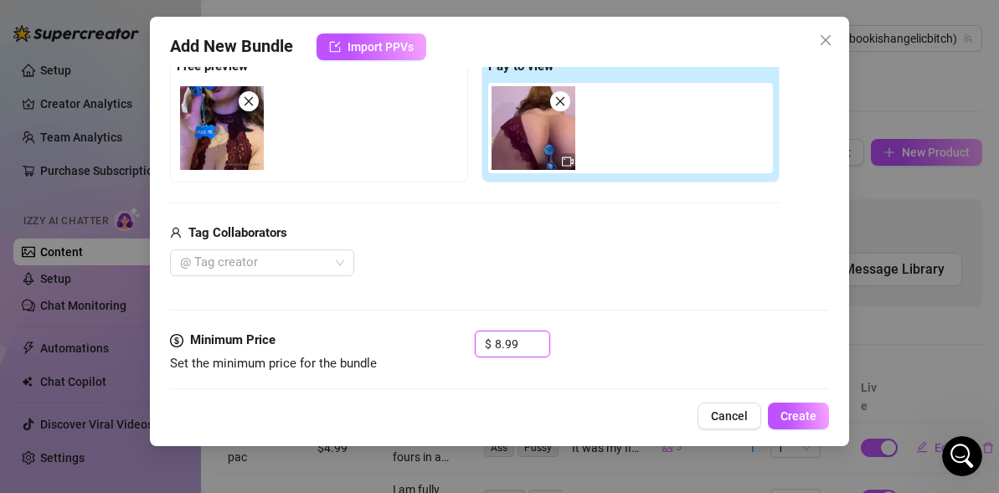
scroll to position [276, 0]
click at [501, 345] on input "8.99" at bounding box center [522, 344] width 54 height 25
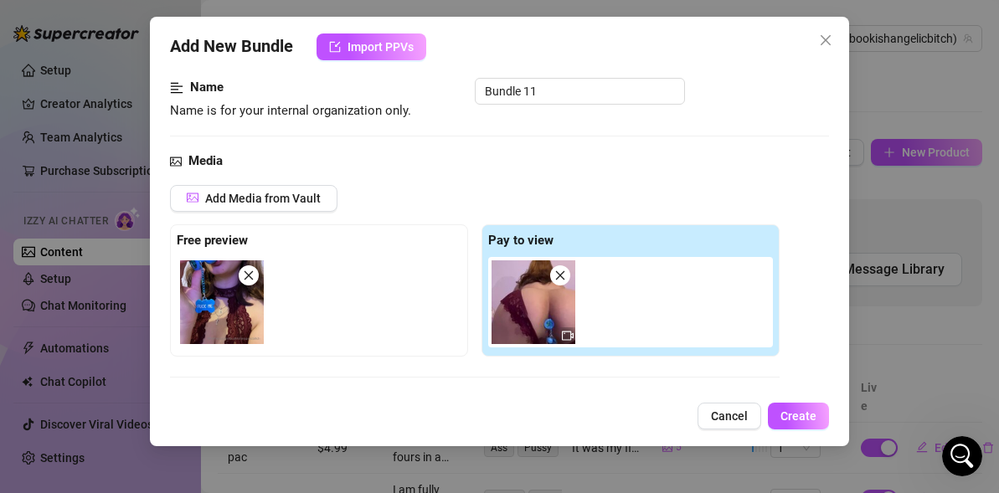
scroll to position [88, 0]
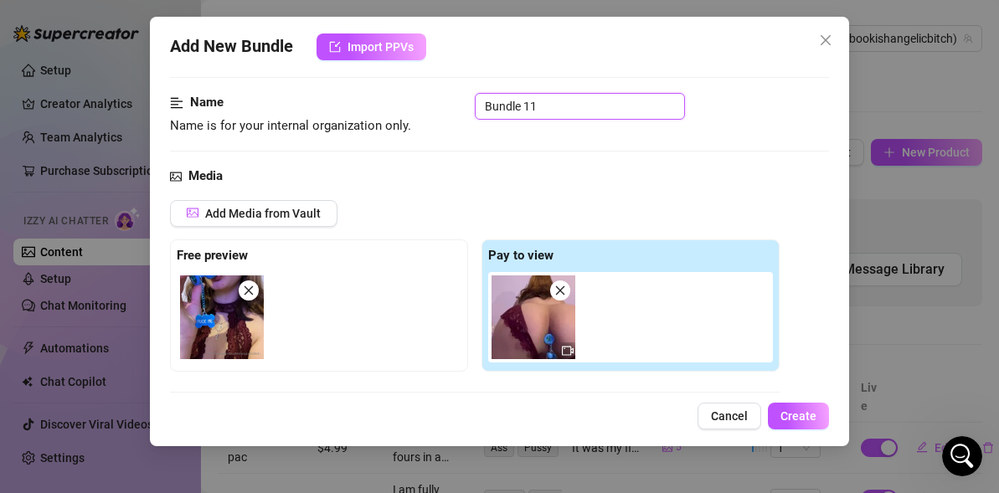
drag, startPoint x: 542, startPoint y: 104, endPoint x: 446, endPoint y: 100, distance: 95.5
click at [447, 100] on div "Name Name is for your internal organization only. Bundle 11" at bounding box center [499, 114] width 659 height 43
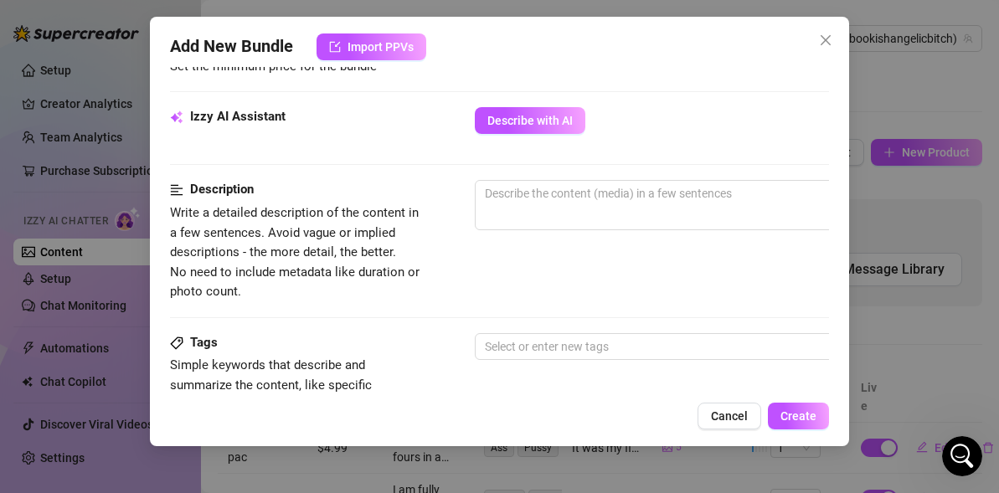
scroll to position [593, 0]
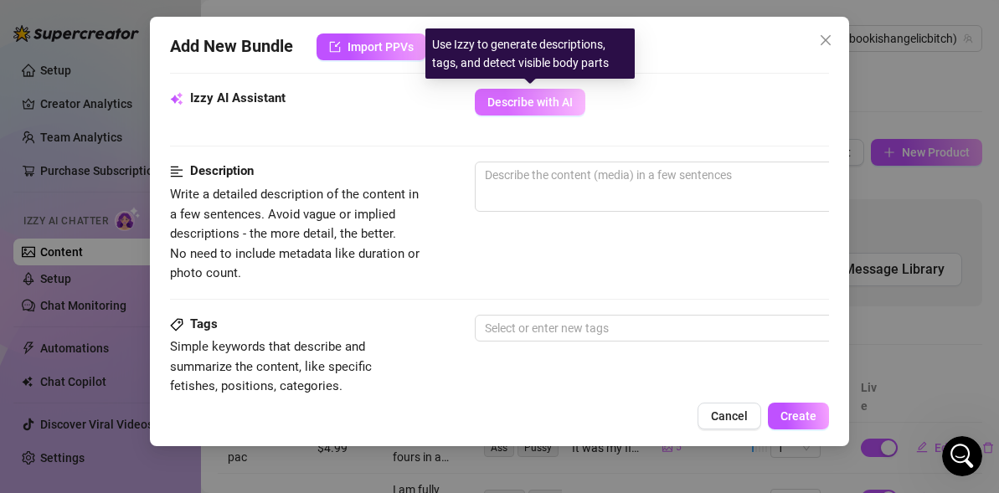
click at [529, 101] on span "Describe with AI" at bounding box center [529, 101] width 85 height 13
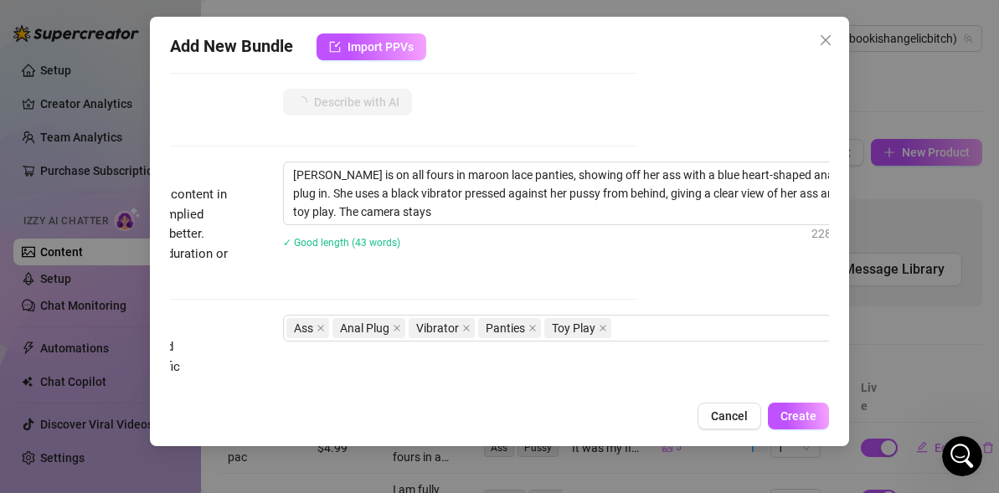
scroll to position [593, 193]
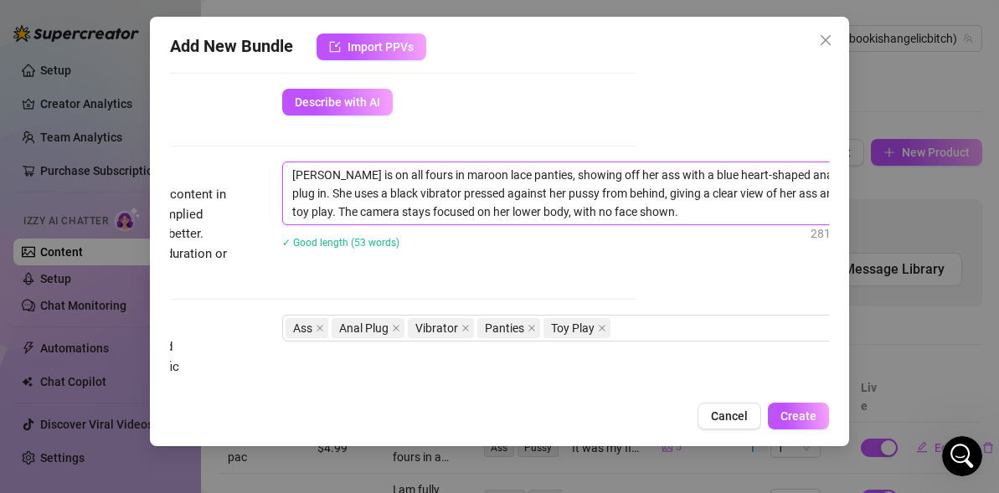
click at [337, 178] on textarea "Angelica is on all fours in maroon lace panties, showing off her ass with a blu…" at bounding box center [575, 193] width 584 height 62
drag, startPoint x: 347, startPoint y: 172, endPoint x: 213, endPoint y: 162, distance: 134.3
click at [213, 162] on div "Description Write a detailed description of the content in a few sentences. Avo…" at bounding box center [306, 222] width 659 height 121
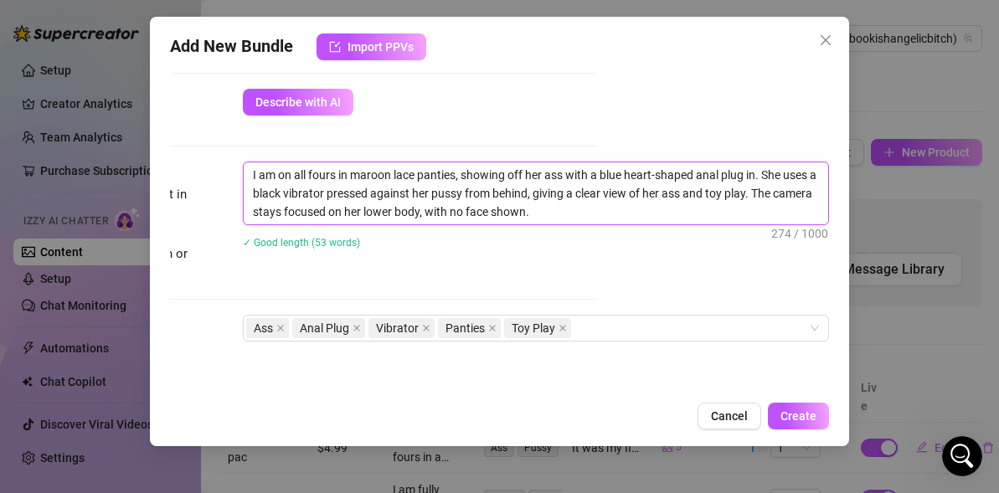
click at [544, 179] on textarea "I am on all fours in maroon lace panties, showing off her ass with a blue heart…" at bounding box center [536, 193] width 584 height 62
drag, startPoint x: 812, startPoint y: 178, endPoint x: 765, endPoint y: 181, distance: 46.9
click at [765, 181] on textarea "I am on all fours in maroon lace panties, showing off my ass with a blue heart-…" at bounding box center [536, 193] width 584 height 62
click at [569, 219] on textarea "I am on all fours in maroon lace panties, showing off my ass with a blue heart-…" at bounding box center [536, 193] width 584 height 62
click at [428, 190] on textarea "I am on all fours in maroon lace panties, showing off my ass with a blue heart-…" at bounding box center [536, 193] width 584 height 62
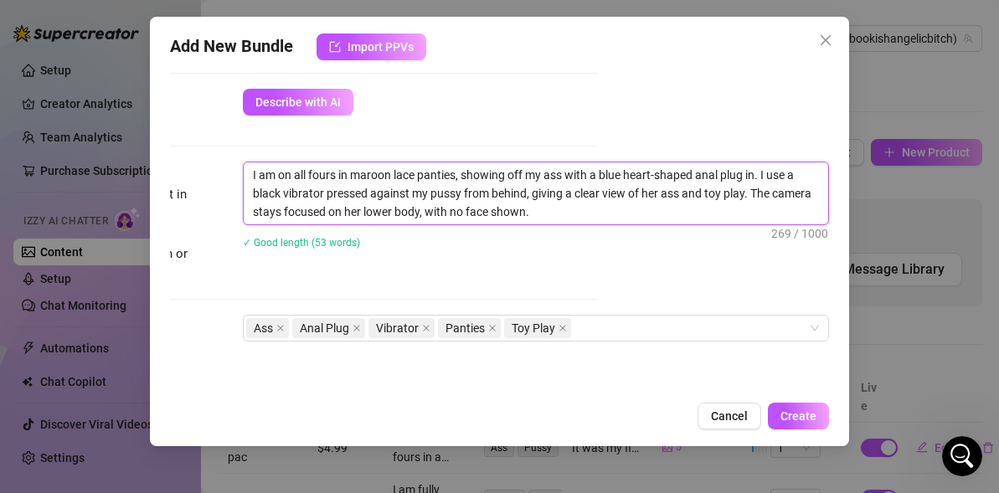
click at [664, 195] on textarea "I am on all fours in maroon lace panties, showing off my ass with a blue heart-…" at bounding box center [536, 193] width 584 height 62
drag, startPoint x: 535, startPoint y: 213, endPoint x: 751, endPoint y: 195, distance: 216.7
click at [751, 195] on textarea "I am on all fours in maroon lace panties, showing off my ass with a blue heart-…" at bounding box center [536, 193] width 584 height 62
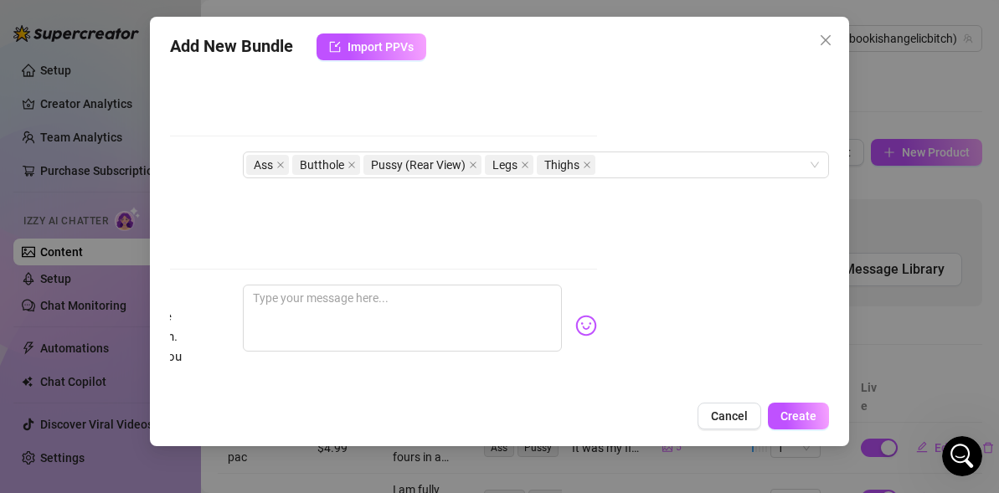
scroll to position [869, 0]
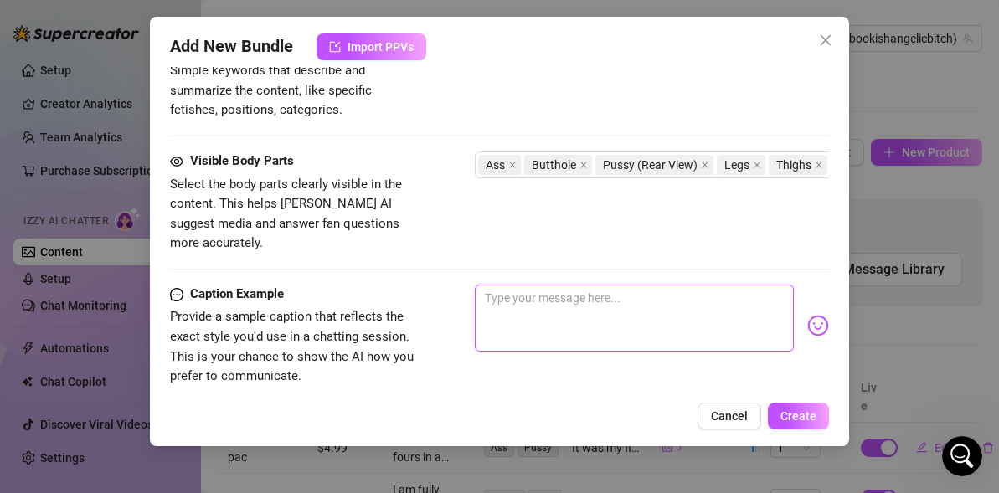
click at [684, 297] on textarea at bounding box center [634, 318] width 319 height 67
click at [762, 285] on textarea "Vibrator+anal plug was a mindblowing combination..." at bounding box center [634, 318] width 319 height 67
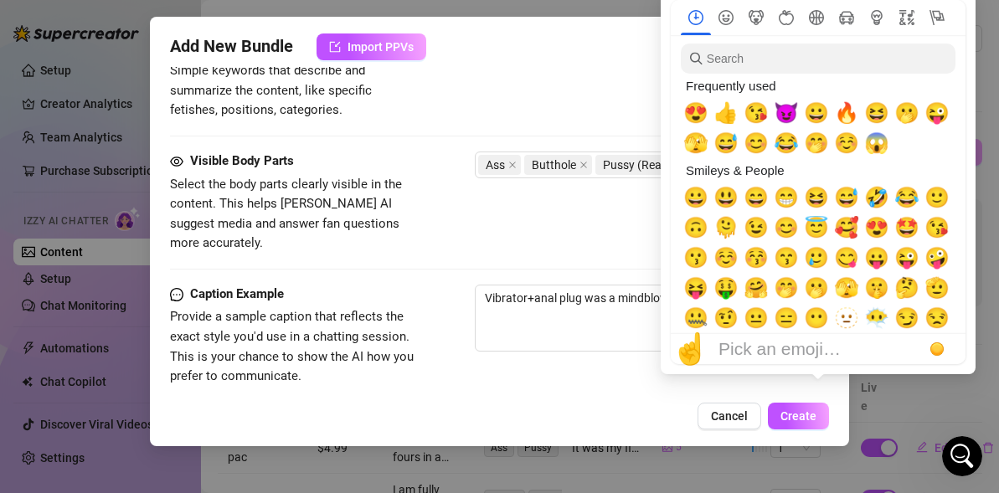
click at [820, 334] on div "☝️ Pick an emoji…" at bounding box center [818, 349] width 295 height 30
click at [702, 124] on span "😍" at bounding box center [695, 112] width 25 height 23
click at [783, 119] on span "😈" at bounding box center [786, 112] width 25 height 23
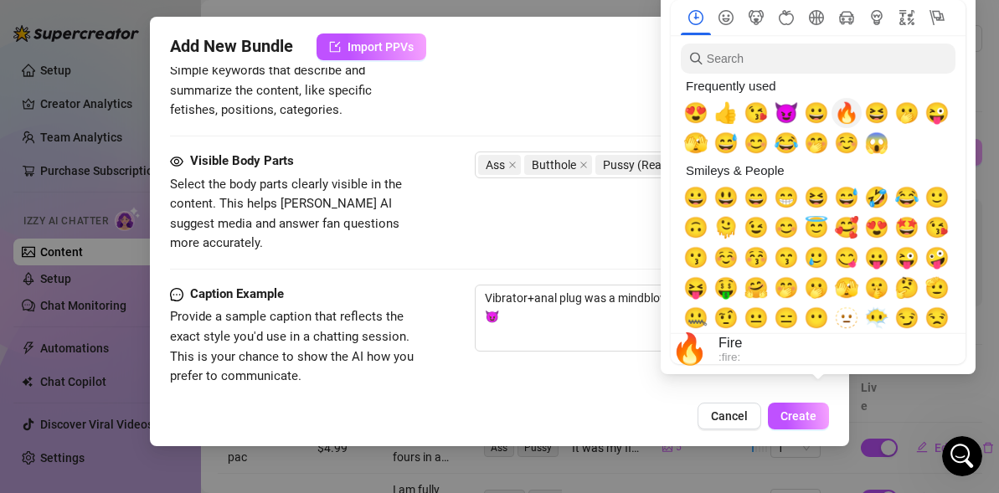
click at [846, 118] on span "🔥" at bounding box center [846, 112] width 25 height 23
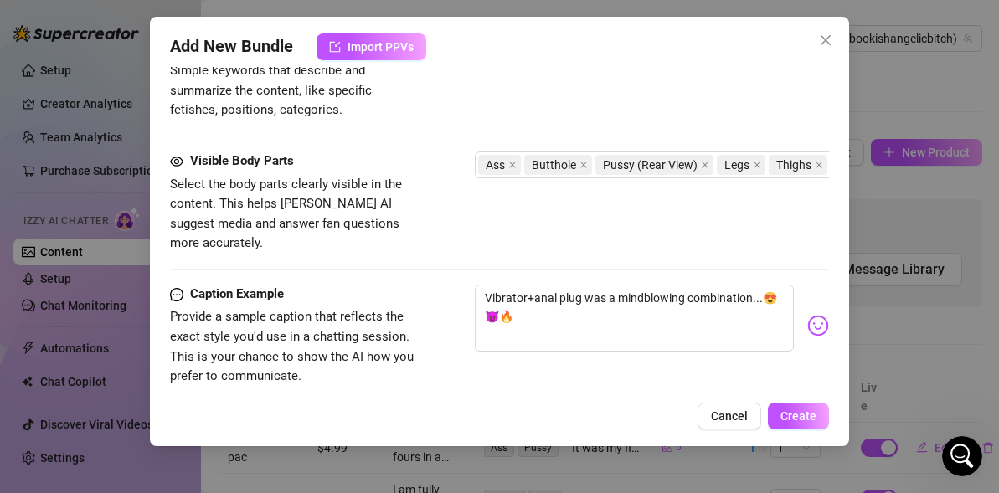
click at [477, 220] on div "Visible Body Parts Select the body parts clearly visible in the content. This h…" at bounding box center [499, 203] width 659 height 102
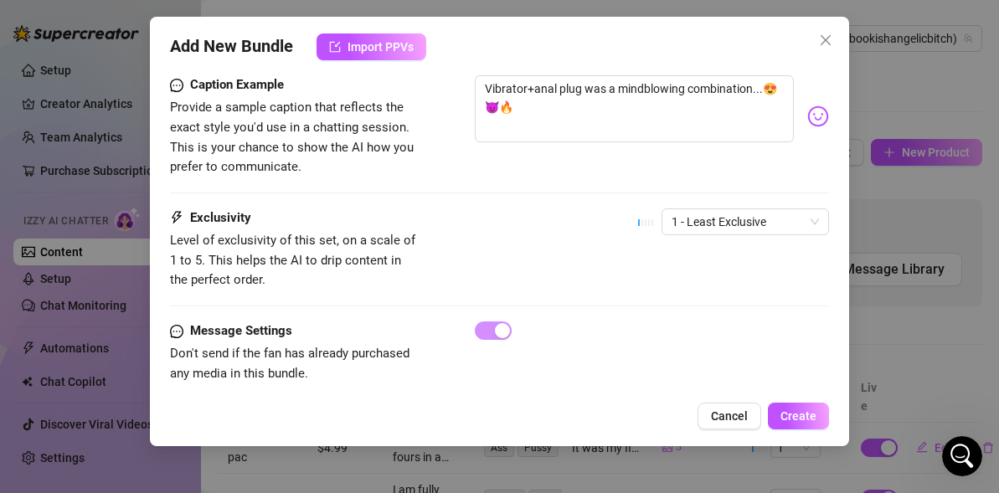
scroll to position [1081, 0]
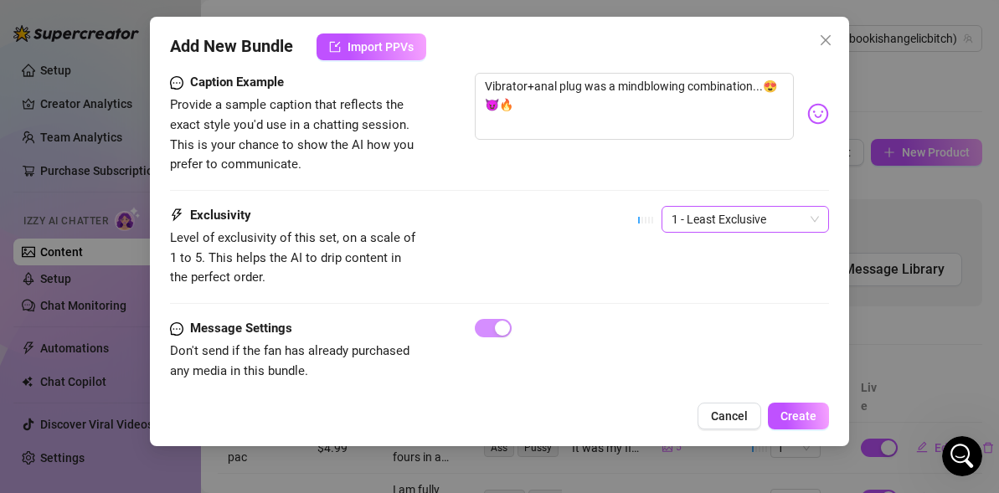
click at [702, 212] on div "1 - Least Exclusive" at bounding box center [744, 219] width 167 height 27
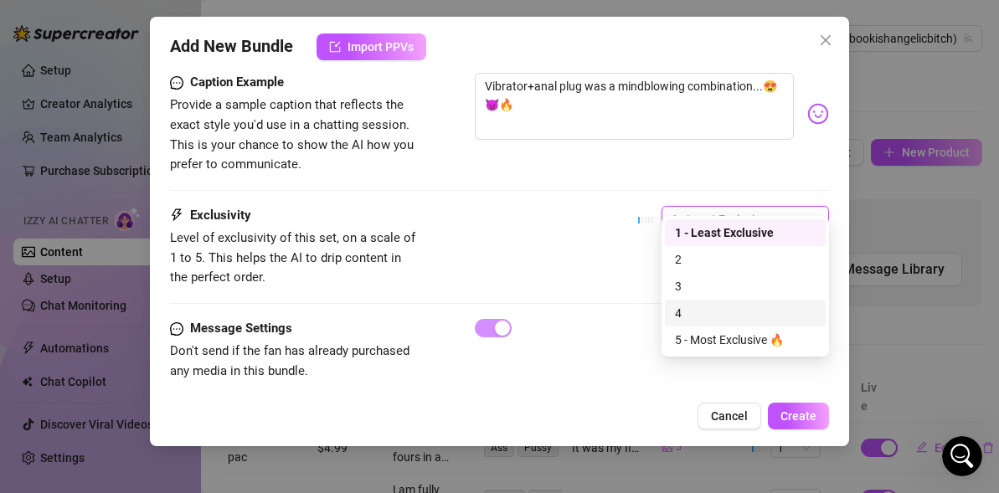
click at [681, 308] on div "4" at bounding box center [745, 313] width 141 height 18
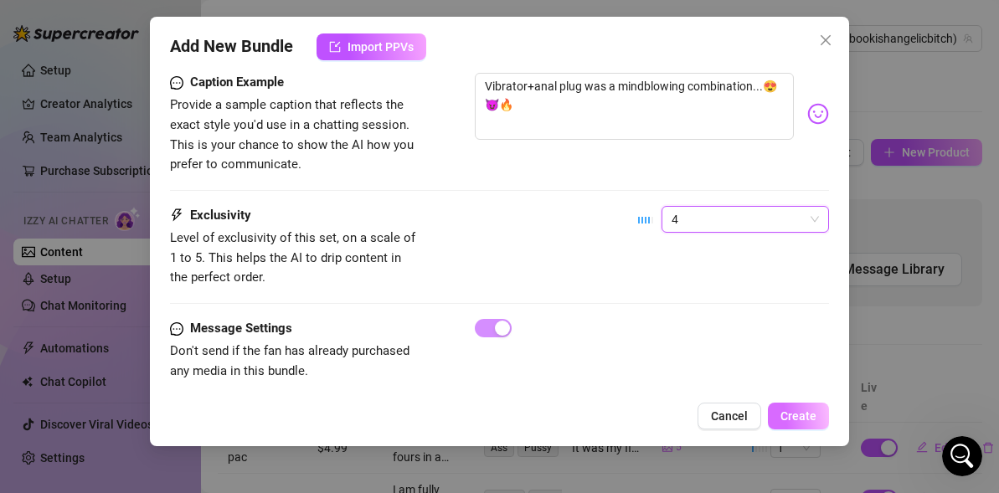
click at [805, 404] on button "Create" at bounding box center [798, 416] width 61 height 27
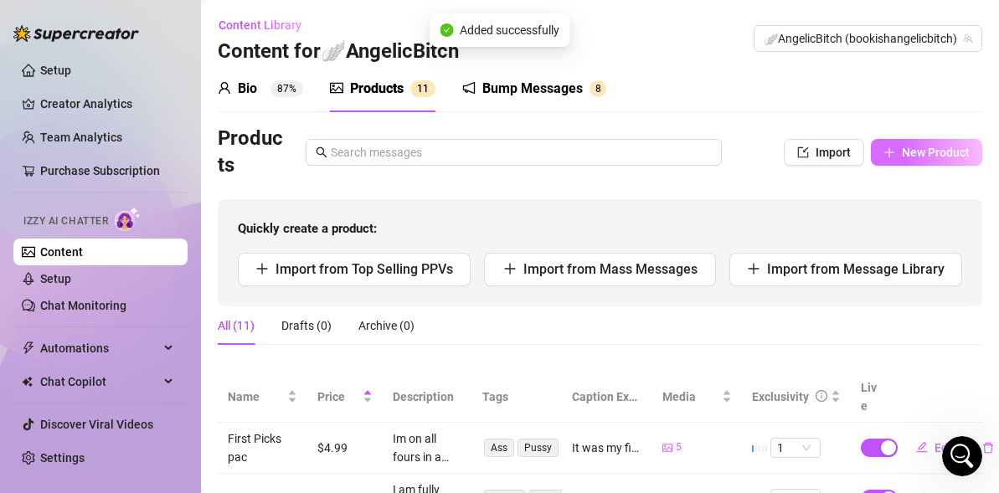
click at [902, 154] on span "New Product" at bounding box center [936, 152] width 68 height 13
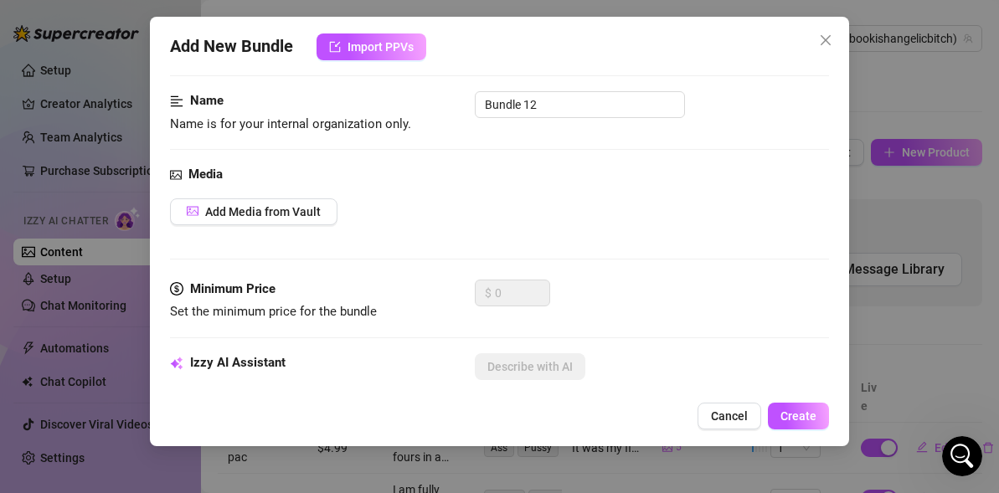
scroll to position [121, 0]
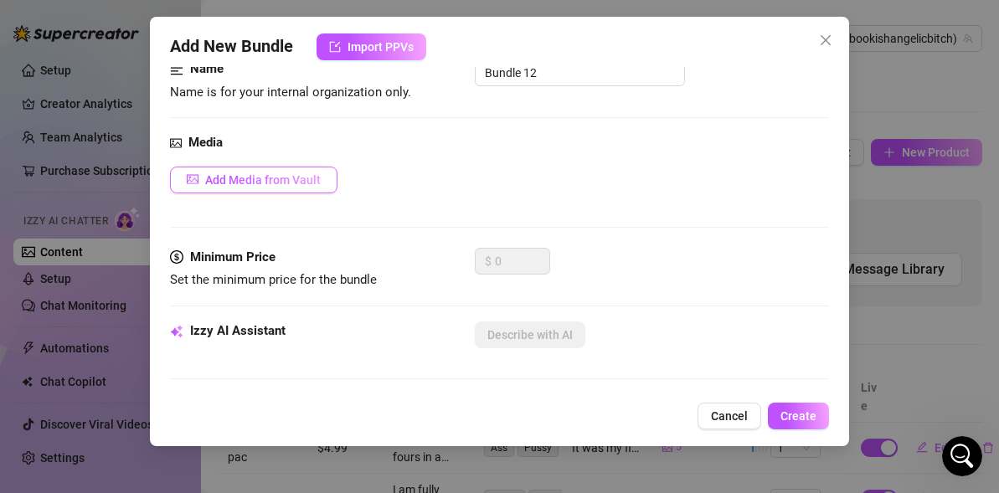
click at [243, 172] on button "Add Media from Vault" at bounding box center [253, 180] width 167 height 27
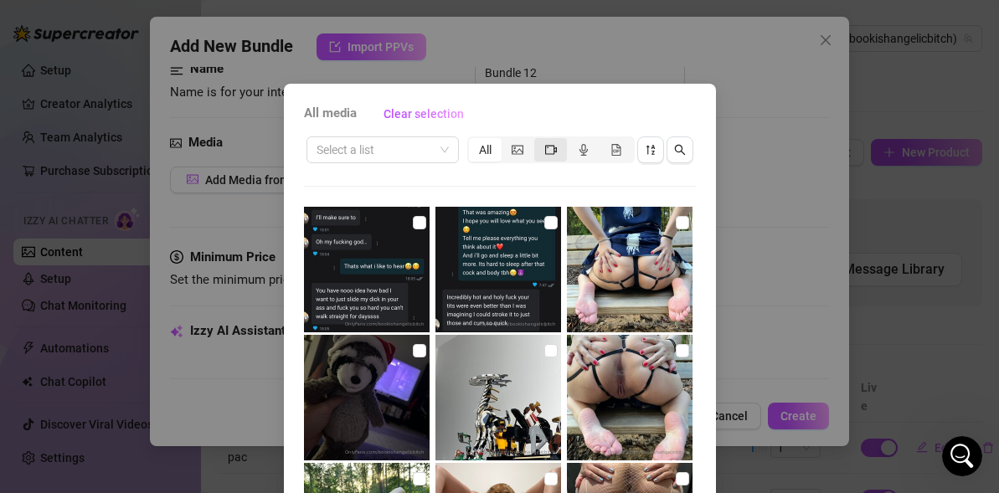
click at [558, 150] on div "segmented control" at bounding box center [550, 149] width 33 height 23
click at [538, 141] on input "segmented control" at bounding box center [538, 141] width 0 height 0
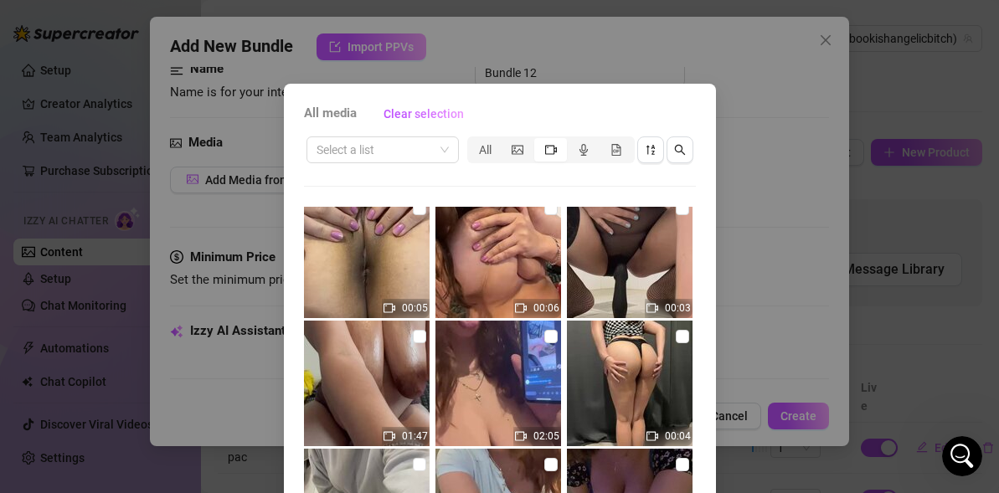
scroll to position [428, 0]
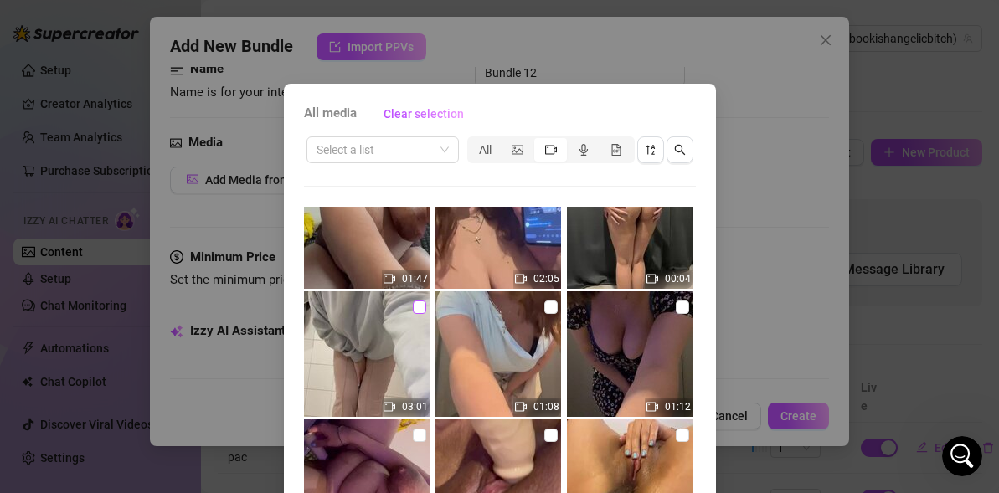
click at [419, 308] on input "checkbox" at bounding box center [419, 307] width 13 height 13
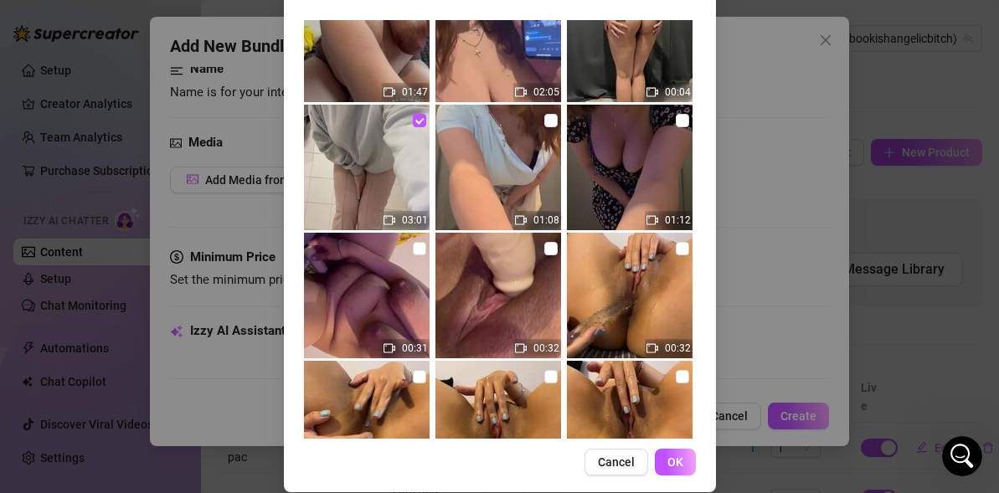
scroll to position [206, 0]
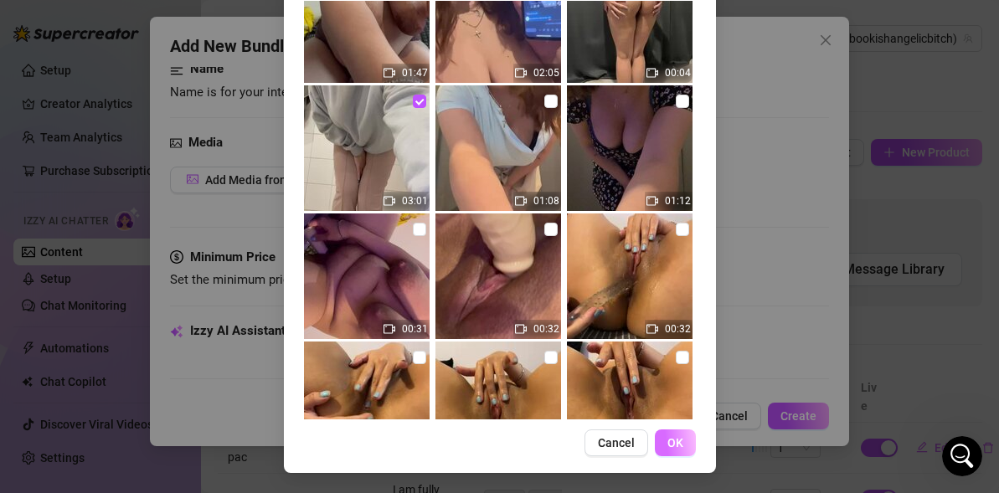
click at [689, 435] on button "OK" at bounding box center [675, 442] width 41 height 27
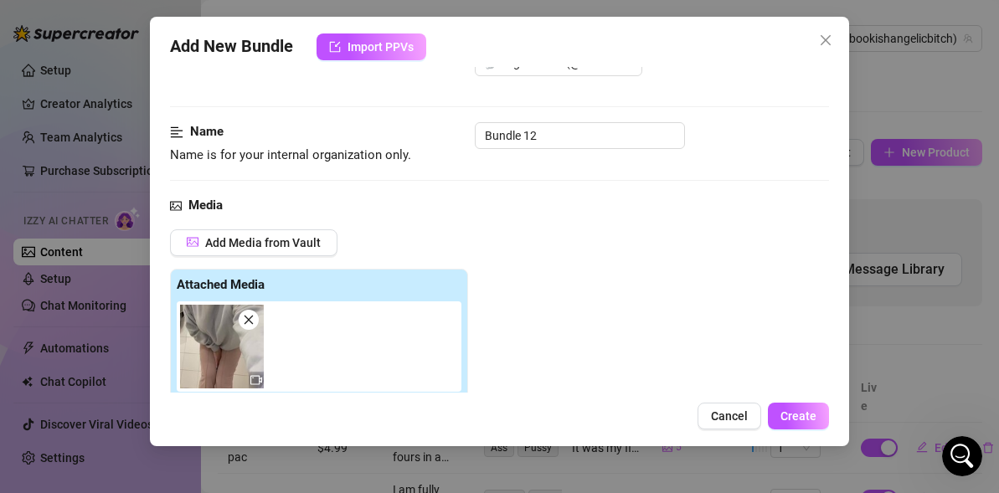
scroll to position [0, 0]
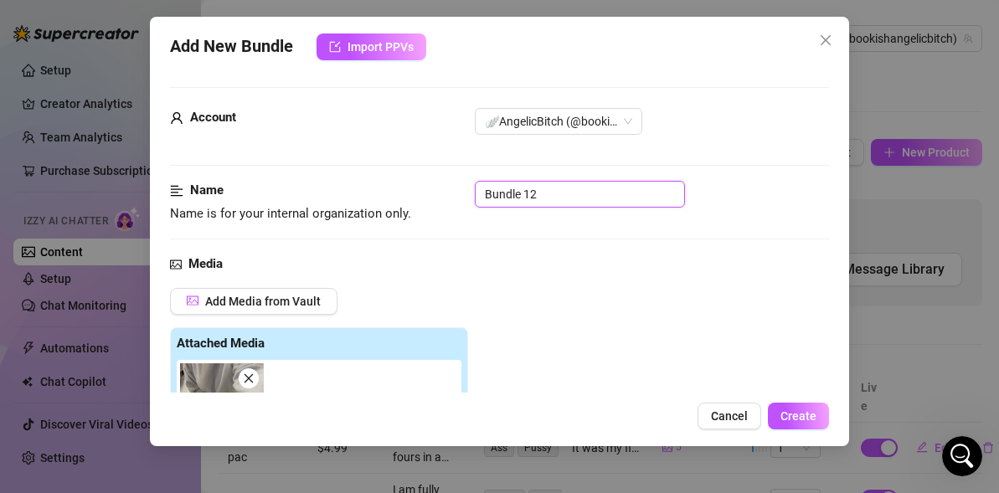
drag, startPoint x: 553, startPoint y: 195, endPoint x: 276, endPoint y: 125, distance: 285.1
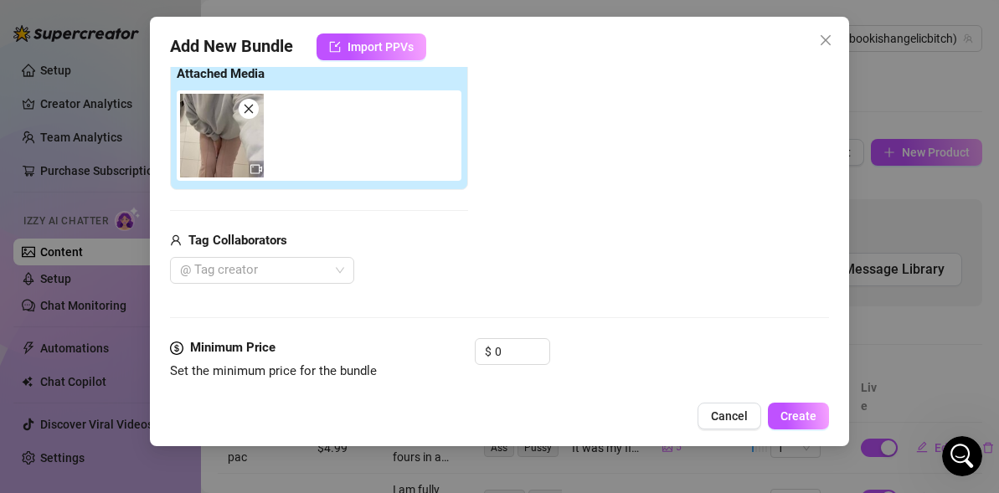
scroll to position [351, 0]
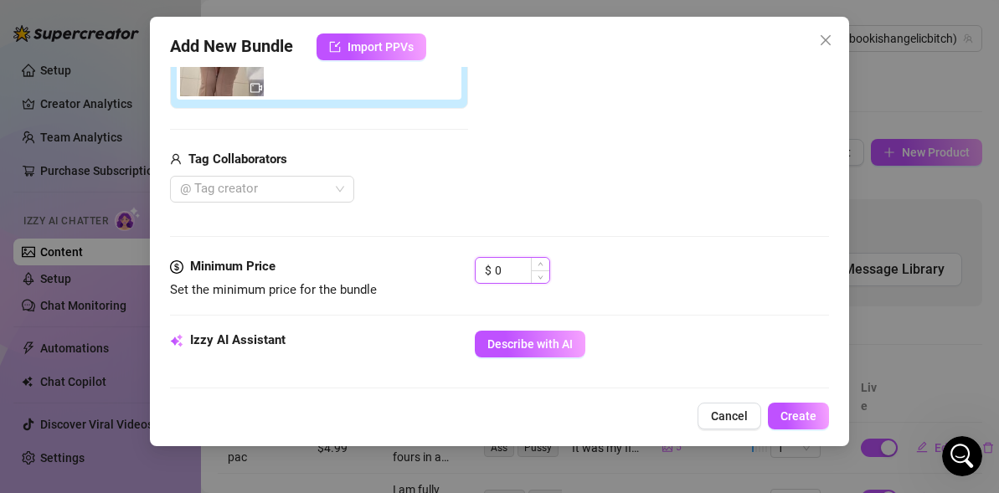
click at [507, 280] on input "0" at bounding box center [522, 270] width 54 height 25
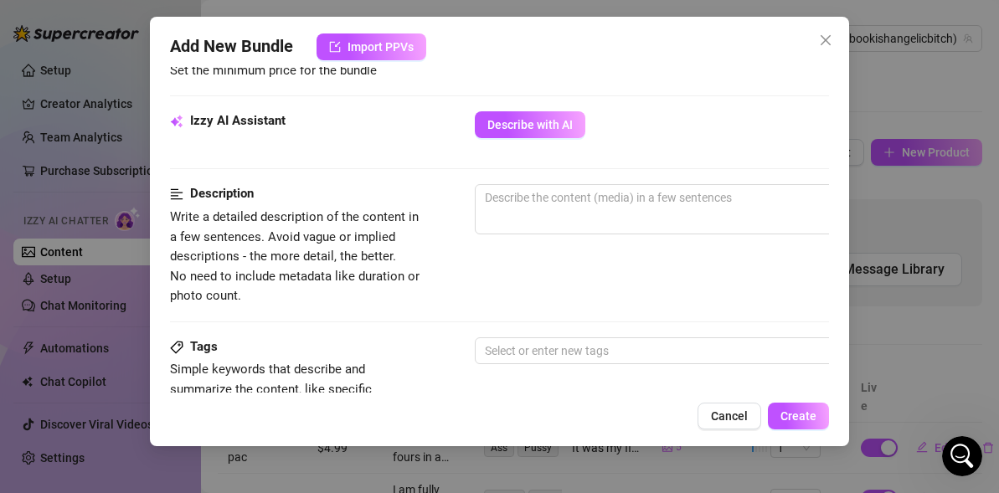
scroll to position [571, 0]
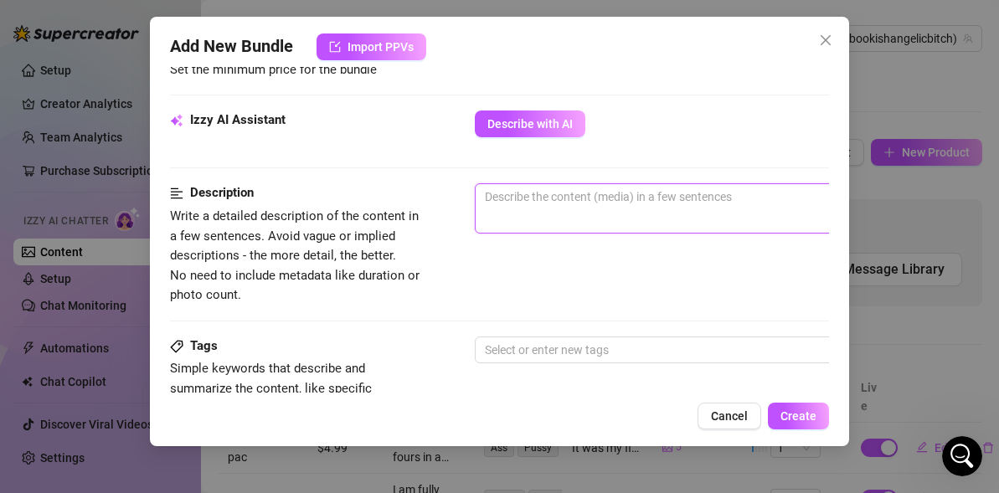
click at [539, 194] on textarea at bounding box center [768, 196] width 584 height 25
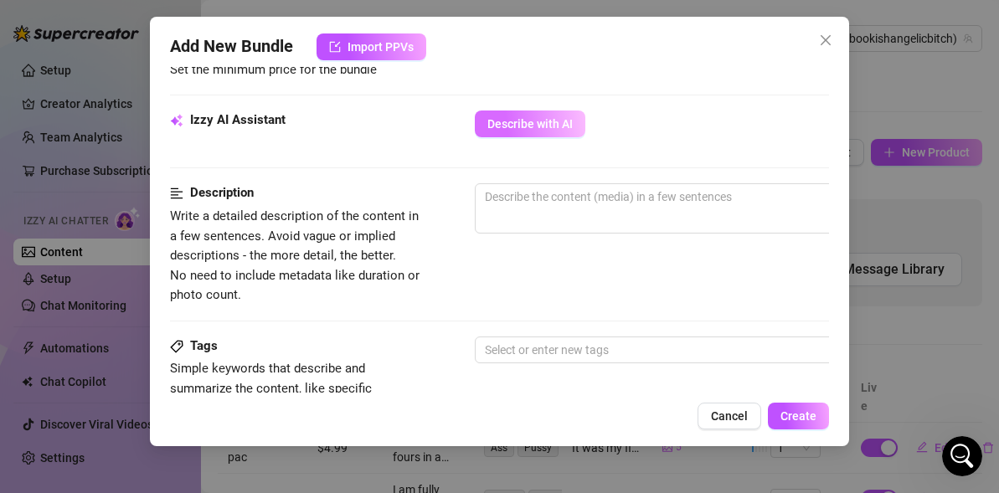
click at [512, 120] on span "Describe with AI" at bounding box center [529, 123] width 85 height 13
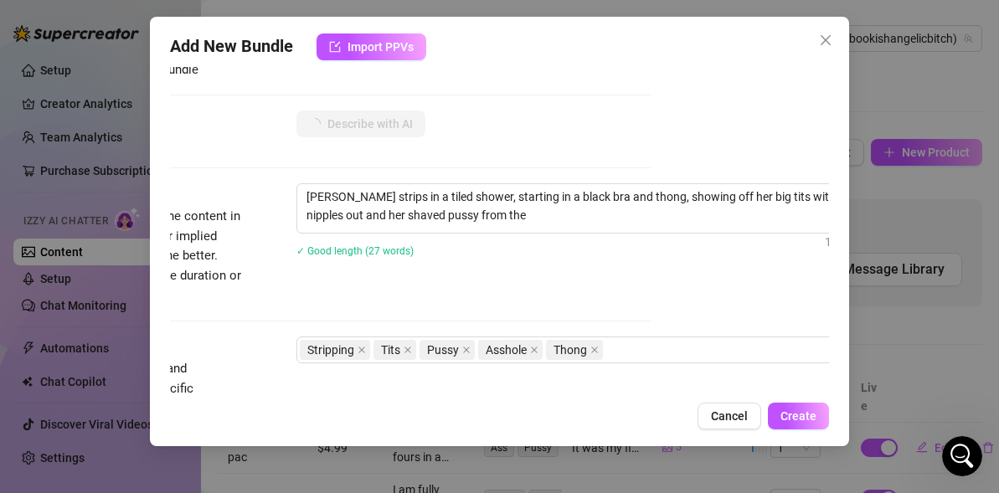
scroll to position [571, 232]
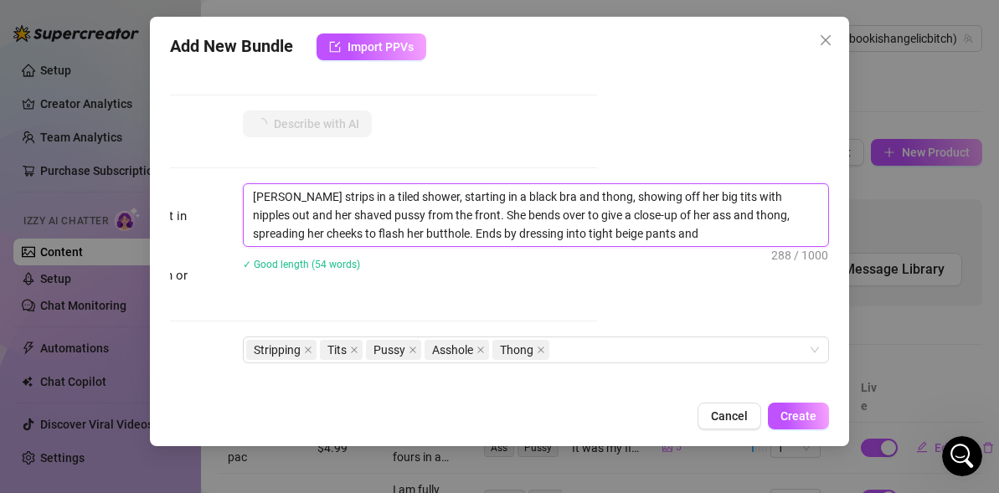
drag, startPoint x: 296, startPoint y: 195, endPoint x: 230, endPoint y: 178, distance: 68.2
drag, startPoint x: 298, startPoint y: 198, endPoint x: 245, endPoint y: 197, distance: 52.7
click at [245, 197] on textarea "Angelica strips in a tiled shower, starting in a black bra and thong, showing o…" at bounding box center [536, 215] width 584 height 62
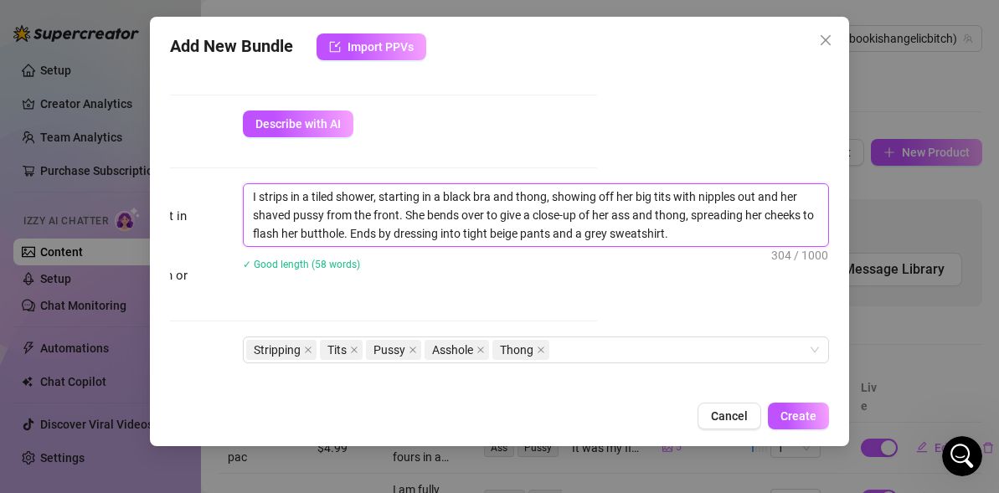
click at [286, 188] on textarea "I strips in a tiled shower, starting in a black bra and thong, showing off her …" at bounding box center [536, 215] width 584 height 62
click at [626, 195] on textarea "I strip in a tiled shower, starting in a black bra and thong, showing off her b…" at bounding box center [536, 215] width 584 height 62
click at [796, 195] on textarea "I strip in a tiled shower, starting in a black bra and thong, showing off my bi…" at bounding box center [536, 215] width 584 height 62
click at [428, 212] on textarea "I strip in a tiled shower, starting in a black bra and thong, showing off my bi…" at bounding box center [536, 215] width 584 height 62
click at [442, 217] on textarea "I strip in a tiled shower, starting in a black bra and thong, showing off my bi…" at bounding box center [536, 215] width 584 height 62
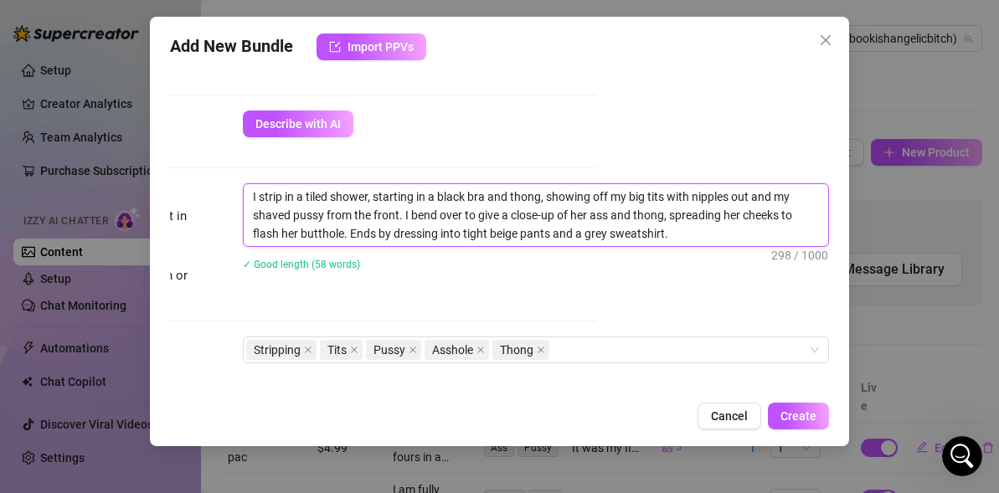
click at [589, 218] on textarea "I strip in a tiled shower, starting in a black bra and thong, showing off my bi…" at bounding box center [536, 215] width 584 height 62
click at [703, 241] on textarea "I strip in a tiled shower, starting in a black bra and thong, showing off my bi…" at bounding box center [536, 215] width 584 height 62
click at [744, 217] on textarea "I strip in a tiled shower, starting in a black bra and thong, showing off my bi…" at bounding box center [536, 215] width 584 height 62
click at [297, 235] on textarea "I strip in a tiled shower, starting in a black bra and thong, showing off my bi…" at bounding box center [536, 215] width 584 height 62
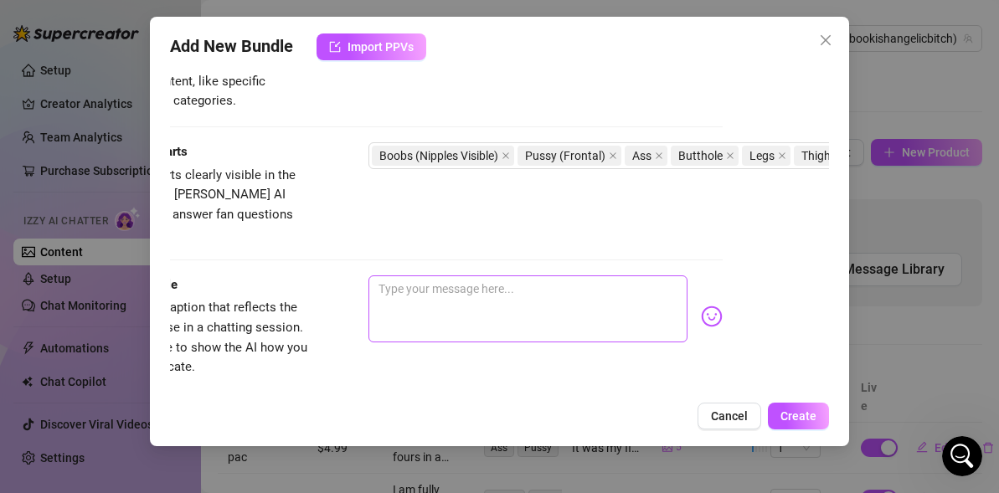
scroll to position [878, 0]
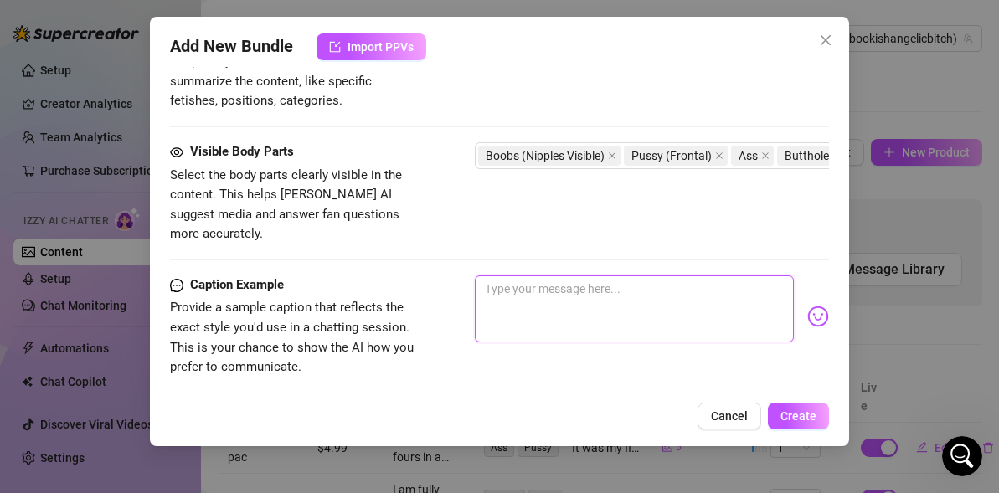
click at [545, 275] on textarea at bounding box center [634, 308] width 319 height 67
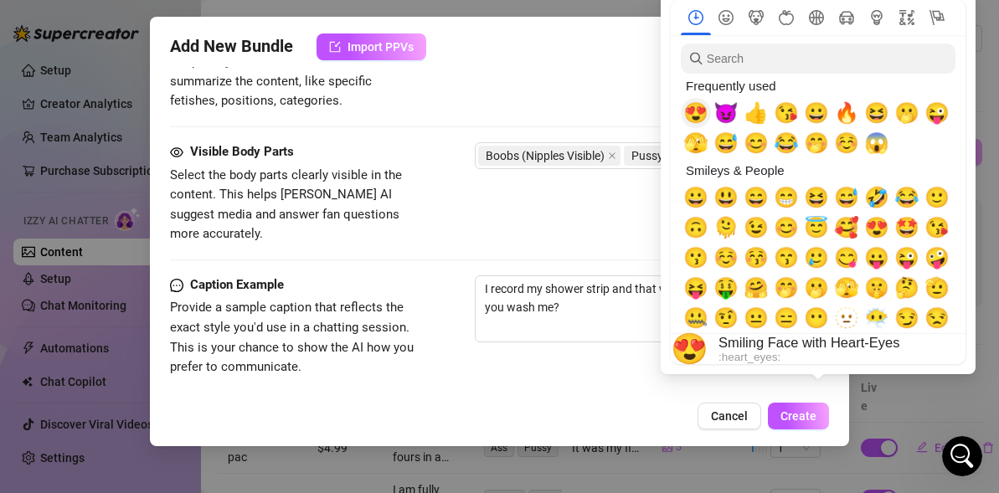
click at [695, 120] on span "😍" at bounding box center [695, 112] width 25 height 23
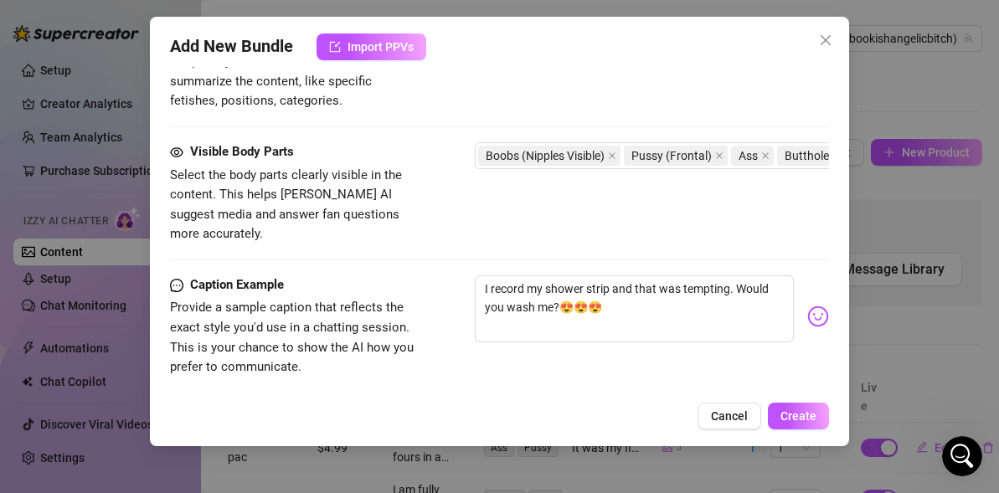
click at [618, 361] on div "Caption Example Provide a sample caption that reflects the exact style you'd us…" at bounding box center [499, 341] width 659 height 133
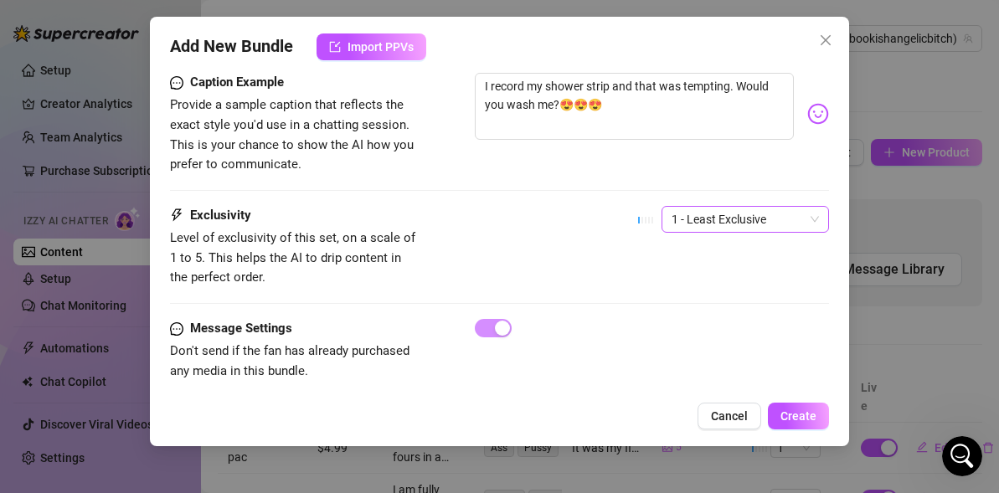
click at [747, 207] on span "1 - Least Exclusive" at bounding box center [744, 219] width 147 height 25
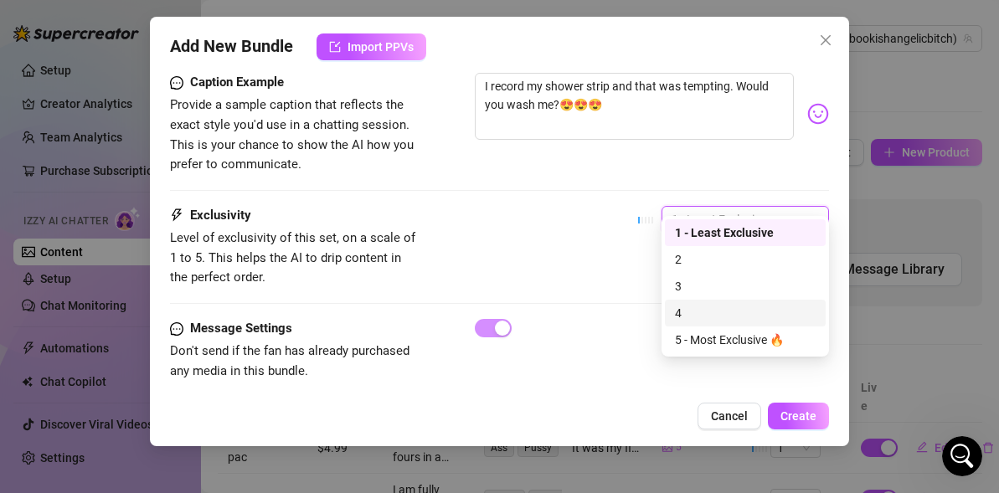
click at [692, 313] on div "4" at bounding box center [745, 313] width 141 height 18
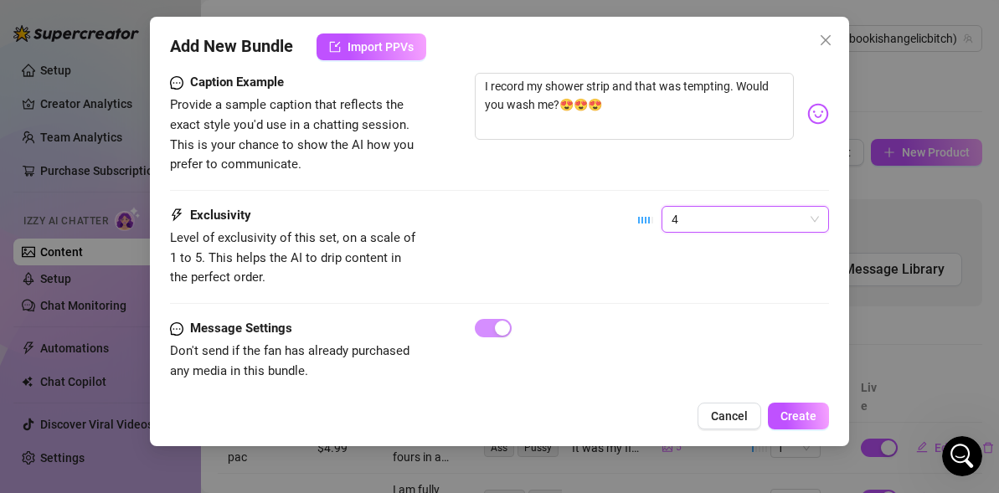
click at [712, 207] on span "4" at bounding box center [744, 219] width 147 height 25
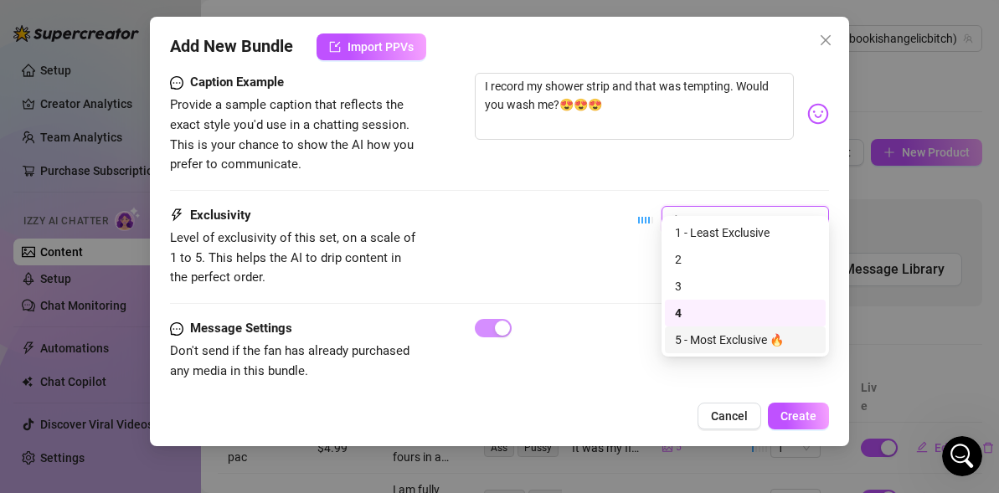
click at [704, 344] on div "5 - Most Exclusive 🔥" at bounding box center [745, 340] width 141 height 18
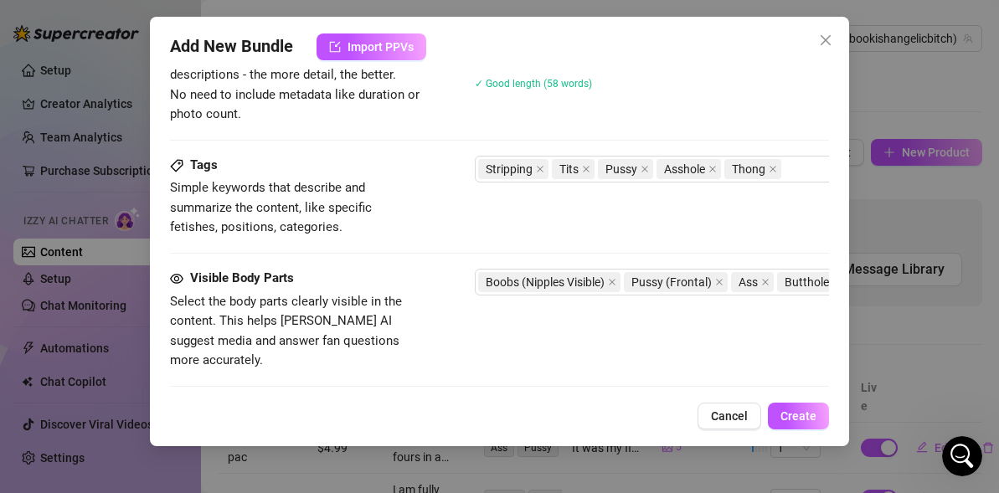
scroll to position [0, 0]
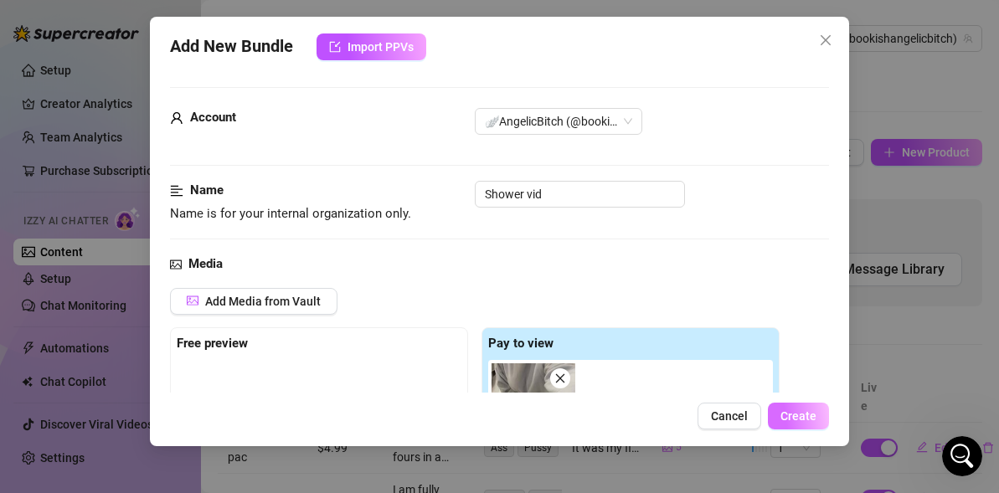
click at [786, 409] on span "Create" at bounding box center [798, 415] width 36 height 13
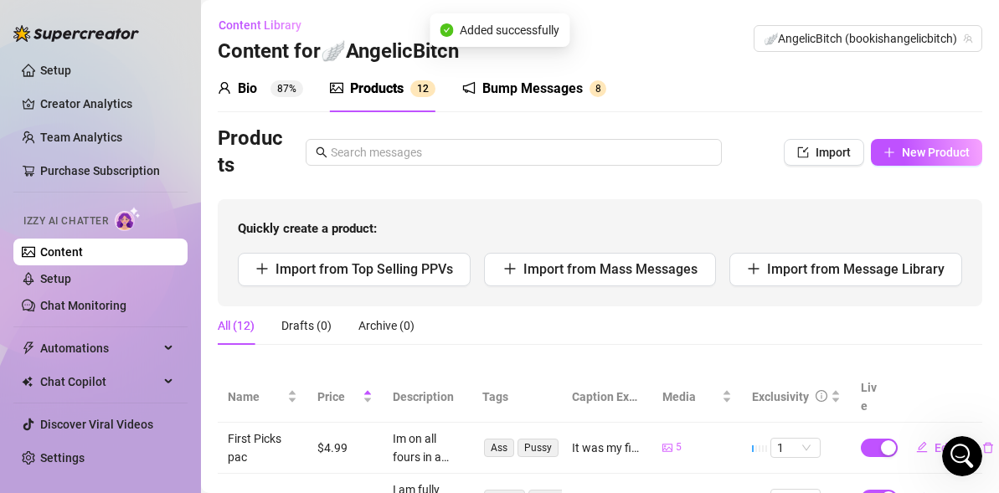
click at [268, 100] on div "Bio 87%" at bounding box center [260, 88] width 85 height 47
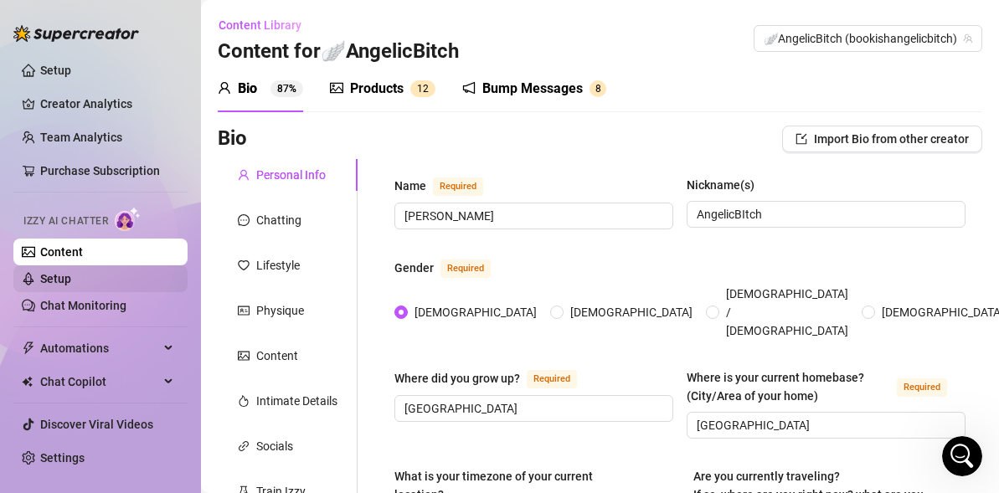
click at [71, 284] on link "Setup" at bounding box center [55, 278] width 31 height 13
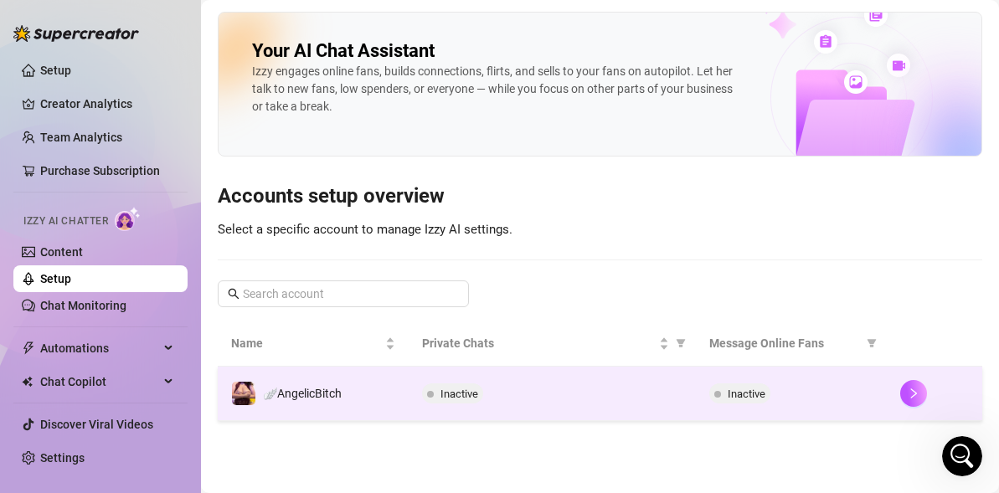
click at [438, 415] on td "Inactive" at bounding box center [552, 394] width 286 height 54
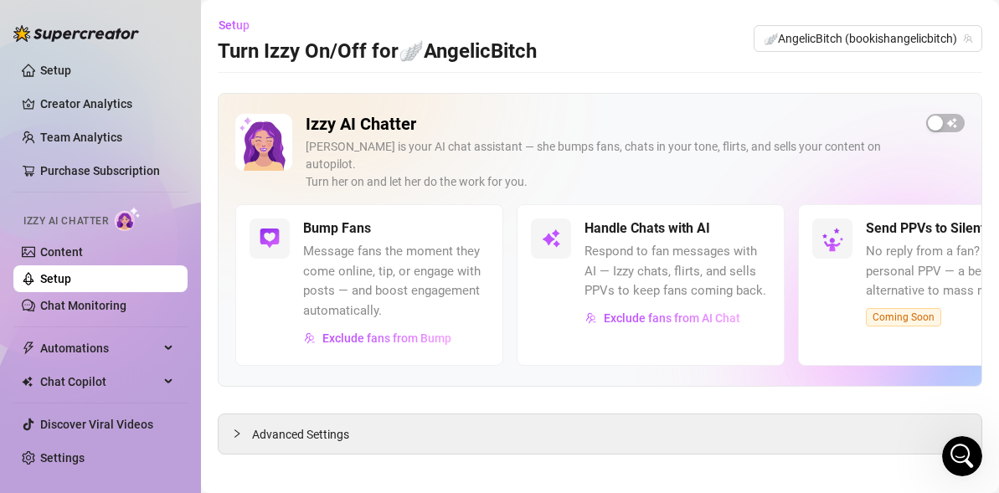
click at [413, 270] on span "Message fans the moment they come online, tip, or engage with posts — and boost…" at bounding box center [396, 281] width 186 height 79
click at [292, 425] on span "Advanced Settings" at bounding box center [300, 434] width 97 height 18
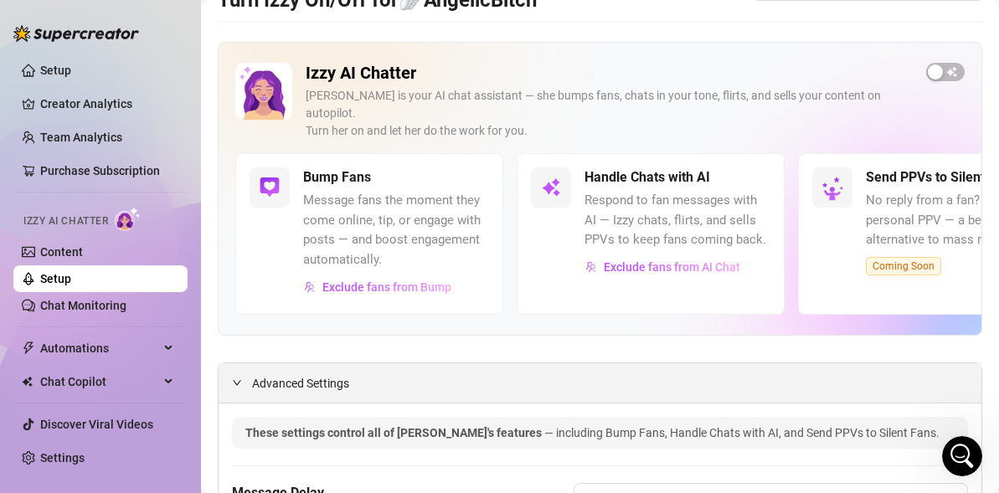
scroll to position [51, 0]
click at [953, 69] on span "button" at bounding box center [945, 72] width 39 height 18
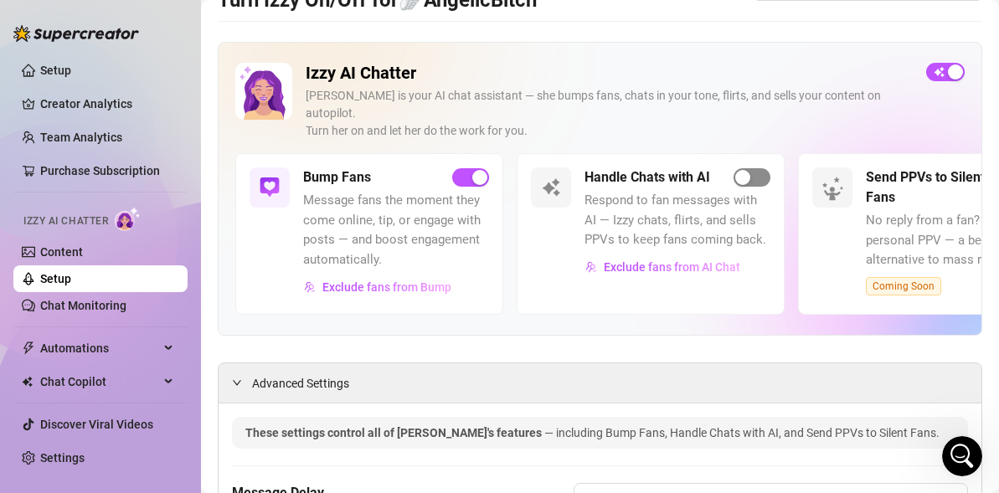
click at [754, 168] on span "button" at bounding box center [751, 177] width 37 height 18
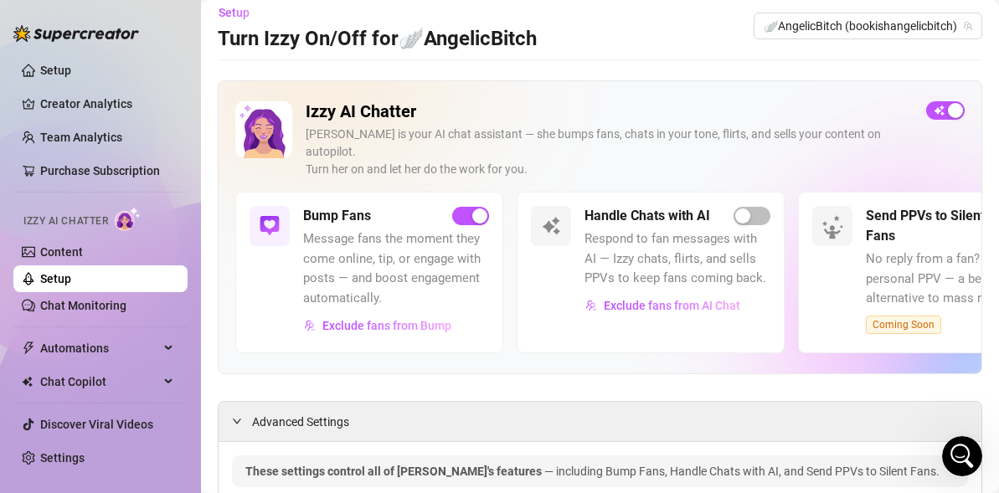
scroll to position [0, 0]
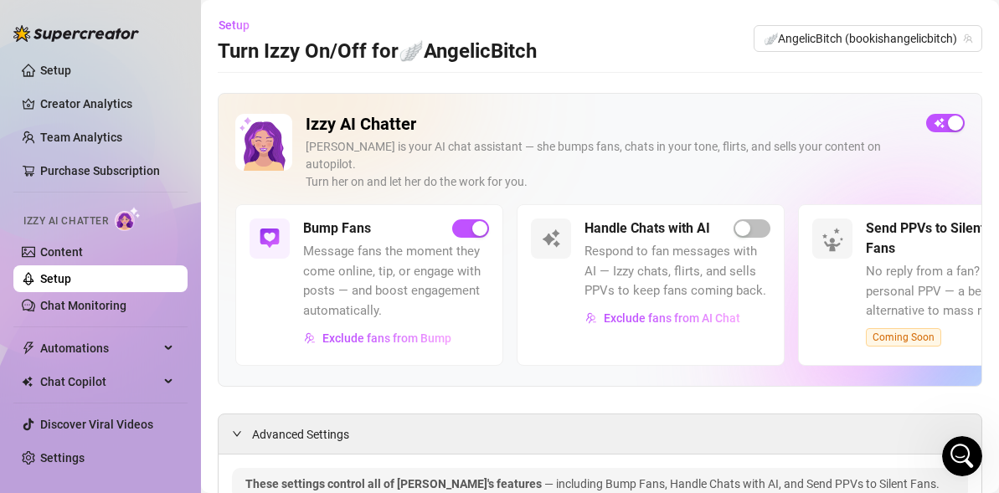
click at [762, 204] on div "Handle Chats with AI Respond to fan messages with AI — Izzy chats, flirts, and …" at bounding box center [651, 284] width 268 height 161
click at [761, 219] on span "button" at bounding box center [751, 228] width 37 height 18
click at [958, 449] on icon "Open Intercom Messenger" at bounding box center [960, 454] width 28 height 28
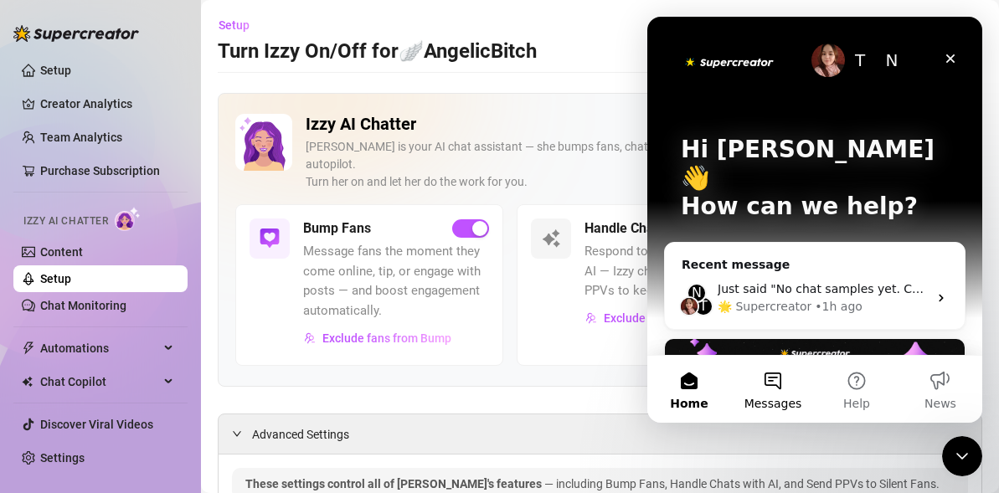
click at [775, 376] on button "Messages" at bounding box center [773, 389] width 84 height 67
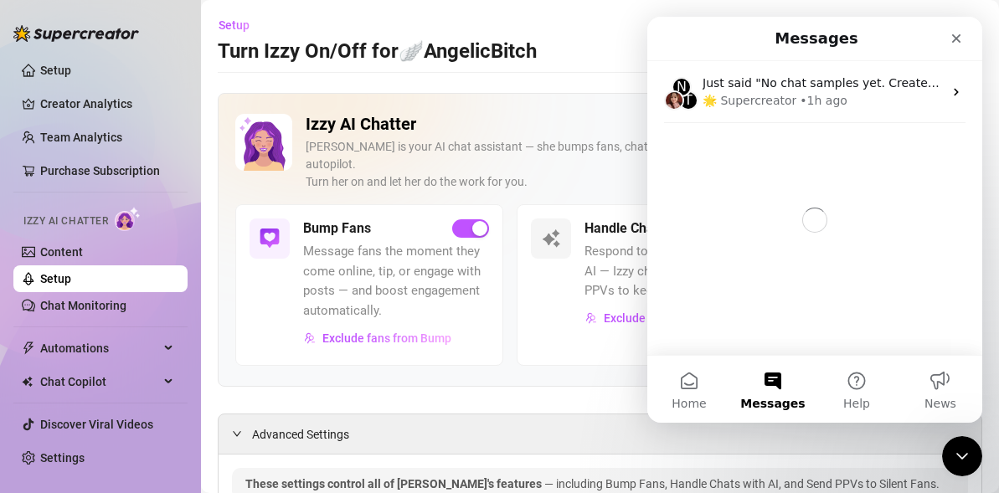
scroll to position [435, 0]
click at [870, 378] on button "Help" at bounding box center [857, 389] width 84 height 67
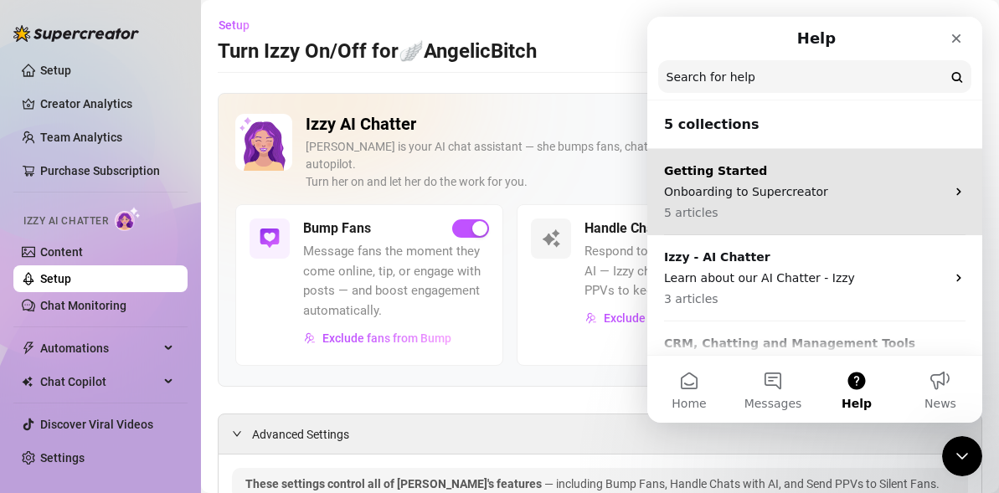
click at [823, 200] on div "Getting Started Onboarding to Supercreator 5 articles" at bounding box center [804, 191] width 281 height 59
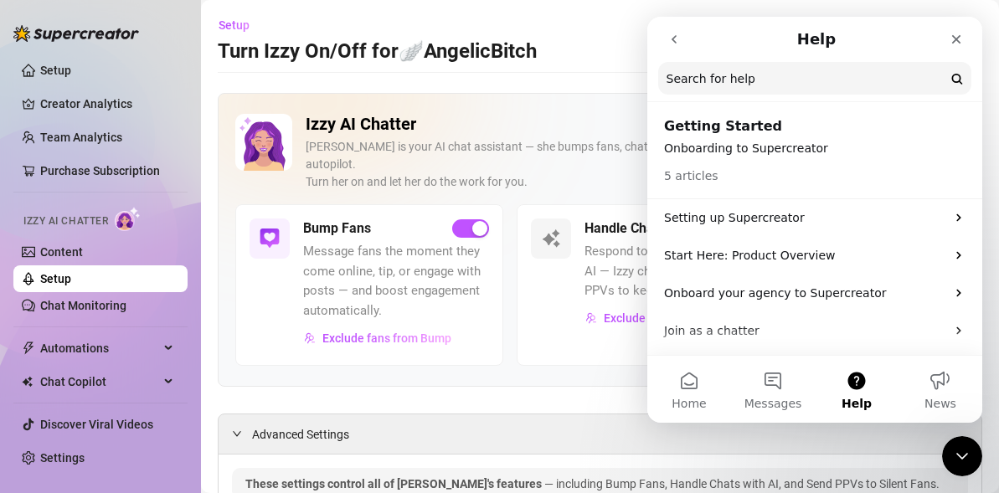
click at [668, 44] on icon "go back" at bounding box center [673, 39] width 13 height 13
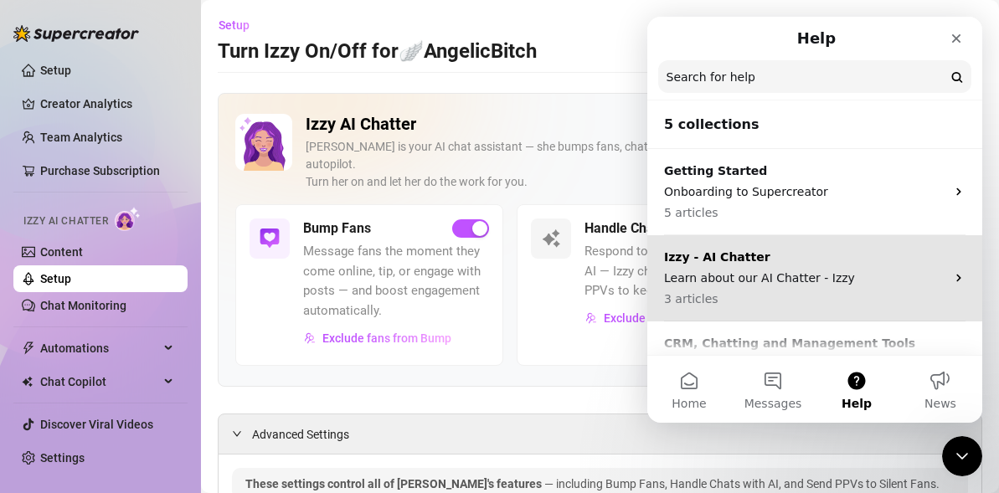
click at [798, 282] on p "Learn about our AI Chatter - Izzy" at bounding box center [804, 279] width 281 height 18
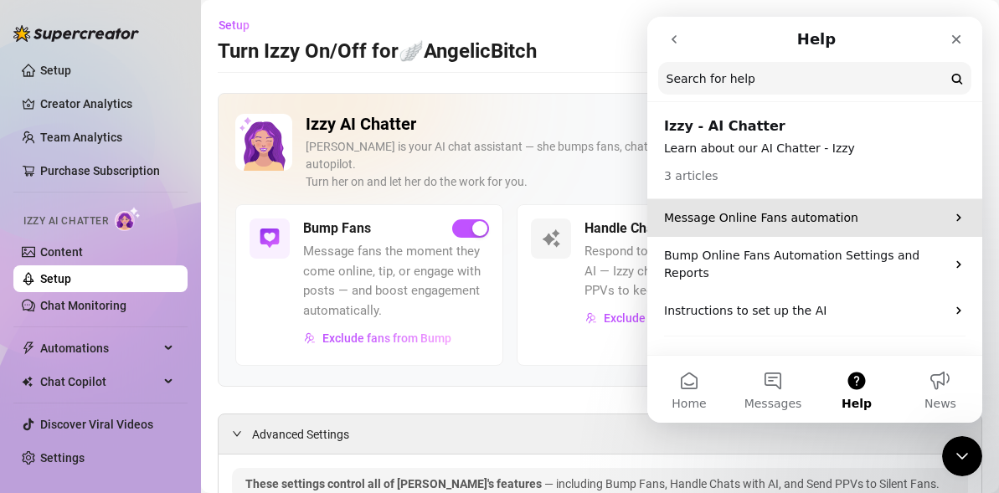
click at [816, 229] on div "Message Online Fans automation" at bounding box center [814, 218] width 335 height 38
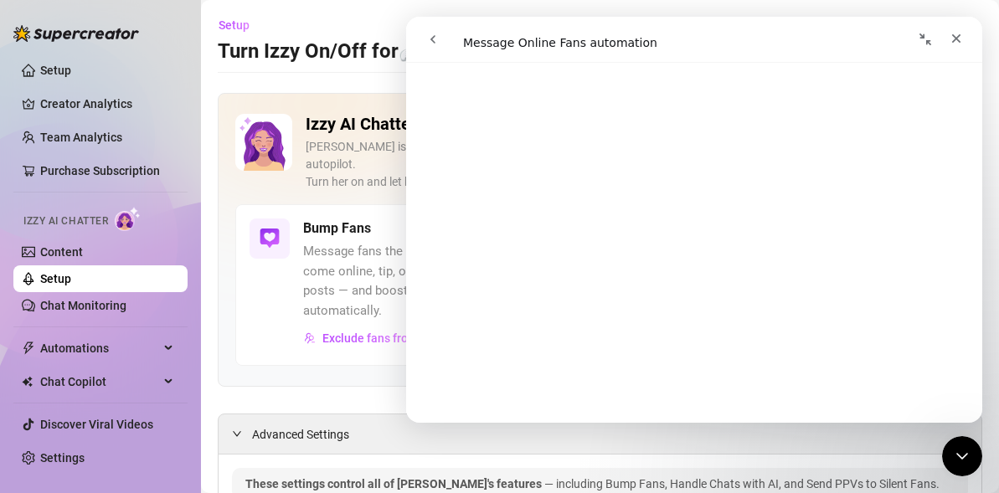
scroll to position [856, 0]
click at [955, 14] on div "Setup Turn Izzy On/Off for 🪽AngelicBitch 🪽AngelicBitch (bookishangelicbitch)" at bounding box center [600, 39] width 764 height 54
click at [955, 33] on icon "Close" at bounding box center [955, 38] width 13 height 13
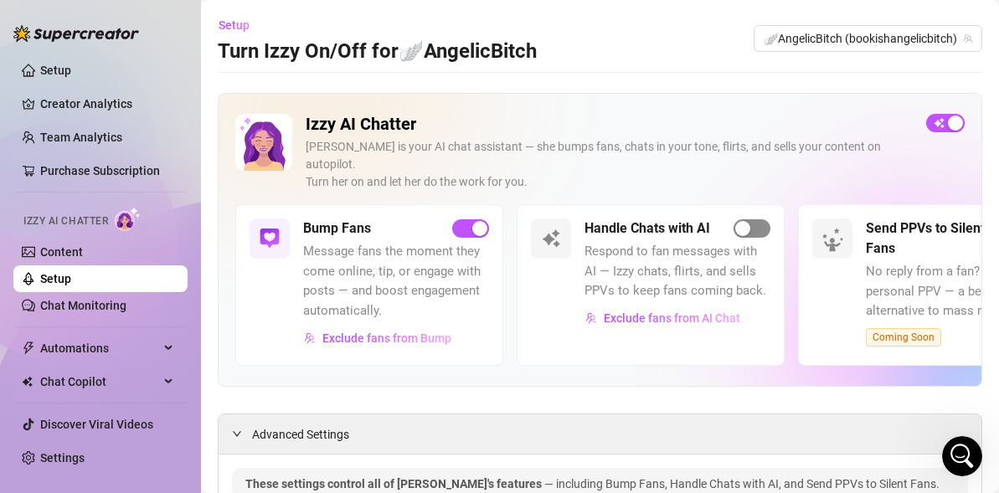
click at [746, 221] on div "button" at bounding box center [742, 228] width 15 height 15
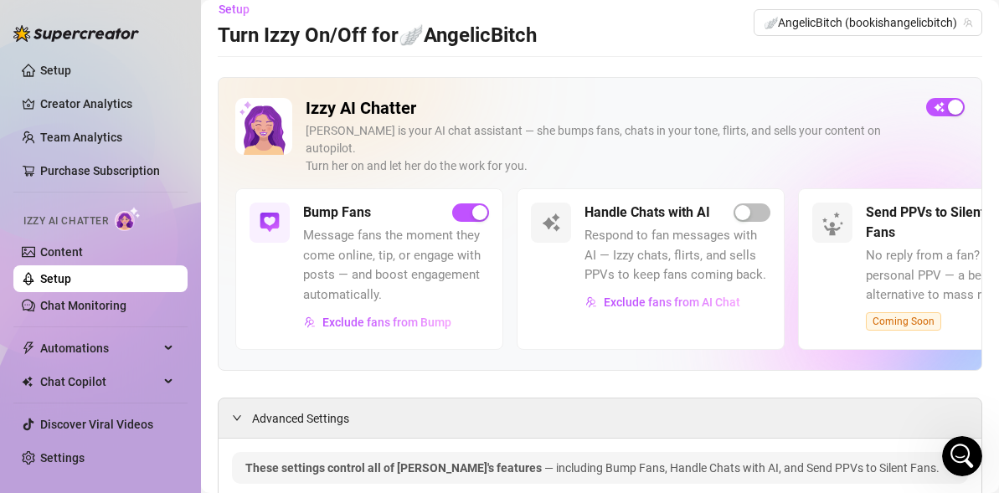
scroll to position [10, 0]
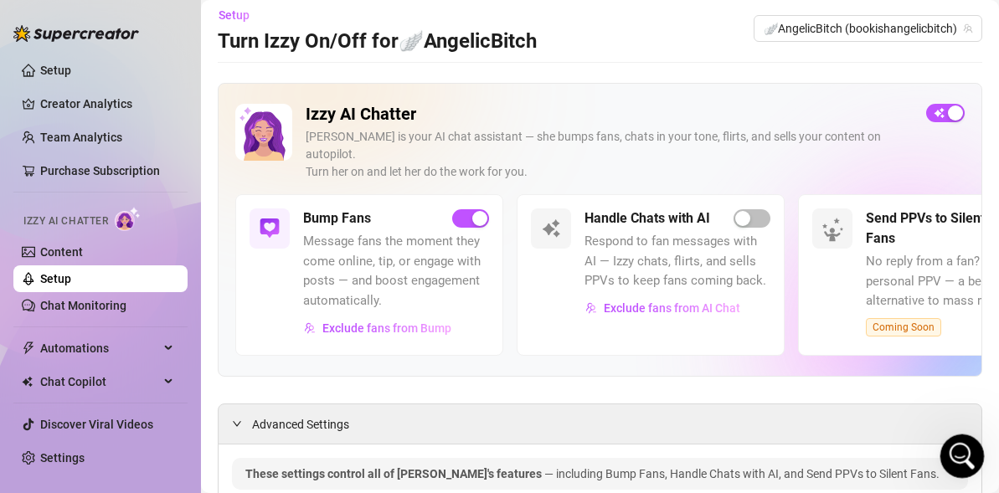
click at [952, 461] on div "Open Intercom Messenger" at bounding box center [959, 453] width 55 height 55
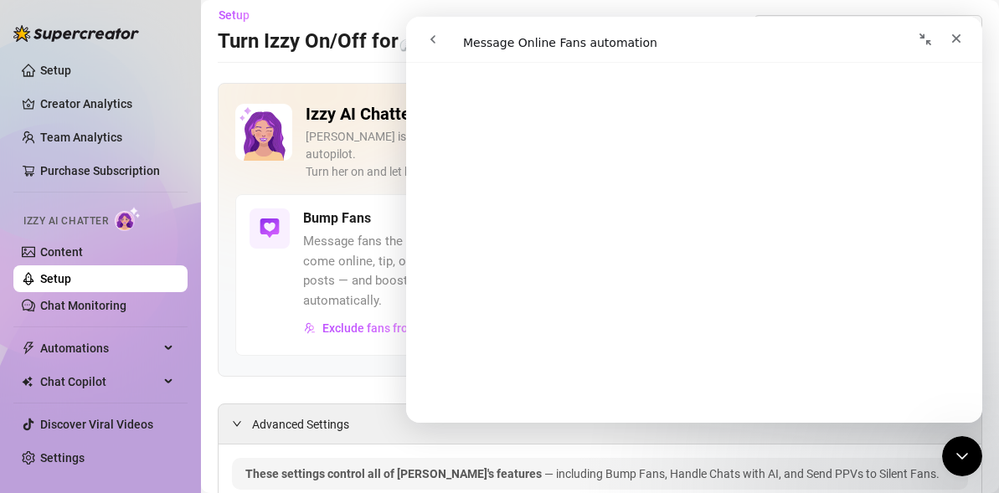
scroll to position [3274, 0]
click at [961, 25] on div "Close" at bounding box center [956, 38] width 30 height 30
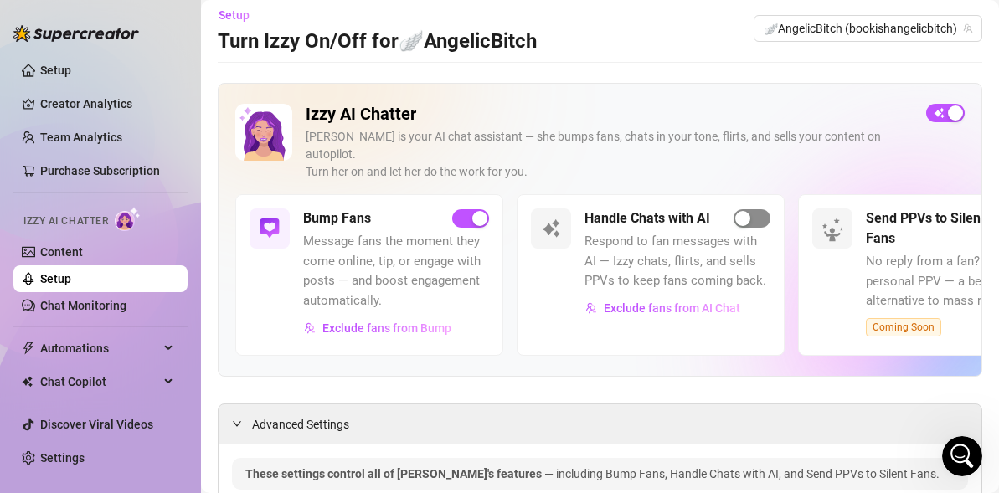
click at [743, 211] on div "button" at bounding box center [742, 218] width 15 height 15
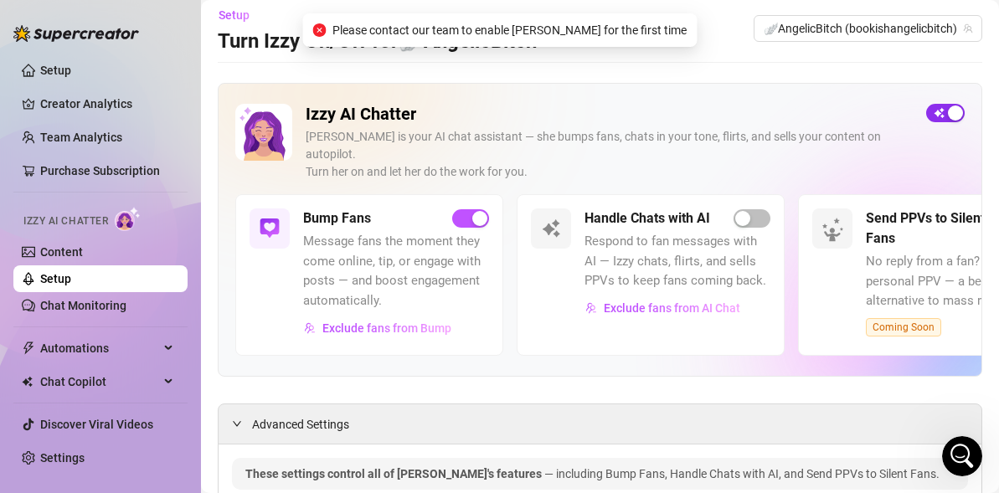
click at [938, 115] on span "button" at bounding box center [945, 113] width 39 height 18
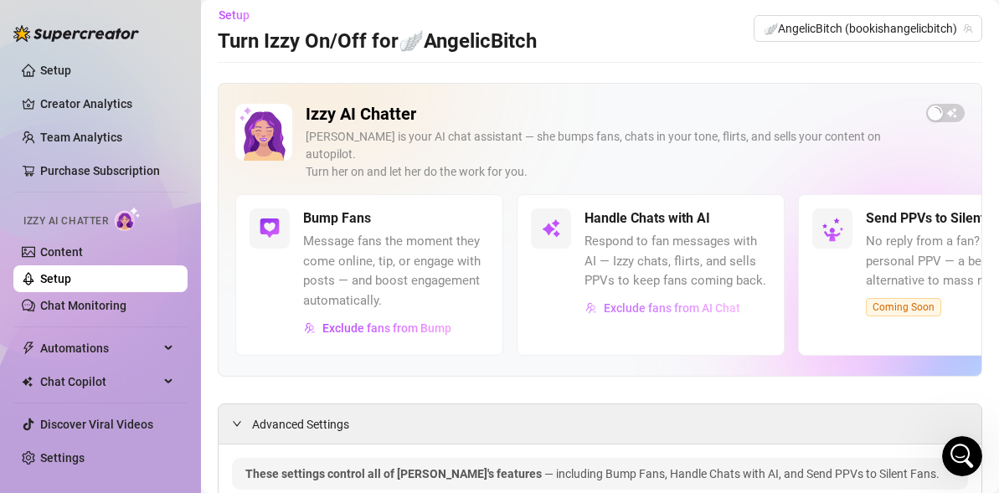
click at [650, 301] on span "Exclude fans from AI Chat" at bounding box center [672, 307] width 136 height 13
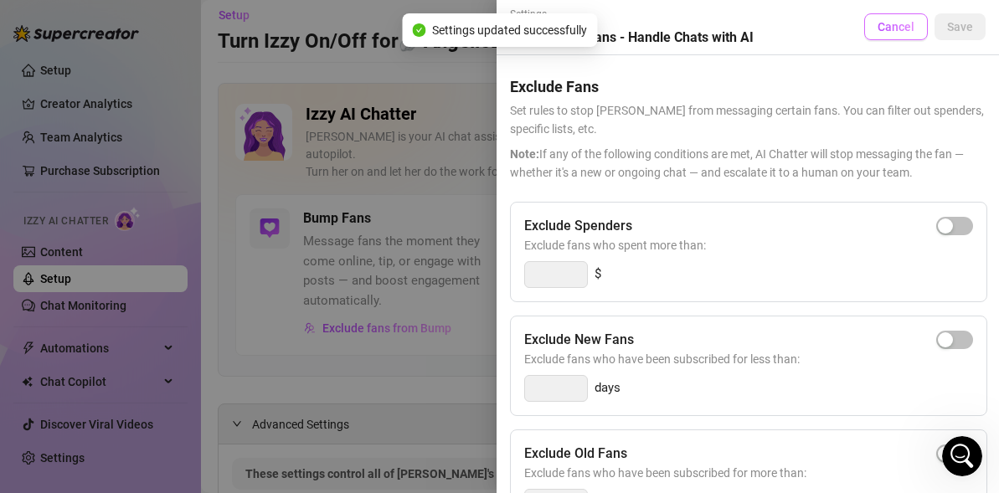
click at [890, 29] on span "Cancel" at bounding box center [895, 26] width 37 height 13
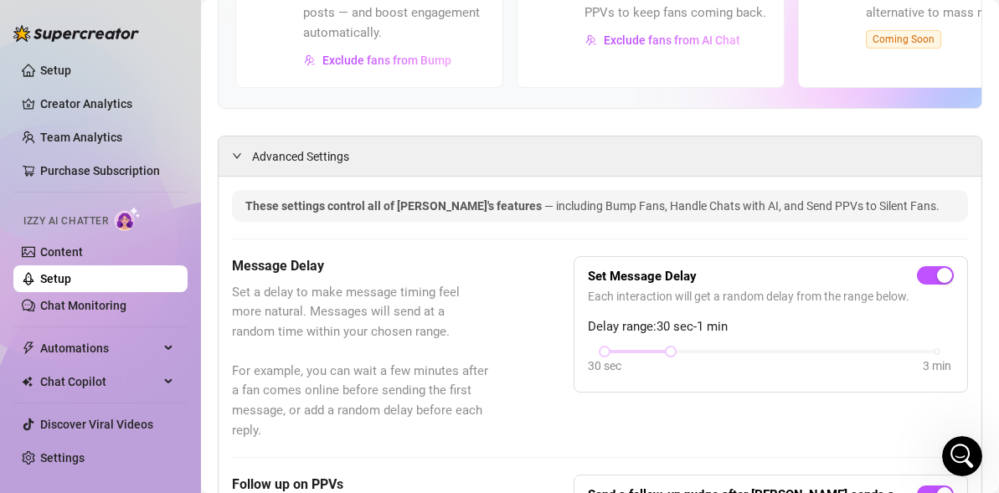
scroll to position [279, 0]
click at [948, 458] on icon "Open Intercom Messenger" at bounding box center [960, 454] width 28 height 28
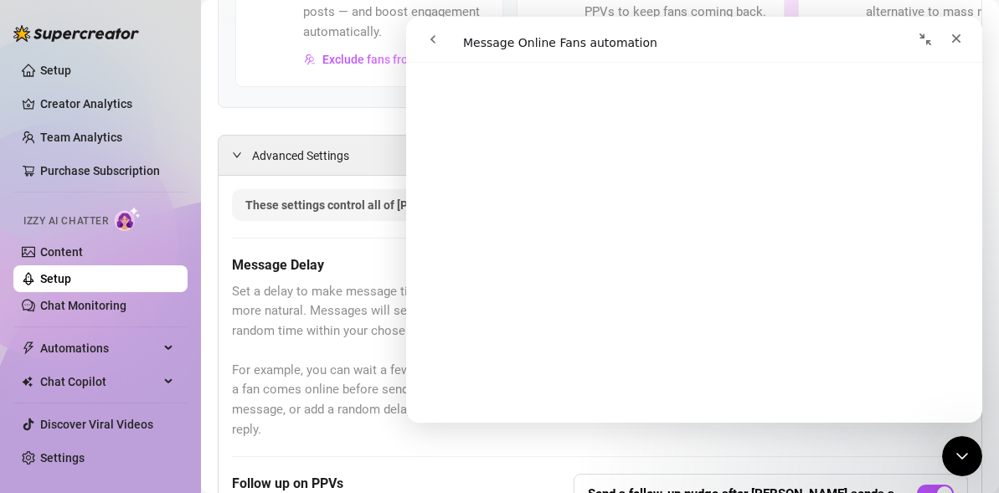
click at [436, 56] on nav "Intercom messenger" at bounding box center [694, 40] width 576 height 46
click at [436, 48] on button "go back" at bounding box center [433, 39] width 32 height 32
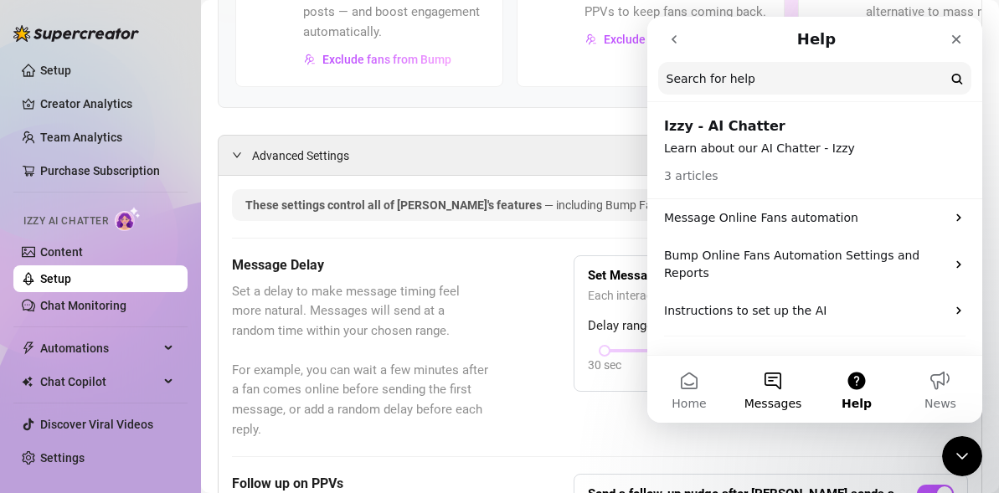
click at [758, 386] on button "Messages" at bounding box center [773, 389] width 84 height 67
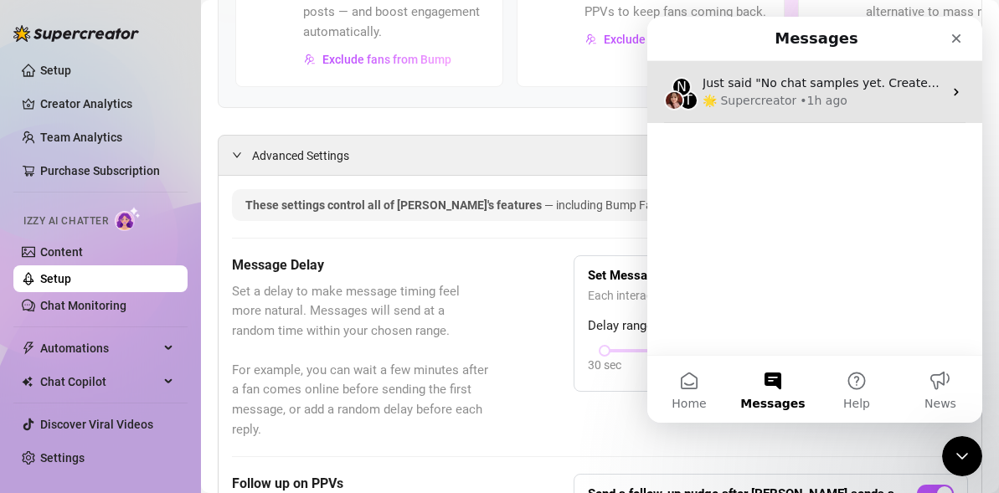
click at [856, 94] on div "🌟 Supercreator • 1h ago" at bounding box center [822, 101] width 240 height 18
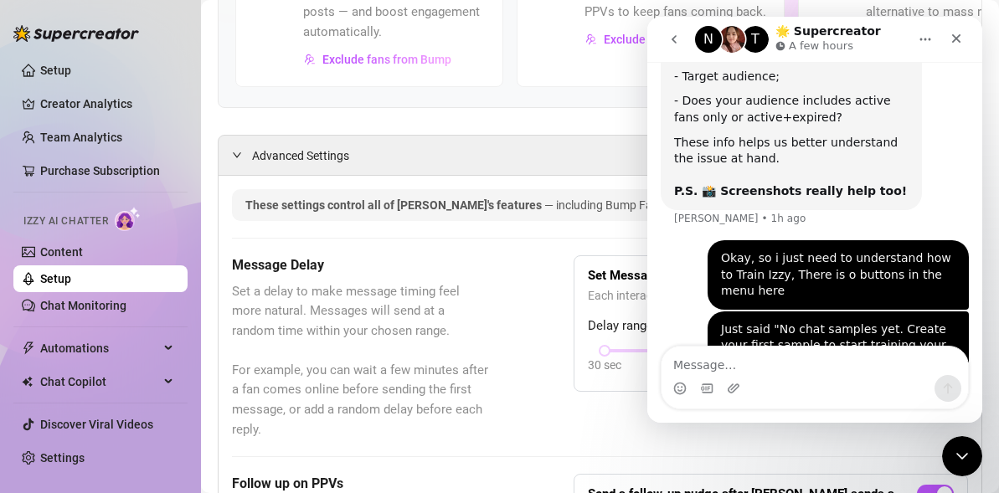
scroll to position [650, 0]
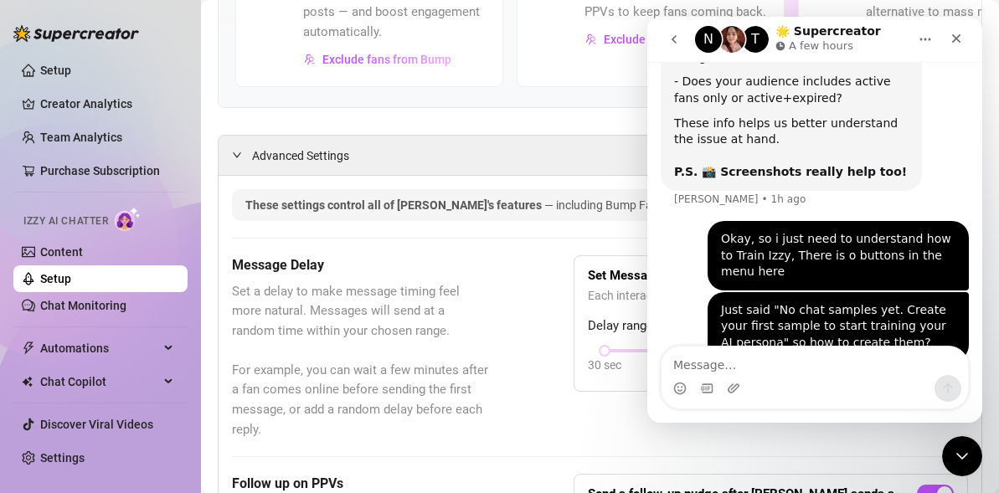
click at [661, 38] on button "go back" at bounding box center [674, 39] width 32 height 32
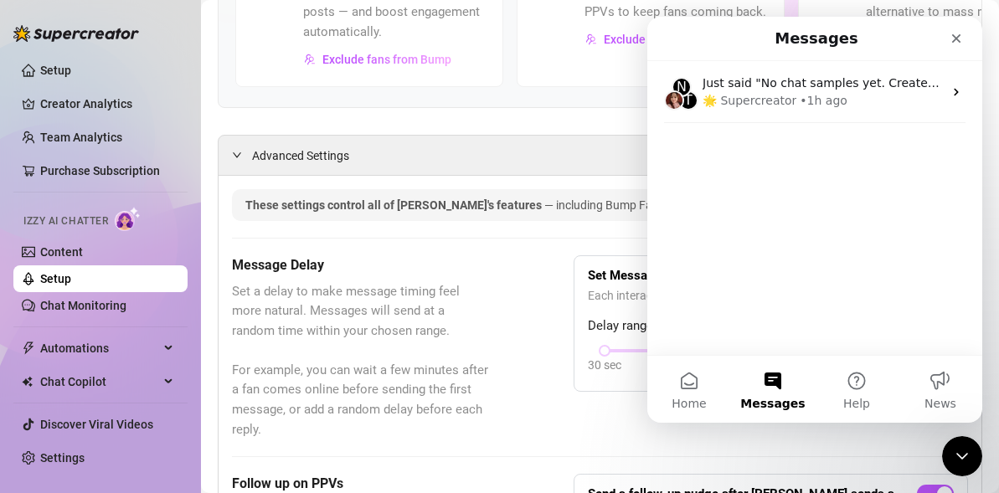
scroll to position [0, 0]
click at [685, 398] on span "Home" at bounding box center [688, 404] width 34 height 12
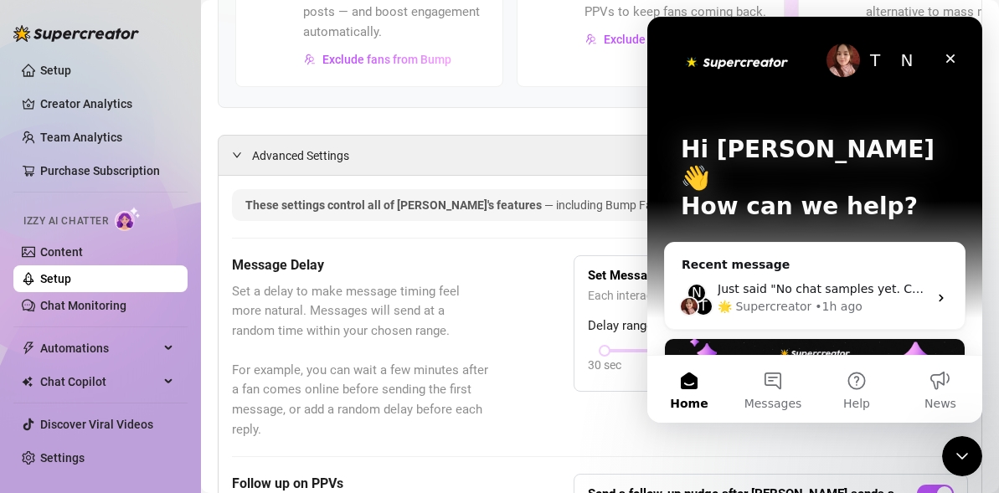
click at [846, 59] on img "Intercom messenger" at bounding box center [842, 60] width 33 height 33
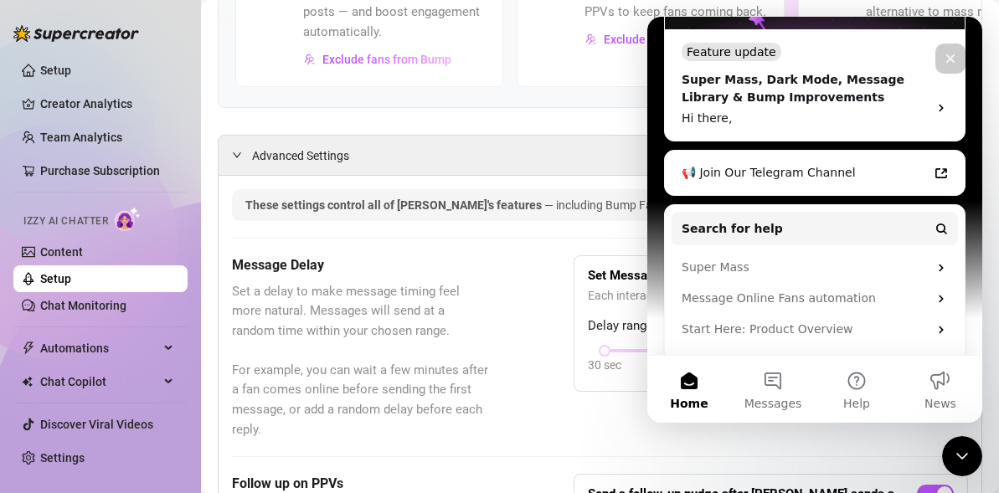
scroll to position [435, 0]
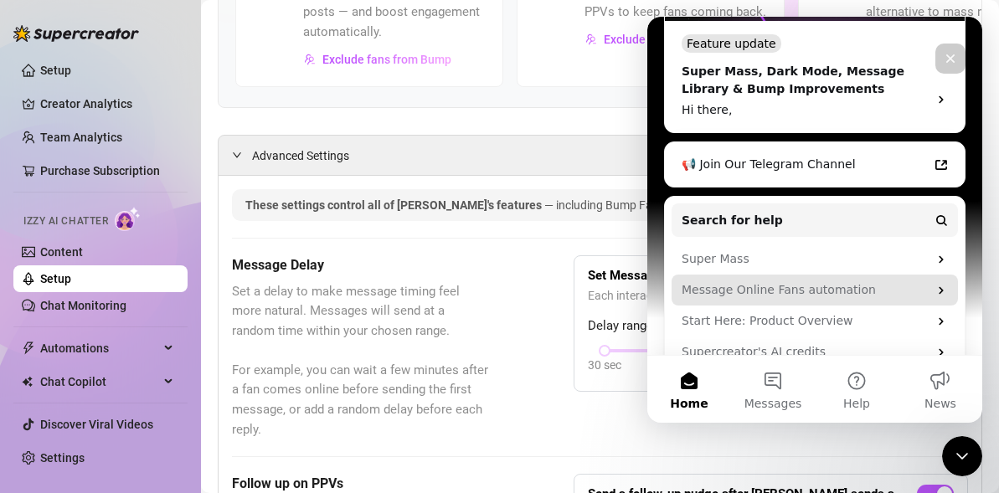
click at [873, 281] on div "Message Online Fans automation" at bounding box center [804, 290] width 246 height 18
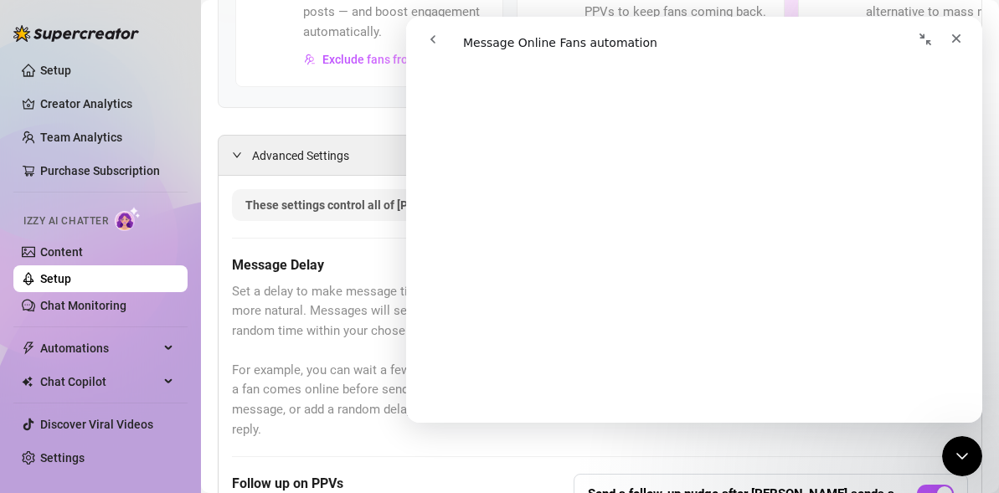
scroll to position [1530, 0]
click at [433, 37] on icon "go back" at bounding box center [432, 39] width 5 height 8
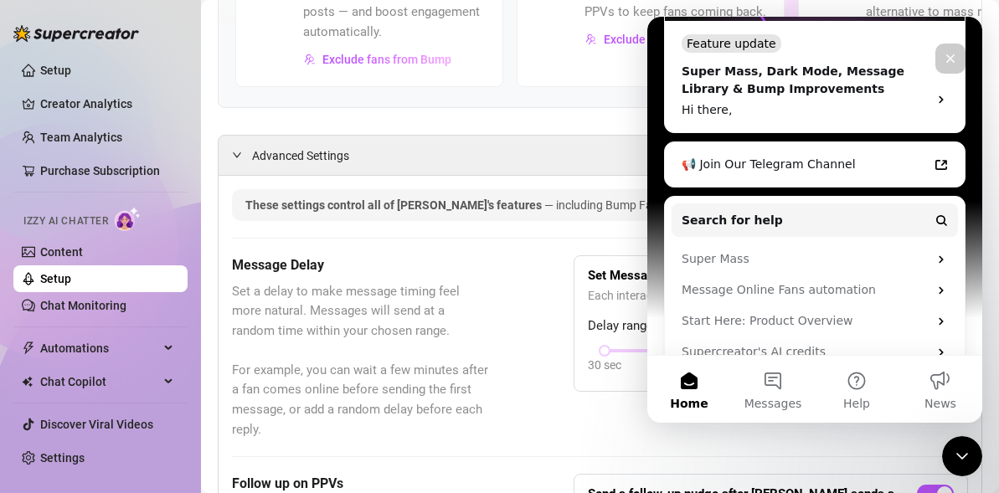
scroll to position [432, 0]
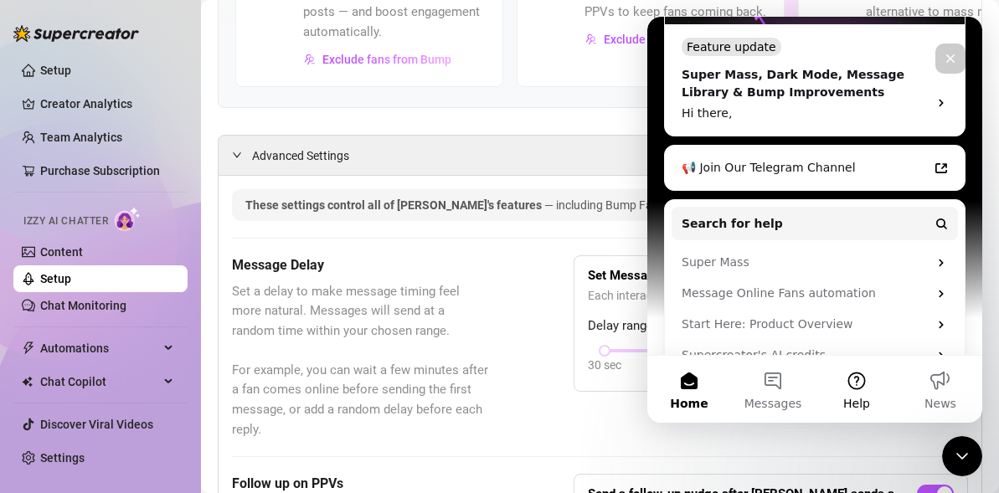
click at [863, 378] on button "Help" at bounding box center [857, 389] width 84 height 67
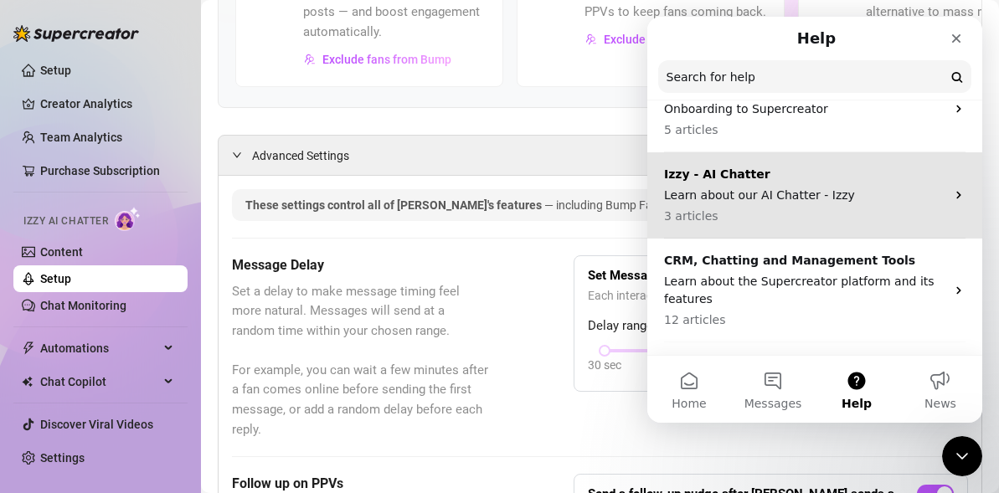
scroll to position [86, 0]
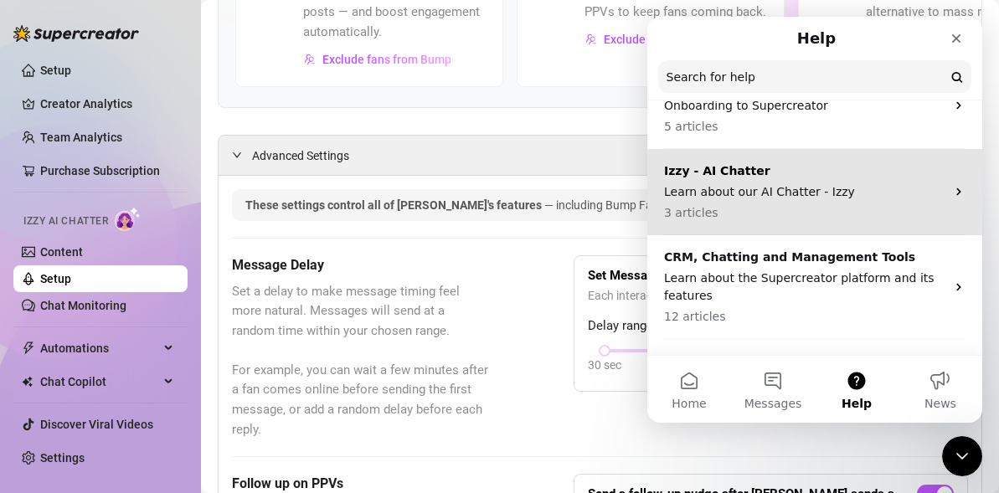
click at [878, 200] on p "Learn about our AI Chatter - Izzy" at bounding box center [804, 192] width 281 height 18
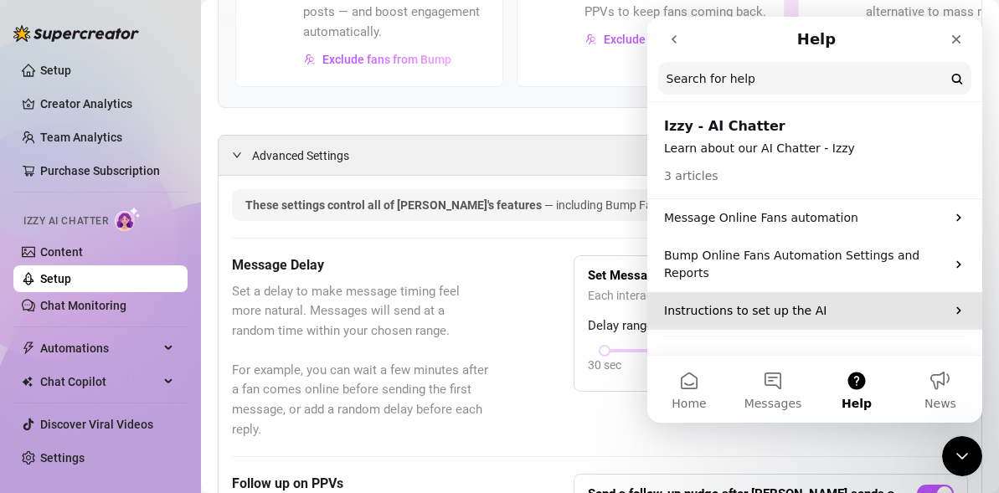
click at [854, 302] on p "Instructions to set up the AI" at bounding box center [804, 311] width 281 height 18
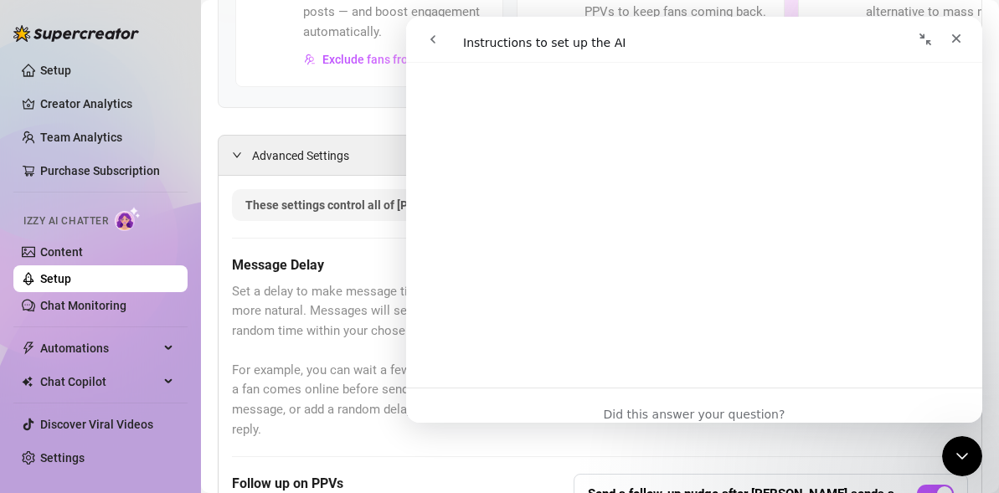
scroll to position [2720, 0]
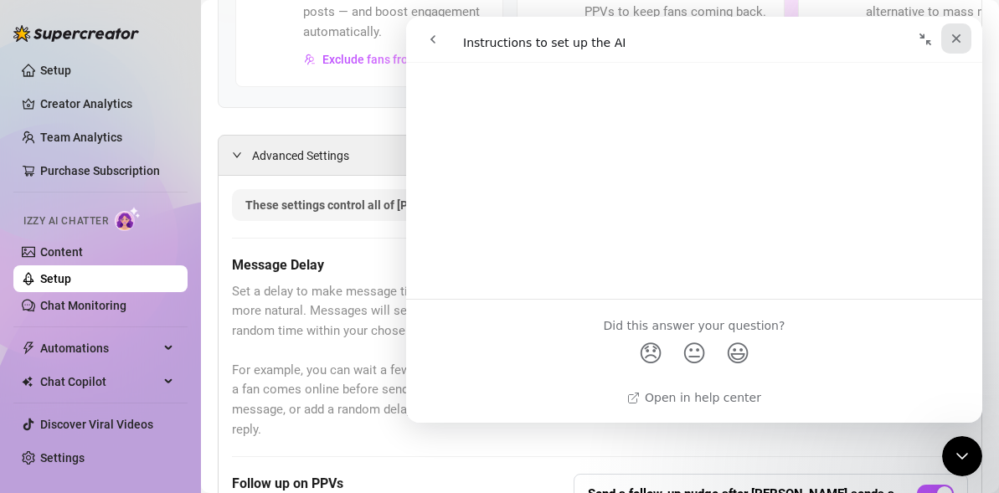
click at [946, 36] on div "Close" at bounding box center [956, 38] width 30 height 30
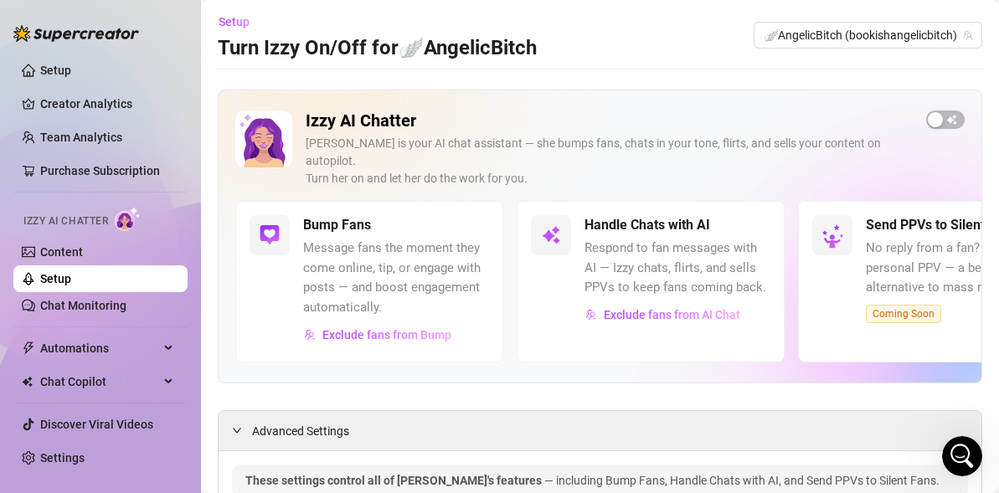
scroll to position [0, 0]
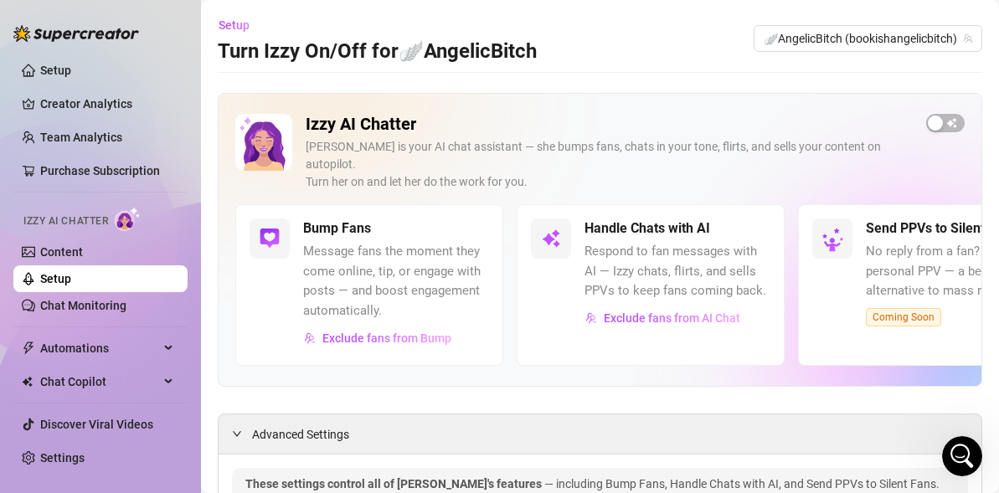
click at [664, 222] on div "Handle Chats with AI Respond to fan messages with AI — Izzy chats, flirts, and …" at bounding box center [677, 275] width 186 height 113
click at [938, 128] on div "button" at bounding box center [935, 123] width 15 height 15
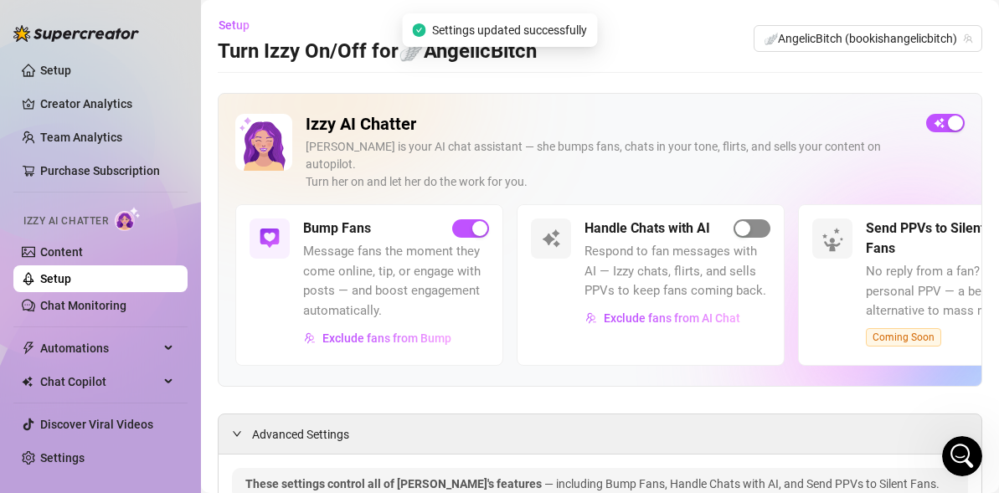
click at [747, 221] on div "button" at bounding box center [742, 228] width 15 height 15
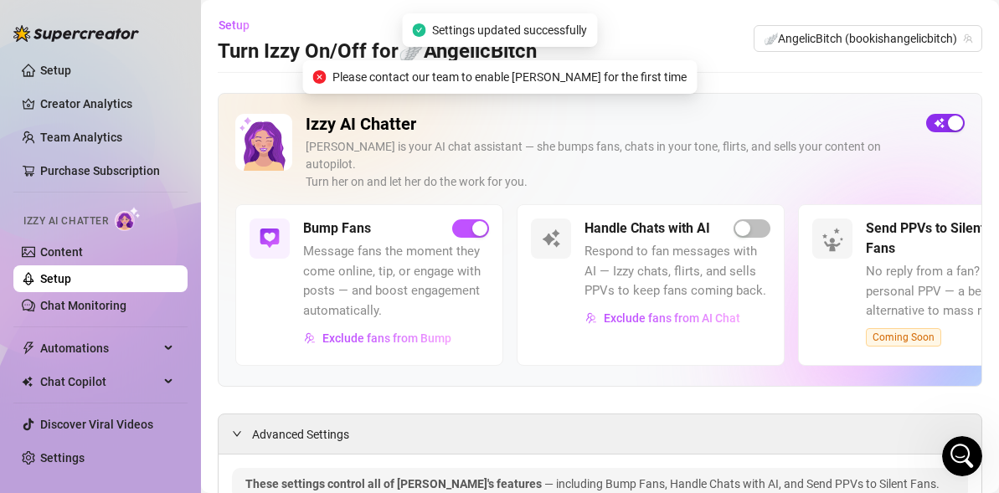
click at [950, 116] on div "button" at bounding box center [955, 123] width 15 height 15
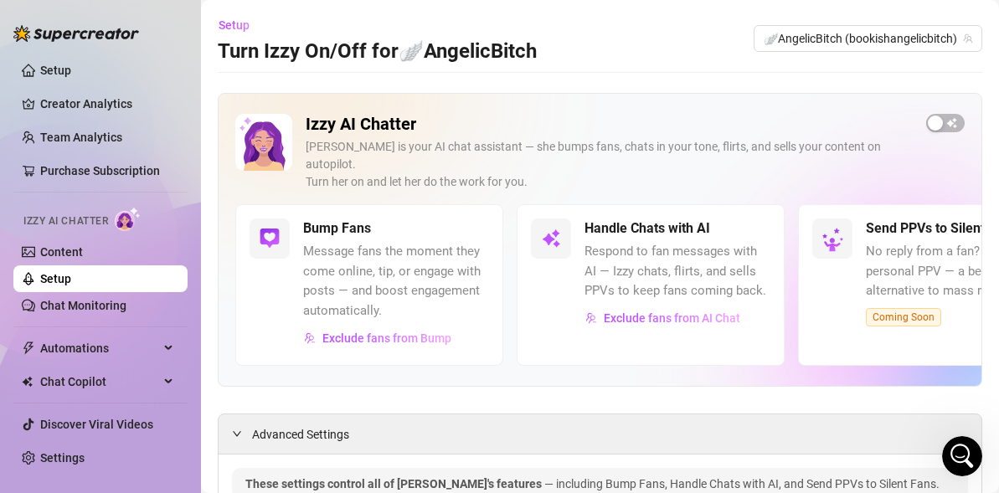
click at [90, 28] on img at bounding box center [76, 33] width 126 height 17
click at [338, 58] on h3 "Turn Izzy On/Off for 🪽AngelicBitch" at bounding box center [377, 52] width 319 height 27
click at [220, 24] on span "Setup" at bounding box center [234, 24] width 31 height 13
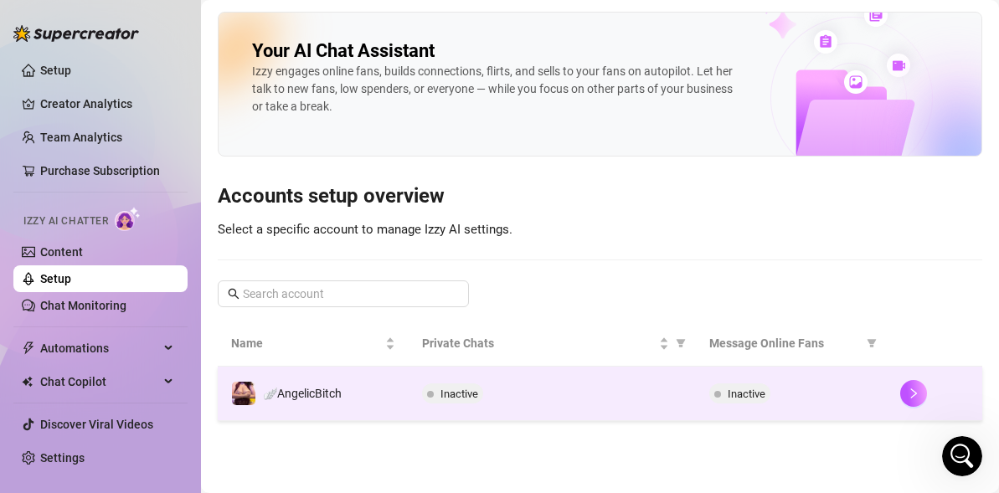
click at [404, 396] on td "🪽AngelicBitch" at bounding box center [313, 394] width 191 height 54
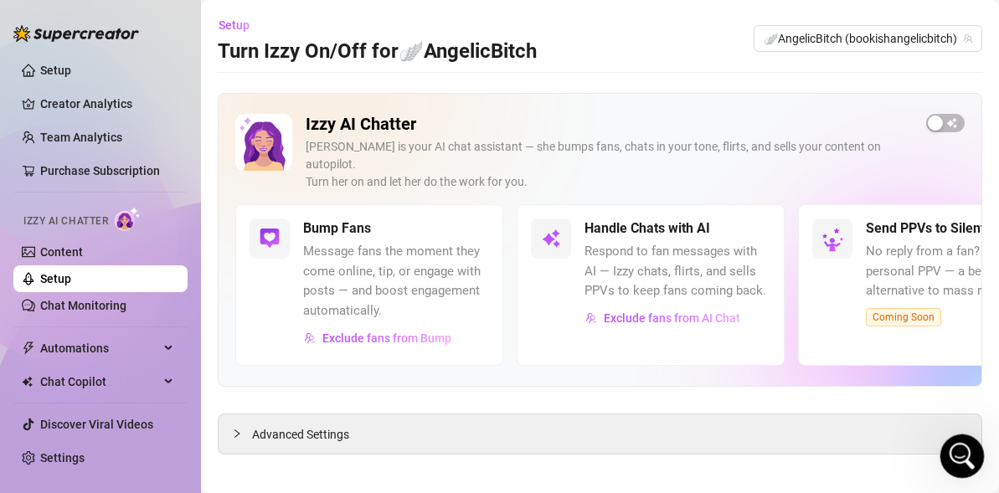
click at [939, 435] on div "Open Intercom Messenger" at bounding box center [959, 454] width 40 height 40
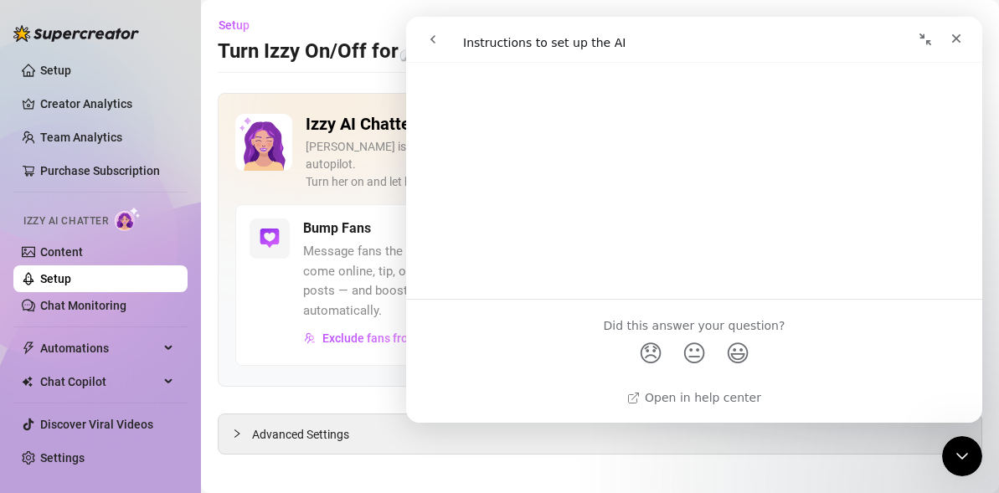
click at [432, 24] on button "go back" at bounding box center [433, 39] width 32 height 32
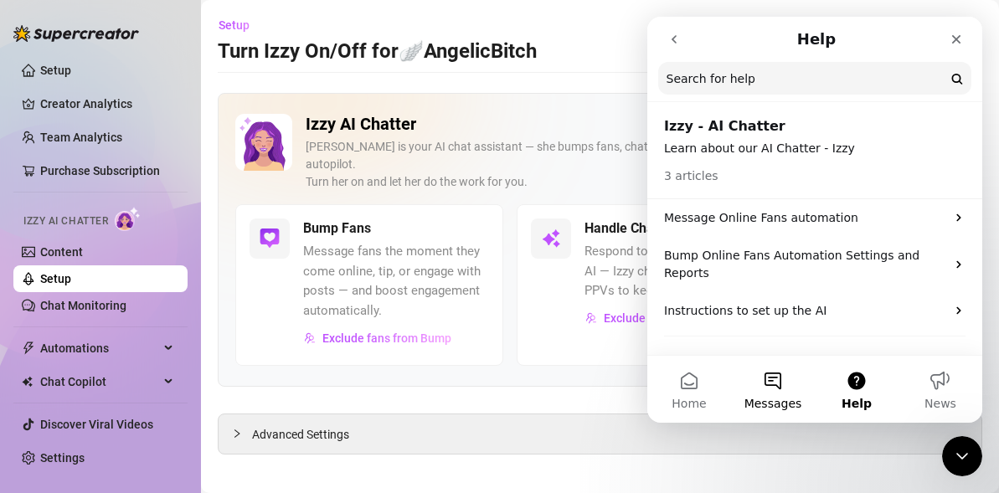
click at [775, 398] on span "Messages" at bounding box center [773, 404] width 58 height 12
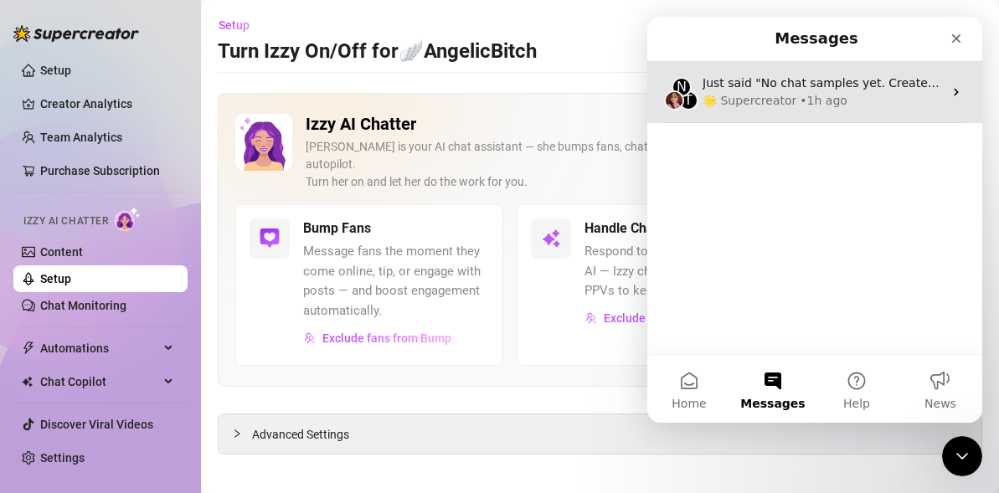
click at [760, 105] on div "🌟 Supercreator" at bounding box center [749, 101] width 94 height 18
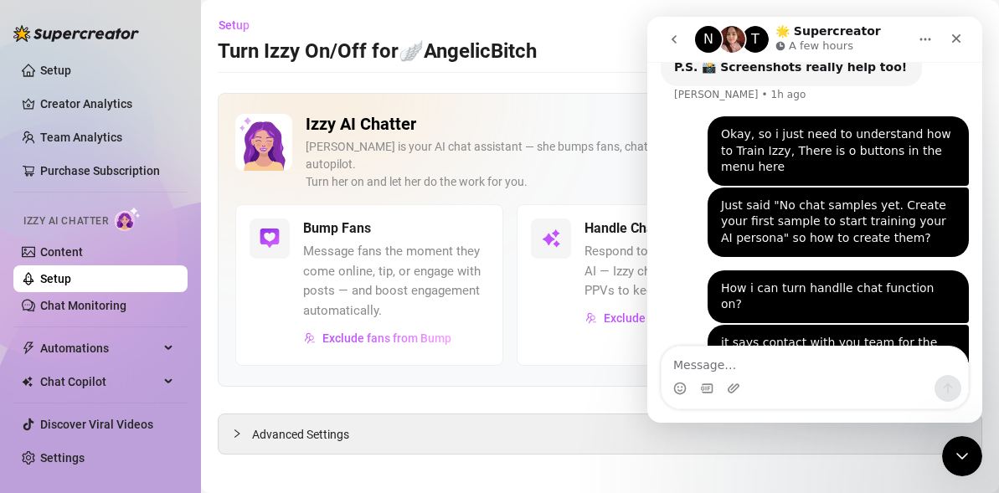
scroll to position [793, 0]
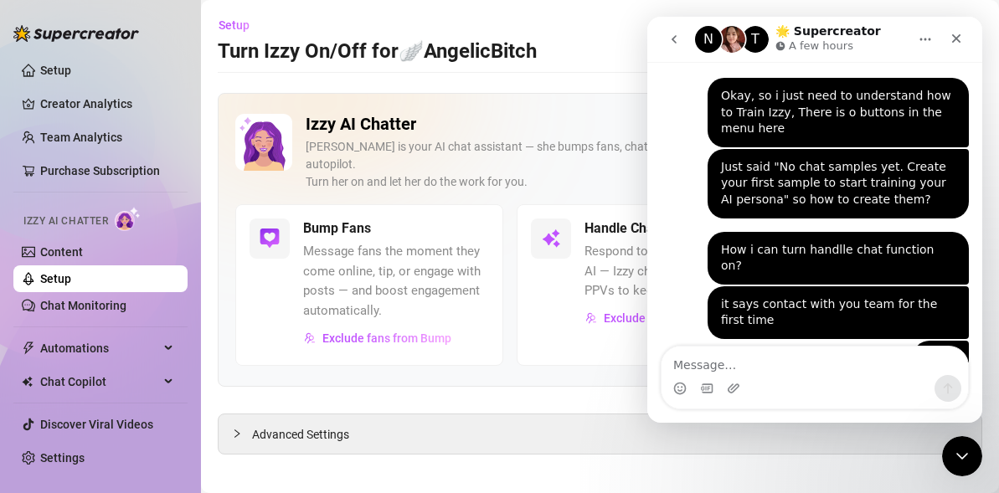
click at [676, 43] on icon "go back" at bounding box center [673, 39] width 13 height 13
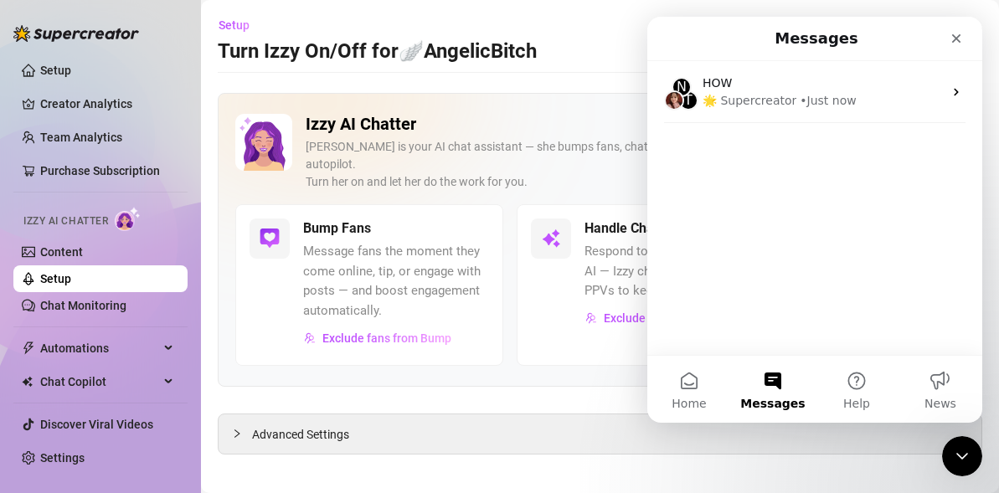
scroll to position [0, 0]
click at [857, 384] on button "Help" at bounding box center [857, 389] width 84 height 67
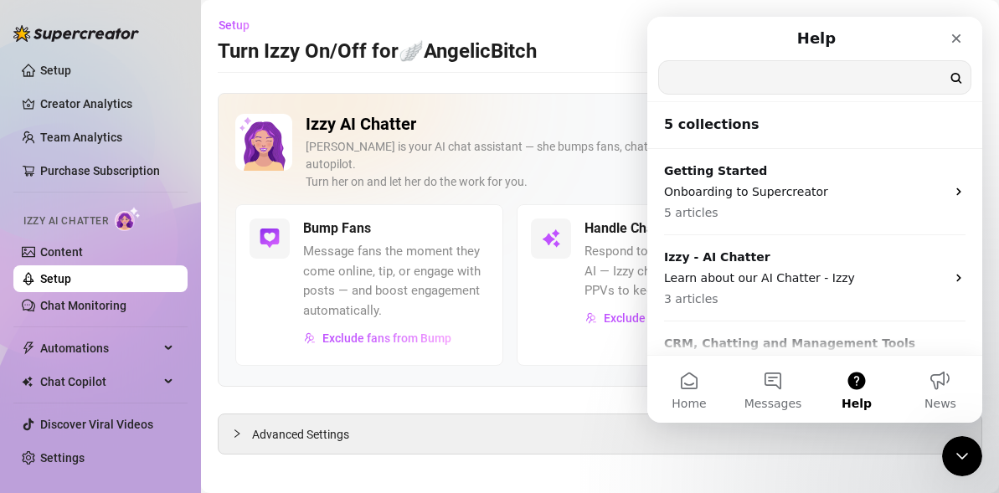
click at [733, 77] on input "Search for help" at bounding box center [814, 77] width 311 height 33
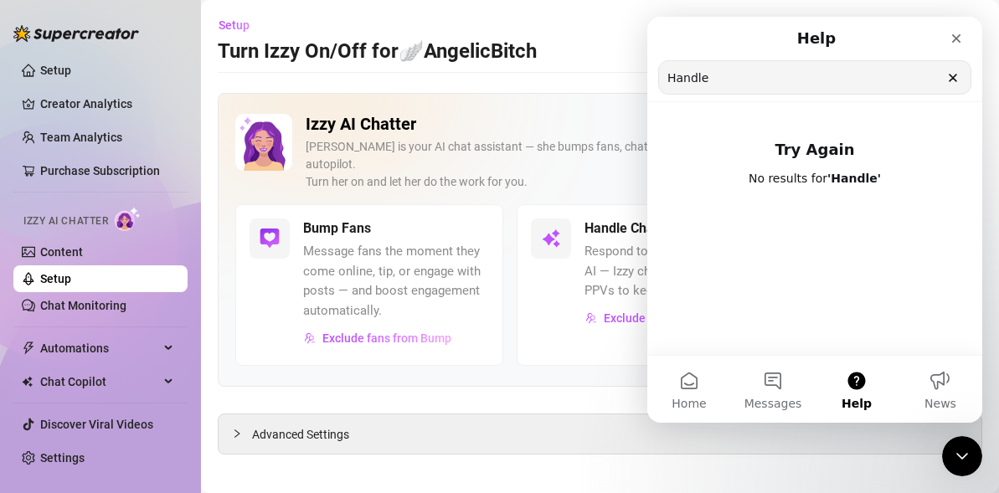
click at [552, 146] on div "Izzy is your AI chat assistant — she bumps fans, chats in your tone, flirts, an…" at bounding box center [609, 164] width 607 height 53
click at [972, 33] on nav "Help Handle Search for help" at bounding box center [814, 59] width 335 height 85
click at [966, 33] on div "Close" at bounding box center [956, 38] width 30 height 30
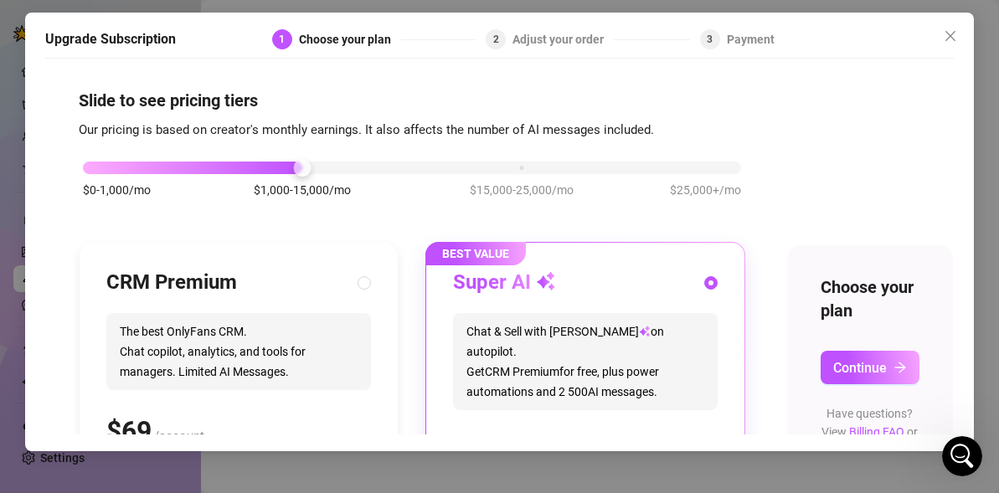
click at [174, 287] on h3 "CRM Premium" at bounding box center [171, 283] width 131 height 27
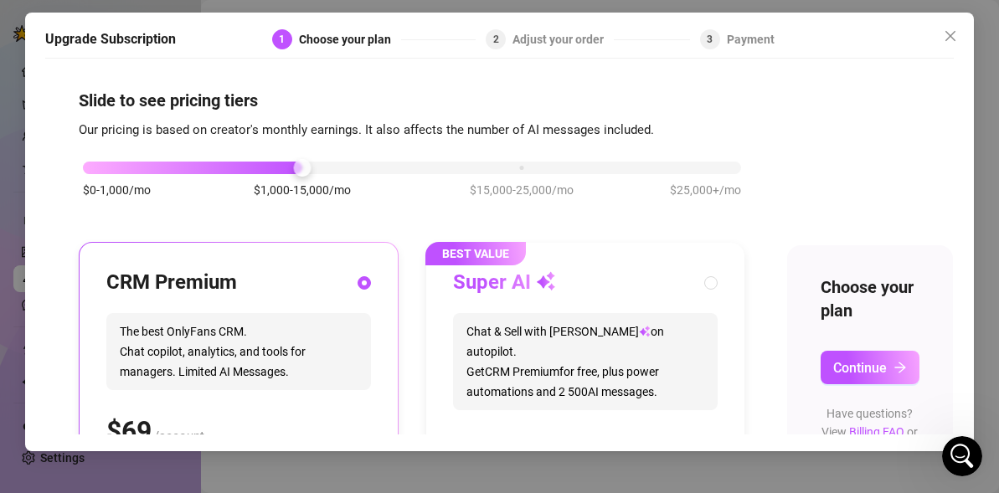
click at [171, 168] on div "$0-1,000/mo $1,000-15,000/mo $15,000-25,000/mo $25,000+/mo" at bounding box center [412, 163] width 658 height 10
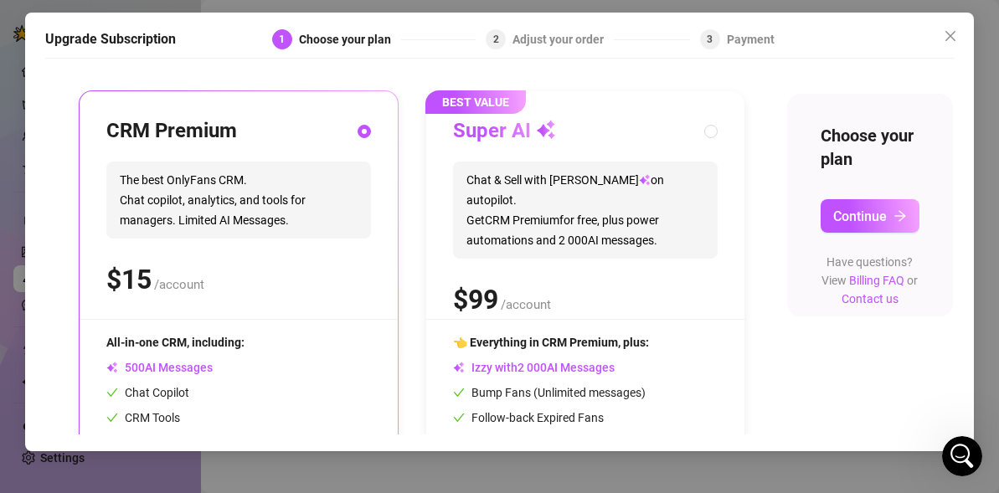
scroll to position [209, 0]
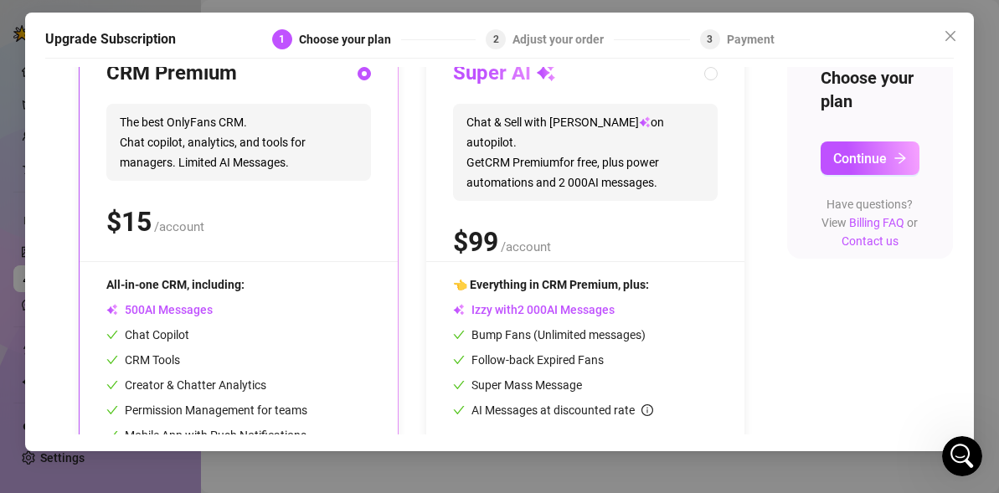
click at [352, 280] on div "All-in-one CRM, including: AI Messages Chat Copilot CRM Tools Creator & Chatter…" at bounding box center [238, 359] width 265 height 169
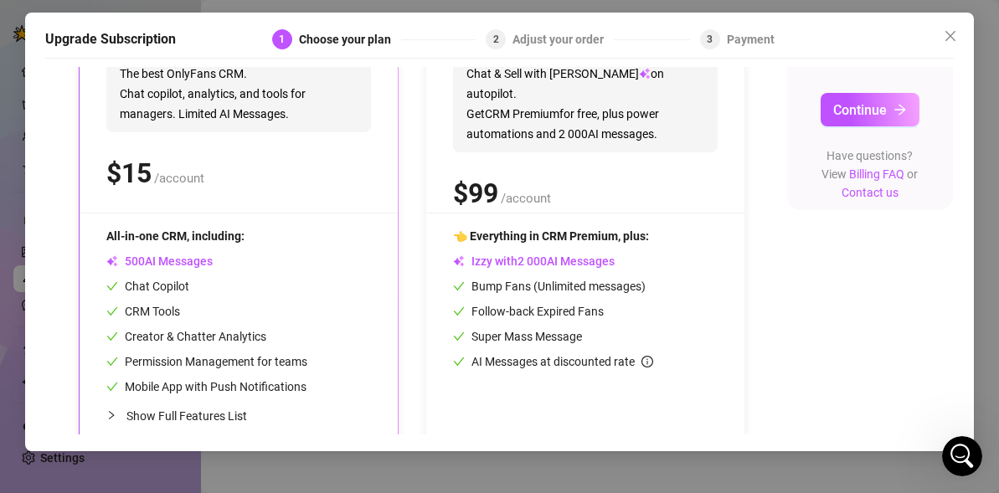
scroll to position [286, 0]
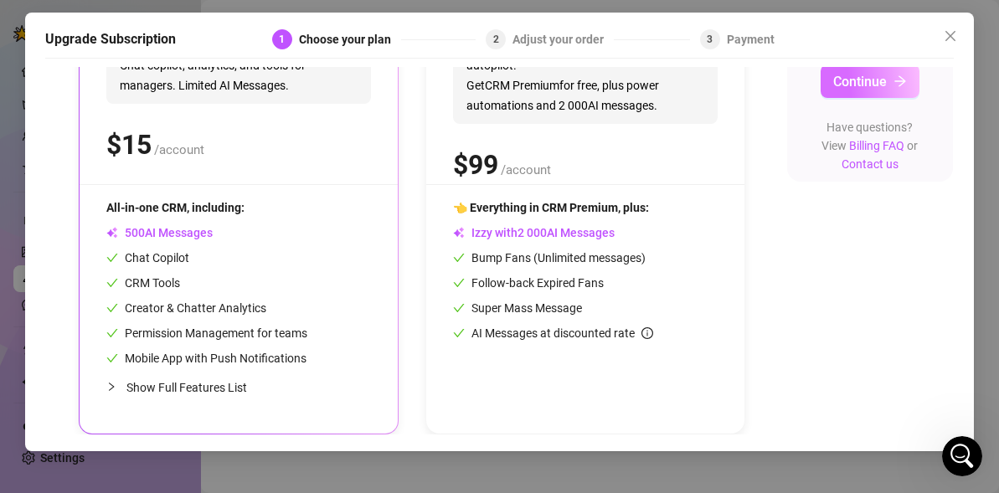
click at [841, 80] on span "Continue" at bounding box center [860, 82] width 54 height 16
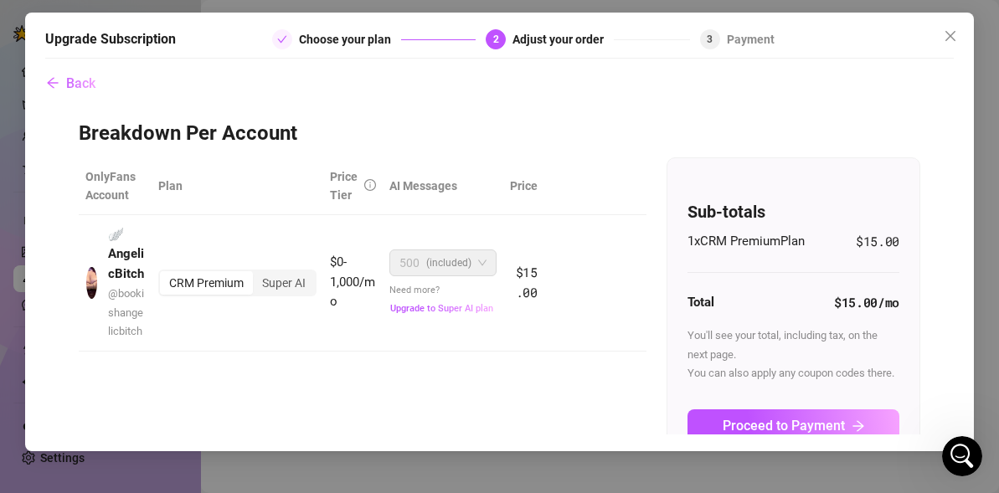
scroll to position [59, 0]
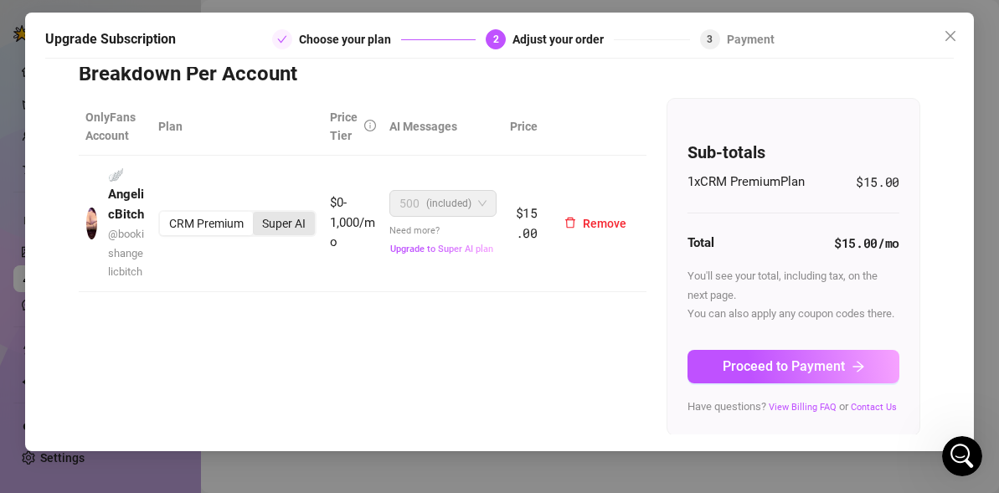
click at [290, 235] on div "Super AI" at bounding box center [284, 223] width 62 height 23
click at [257, 214] on input "Super AI" at bounding box center [257, 214] width 0 height 0
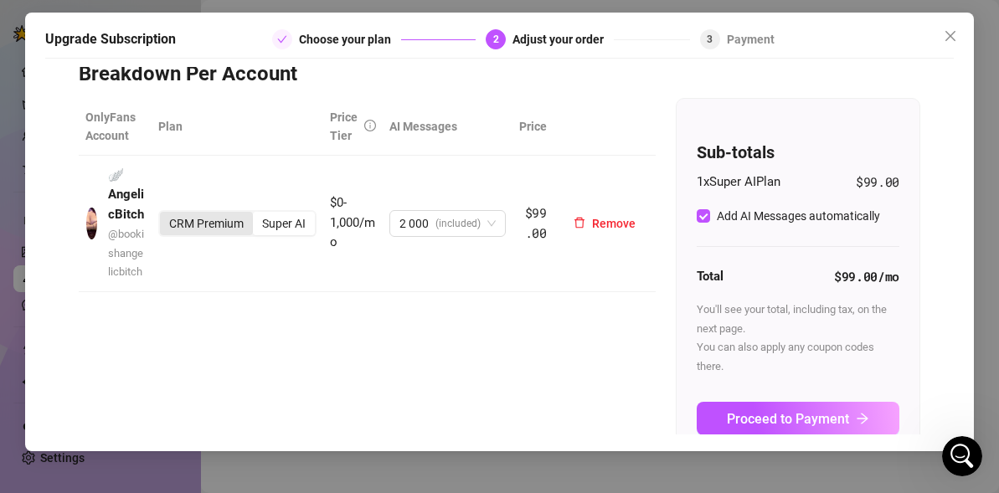
click at [193, 235] on div "CRM Premium" at bounding box center [206, 223] width 93 height 23
click at [164, 214] on input "CRM Premium" at bounding box center [164, 214] width 0 height 0
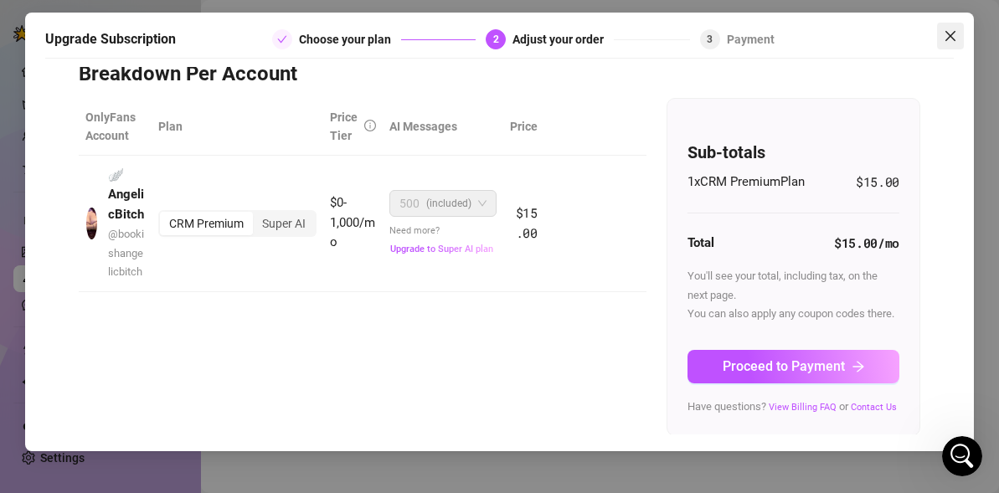
click at [946, 33] on icon "close" at bounding box center [949, 35] width 13 height 13
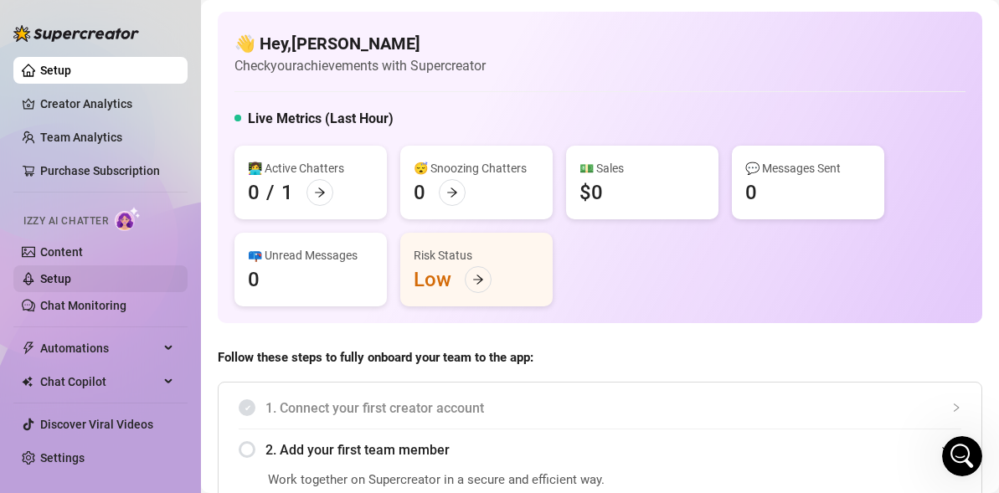
click at [71, 280] on link "Setup" at bounding box center [55, 278] width 31 height 13
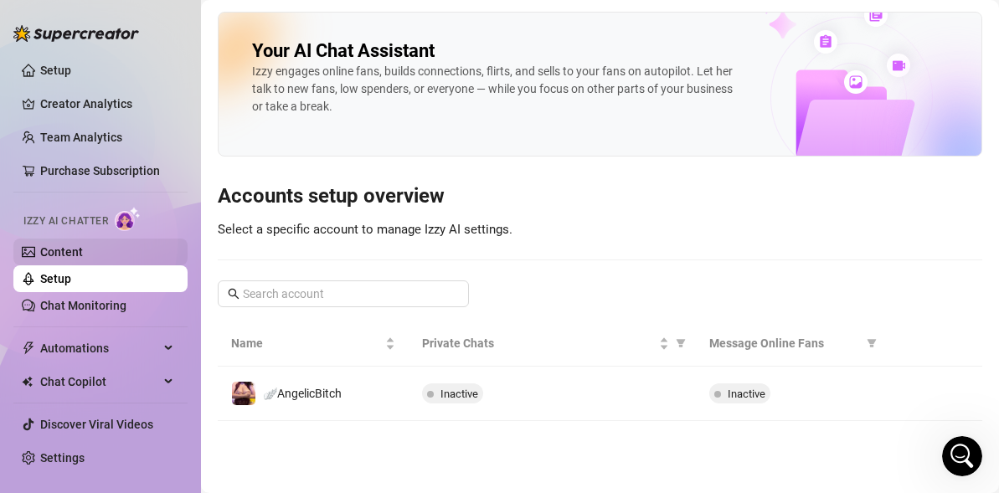
click at [83, 259] on link "Content" at bounding box center [61, 251] width 43 height 13
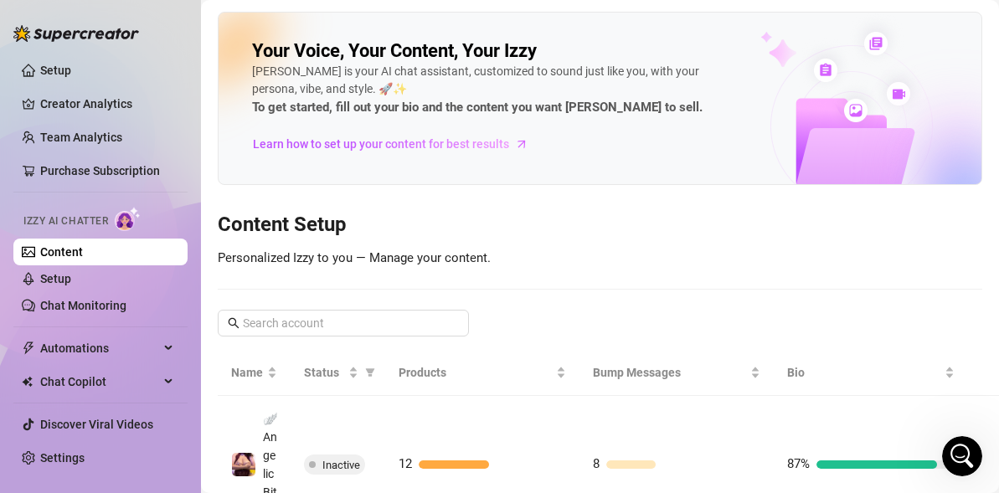
scroll to position [147, 0]
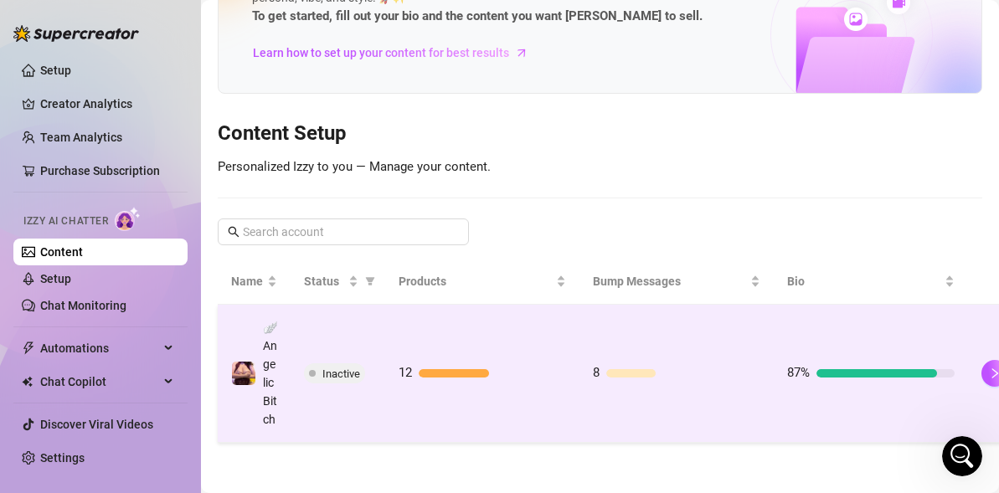
click at [620, 313] on td "8" at bounding box center [676, 374] width 194 height 138
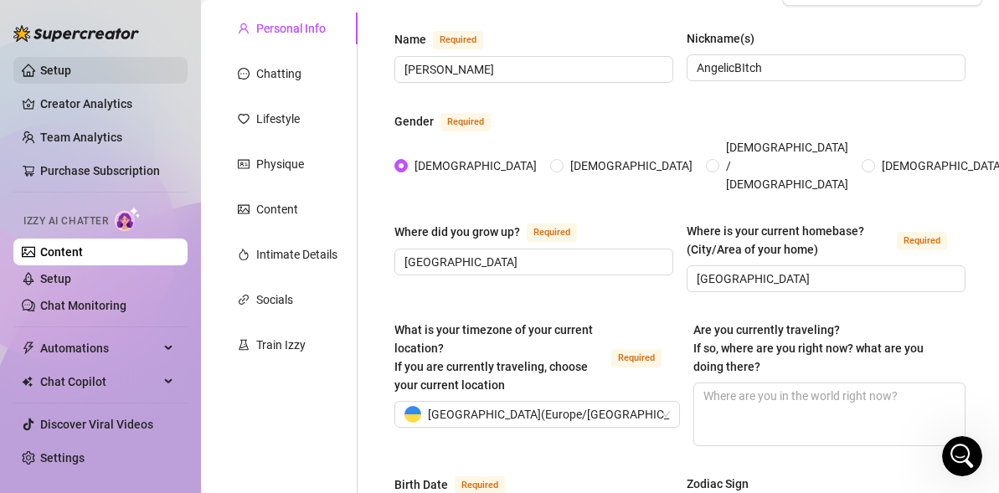
click at [71, 77] on link "Setup" at bounding box center [55, 70] width 31 height 13
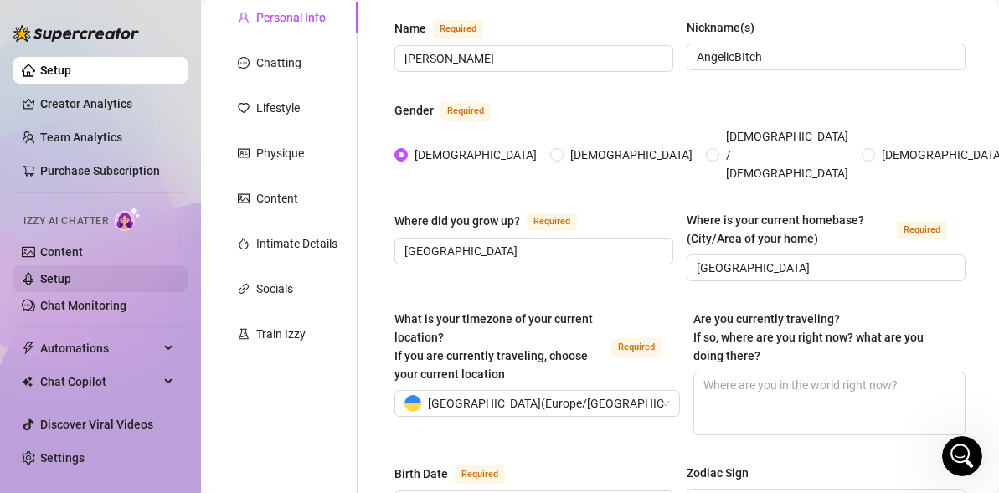
click at [71, 272] on link "Setup" at bounding box center [55, 278] width 31 height 13
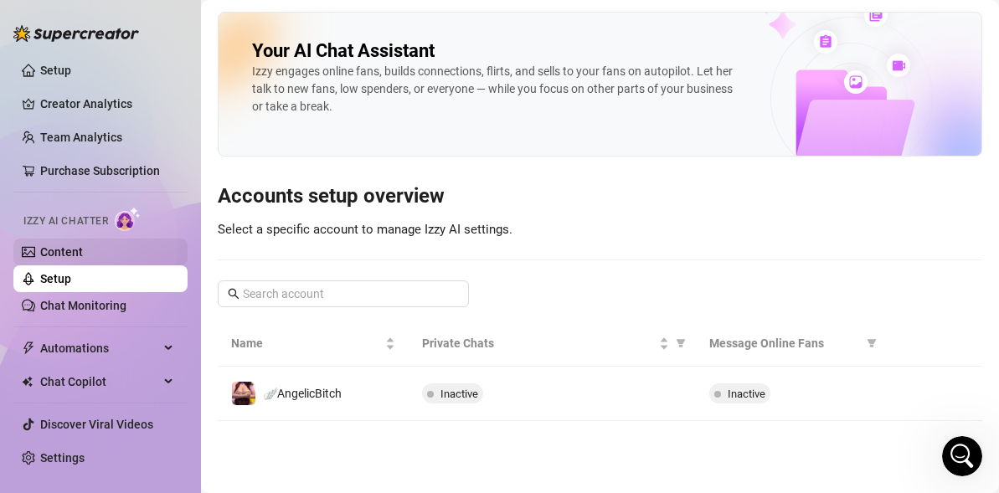
click at [83, 245] on link "Content" at bounding box center [61, 251] width 43 height 13
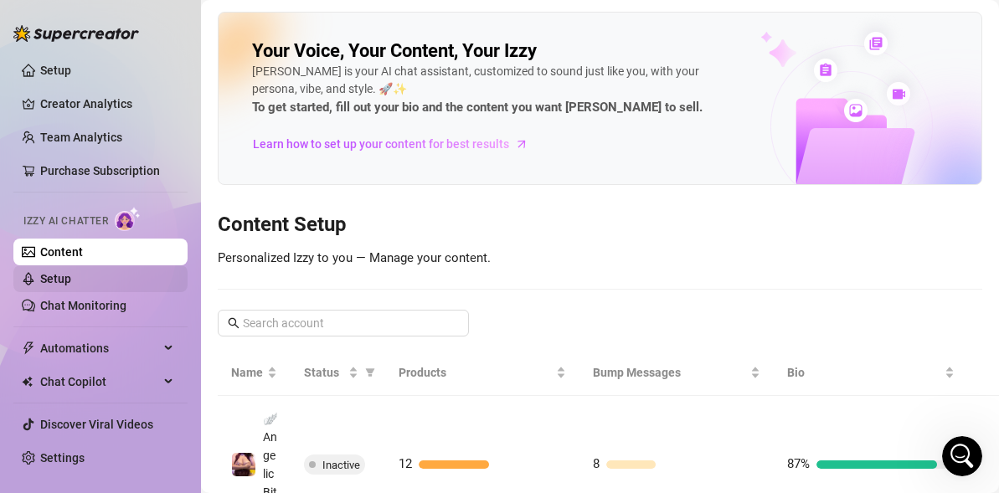
click at [71, 285] on link "Setup" at bounding box center [55, 278] width 31 height 13
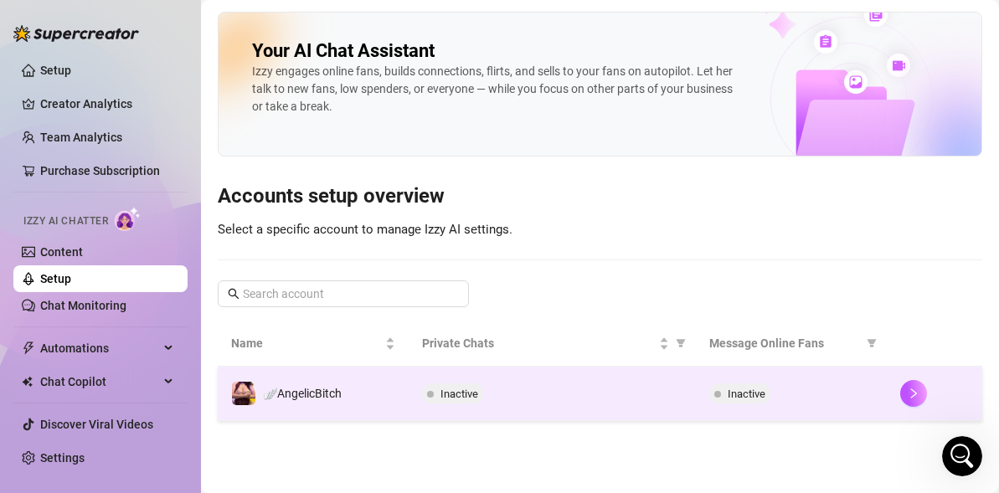
click at [398, 396] on td "🪽AngelicBitch" at bounding box center [313, 394] width 191 height 54
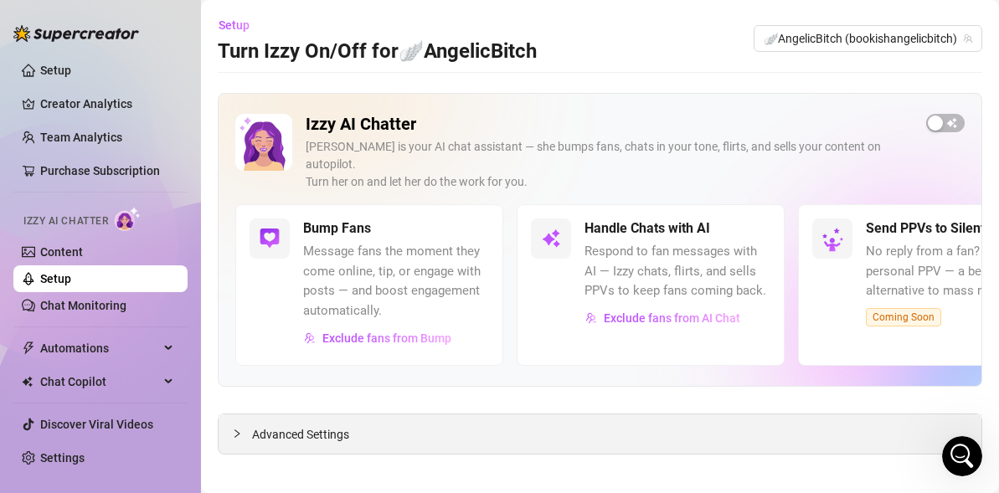
click at [685, 414] on div "Advanced Settings" at bounding box center [600, 433] width 763 height 39
click at [302, 425] on span "Advanced Settings" at bounding box center [300, 434] width 97 height 18
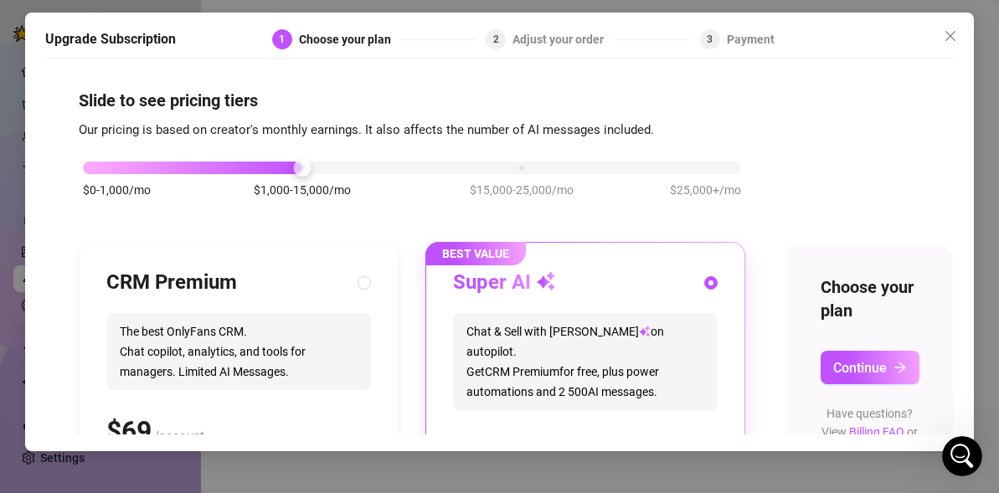
click at [89, 162] on div "$0-1,000/mo $1,000-15,000/mo $15,000-25,000/mo $25,000+/mo" at bounding box center [412, 163] width 658 height 10
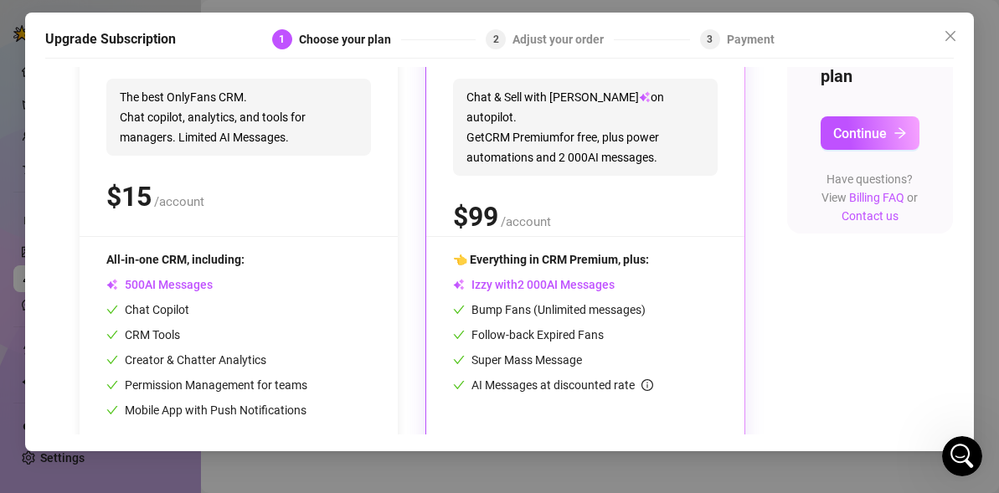
scroll to position [235, 0]
click at [391, 213] on div "CRM Premium The best OnlyFans CRM. Chat copilot, analytics, and tools for manag…" at bounding box center [239, 246] width 318 height 477
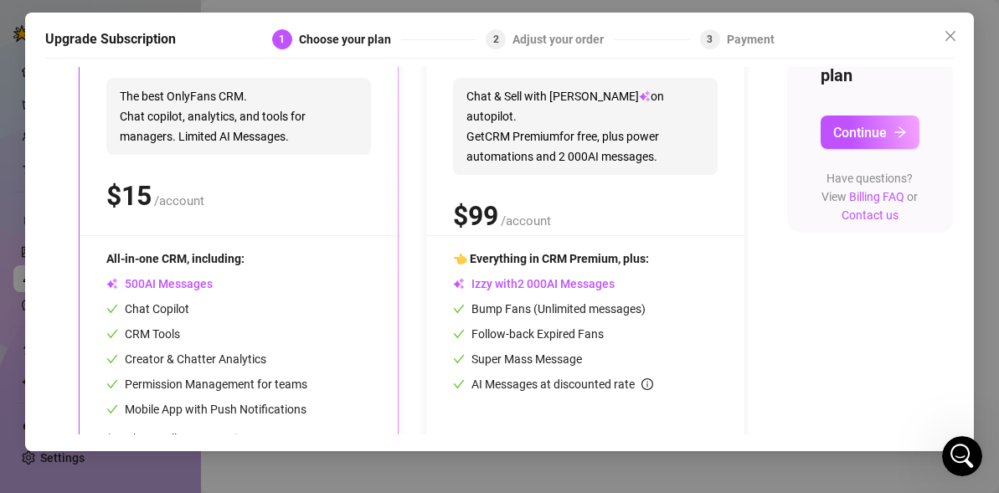
click at [327, 238] on div "CRM Premium The best OnlyFans CRM. Chat copilot, analytics, and tools for manag…" at bounding box center [239, 246] width 318 height 477
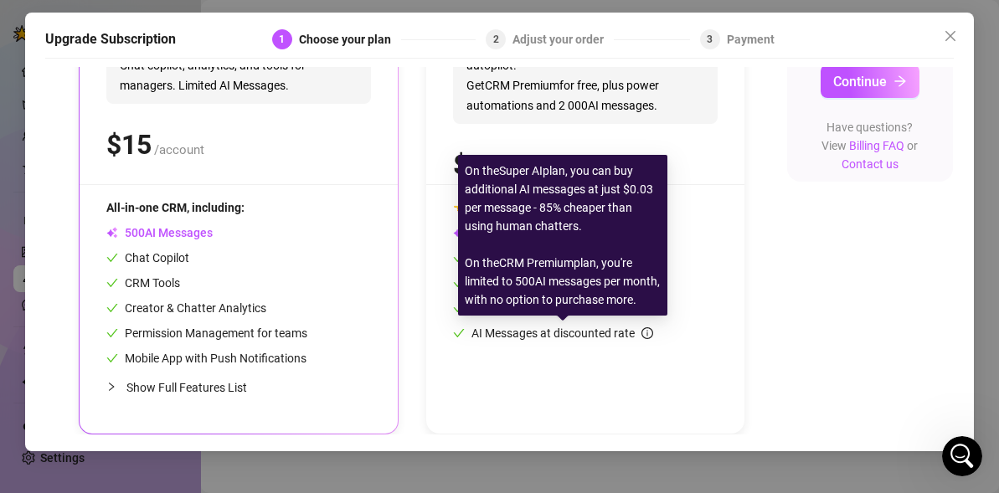
click at [650, 328] on icon "info-circle" at bounding box center [647, 333] width 12 height 12
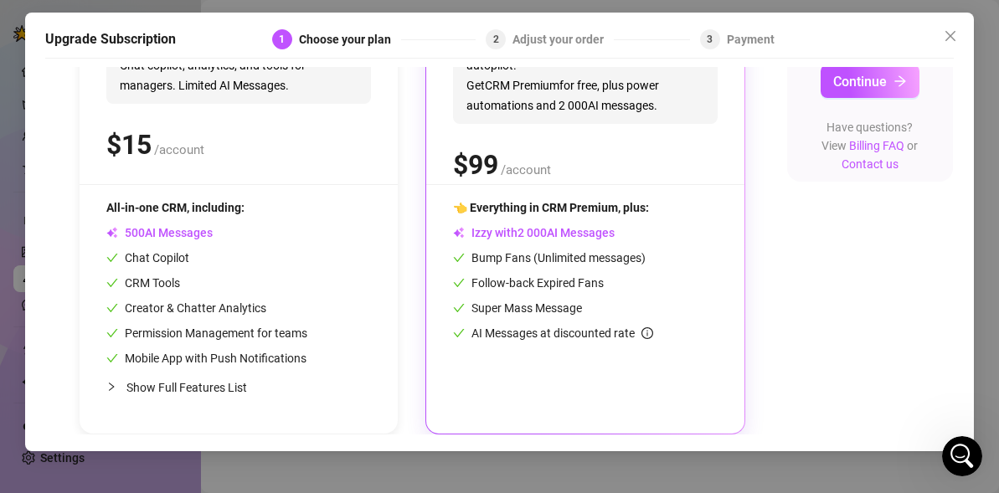
click at [186, 285] on div "CRM Tools" at bounding box center [206, 283] width 201 height 18
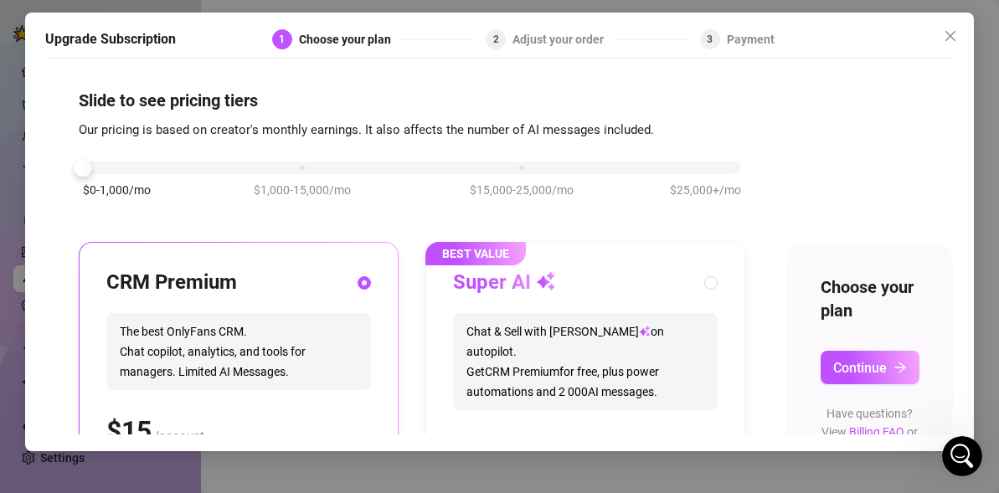
scroll to position [4, 0]
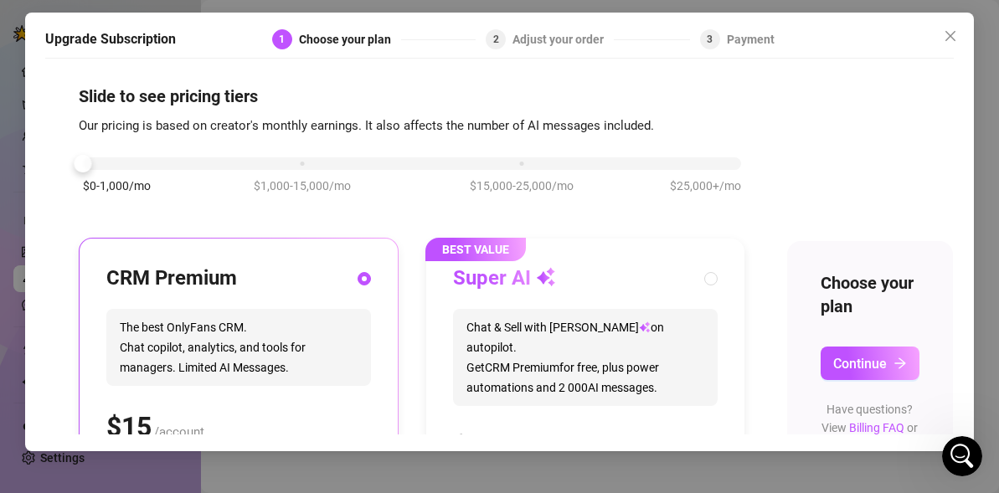
click at [532, 162] on div at bounding box center [412, 163] width 658 height 13
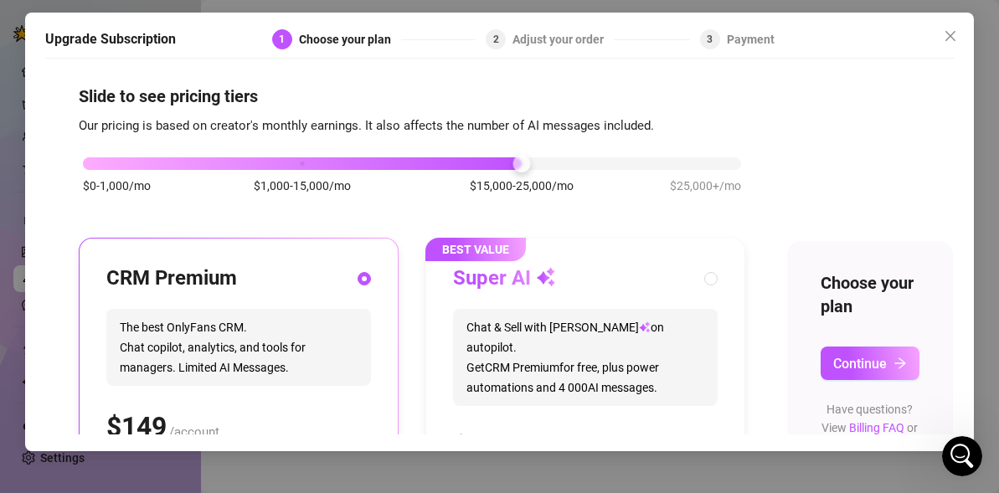
click at [709, 170] on div "$0-1,000/mo $1,000-15,000/mo $15,000-25,000/mo $25,000+/mo" at bounding box center [412, 183] width 666 height 95
click at [722, 162] on div "$0-1,000/mo $1,000-15,000/mo $15,000-25,000/mo $25,000+/mo" at bounding box center [412, 159] width 658 height 10
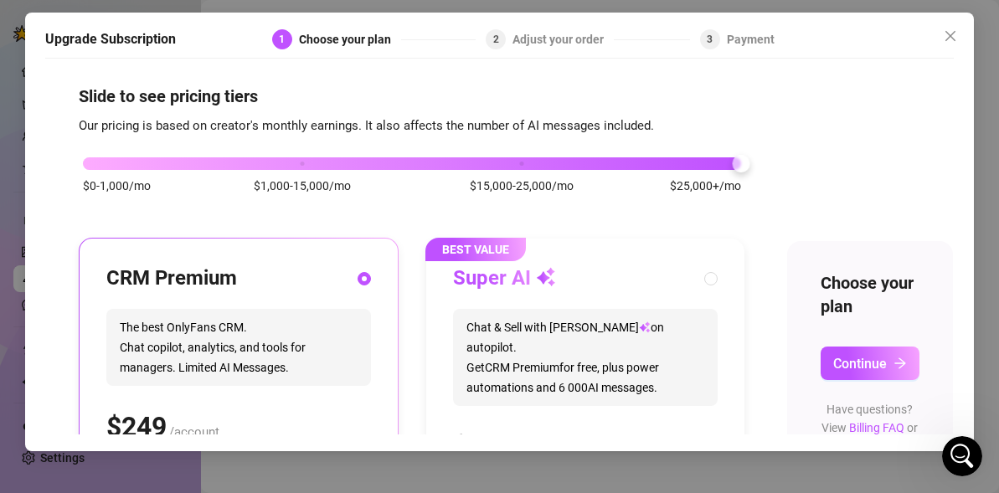
click at [108, 159] on div "$0-1,000/mo $1,000-15,000/mo $15,000-25,000/mo $25,000+/mo" at bounding box center [412, 159] width 658 height 10
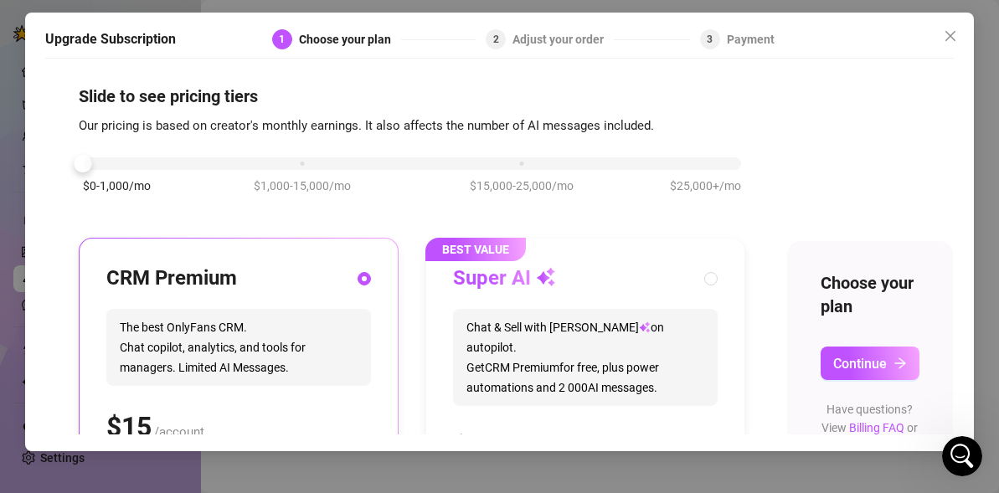
scroll to position [219, 0]
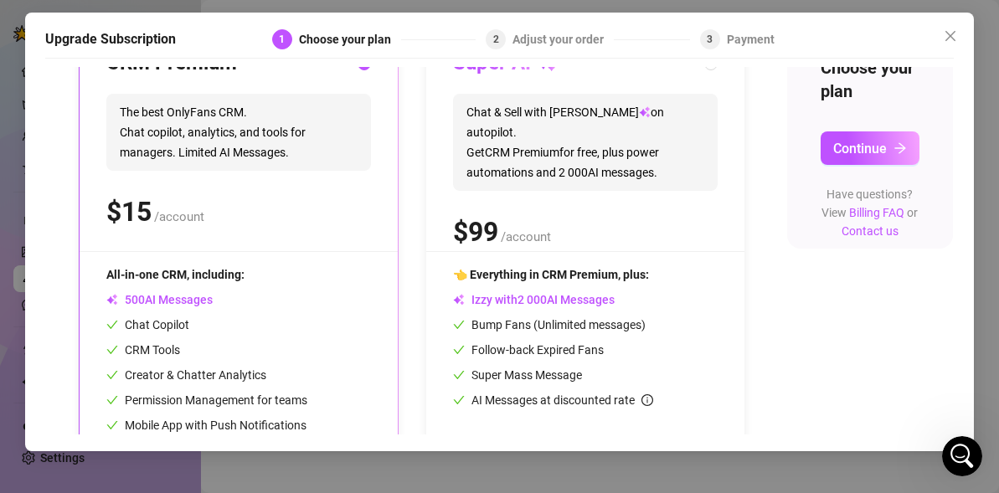
click at [318, 211] on div "$ /account" at bounding box center [238, 212] width 265 height 42
click at [891, 141] on button "Continue" at bounding box center [869, 147] width 99 height 33
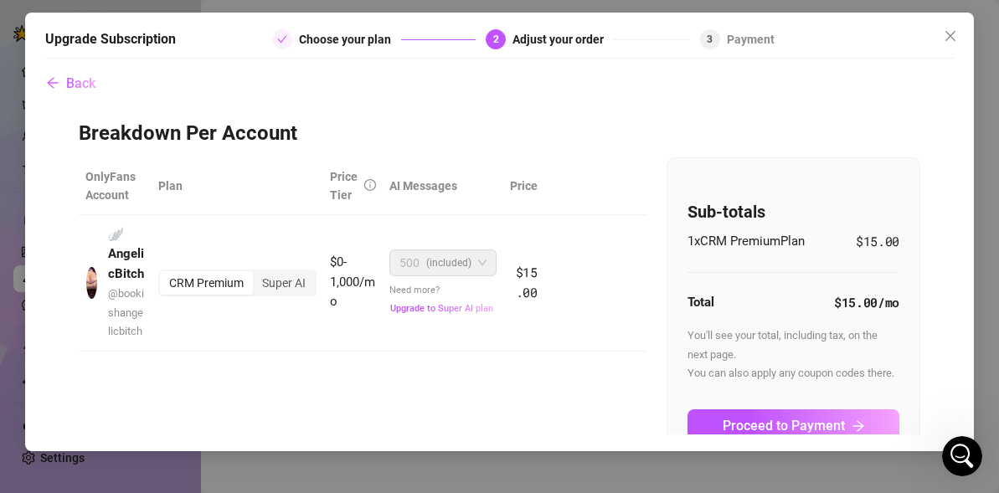
scroll to position [59, 0]
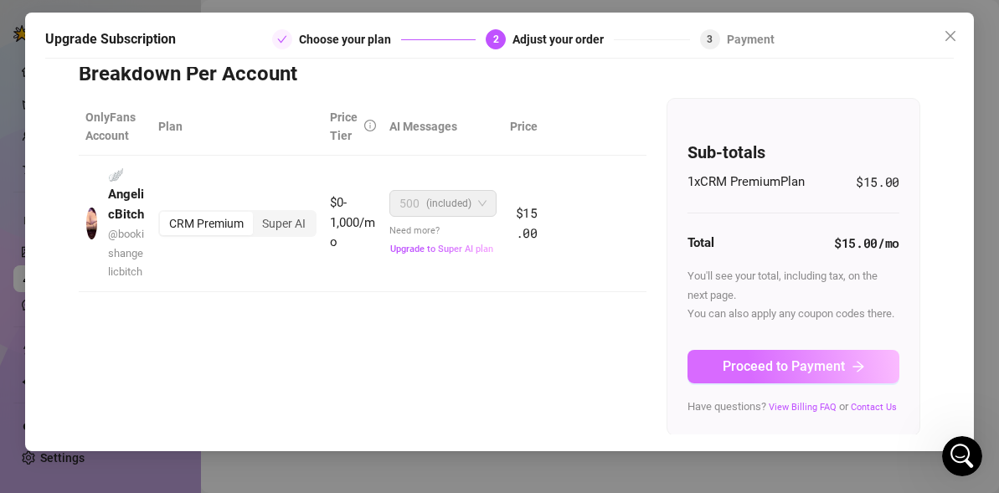
click at [848, 352] on button "Proceed to Payment" at bounding box center [793, 366] width 212 height 33
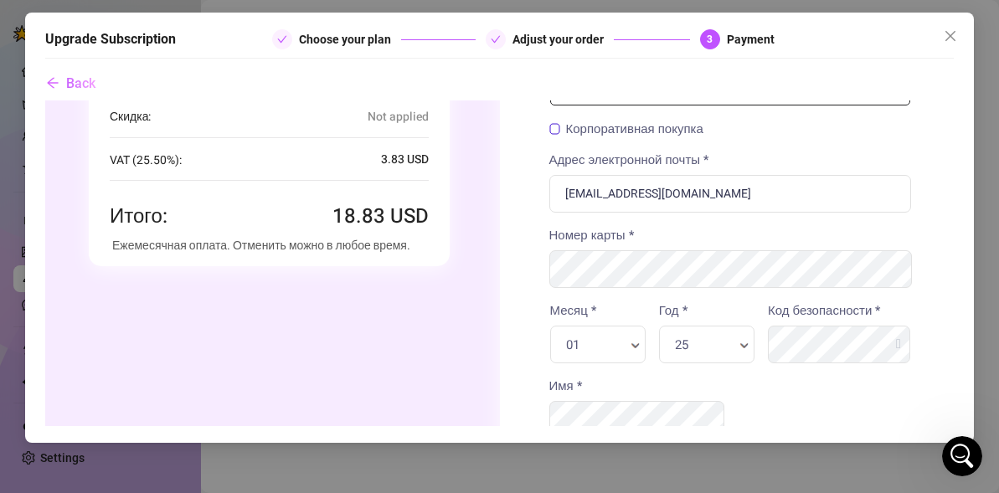
scroll to position [128, 0]
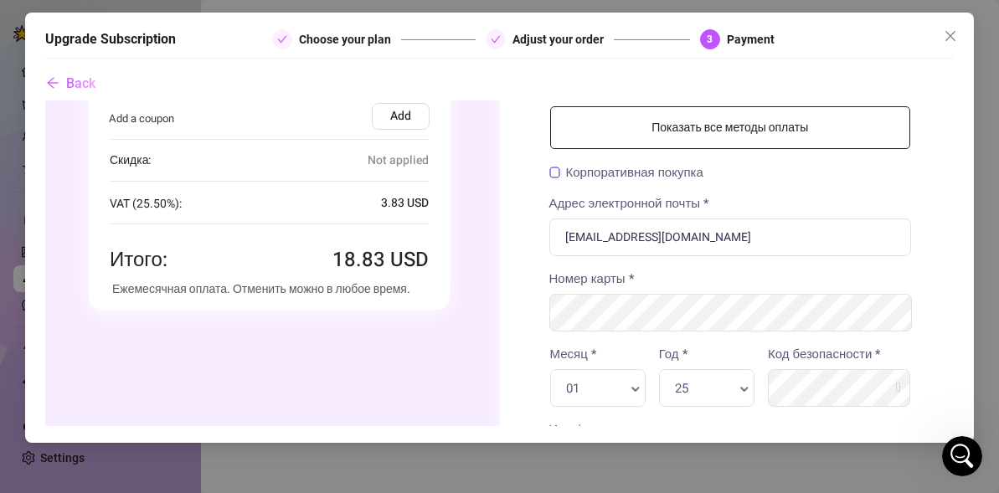
click at [764, 143] on link "Показать все методы оплаты" at bounding box center [729, 126] width 361 height 43
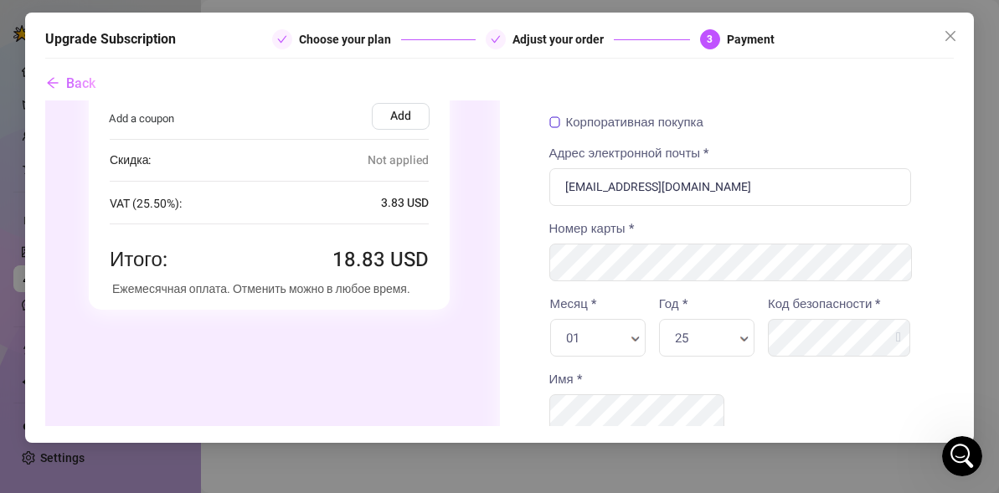
scroll to position [0, 0]
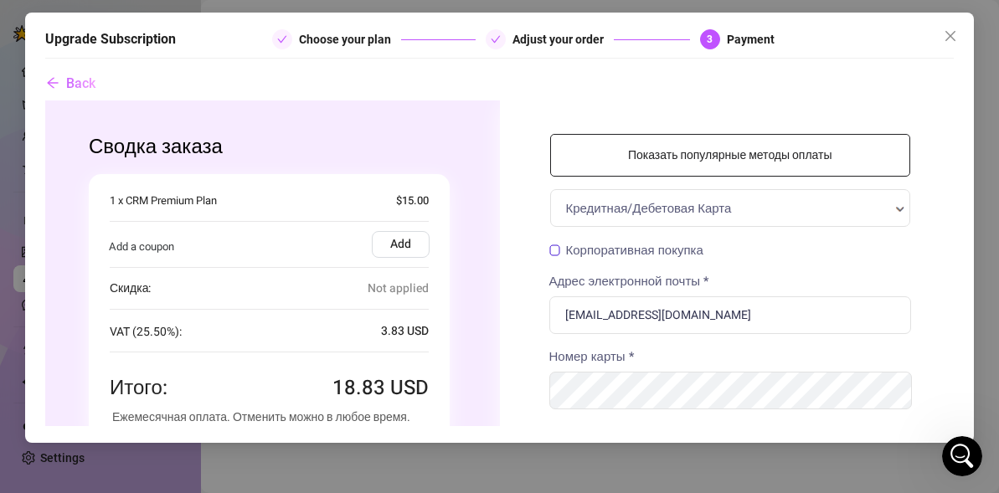
click at [686, 164] on link "Показать популярные методы оплаты" at bounding box center [729, 154] width 361 height 43
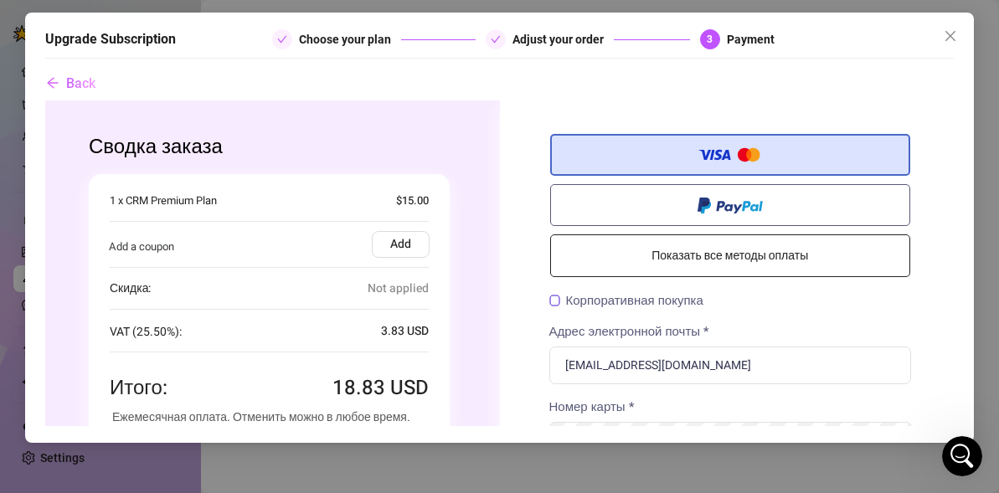
click at [780, 277] on div "Кредитная/Дебетовая Карта Показать все методы оплаты" at bounding box center [729, 211] width 361 height 157
click at [770, 260] on link "Показать все методы оплаты" at bounding box center [729, 255] width 361 height 43
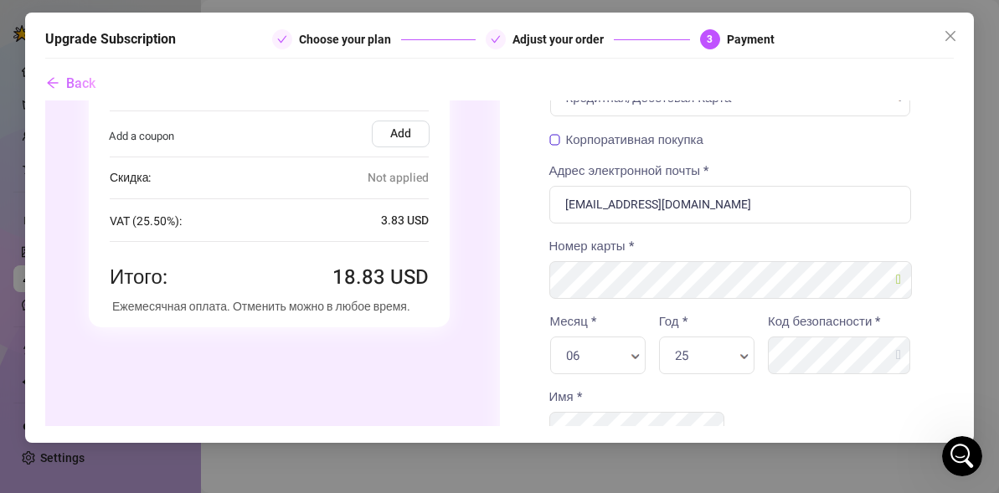
click at [739, 337] on div "25 Год * Год *" at bounding box center [705, 355] width 95 height 38
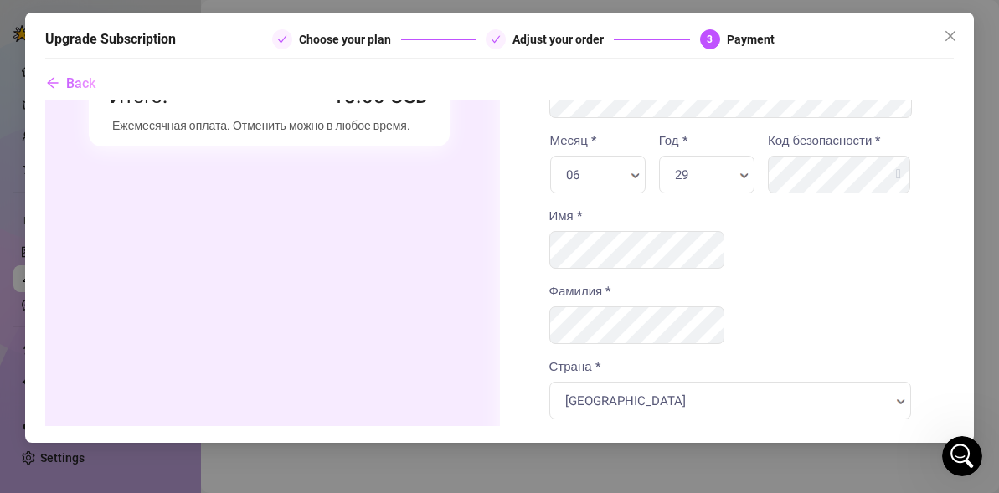
click at [698, 450] on button "Начать подписку" at bounding box center [729, 476] width 361 height 52
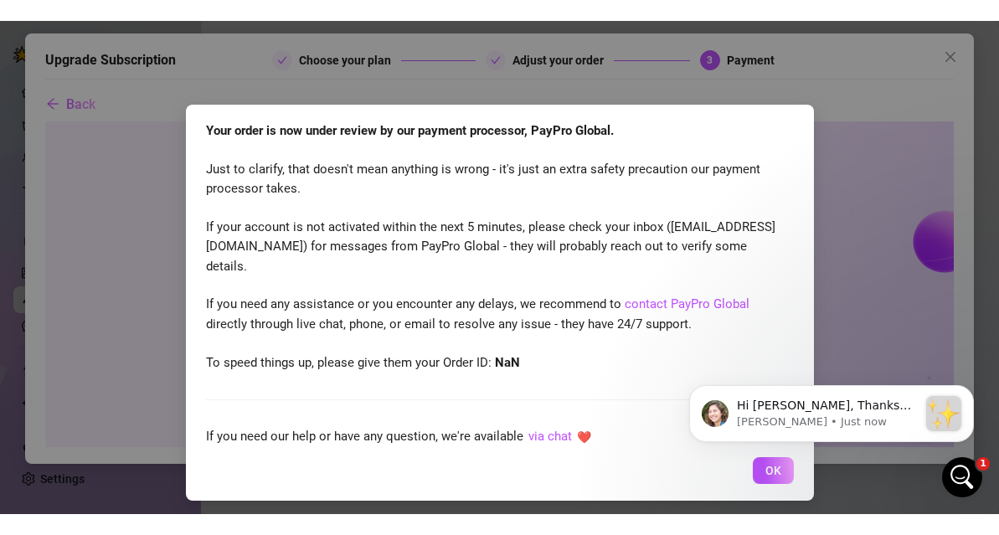
scroll to position [6, 0]
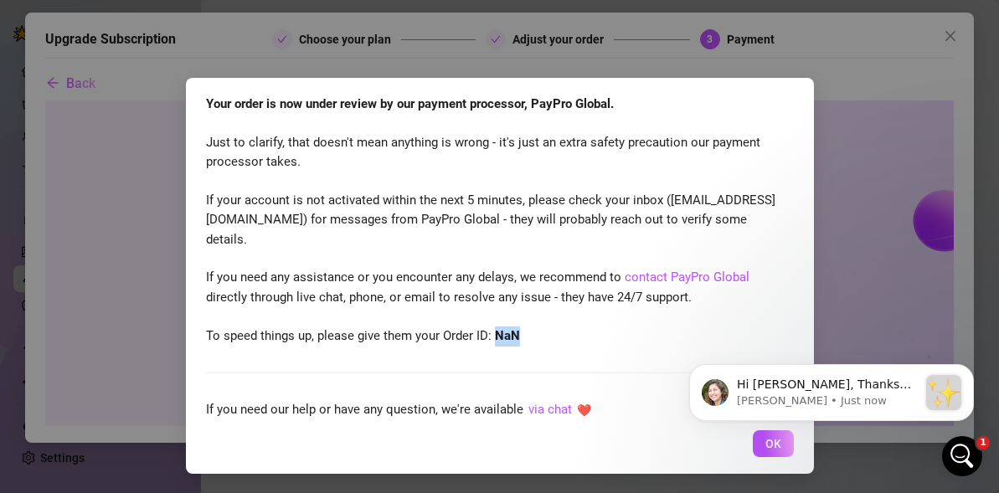
drag, startPoint x: 522, startPoint y: 340, endPoint x: 496, endPoint y: 341, distance: 26.0
click at [496, 341] on div "Your order is now under review by our payment processor, PayPro Global. Just to…" at bounding box center [495, 220] width 578 height 251
copy strong "NaN"
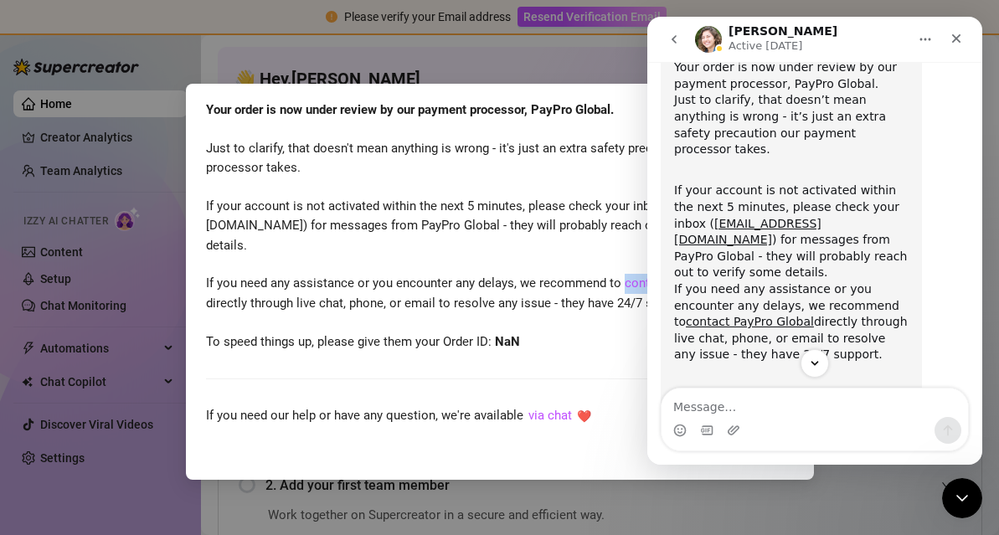
scroll to position [184, 0]
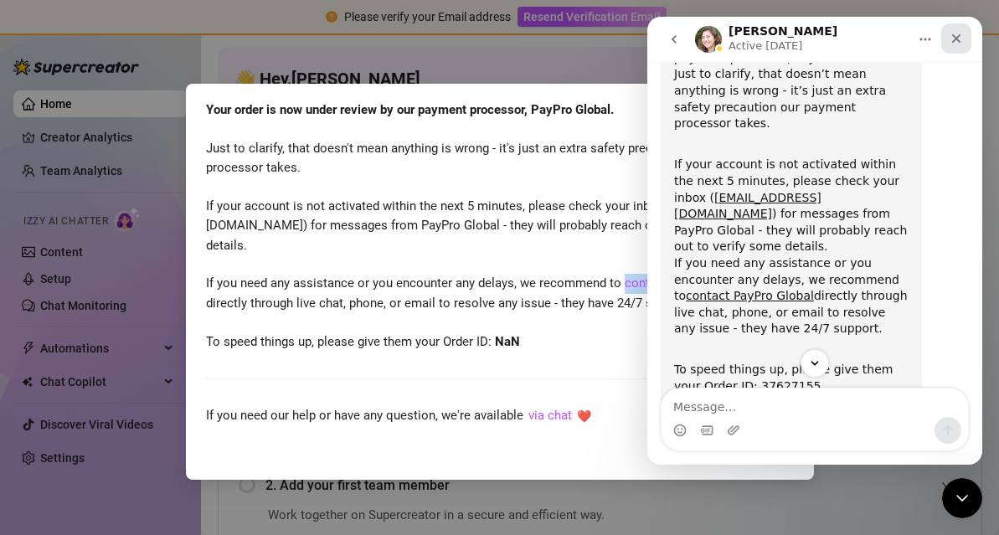
click at [958, 30] on div "Close" at bounding box center [956, 38] width 30 height 30
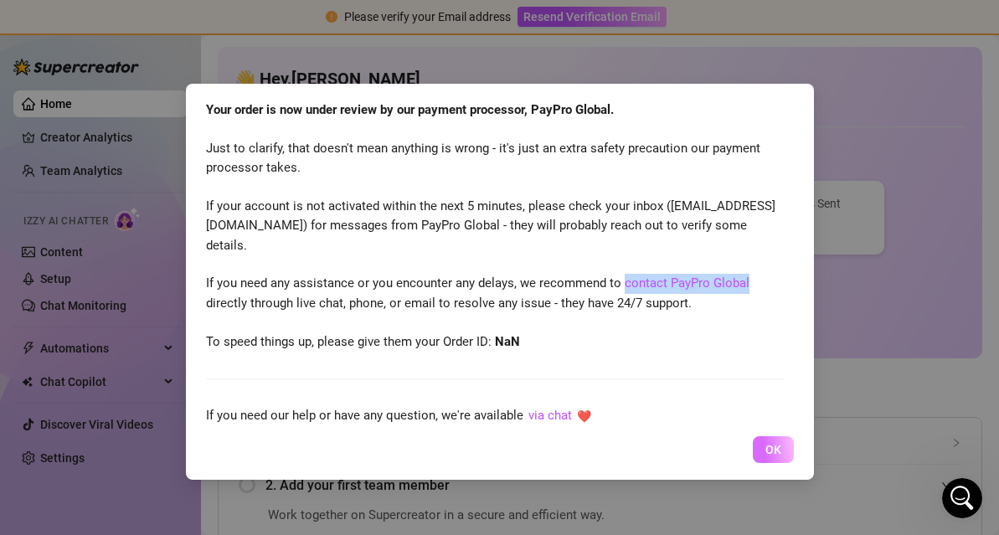
click at [778, 444] on span "OK" at bounding box center [773, 449] width 16 height 13
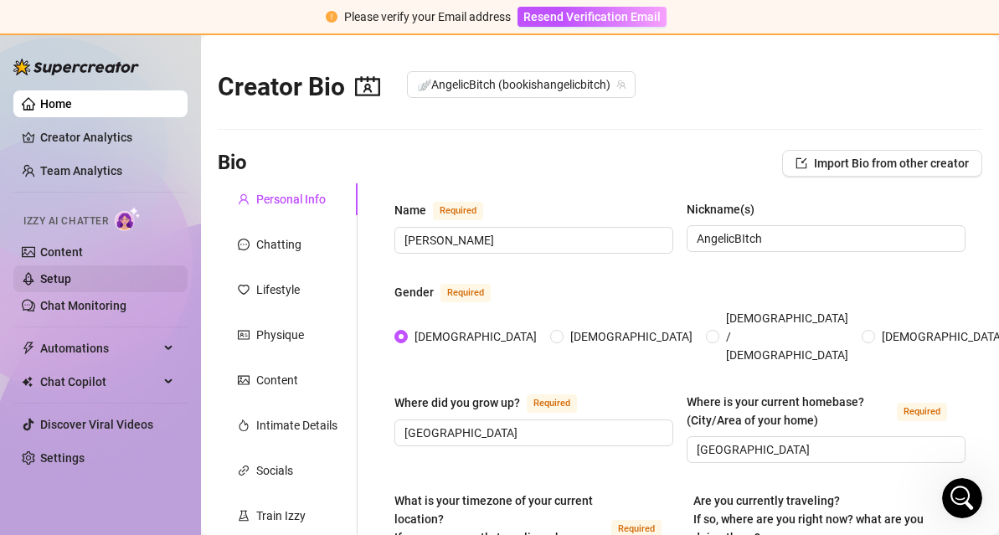
radio input "true"
type input "[DATE]"
click at [71, 272] on link "Setup" at bounding box center [55, 278] width 31 height 13
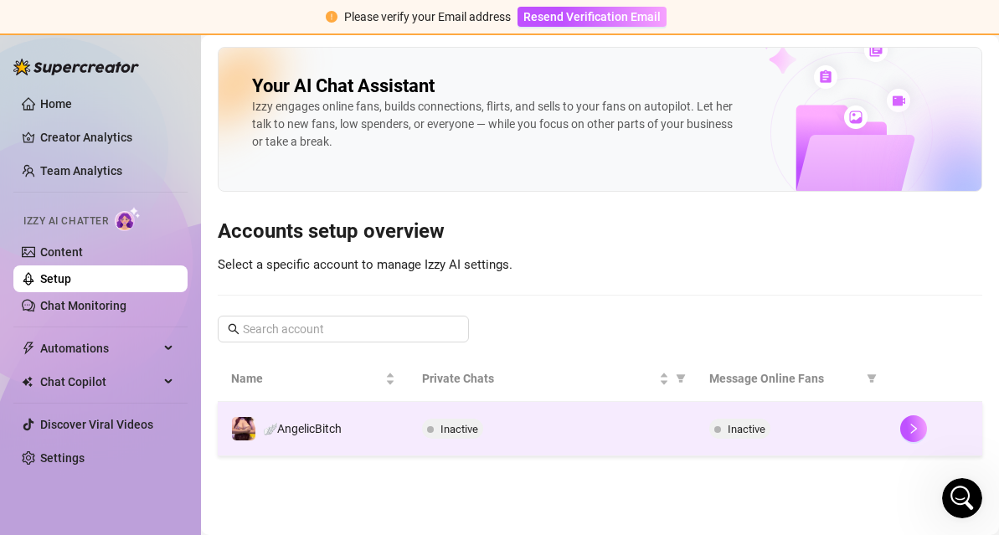
click at [558, 434] on div "Inactive" at bounding box center [552, 429] width 260 height 20
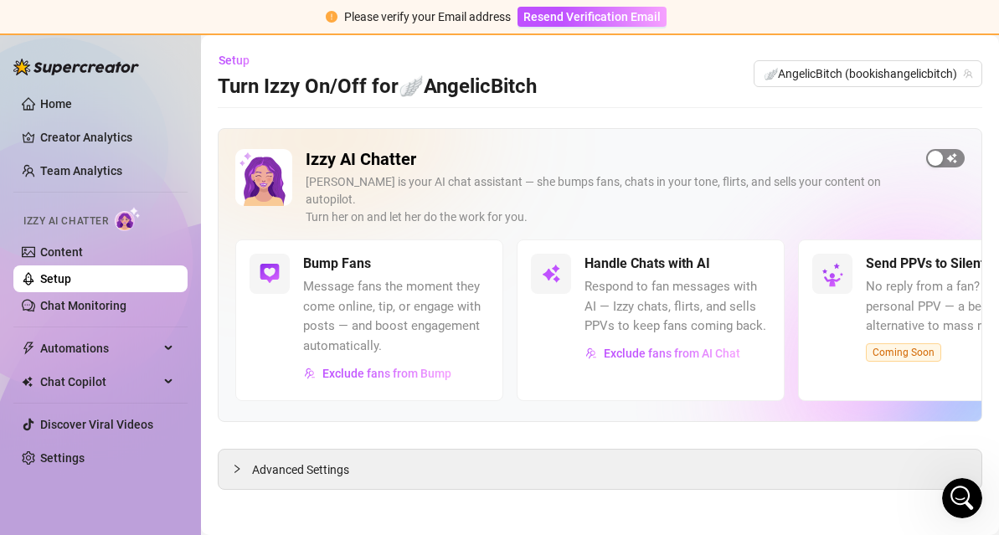
click at [947, 157] on span "button" at bounding box center [945, 158] width 39 height 18
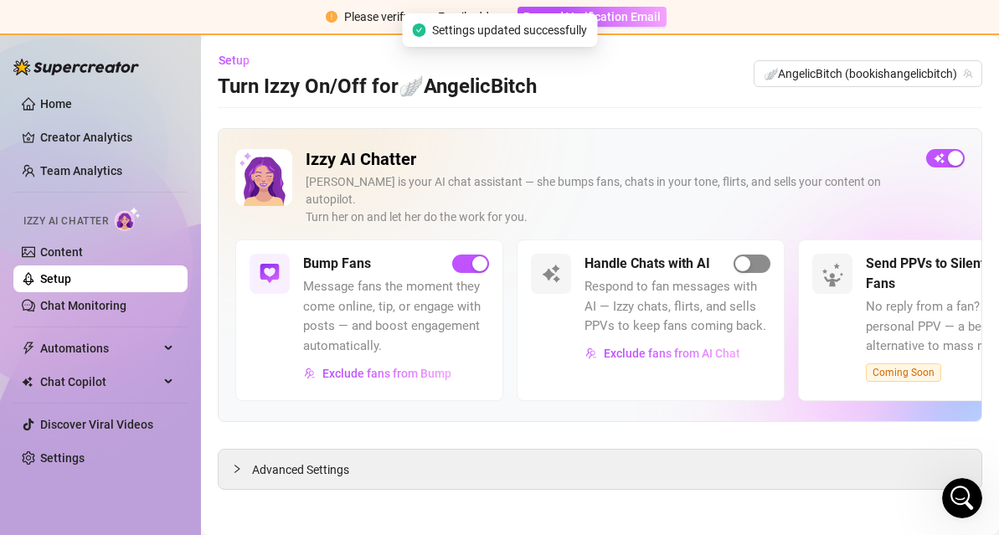
click at [761, 254] on span "button" at bounding box center [751, 263] width 37 height 18
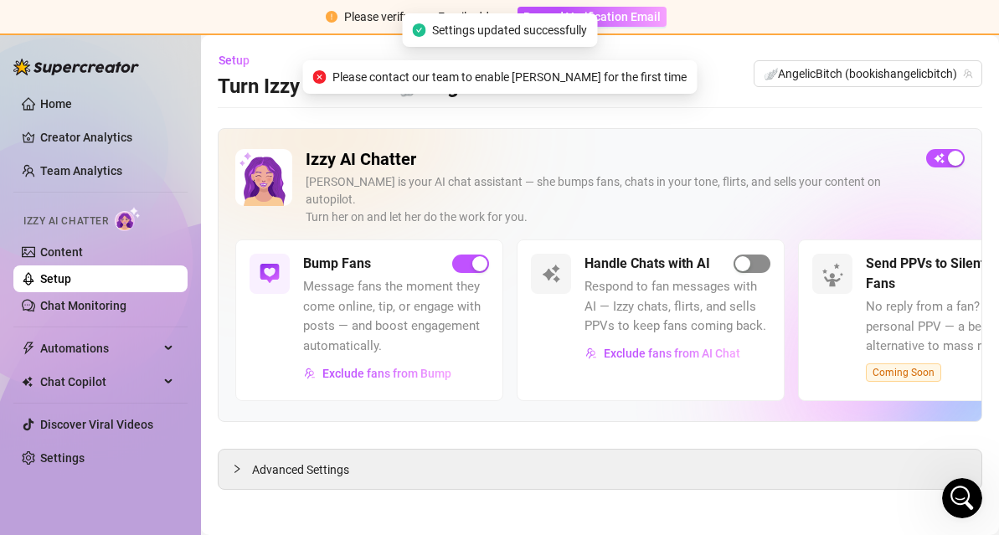
click at [761, 254] on span "button" at bounding box center [751, 263] width 37 height 18
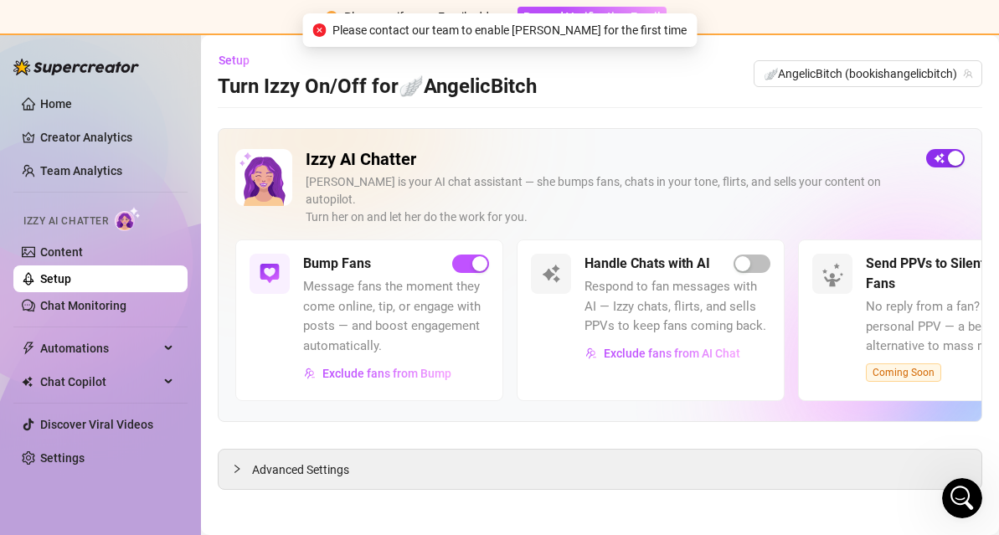
click at [939, 151] on span "button" at bounding box center [945, 158] width 39 height 18
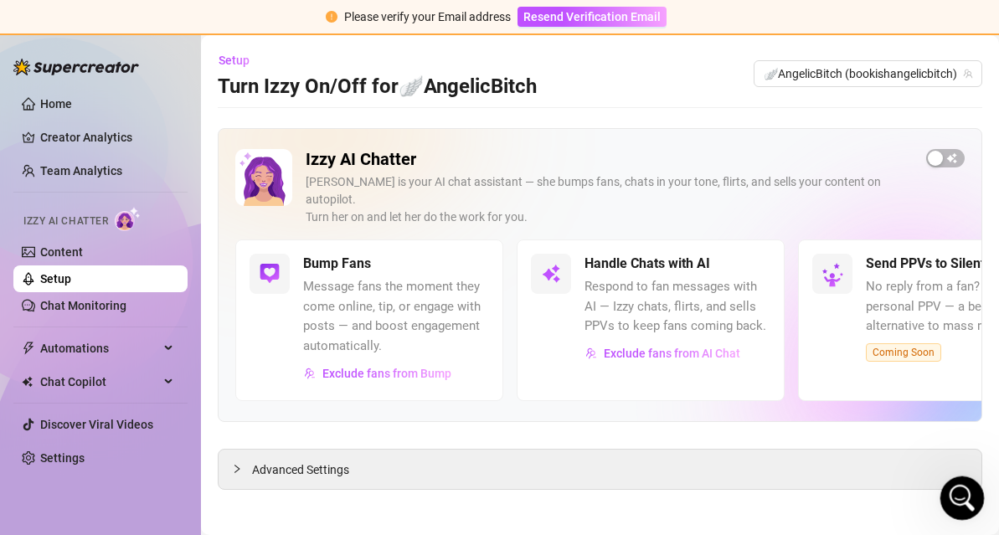
click at [953, 486] on icon "Open Intercom Messenger" at bounding box center [960, 496] width 28 height 28
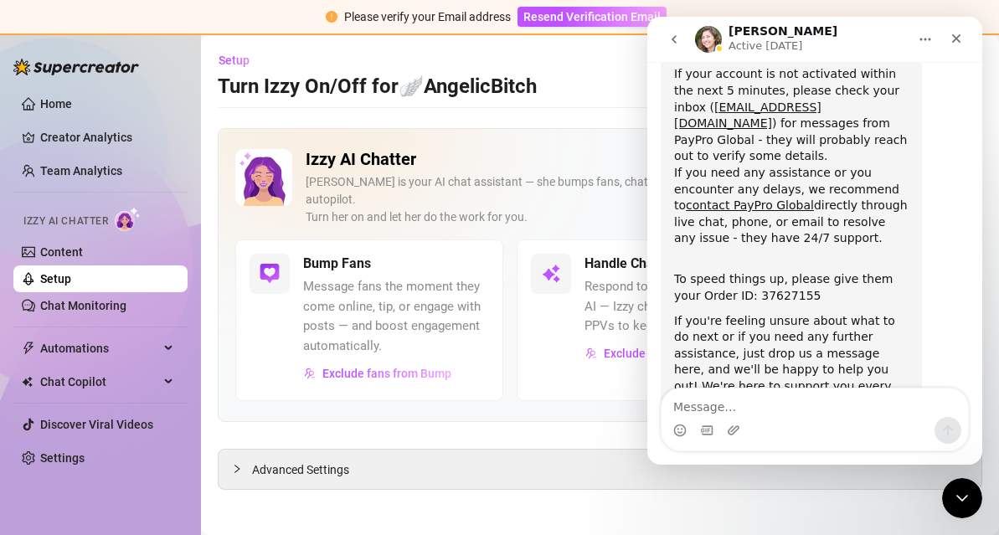
scroll to position [293, 0]
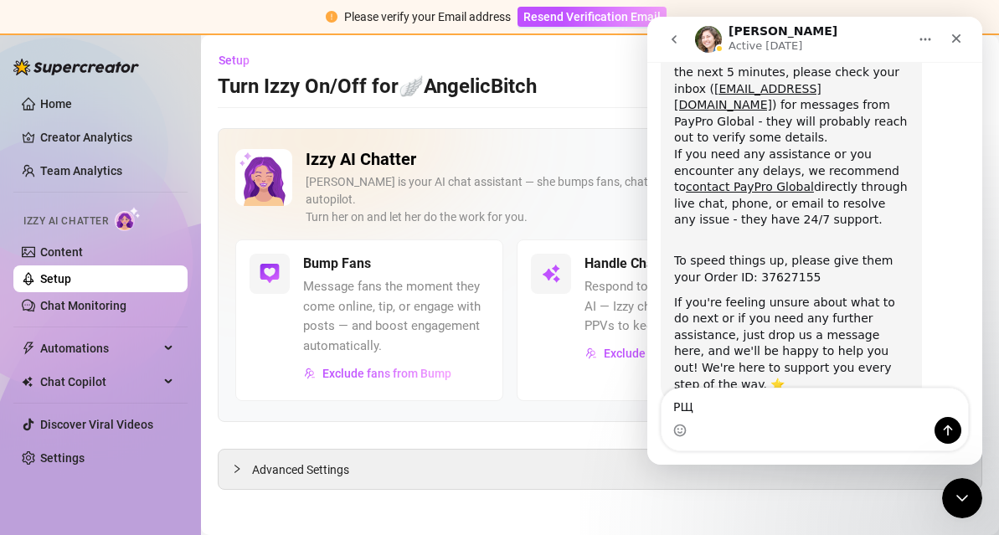
type textarea "Р"
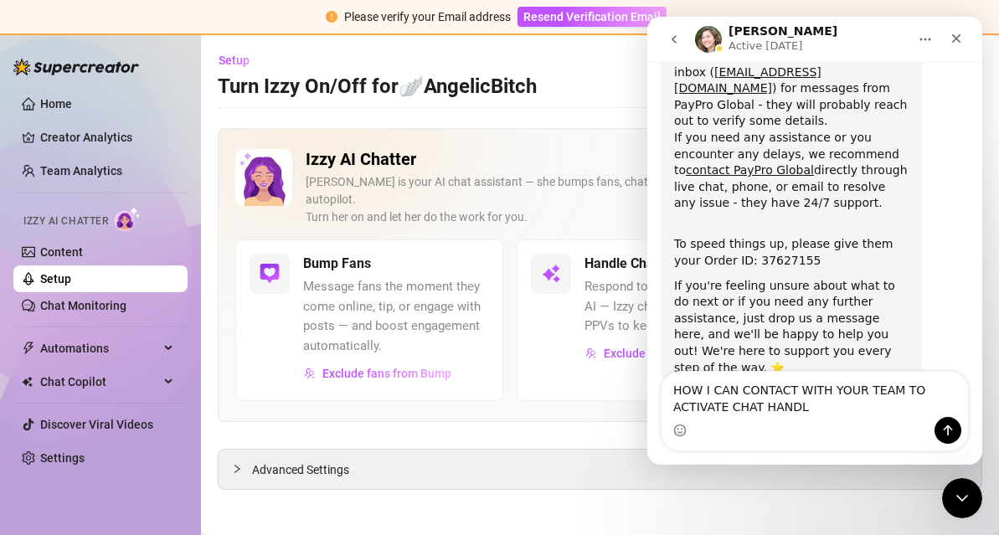
type textarea "HOW I CAN CONTACT WITH YOUR TEAM TO ACTIVATE CHAT HANDLE"
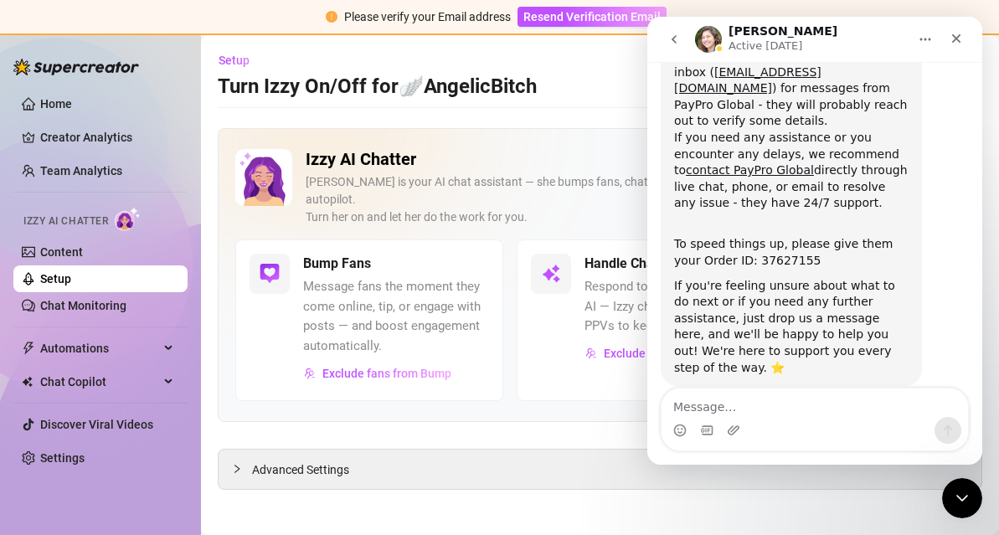
scroll to position [359, 0]
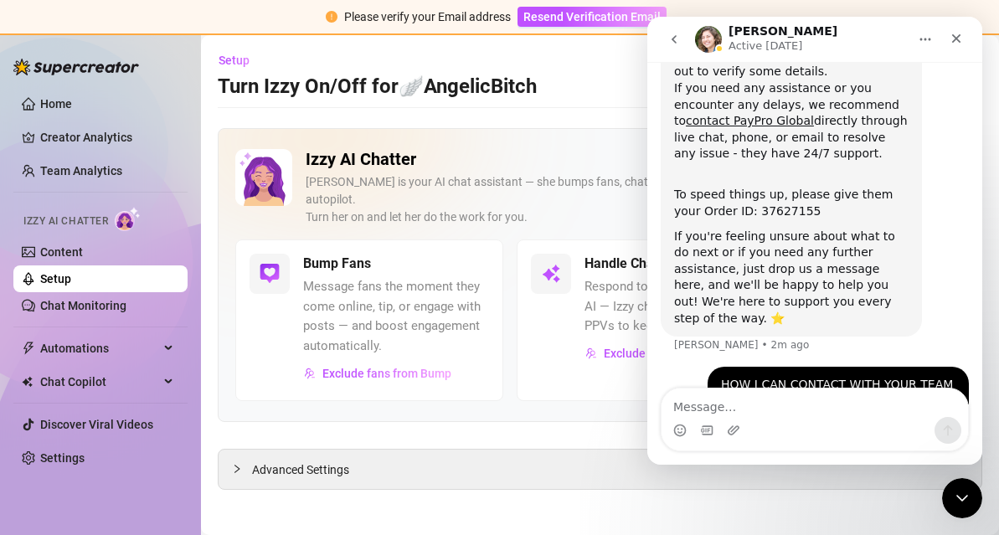
click at [565, 123] on main "Setup Turn Izzy On/Off for 🪽AngelicBitch 🪽AngelicBitch (bookishangelicbitch) Iz…" at bounding box center [600, 287] width 798 height 505
click at [683, 25] on button "go back" at bounding box center [674, 39] width 32 height 32
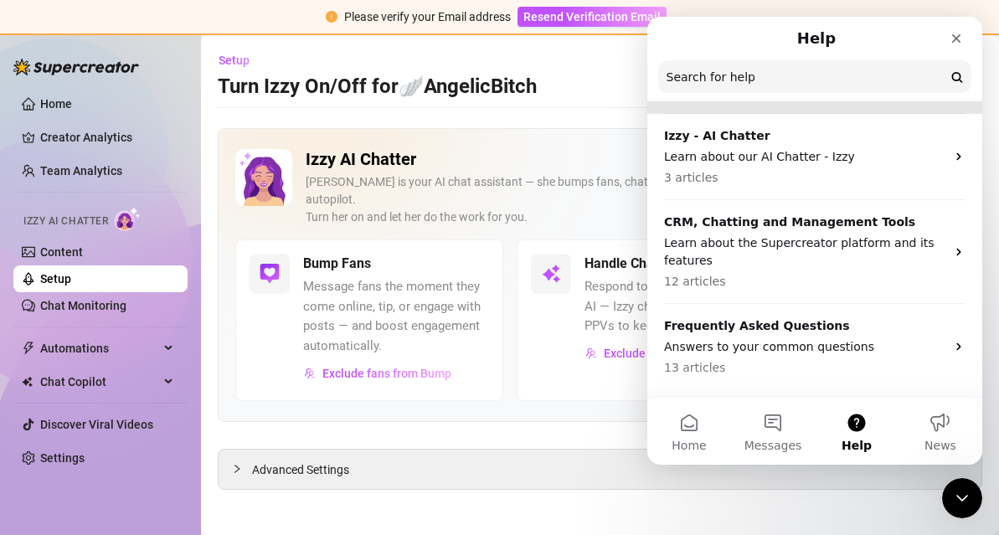
scroll to position [200, 0]
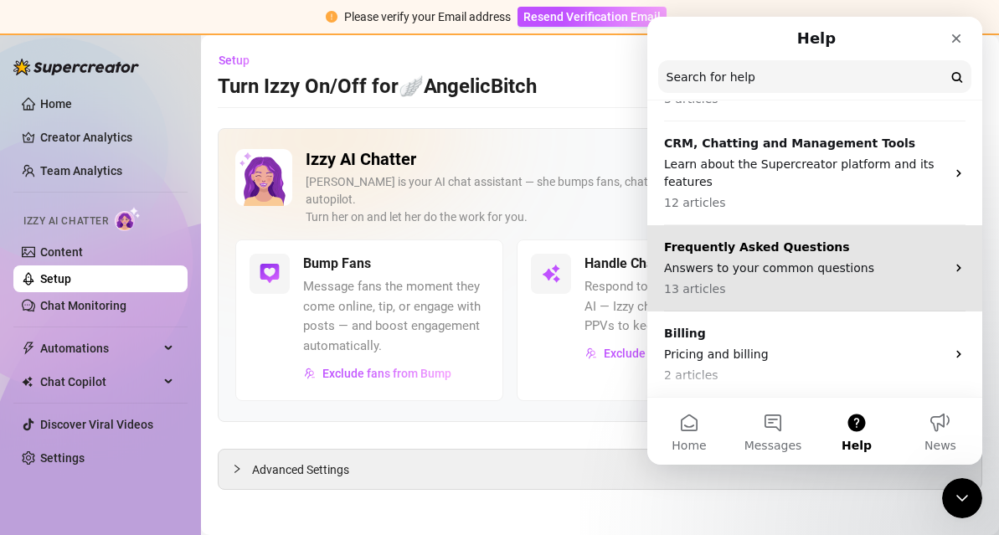
click at [787, 284] on p "13 articles" at bounding box center [804, 289] width 281 height 18
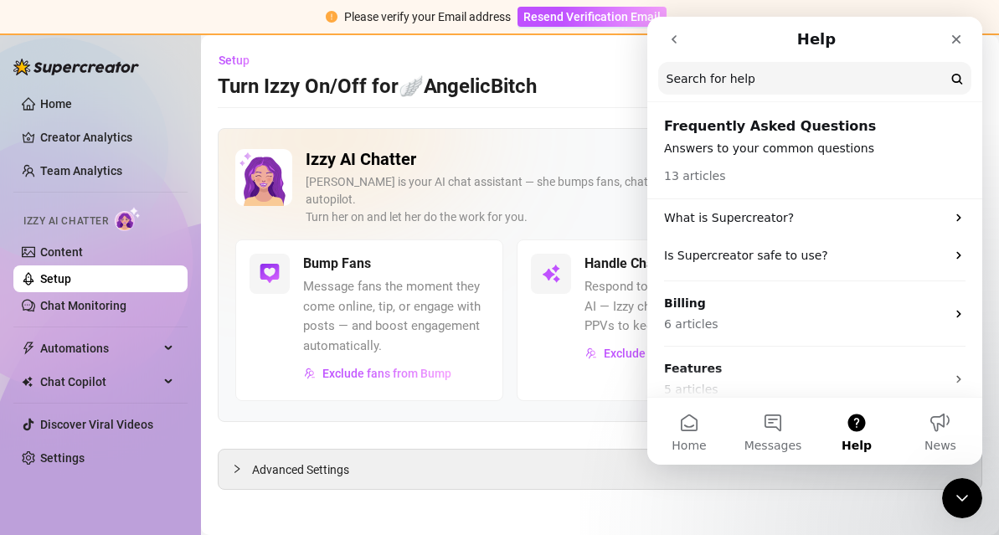
scroll to position [14, 0]
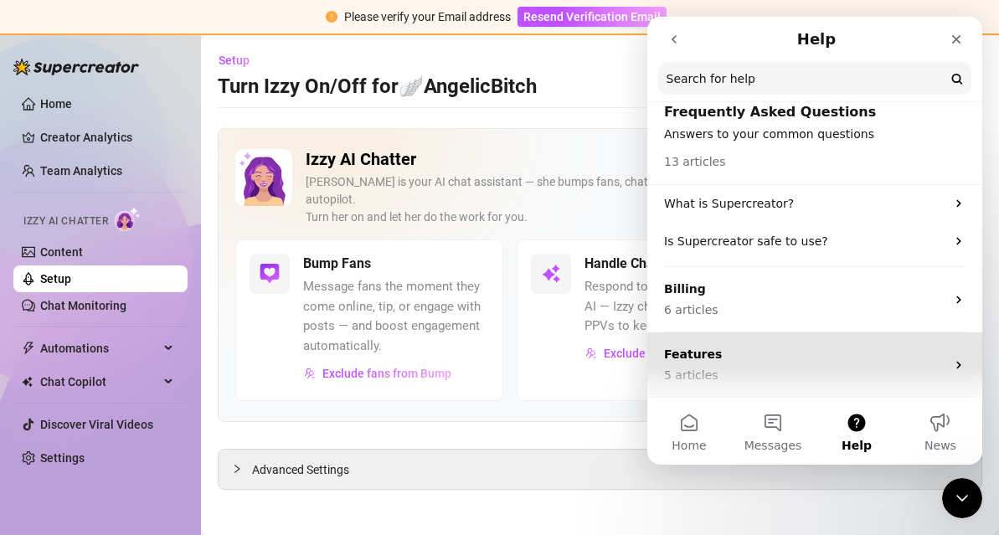
click at [748, 351] on p "Features" at bounding box center [804, 355] width 281 height 18
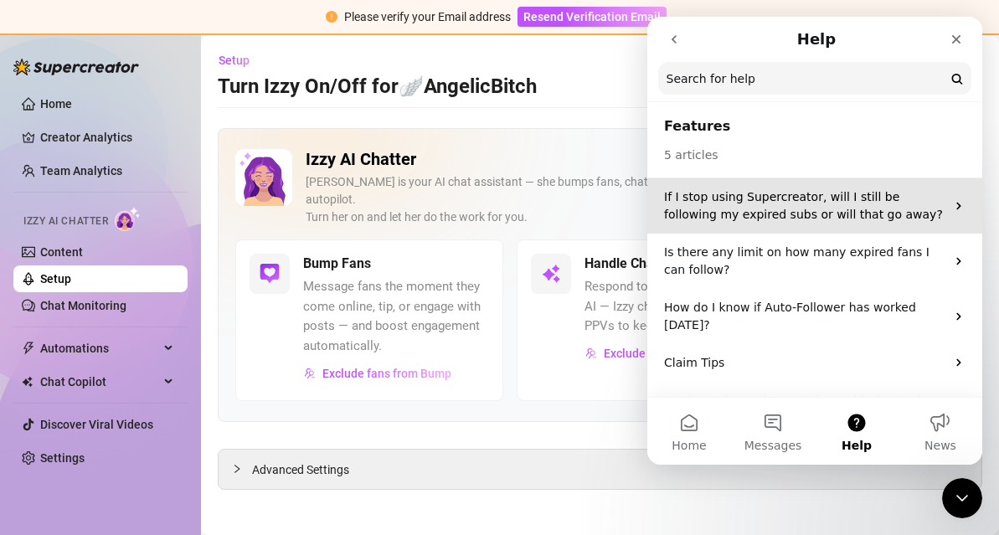
scroll to position [28, 0]
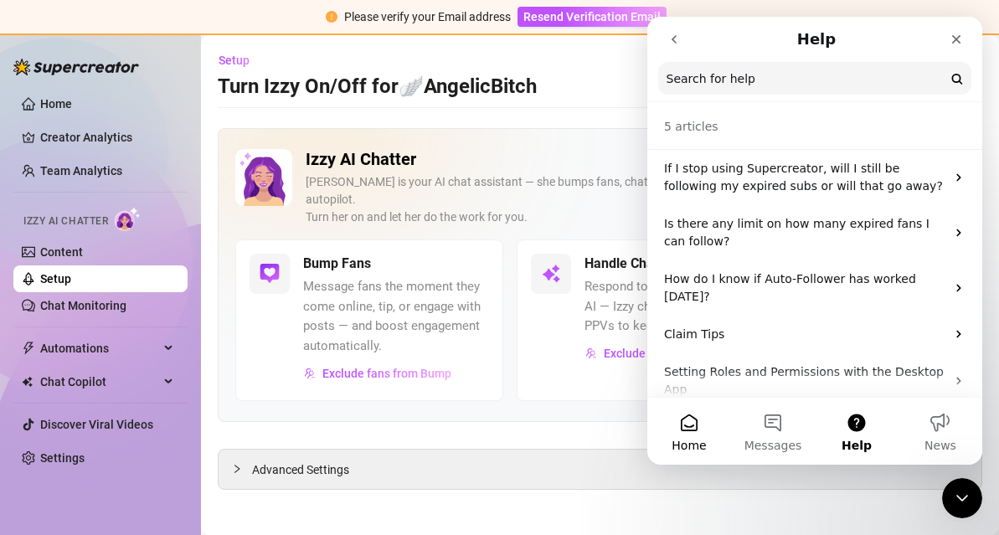
click at [694, 429] on button "Home" at bounding box center [689, 431] width 84 height 67
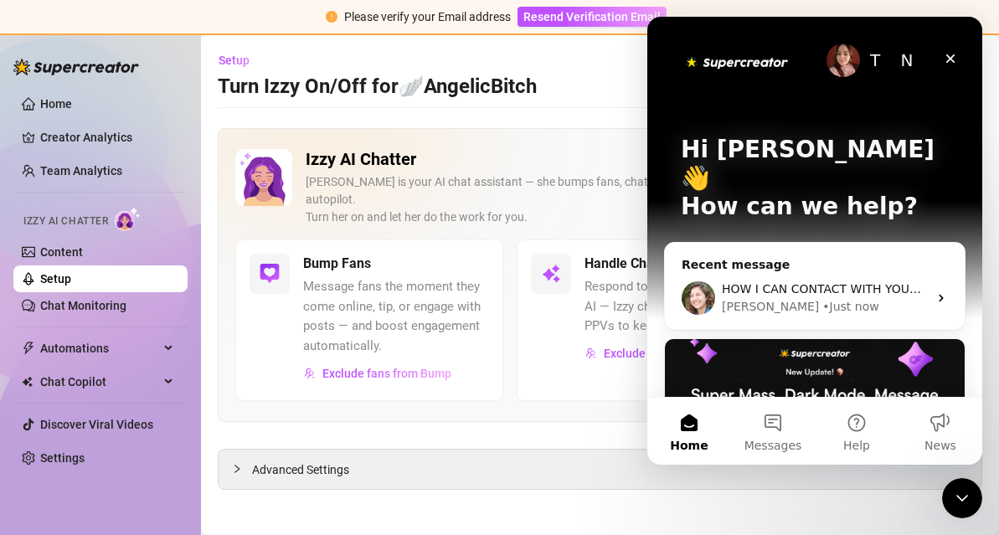
click at [867, 49] on div "T" at bounding box center [874, 60] width 33 height 33
click at [902, 56] on div "N" at bounding box center [906, 60] width 33 height 33
click at [757, 64] on img "Intercom messenger" at bounding box center [737, 61] width 112 height 23
click at [875, 64] on div "T" at bounding box center [874, 60] width 33 height 33
click at [901, 64] on div "N" at bounding box center [906, 60] width 33 height 33
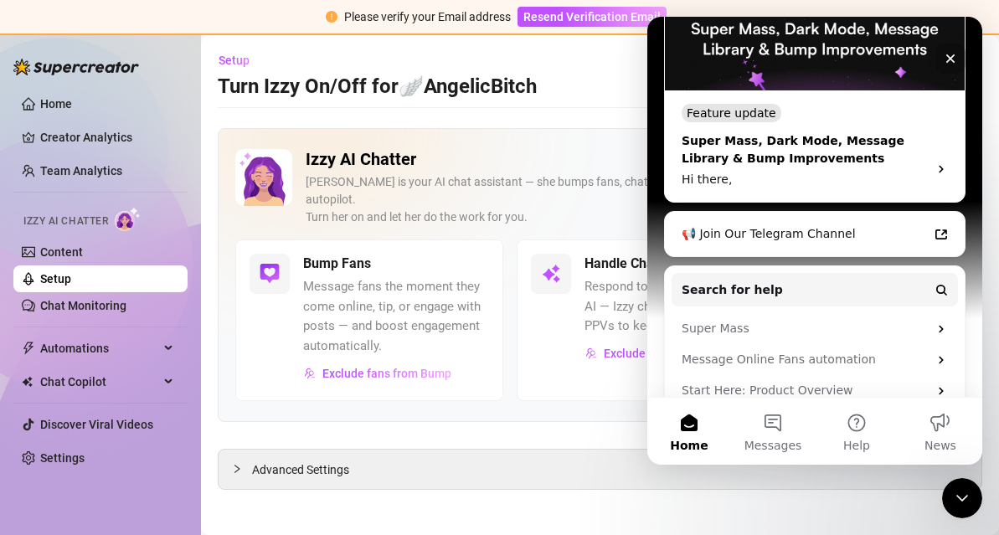
scroll to position [393, 0]
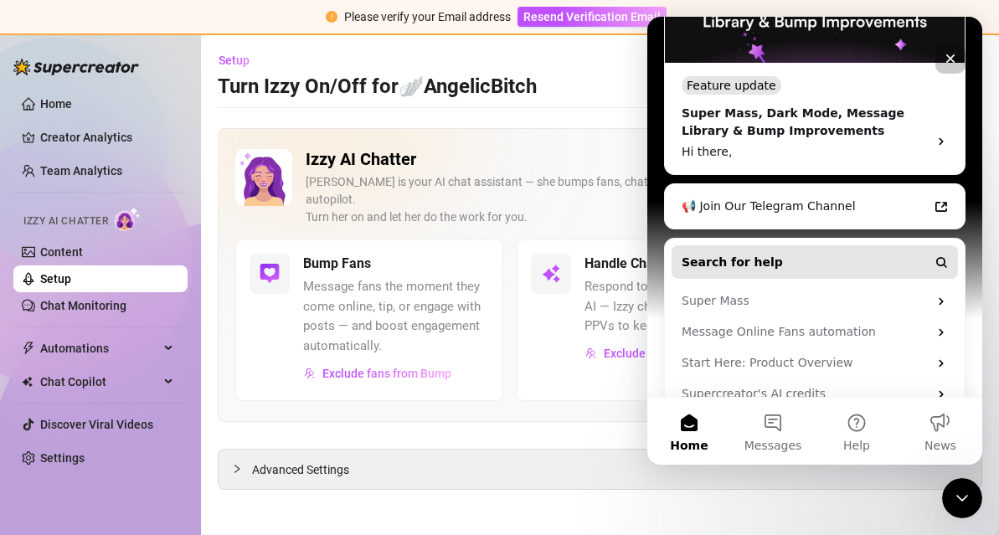
click at [856, 245] on button "Search for help" at bounding box center [814, 261] width 286 height 33
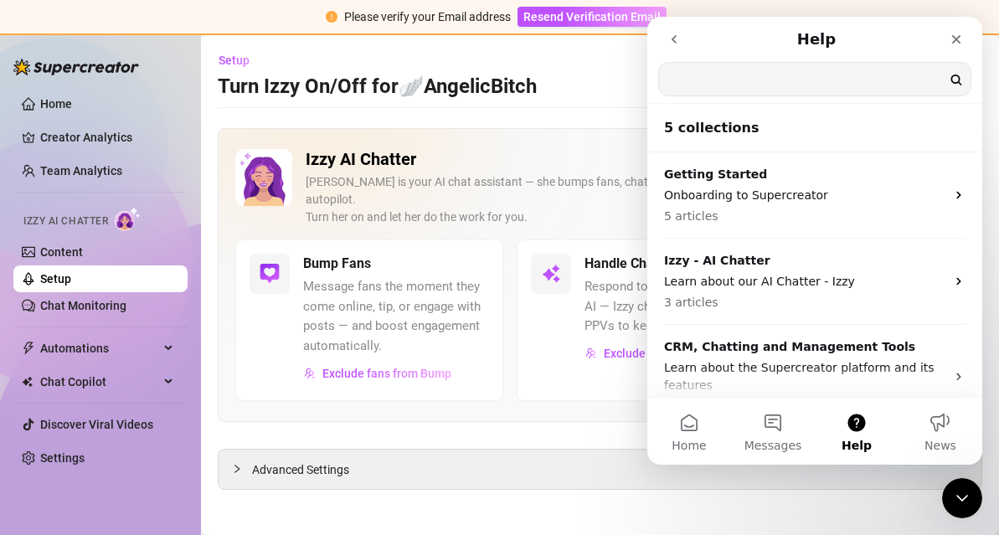
scroll to position [0, 0]
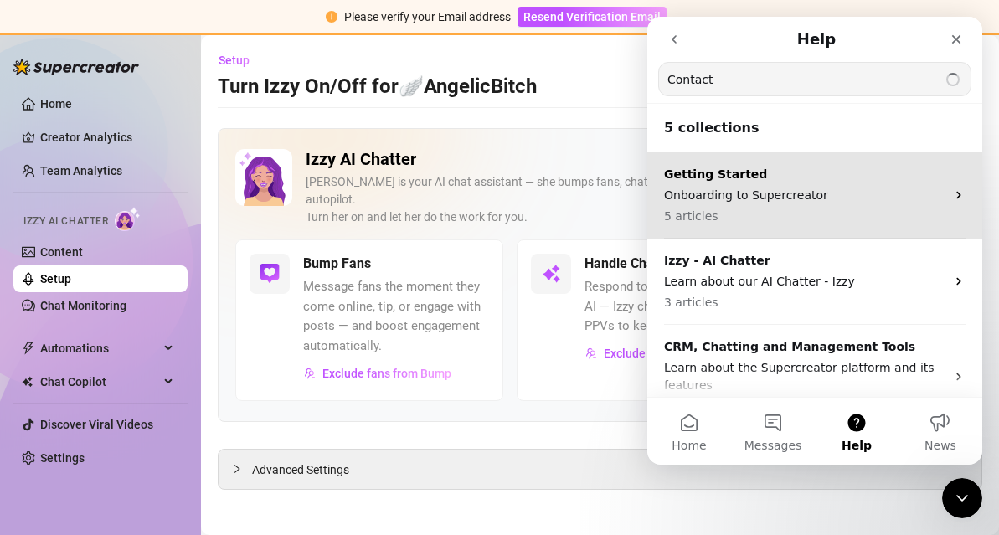
type input "Contact"
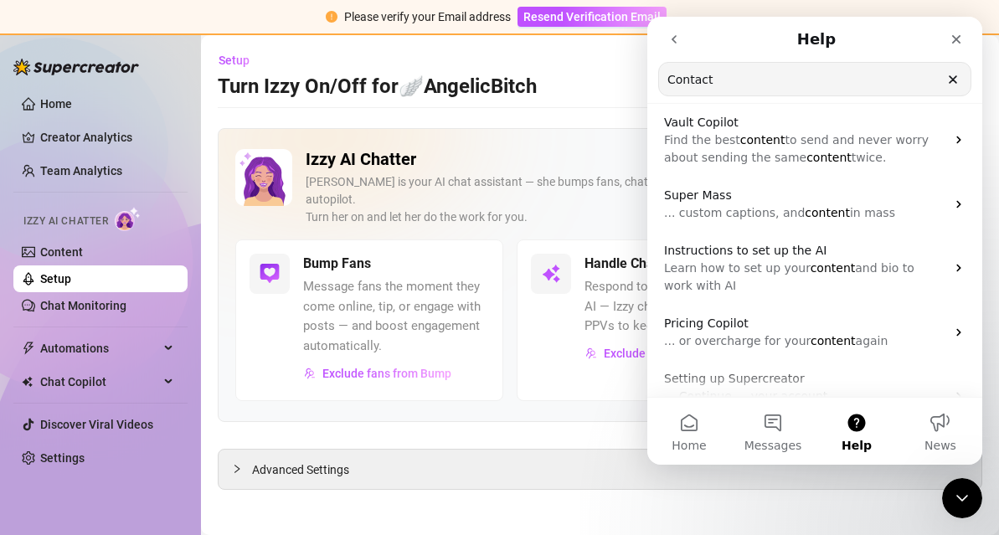
scroll to position [207, 0]
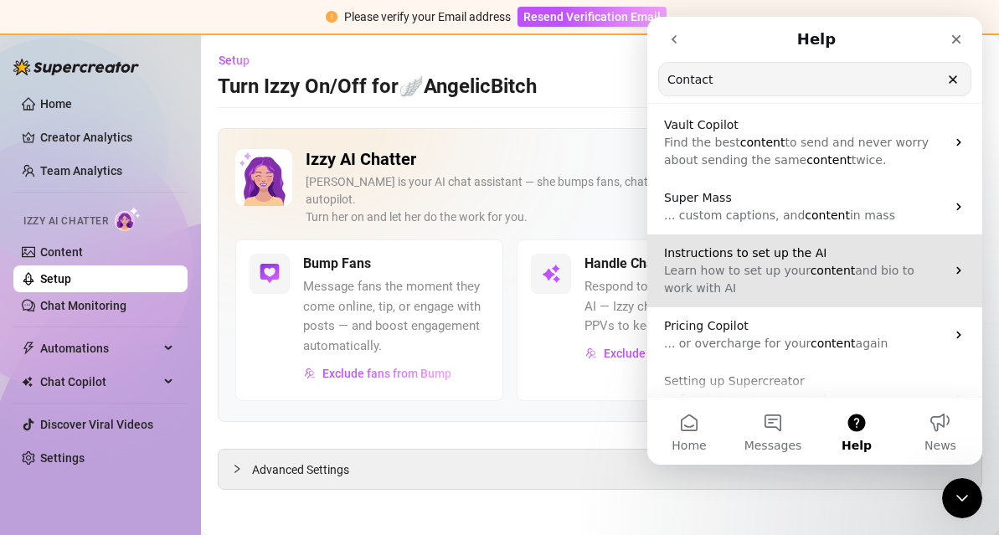
click at [839, 285] on p "Learn how to set up your content and bio to work with AI" at bounding box center [804, 279] width 281 height 35
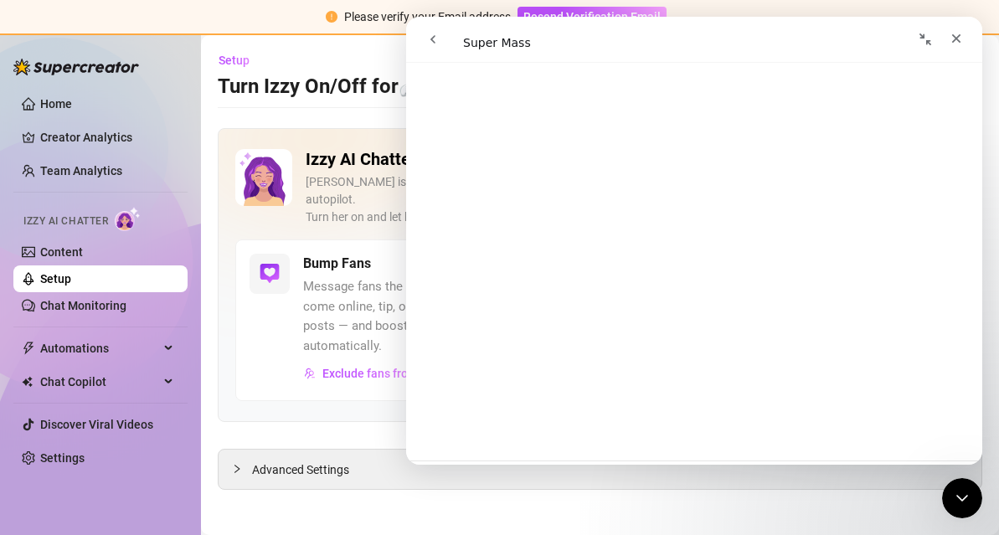
scroll to position [5827, 0]
click at [949, 38] on icon "Close" at bounding box center [955, 38] width 13 height 13
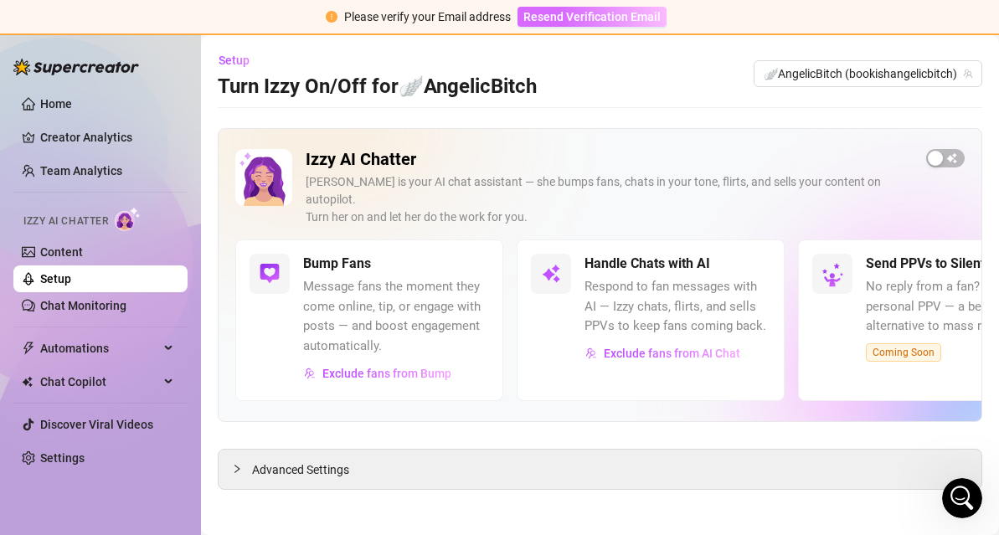
click at [563, 21] on span "Resend Verification Email" at bounding box center [591, 16] width 137 height 13
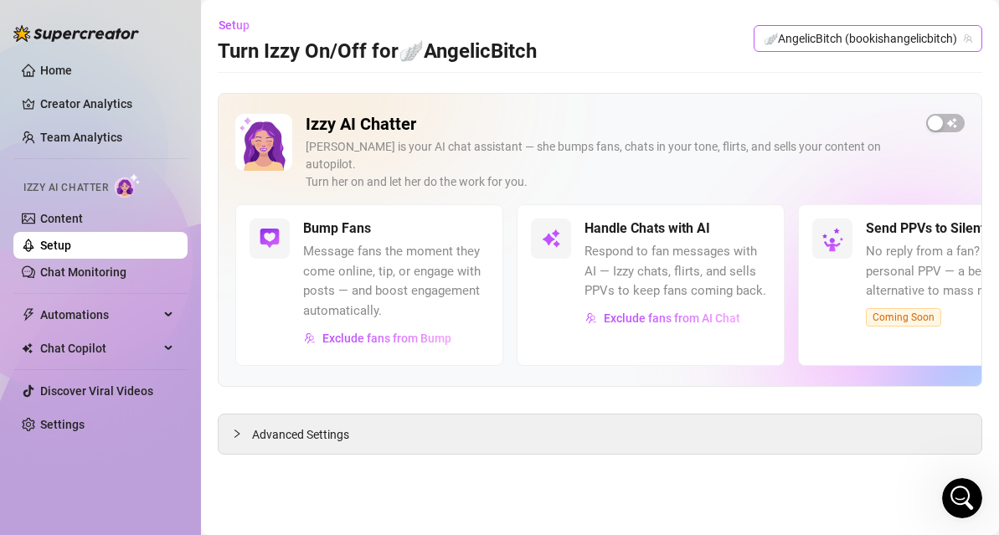
click at [949, 42] on span "🪽AngelicBitch (bookishangelicbitch)" at bounding box center [867, 38] width 208 height 25
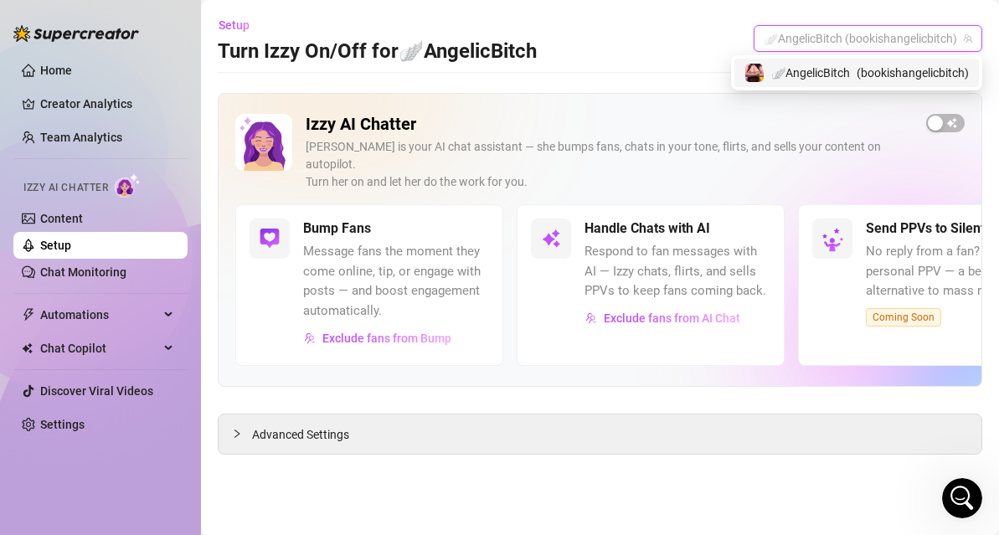
click at [650, 59] on div "Setup Turn Izzy On/Off for 🪽AngelicBitch 🪽AngelicBitch (bookishangelicbitch)" at bounding box center [600, 39] width 764 height 54
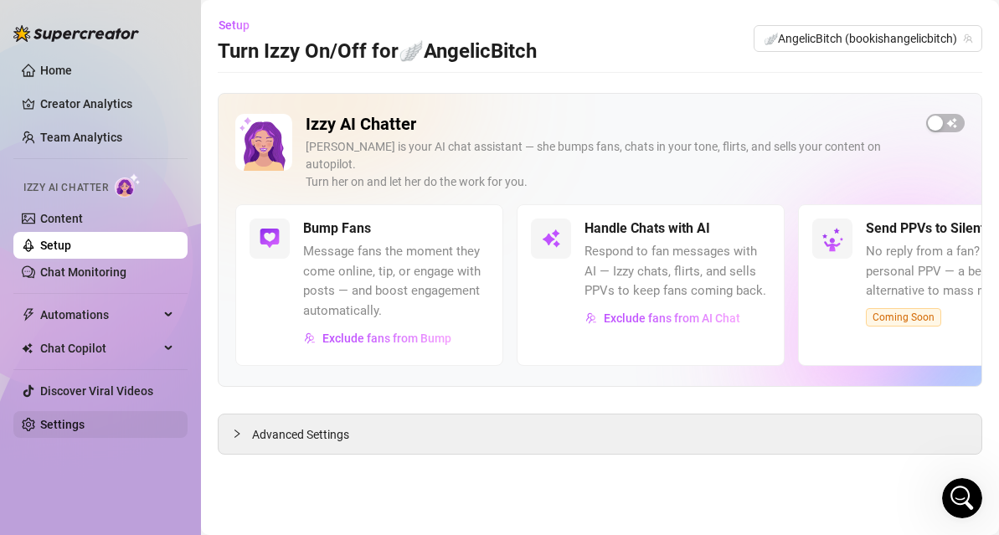
click at [65, 418] on link "Settings" at bounding box center [62, 424] width 44 height 13
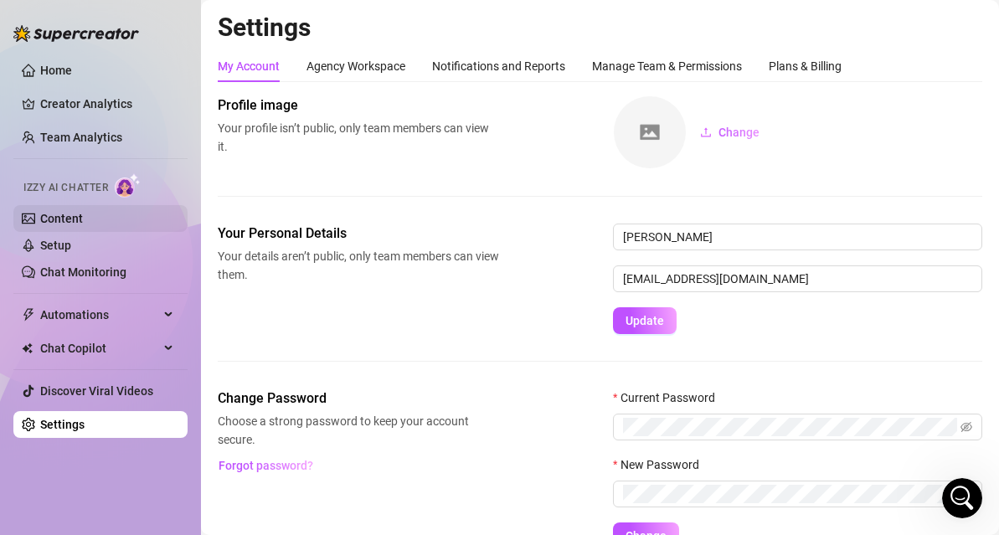
click at [83, 218] on link "Content" at bounding box center [61, 218] width 43 height 13
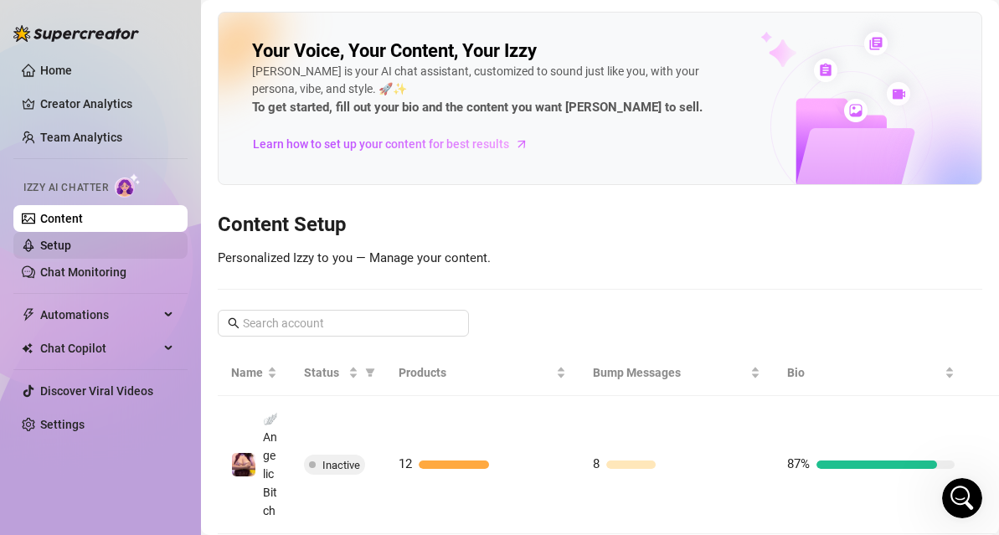
click at [68, 243] on link "Setup" at bounding box center [55, 245] width 31 height 13
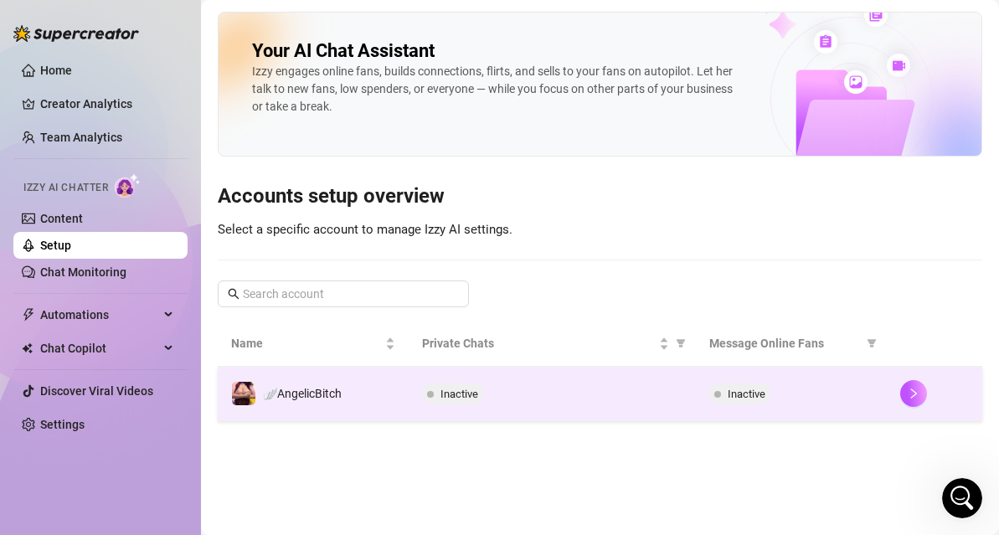
click at [519, 393] on div "Inactive" at bounding box center [552, 393] width 260 height 20
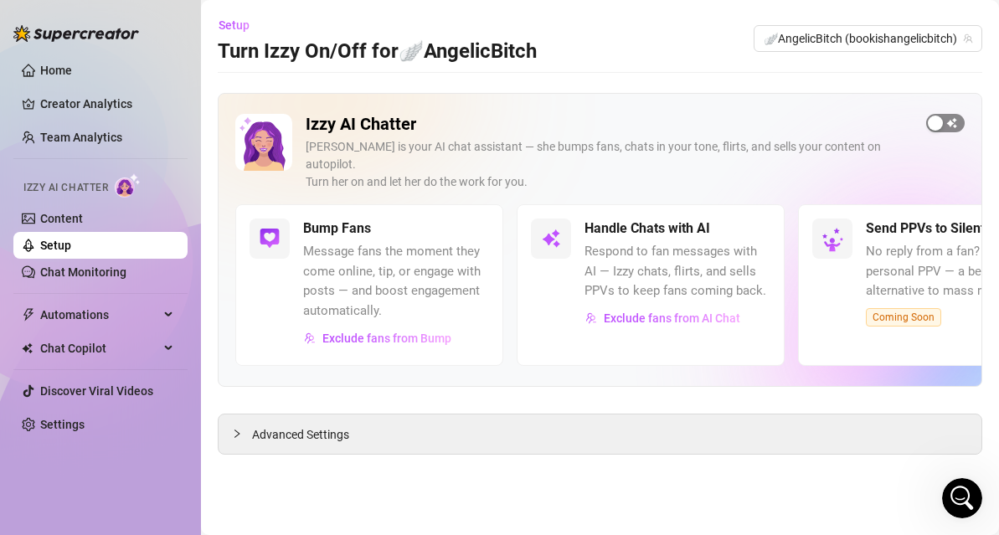
click at [955, 126] on span "button" at bounding box center [945, 123] width 39 height 18
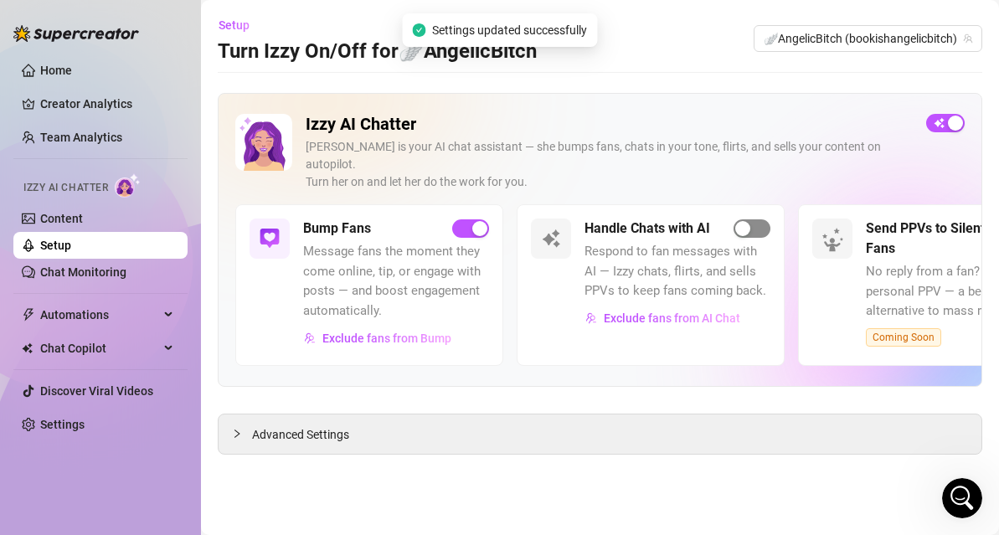
click at [750, 219] on span "button" at bounding box center [751, 228] width 37 height 18
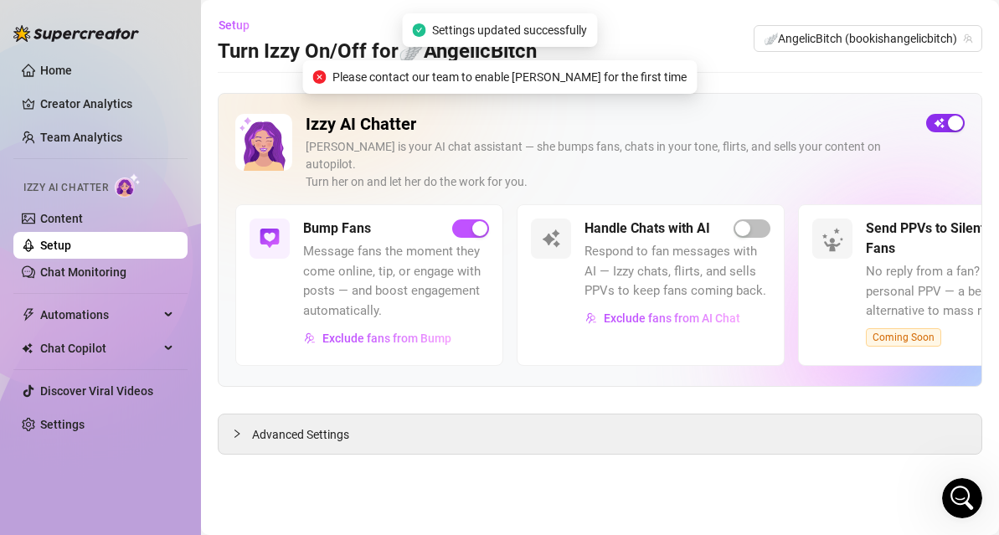
click at [941, 124] on span "button" at bounding box center [945, 123] width 39 height 18
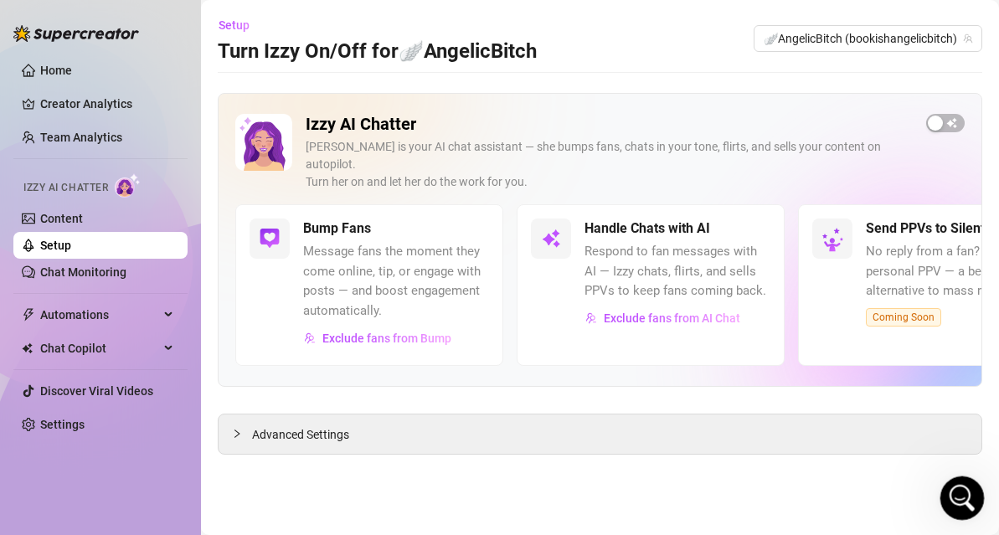
click at [954, 481] on div "Open Intercom Messenger" at bounding box center [959, 495] width 55 height 55
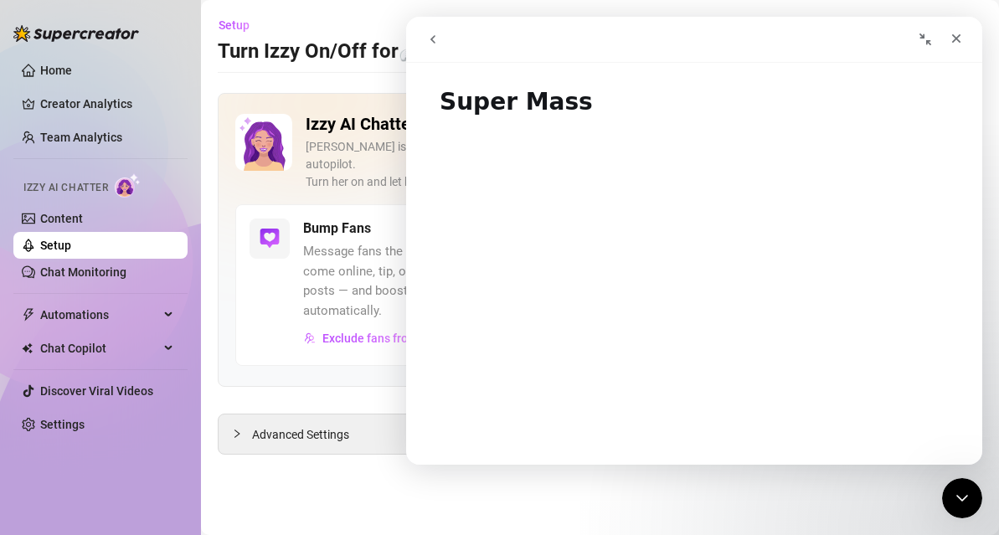
click at [434, 41] on icon "go back" at bounding box center [432, 39] width 5 height 8
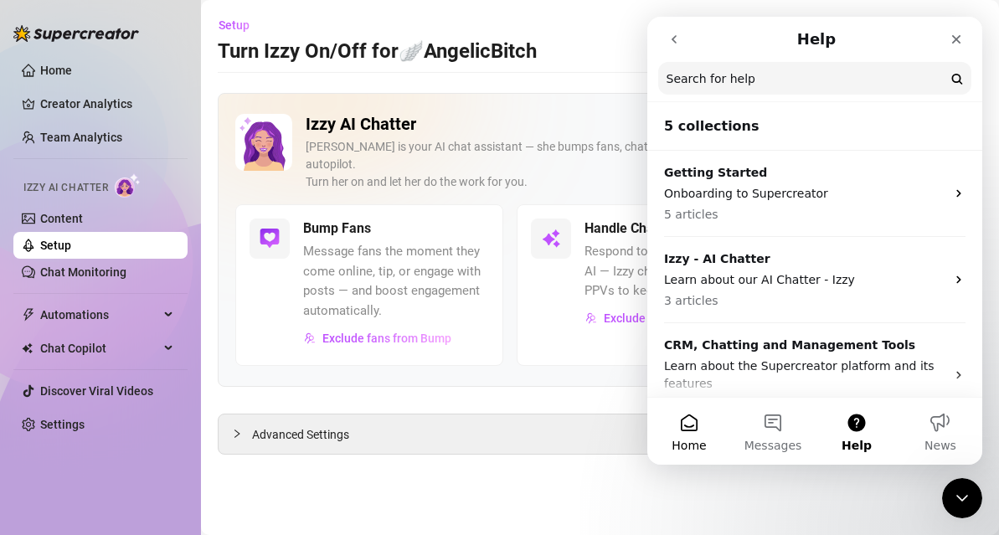
click at [692, 429] on button "Home" at bounding box center [689, 431] width 84 height 67
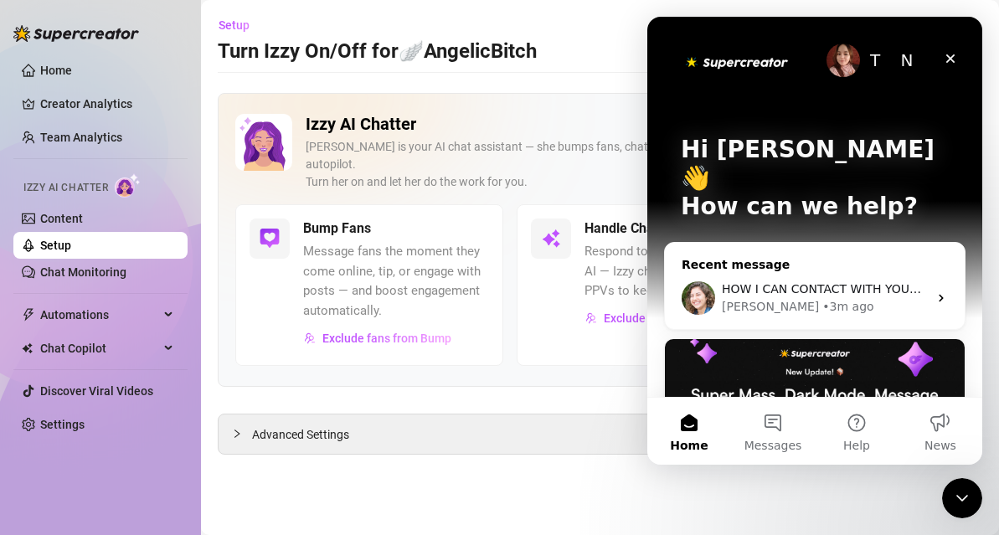
click at [869, 298] on div "Ella • 3m ago" at bounding box center [825, 307] width 206 height 18
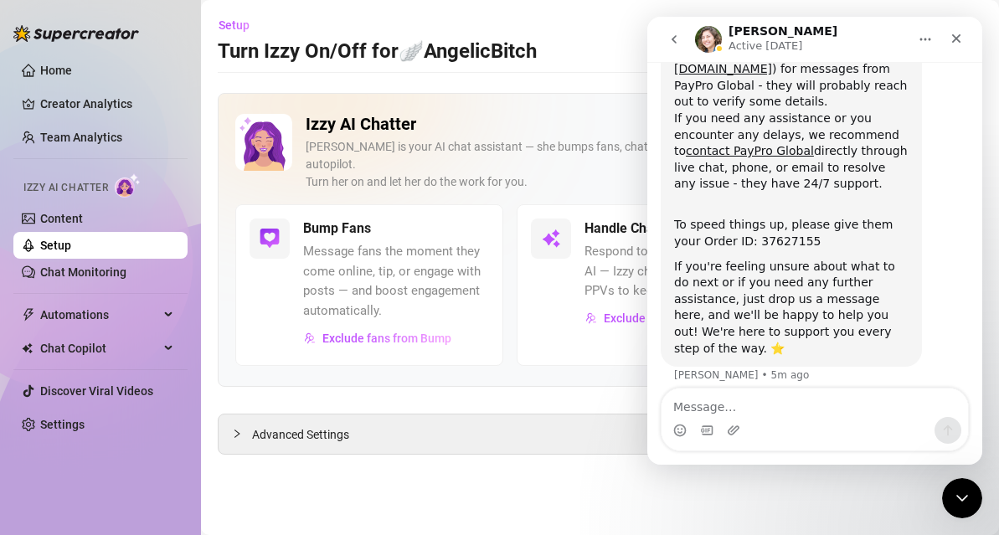
scroll to position [359, 0]
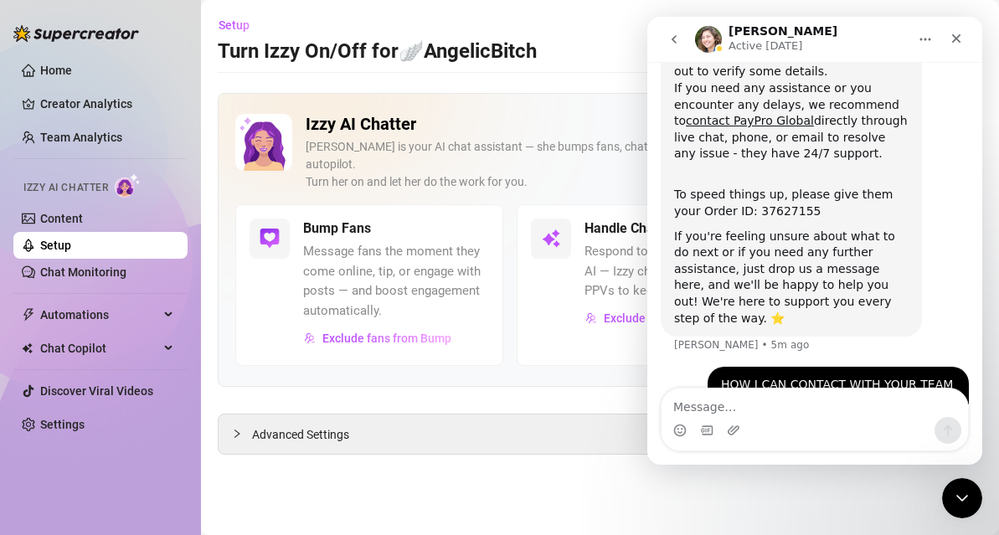
click at [679, 43] on icon "go back" at bounding box center [673, 39] width 13 height 13
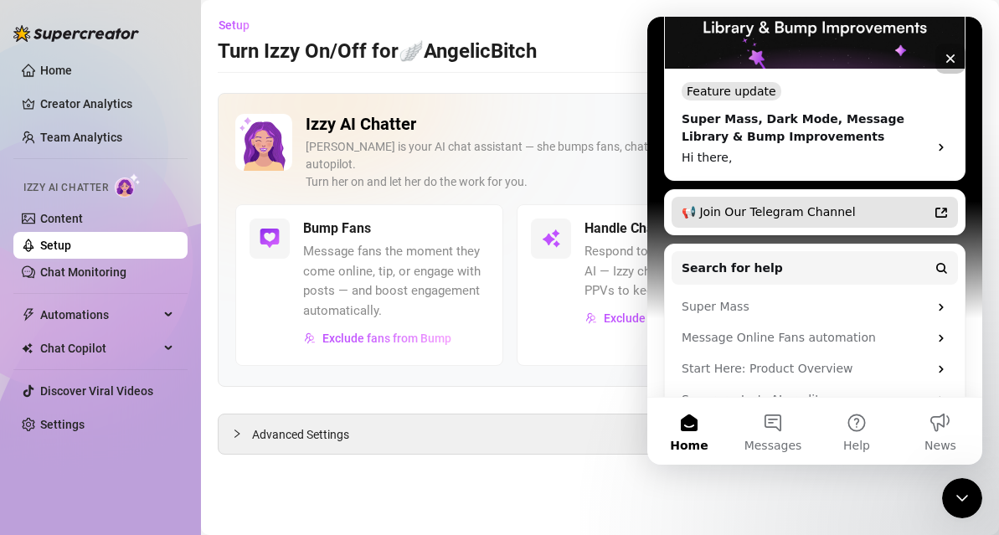
scroll to position [390, 0]
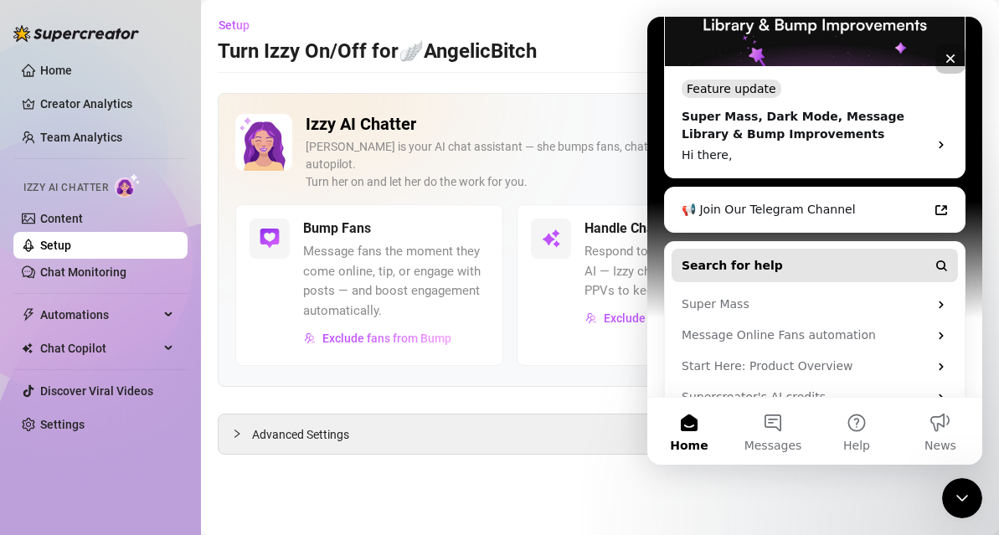
click at [866, 249] on button "Search for help" at bounding box center [814, 265] width 286 height 33
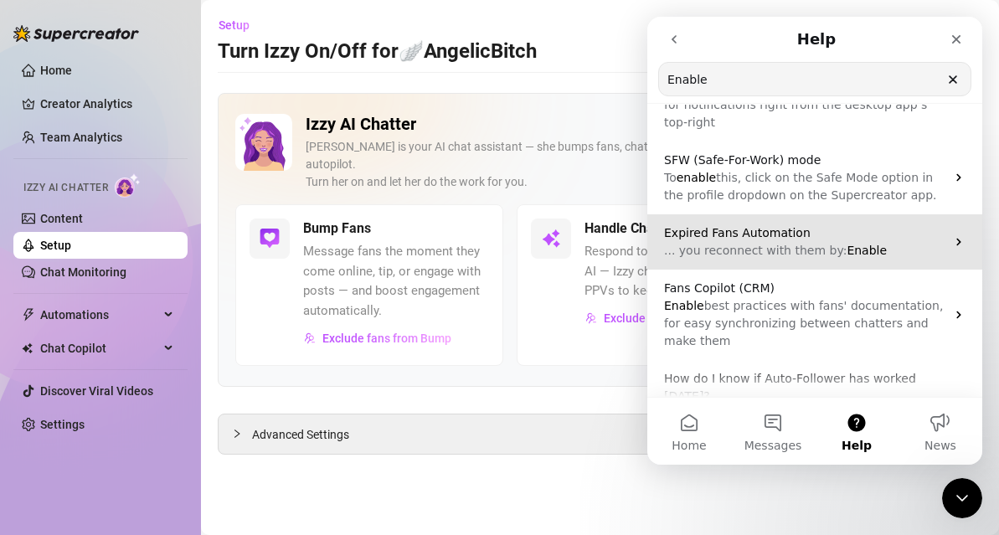
scroll to position [0, 0]
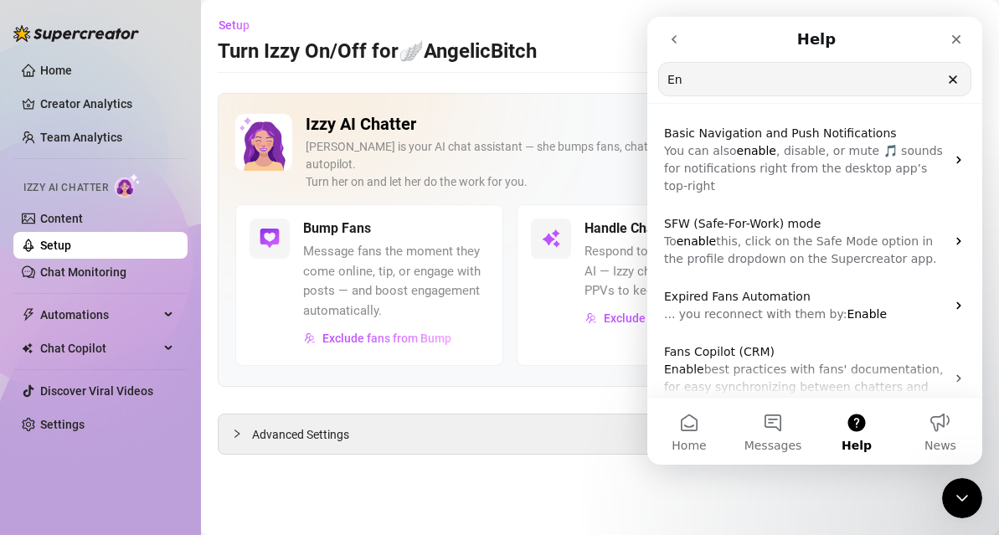
type input "E"
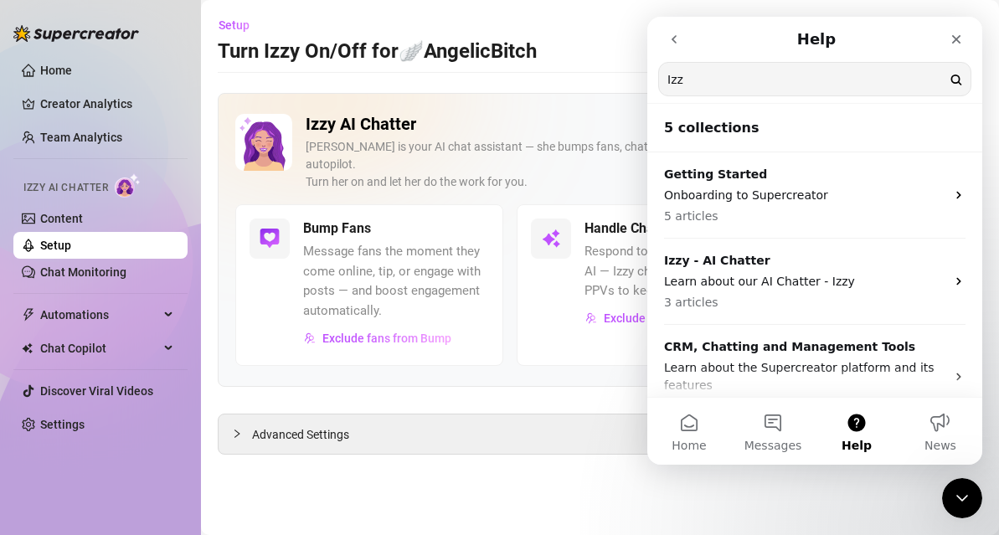
type input "Izzy"
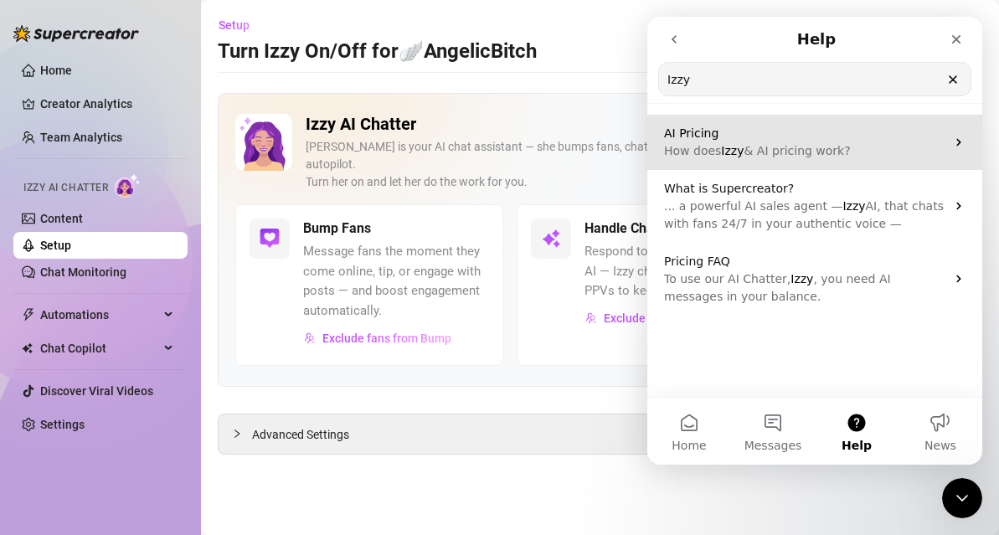
click at [865, 130] on p "AI Pricing" at bounding box center [804, 134] width 281 height 18
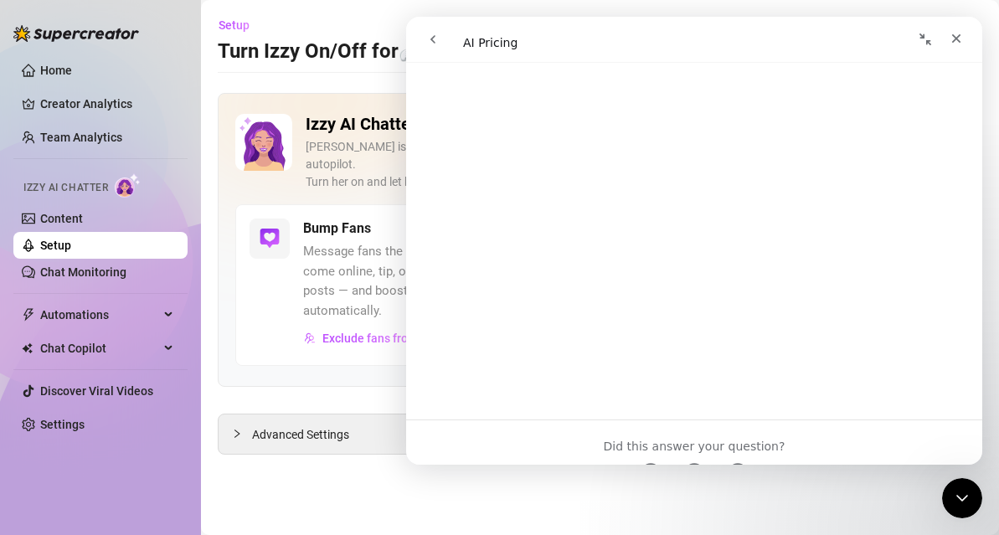
scroll to position [1941, 0]
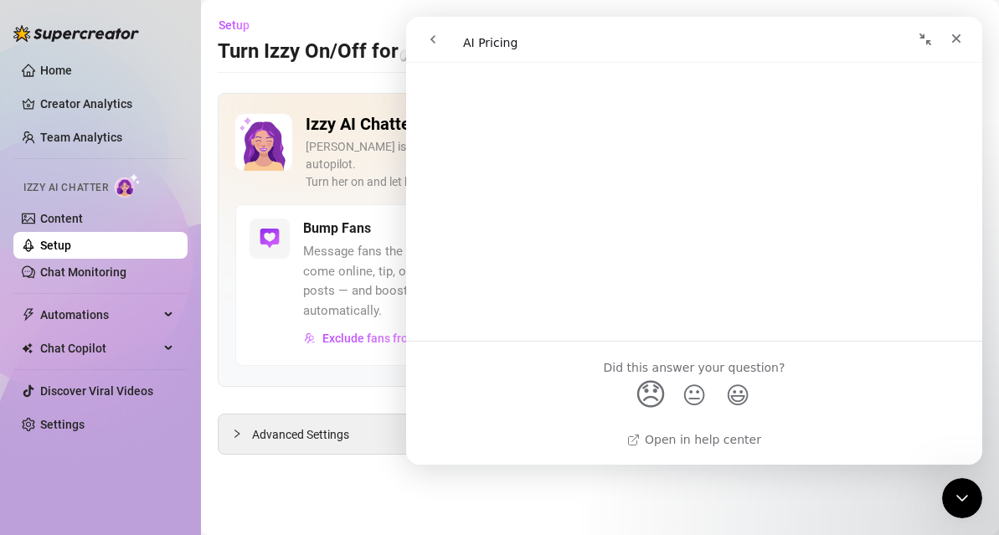
click at [657, 410] on span "😞" at bounding box center [651, 395] width 33 height 44
click at [672, 433] on link "Open in help center" at bounding box center [694, 439] width 134 height 13
click at [388, 204] on div "Bump Fans Message fans the moment they come online, tip, or engage with posts —…" at bounding box center [369, 284] width 268 height 161
click at [960, 39] on icon "Close" at bounding box center [955, 38] width 13 height 13
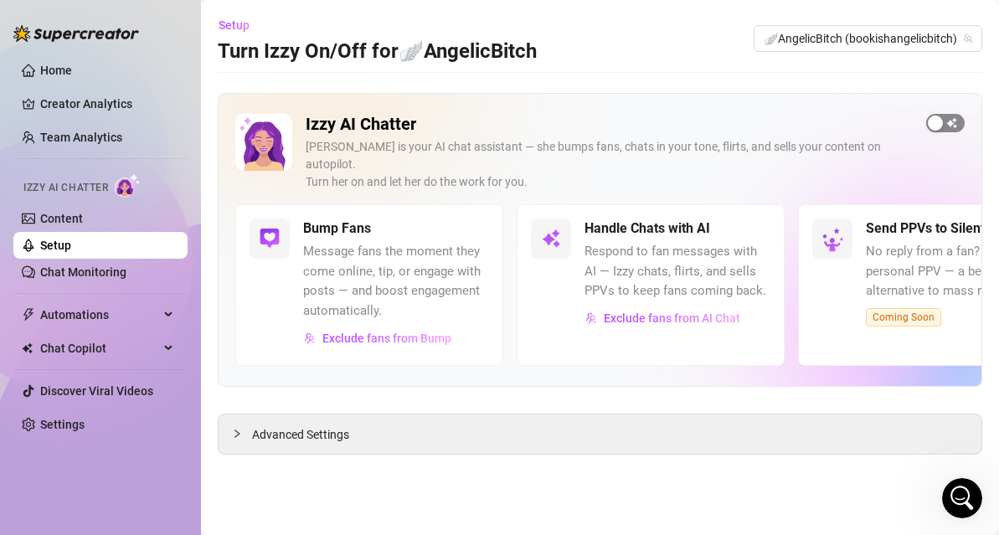
click at [949, 114] on span "button" at bounding box center [945, 123] width 39 height 18
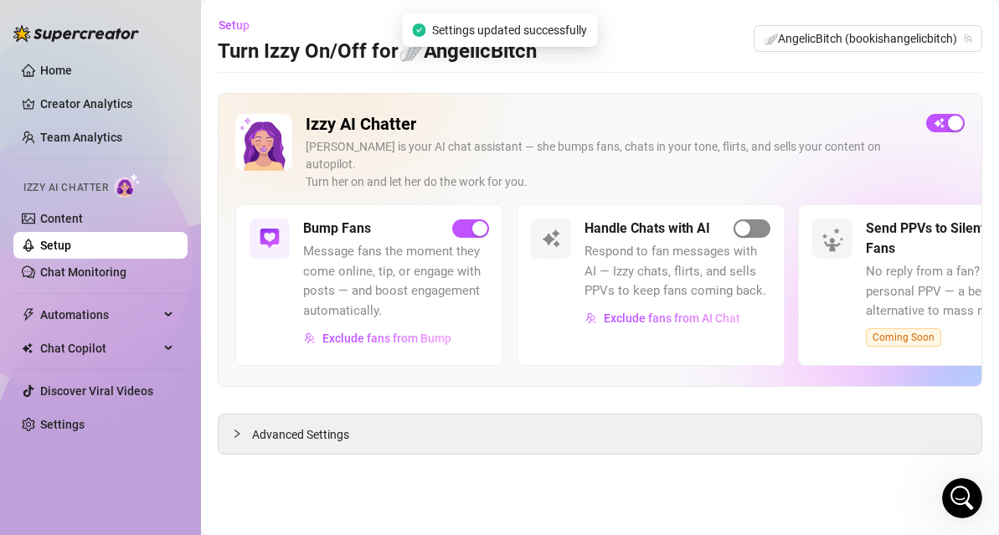
click at [753, 219] on span "button" at bounding box center [751, 228] width 37 height 18
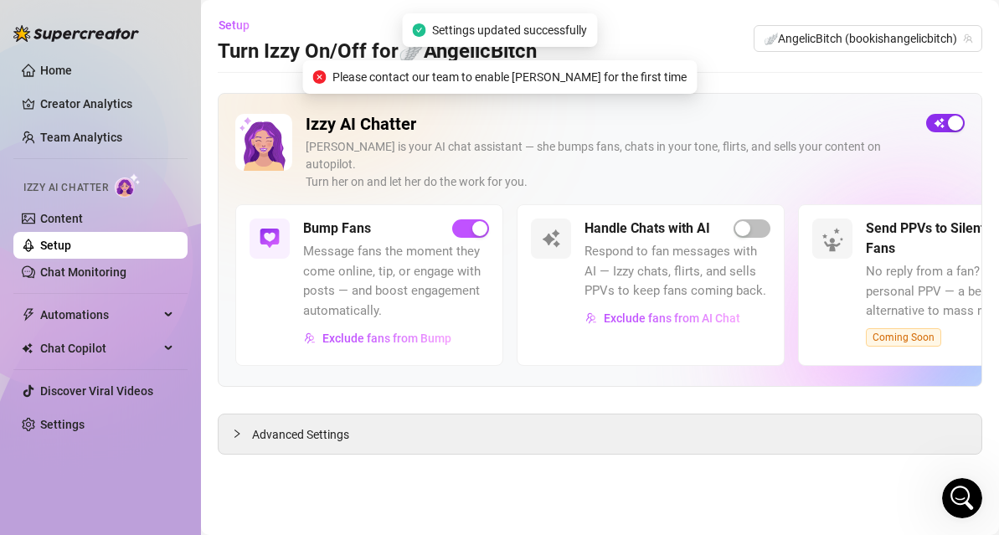
click at [939, 122] on span "button" at bounding box center [945, 123] width 39 height 18
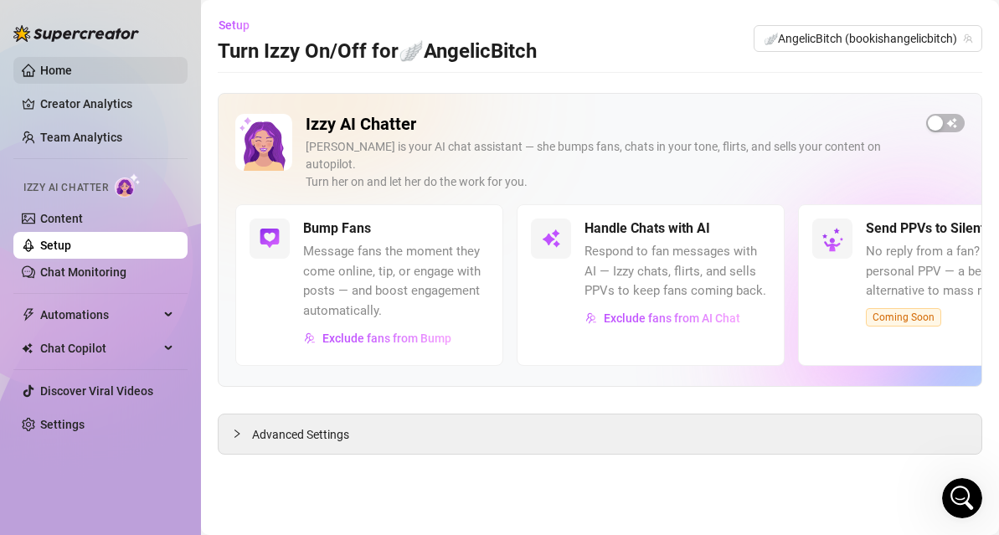
click at [67, 70] on link "Home" at bounding box center [56, 70] width 32 height 13
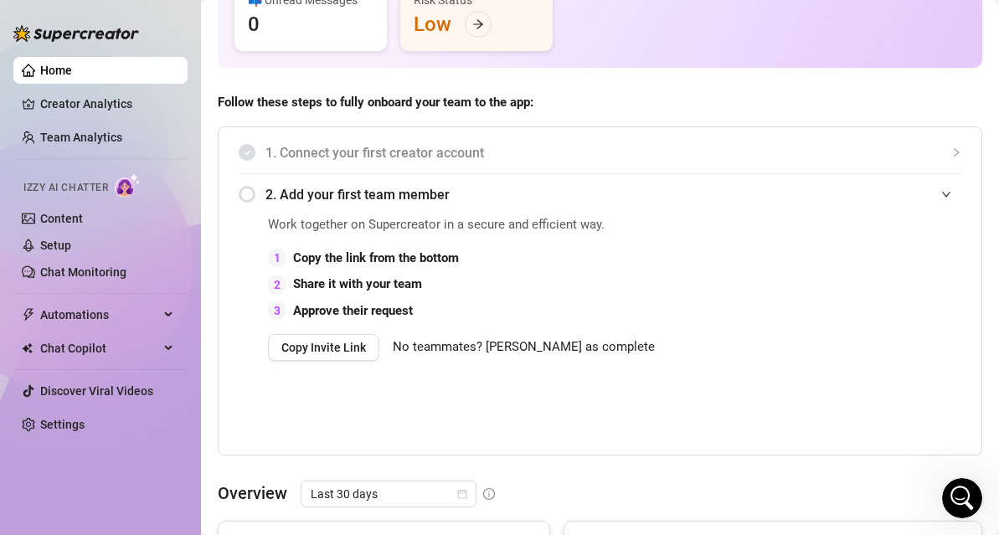
scroll to position [256, 0]
click at [504, 357] on span "No teammates? Mark as complete" at bounding box center [524, 347] width 262 height 20
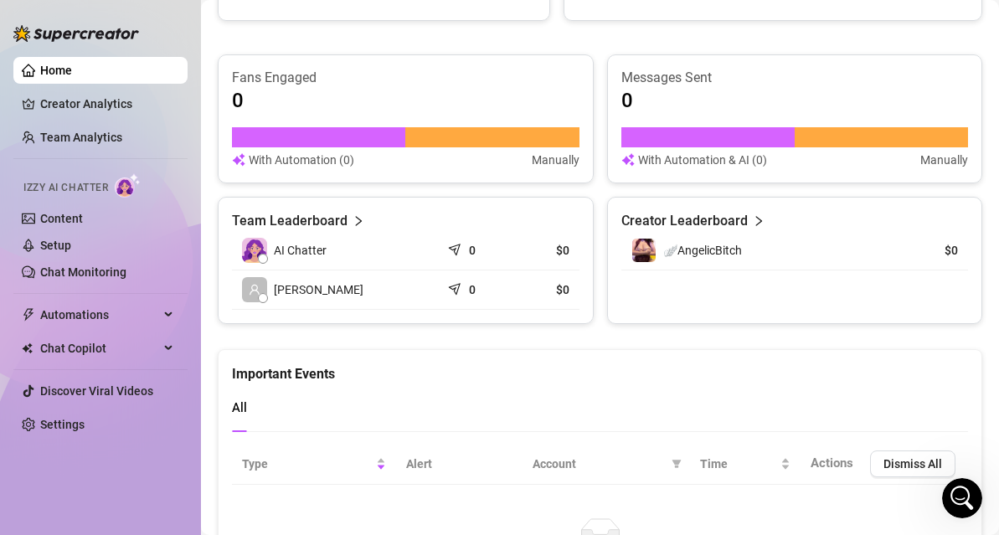
scroll to position [759, 0]
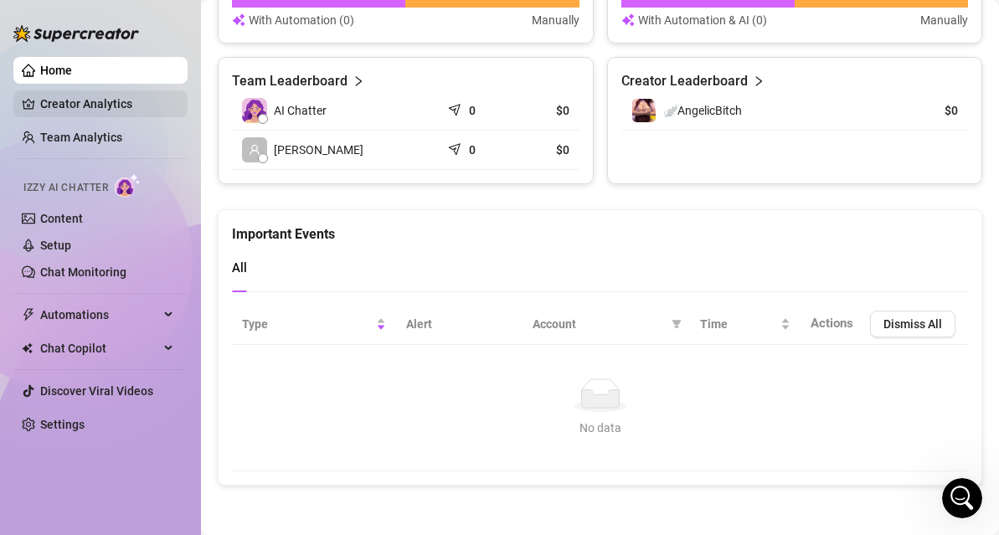
click at [75, 111] on link "Creator Analytics" at bounding box center [107, 103] width 134 height 27
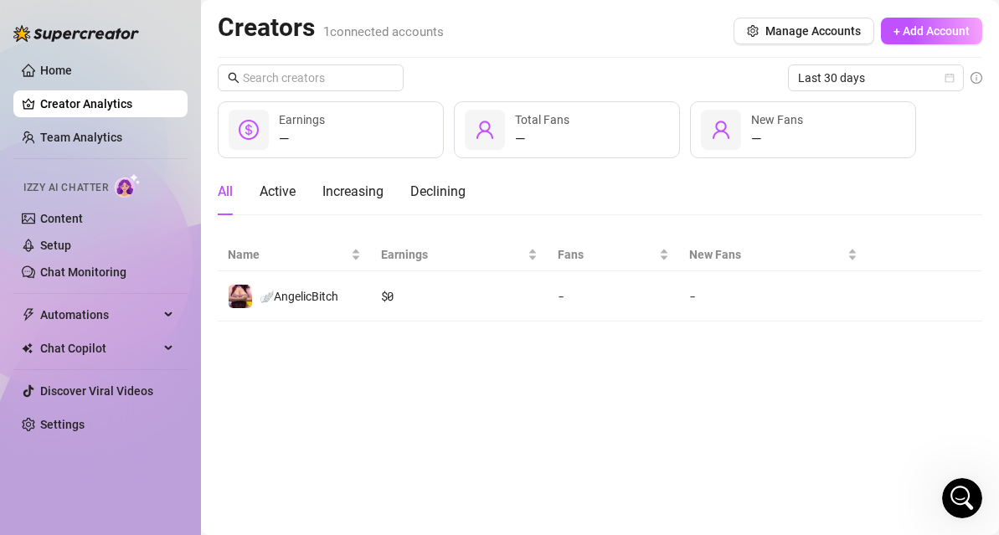
click at [80, 155] on ul "Home Creator Analytics Team Analytics Izzy AI Chatter Content Setup Chat Monito…" at bounding box center [100, 247] width 174 height 394
click at [72, 77] on link "Home" at bounding box center [56, 70] width 32 height 13
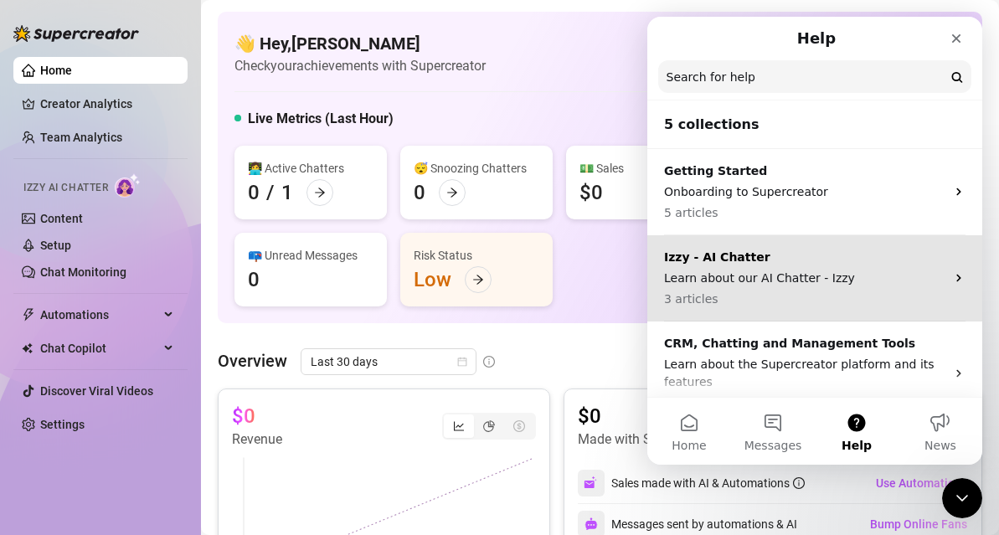
click at [883, 260] on p "Izzy - AI Chatter" at bounding box center [804, 258] width 281 height 18
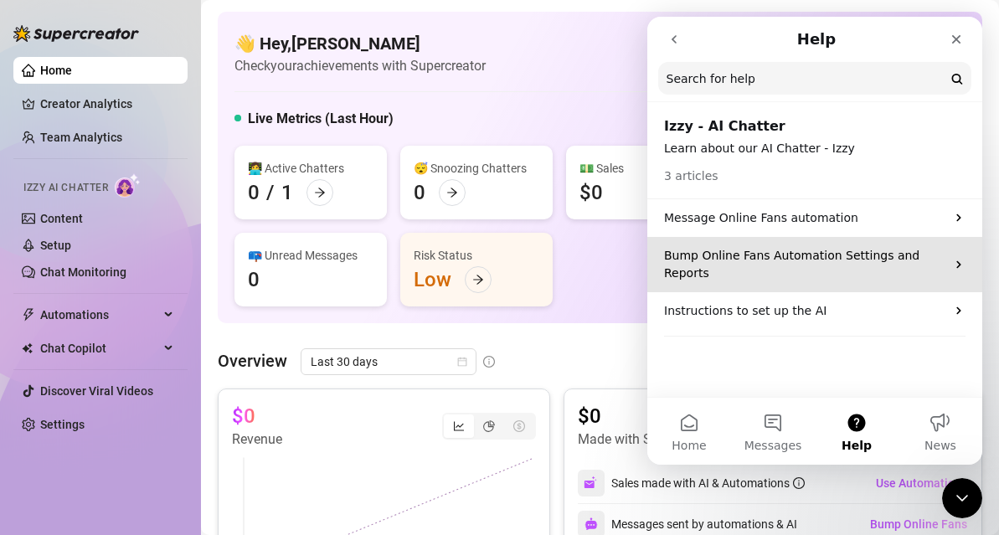
click at [805, 263] on p "Bump Online Fans Automation Settings and Reports" at bounding box center [804, 264] width 281 height 35
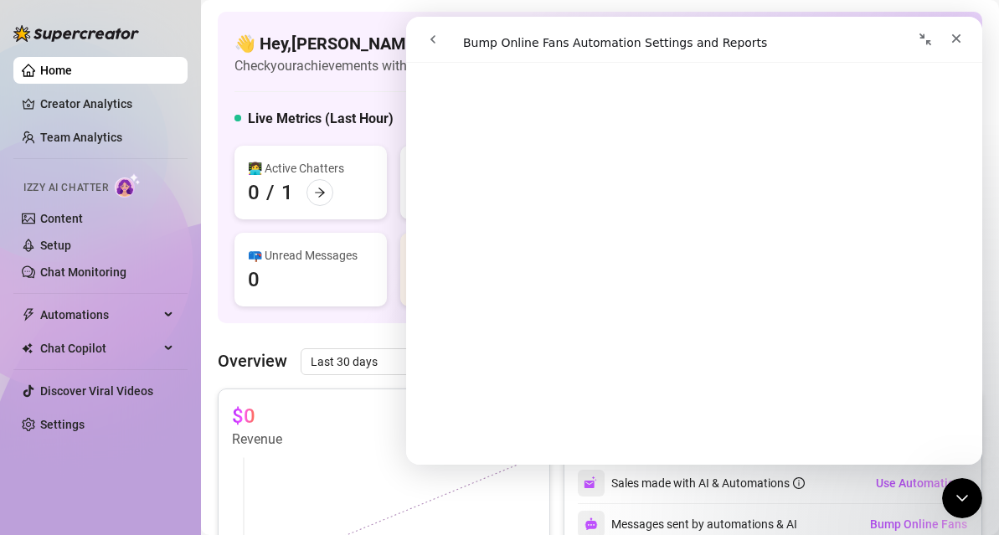
scroll to position [112, 0]
click at [430, 42] on icon "go back" at bounding box center [432, 39] width 13 height 13
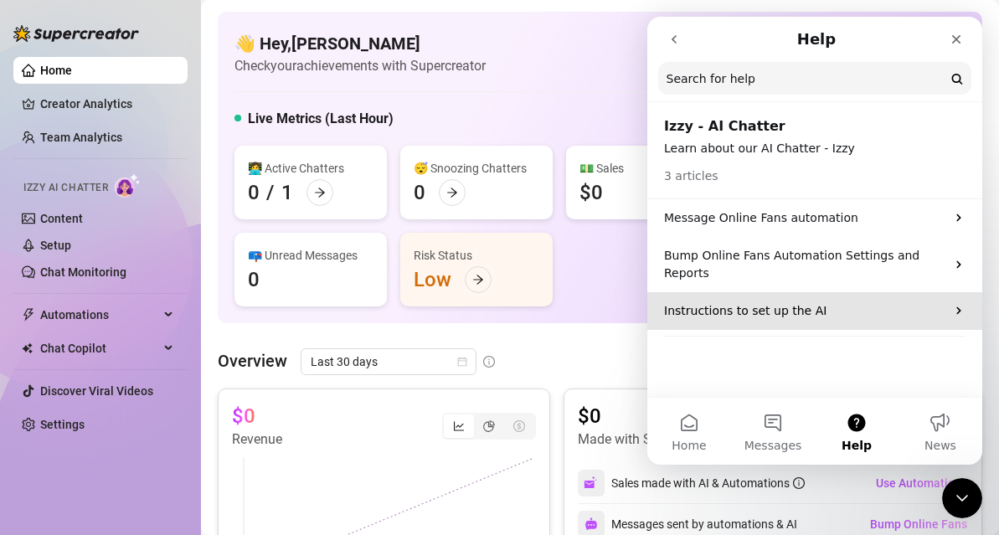
click at [794, 302] on p "Instructions to set up the AI" at bounding box center [804, 311] width 281 height 18
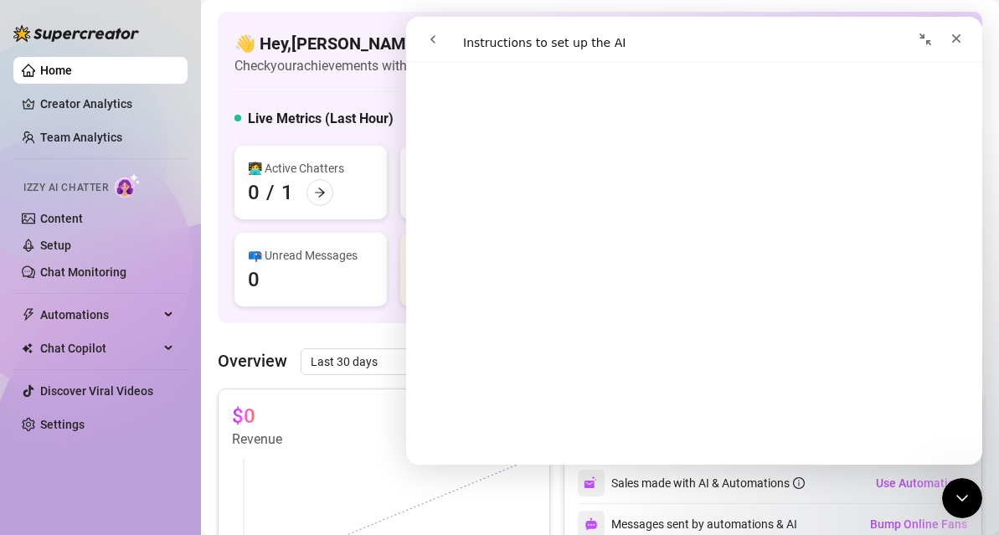
scroll to position [0, 0]
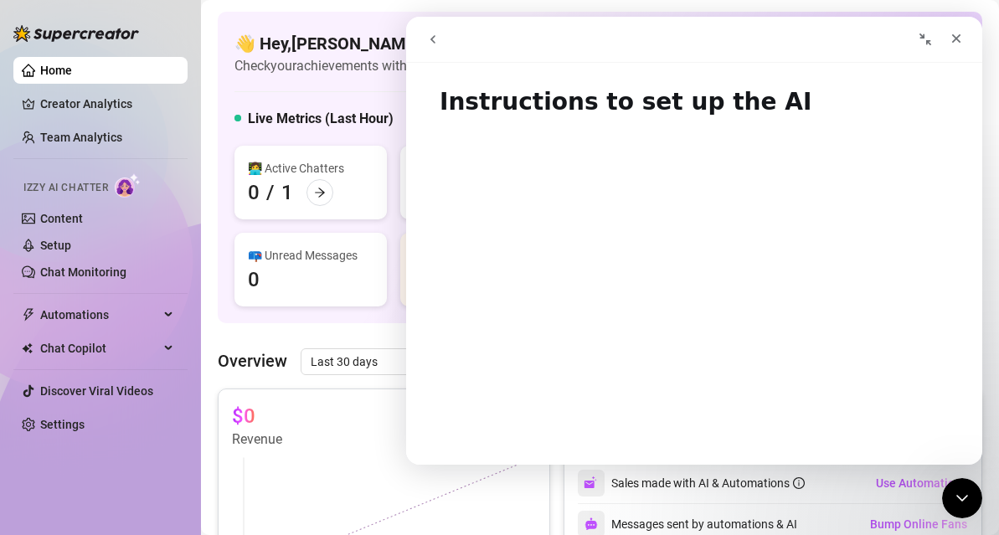
click at [429, 38] on icon "go back" at bounding box center [432, 39] width 13 height 13
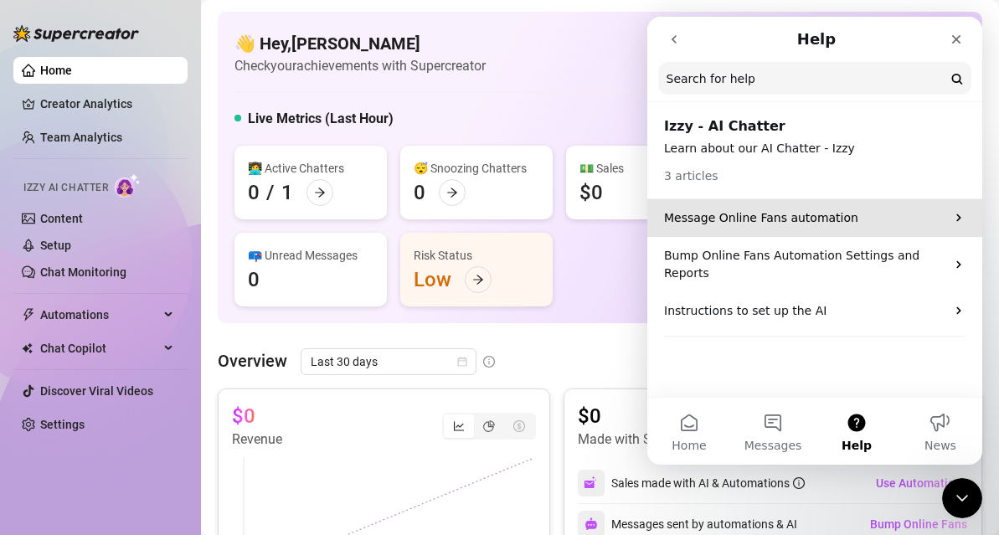
click at [717, 204] on div "Message Online Fans automation" at bounding box center [814, 218] width 335 height 38
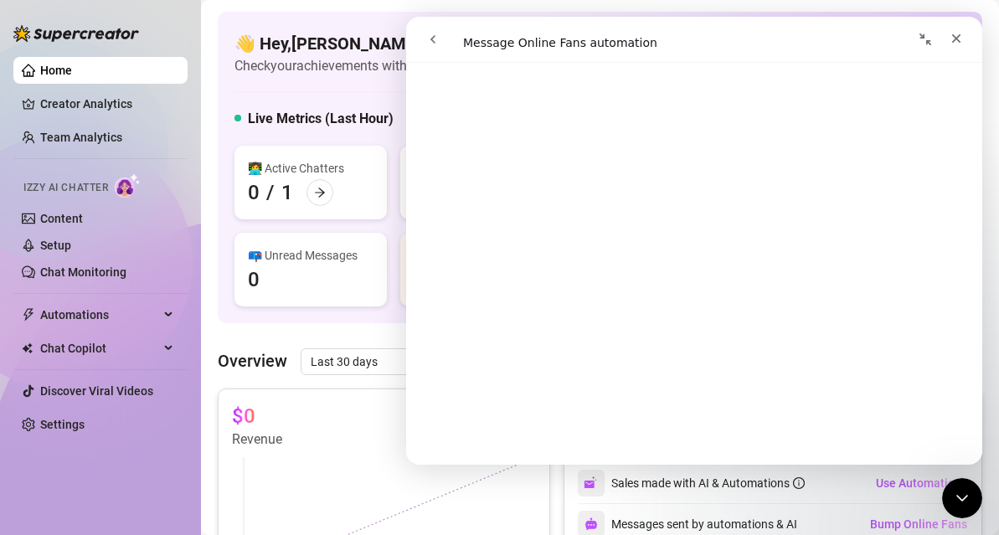
scroll to position [3401, 0]
click at [428, 29] on button "go back" at bounding box center [433, 39] width 32 height 32
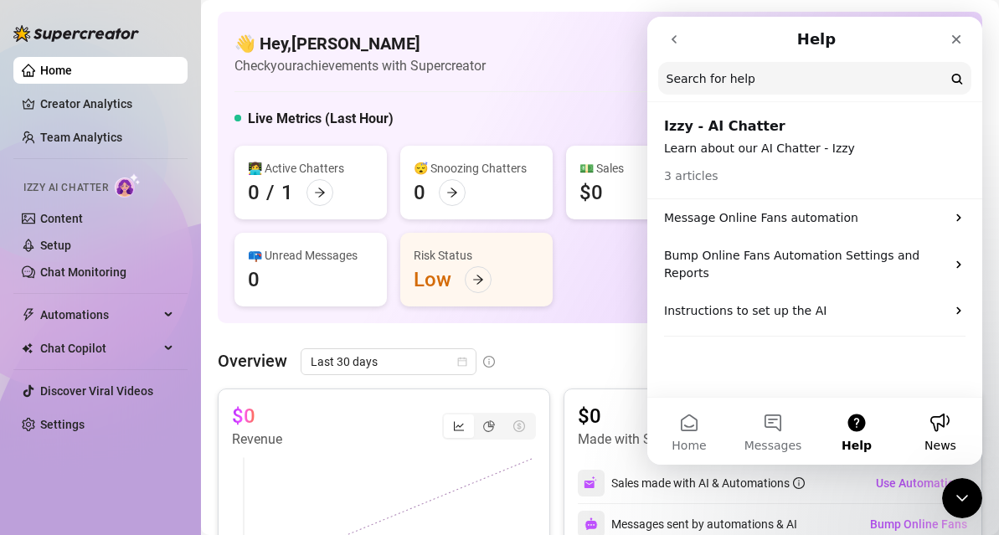
click at [938, 422] on button "News" at bounding box center [940, 431] width 84 height 67
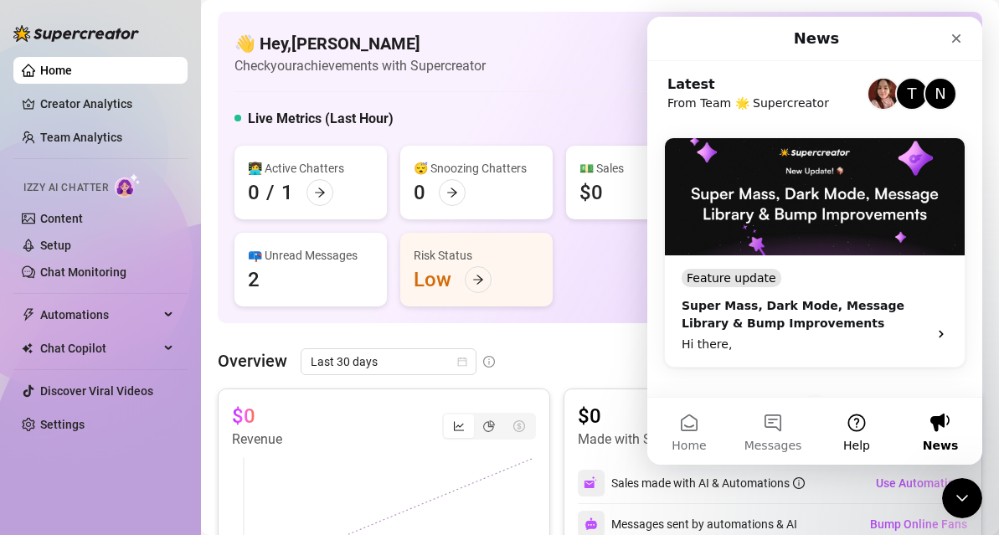
click at [855, 425] on button "Help" at bounding box center [857, 431] width 84 height 67
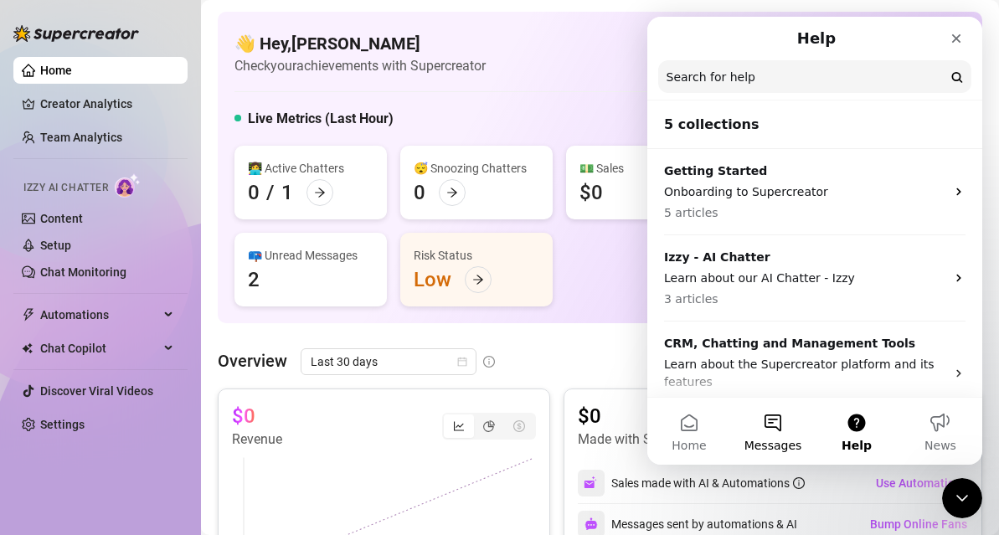
click at [792, 420] on button "Messages" at bounding box center [773, 431] width 84 height 67
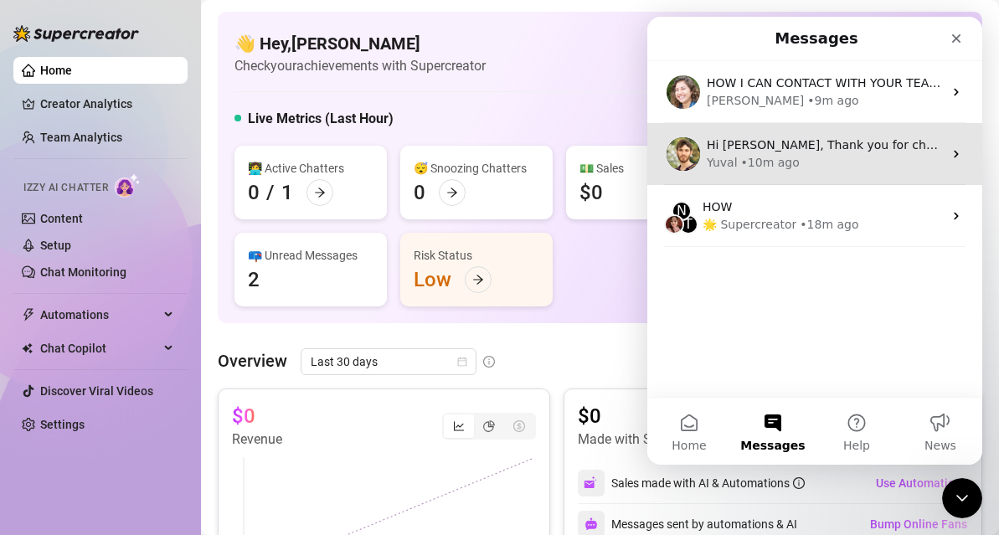
click at [908, 164] on div "Yuval • 10m ago" at bounding box center [825, 163] width 236 height 18
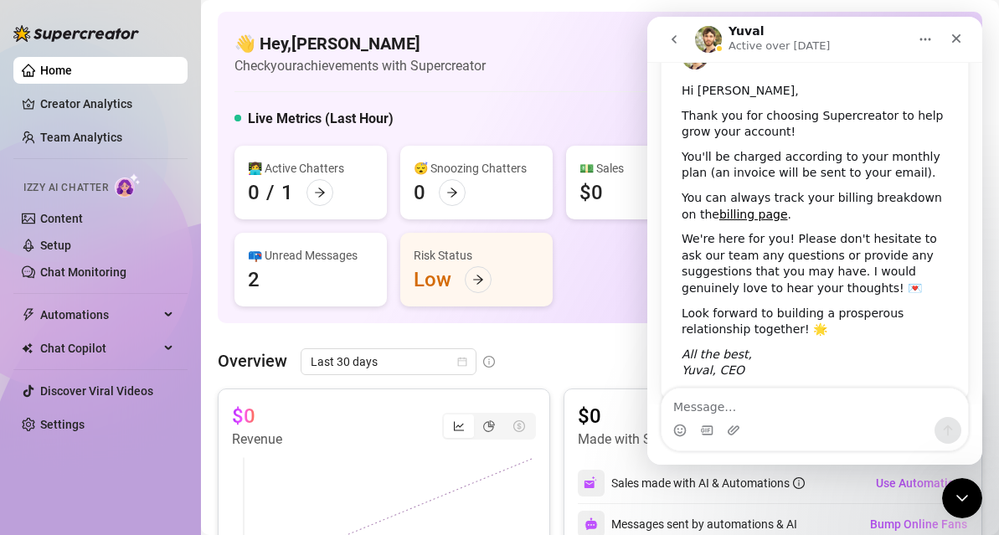
scroll to position [121, 0]
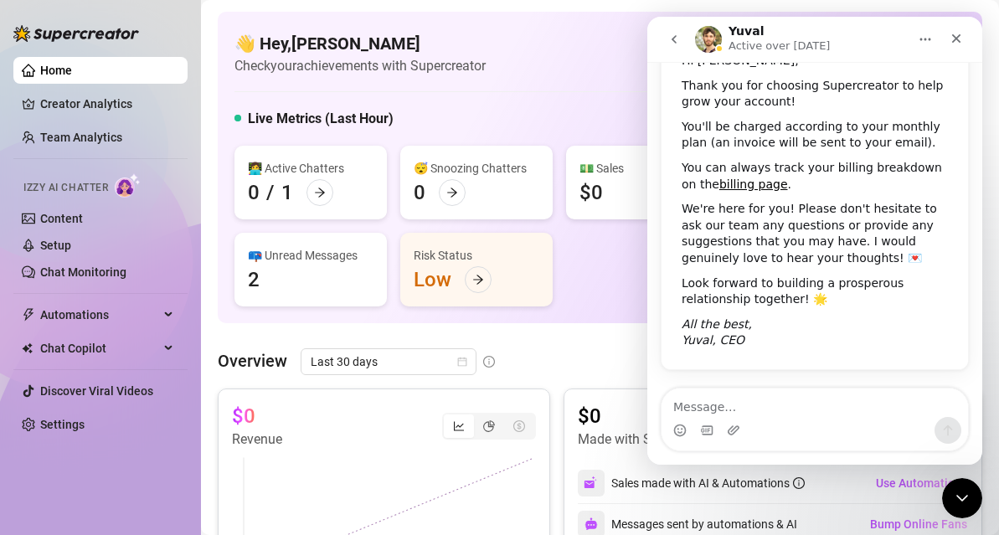
click at [674, 42] on icon "go back" at bounding box center [673, 39] width 13 height 13
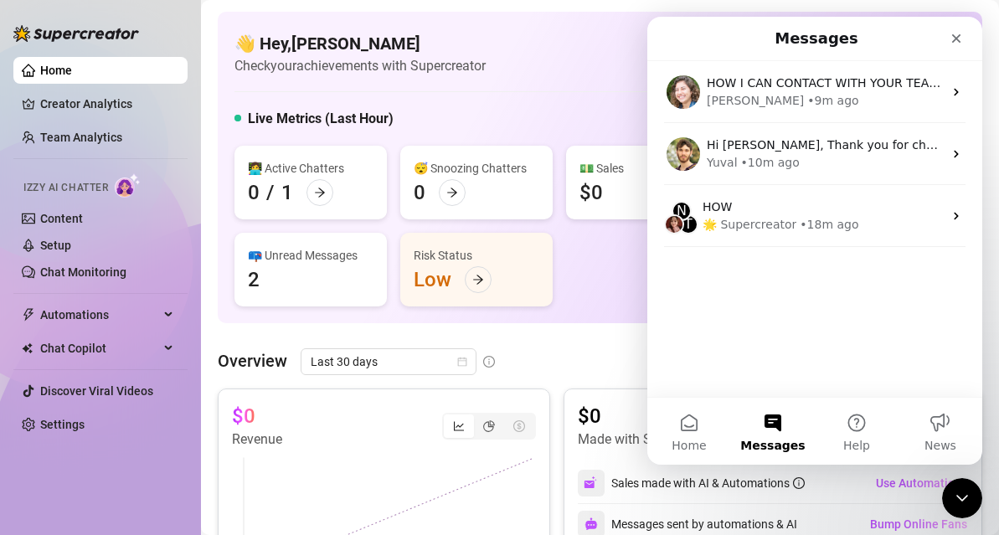
scroll to position [0, 0]
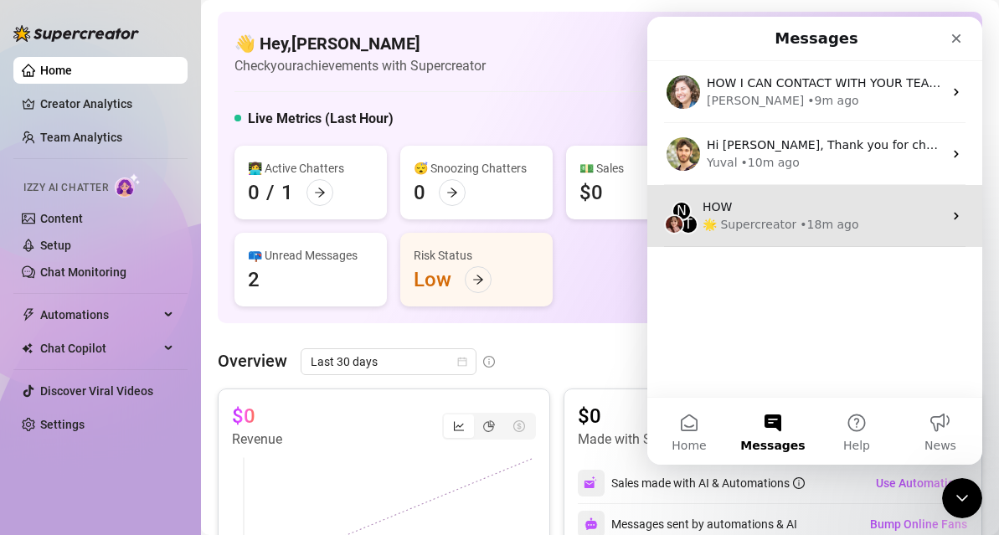
click at [845, 222] on div "• 18m ago" at bounding box center [828, 225] width 59 height 18
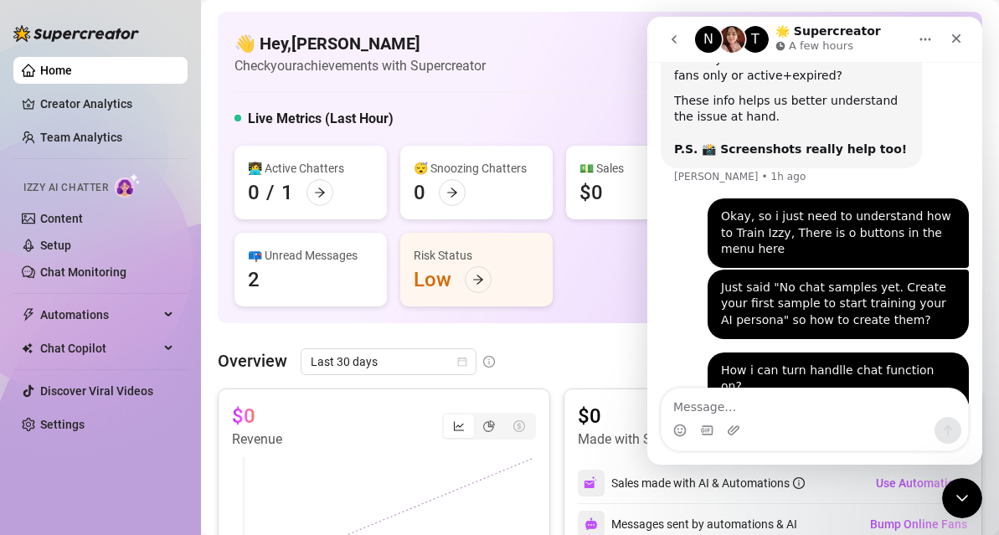
scroll to position [751, 0]
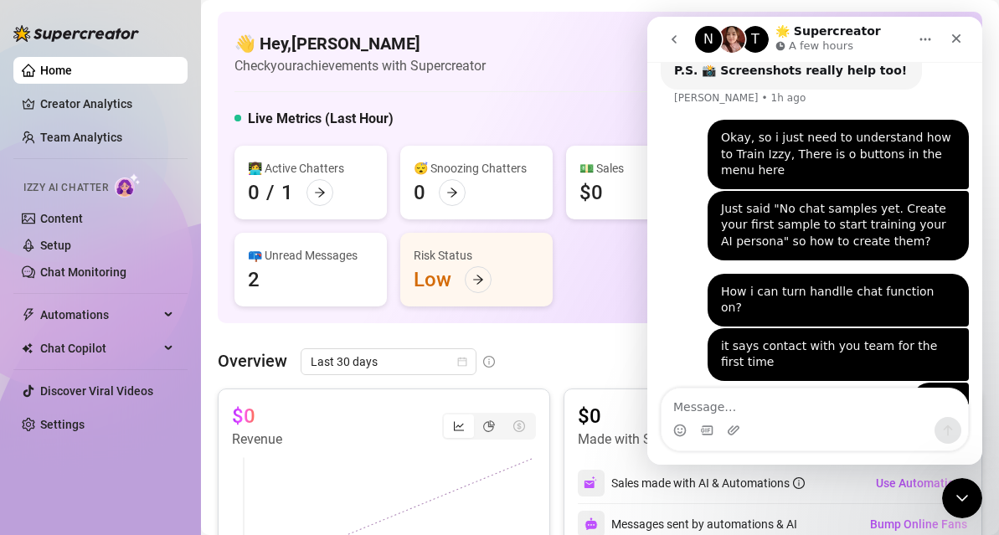
click at [675, 28] on button "go back" at bounding box center [674, 39] width 32 height 32
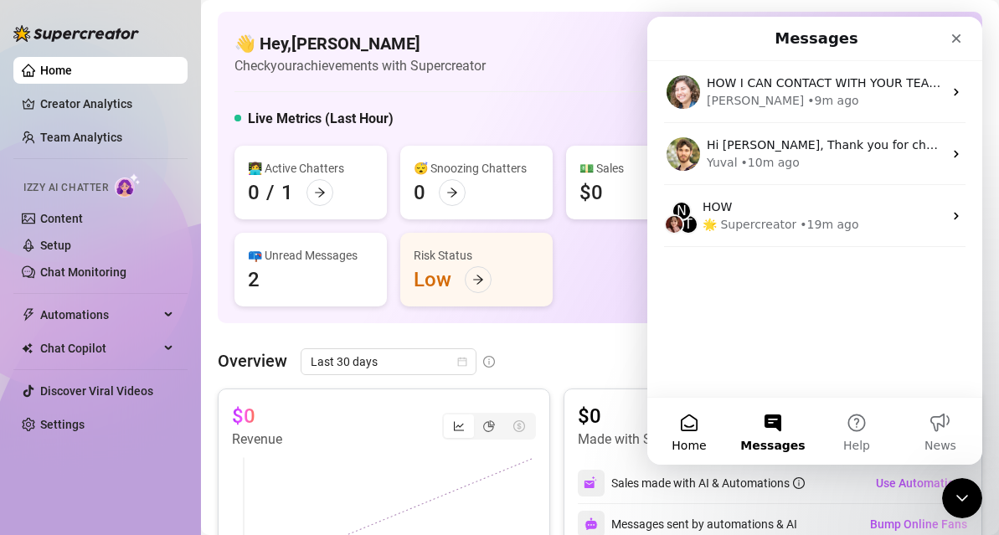
click at [687, 425] on button "Home" at bounding box center [689, 431] width 84 height 67
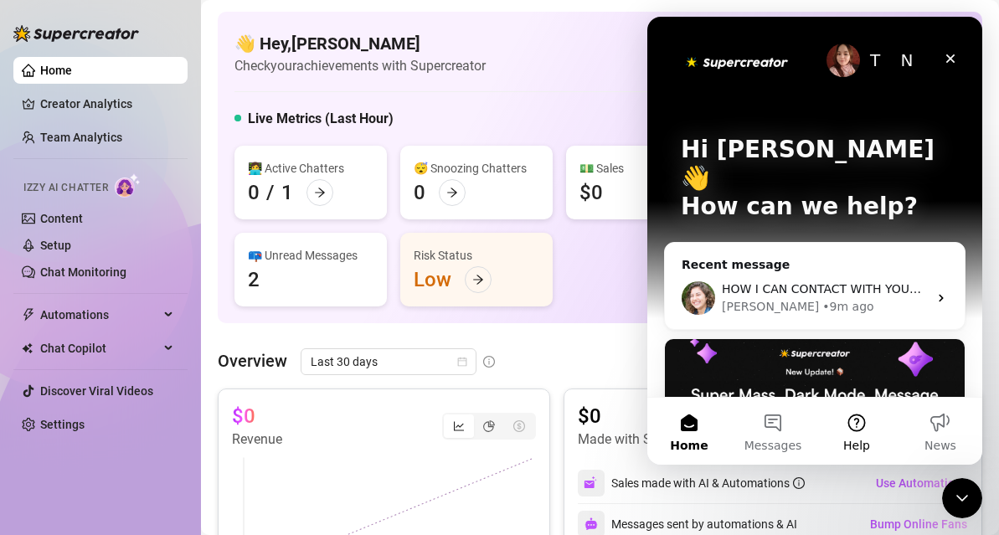
click at [851, 417] on button "Help" at bounding box center [857, 431] width 84 height 67
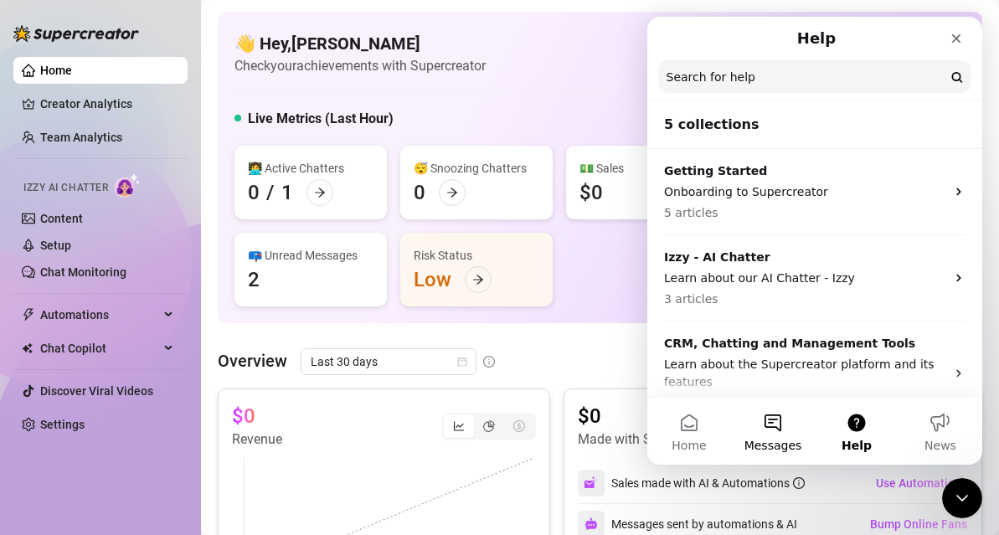
click at [774, 426] on button "Messages" at bounding box center [773, 431] width 84 height 67
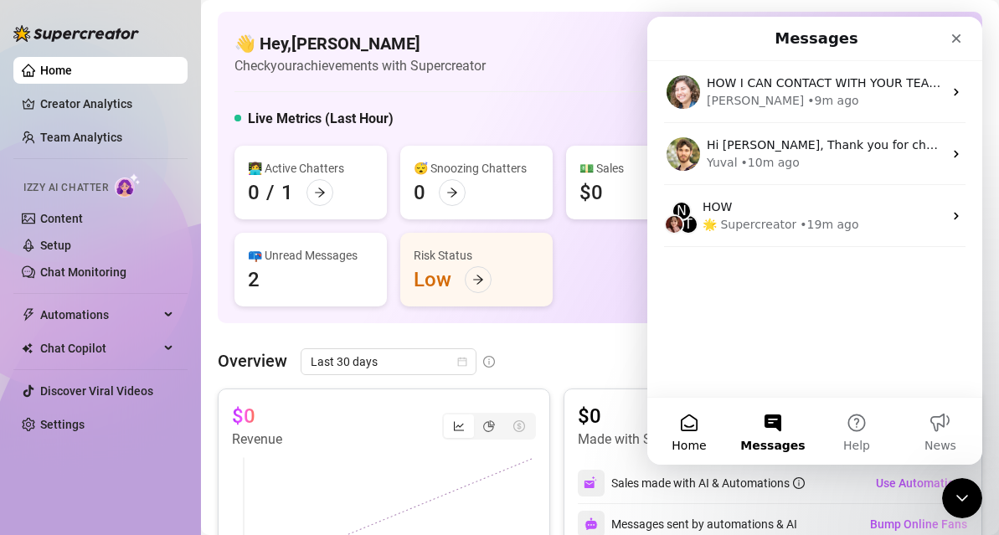
click at [700, 431] on button "Home" at bounding box center [689, 431] width 84 height 67
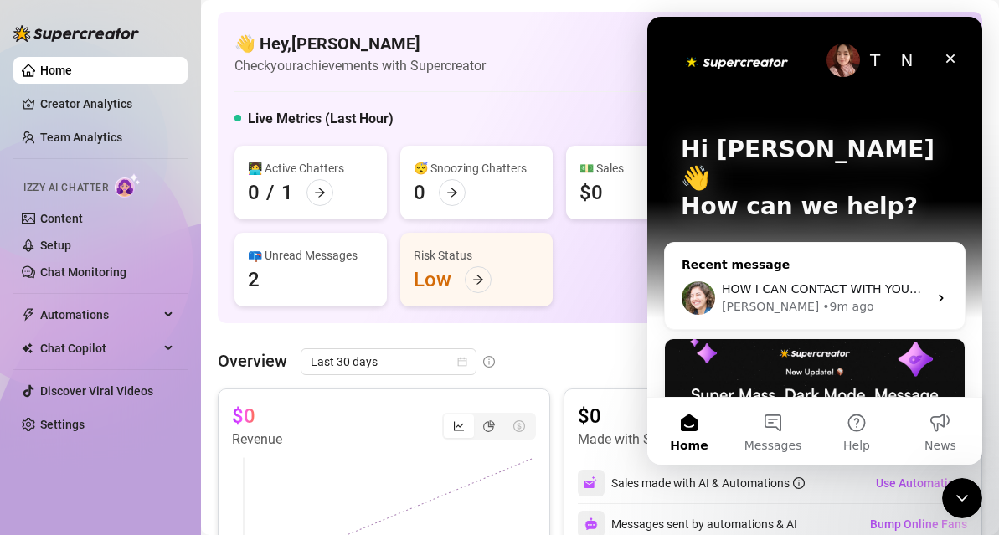
scroll to position [393, 0]
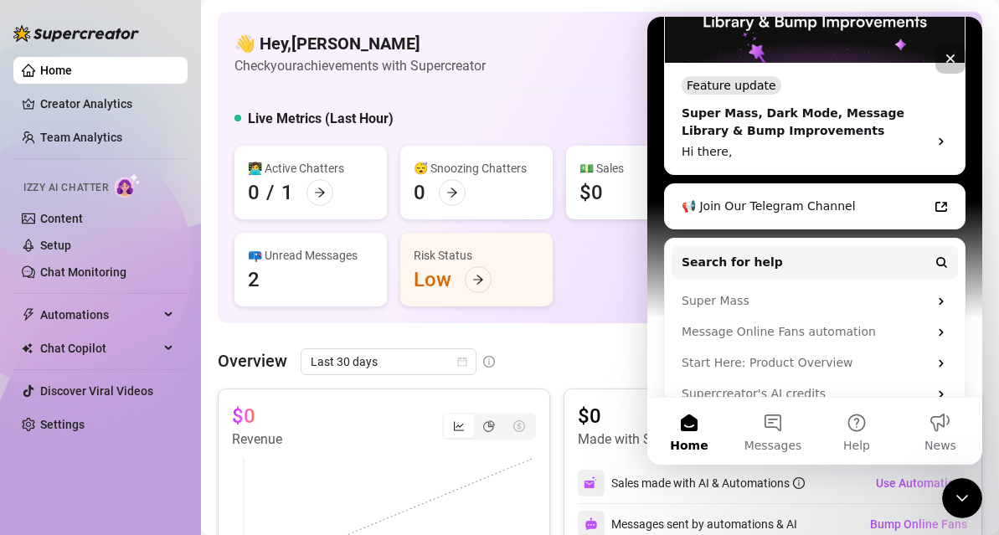
click at [558, 68] on div "👋 Hey, Kate Check your achievements with Supercreator" at bounding box center [599, 54] width 731 height 44
click at [70, 339] on span "Chat Copilot" at bounding box center [99, 348] width 119 height 27
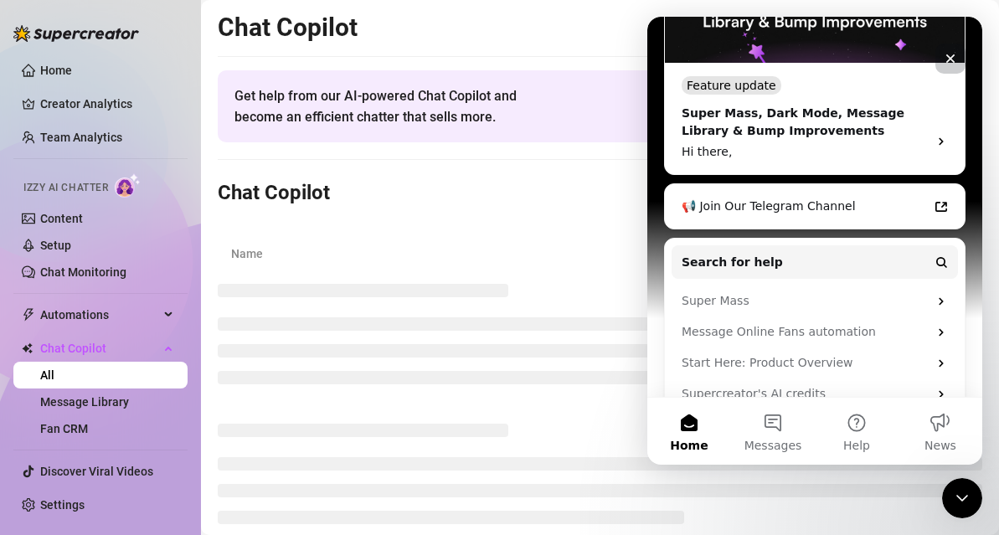
click at [949, 55] on icon "Close" at bounding box center [949, 58] width 13 height 13
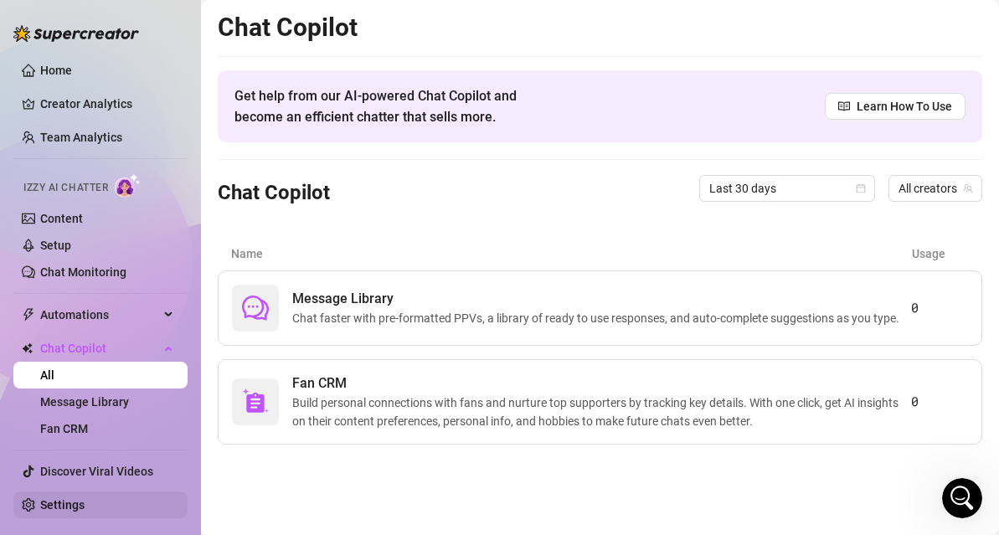
click at [85, 505] on link "Settings" at bounding box center [62, 504] width 44 height 13
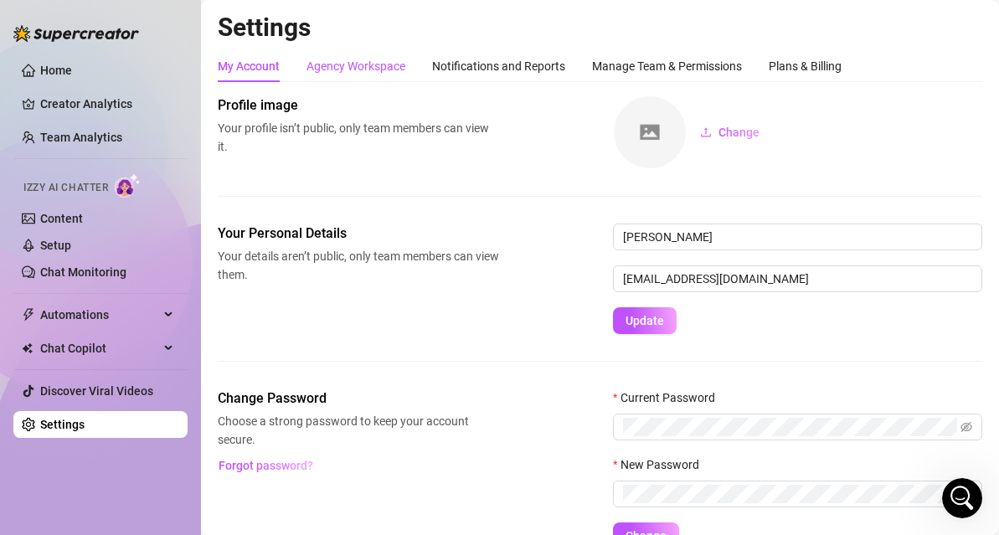
click at [365, 64] on div "Agency Workspace" at bounding box center [355, 66] width 99 height 18
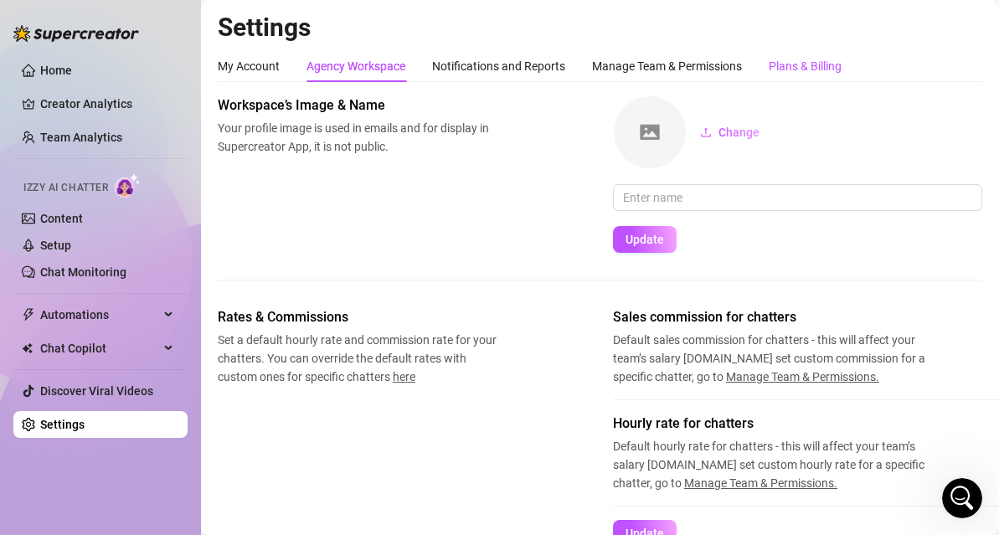
click at [813, 67] on div "Plans & Billing" at bounding box center [805, 66] width 73 height 18
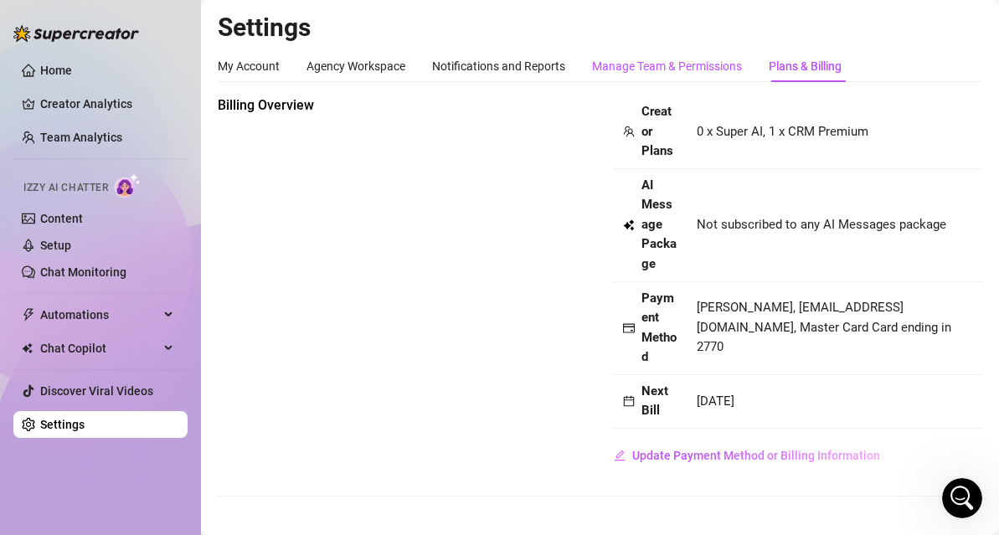
click at [702, 64] on div "Manage Team & Permissions" at bounding box center [667, 66] width 150 height 18
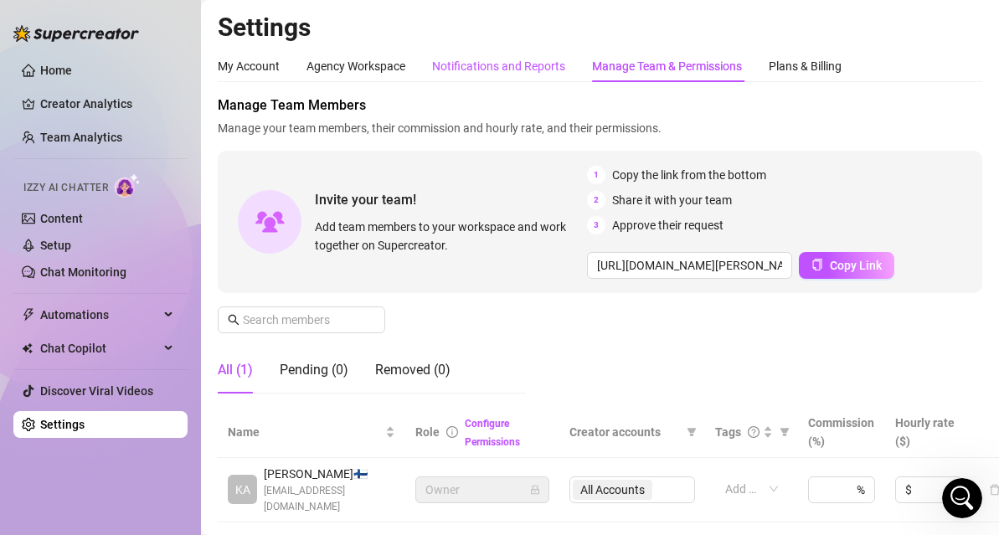
click at [525, 69] on div "Notifications and Reports" at bounding box center [498, 66] width 133 height 18
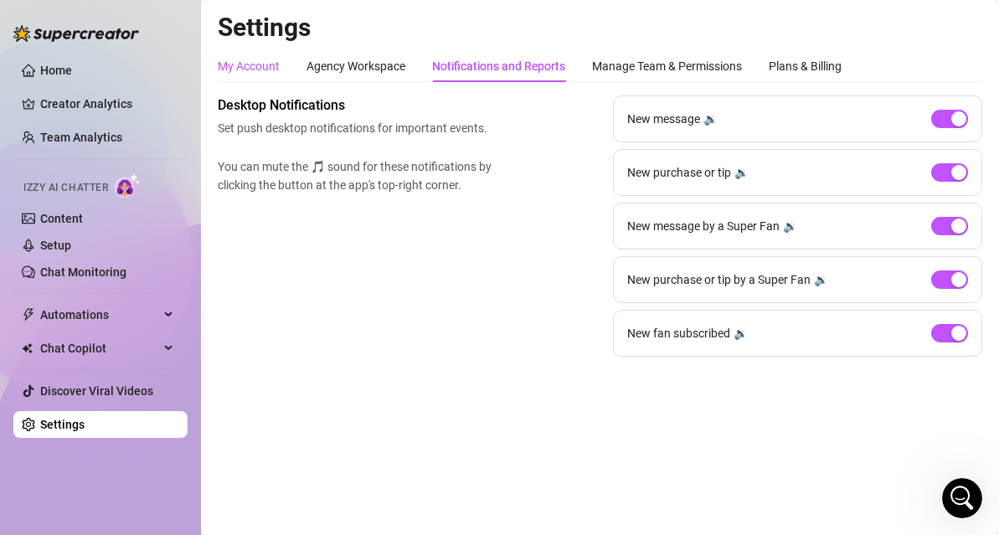
click at [266, 71] on div "My Account" at bounding box center [249, 66] width 62 height 18
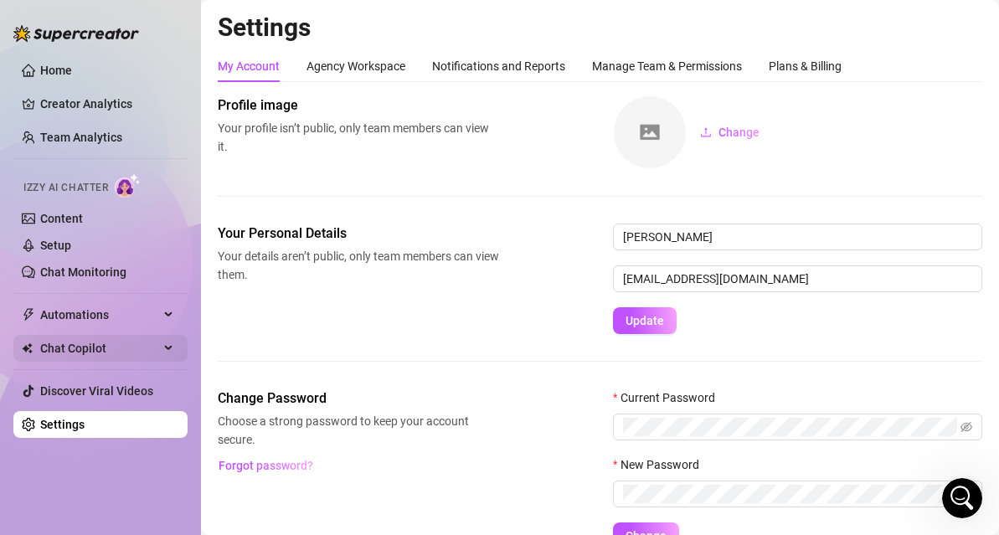
click at [106, 353] on span "Chat Copilot" at bounding box center [99, 348] width 119 height 27
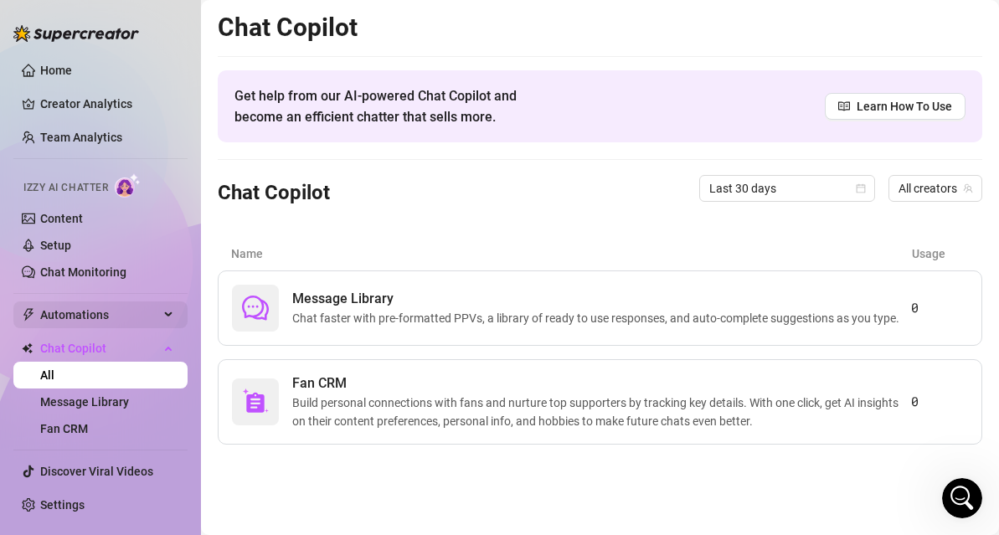
click at [145, 316] on span "Automations" at bounding box center [99, 314] width 119 height 27
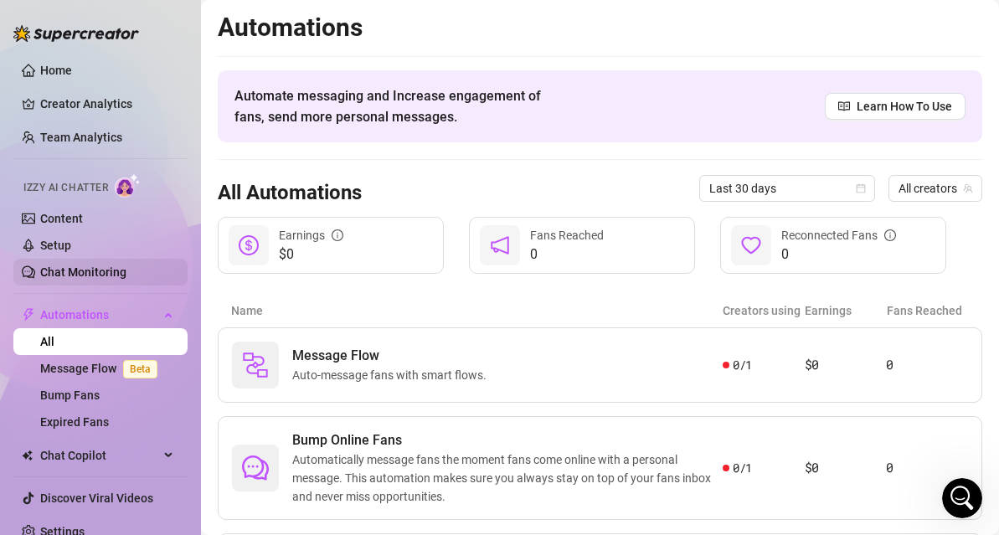
click at [78, 268] on link "Chat Monitoring" at bounding box center [83, 271] width 86 height 13
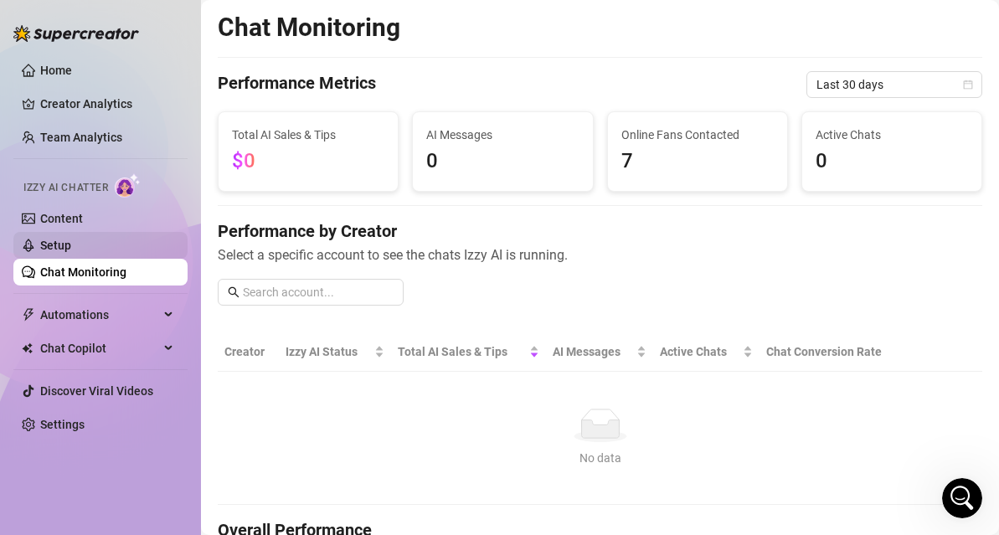
click at [44, 239] on link "Setup" at bounding box center [55, 245] width 31 height 13
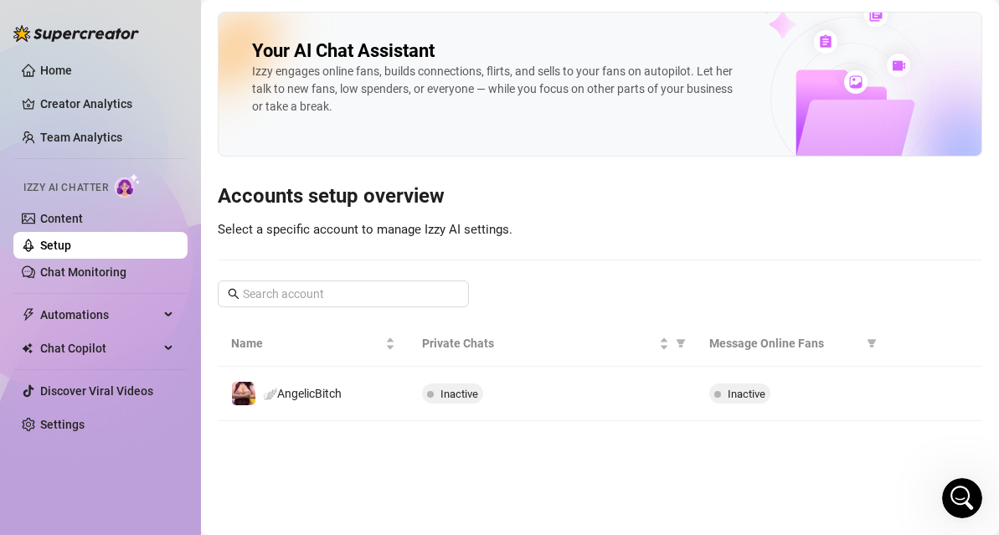
click at [482, 91] on div "Izzy engages online fans, builds connections, flirts, and sells to your fans on…" at bounding box center [495, 89] width 487 height 53
click at [837, 90] on img at bounding box center [852, 70] width 260 height 171
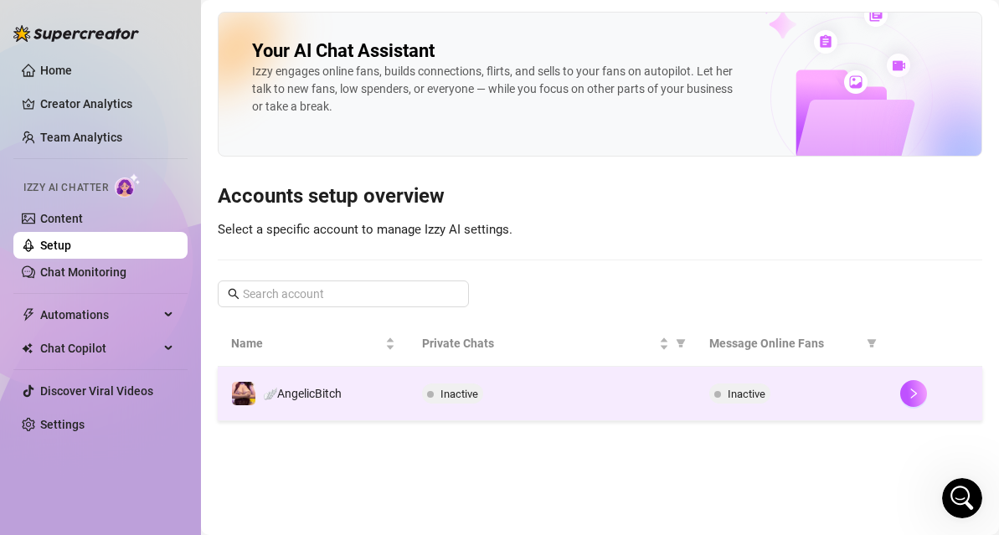
click at [545, 394] on div "Inactive" at bounding box center [552, 393] width 260 height 20
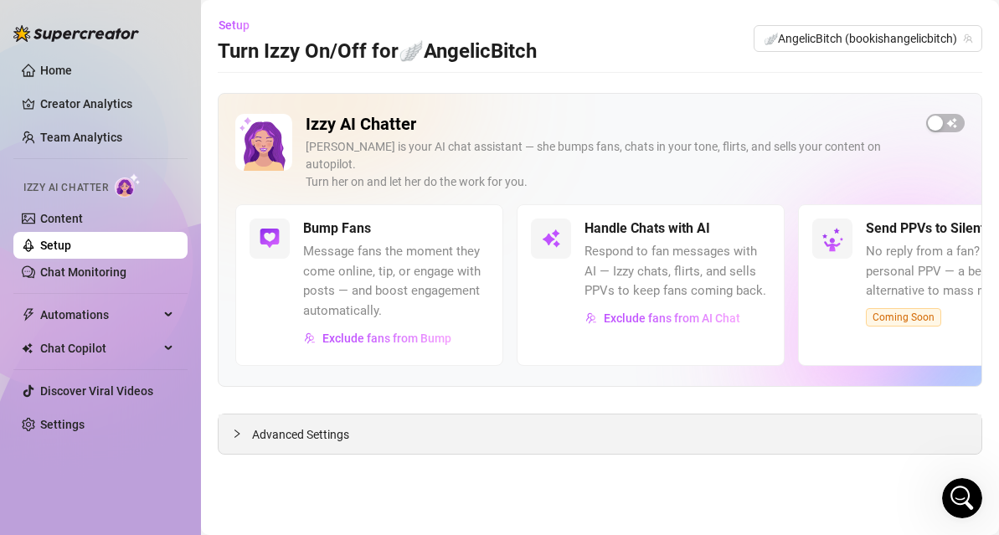
click at [311, 425] on span "Advanced Settings" at bounding box center [300, 434] width 97 height 18
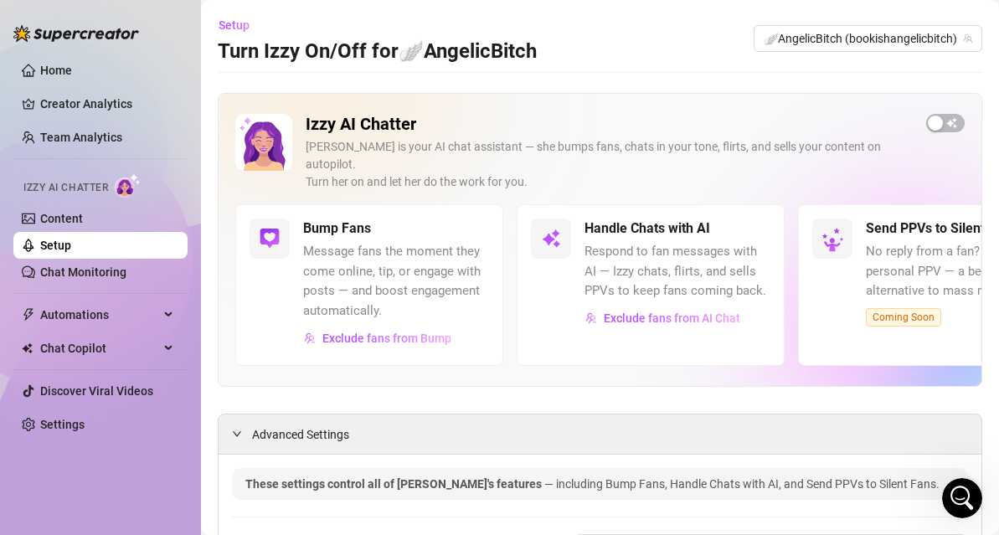
click at [941, 135] on div "Izzy AI Chatter Izzy is your AI chat assistant — she bumps fans, chats in your …" at bounding box center [599, 159] width 729 height 90
click at [940, 119] on div "button" at bounding box center [935, 123] width 15 height 15
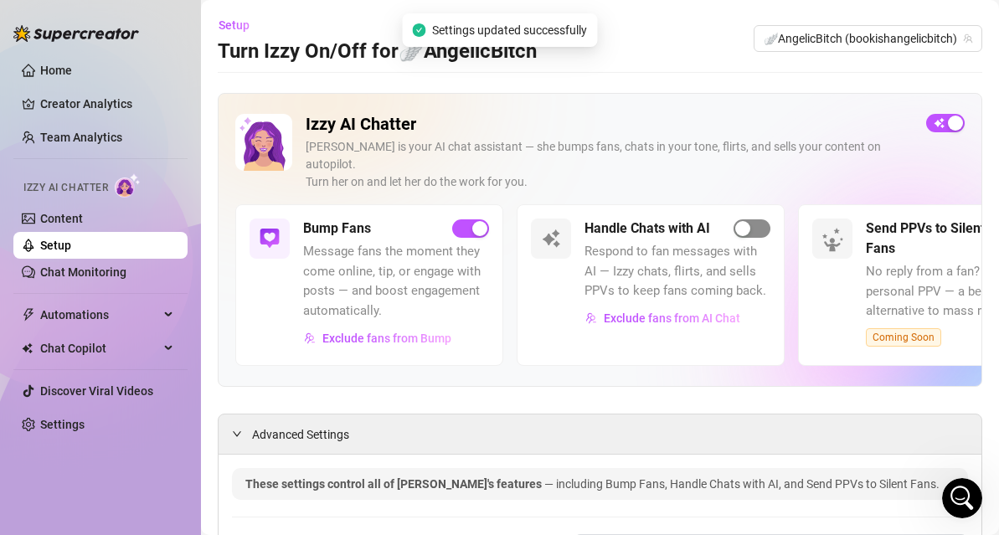
click at [747, 221] on div "button" at bounding box center [742, 228] width 15 height 15
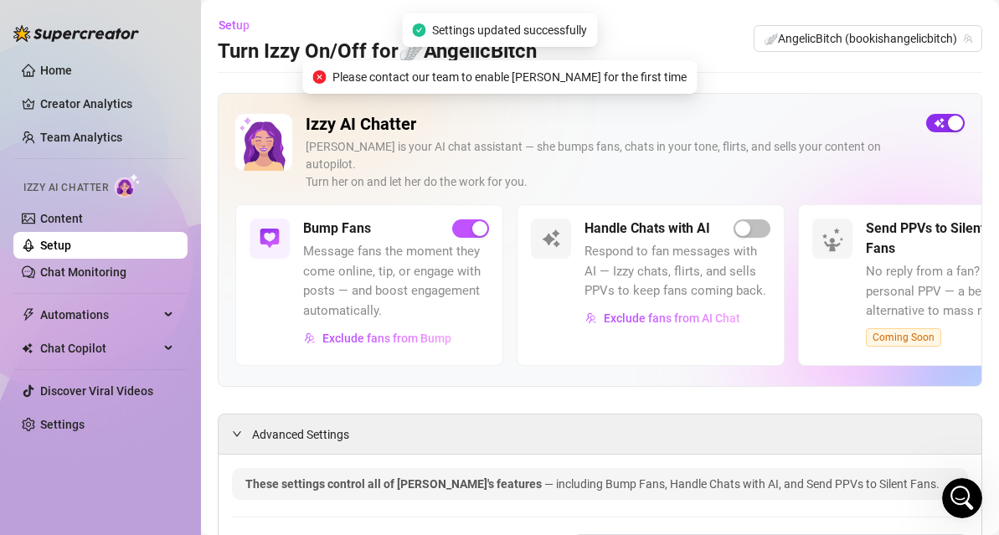
click at [939, 124] on span "button" at bounding box center [945, 123] width 39 height 18
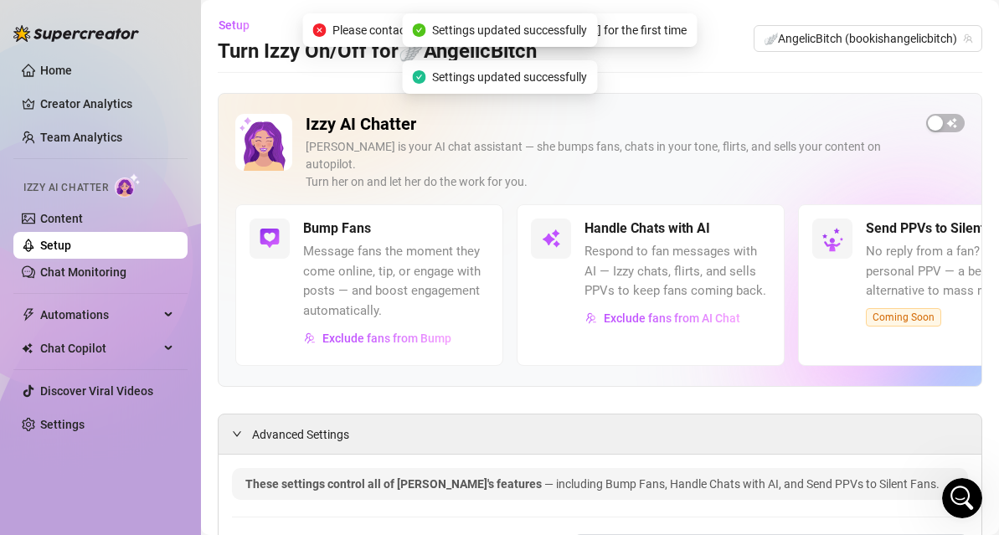
click at [623, 25] on span "Please contact our team to enable Izzy for the first time" at bounding box center [509, 30] width 354 height 18
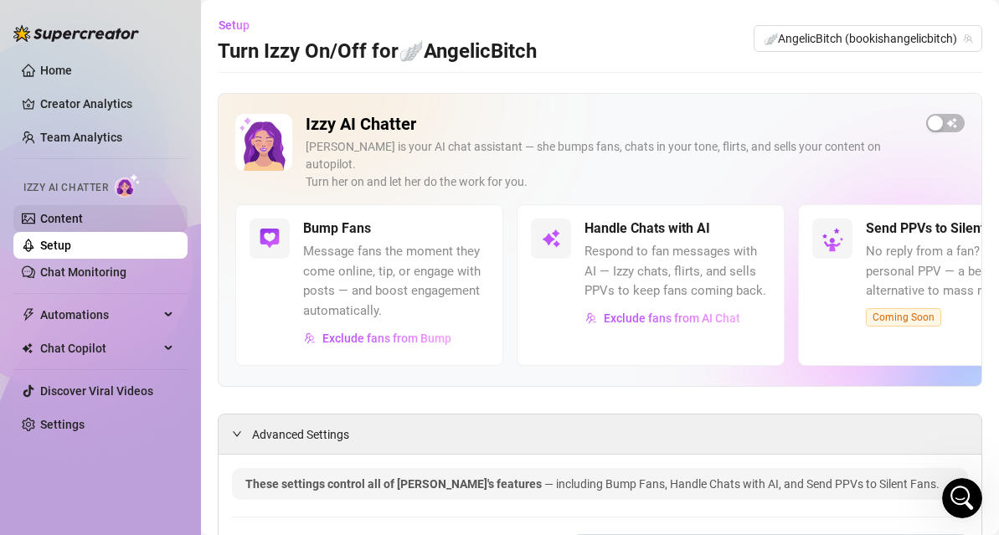
click at [66, 215] on link "Content" at bounding box center [61, 218] width 43 height 13
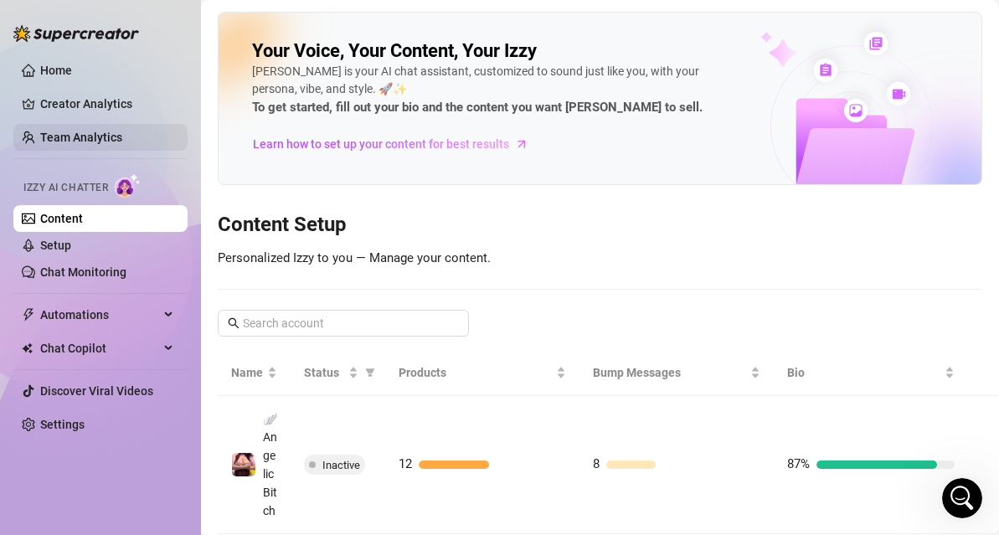
click at [100, 131] on link "Team Analytics" at bounding box center [81, 137] width 82 height 13
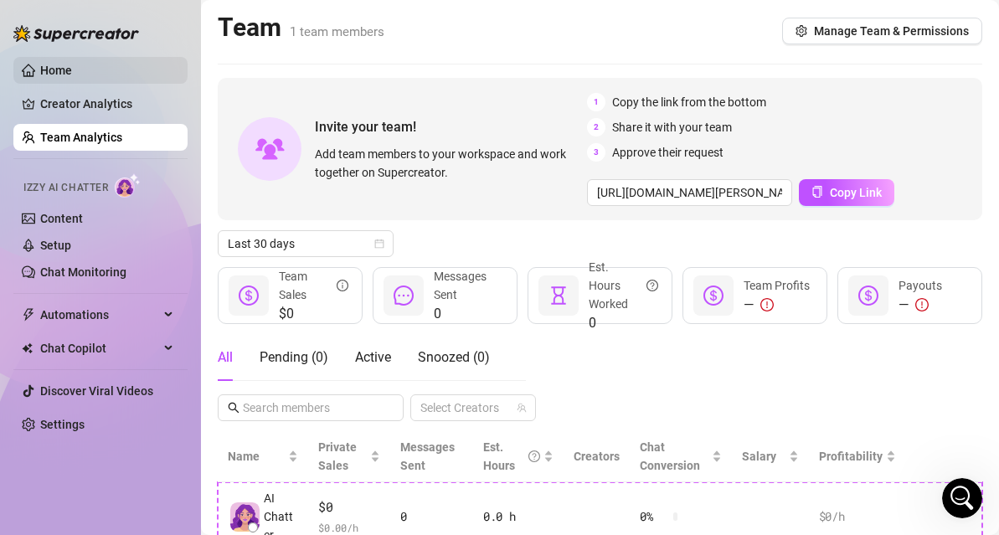
click at [72, 75] on link "Home" at bounding box center [56, 70] width 32 height 13
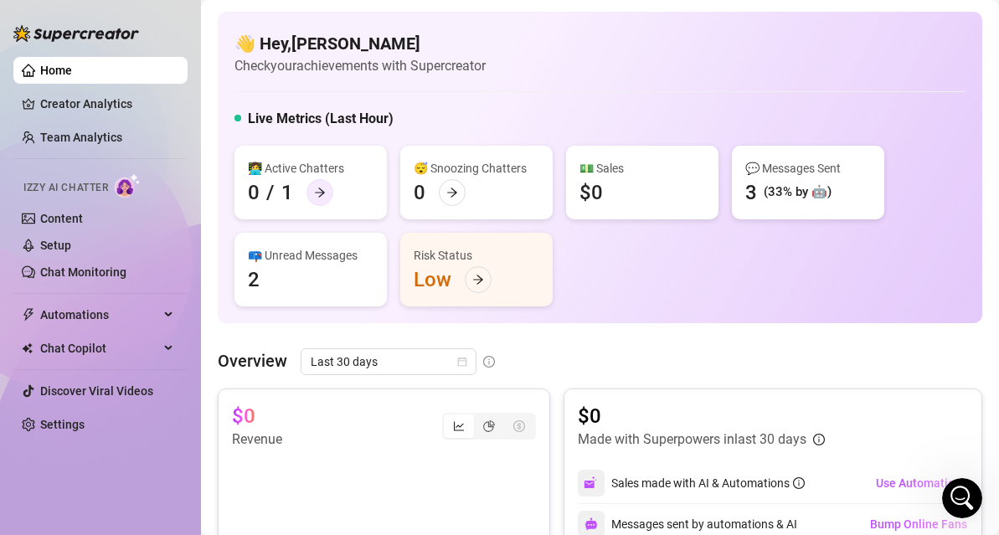
click at [330, 186] on div at bounding box center [319, 192] width 27 height 27
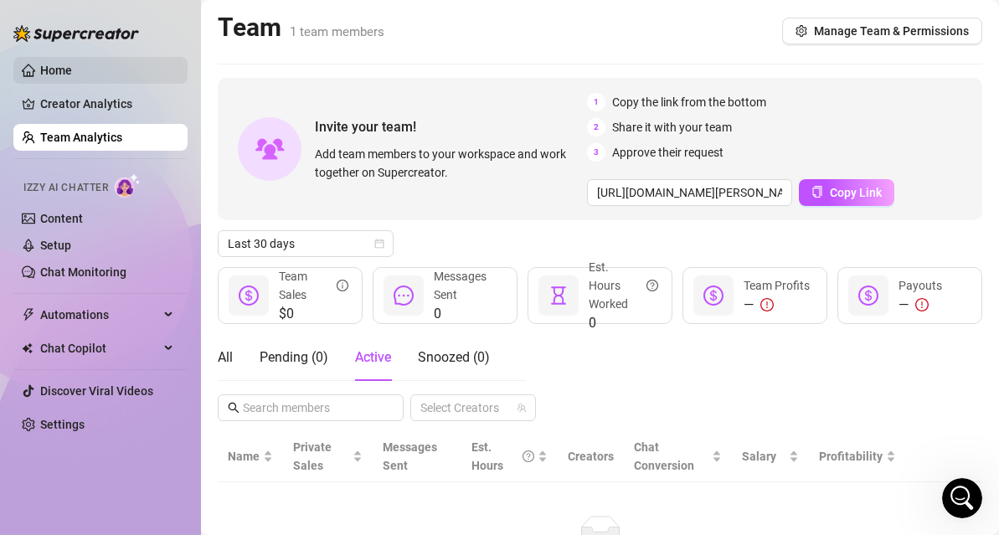
click at [40, 69] on link "Home" at bounding box center [56, 70] width 32 height 13
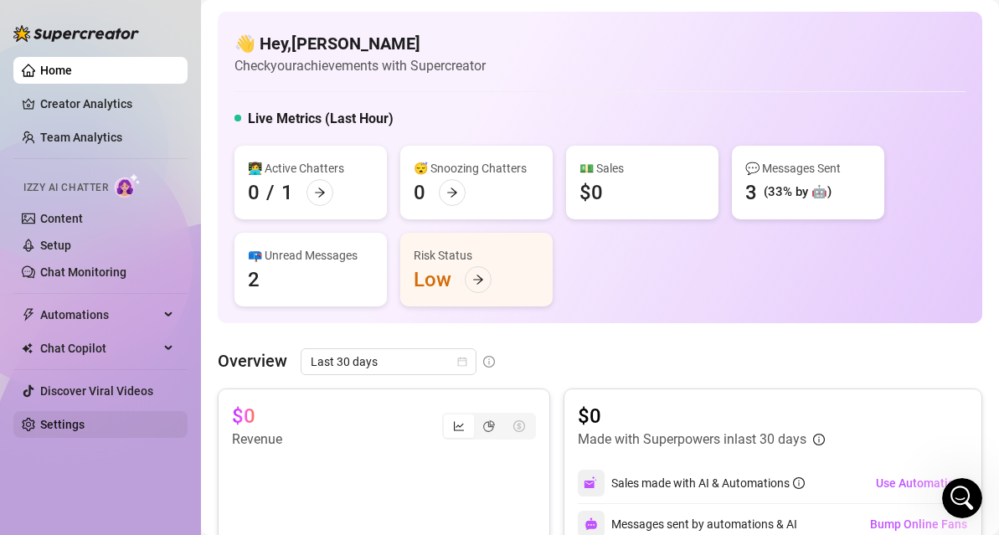
click at [85, 429] on link "Settings" at bounding box center [62, 424] width 44 height 13
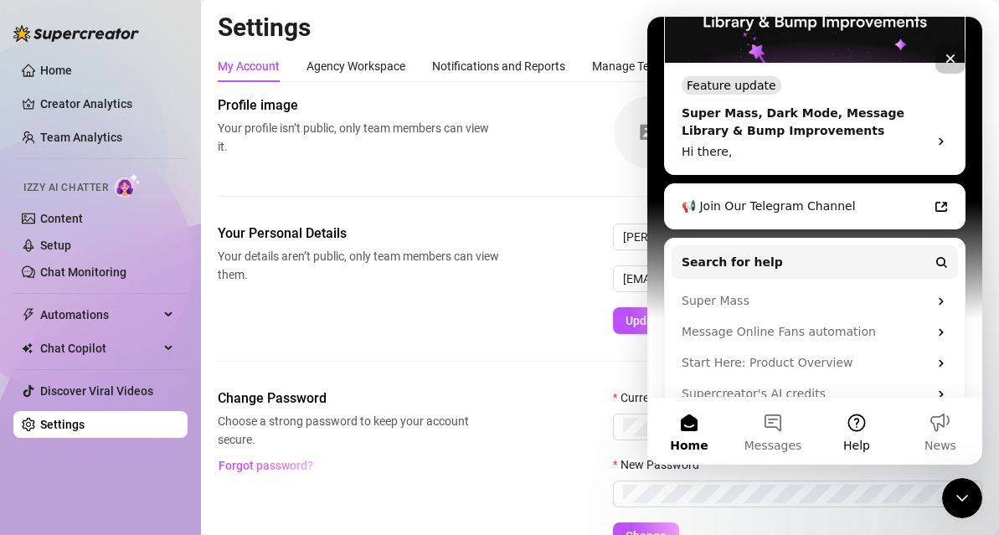
click at [872, 448] on button "Help" at bounding box center [857, 431] width 84 height 67
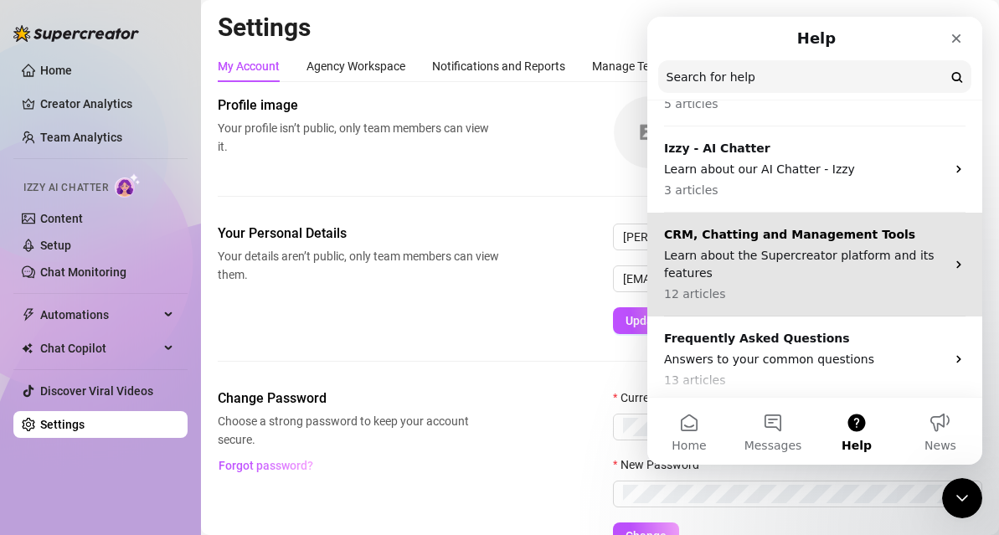
scroll to position [93, 0]
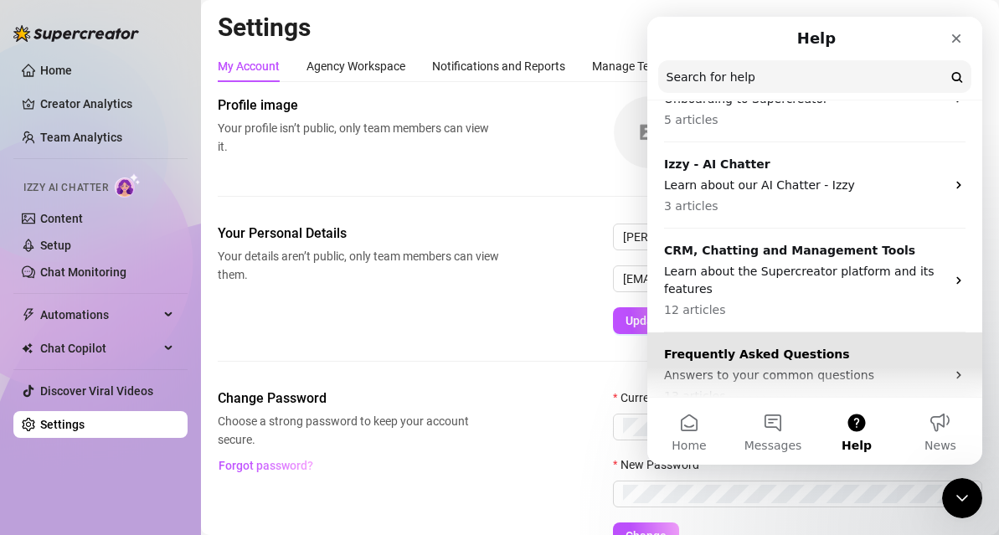
click at [820, 347] on p "Frequently Asked Questions" at bounding box center [804, 355] width 281 height 18
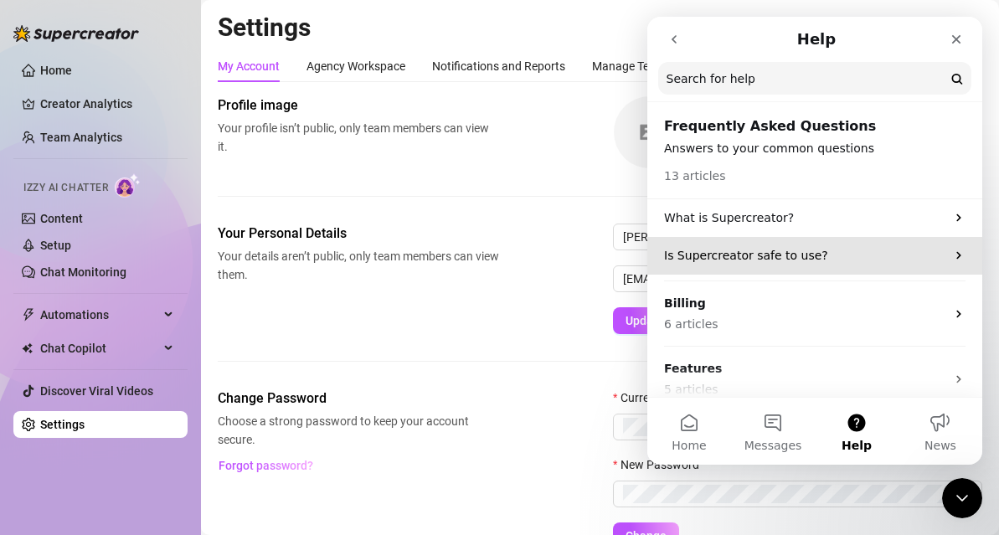
scroll to position [14, 0]
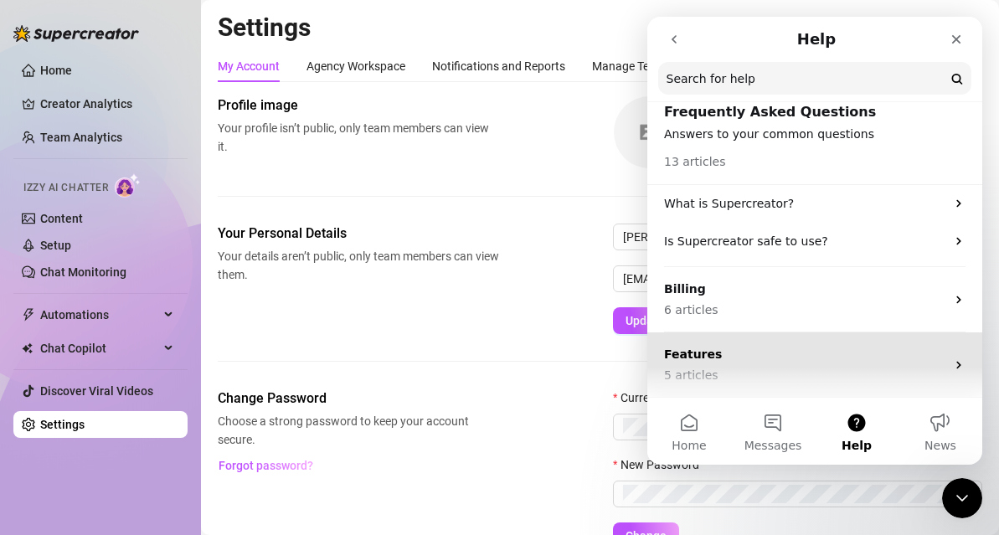
click at [800, 349] on p "Features" at bounding box center [804, 355] width 281 height 18
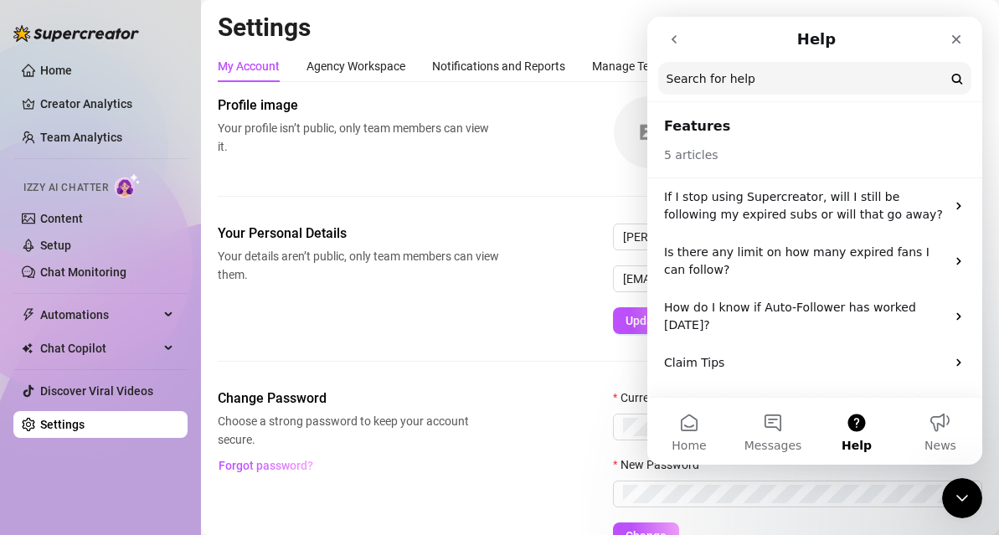
click at [860, 424] on button "Help" at bounding box center [857, 431] width 84 height 67
click at [682, 37] on button "go back" at bounding box center [674, 39] width 32 height 32
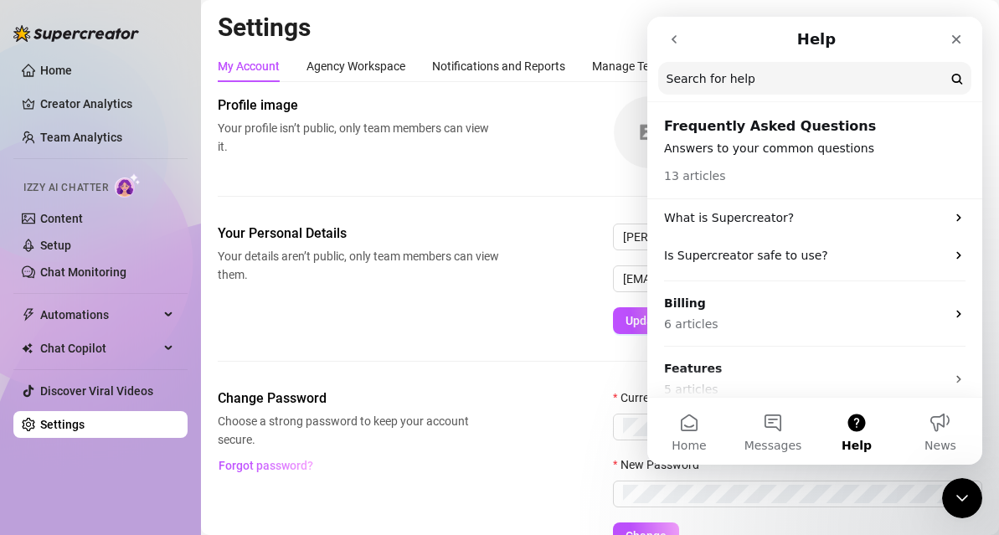
click at [682, 37] on button "go back" at bounding box center [674, 39] width 32 height 32
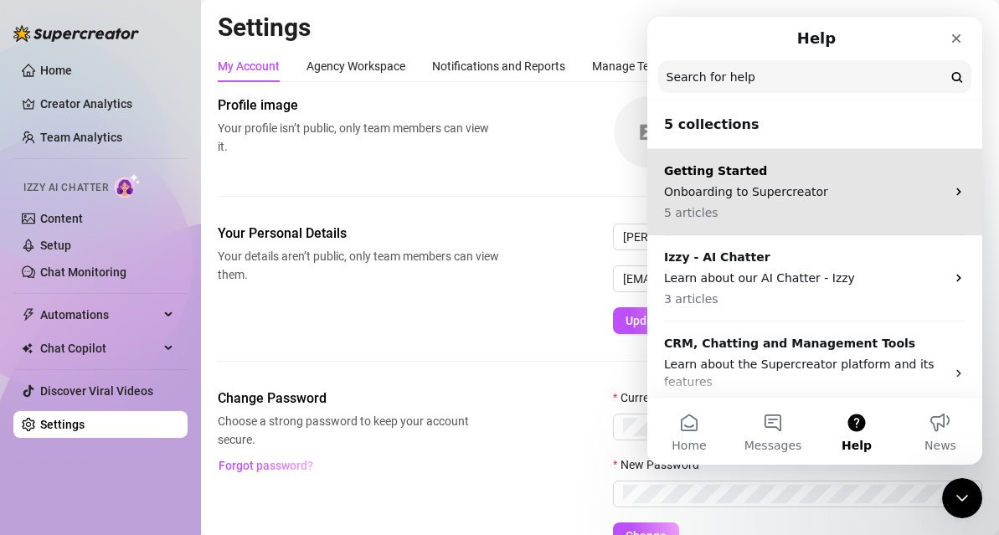
click at [788, 211] on p "5 articles" at bounding box center [804, 213] width 281 height 18
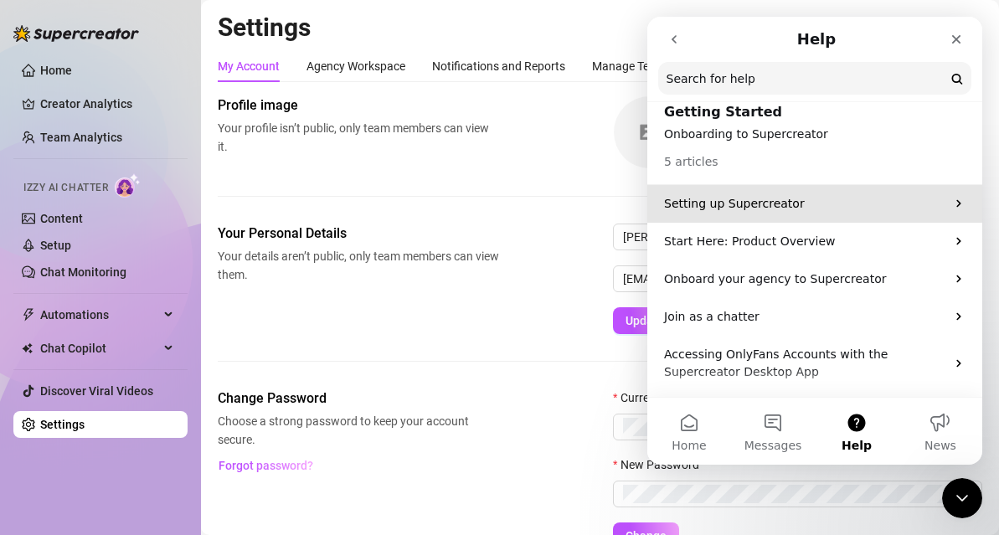
click at [791, 196] on p "Setting up Supercreator" at bounding box center [804, 204] width 281 height 18
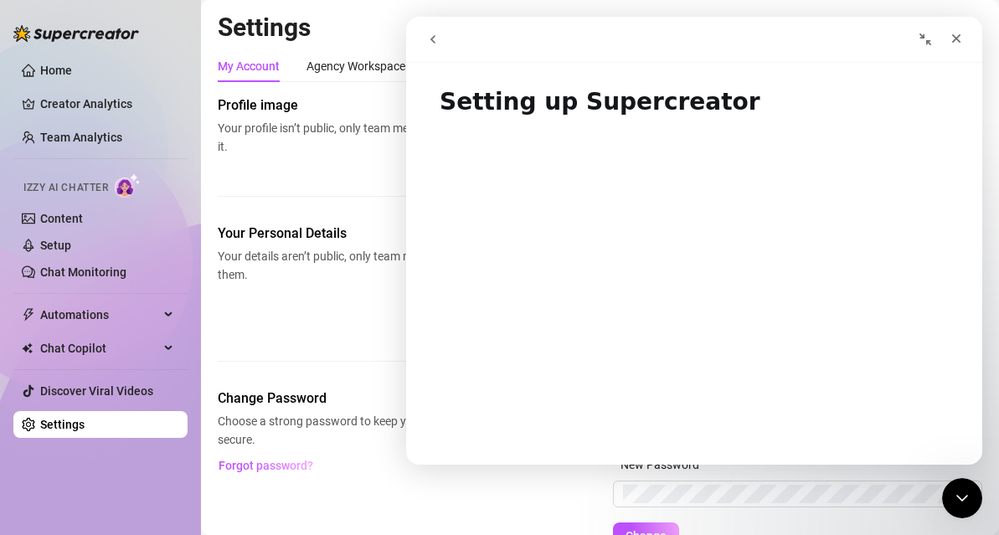
scroll to position [851, 0]
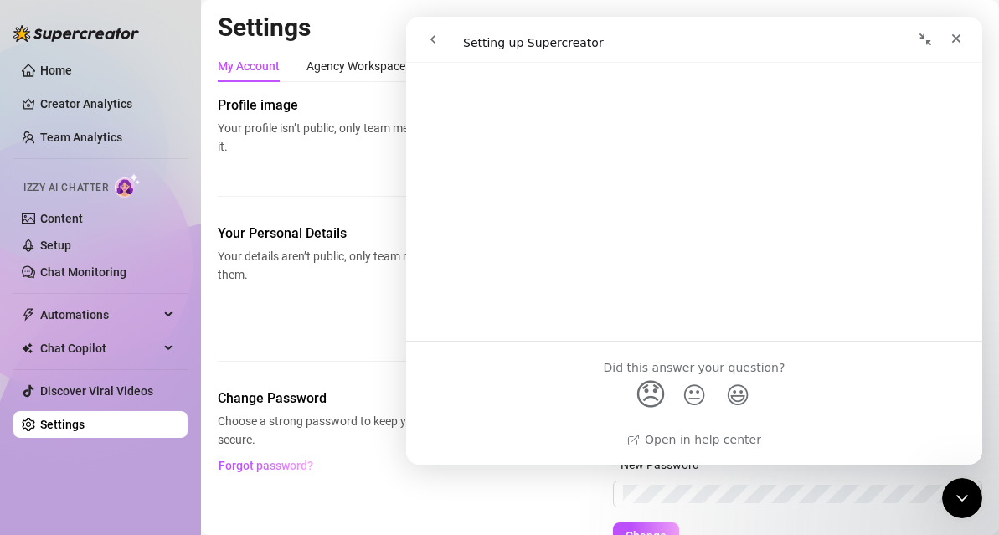
click at [656, 392] on span "😞" at bounding box center [651, 395] width 33 height 44
click at [692, 433] on link "Open in help center" at bounding box center [694, 439] width 134 height 13
click at [958, 44] on icon "Close" at bounding box center [955, 38] width 13 height 13
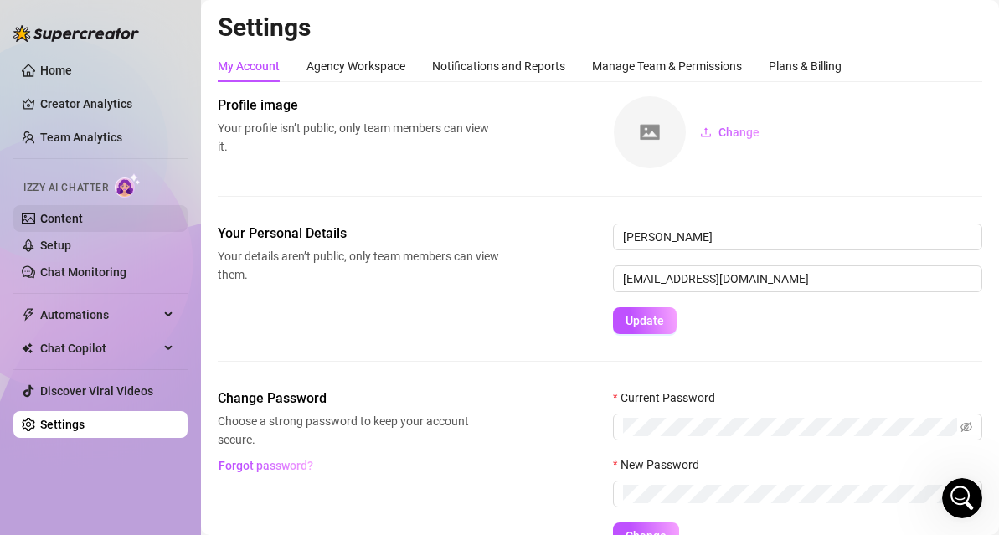
click at [57, 221] on link "Content" at bounding box center [61, 218] width 43 height 13
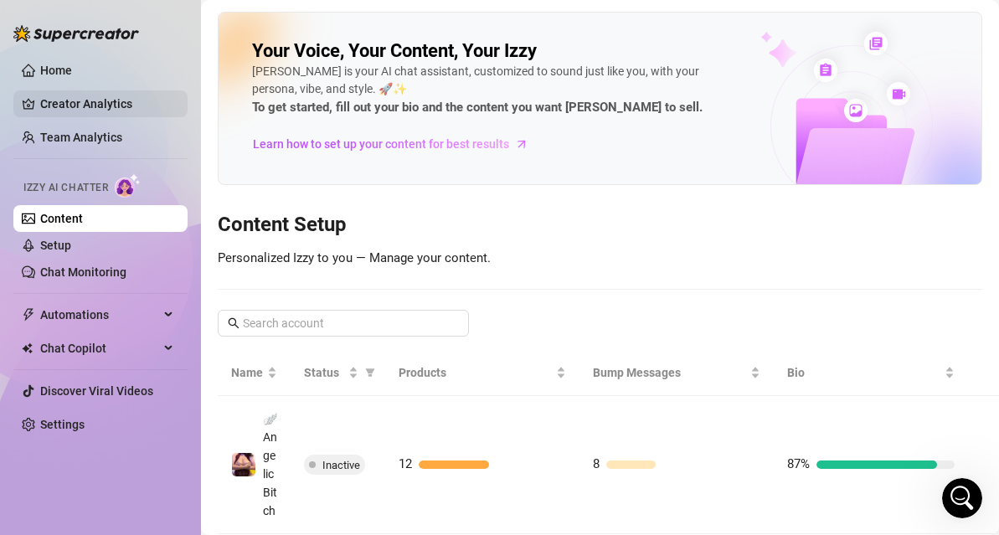
click at [99, 99] on link "Creator Analytics" at bounding box center [107, 103] width 134 height 27
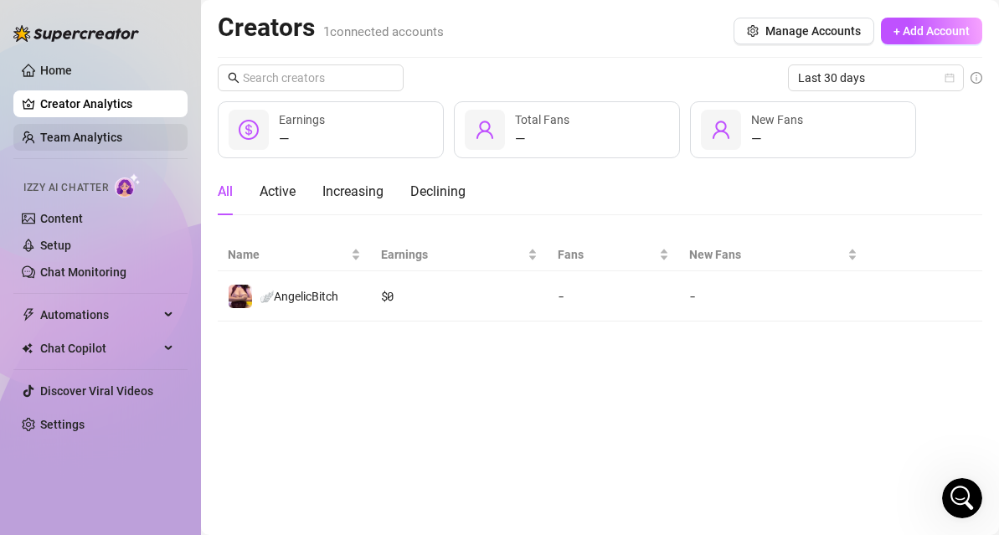
click at [100, 131] on link "Team Analytics" at bounding box center [81, 137] width 82 height 13
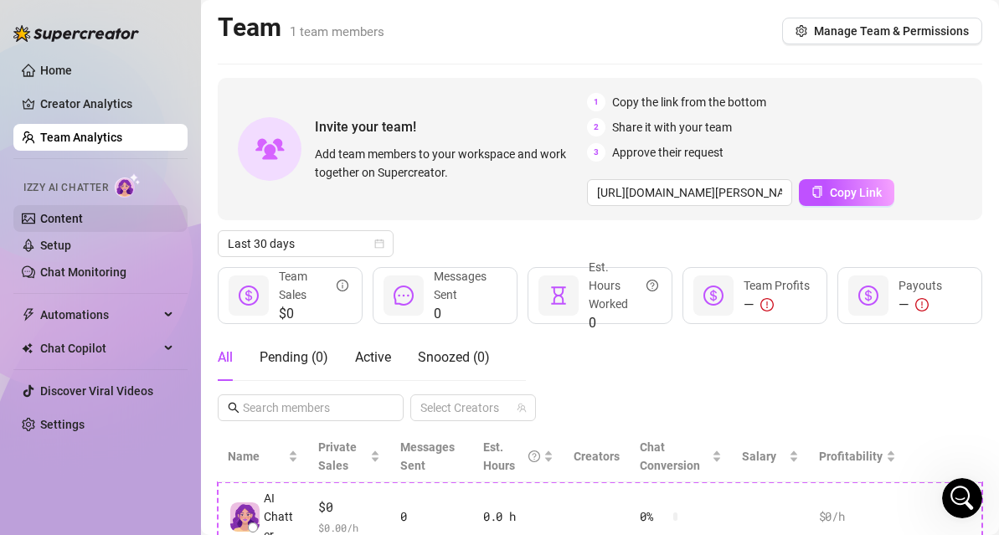
click at [83, 225] on link "Content" at bounding box center [61, 218] width 43 height 13
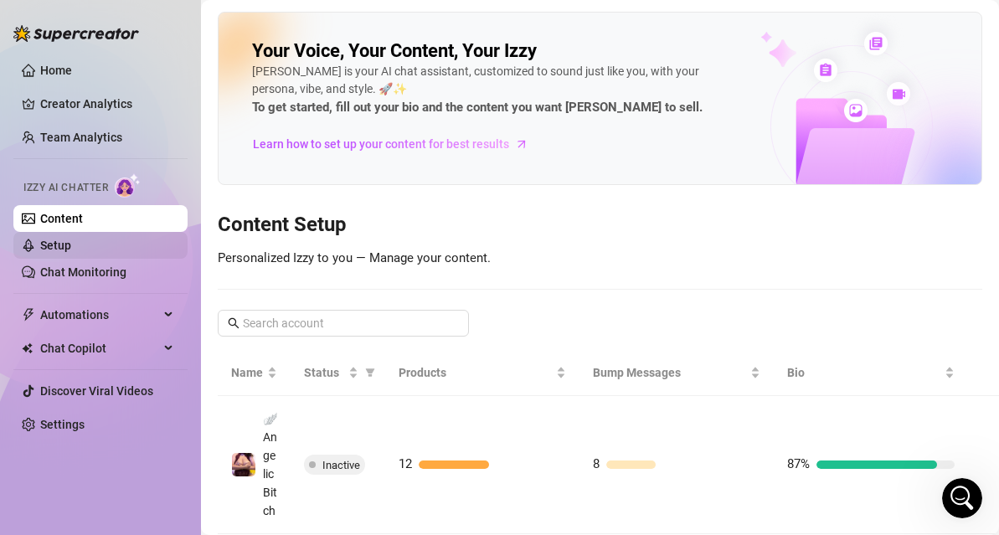
click at [71, 245] on link "Setup" at bounding box center [55, 245] width 31 height 13
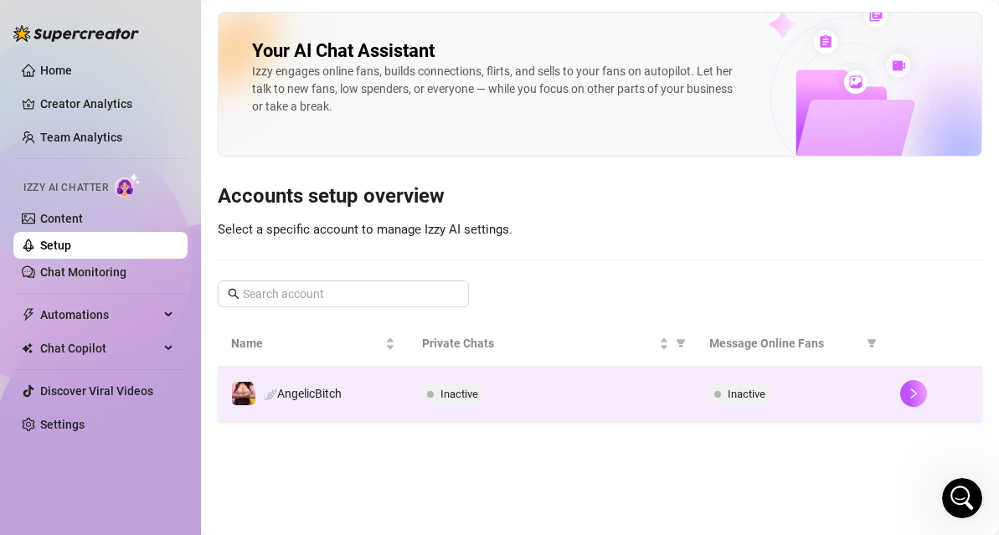
click at [717, 395] on span at bounding box center [717, 394] width 7 height 7
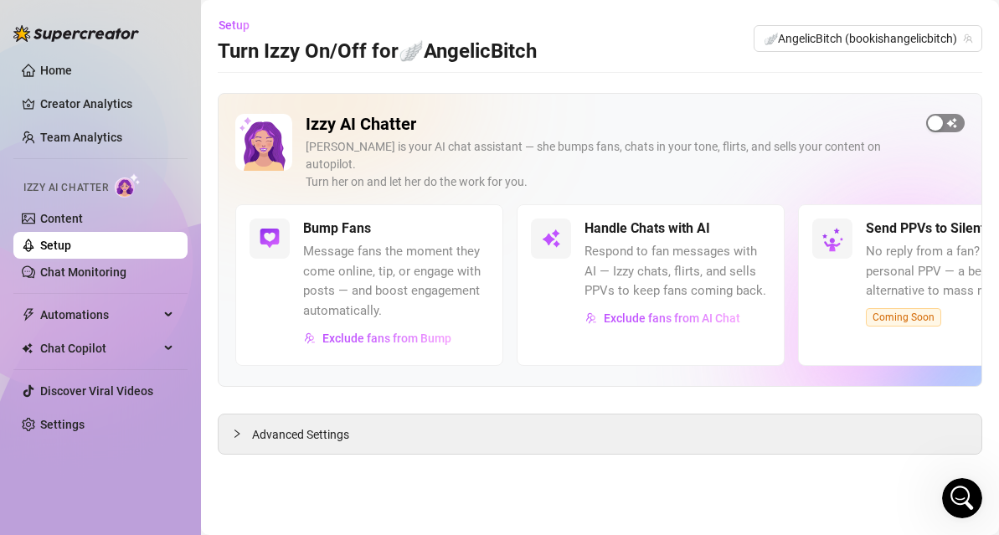
click at [957, 121] on span "button" at bounding box center [945, 123] width 39 height 18
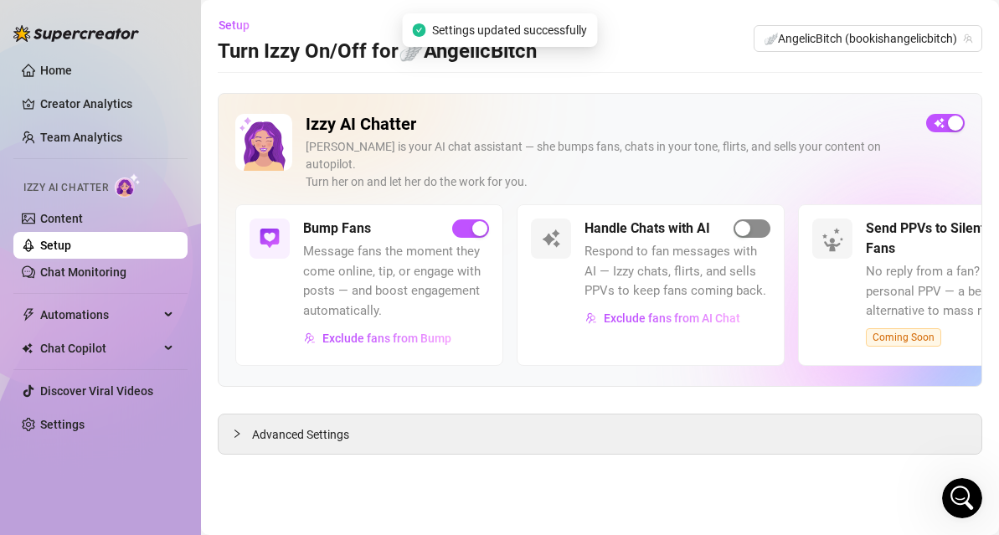
click at [742, 221] on div "button" at bounding box center [742, 228] width 15 height 15
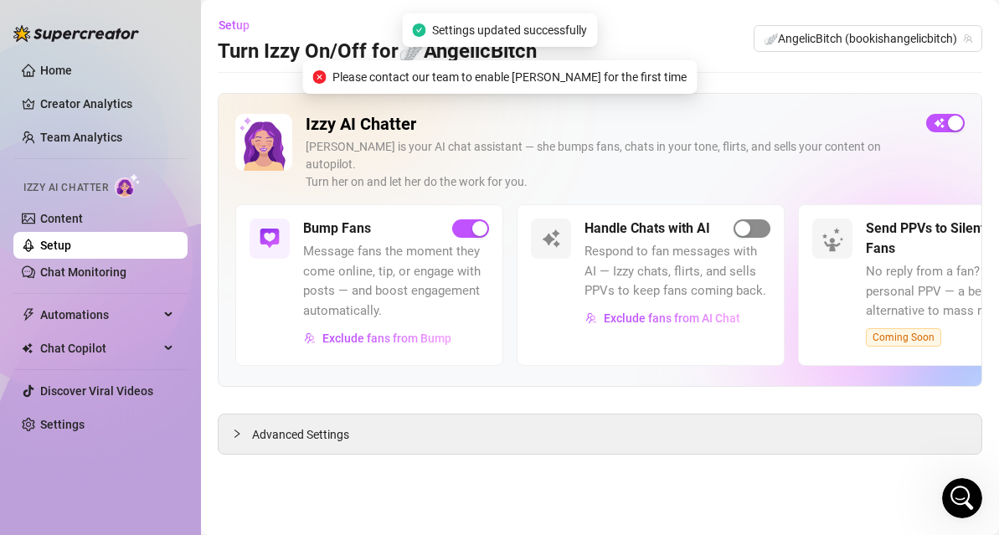
click at [749, 221] on div "button" at bounding box center [742, 228] width 15 height 15
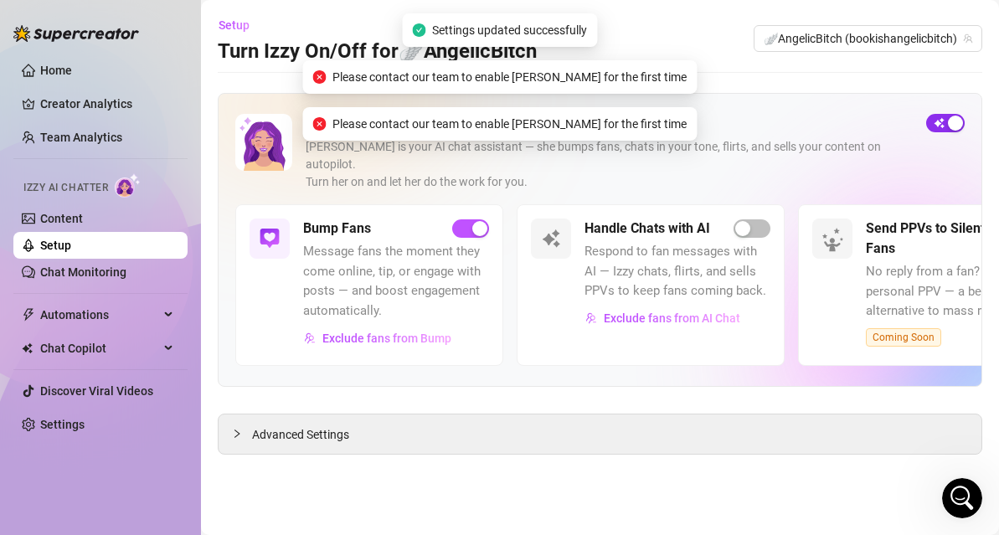
click at [952, 122] on div "button" at bounding box center [955, 123] width 15 height 15
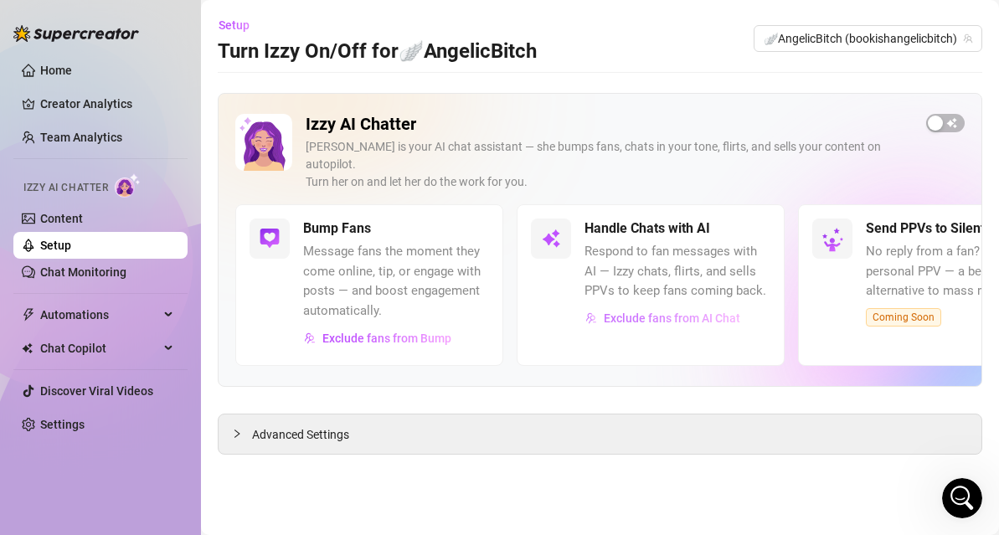
click at [635, 311] on span "Exclude fans from AI Chat" at bounding box center [672, 317] width 136 height 13
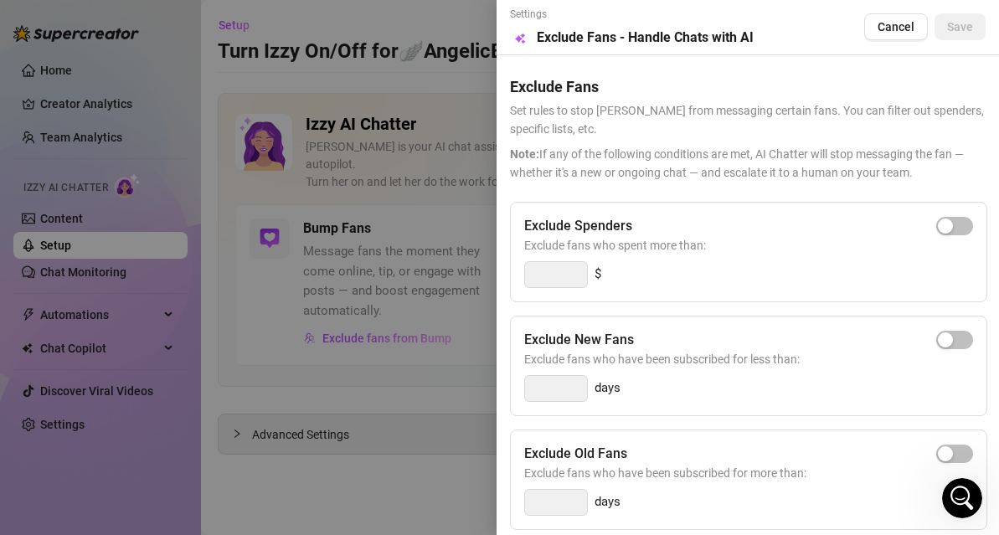
scroll to position [326, 0]
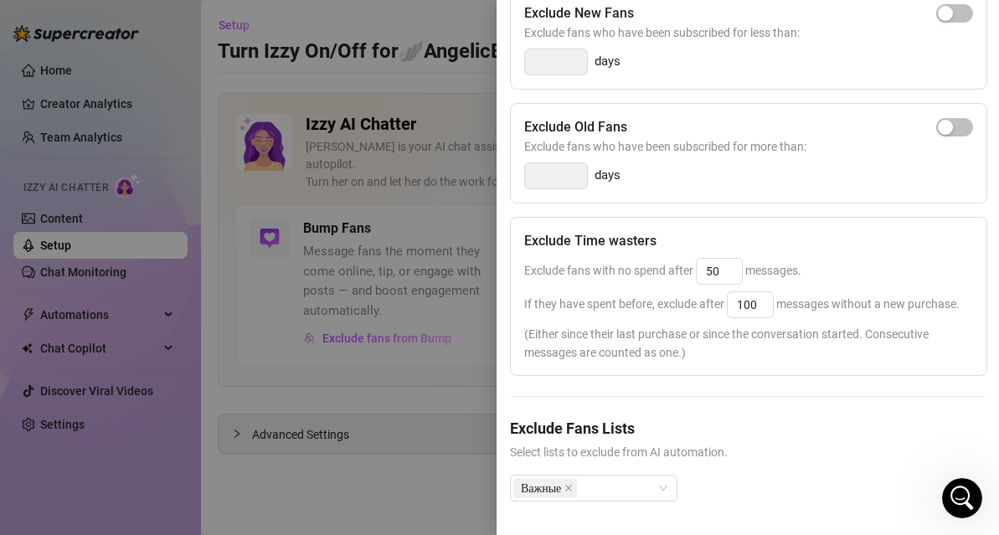
click at [454, 305] on div at bounding box center [499, 267] width 999 height 535
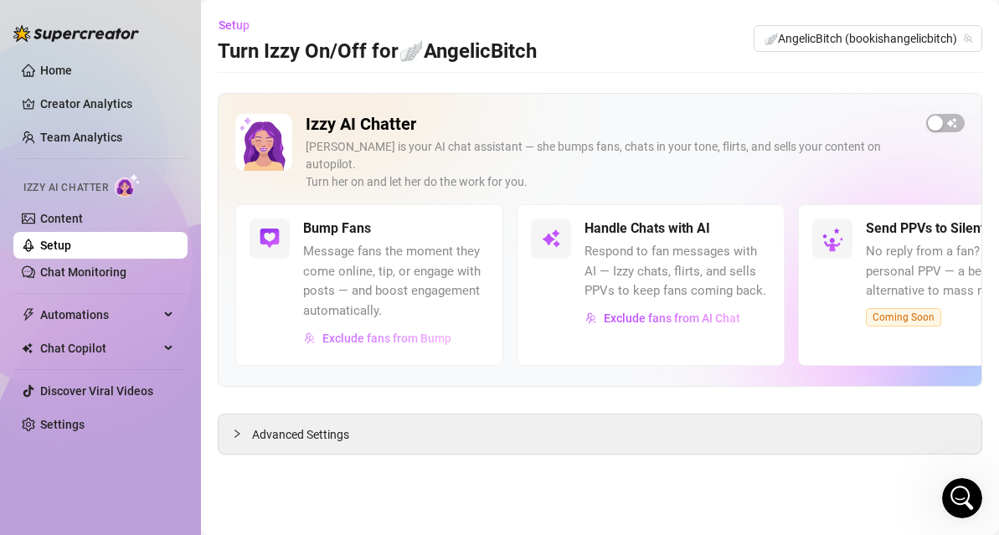
click at [378, 332] on span "Exclude fans from Bump" at bounding box center [386, 338] width 129 height 13
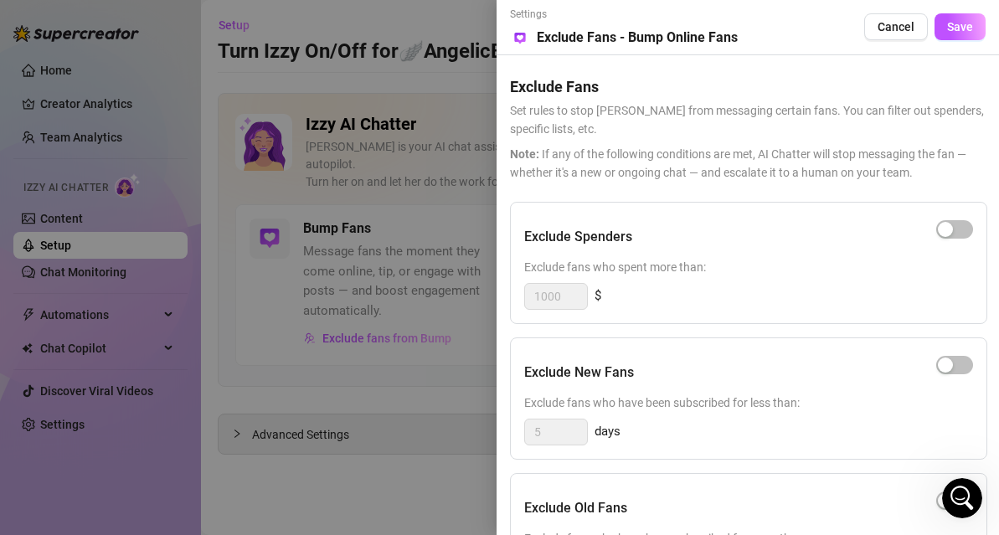
click at [789, 176] on span "Note: If any of the following conditions are met, AI Chatter will stop messagin…" at bounding box center [748, 163] width 476 height 37
click at [436, 342] on div at bounding box center [499, 267] width 999 height 535
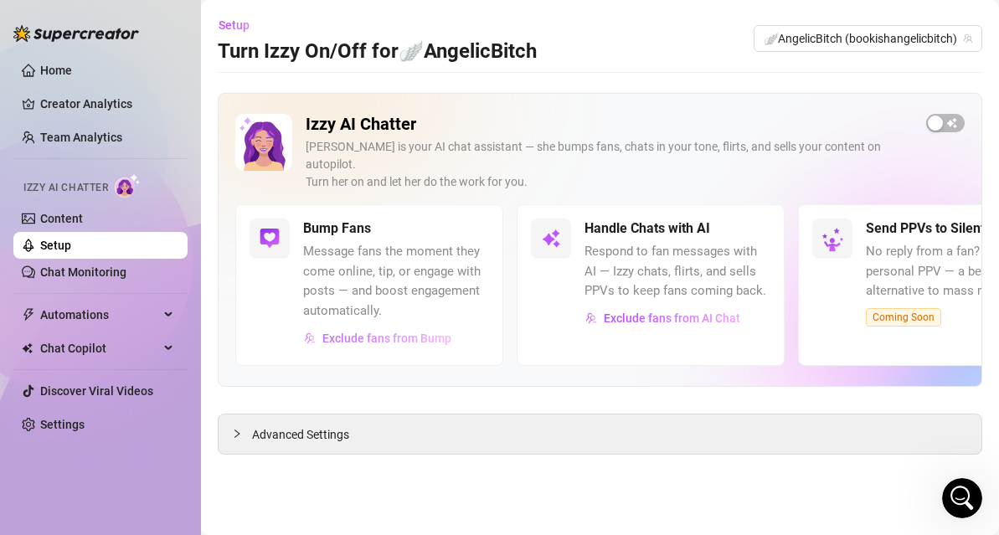
click at [422, 332] on span "Exclude fans from Bump" at bounding box center [386, 338] width 129 height 13
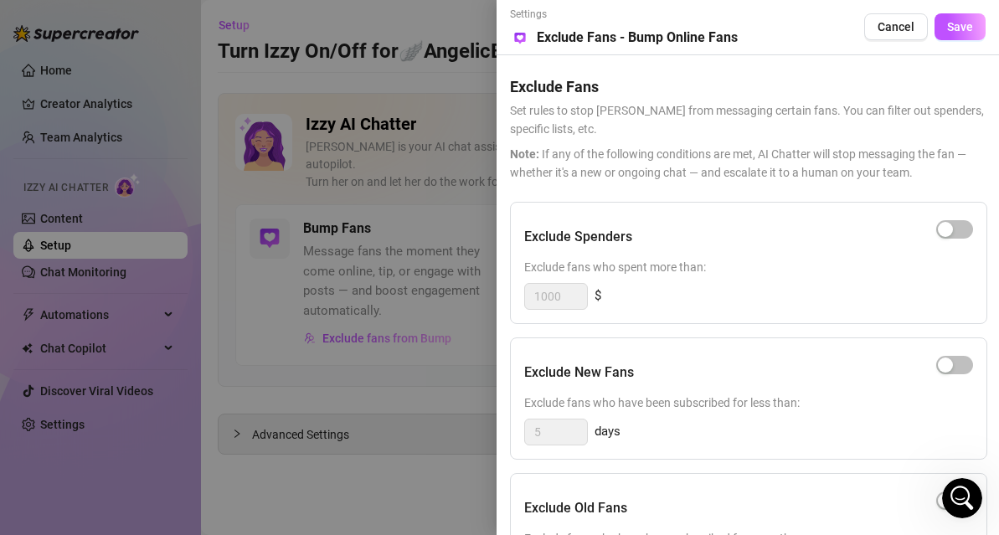
click at [937, 483] on div "Exclude Old Fans Exclude fans who have been subscribed for more than: 180 days" at bounding box center [748, 534] width 477 height 122
click at [731, 221] on div "Exclude Spenders" at bounding box center [748, 237] width 449 height 42
click at [377, 254] on div at bounding box center [499, 267] width 999 height 535
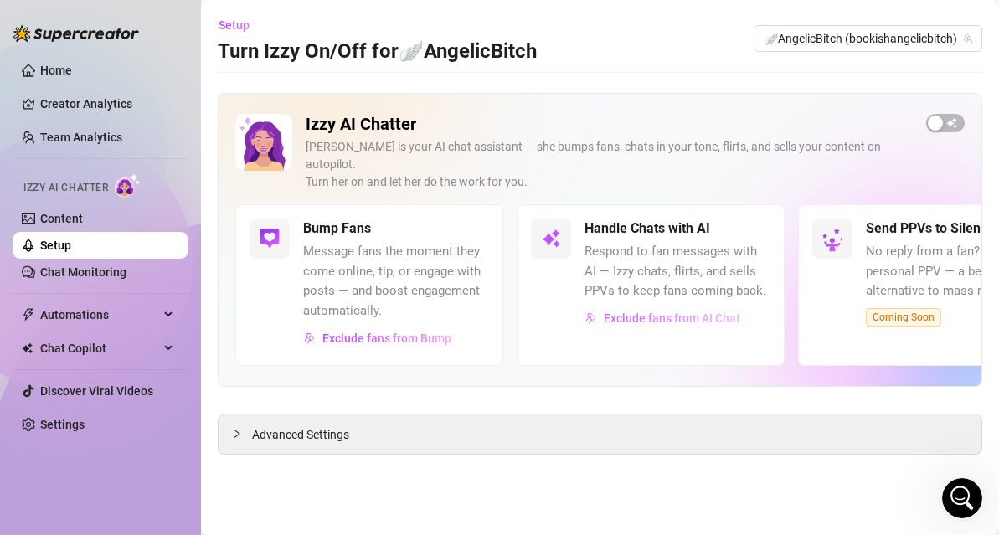
click at [629, 311] on span "Exclude fans from AI Chat" at bounding box center [672, 317] width 136 height 13
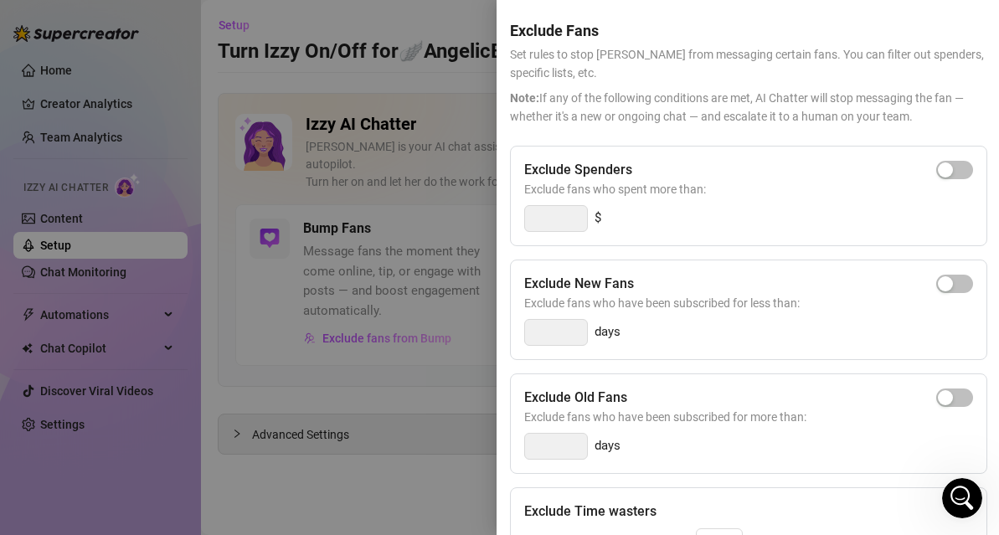
scroll to position [0, 0]
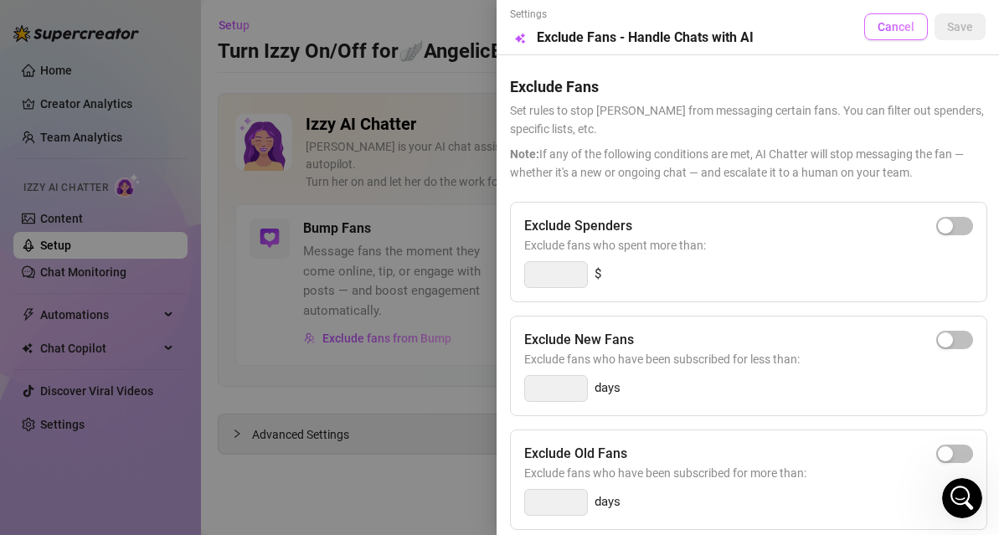
click at [909, 23] on span "Cancel" at bounding box center [895, 26] width 37 height 13
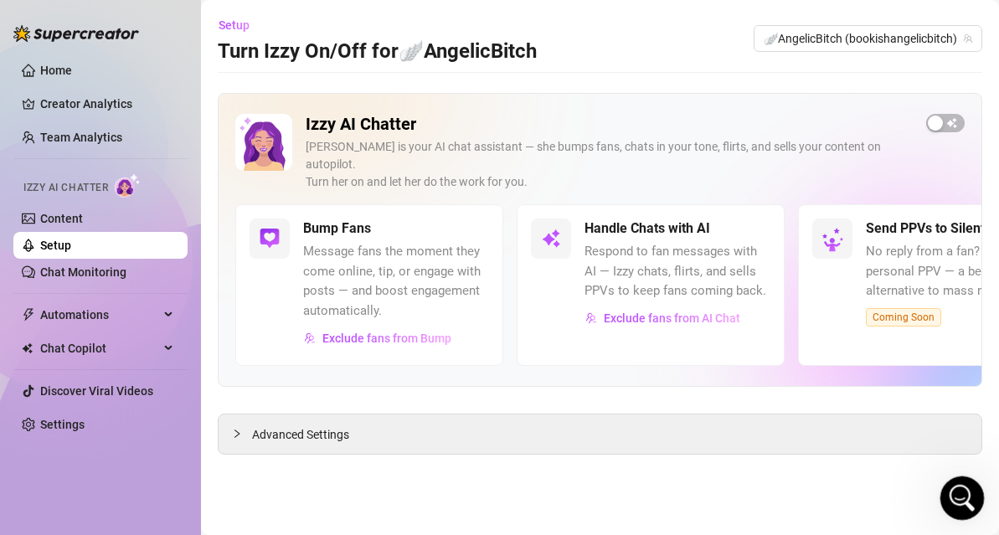
click at [958, 495] on icon "Open Intercom Messenger" at bounding box center [960, 496] width 28 height 28
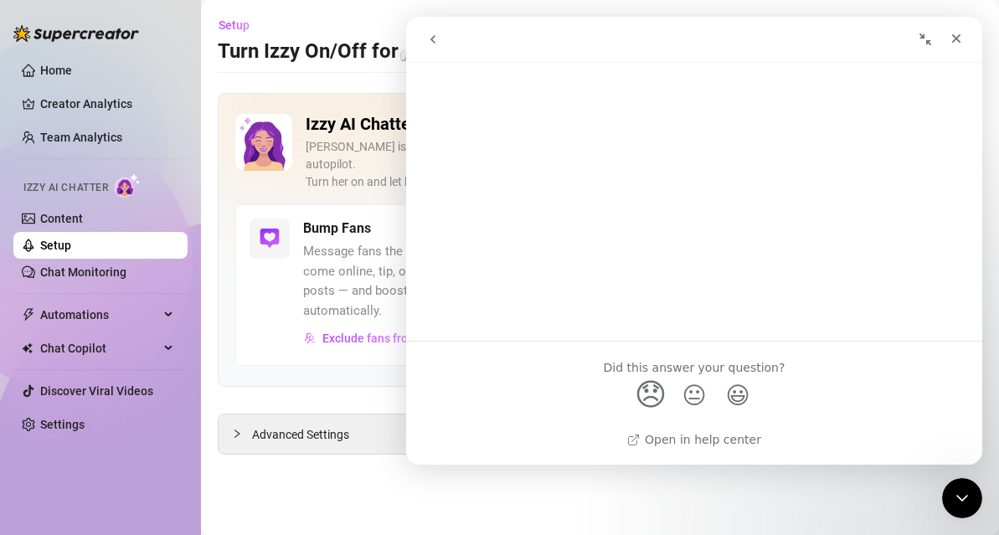
scroll to position [808, 0]
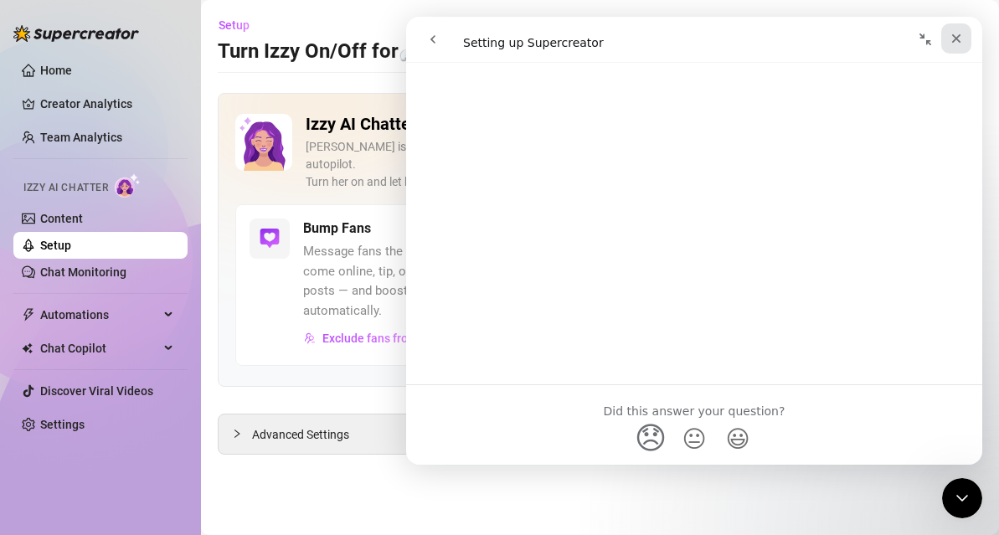
click at [959, 42] on icon "Close" at bounding box center [956, 38] width 9 height 9
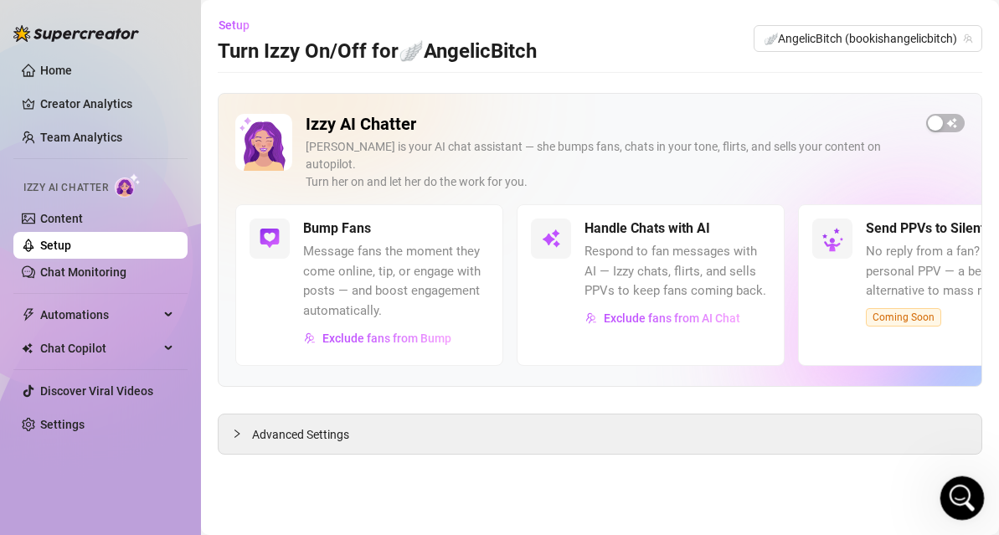
click at [946, 510] on div "Open Intercom Messenger" at bounding box center [959, 495] width 55 height 55
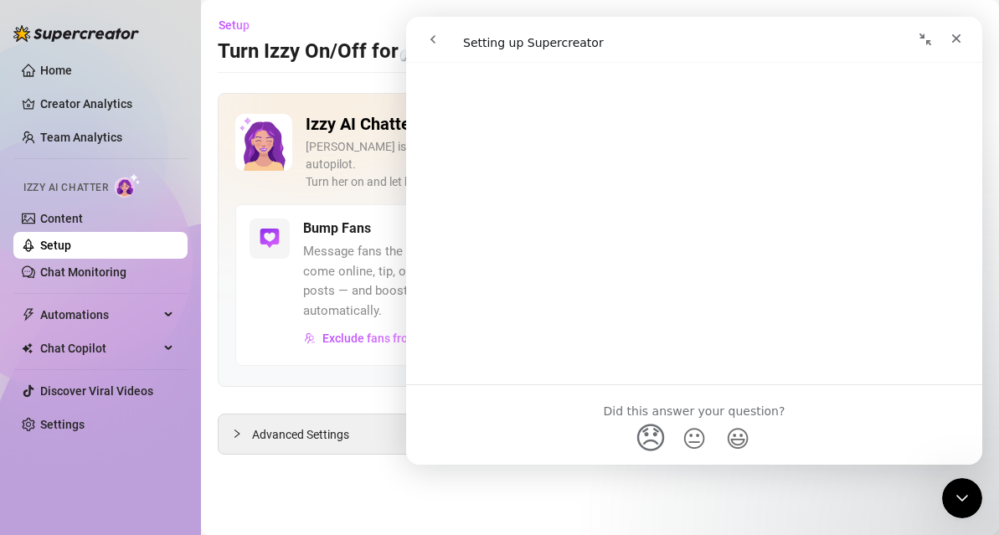
click at [434, 49] on button "go back" at bounding box center [433, 39] width 32 height 32
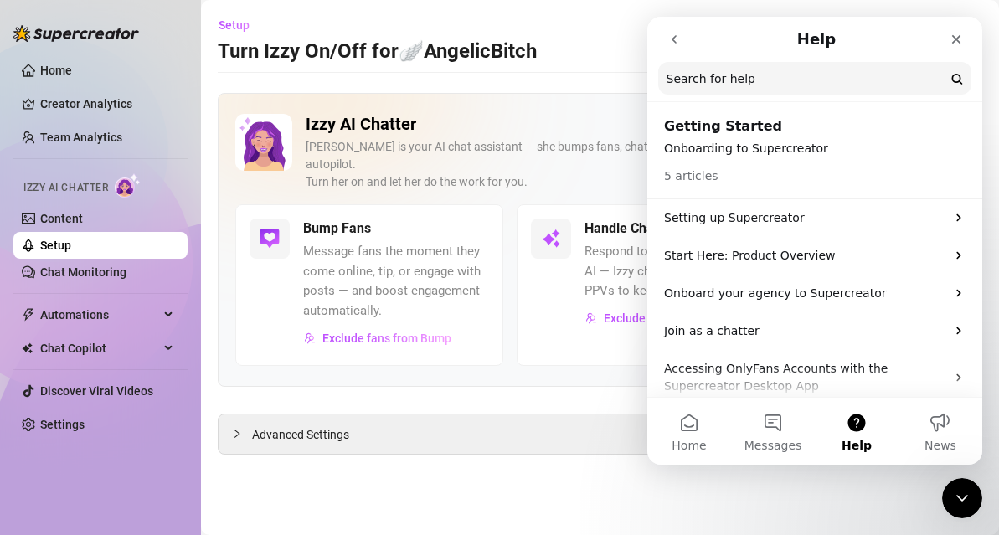
click html "Help Search for help Getting Started Onboarding to Supercreator 5 articles Sett…"
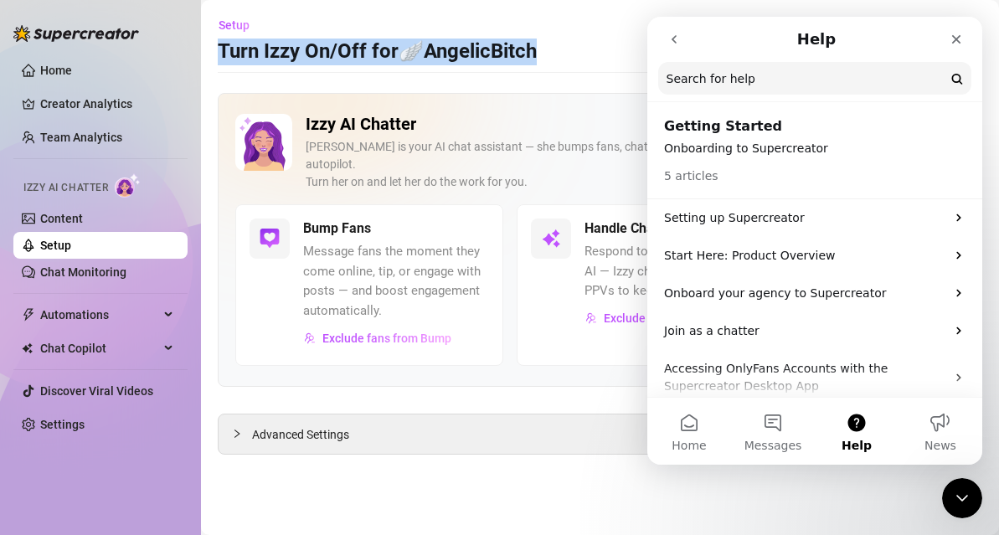
click at [434, 49] on h3 "Turn Izzy On/Off for 🪽AngelicBitch" at bounding box center [377, 52] width 319 height 27
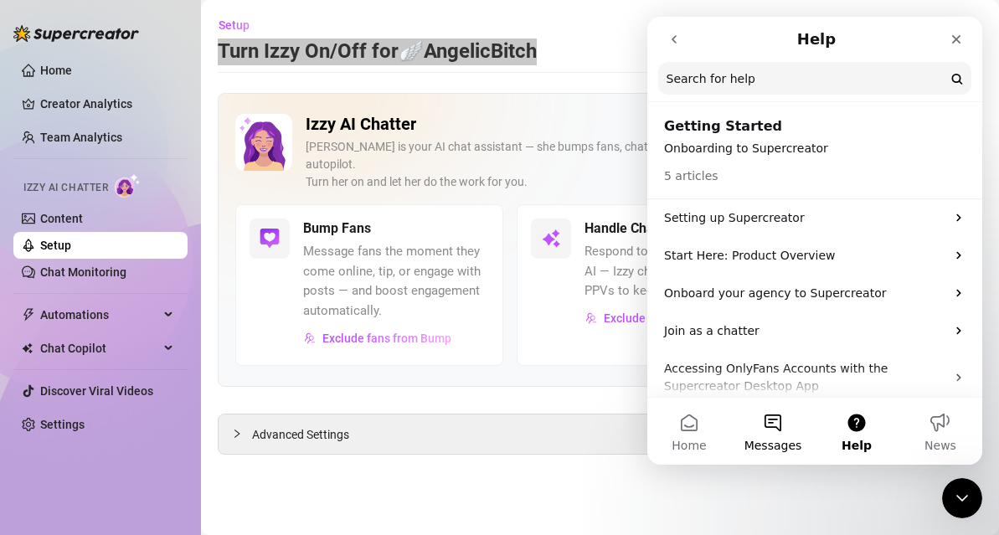
click at [789, 414] on button "Messages" at bounding box center [773, 431] width 84 height 67
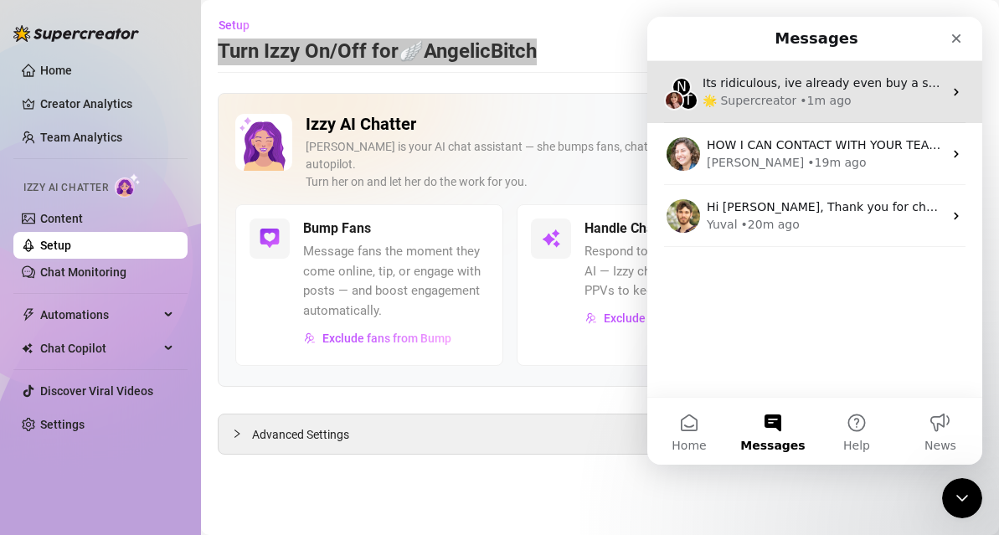
click at [833, 92] on div "• 1m ago" at bounding box center [824, 101] width 51 height 18
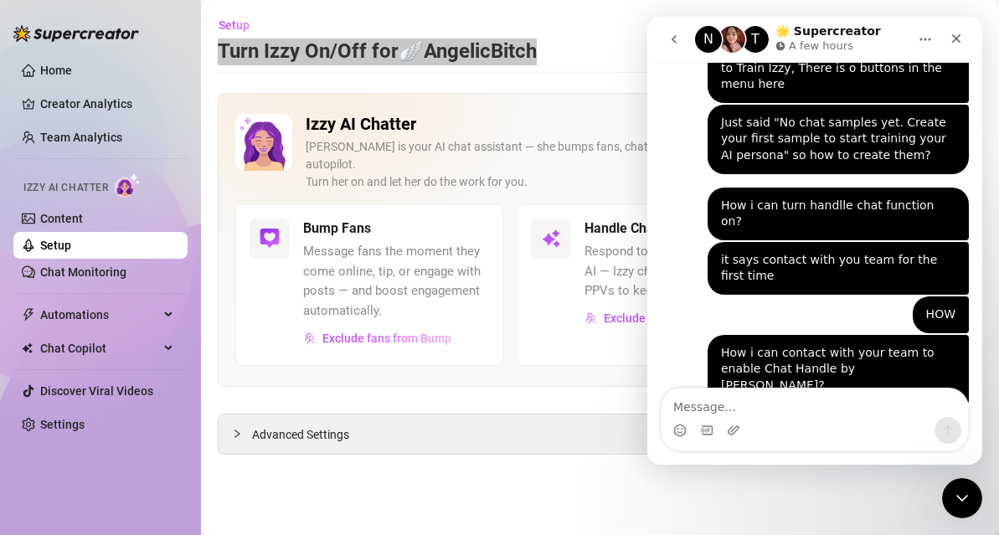
scroll to position [860, 0]
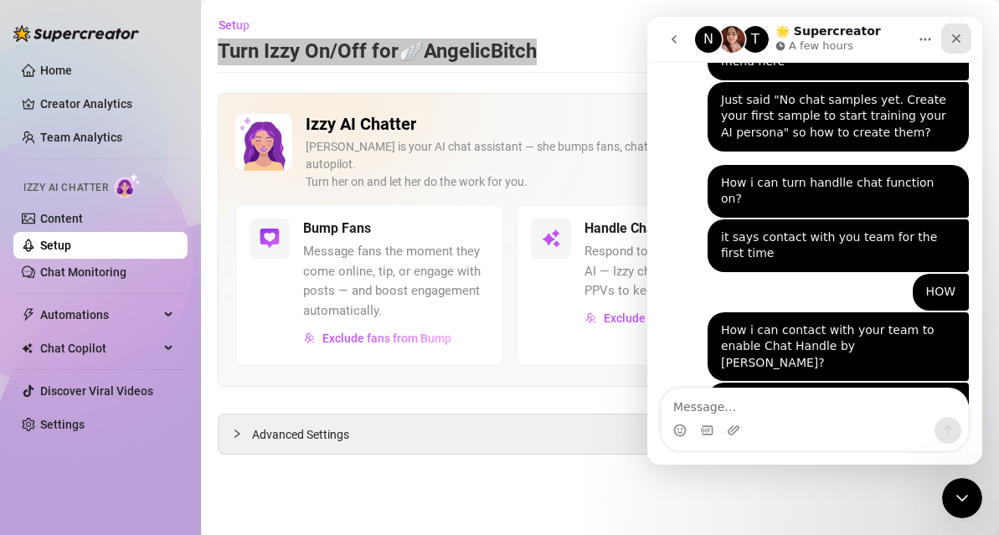
click at [954, 43] on icon "Close" at bounding box center [955, 38] width 13 height 13
